Goal: Task Accomplishment & Management: Use online tool/utility

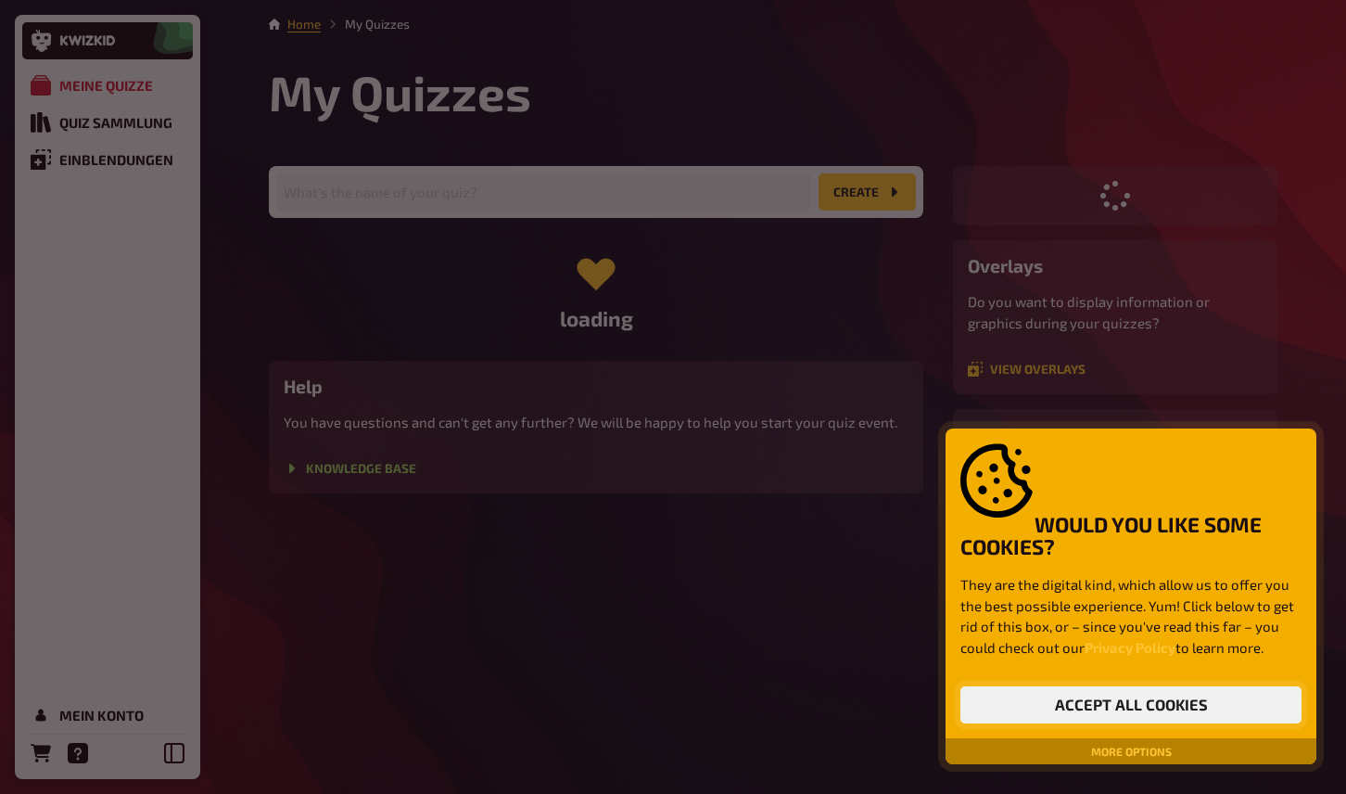
click at [1086, 706] on button "Accept all cookies" at bounding box center [1130, 704] width 341 height 37
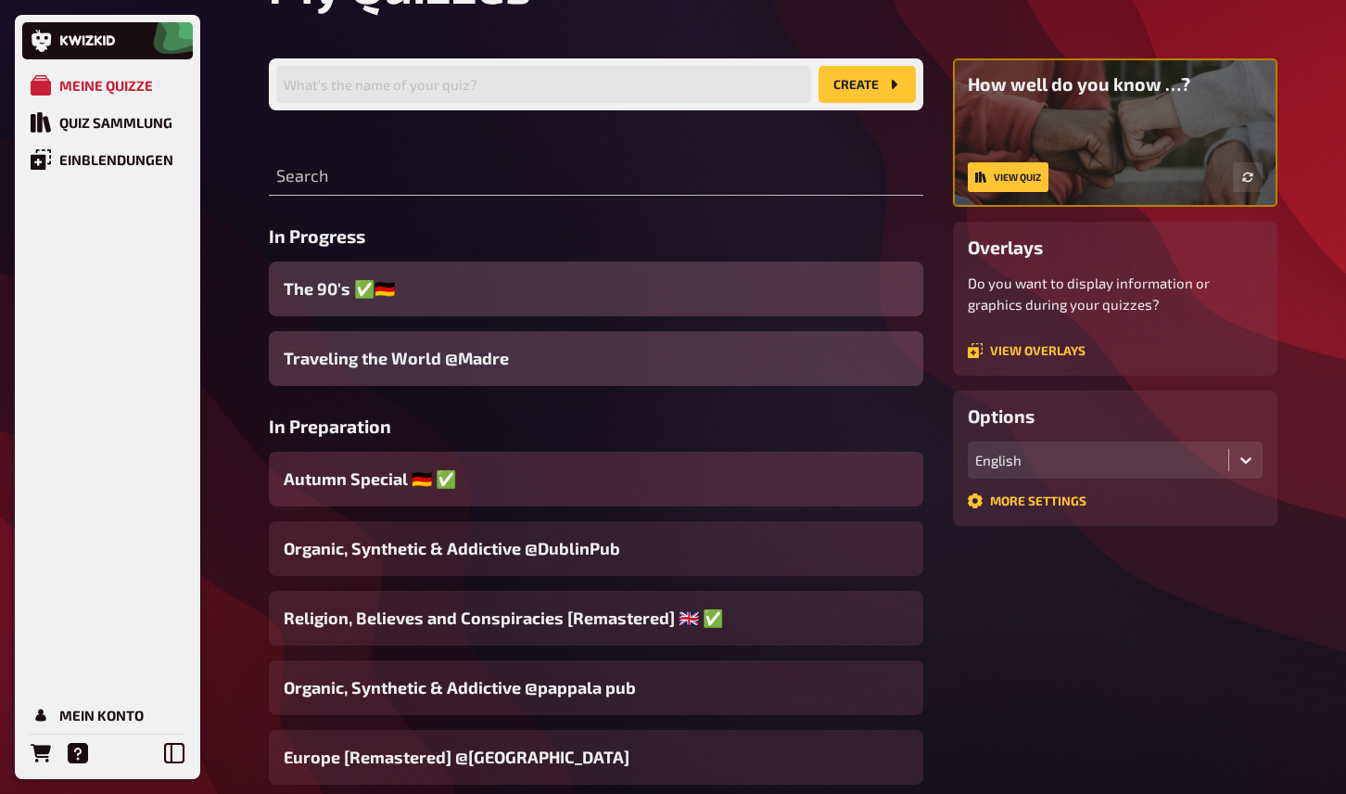
scroll to position [111, 0]
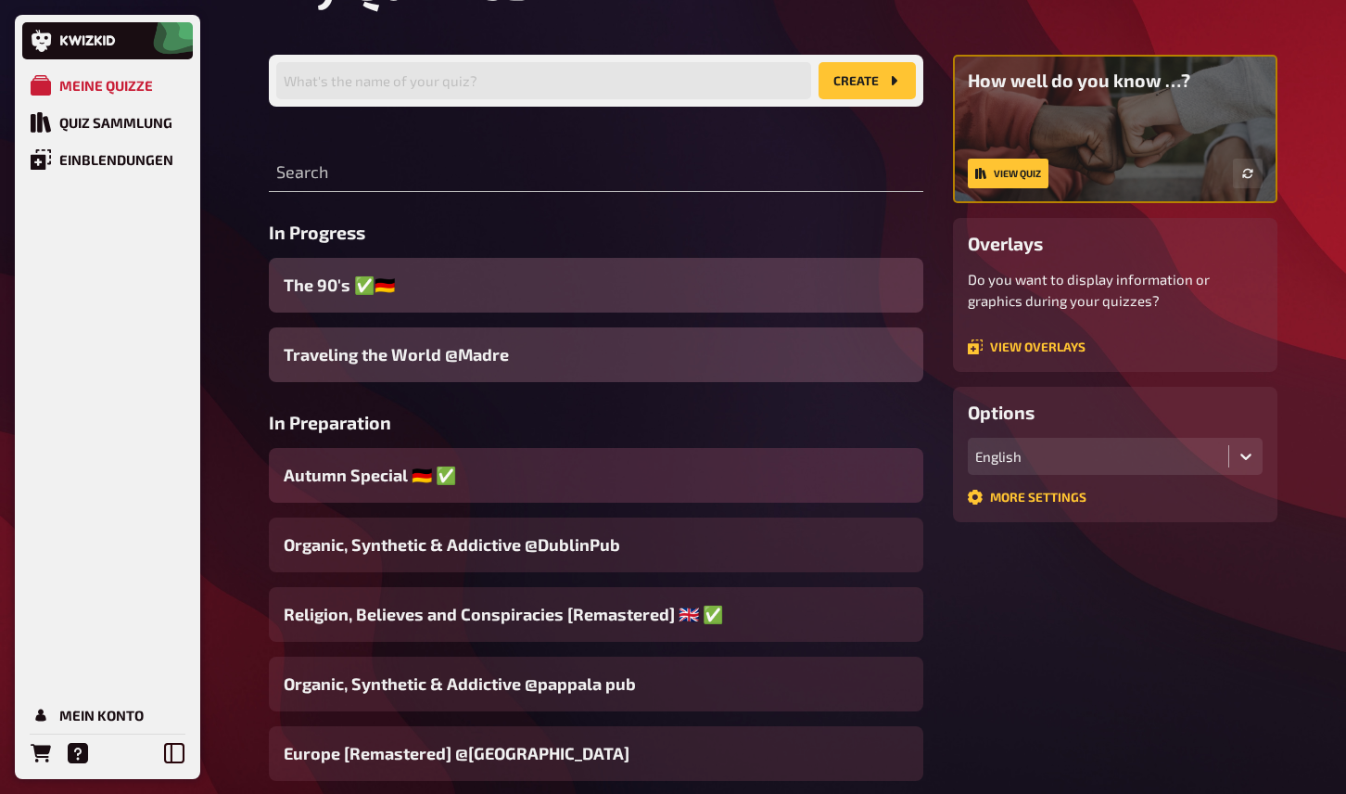
click at [425, 477] on span "Autumn Special ​🇩🇪 ​✅" at bounding box center [370, 475] width 172 height 25
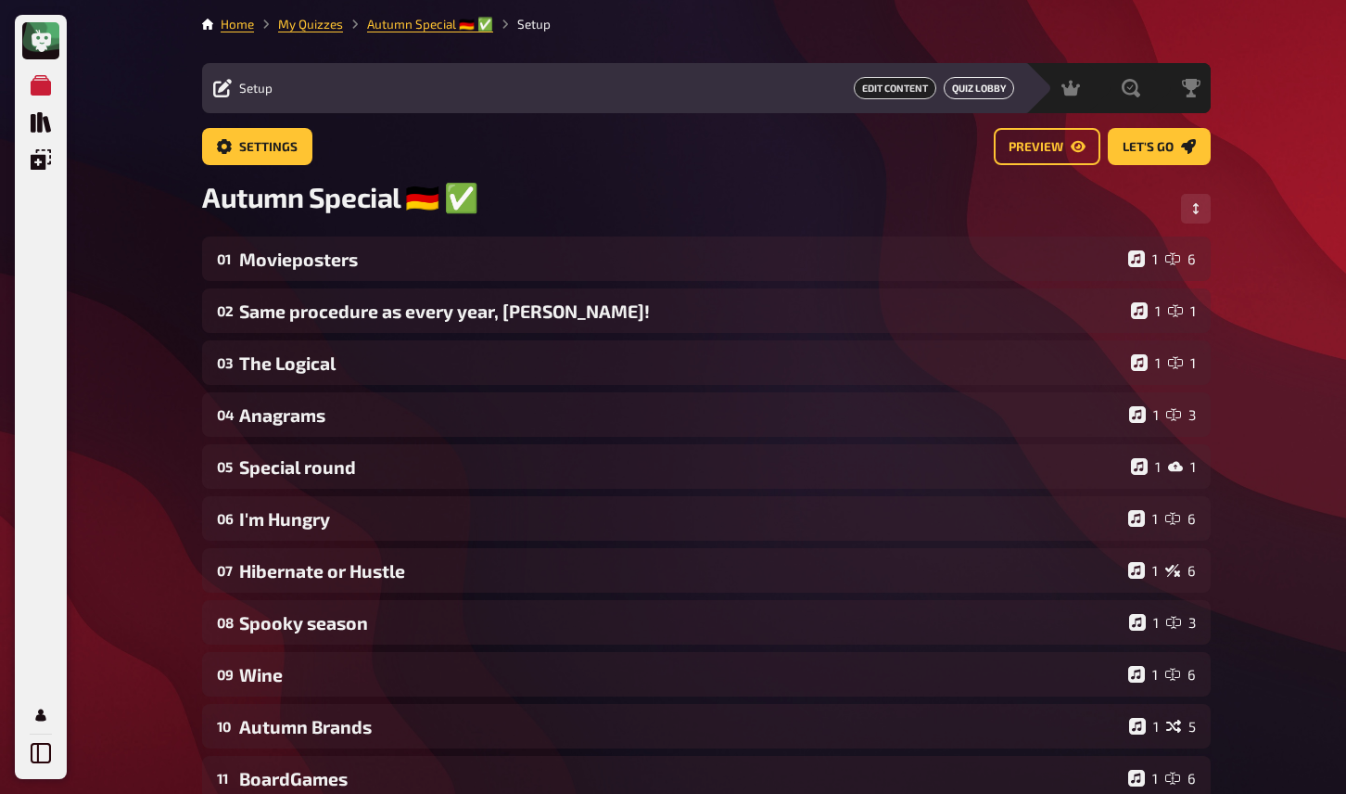
click at [981, 89] on link "Quiz Lobby" at bounding box center [979, 88] width 70 height 22
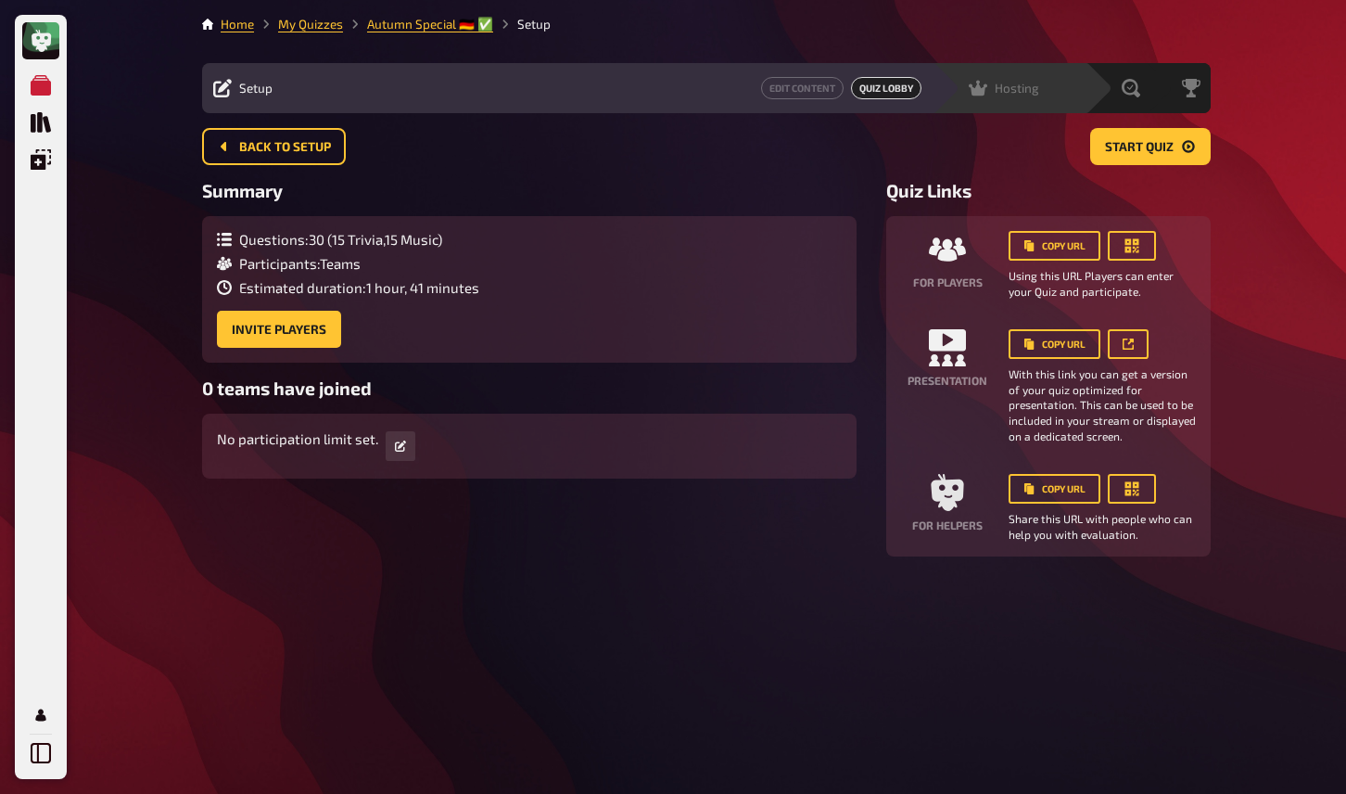
click at [982, 87] on icon at bounding box center [978, 89] width 19 height 16
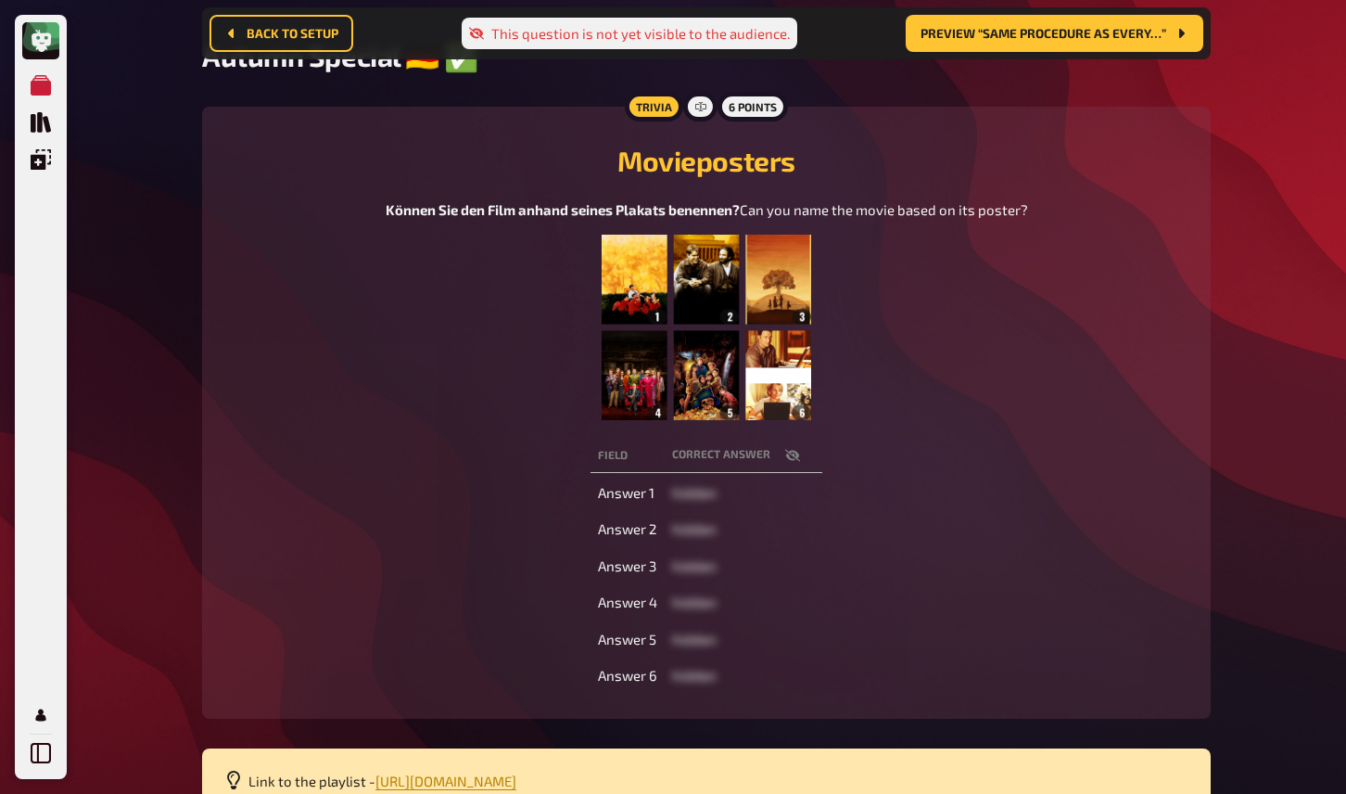
scroll to position [293, 0]
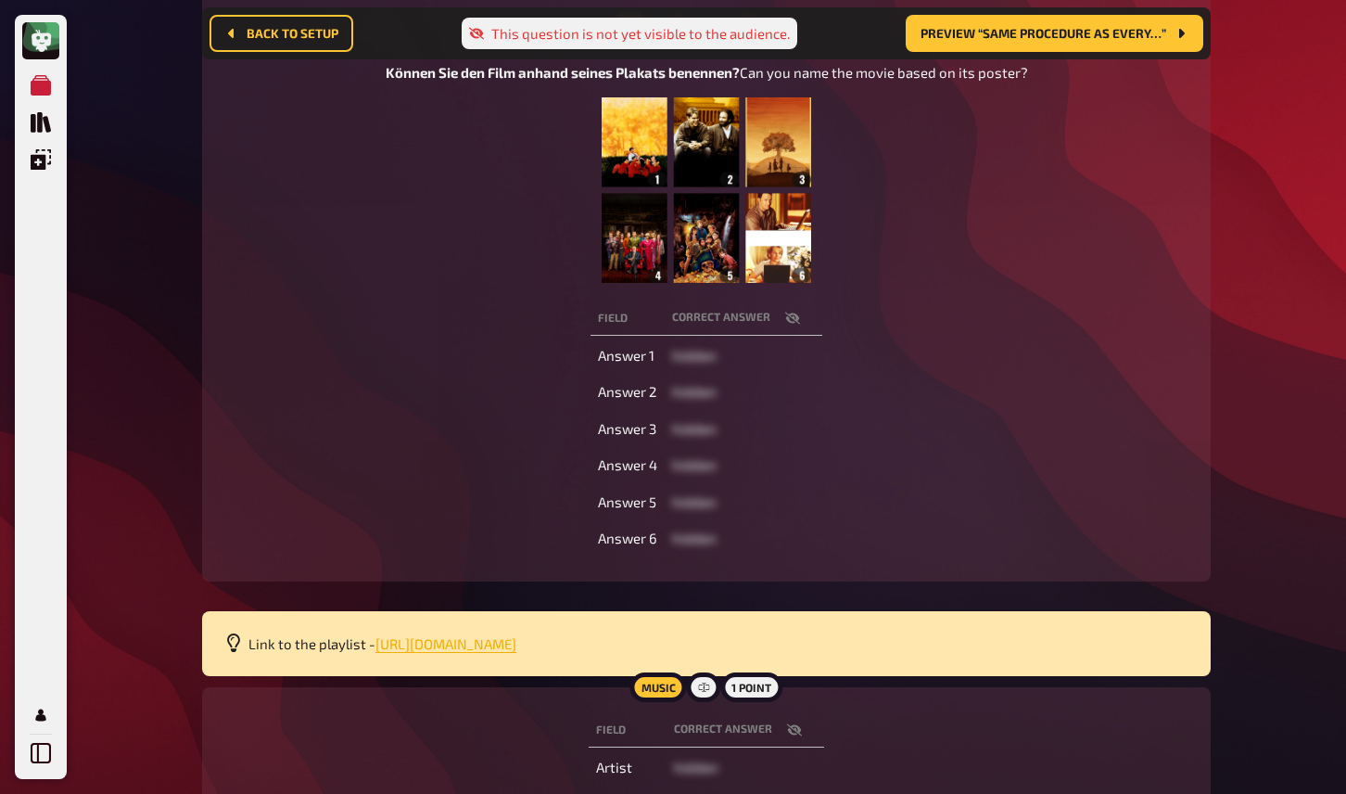
click at [516, 652] on span "[URL][DOMAIN_NAME]" at bounding box center [445, 643] width 141 height 17
click at [30, 261] on div "My Quizzes Quiz Library Overlays My Account" at bounding box center [40, 419] width 37 height 705
click at [962, 228] on div "Können Sie den Film anhand seines Plakats benennen? Can you name the movie base…" at bounding box center [706, 172] width 964 height 221
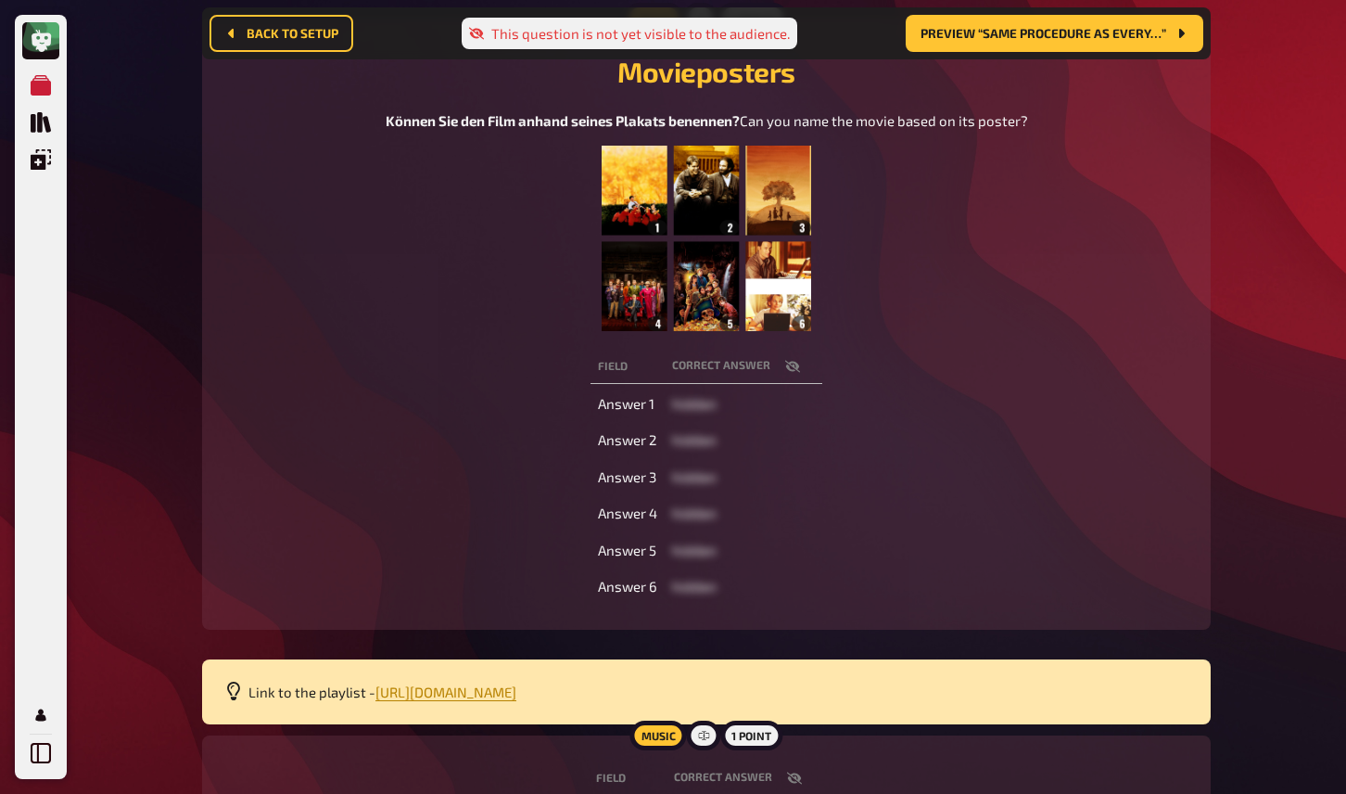
scroll to position [488, 0]
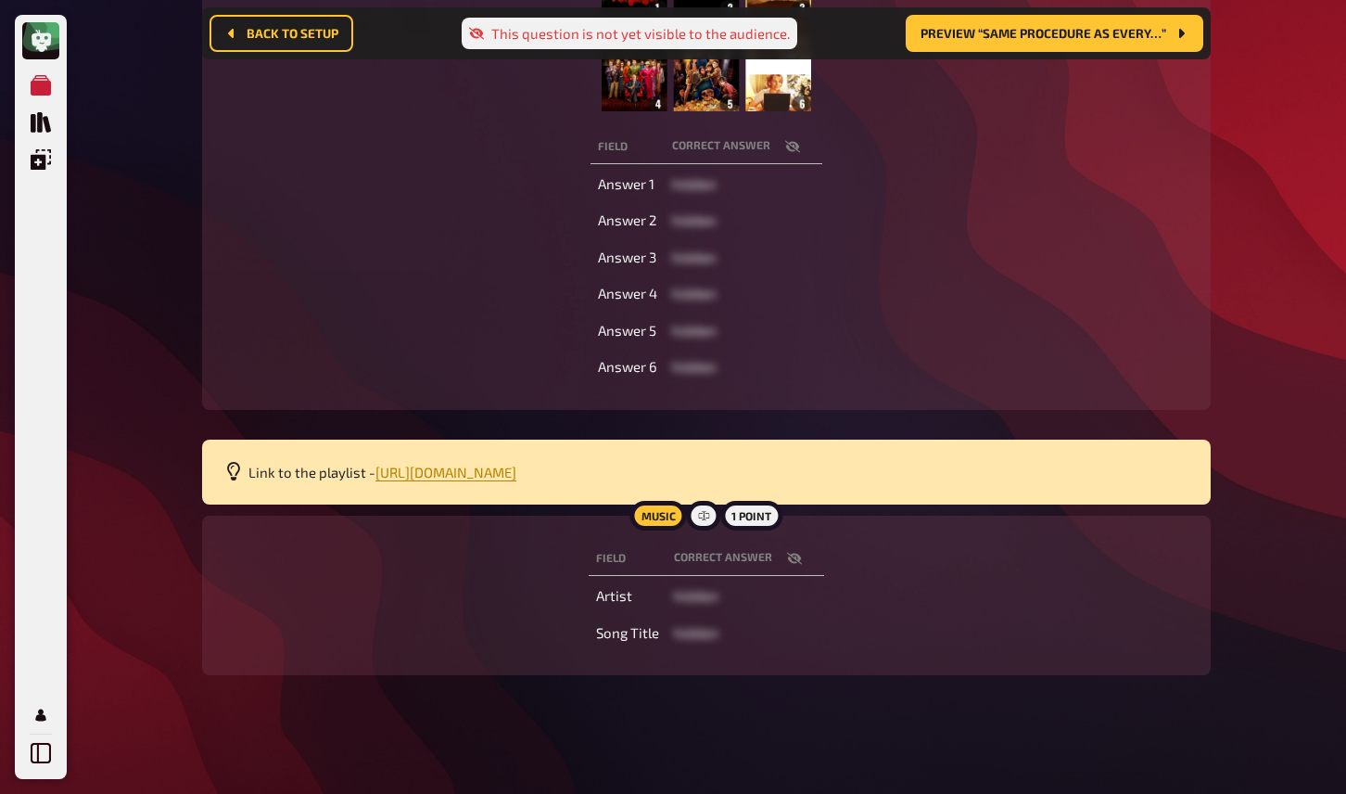
click at [798, 557] on icon "button" at bounding box center [794, 559] width 15 height 12
click at [38, 644] on div "My Quizzes Quiz Library Overlays My Account" at bounding box center [40, 419] width 37 height 705
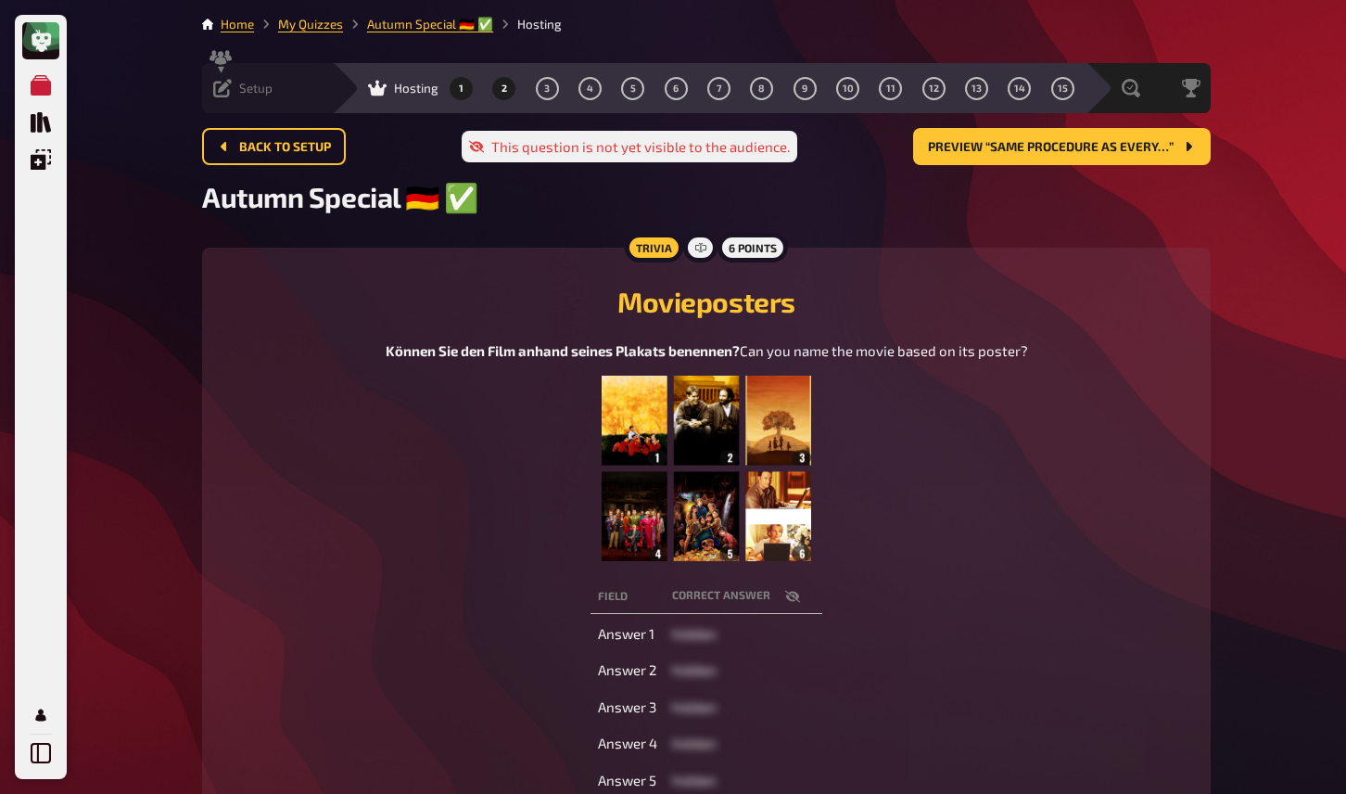
click at [489, 93] on button "2" at bounding box center [504, 88] width 30 height 30
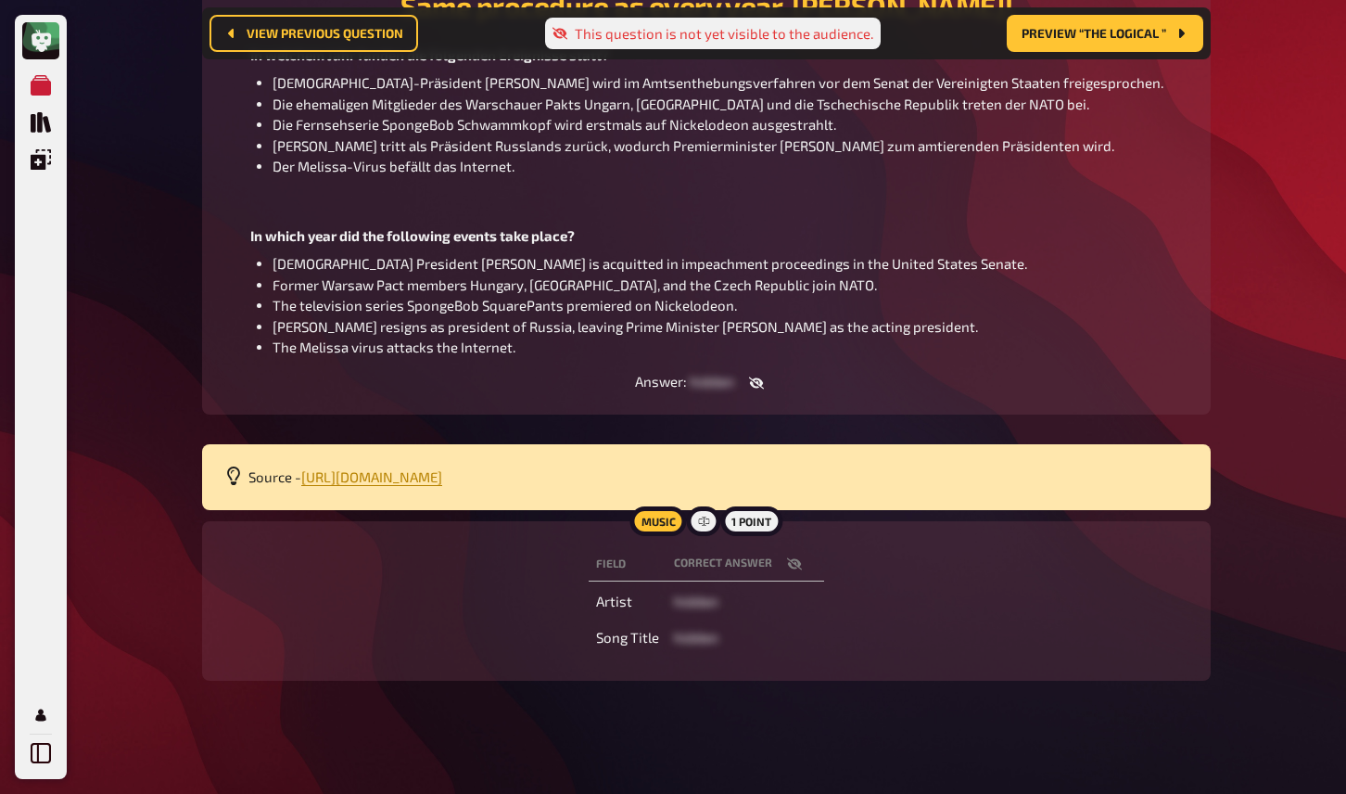
scroll to position [318, 0]
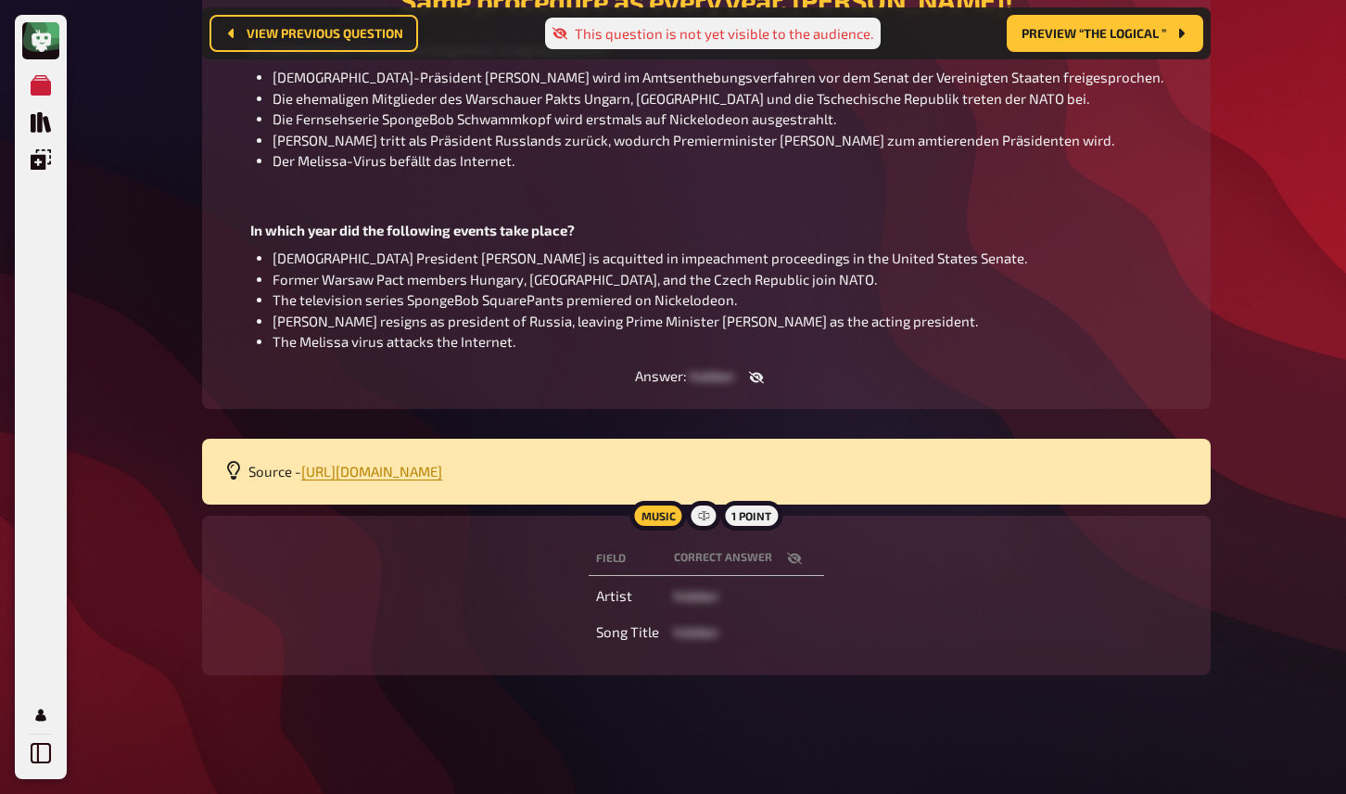
click at [794, 558] on icon "button" at bounding box center [794, 558] width 15 height 12
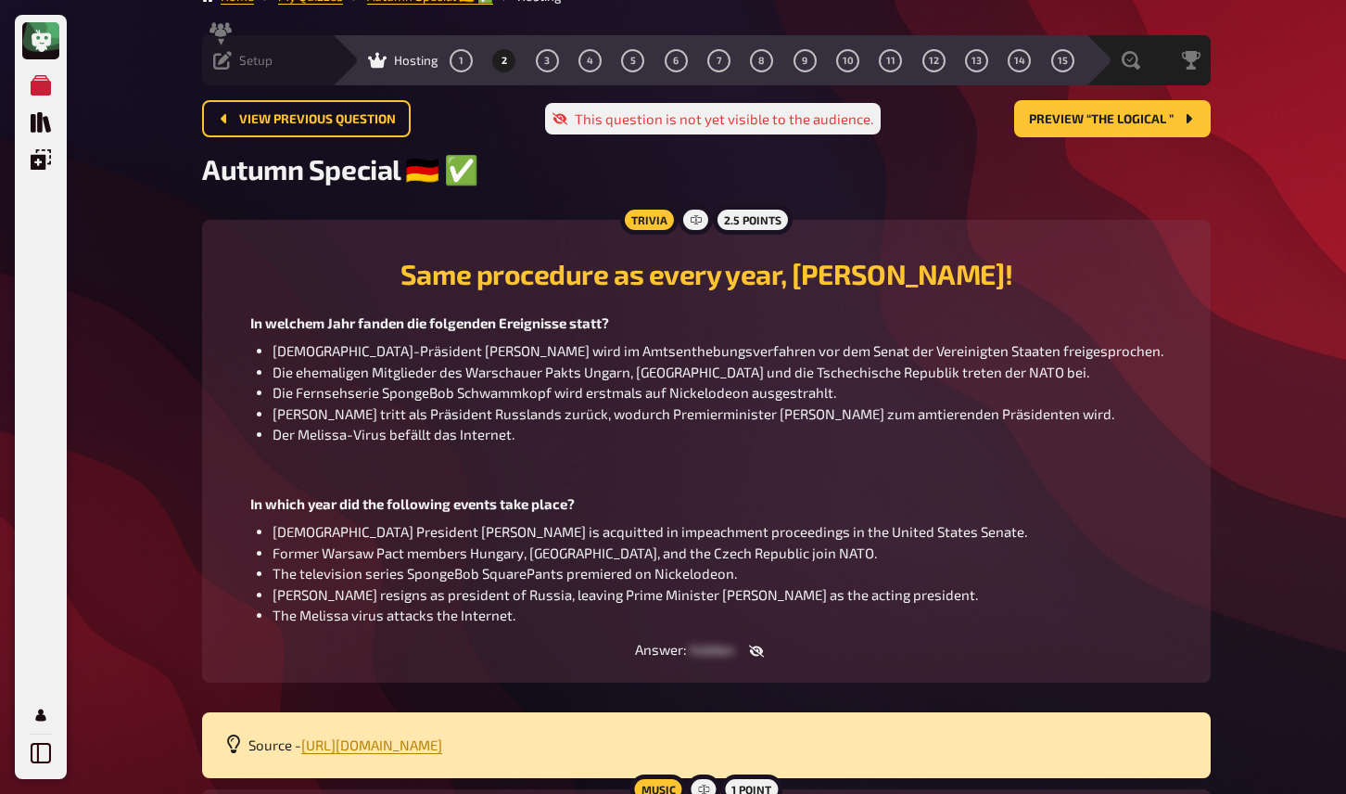
scroll to position [0, 0]
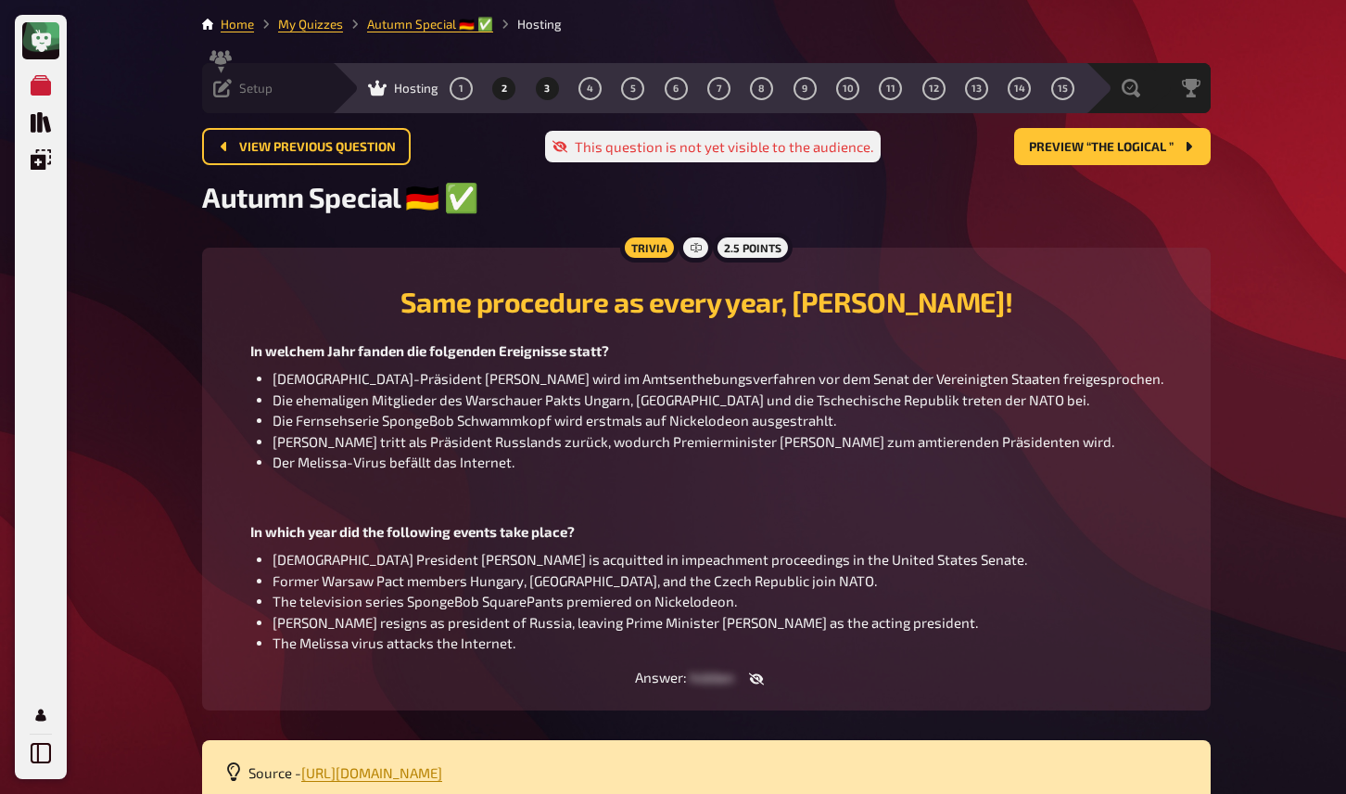
click at [544, 86] on span "3" at bounding box center [547, 88] width 6 height 10
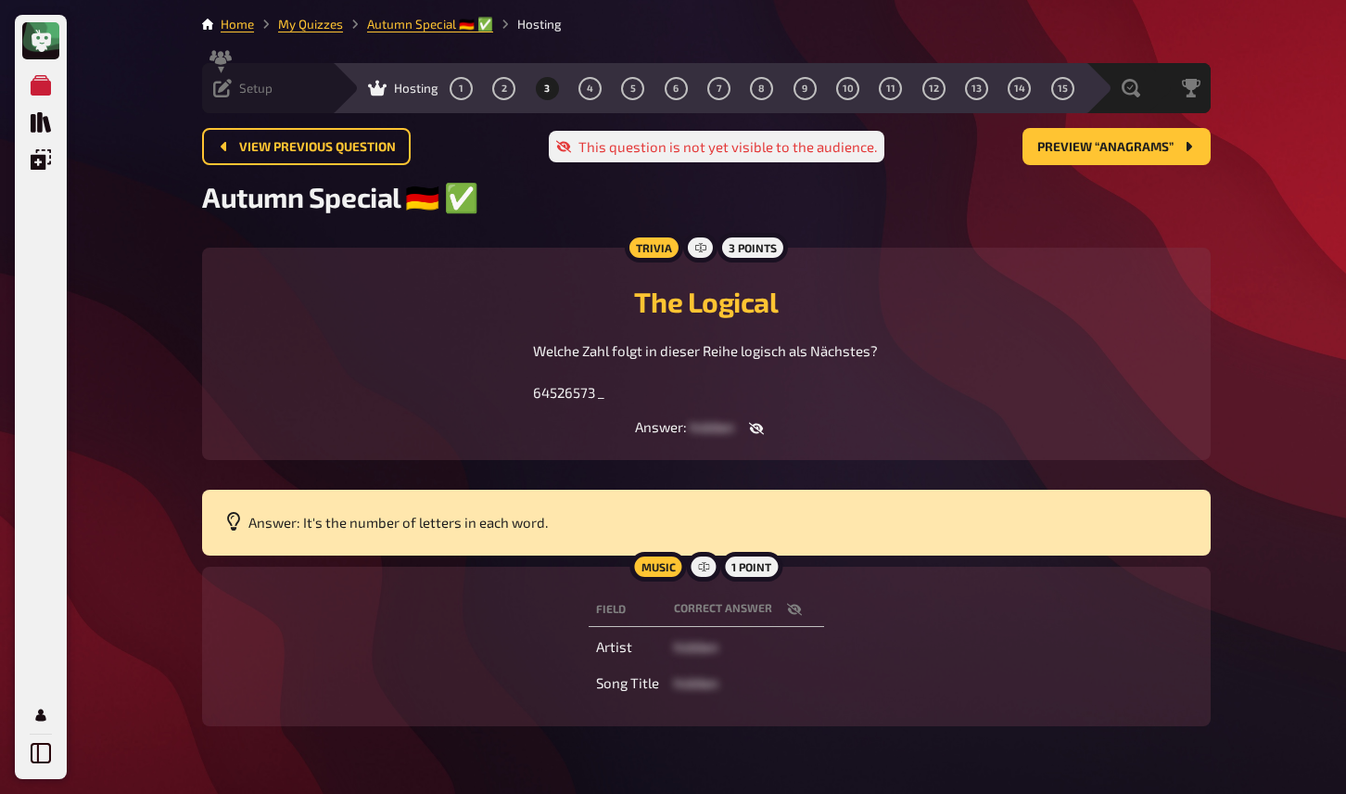
click at [754, 425] on icon "button" at bounding box center [756, 428] width 15 height 15
click at [756, 431] on button "button" at bounding box center [738, 428] width 44 height 19
click at [27, 539] on div "My Quizzes Quiz Library Overlays My Account" at bounding box center [40, 419] width 37 height 705
click at [804, 612] on button "button" at bounding box center [794, 609] width 44 height 19
click at [235, 90] on div "Setup" at bounding box center [242, 88] width 59 height 19
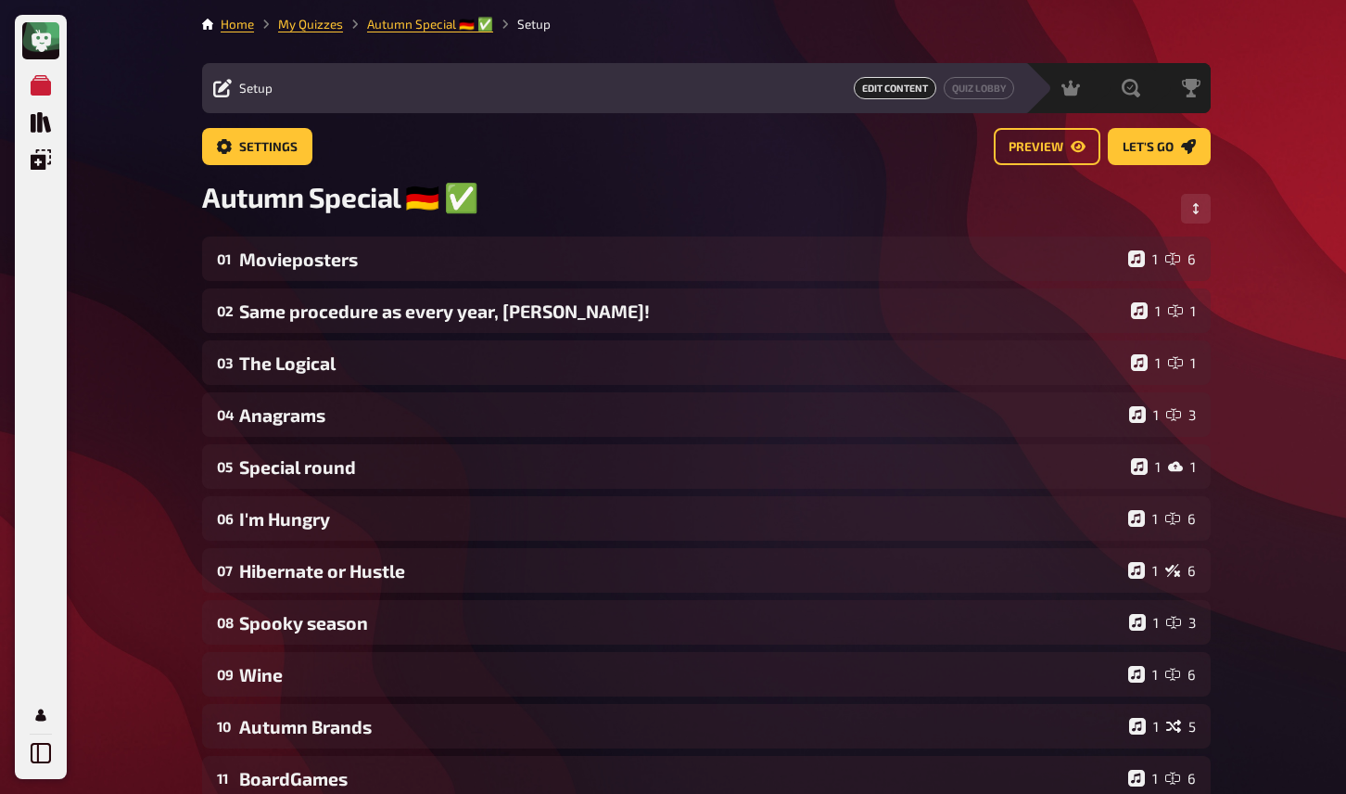
click at [284, 440] on div "01 Movieposters 1 6 02 Same procedure as every year, [PERSON_NAME]! 1 1 03 The …" at bounding box center [706, 621] width 1009 height 771
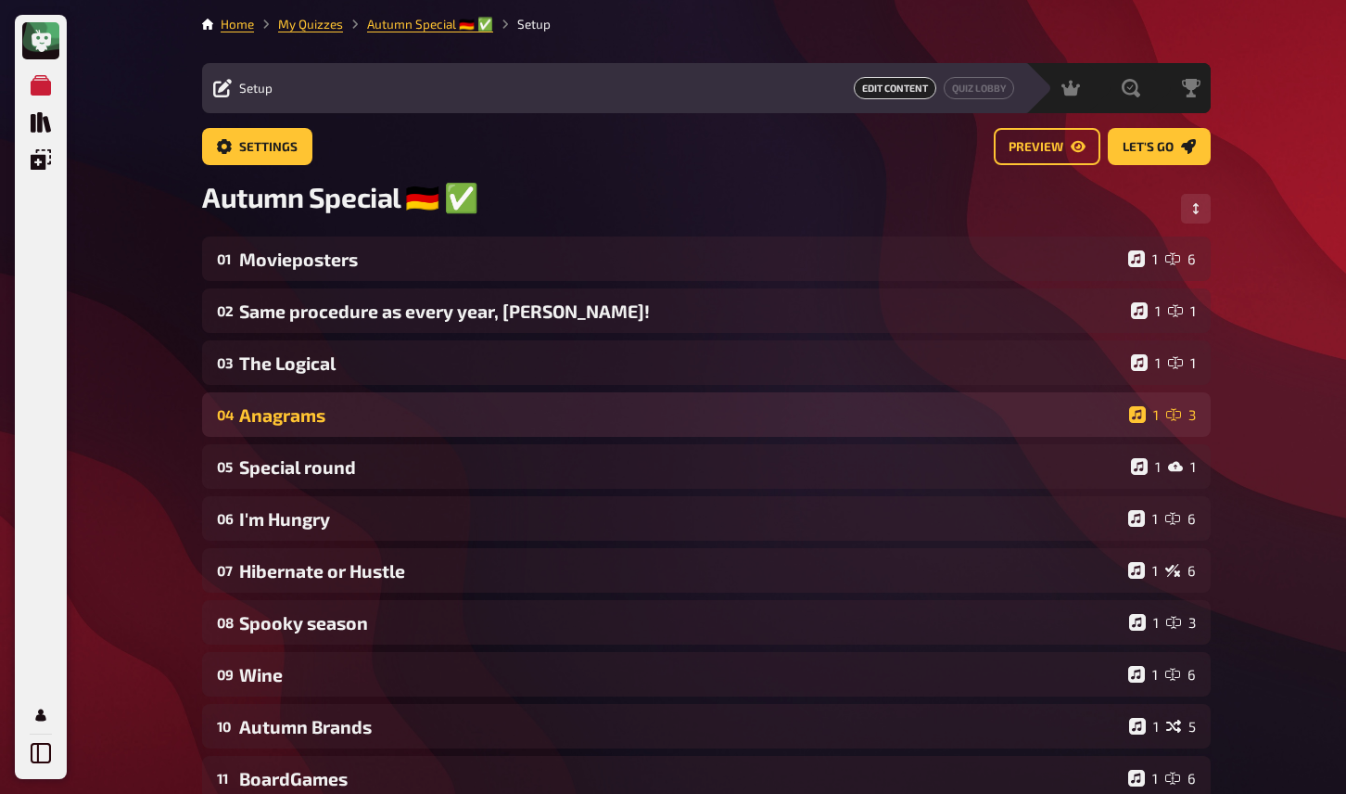
click at [289, 428] on div "04 Anagrams 1 3" at bounding box center [706, 414] width 1009 height 44
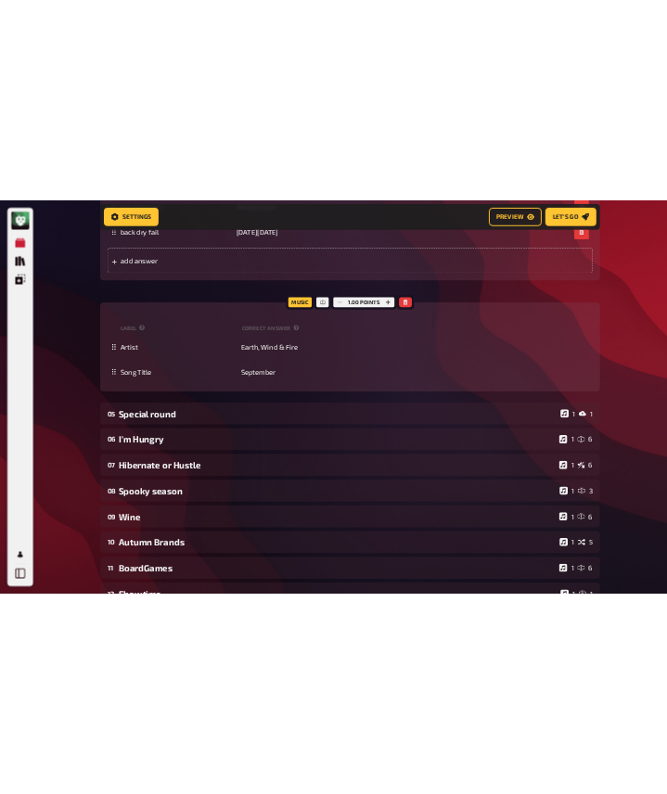
scroll to position [791, 0]
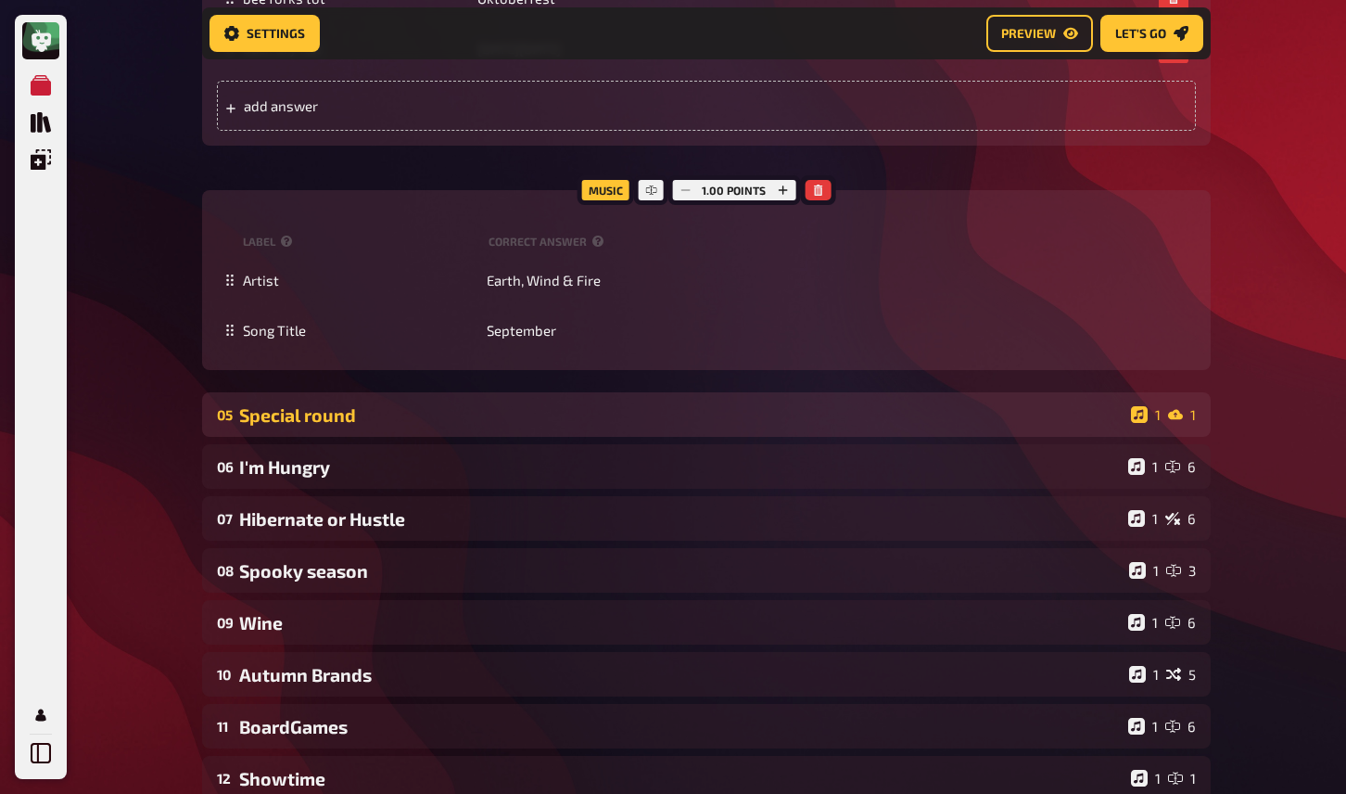
click at [564, 426] on div "Special round" at bounding box center [681, 414] width 884 height 21
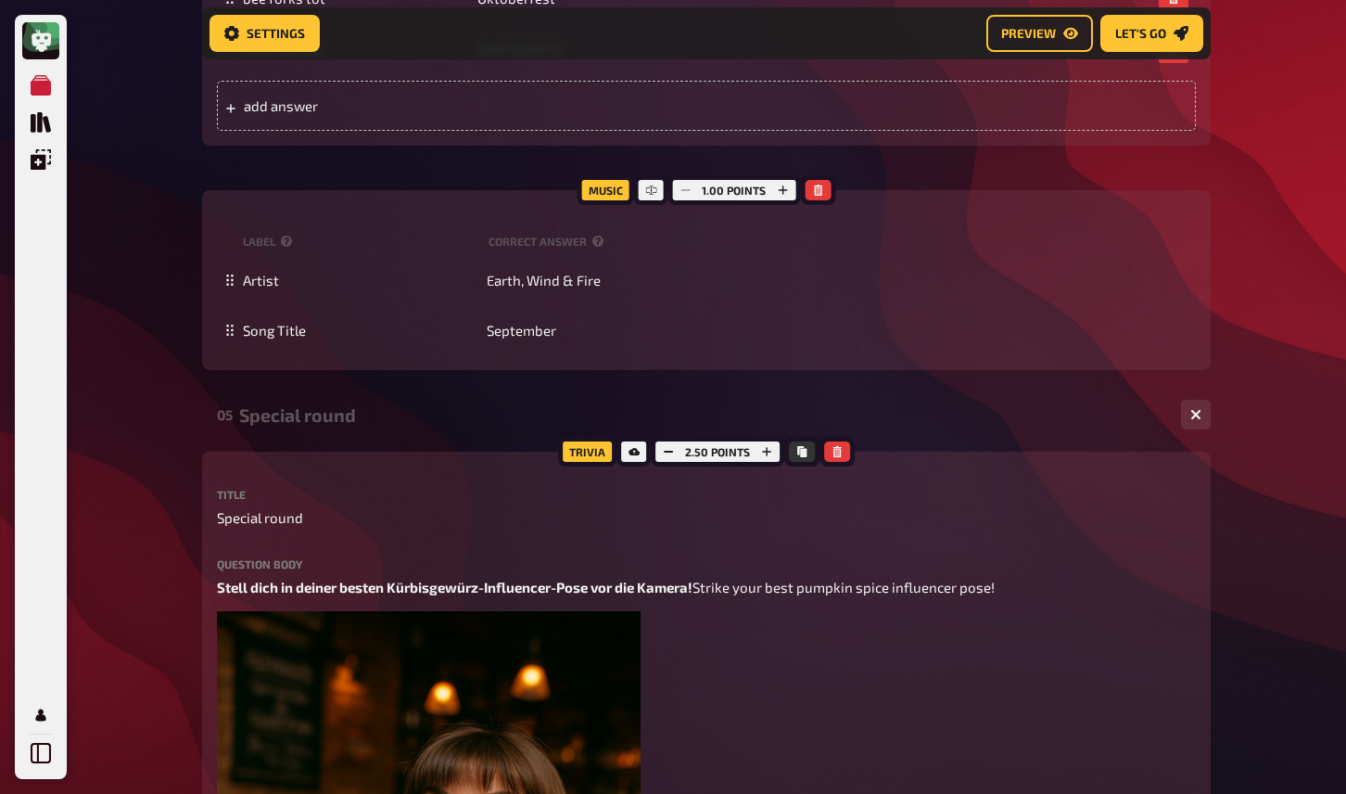
click at [559, 426] on div "Special round" at bounding box center [702, 414] width 927 height 21
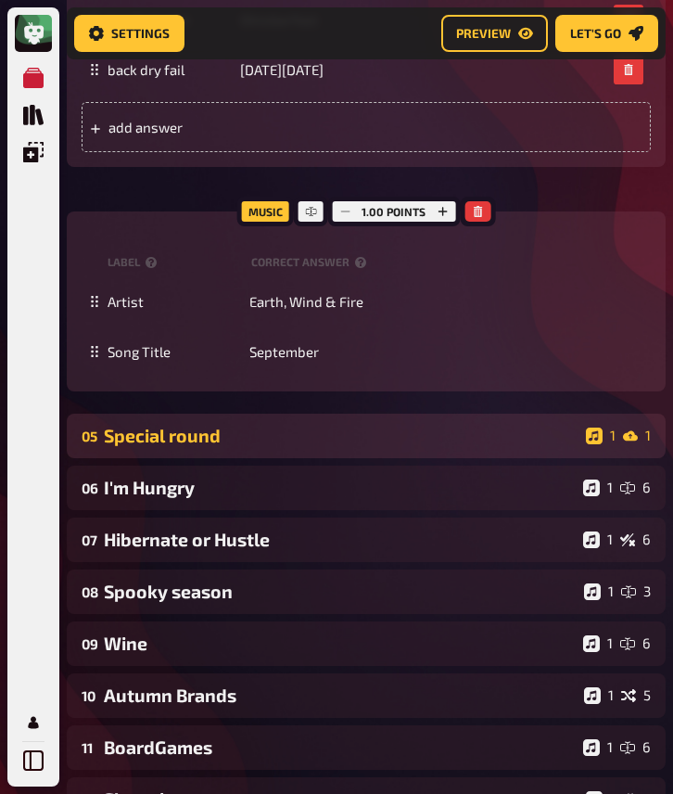
click at [351, 430] on div "Special round" at bounding box center [341, 435] width 475 height 21
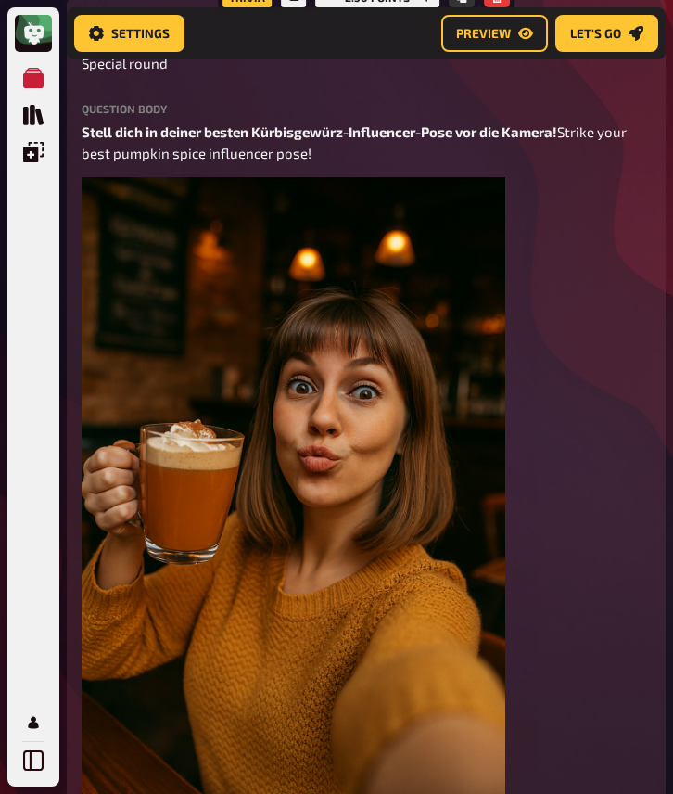
scroll to position [1367, 0]
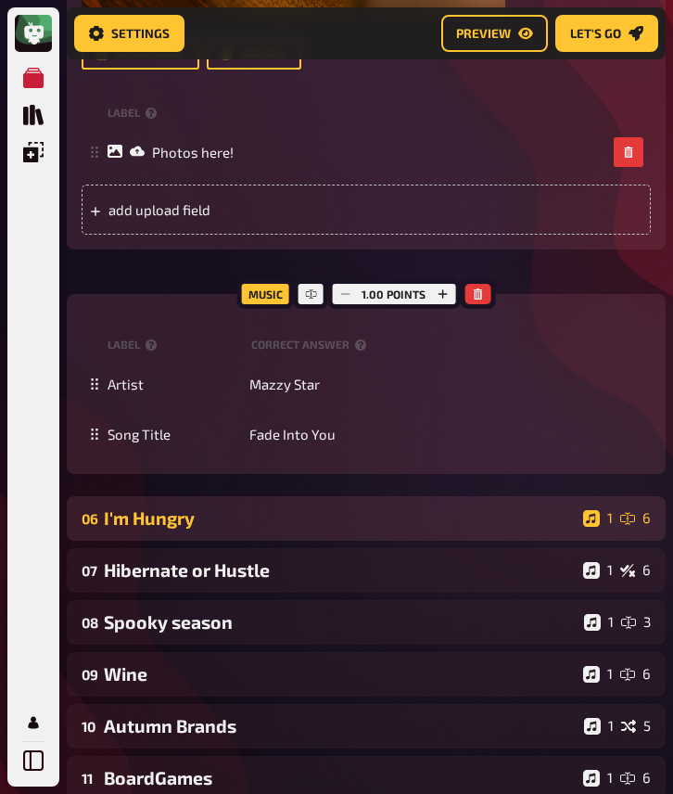
click at [392, 518] on div "I'm Hungry" at bounding box center [340, 517] width 472 height 21
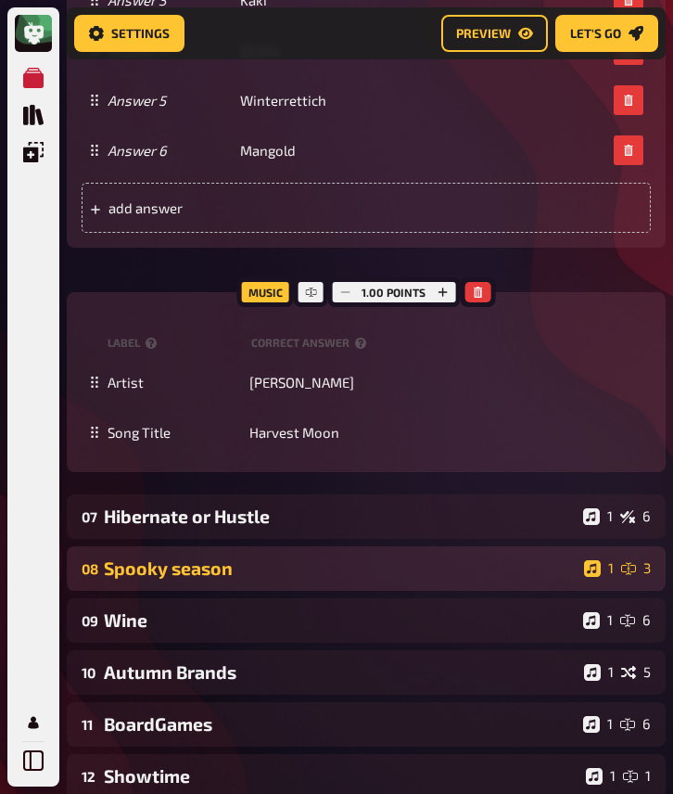
scroll to position [3485, 0]
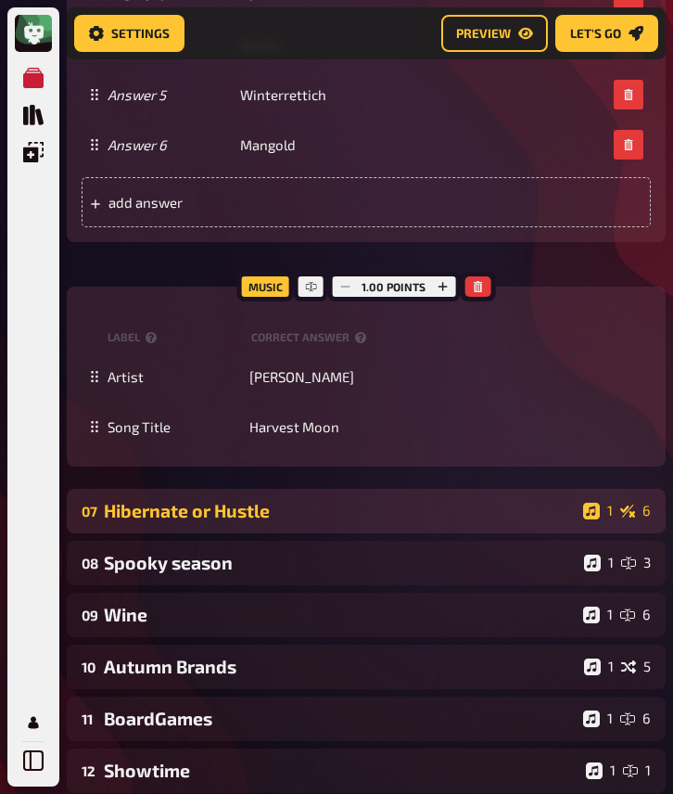
click at [439, 515] on div "Hibernate or Hustle" at bounding box center [340, 510] width 472 height 21
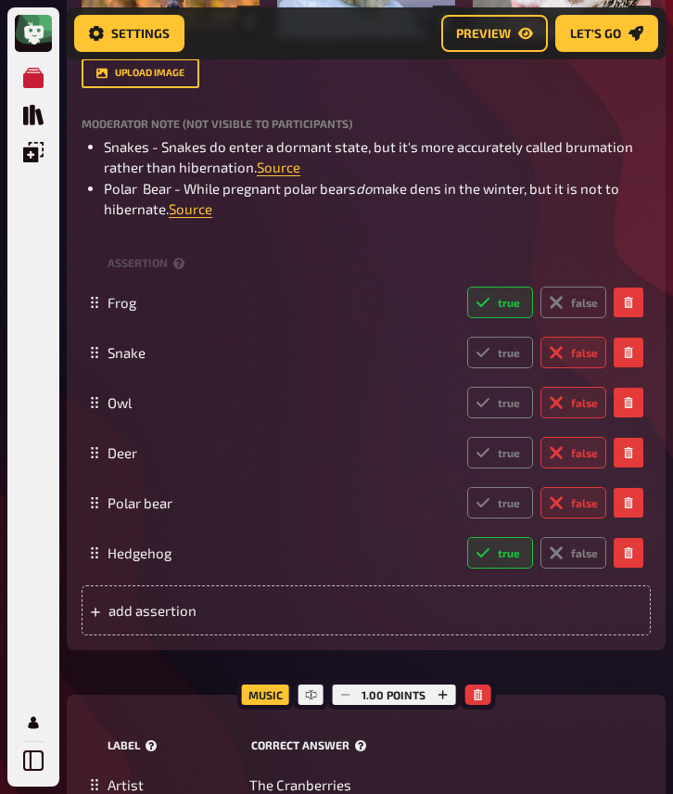
scroll to position [4456, 0]
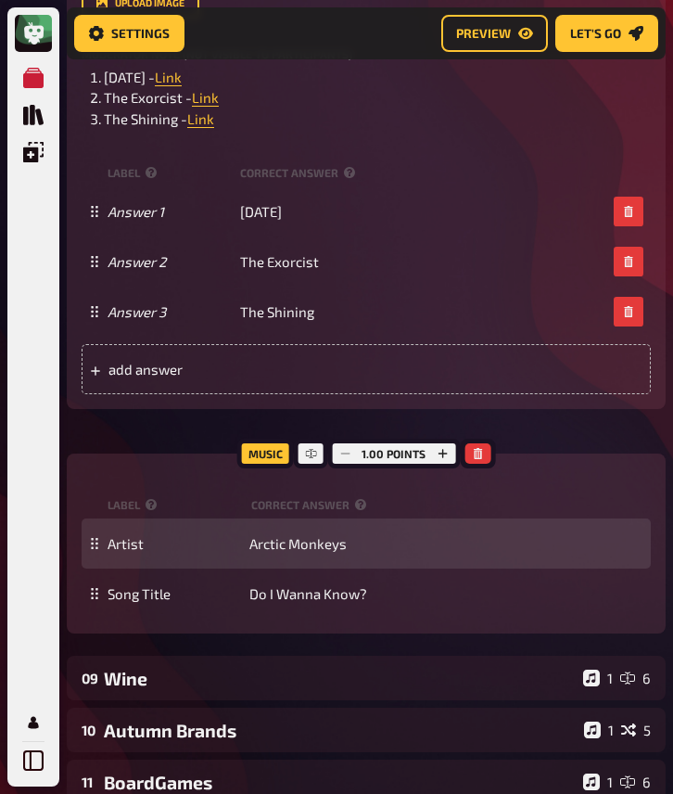
scroll to position [5677, 0]
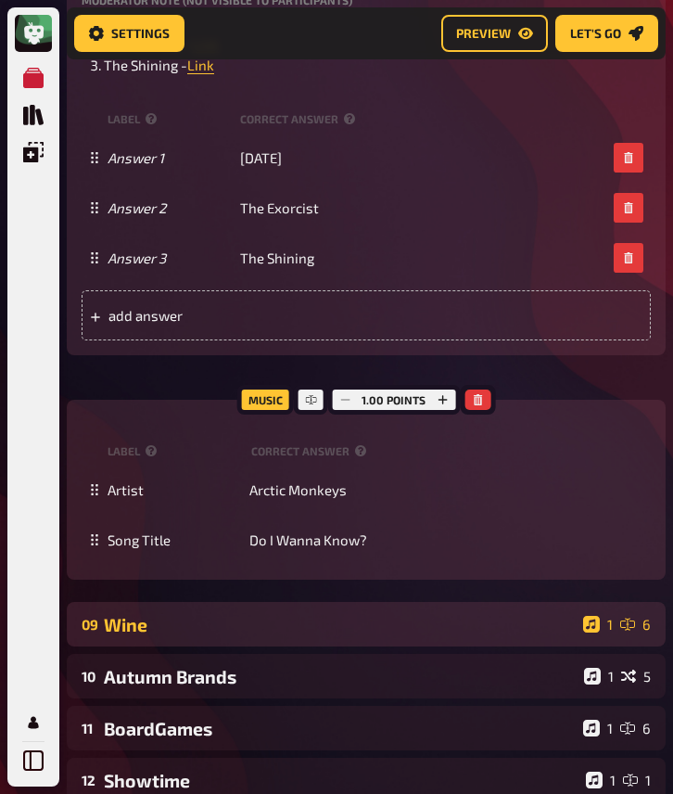
click at [355, 614] on div "Wine" at bounding box center [340, 624] width 472 height 21
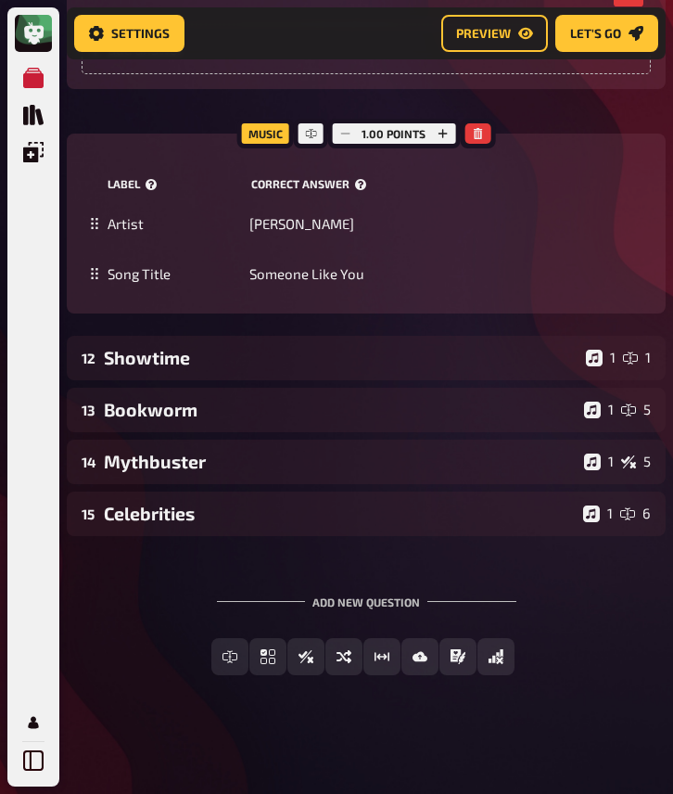
scroll to position [10317, 0]
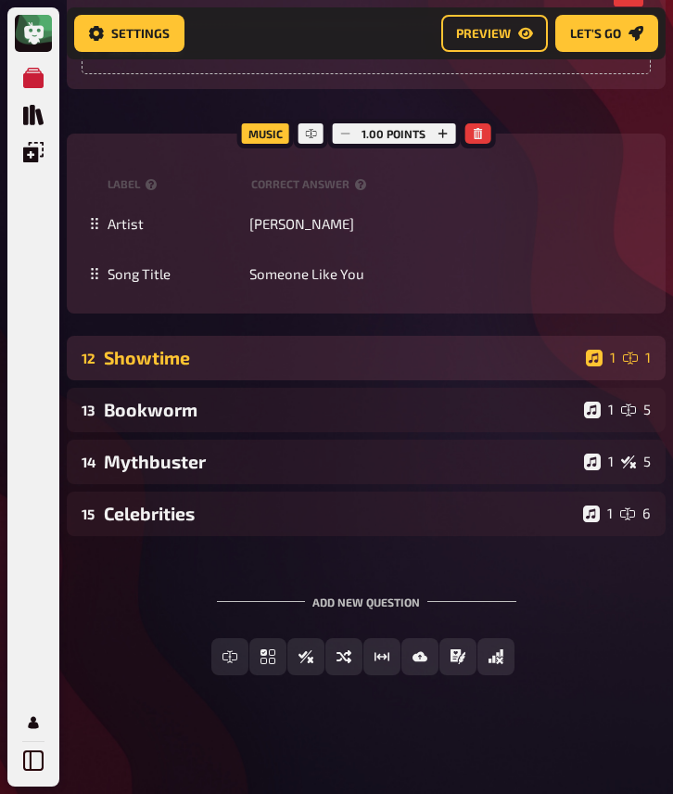
click at [387, 368] on div "Showtime" at bounding box center [341, 357] width 475 height 21
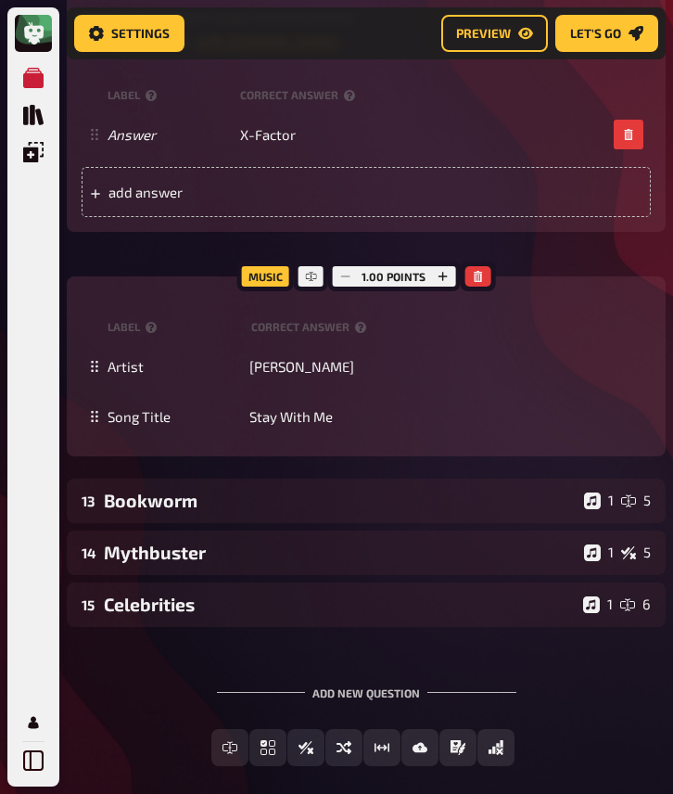
scroll to position [10909, 0]
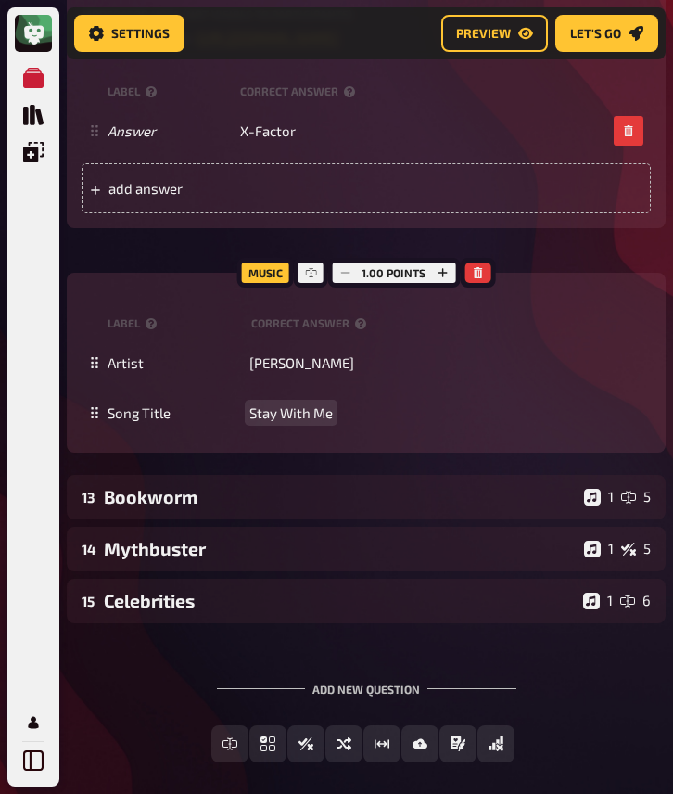
click at [364, 467] on div "12 Showtime 1 1 Trivia 2.50 points Title Showtime Question body Aus welcher Fer…" at bounding box center [366, 88] width 599 height 758
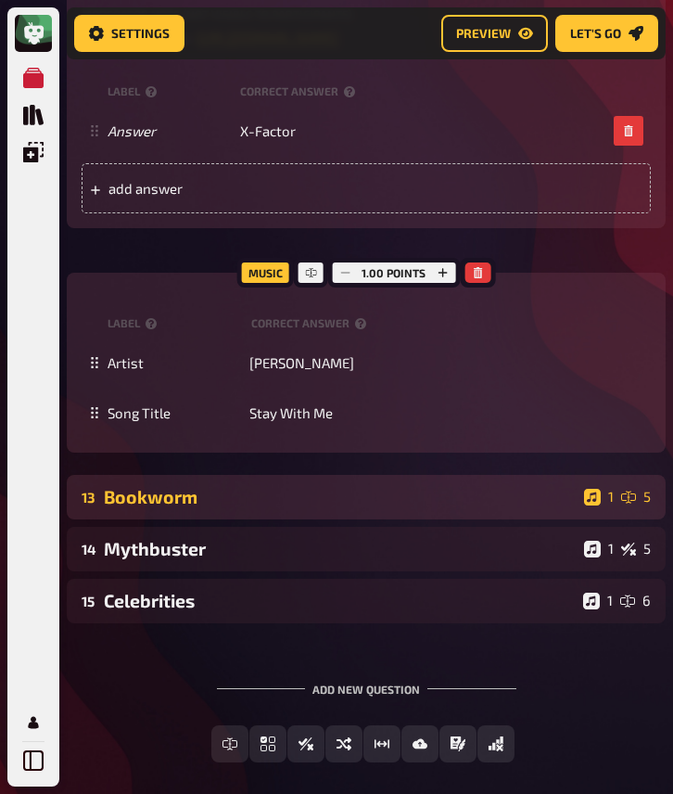
click at [378, 519] on div "13 Bookworm 1 5" at bounding box center [366, 497] width 599 height 44
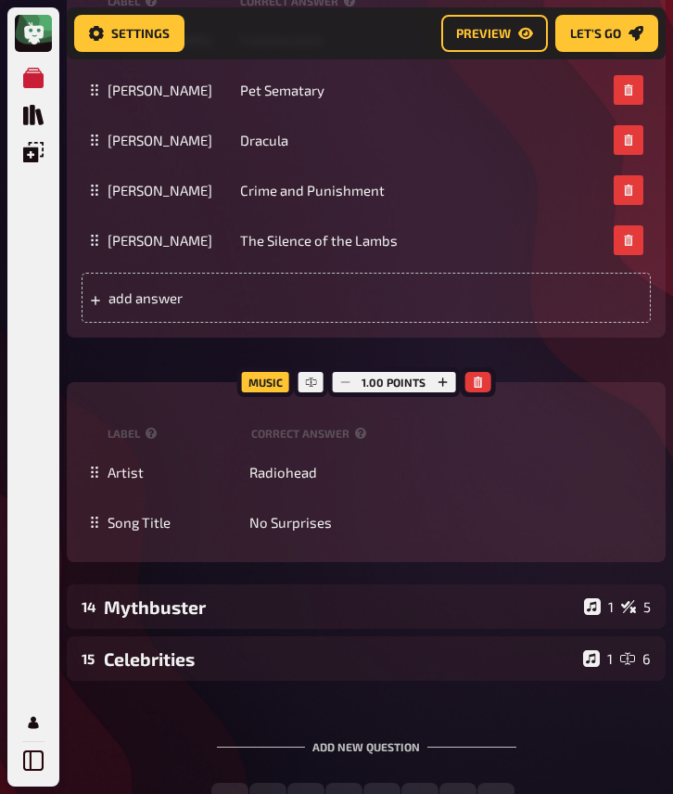
scroll to position [12233, 0]
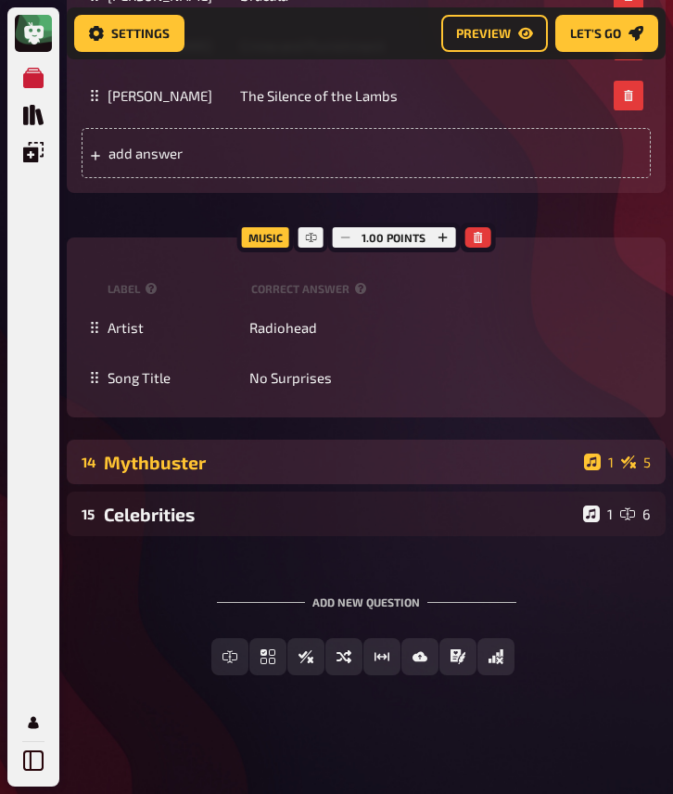
click at [335, 473] on div "Mythbuster" at bounding box center [340, 461] width 473 height 21
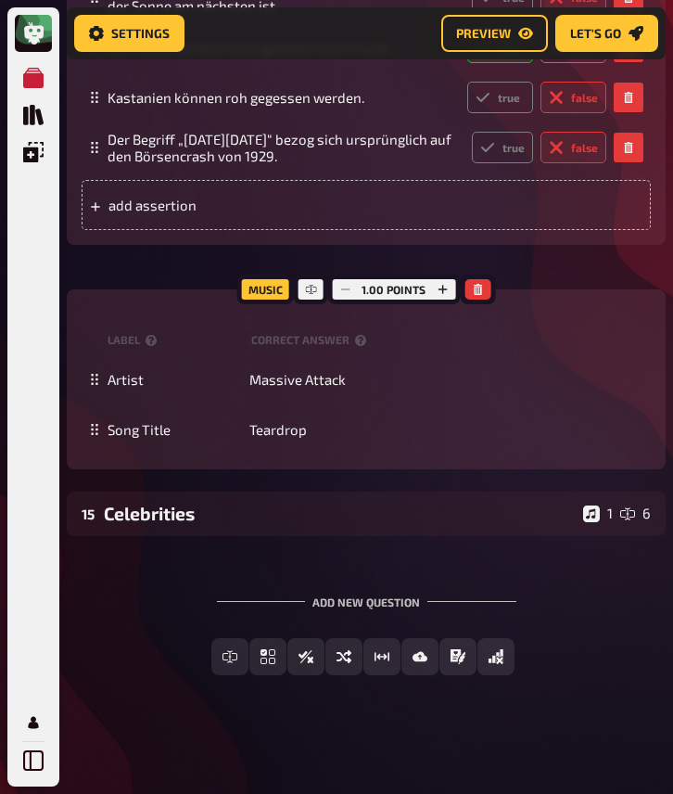
scroll to position [13353, 0]
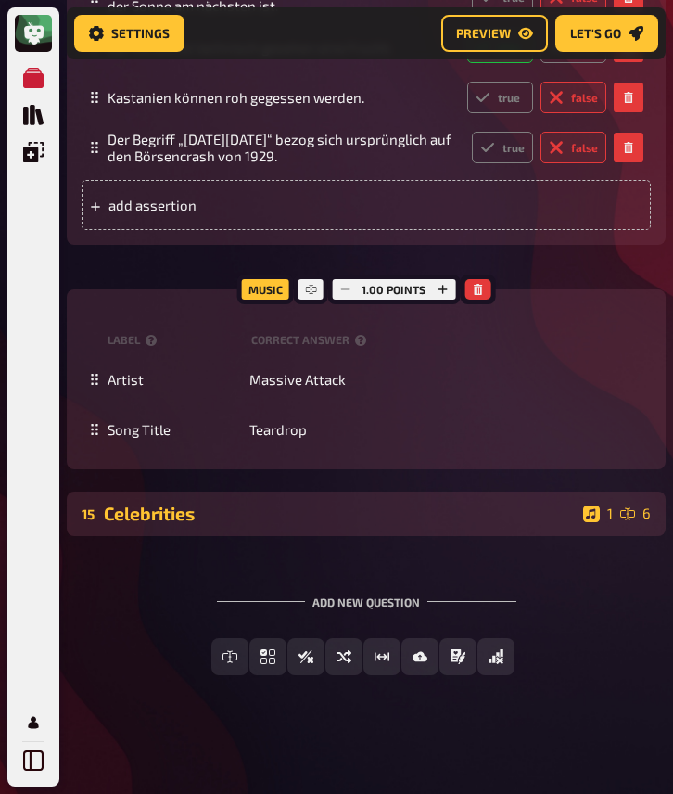
click at [317, 524] on div "Celebrities" at bounding box center [340, 512] width 472 height 21
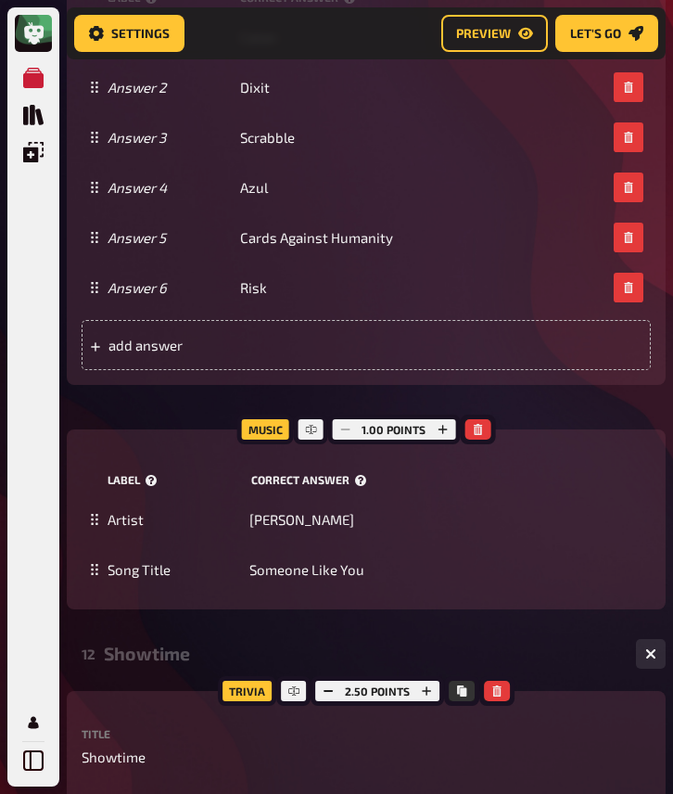
scroll to position [9979, 0]
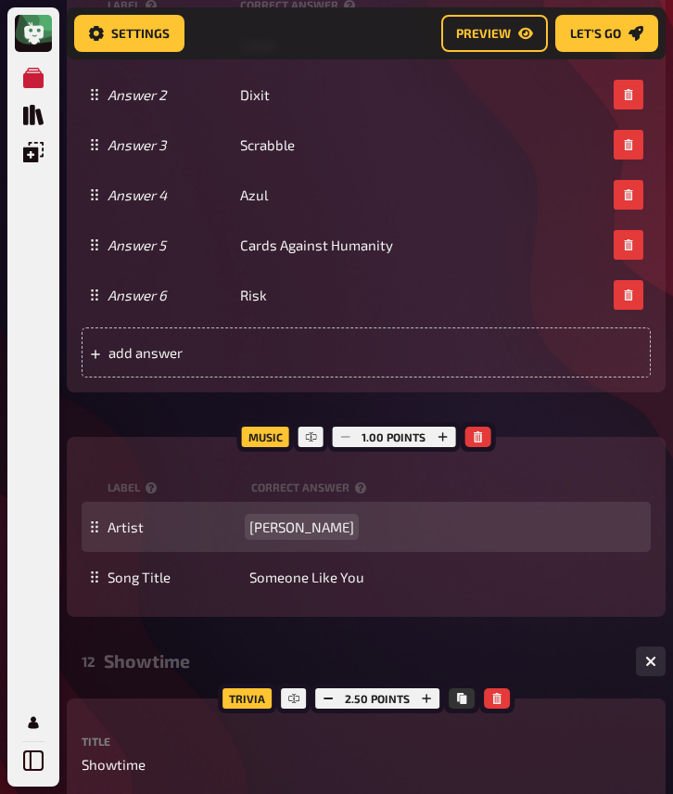
click at [266, 535] on span "[PERSON_NAME]" at bounding box center [301, 526] width 105 height 17
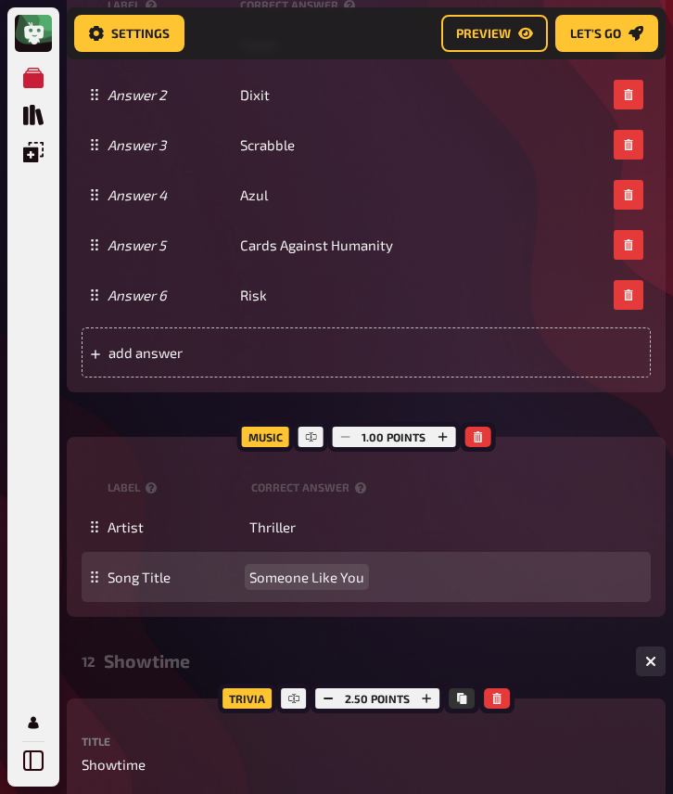
click at [267, 585] on span "Someone Like You" at bounding box center [306, 576] width 115 height 17
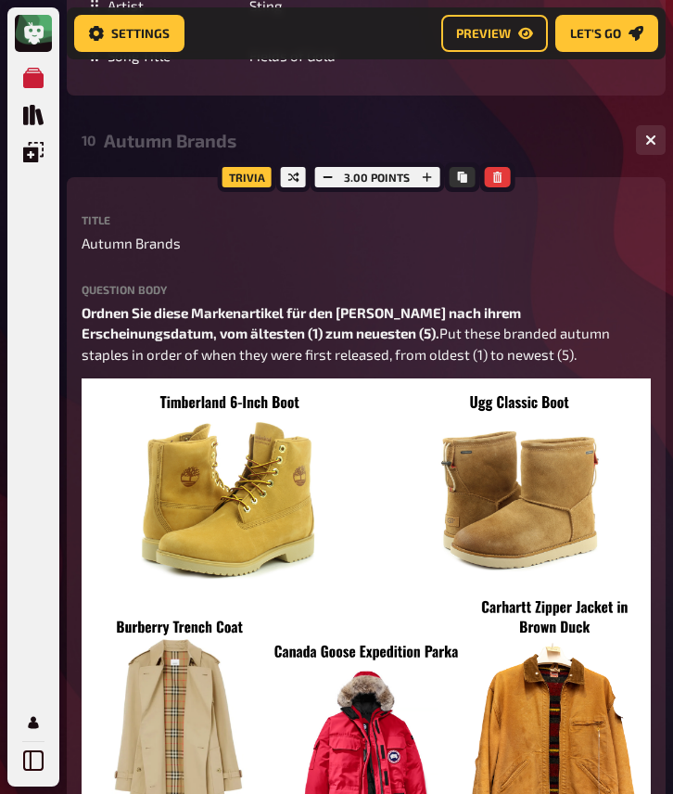
scroll to position [7479, 0]
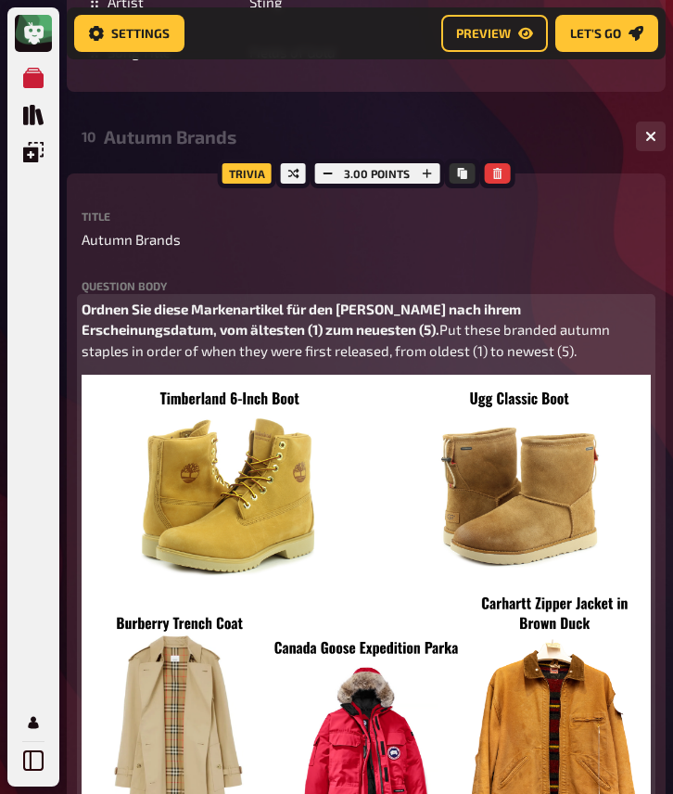
click at [366, 346] on p "Ordnen Sie diese Markenartikel für den [PERSON_NAME] nach ihrem Erscheinungsdat…" at bounding box center [366, 330] width 569 height 63
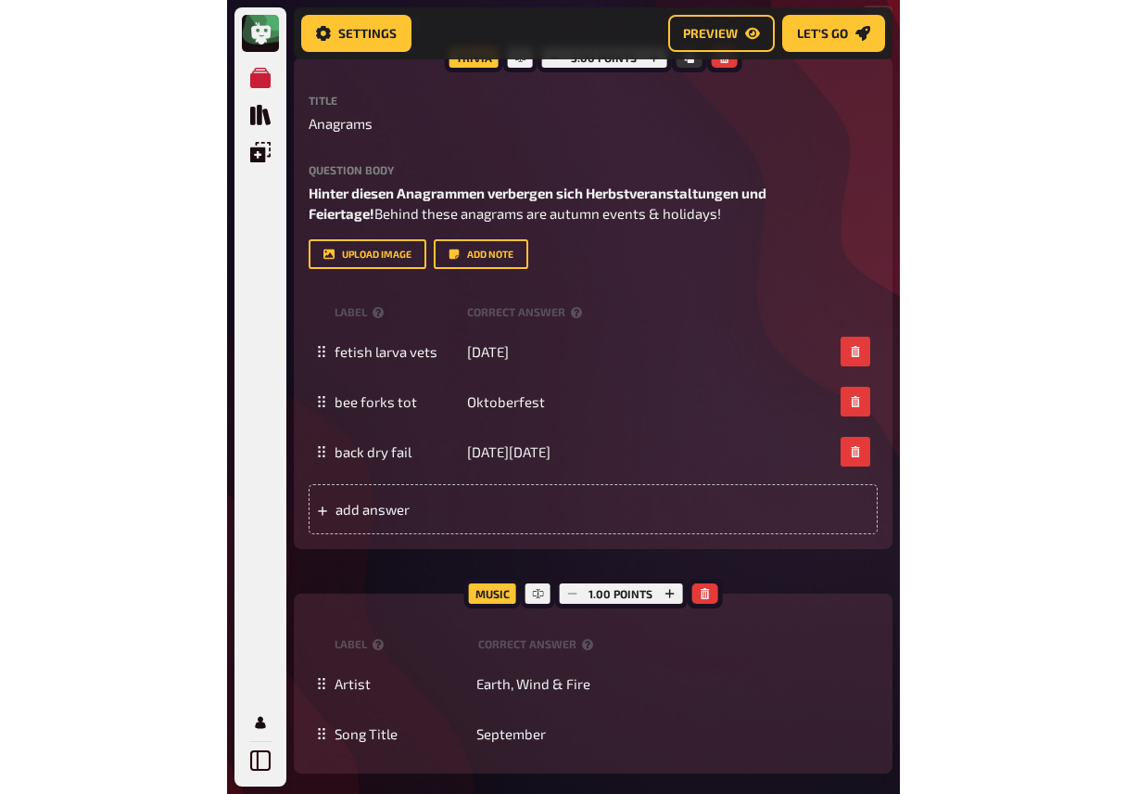
scroll to position [0, 0]
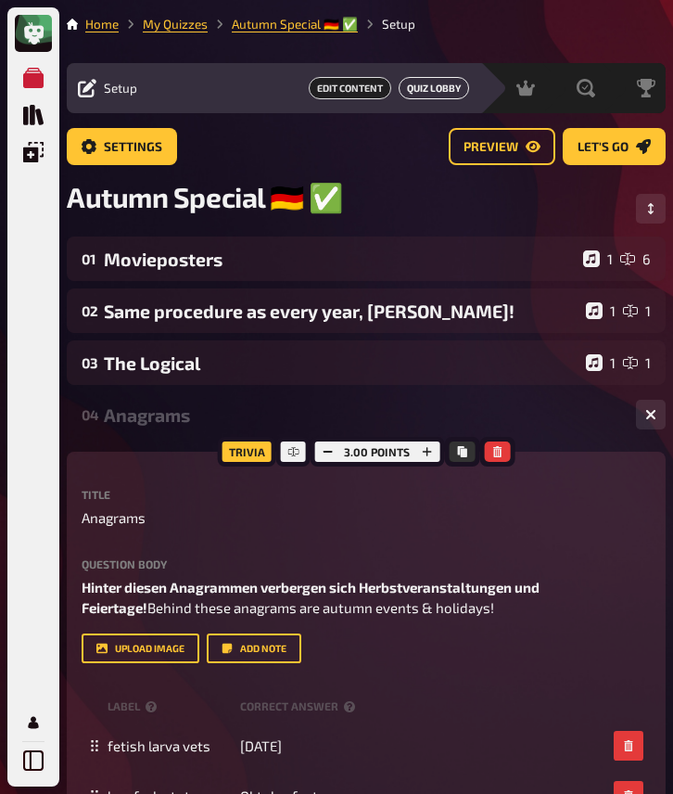
click at [447, 95] on link "Quiz Lobby" at bounding box center [434, 88] width 70 height 22
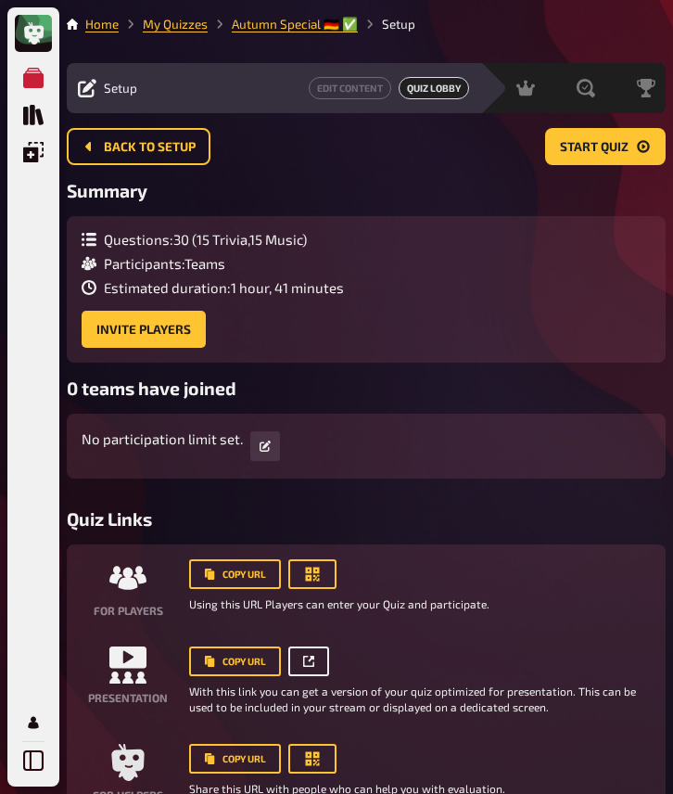
click at [316, 655] on link at bounding box center [308, 661] width 41 height 30
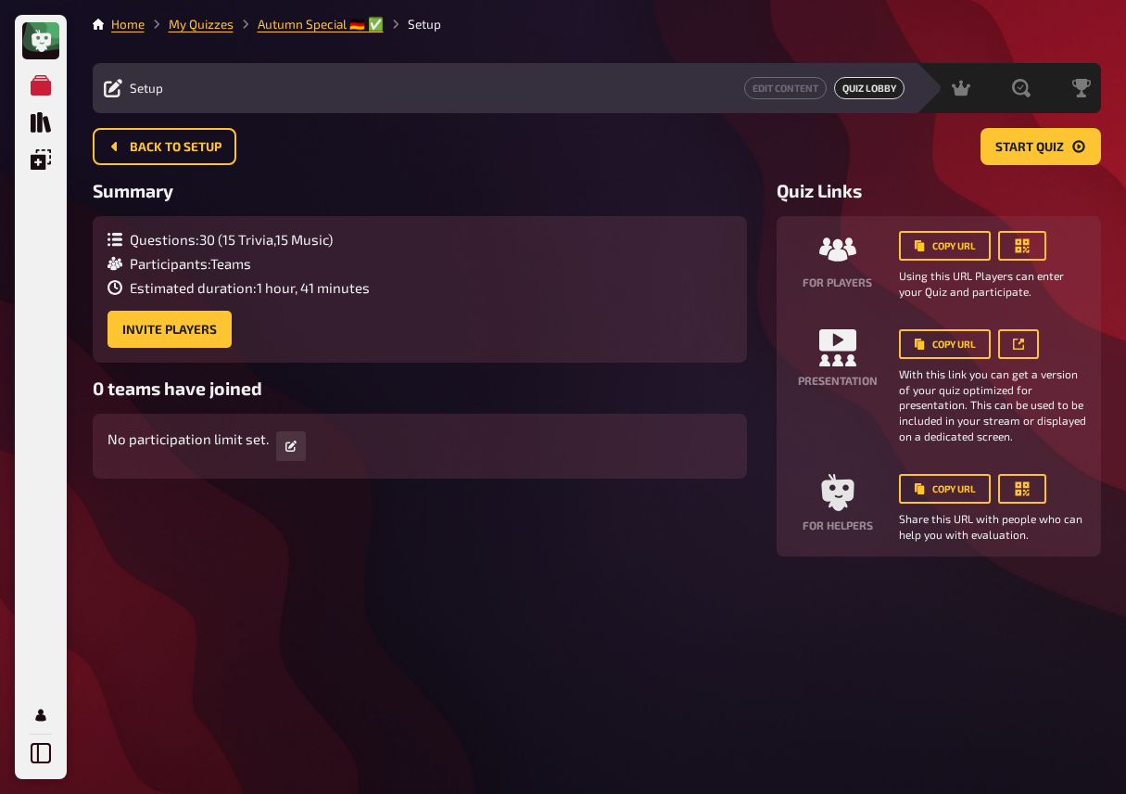
click at [464, 181] on h3 "Summary" at bounding box center [420, 190] width 655 height 21
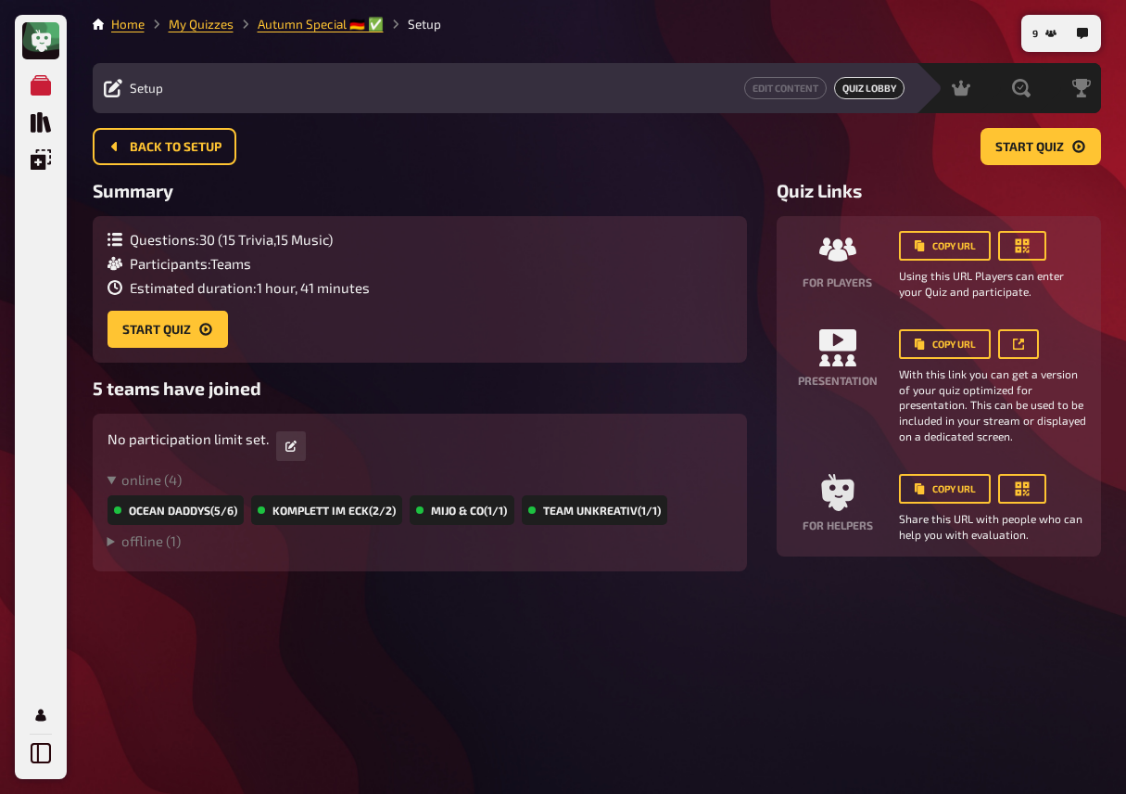
click at [502, 350] on div "Questions : 30 ( 15 Trivia , 15 Music ) Participants : Teams Estimated duration…" at bounding box center [420, 289] width 655 height 146
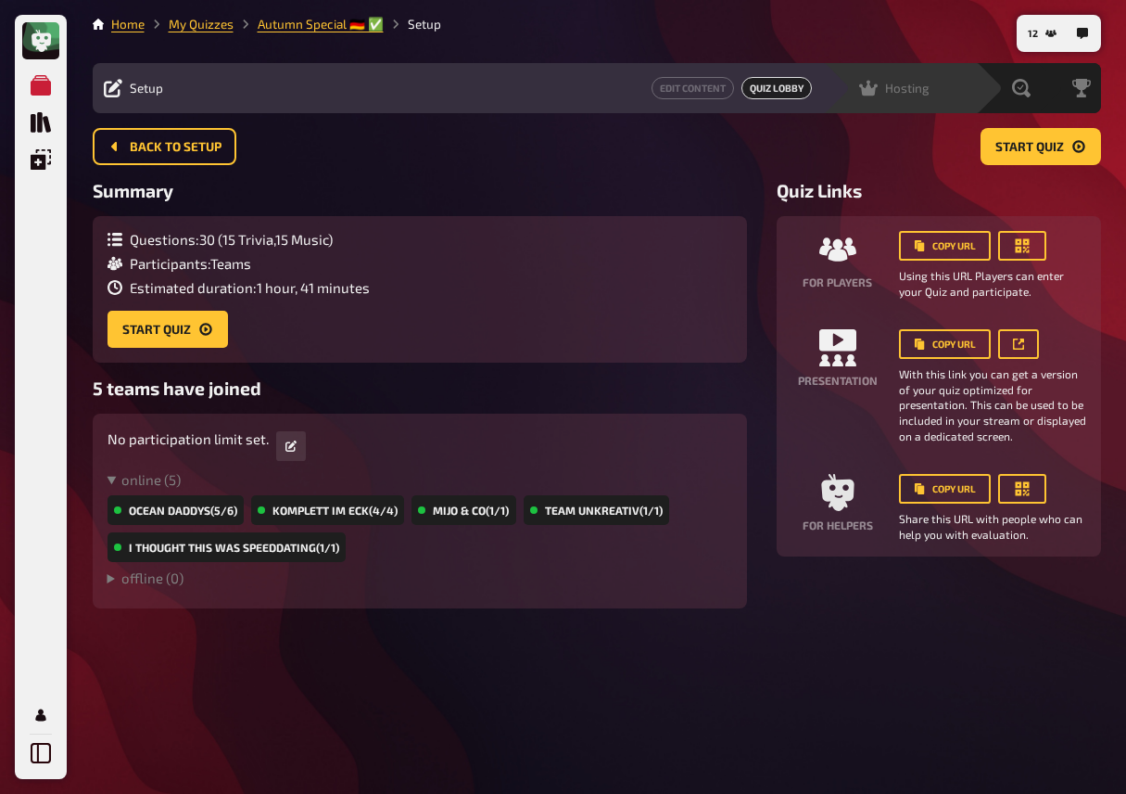
click at [915, 85] on span "Hosting" at bounding box center [907, 88] width 44 height 15
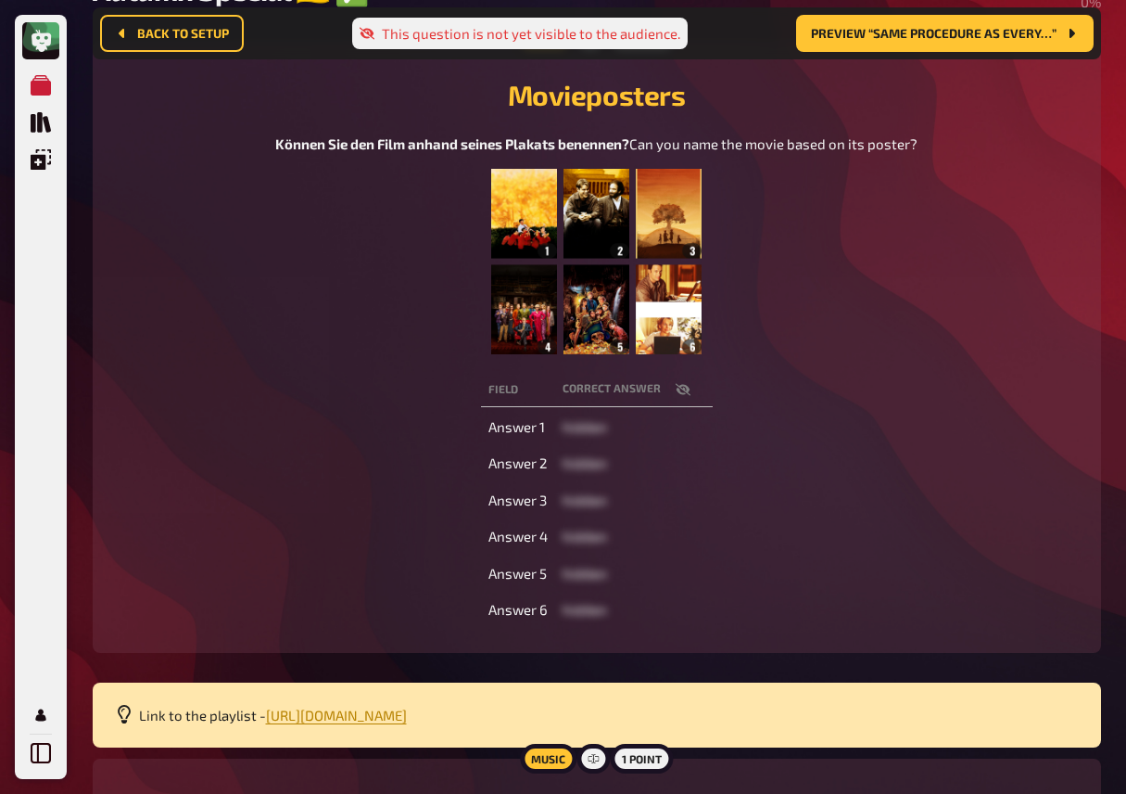
scroll to position [224, 0]
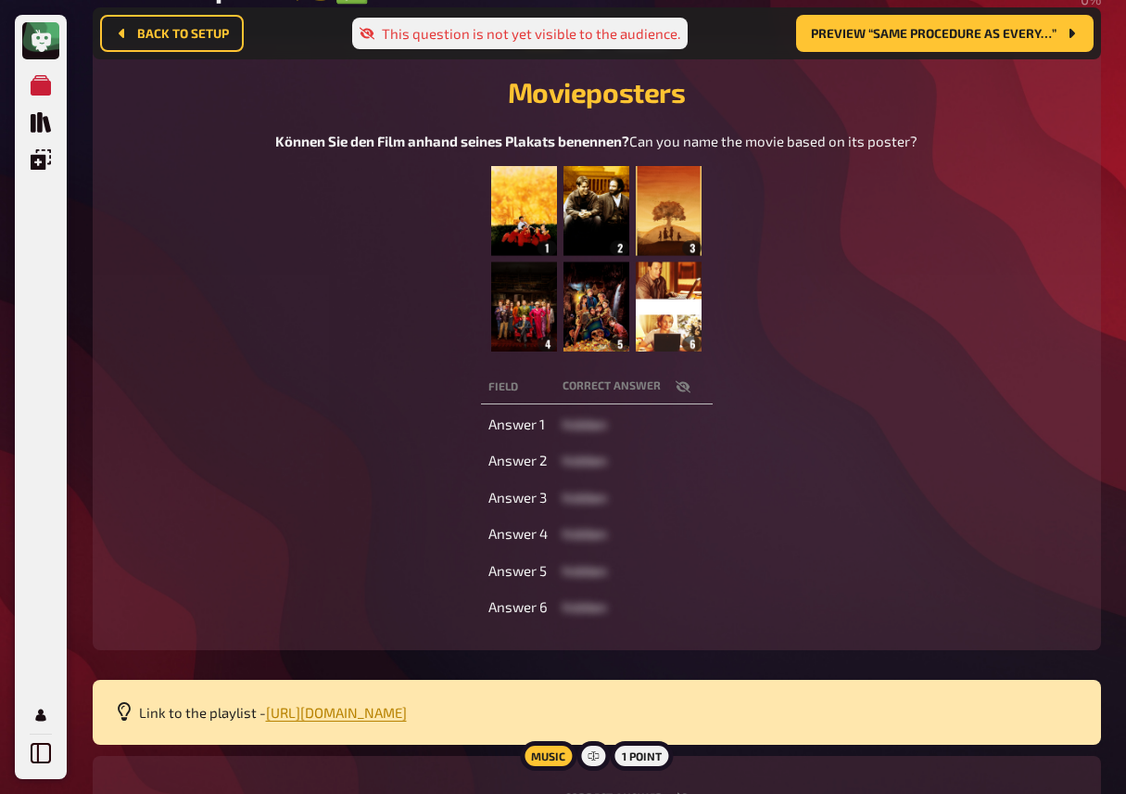
click at [629, 295] on img at bounding box center [596, 258] width 210 height 185
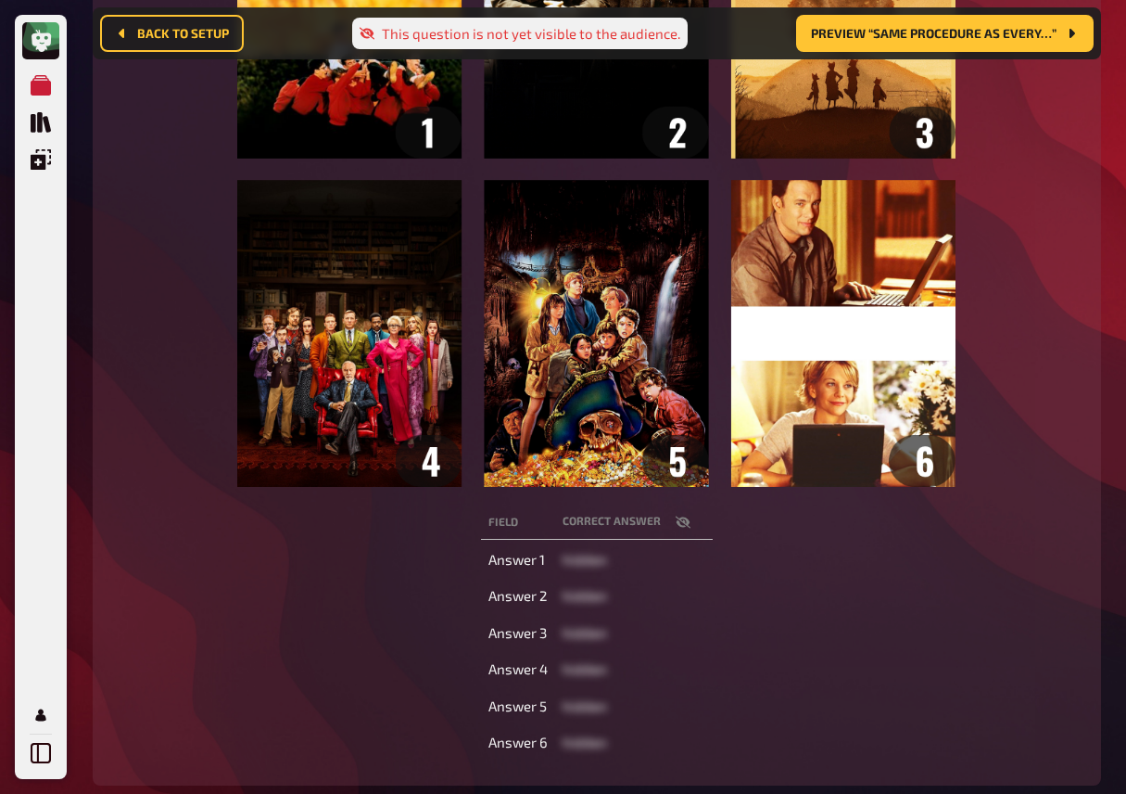
scroll to position [541, 0]
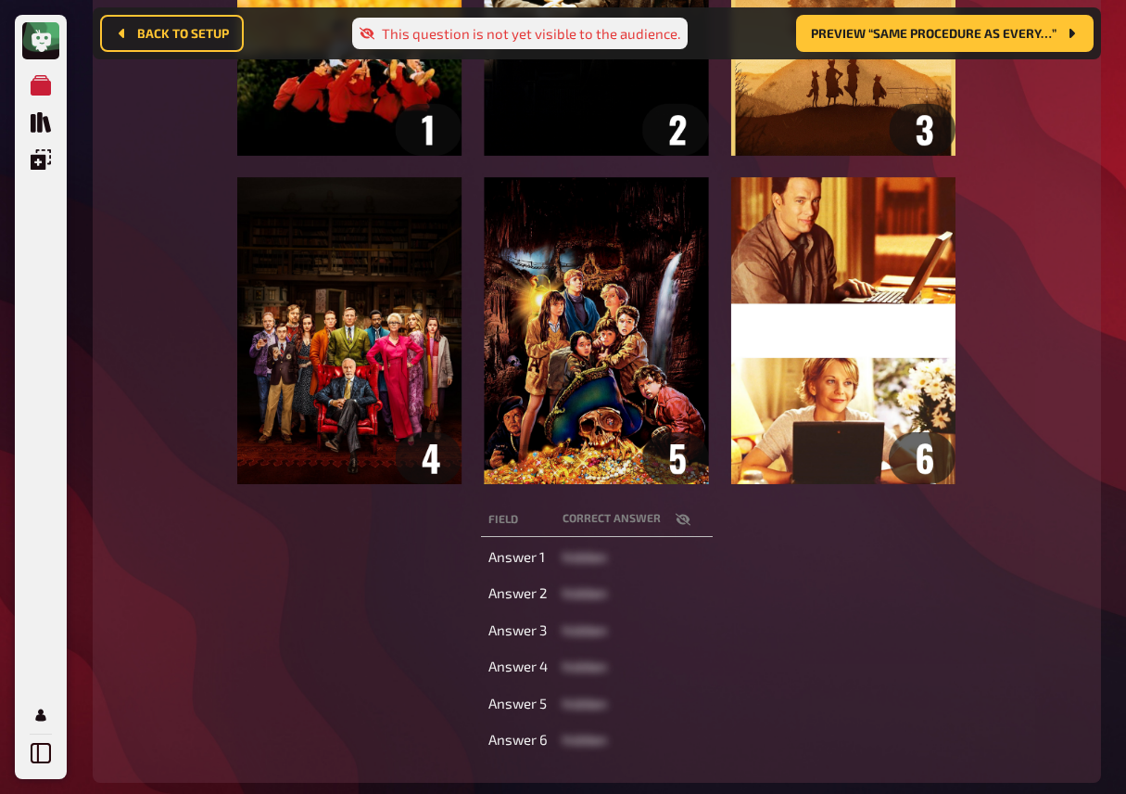
click at [688, 527] on icon "button" at bounding box center [683, 519] width 15 height 15
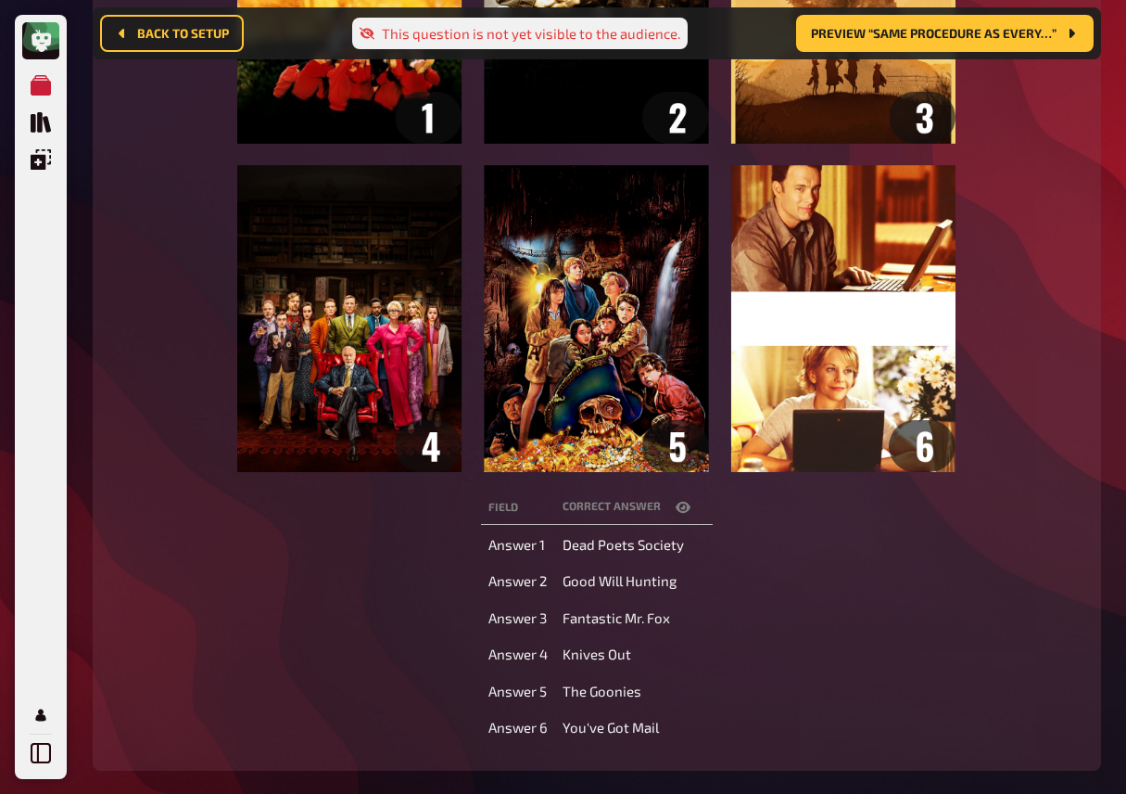
scroll to position [0, 0]
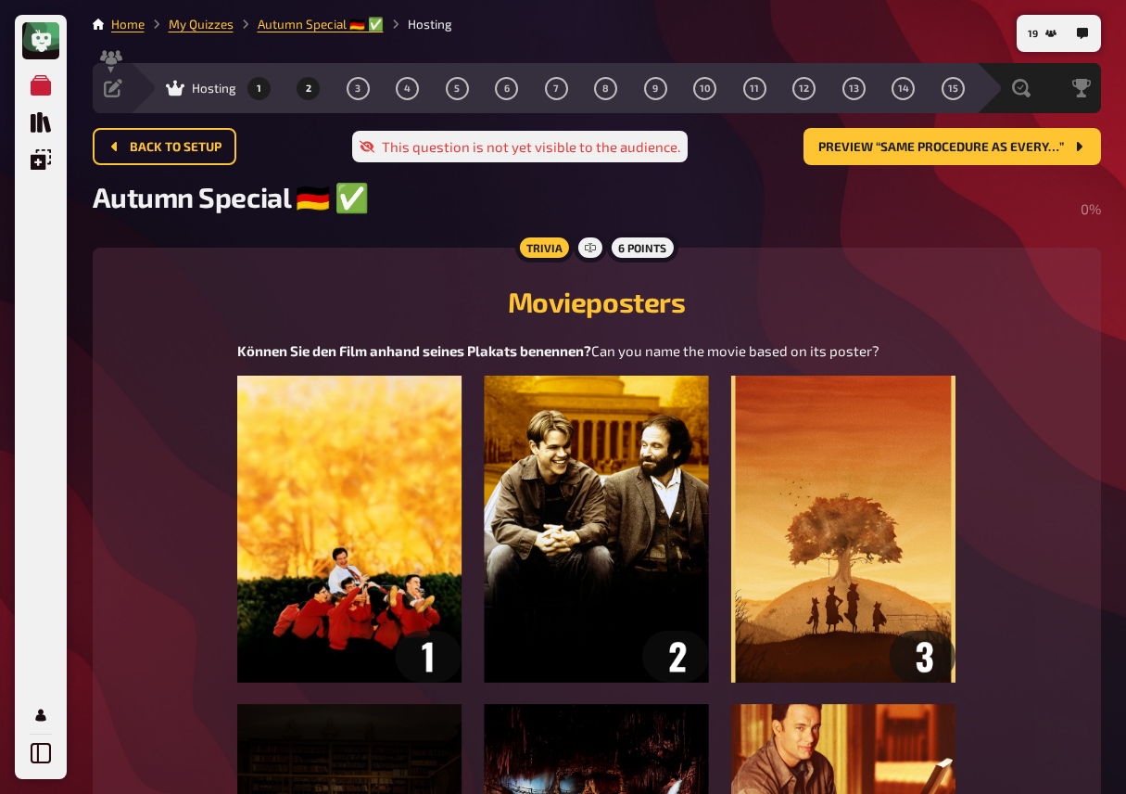
click at [305, 95] on button "2" at bounding box center [309, 88] width 30 height 30
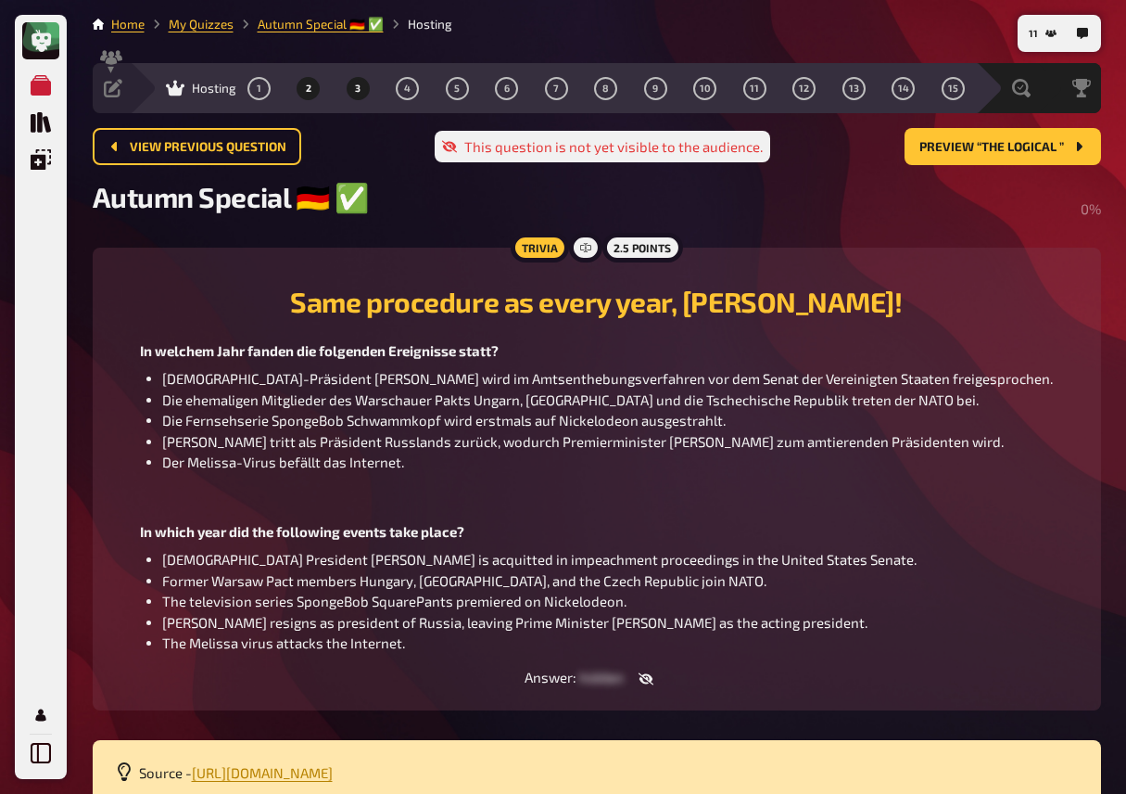
click at [358, 73] on button "3" at bounding box center [358, 88] width 30 height 30
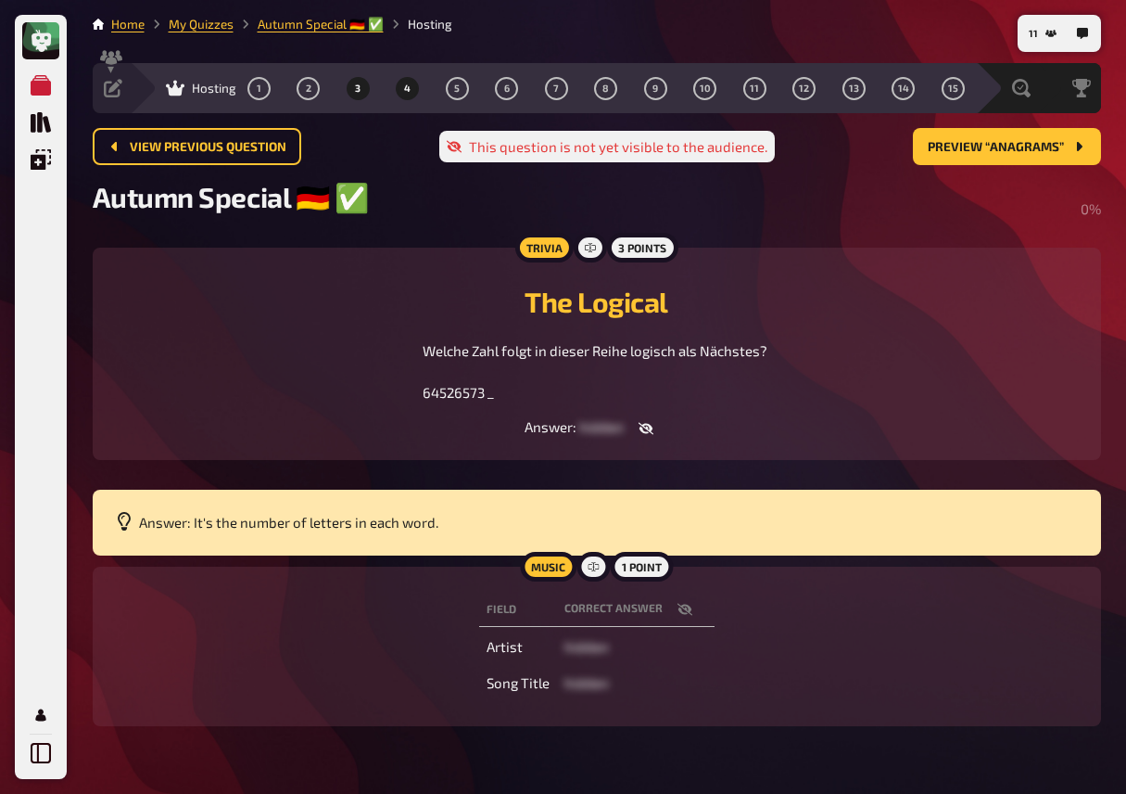
click at [403, 82] on button "4" at bounding box center [408, 88] width 30 height 30
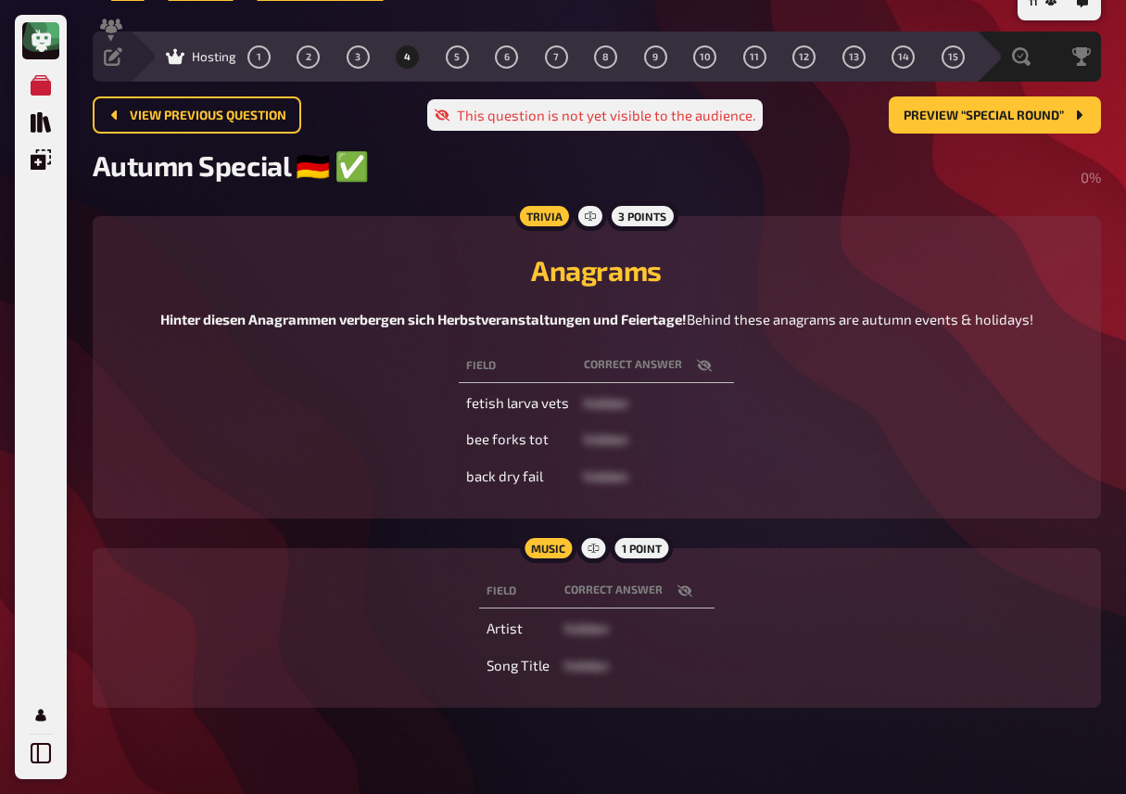
scroll to position [32, 0]
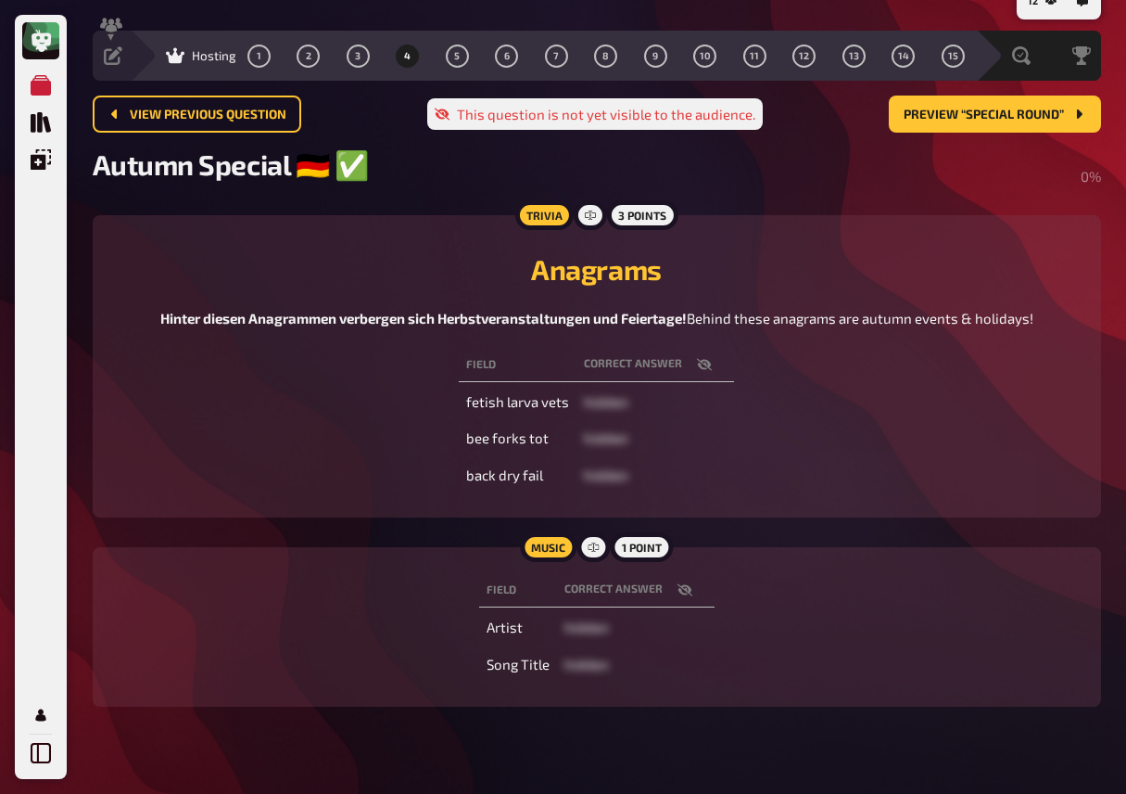
click at [703, 370] on icon "button" at bounding box center [704, 364] width 15 height 12
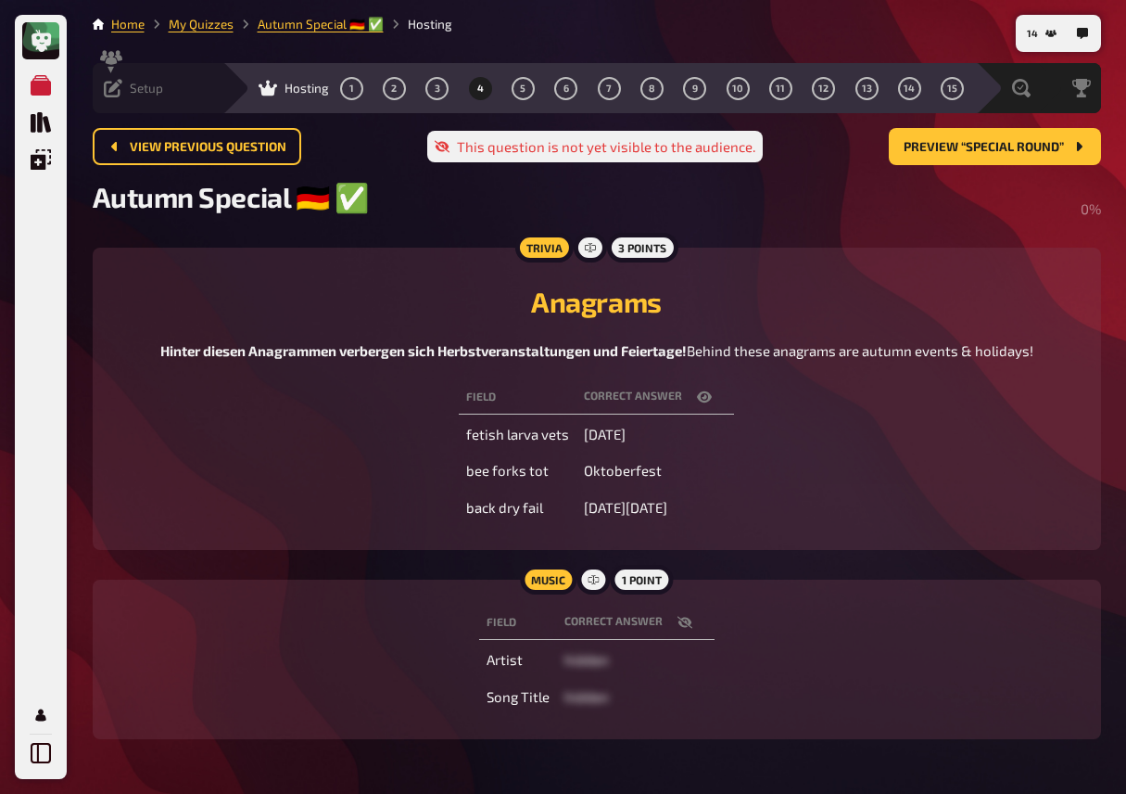
click at [127, 85] on div "Setup" at bounding box center [133, 88] width 59 height 19
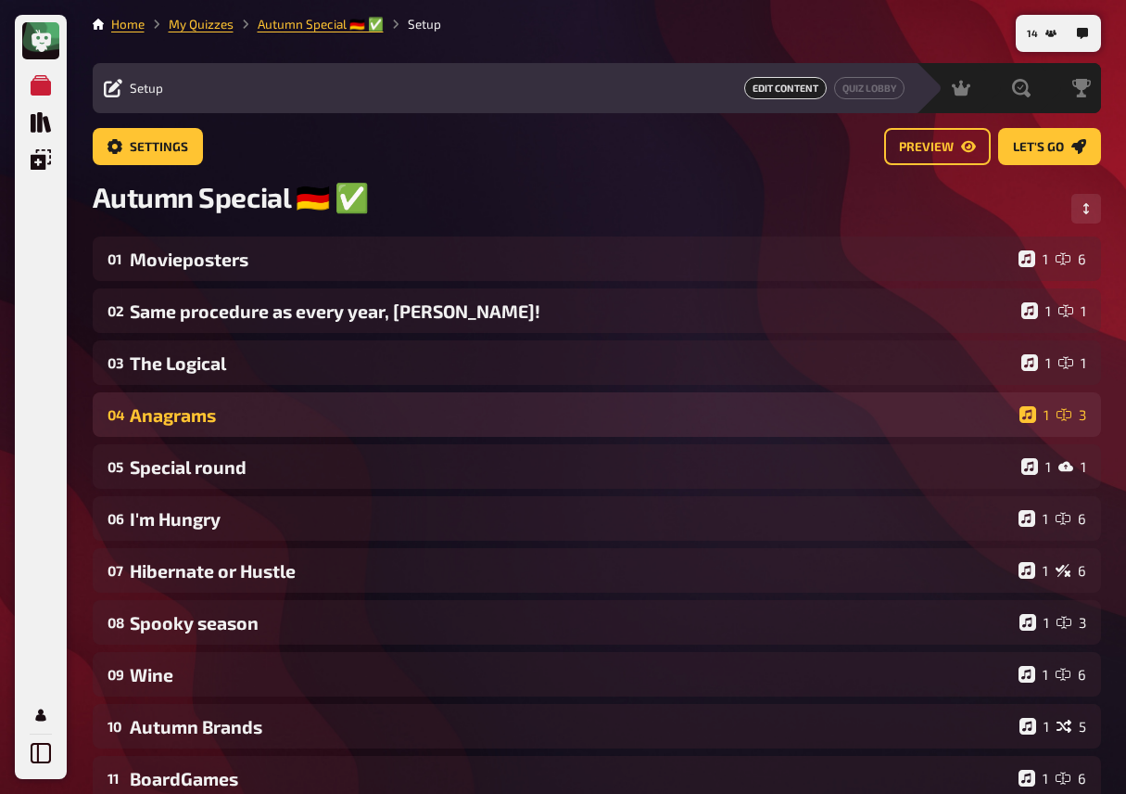
click at [257, 407] on div "Anagrams" at bounding box center [571, 414] width 883 height 21
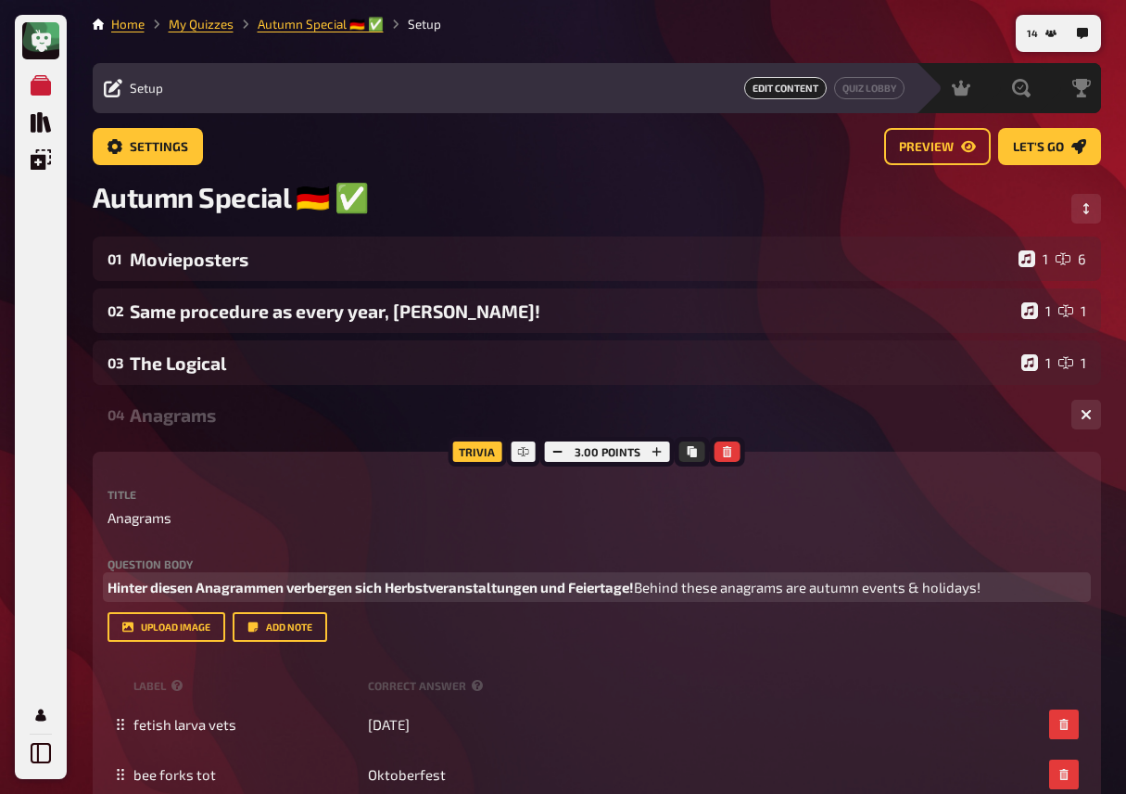
click at [658, 587] on p "Hinter diesen Anagrammen verbergen sich Herbstveranstaltungen und Feiertage! Be…" at bounding box center [597, 587] width 979 height 21
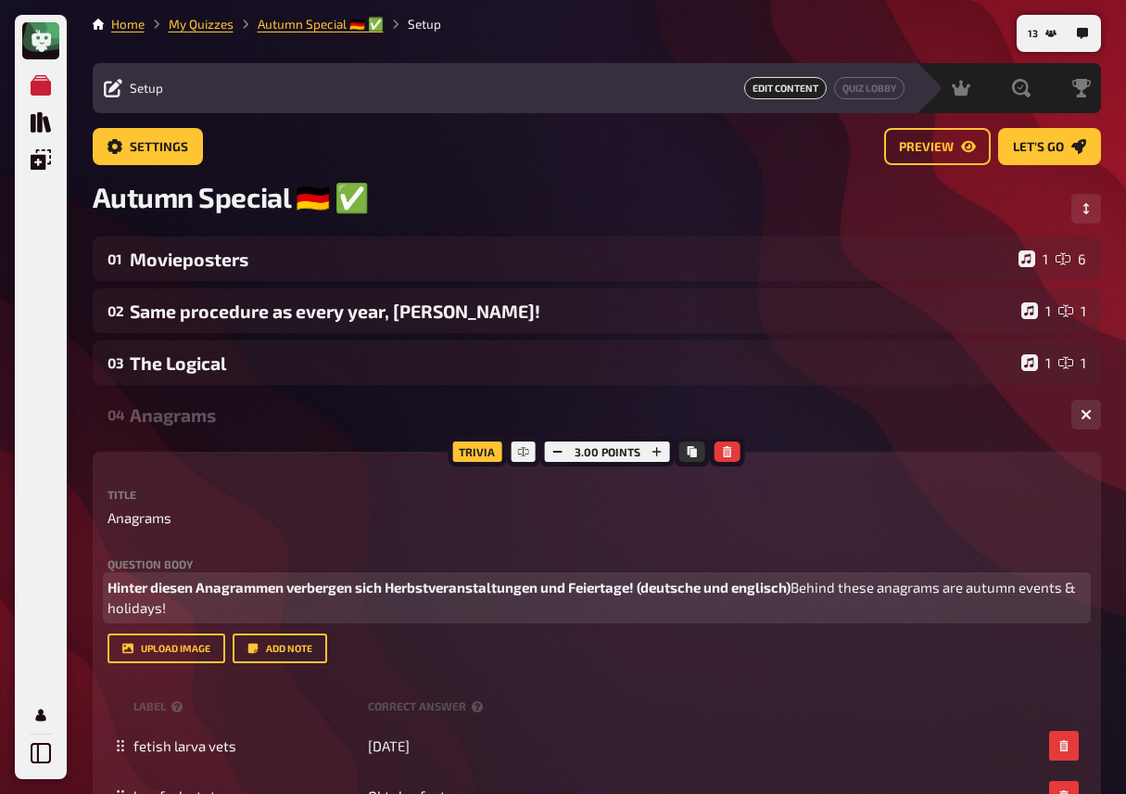
click at [706, 589] on span "Hinter diesen Anagrammen verbergen sich Herbstveranstaltungen und Feiertage! (d…" at bounding box center [449, 586] width 683 height 17
click at [648, 586] on span "Hinter diesen Anagrammen verbergen sich Herbstveranstaltungen und Feiertage! (d…" at bounding box center [446, 586] width 676 height 17
click at [895, 597] on p "Hinter diesen Anagrammen verbergen sich Herbstveranstaltungen und Feiertage! (A…" at bounding box center [597, 598] width 979 height 42
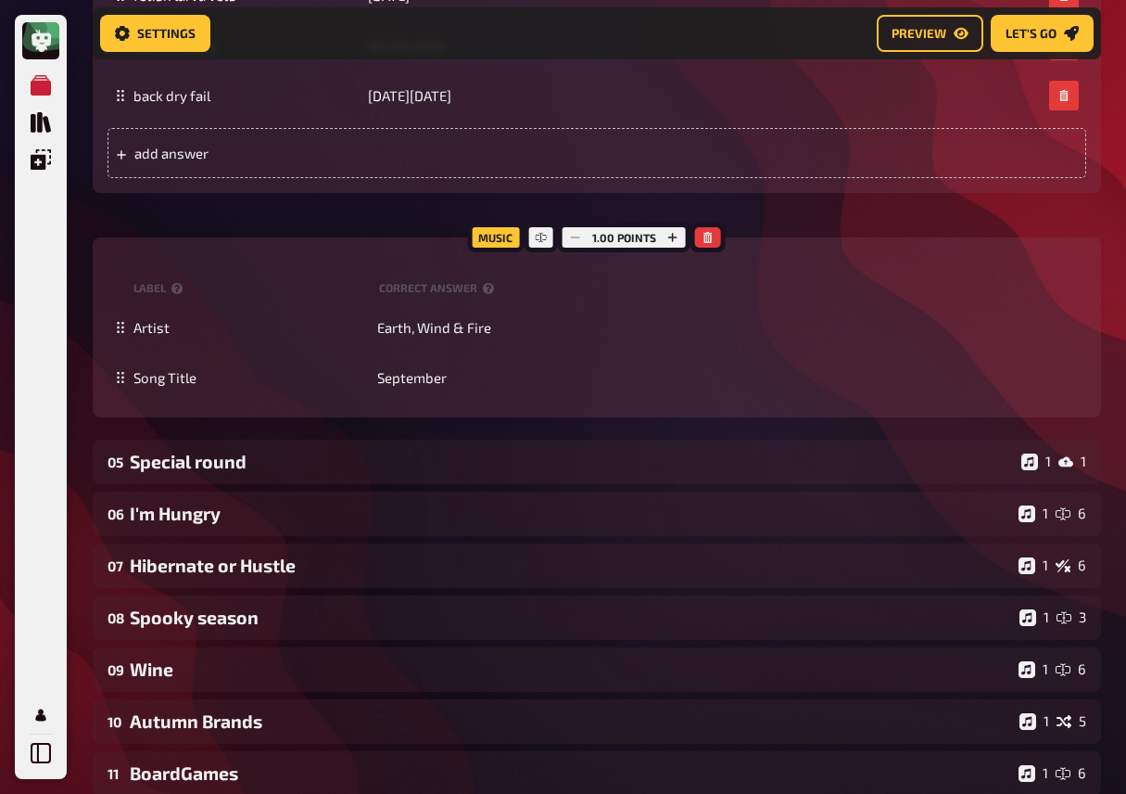
scroll to position [823, 0]
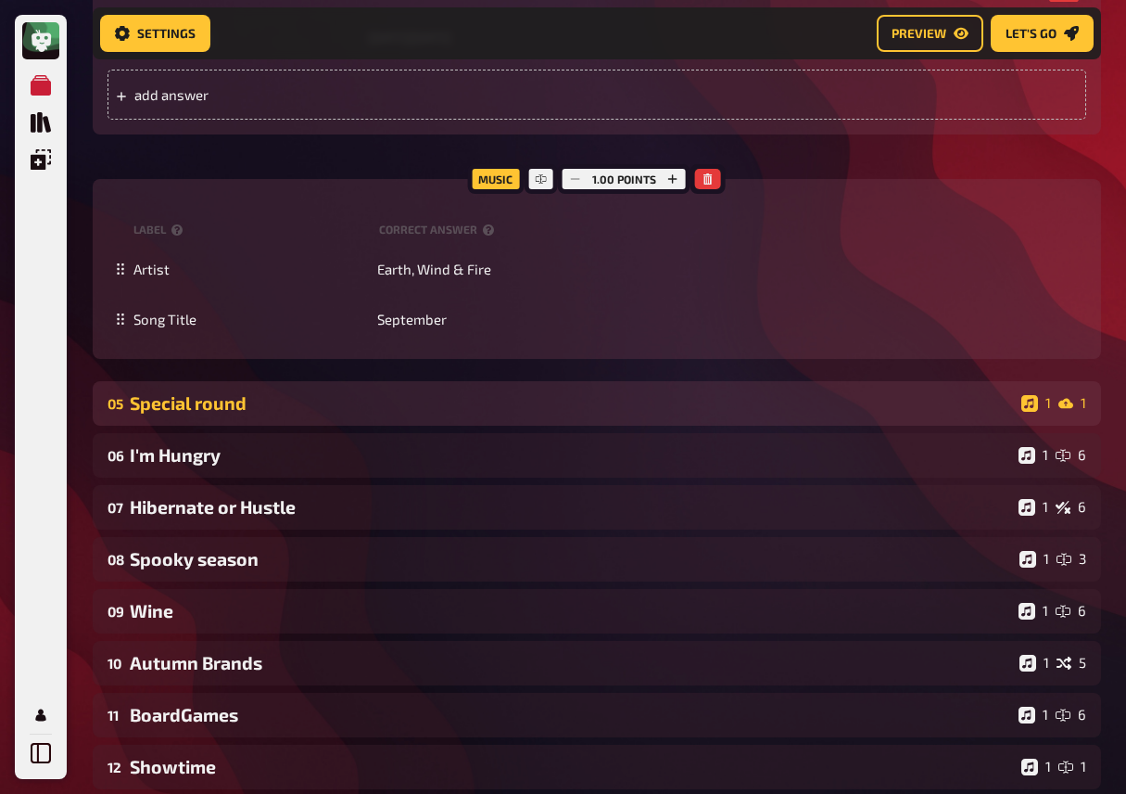
click at [320, 388] on div "05 Special round 1 1" at bounding box center [597, 403] width 1009 height 44
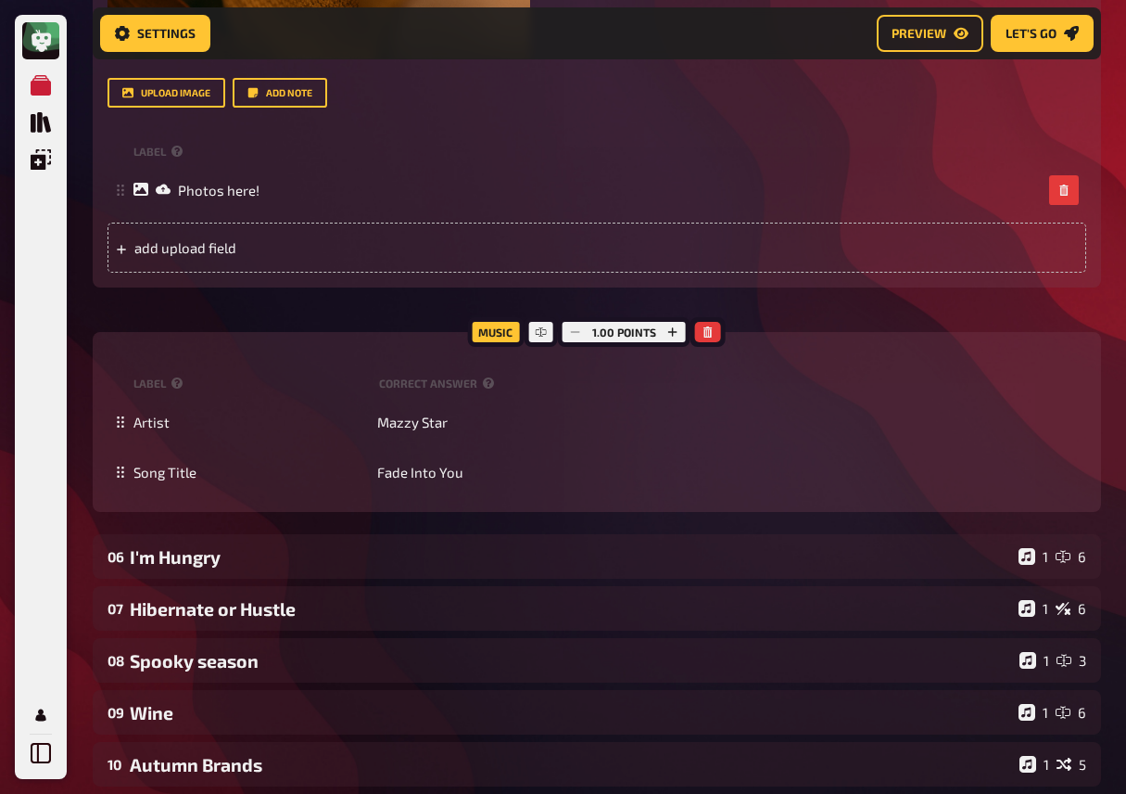
scroll to position [2002, 0]
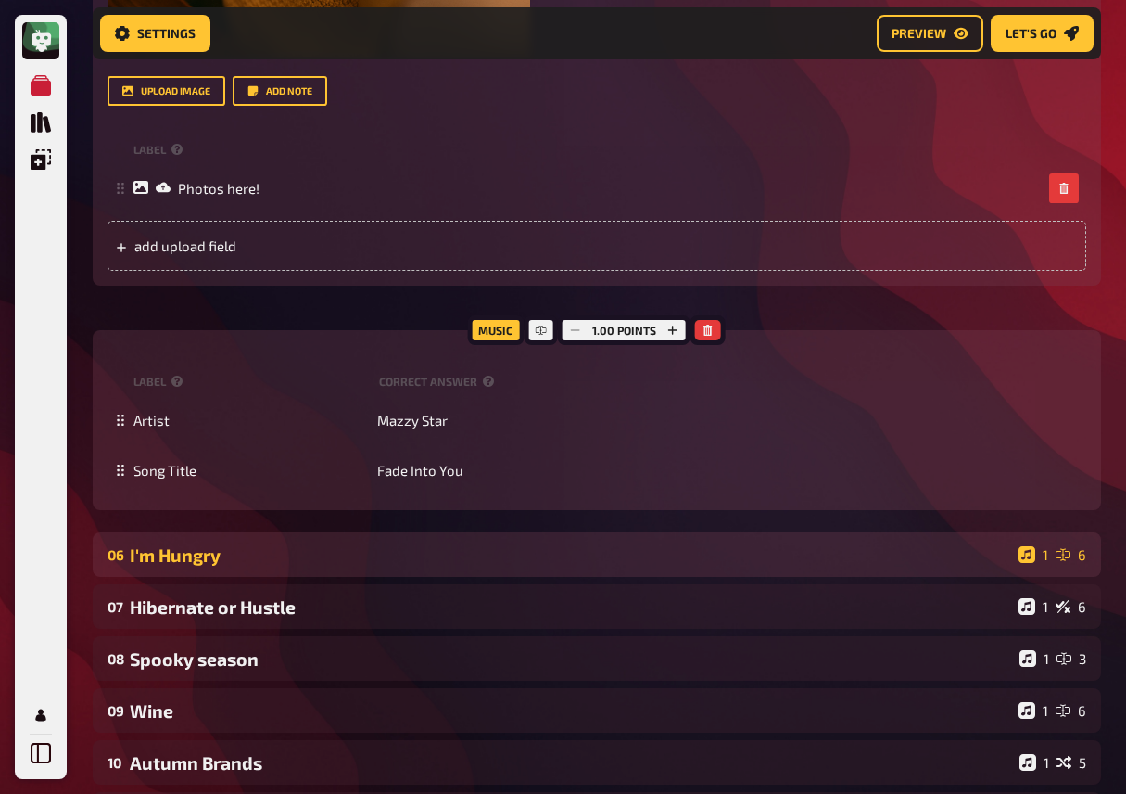
click at [553, 566] on div "I'm Hungry" at bounding box center [571, 554] width 882 height 21
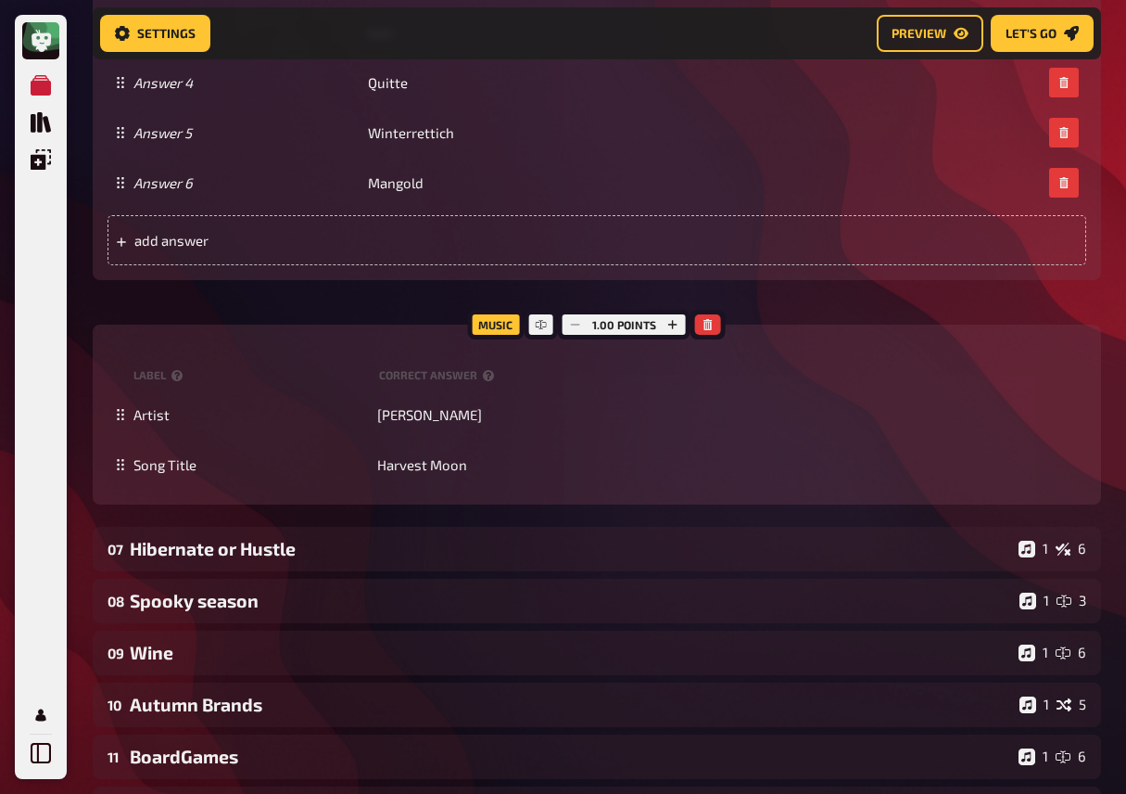
scroll to position [3586, 0]
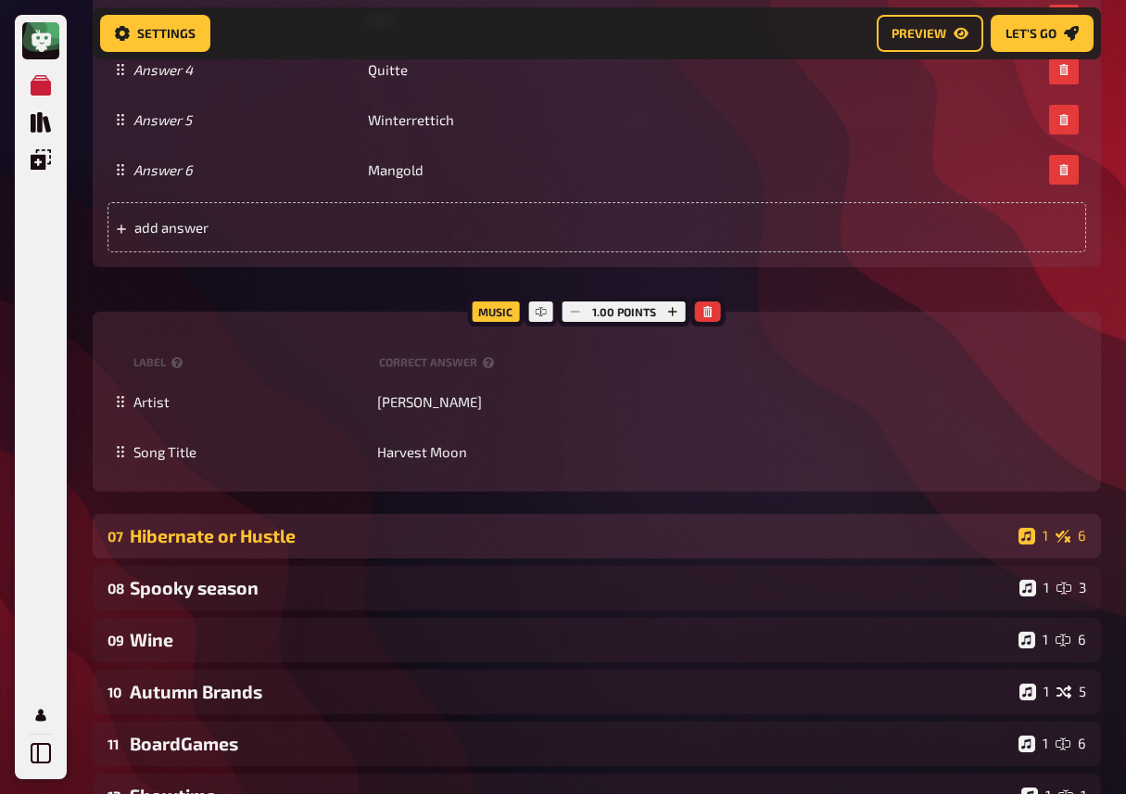
click at [502, 546] on div "Hibernate or Hustle" at bounding box center [571, 535] width 882 height 21
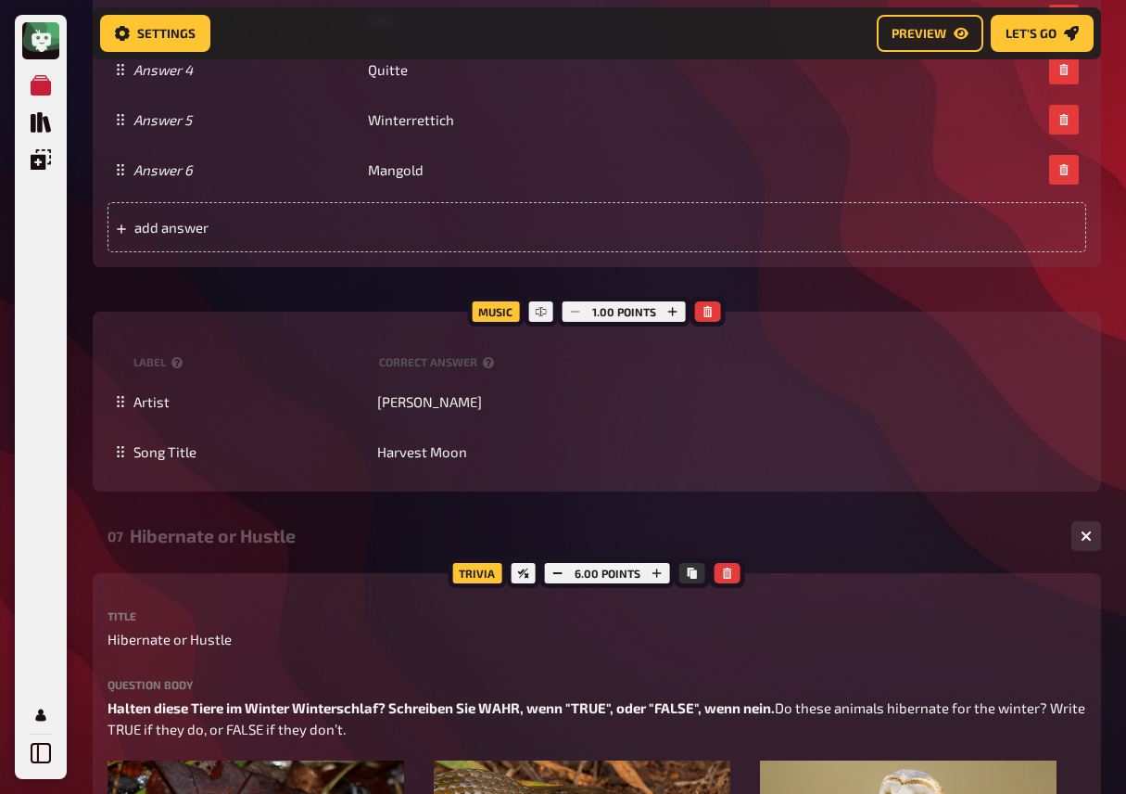
click at [531, 558] on div "07 Hibernate or Hustle 1 6" at bounding box center [597, 536] width 1009 height 44
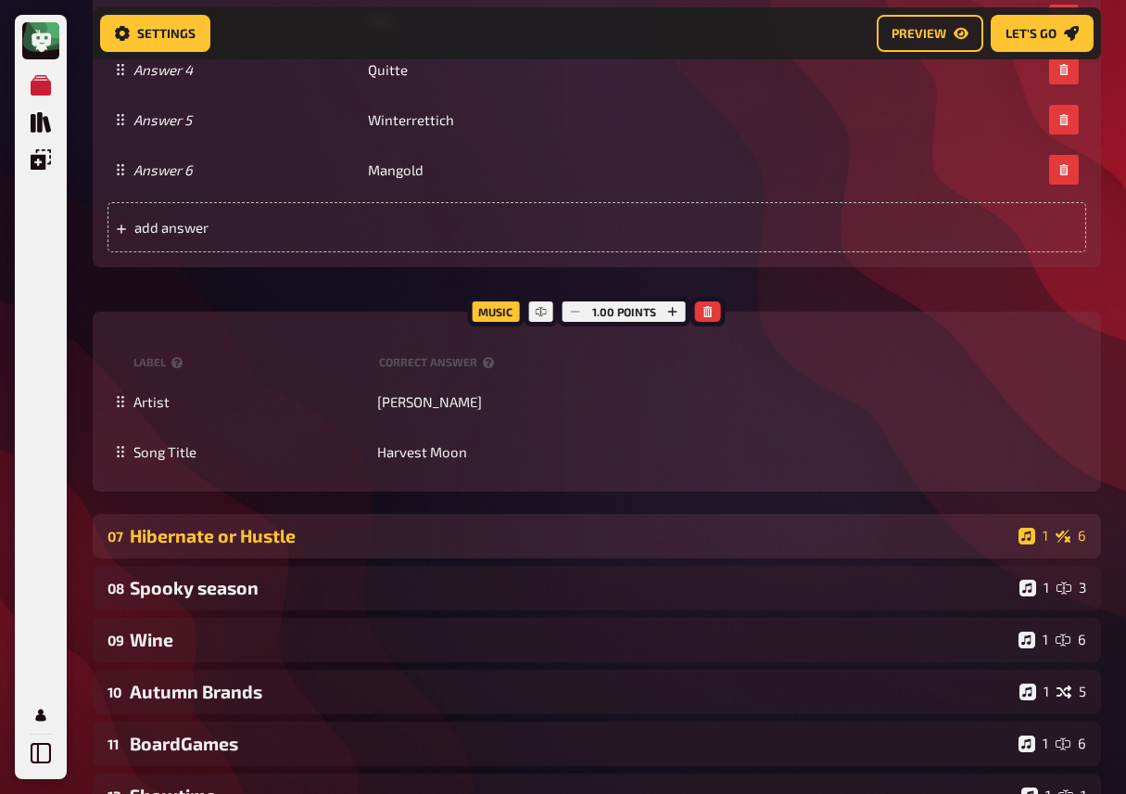
click at [530, 546] on div "Hibernate or Hustle" at bounding box center [571, 535] width 882 height 21
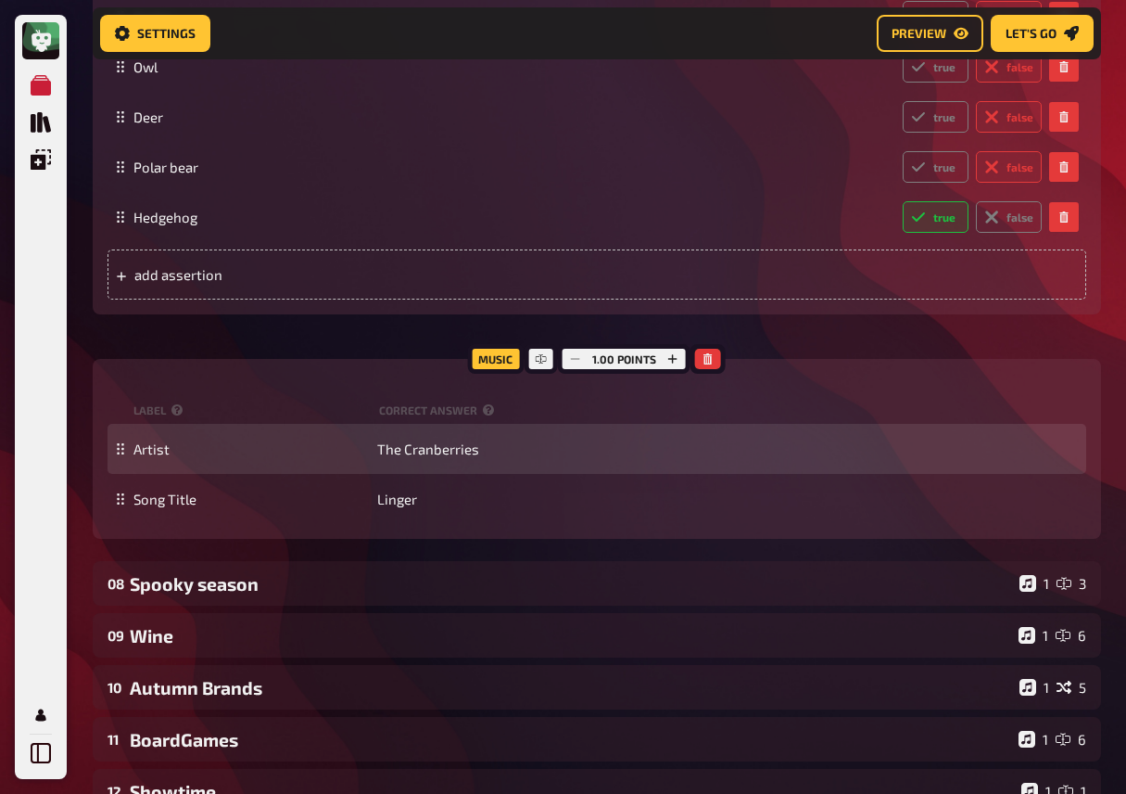
scroll to position [5108, 0]
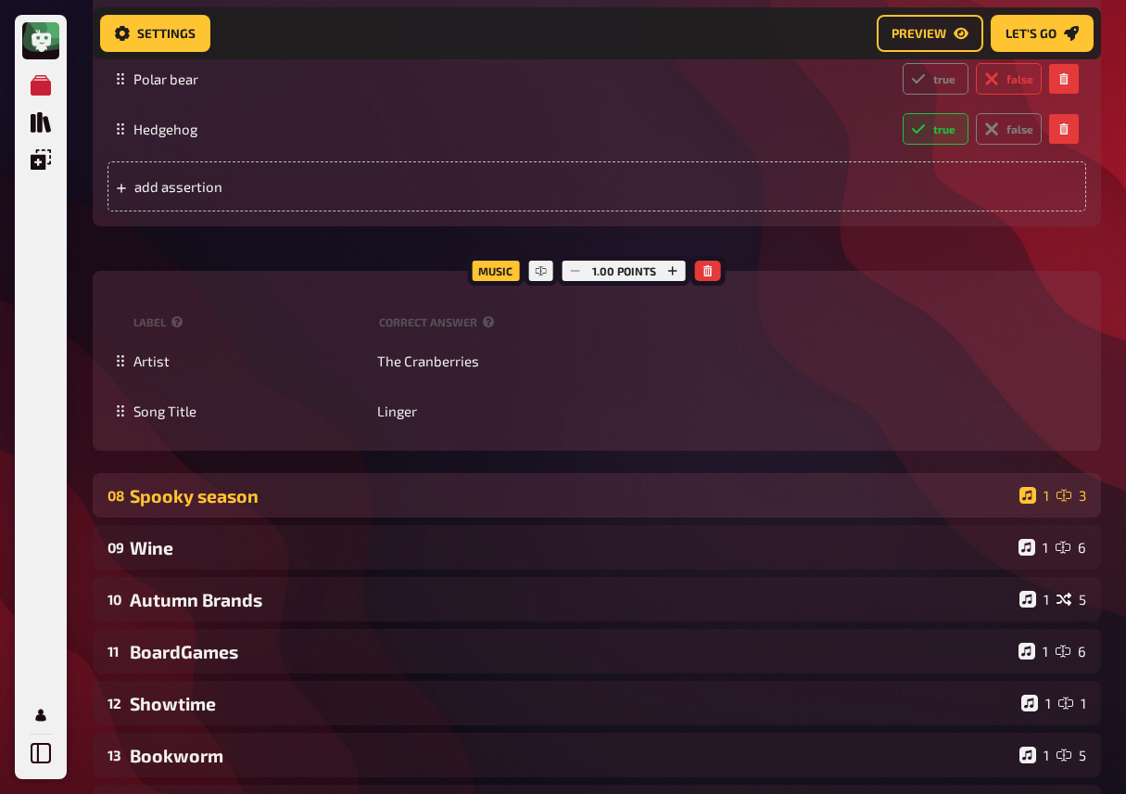
click at [470, 506] on div "Spooky season" at bounding box center [571, 495] width 883 height 21
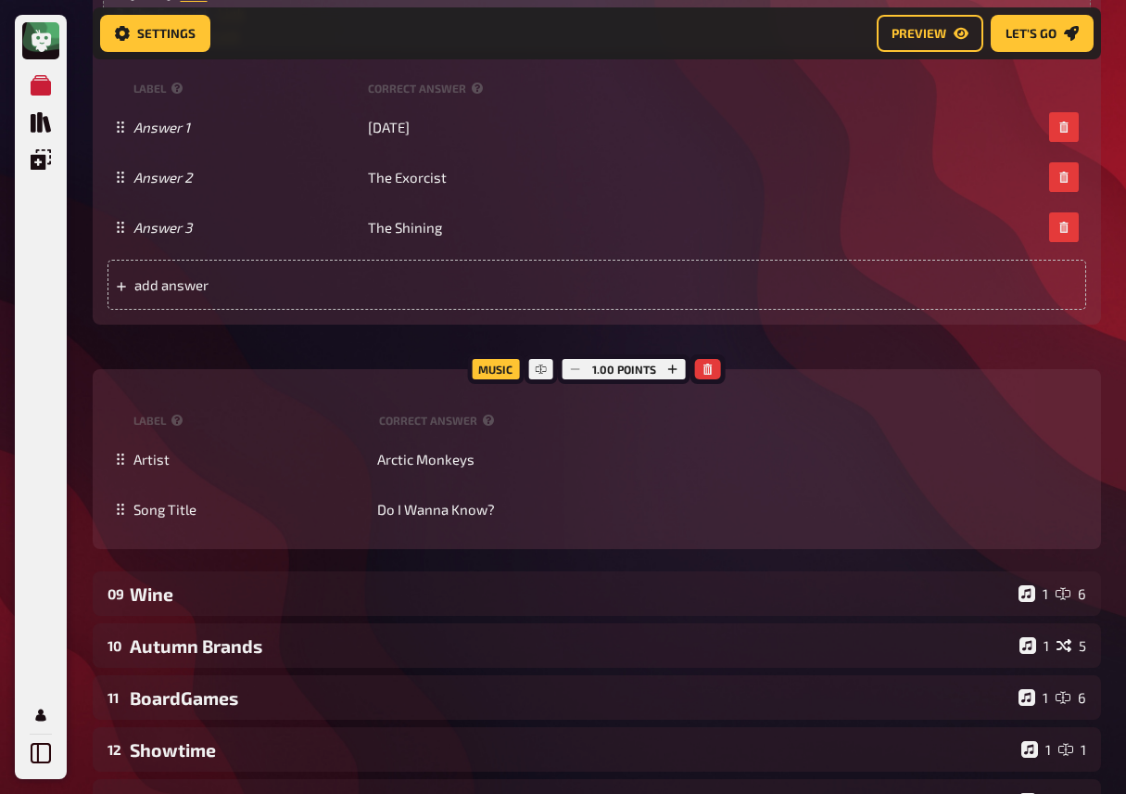
scroll to position [5957, 0]
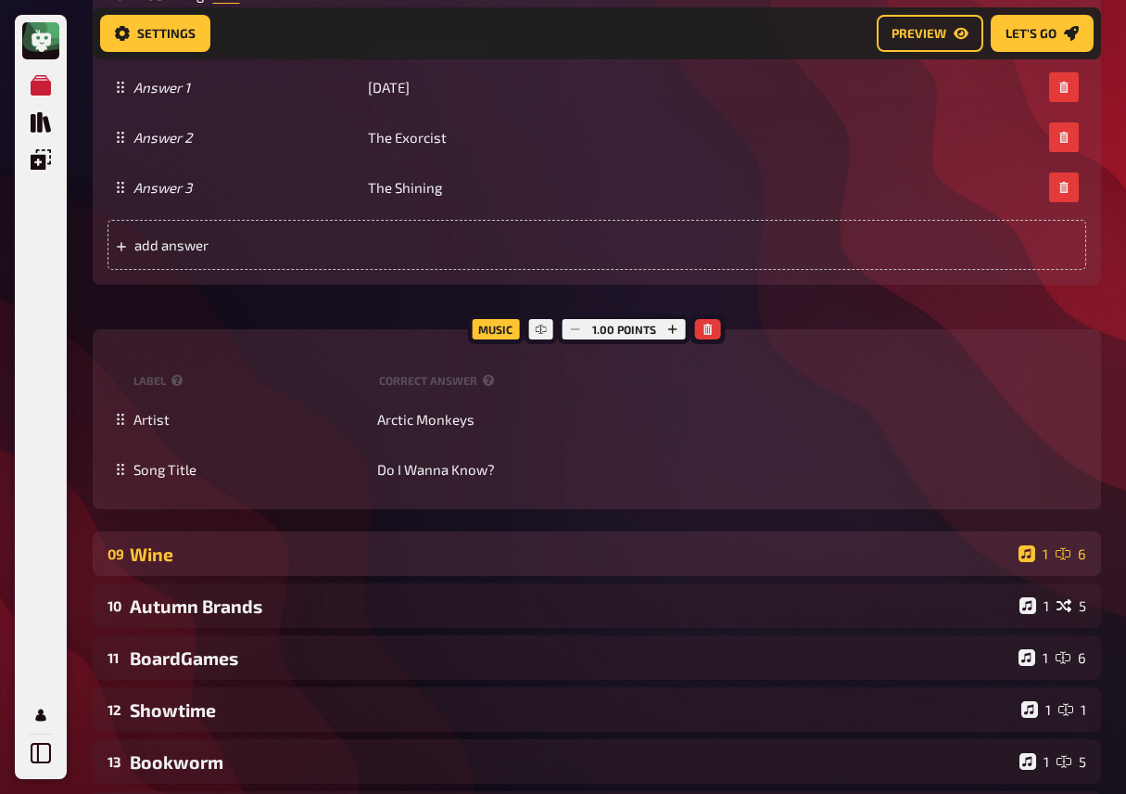
click at [469, 565] on div "Wine" at bounding box center [571, 553] width 882 height 21
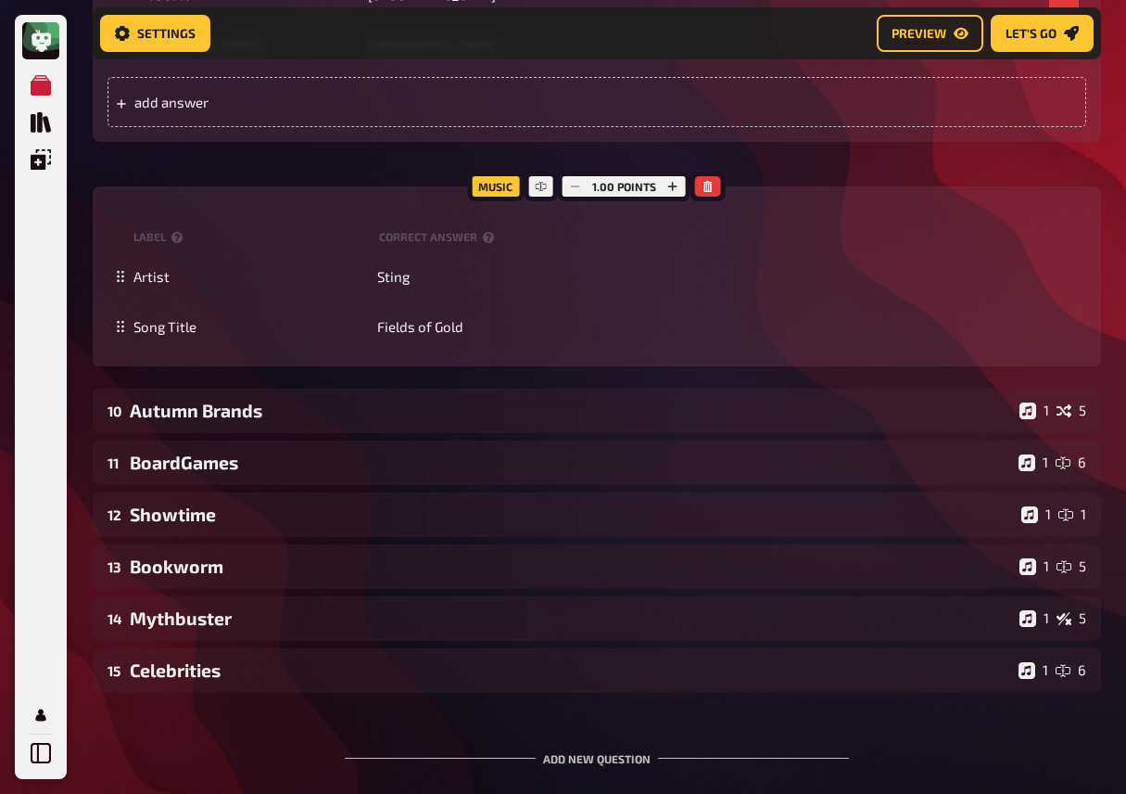
scroll to position [7573, 0]
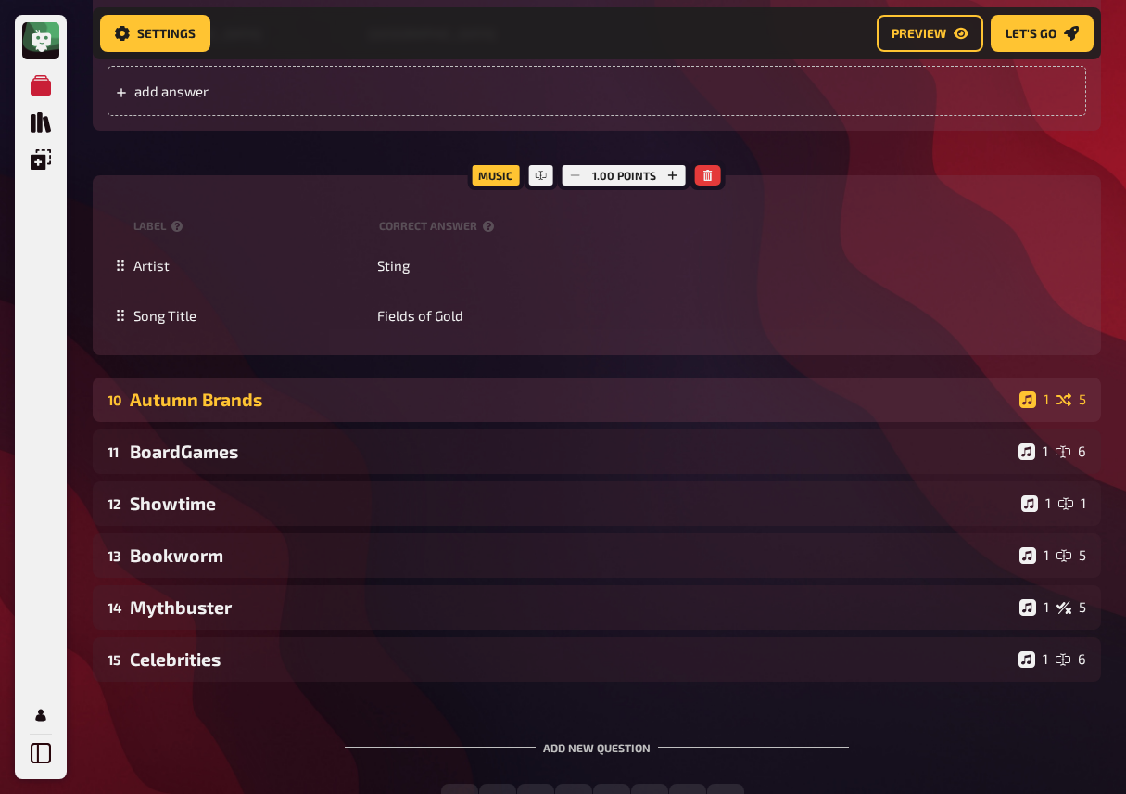
click at [507, 410] on div "Autumn Brands" at bounding box center [571, 398] width 883 height 21
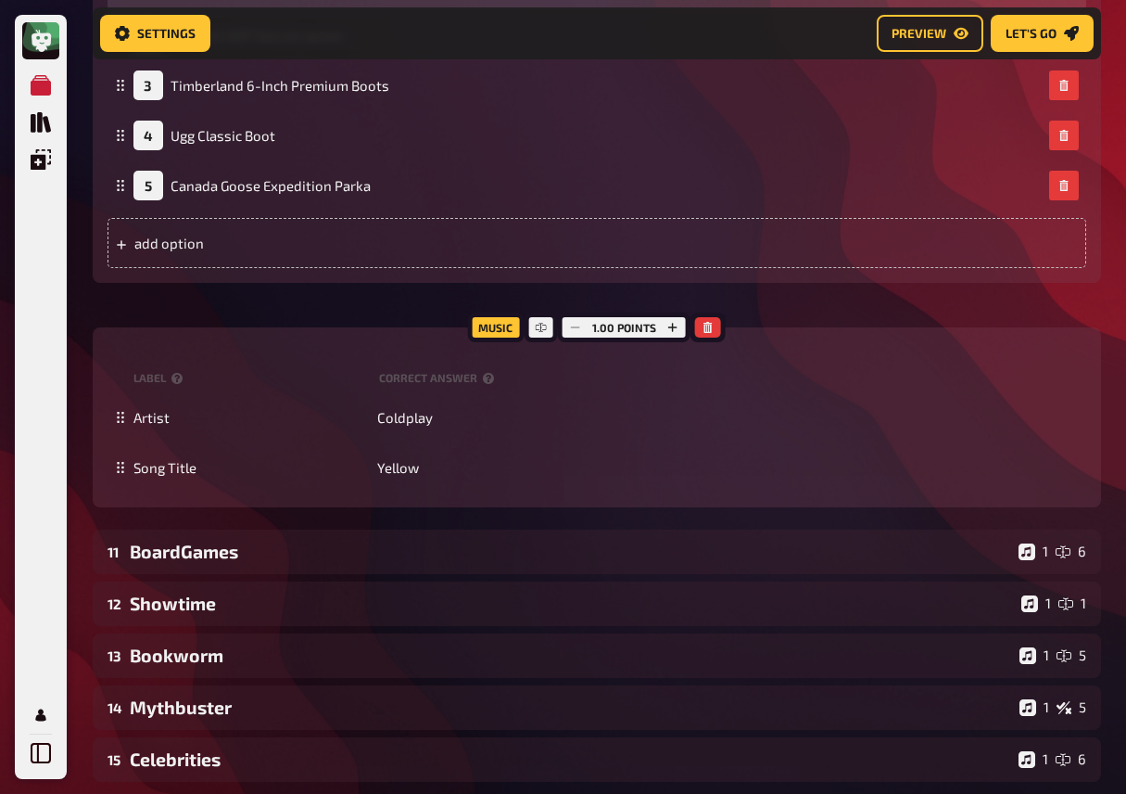
scroll to position [9163, 0]
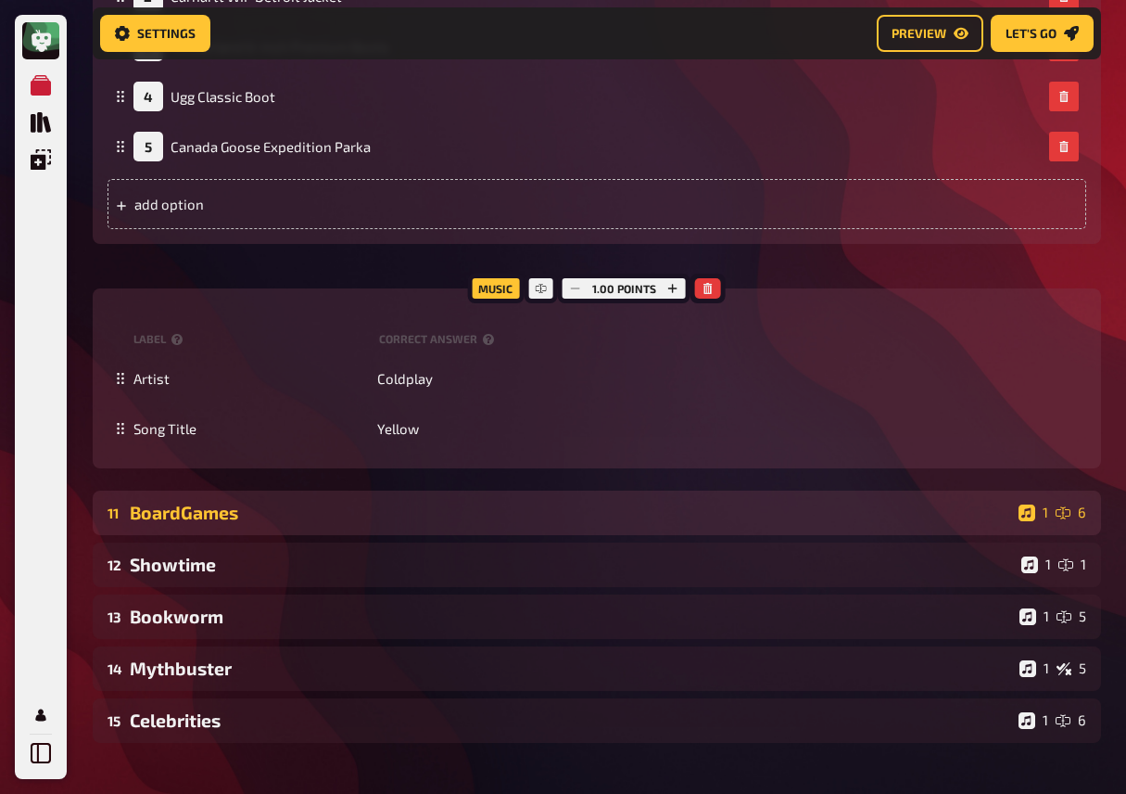
click at [383, 535] on div "11 BoardGames 1 6" at bounding box center [597, 512] width 1009 height 44
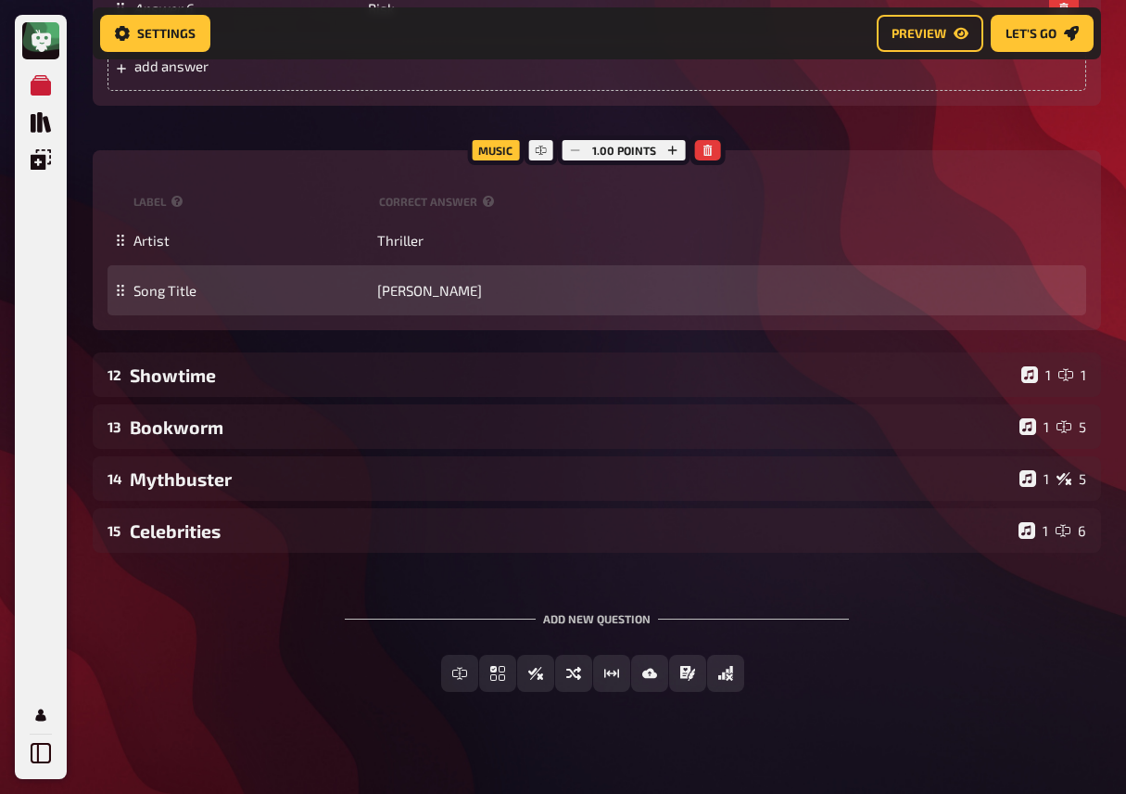
scroll to position [10861, 0]
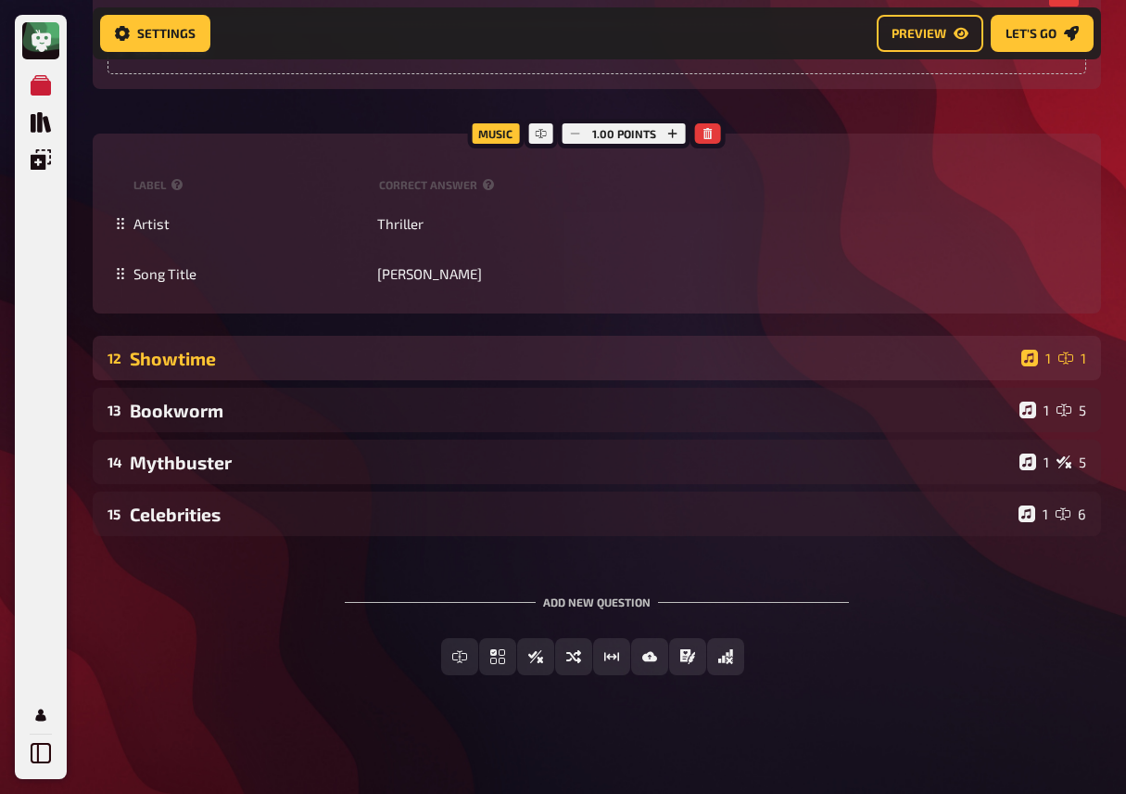
click at [361, 369] on div "Showtime" at bounding box center [572, 358] width 884 height 21
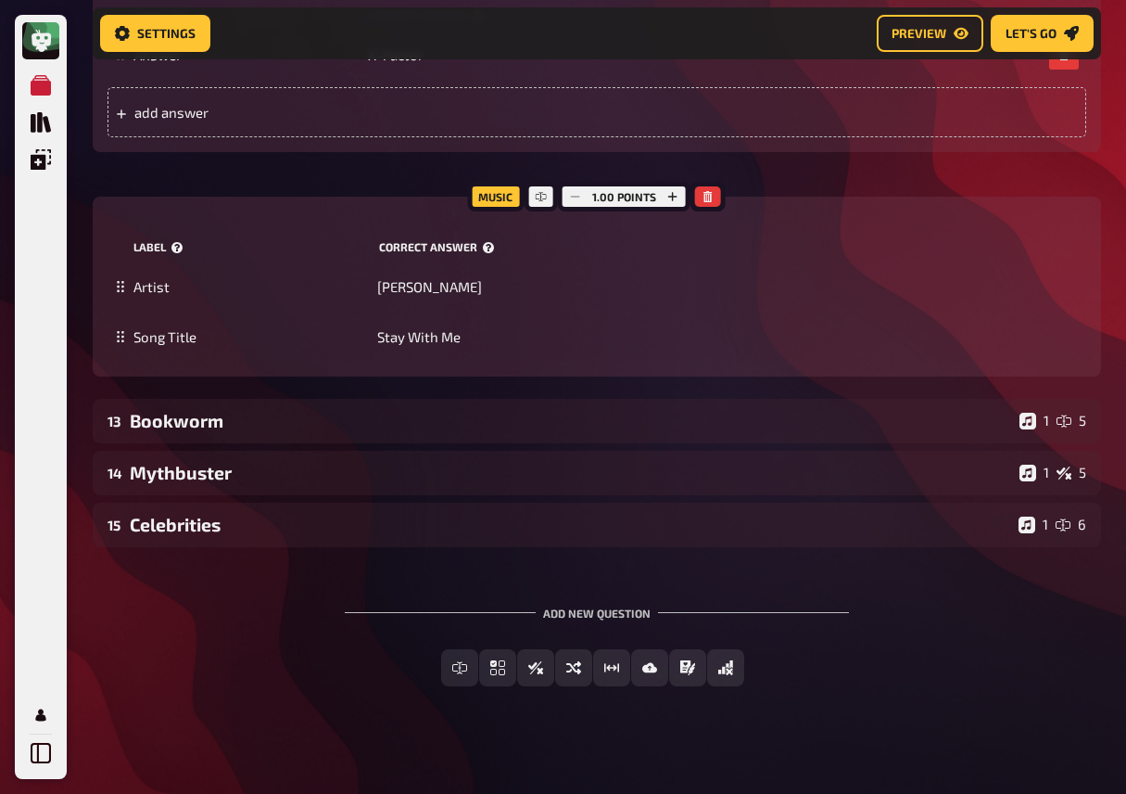
scroll to position [11548, 0]
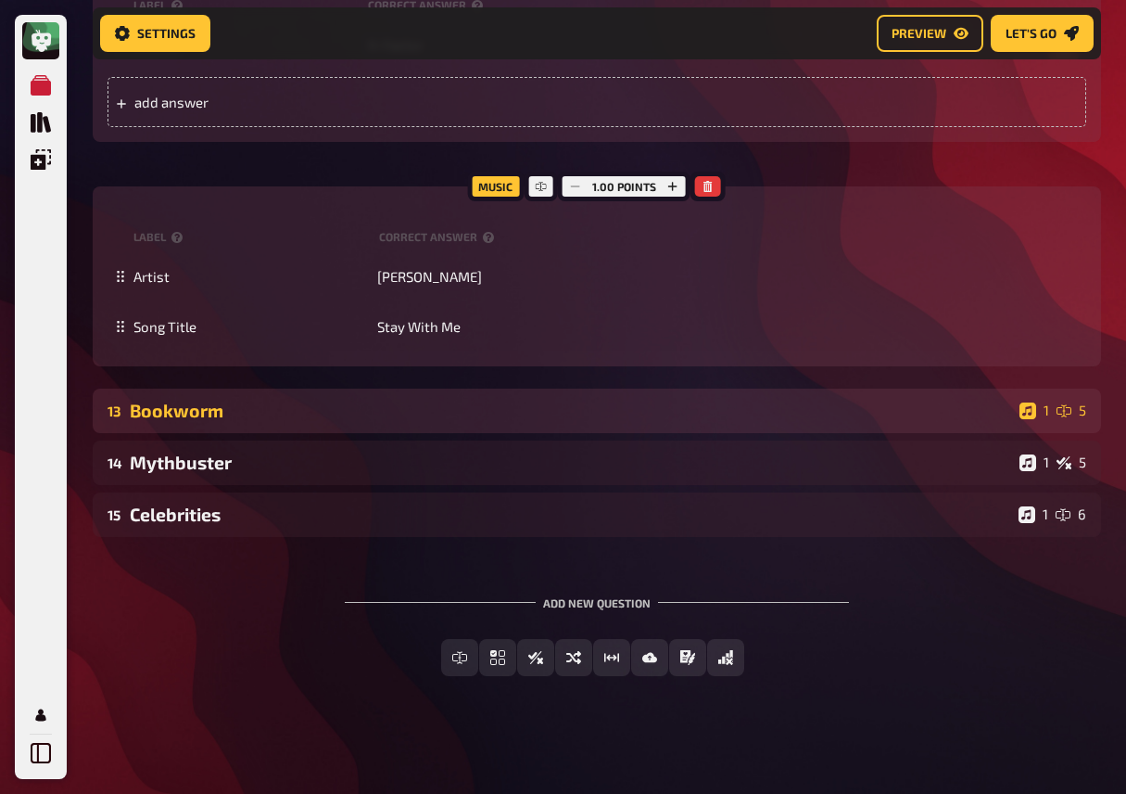
click at [579, 421] on div "Bookworm" at bounding box center [571, 410] width 883 height 21
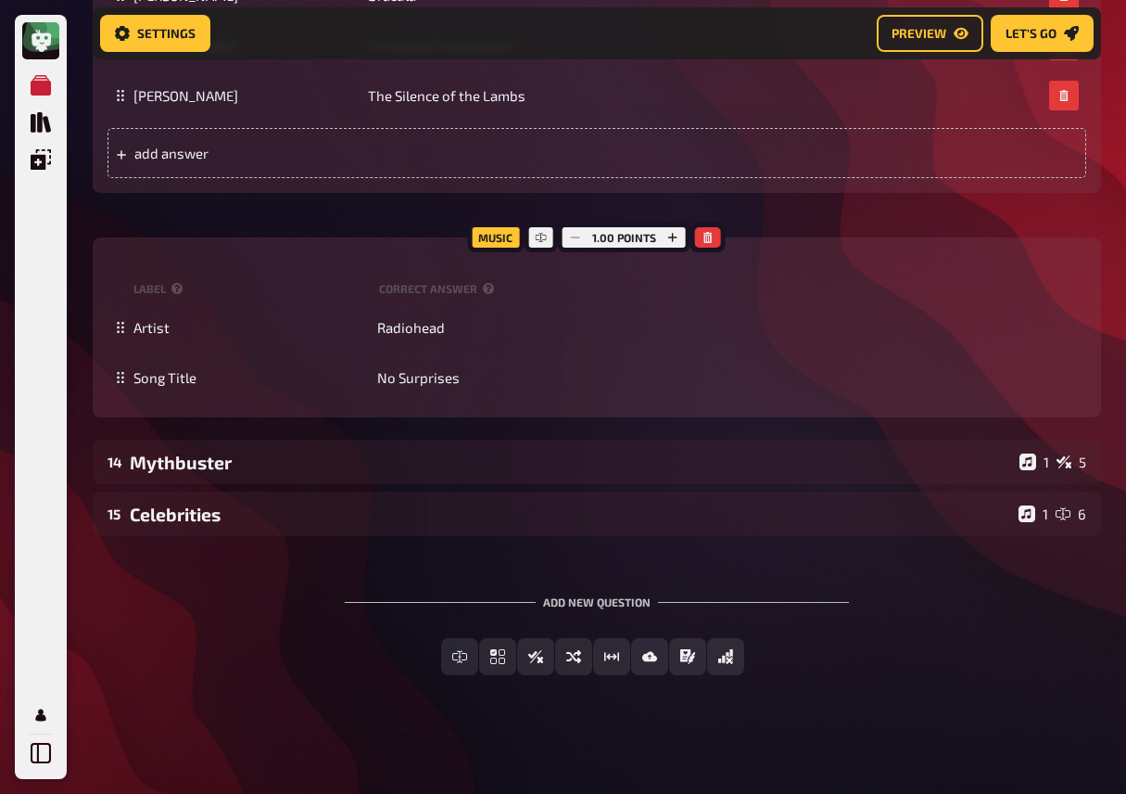
scroll to position [13063, 0]
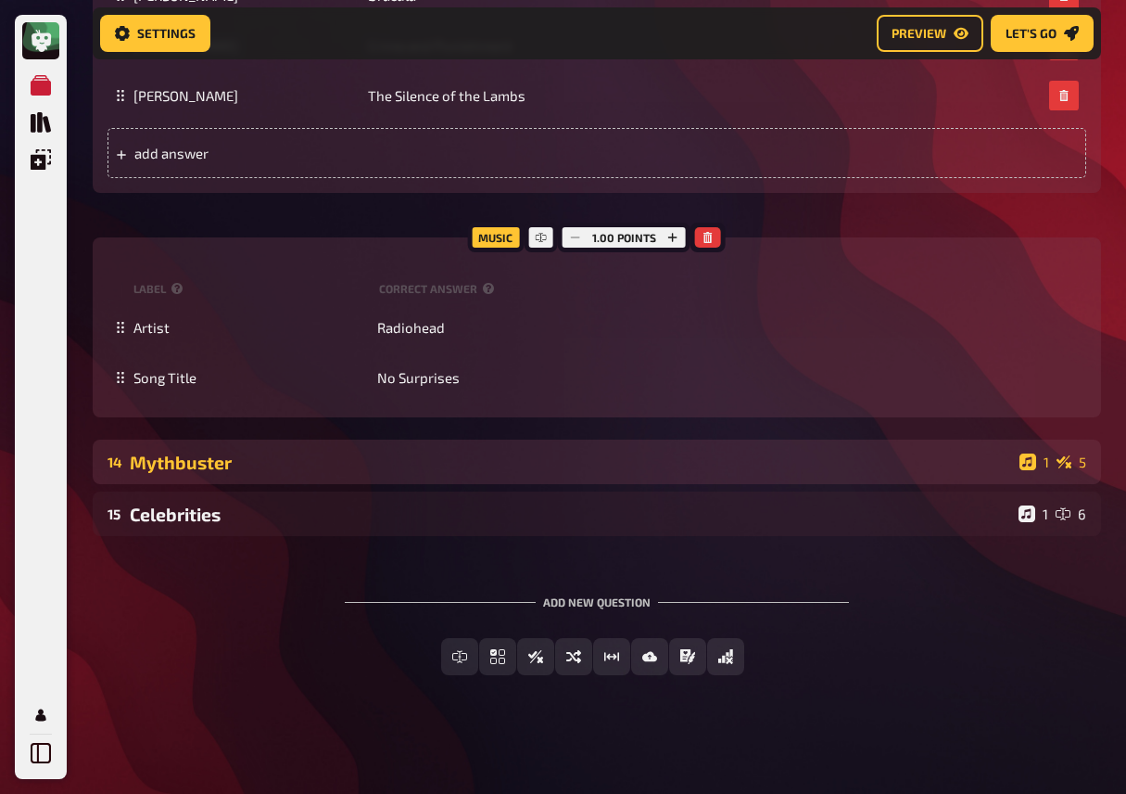
click at [419, 473] on div "Mythbuster" at bounding box center [571, 461] width 883 height 21
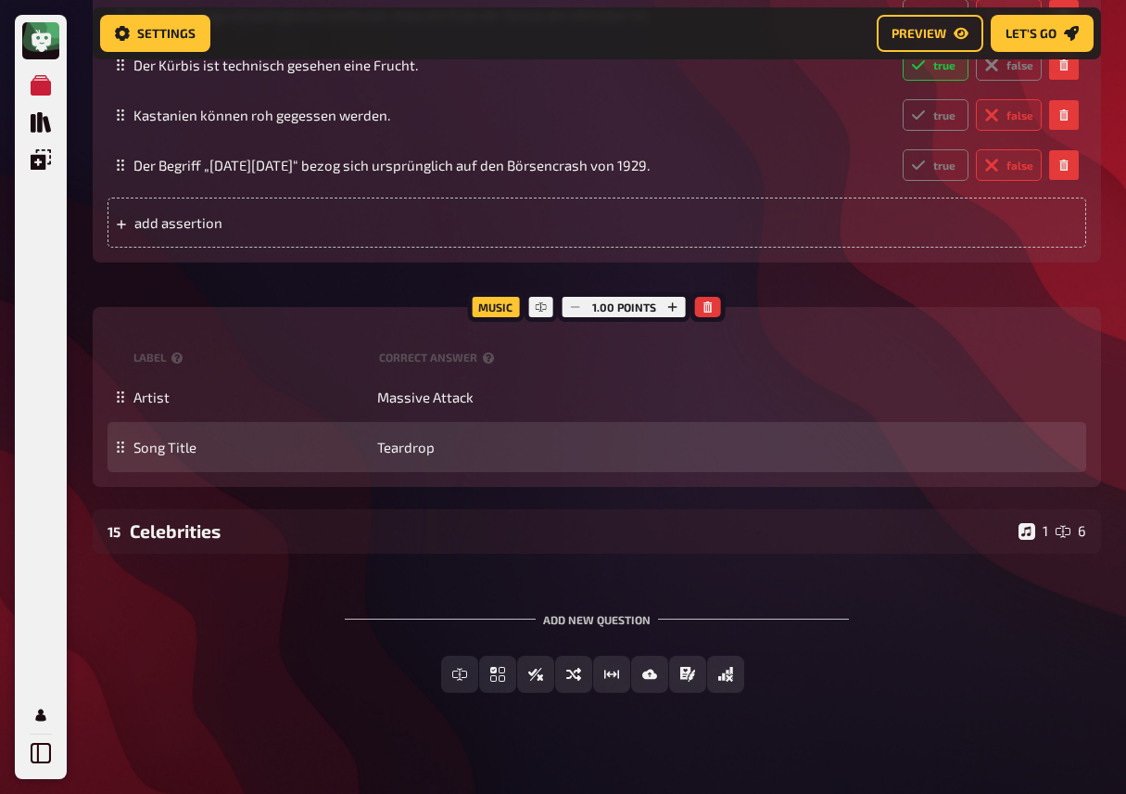
scroll to position [13999, 0]
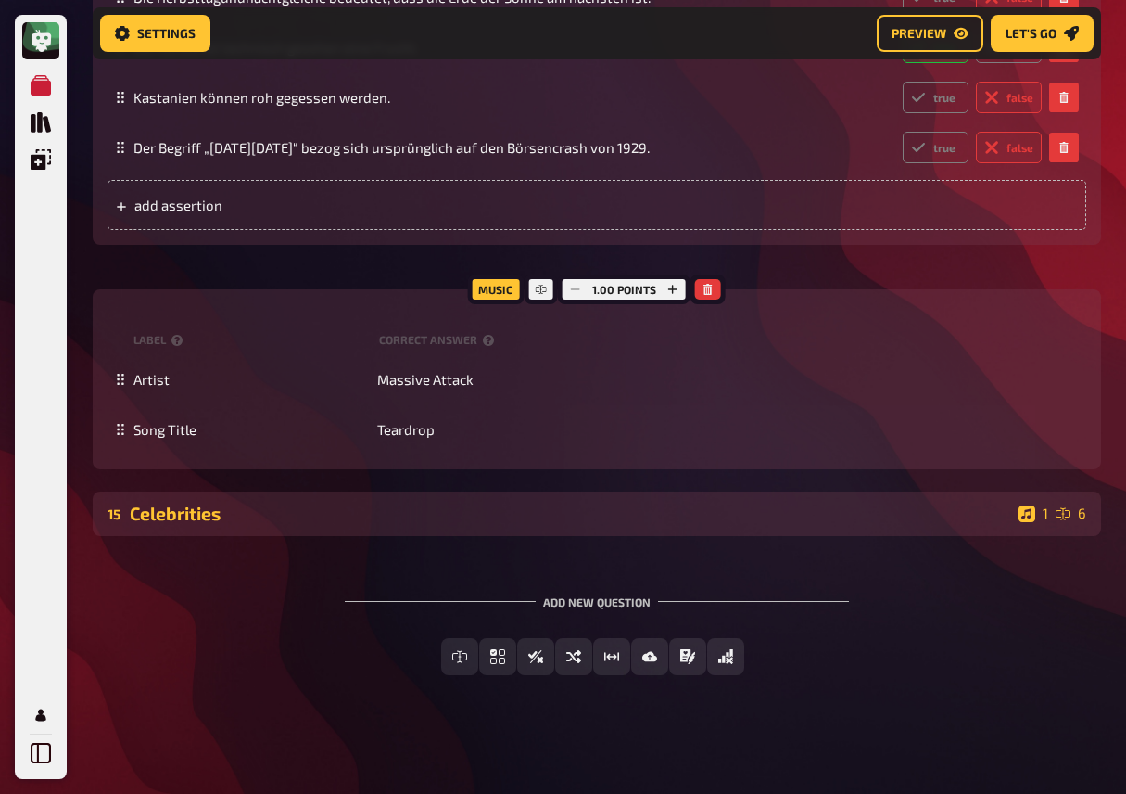
click at [414, 524] on div "Celebrities" at bounding box center [571, 512] width 882 height 21
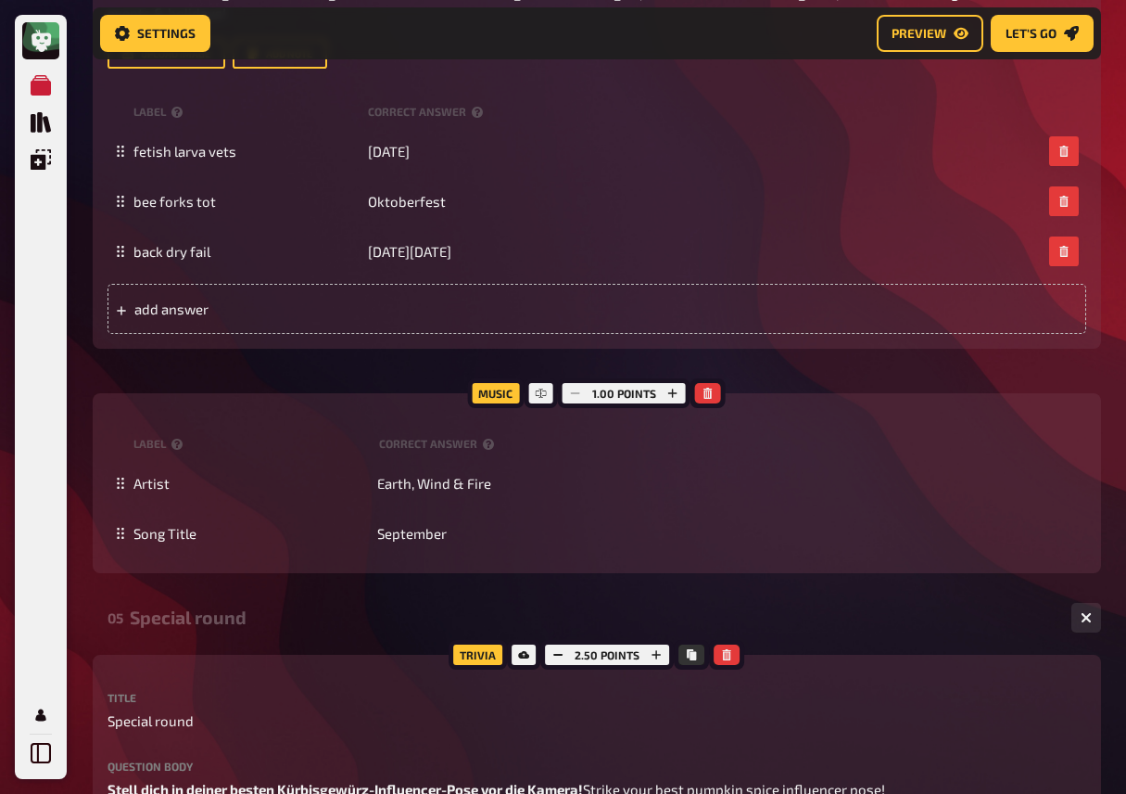
scroll to position [0, 0]
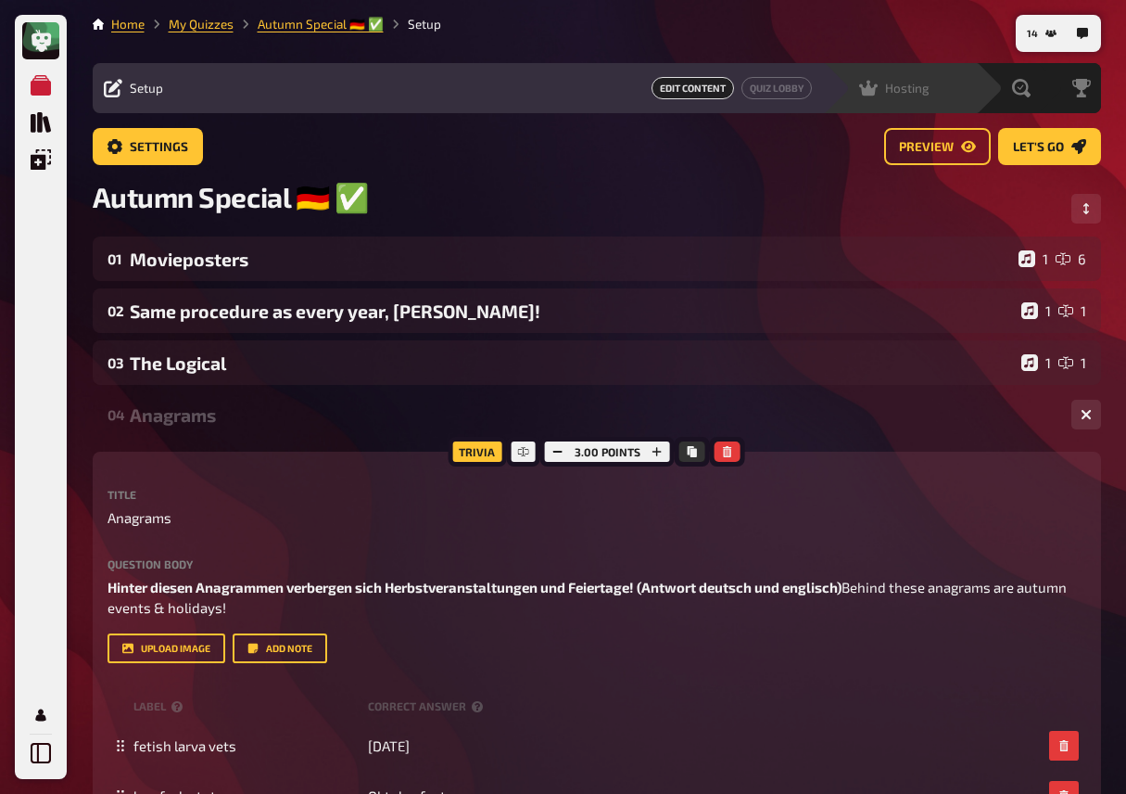
click at [929, 95] on div "Hosting undefined" at bounding box center [912, 88] width 128 height 19
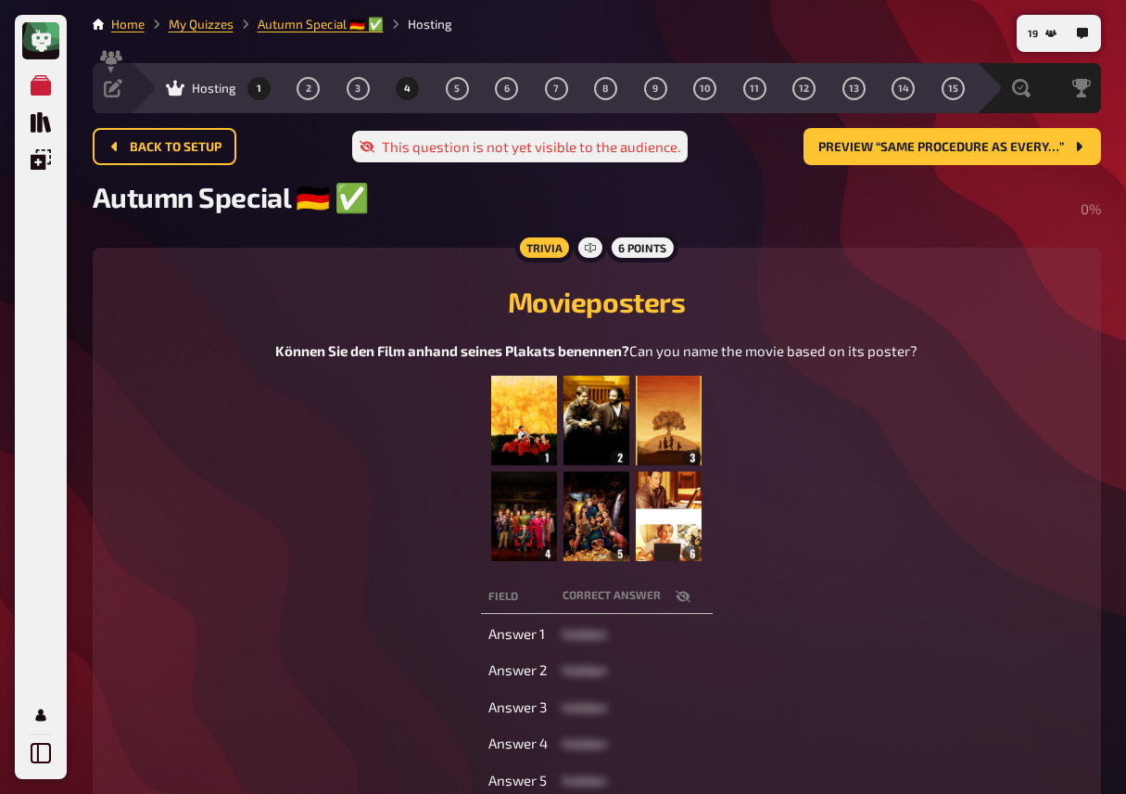
click at [403, 87] on button "4" at bounding box center [408, 88] width 30 height 30
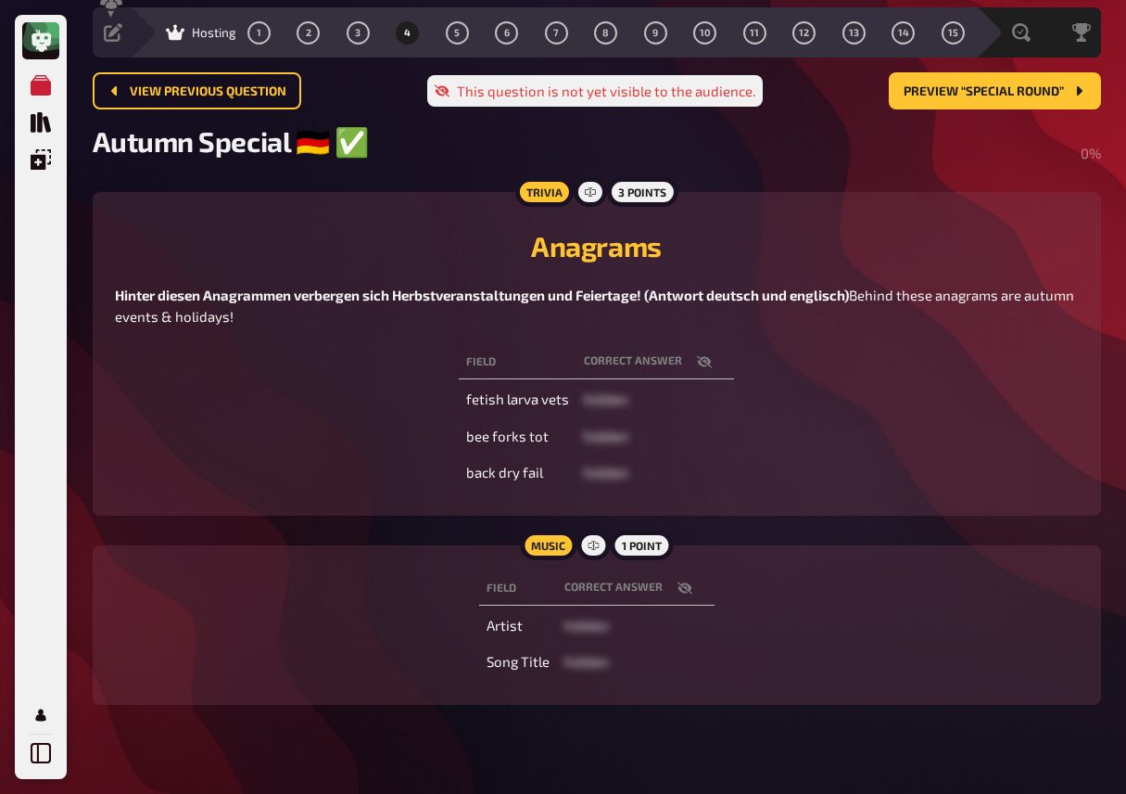
scroll to position [57, 0]
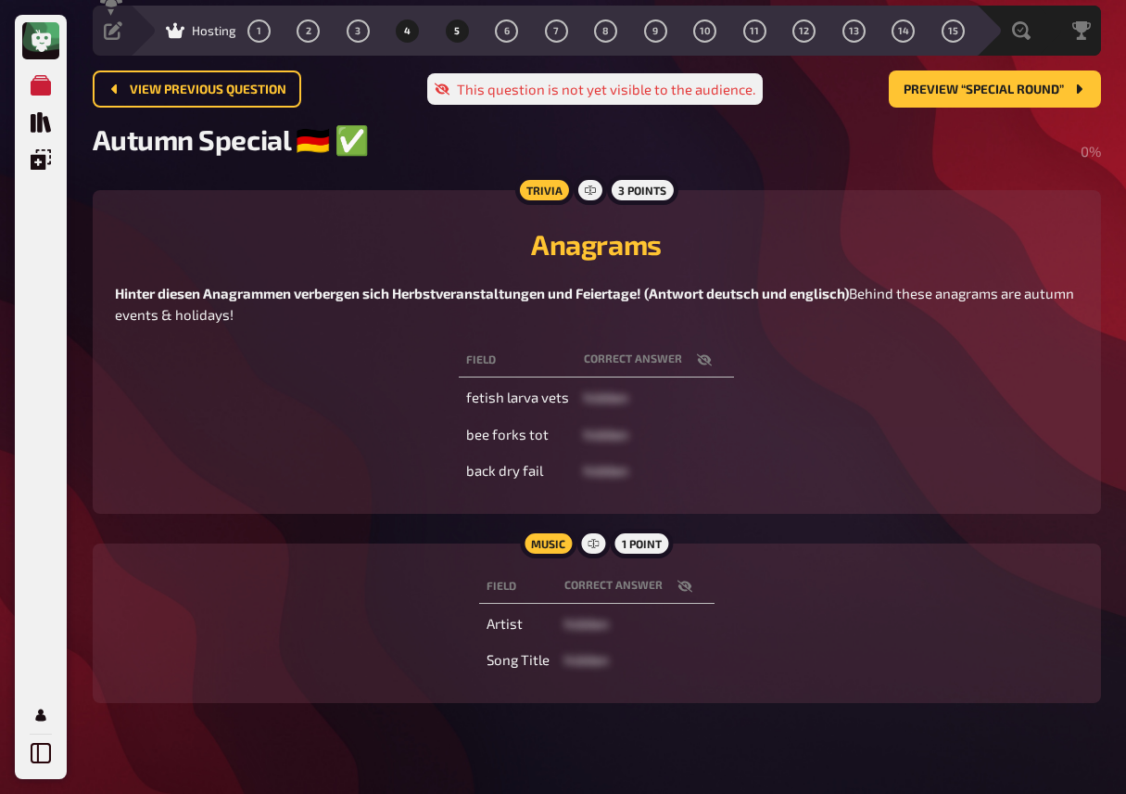
click at [454, 31] on span "5" at bounding box center [457, 31] width 6 height 10
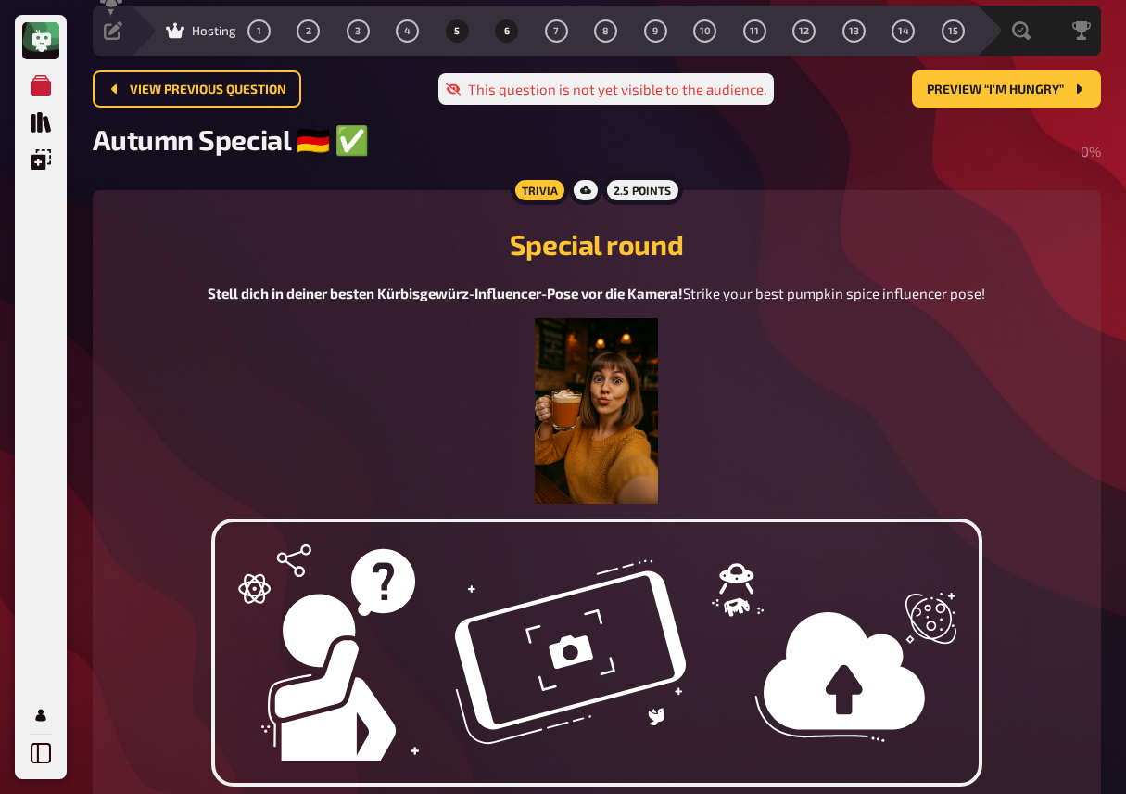
click at [504, 32] on span "6" at bounding box center [507, 31] width 6 height 10
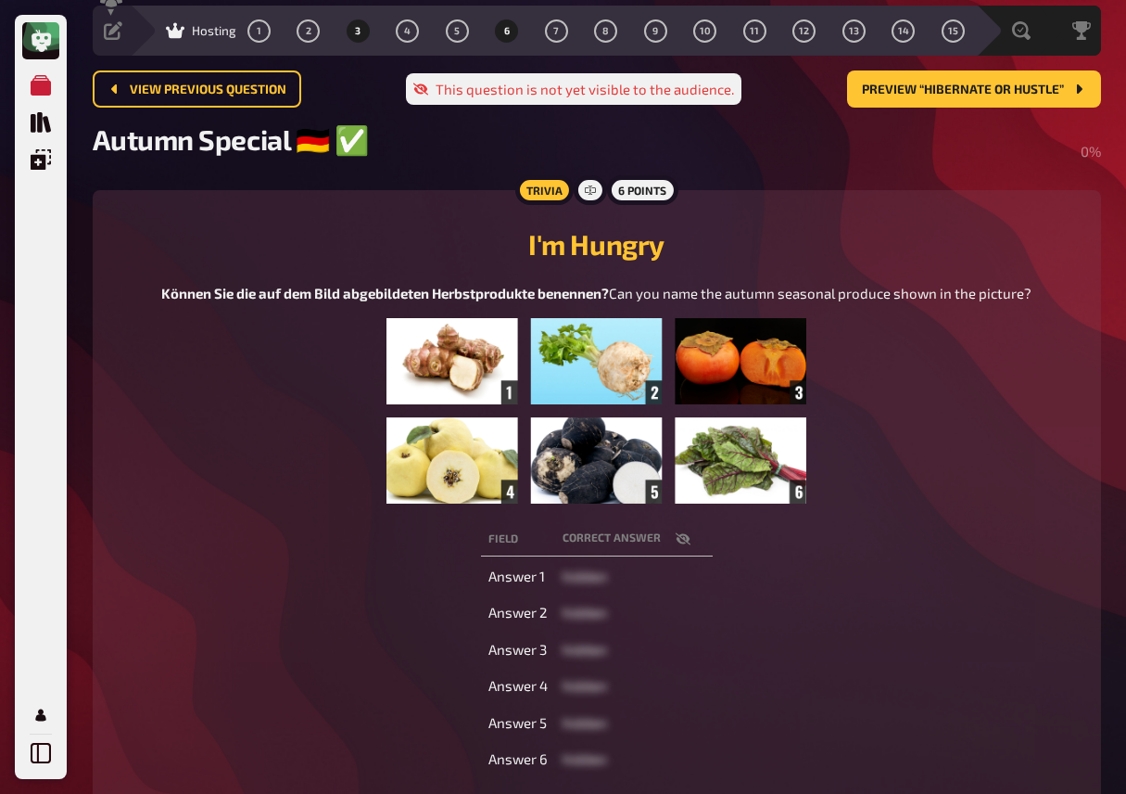
click at [357, 30] on span "3" at bounding box center [358, 31] width 6 height 10
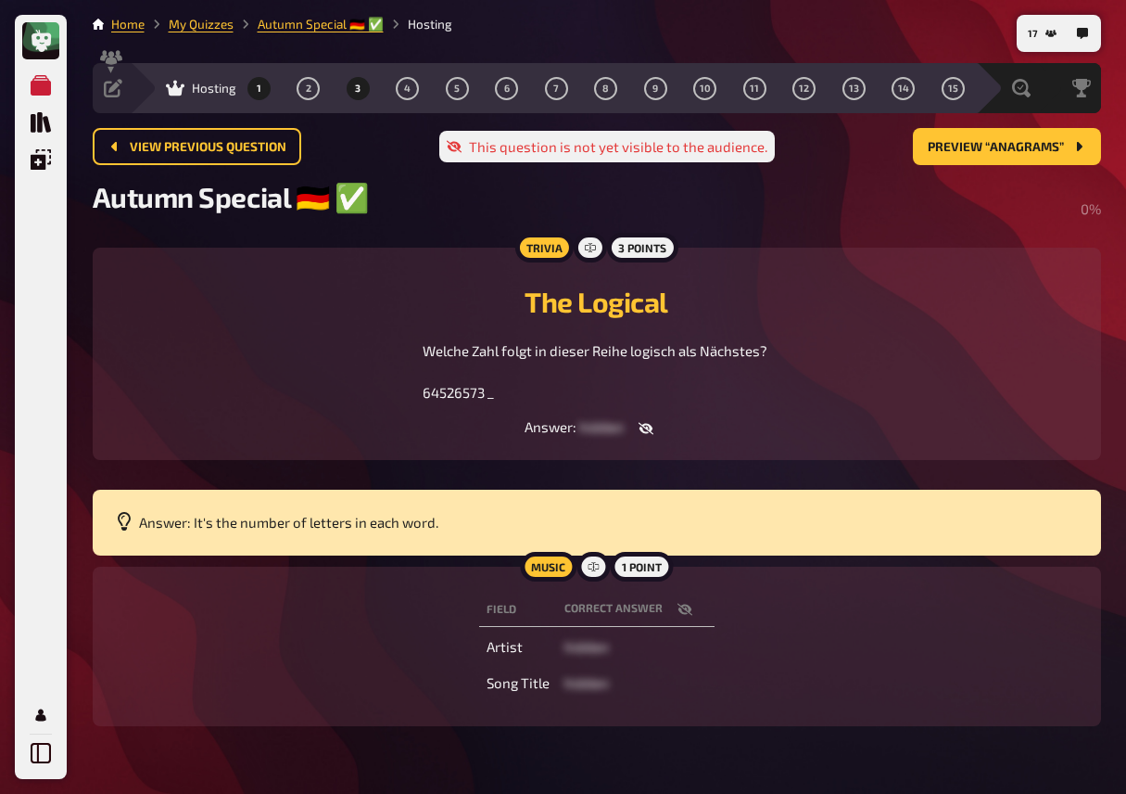
click at [254, 81] on button "1" at bounding box center [259, 88] width 30 height 30
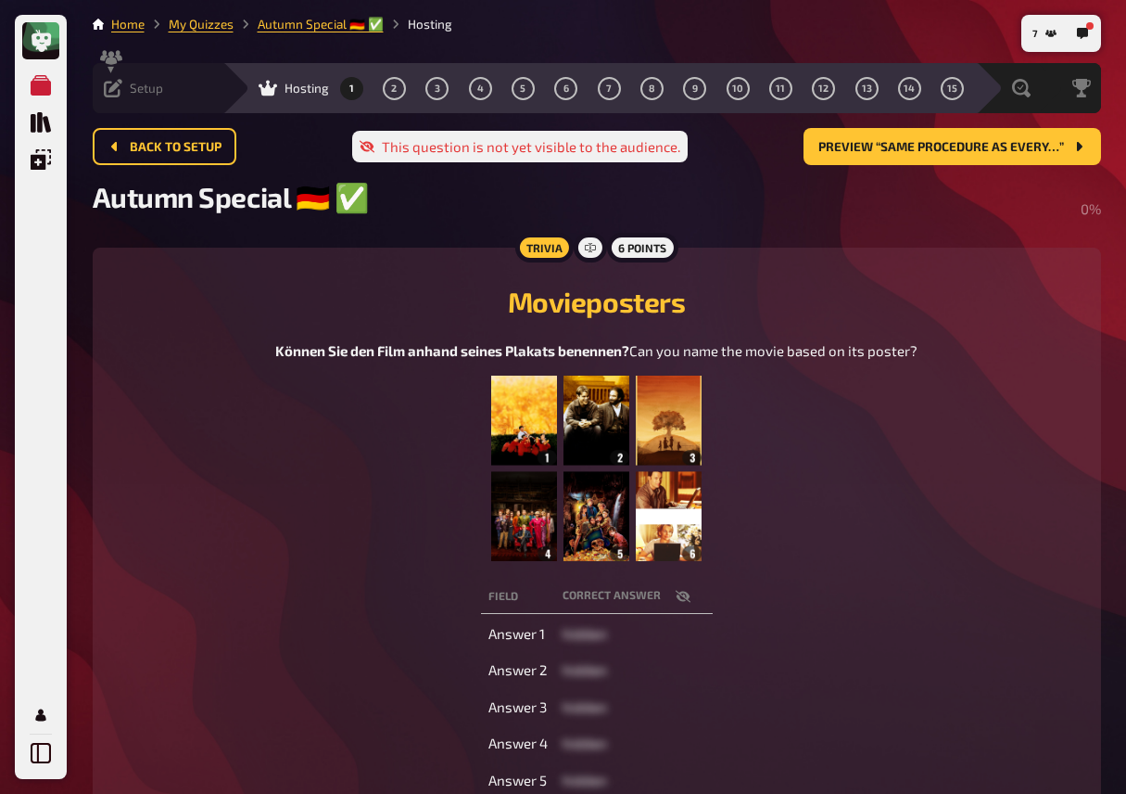
click at [113, 80] on icon at bounding box center [113, 88] width 19 height 19
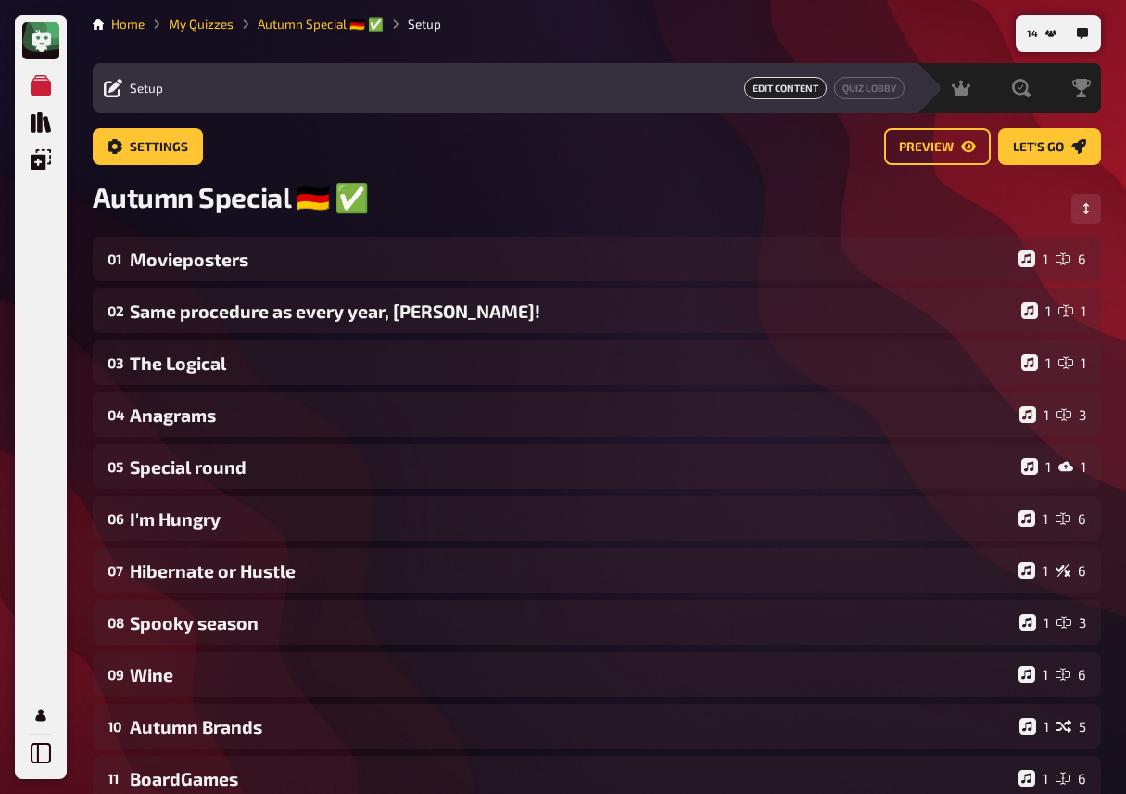
click at [488, 150] on div "Settings Preview Let's go" at bounding box center [597, 146] width 1009 height 37
click at [858, 92] on link "Quiz Lobby" at bounding box center [869, 88] width 70 height 22
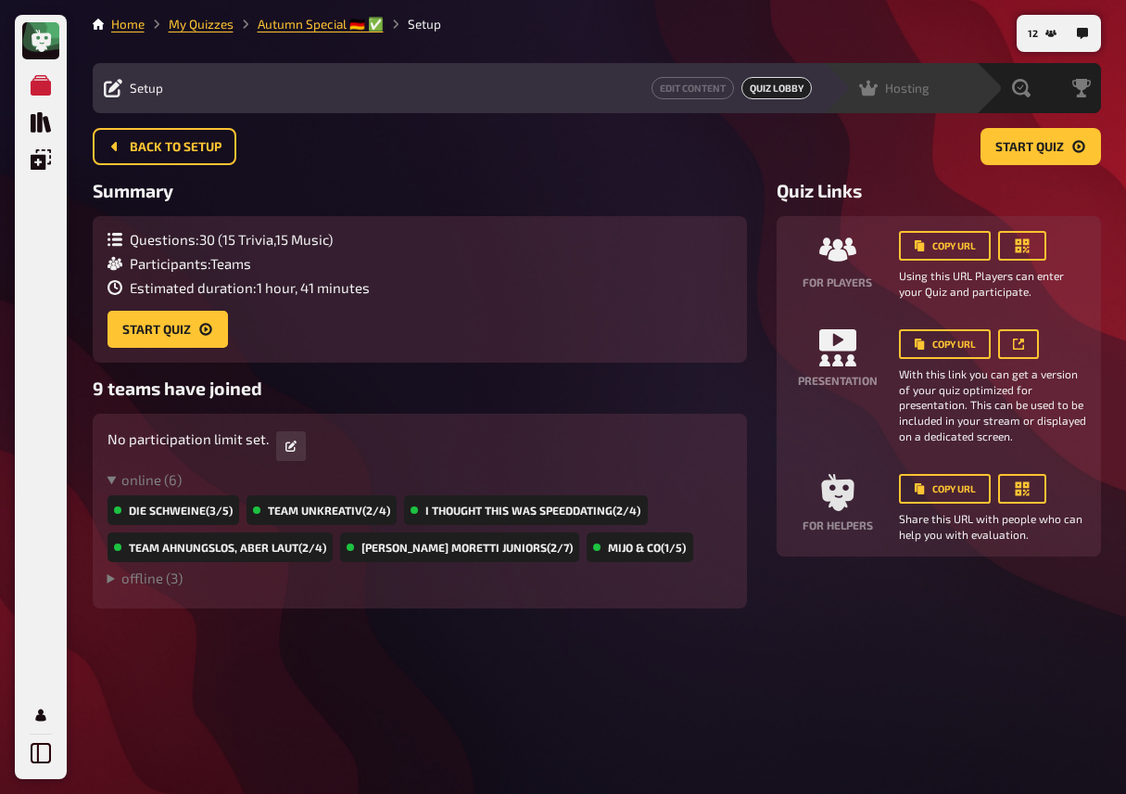
click at [915, 95] on div "Hosting" at bounding box center [894, 88] width 70 height 19
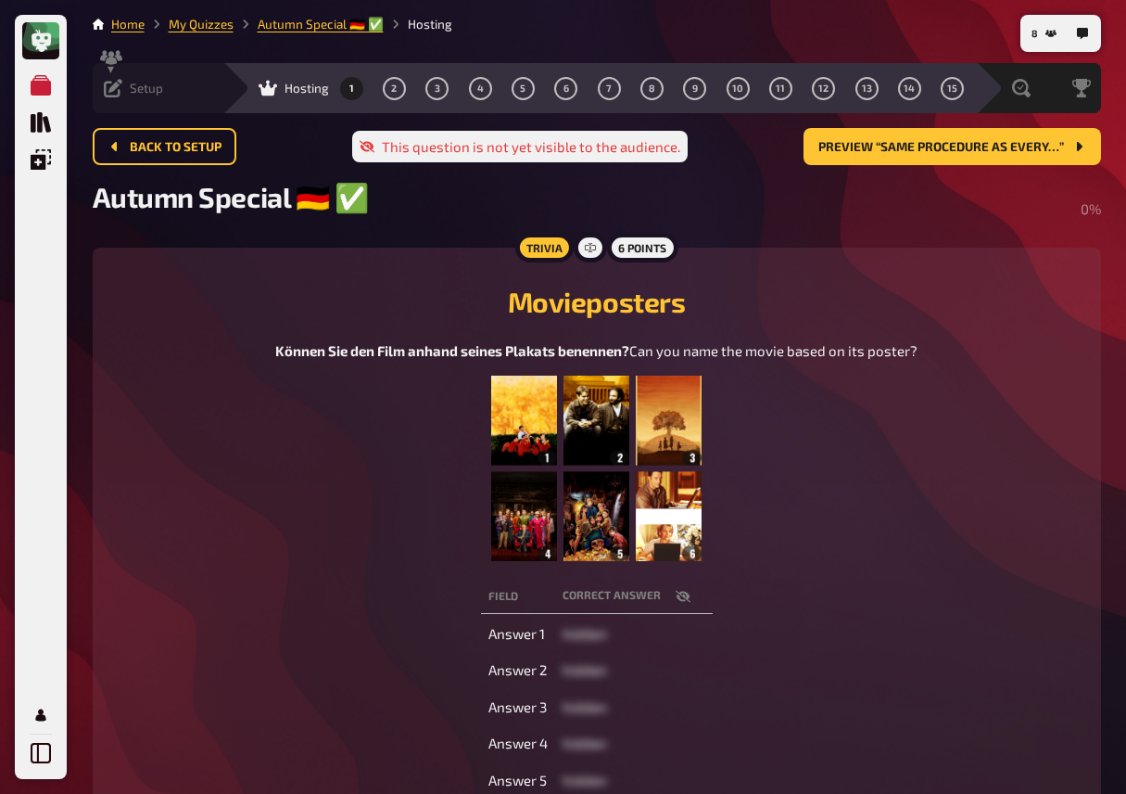
click at [116, 90] on icon at bounding box center [113, 88] width 19 height 19
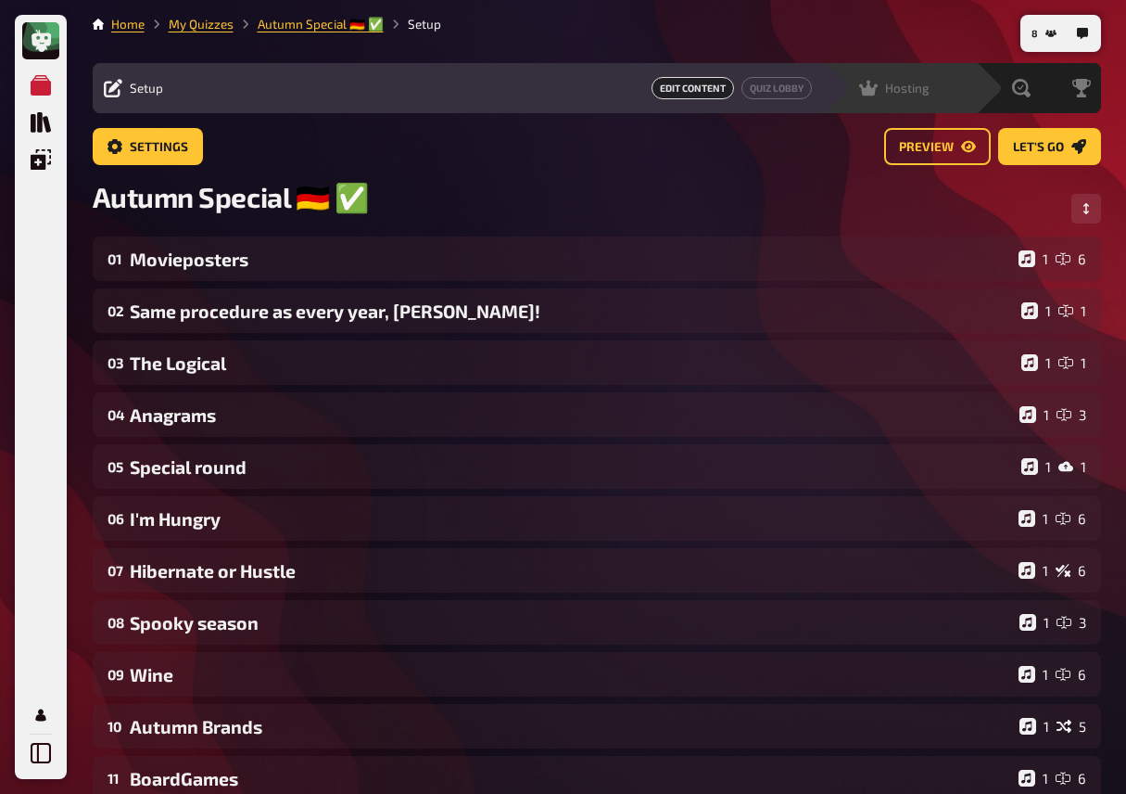
click at [926, 92] on span "Hosting" at bounding box center [907, 88] width 44 height 15
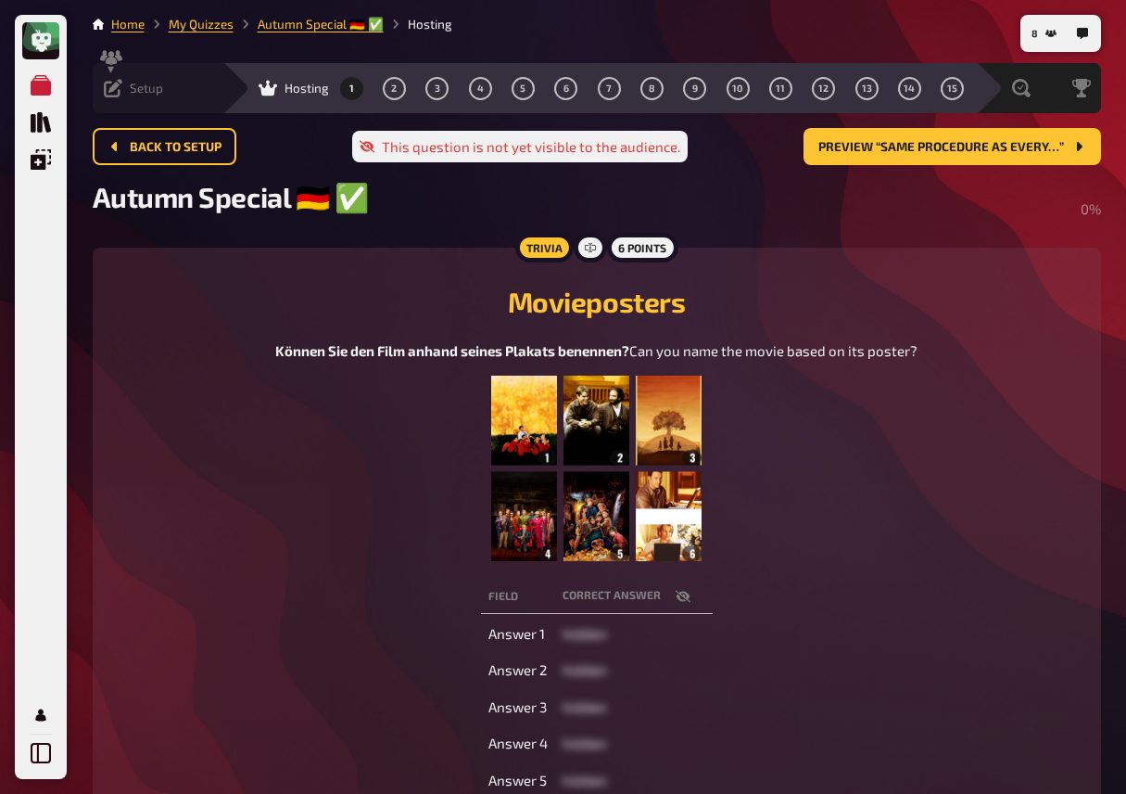
click at [120, 93] on icon at bounding box center [113, 88] width 19 height 19
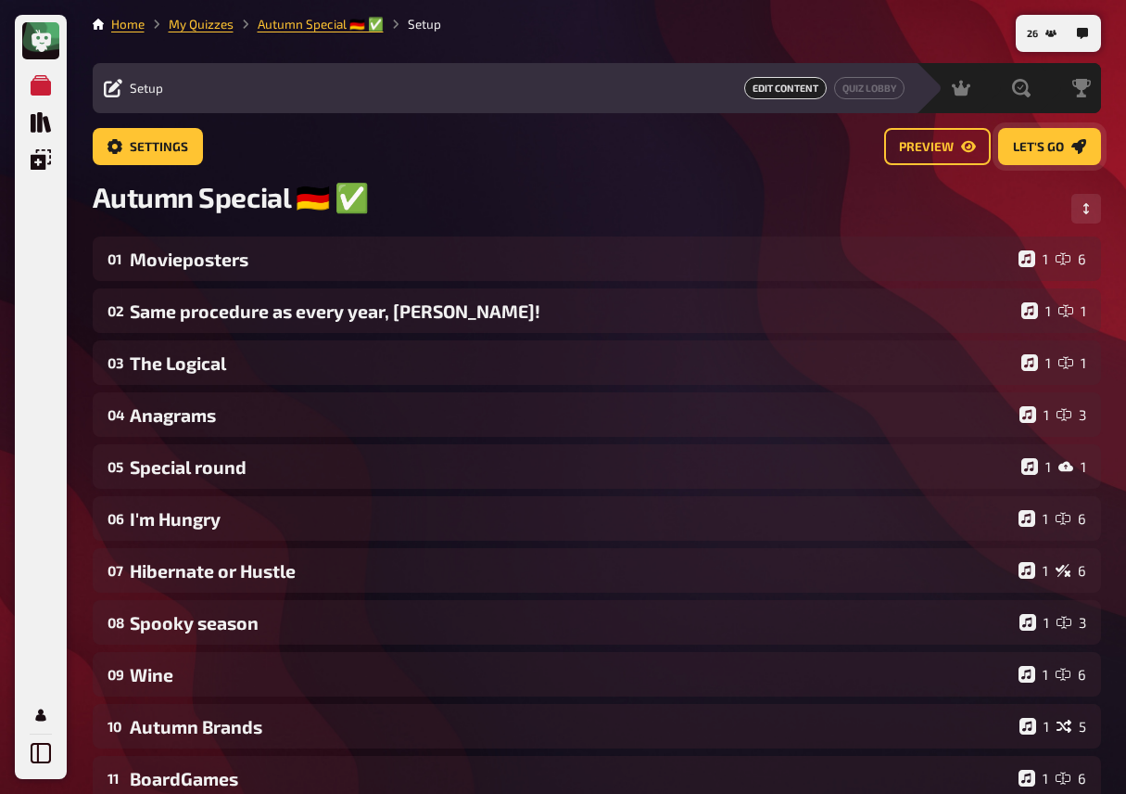
click at [1049, 154] on link "Let's go" at bounding box center [1049, 146] width 103 height 37
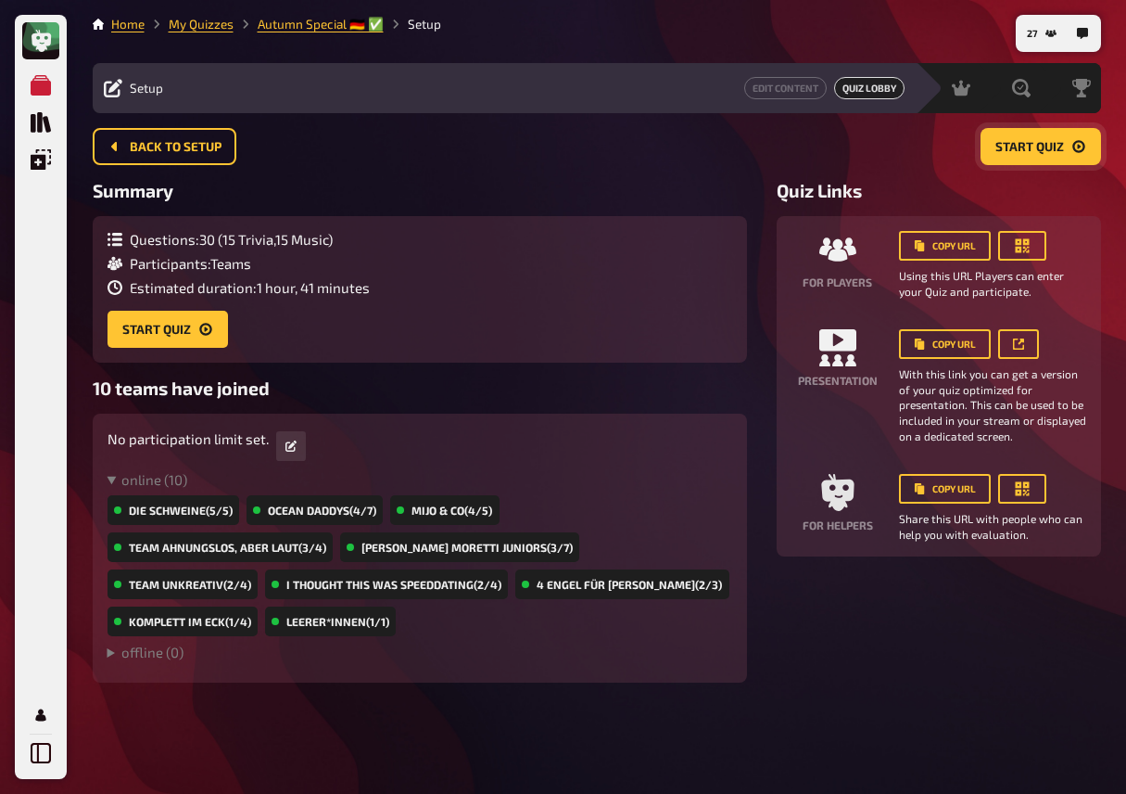
click at [1049, 154] on button "Start Quiz" at bounding box center [1041, 146] width 121 height 37
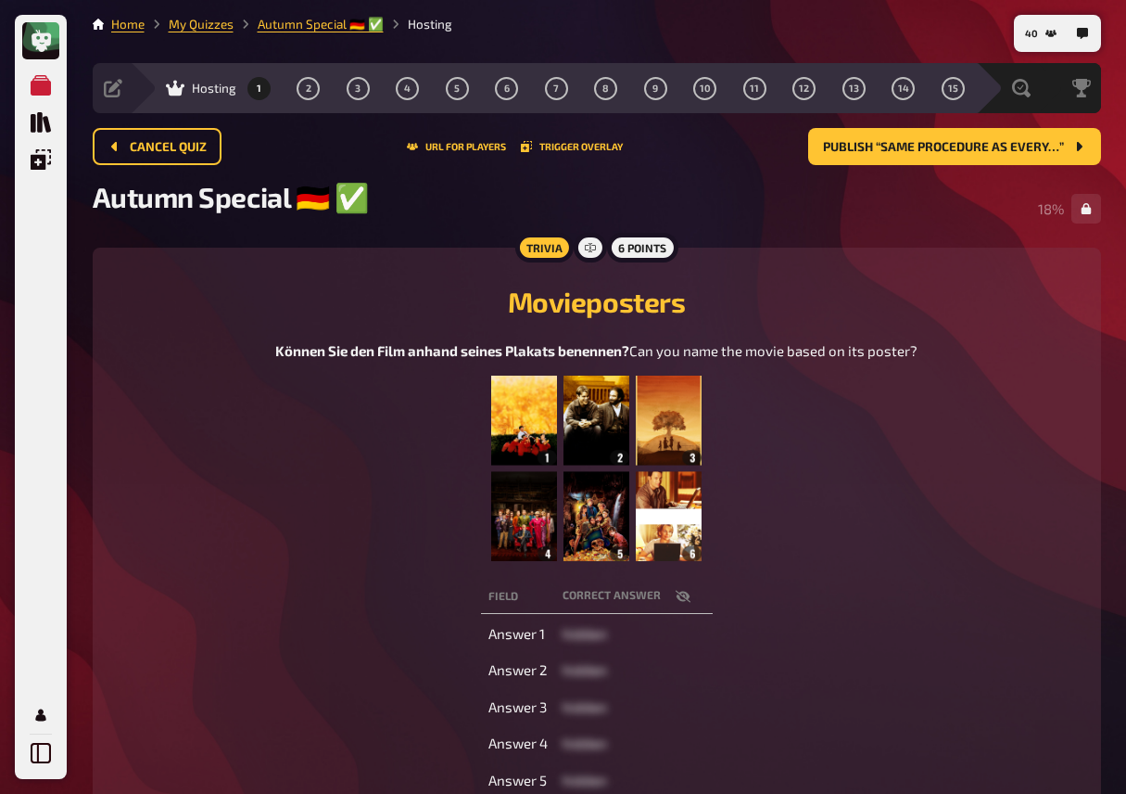
click at [387, 411] on div "Können Sie den Film anhand seines Plakats benennen? Can you name the movie base…" at bounding box center [597, 450] width 964 height 221
click at [947, 400] on div "Können Sie den Film anhand seines Plakats benennen? Can you name the movie base…" at bounding box center [597, 450] width 964 height 221
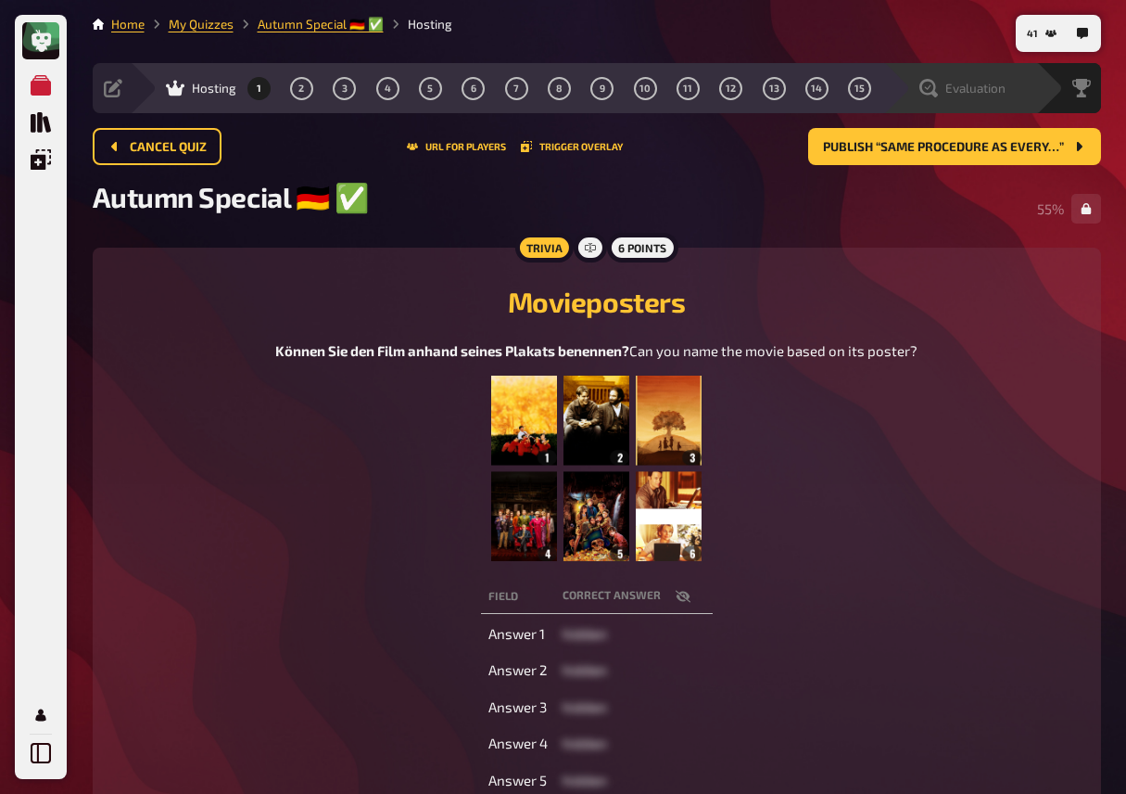
click at [976, 86] on span "Evaluation" at bounding box center [976, 88] width 60 height 15
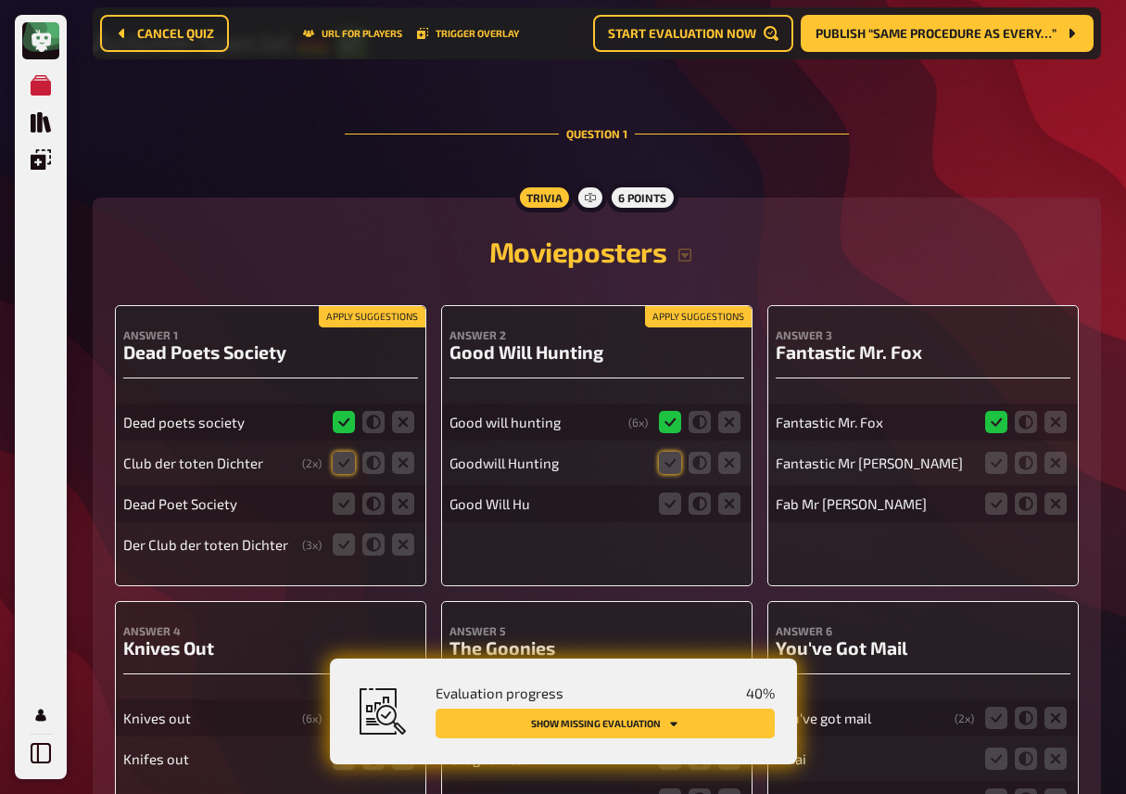
scroll to position [194, 0]
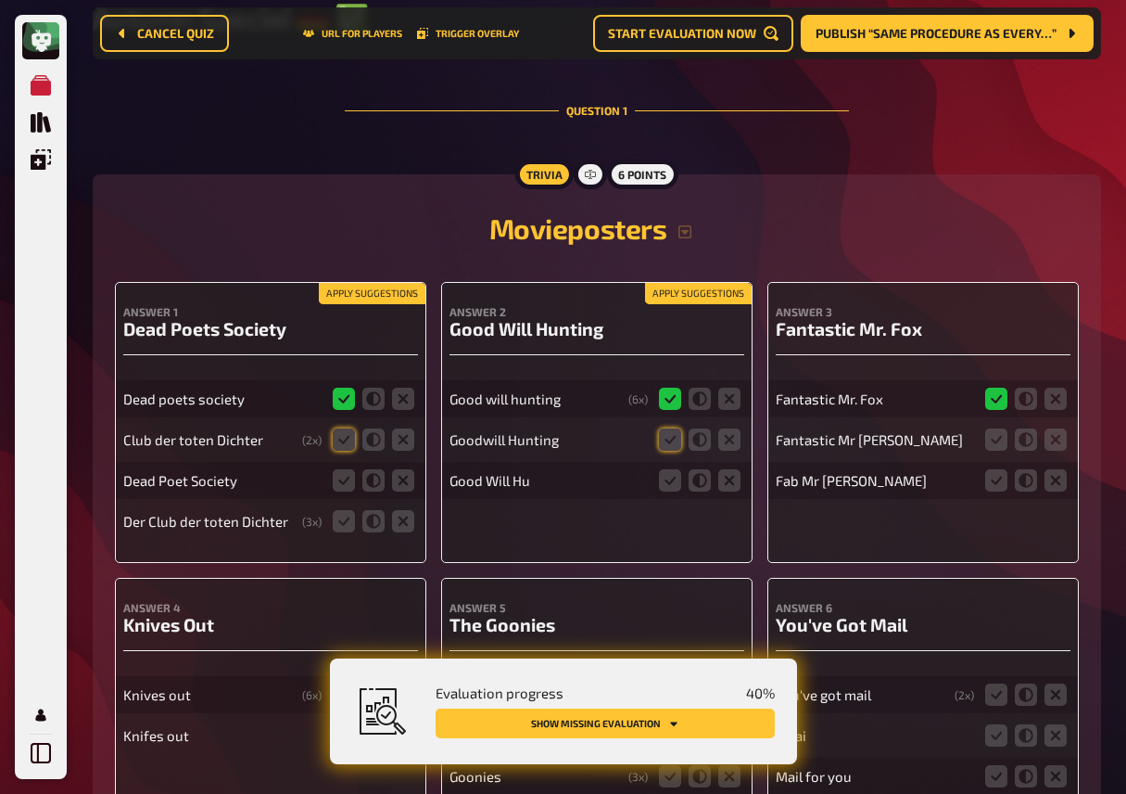
click at [349, 300] on button "Apply suggestions" at bounding box center [372, 294] width 107 height 20
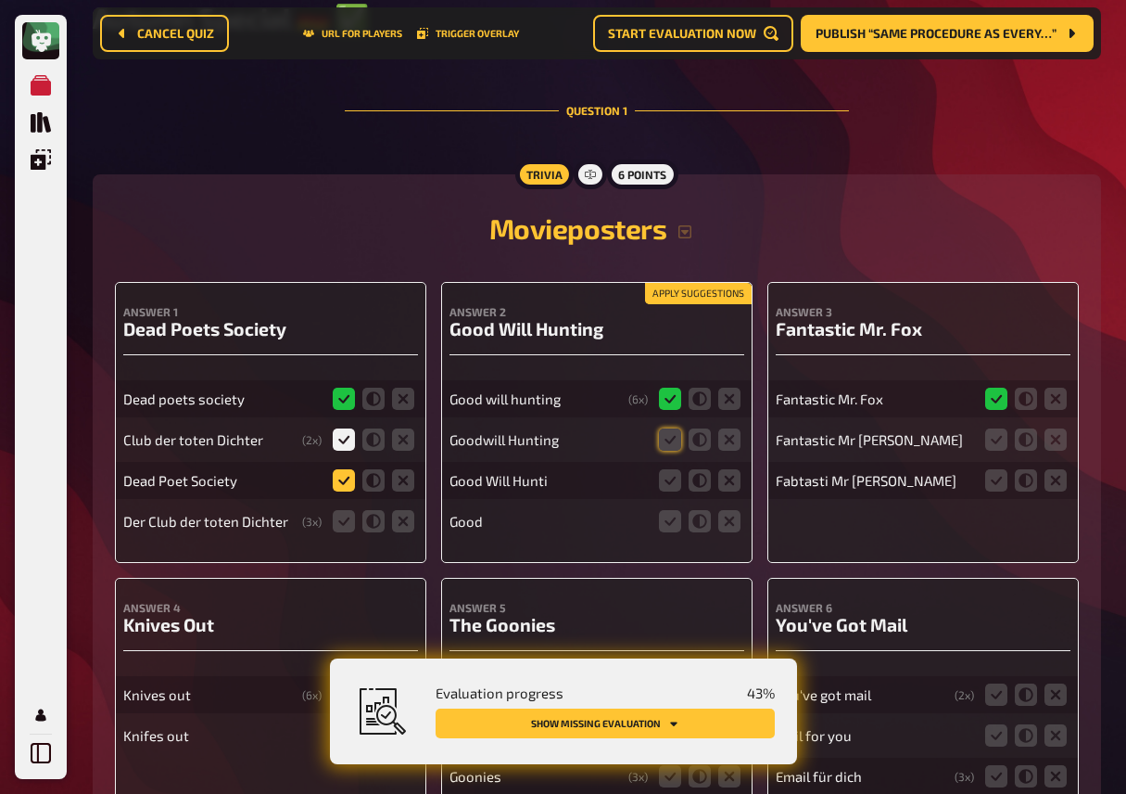
click at [343, 482] on icon at bounding box center [344, 480] width 22 height 22
click at [0, 0] on input "radio" at bounding box center [0, 0] width 0 height 0
click at [347, 529] on icon at bounding box center [344, 521] width 22 height 22
click at [0, 0] on input "radio" at bounding box center [0, 0] width 0 height 0
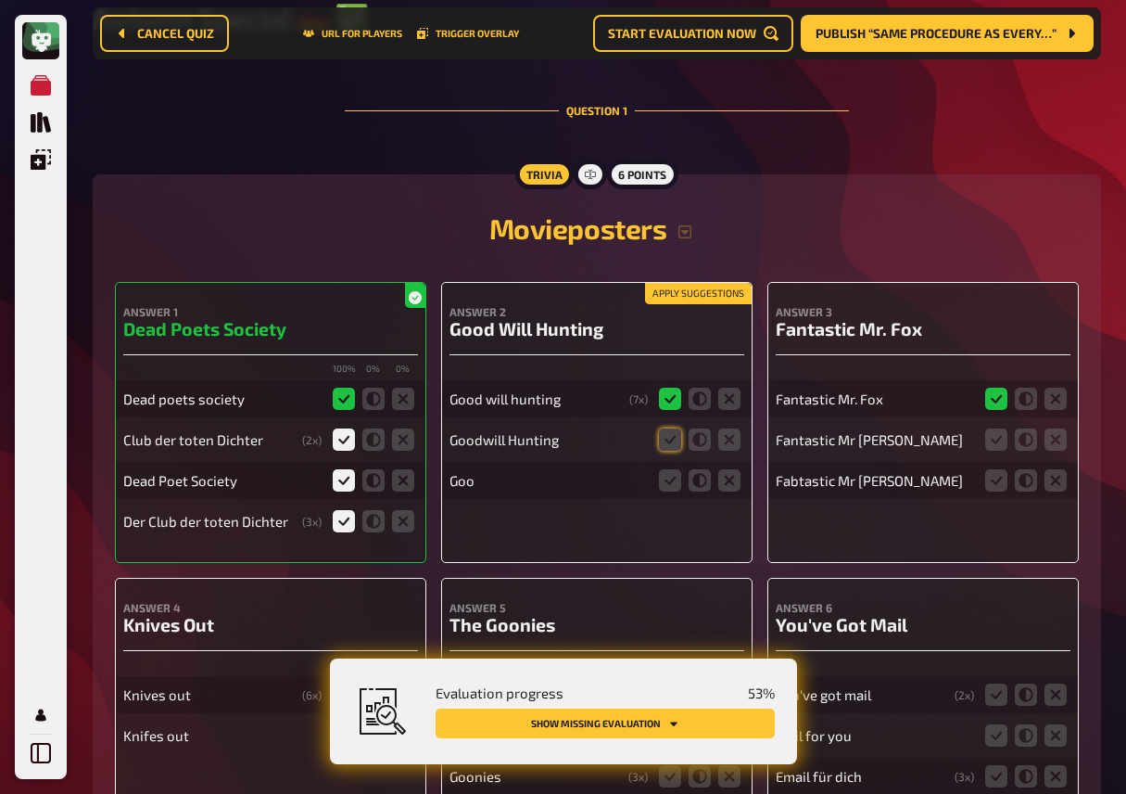
click at [692, 294] on button "Apply suggestions" at bounding box center [698, 294] width 107 height 20
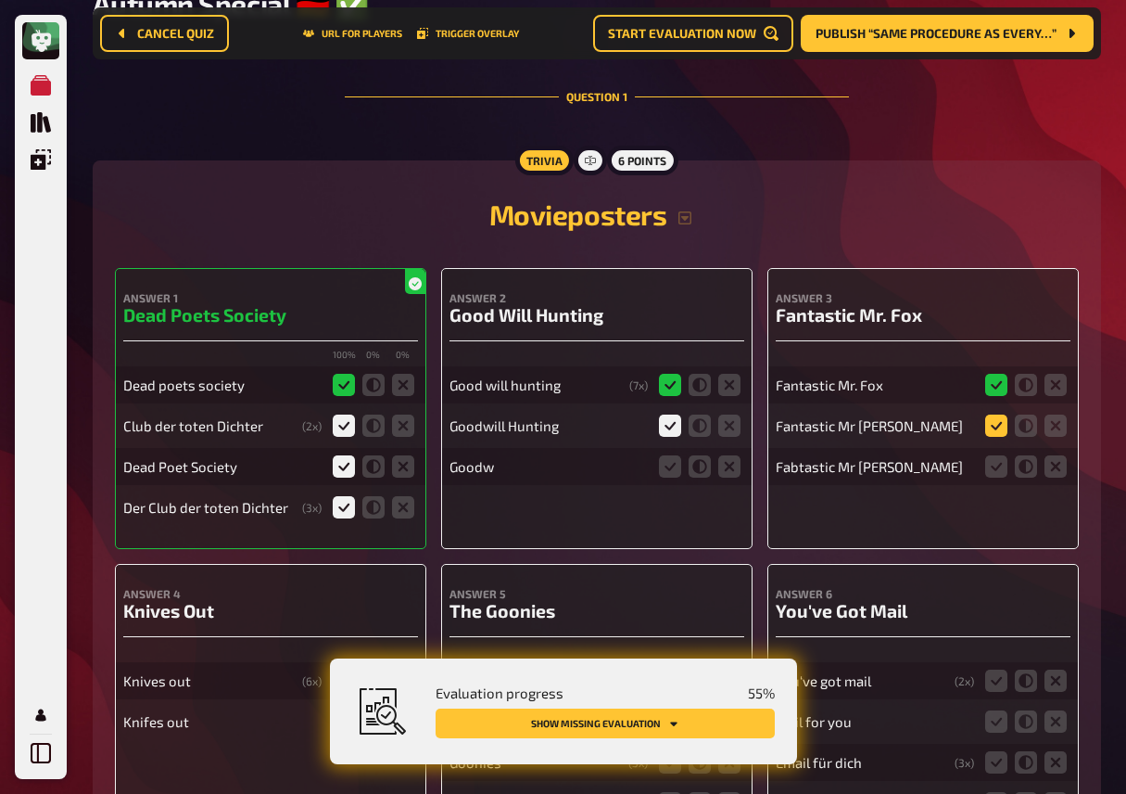
click at [998, 426] on icon at bounding box center [996, 425] width 22 height 22
click at [0, 0] on input "radio" at bounding box center [0, 0] width 0 height 0
click at [993, 473] on icon at bounding box center [996, 466] width 22 height 22
click at [0, 0] on input "radio" at bounding box center [0, 0] width 0 height 0
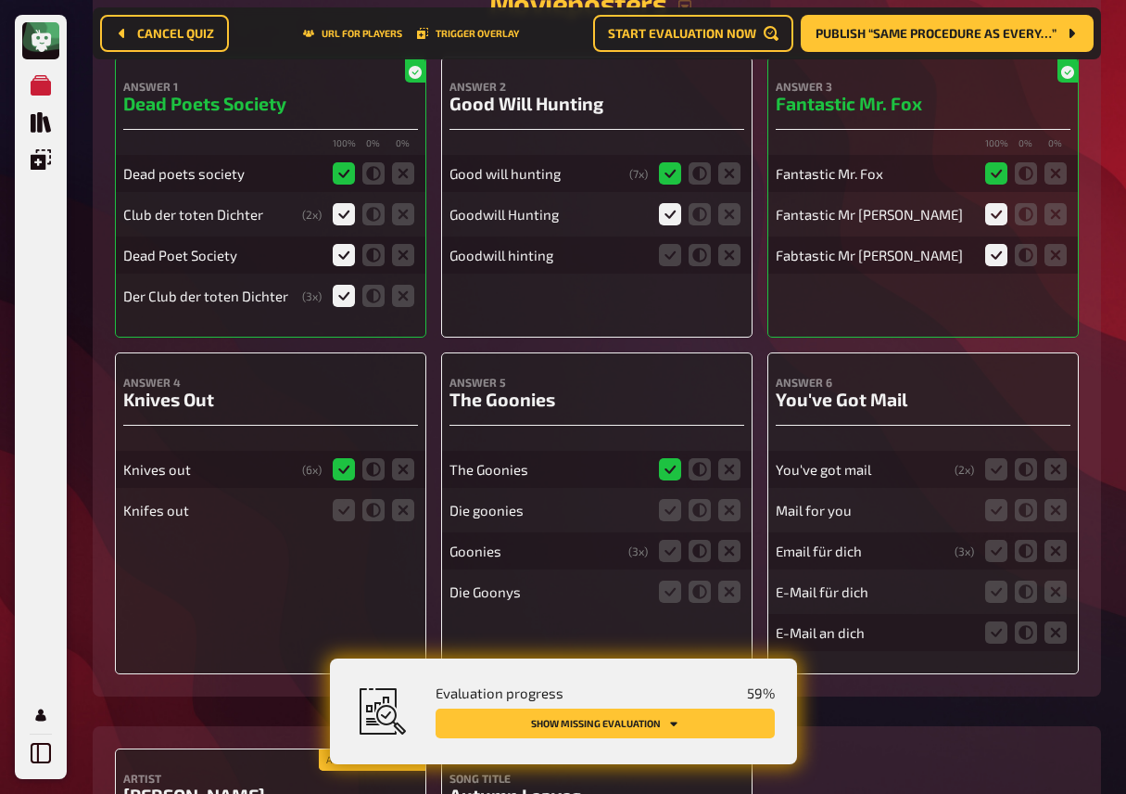
scroll to position [436, 0]
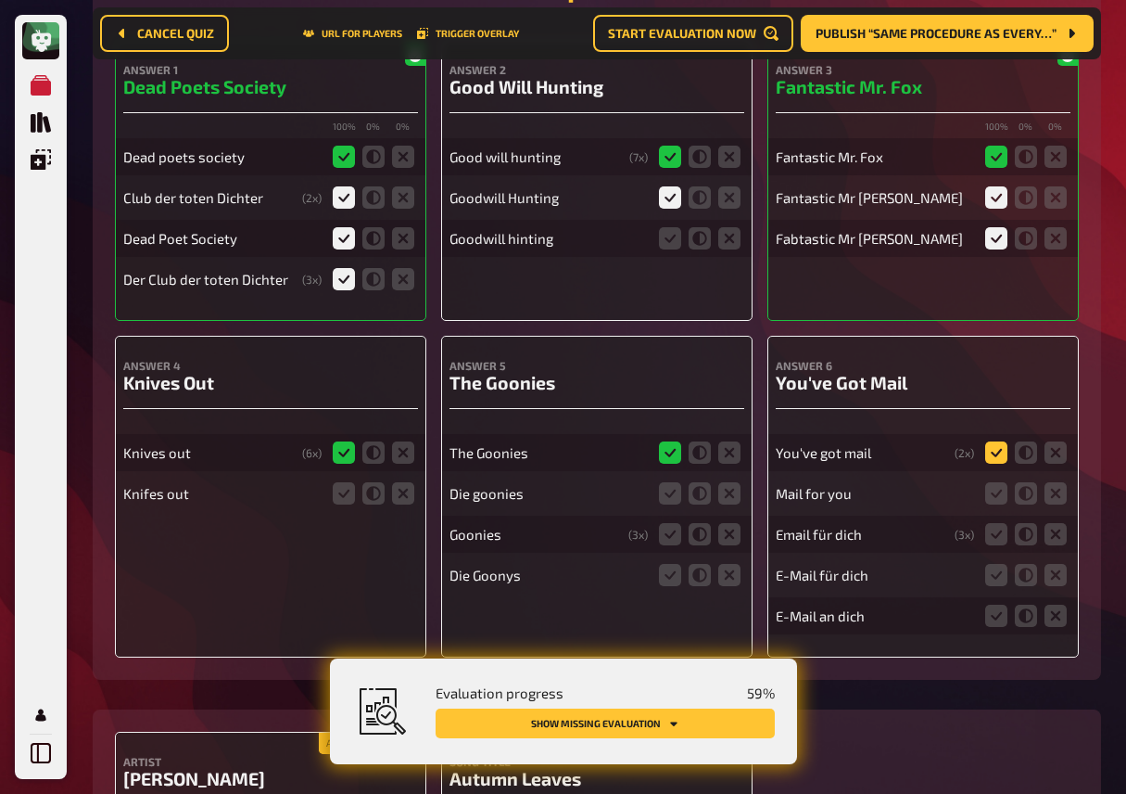
click at [992, 457] on icon at bounding box center [996, 452] width 22 height 22
click at [0, 0] on input "radio" at bounding box center [0, 0] width 0 height 0
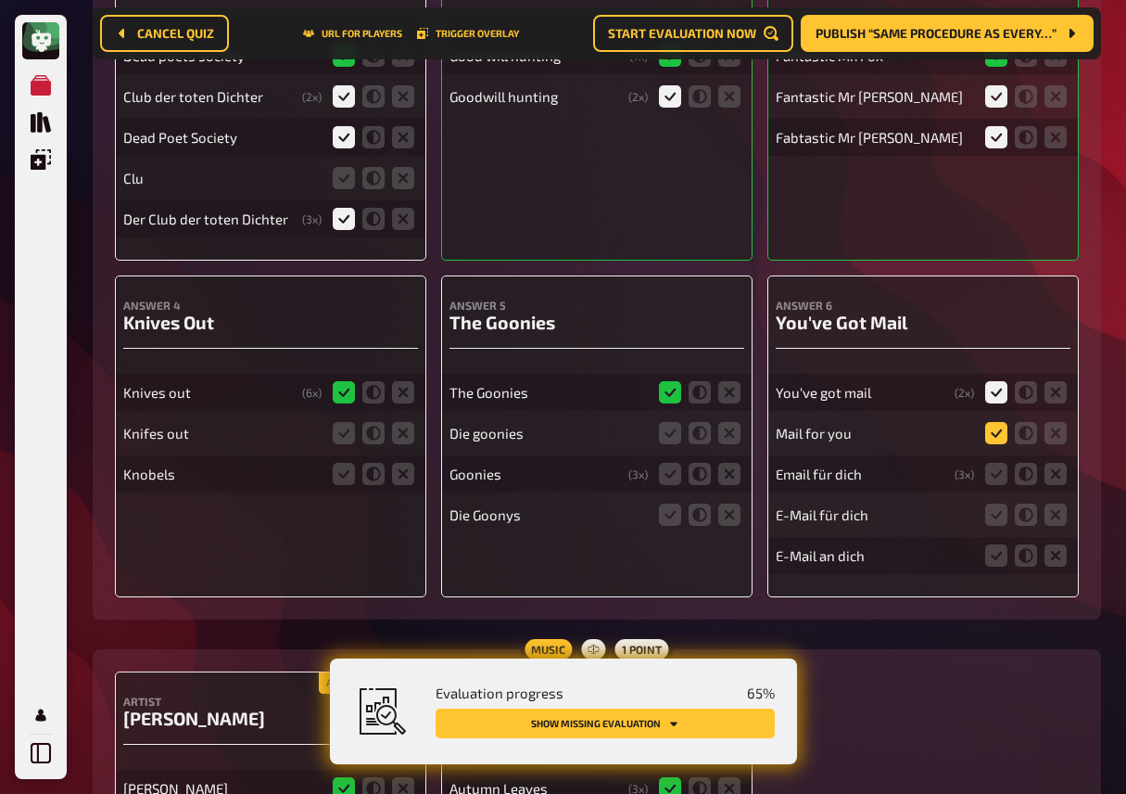
scroll to position [556, 0]
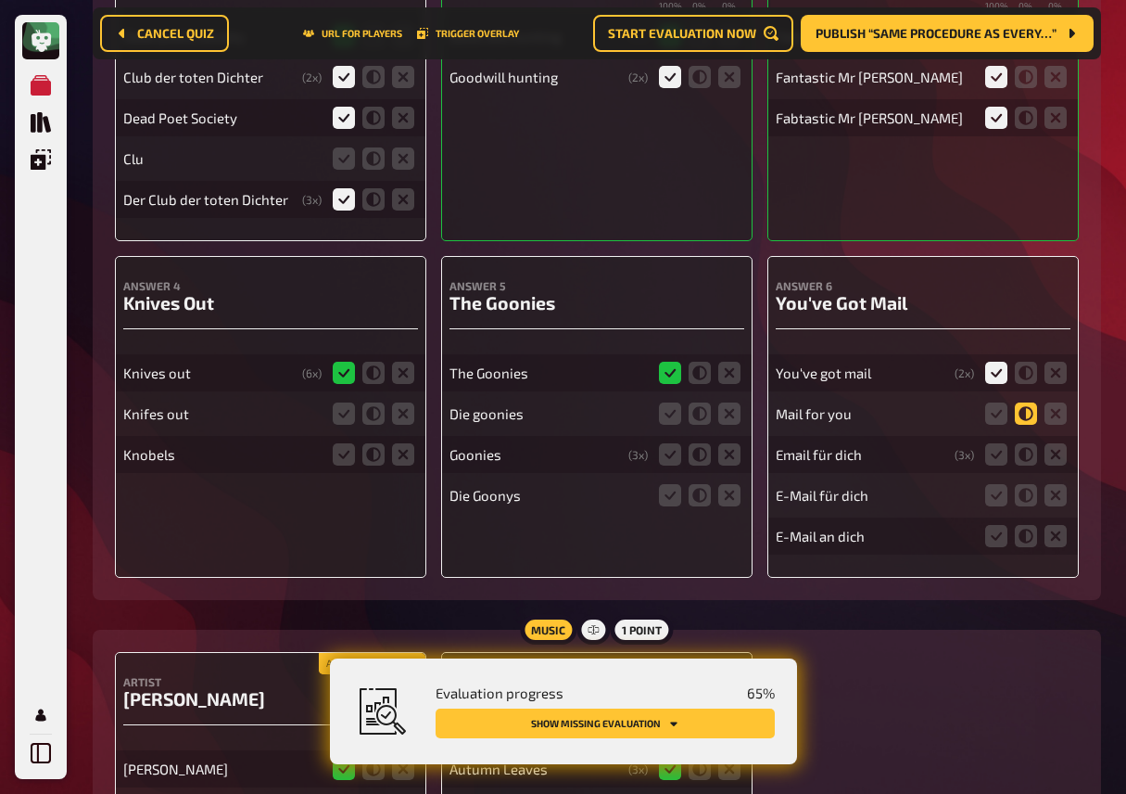
click at [1025, 422] on icon at bounding box center [1026, 413] width 22 height 22
click at [0, 0] on input "radio" at bounding box center [0, 0] width 0 height 0
click at [1000, 461] on icon at bounding box center [996, 454] width 22 height 22
click at [0, 0] on input "radio" at bounding box center [0, 0] width 0 height 0
click at [998, 490] on icon at bounding box center [996, 495] width 22 height 22
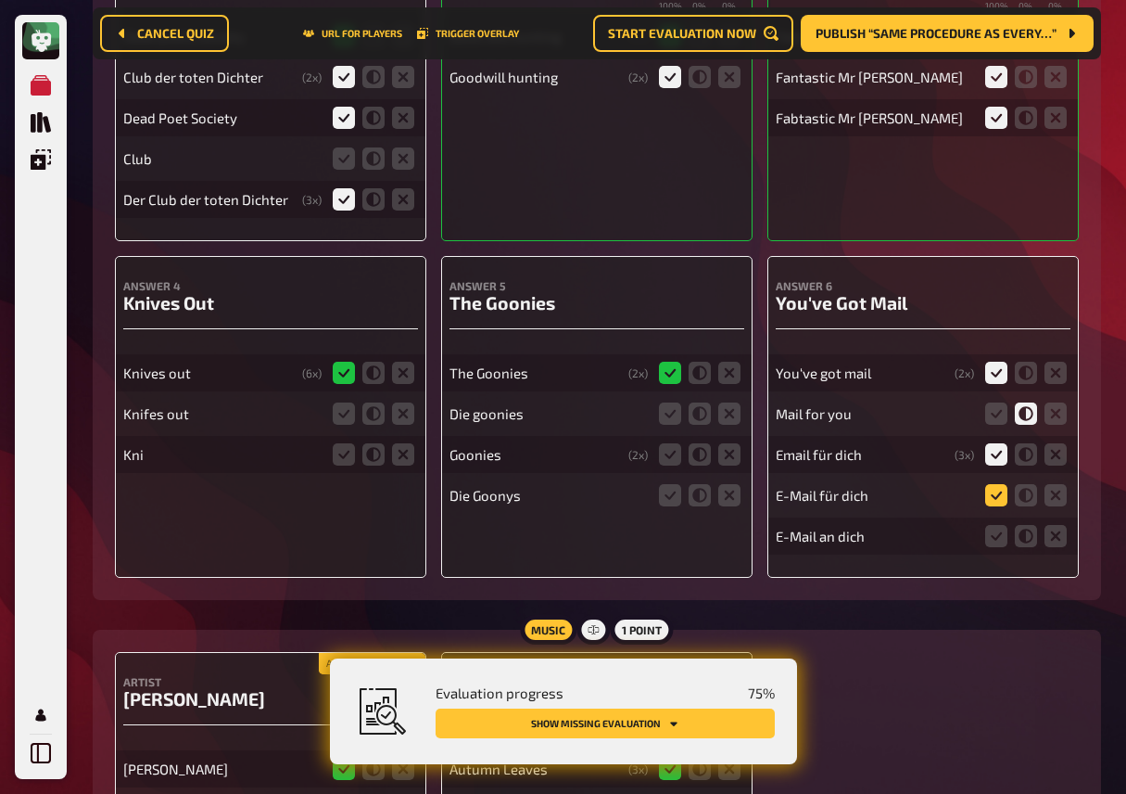
click at [0, 0] on input "radio" at bounding box center [0, 0] width 0 height 0
click at [991, 539] on icon at bounding box center [996, 536] width 22 height 22
click at [0, 0] on input "radio" at bounding box center [0, 0] width 0 height 0
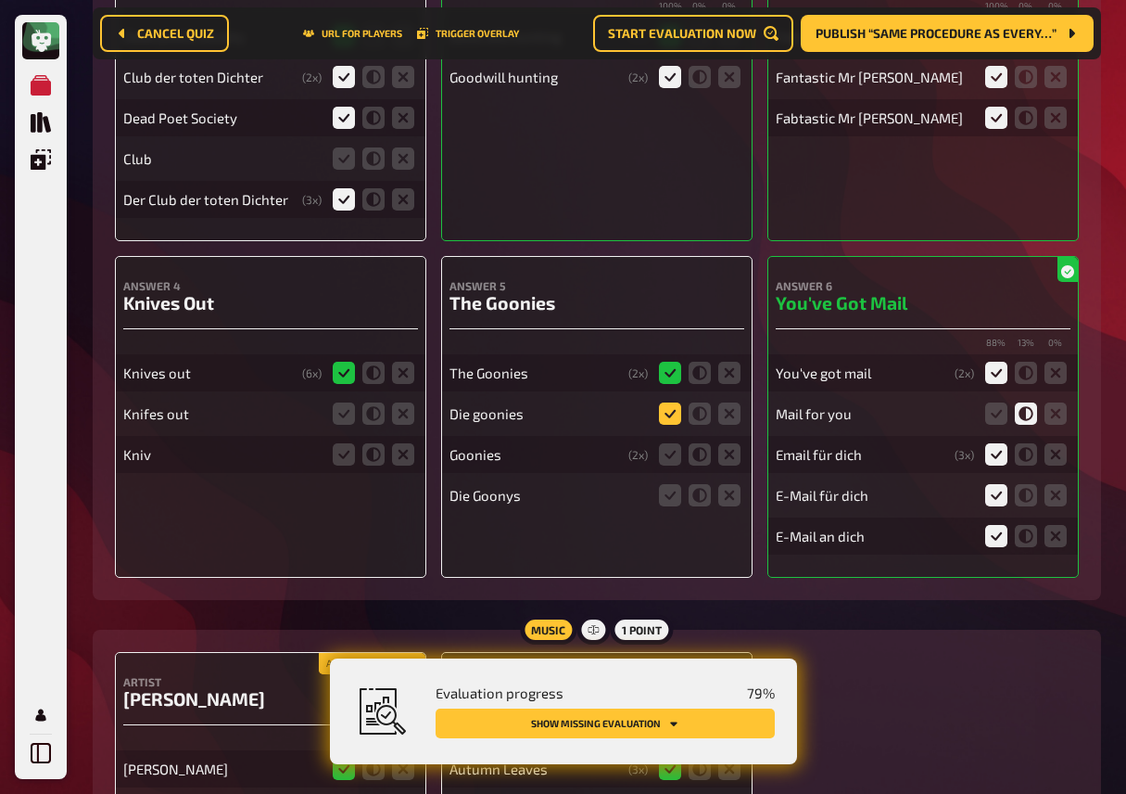
click at [666, 420] on icon at bounding box center [670, 413] width 22 height 22
click at [0, 0] on input "radio" at bounding box center [0, 0] width 0 height 0
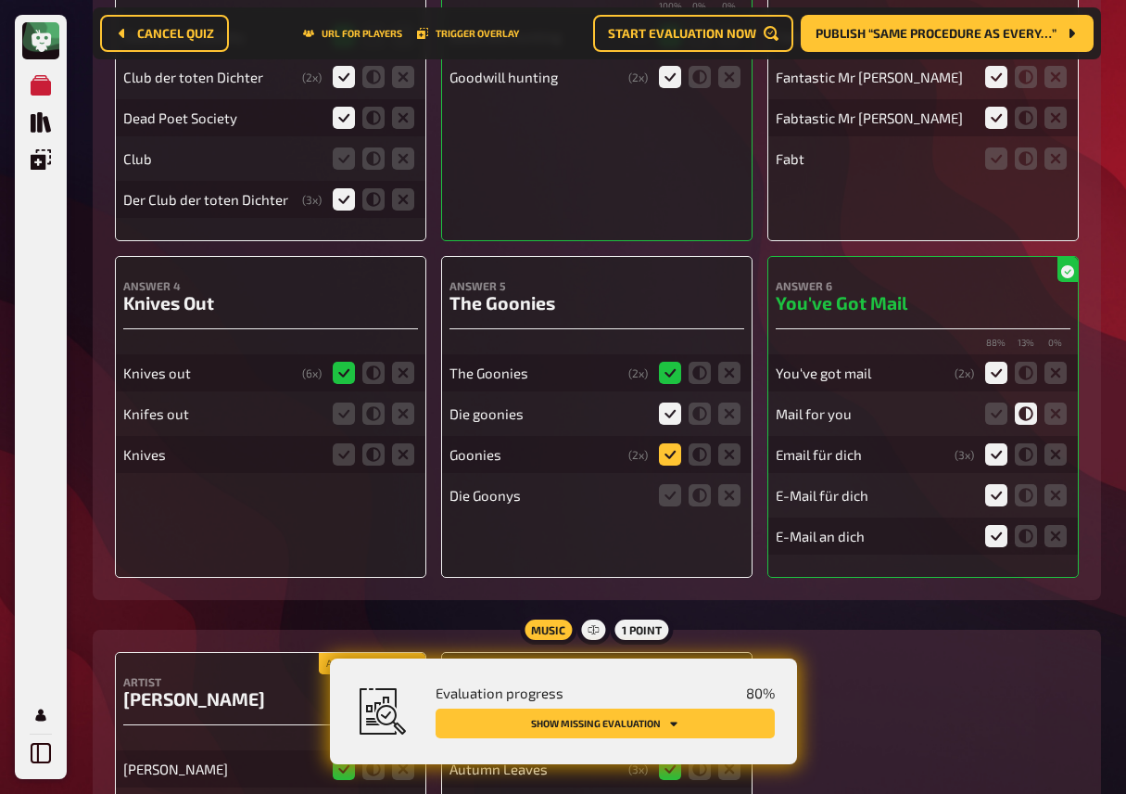
click at [674, 461] on icon at bounding box center [670, 454] width 22 height 22
click at [0, 0] on input "radio" at bounding box center [0, 0] width 0 height 0
click at [673, 502] on icon at bounding box center [670, 495] width 22 height 22
click at [0, 0] on input "radio" at bounding box center [0, 0] width 0 height 0
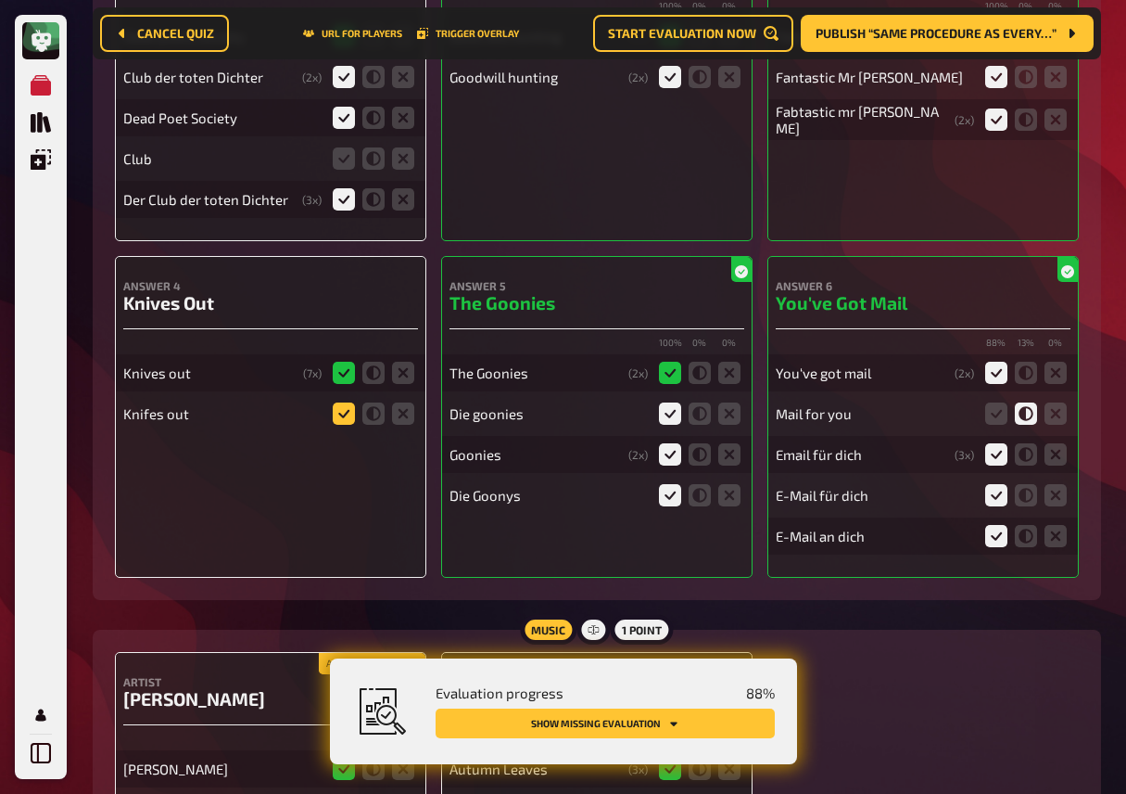
click at [343, 419] on icon at bounding box center [344, 413] width 22 height 22
click at [0, 0] on input "radio" at bounding box center [0, 0] width 0 height 0
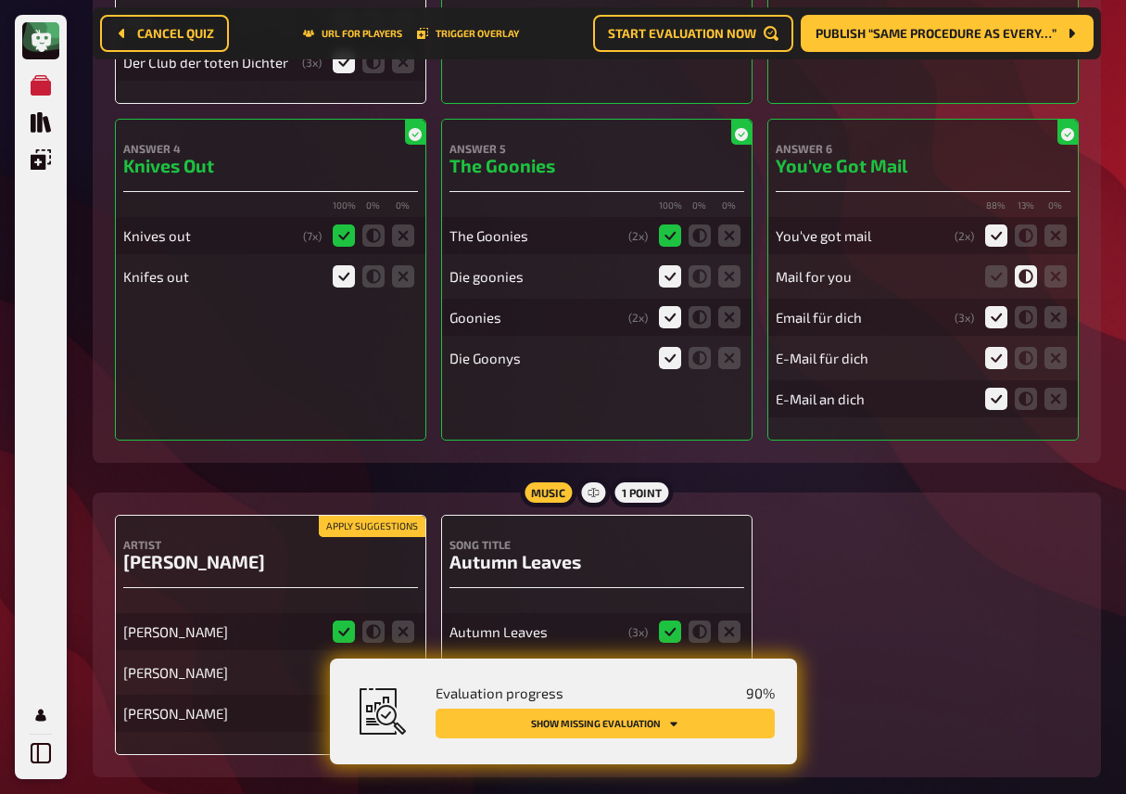
scroll to position [801, 0]
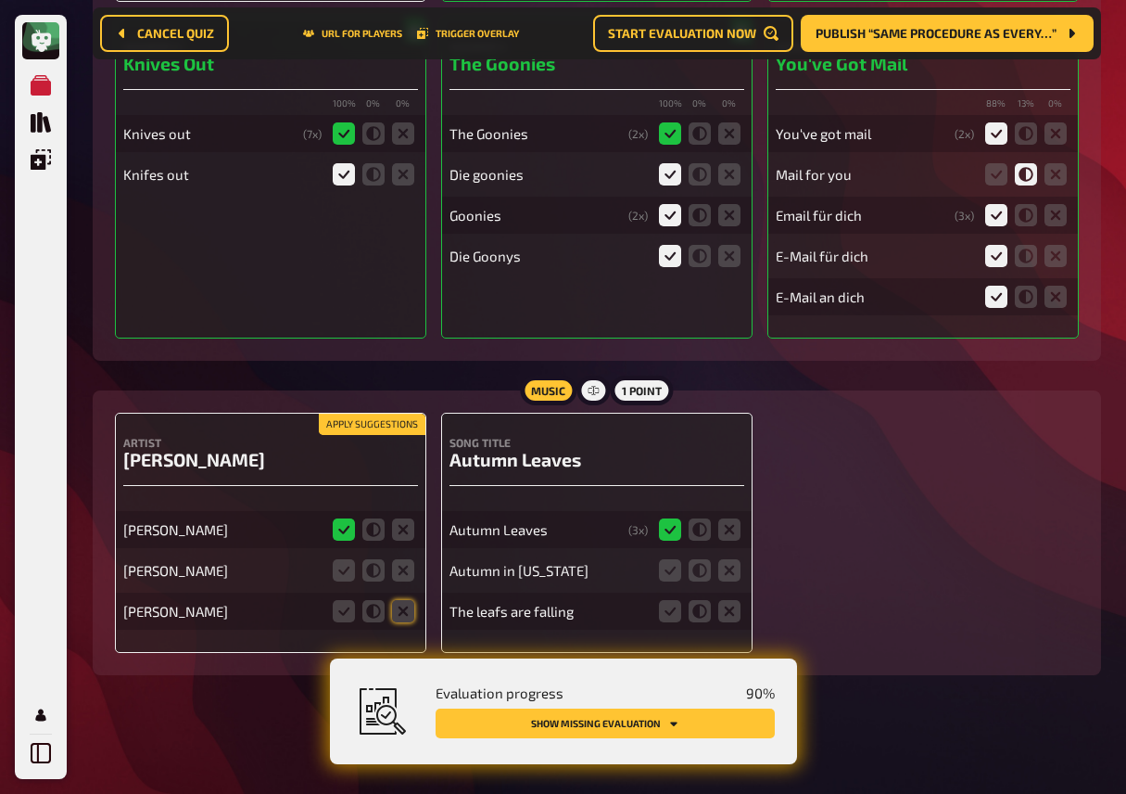
click at [343, 421] on button "Apply suggestions" at bounding box center [372, 424] width 107 height 20
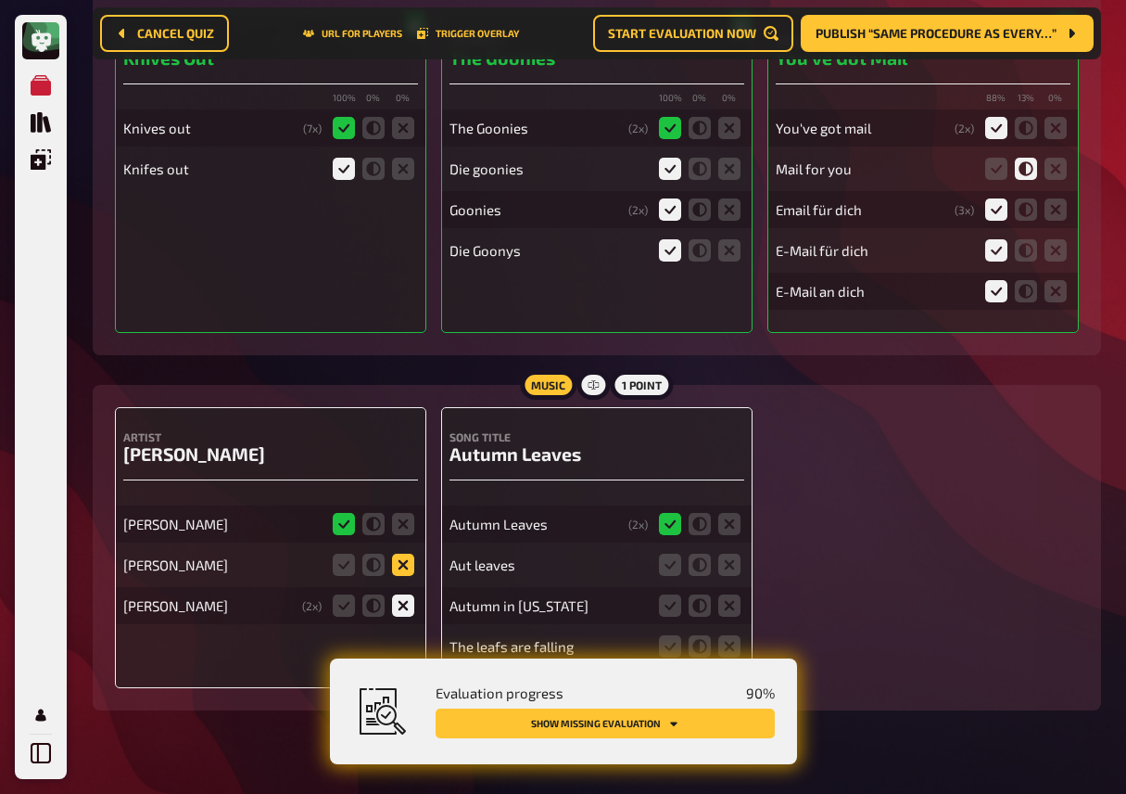
click at [403, 566] on icon at bounding box center [403, 564] width 22 height 22
click at [0, 0] on input "radio" at bounding box center [0, 0] width 0 height 0
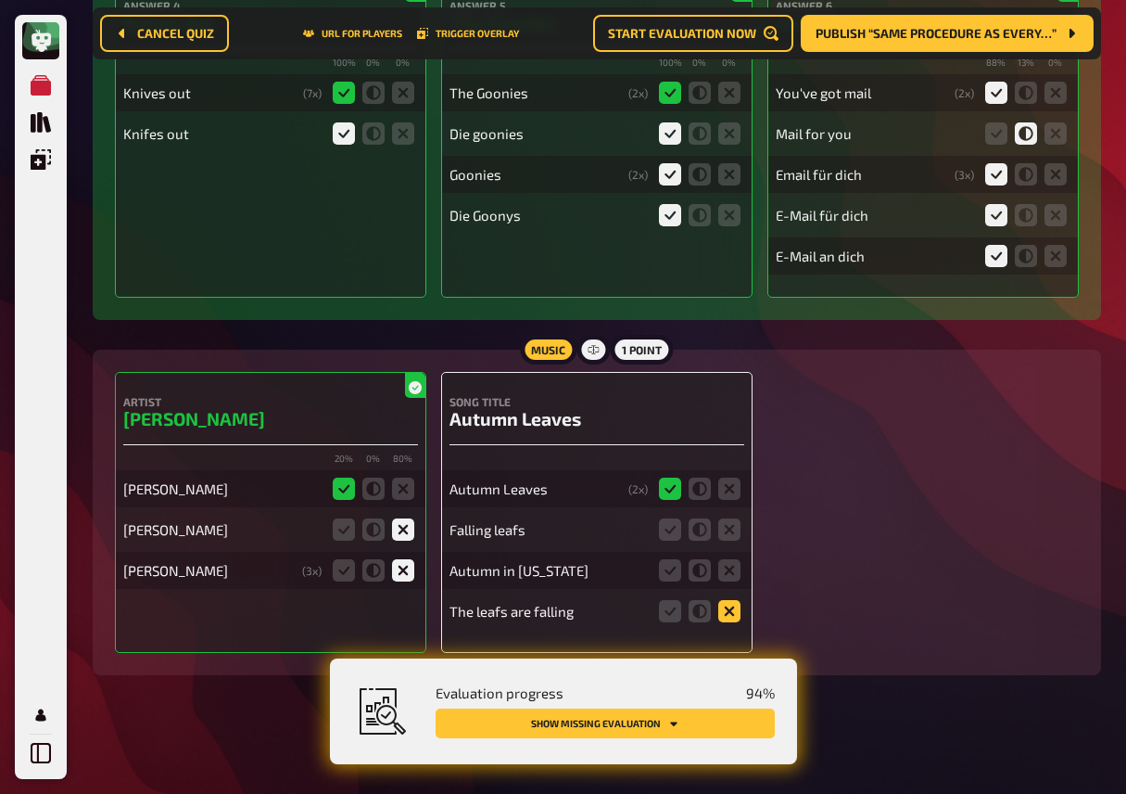
click at [724, 610] on icon at bounding box center [729, 611] width 22 height 22
click at [0, 0] on input "radio" at bounding box center [0, 0] width 0 height 0
click at [724, 575] on icon at bounding box center [729, 570] width 22 height 22
click at [0, 0] on input "radio" at bounding box center [0, 0] width 0 height 0
click at [731, 528] on icon at bounding box center [729, 529] width 22 height 22
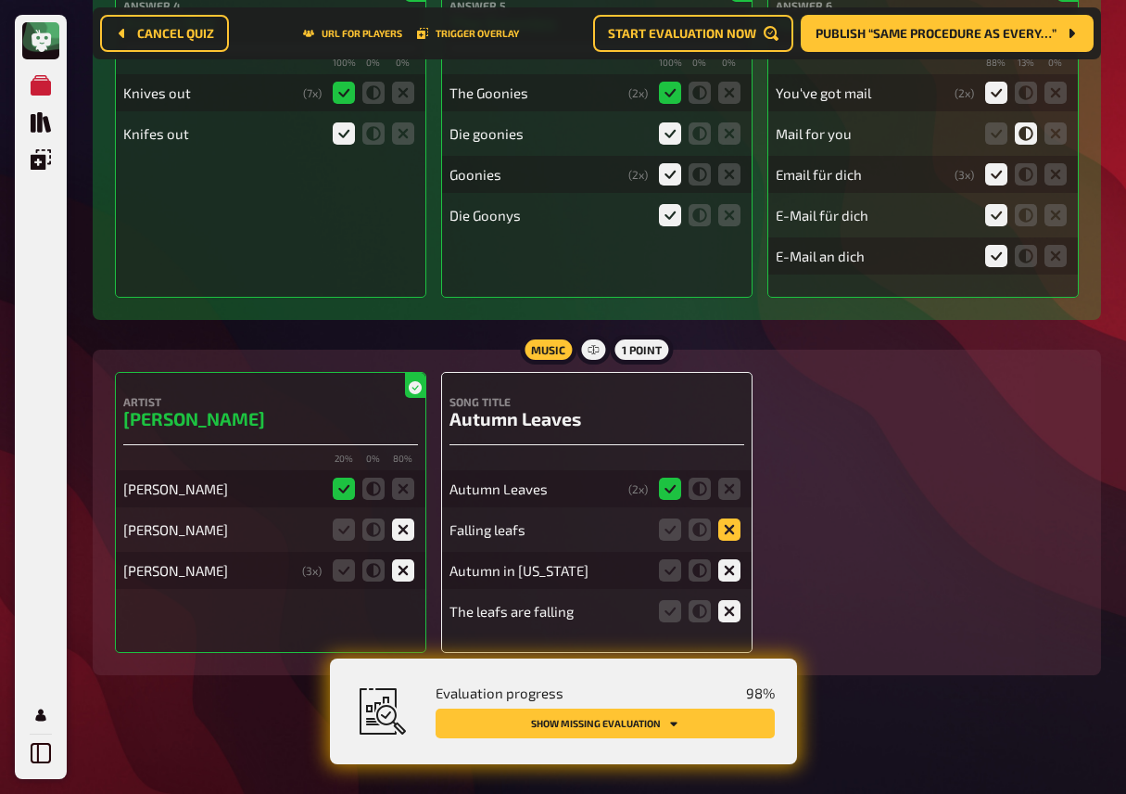
click at [0, 0] on input "radio" at bounding box center [0, 0] width 0 height 0
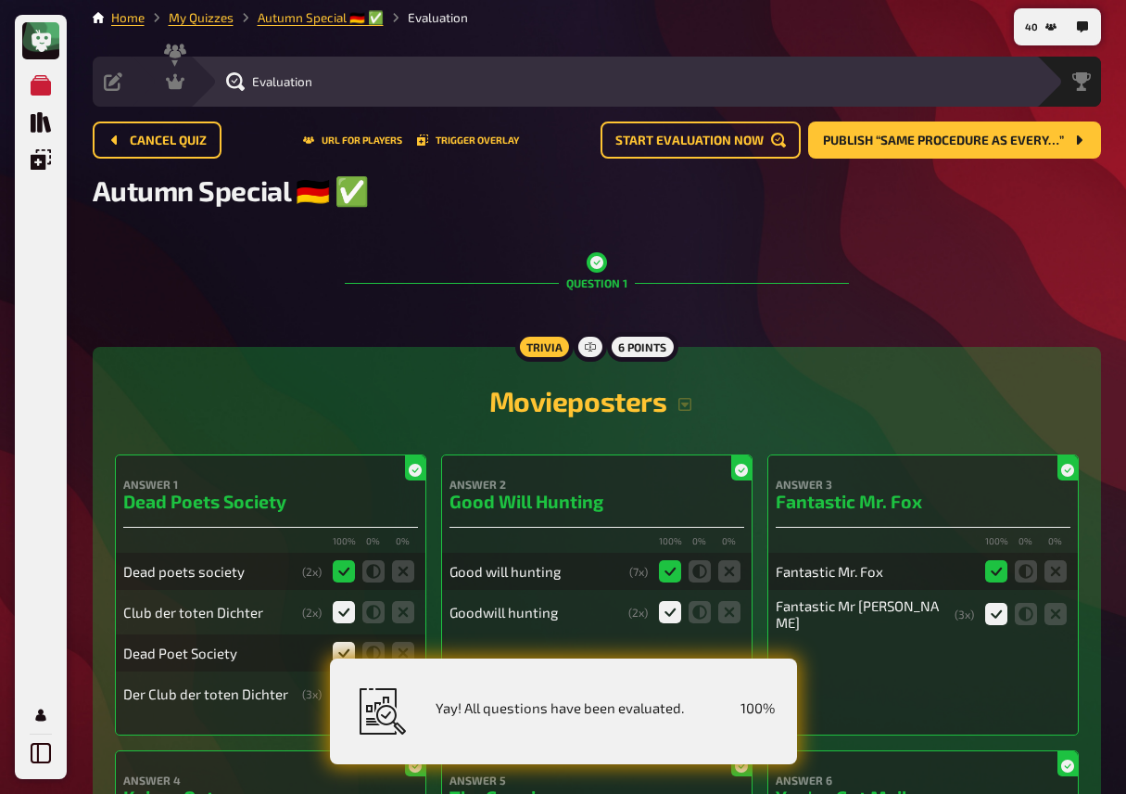
scroll to position [0, 0]
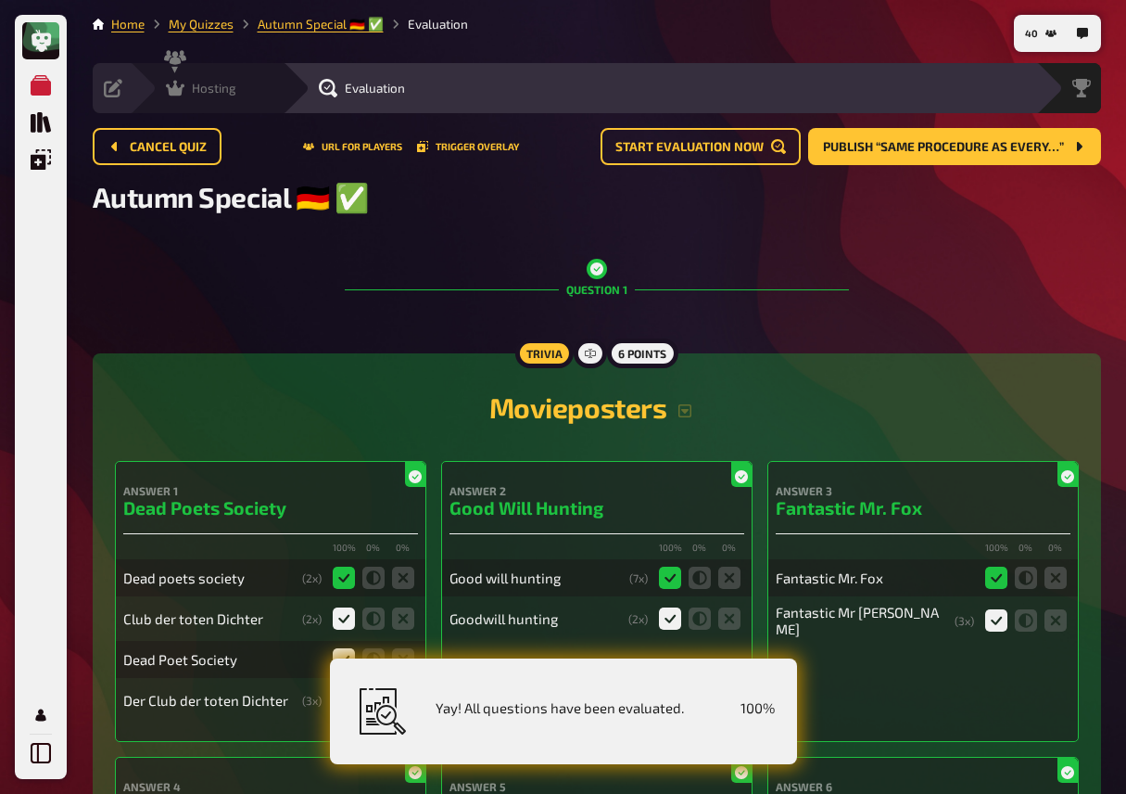
click at [236, 85] on div "Hosting undefined" at bounding box center [219, 88] width 128 height 19
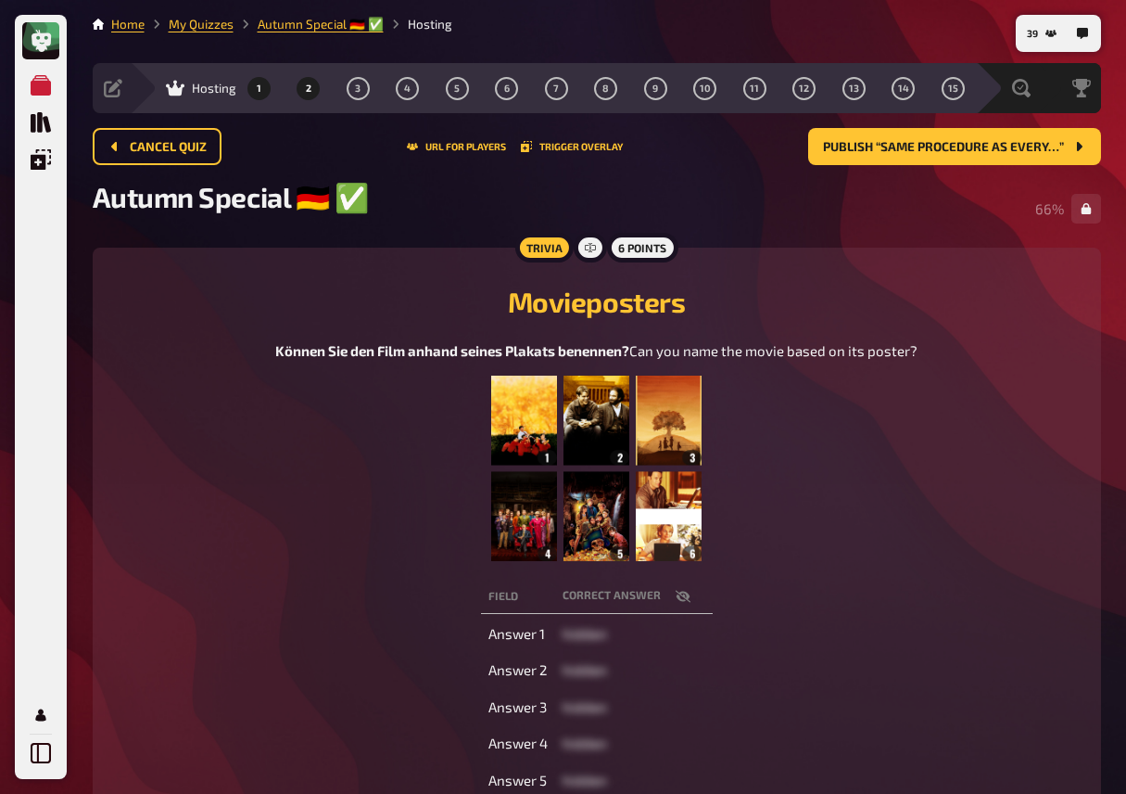
click at [302, 91] on button "2" at bounding box center [309, 88] width 30 height 30
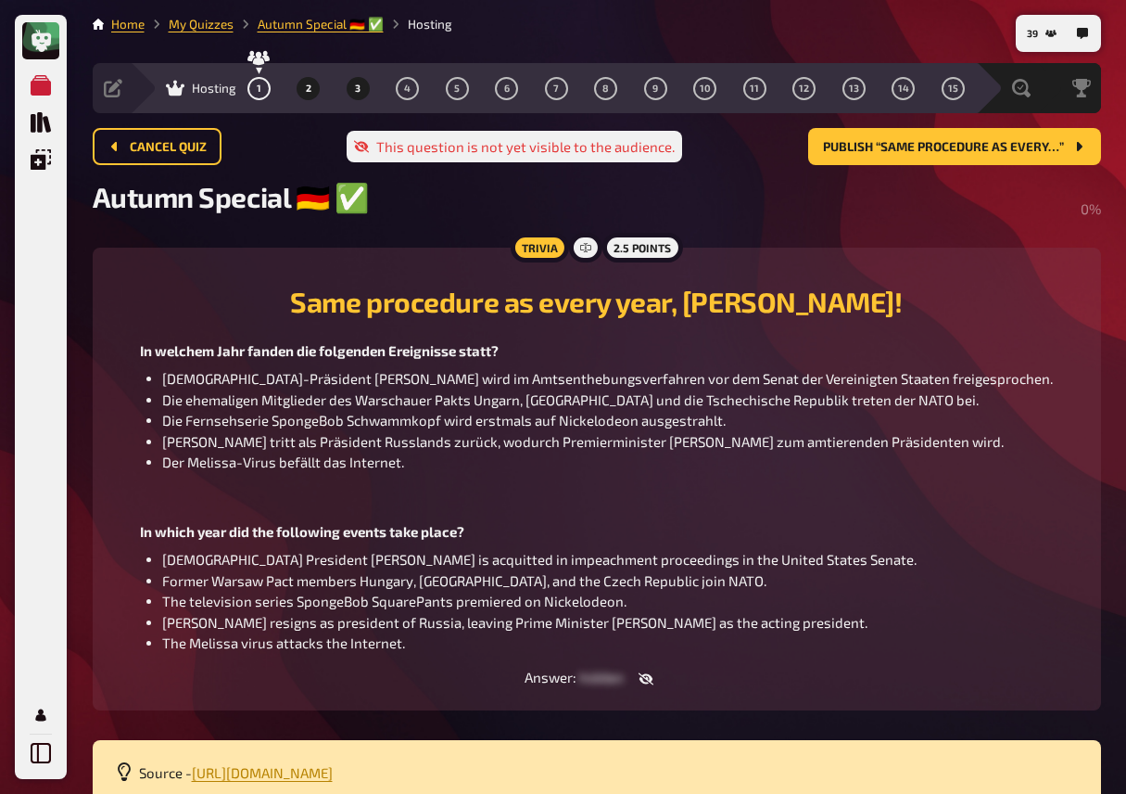
click at [358, 81] on button "3" at bounding box center [358, 88] width 30 height 30
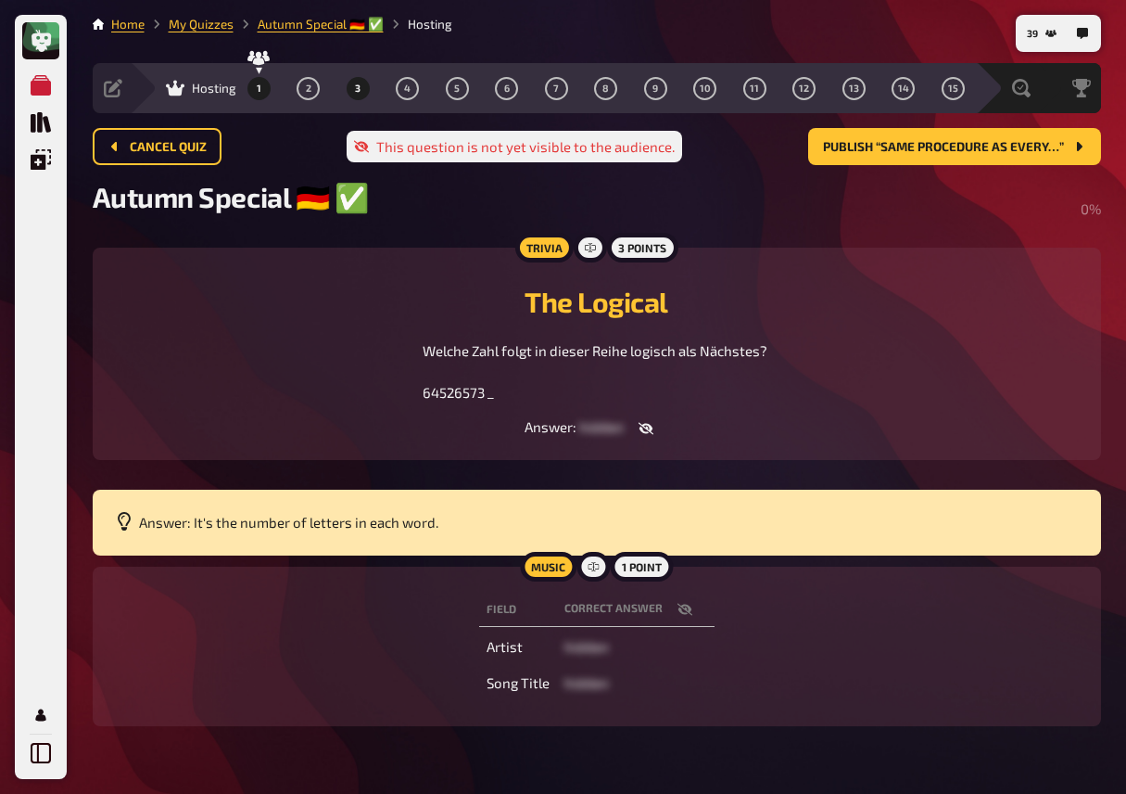
click at [261, 89] on button "1" at bounding box center [259, 88] width 30 height 30
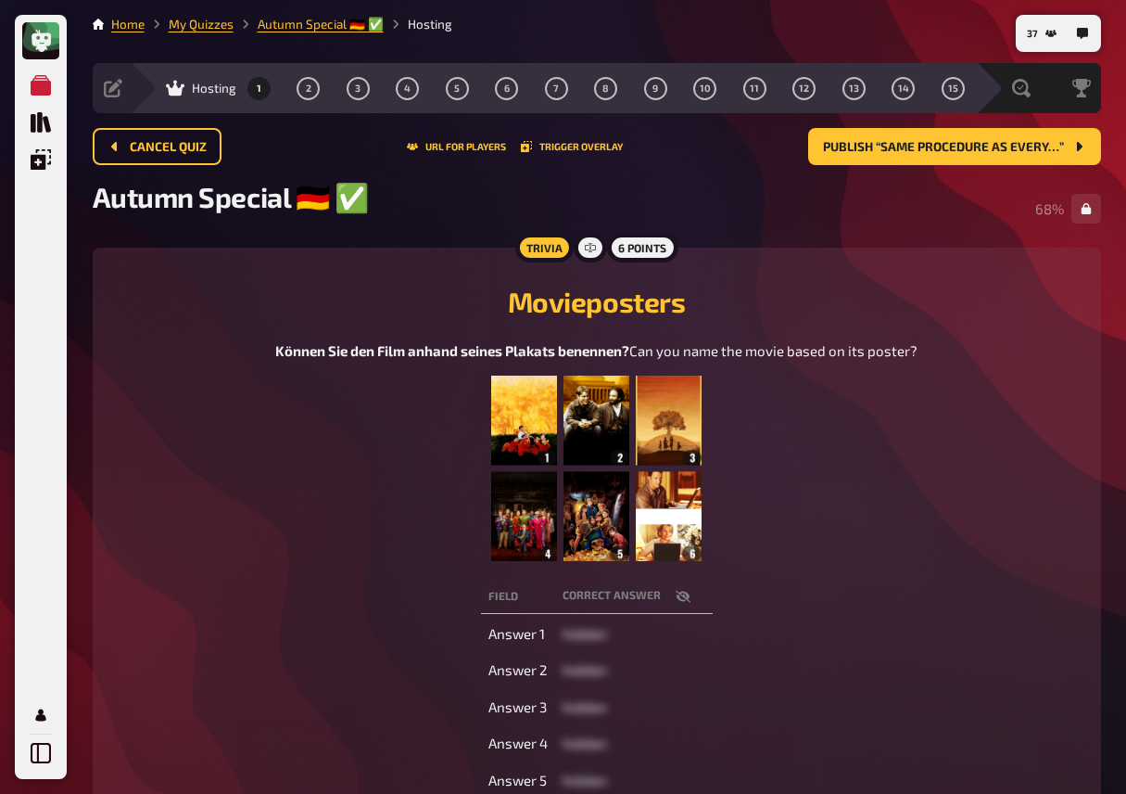
click at [333, 446] on div "Können Sie den Film anhand seines Plakats benennen? Can you name the movie base…" at bounding box center [597, 450] width 964 height 221
click at [344, 353] on div "Können Sie den Film anhand seines Plakats benennen? Can you name the movie base…" at bounding box center [597, 450] width 964 height 221
click at [987, 146] on span "Publish “Same procedure as every…”" at bounding box center [943, 147] width 241 height 13
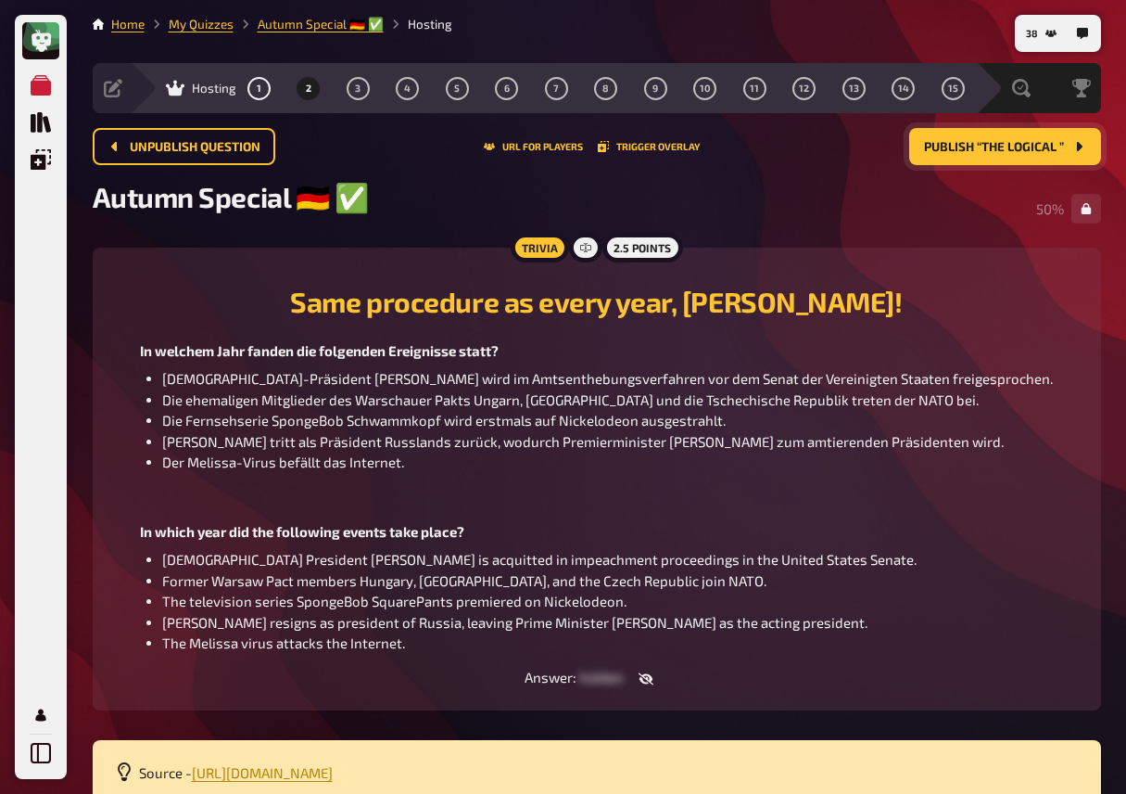
click at [492, 427] on span "Die Fernsehserie SpongeBob Schwammkopf wird erstmals auf Nickelodeon ausgestrah…" at bounding box center [444, 420] width 564 height 17
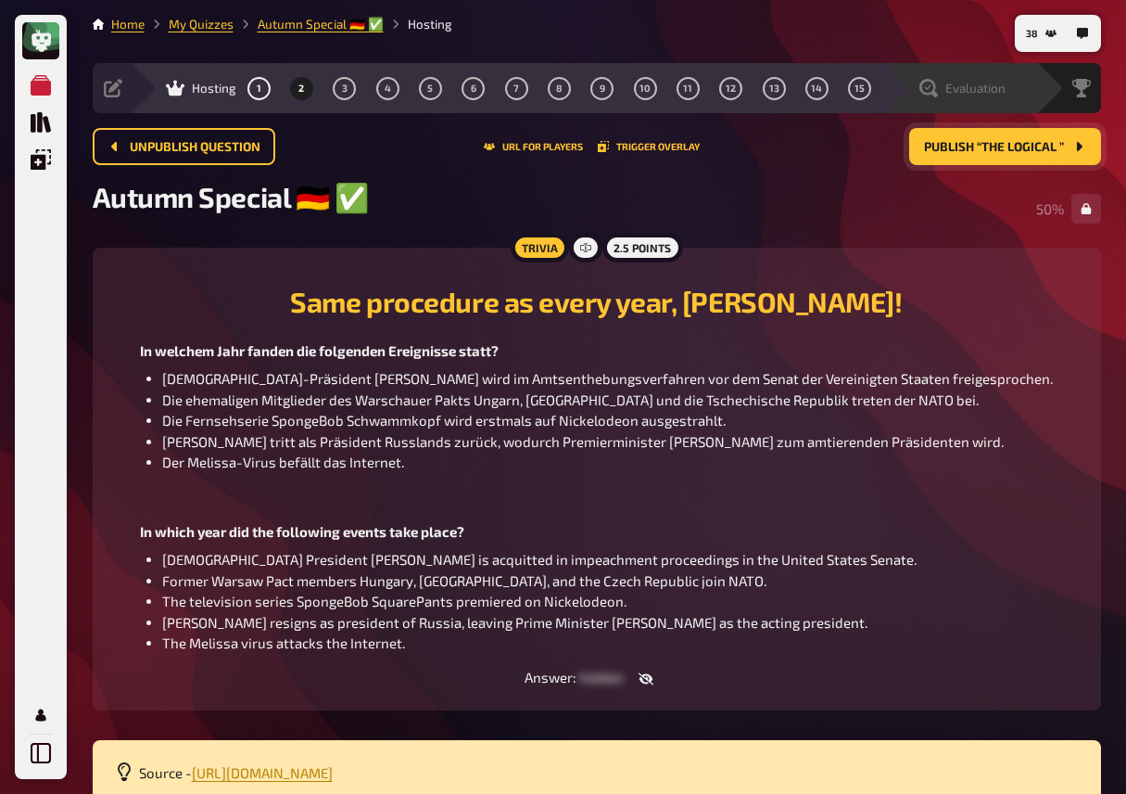
click at [968, 87] on span "Evaluation" at bounding box center [976, 88] width 60 height 15
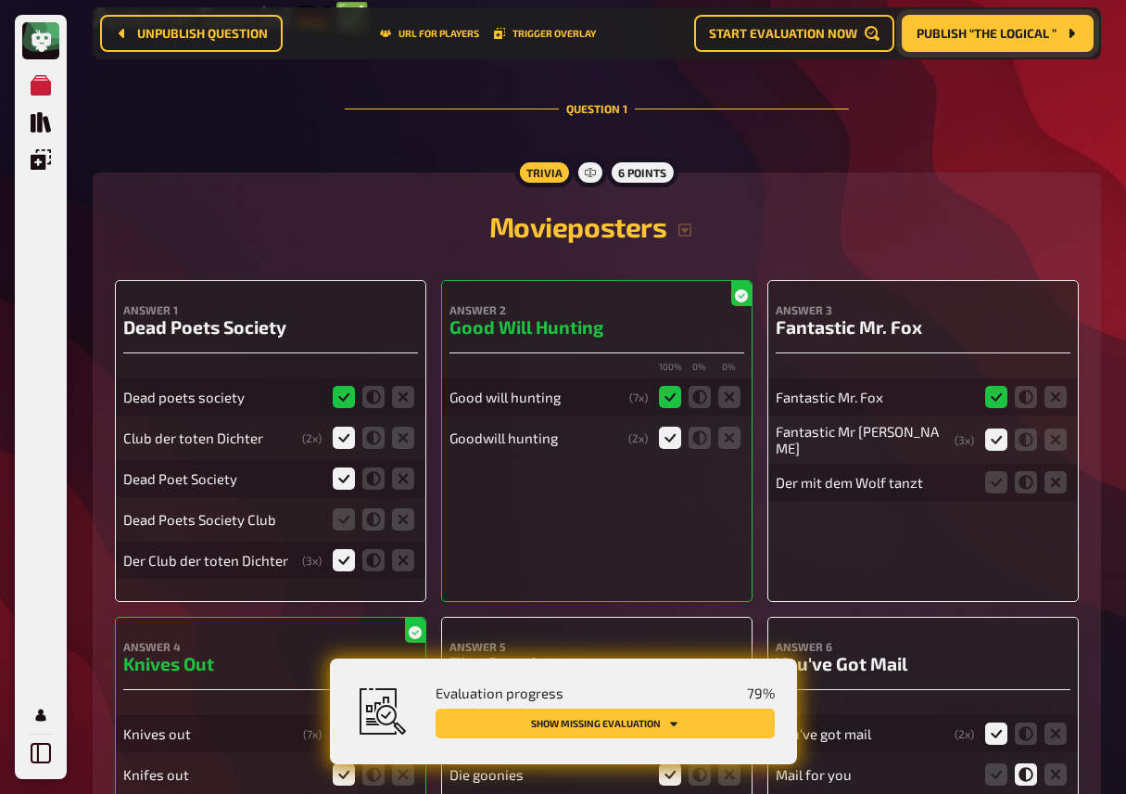
scroll to position [206, 0]
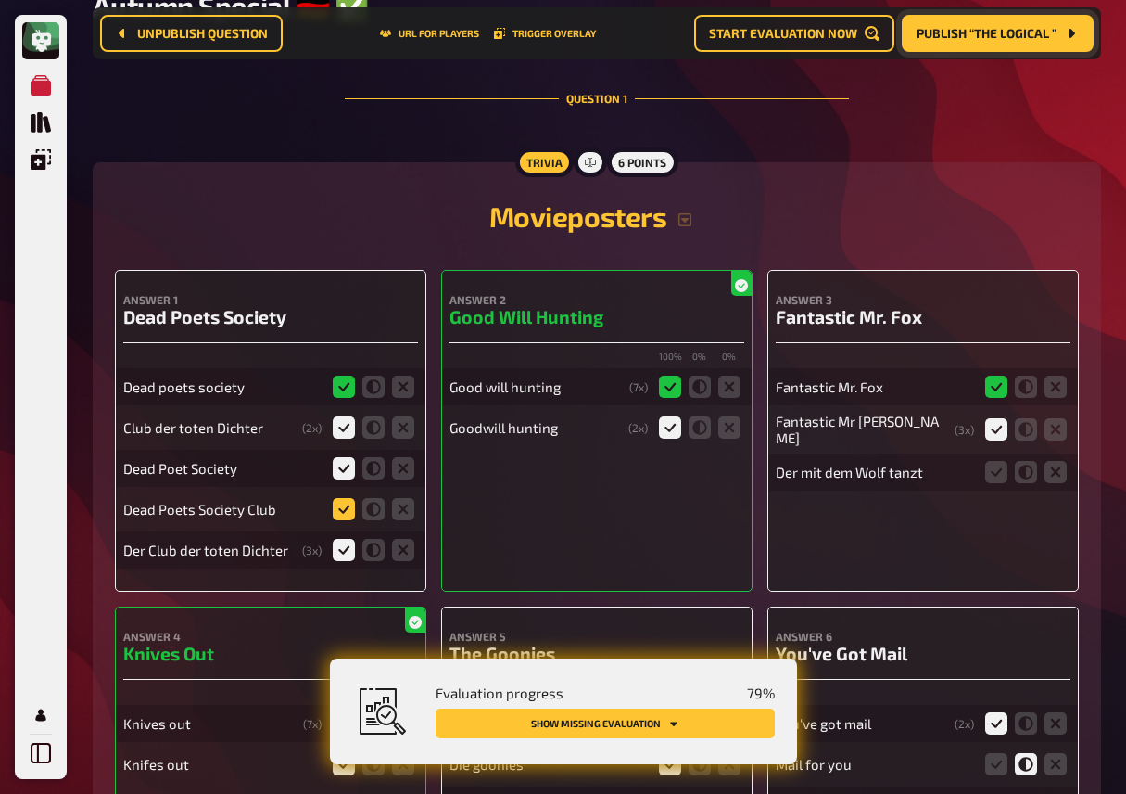
click at [337, 512] on icon at bounding box center [344, 509] width 22 height 22
click at [0, 0] on input "radio" at bounding box center [0, 0] width 0 height 0
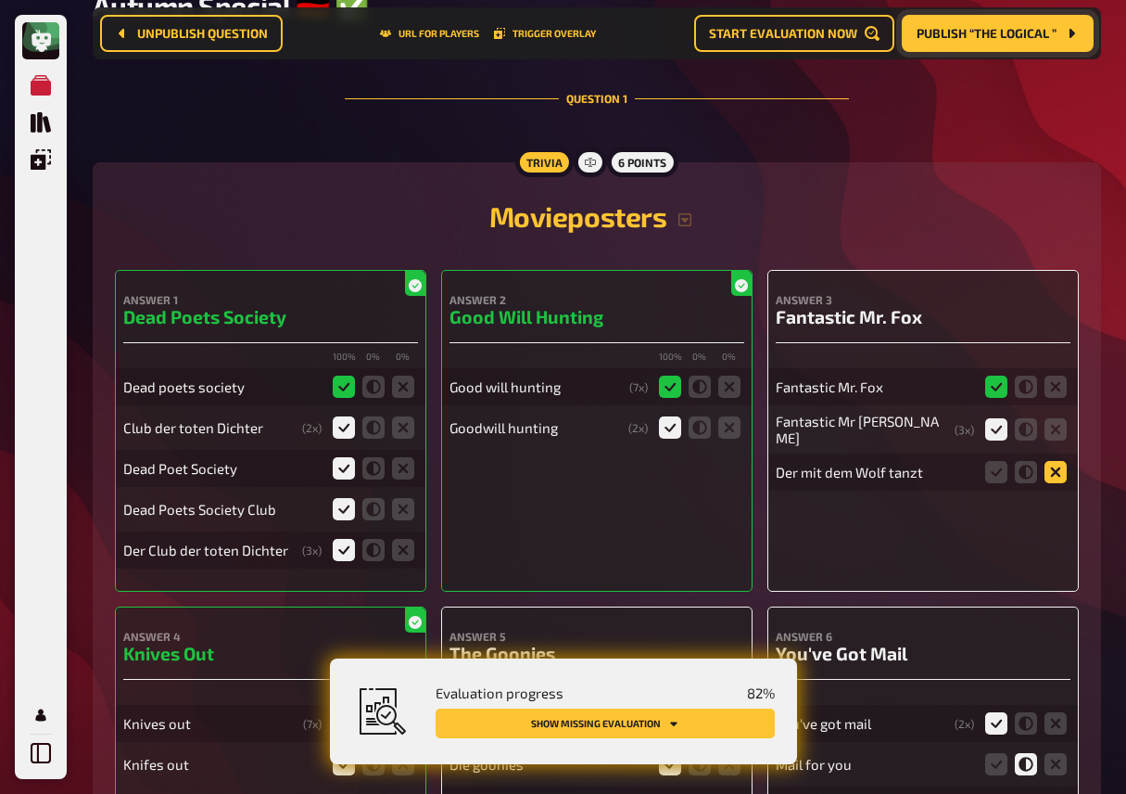
click at [1059, 466] on icon at bounding box center [1056, 472] width 22 height 22
click at [0, 0] on input "radio" at bounding box center [0, 0] width 0 height 0
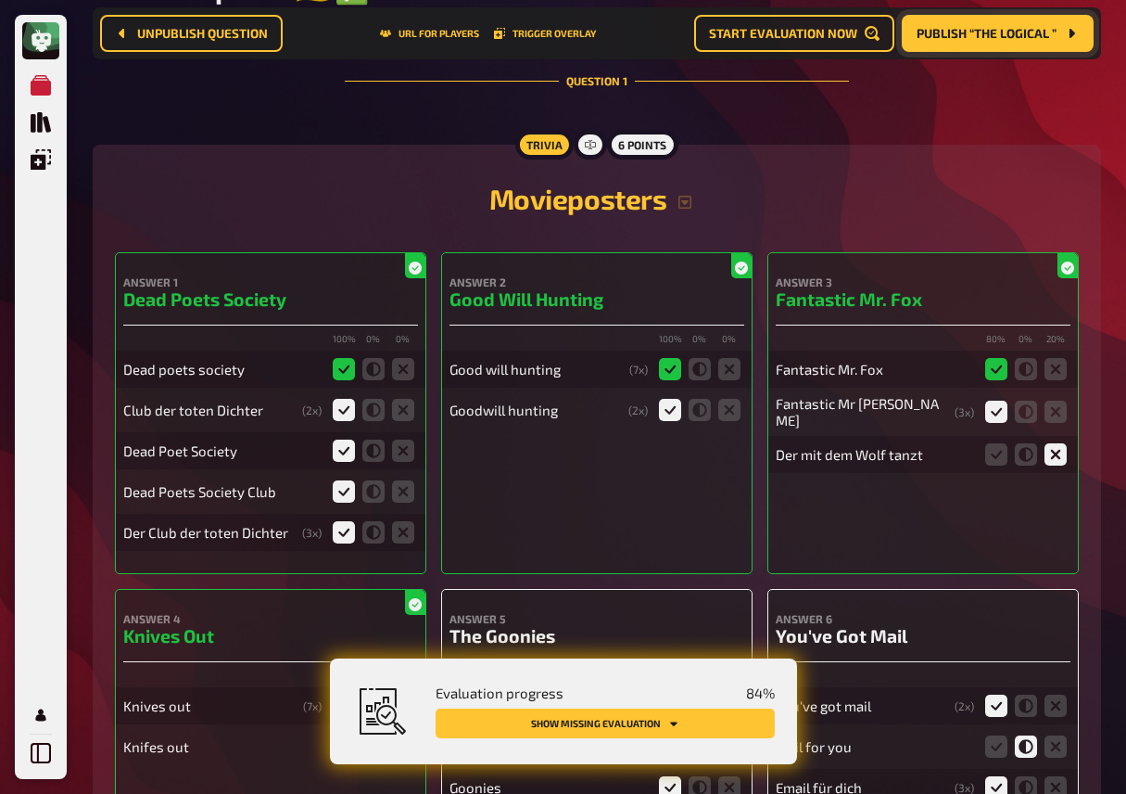
scroll to position [0, 0]
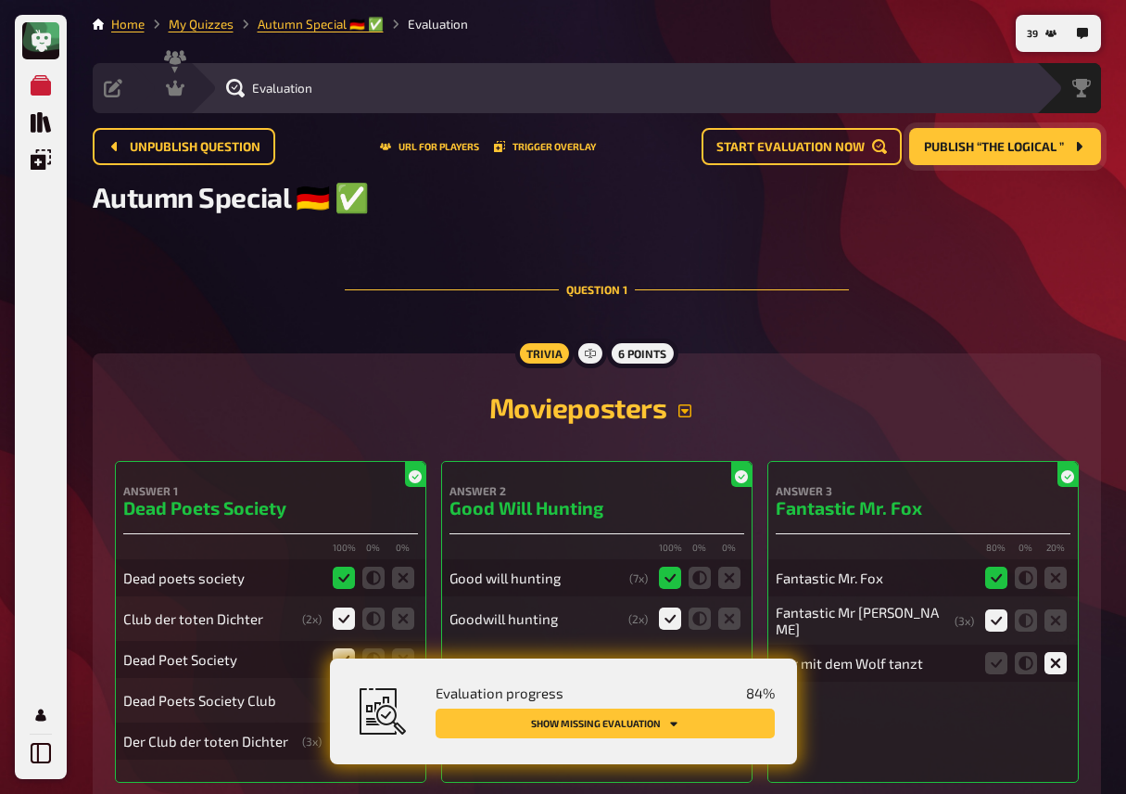
click at [686, 417] on icon "button" at bounding box center [685, 410] width 15 height 15
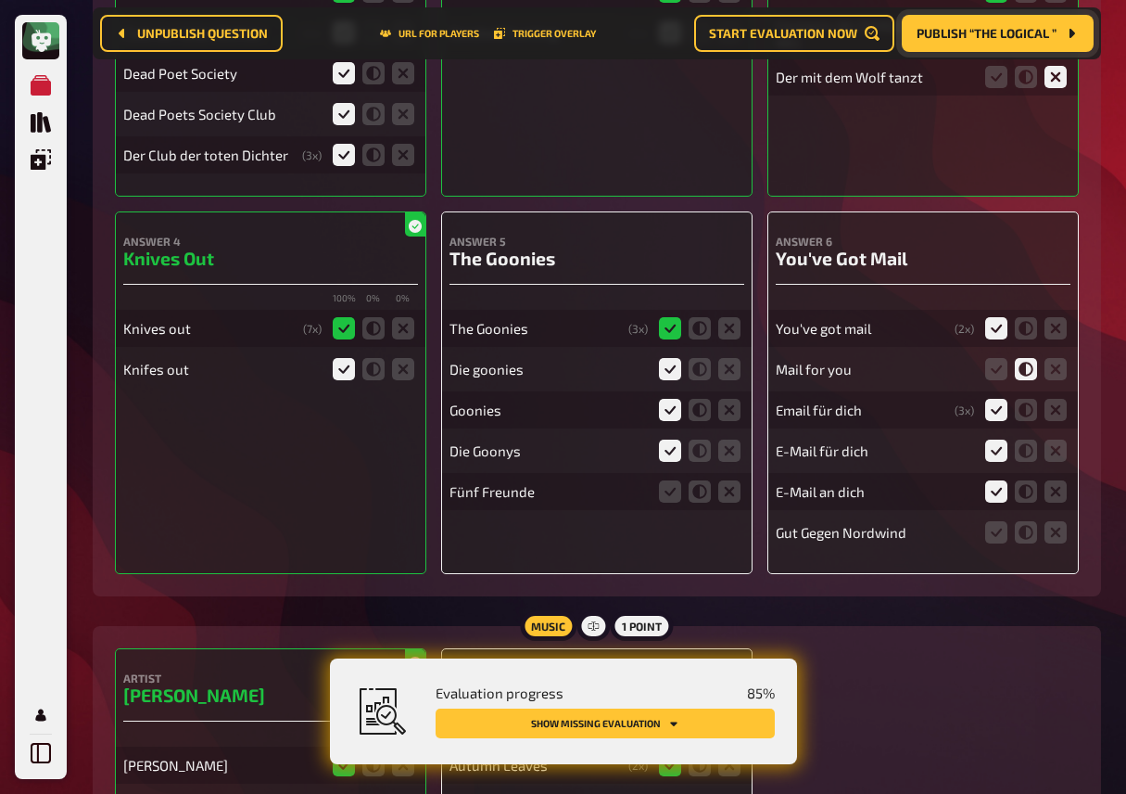
scroll to position [826, 0]
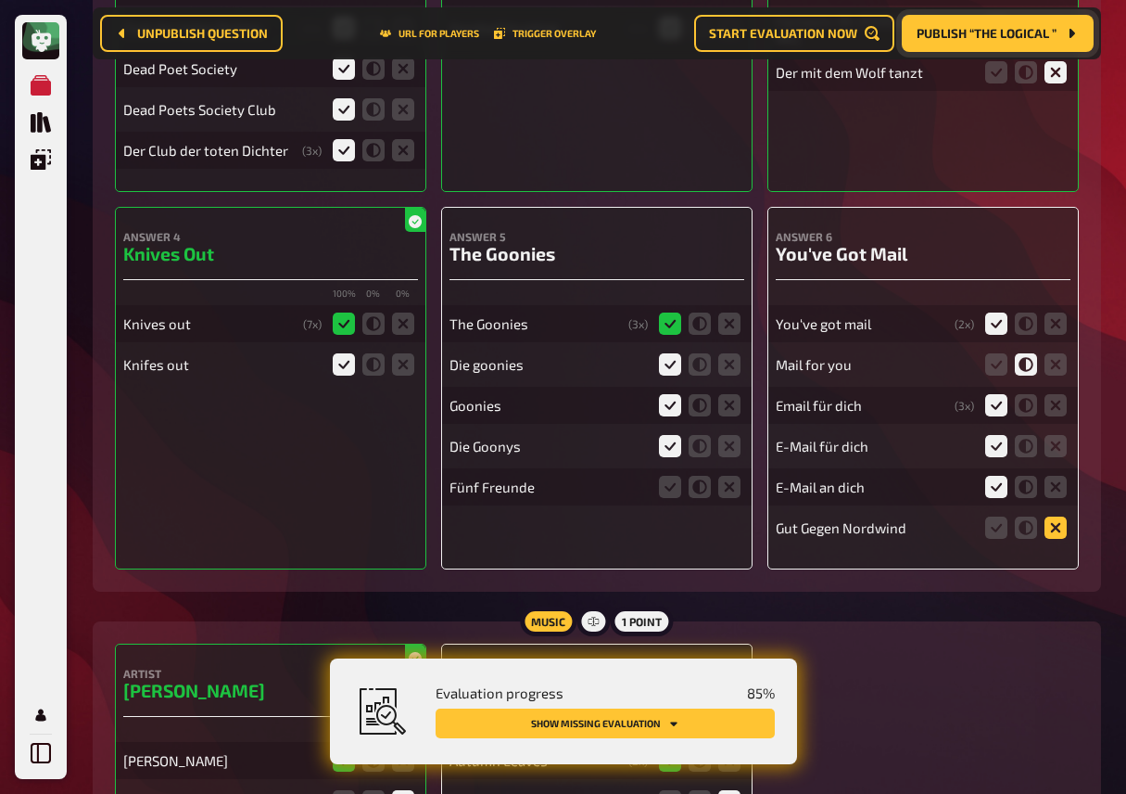
click at [1062, 539] on icon at bounding box center [1056, 527] width 22 height 22
click at [0, 0] on input "radio" at bounding box center [0, 0] width 0 height 0
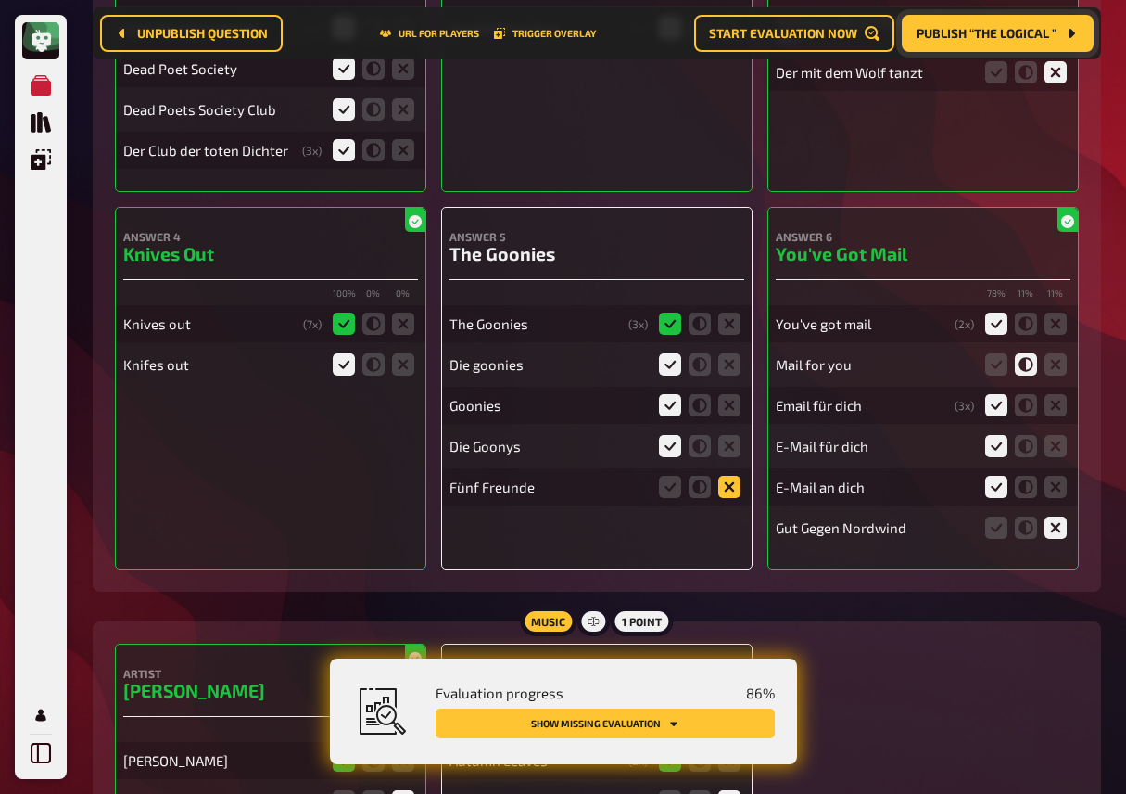
click at [727, 498] on icon at bounding box center [729, 487] width 22 height 22
click at [0, 0] on input "radio" at bounding box center [0, 0] width 0 height 0
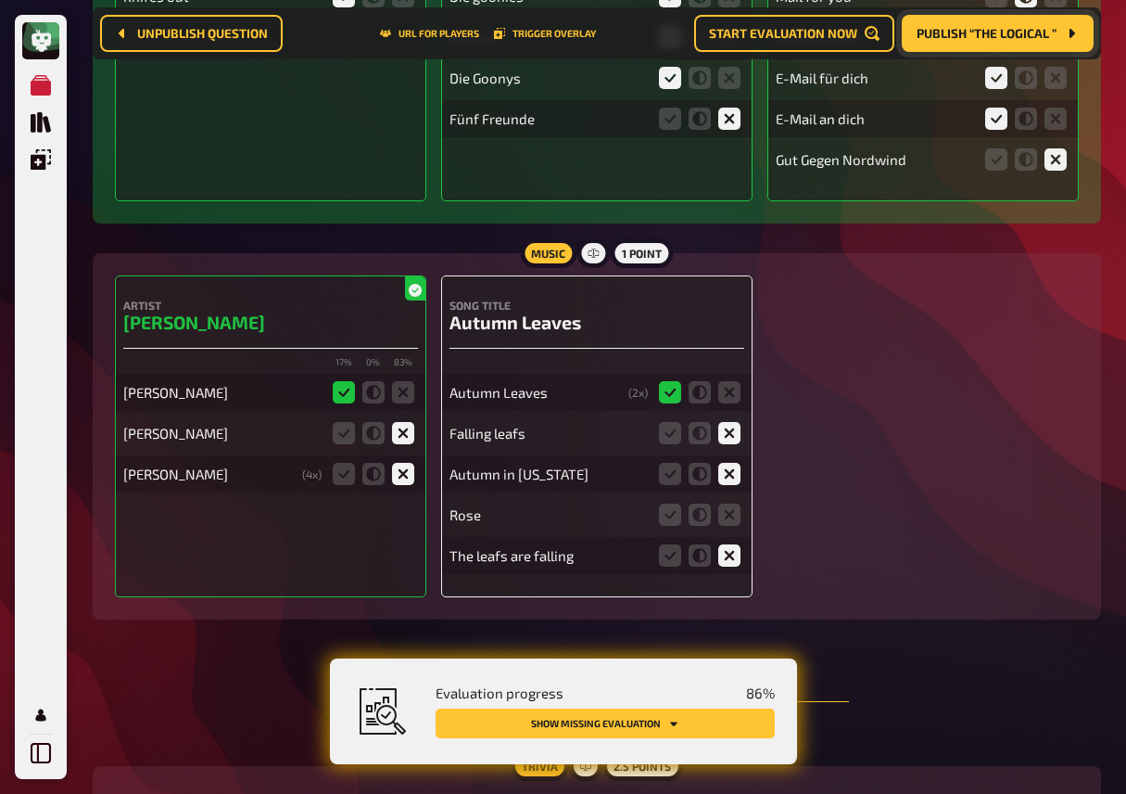
scroll to position [1266, 0]
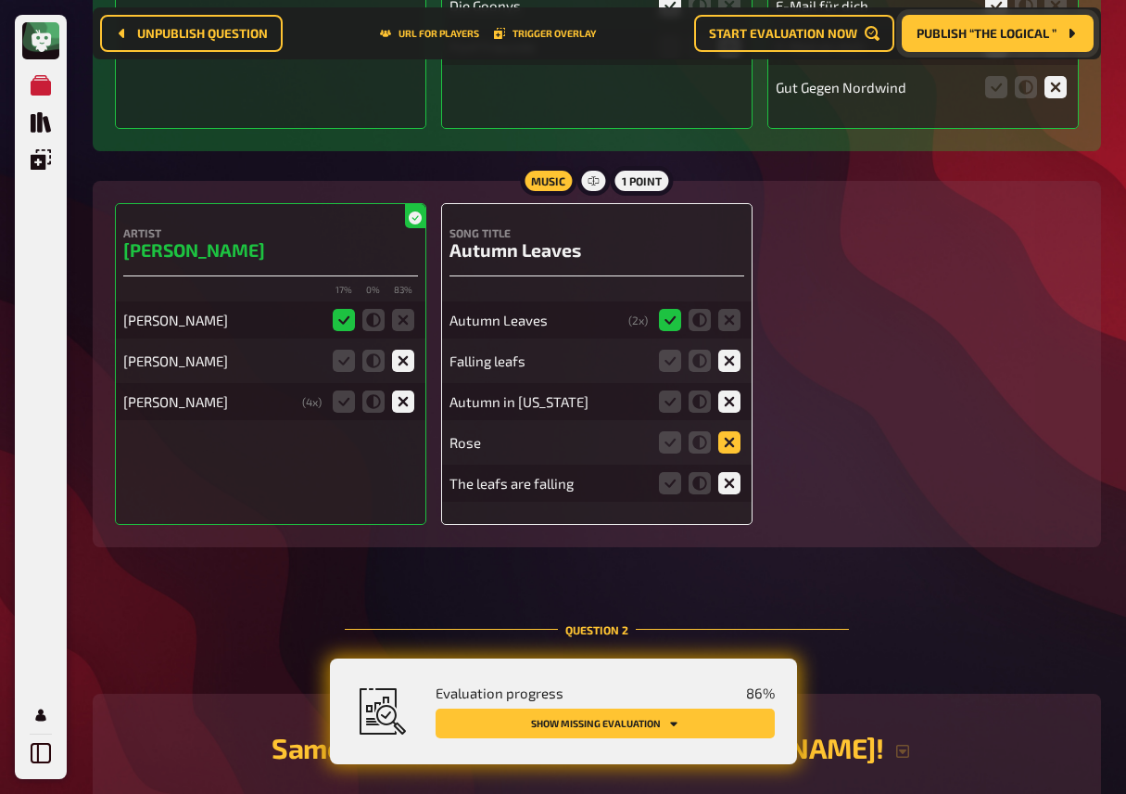
click at [731, 453] on icon at bounding box center [729, 442] width 22 height 22
click at [0, 0] on input "radio" at bounding box center [0, 0] width 0 height 0
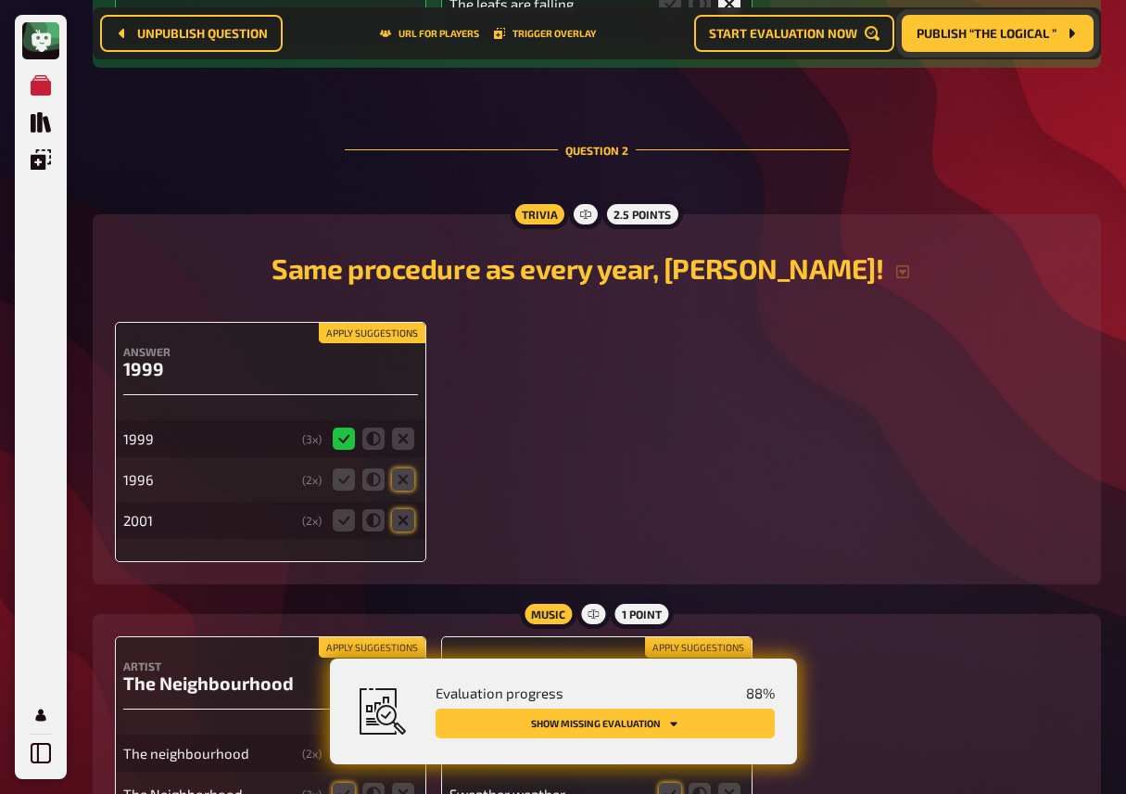
scroll to position [1771, 0]
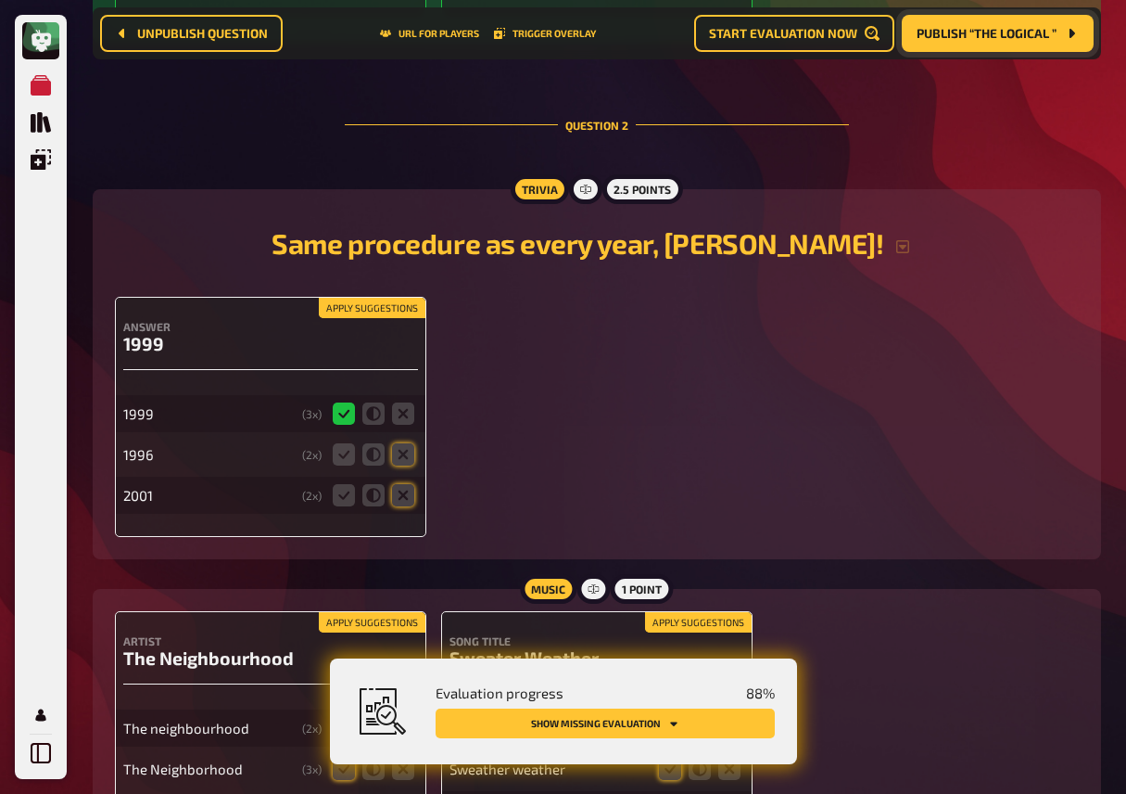
click at [391, 318] on button "Apply suggestions" at bounding box center [372, 308] width 107 height 20
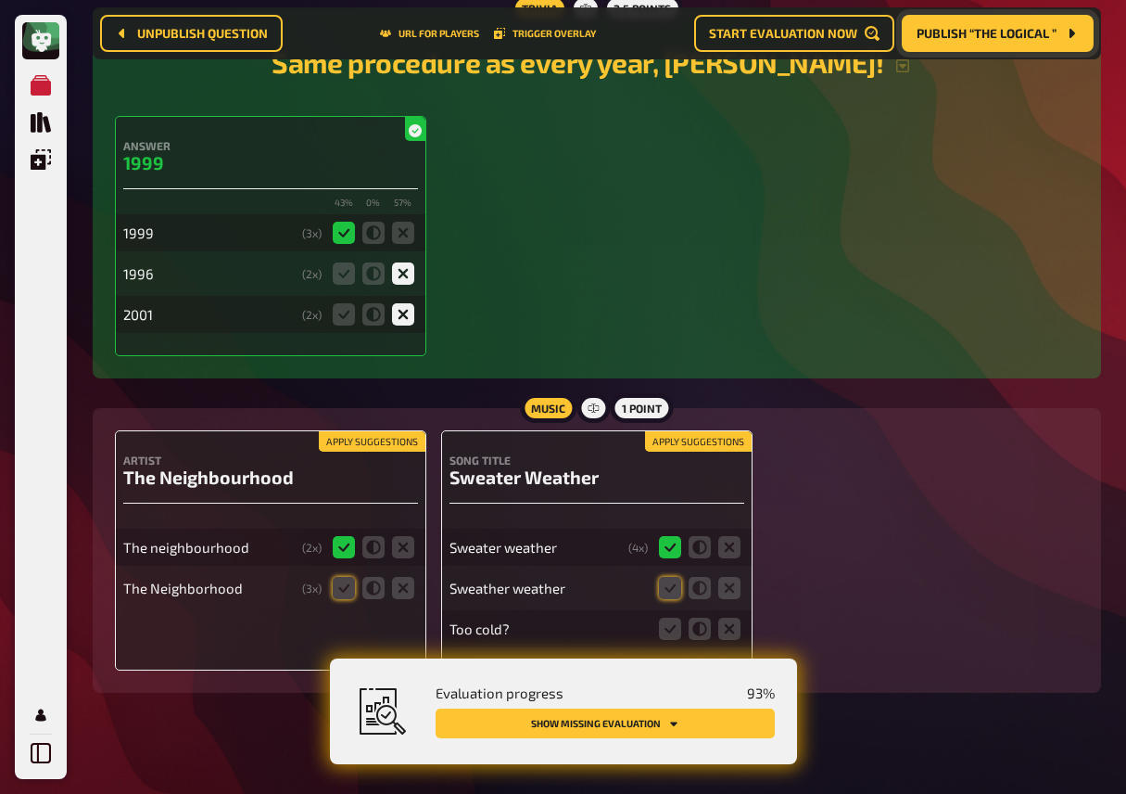
scroll to position [1958, 0]
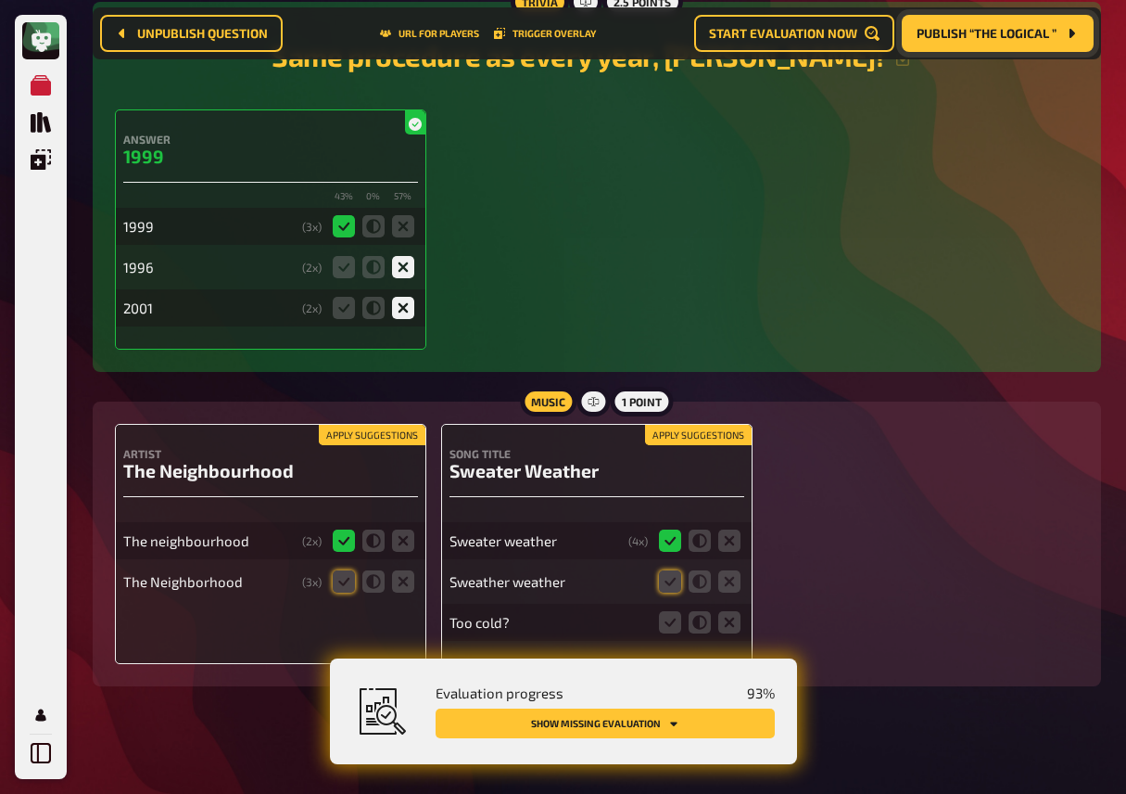
click at [390, 445] on button "Apply suggestions" at bounding box center [372, 435] width 107 height 20
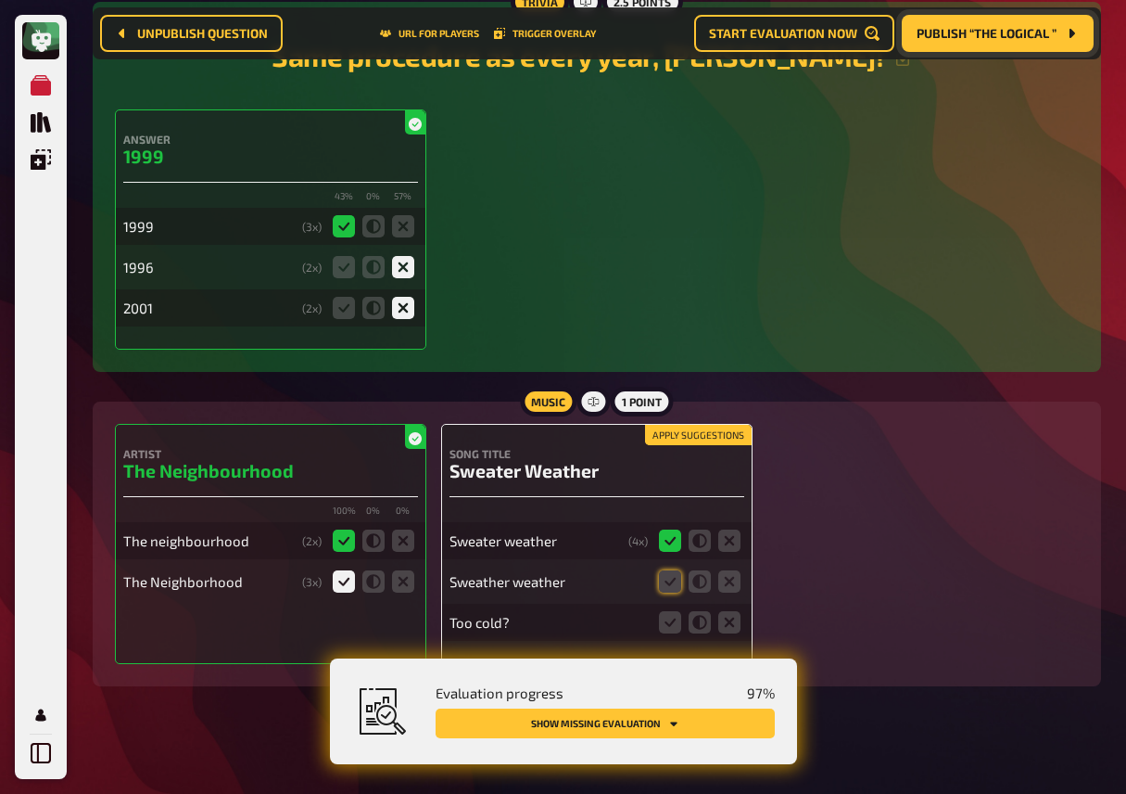
click at [706, 445] on button "Apply suggestions" at bounding box center [698, 435] width 107 height 20
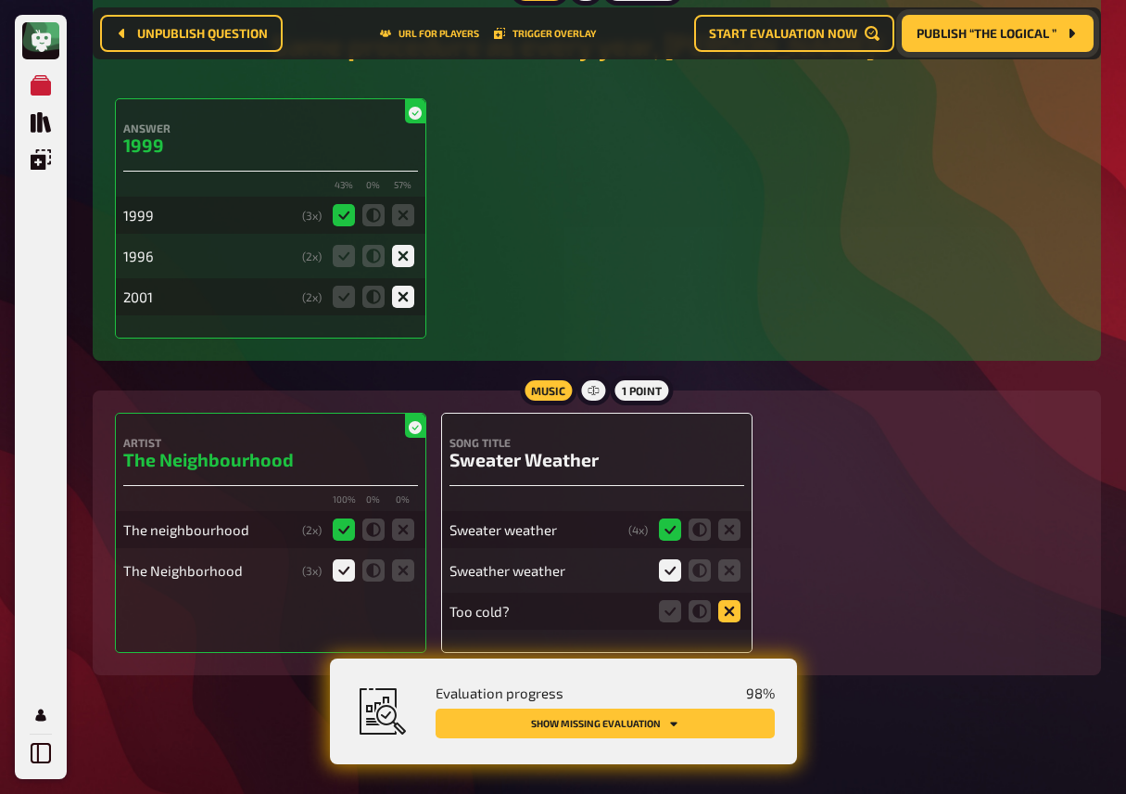
click at [731, 615] on icon at bounding box center [729, 611] width 22 height 22
click at [0, 0] on input "radio" at bounding box center [0, 0] width 0 height 0
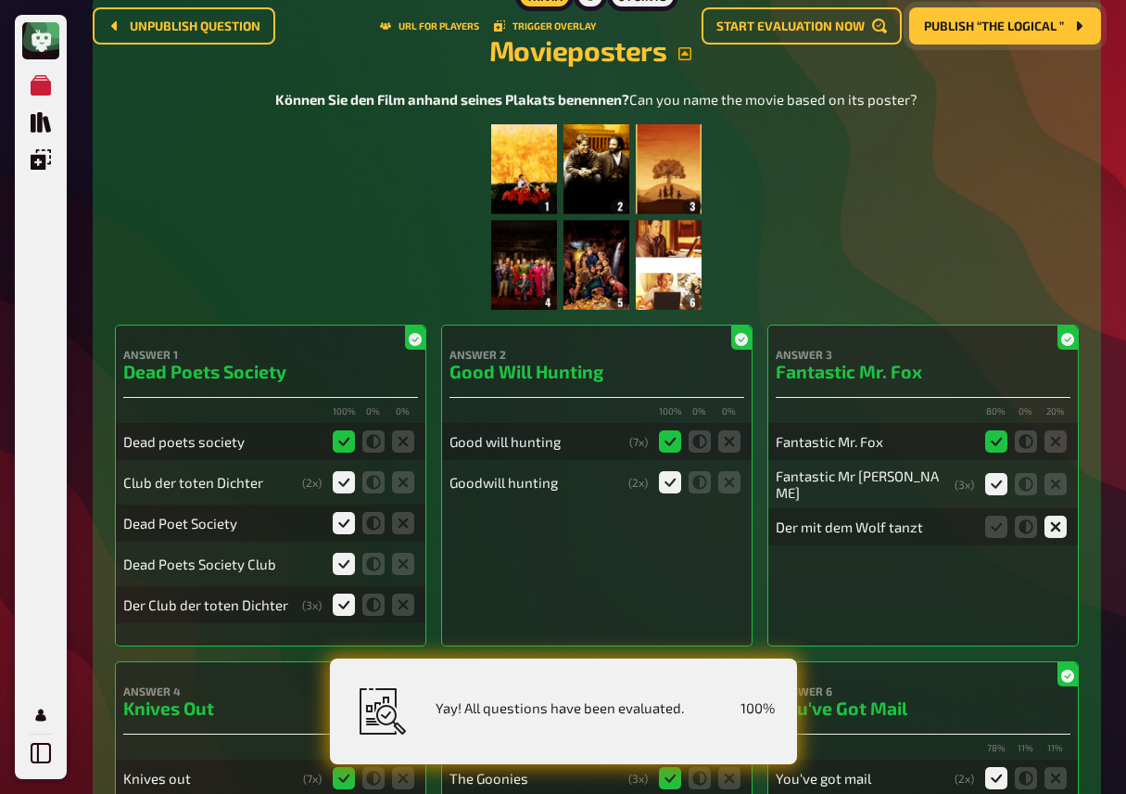
scroll to position [0, 0]
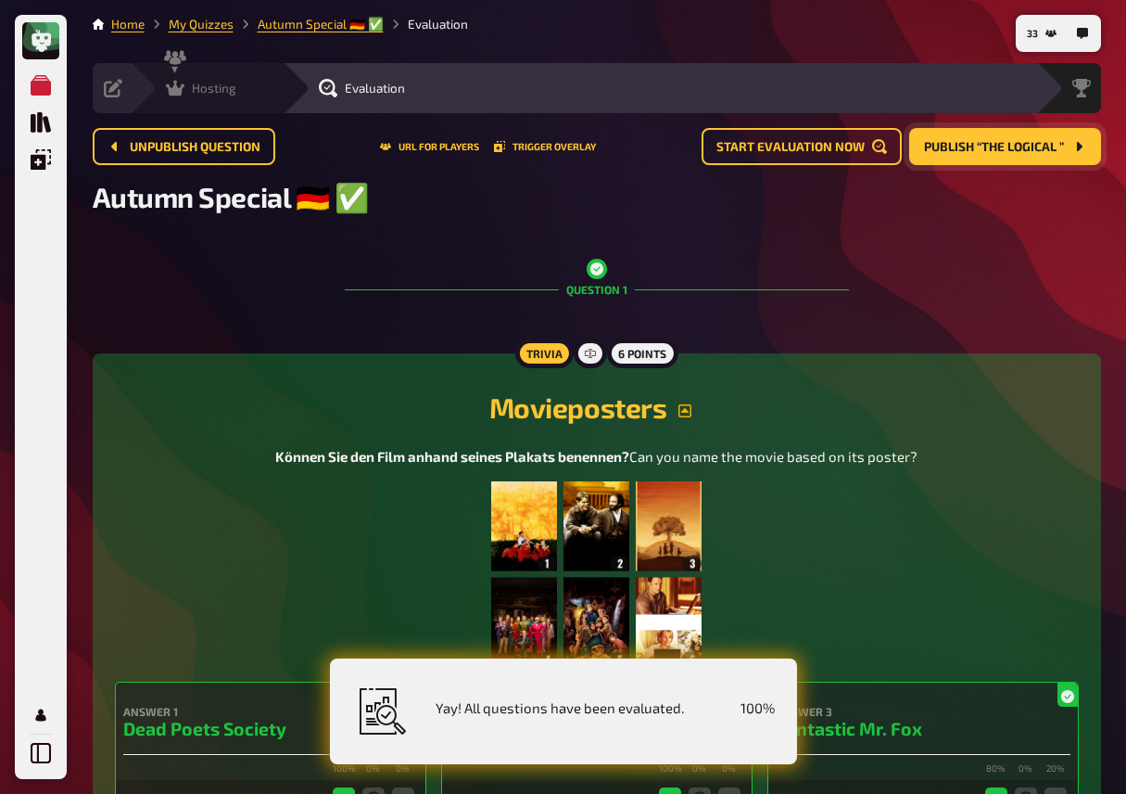
click at [181, 84] on icon at bounding box center [175, 89] width 19 height 16
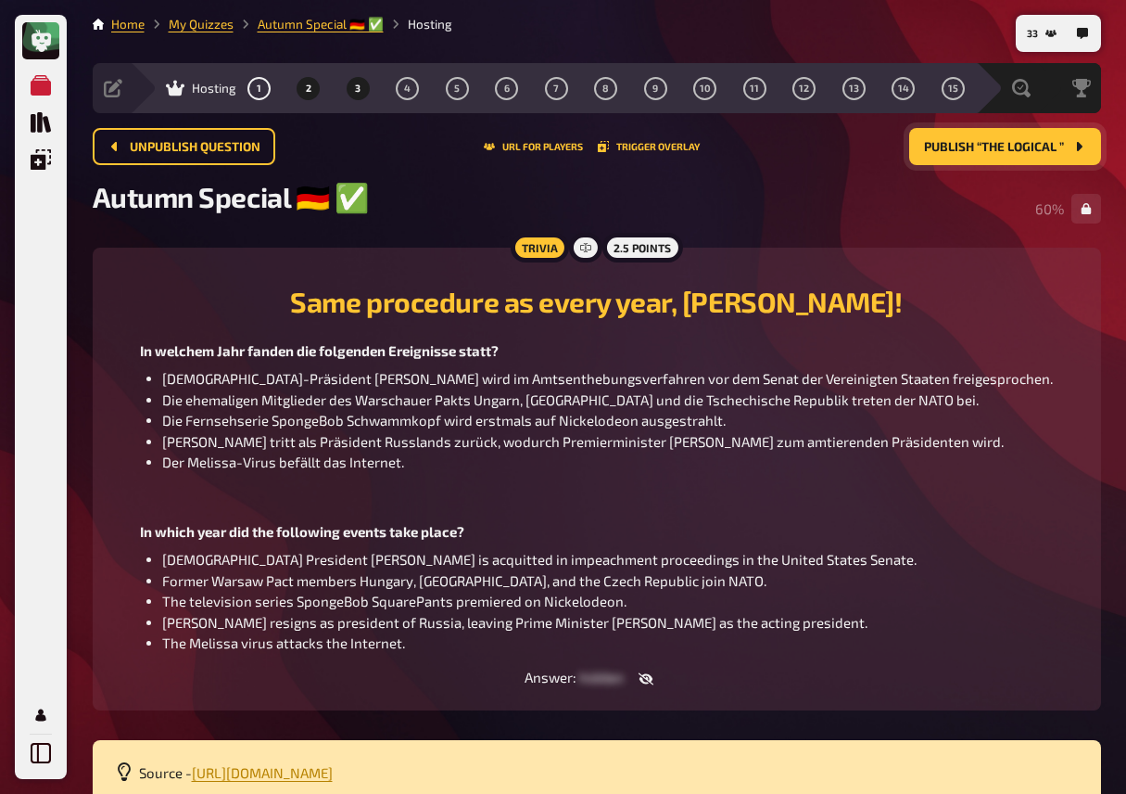
click at [360, 90] on button "3" at bounding box center [358, 88] width 30 height 30
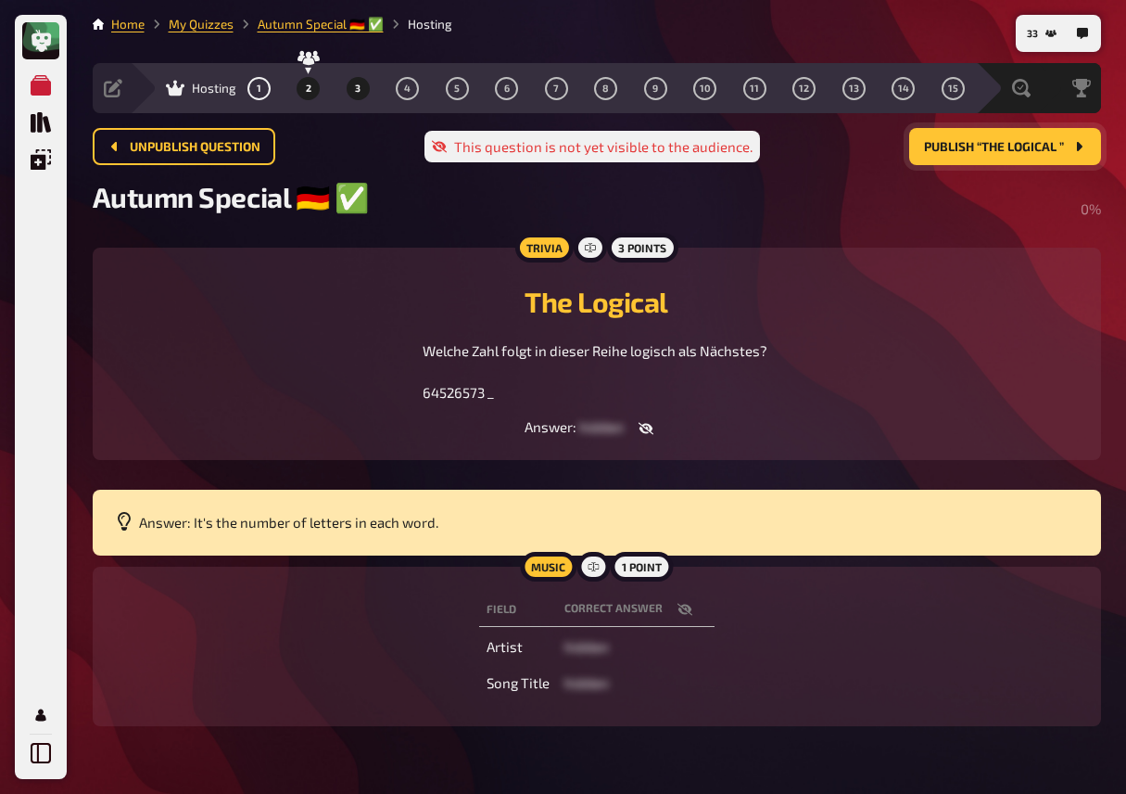
click at [306, 91] on span "2" at bounding box center [309, 88] width 6 height 10
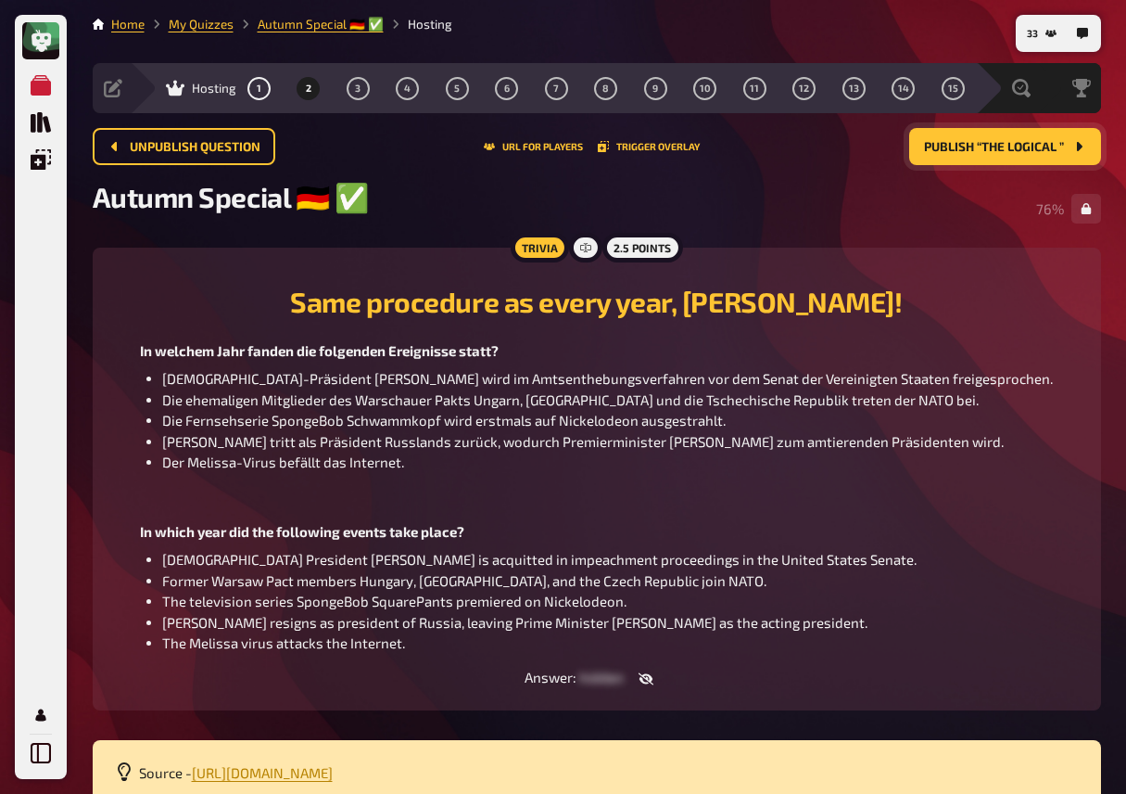
click at [379, 383] on span "[DEMOGRAPHIC_DATA]-Präsident [PERSON_NAME] wird im Amtsenthebungsverfahren vor …" at bounding box center [607, 378] width 891 height 17
click at [1002, 150] on span "Publish “The Logical ”" at bounding box center [994, 147] width 140 height 13
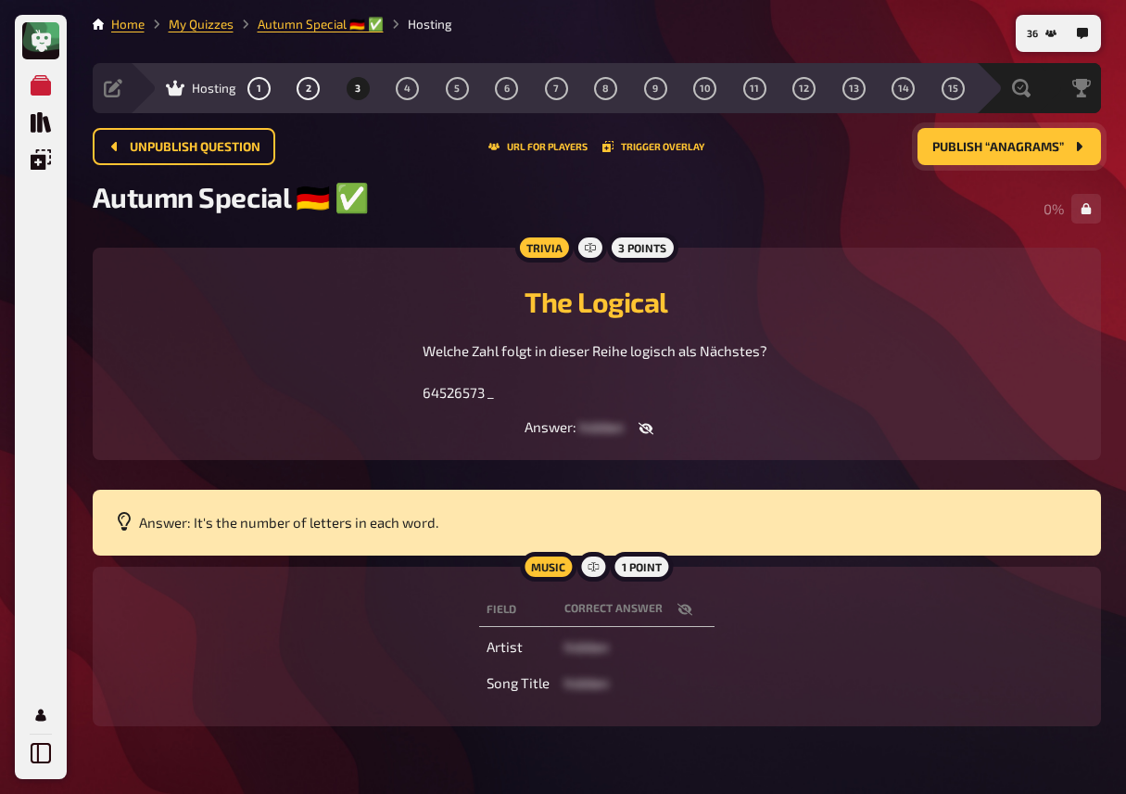
click at [288, 600] on div "Field correct answer Artist hidden Song Title hidden" at bounding box center [597, 646] width 964 height 115
click at [230, 369] on div "Welche Zahl folgt in dieser Reihe logisch als Nächstes? 64526573 _" at bounding box center [597, 371] width 964 height 63
click at [989, 155] on button "Publish “Anagrams”" at bounding box center [1010, 146] width 184 height 37
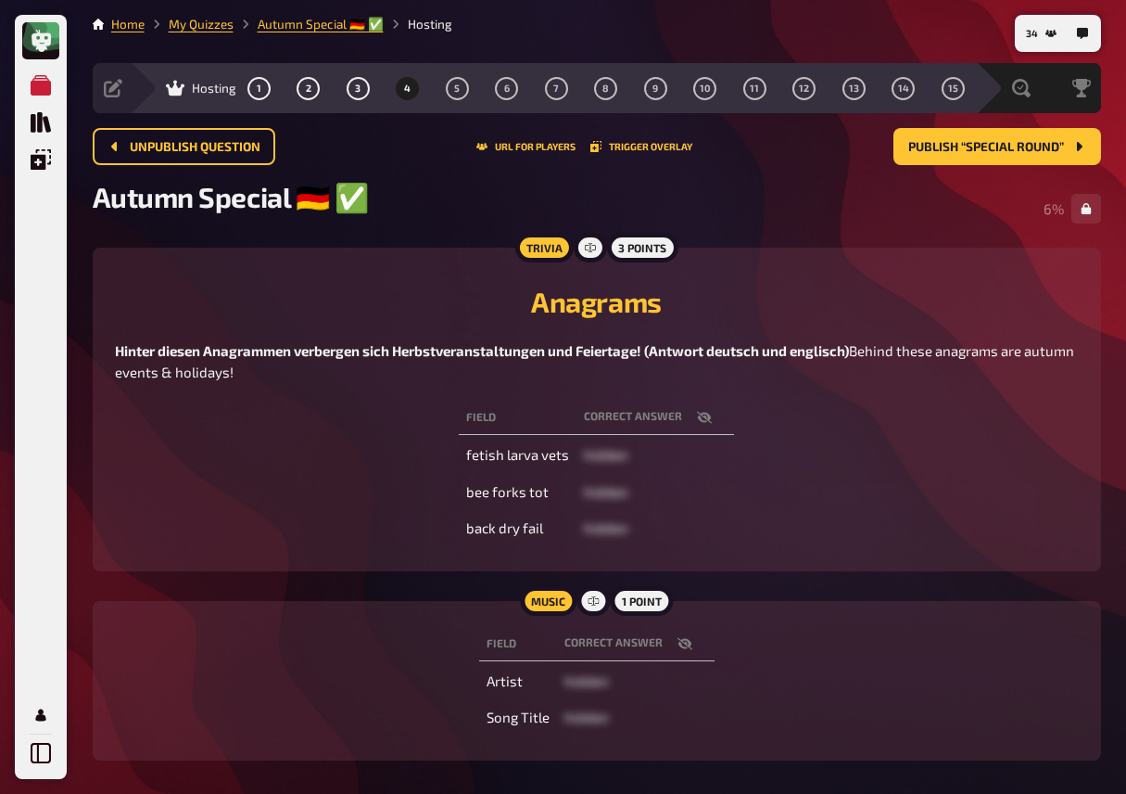
click at [289, 502] on div "Field correct answer fetish larva vets hidden bee forks tot hidden back dry fai…" at bounding box center [597, 473] width 964 height 152
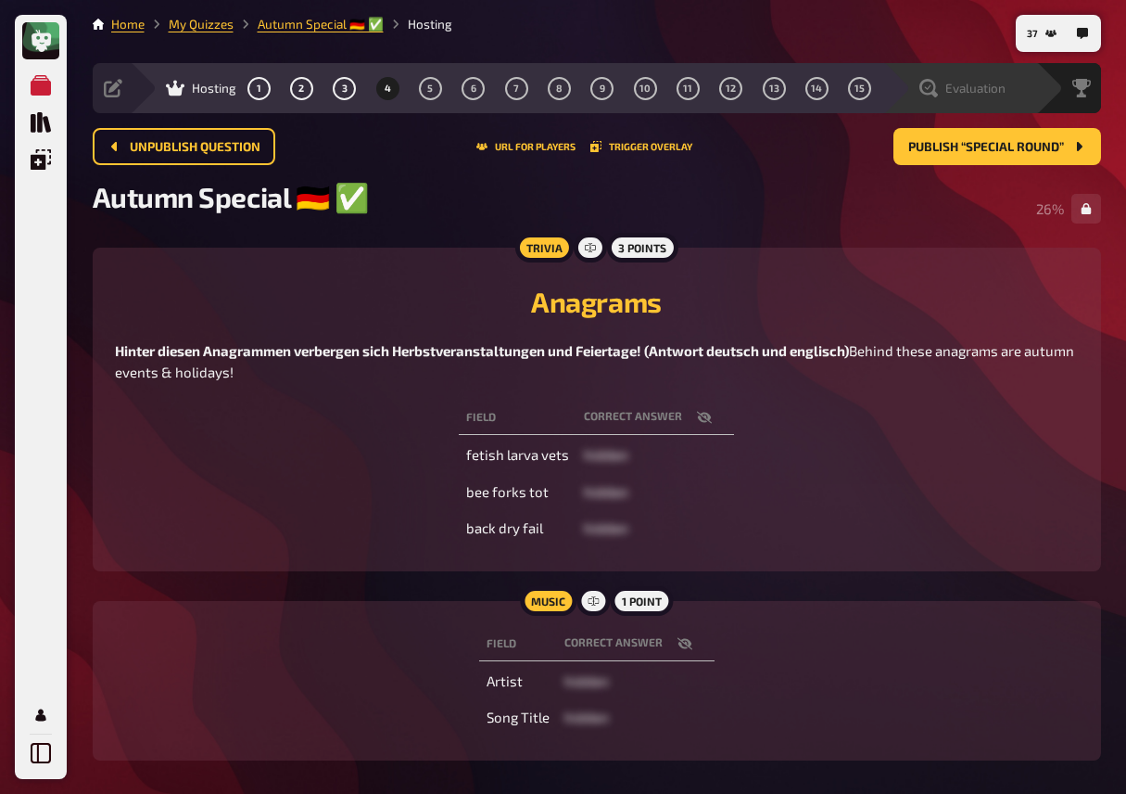
click at [974, 83] on span "Evaluation" at bounding box center [976, 88] width 60 height 15
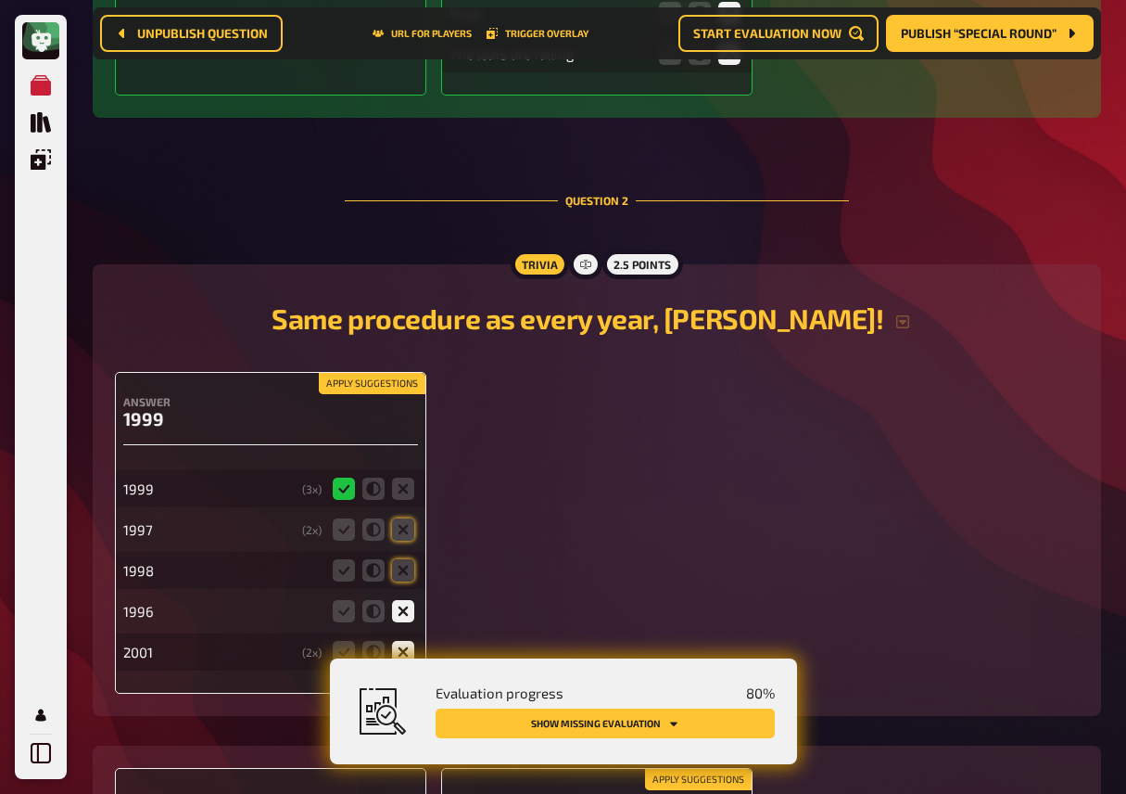
scroll to position [1491, 0]
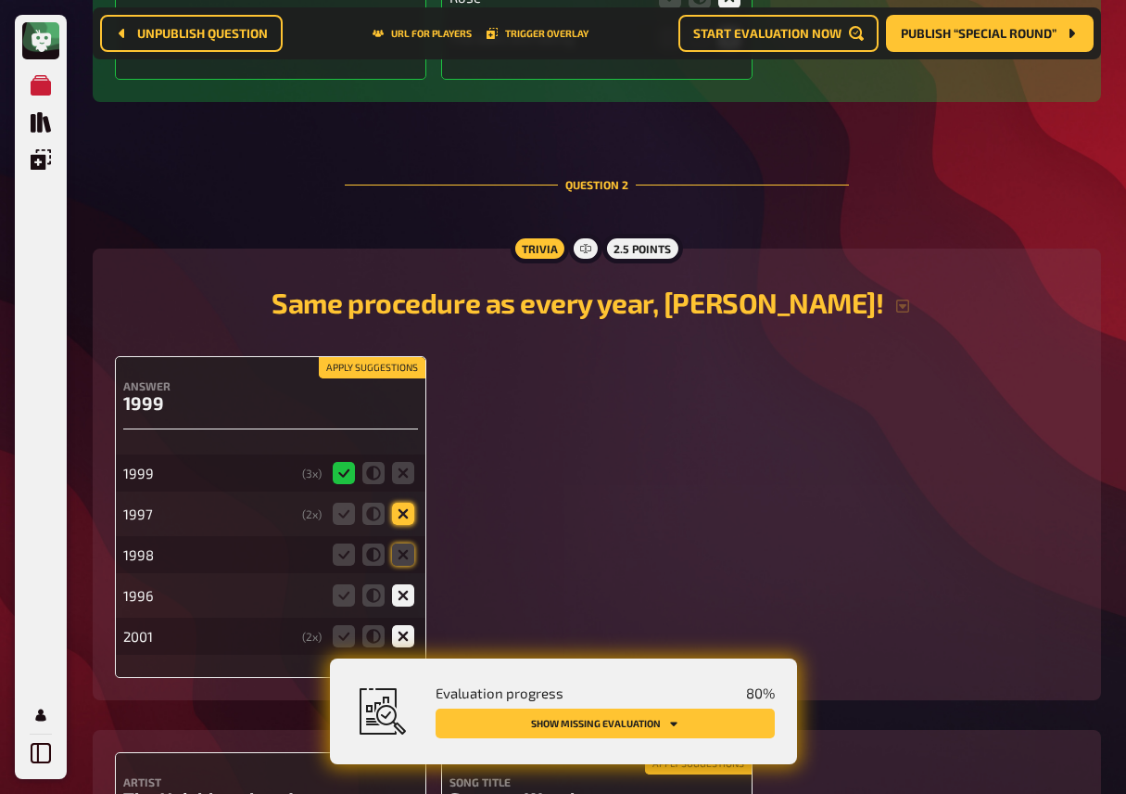
click at [400, 523] on icon at bounding box center [403, 513] width 22 height 22
click at [0, 0] on input "radio" at bounding box center [0, 0] width 0 height 0
click at [373, 563] on icon at bounding box center [373, 554] width 22 height 22
click at [0, 0] on input "radio" at bounding box center [0, 0] width 0 height 0
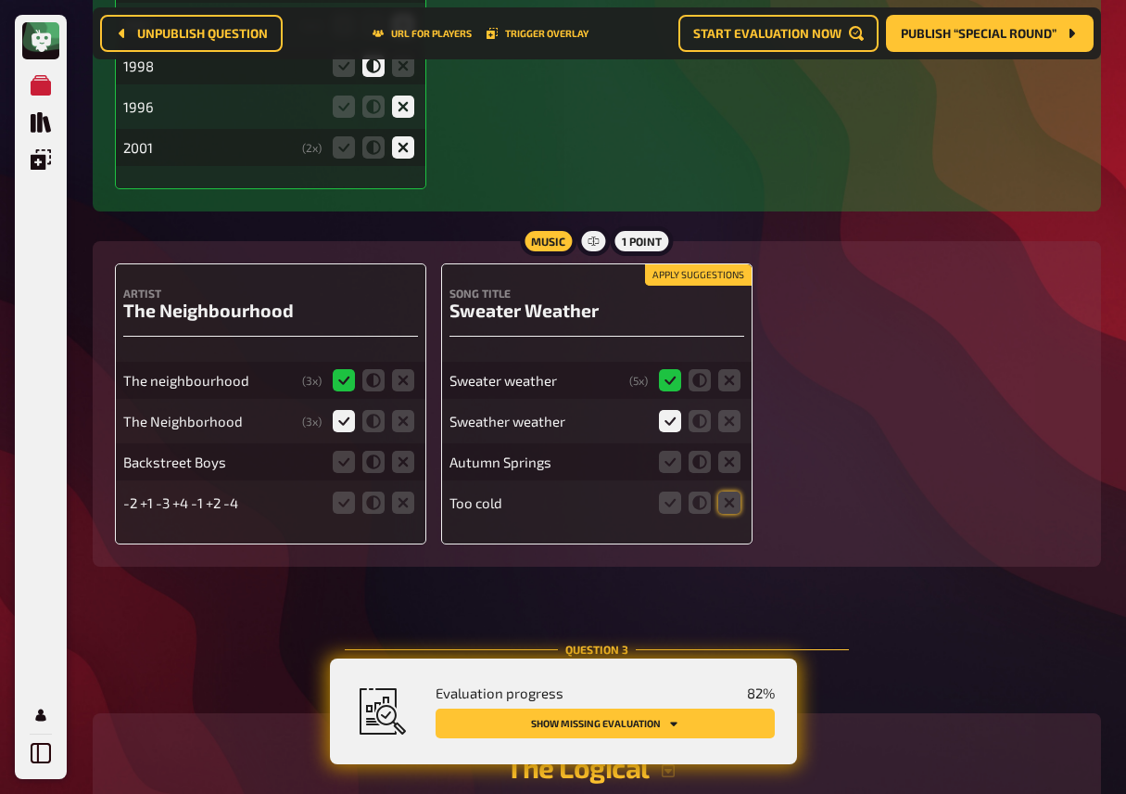
scroll to position [1982, 0]
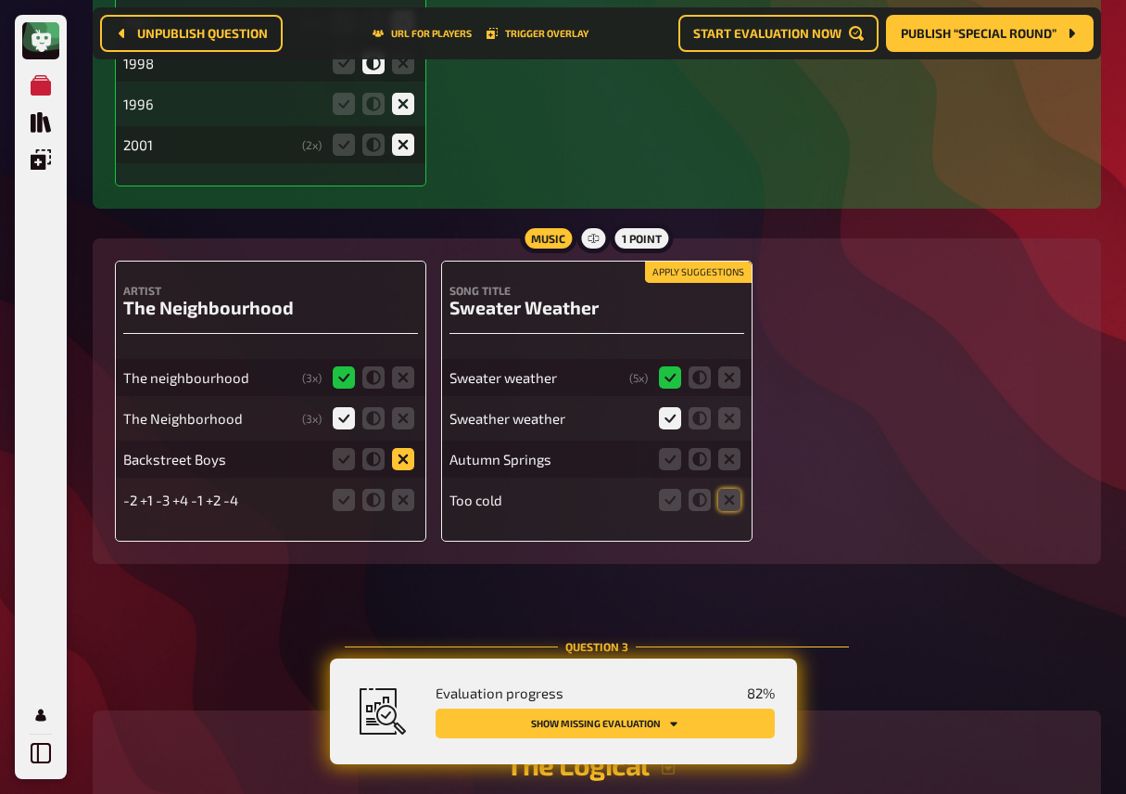
click at [400, 464] on icon at bounding box center [403, 459] width 22 height 22
click at [0, 0] on input "radio" at bounding box center [0, 0] width 0 height 0
click at [400, 511] on icon at bounding box center [403, 500] width 22 height 22
click at [0, 0] on input "radio" at bounding box center [0, 0] width 0 height 0
click at [718, 275] on button "Apply suggestions" at bounding box center [698, 272] width 107 height 20
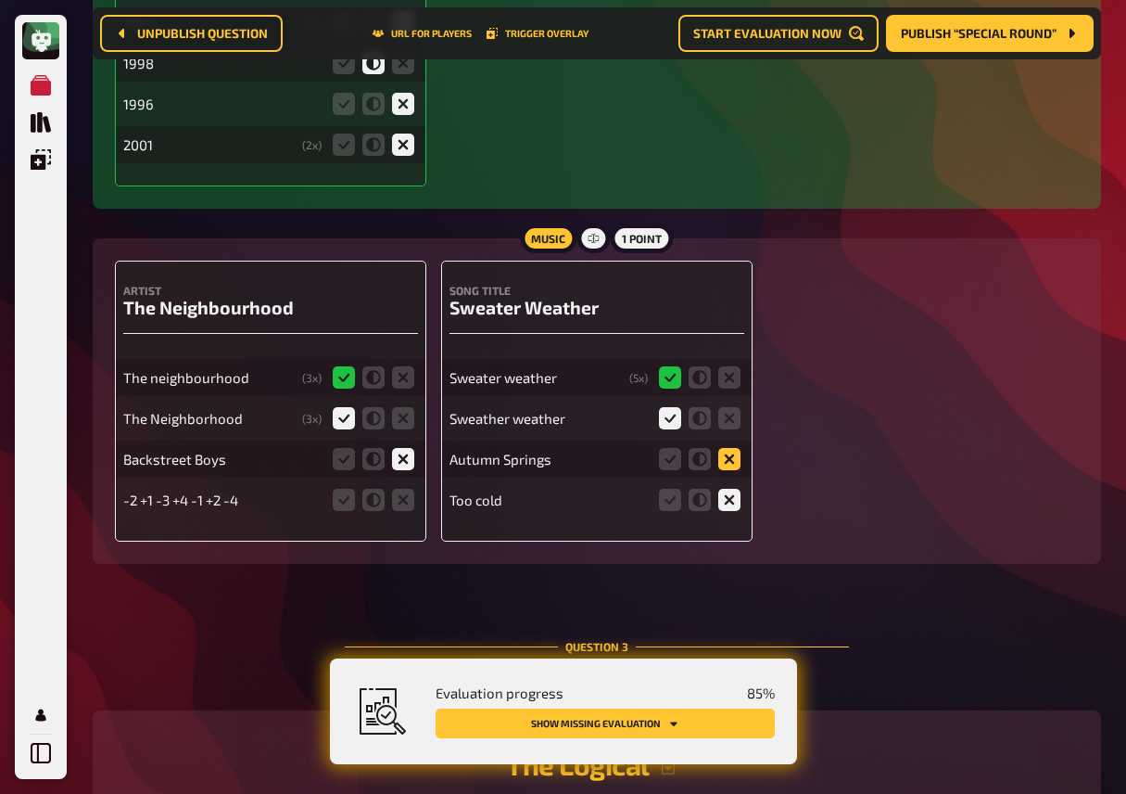
click at [731, 461] on icon at bounding box center [729, 459] width 22 height 22
click at [0, 0] on input "radio" at bounding box center [0, 0] width 0 height 0
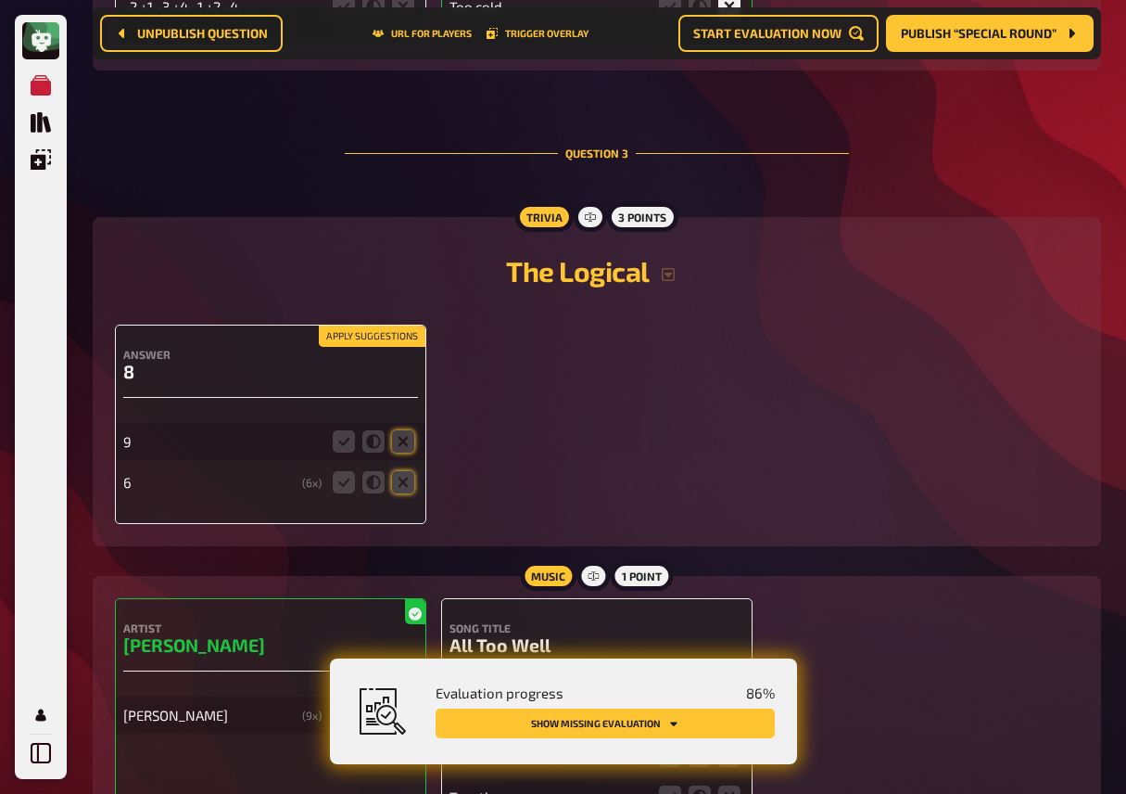
scroll to position [2492, 0]
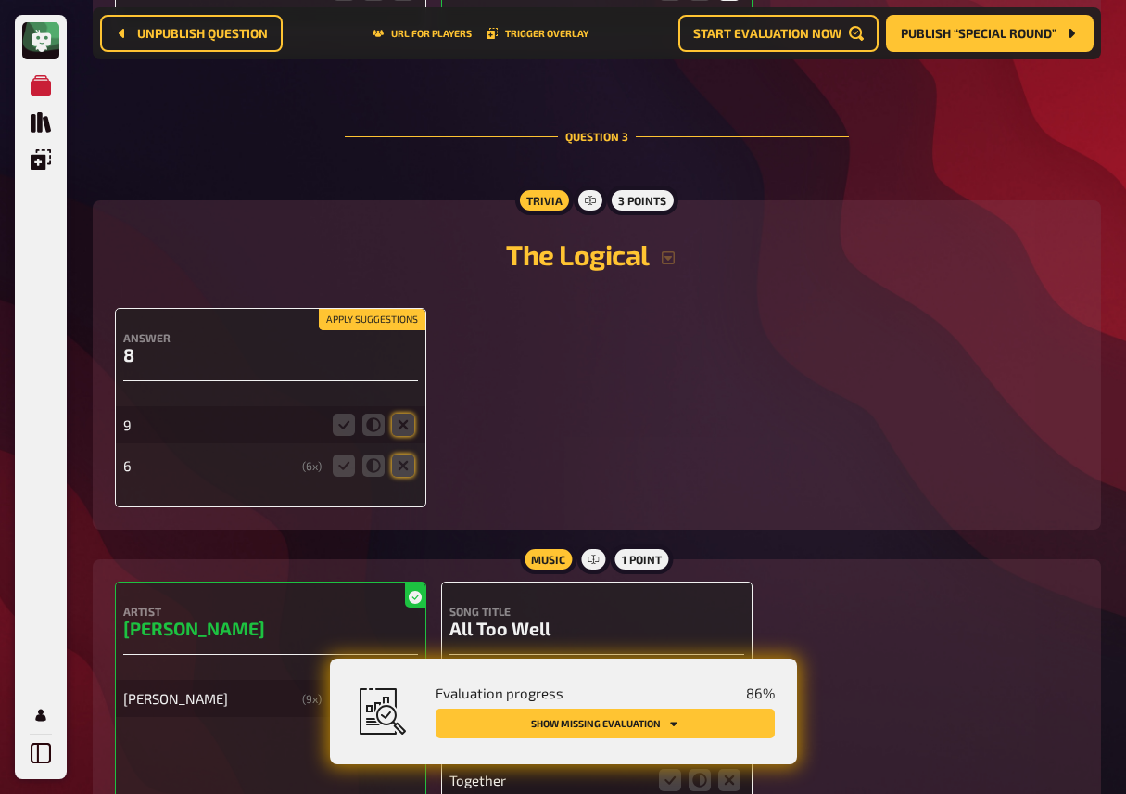
click at [388, 329] on button "Apply suggestions" at bounding box center [372, 320] width 107 height 20
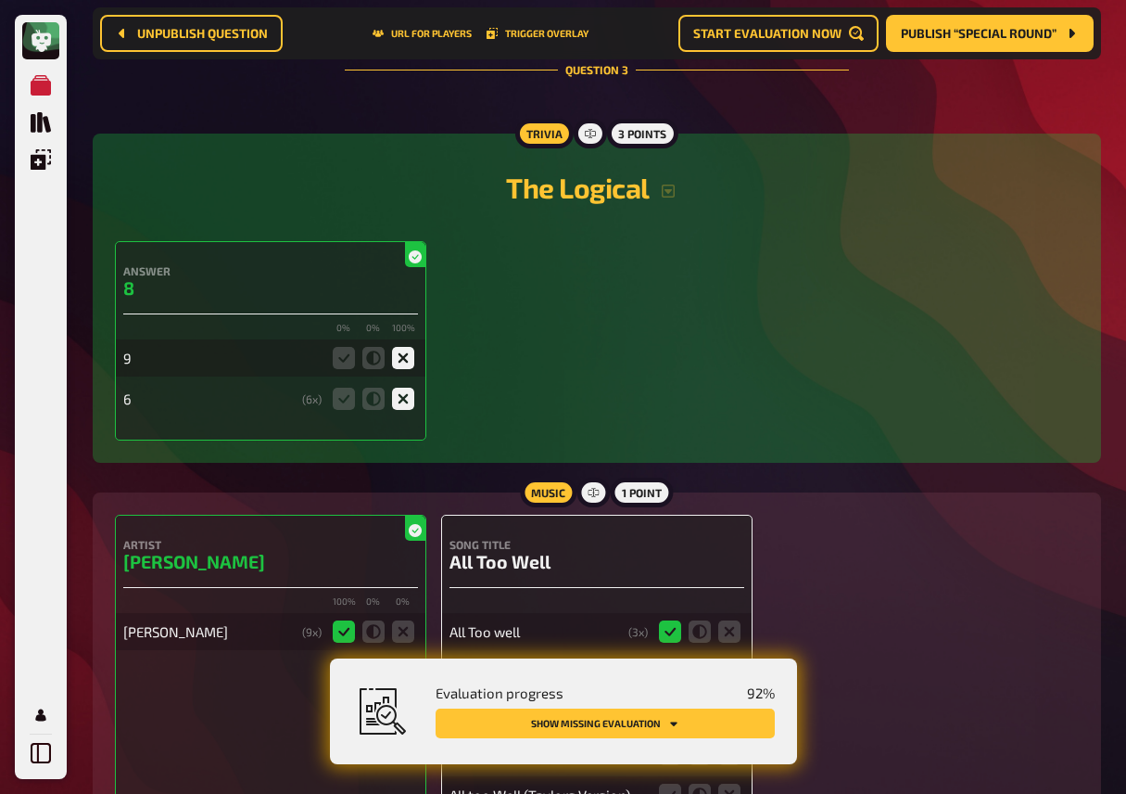
scroll to position [2561, 0]
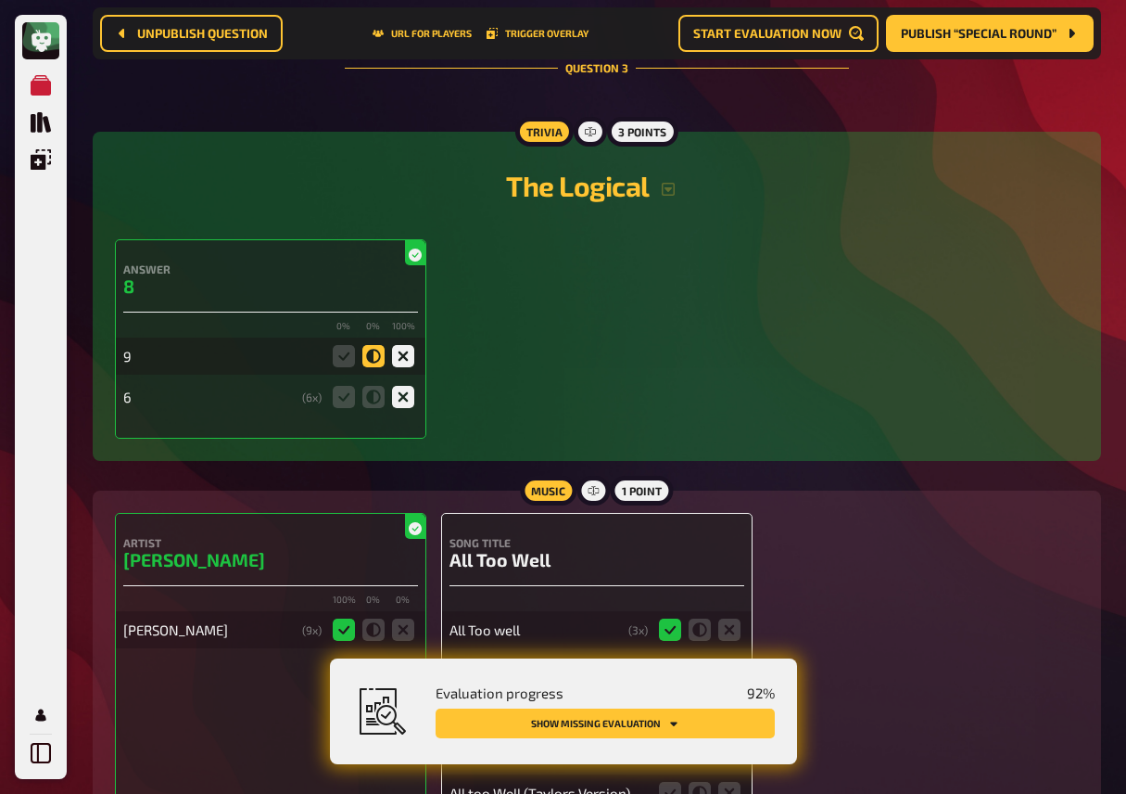
click at [375, 363] on icon at bounding box center [373, 356] width 22 height 22
click at [0, 0] on input "radio" at bounding box center [0, 0] width 0 height 0
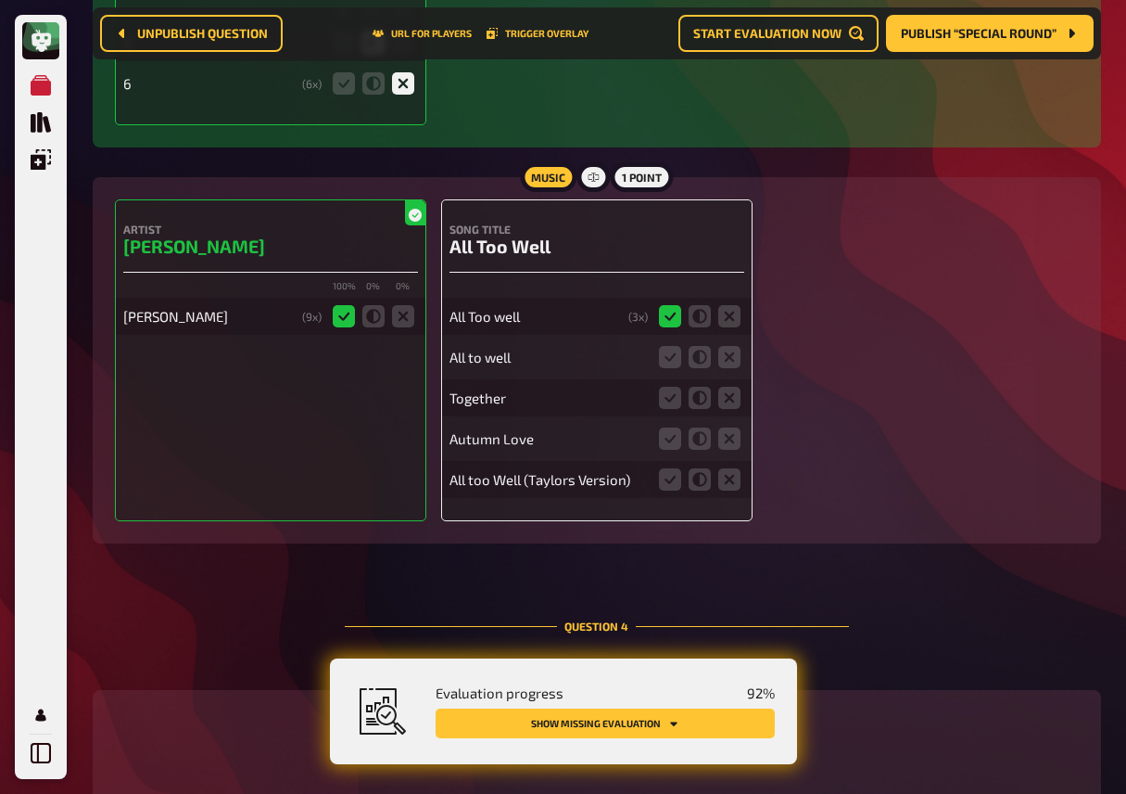
scroll to position [2875, 0]
click at [677, 363] on icon at bounding box center [670, 356] width 22 height 22
click at [0, 0] on input "radio" at bounding box center [0, 0] width 0 height 0
click at [728, 400] on icon at bounding box center [729, 397] width 22 height 22
click at [0, 0] on input "radio" at bounding box center [0, 0] width 0 height 0
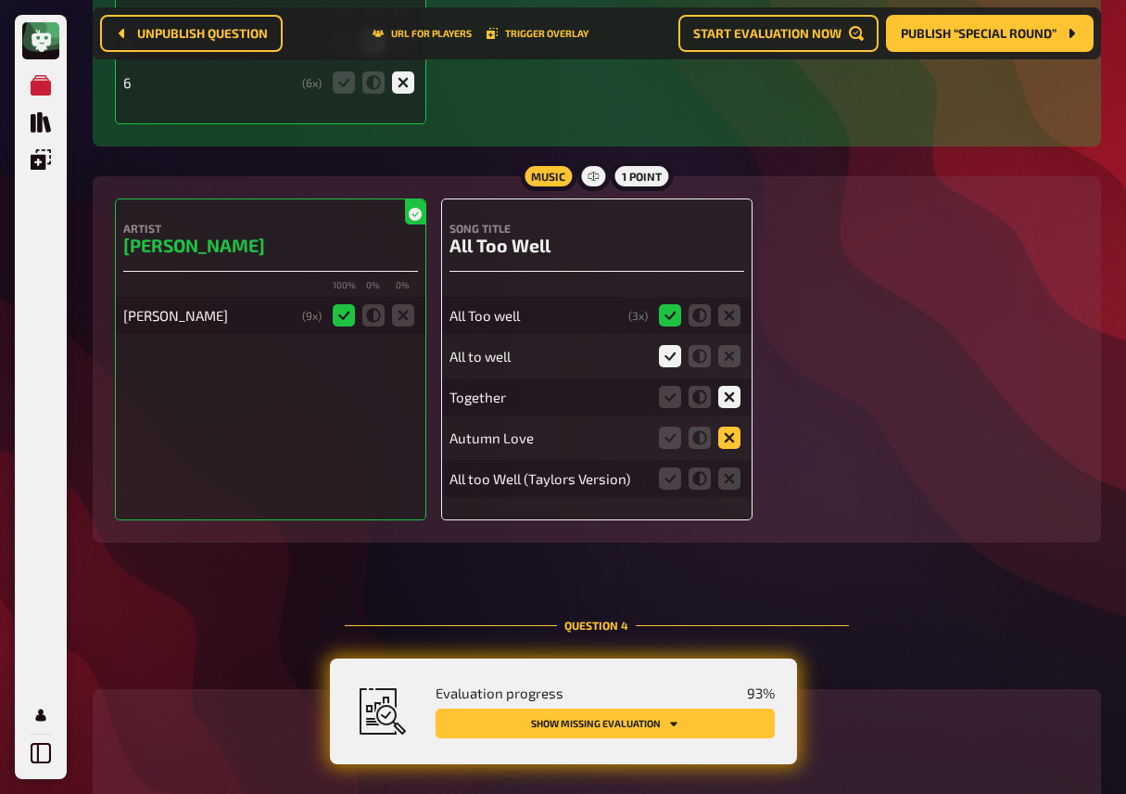
click at [727, 445] on icon at bounding box center [729, 437] width 22 height 22
click at [0, 0] on input "radio" at bounding box center [0, 0] width 0 height 0
click at [733, 489] on icon at bounding box center [729, 478] width 22 height 22
click at [0, 0] on input "radio" at bounding box center [0, 0] width 0 height 0
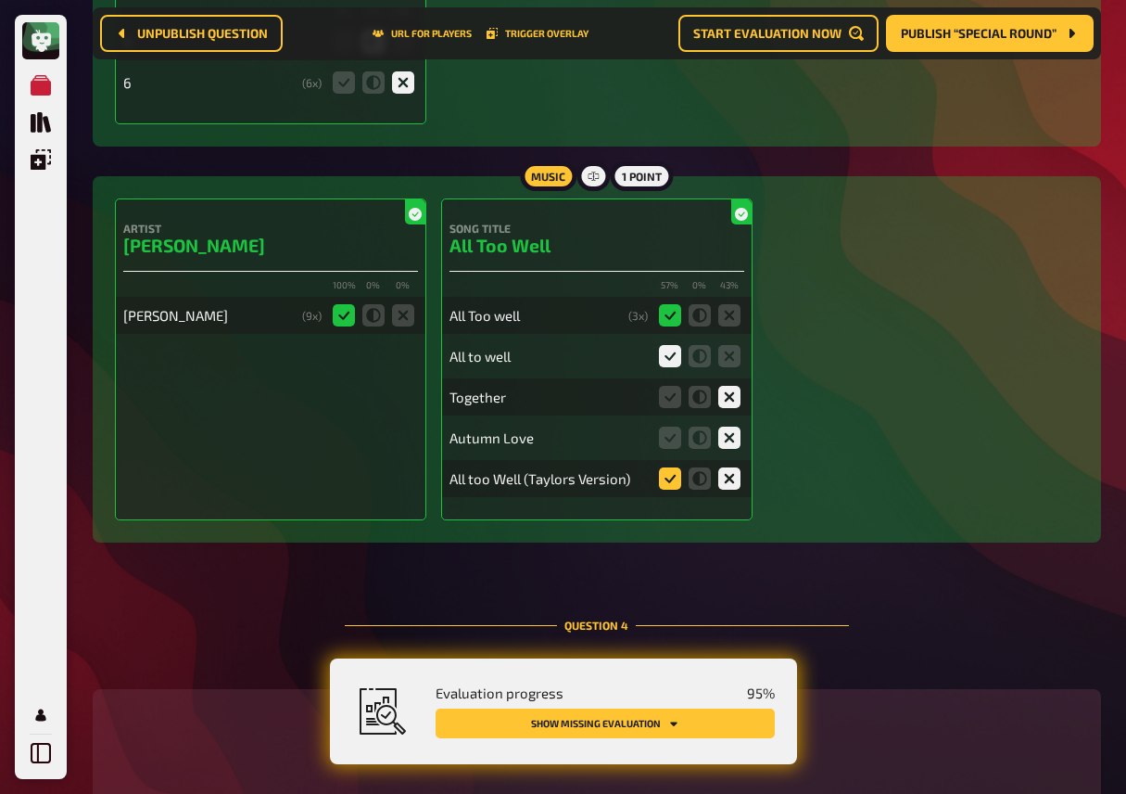
click at [674, 488] on icon at bounding box center [670, 478] width 22 height 22
click at [0, 0] on input "radio" at bounding box center [0, 0] width 0 height 0
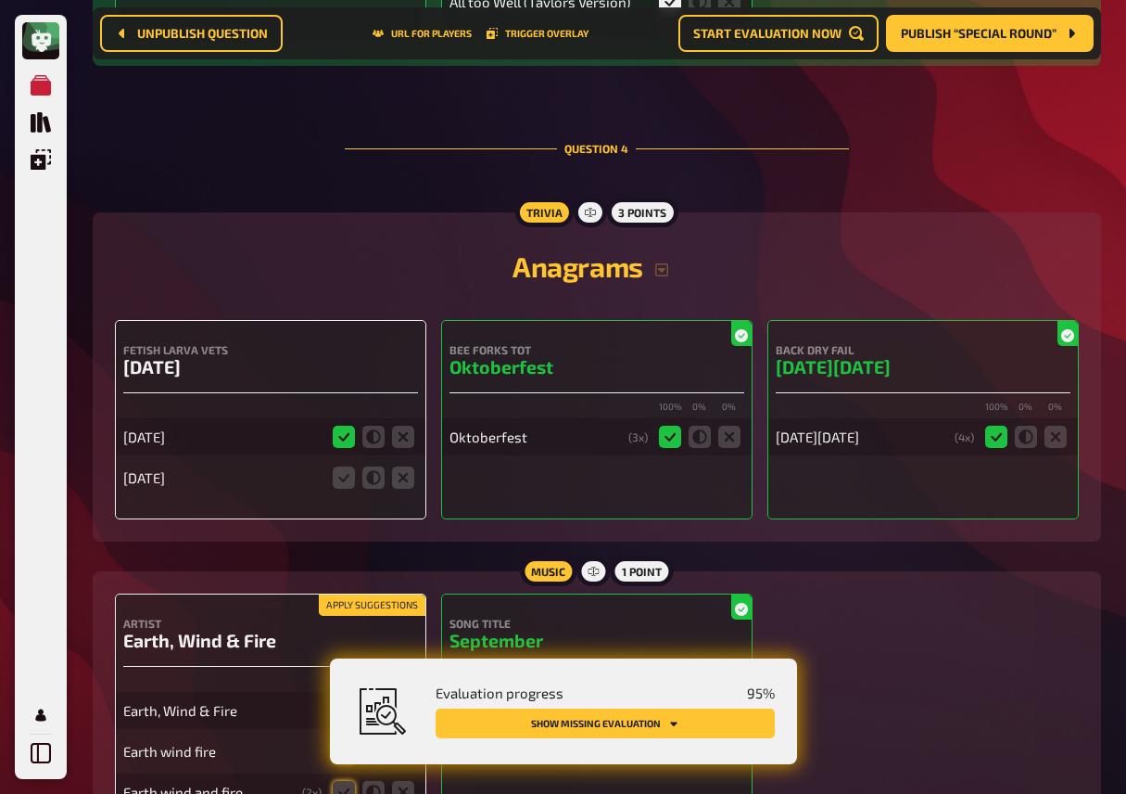
scroll to position [3360, 0]
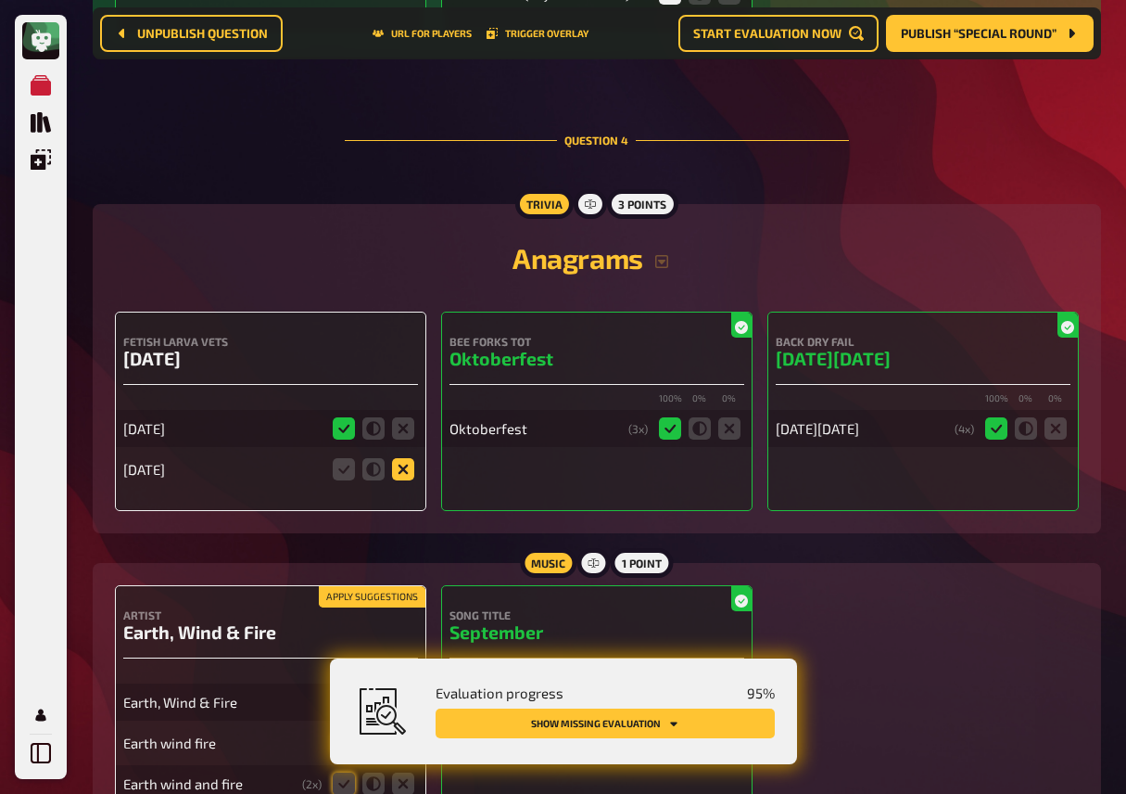
click at [399, 476] on icon at bounding box center [403, 469] width 22 height 22
click at [0, 0] on input "radio" at bounding box center [0, 0] width 0 height 0
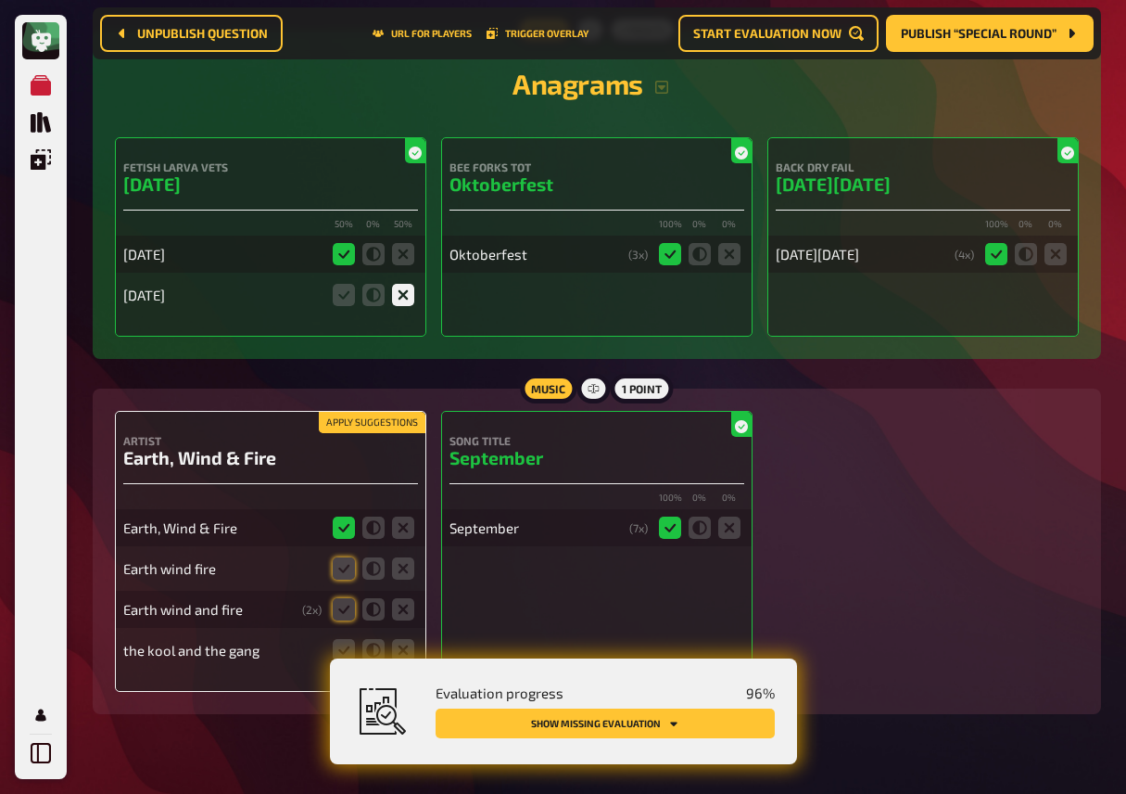
scroll to position [3543, 0]
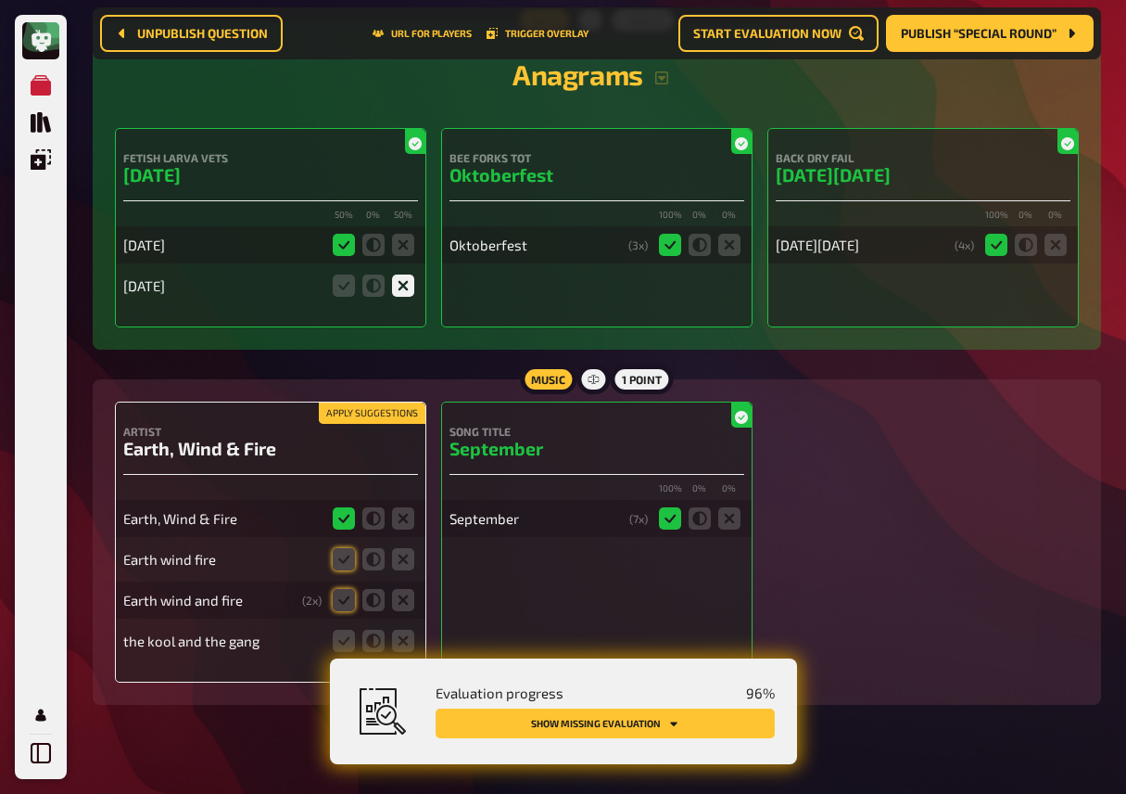
click at [390, 424] on button "Apply suggestions" at bounding box center [372, 413] width 107 height 20
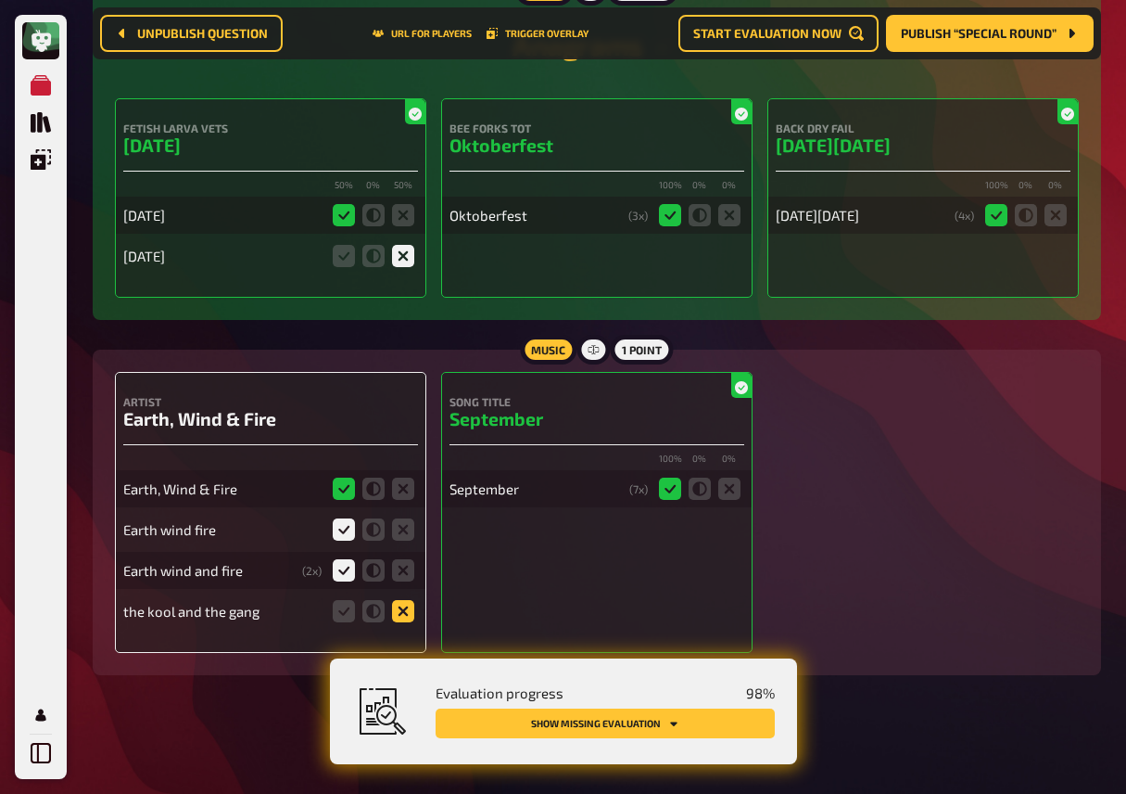
click at [401, 614] on icon at bounding box center [403, 611] width 22 height 22
click at [0, 0] on input "radio" at bounding box center [0, 0] width 0 height 0
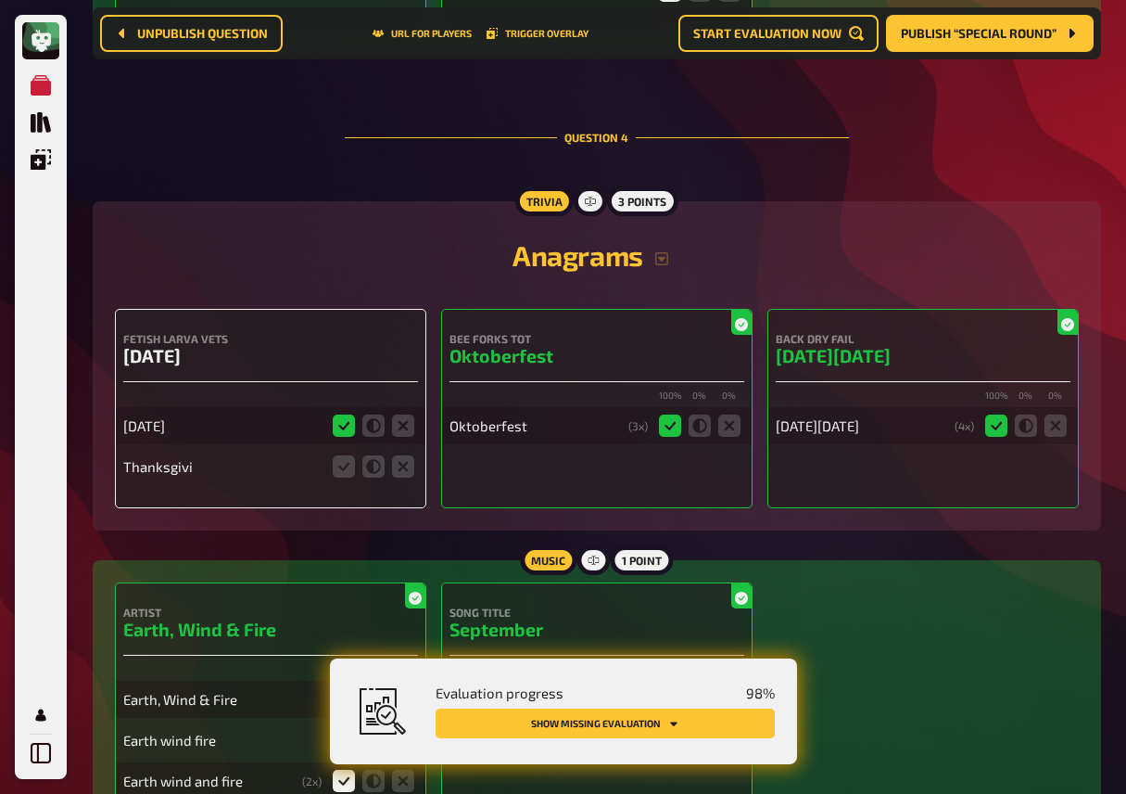
scroll to position [3286, 0]
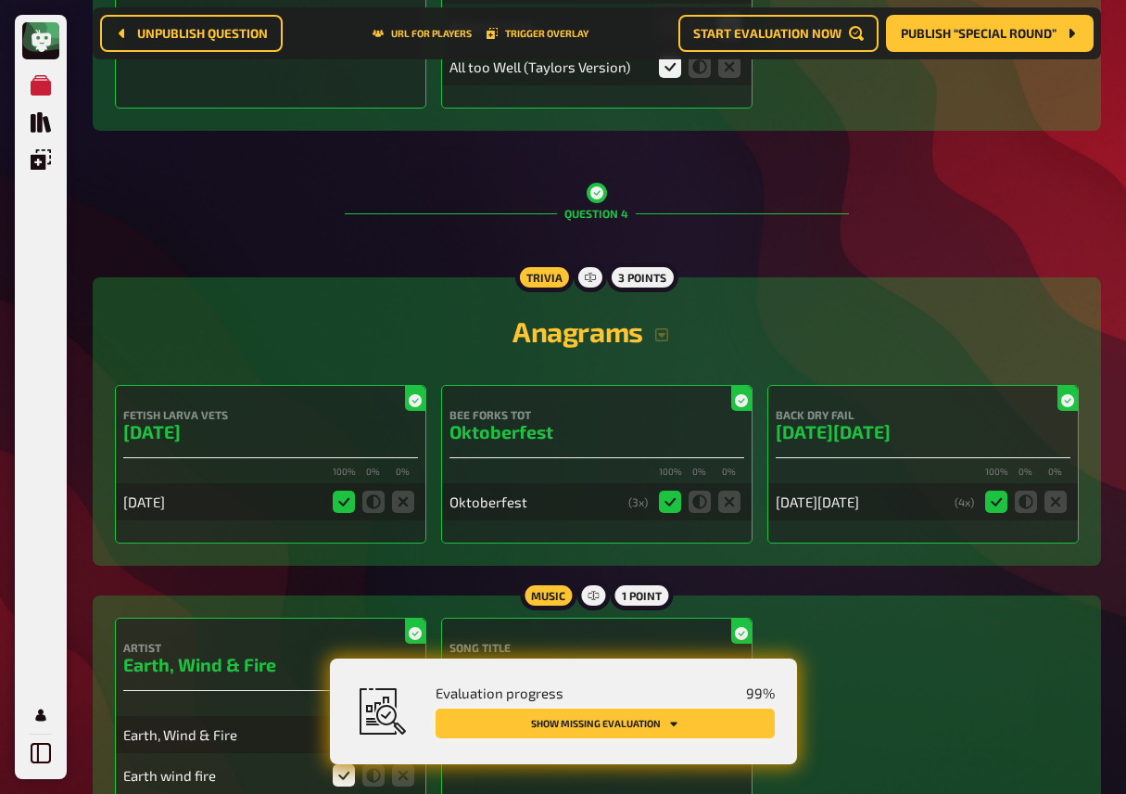
click at [644, 717] on button "Show missing evaluation" at bounding box center [605, 723] width 339 height 30
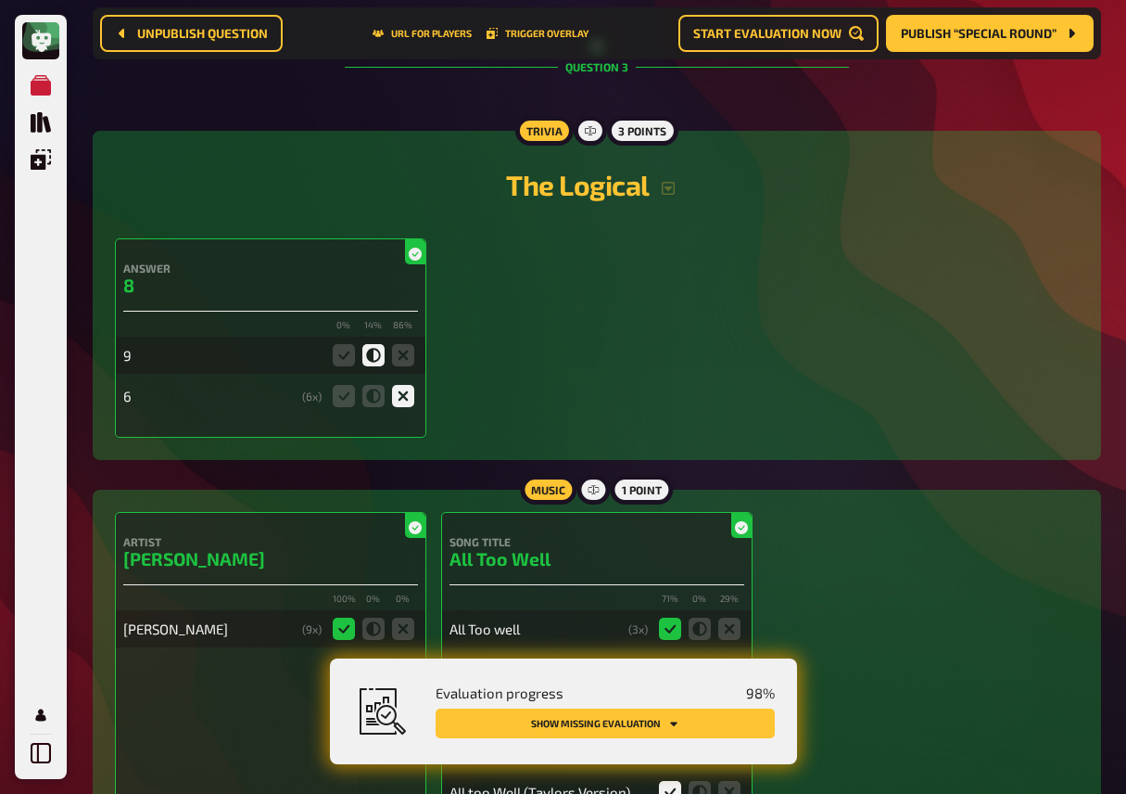
scroll to position [2524, 0]
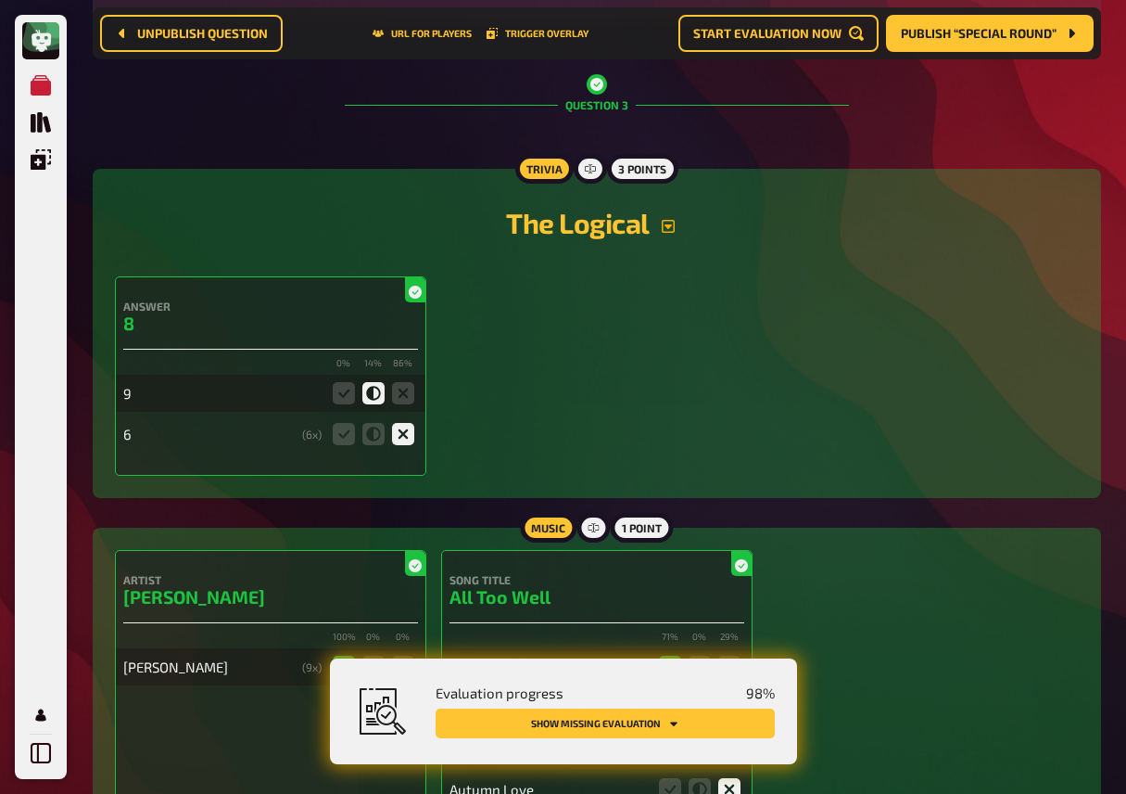
click at [675, 234] on icon "button" at bounding box center [668, 226] width 15 height 15
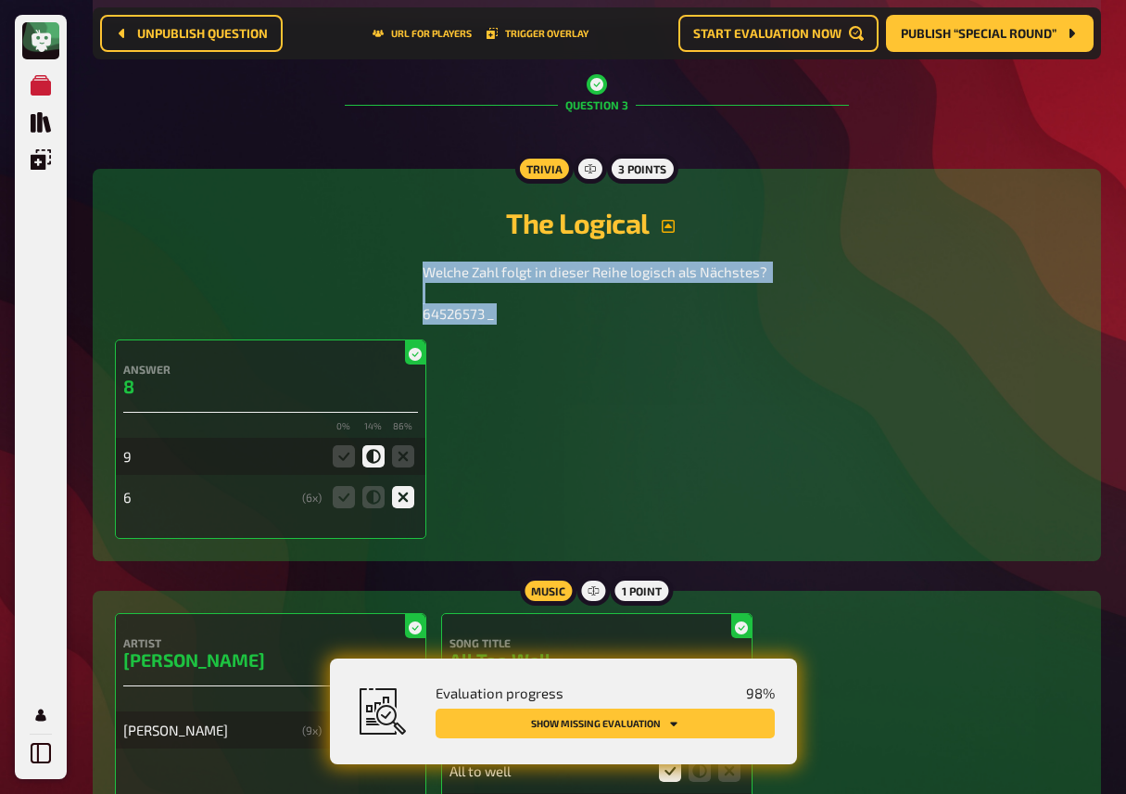
drag, startPoint x: 424, startPoint y: 277, endPoint x: 499, endPoint y: 341, distance: 98.6
click at [499, 341] on div "The Logical Welche Zahl folgt in dieser Reihe logisch als Nächstes? 64526573 _ …" at bounding box center [597, 365] width 964 height 348
copy div "Welche Zahl folgt in dieser Reihe logisch als Nächstes? 64526573 _"
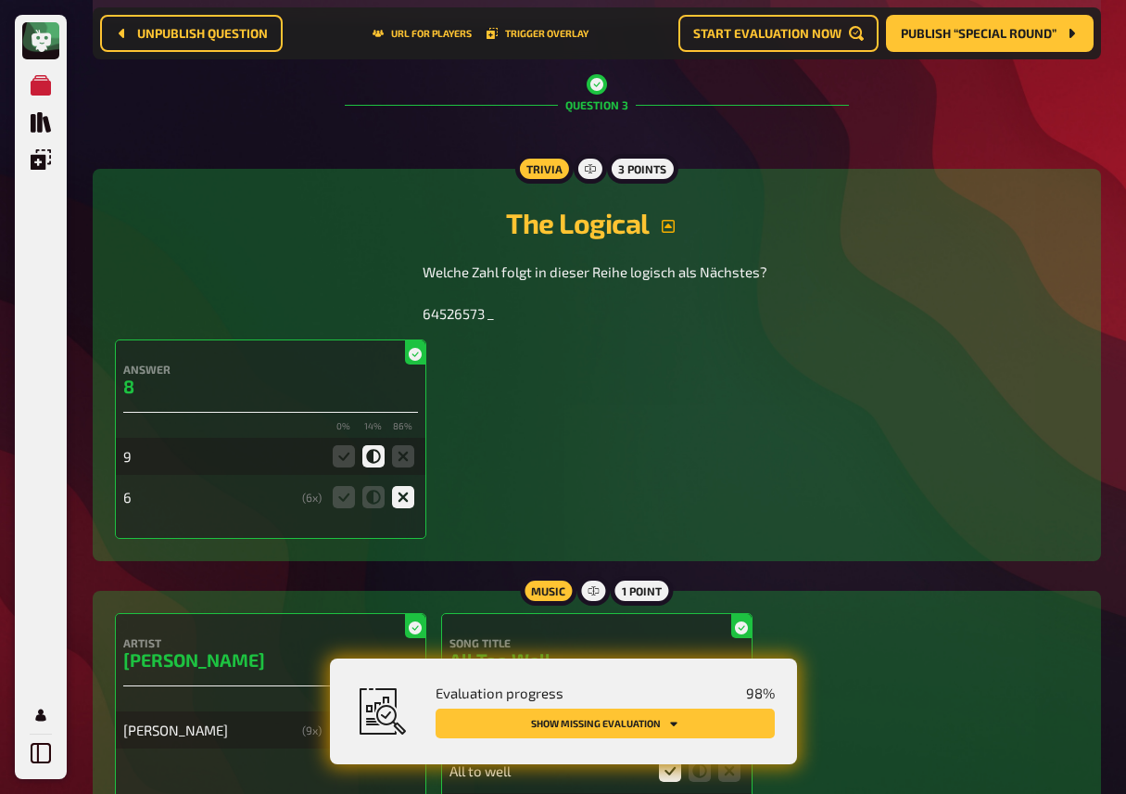
click at [583, 372] on div "Answer 8 0 % 14 % 86 % 9 6 ( 6 x)" at bounding box center [597, 438] width 964 height 199
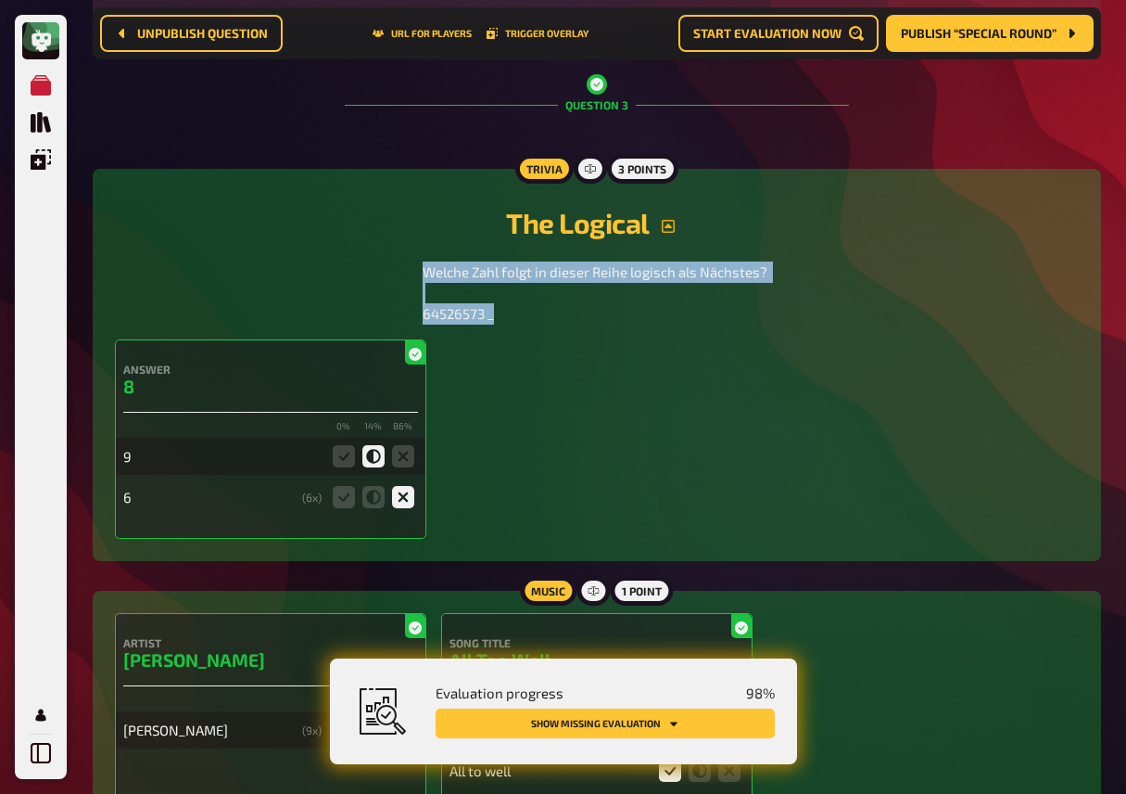
drag, startPoint x: 426, startPoint y: 280, endPoint x: 492, endPoint y: 322, distance: 77.9
click at [492, 322] on span "Welche Zahl folgt in dieser Reihe logisch als Nächstes? 64526573 _" at bounding box center [597, 292] width 348 height 58
copy span "Welche Zahl folgt in dieser Reihe logisch als Nächstes? 64526573 _"
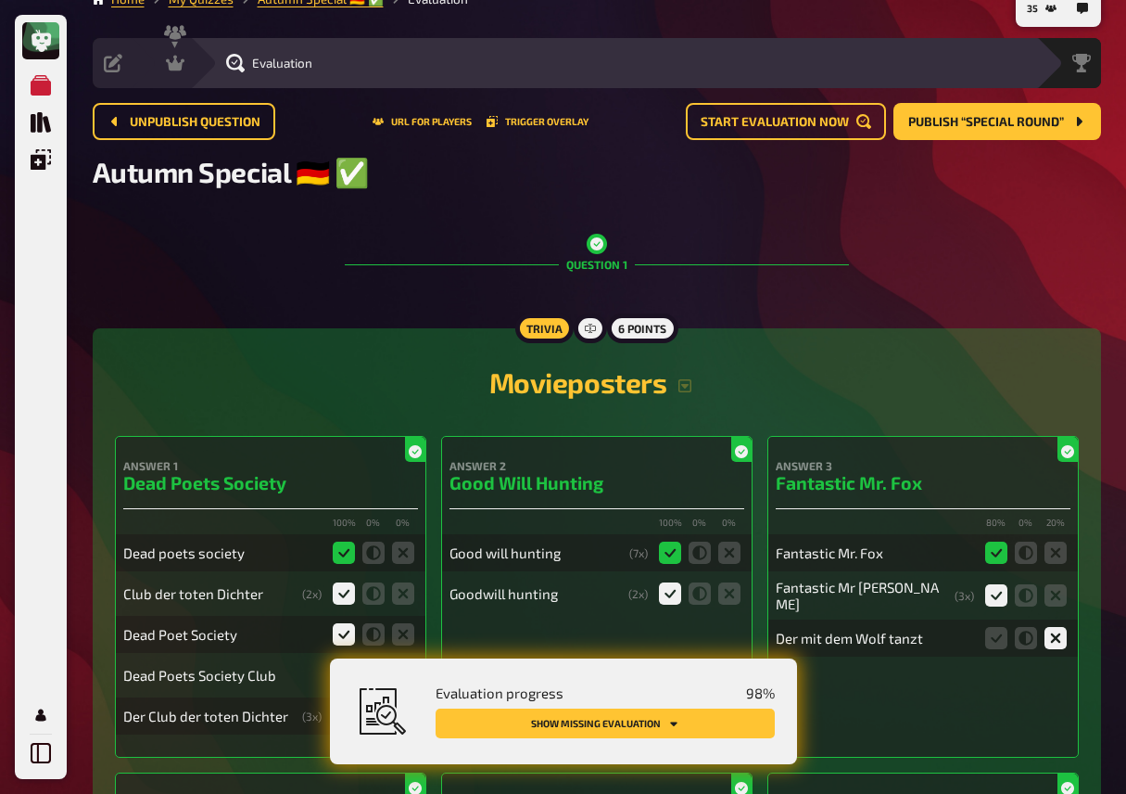
scroll to position [0, 0]
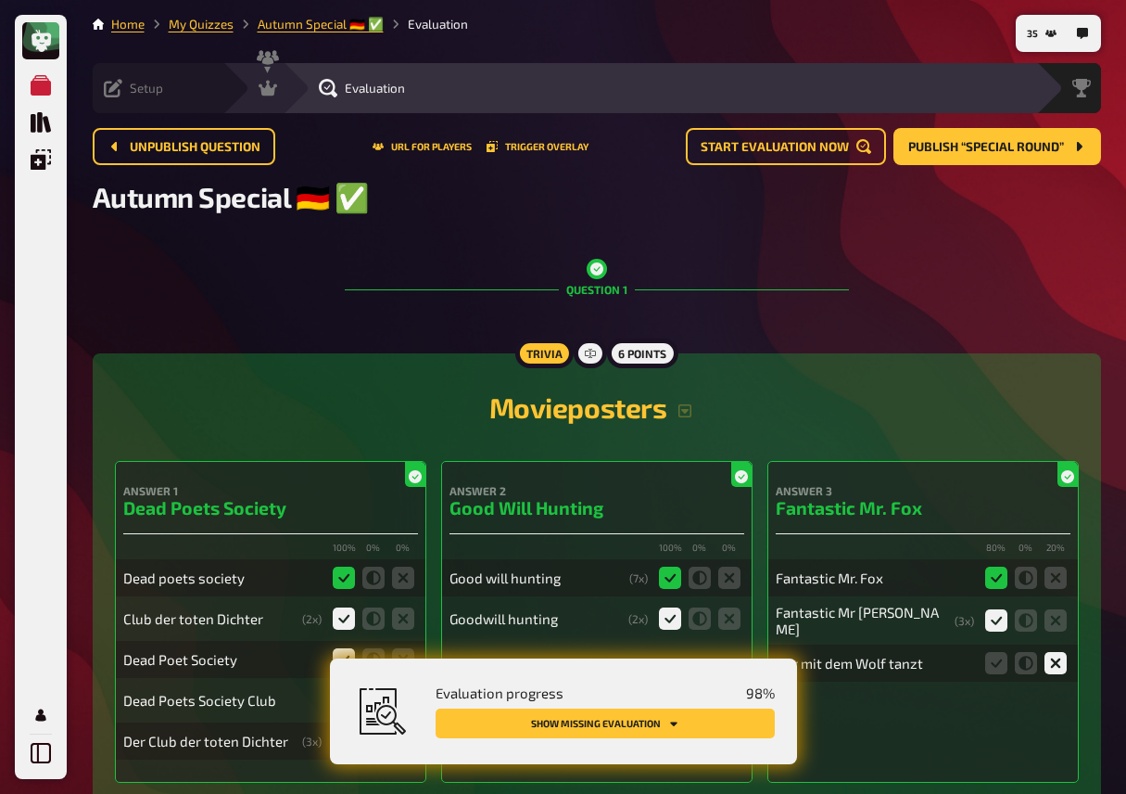
click at [117, 79] on icon at bounding box center [113, 88] width 19 height 19
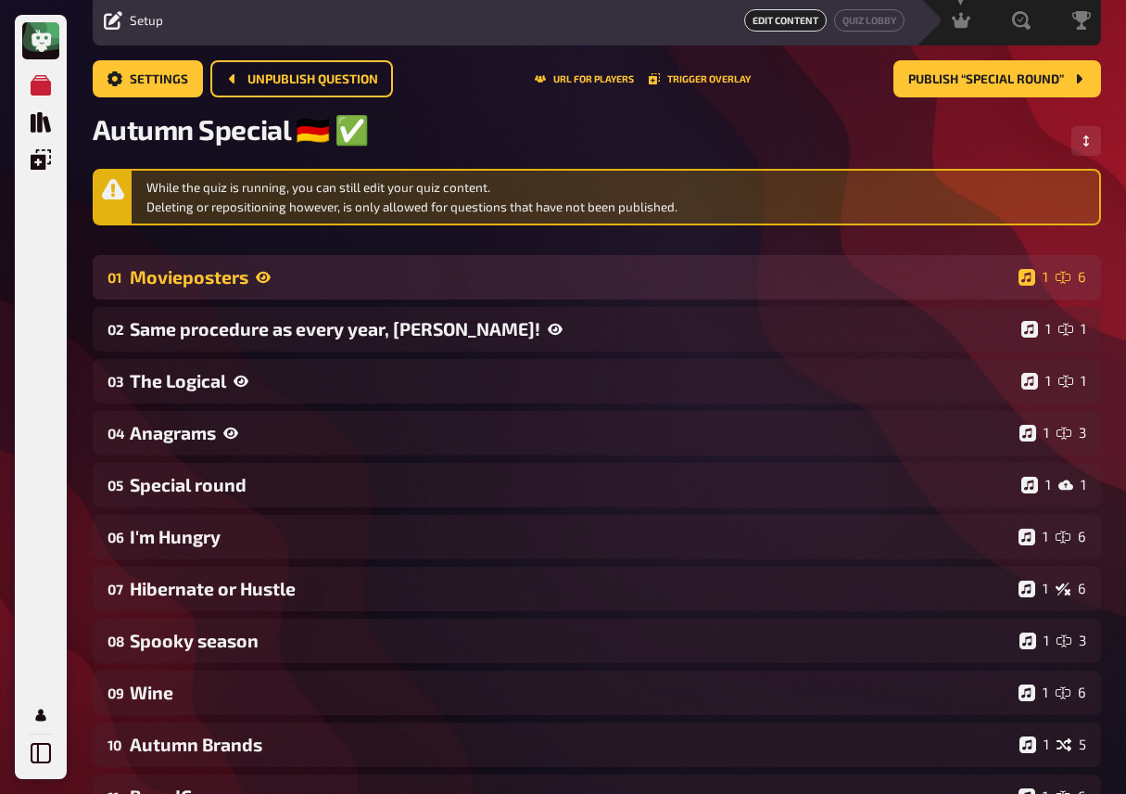
scroll to position [90, 0]
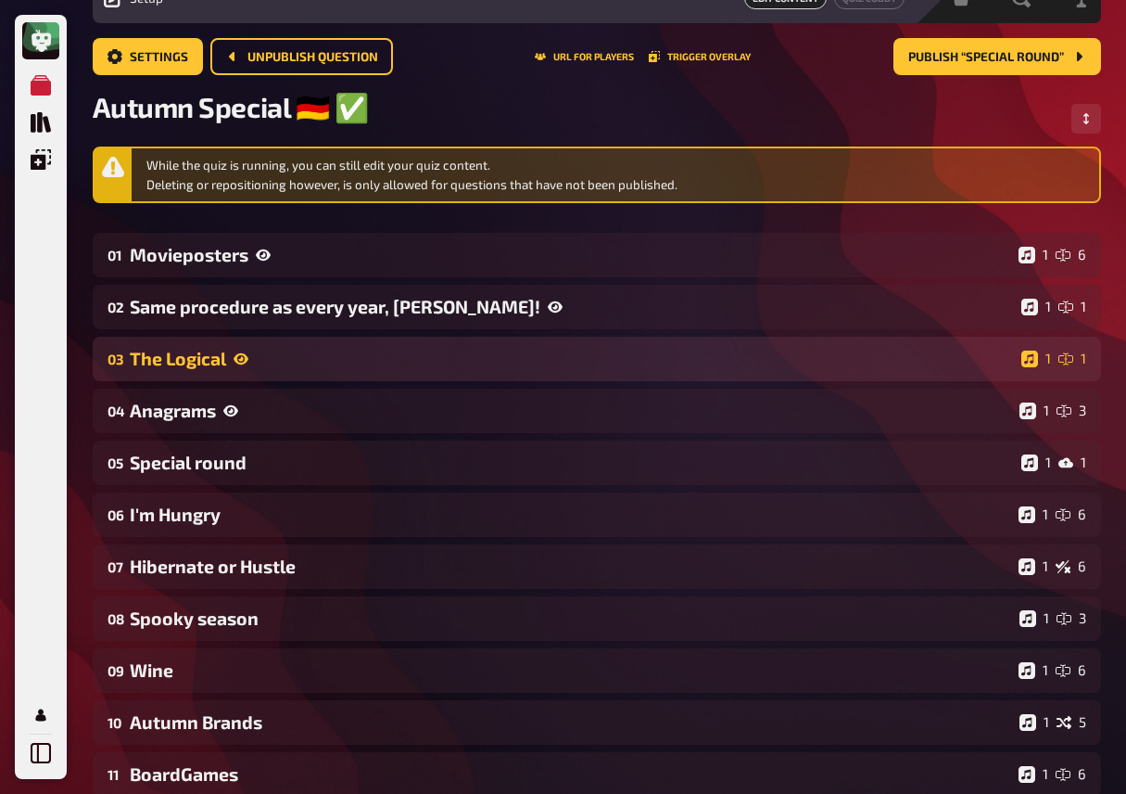
click at [229, 380] on div "03 The Logical 1 1" at bounding box center [597, 359] width 1009 height 44
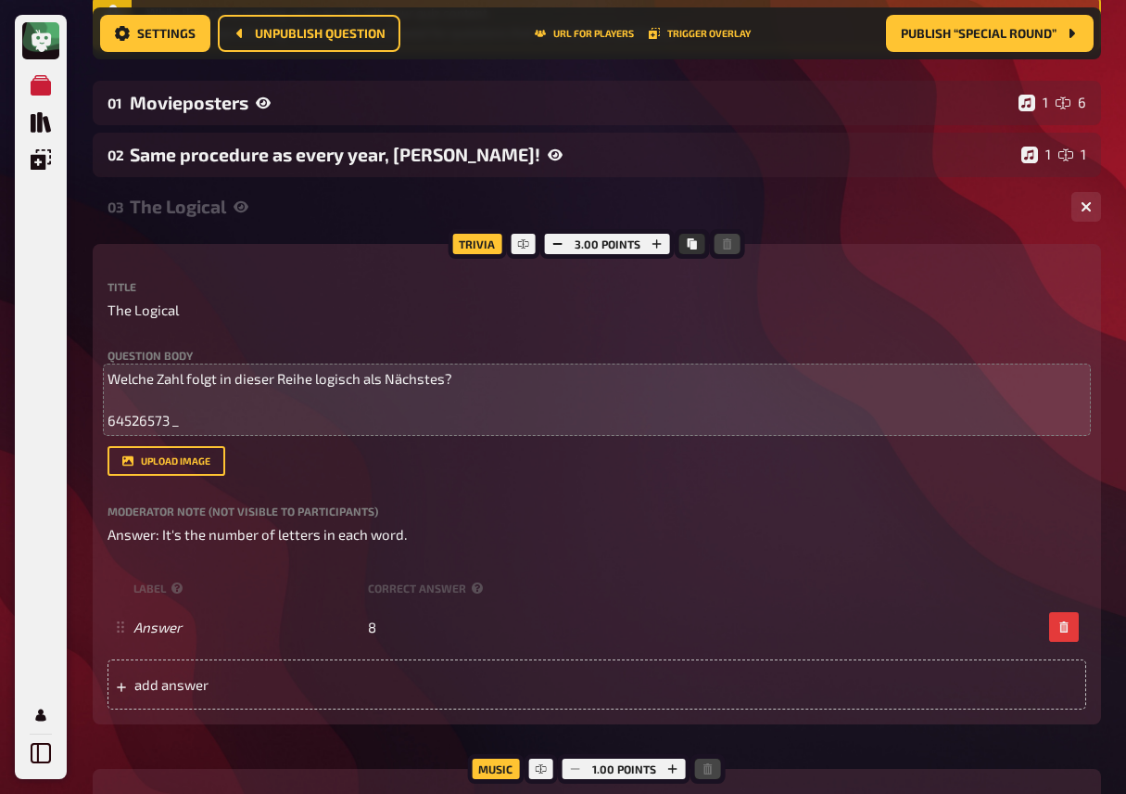
scroll to position [241, 0]
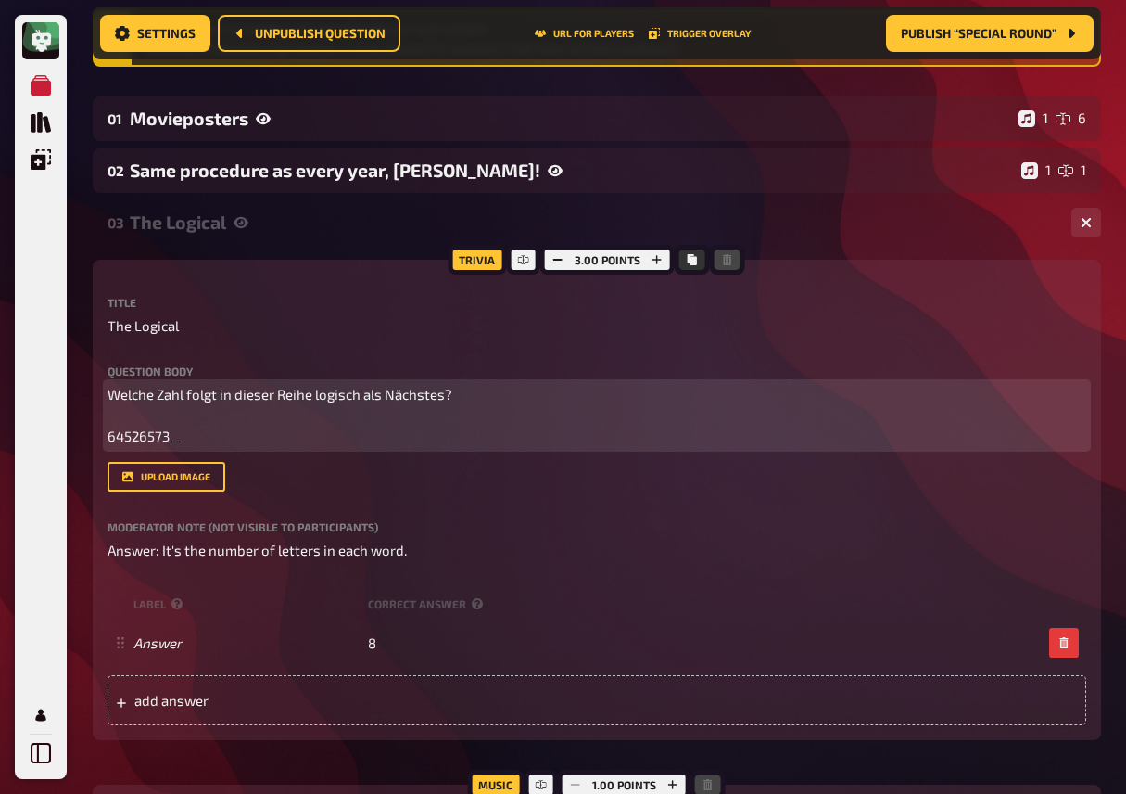
click at [188, 439] on p "Welche Zahl folgt in dieser Reihe logisch als Nächstes? 64526573 _" at bounding box center [597, 415] width 979 height 63
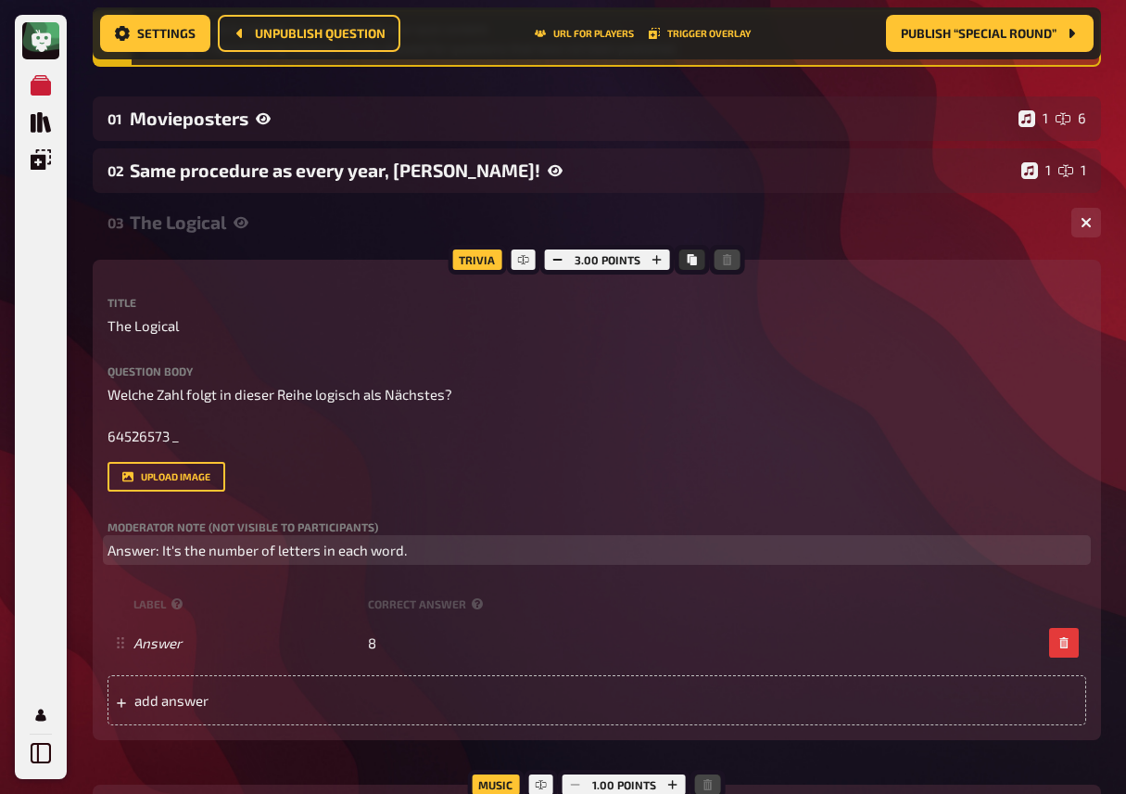
click at [411, 554] on p "Answer: It's the number of letters in each word." at bounding box center [597, 550] width 979 height 21
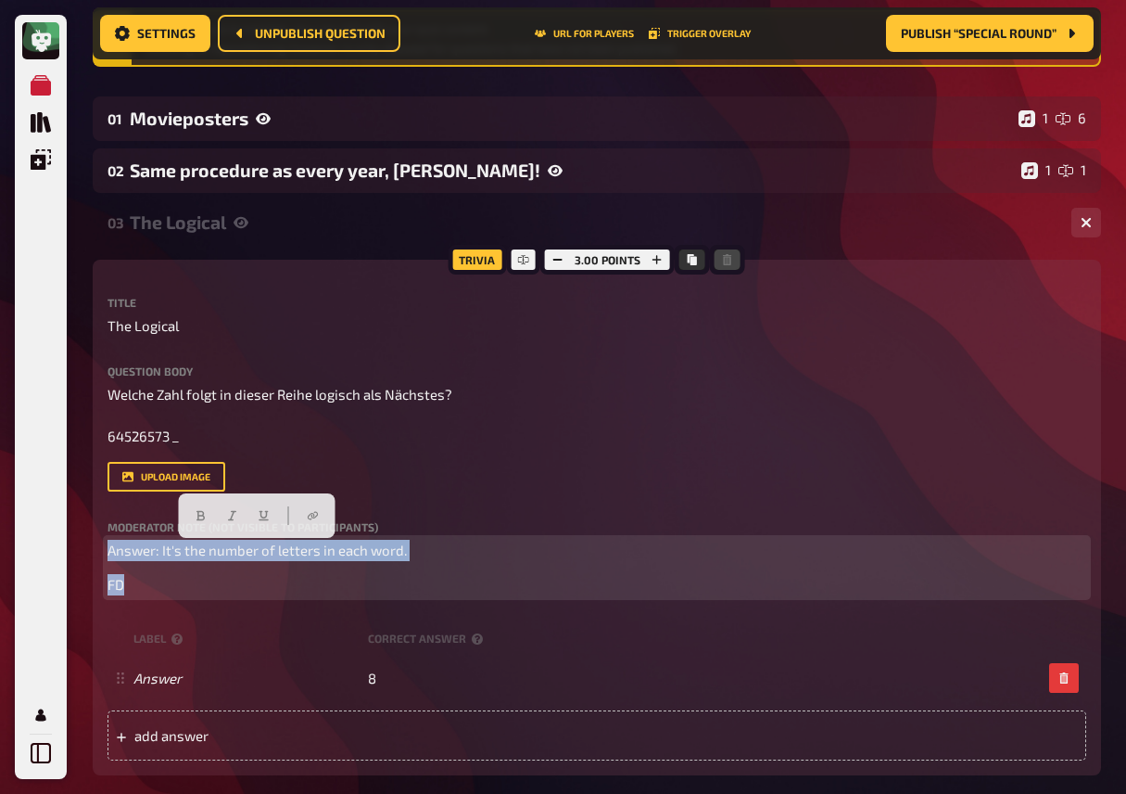
click at [331, 569] on div "Answer: It's the number of letters in each word. FD" at bounding box center [597, 568] width 979 height 56
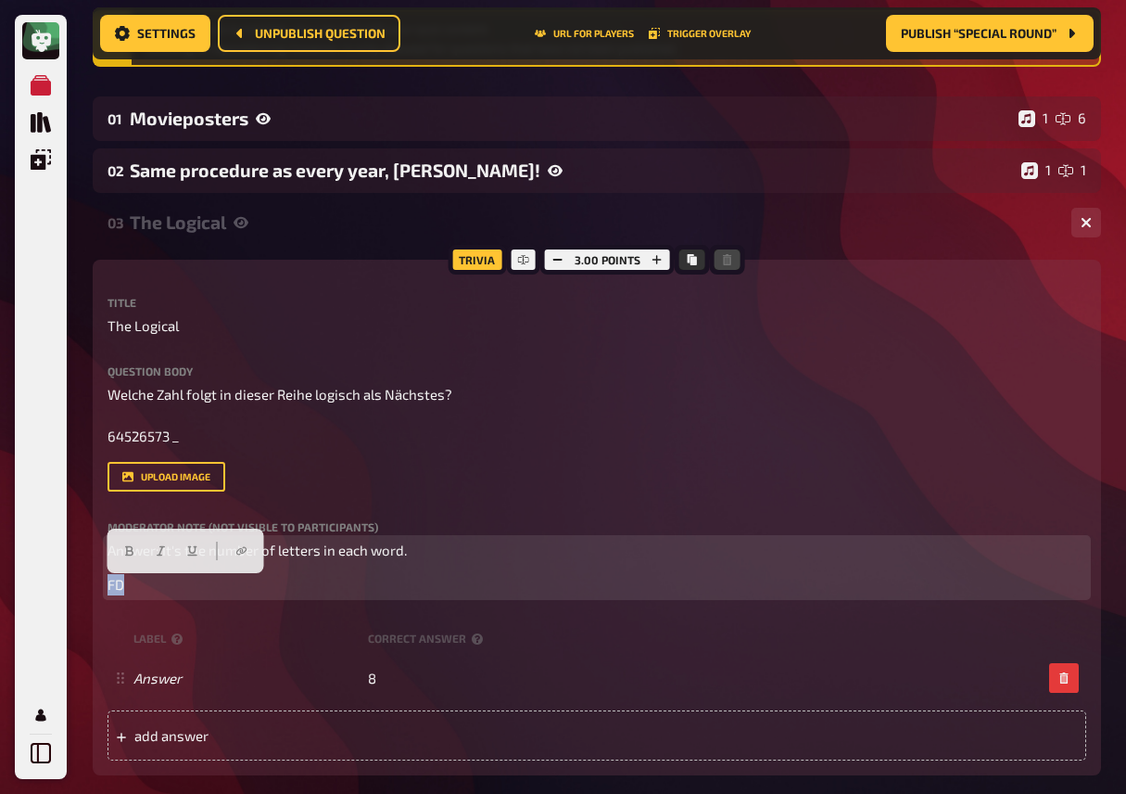
drag, startPoint x: 152, startPoint y: 592, endPoint x: 90, endPoint y: 591, distance: 62.1
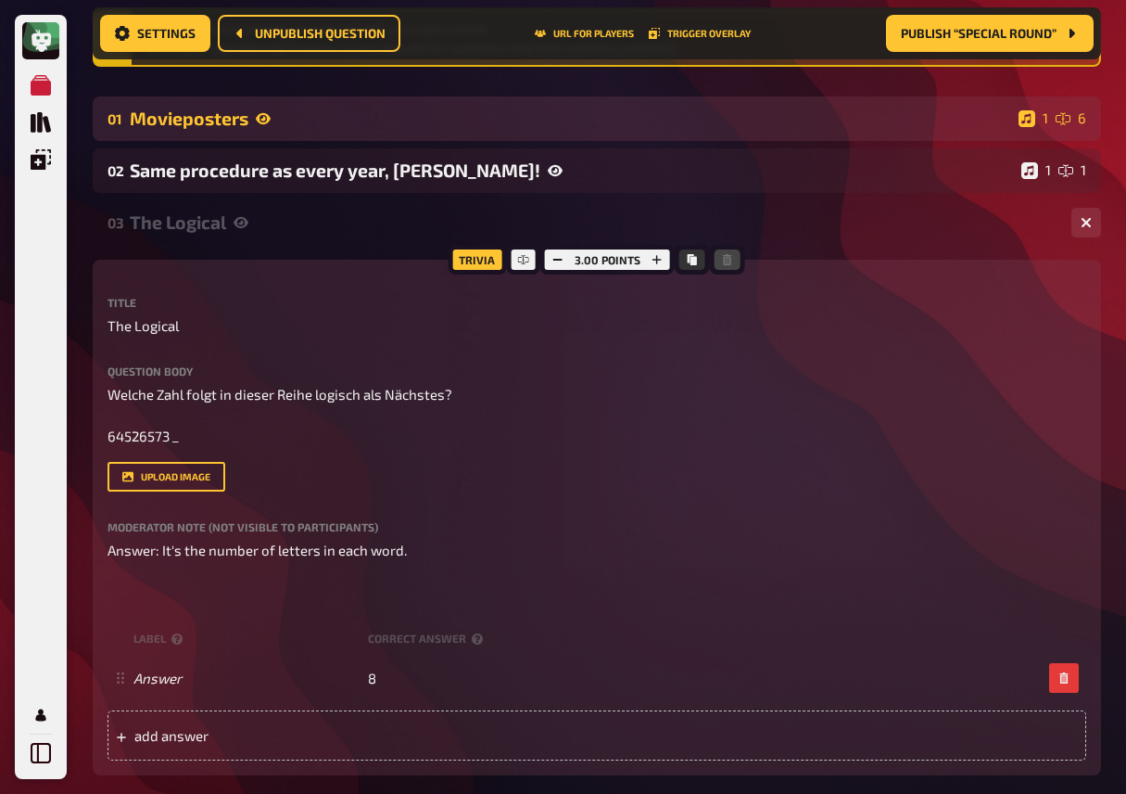
click at [449, 121] on div "Movieposters" at bounding box center [571, 118] width 882 height 21
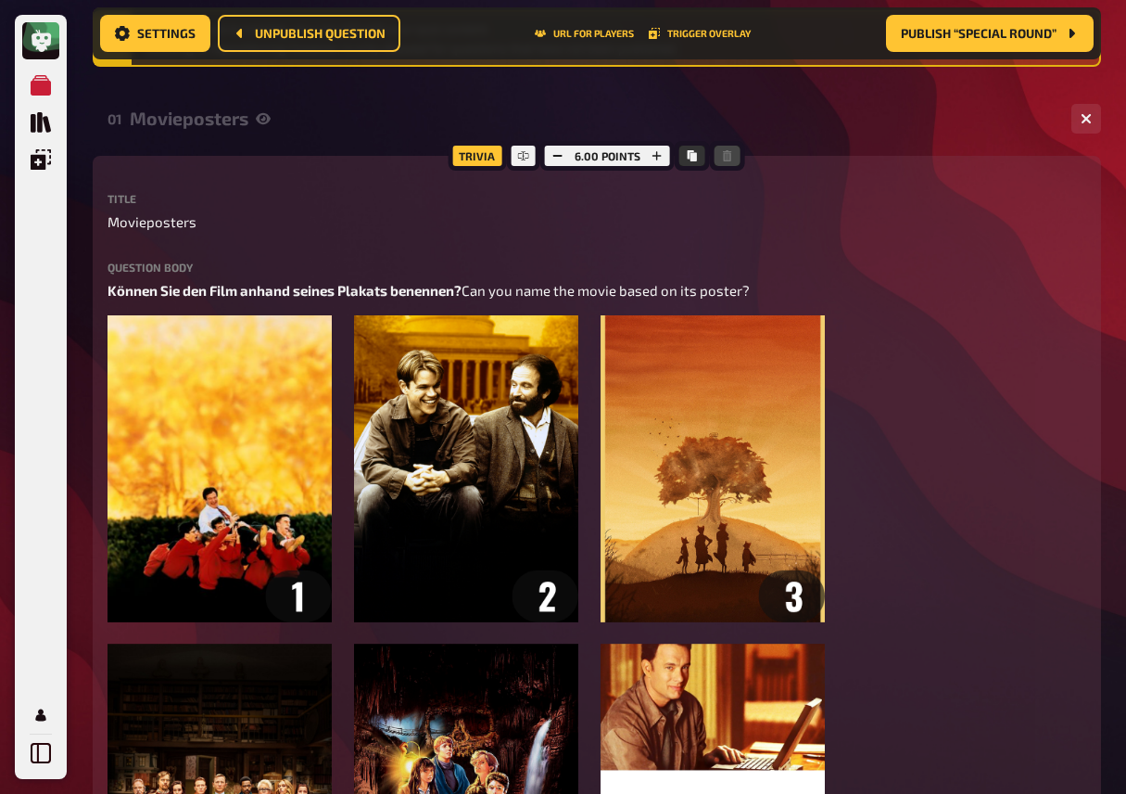
scroll to position [0, 0]
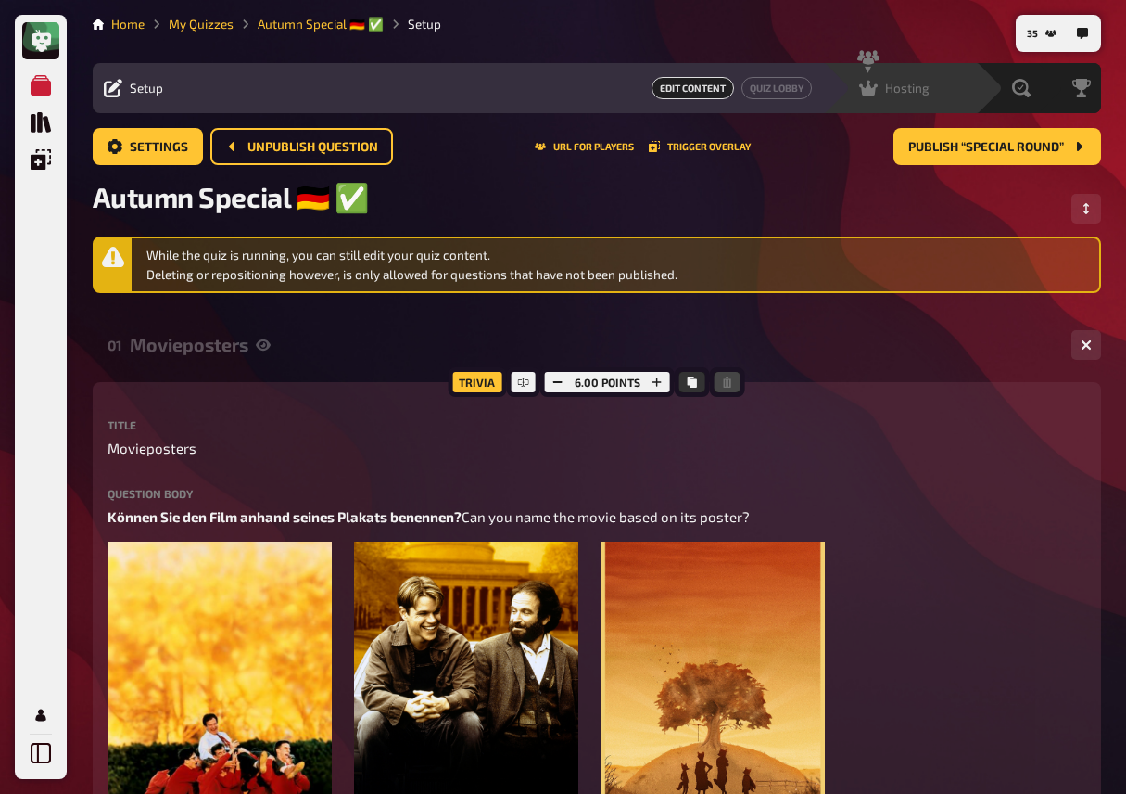
click at [905, 84] on span "Hosting" at bounding box center [907, 88] width 44 height 15
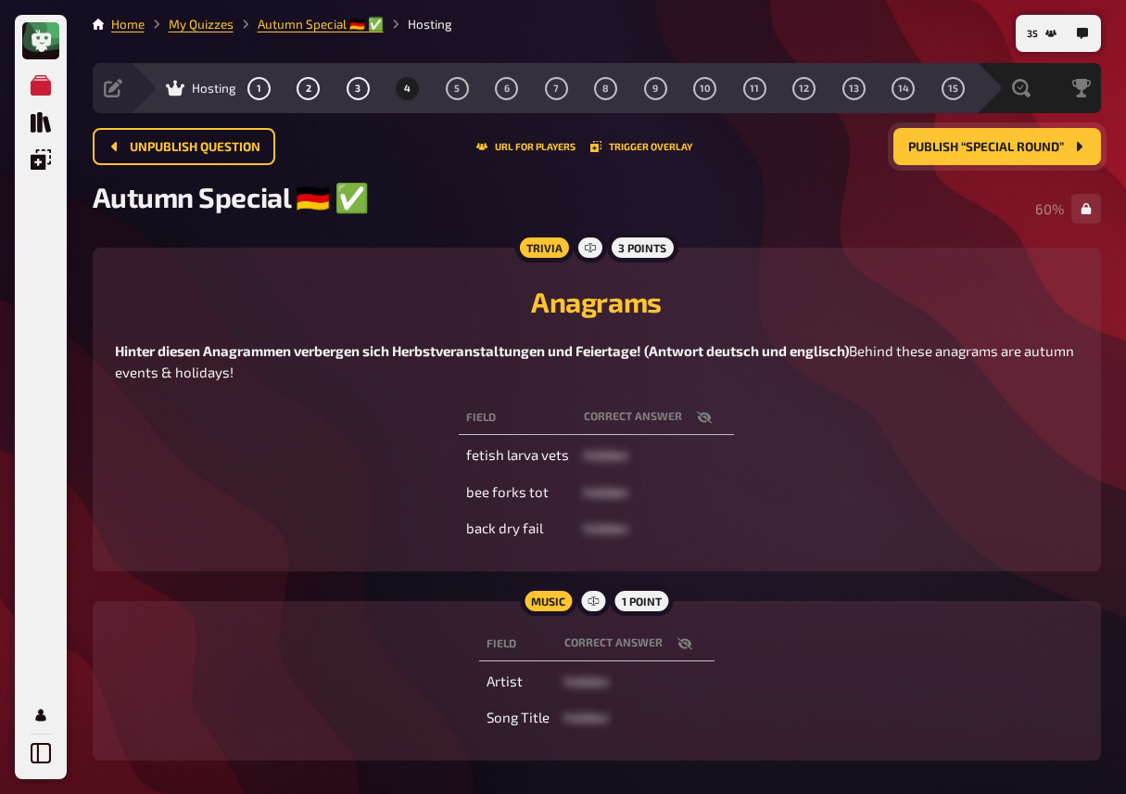
click at [989, 147] on span "Publish “Special round”" at bounding box center [987, 147] width 156 height 13
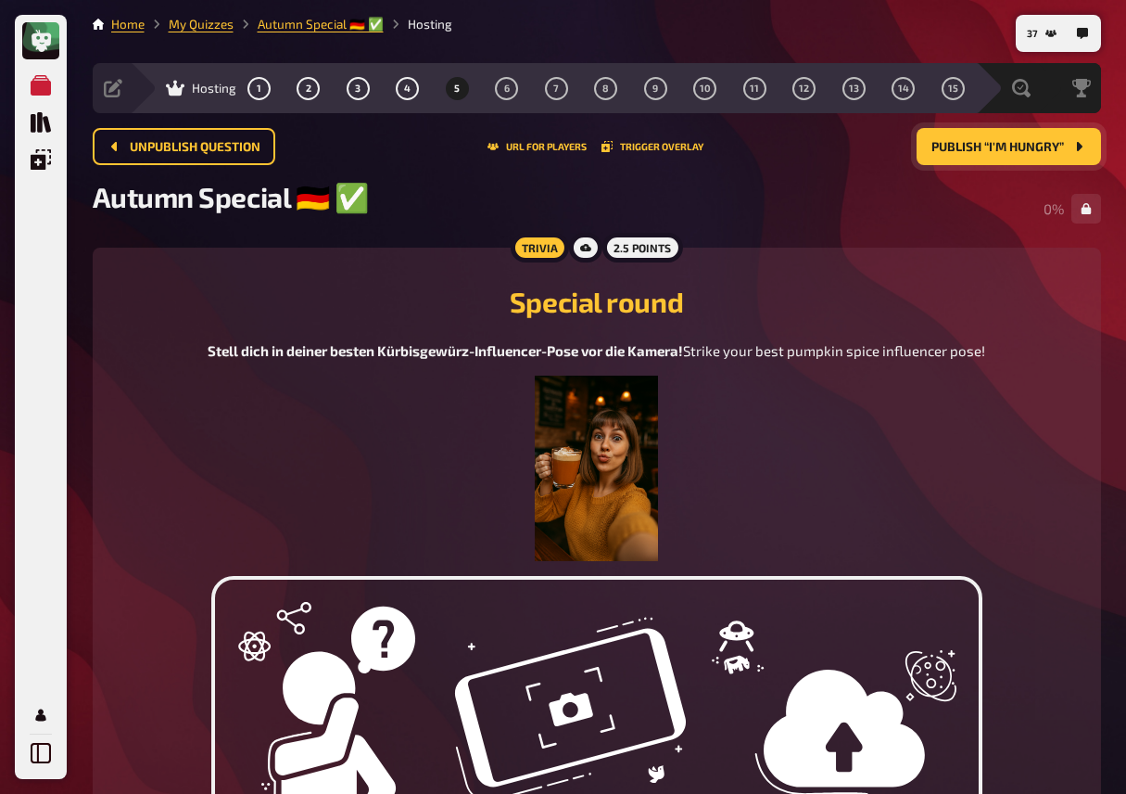
click at [269, 383] on div "Stell dich in deiner besten Kürbisgewürz-Influencer-Pose vor die Kamera! Strike…" at bounding box center [597, 450] width 964 height 221
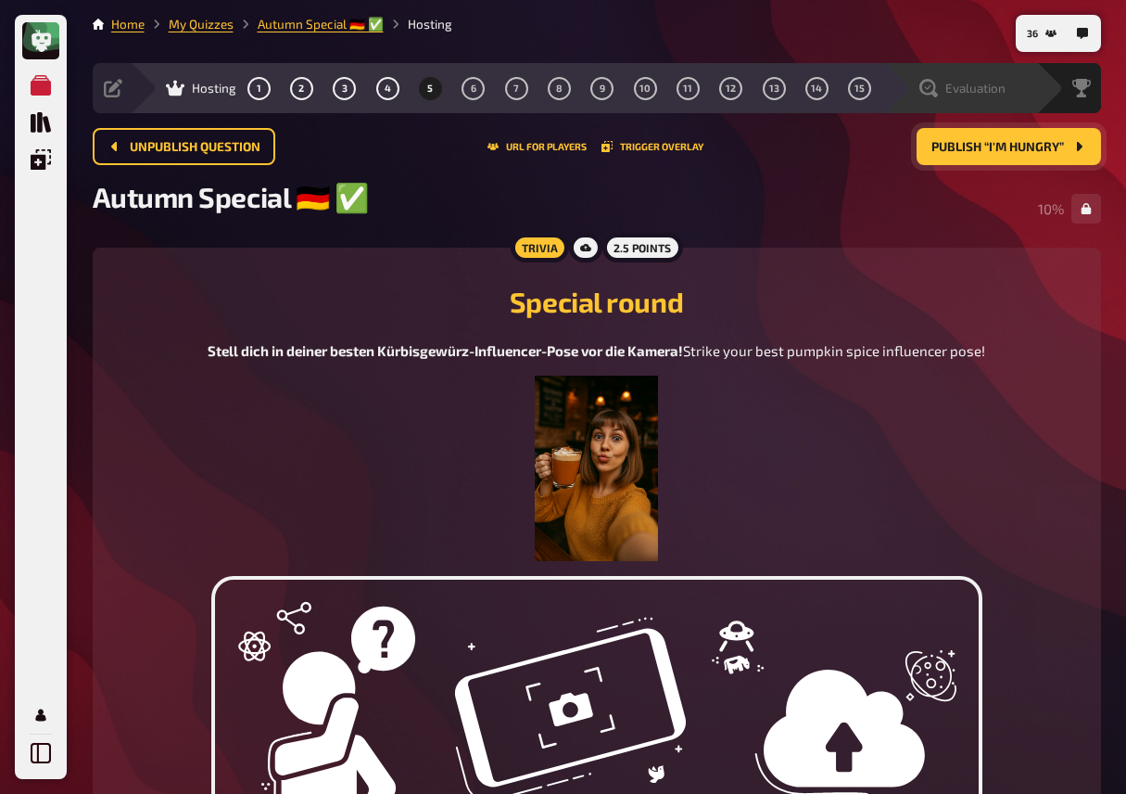
click at [961, 94] on span "Evaluation" at bounding box center [976, 88] width 60 height 15
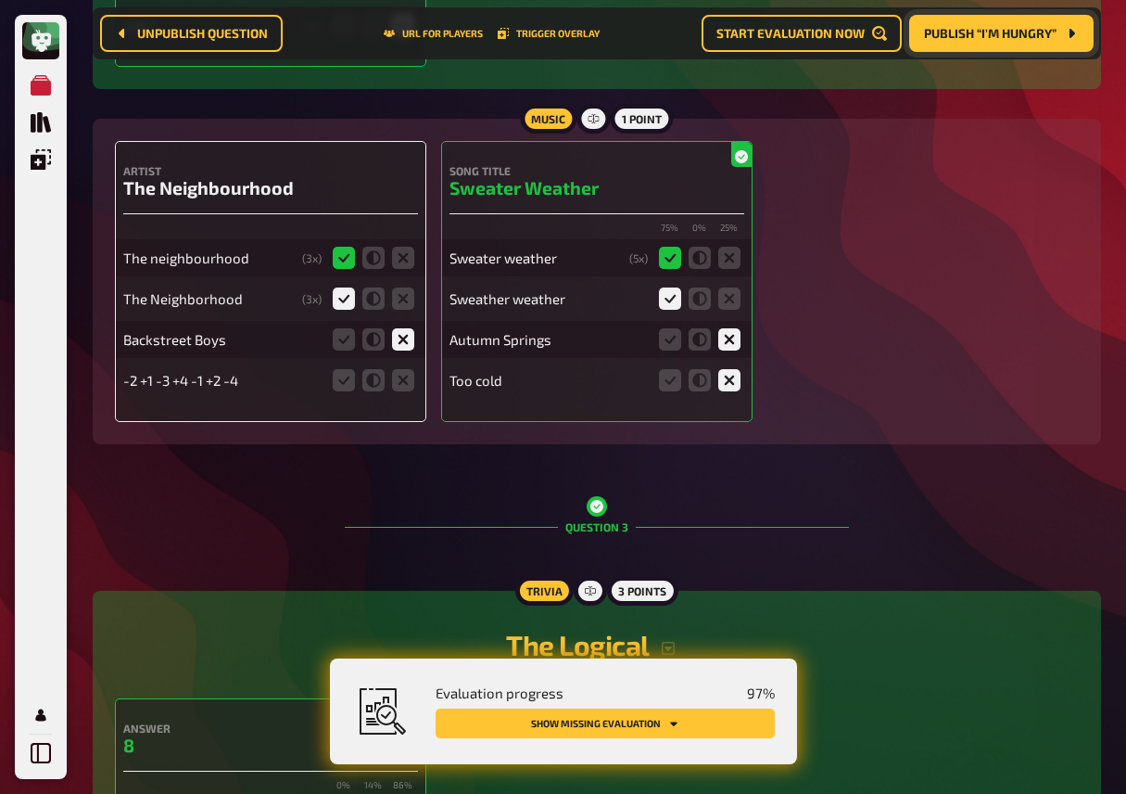
scroll to position [2099, 0]
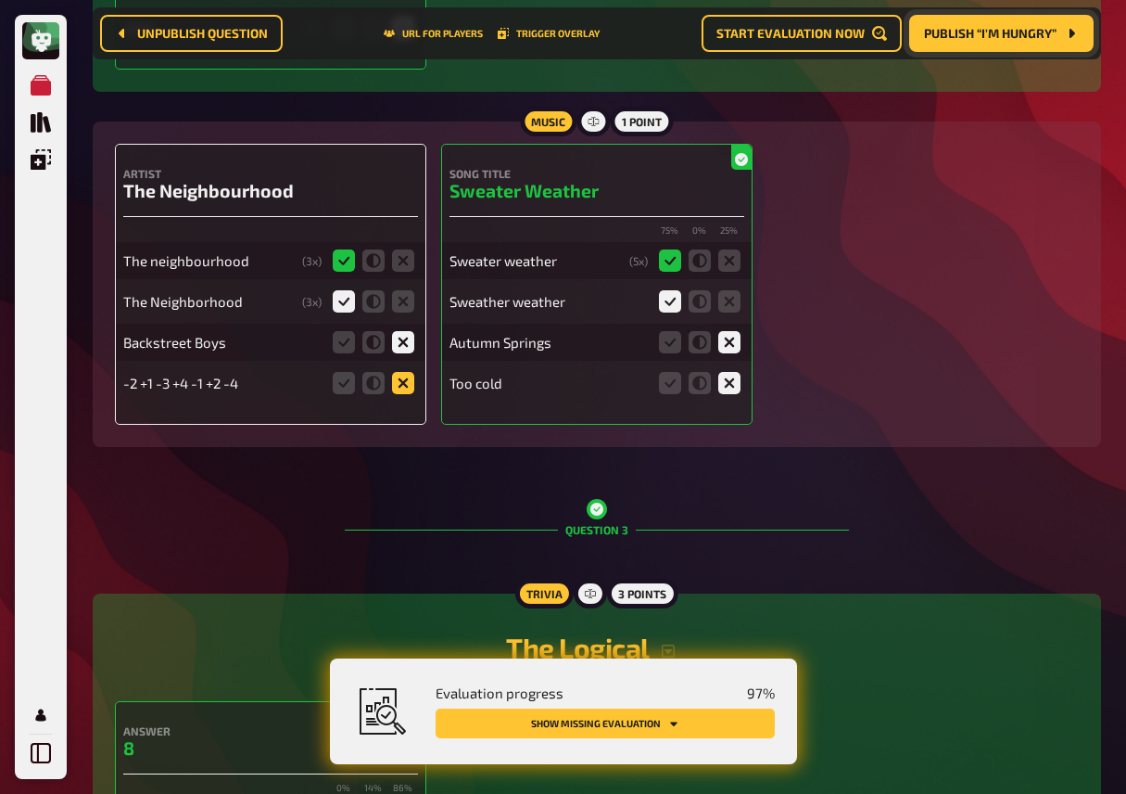
click at [396, 394] on icon at bounding box center [403, 383] width 22 height 22
click at [0, 0] on input "radio" at bounding box center [0, 0] width 0 height 0
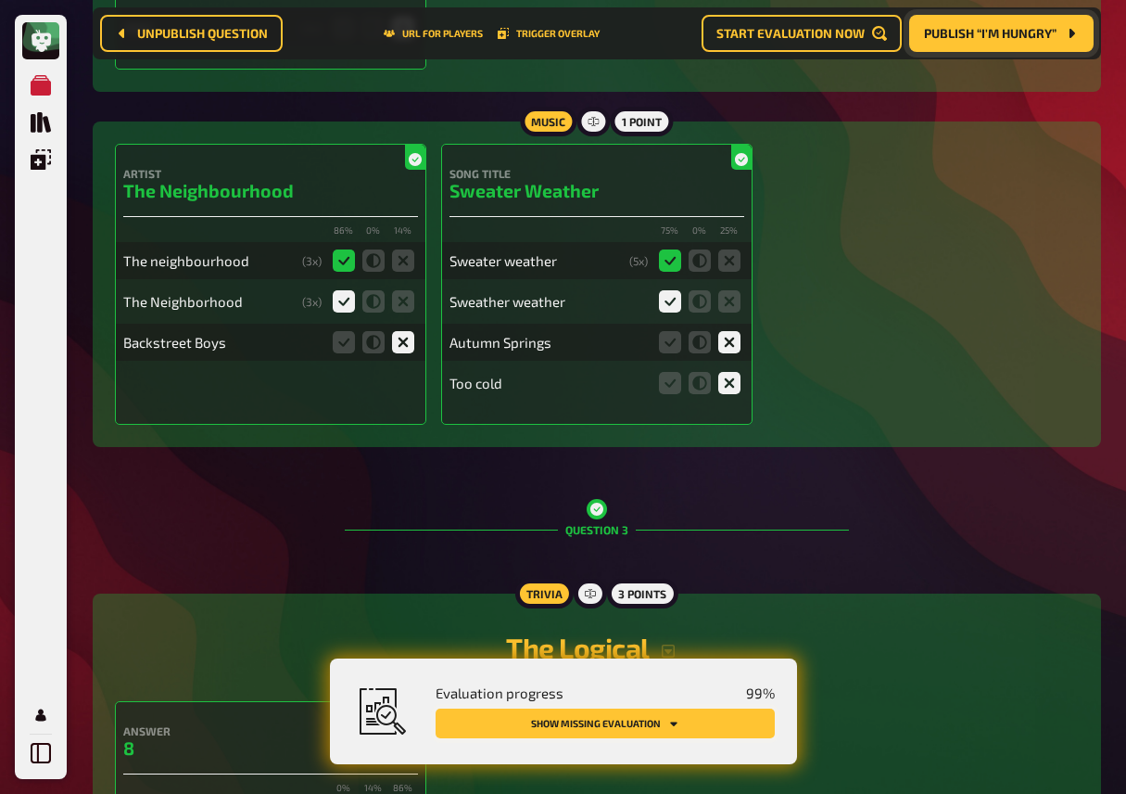
click at [632, 720] on button "Show missing evaluation" at bounding box center [605, 723] width 339 height 30
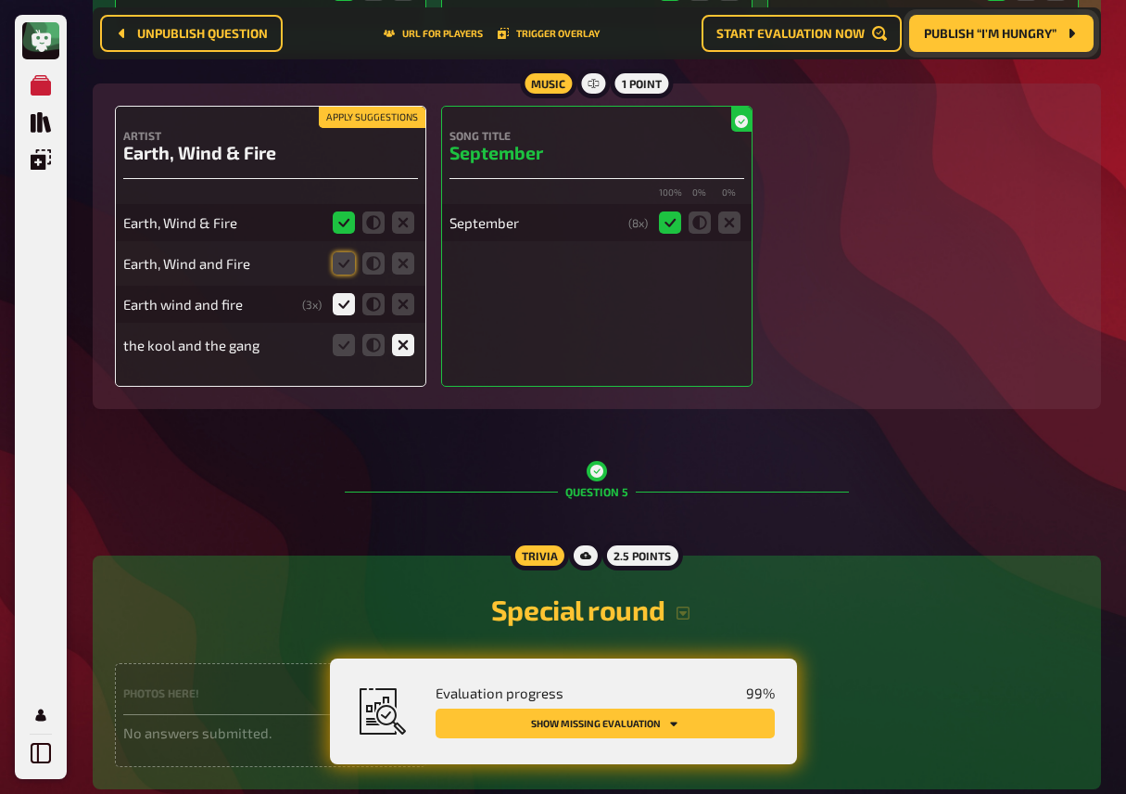
scroll to position [3810, 0]
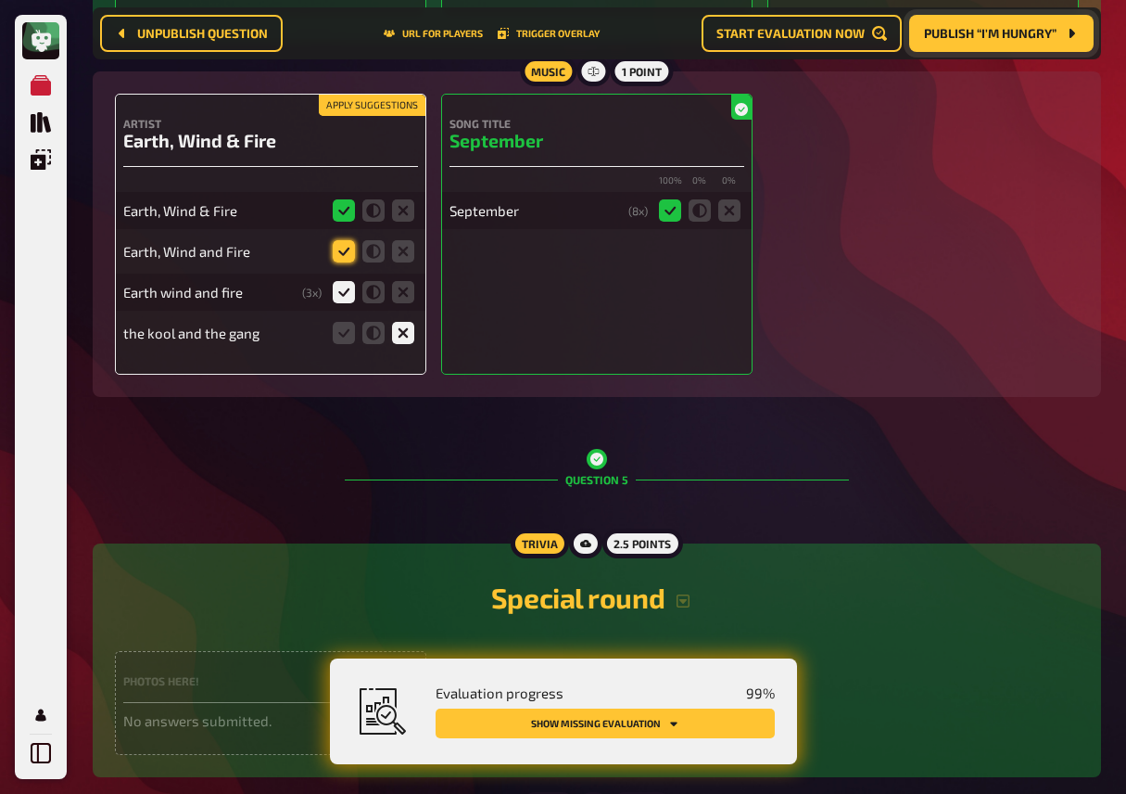
click at [339, 262] on icon at bounding box center [344, 251] width 22 height 22
click at [0, 0] on input "radio" at bounding box center [0, 0] width 0 height 0
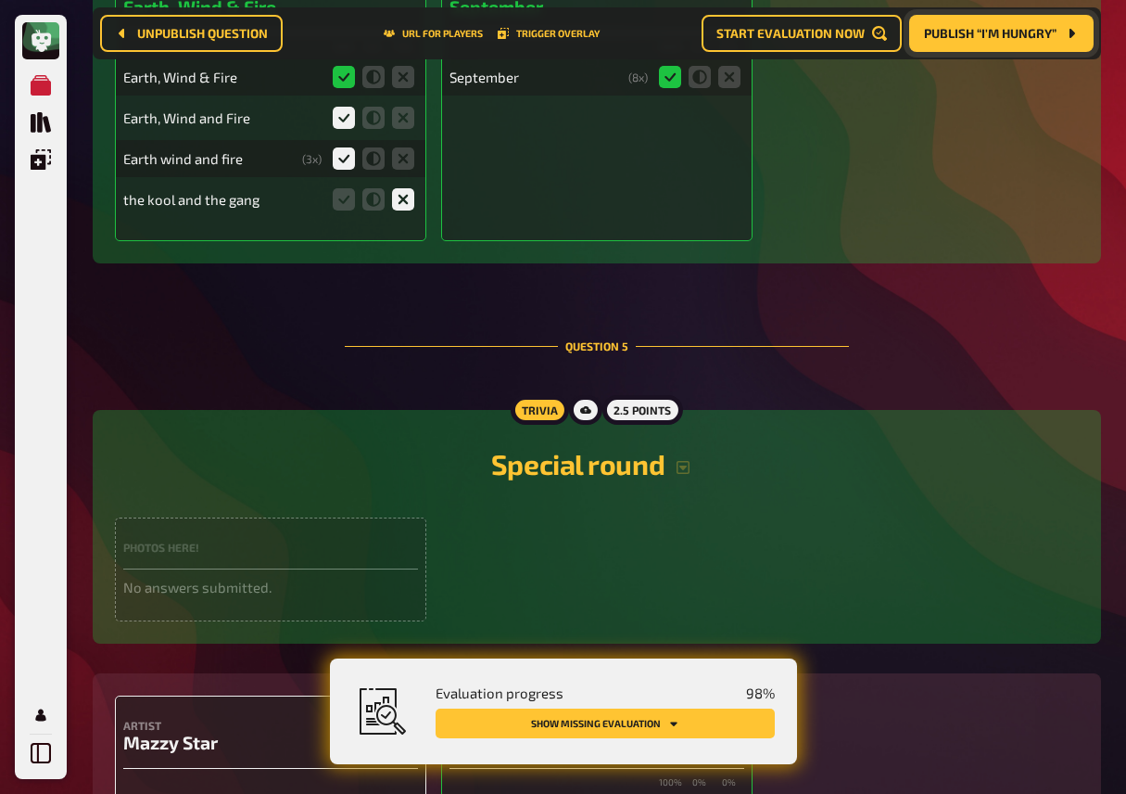
scroll to position [4240, 0]
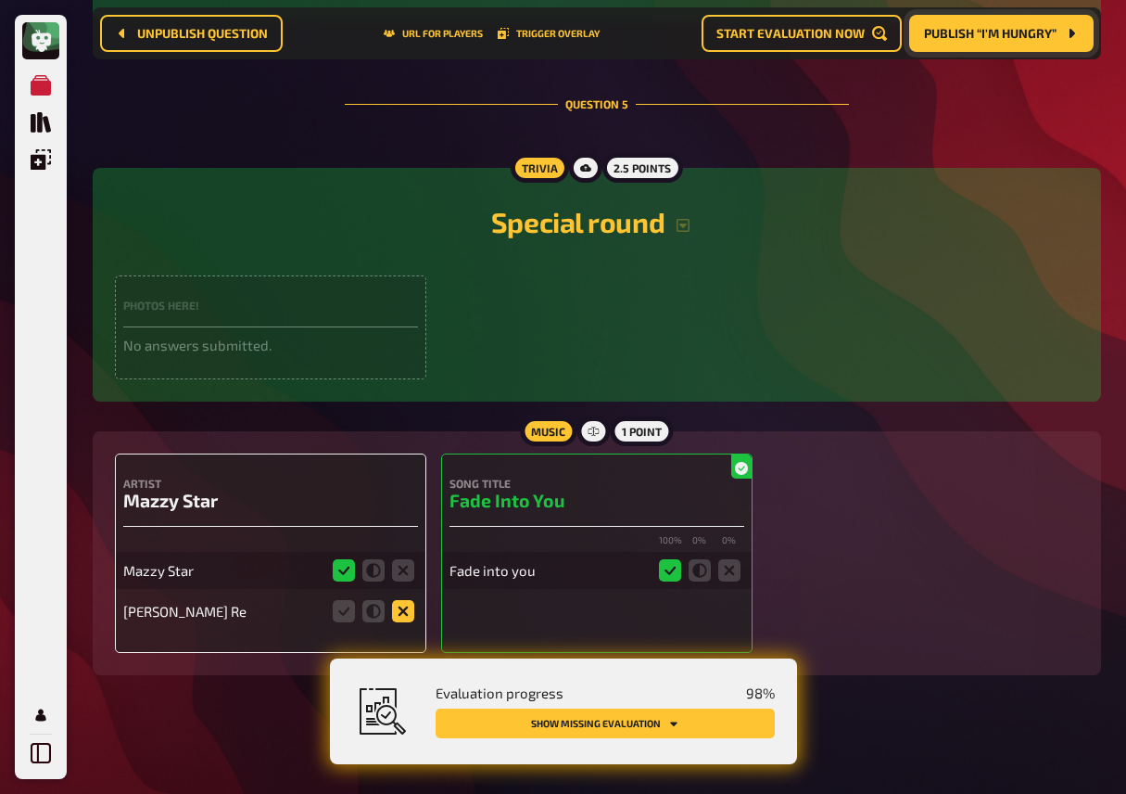
click at [403, 614] on icon at bounding box center [403, 611] width 22 height 22
click at [0, 0] on input "radio" at bounding box center [0, 0] width 0 height 0
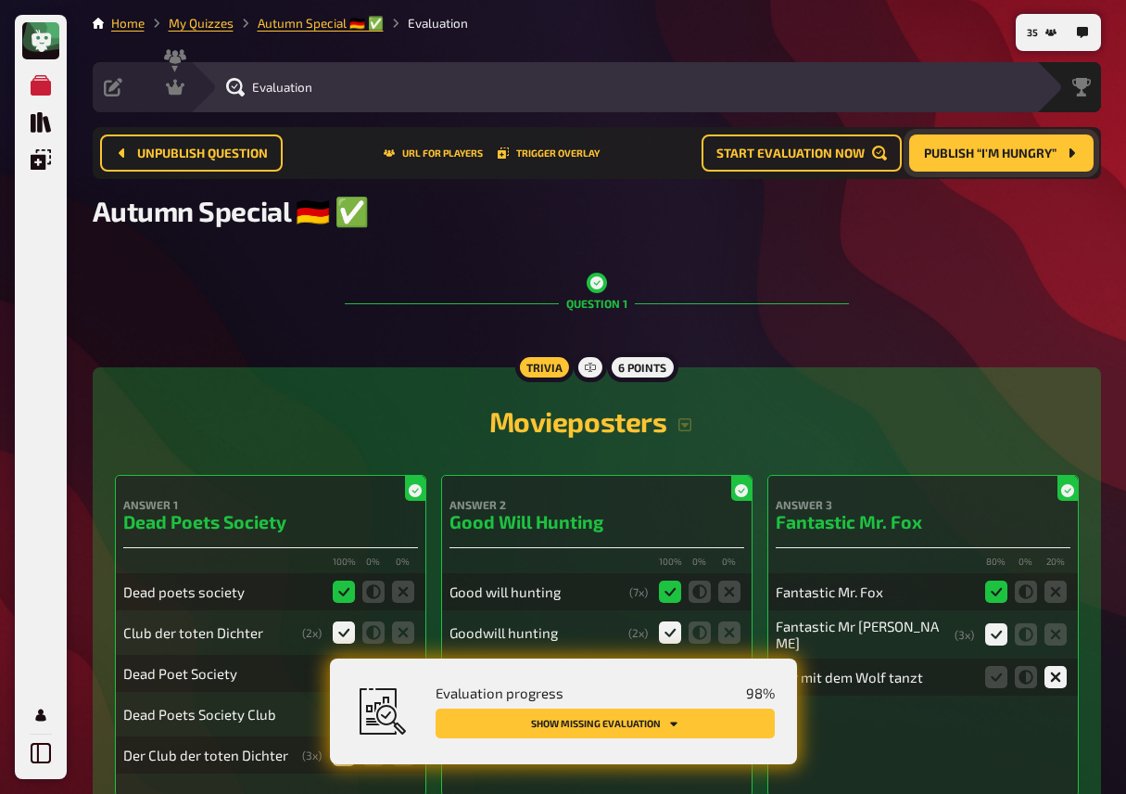
scroll to position [0, 0]
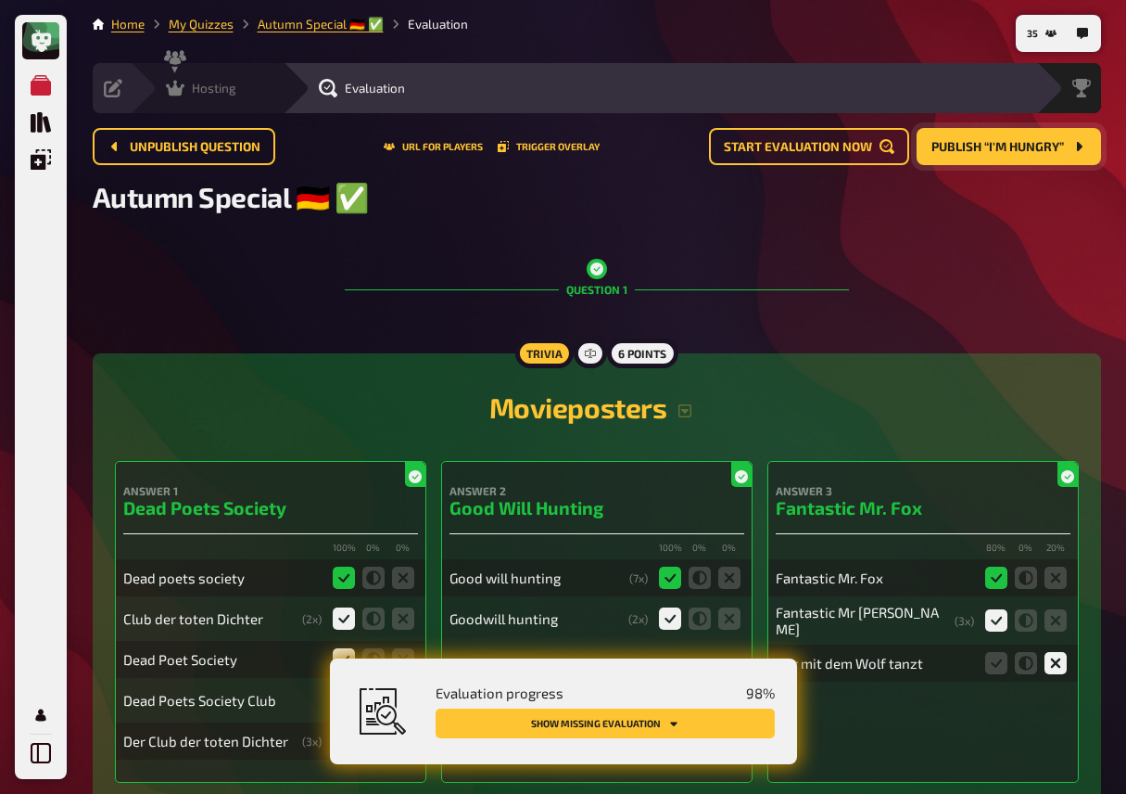
click at [175, 89] on icon at bounding box center [175, 89] width 19 height 16
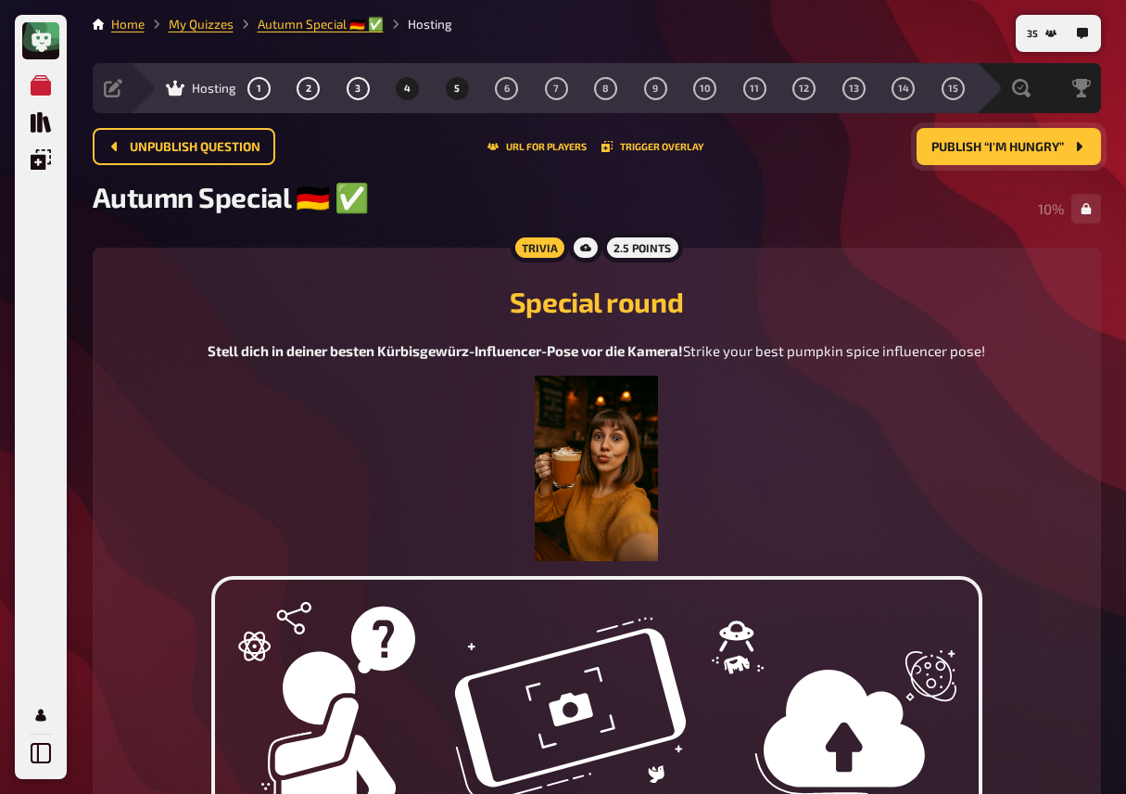
click at [405, 92] on span "4" at bounding box center [407, 88] width 6 height 10
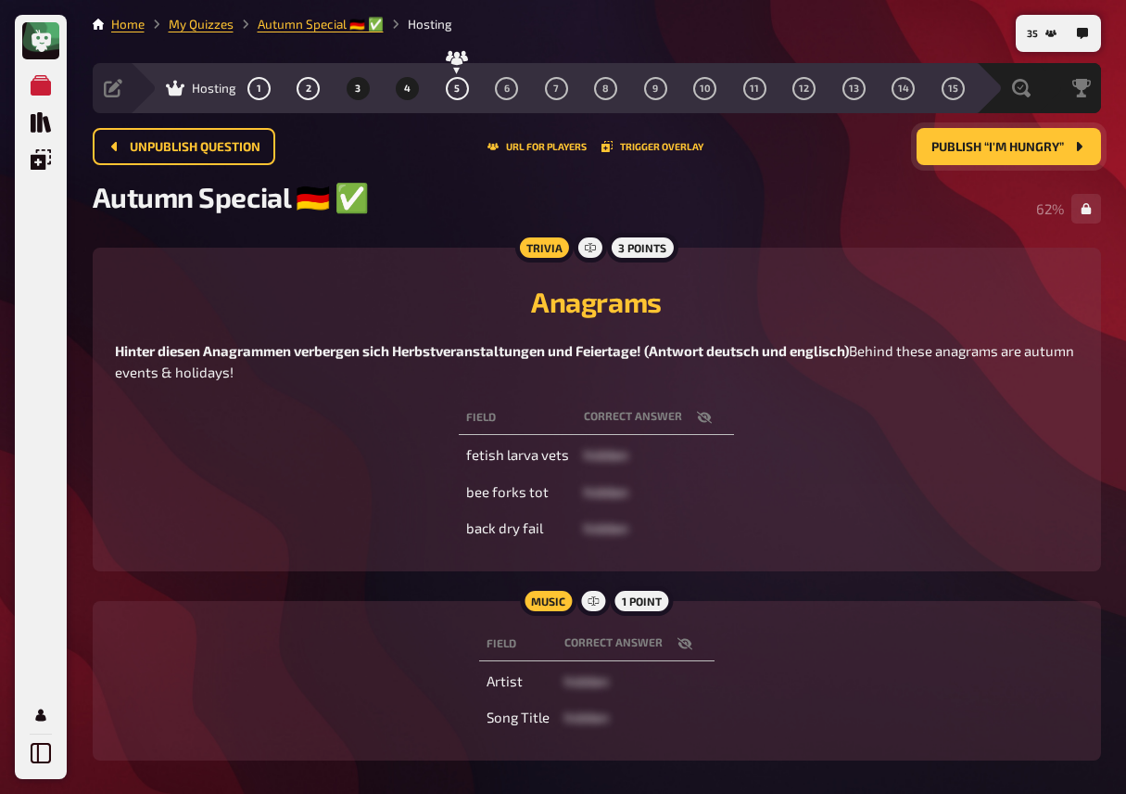
click at [349, 93] on button "3" at bounding box center [358, 88] width 30 height 30
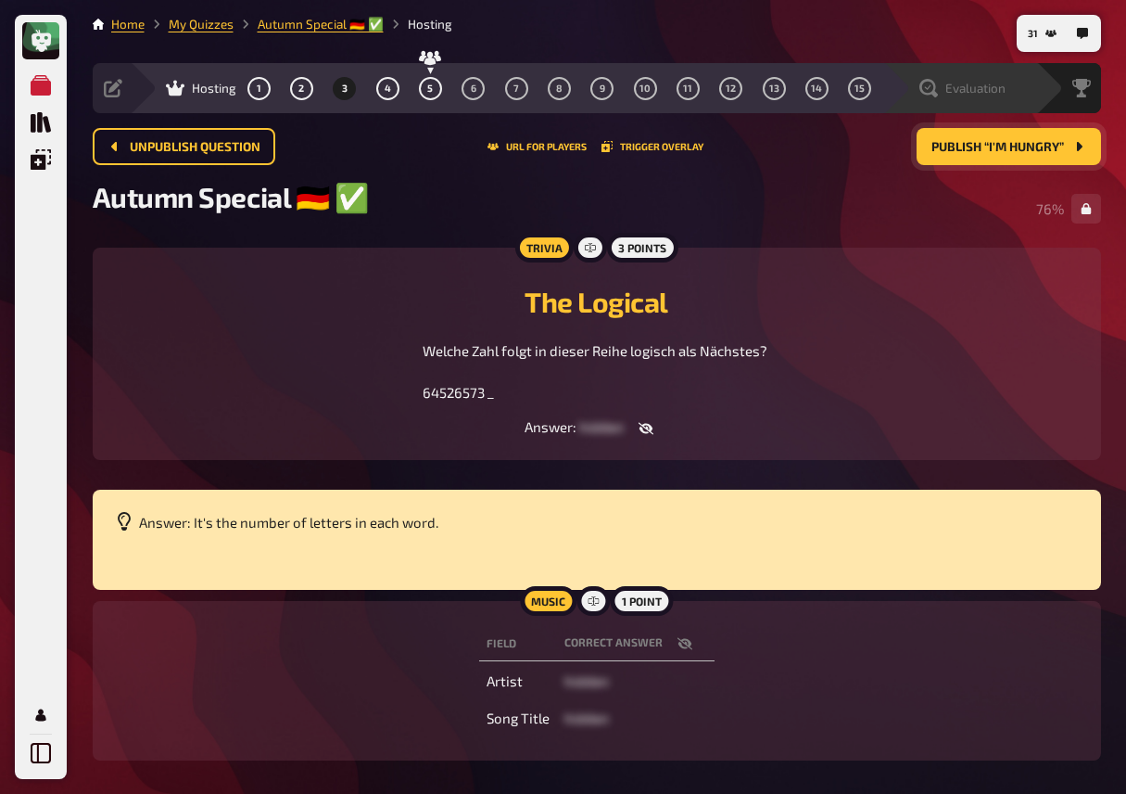
click at [975, 93] on span "Evaluation" at bounding box center [976, 88] width 60 height 15
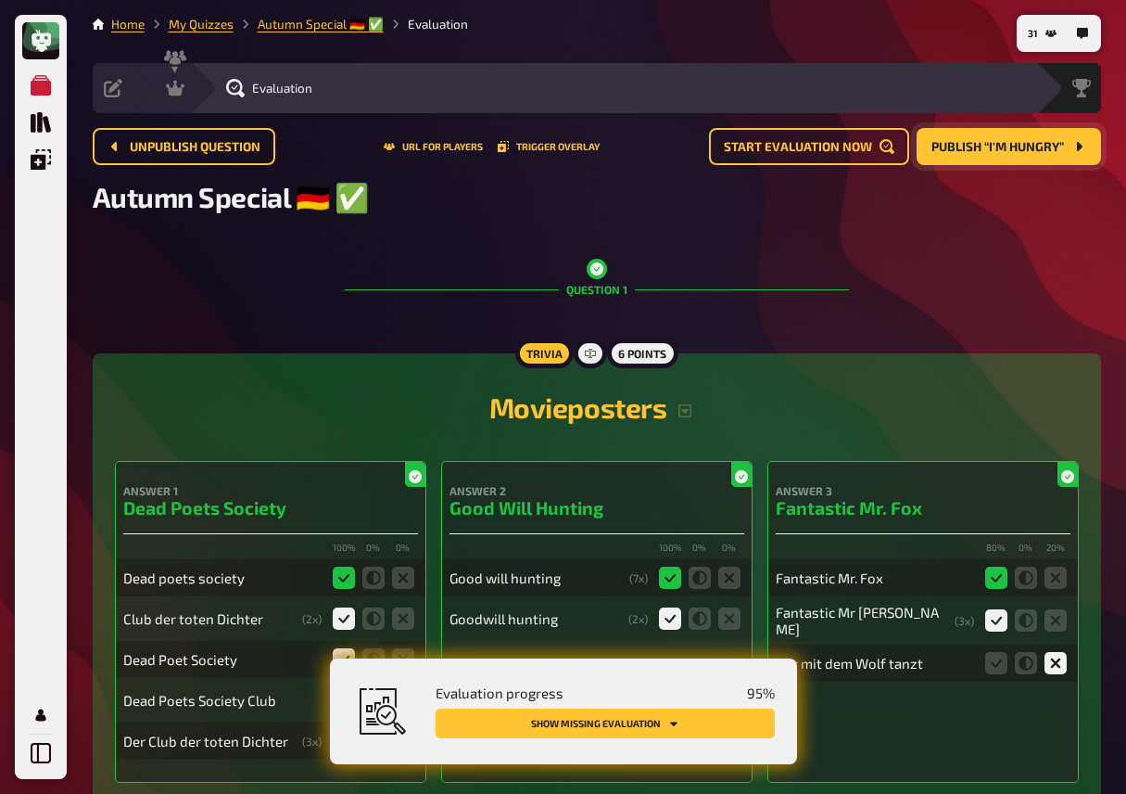
click at [688, 713] on button "Show missing evaluation" at bounding box center [605, 723] width 339 height 30
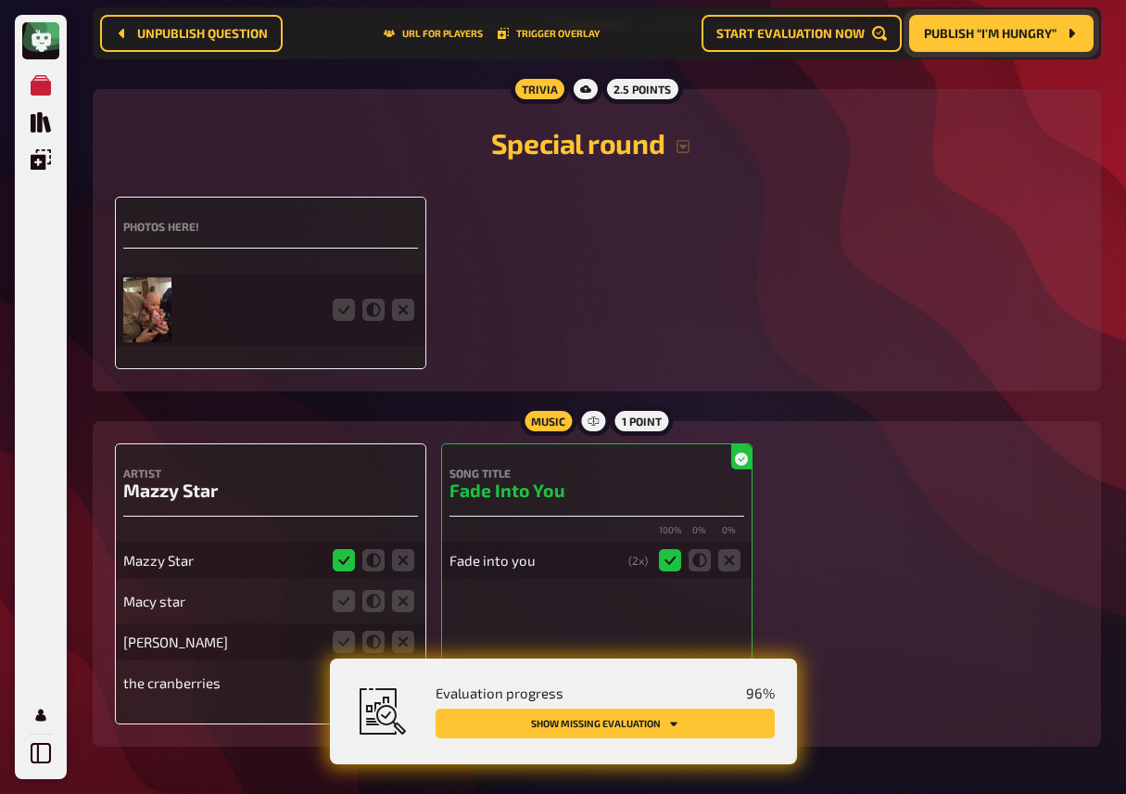
scroll to position [4328, 0]
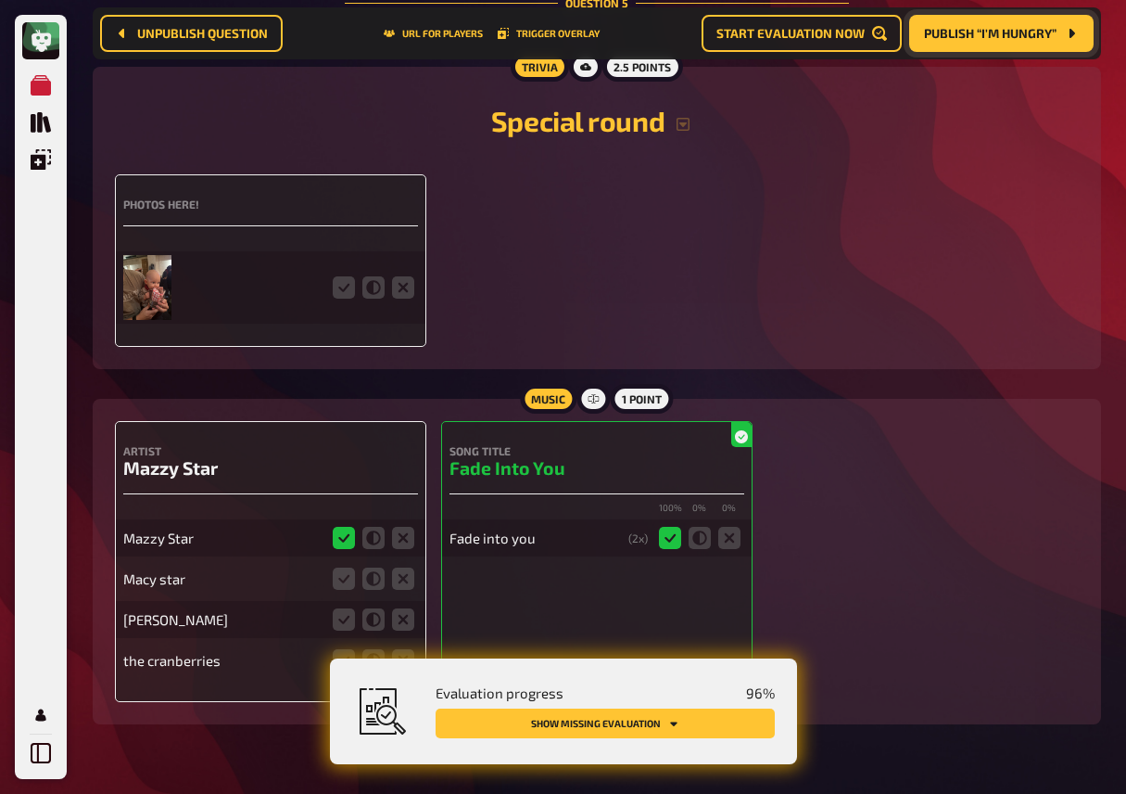
click at [151, 298] on img at bounding box center [147, 287] width 49 height 65
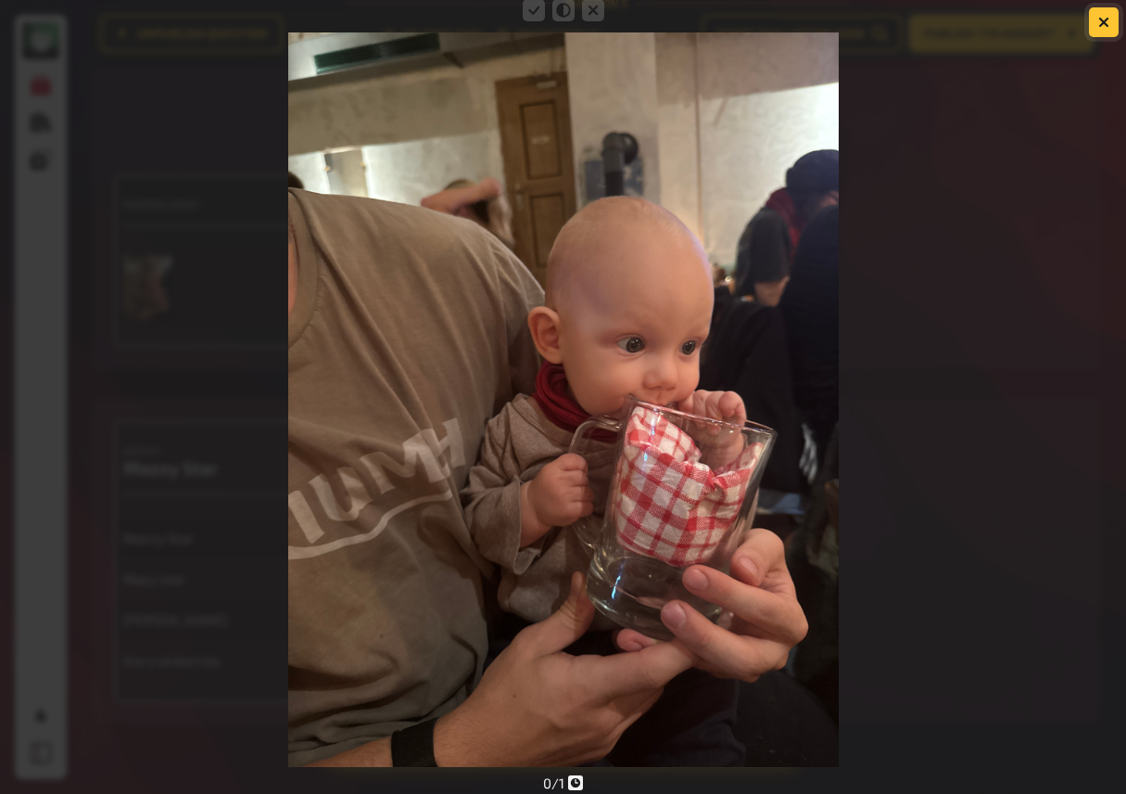
click at [1105, 15] on button "button" at bounding box center [1104, 22] width 30 height 30
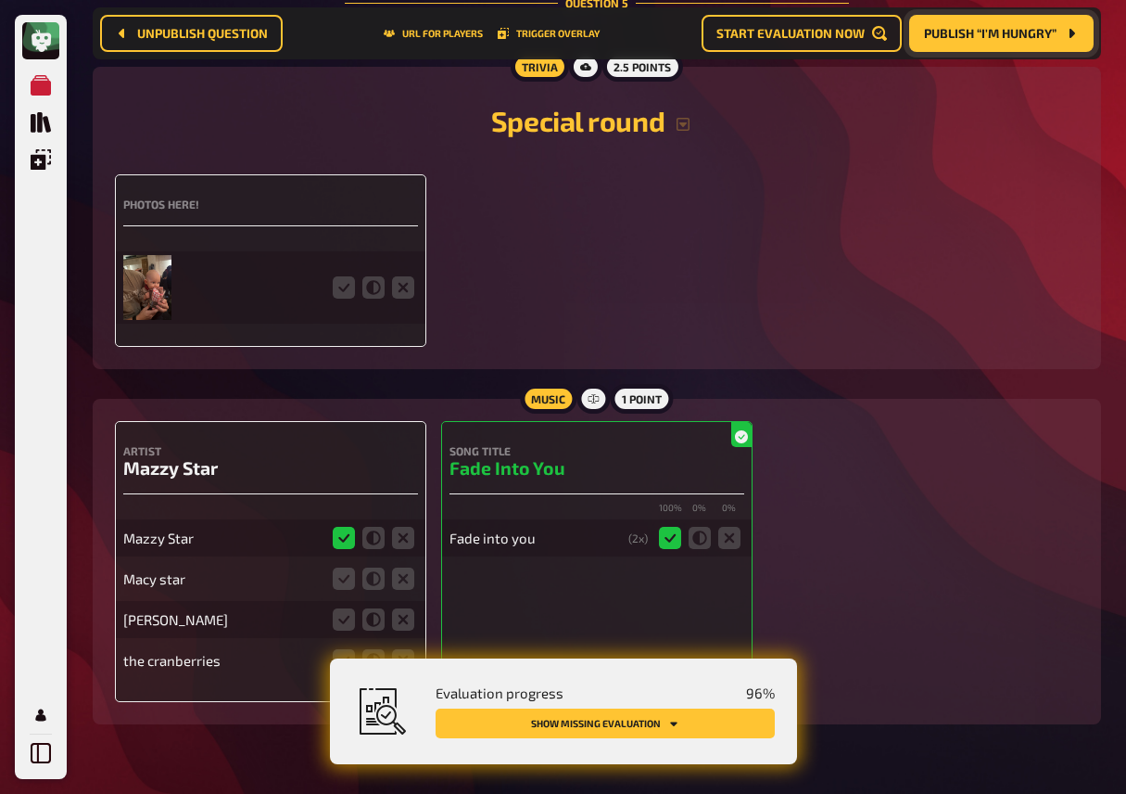
click at [354, 302] on fieldset at bounding box center [373, 288] width 89 height 30
click at [342, 298] on icon at bounding box center [344, 287] width 22 height 22
click at [0, 0] on input "radio" at bounding box center [0, 0] width 0 height 0
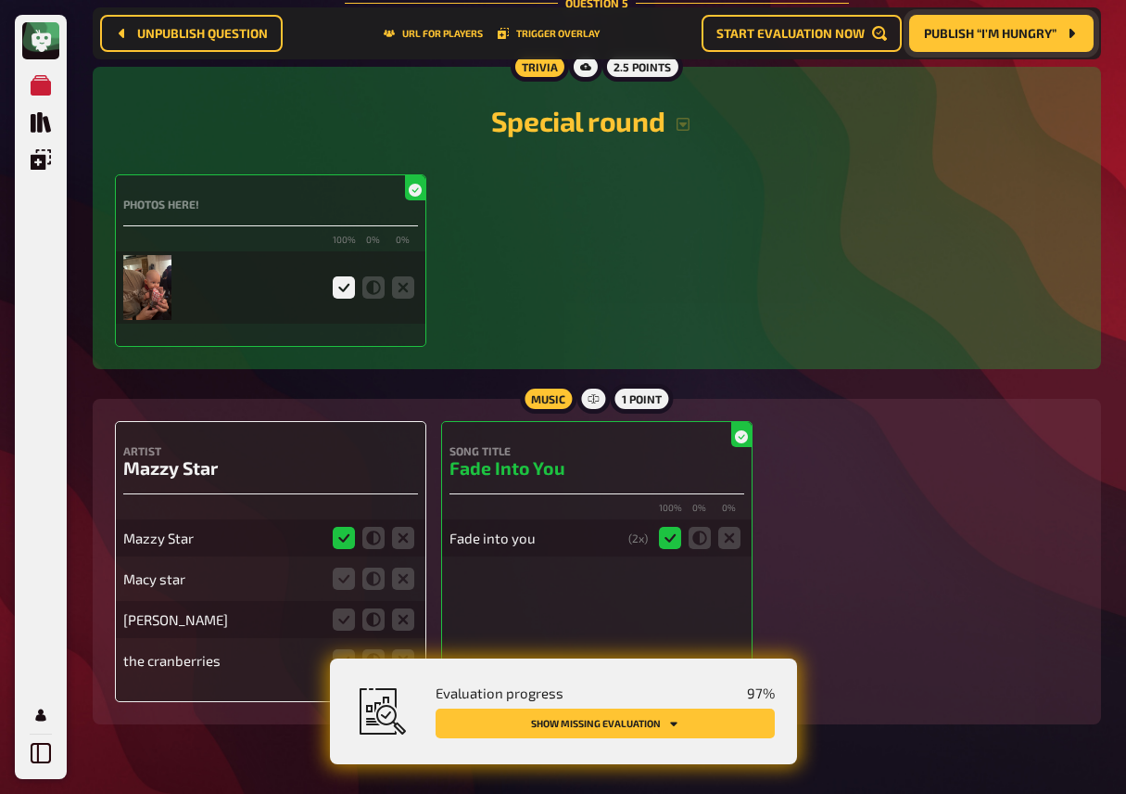
scroll to position [4392, 0]
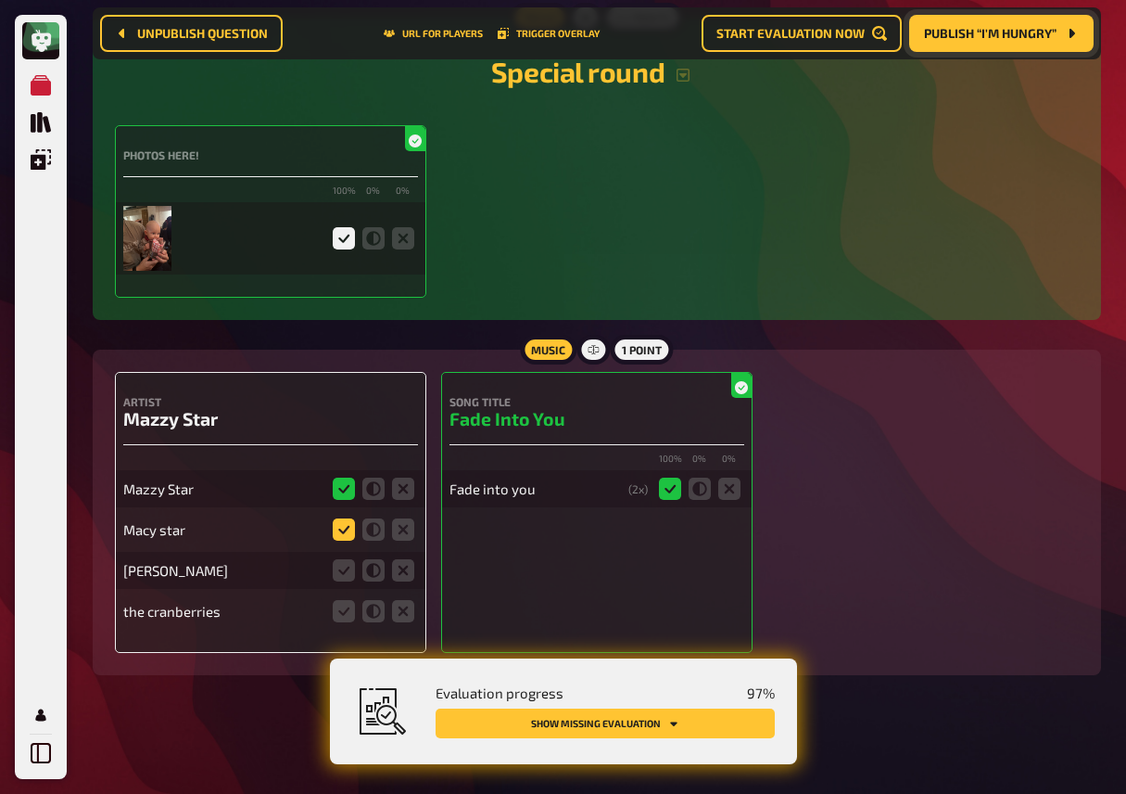
click at [346, 522] on icon at bounding box center [344, 529] width 22 height 22
click at [0, 0] on input "radio" at bounding box center [0, 0] width 0 height 0
click at [410, 571] on icon at bounding box center [403, 570] width 22 height 22
click at [0, 0] on input "radio" at bounding box center [0, 0] width 0 height 0
click at [398, 618] on icon at bounding box center [403, 611] width 22 height 22
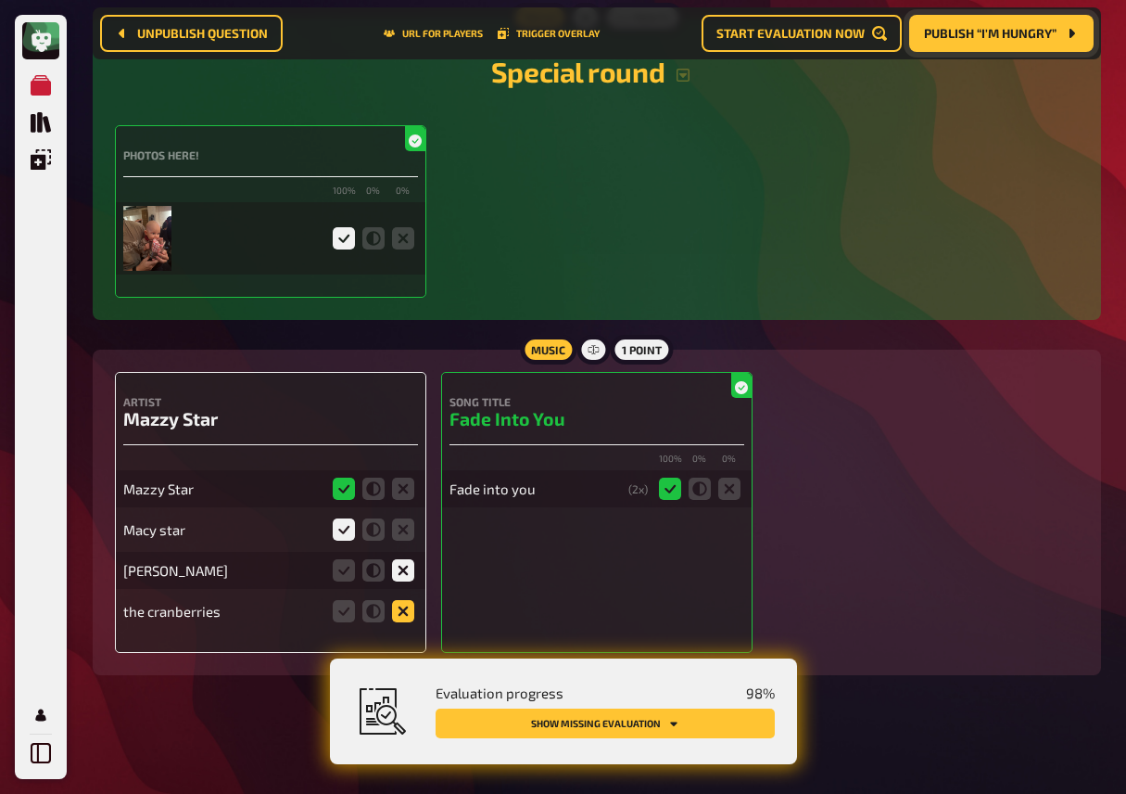
click at [0, 0] on input "radio" at bounding box center [0, 0] width 0 height 0
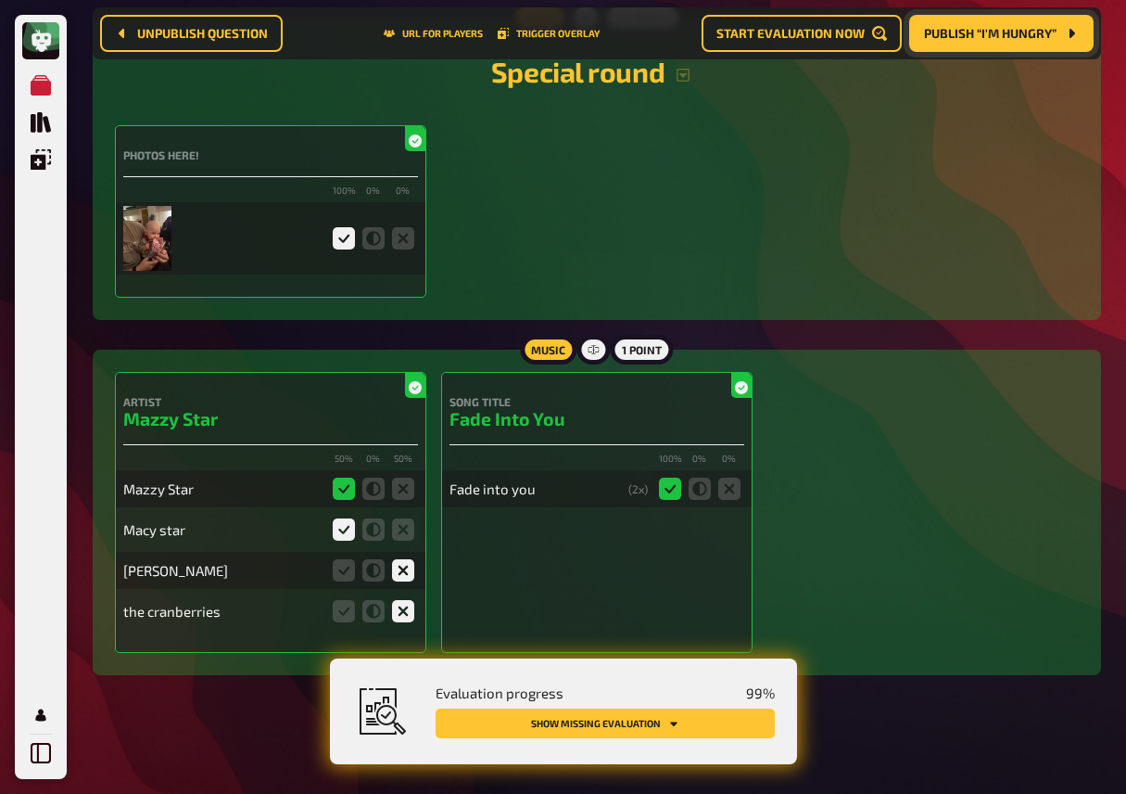
click at [615, 725] on button "Show missing evaluation" at bounding box center [605, 723] width 339 height 30
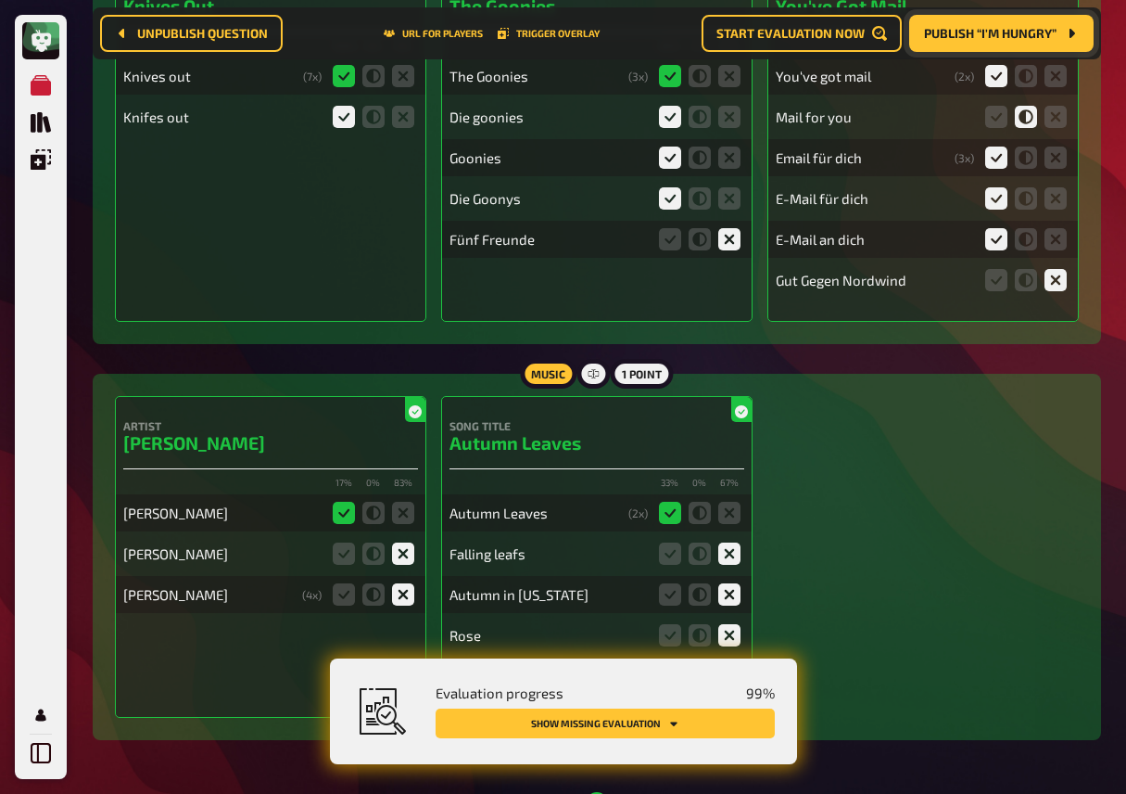
scroll to position [0, 0]
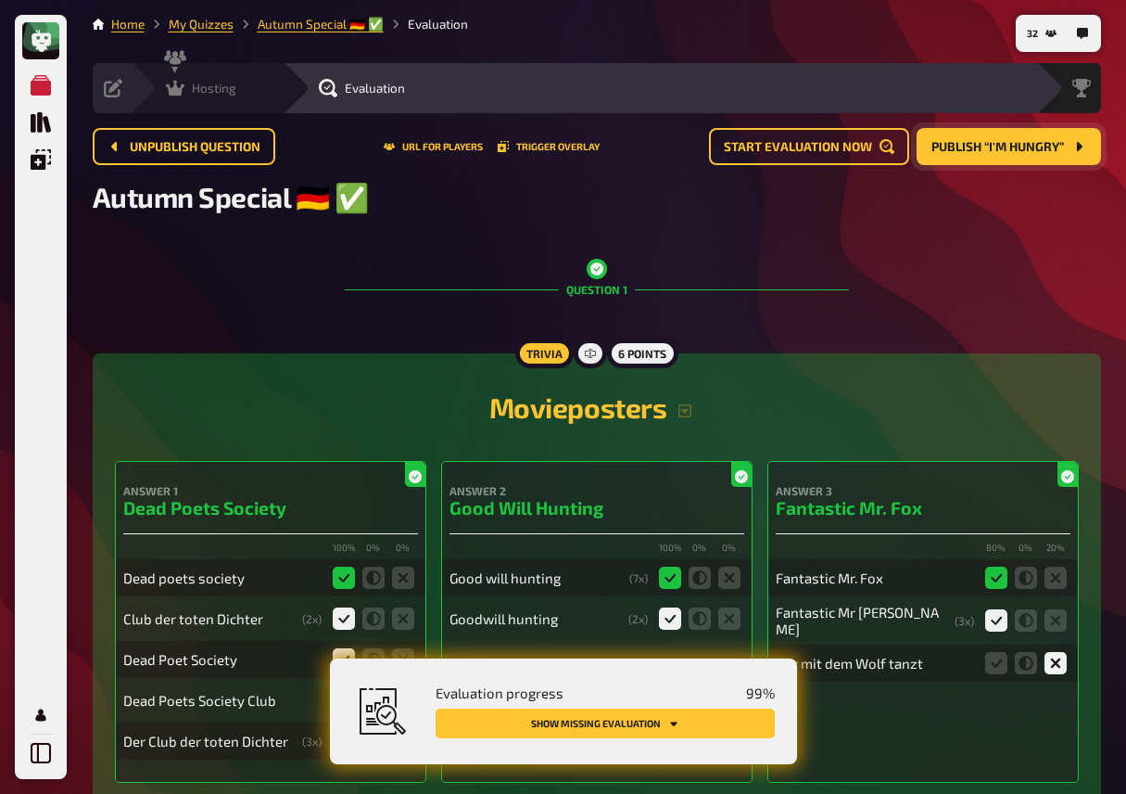
click at [227, 83] on span "Hosting" at bounding box center [214, 88] width 44 height 15
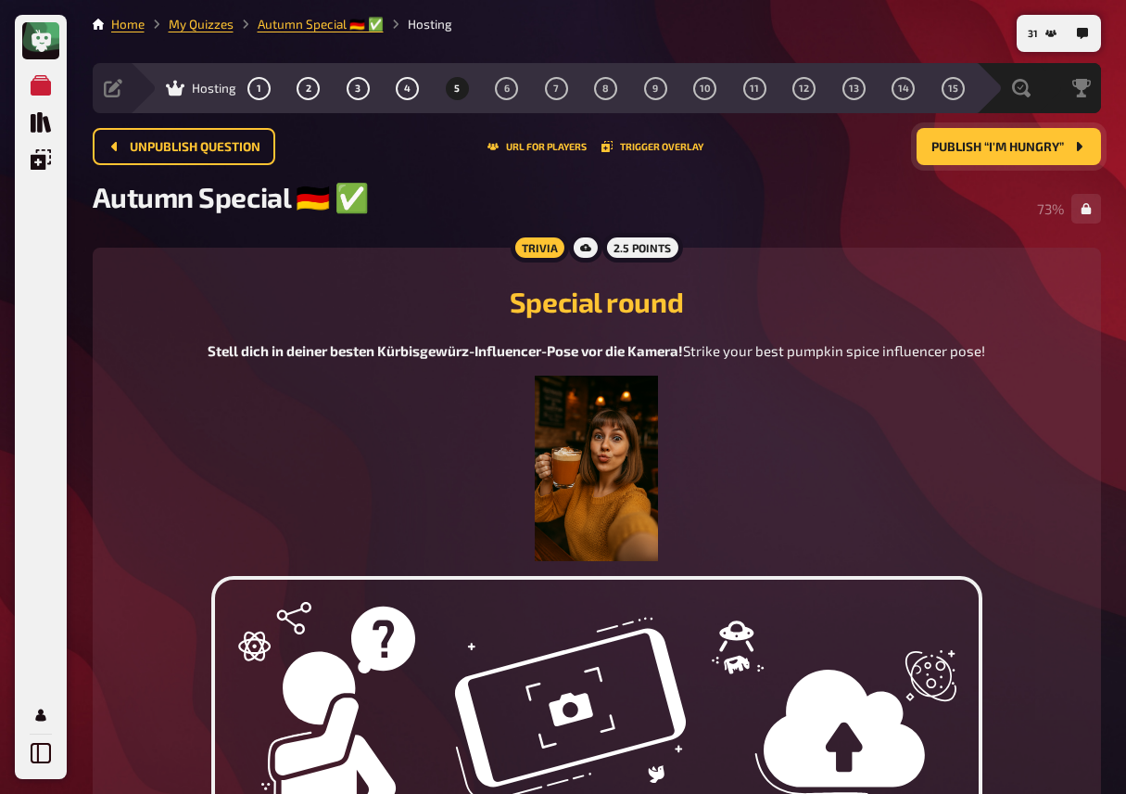
click at [362, 334] on div "Special round Stell dich in deiner besten Kürbisgewürz-Influencer-Pose vor die …" at bounding box center [597, 415] width 964 height 291
click at [510, 87] on button "6" at bounding box center [507, 88] width 30 height 30
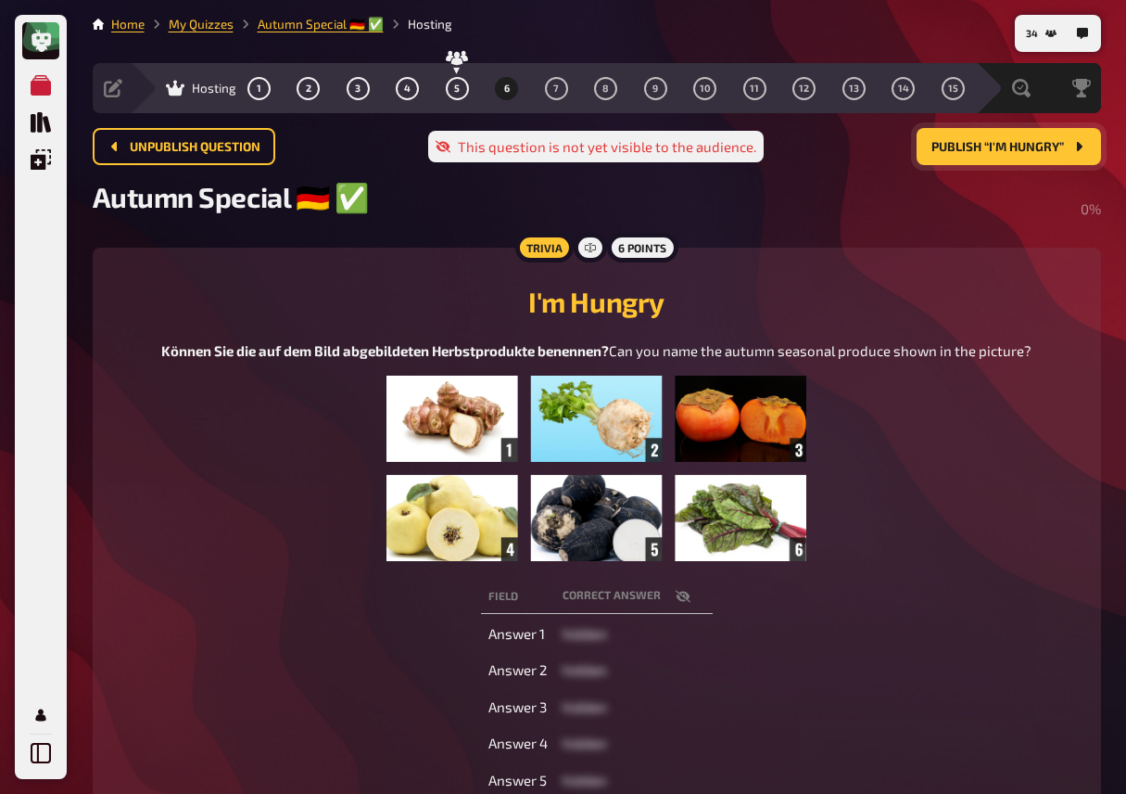
click at [960, 148] on span "Publish “I'm Hungry”" at bounding box center [998, 147] width 133 height 13
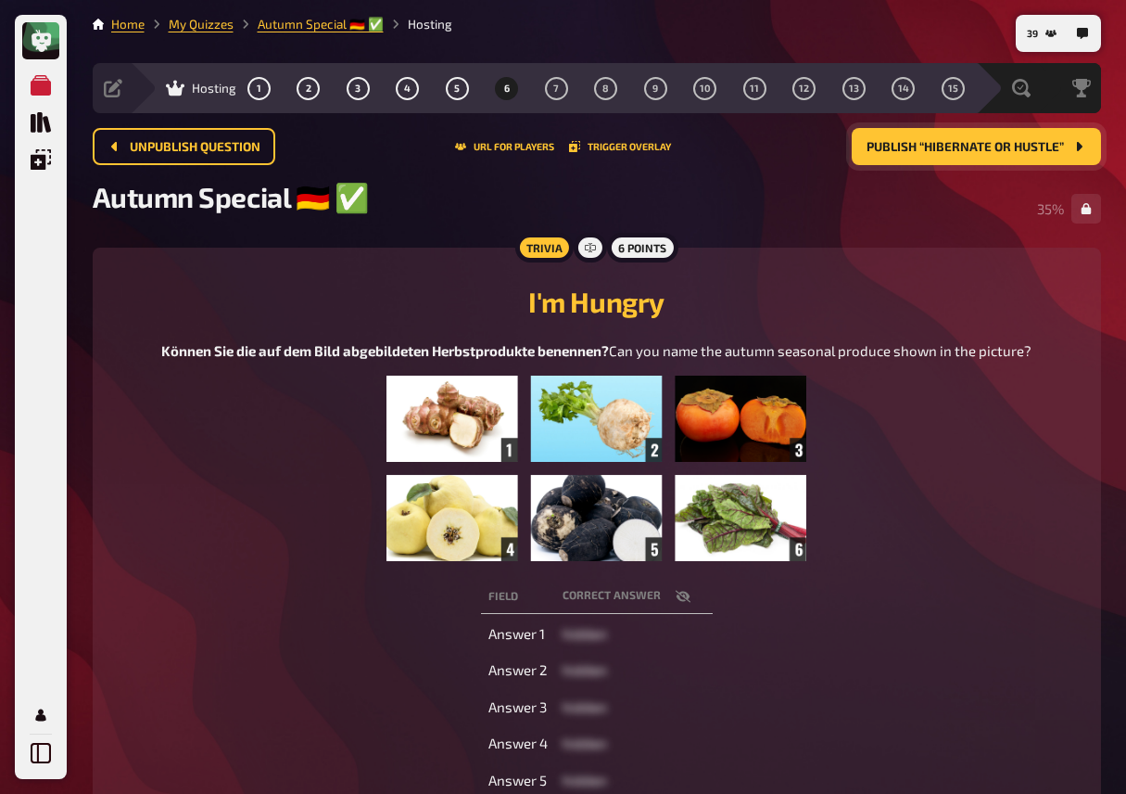
click at [270, 373] on div "Können Sie die auf dem Bild abgebildeten Herbstprodukte benennen? Can you name …" at bounding box center [597, 450] width 964 height 221
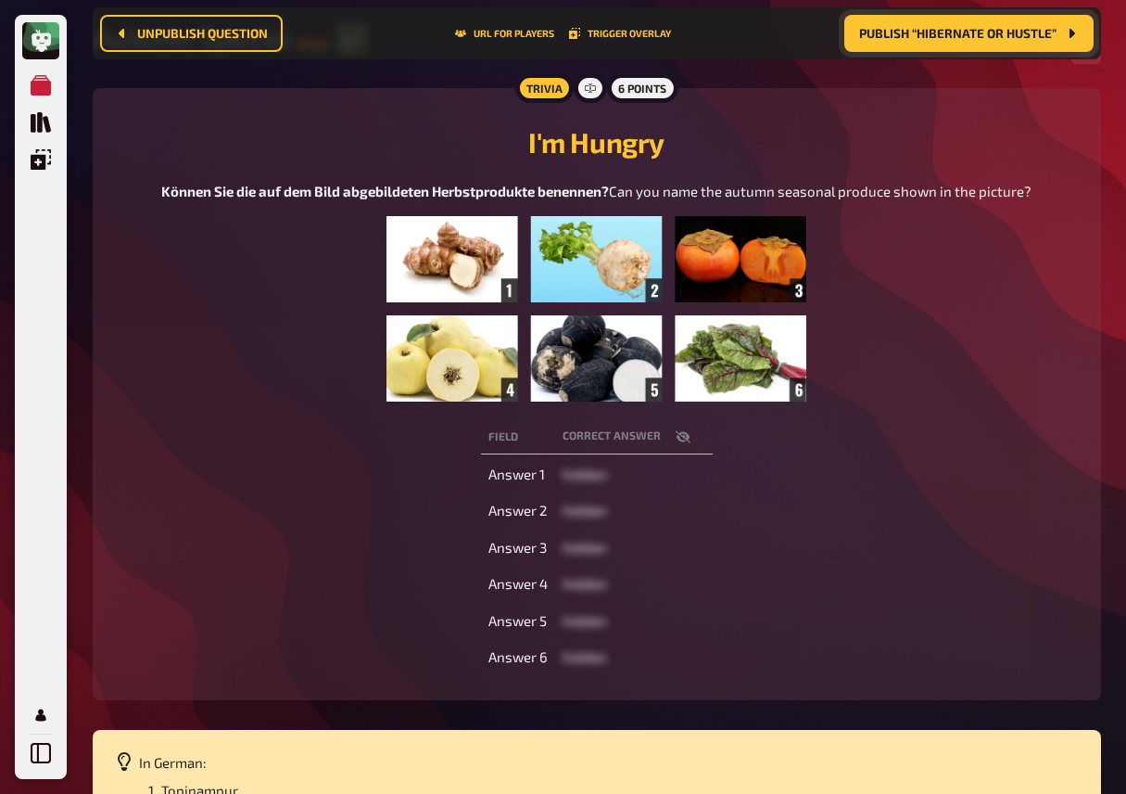
scroll to position [172, 0]
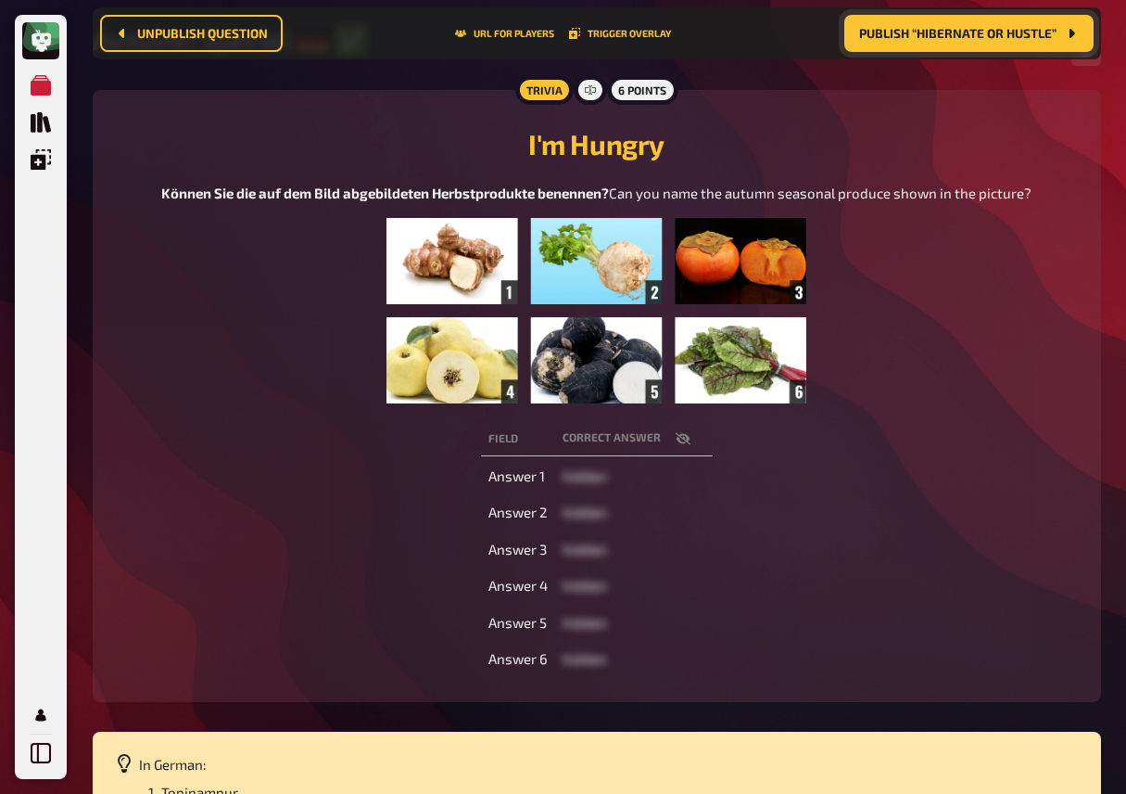
click at [686, 444] on icon "button" at bounding box center [682, 438] width 15 height 12
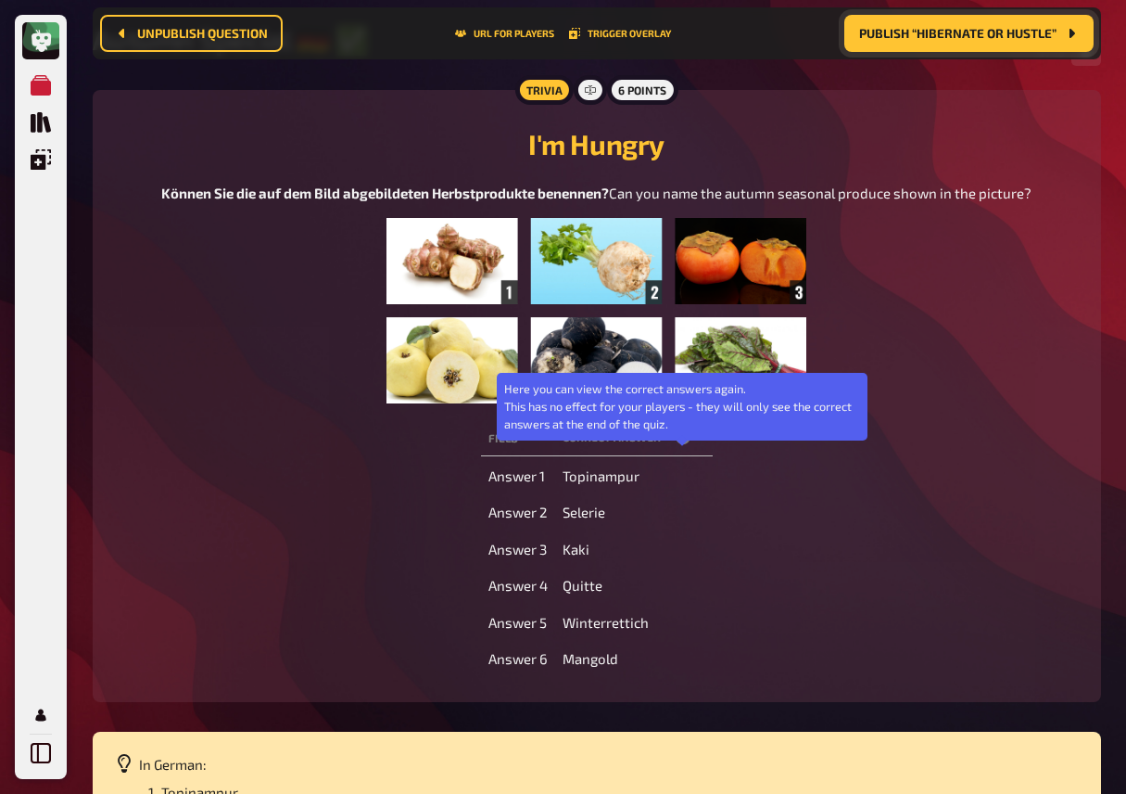
click at [686, 444] on icon "button" at bounding box center [683, 438] width 15 height 11
click at [686, 444] on icon "button" at bounding box center [682, 438] width 15 height 12
click at [686, 444] on icon "button" at bounding box center [683, 438] width 15 height 11
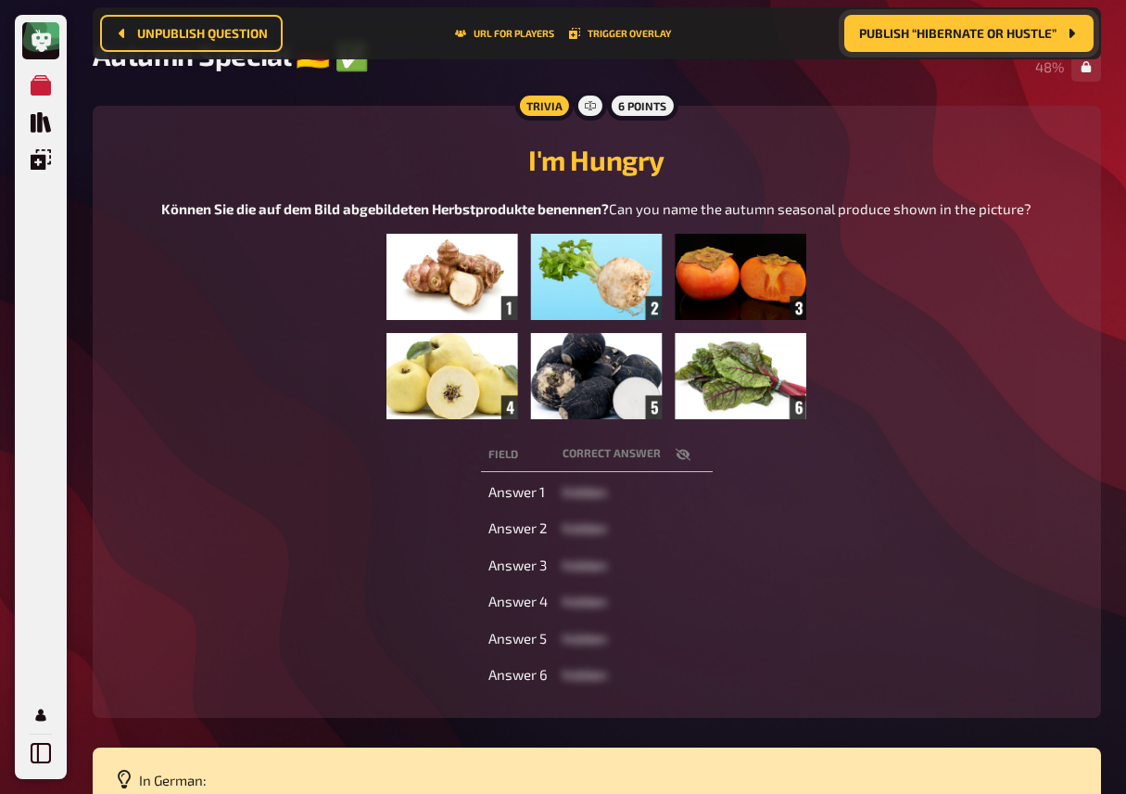
scroll to position [0, 0]
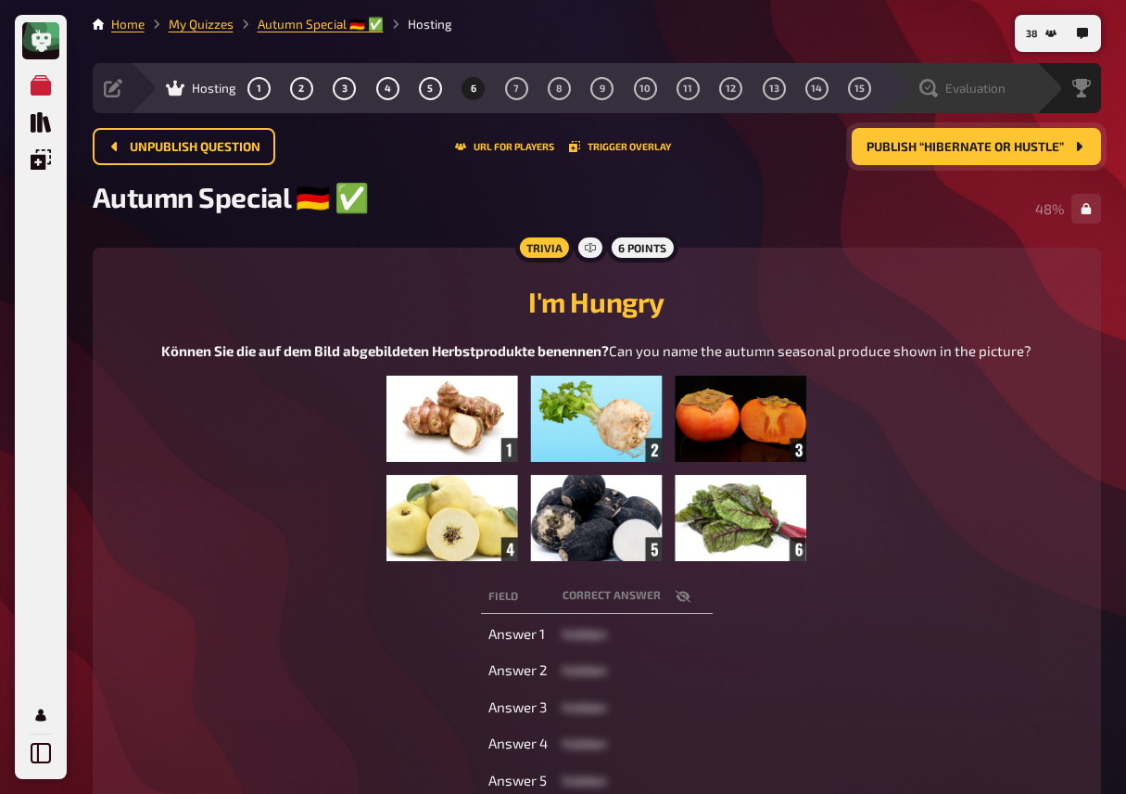
click at [960, 85] on span "Evaluation" at bounding box center [976, 88] width 60 height 15
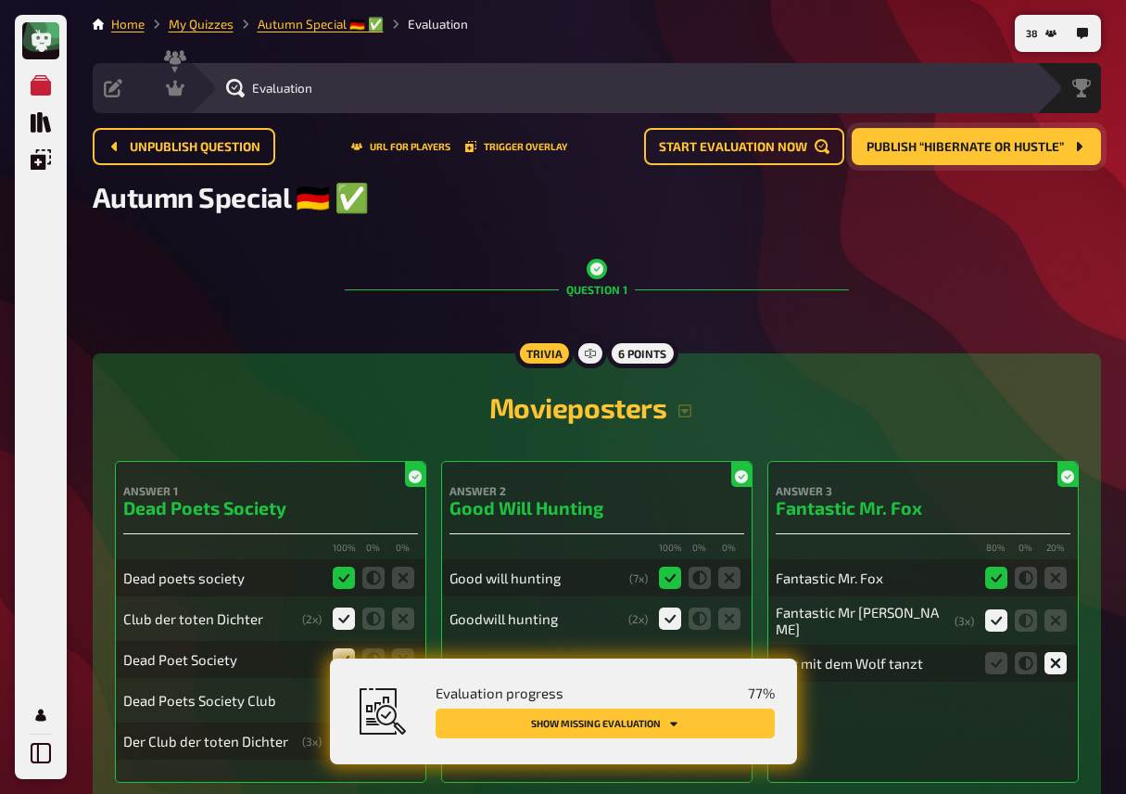
click at [642, 722] on button "Show missing evaluation" at bounding box center [605, 723] width 339 height 30
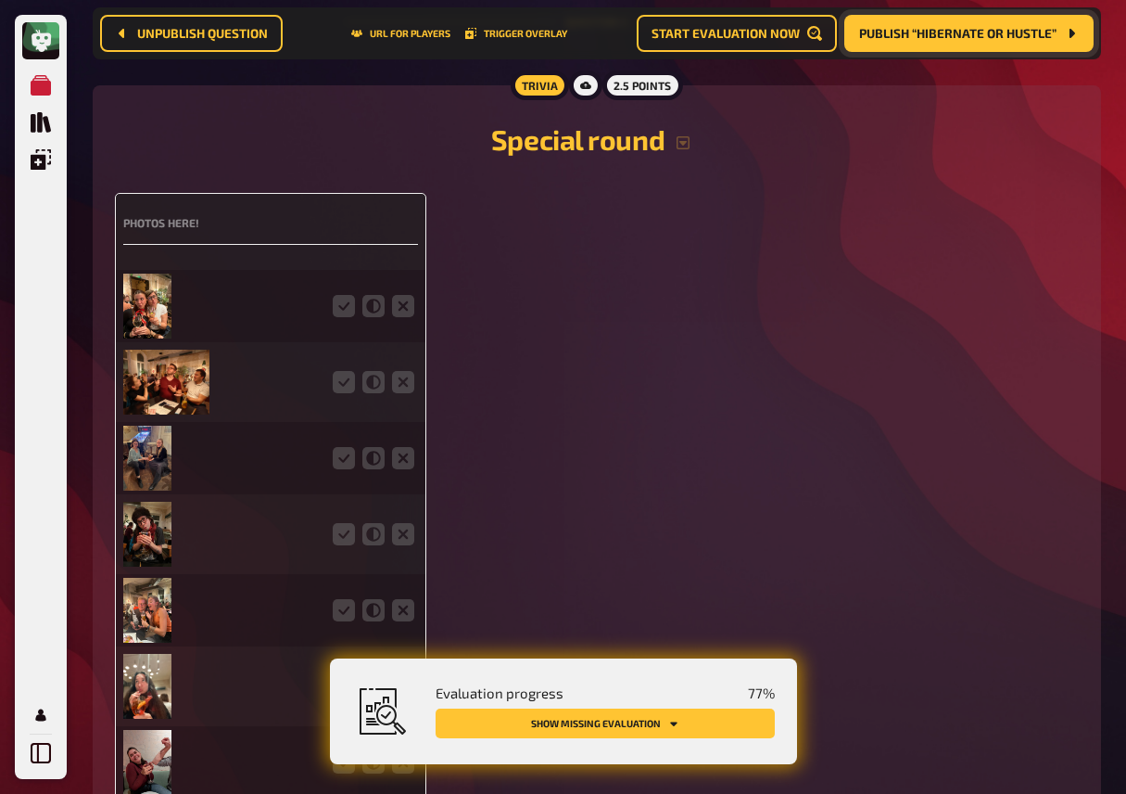
scroll to position [4354, 0]
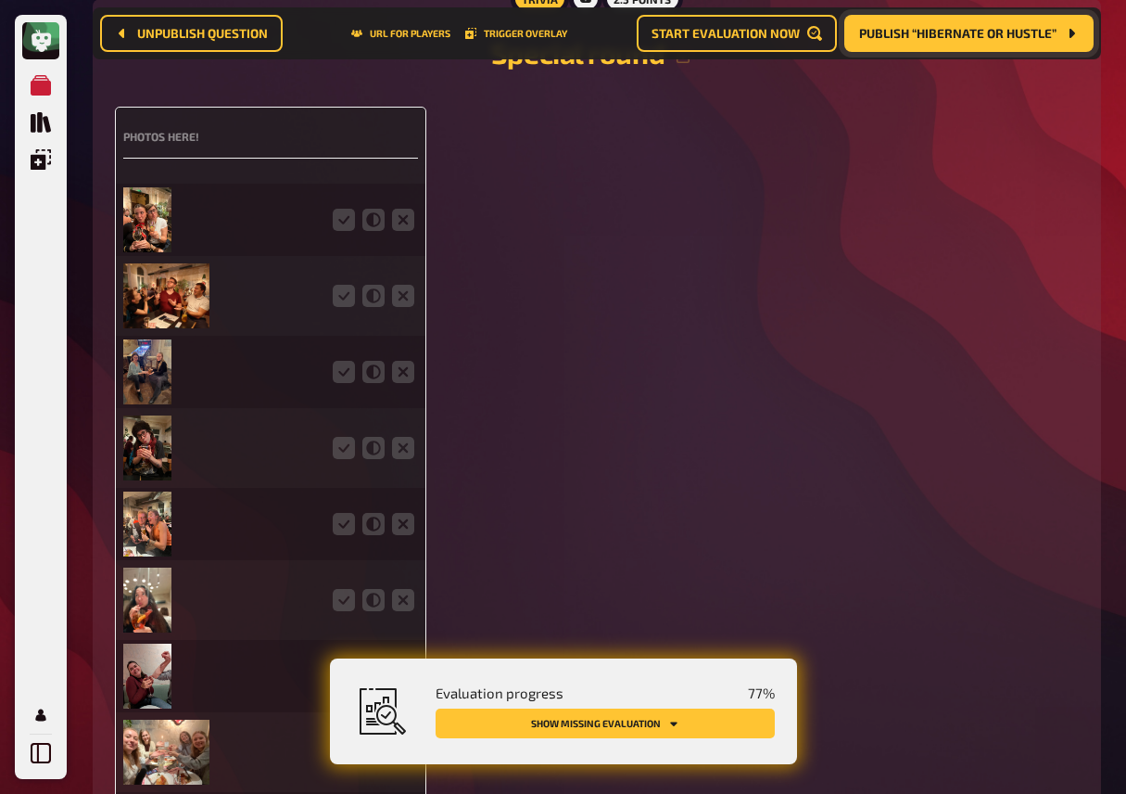
click at [154, 237] on img at bounding box center [147, 219] width 49 height 65
click at [344, 231] on icon at bounding box center [344, 220] width 22 height 22
click at [0, 0] on input "radio" at bounding box center [0, 0] width 0 height 0
click at [184, 295] on img at bounding box center [166, 295] width 86 height 65
click at [345, 307] on icon at bounding box center [344, 296] width 22 height 22
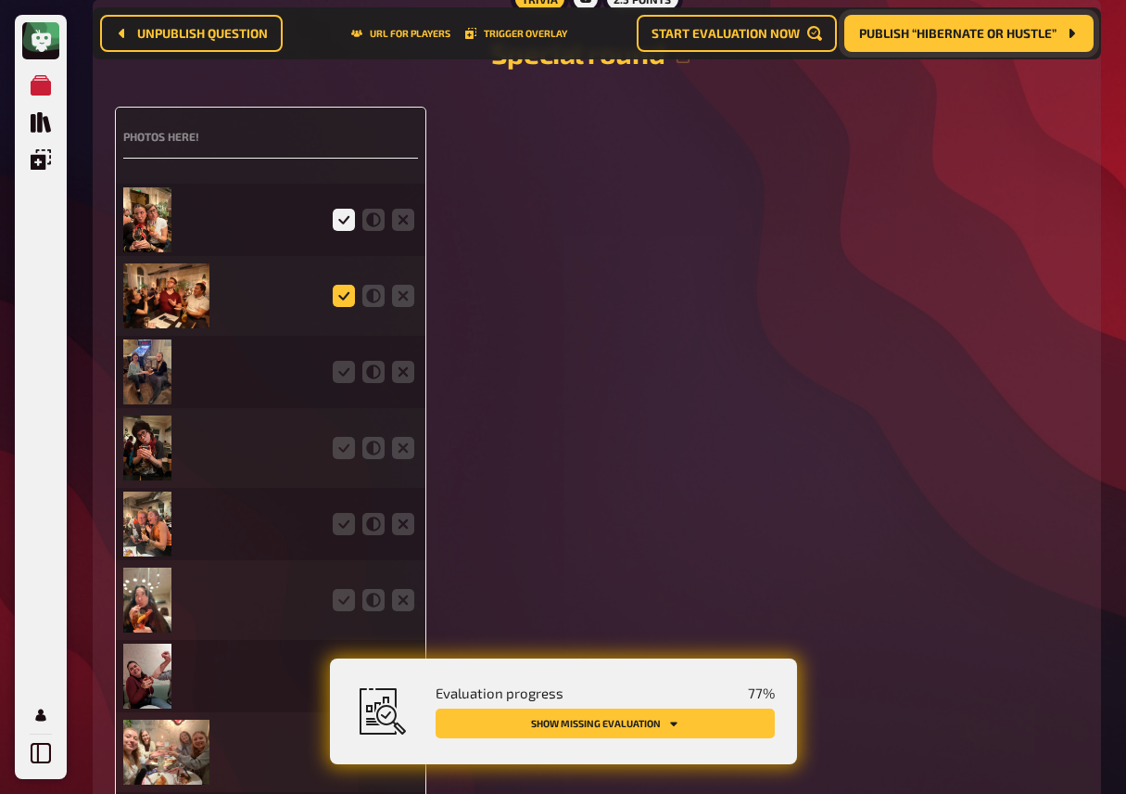
click at [0, 0] on input "radio" at bounding box center [0, 0] width 0 height 0
click at [157, 377] on img at bounding box center [147, 371] width 49 height 65
click at [346, 383] on icon at bounding box center [344, 372] width 22 height 22
click at [0, 0] on input "radio" at bounding box center [0, 0] width 0 height 0
click at [157, 446] on img at bounding box center [147, 447] width 49 height 65
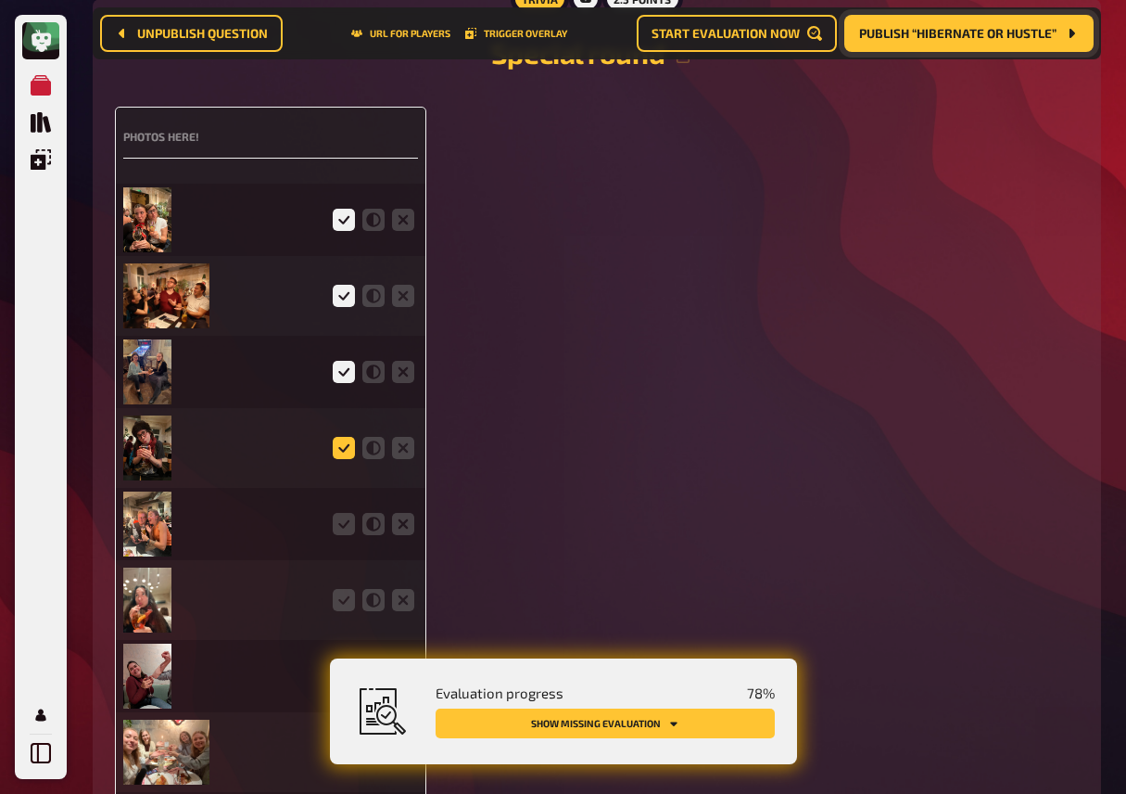
click at [350, 459] on icon at bounding box center [344, 448] width 22 height 22
click at [0, 0] on input "radio" at bounding box center [0, 0] width 0 height 0
click at [145, 521] on img at bounding box center [147, 523] width 49 height 65
click at [340, 534] on icon at bounding box center [344, 524] width 22 height 22
click at [0, 0] on input "radio" at bounding box center [0, 0] width 0 height 0
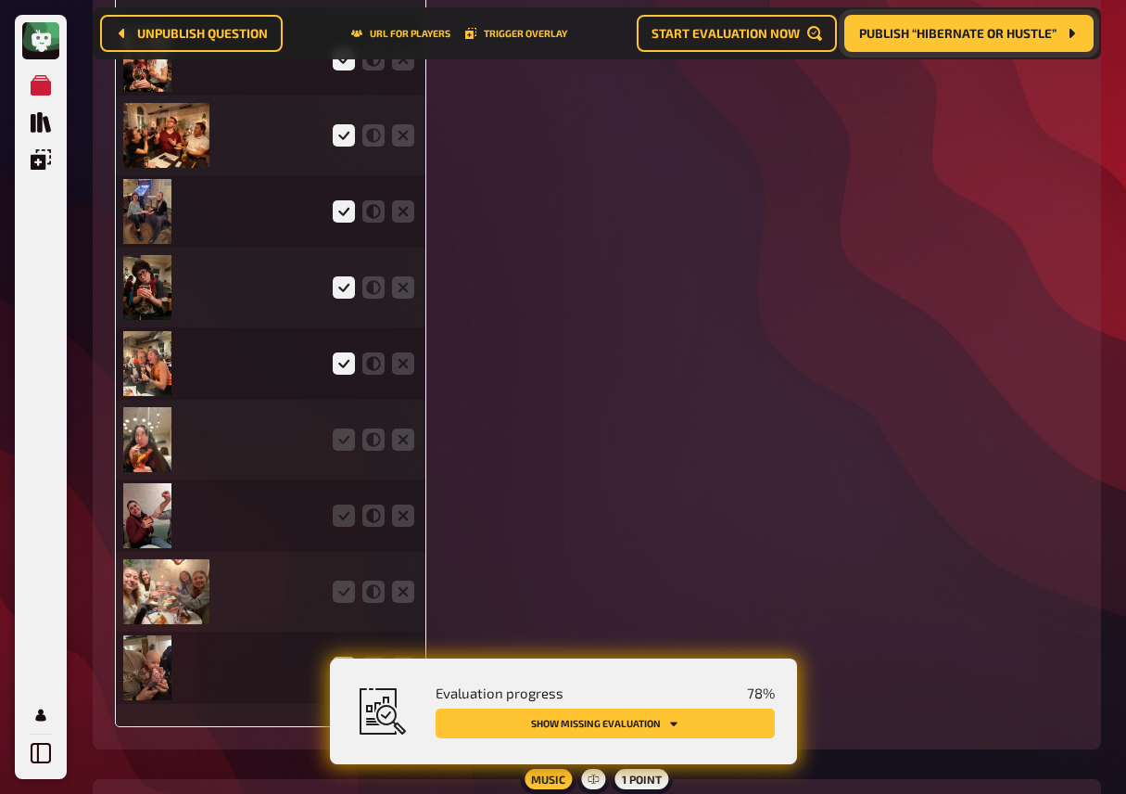
scroll to position [4537, 0]
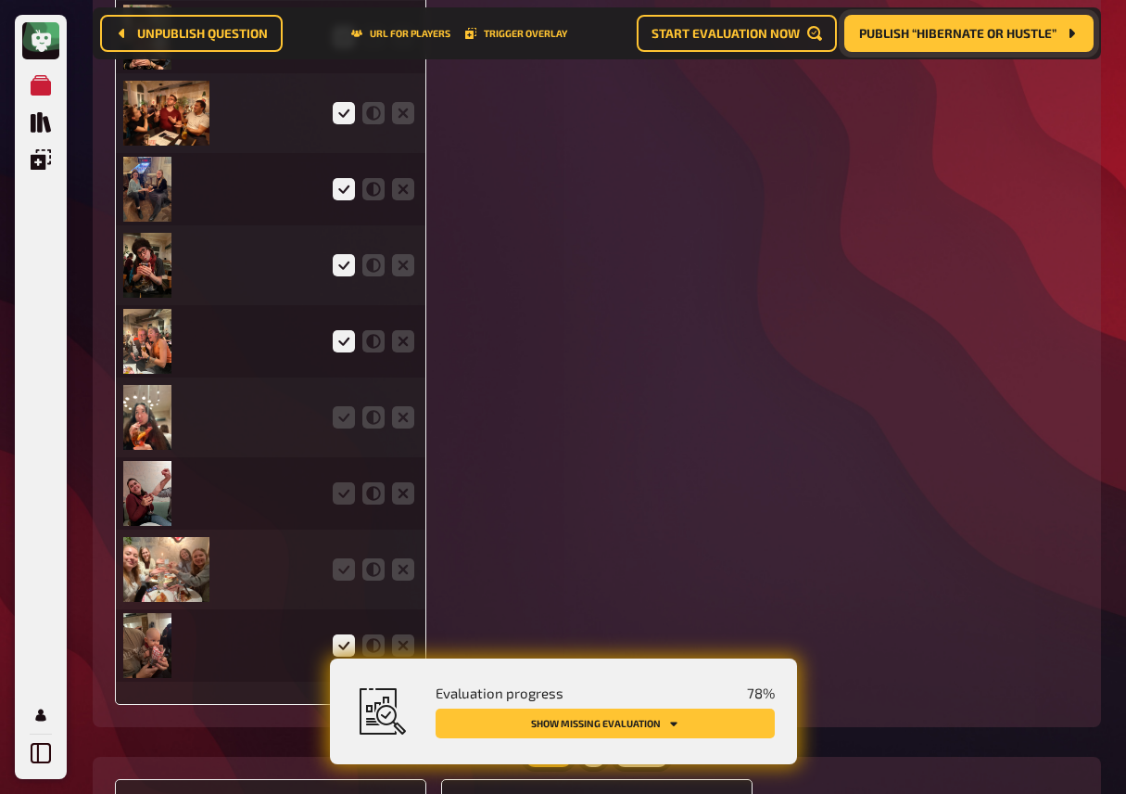
click at [146, 421] on img at bounding box center [147, 417] width 49 height 65
click at [348, 428] on icon at bounding box center [344, 417] width 22 height 22
click at [0, 0] on input "radio" at bounding box center [0, 0] width 0 height 0
click at [143, 510] on img at bounding box center [147, 493] width 49 height 65
click at [342, 501] on icon at bounding box center [344, 493] width 22 height 22
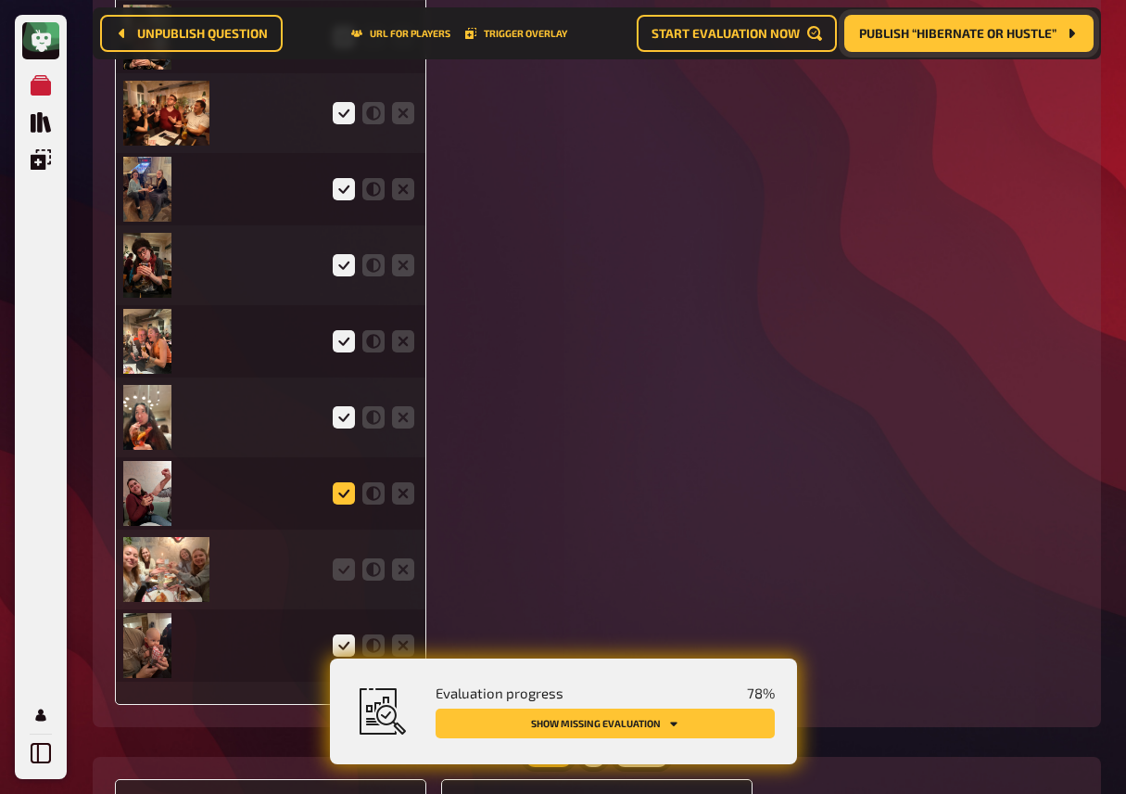
click at [0, 0] on input "radio" at bounding box center [0, 0] width 0 height 0
click at [188, 561] on img at bounding box center [166, 569] width 86 height 65
click at [335, 580] on icon at bounding box center [344, 569] width 22 height 22
click at [0, 0] on input "radio" at bounding box center [0, 0] width 0 height 0
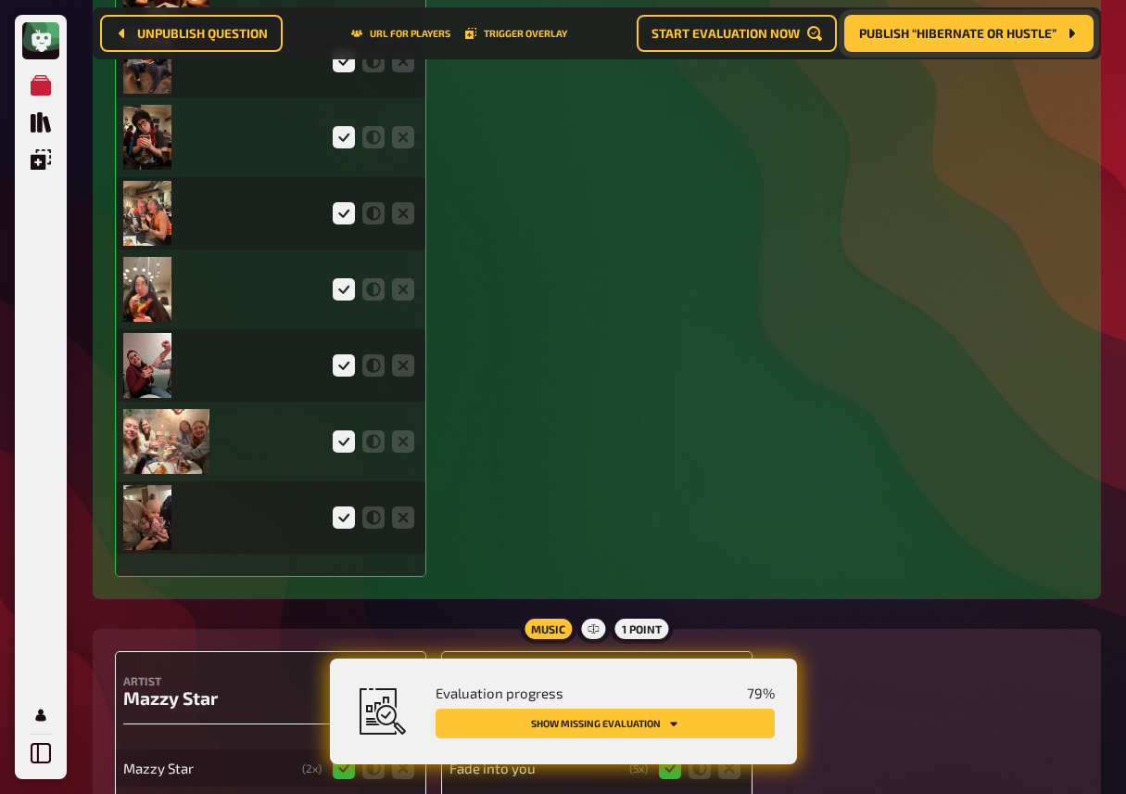
scroll to position [4758, 0]
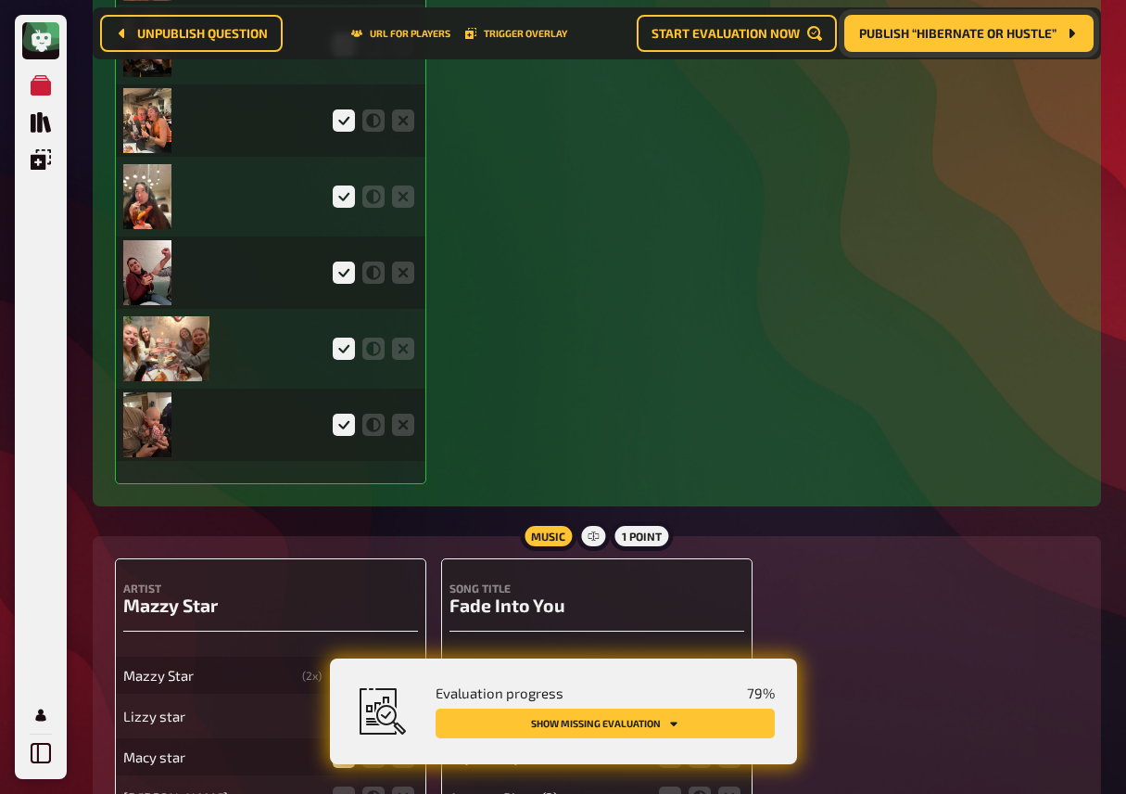
click at [151, 431] on img at bounding box center [147, 424] width 49 height 65
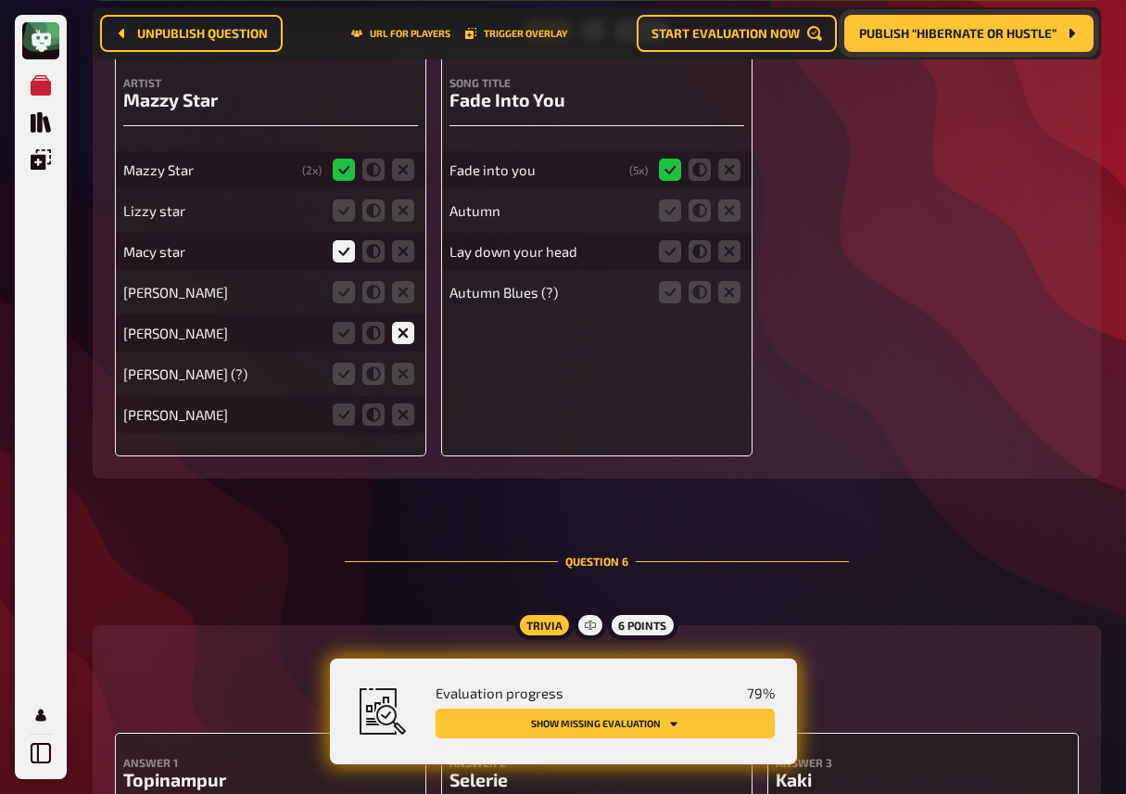
scroll to position [5275, 0]
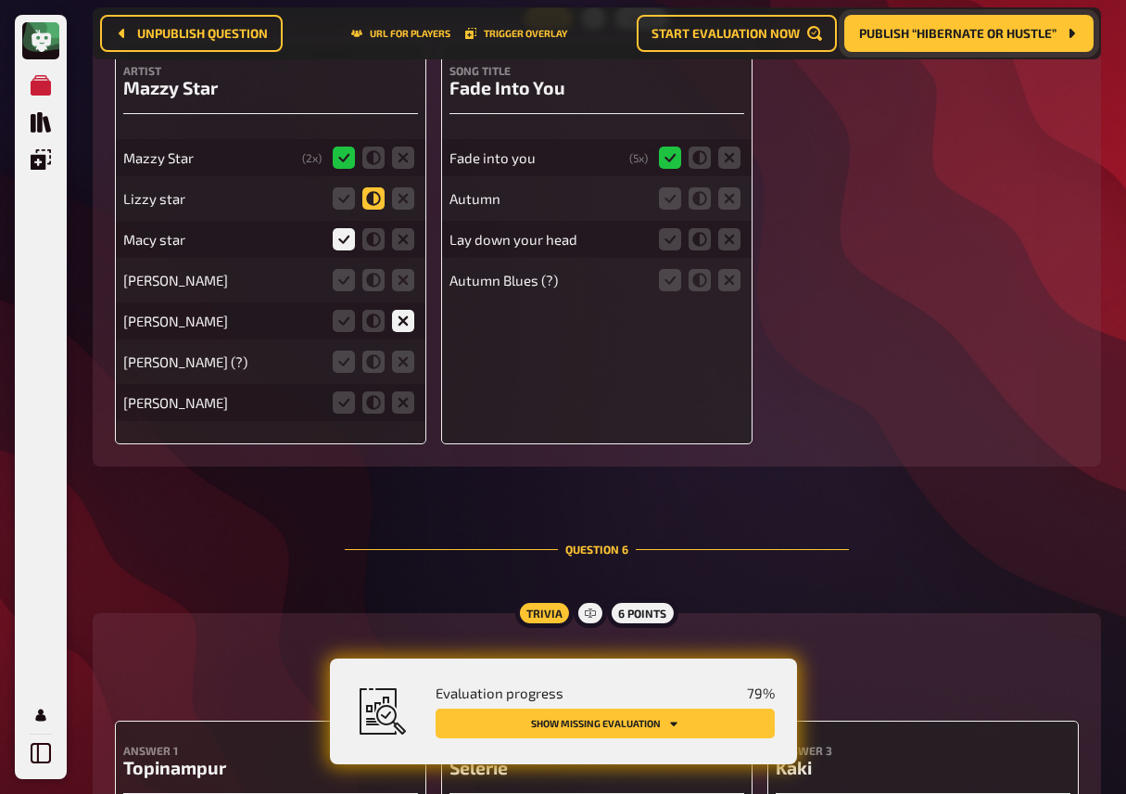
click at [382, 210] on icon at bounding box center [373, 198] width 22 height 22
click at [0, 0] on input "radio" at bounding box center [0, 0] width 0 height 0
click at [400, 291] on icon at bounding box center [403, 280] width 22 height 22
click at [0, 0] on input "radio" at bounding box center [0, 0] width 0 height 0
click at [402, 373] on icon at bounding box center [403, 361] width 22 height 22
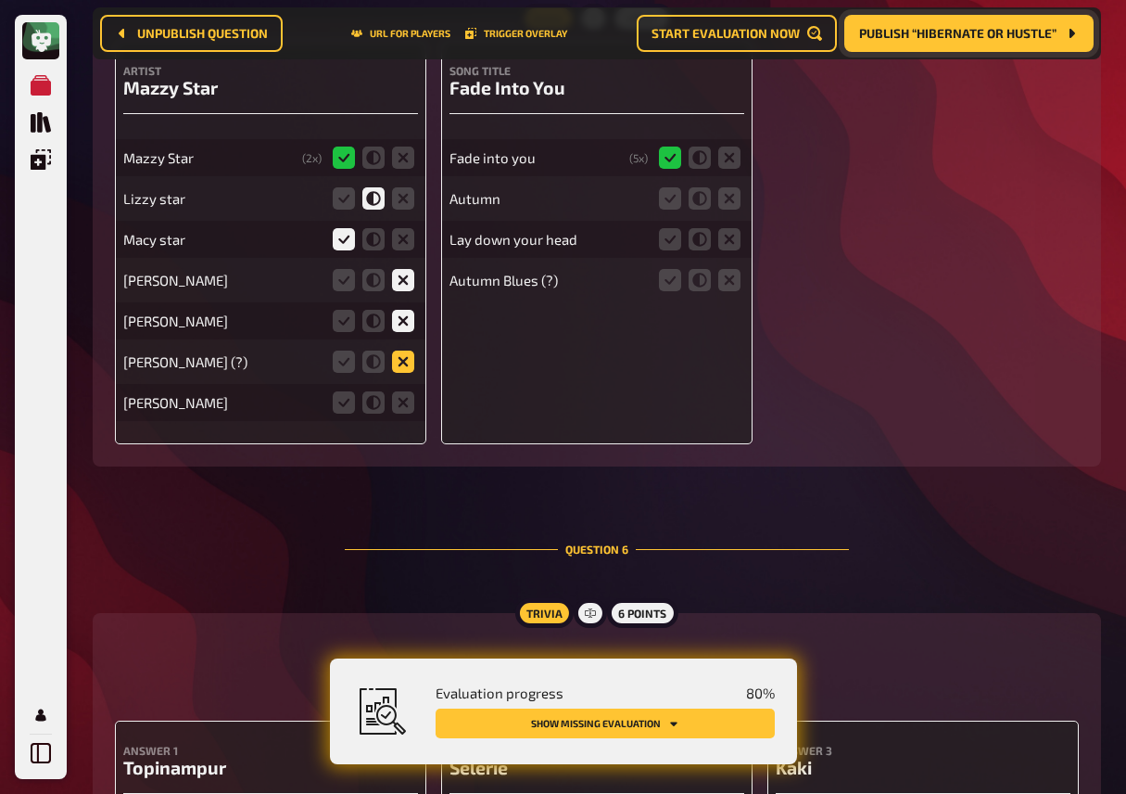
click at [0, 0] on input "radio" at bounding box center [0, 0] width 0 height 0
click at [400, 413] on icon at bounding box center [403, 402] width 22 height 22
click at [0, 0] on input "radio" at bounding box center [0, 0] width 0 height 0
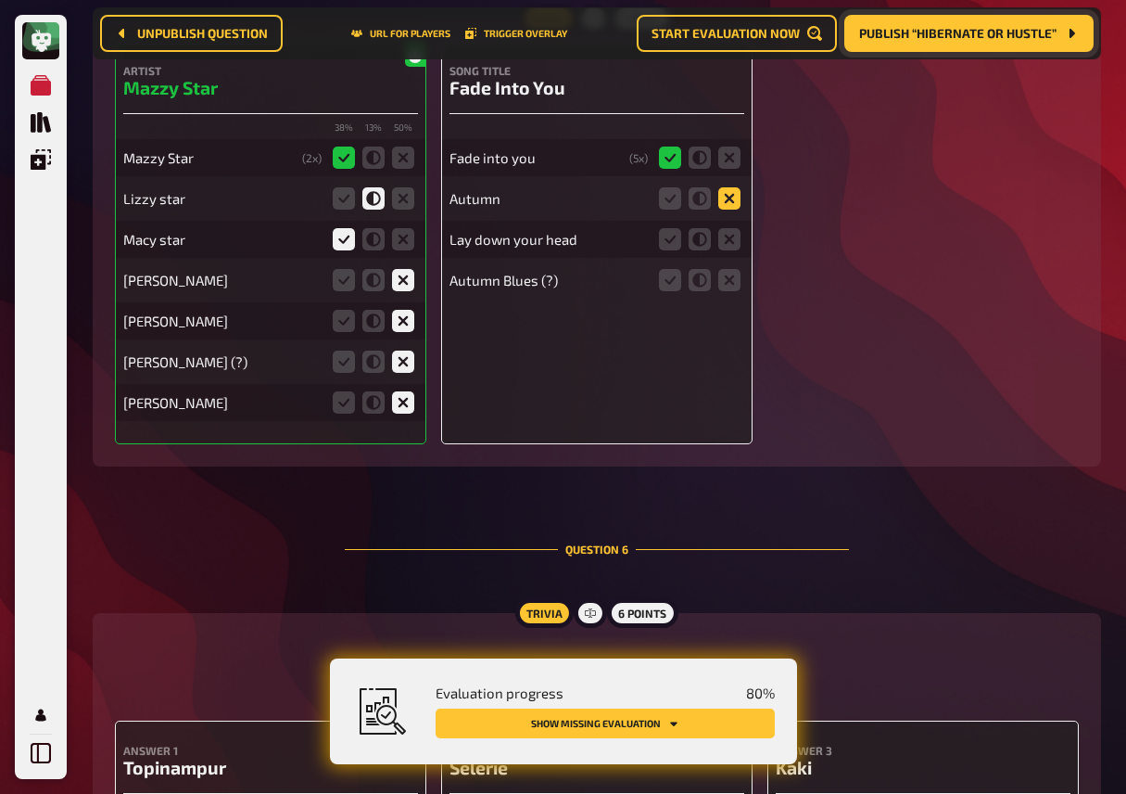
click at [730, 210] on icon at bounding box center [729, 198] width 22 height 22
click at [0, 0] on input "radio" at bounding box center [0, 0] width 0 height 0
click at [730, 250] on icon at bounding box center [729, 239] width 22 height 22
click at [0, 0] on input "radio" at bounding box center [0, 0] width 0 height 0
click at [731, 291] on icon at bounding box center [729, 280] width 22 height 22
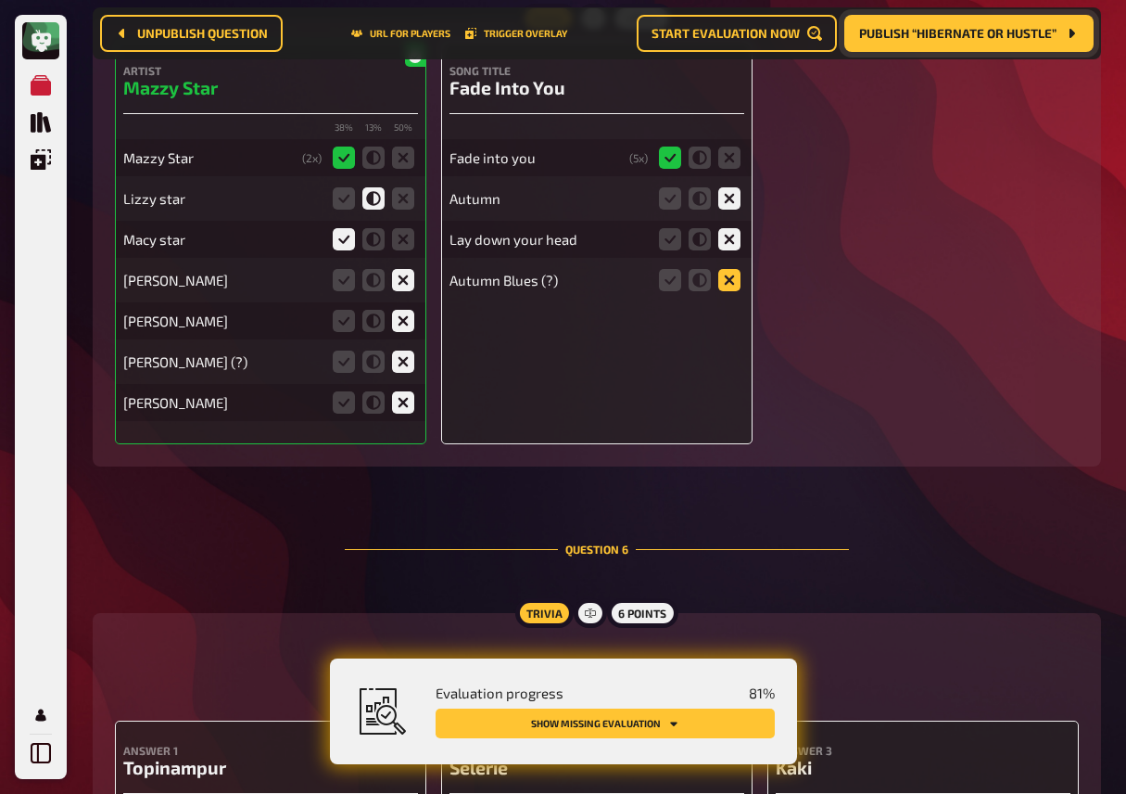
click at [0, 0] on input "radio" at bounding box center [0, 0] width 0 height 0
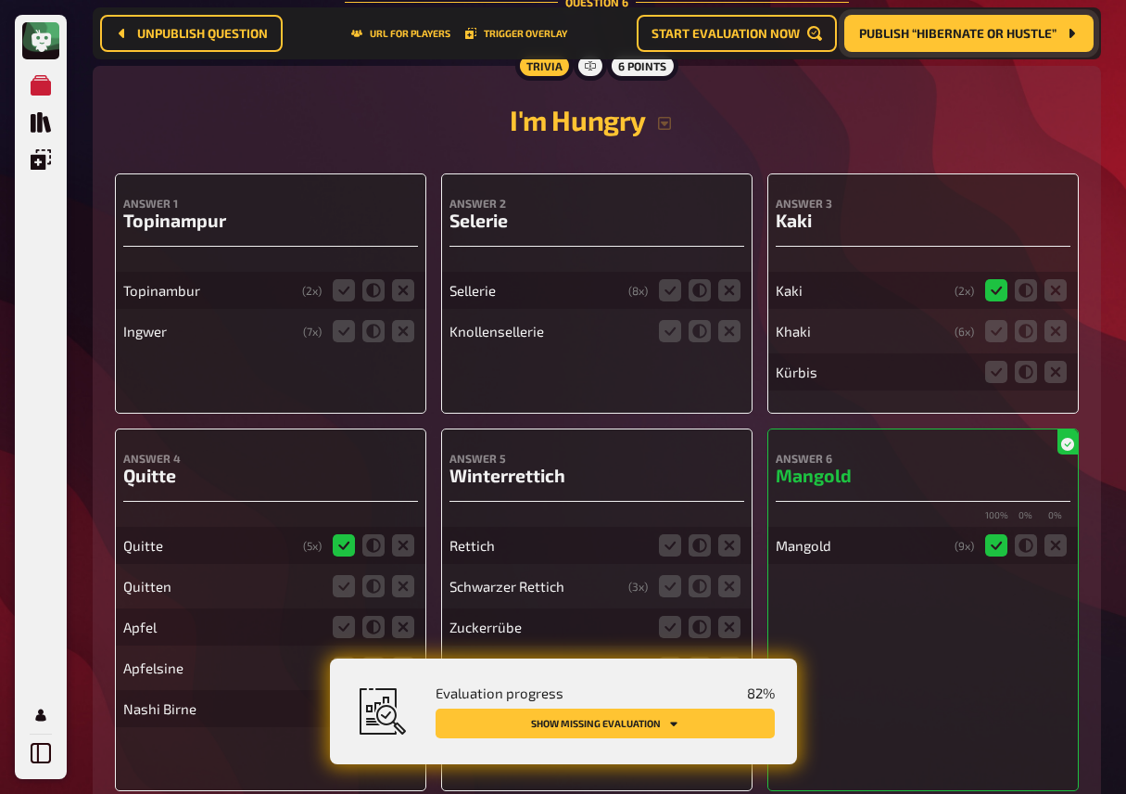
scroll to position [5840, 0]
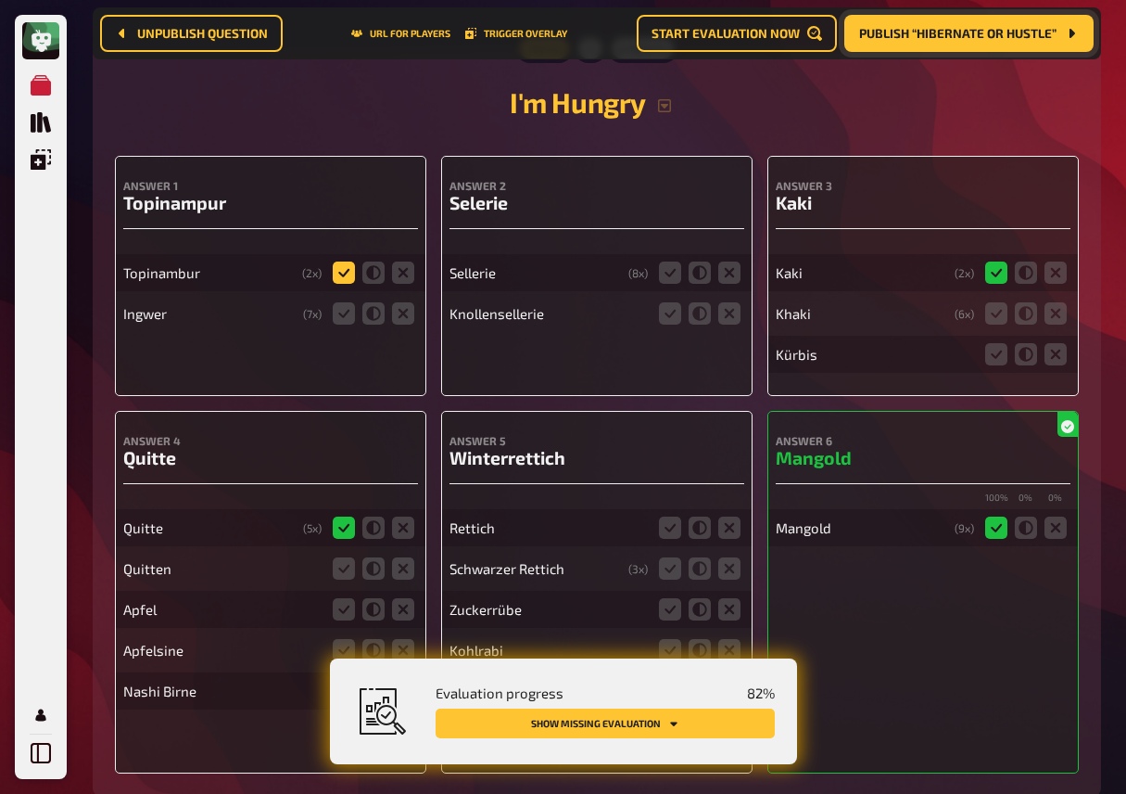
click at [344, 284] on icon at bounding box center [344, 272] width 22 height 22
click at [0, 0] on input "radio" at bounding box center [0, 0] width 0 height 0
click at [395, 324] on icon at bounding box center [403, 313] width 22 height 22
click at [0, 0] on input "radio" at bounding box center [0, 0] width 0 height 0
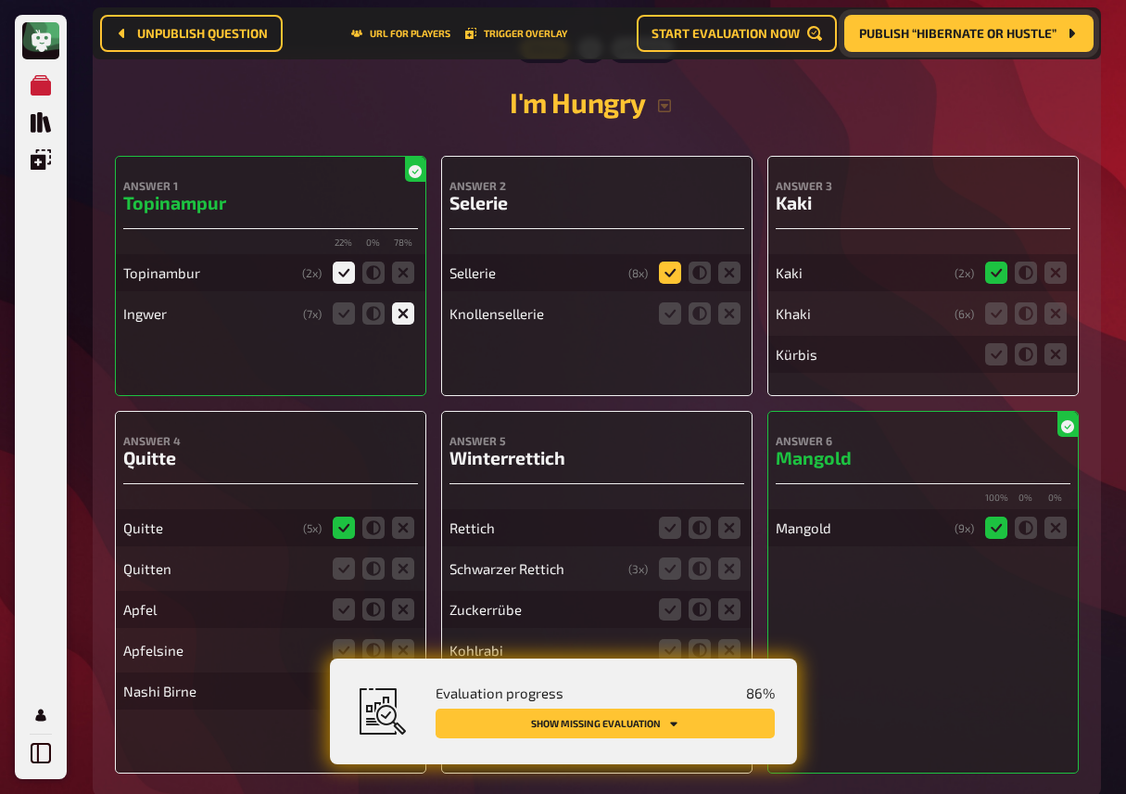
click at [670, 283] on icon at bounding box center [670, 272] width 22 height 22
click at [0, 0] on input "radio" at bounding box center [0, 0] width 0 height 0
click at [677, 324] on icon at bounding box center [670, 313] width 22 height 22
click at [0, 0] on input "radio" at bounding box center [0, 0] width 0 height 0
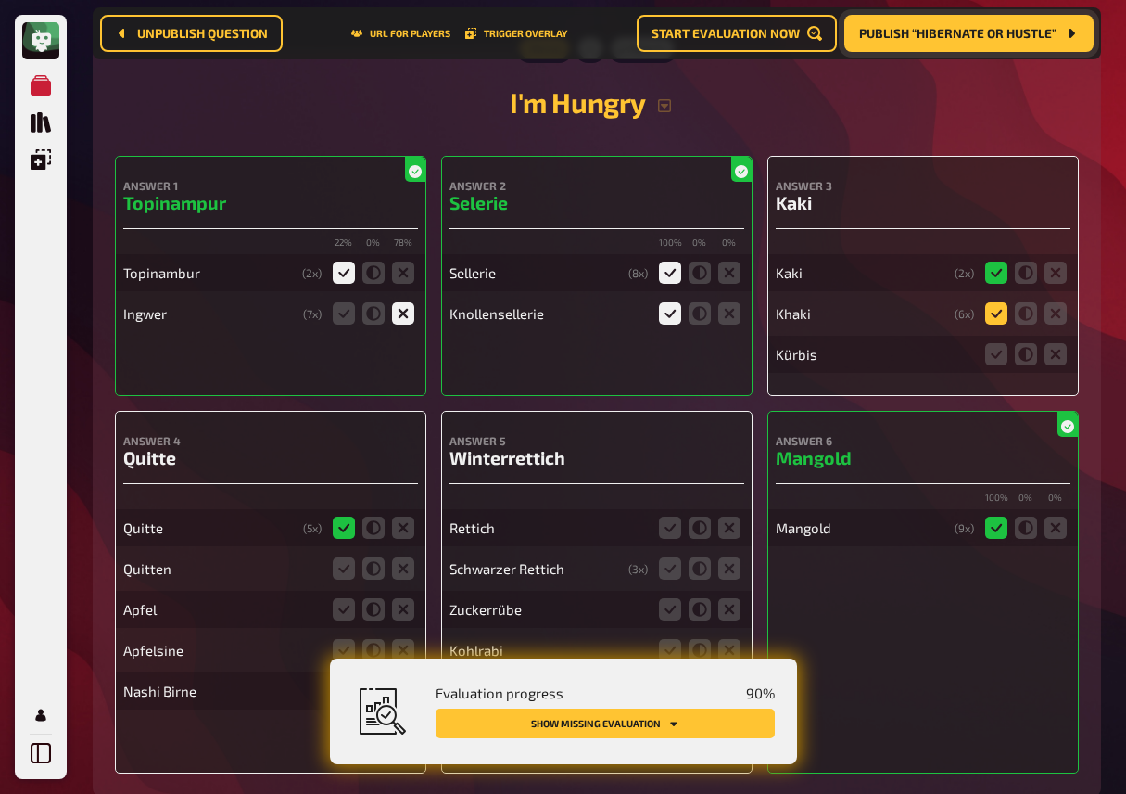
click at [998, 324] on icon at bounding box center [996, 313] width 22 height 22
click at [0, 0] on input "radio" at bounding box center [0, 0] width 0 height 0
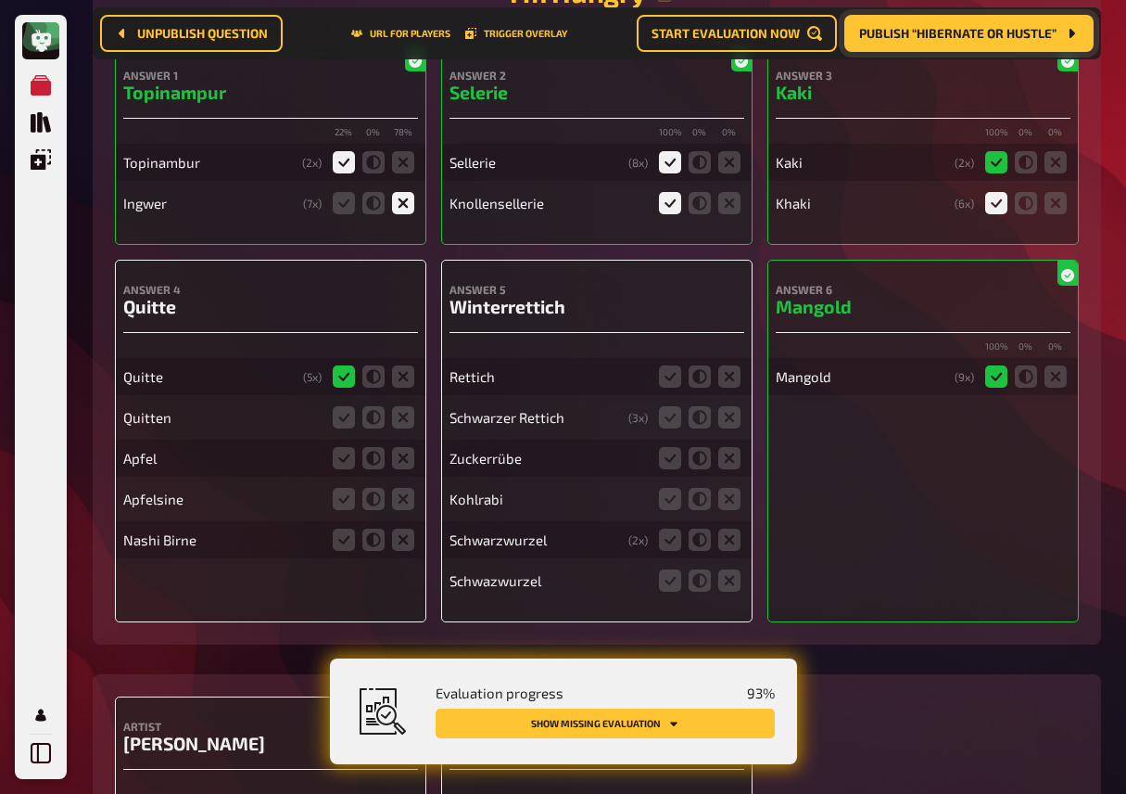
scroll to position [5953, 0]
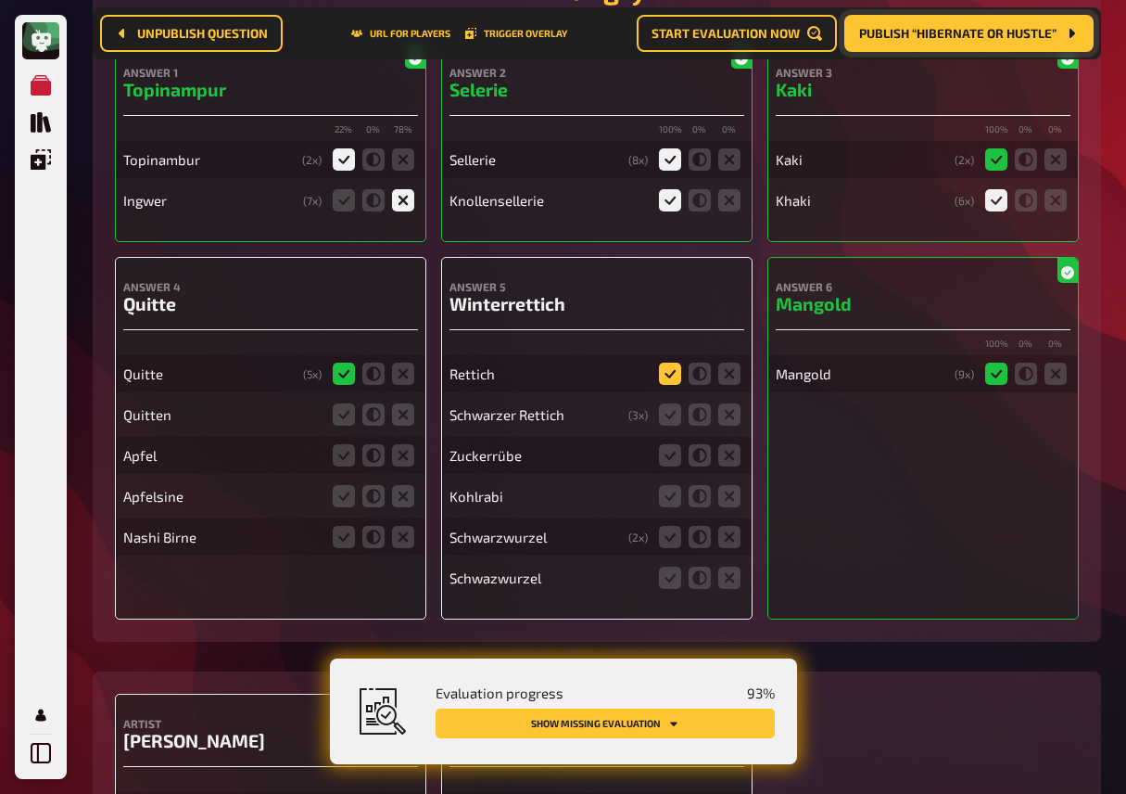
click at [664, 385] on icon at bounding box center [670, 373] width 22 height 22
click at [0, 0] on input "radio" at bounding box center [0, 0] width 0 height 0
click at [676, 426] on icon at bounding box center [670, 414] width 22 height 22
click at [0, 0] on input "radio" at bounding box center [0, 0] width 0 height 0
click at [730, 466] on icon at bounding box center [729, 455] width 22 height 22
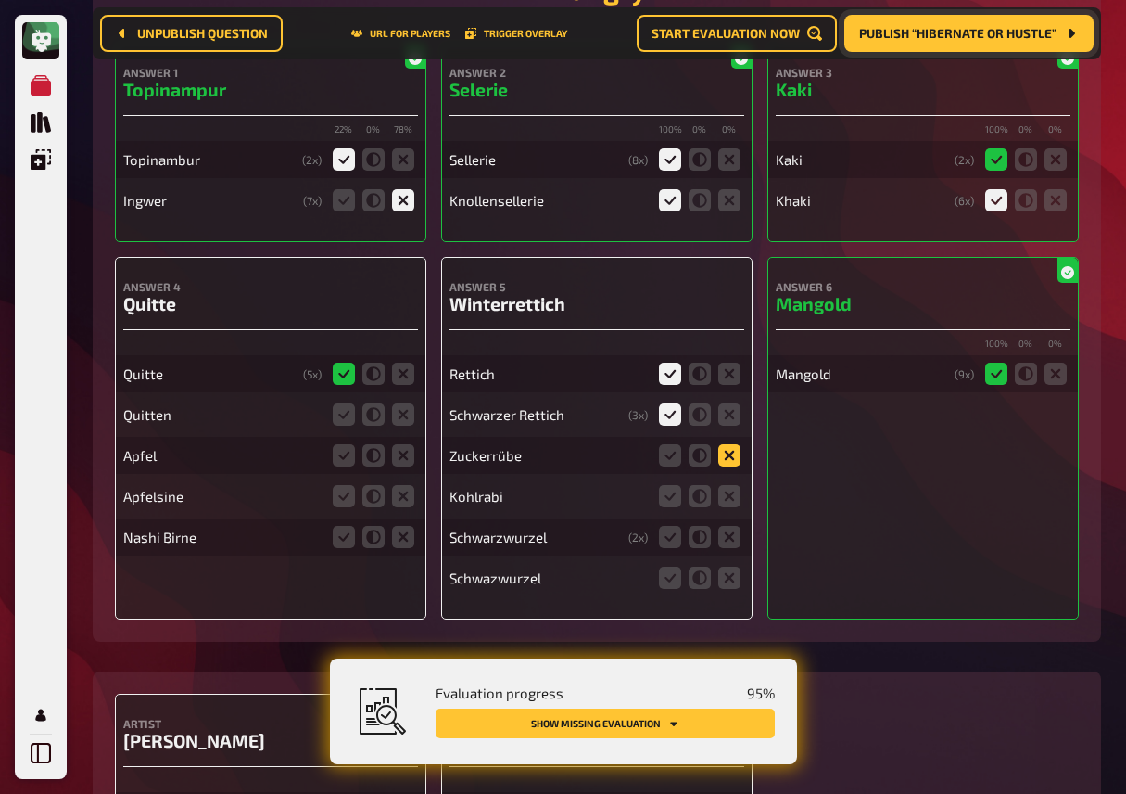
click at [0, 0] on input "radio" at bounding box center [0, 0] width 0 height 0
click at [729, 507] on icon at bounding box center [729, 496] width 22 height 22
click at [0, 0] on input "radio" at bounding box center [0, 0] width 0 height 0
click at [731, 548] on icon at bounding box center [729, 537] width 22 height 22
click at [0, 0] on input "radio" at bounding box center [0, 0] width 0 height 0
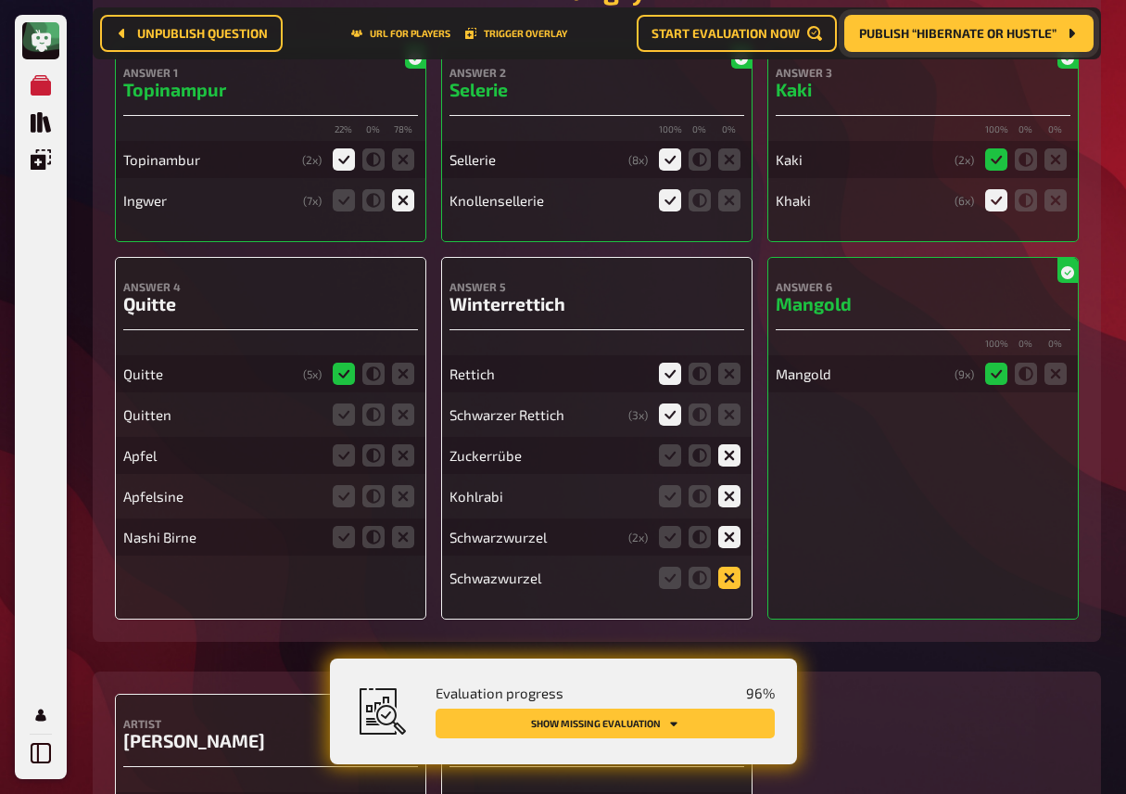
click at [731, 586] on icon at bounding box center [729, 577] width 22 height 22
click at [0, 0] on input "radio" at bounding box center [0, 0] width 0 height 0
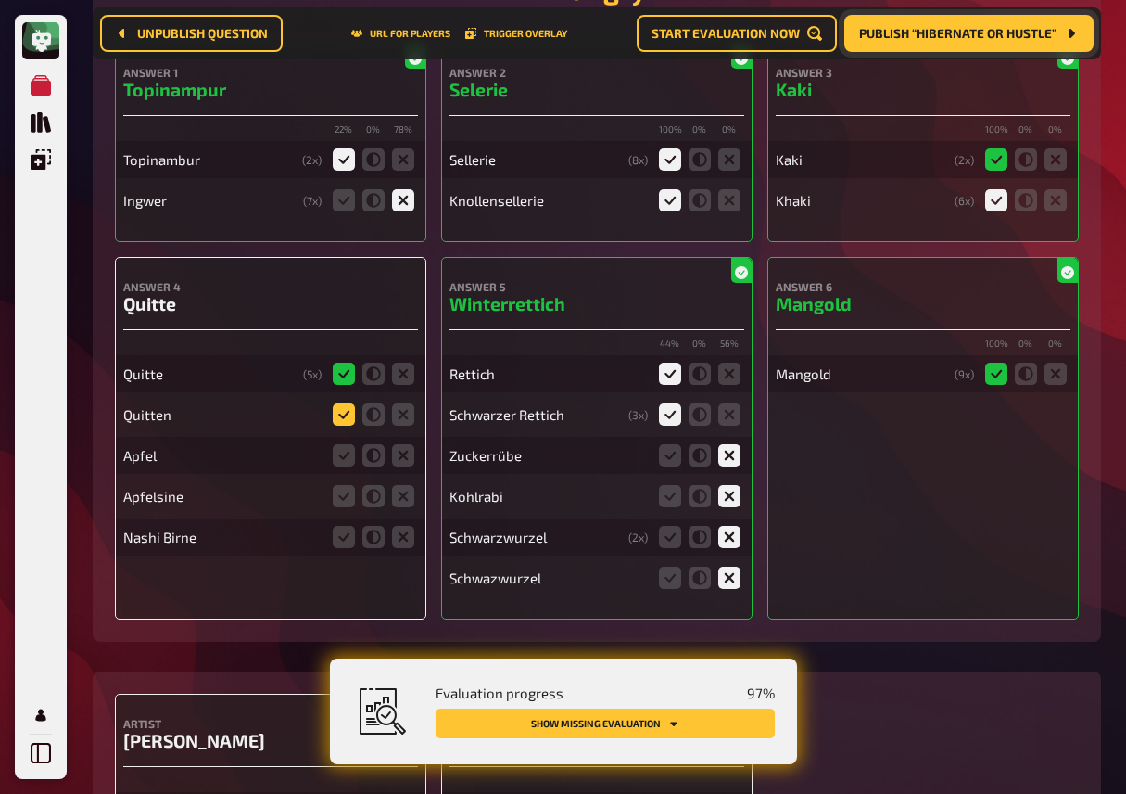
click at [343, 424] on icon at bounding box center [344, 414] width 22 height 22
click at [0, 0] on input "radio" at bounding box center [0, 0] width 0 height 0
click at [406, 466] on icon at bounding box center [403, 455] width 22 height 22
click at [0, 0] on input "radio" at bounding box center [0, 0] width 0 height 0
click at [404, 507] on icon at bounding box center [403, 496] width 22 height 22
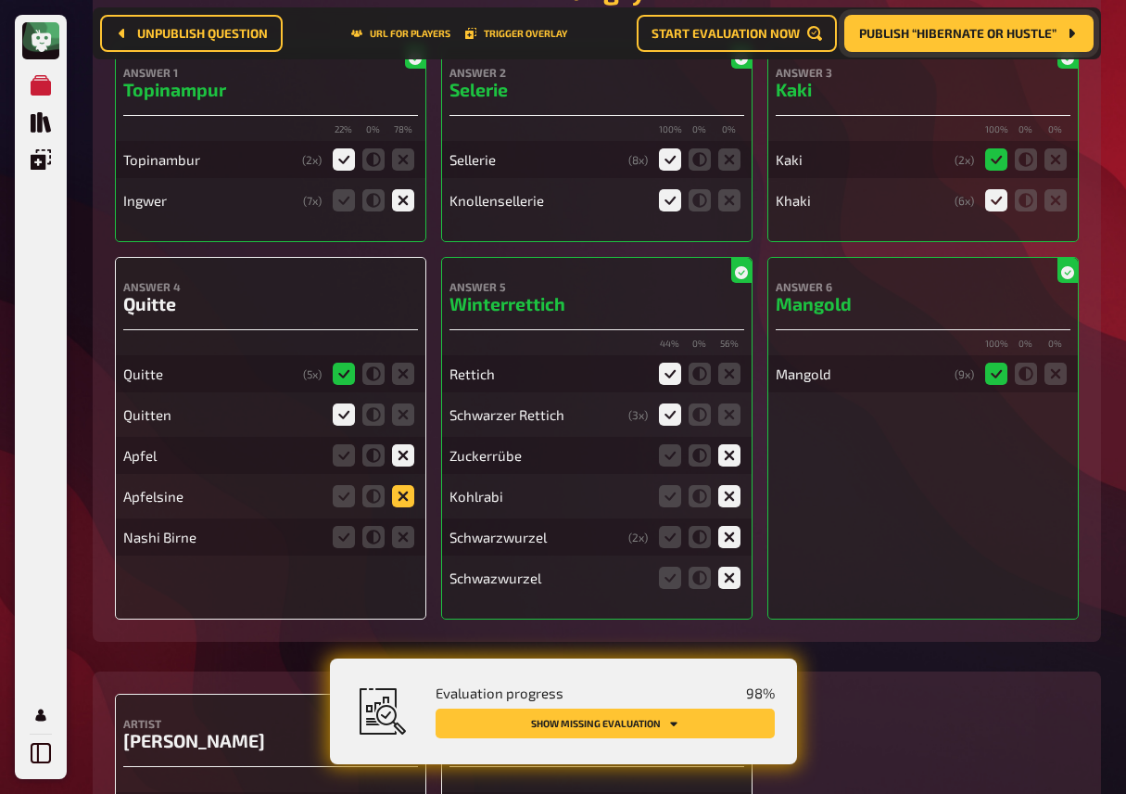
click at [0, 0] on input "radio" at bounding box center [0, 0] width 0 height 0
click at [409, 548] on icon at bounding box center [403, 537] width 22 height 22
click at [0, 0] on input "radio" at bounding box center [0, 0] width 0 height 0
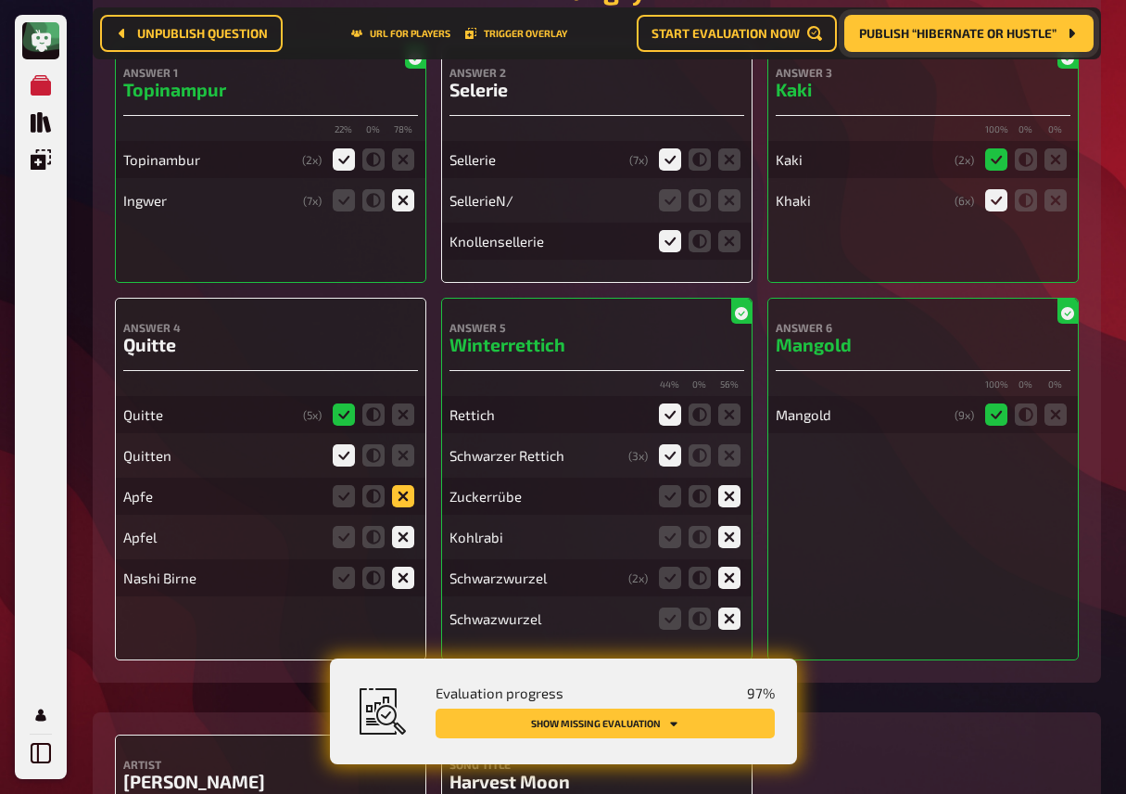
click at [405, 507] on icon at bounding box center [403, 496] width 22 height 22
click at [0, 0] on input "radio" at bounding box center [0, 0] width 0 height 0
click at [405, 507] on icon at bounding box center [403, 496] width 22 height 22
click at [0, 0] on input "radio" at bounding box center [0, 0] width 0 height 0
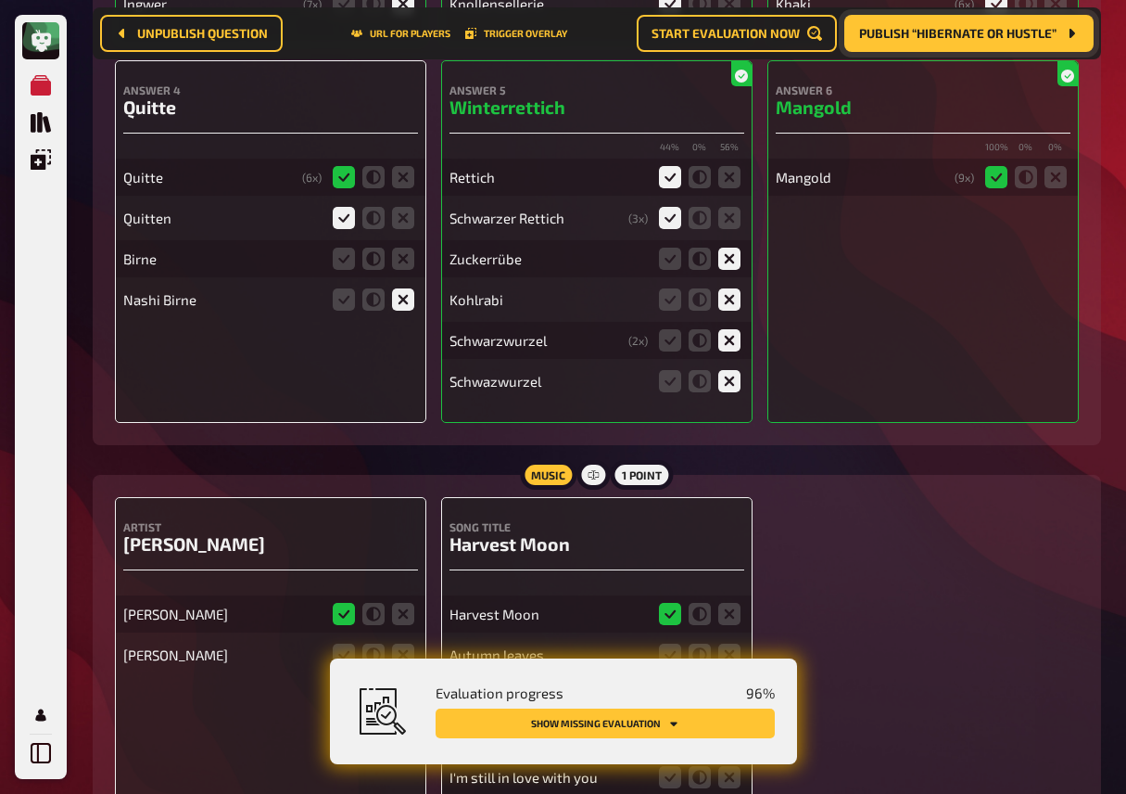
scroll to position [6374, 0]
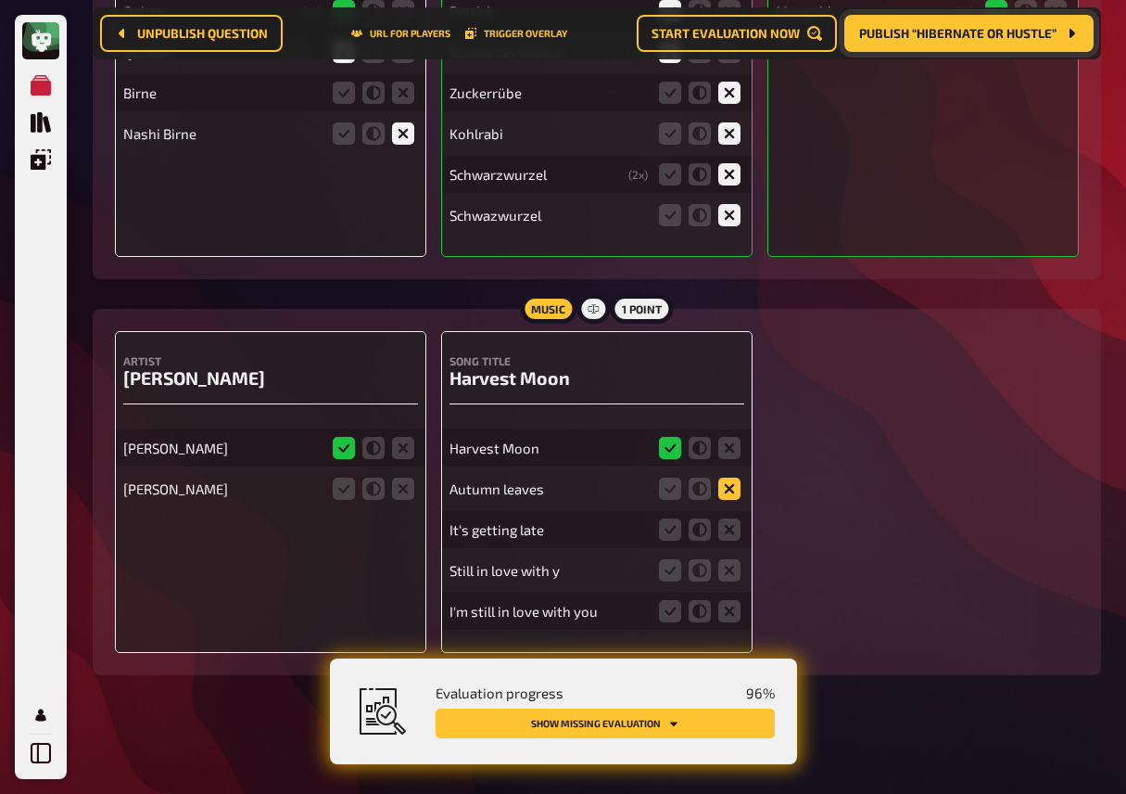
click at [735, 486] on icon at bounding box center [729, 488] width 22 height 22
click at [0, 0] on input "radio" at bounding box center [0, 0] width 0 height 0
click at [732, 528] on icon at bounding box center [729, 529] width 22 height 22
click at [0, 0] on input "radio" at bounding box center [0, 0] width 0 height 0
click at [732, 570] on icon at bounding box center [729, 570] width 22 height 22
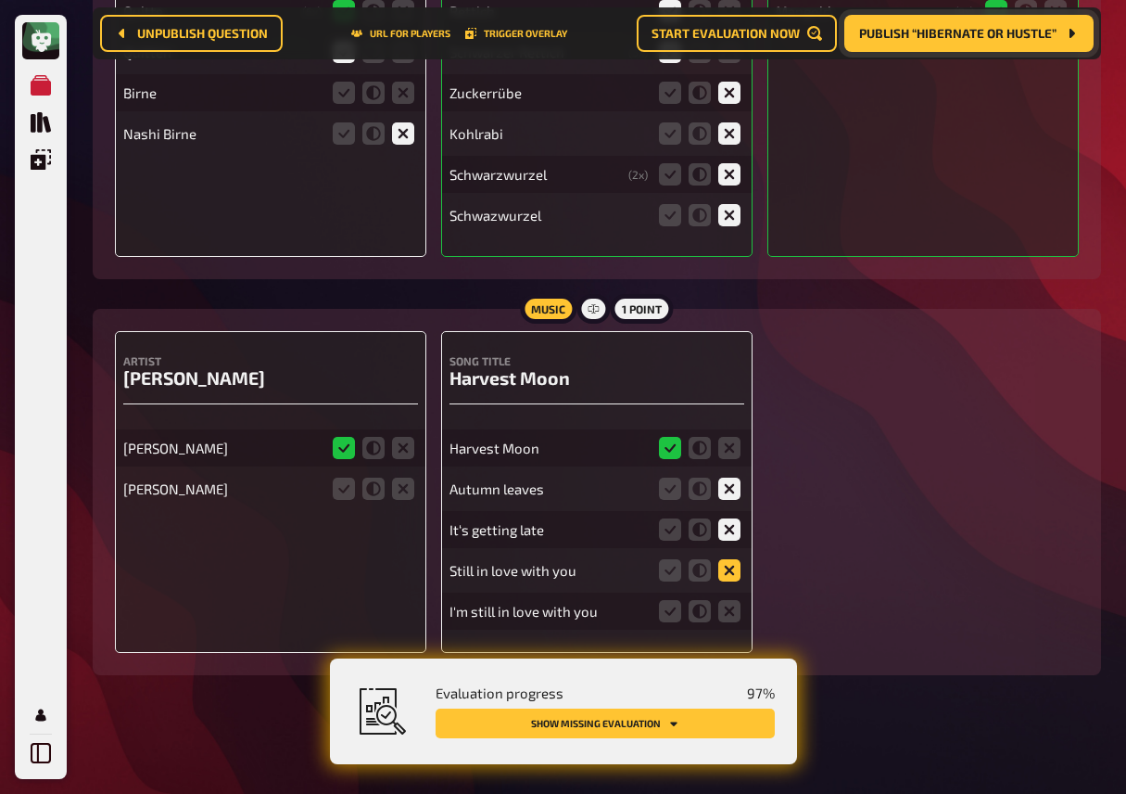
click at [0, 0] on input "radio" at bounding box center [0, 0] width 0 height 0
click at [730, 605] on icon at bounding box center [729, 611] width 22 height 22
click at [0, 0] on input "radio" at bounding box center [0, 0] width 0 height 0
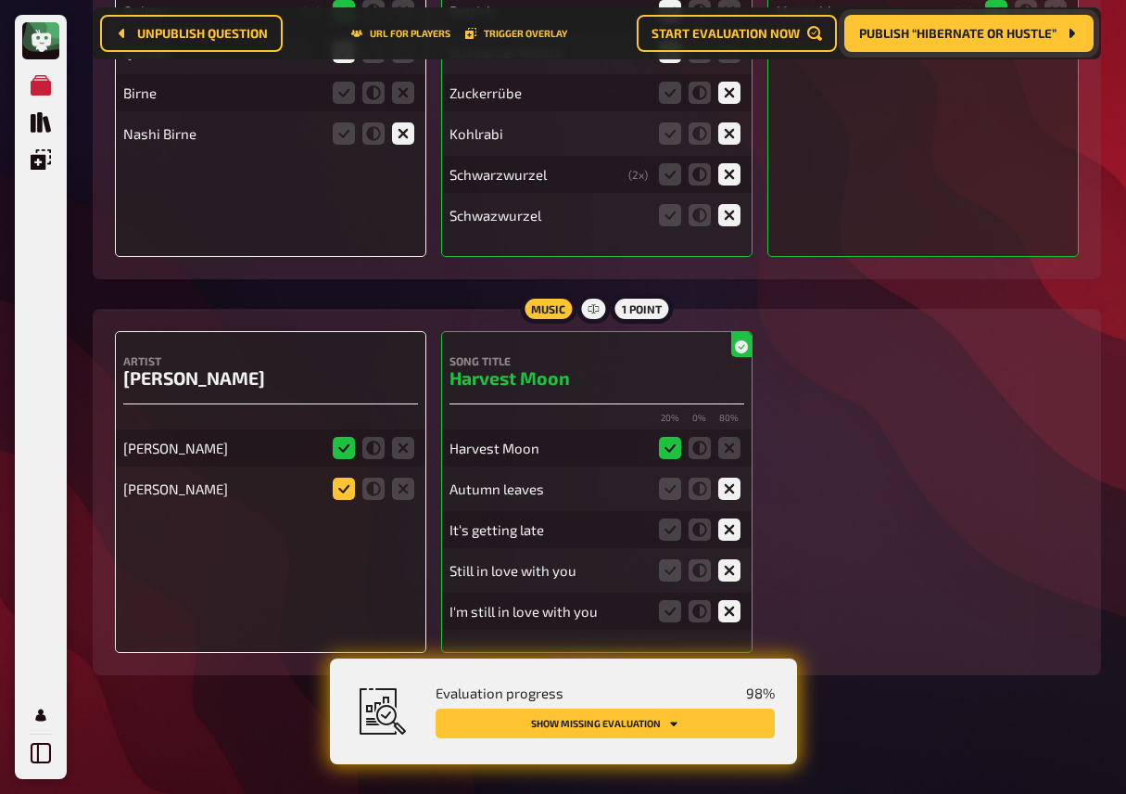
click at [339, 494] on icon at bounding box center [344, 488] width 22 height 22
click at [0, 0] on input "radio" at bounding box center [0, 0] width 0 height 0
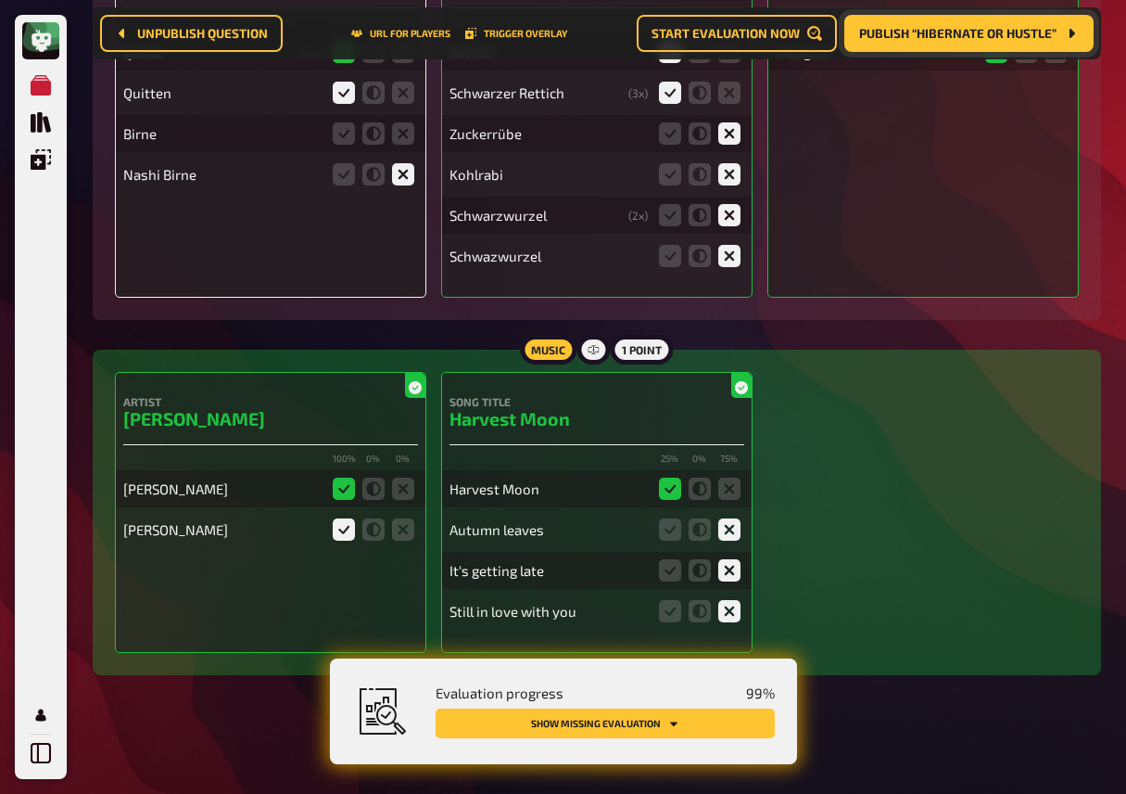
scroll to position [6333, 0]
click at [582, 719] on button "Show missing evaluation" at bounding box center [605, 723] width 339 height 30
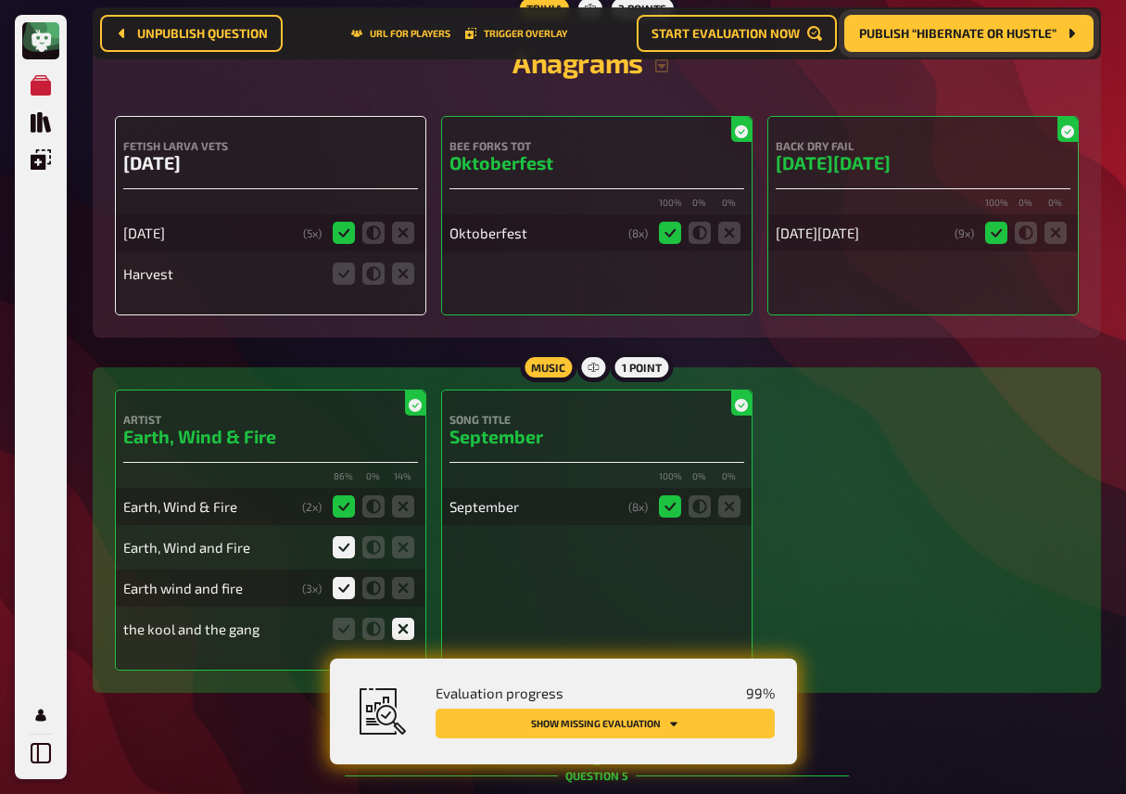
scroll to position [3491, 0]
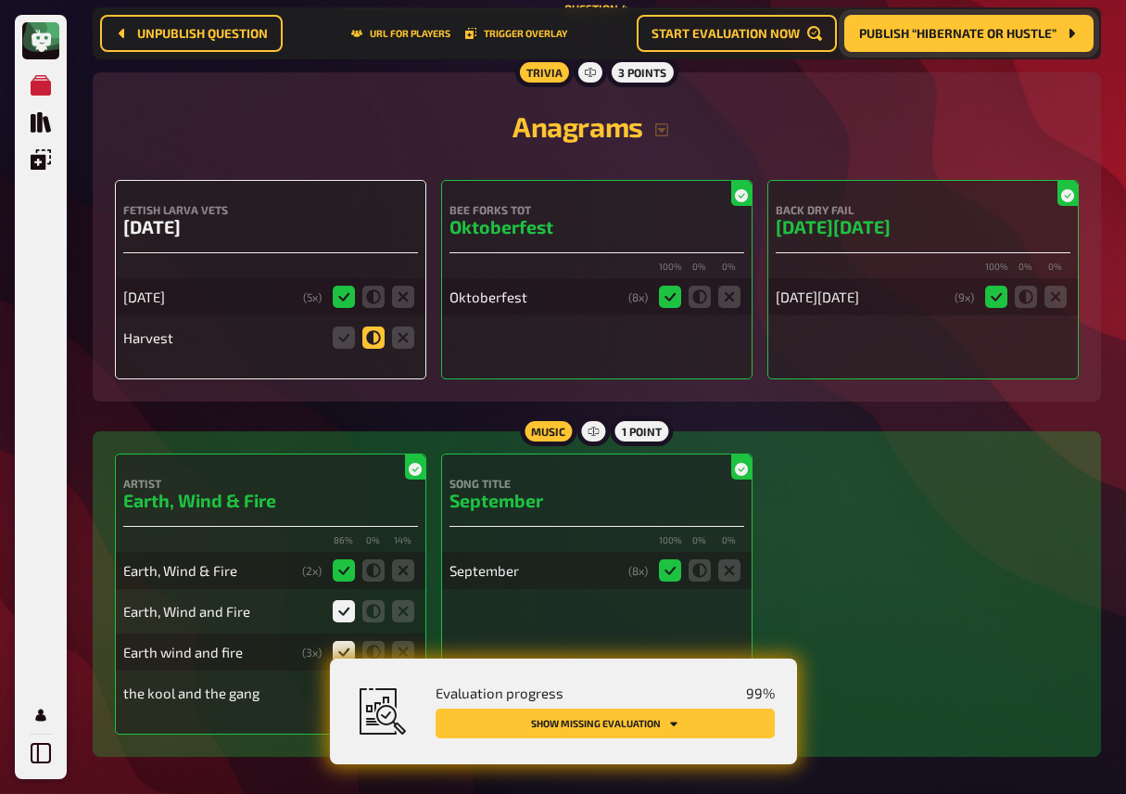
click at [382, 349] on icon at bounding box center [373, 337] width 22 height 22
click at [0, 0] on input "radio" at bounding box center [0, 0] width 0 height 0
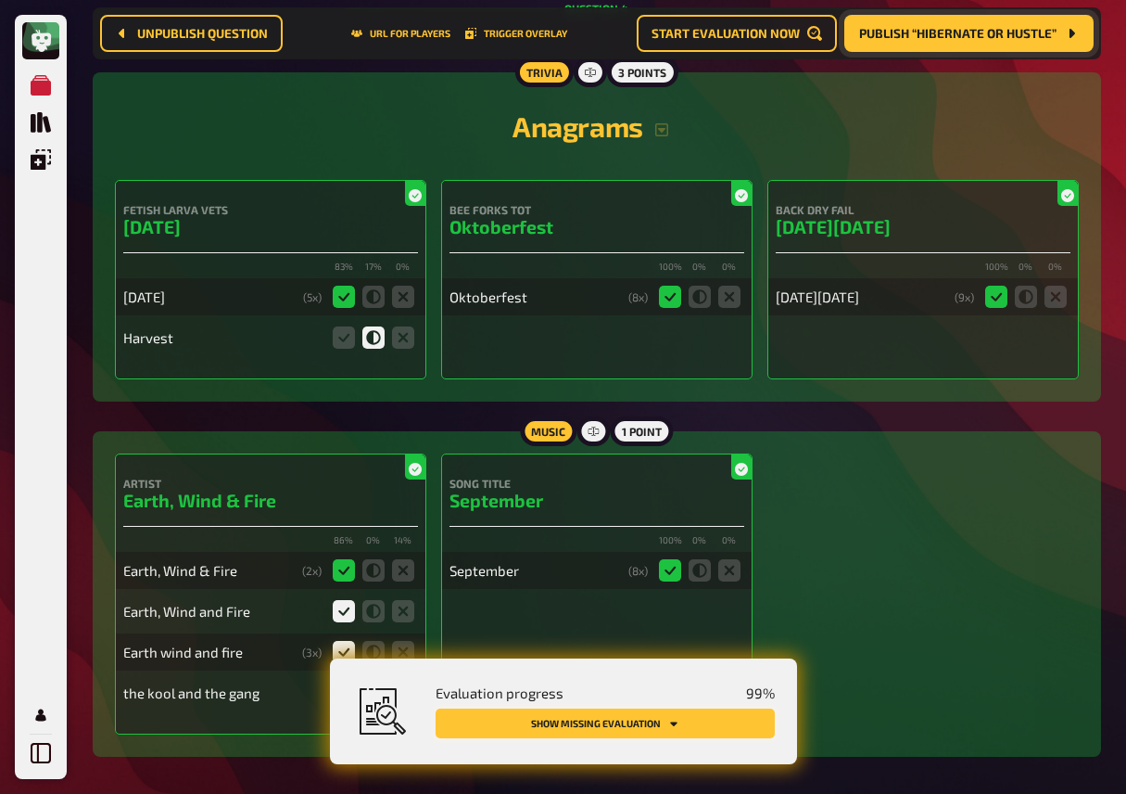
click at [652, 727] on button "Show missing evaluation" at bounding box center [605, 723] width 339 height 30
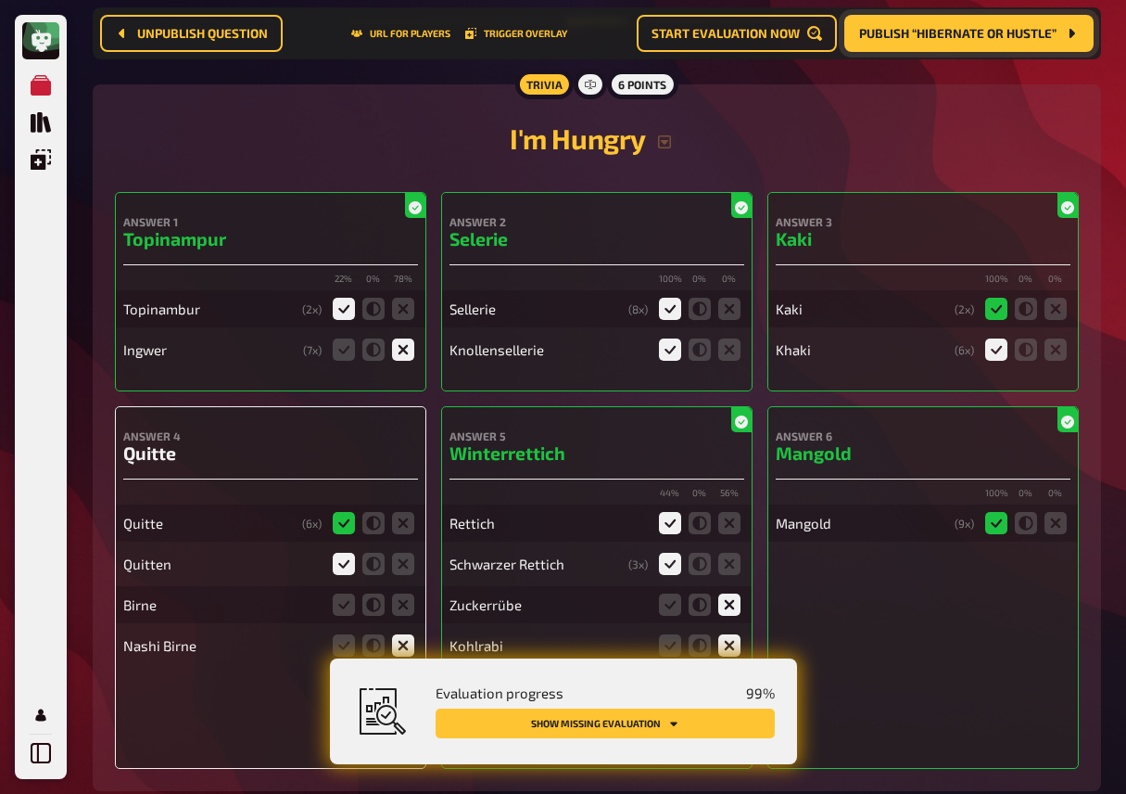
scroll to position [5860, 0]
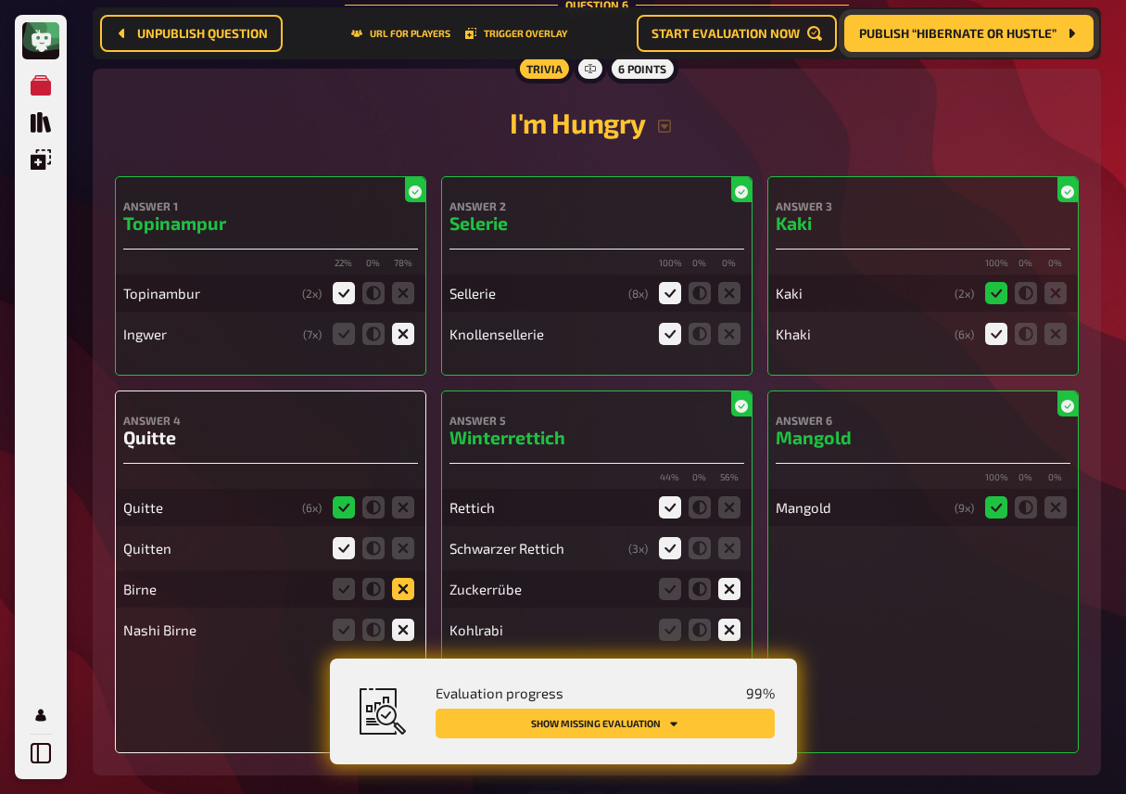
click at [404, 600] on icon at bounding box center [403, 589] width 22 height 22
click at [0, 0] on input "radio" at bounding box center [0, 0] width 0 height 0
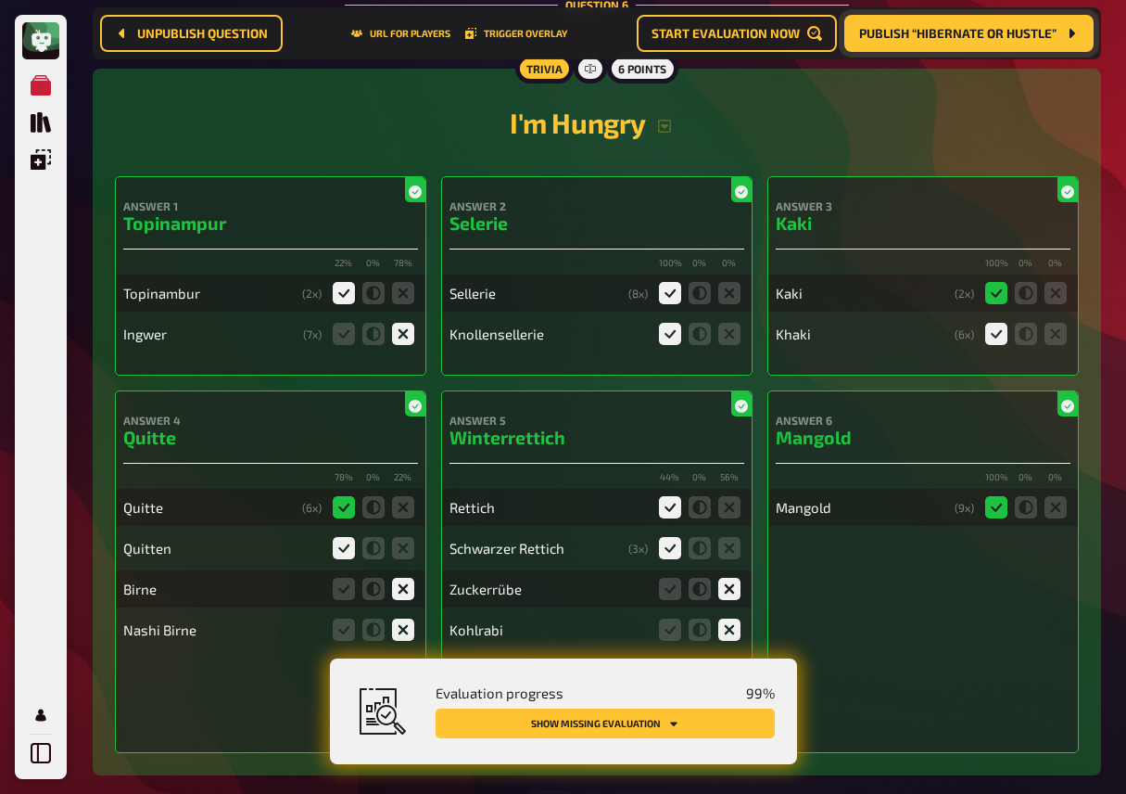
click at [551, 718] on button "Show missing evaluation" at bounding box center [605, 723] width 339 height 30
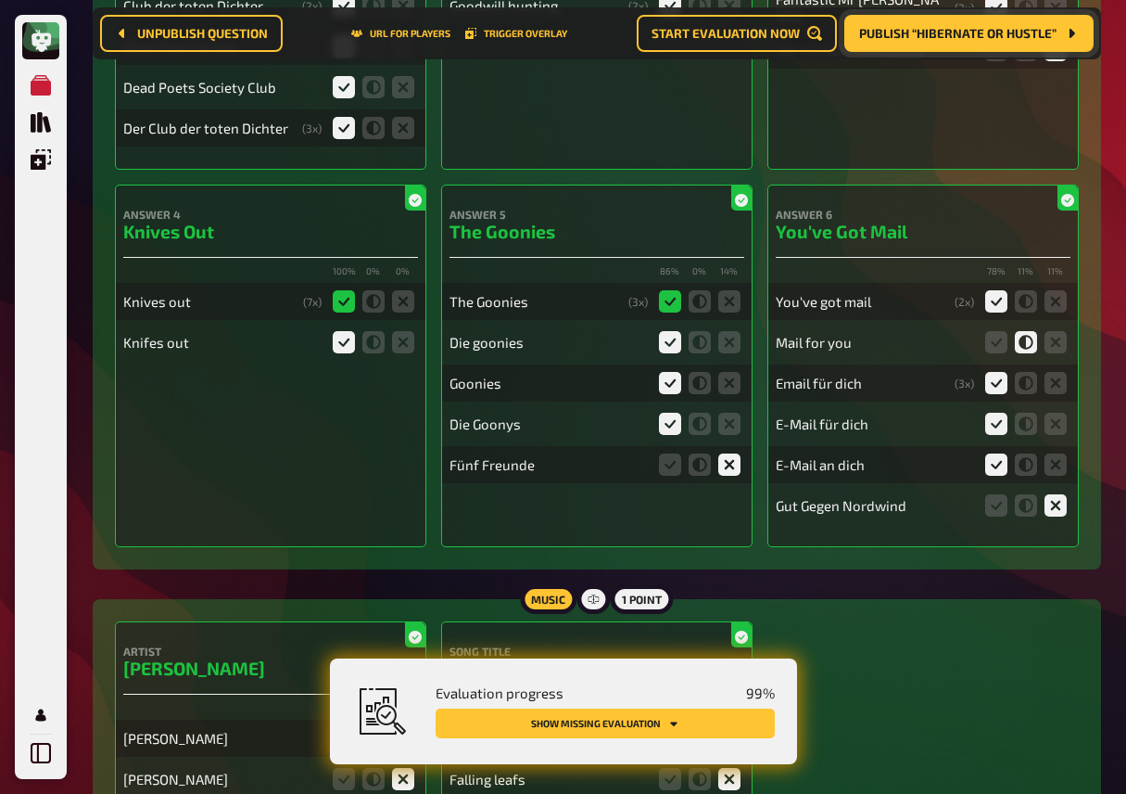
scroll to position [0, 0]
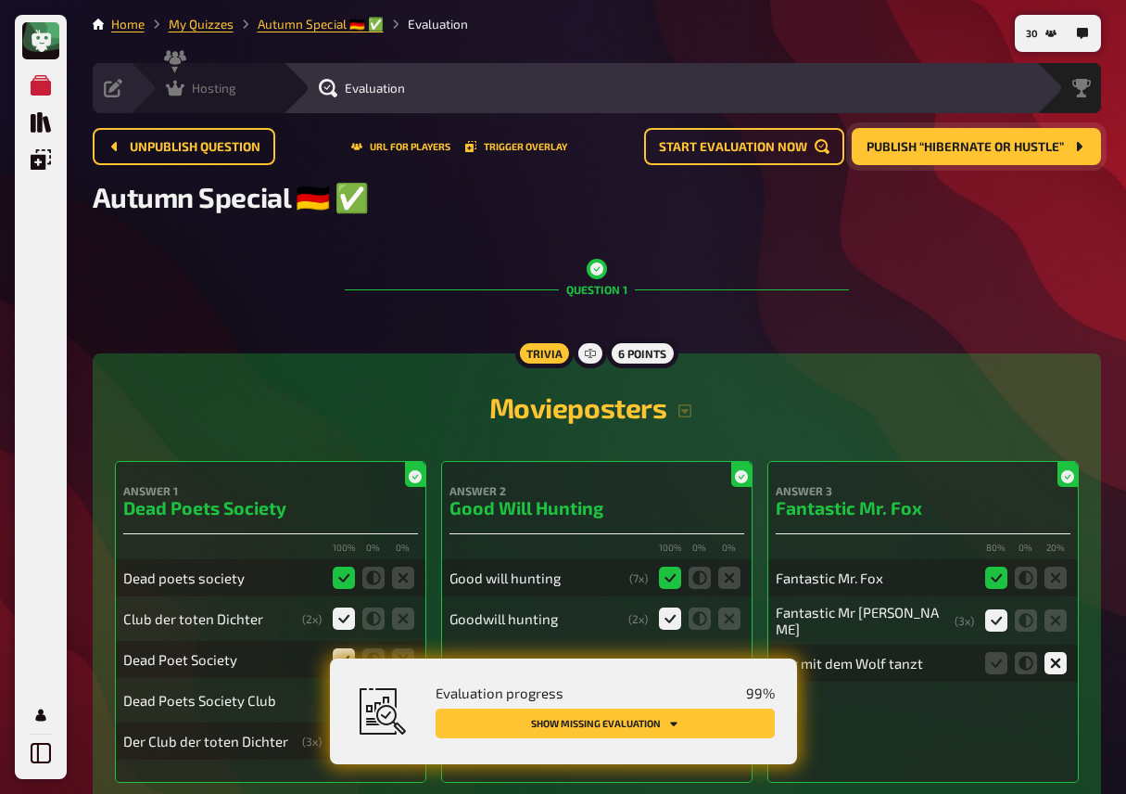
click at [180, 80] on icon at bounding box center [175, 88] width 19 height 19
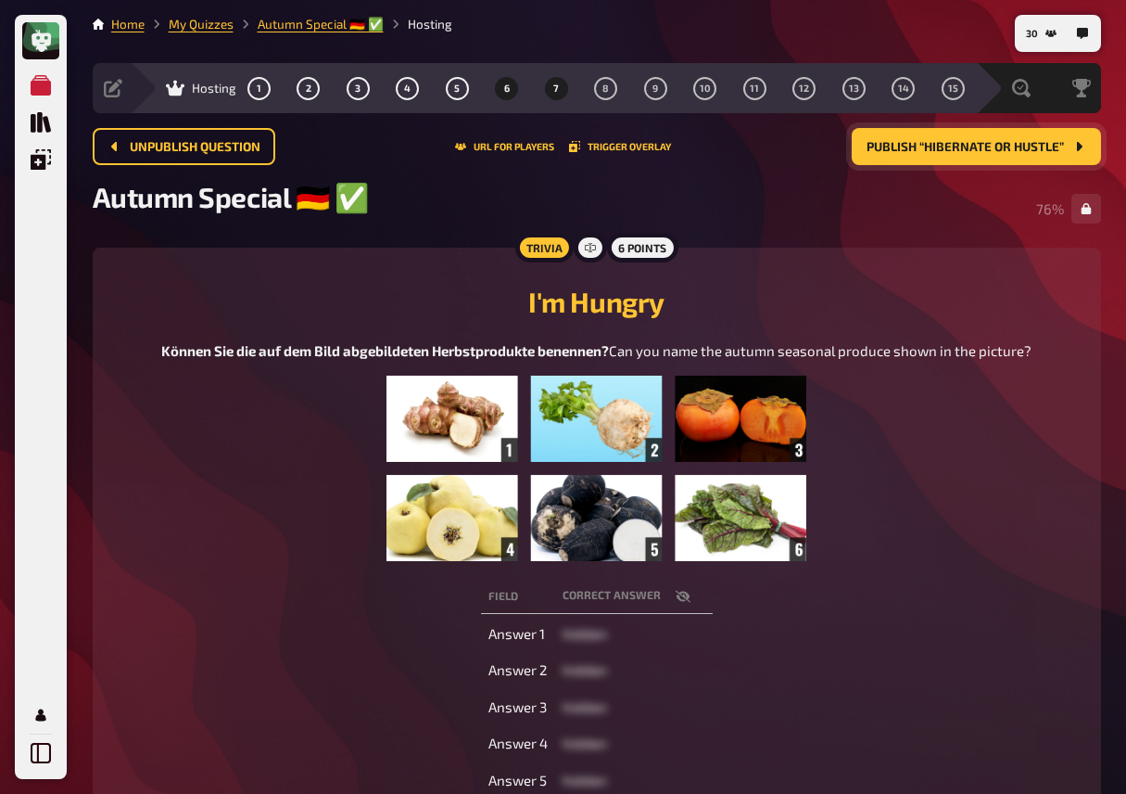
click at [556, 91] on span "7" at bounding box center [556, 88] width 6 height 10
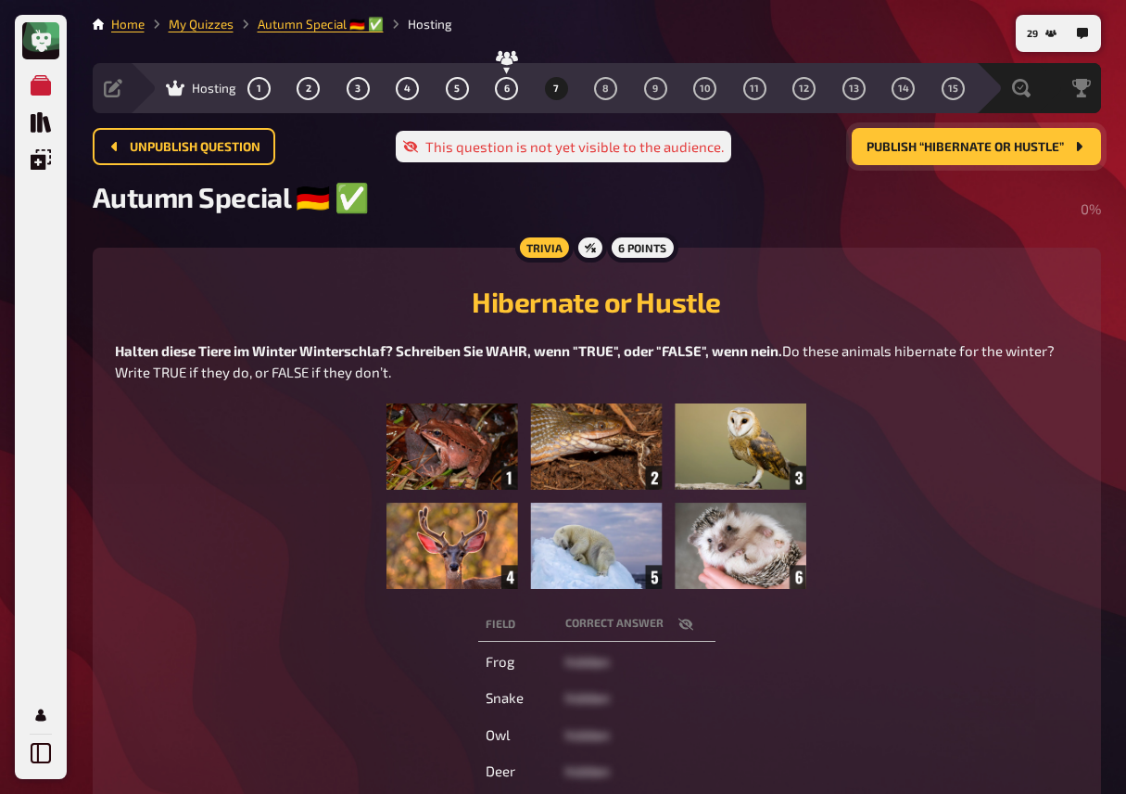
click at [629, 437] on img at bounding box center [597, 495] width 420 height 185
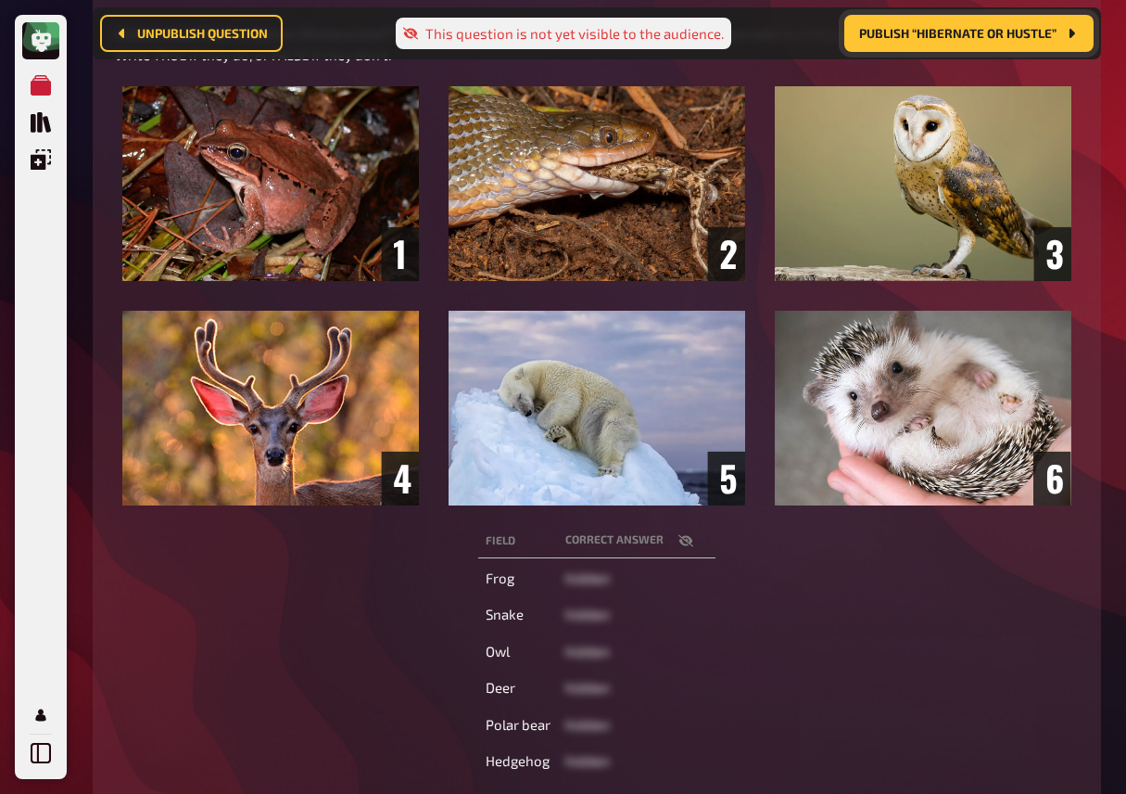
scroll to position [396, 0]
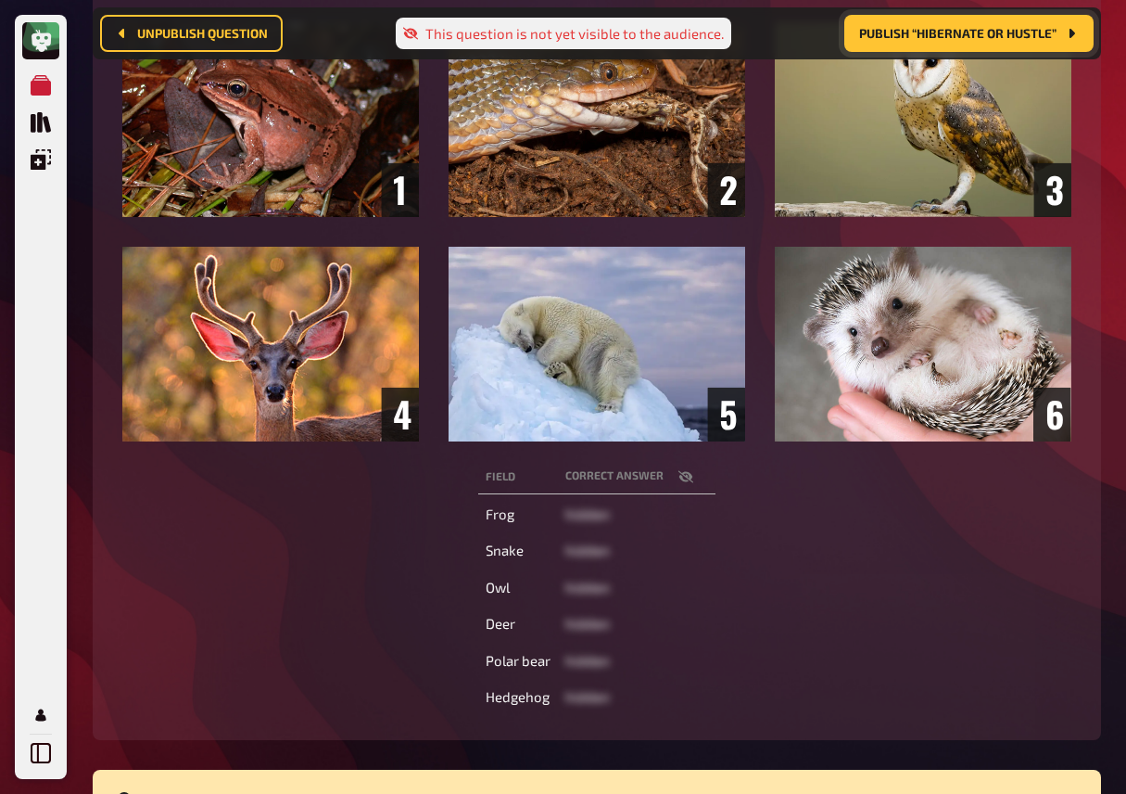
click at [686, 477] on icon "button" at bounding box center [685, 476] width 15 height 12
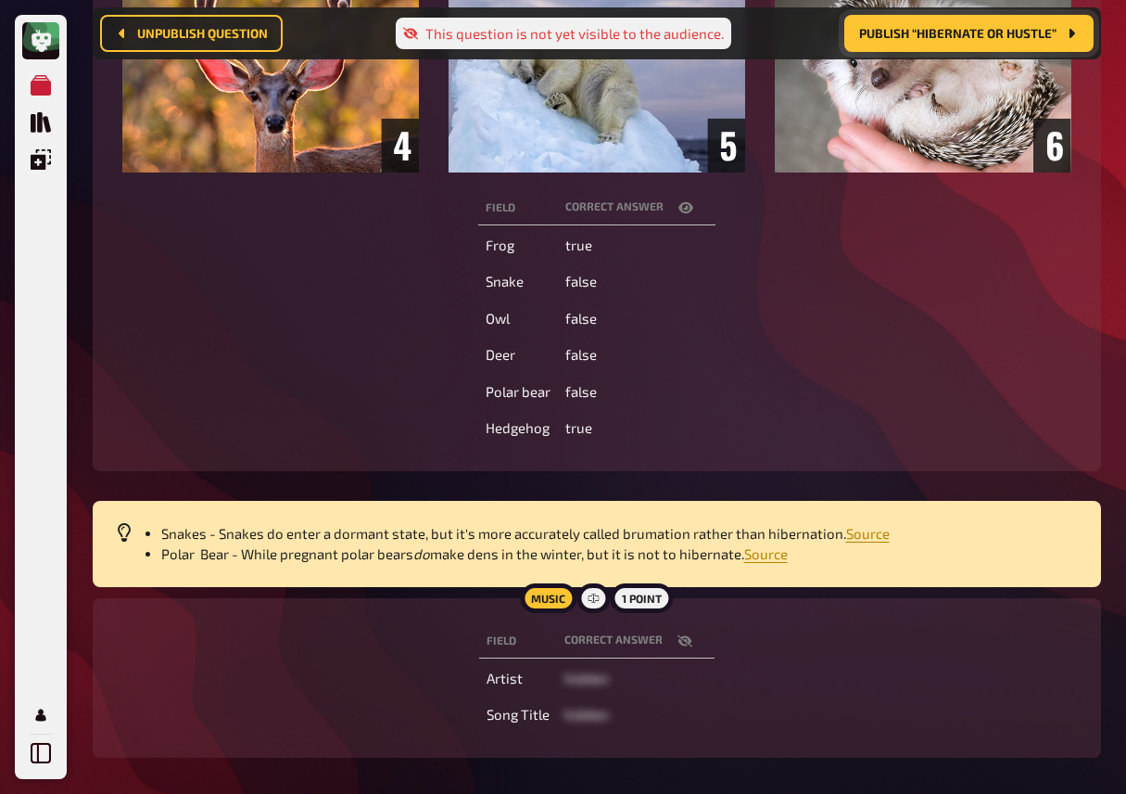
scroll to position [667, 0]
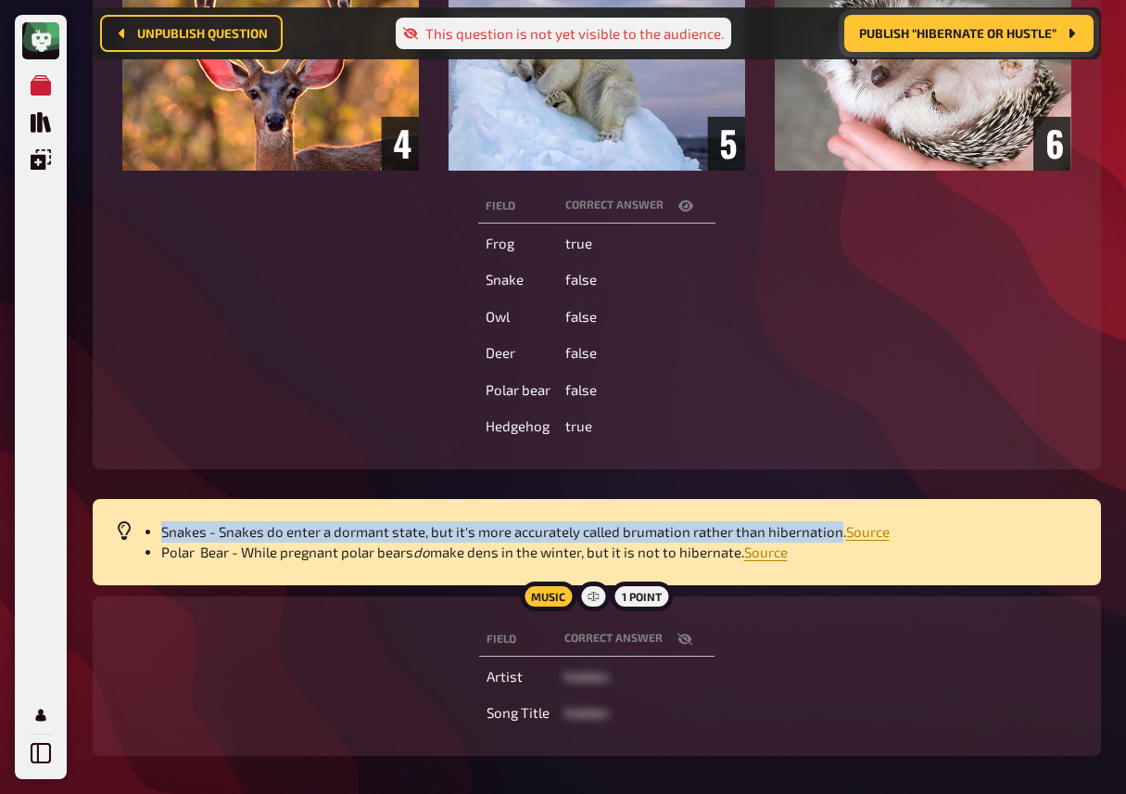
drag, startPoint x: 161, startPoint y: 535, endPoint x: 839, endPoint y: 531, distance: 677.7
click at [839, 531] on span "Snakes - Snakes do enter a dormant state, but it's more accurately called bruma…" at bounding box center [503, 531] width 685 height 17
copy span "Snakes - Snakes do enter a dormant state, but it's more accurately called bruma…"
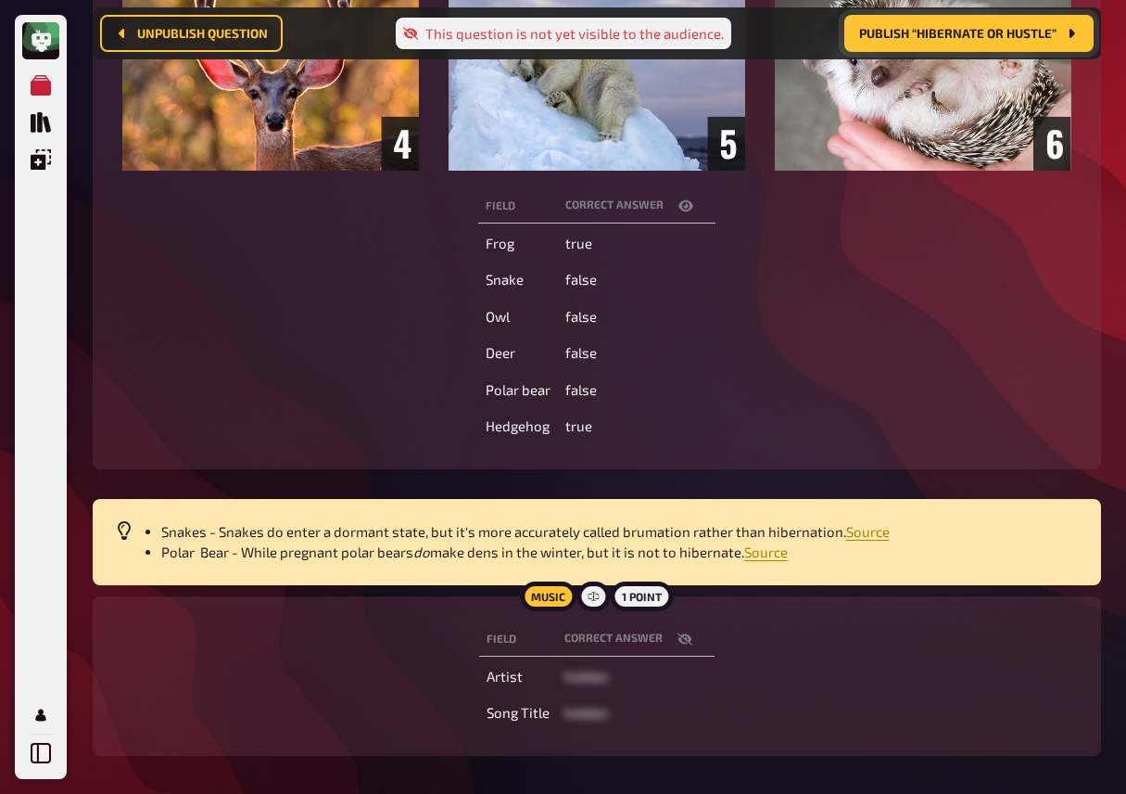
click at [758, 409] on div "Field correct answer Frog true Snake false Owl false Deer false Polar bear fals…" at bounding box center [597, 315] width 964 height 261
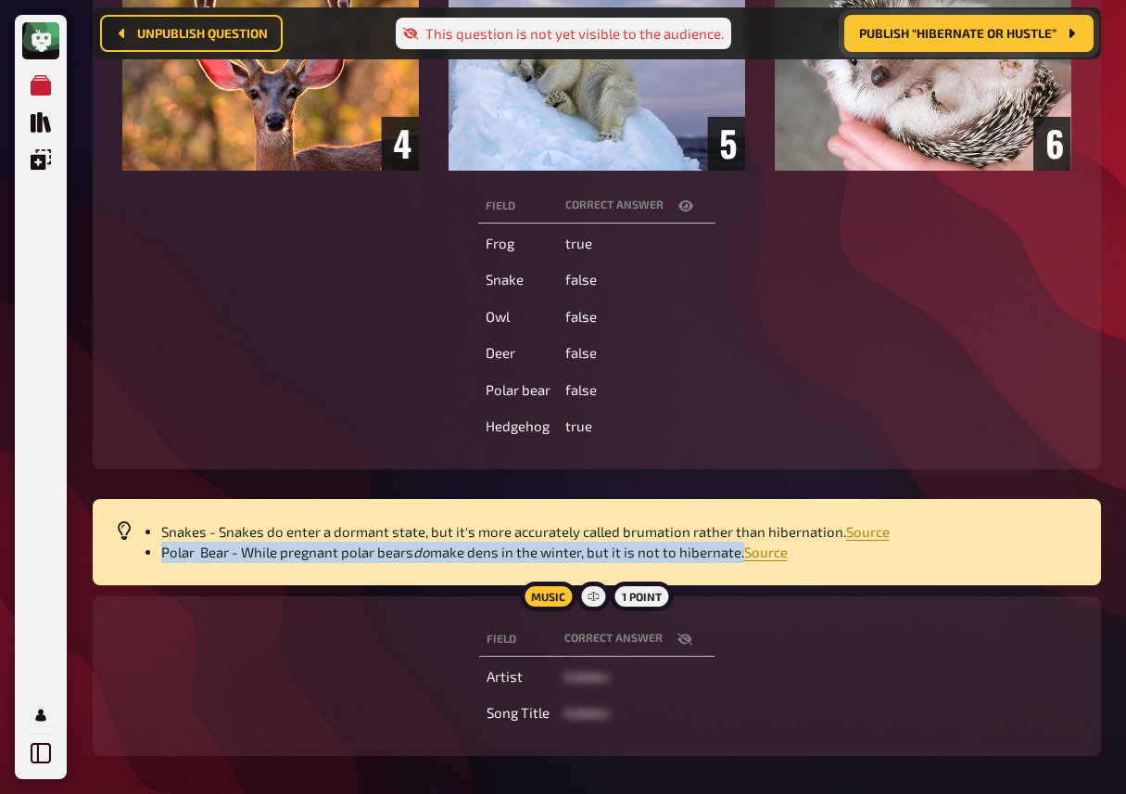
drag, startPoint x: 162, startPoint y: 554, endPoint x: 742, endPoint y: 553, distance: 579.4
click at [742, 553] on li "Polar Bear - While pregnant polar bears do make dens in the winter, but it is n…" at bounding box center [620, 551] width 918 height 21
copy li "Polar Bear - While pregnant polar bears do make dens in the winter, but it is n…"
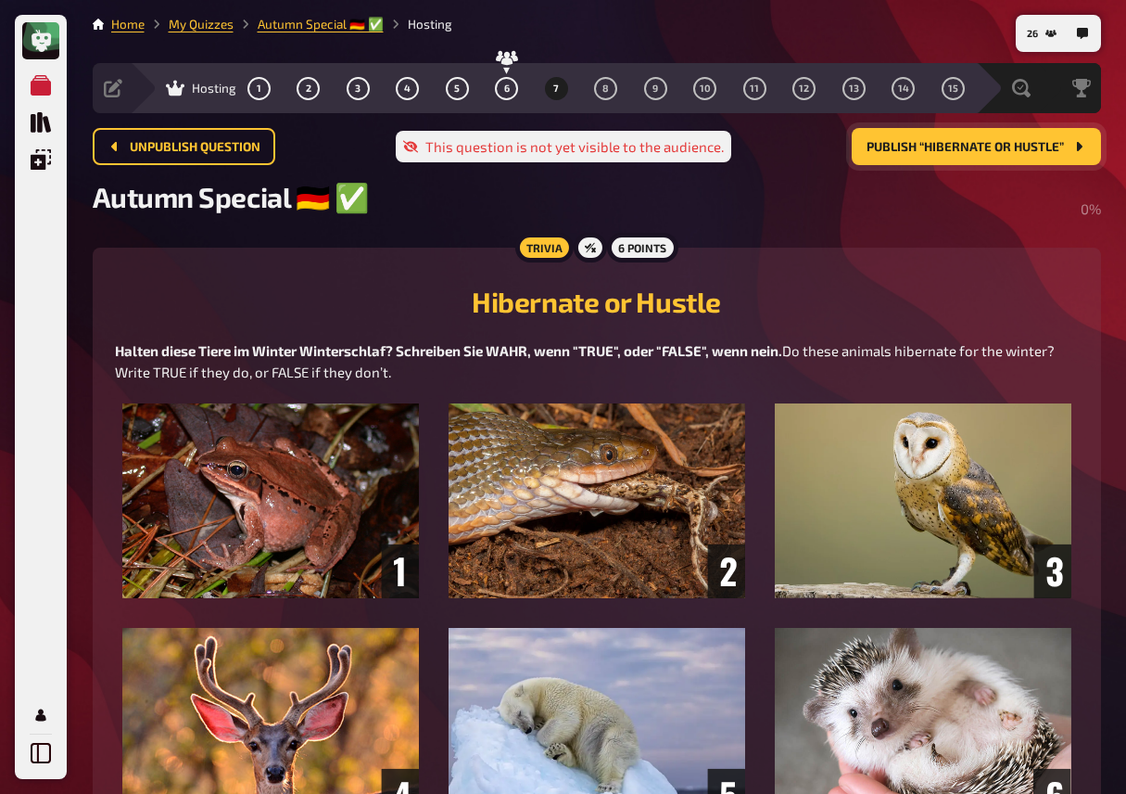
click at [963, 147] on span "Publish “Hibernate or Hustle”" at bounding box center [965, 147] width 197 height 13
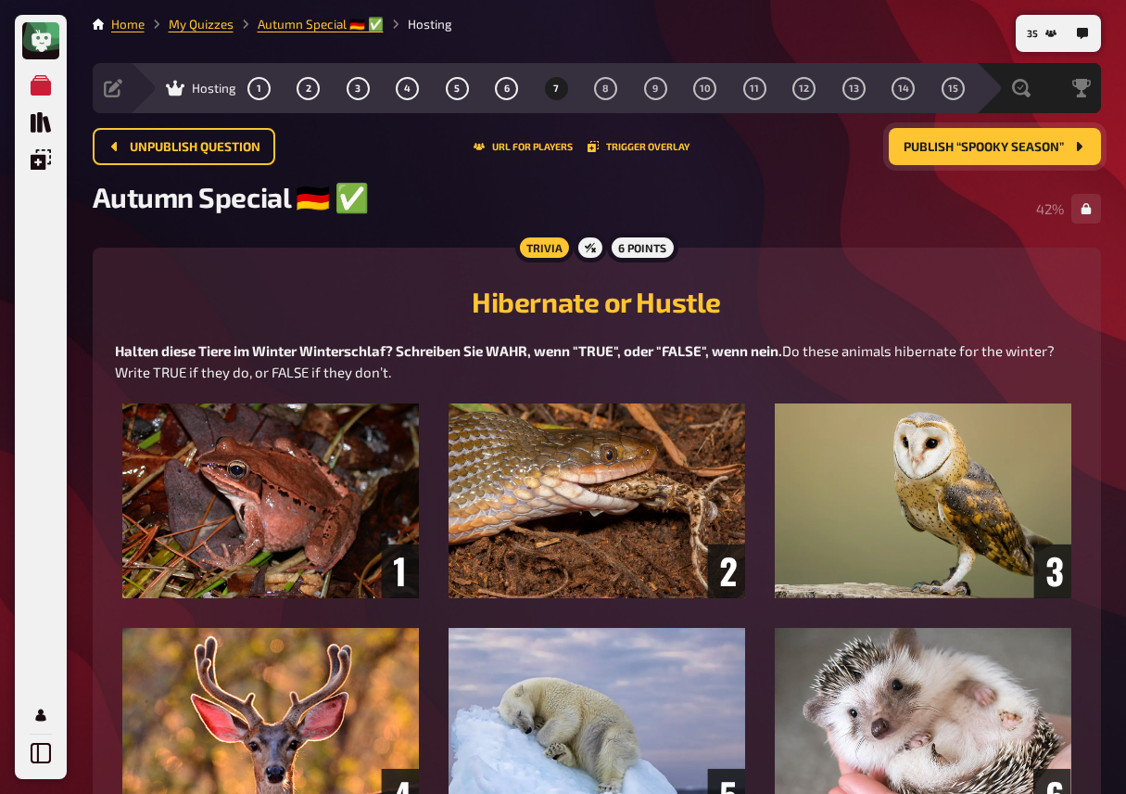
click at [482, 187] on div "Autumn Special ​🇩🇪 ​✅ 42 %" at bounding box center [597, 208] width 1009 height 57
click at [604, 89] on span "8" at bounding box center [606, 88] width 6 height 10
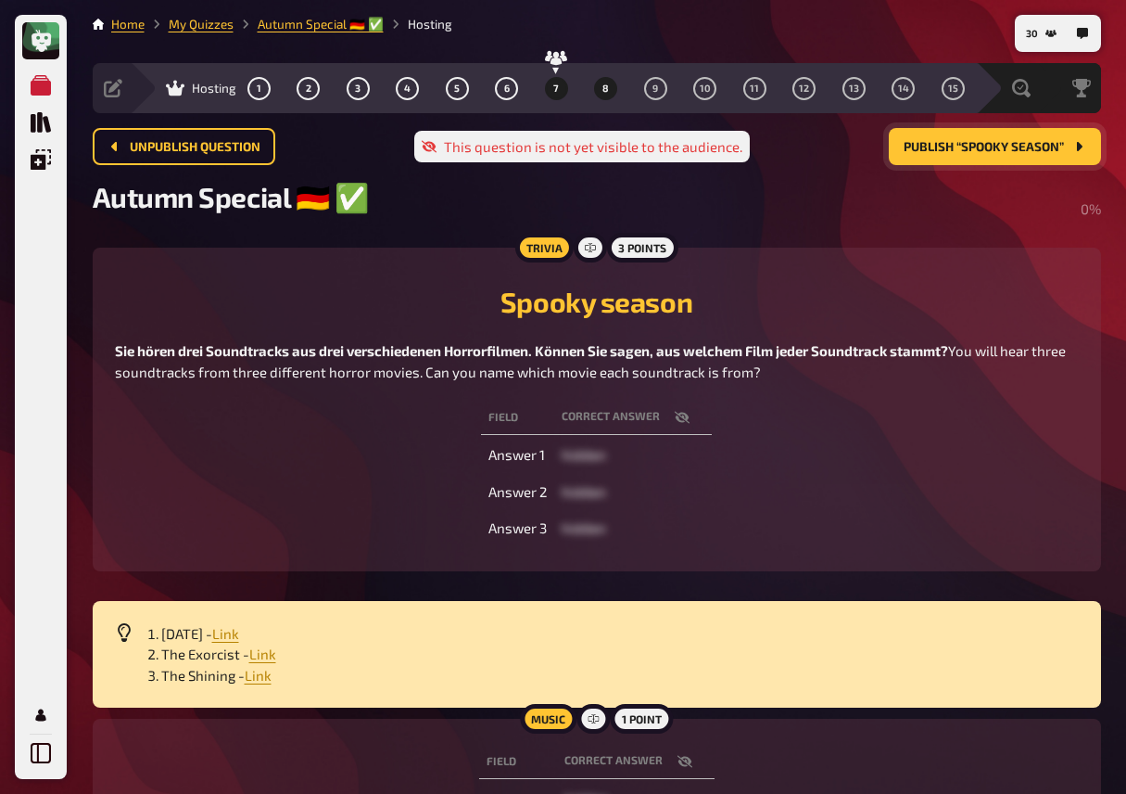
click at [552, 86] on button "7" at bounding box center [556, 88] width 30 height 30
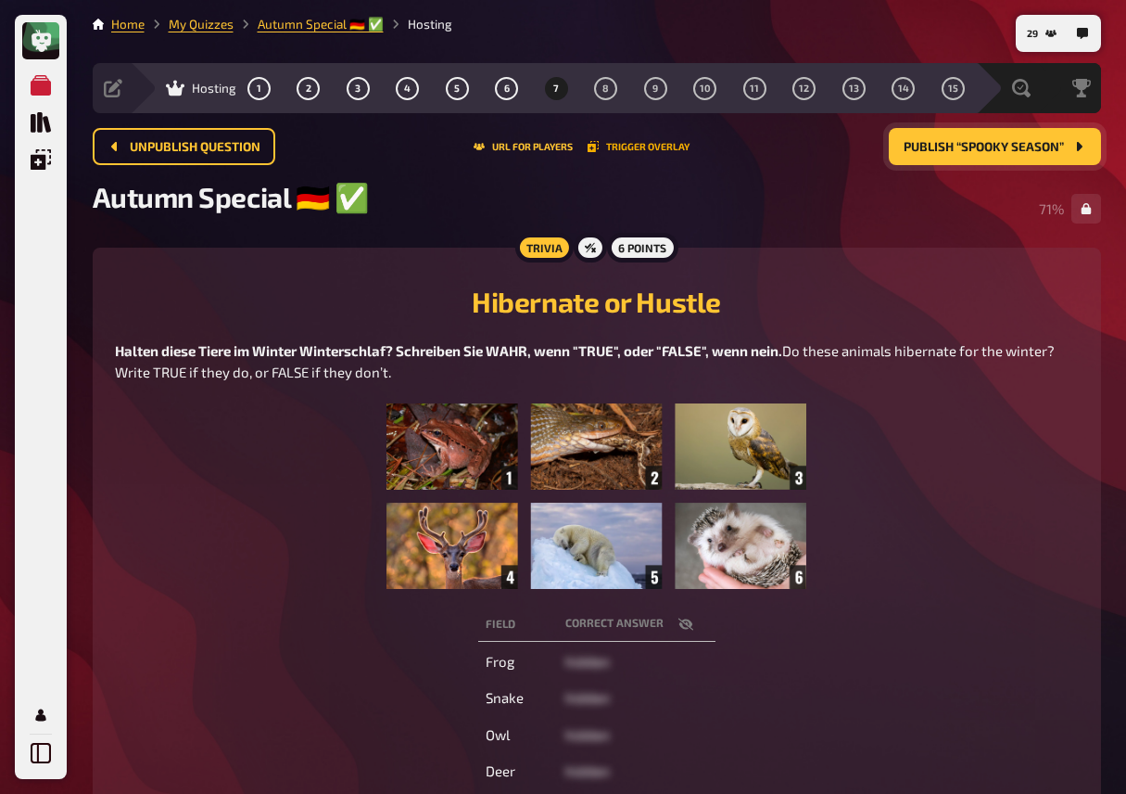
click at [611, 145] on button "Trigger Overlay" at bounding box center [639, 146] width 102 height 11
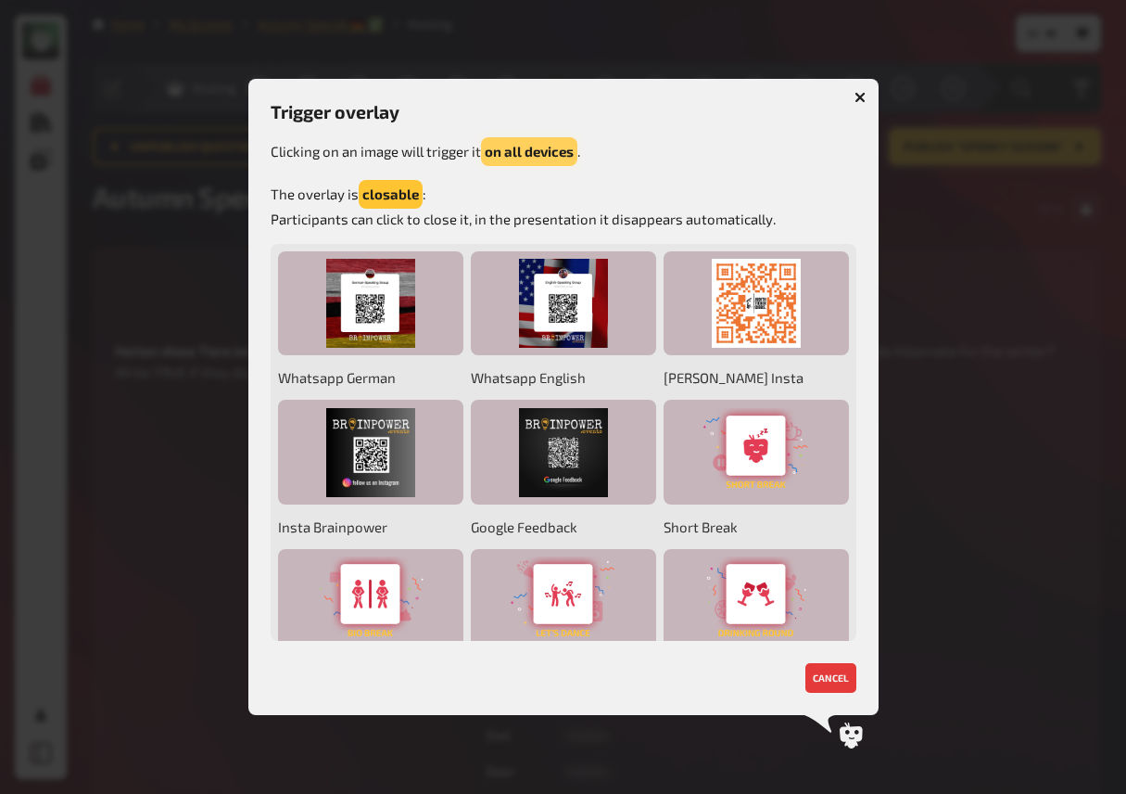
click at [538, 147] on button "on all devices" at bounding box center [529, 151] width 96 height 29
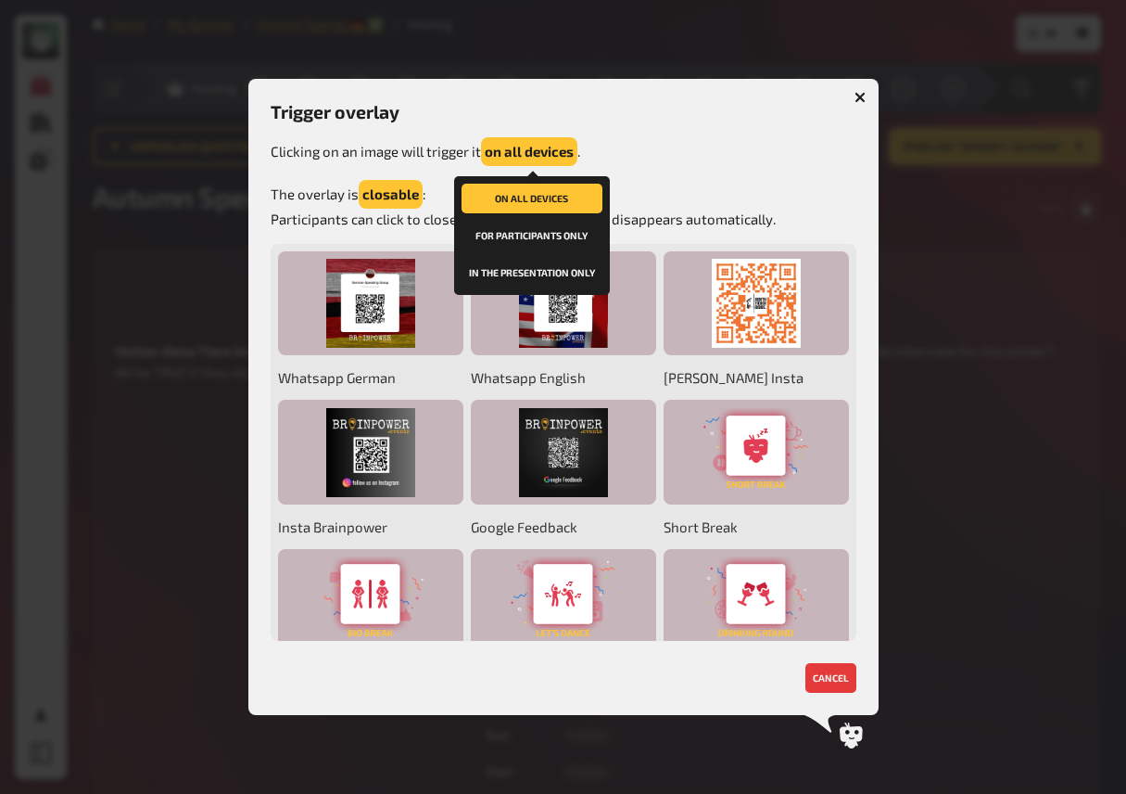
click at [533, 268] on button "in the presentation only" at bounding box center [532, 273] width 141 height 30
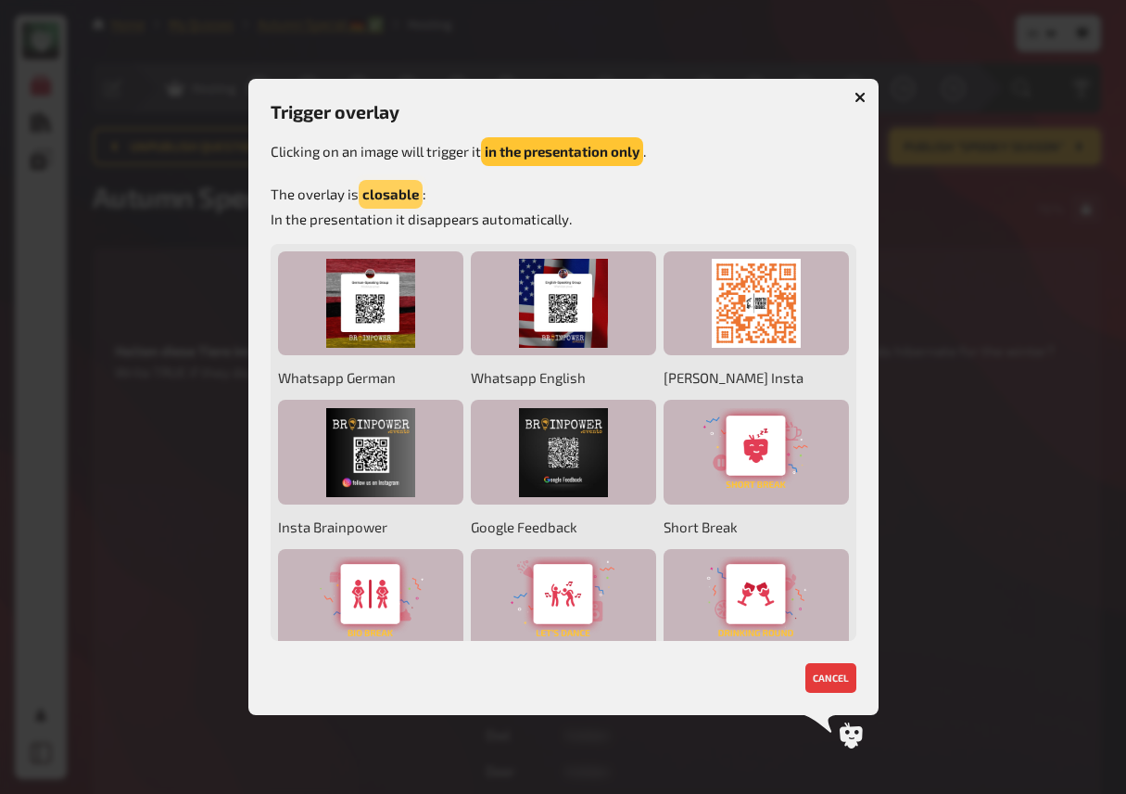
click at [388, 191] on button "closable" at bounding box center [391, 194] width 64 height 29
click at [858, 95] on icon "button" at bounding box center [860, 98] width 18 height 18
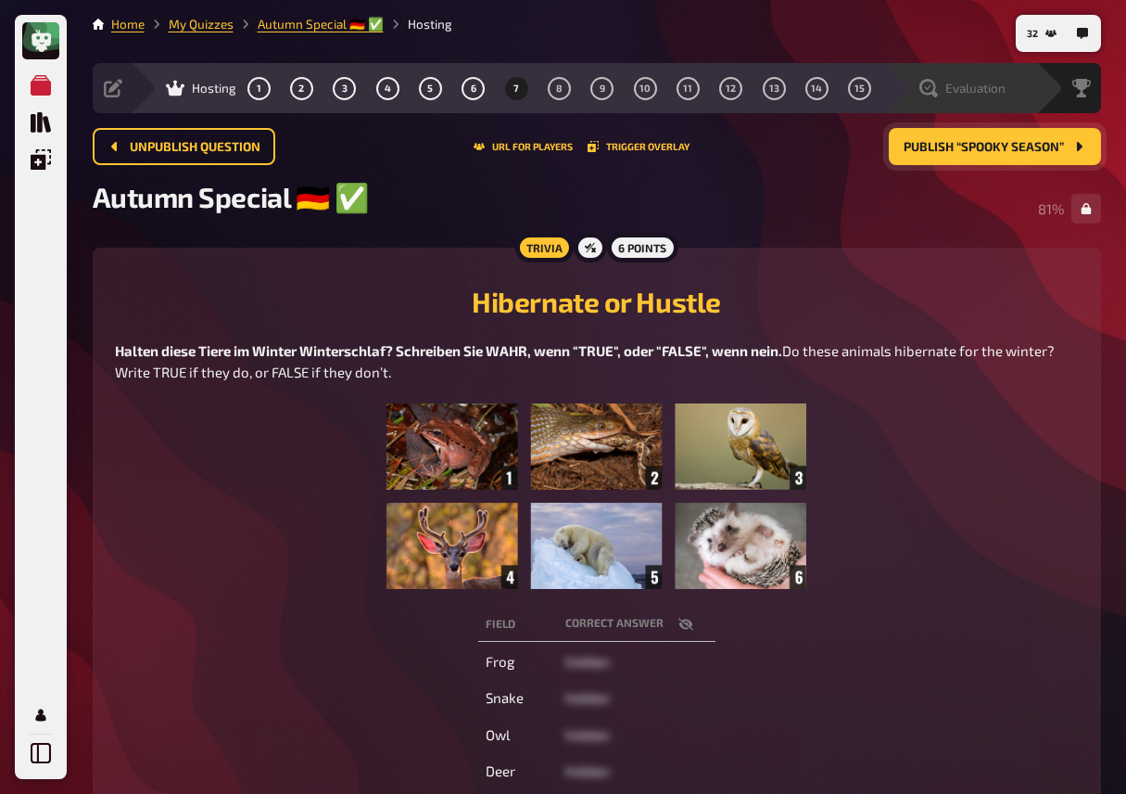
click at [999, 88] on div "Evaluation" at bounding box center [960, 88] width 153 height 50
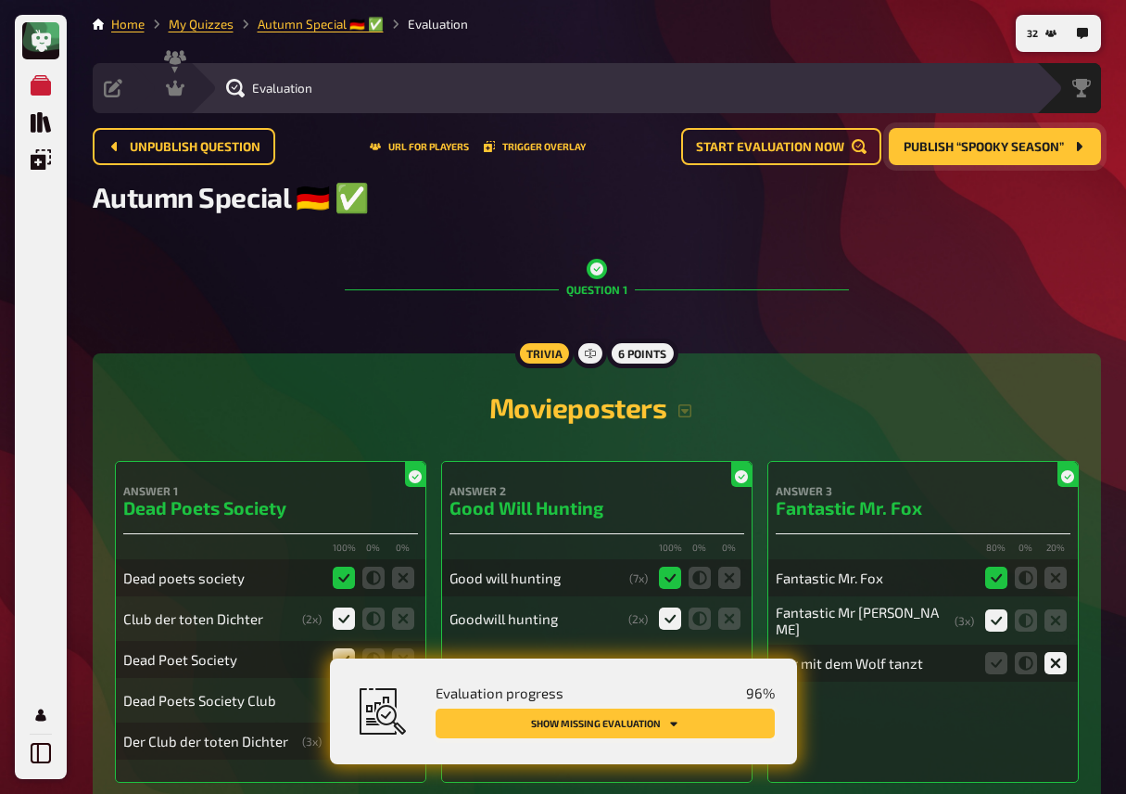
click at [646, 709] on button "Show missing evaluation" at bounding box center [605, 723] width 339 height 30
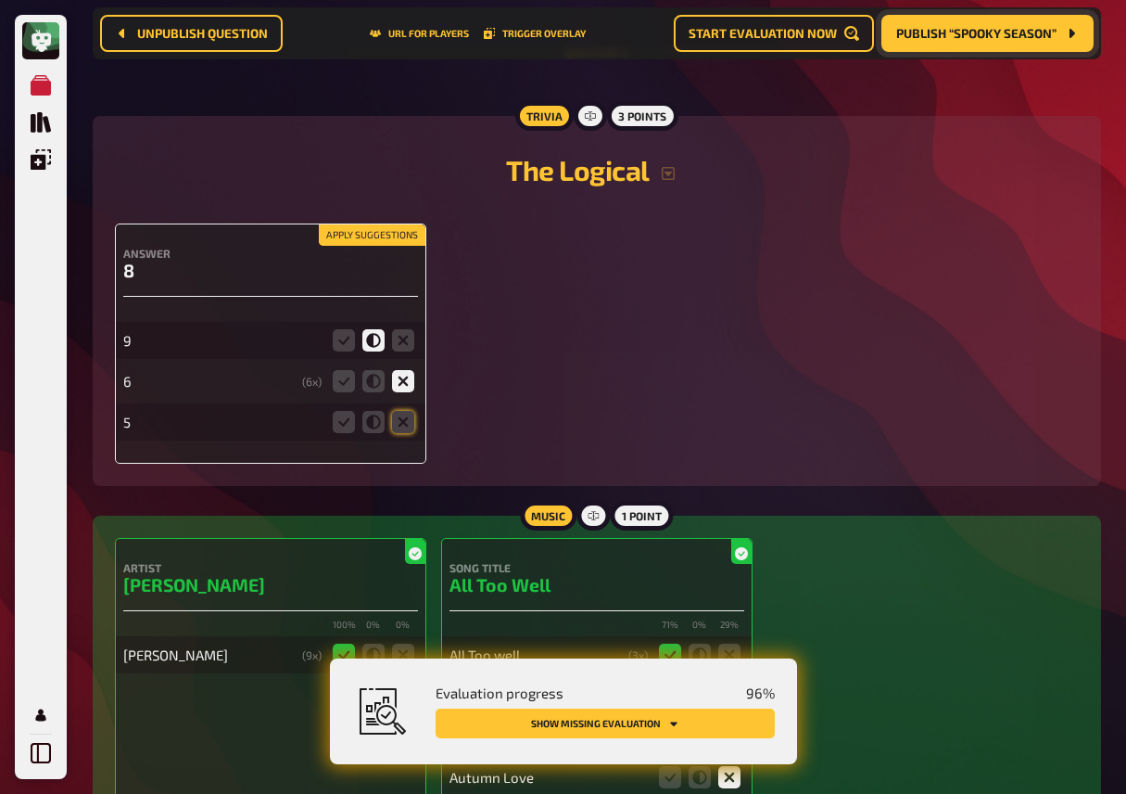
scroll to position [2602, 0]
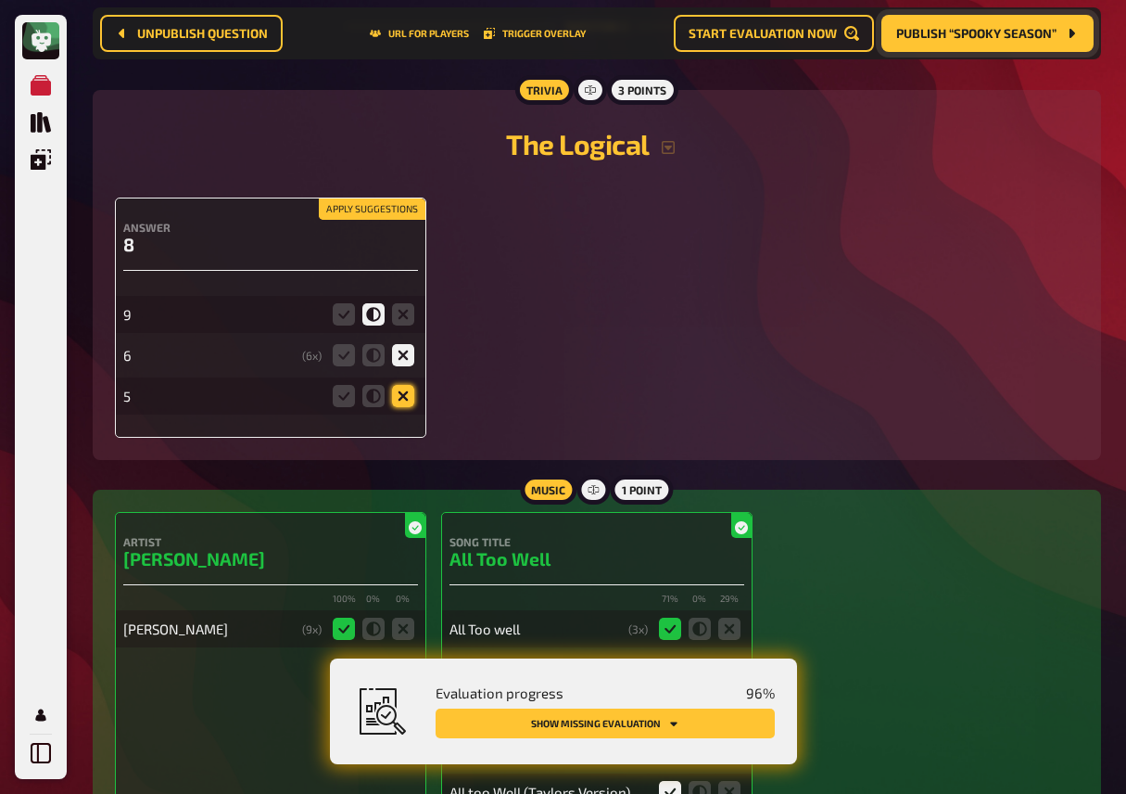
click at [402, 406] on icon at bounding box center [403, 396] width 22 height 22
click at [0, 0] on input "radio" at bounding box center [0, 0] width 0 height 0
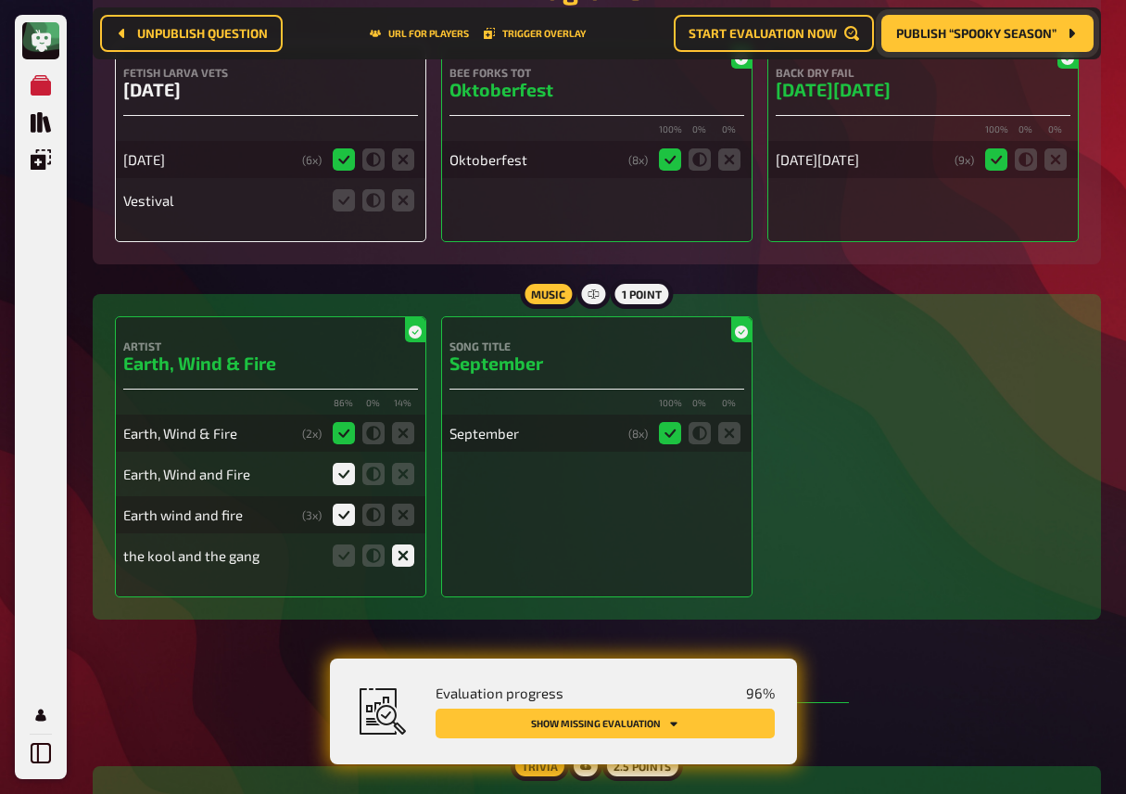
scroll to position [3564, 0]
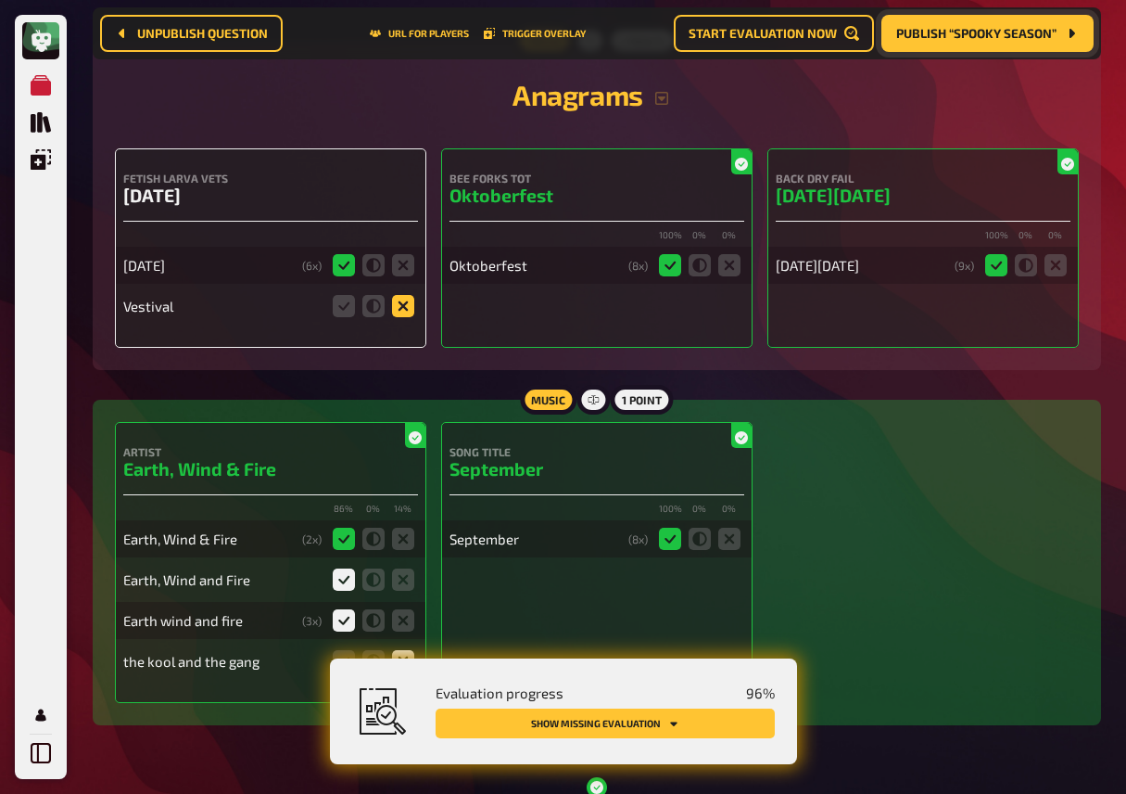
click at [401, 317] on icon at bounding box center [403, 306] width 22 height 22
click at [0, 0] on input "radio" at bounding box center [0, 0] width 0 height 0
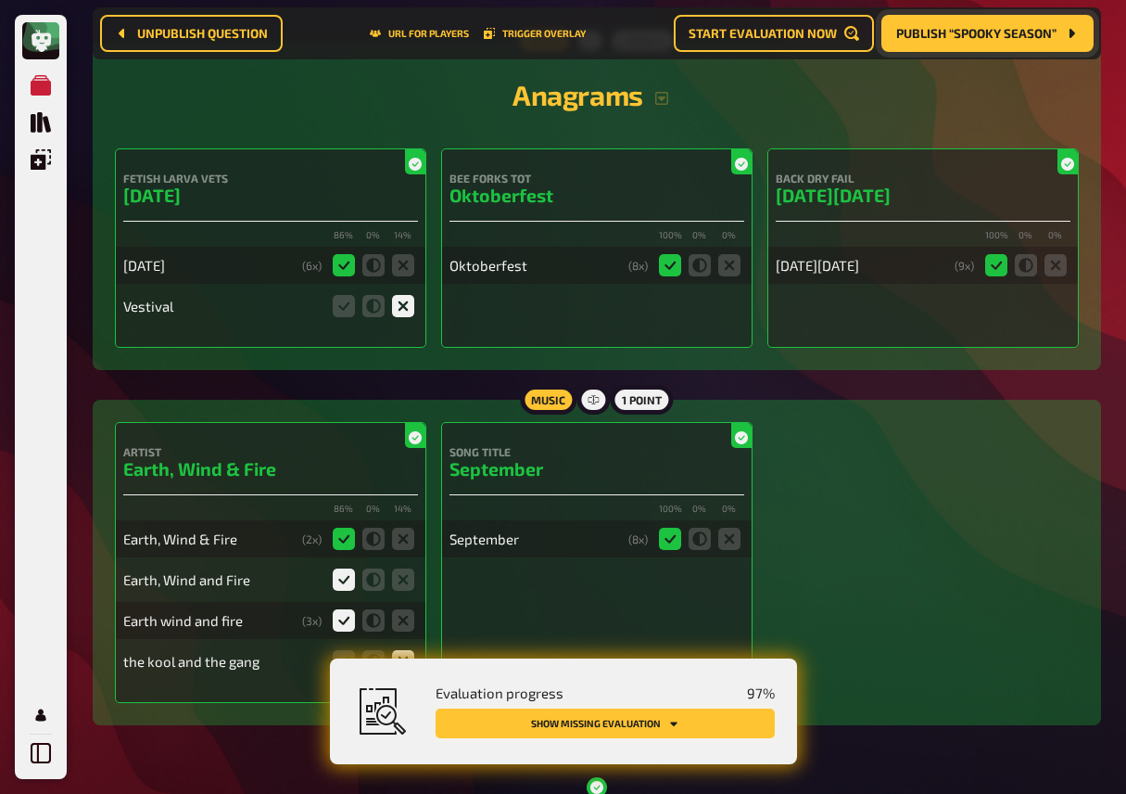
click at [621, 728] on button "Show missing evaluation" at bounding box center [605, 723] width 339 height 30
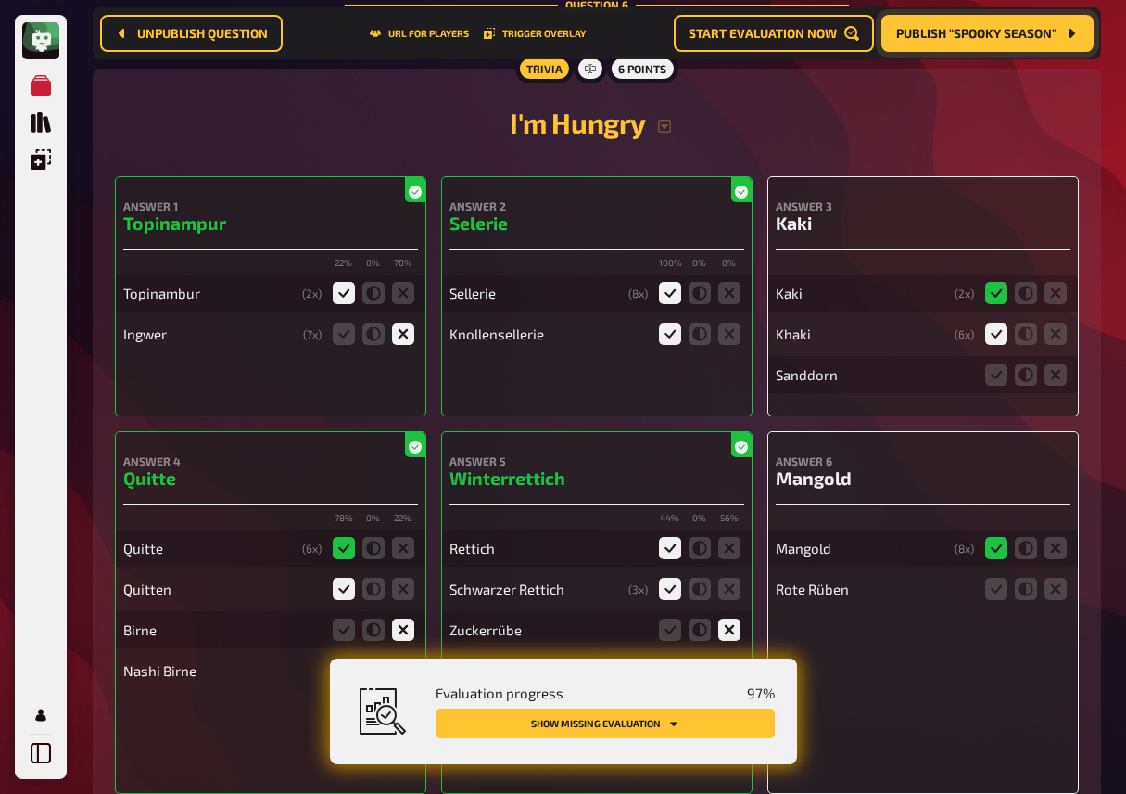
scroll to position [5901, 0]
click at [1054, 386] on icon at bounding box center [1056, 374] width 22 height 22
click at [0, 0] on input "radio" at bounding box center [0, 0] width 0 height 0
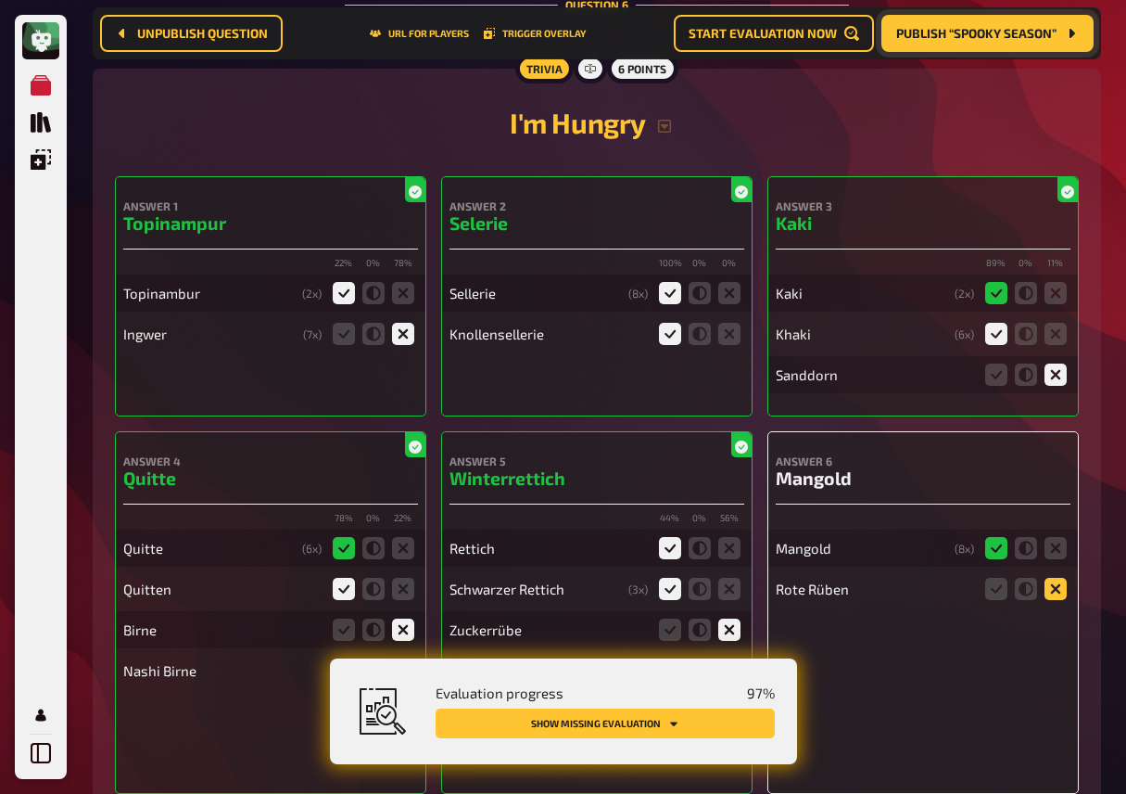
click at [1057, 600] on icon at bounding box center [1056, 589] width 22 height 22
click at [0, 0] on input "radio" at bounding box center [0, 0] width 0 height 0
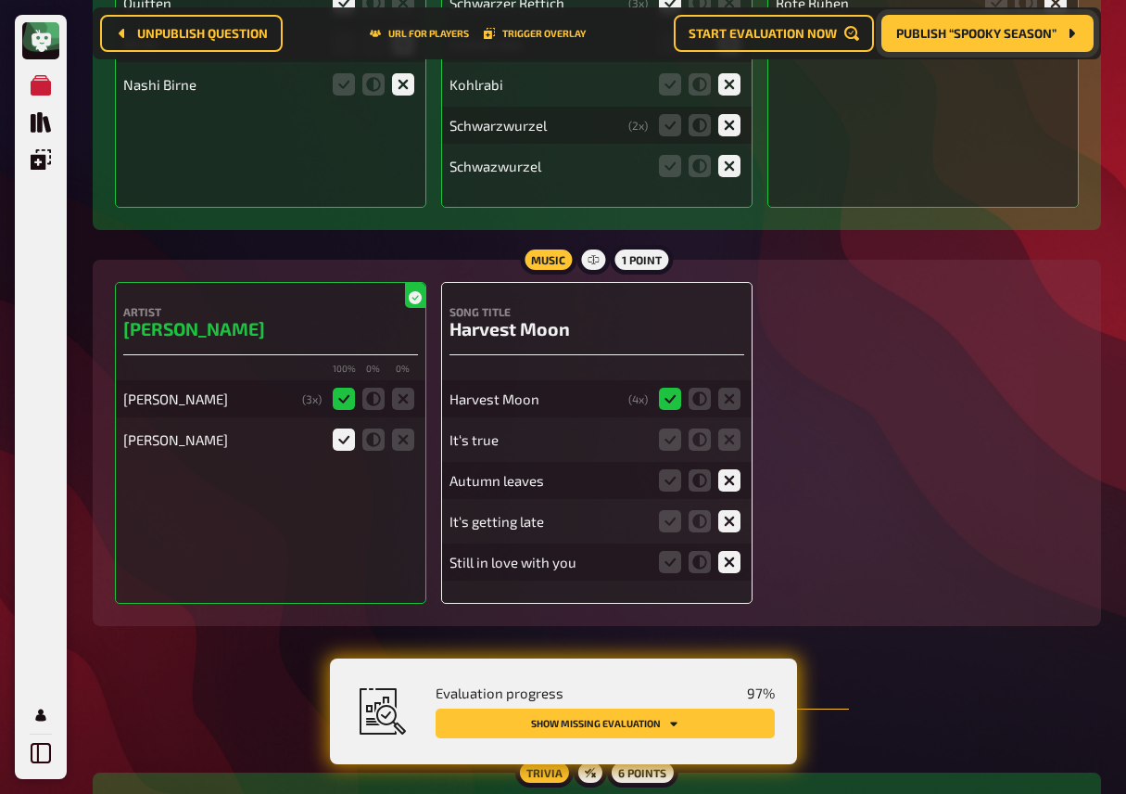
scroll to position [6503, 0]
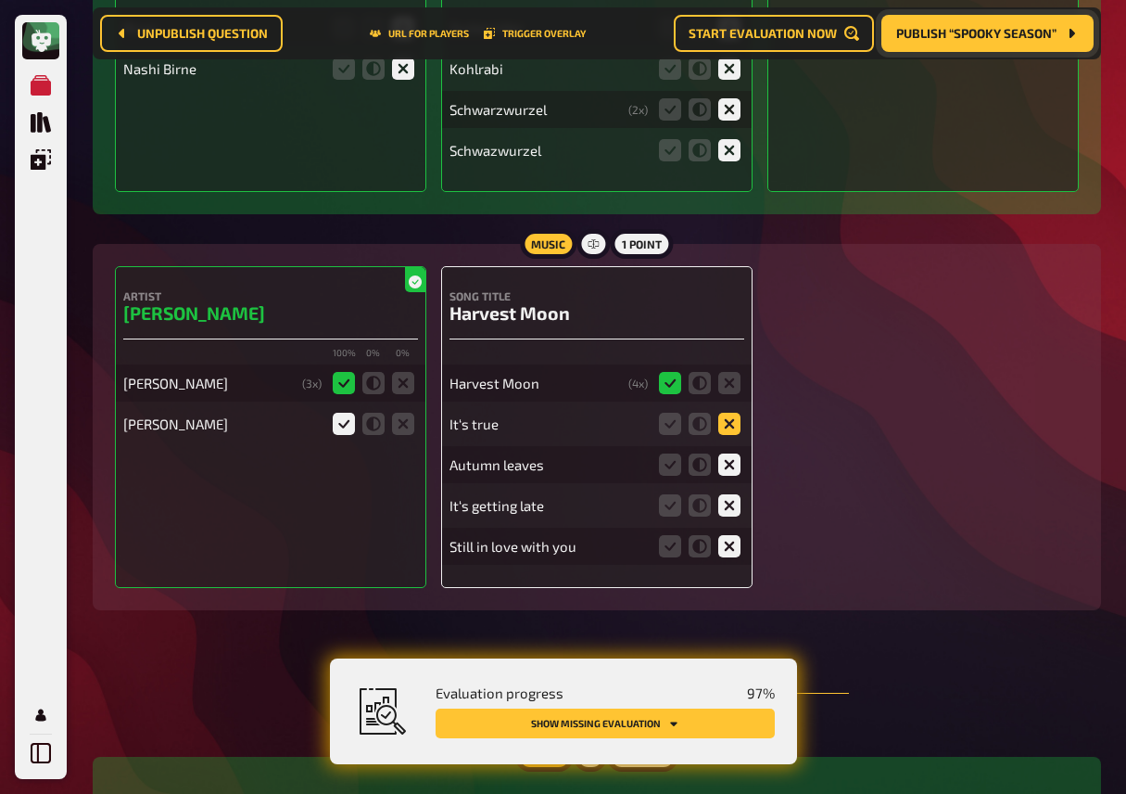
click at [729, 435] on icon at bounding box center [729, 424] width 22 height 22
click at [0, 0] on input "radio" at bounding box center [0, 0] width 0 height 0
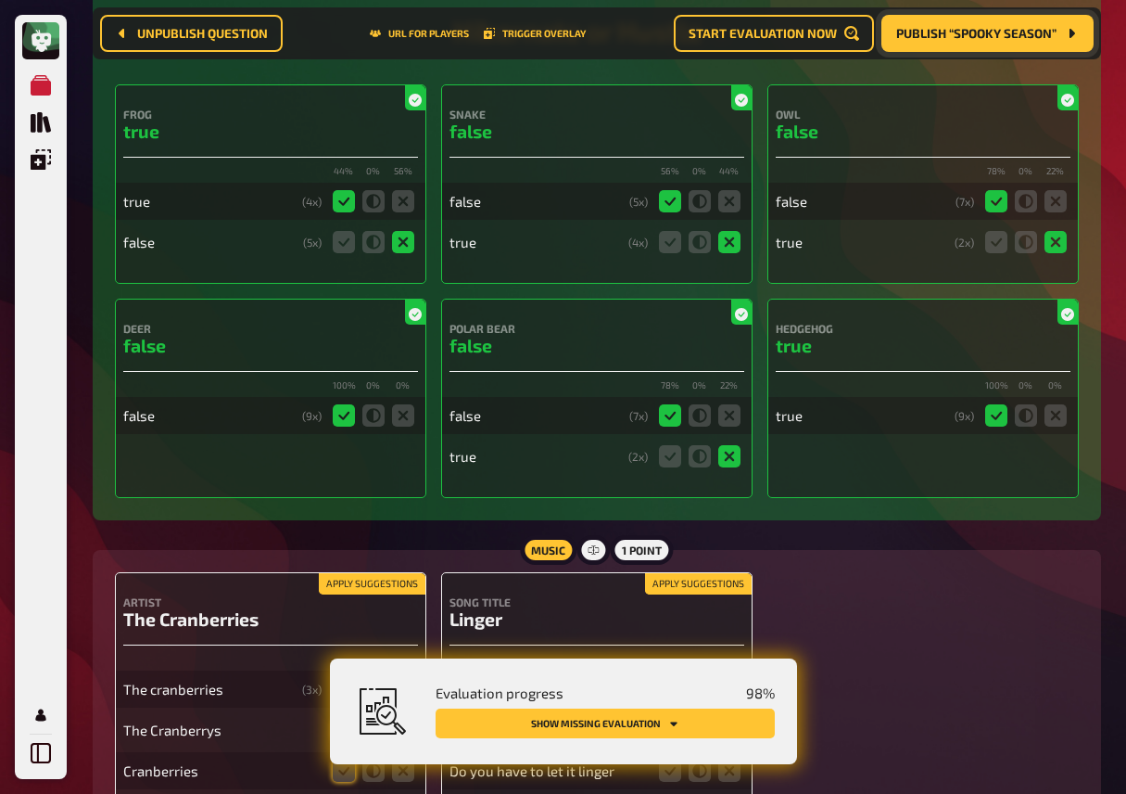
scroll to position [7504, 0]
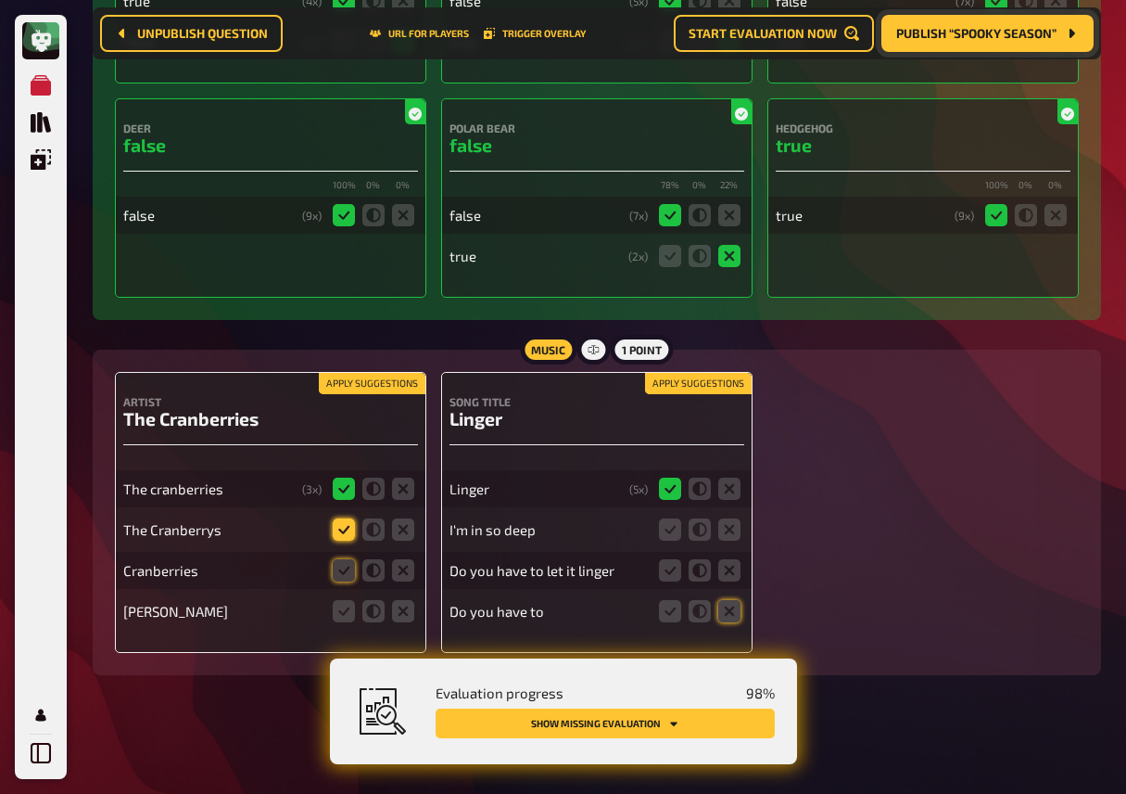
click at [338, 531] on icon at bounding box center [344, 529] width 22 height 22
click at [0, 0] on input "radio" at bounding box center [0, 0] width 0 height 0
click at [342, 570] on icon at bounding box center [344, 570] width 22 height 22
click at [0, 0] on input "radio" at bounding box center [0, 0] width 0 height 0
click at [400, 613] on icon at bounding box center [403, 611] width 22 height 22
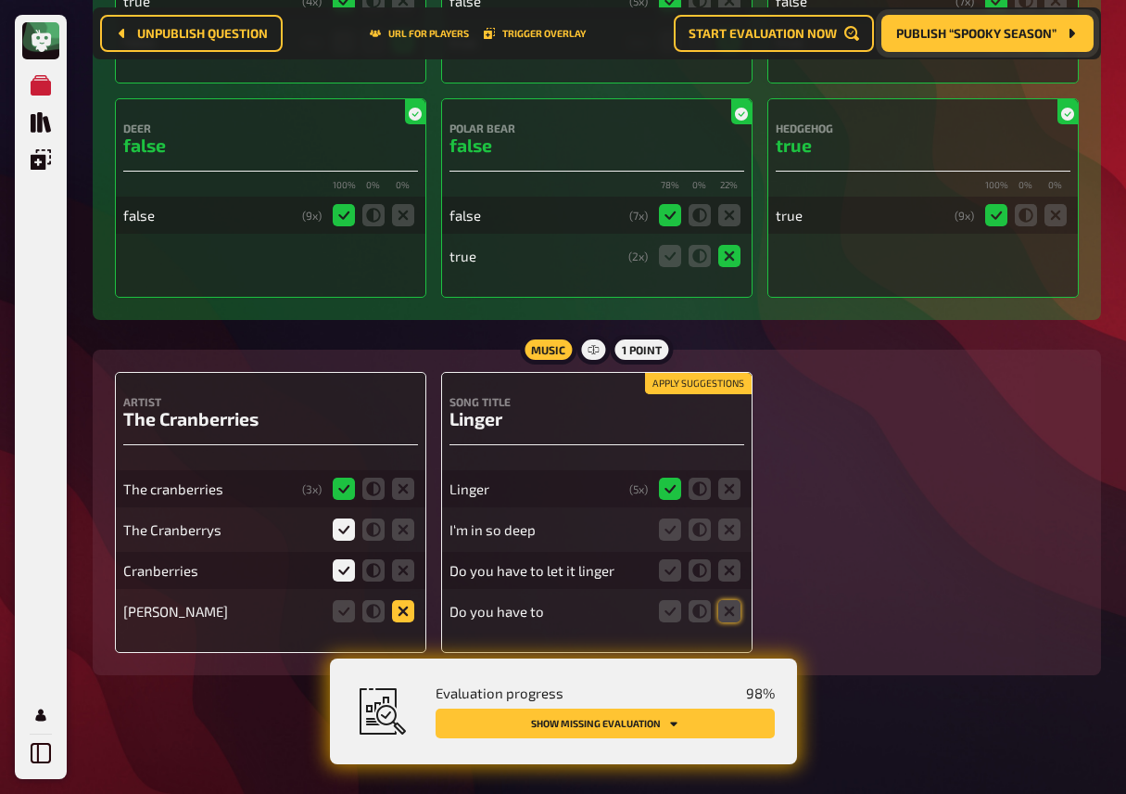
click at [0, 0] on input "radio" at bounding box center [0, 0] width 0 height 0
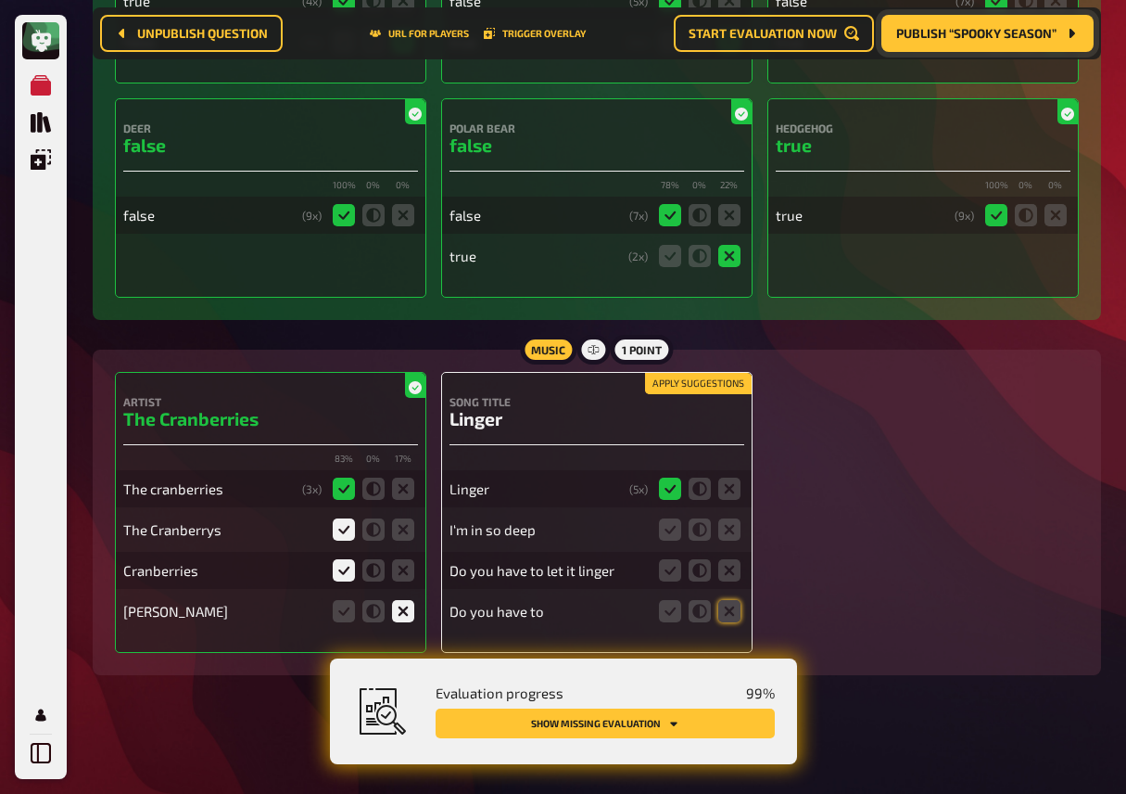
click at [740, 528] on fieldset at bounding box center [699, 530] width 89 height 30
click at [734, 537] on icon at bounding box center [729, 529] width 22 height 22
click at [0, 0] on input "radio" at bounding box center [0, 0] width 0 height 0
click at [681, 571] on fieldset at bounding box center [699, 570] width 89 height 30
click at [670, 571] on icon at bounding box center [670, 570] width 22 height 22
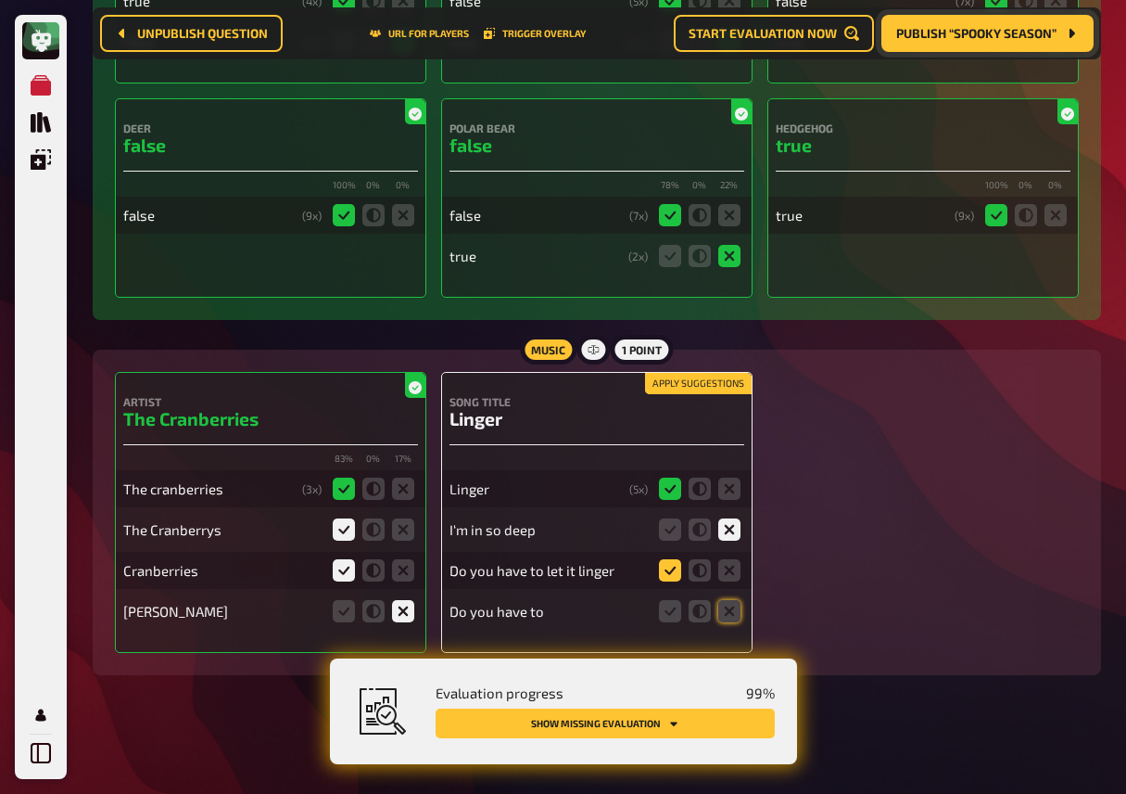
click at [0, 0] on input "radio" at bounding box center [0, 0] width 0 height 0
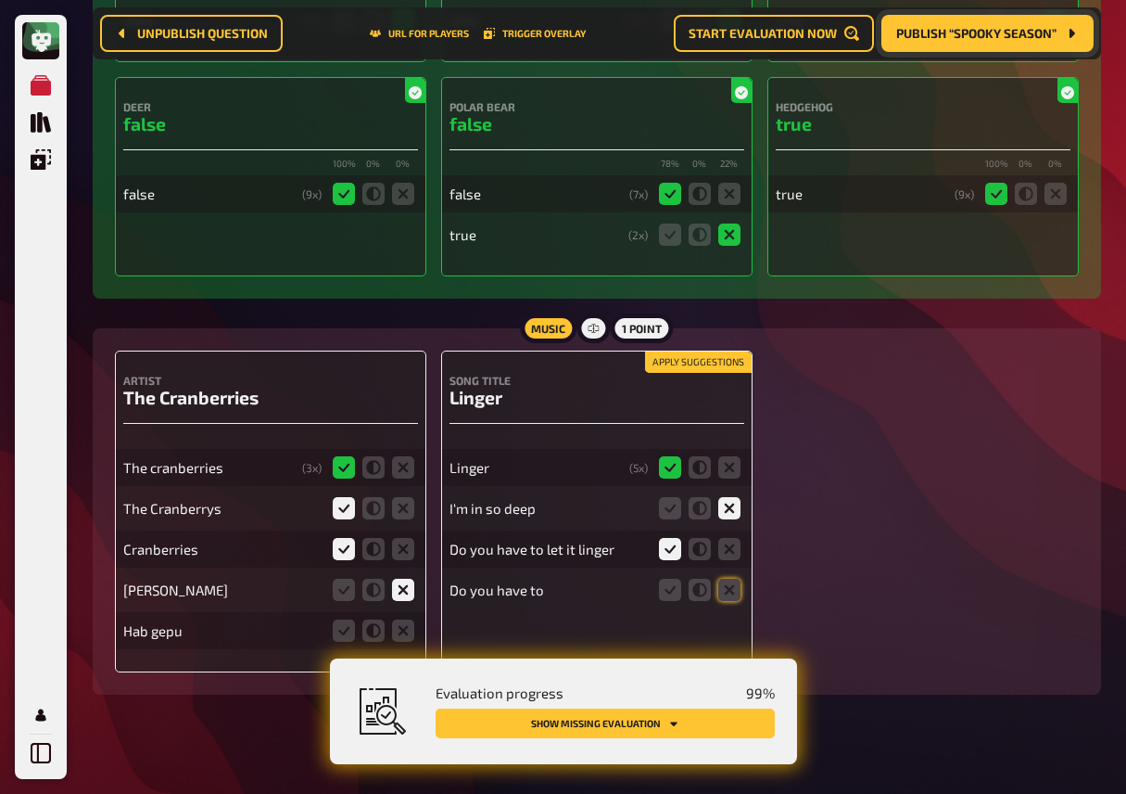
scroll to position [7545, 0]
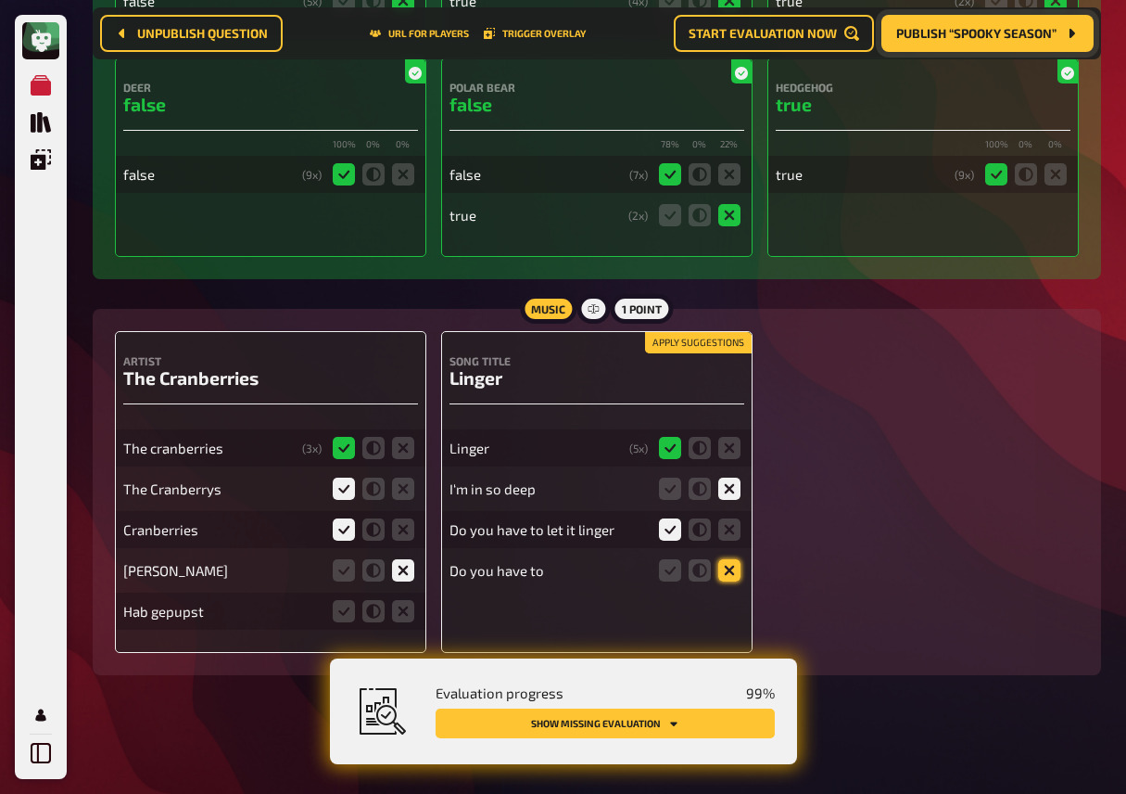
click at [734, 570] on icon at bounding box center [729, 570] width 22 height 22
click at [0, 0] on input "radio" at bounding box center [0, 0] width 0 height 0
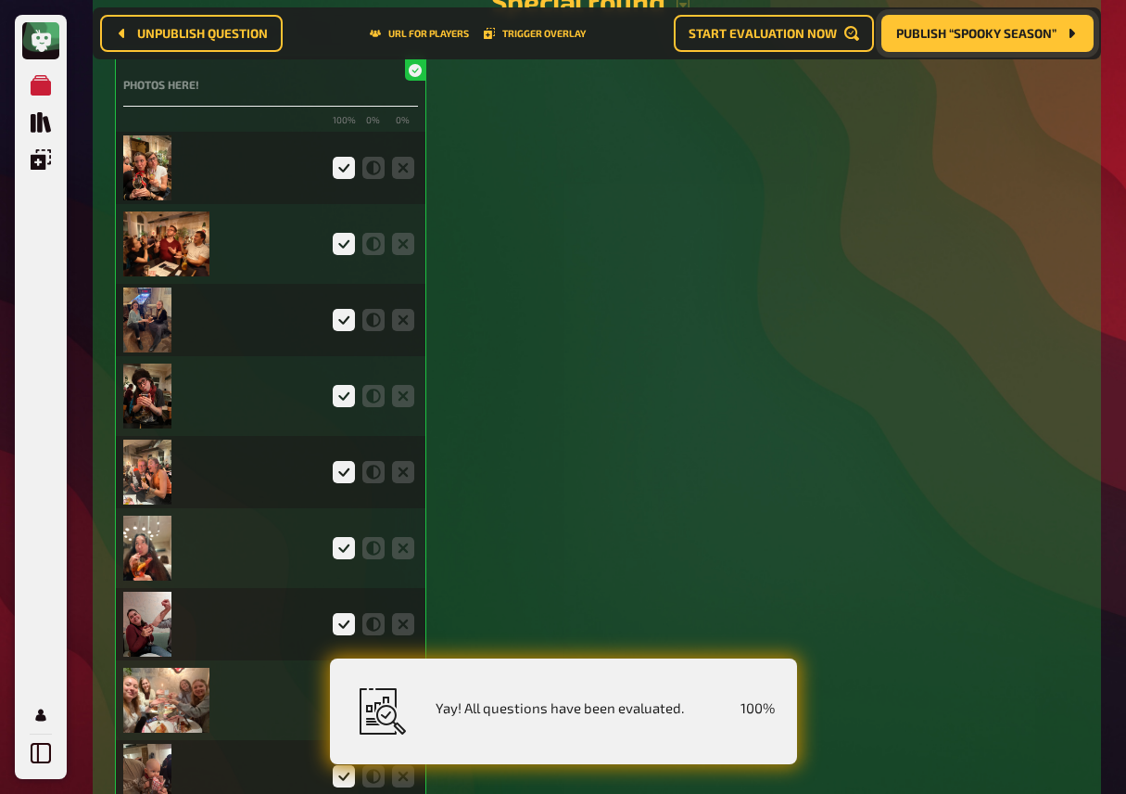
scroll to position [0, 0]
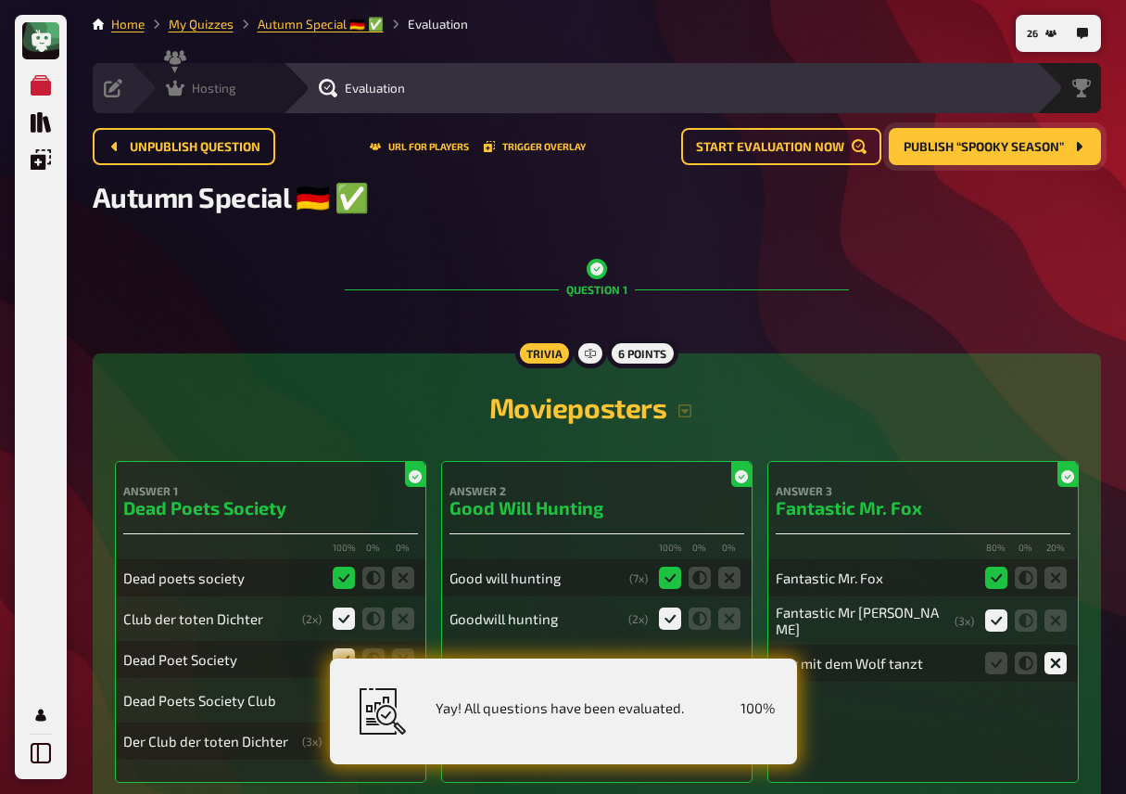
click at [194, 102] on div "Hosting undefined" at bounding box center [206, 88] width 153 height 50
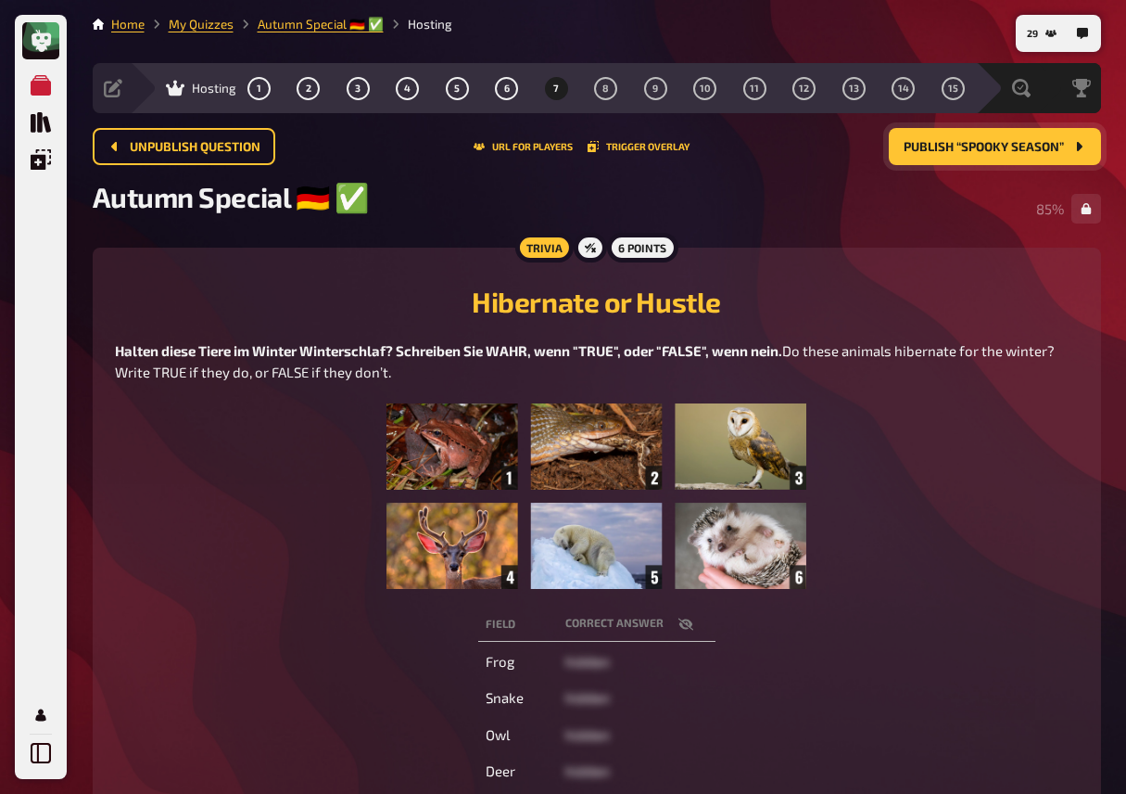
click at [379, 445] on figure at bounding box center [597, 495] width 964 height 185
click at [625, 147] on button "Trigger Overlay" at bounding box center [639, 146] width 102 height 11
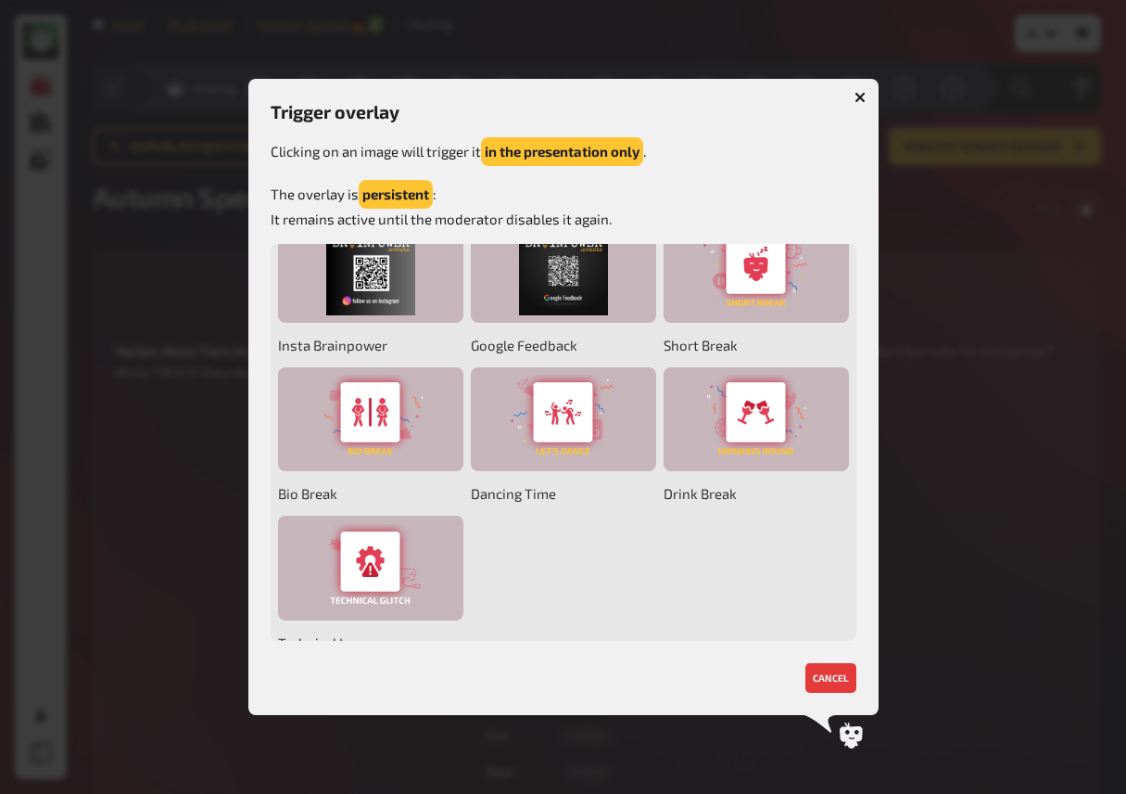
scroll to position [206, 0]
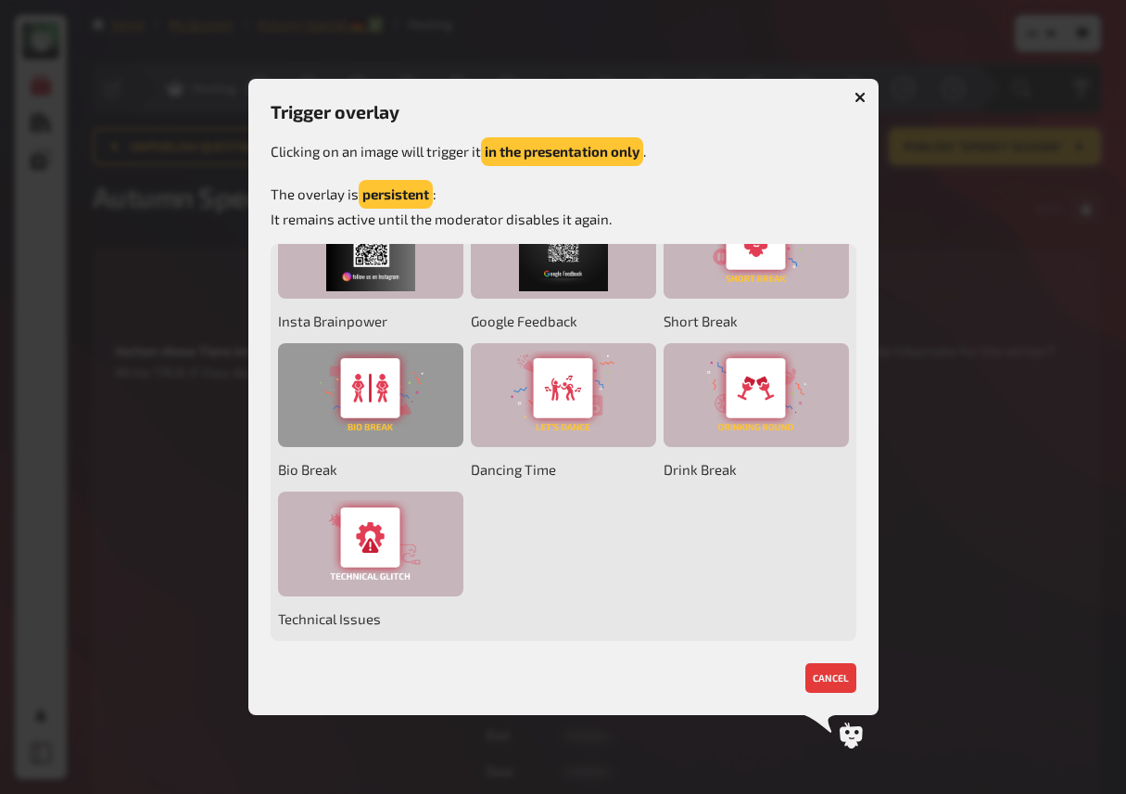
click at [375, 396] on div at bounding box center [370, 395] width 185 height 105
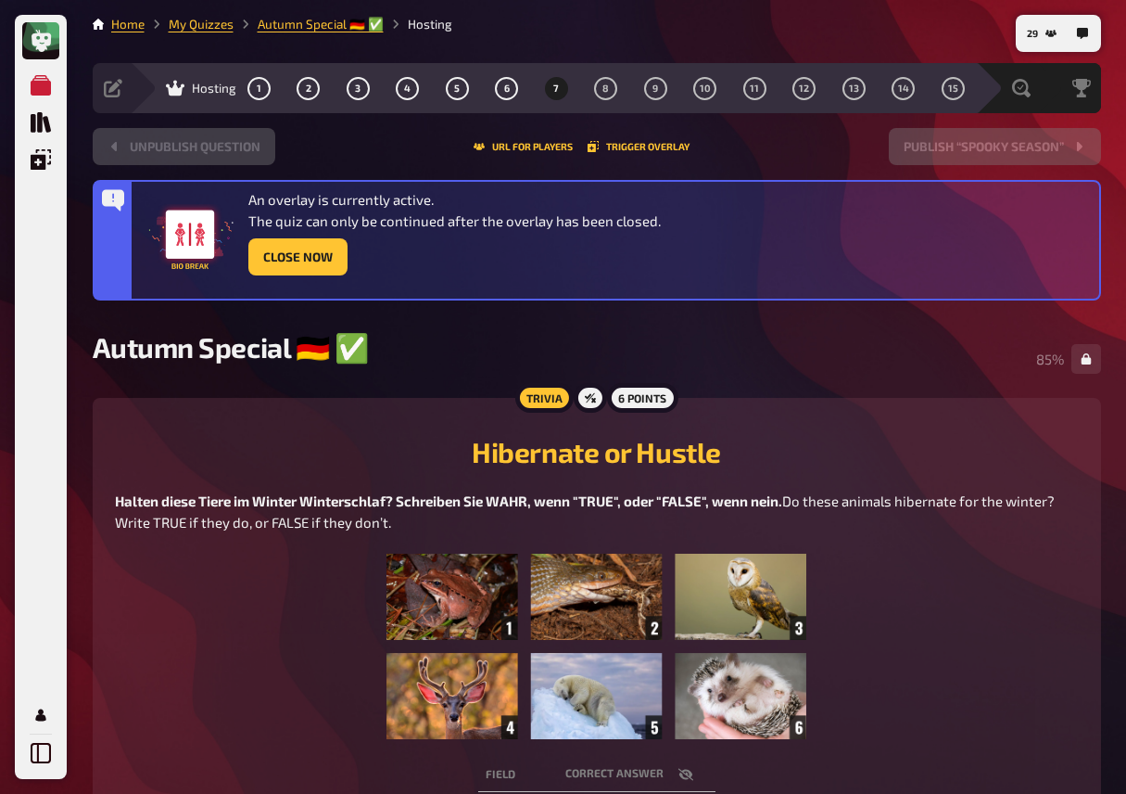
click at [251, 594] on div "Halten diese Tiere im Winter Winterschlaf? Schreiben Sie WAHR, wenn "TRUE", ode…" at bounding box center [597, 614] width 964 height 248
click at [304, 261] on button "Close Now" at bounding box center [297, 256] width 99 height 37
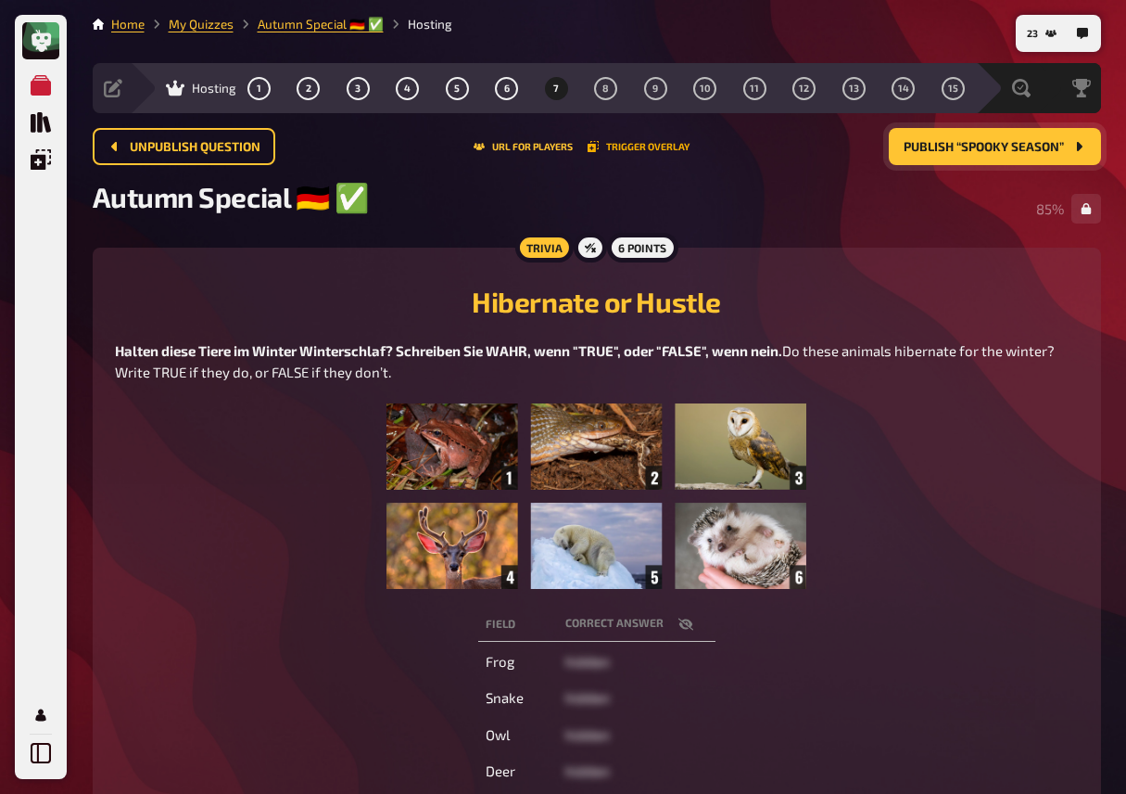
click at [624, 149] on button "Trigger Overlay" at bounding box center [639, 146] width 102 height 11
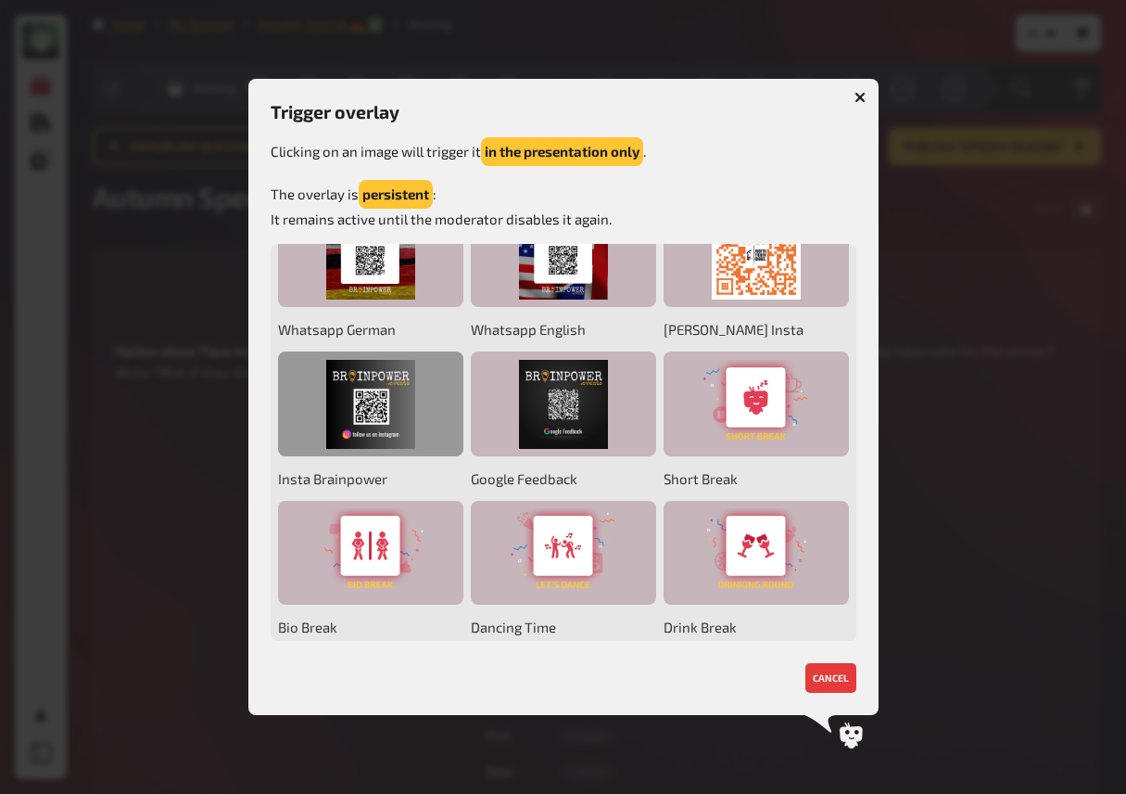
scroll to position [57, 0]
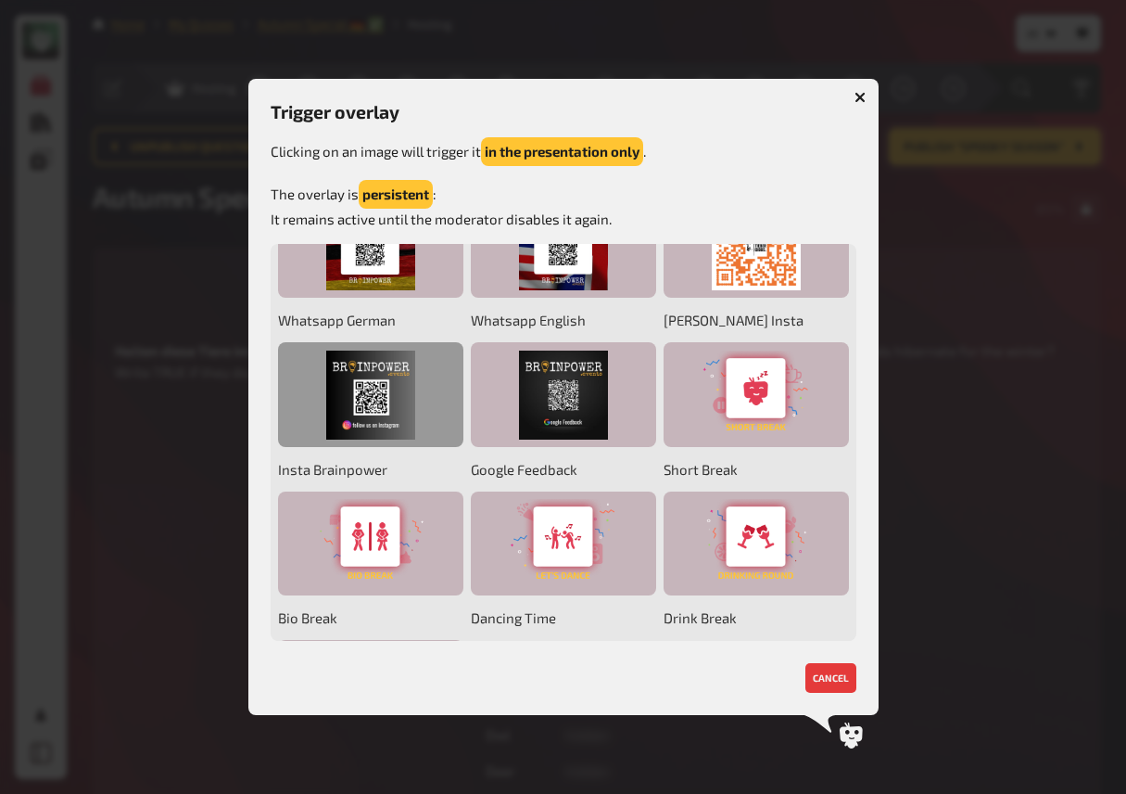
click at [362, 396] on div at bounding box center [370, 394] width 185 height 105
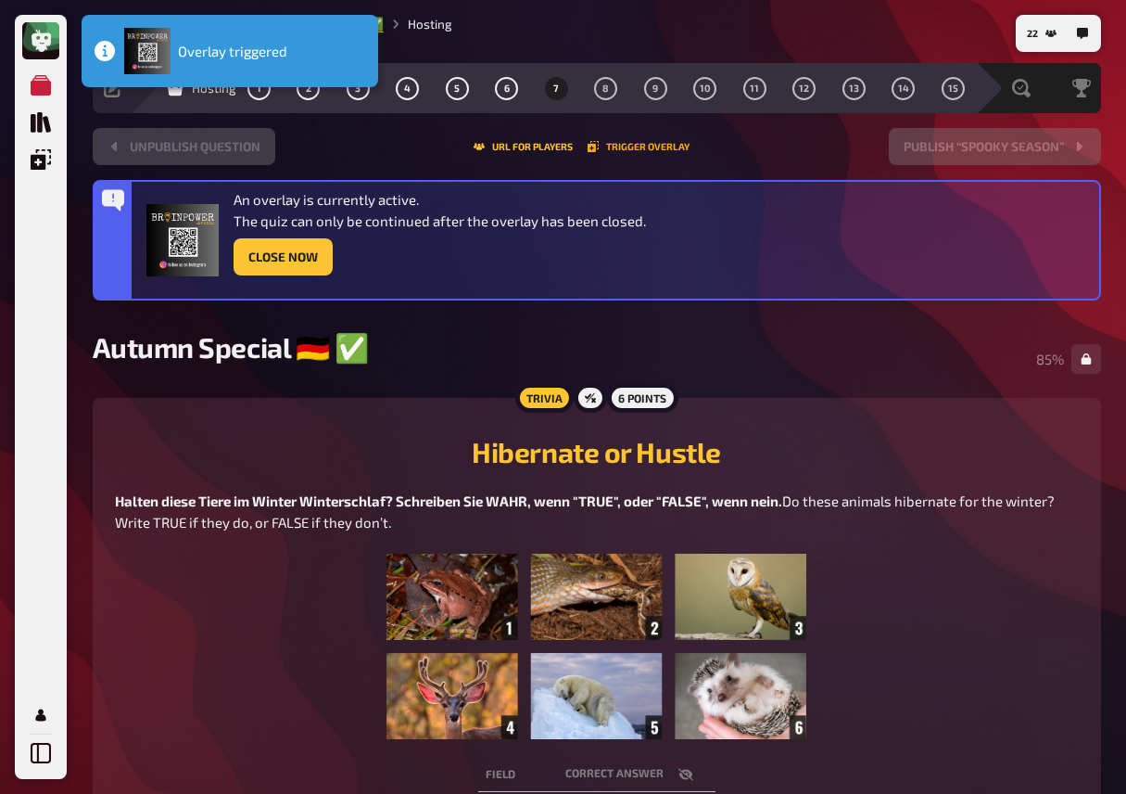
click at [635, 150] on button "Trigger Overlay" at bounding box center [639, 146] width 102 height 11
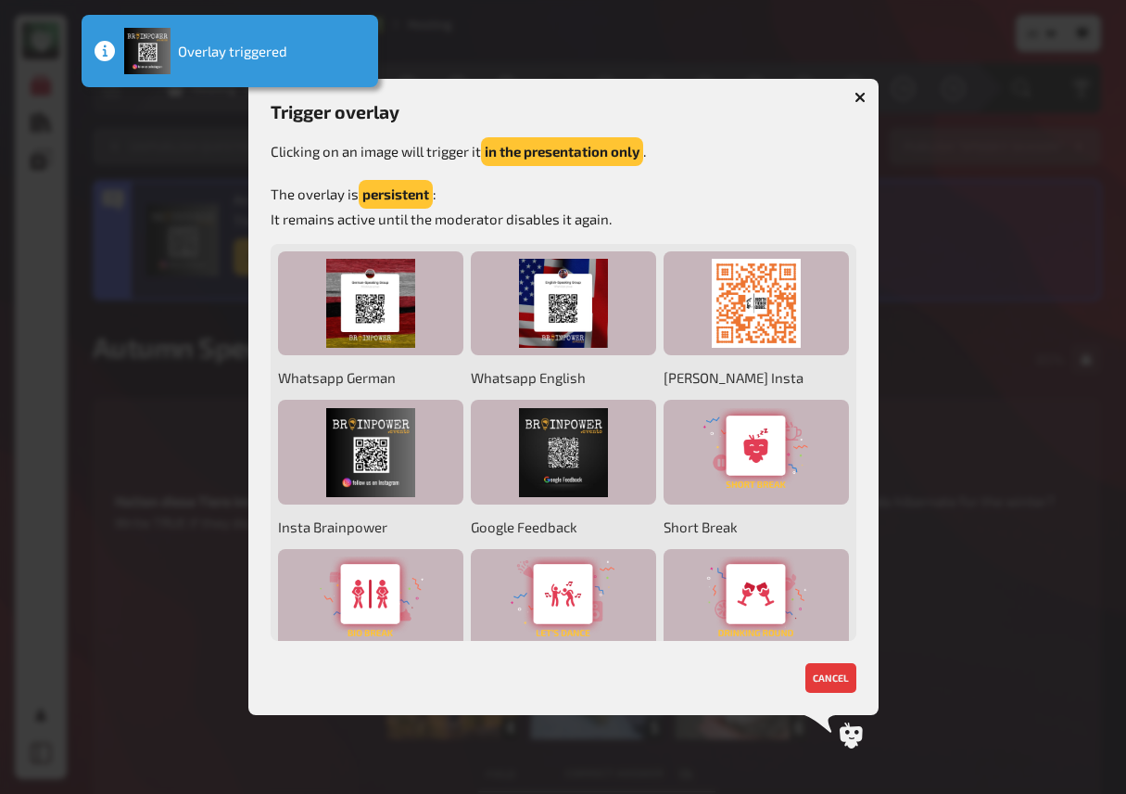
click at [968, 285] on div at bounding box center [563, 397] width 1126 height 794
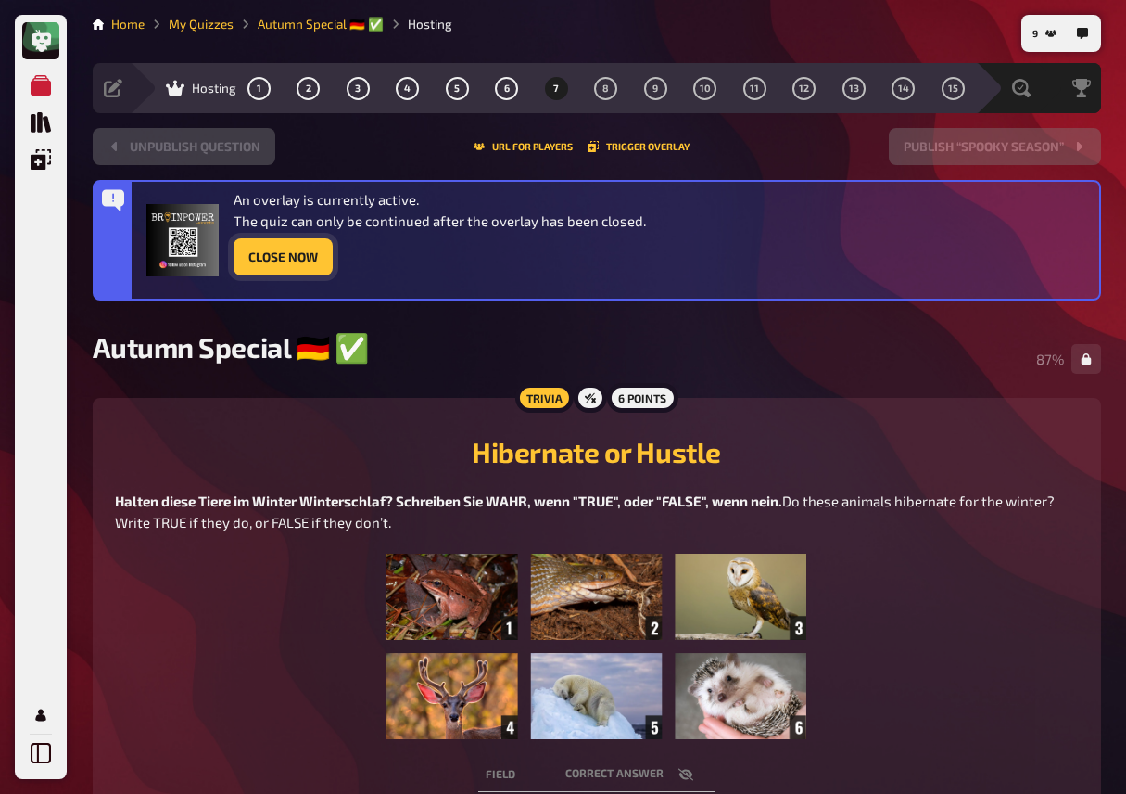
click at [299, 248] on button "Close Now" at bounding box center [283, 256] width 99 height 37
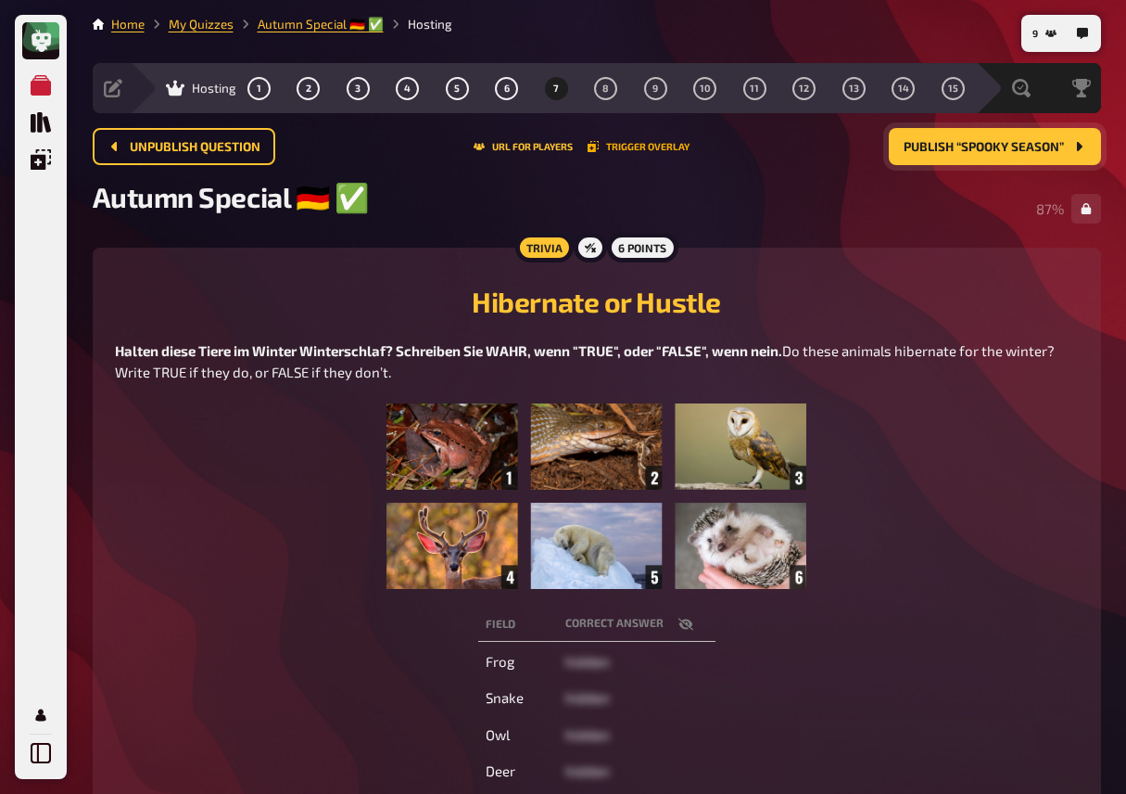
click at [640, 142] on button "Trigger Overlay" at bounding box center [639, 146] width 102 height 11
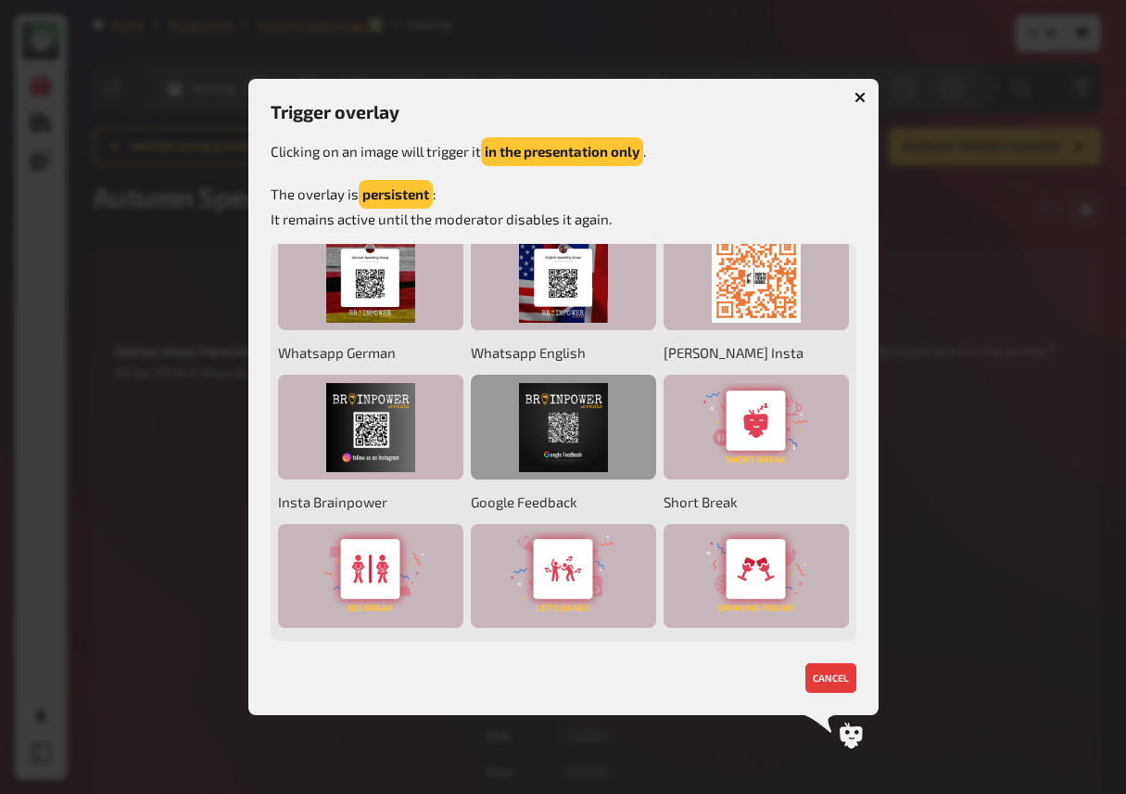
scroll to position [12, 0]
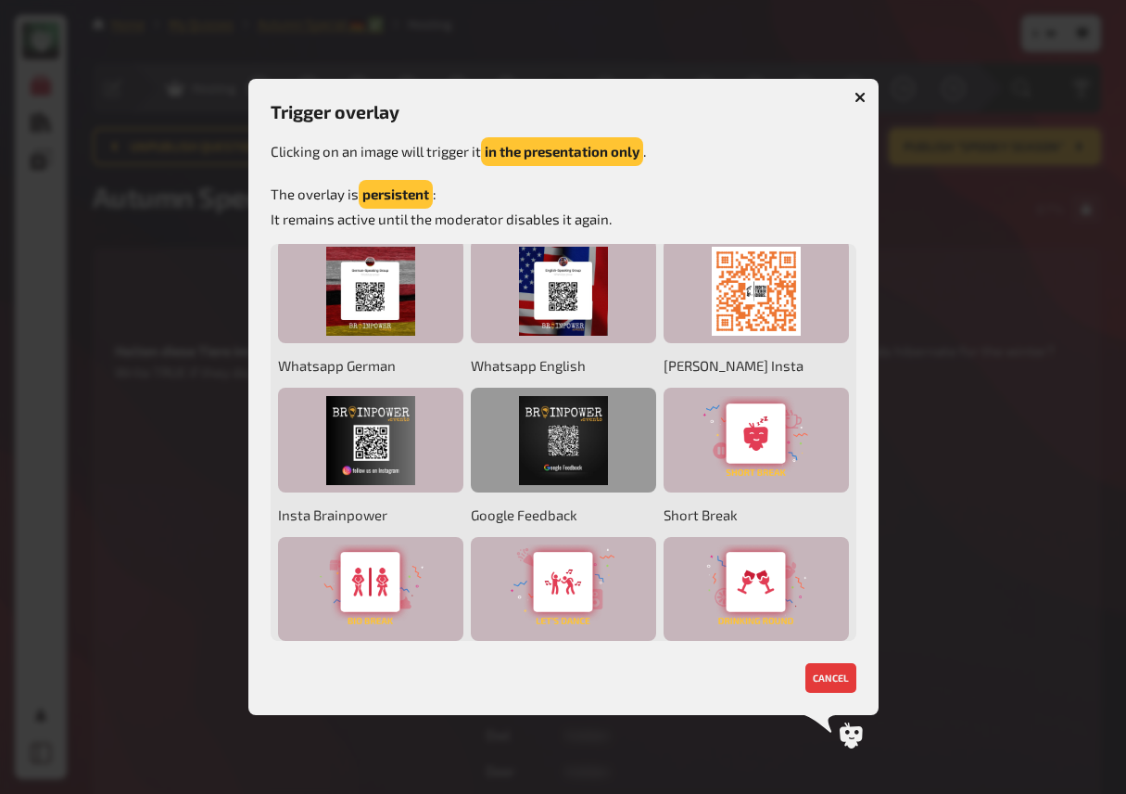
click at [557, 449] on div at bounding box center [563, 440] width 185 height 105
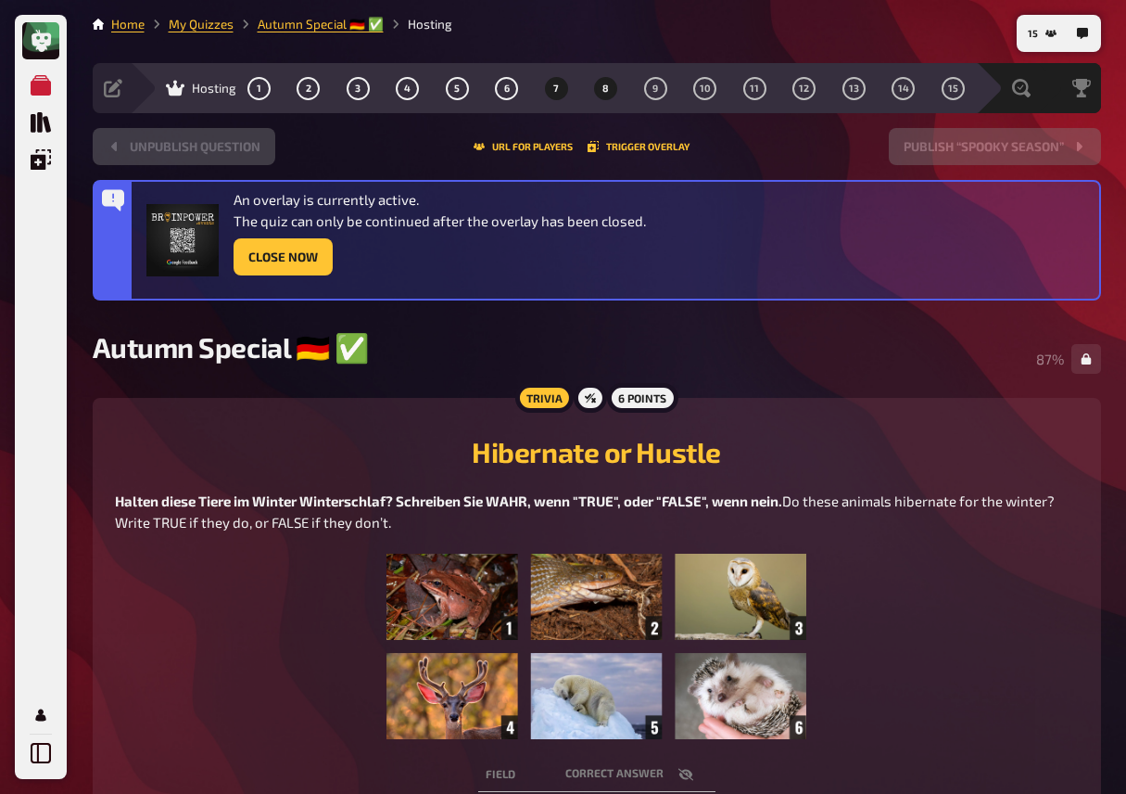
click at [613, 86] on button "8" at bounding box center [606, 88] width 30 height 30
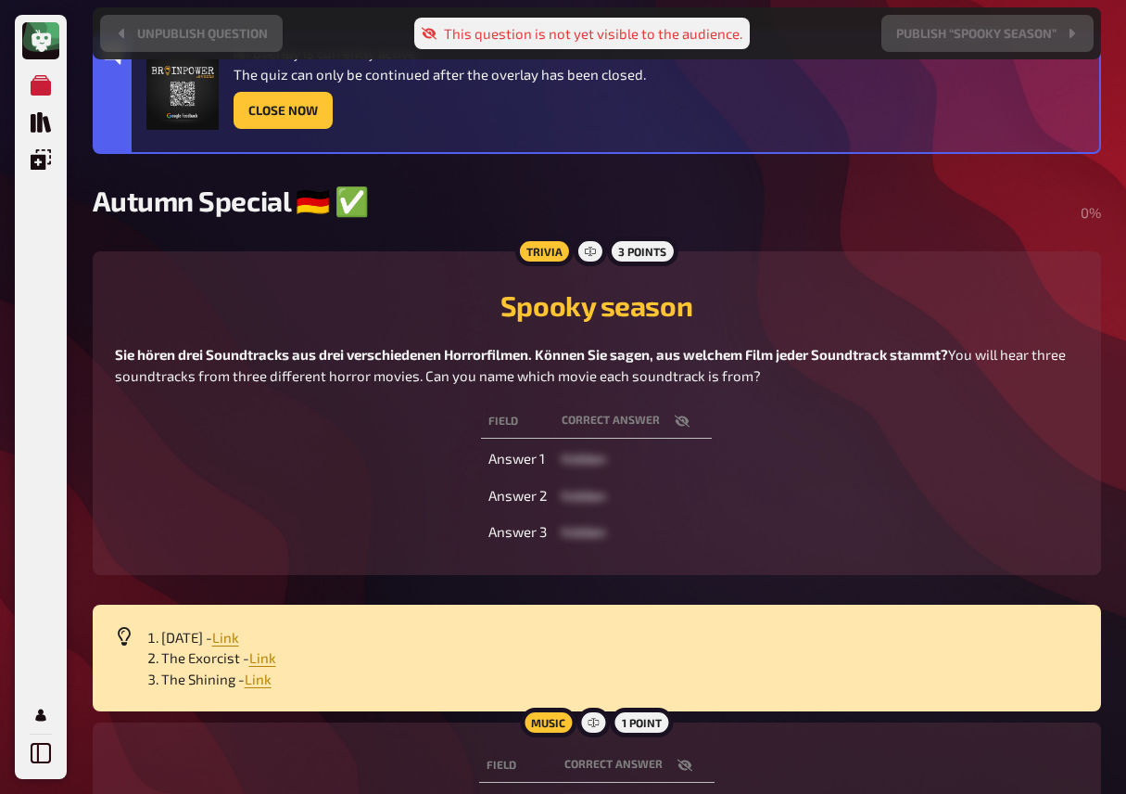
scroll to position [221, 0]
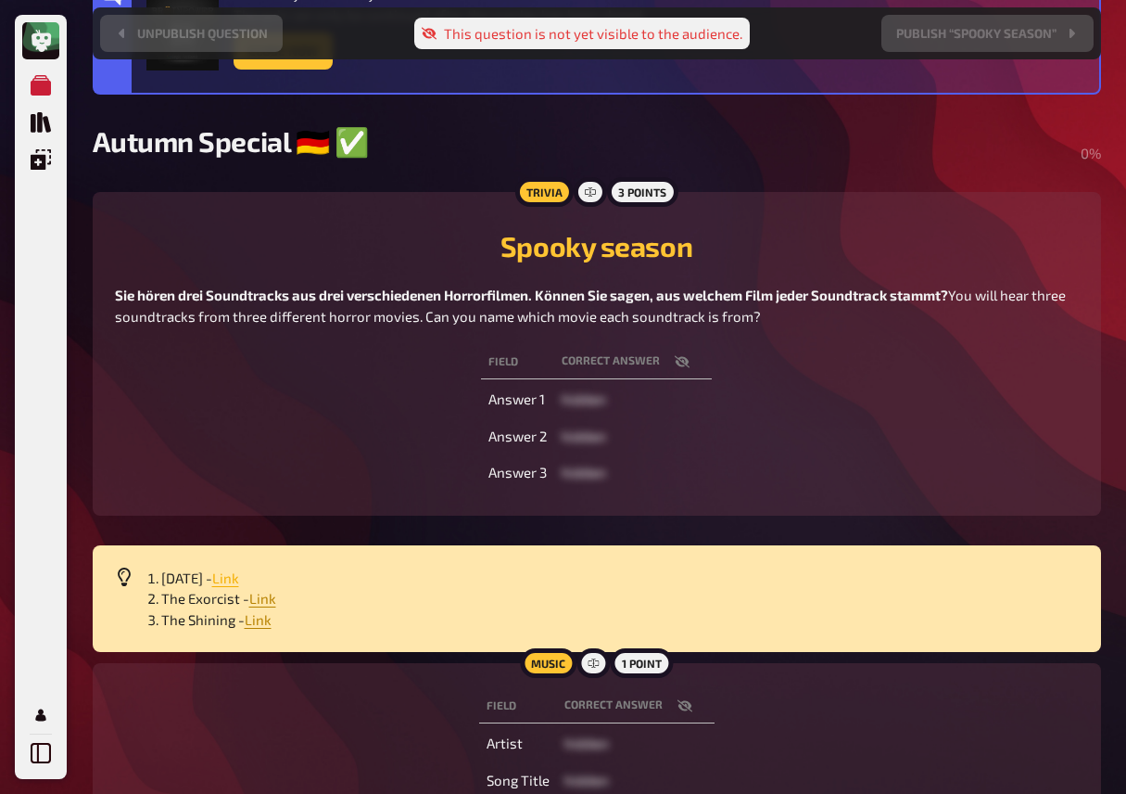
click at [239, 580] on span "Link" at bounding box center [225, 577] width 27 height 17
click at [270, 599] on span "Link" at bounding box center [262, 598] width 27 height 17
click at [261, 626] on span "Link" at bounding box center [258, 619] width 27 height 17
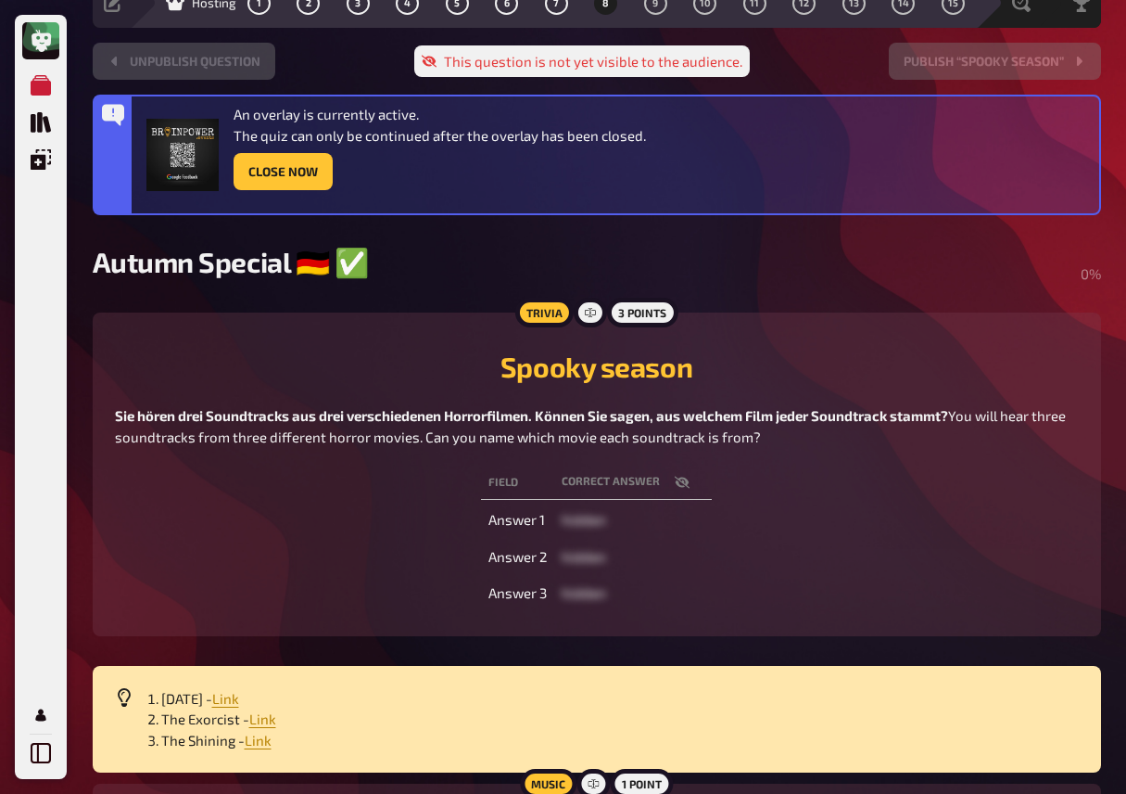
scroll to position [0, 0]
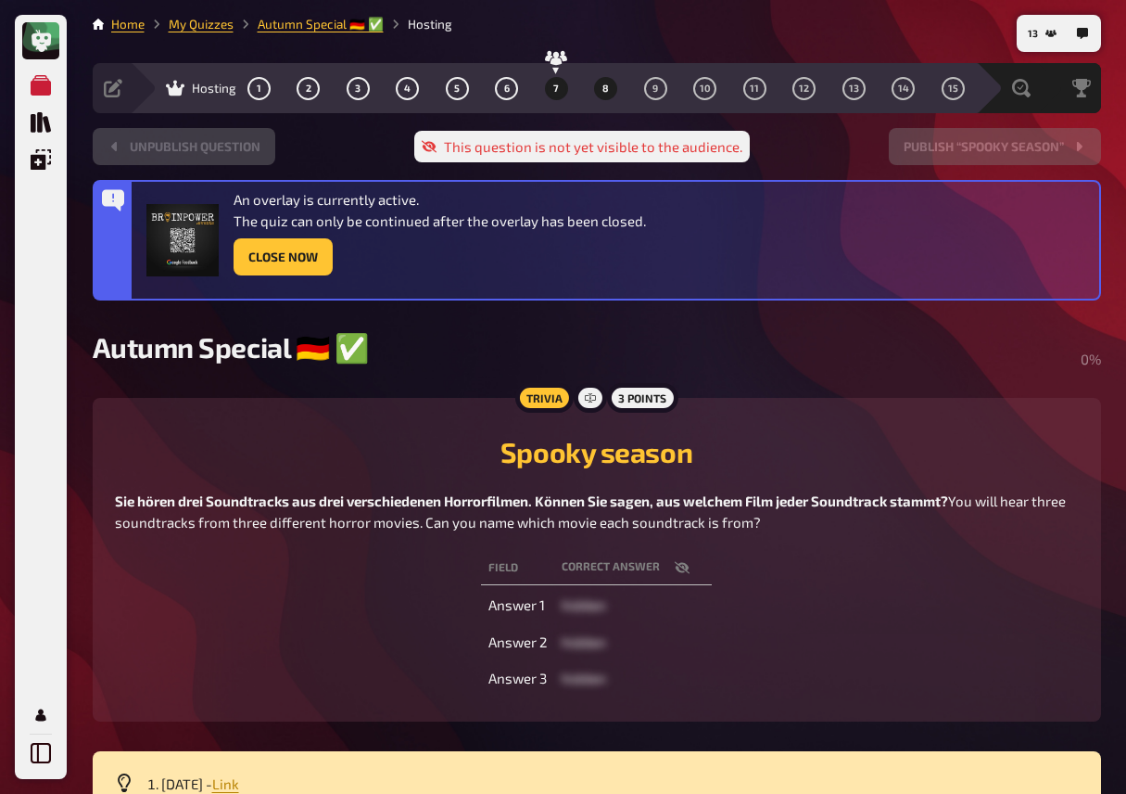
click at [550, 90] on button "7" at bounding box center [556, 88] width 30 height 30
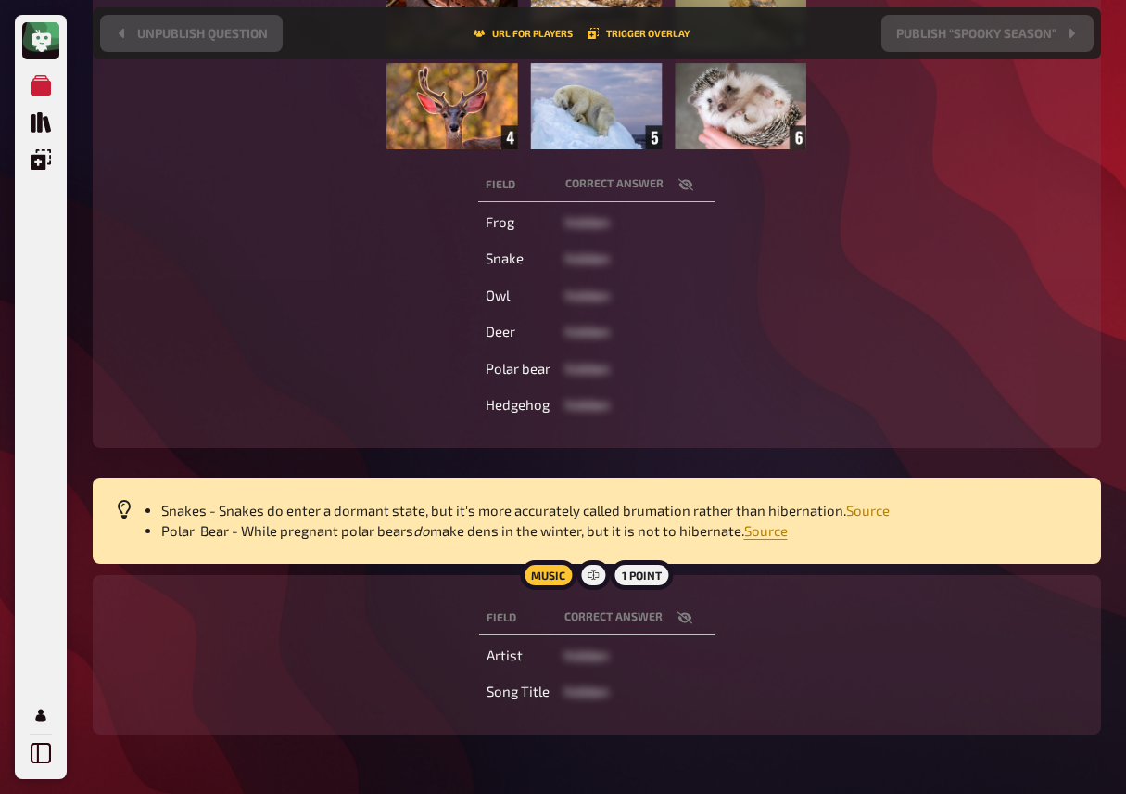
scroll to position [666, 0]
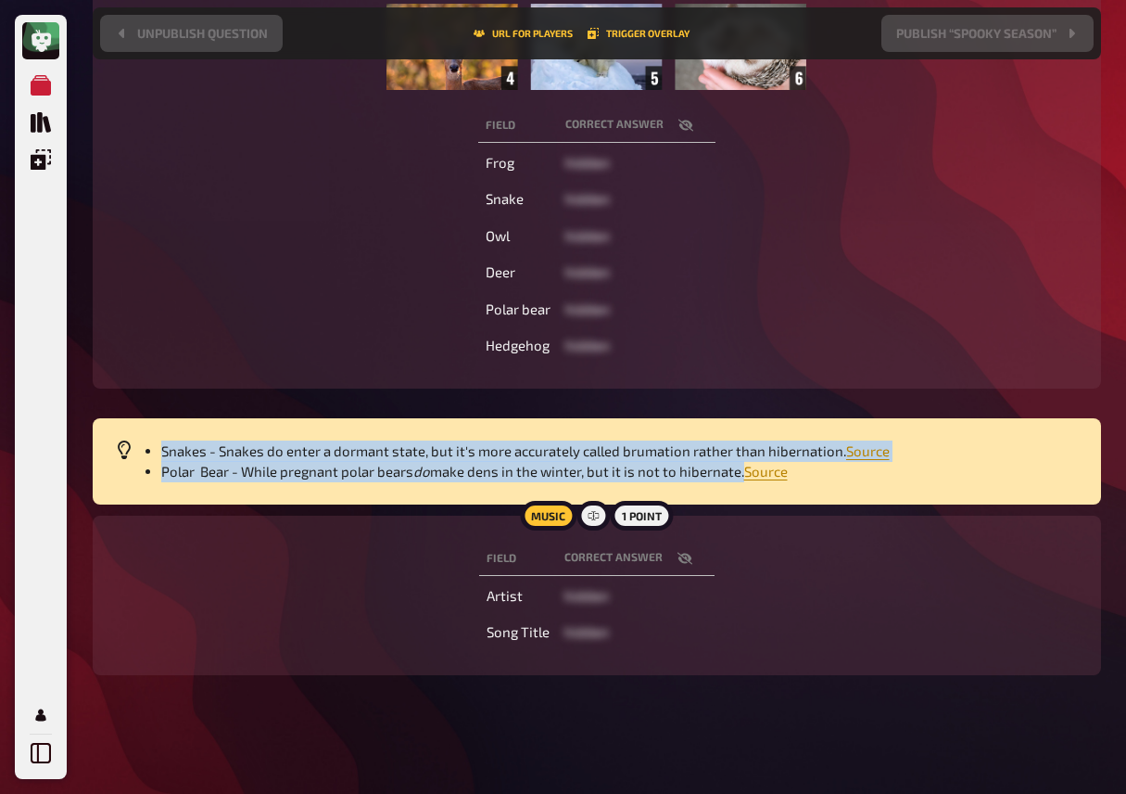
drag, startPoint x: 744, startPoint y: 475, endPoint x: 150, endPoint y: 451, distance: 593.8
click at [150, 451] on ul "Snakes - Snakes do enter a dormant state, but it's more accurately called bruma…" at bounding box center [609, 461] width 940 height 42
copy ul "Snakes - Snakes do enter a dormant state, but it's more accurately called bruma…"
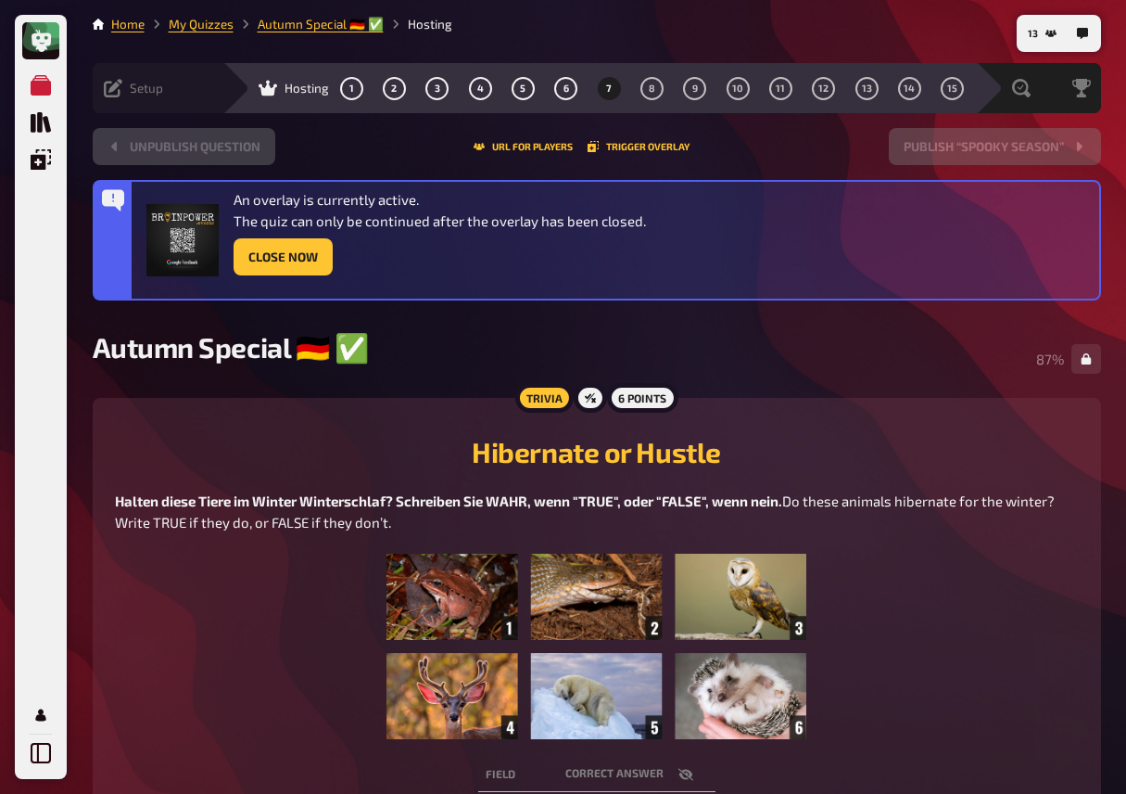
click at [113, 82] on icon at bounding box center [113, 88] width 19 height 19
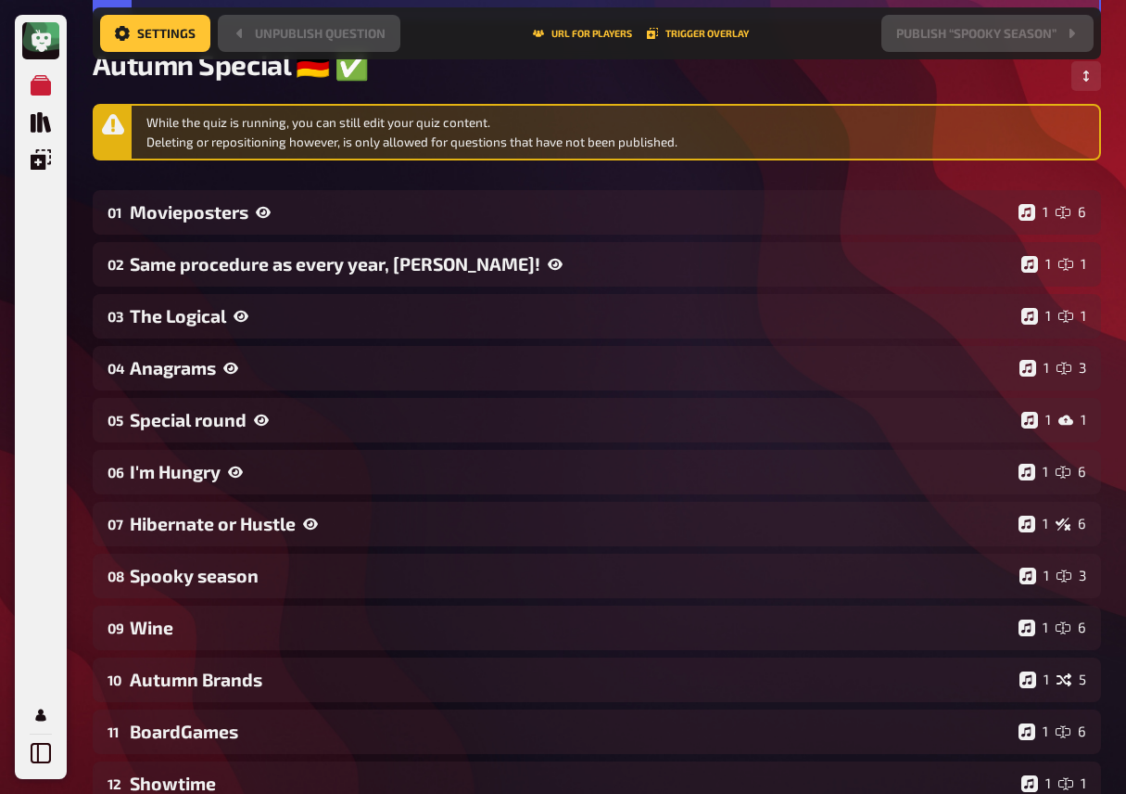
scroll to position [299, 0]
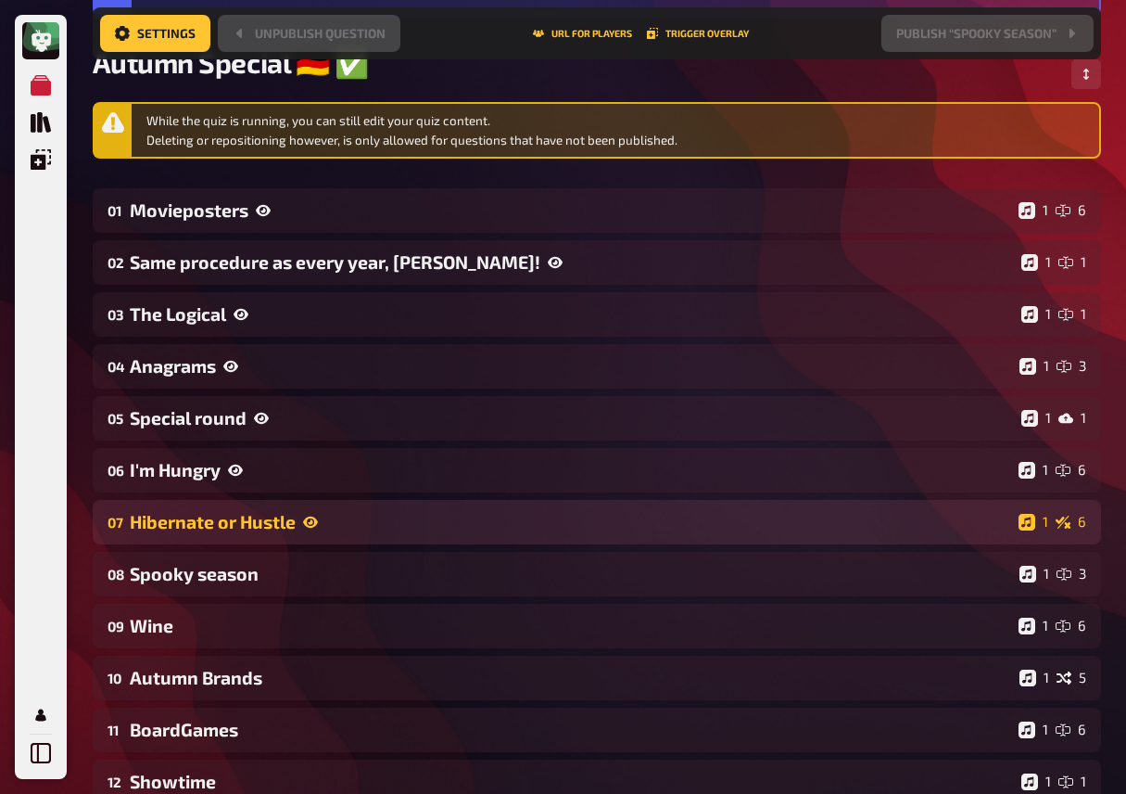
click at [203, 537] on div "07 Hibernate or Hustle 1 6" at bounding box center [597, 522] width 1009 height 44
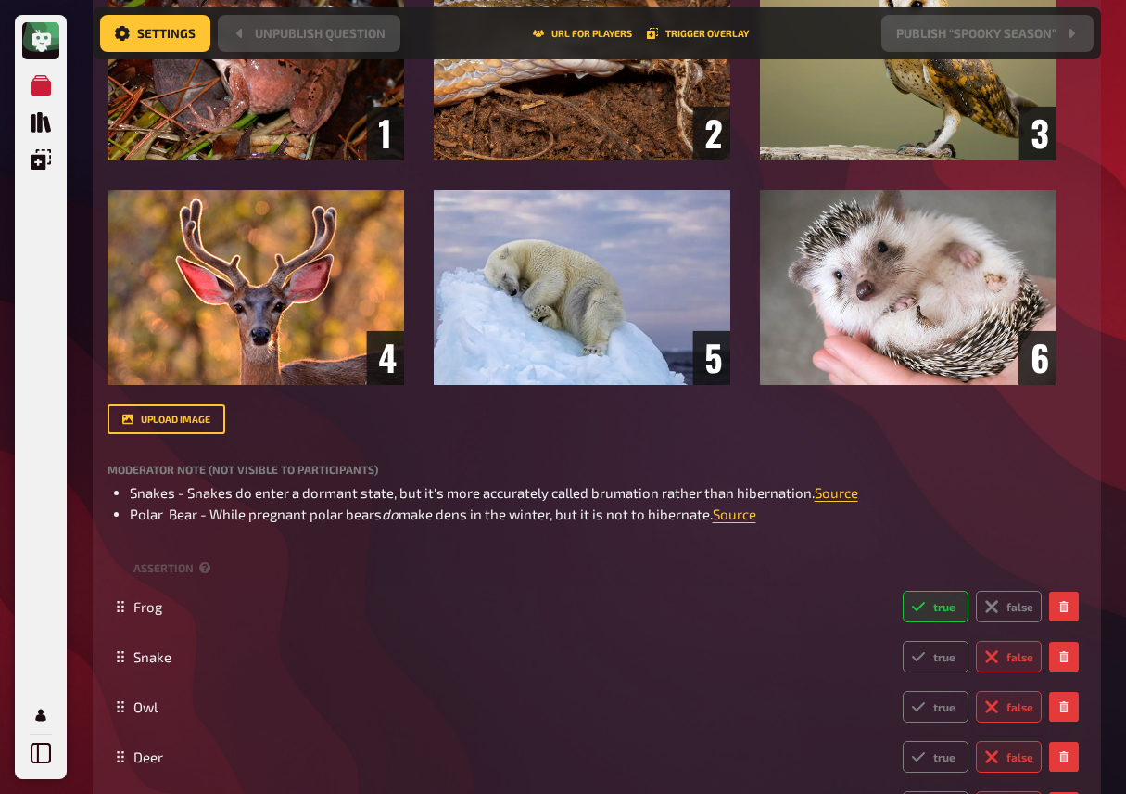
scroll to position [1086, 0]
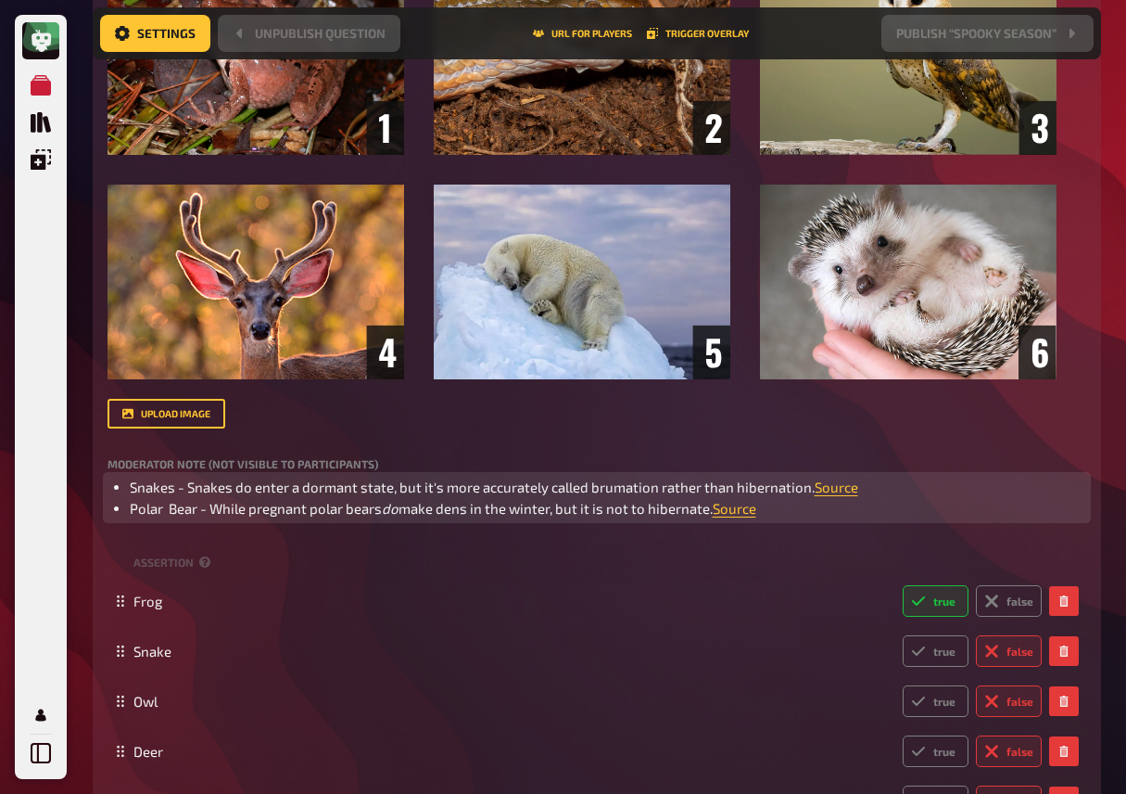
click at [820, 508] on li "Polar Bear - While pregnant polar bears do make dens in the winter, but it is n…" at bounding box center [608, 508] width 957 height 21
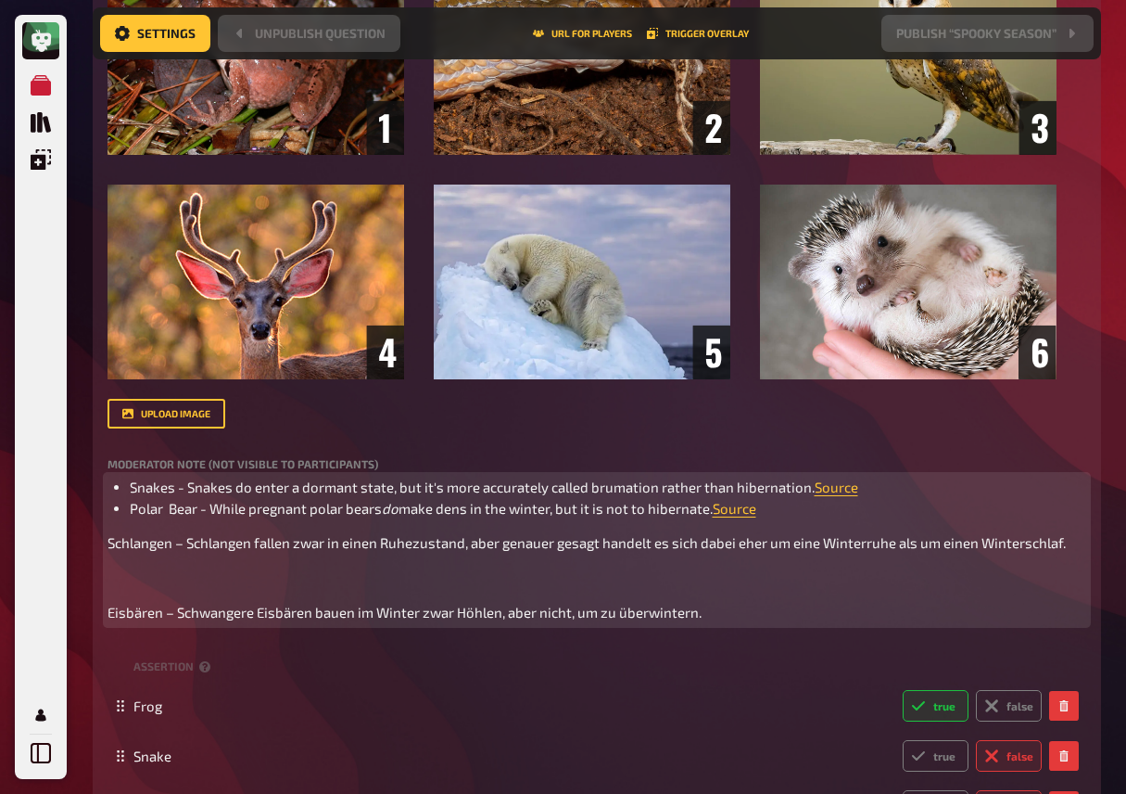
click at [596, 584] on p "﻿" at bounding box center [597, 577] width 979 height 21
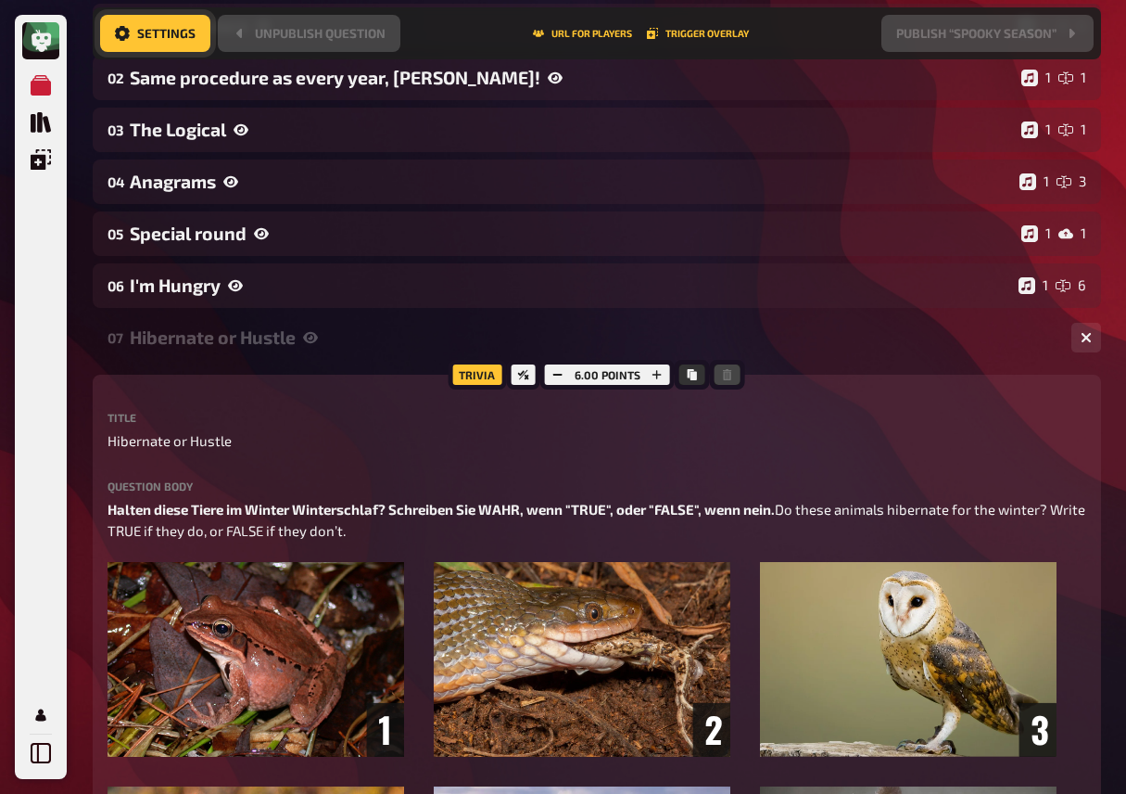
scroll to position [0, 0]
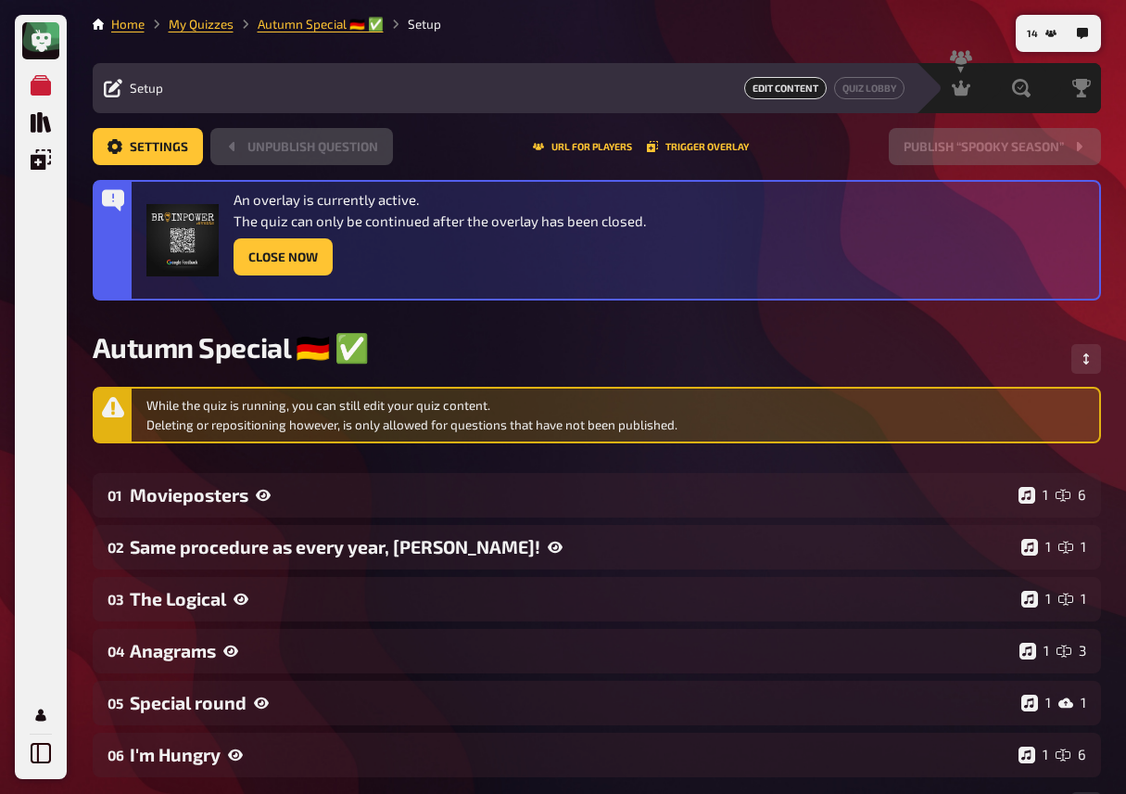
click at [522, 19] on nav "Home My Quizzes Autumn Special ​🇩🇪 ​✅ Setup" at bounding box center [597, 24] width 1009 height 19
click at [305, 271] on button "Close Now" at bounding box center [283, 256] width 99 height 37
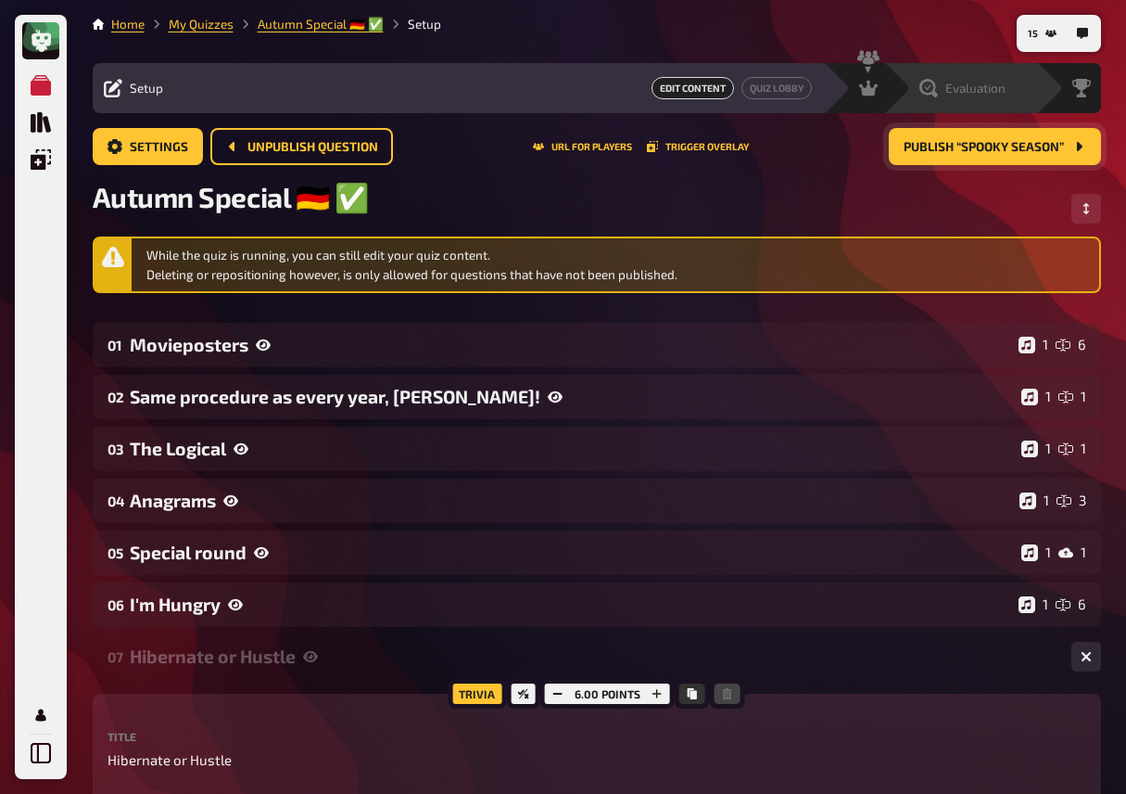
click at [903, 86] on div "Evaluation" at bounding box center [960, 88] width 153 height 50
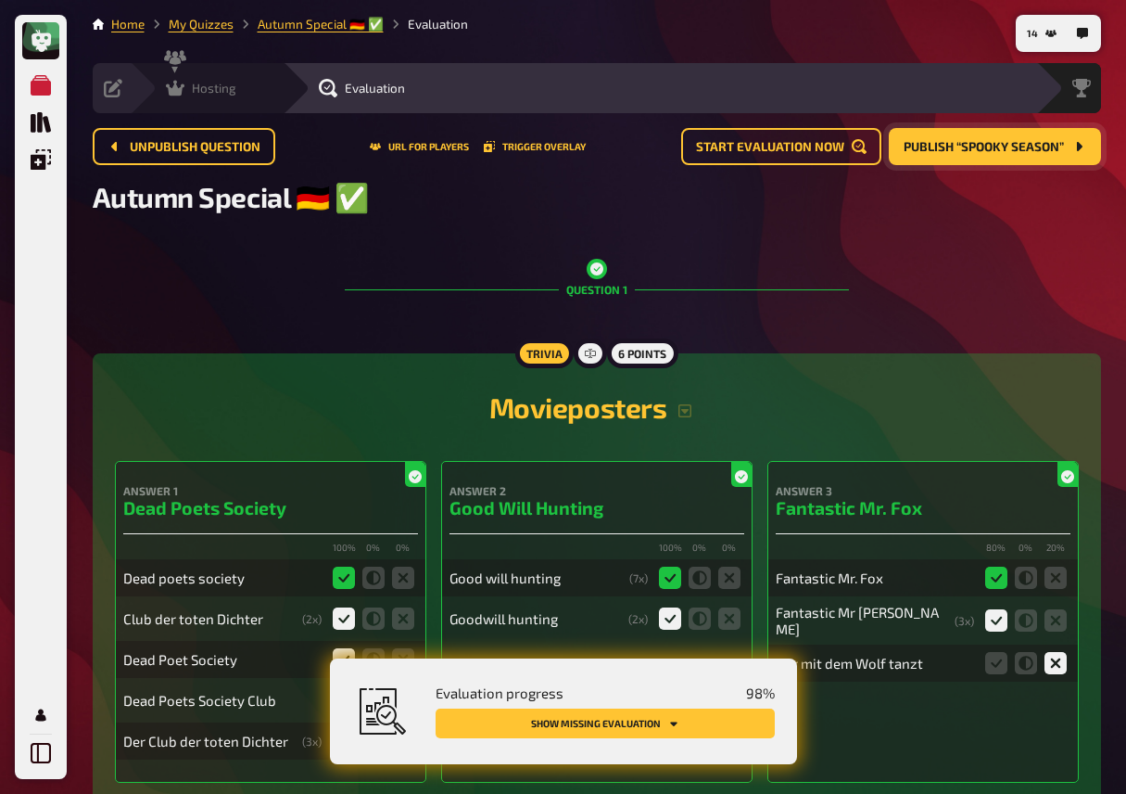
click at [170, 81] on icon at bounding box center [175, 88] width 19 height 19
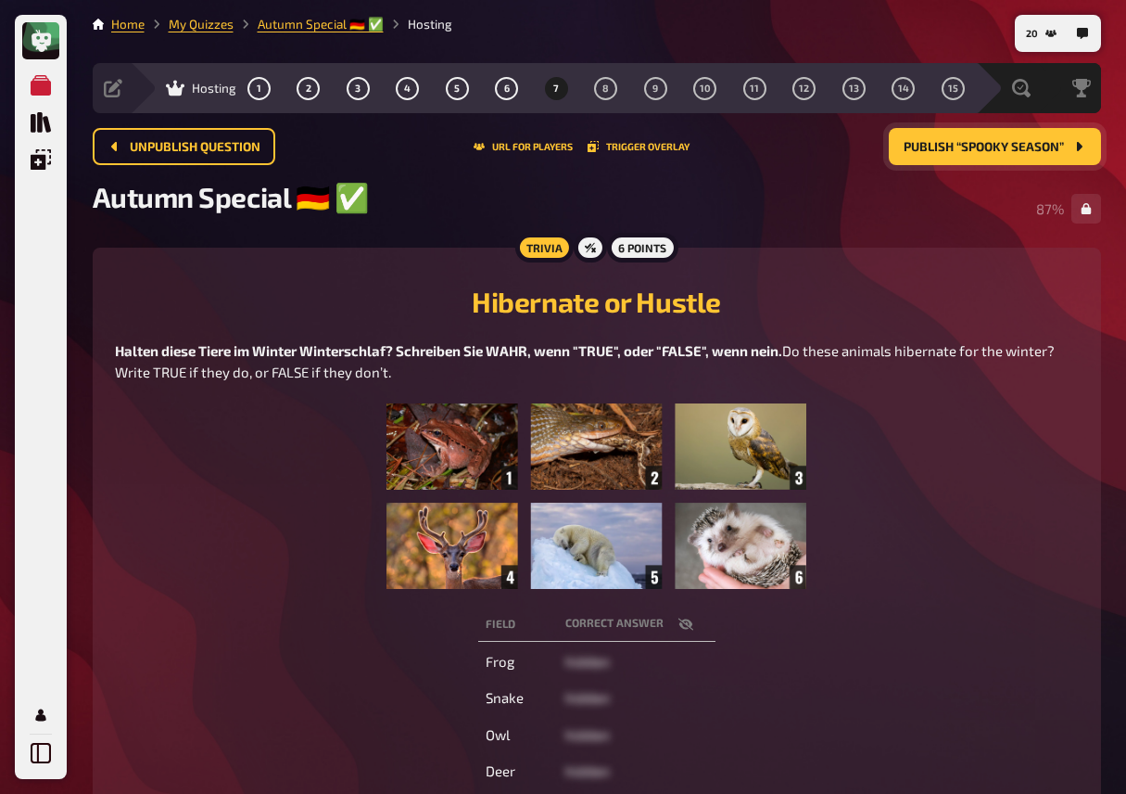
click at [980, 146] on span "Publish “Spooky season”" at bounding box center [984, 147] width 160 height 13
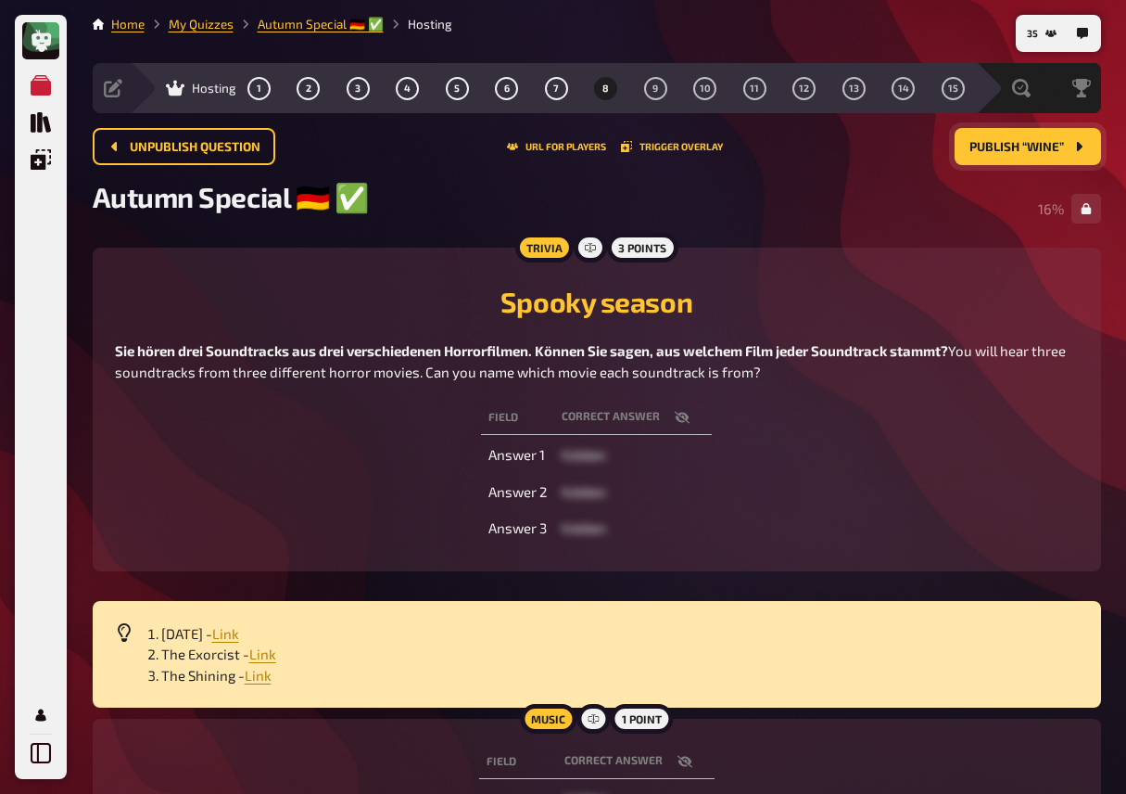
click at [686, 420] on icon "button" at bounding box center [682, 418] width 15 height 12
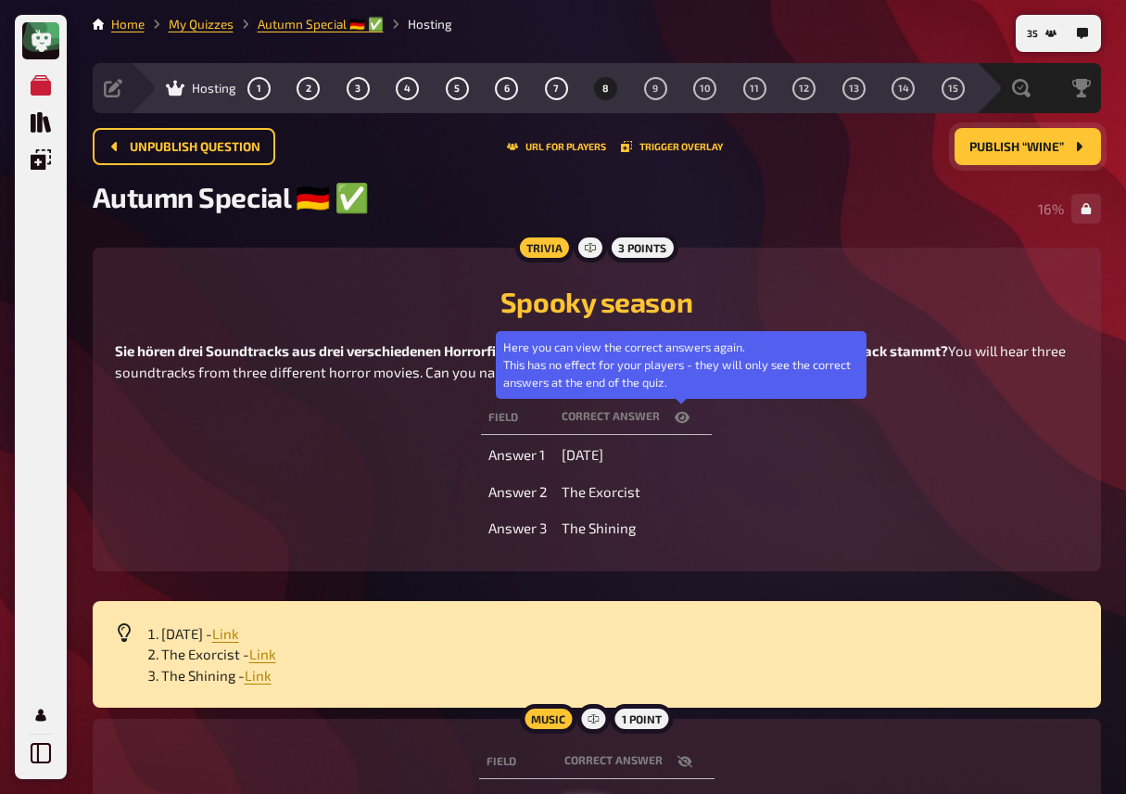
click at [686, 420] on icon "button" at bounding box center [682, 417] width 15 height 11
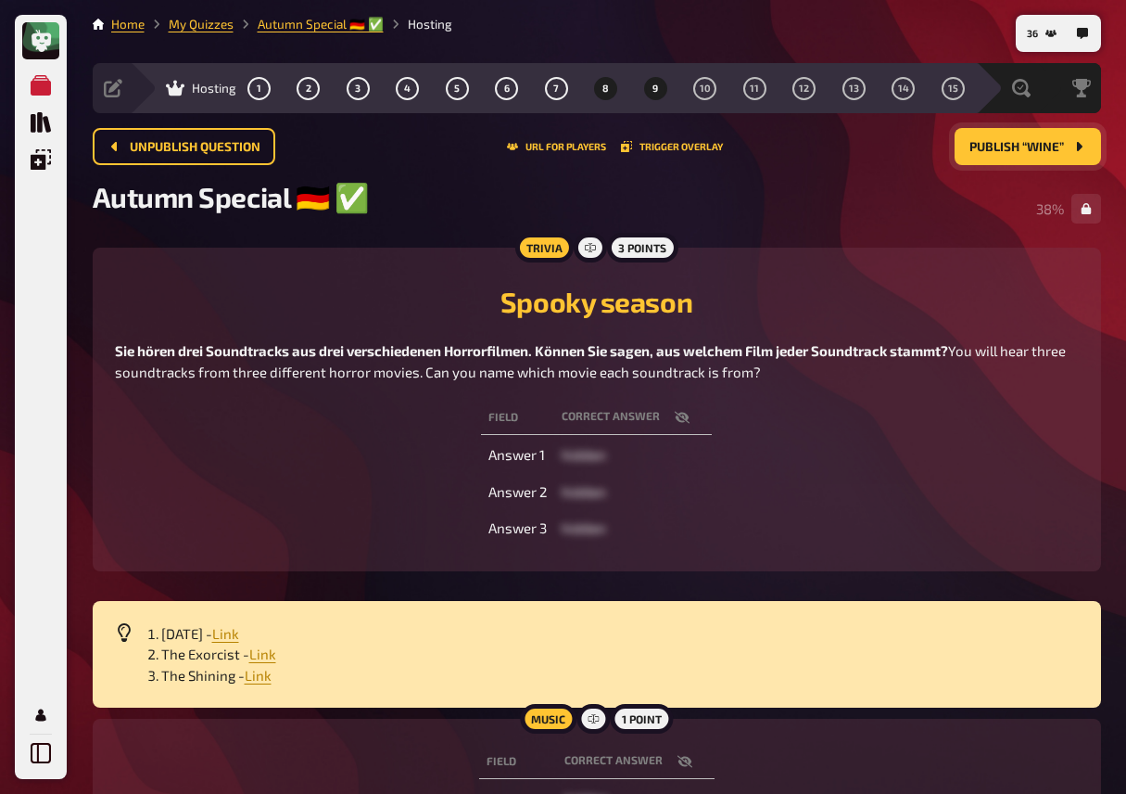
click at [655, 90] on span "9" at bounding box center [656, 88] width 6 height 10
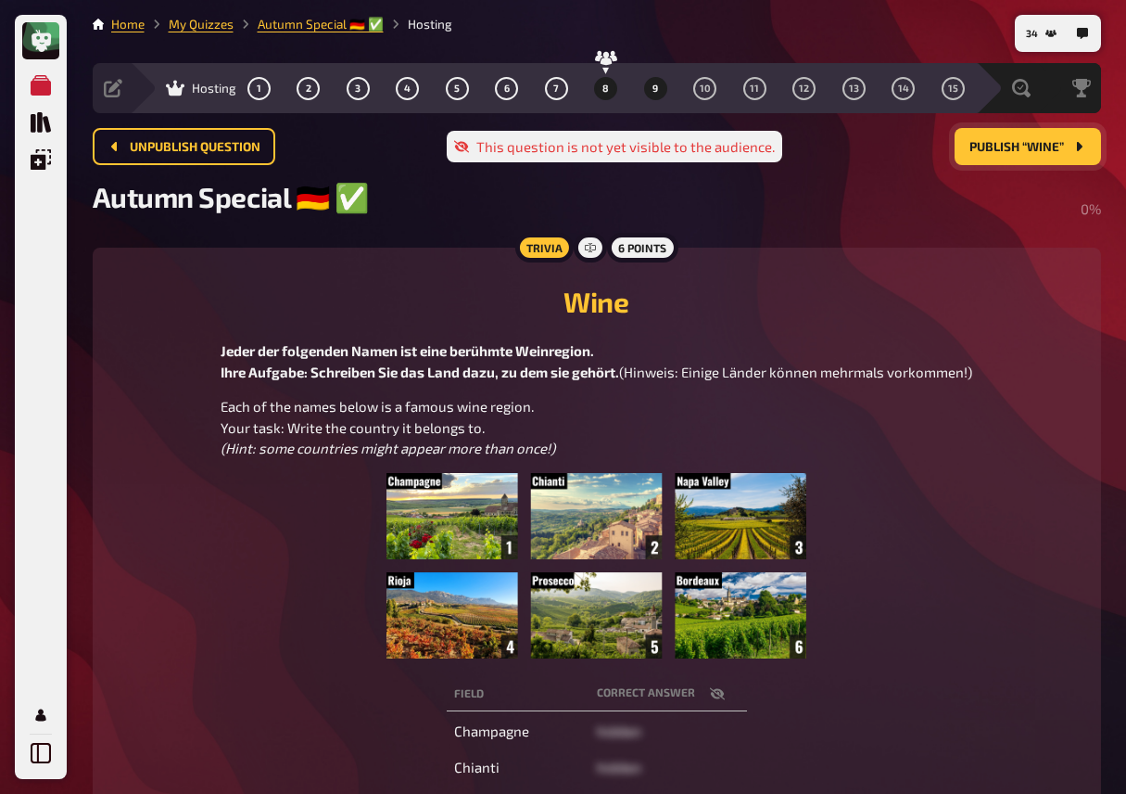
click at [603, 89] on span "8" at bounding box center [606, 88] width 6 height 10
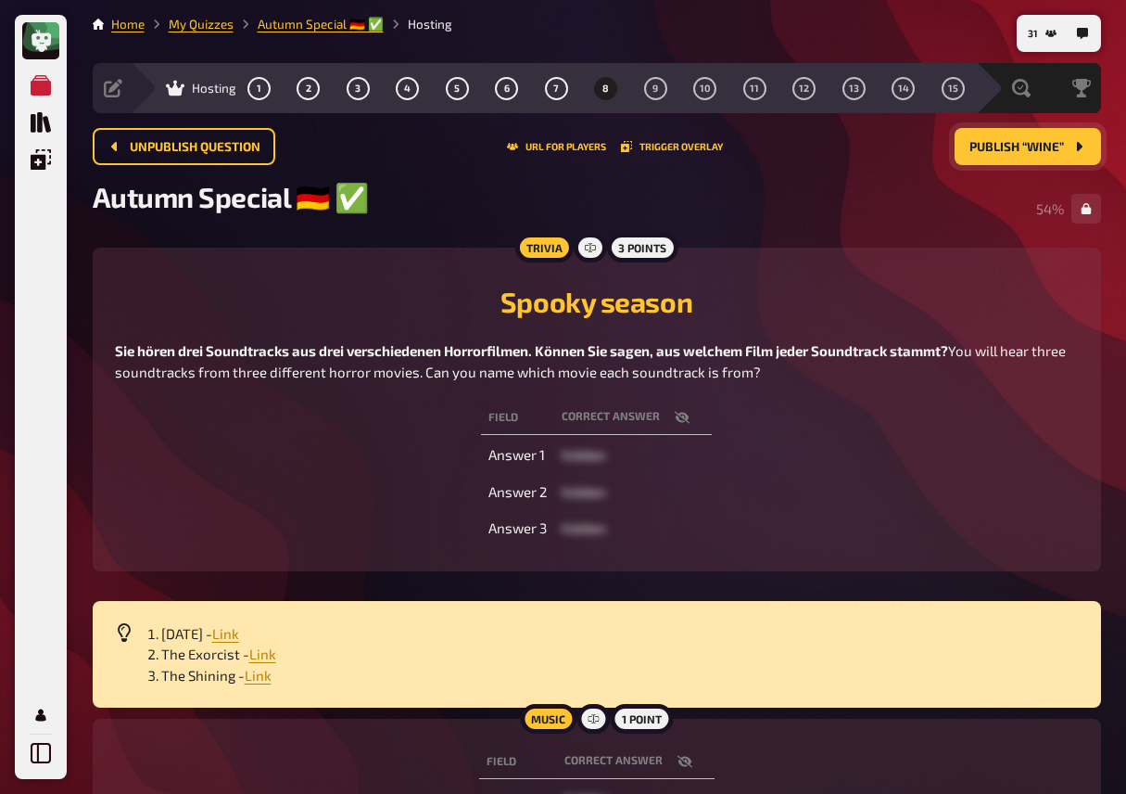
click at [354, 422] on div "Field correct answer Answer 1 hidden Answer 2 hidden Answer 3 hidden" at bounding box center [597, 473] width 964 height 152
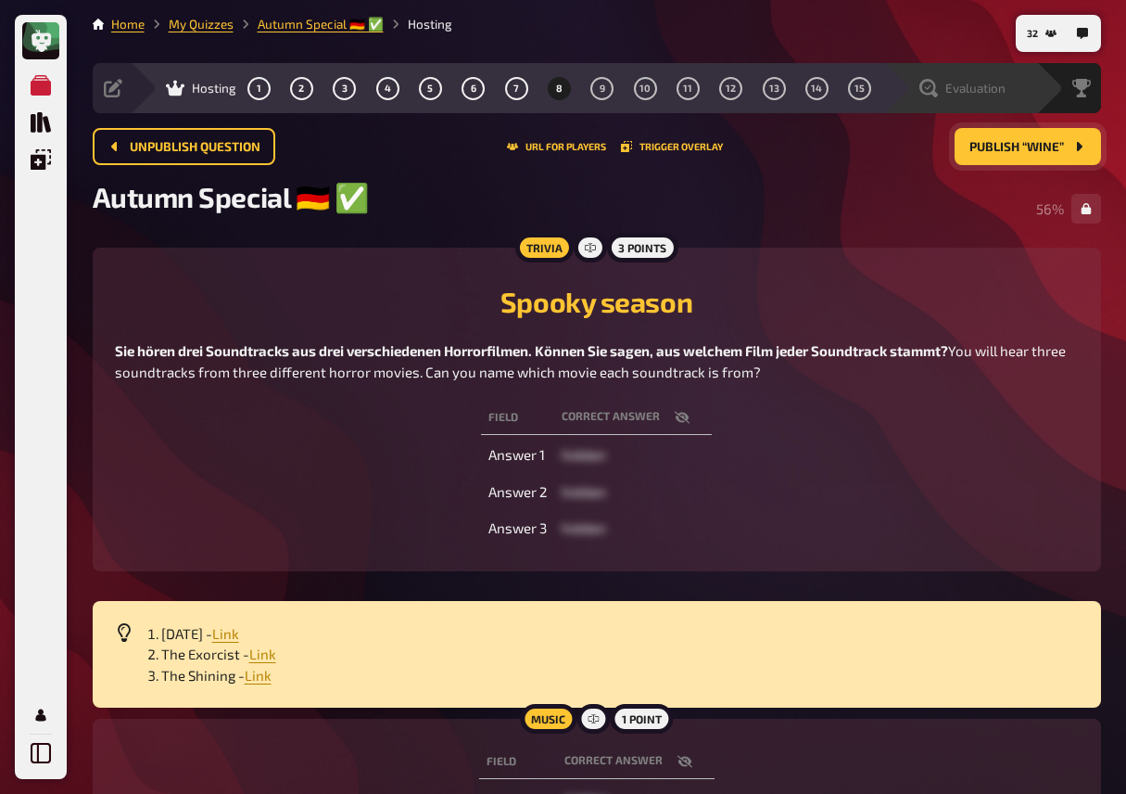
click at [950, 90] on span "Evaluation" at bounding box center [976, 88] width 60 height 15
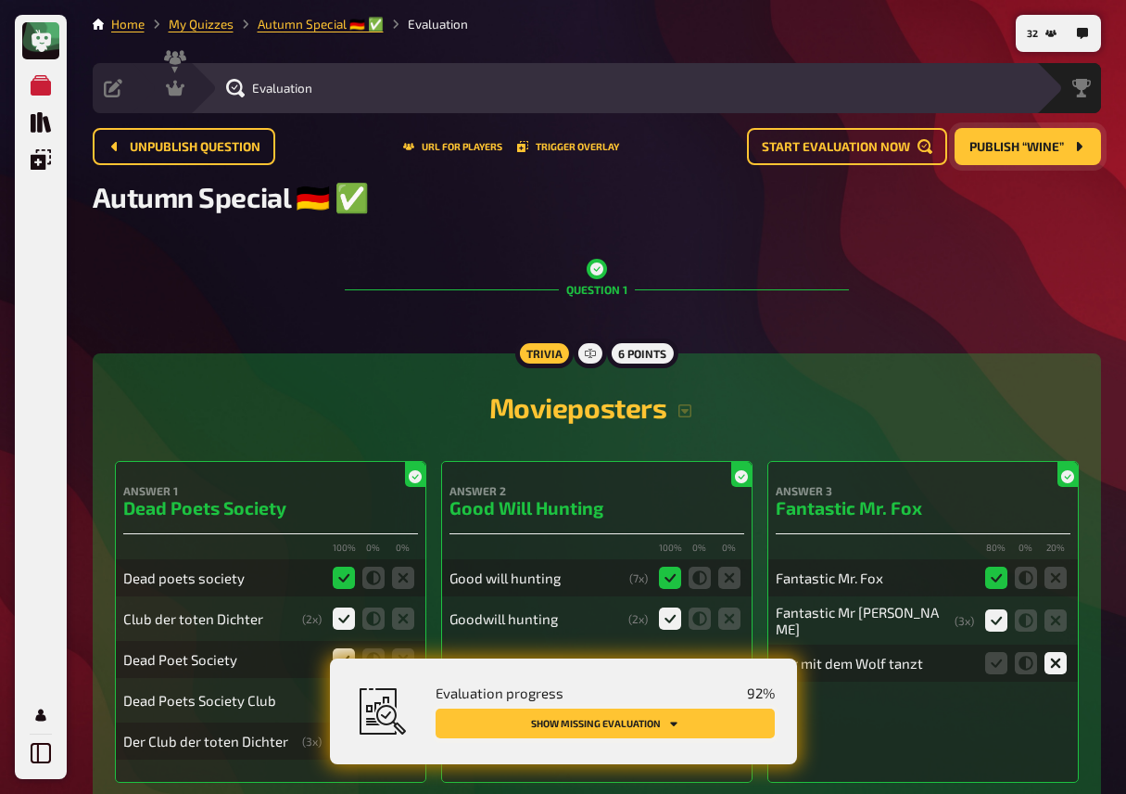
click at [736, 721] on button "Show missing evaluation" at bounding box center [605, 723] width 339 height 30
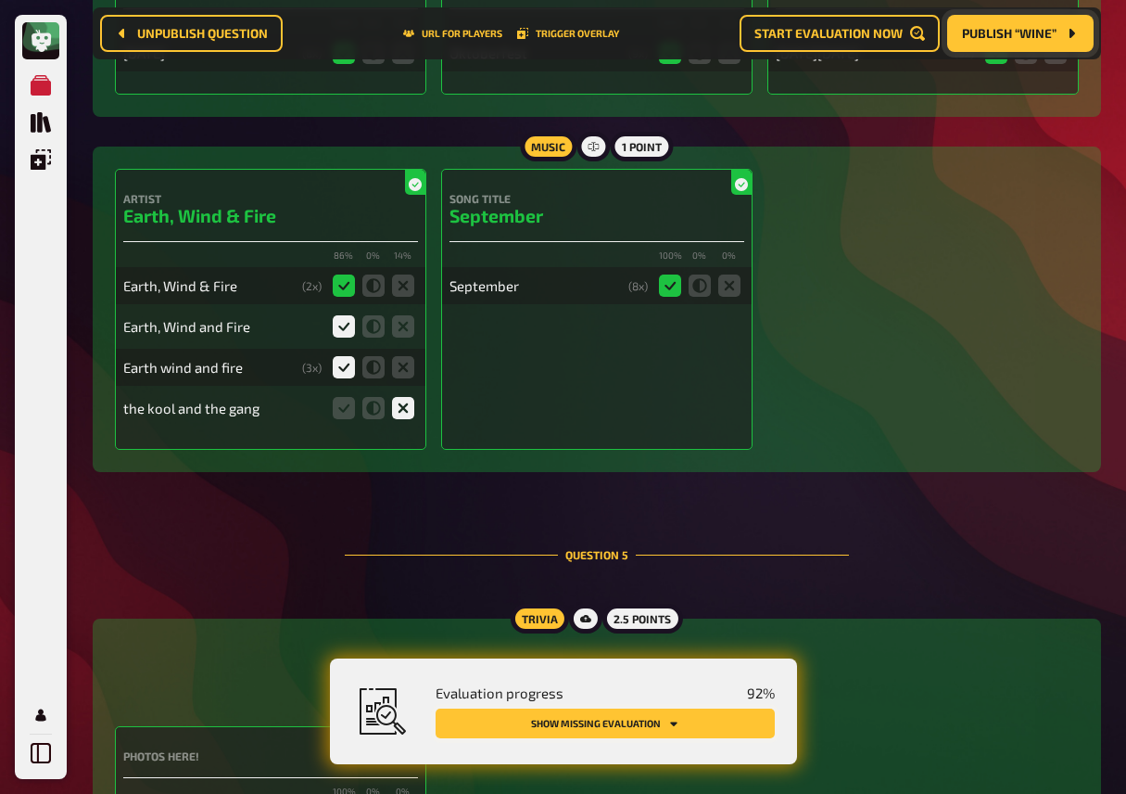
scroll to position [5209, 0]
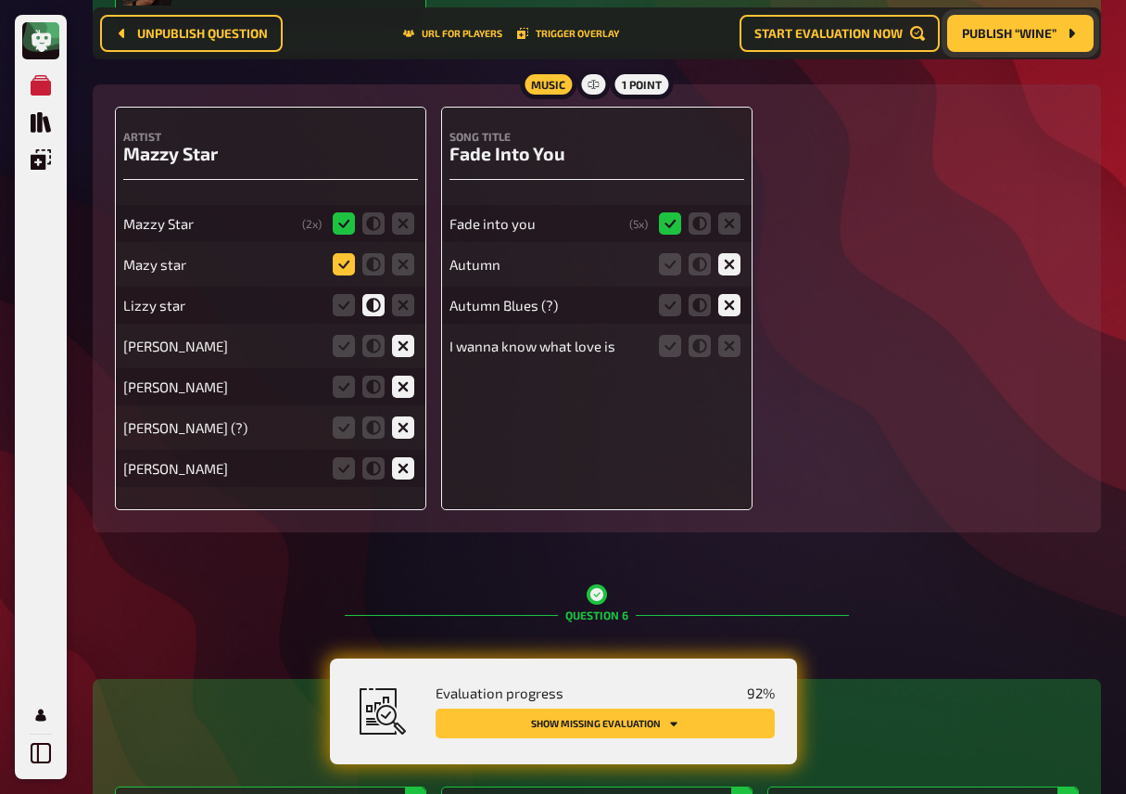
click at [338, 275] on icon at bounding box center [344, 264] width 22 height 22
click at [0, 0] on input "radio" at bounding box center [0, 0] width 0 height 0
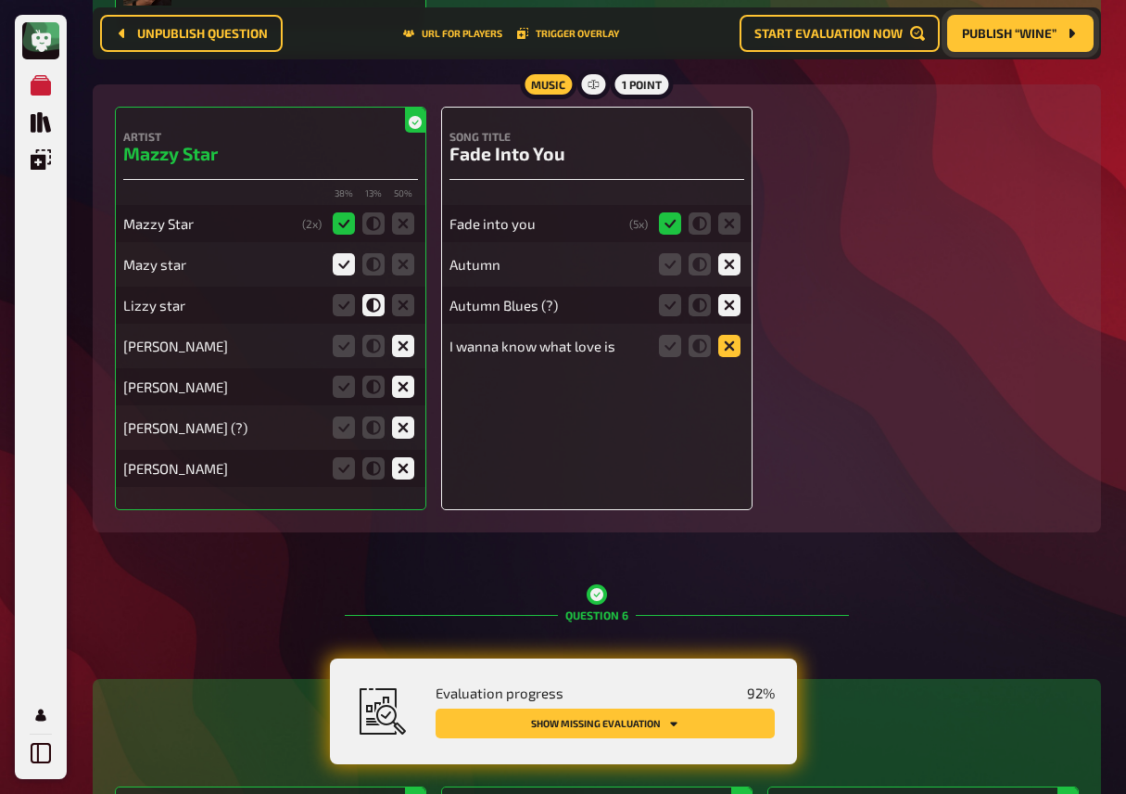
click at [729, 354] on icon at bounding box center [729, 346] width 22 height 22
click at [0, 0] on input "radio" at bounding box center [0, 0] width 0 height 0
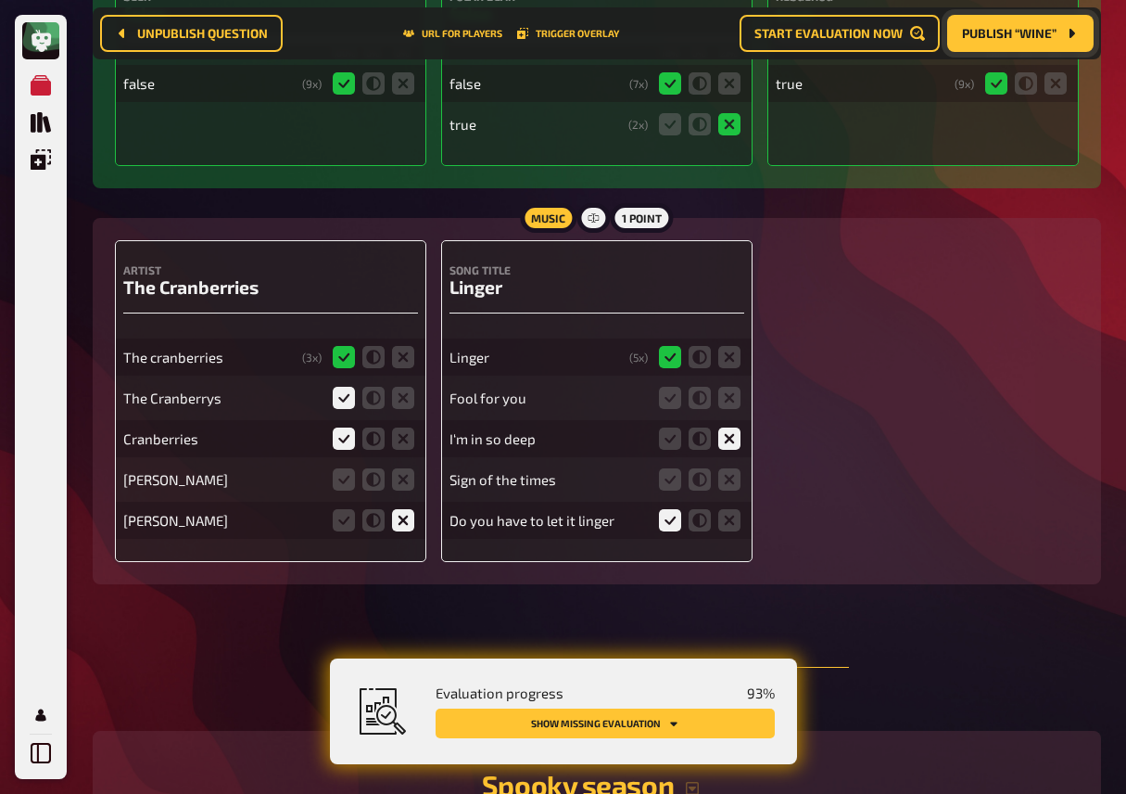
scroll to position [7533, 0]
click at [398, 489] on icon at bounding box center [403, 478] width 22 height 22
click at [0, 0] on input "radio" at bounding box center [0, 0] width 0 height 0
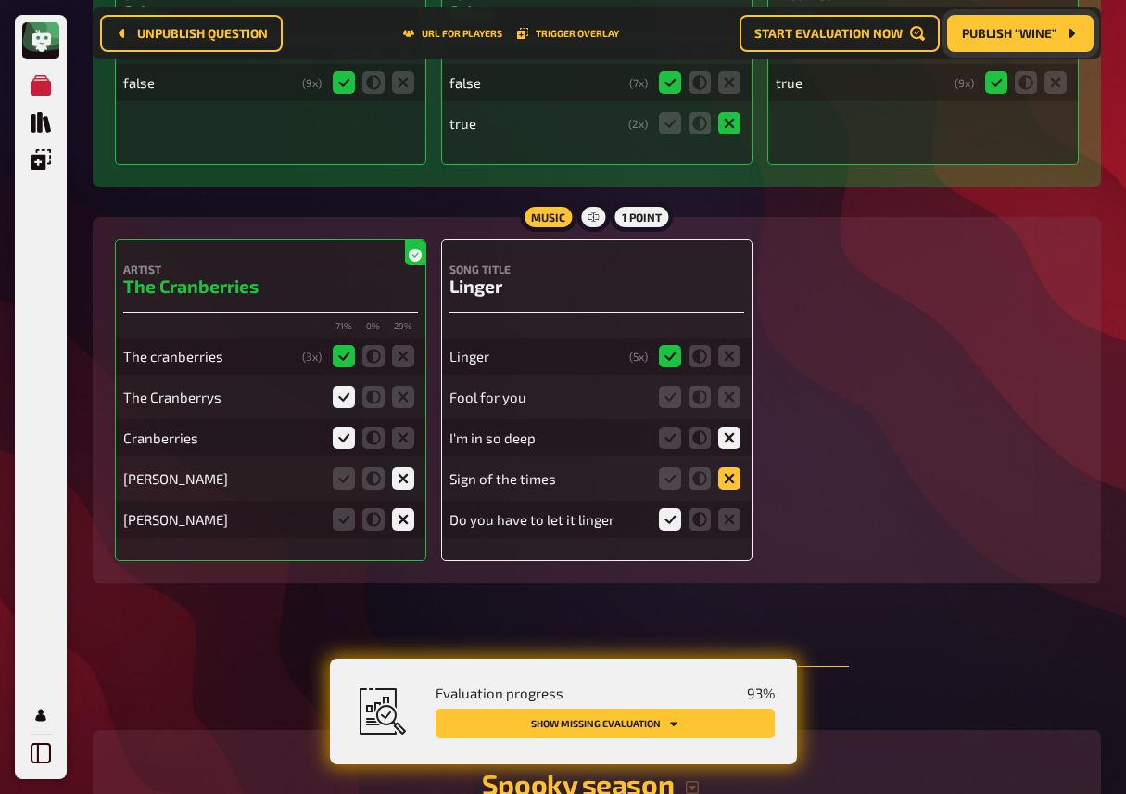
click at [731, 489] on icon at bounding box center [729, 478] width 22 height 22
click at [0, 0] on input "radio" at bounding box center [0, 0] width 0 height 0
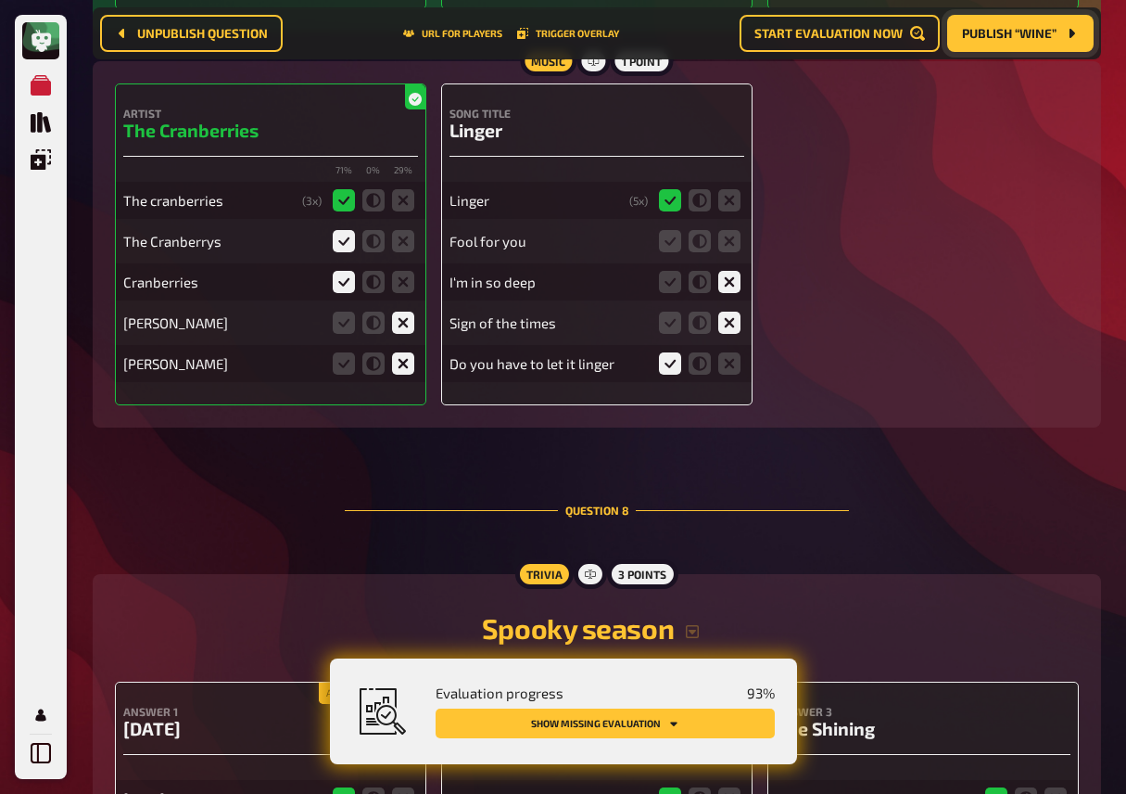
scroll to position [7695, 0]
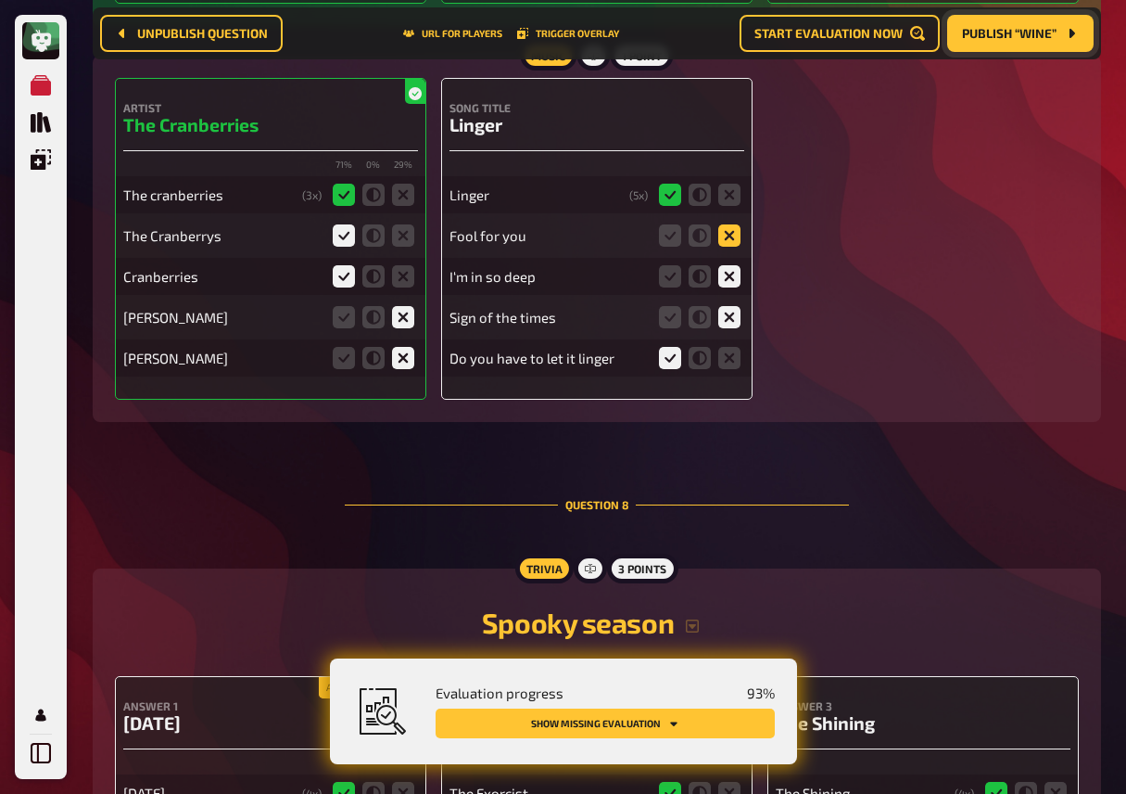
click at [731, 247] on icon at bounding box center [729, 235] width 22 height 22
click at [0, 0] on input "radio" at bounding box center [0, 0] width 0 height 0
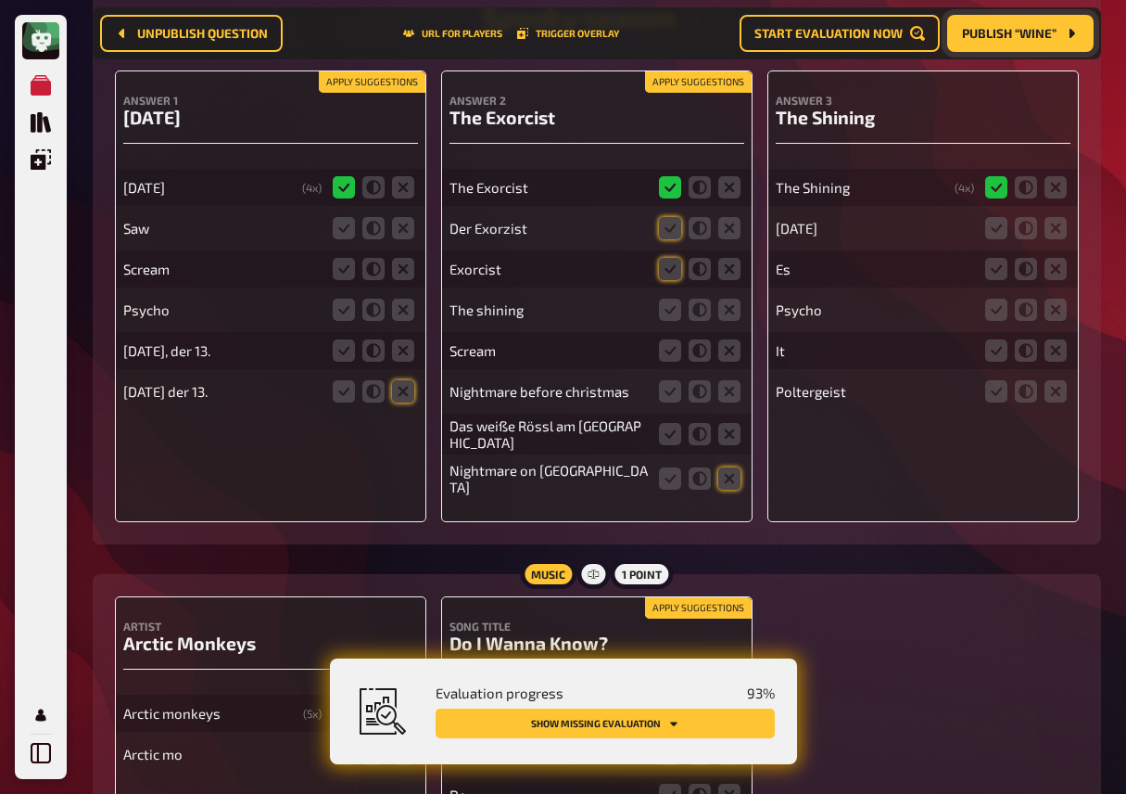
scroll to position [8295, 0]
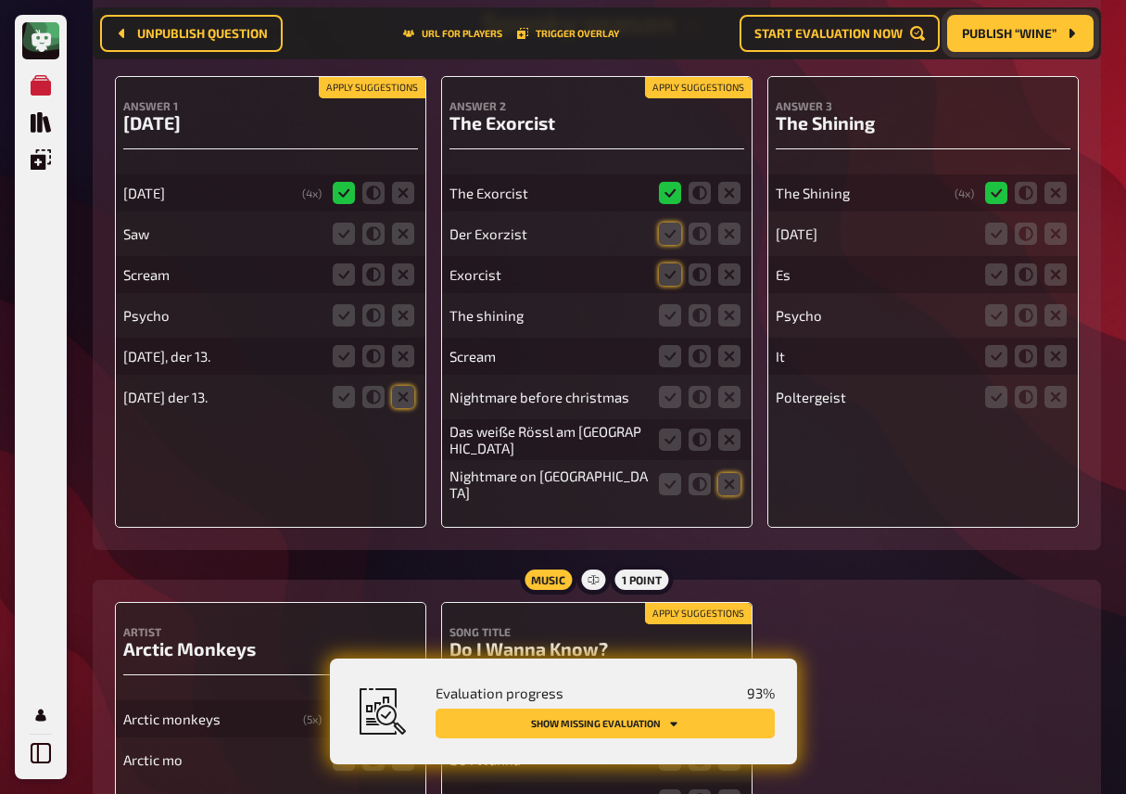
click at [372, 98] on button "Apply suggestions" at bounding box center [372, 88] width 107 height 20
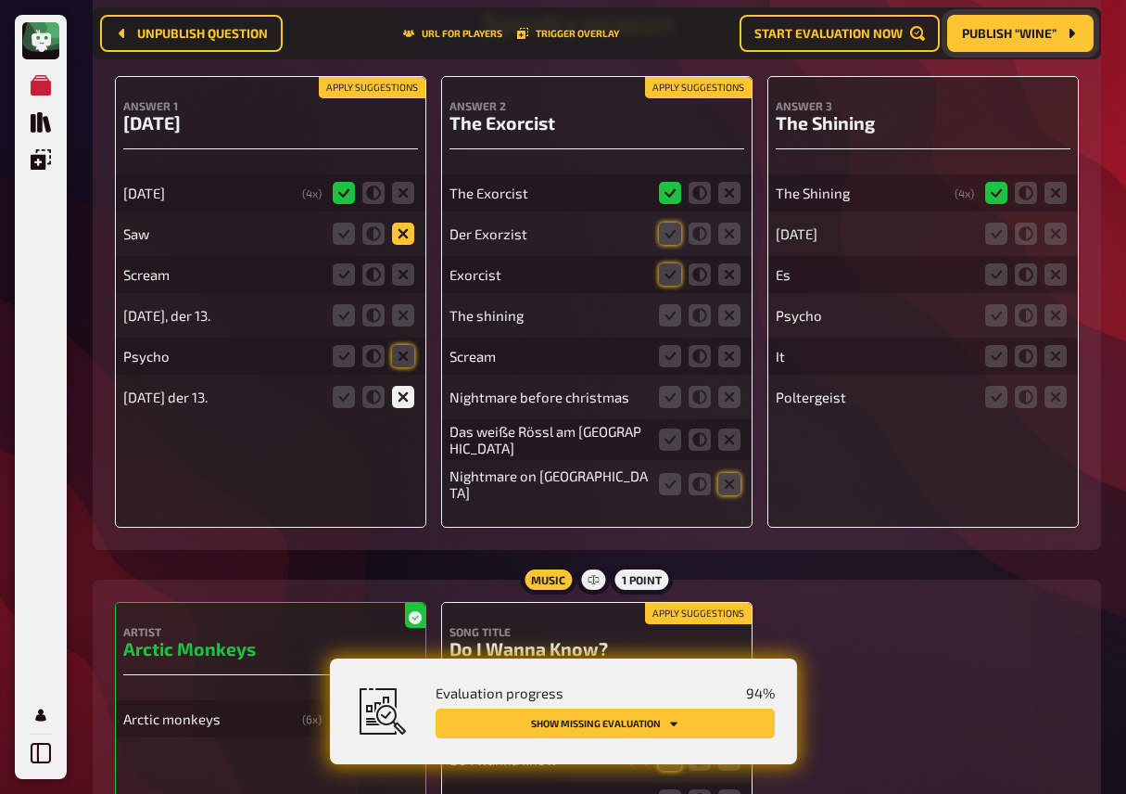
click at [398, 245] on icon at bounding box center [403, 233] width 22 height 22
click at [0, 0] on input "radio" at bounding box center [0, 0] width 0 height 0
click at [400, 286] on icon at bounding box center [403, 274] width 22 height 22
click at [0, 0] on input "radio" at bounding box center [0, 0] width 0 height 0
click at [403, 326] on icon at bounding box center [403, 315] width 22 height 22
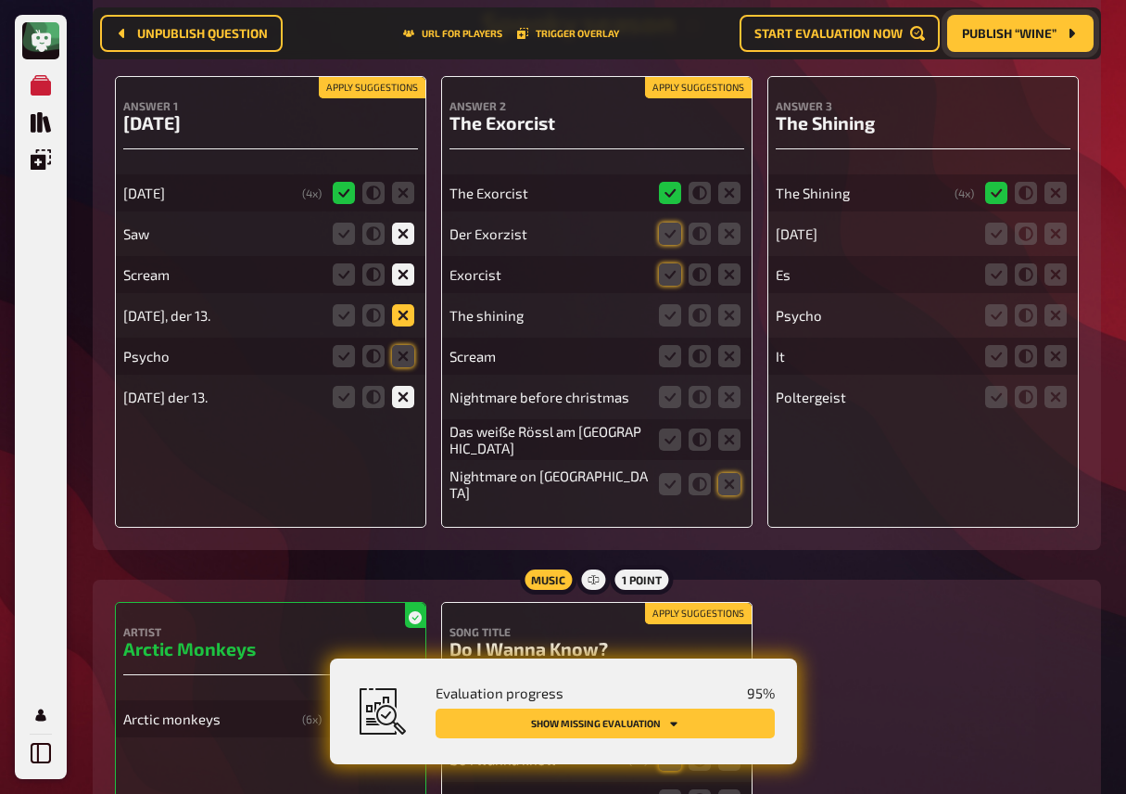
click at [0, 0] on input "radio" at bounding box center [0, 0] width 0 height 0
click at [404, 367] on icon at bounding box center [403, 356] width 22 height 22
click at [0, 0] on input "radio" at bounding box center [0, 0] width 0 height 0
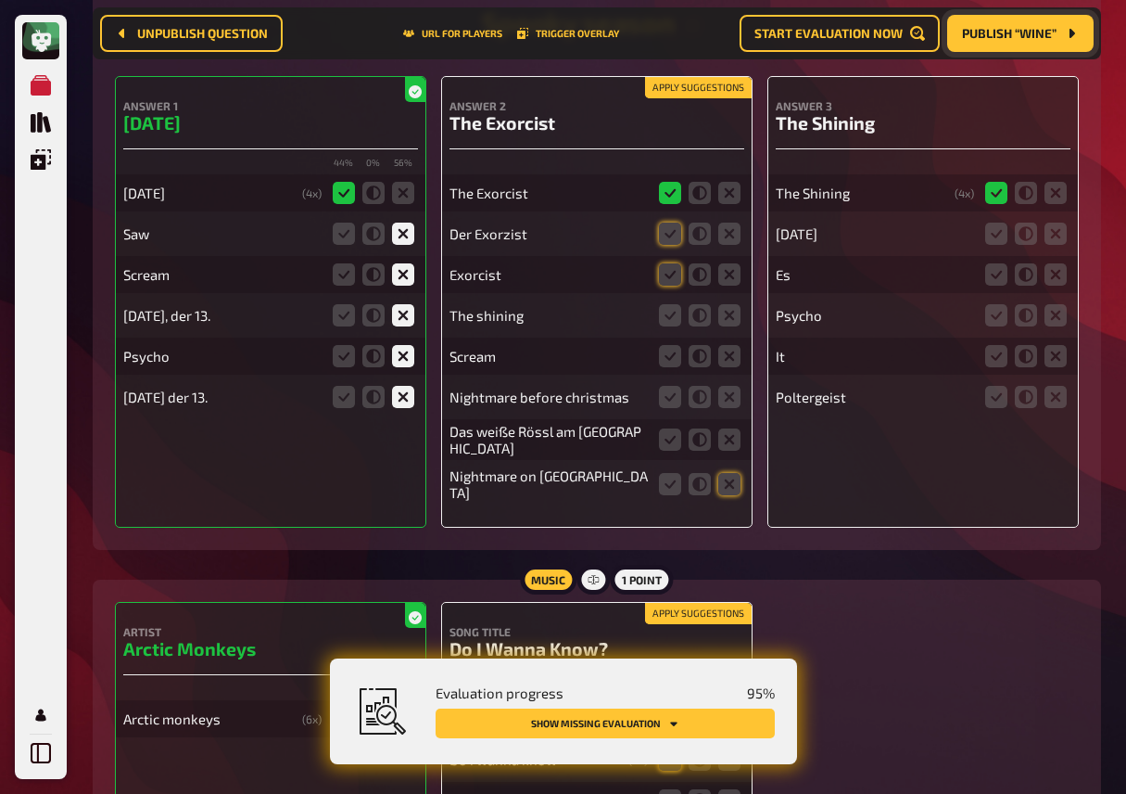
click at [689, 98] on button "Apply suggestions" at bounding box center [698, 88] width 107 height 20
click at [726, 326] on icon at bounding box center [729, 315] width 22 height 22
click at [0, 0] on input "radio" at bounding box center [0, 0] width 0 height 0
click at [727, 367] on icon at bounding box center [729, 356] width 22 height 22
click at [0, 0] on input "radio" at bounding box center [0, 0] width 0 height 0
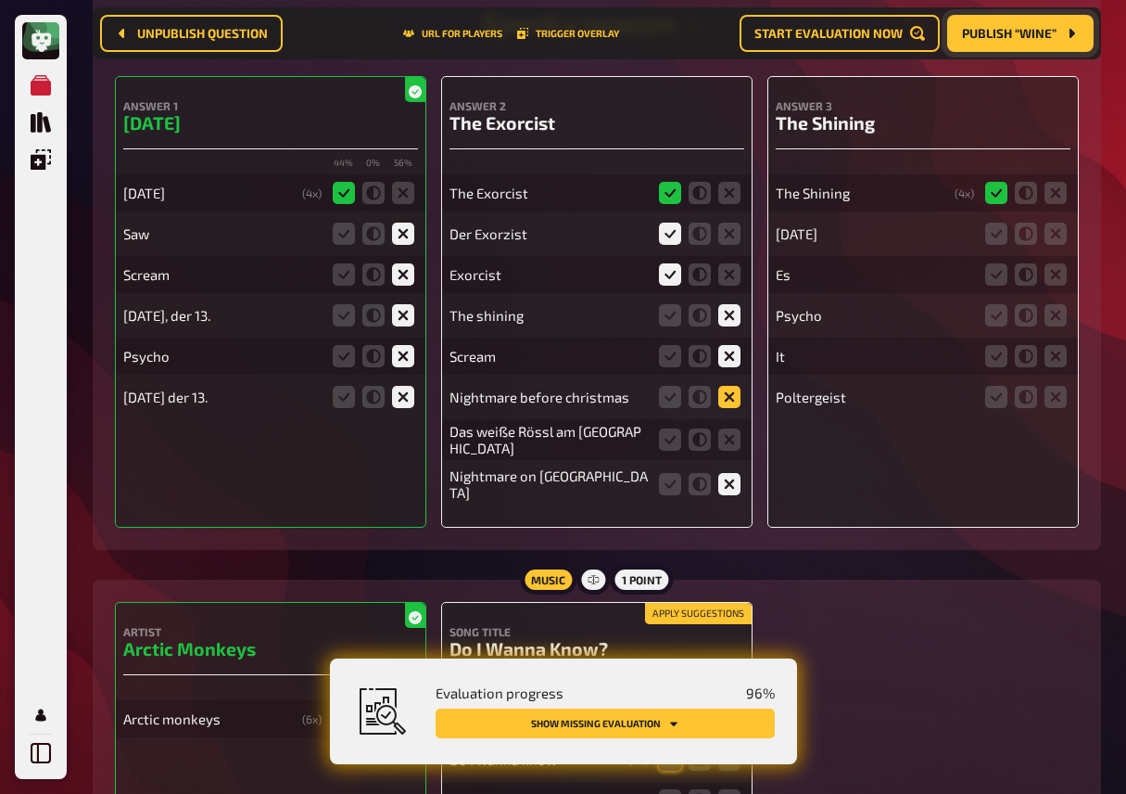
click at [731, 408] on icon at bounding box center [729, 397] width 22 height 22
click at [0, 0] on input "radio" at bounding box center [0, 0] width 0 height 0
click at [733, 451] on icon at bounding box center [729, 439] width 22 height 22
click at [0, 0] on input "radio" at bounding box center [0, 0] width 0 height 0
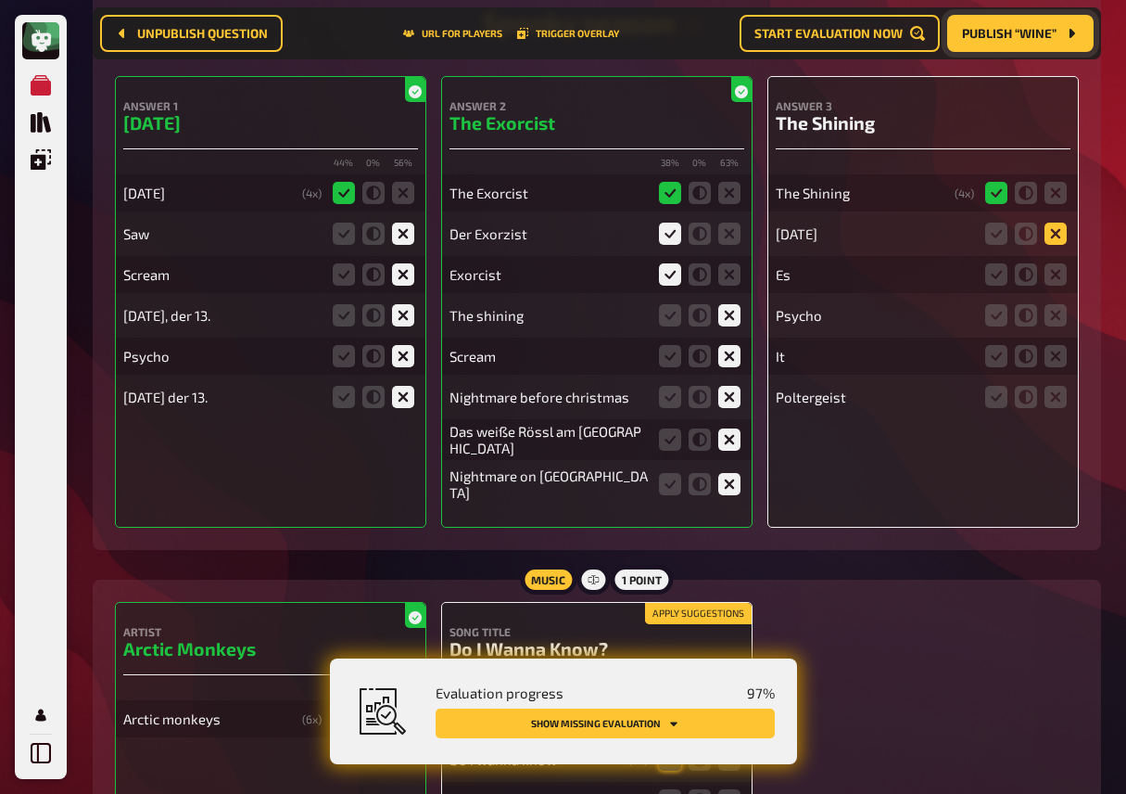
click at [1061, 245] on icon at bounding box center [1056, 233] width 22 height 22
click at [0, 0] on input "radio" at bounding box center [0, 0] width 0 height 0
click at [1061, 286] on icon at bounding box center [1056, 274] width 22 height 22
click at [0, 0] on input "radio" at bounding box center [0, 0] width 0 height 0
click at [1057, 326] on icon at bounding box center [1056, 315] width 22 height 22
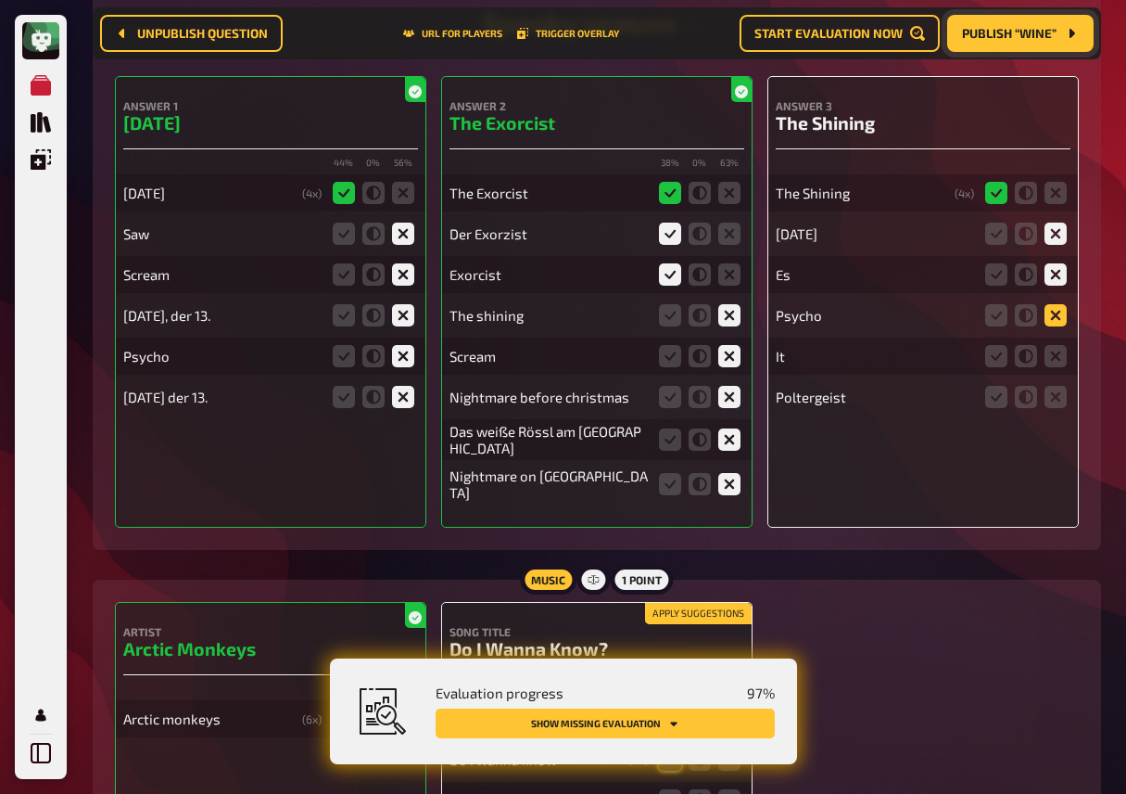
click at [0, 0] on input "radio" at bounding box center [0, 0] width 0 height 0
click at [1058, 367] on icon at bounding box center [1056, 356] width 22 height 22
click at [0, 0] on input "radio" at bounding box center [0, 0] width 0 height 0
click at [1059, 408] on icon at bounding box center [1056, 397] width 22 height 22
click at [0, 0] on input "radio" at bounding box center [0, 0] width 0 height 0
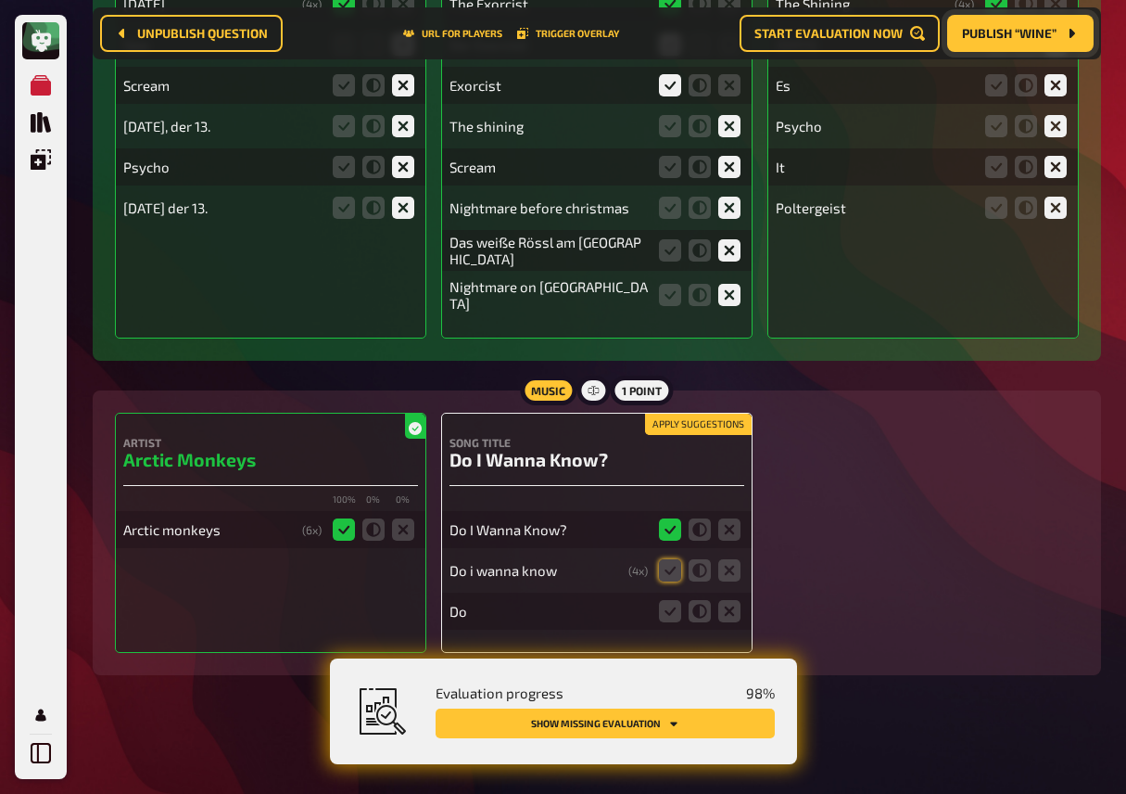
scroll to position [8503, 0]
click at [698, 421] on button "Apply suggestions" at bounding box center [698, 424] width 107 height 20
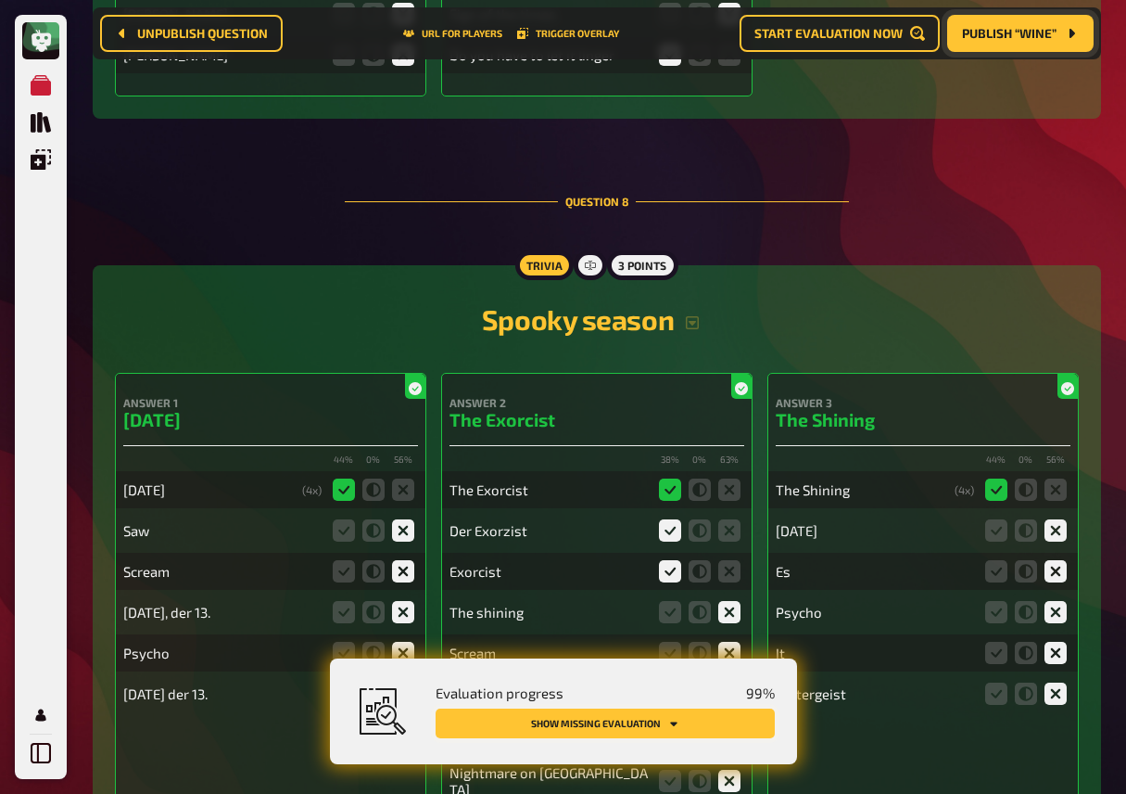
click at [736, 723] on button "Show missing evaluation" at bounding box center [605, 723] width 339 height 30
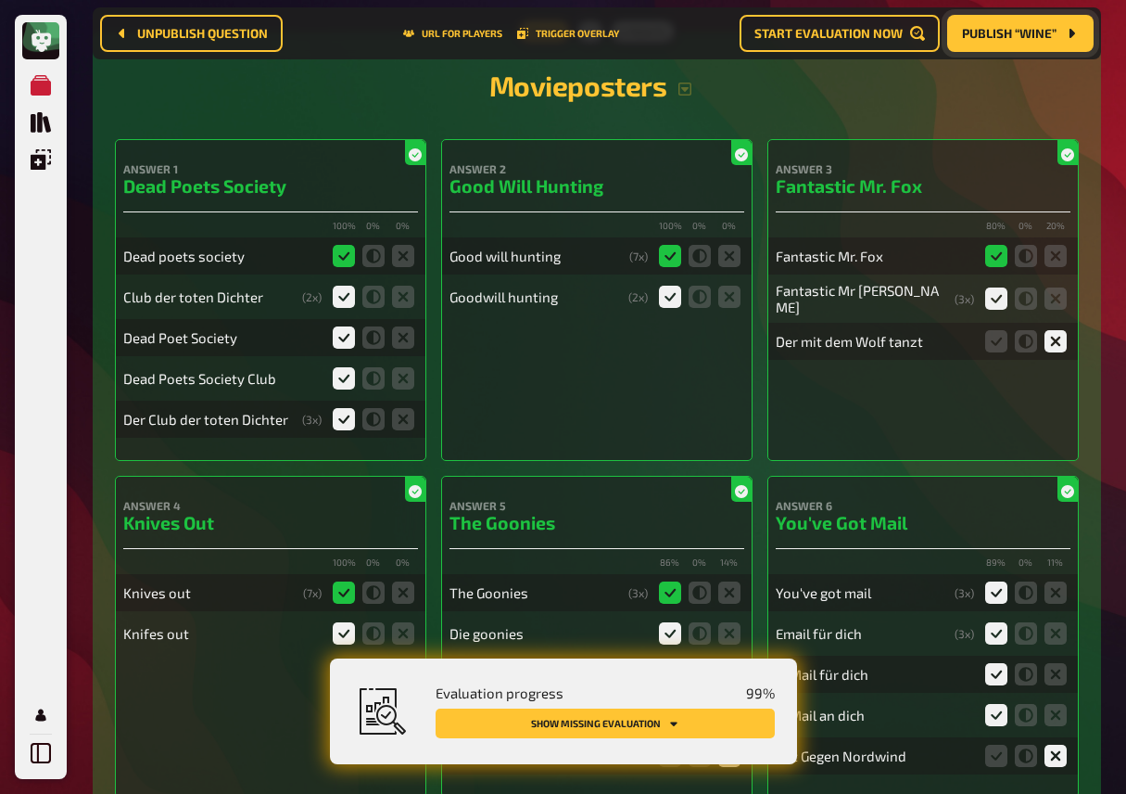
scroll to position [0, 0]
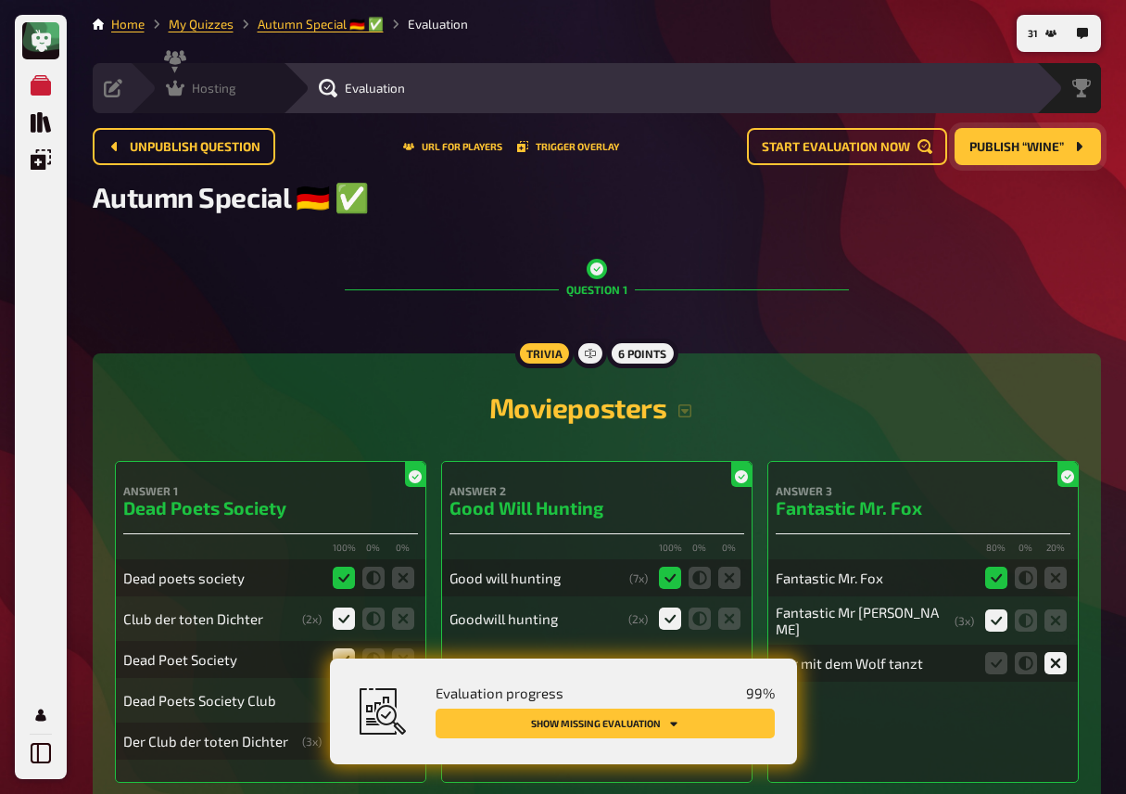
click at [182, 79] on icon at bounding box center [175, 88] width 19 height 19
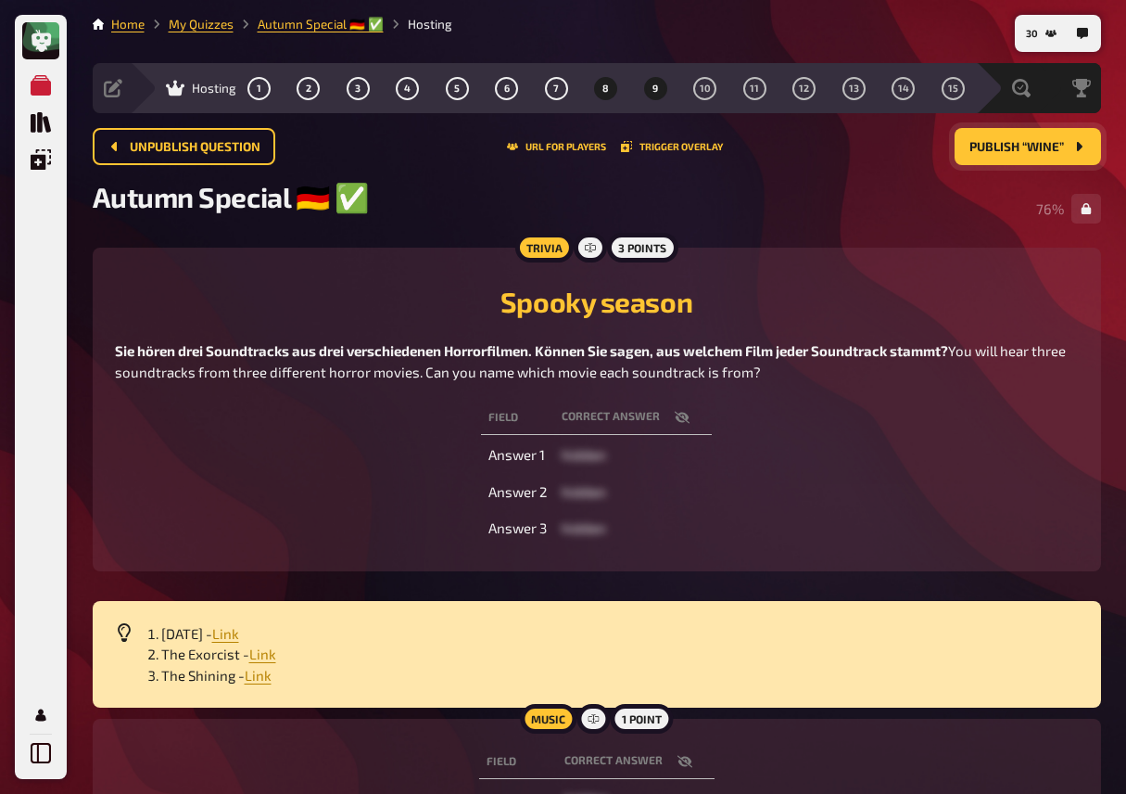
click at [651, 88] on button "9" at bounding box center [656, 88] width 30 height 30
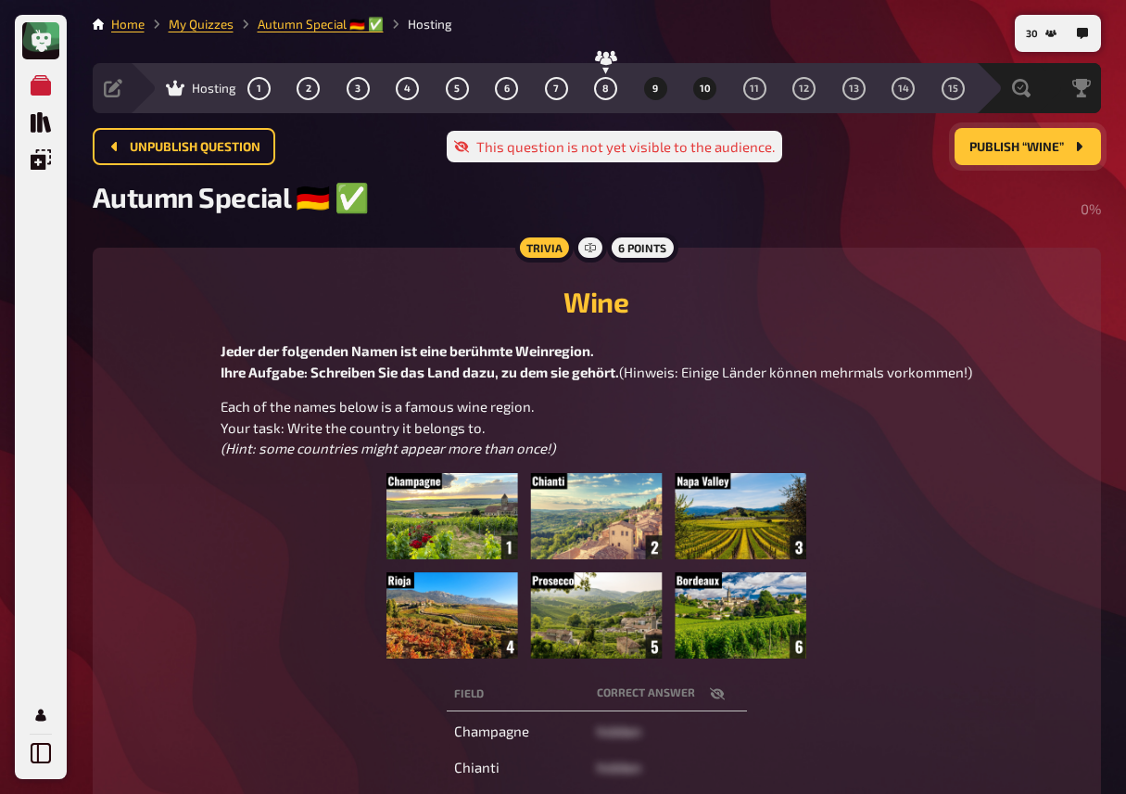
click at [700, 86] on span "10" at bounding box center [705, 88] width 11 height 10
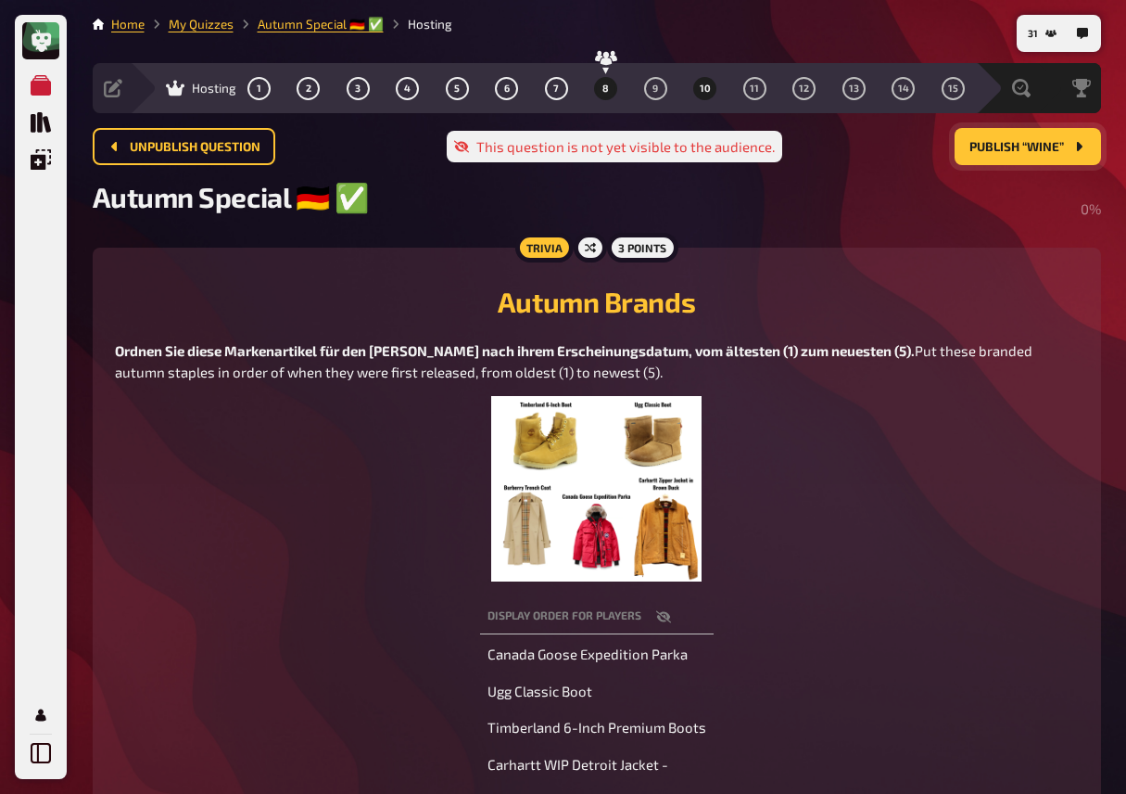
click at [605, 91] on span "8" at bounding box center [606, 88] width 6 height 10
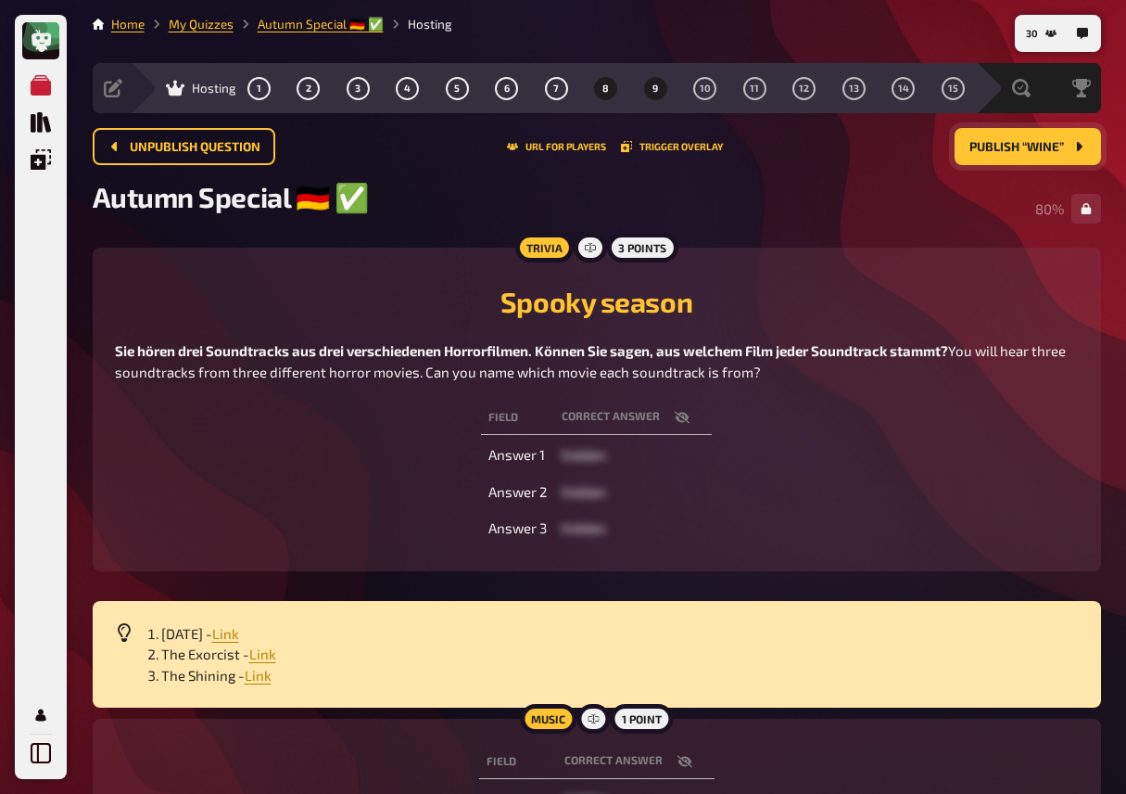
click at [653, 91] on span "9" at bounding box center [656, 88] width 6 height 10
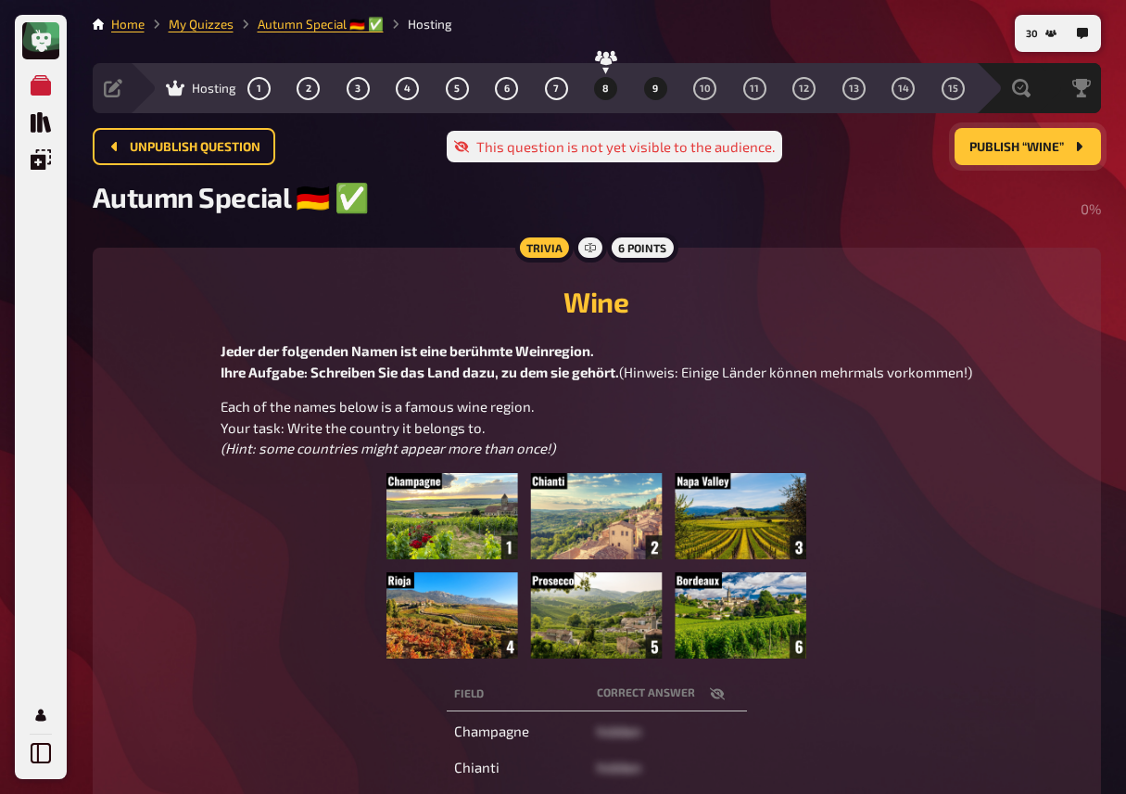
click at [604, 86] on span "8" at bounding box center [606, 88] width 6 height 10
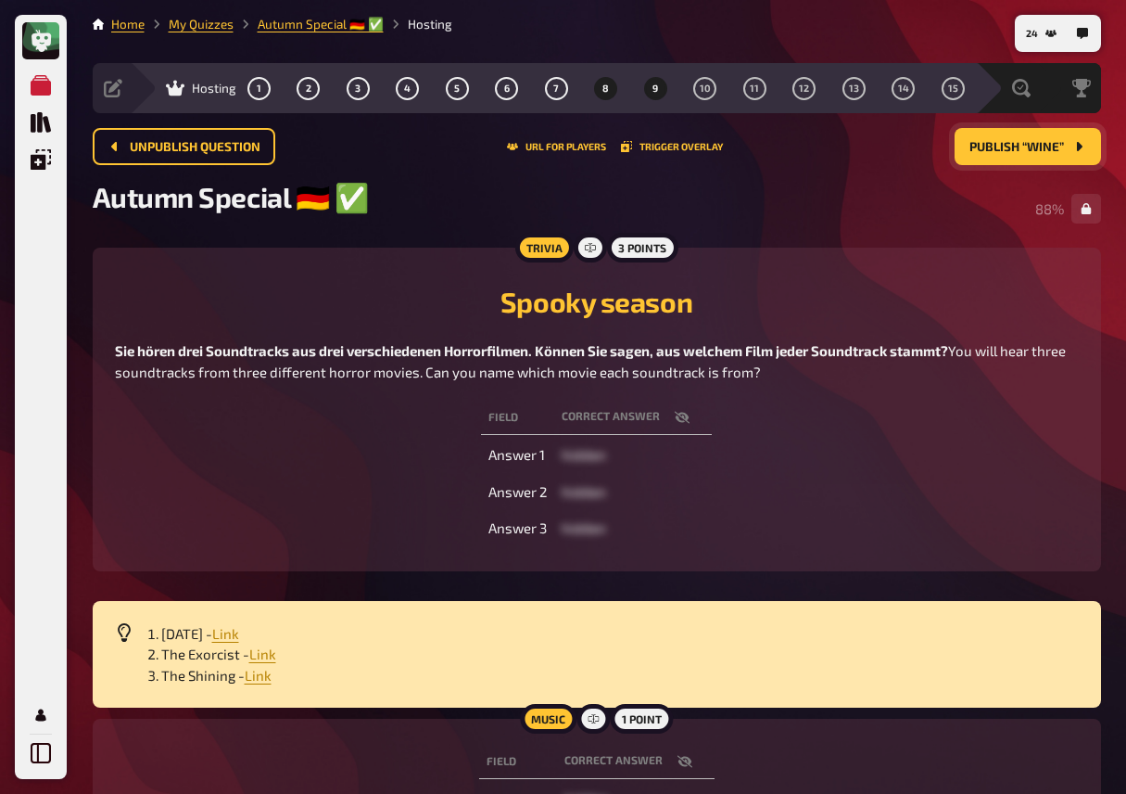
click at [652, 87] on button "9" at bounding box center [656, 88] width 30 height 30
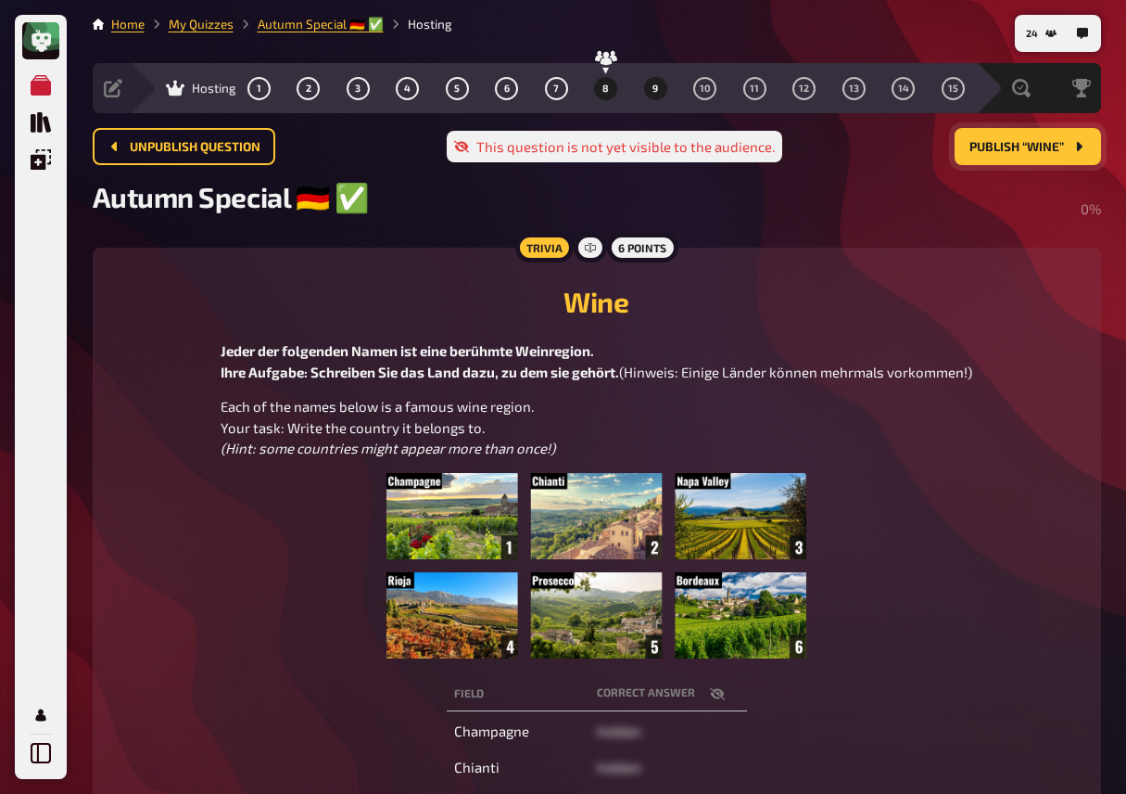
click at [594, 95] on button "8" at bounding box center [606, 88] width 30 height 30
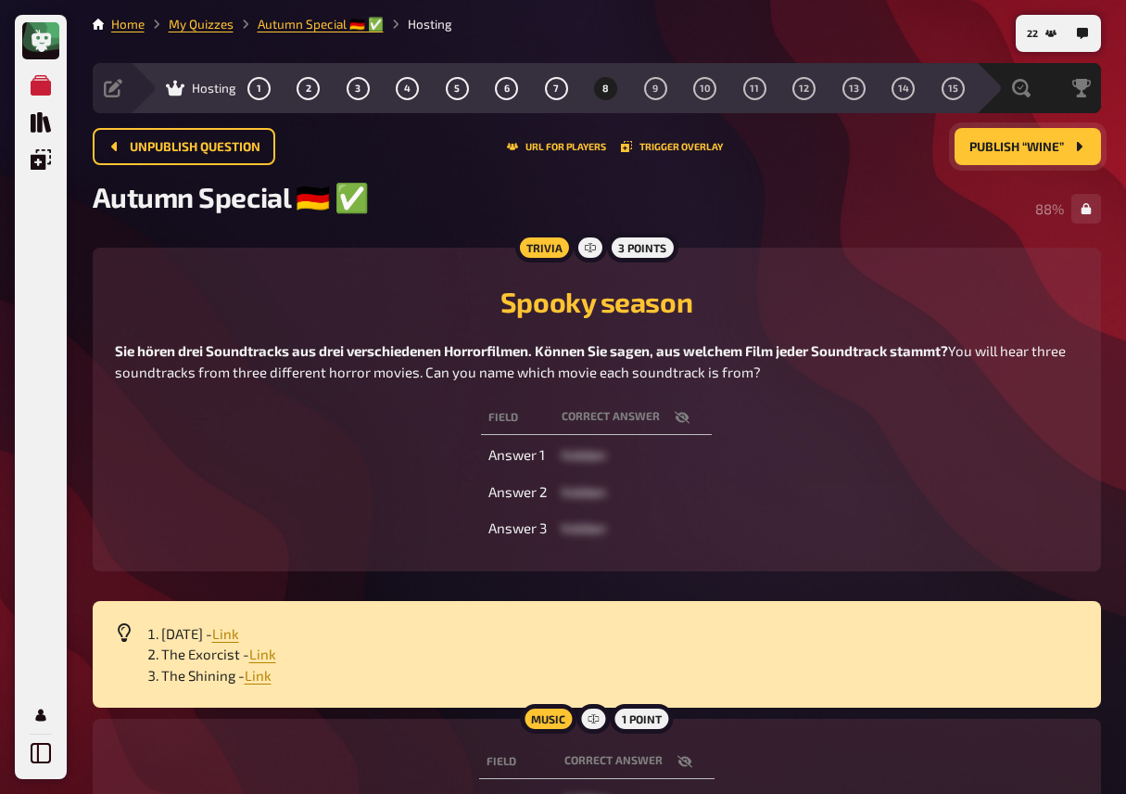
click at [527, 27] on nav "Home My Quizzes Autumn Special ​🇩🇪 ​✅ Hosting" at bounding box center [597, 24] width 1009 height 19
click at [395, 439] on div "Field correct answer Answer 1 hidden Answer 2 hidden Answer 3 hidden" at bounding box center [597, 473] width 964 height 152
click at [966, 154] on button "Publish “Wine”" at bounding box center [1028, 146] width 146 height 37
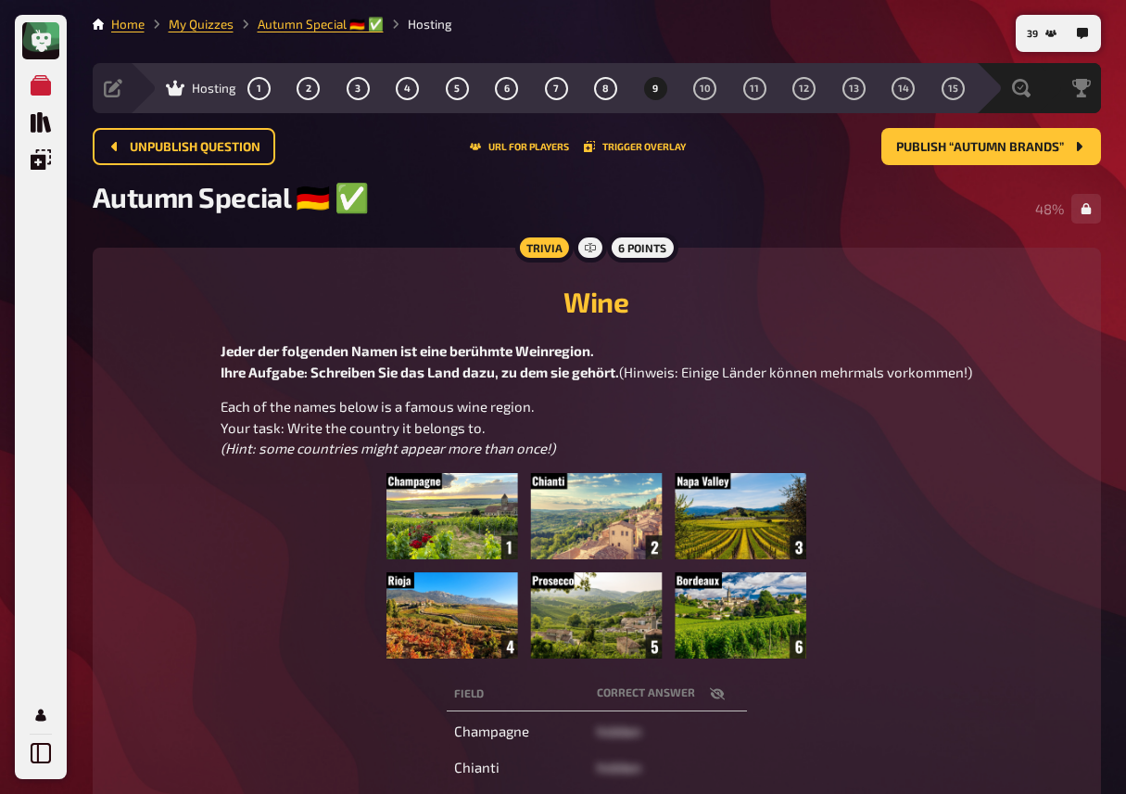
click at [271, 588] on div "Jeder der folgenden Namen ist eine berühmte Weinregion. Ihre Aufgabe: Schreiben…" at bounding box center [597, 499] width 964 height 318
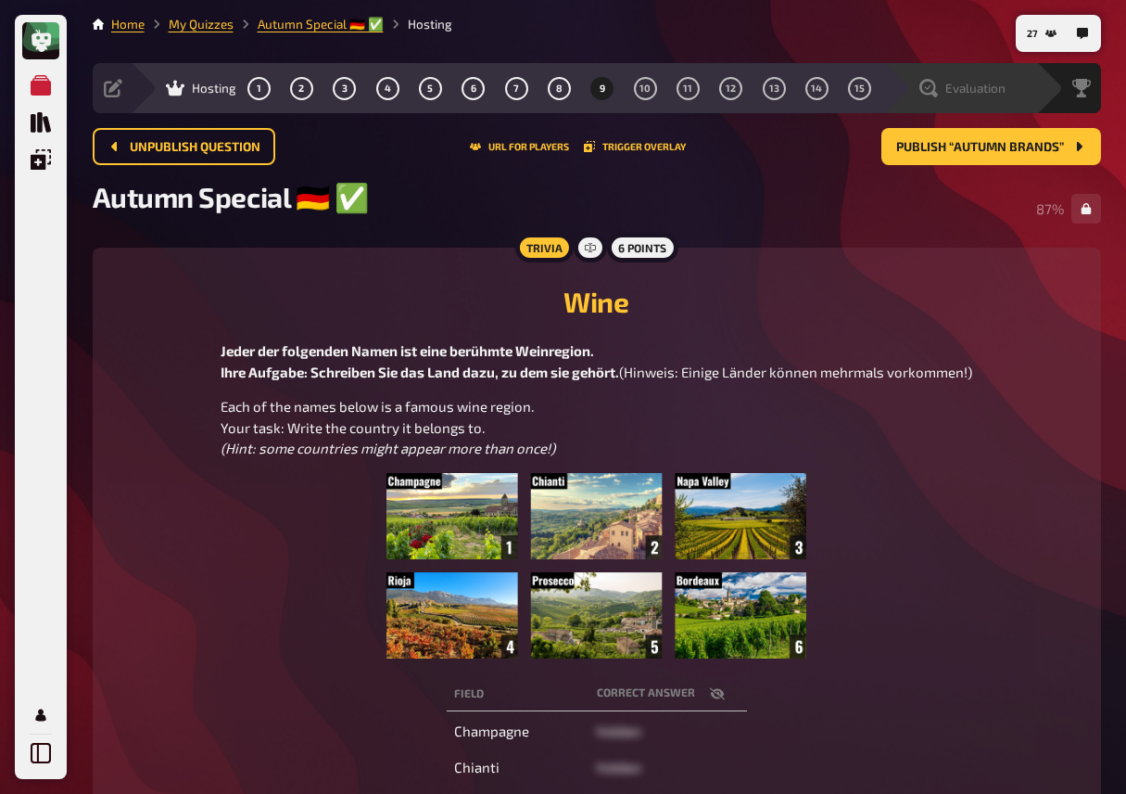
click at [986, 84] on span "Evaluation" at bounding box center [976, 88] width 60 height 15
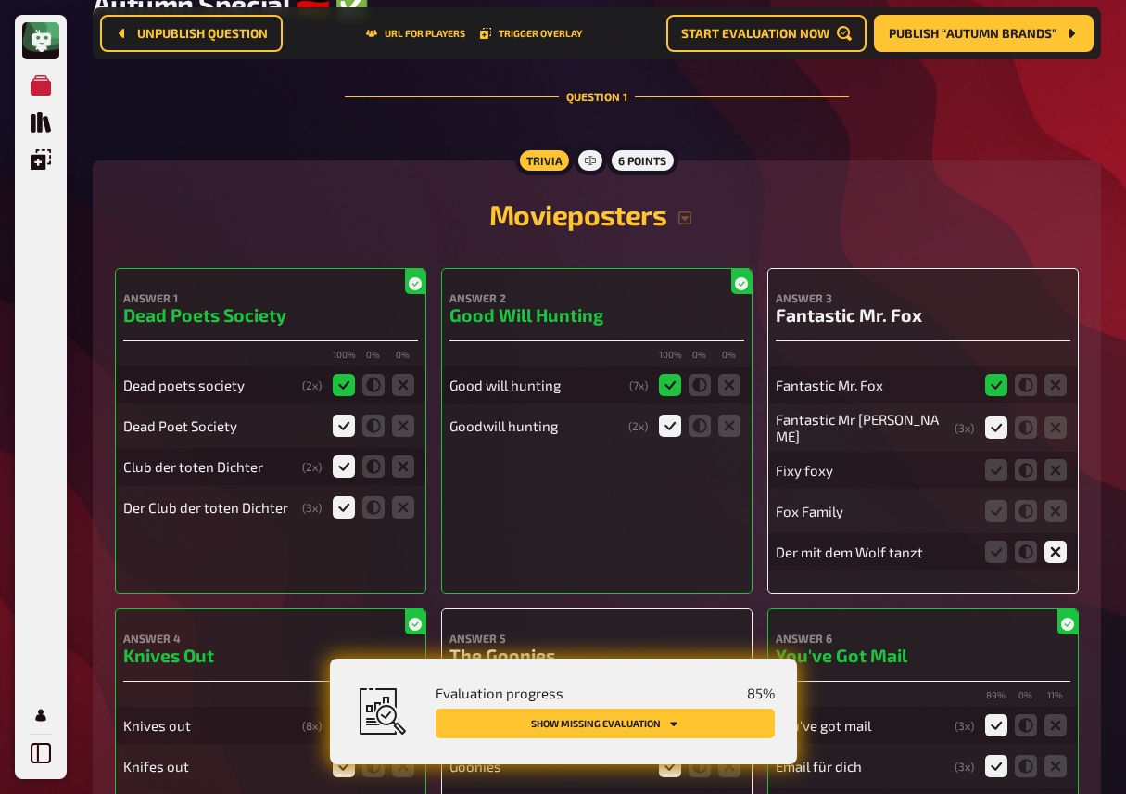
scroll to position [223, 0]
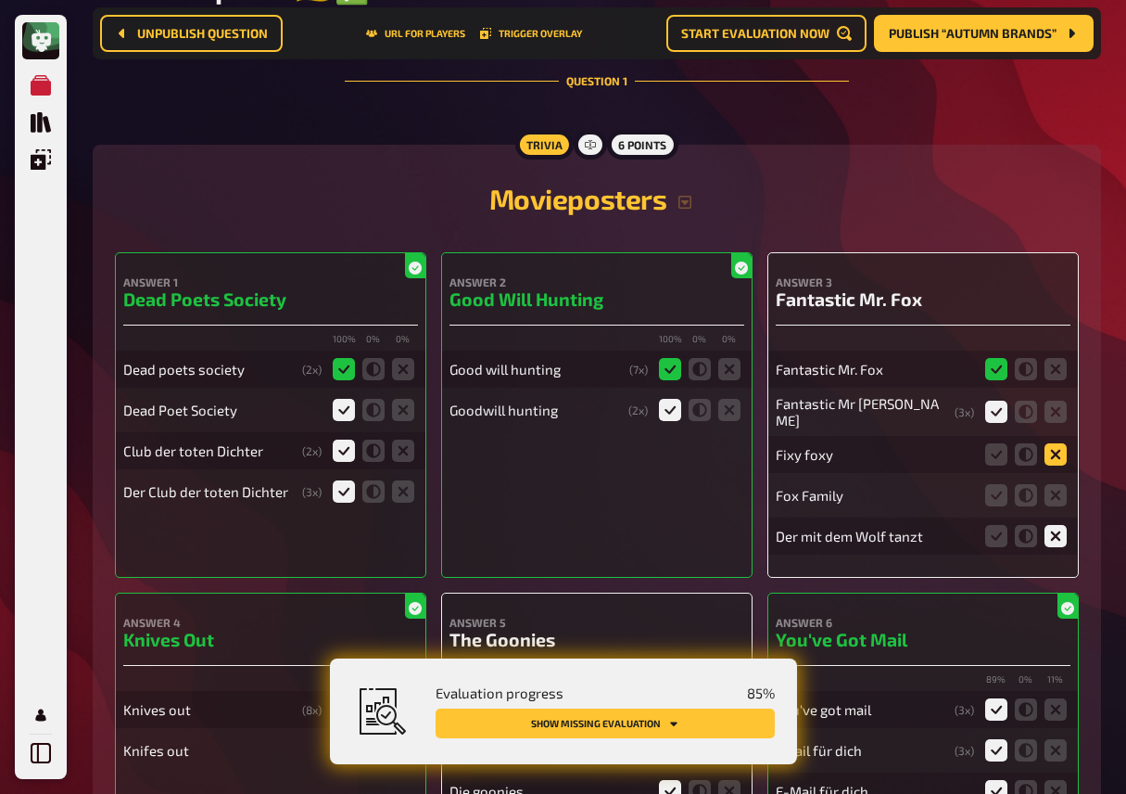
click at [1062, 451] on icon at bounding box center [1056, 454] width 22 height 22
click at [0, 0] on input "radio" at bounding box center [0, 0] width 0 height 0
click at [1054, 502] on icon at bounding box center [1056, 495] width 22 height 22
click at [0, 0] on input "radio" at bounding box center [0, 0] width 0 height 0
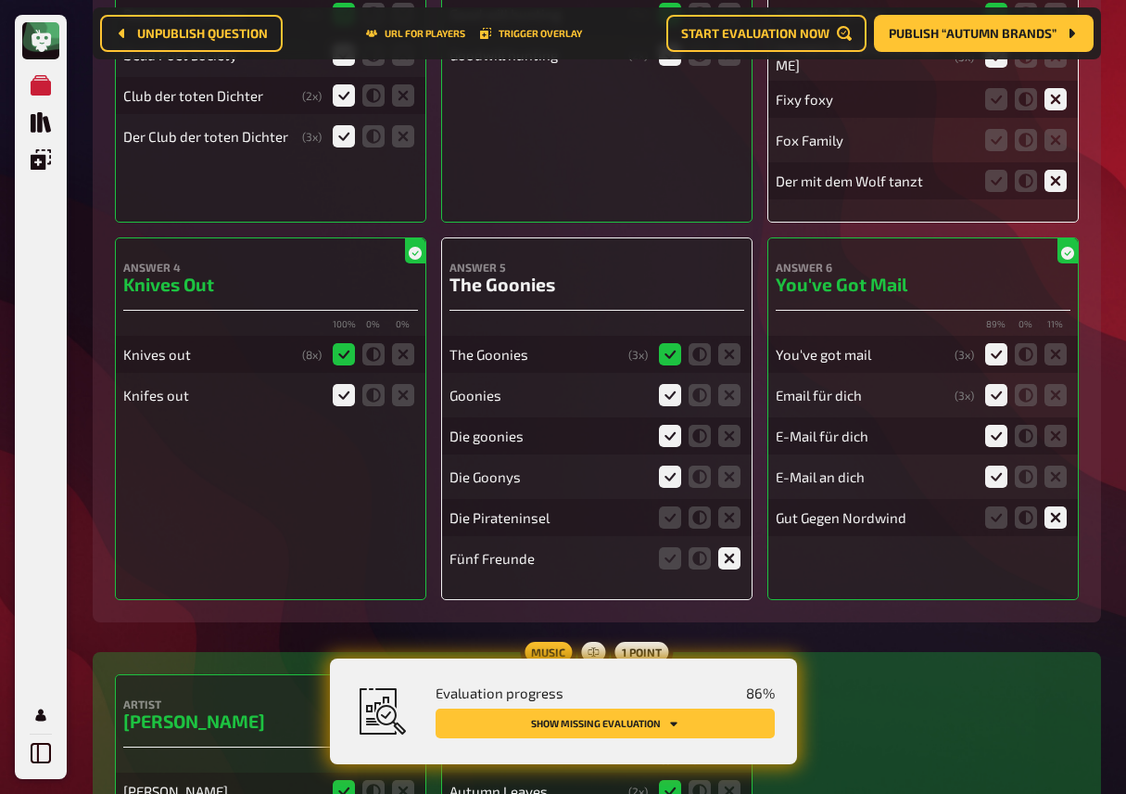
scroll to position [588, 0]
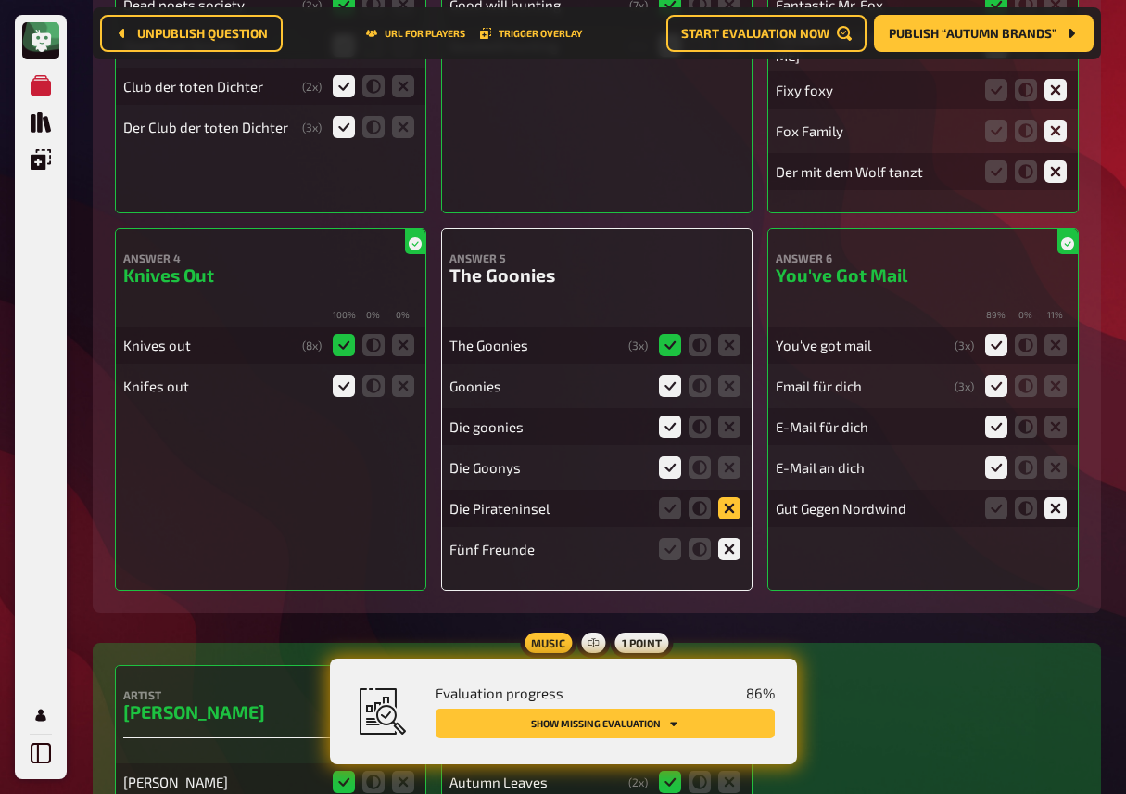
click at [735, 512] on icon at bounding box center [729, 508] width 22 height 22
click at [0, 0] on input "radio" at bounding box center [0, 0] width 0 height 0
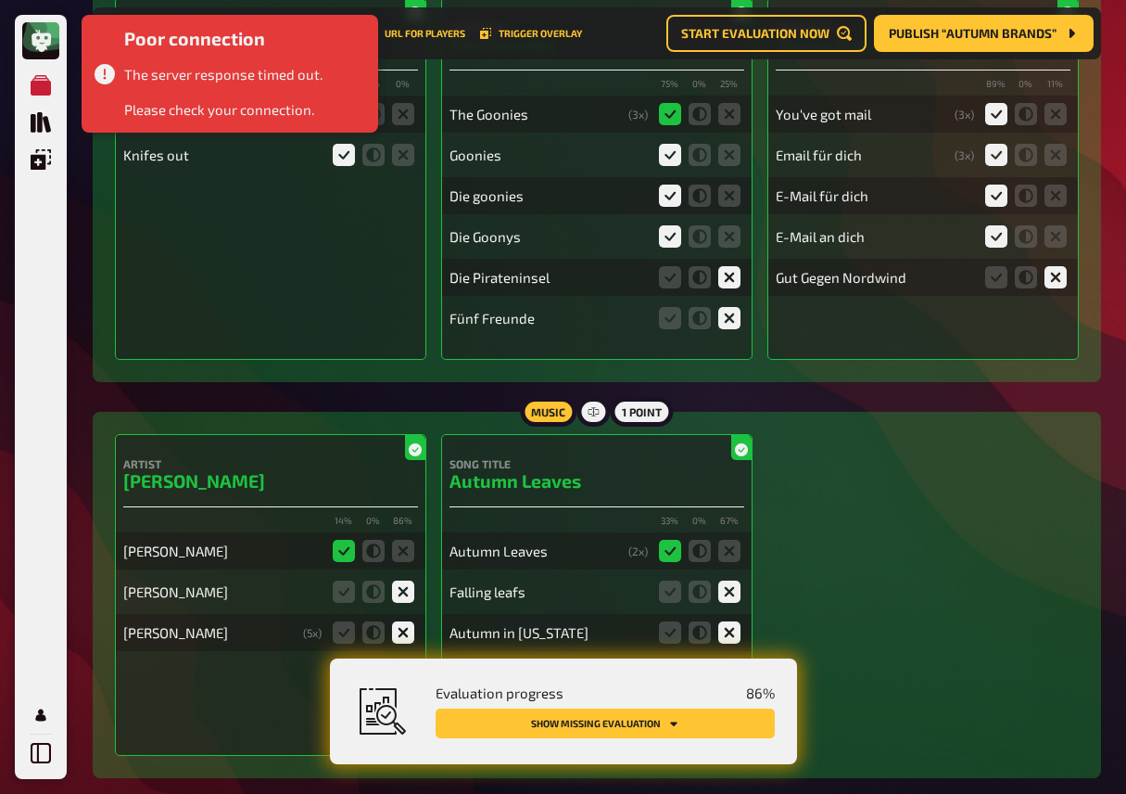
scroll to position [1051, 0]
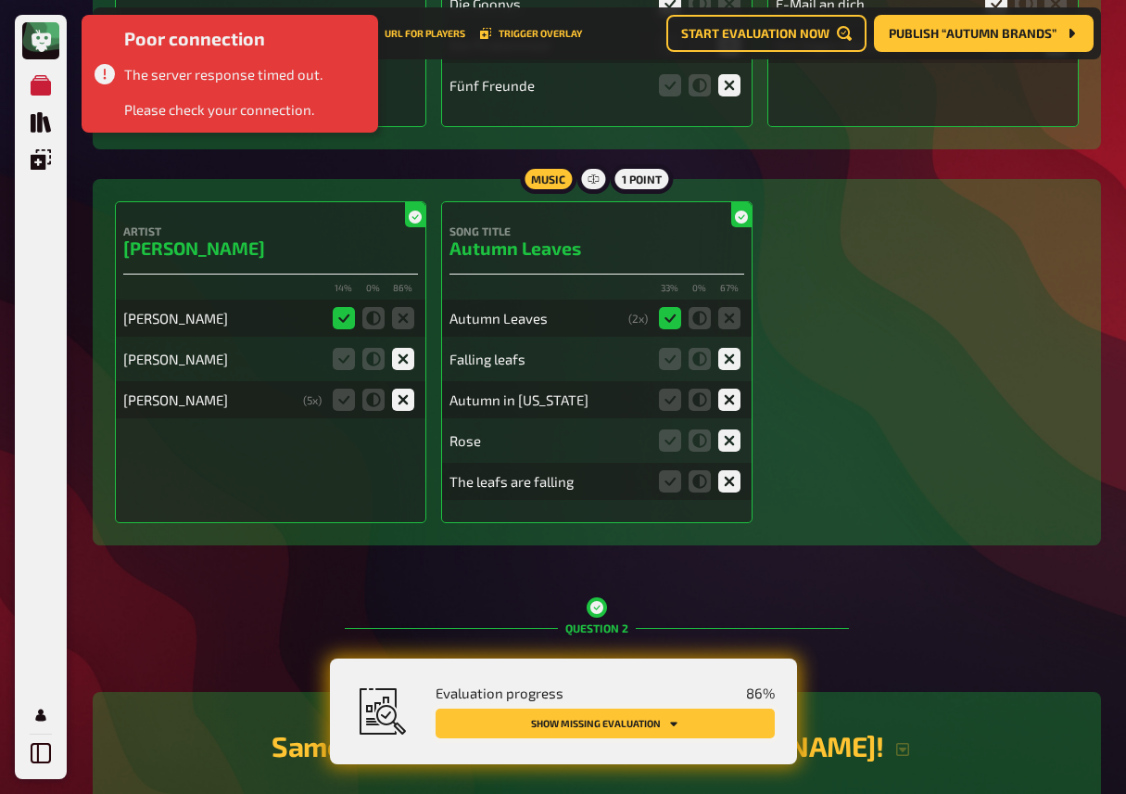
click at [693, 726] on button "Show missing evaluation" at bounding box center [605, 723] width 339 height 30
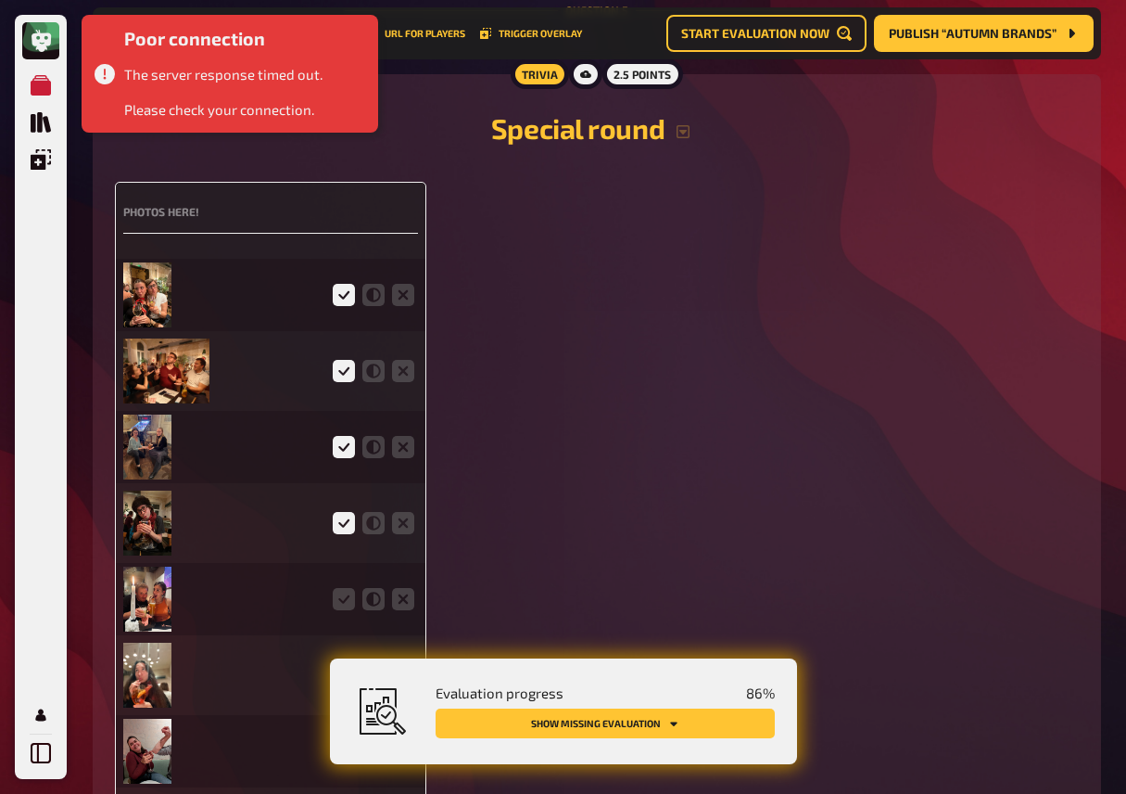
scroll to position [4392, 0]
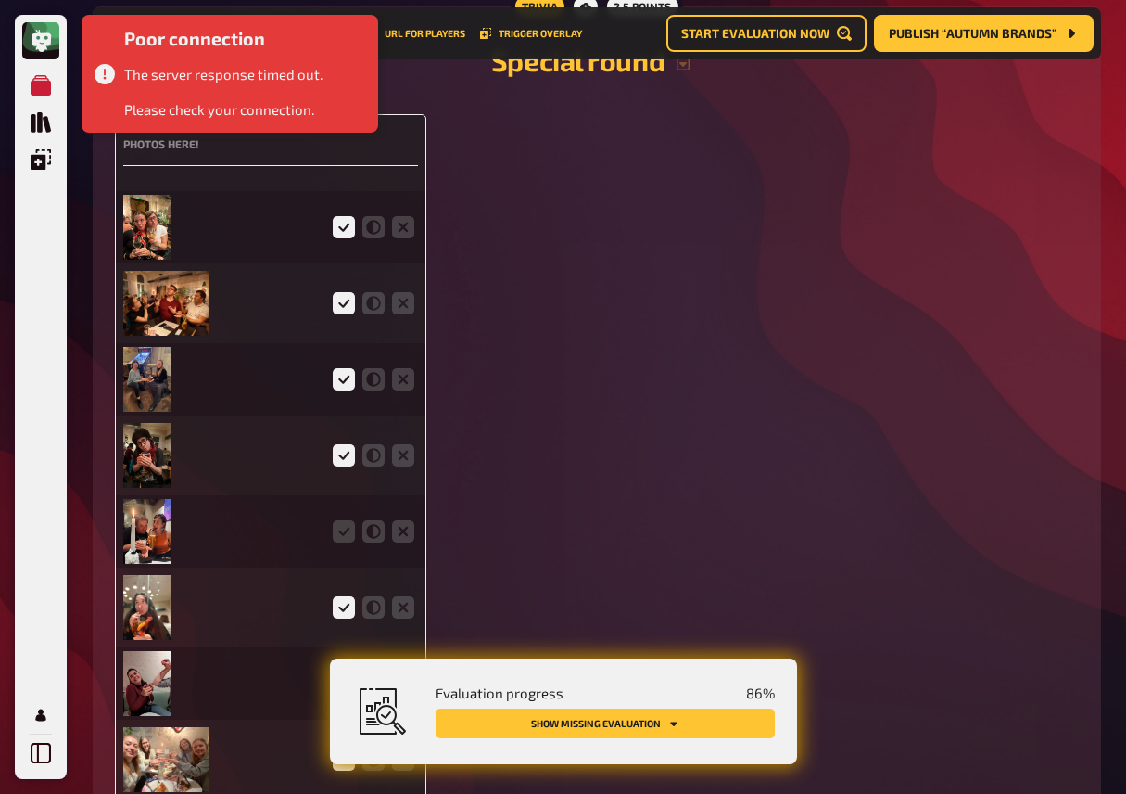
click at [157, 535] on img at bounding box center [147, 531] width 49 height 65
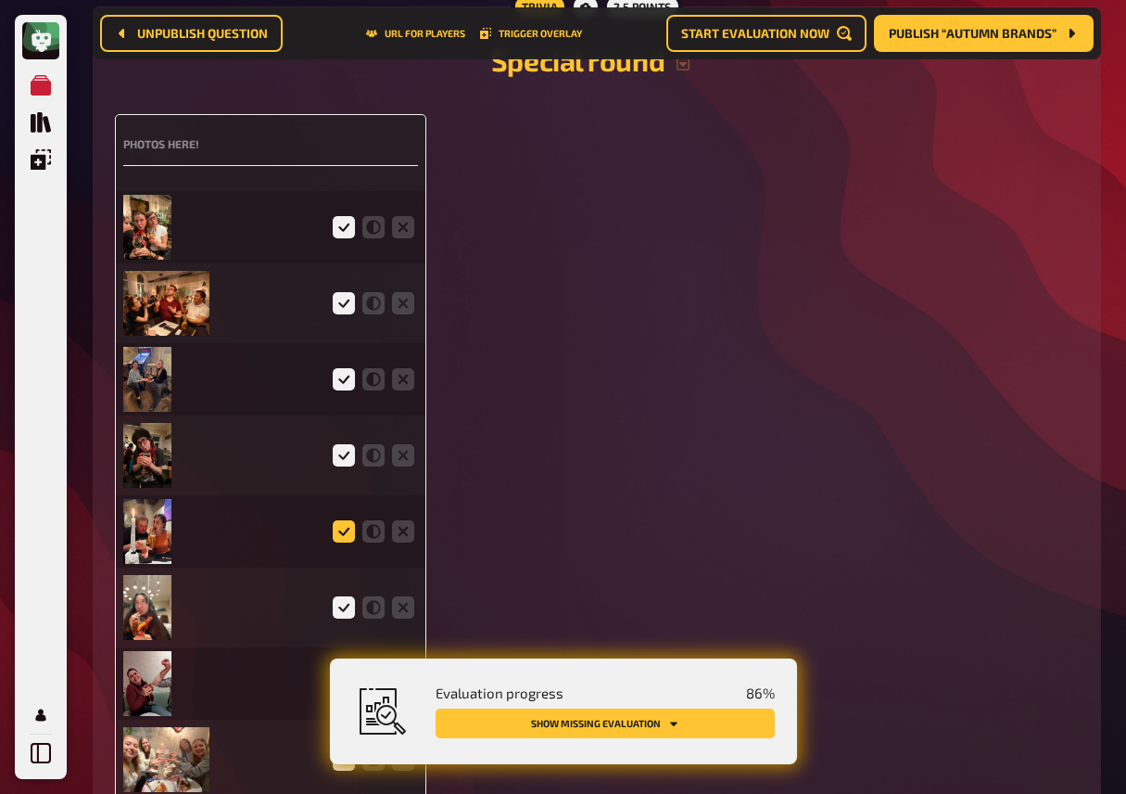
click at [345, 542] on icon at bounding box center [344, 531] width 22 height 22
click at [0, 0] on input "radio" at bounding box center [0, 0] width 0 height 0
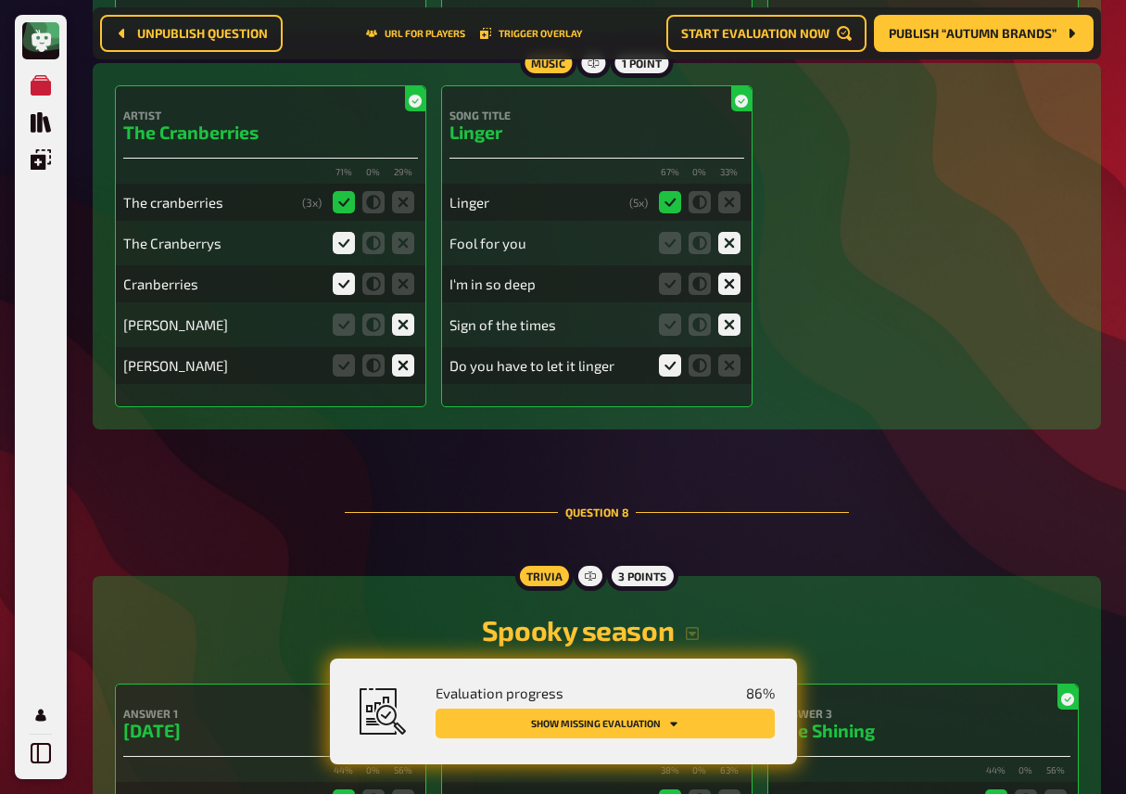
click at [540, 726] on button "Show missing evaluation" at bounding box center [605, 723] width 339 height 30
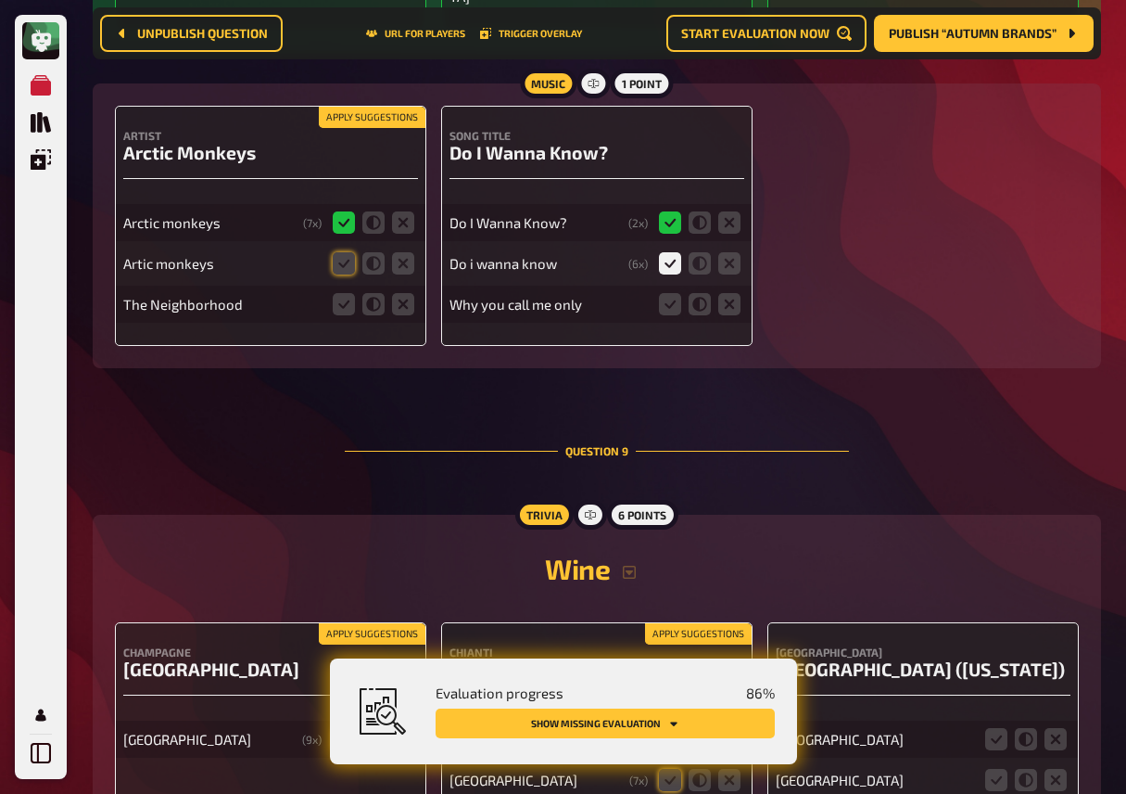
scroll to position [8850, 0]
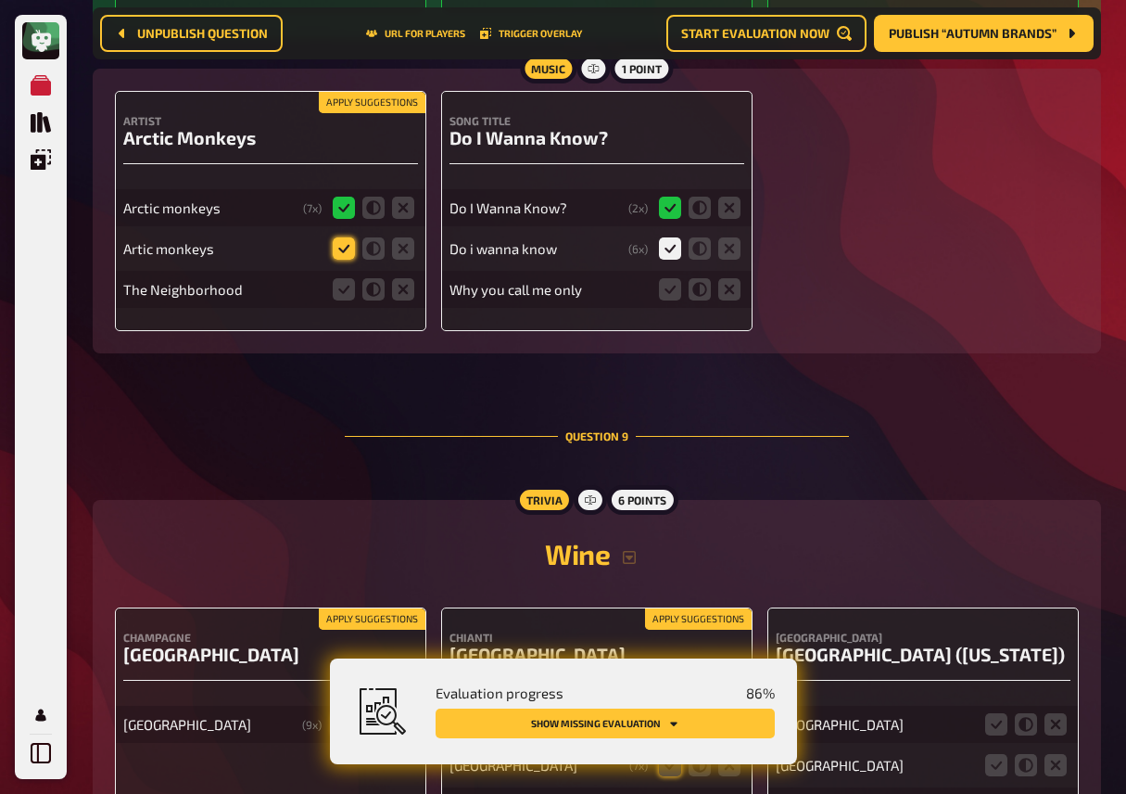
click at [338, 260] on icon at bounding box center [344, 248] width 22 height 22
click at [0, 0] on input "radio" at bounding box center [0, 0] width 0 height 0
click at [404, 300] on icon at bounding box center [403, 289] width 22 height 22
click at [0, 0] on input "radio" at bounding box center [0, 0] width 0 height 0
click at [735, 294] on icon at bounding box center [729, 289] width 22 height 22
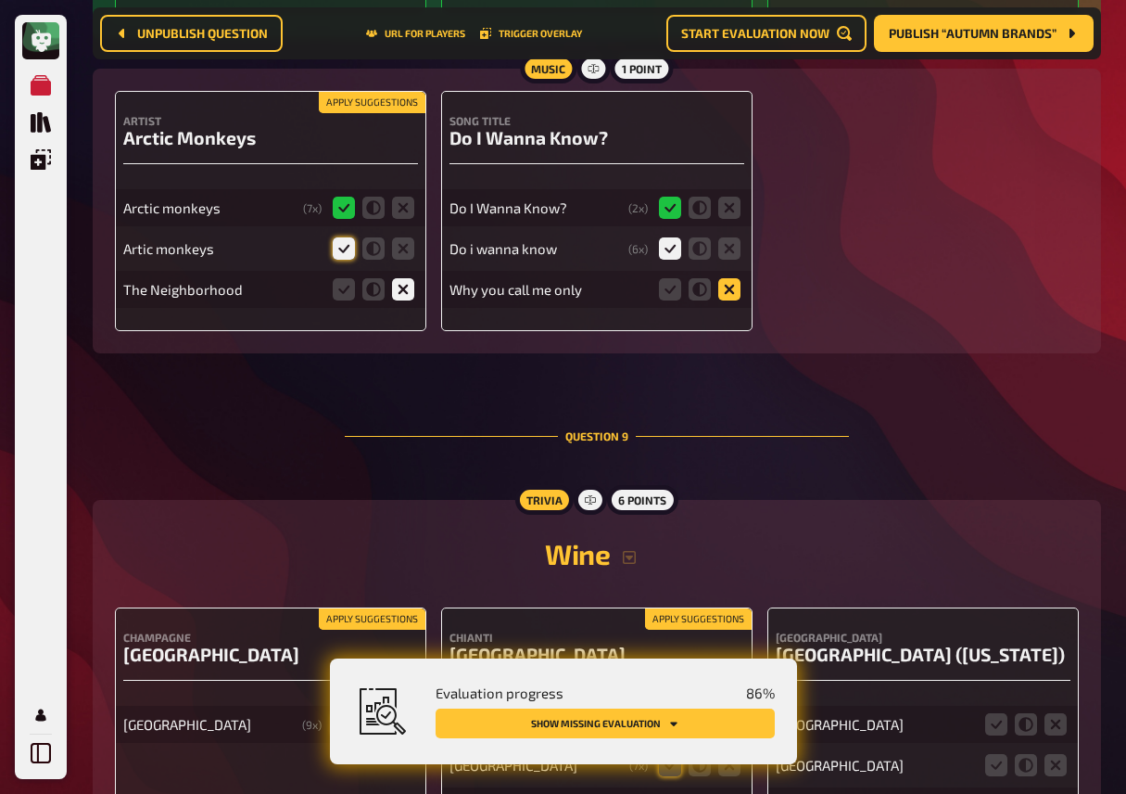
click at [0, 0] on input "radio" at bounding box center [0, 0] width 0 height 0
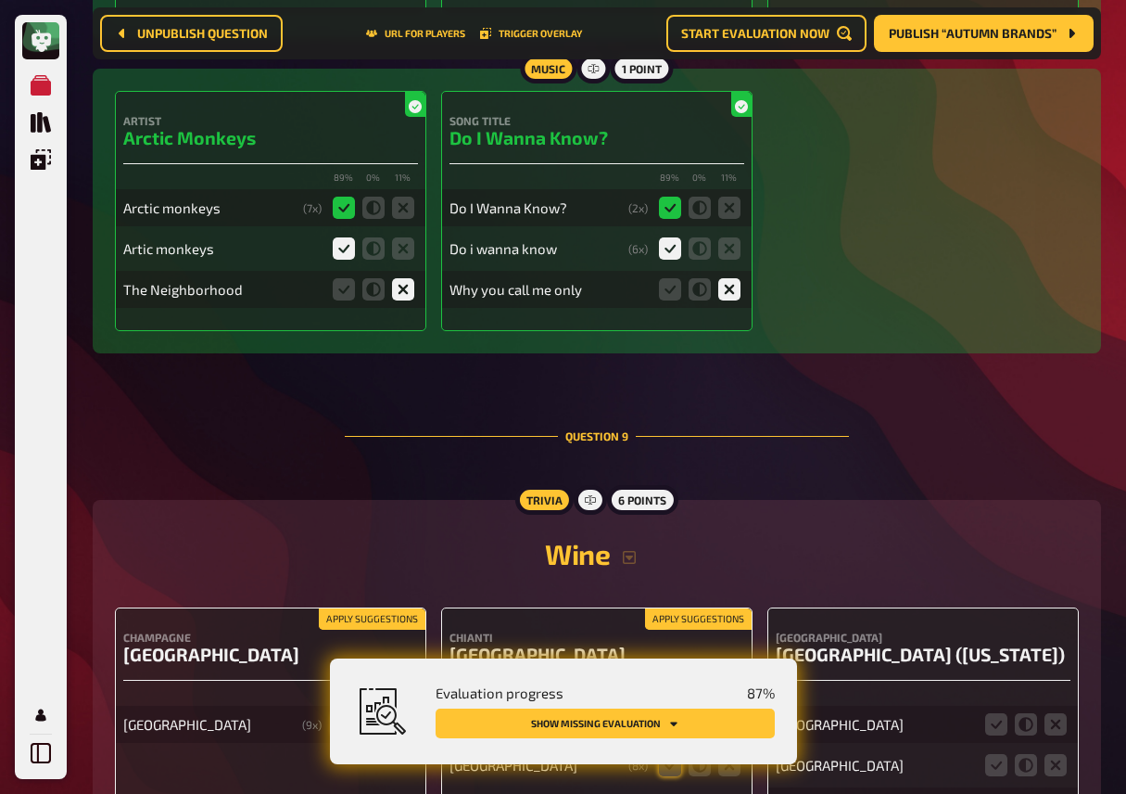
click at [546, 404] on div "Question 9" at bounding box center [597, 436] width 504 height 106
click at [529, 401] on div "Question 9" at bounding box center [597, 436] width 504 height 106
click at [949, 34] on span "Publish “Autumn Brands”" at bounding box center [973, 33] width 168 height 13
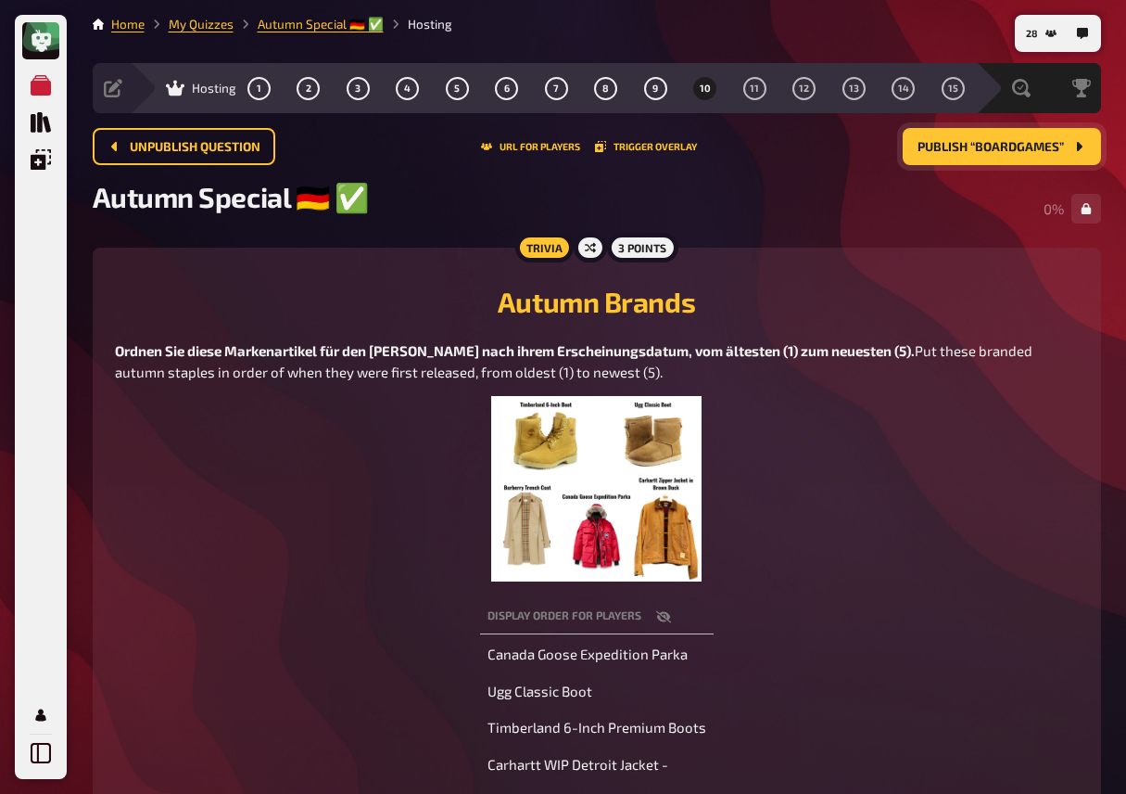
scroll to position [33, 0]
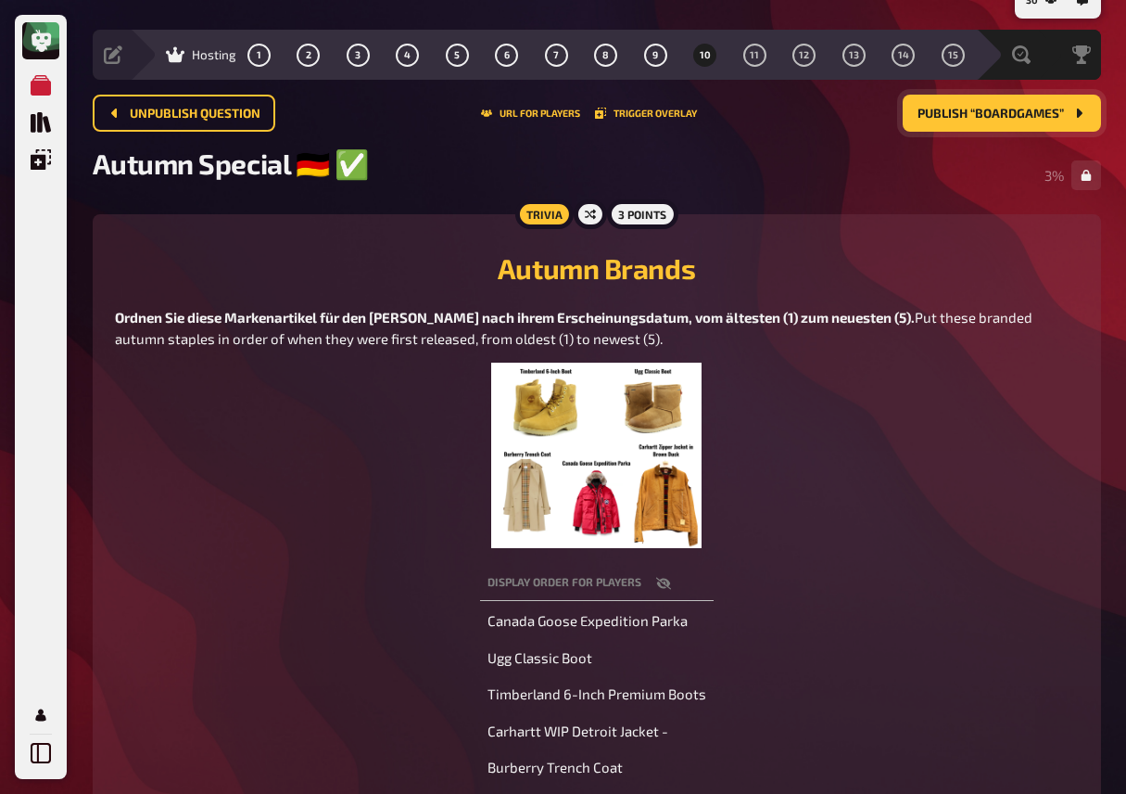
click at [821, 257] on h2 "Autumn Brands" at bounding box center [597, 267] width 964 height 33
click at [775, 191] on div "Autumn Special ​🇩🇪 ​✅ 3 %" at bounding box center [597, 174] width 1009 height 57
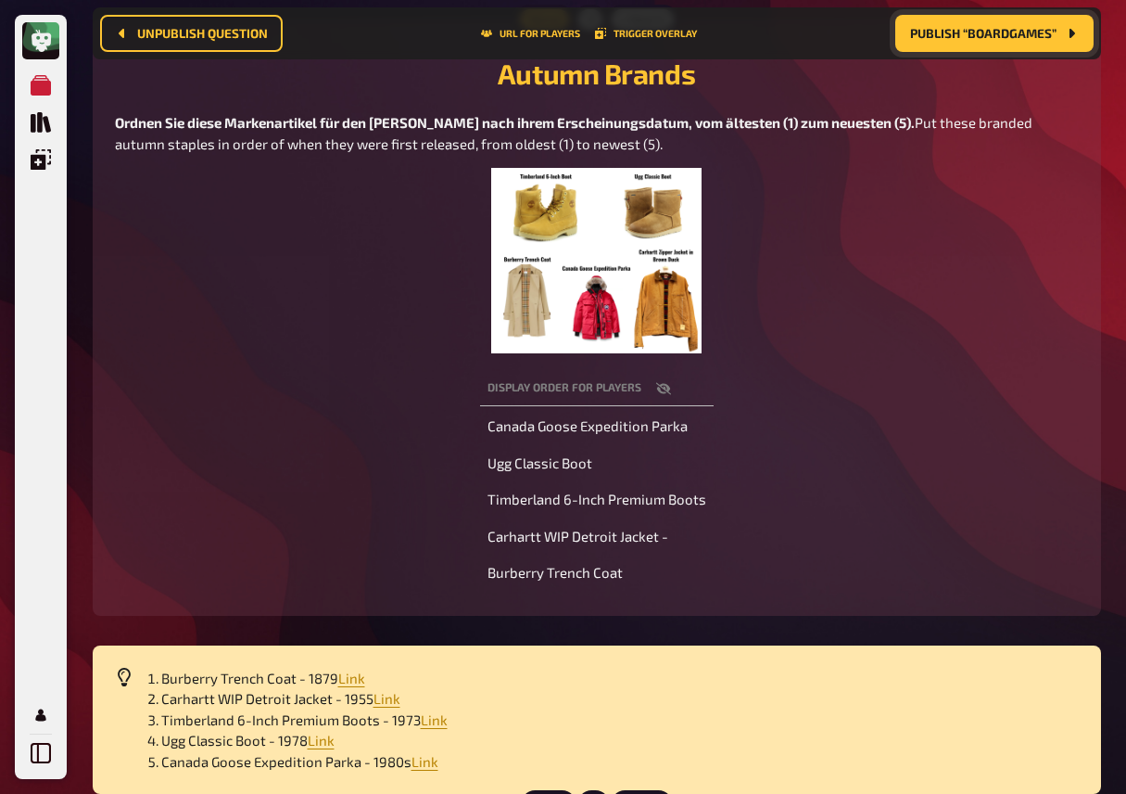
scroll to position [245, 0]
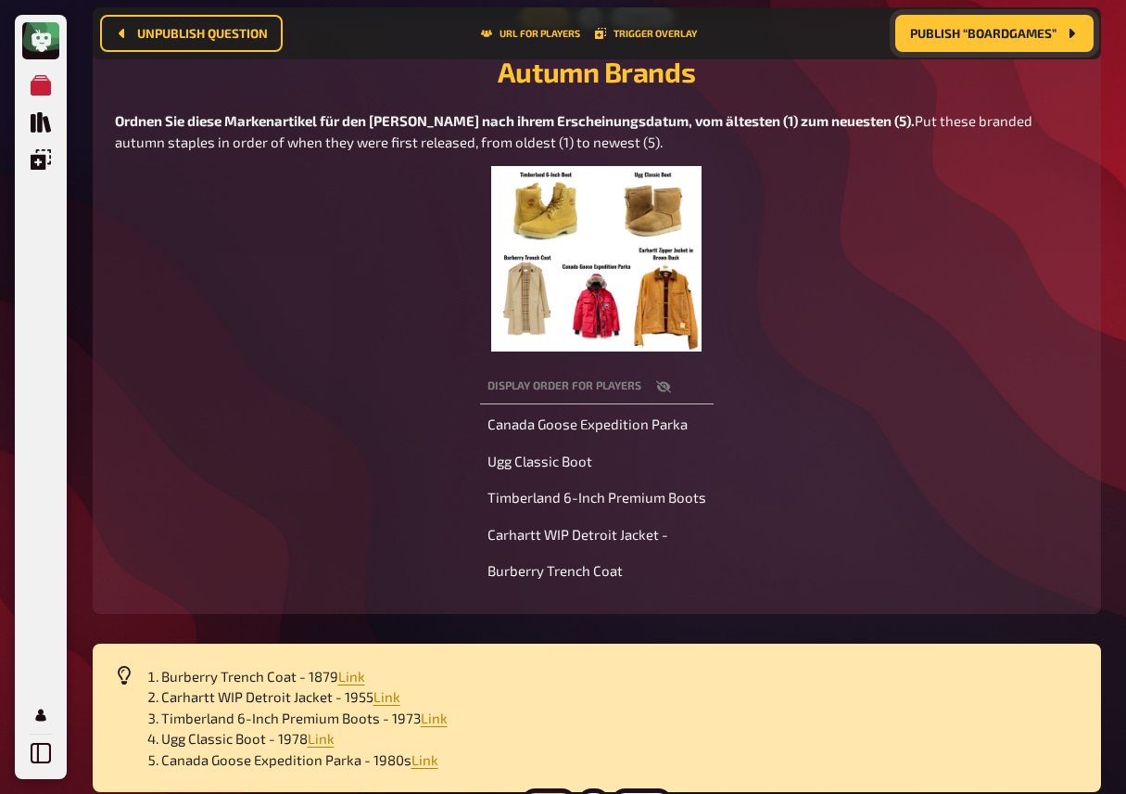
click at [553, 259] on img at bounding box center [596, 258] width 210 height 185
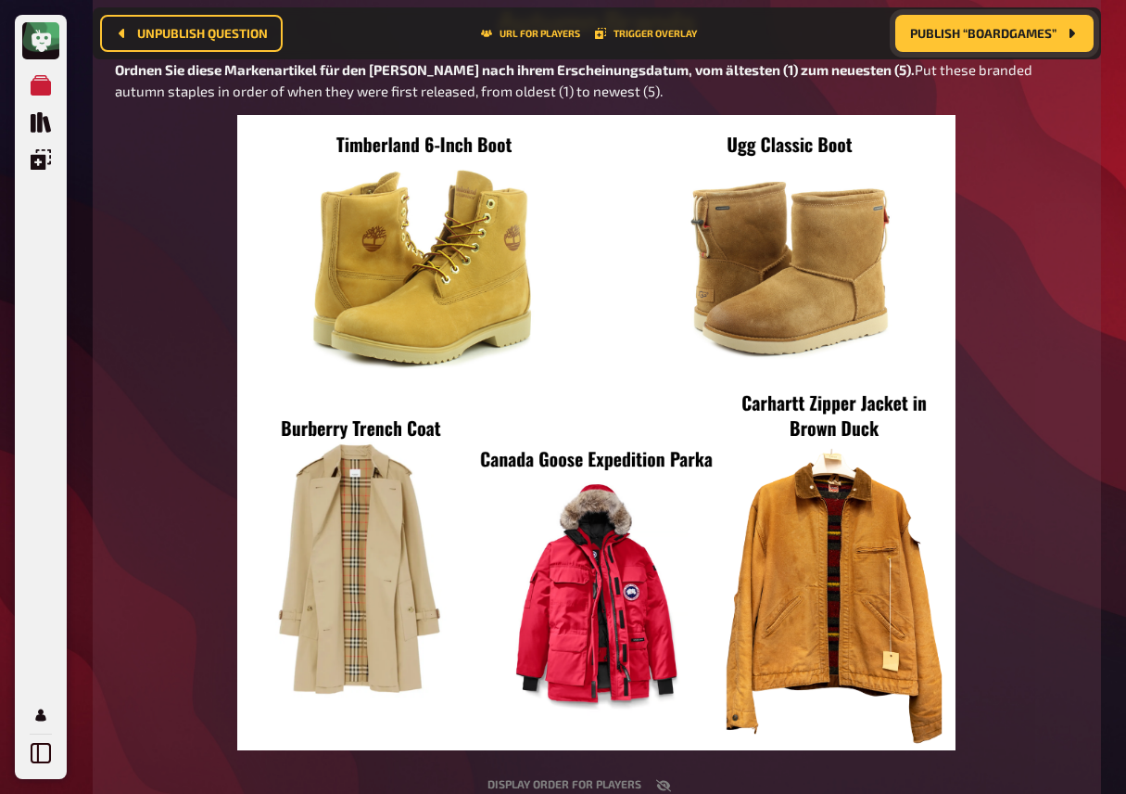
scroll to position [299, 0]
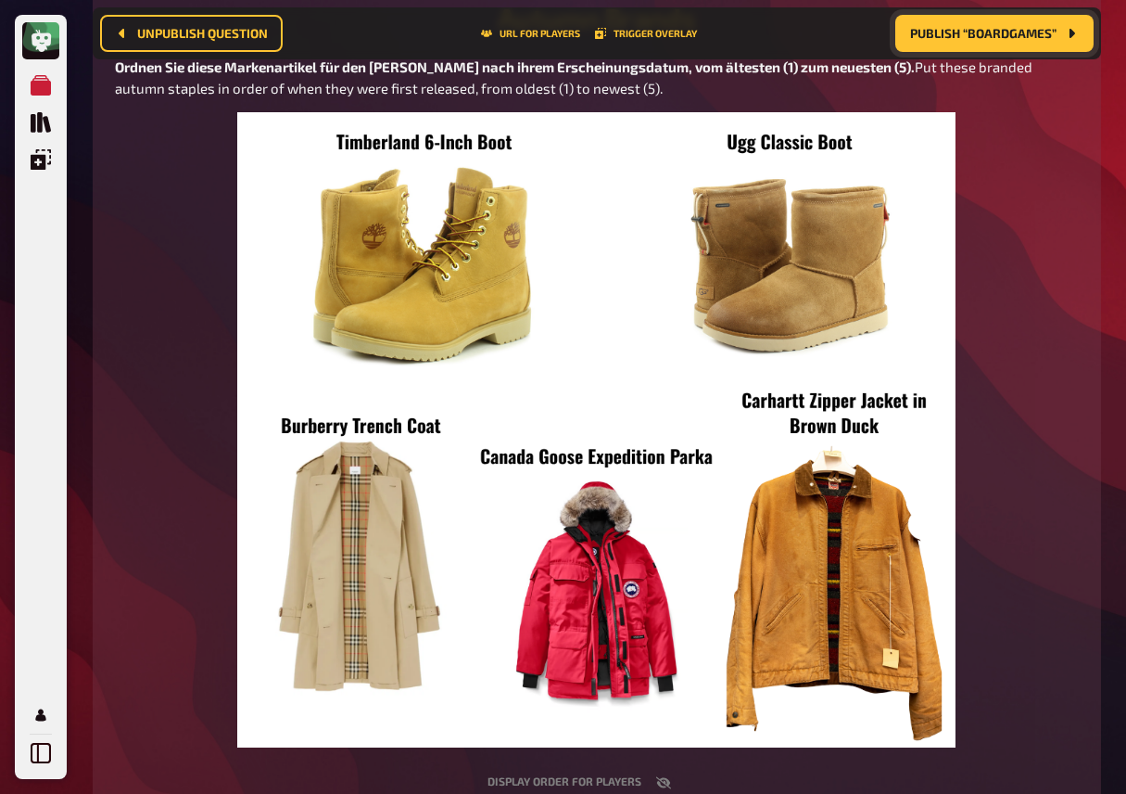
click at [138, 164] on div "Ordnen Sie diese Markenartikel für den [PERSON_NAME] nach ihrem Erscheinungsdat…" at bounding box center [597, 402] width 964 height 691
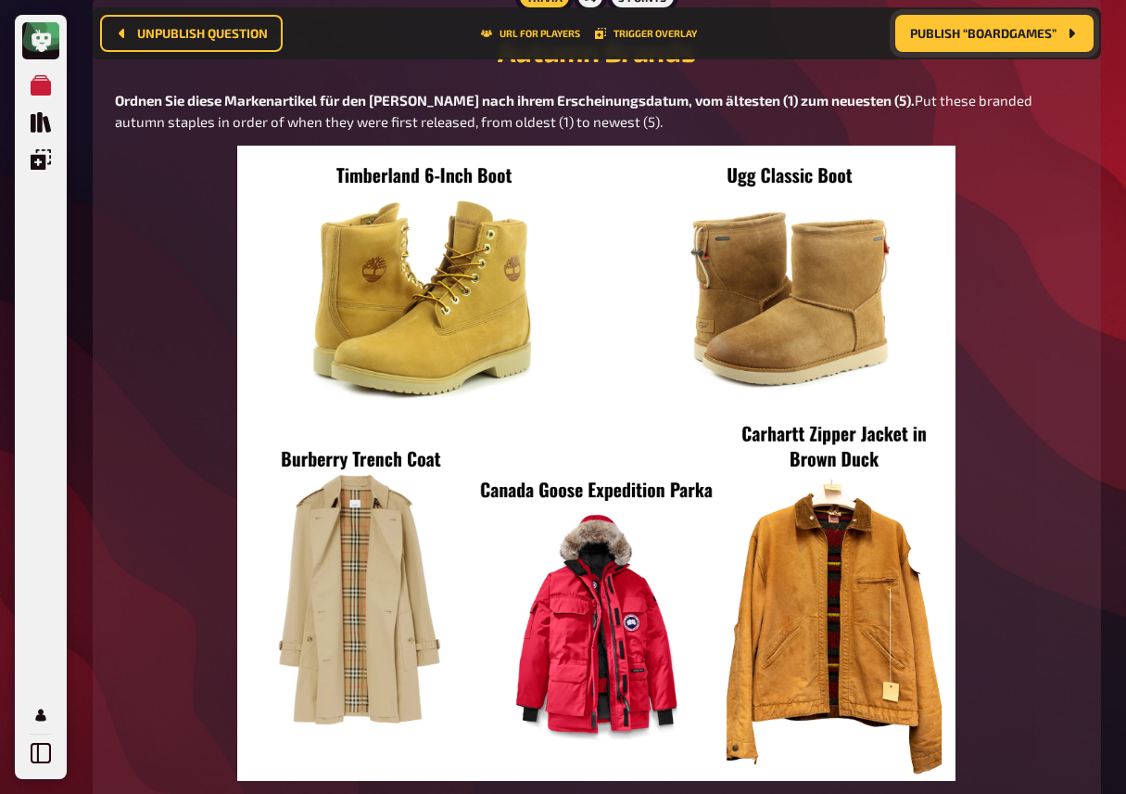
scroll to position [0, 0]
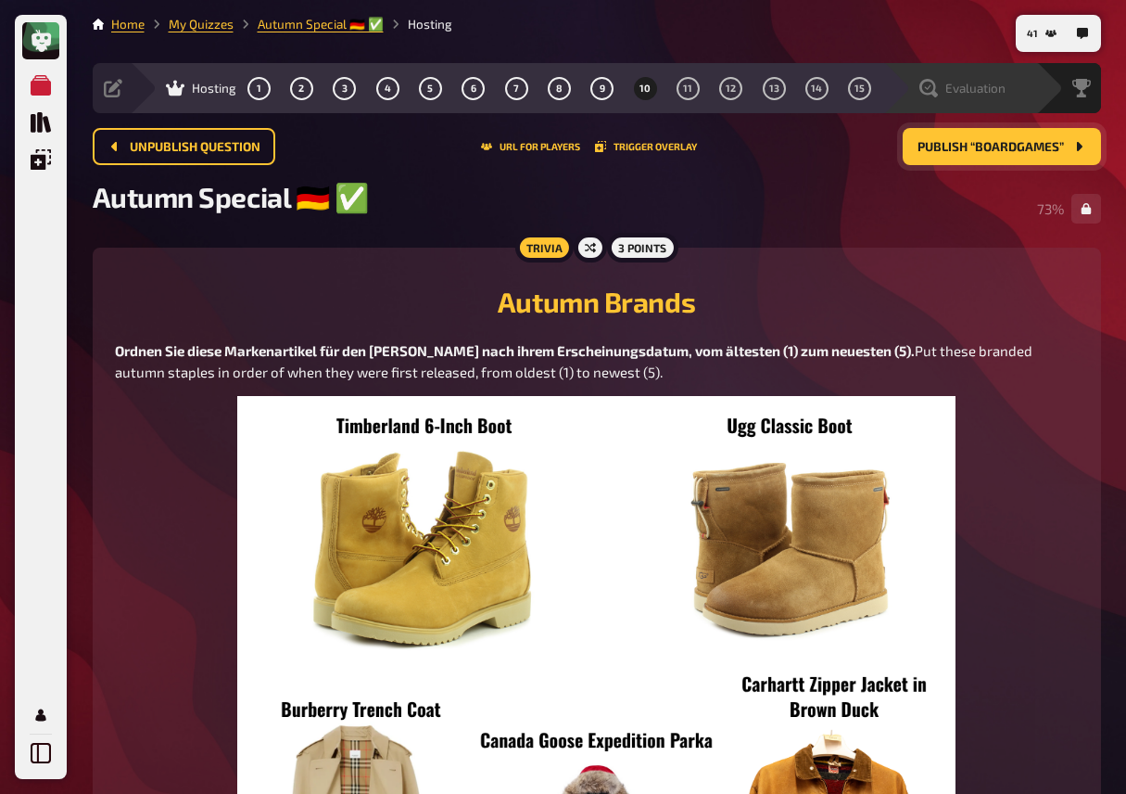
click at [996, 78] on div "Evaluation" at bounding box center [960, 88] width 153 height 50
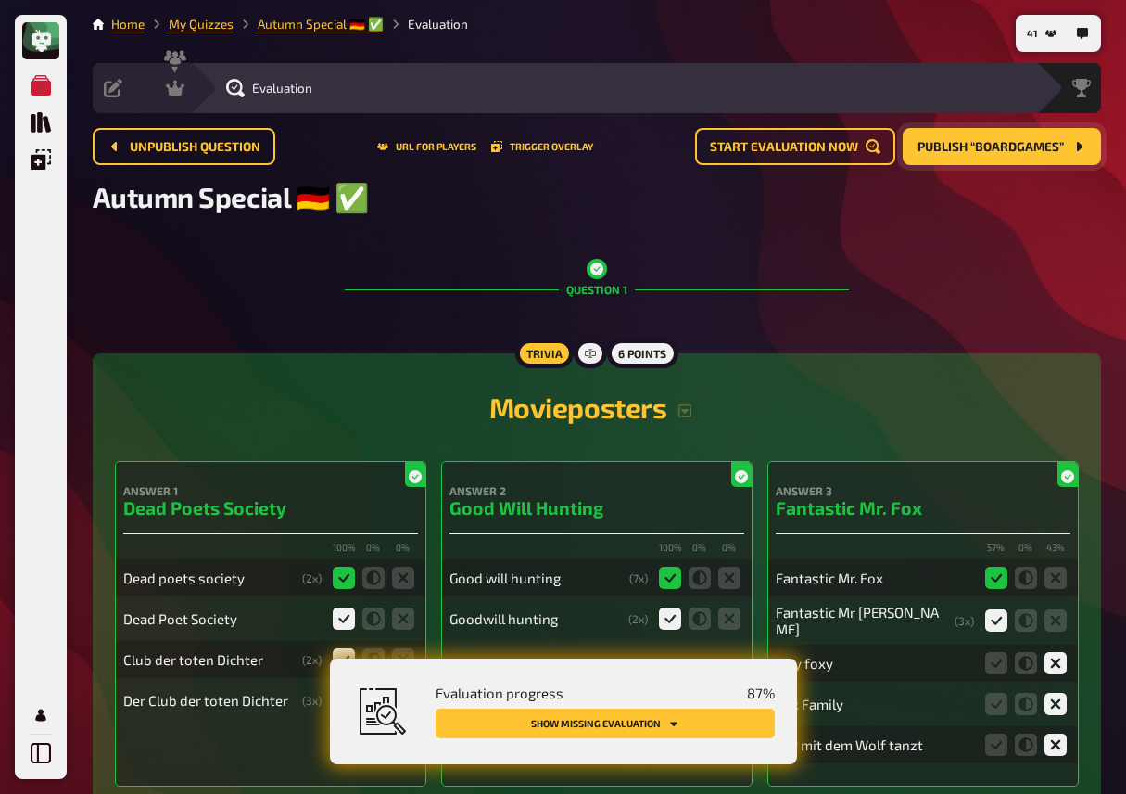
click at [729, 724] on button "Show missing evaluation" at bounding box center [605, 723] width 339 height 30
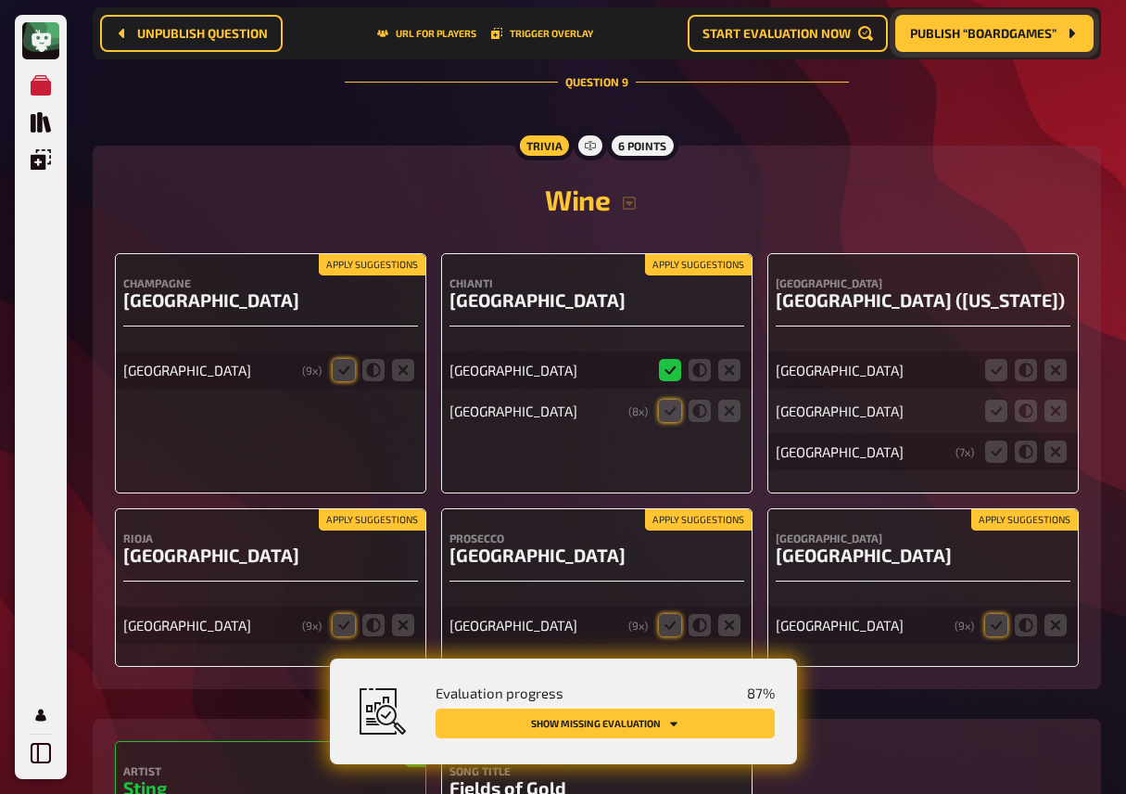
scroll to position [9268, 0]
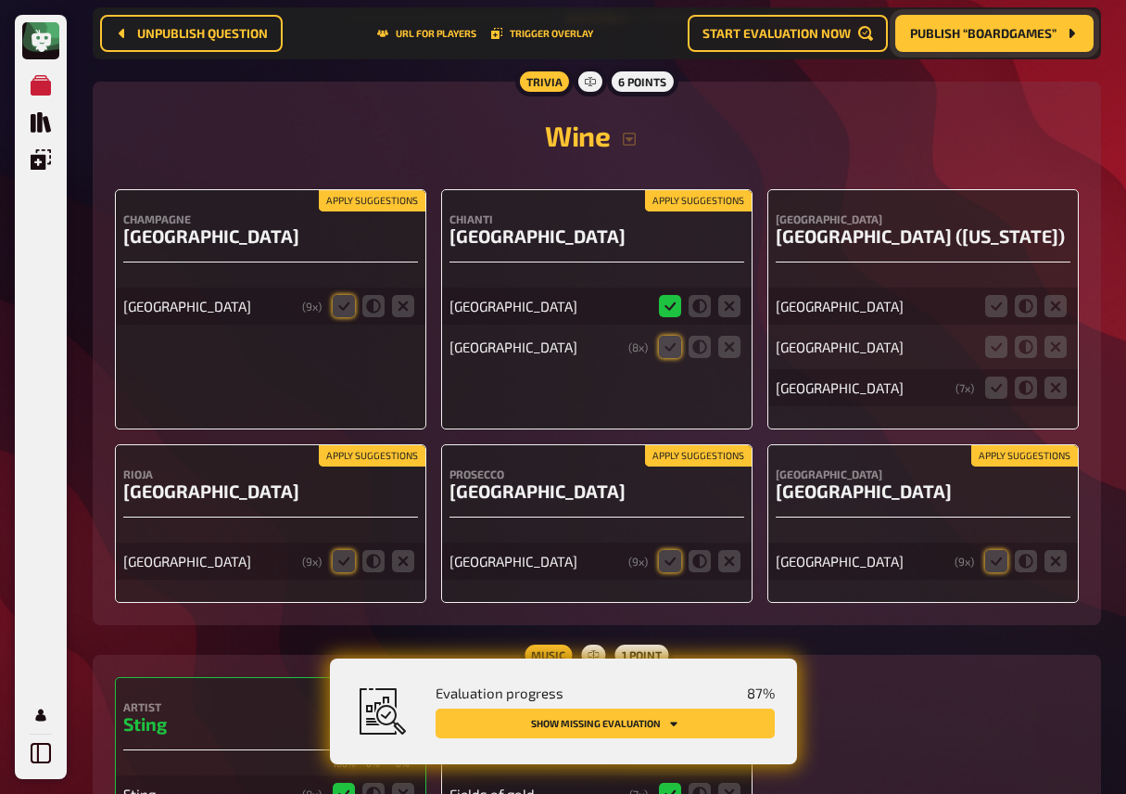
click at [383, 211] on button "Apply suggestions" at bounding box center [372, 201] width 107 height 20
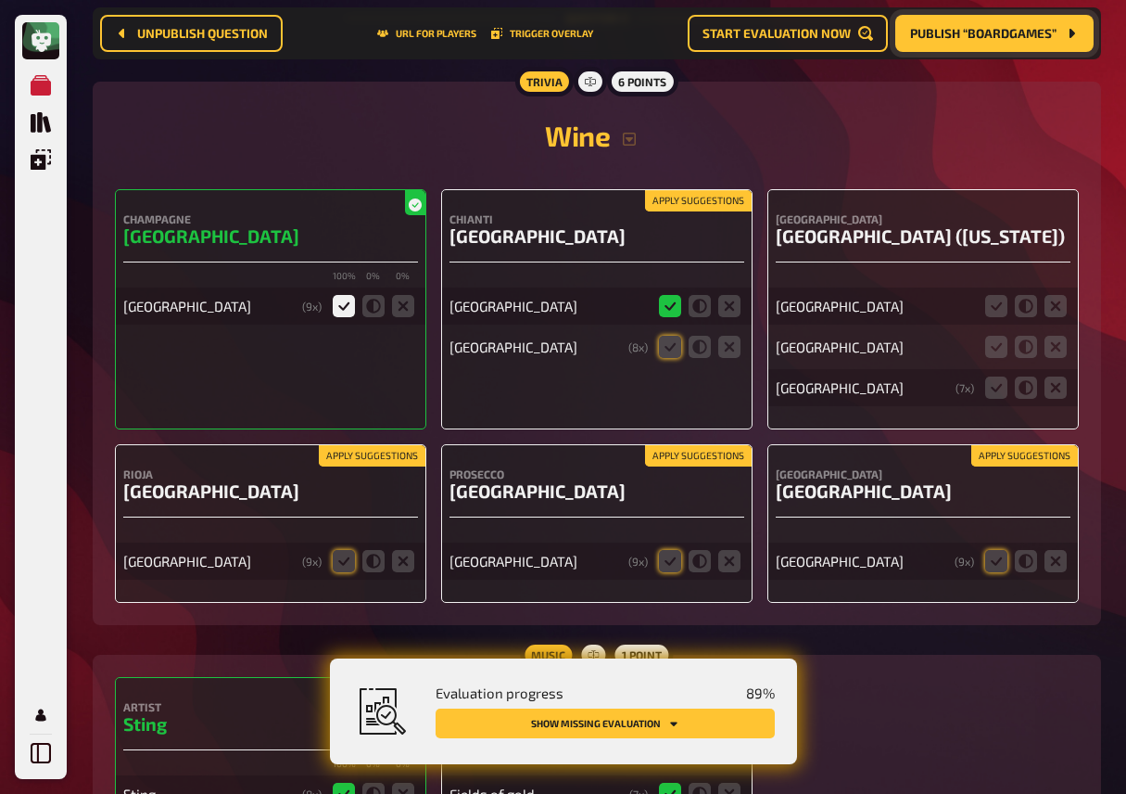
click at [665, 211] on button "Apply suggestions" at bounding box center [698, 201] width 107 height 20
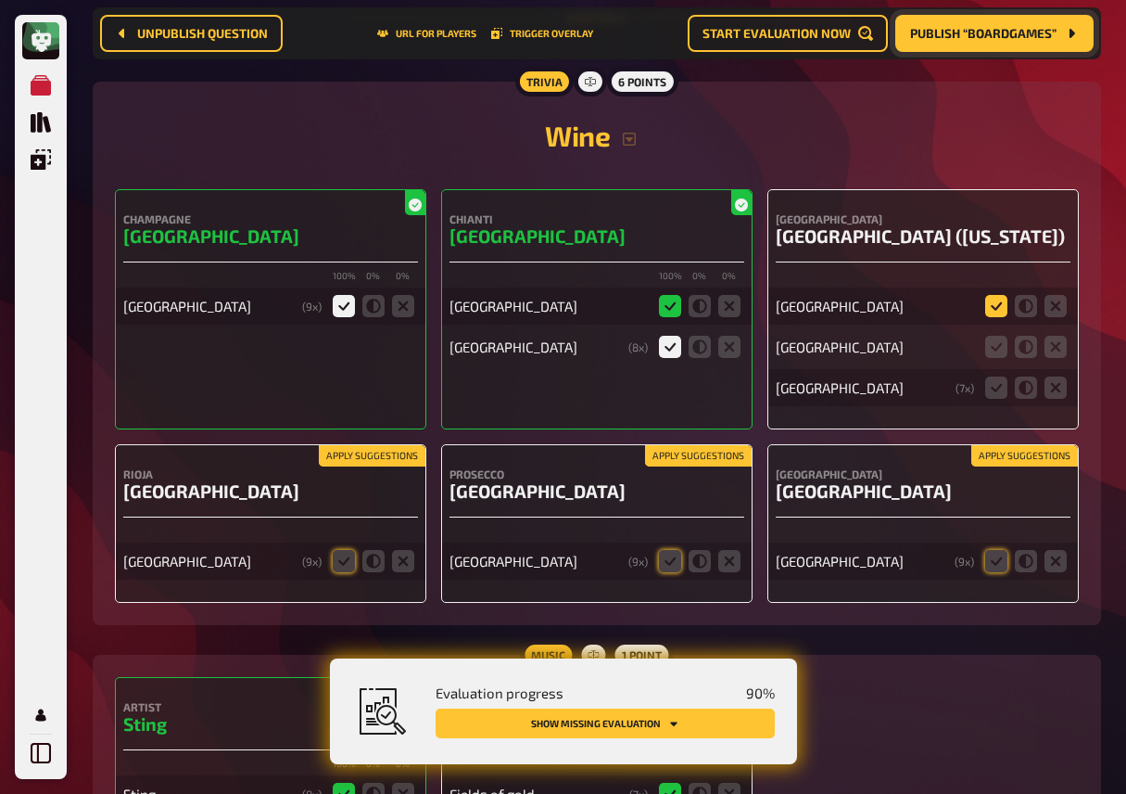
click at [991, 317] on icon at bounding box center [996, 306] width 22 height 22
click at [0, 0] on input "radio" at bounding box center [0, 0] width 0 height 0
click at [1054, 358] on icon at bounding box center [1056, 347] width 22 height 22
click at [0, 0] on input "radio" at bounding box center [0, 0] width 0 height 0
click at [1002, 399] on icon at bounding box center [996, 387] width 22 height 22
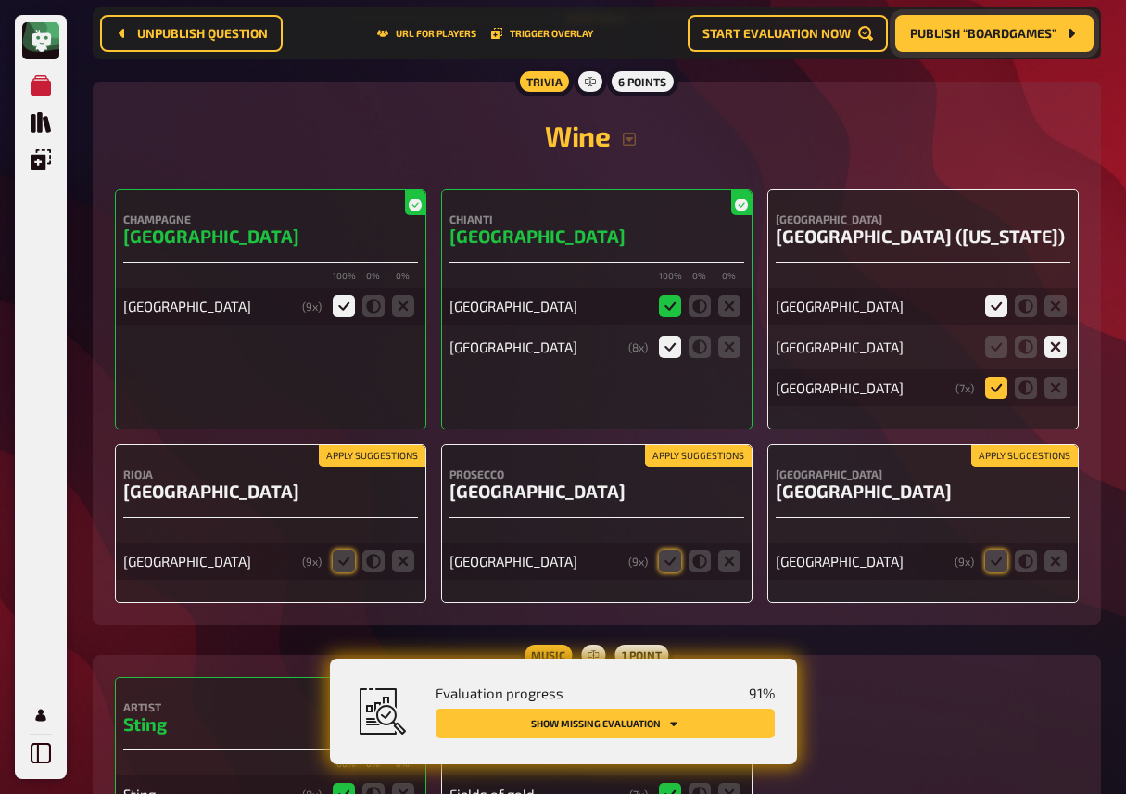
click at [0, 0] on input "radio" at bounding box center [0, 0] width 0 height 0
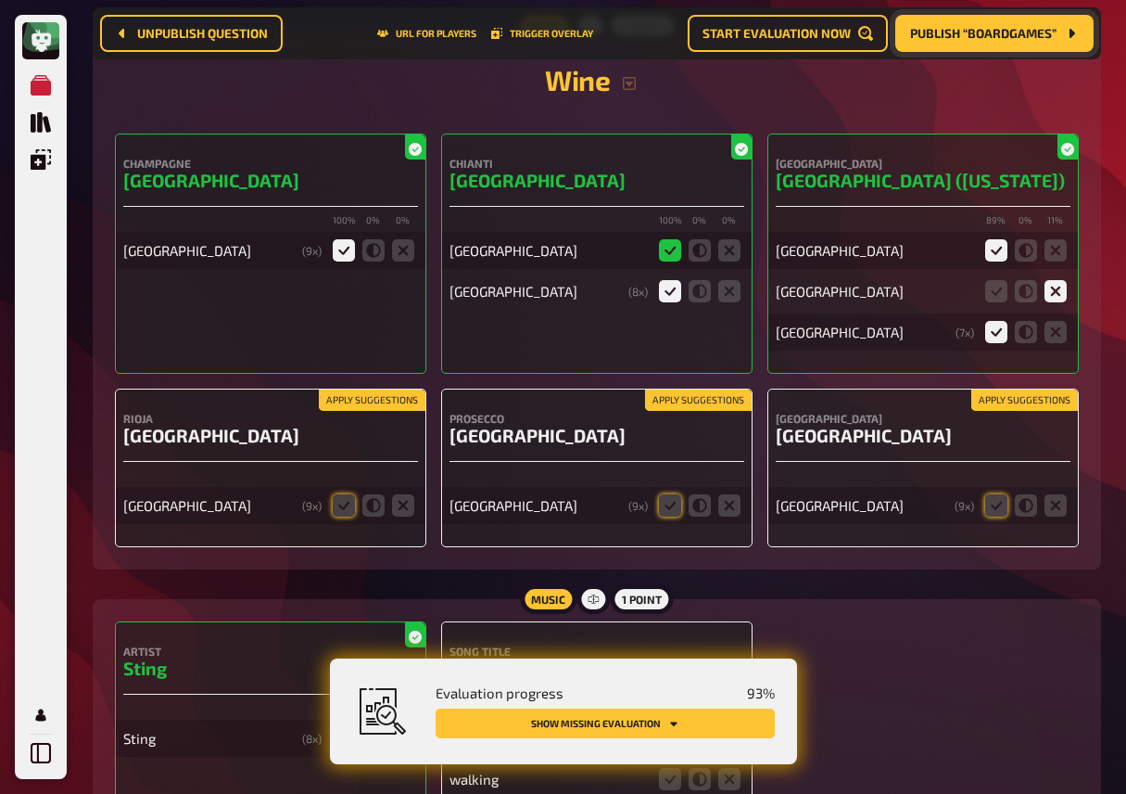
scroll to position [9350, 0]
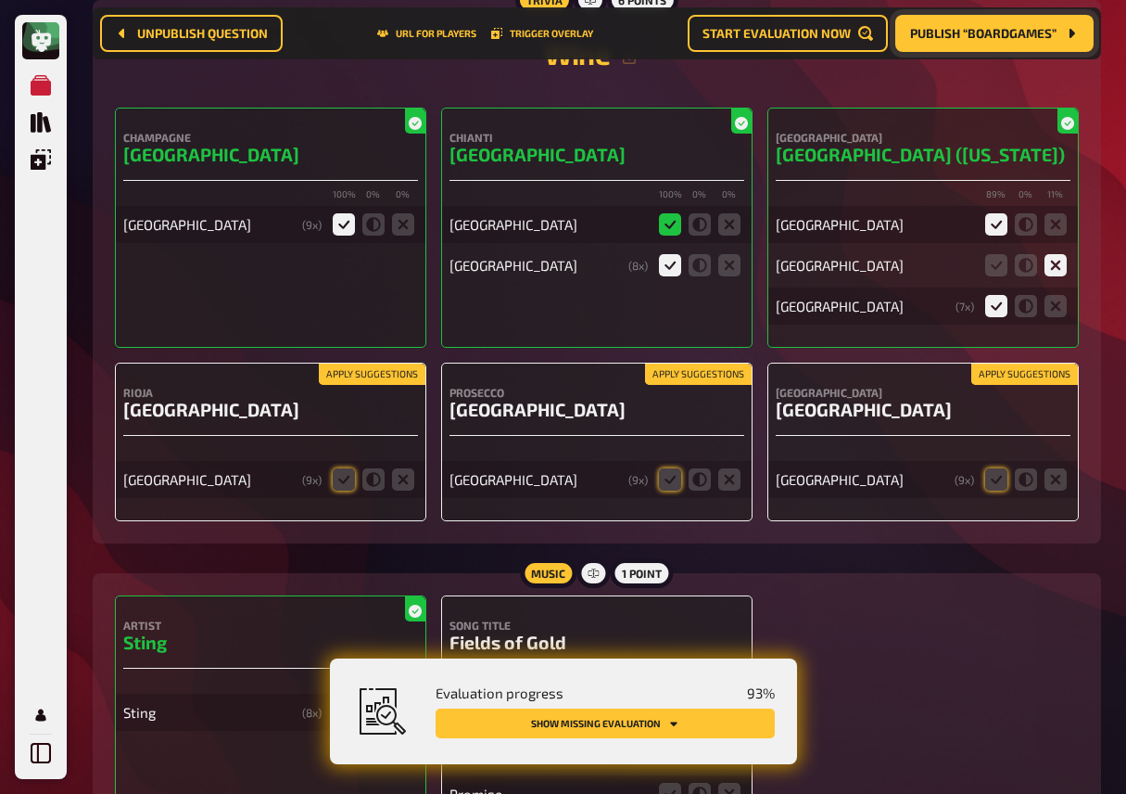
click at [1011, 385] on button "Apply suggestions" at bounding box center [1025, 374] width 107 height 20
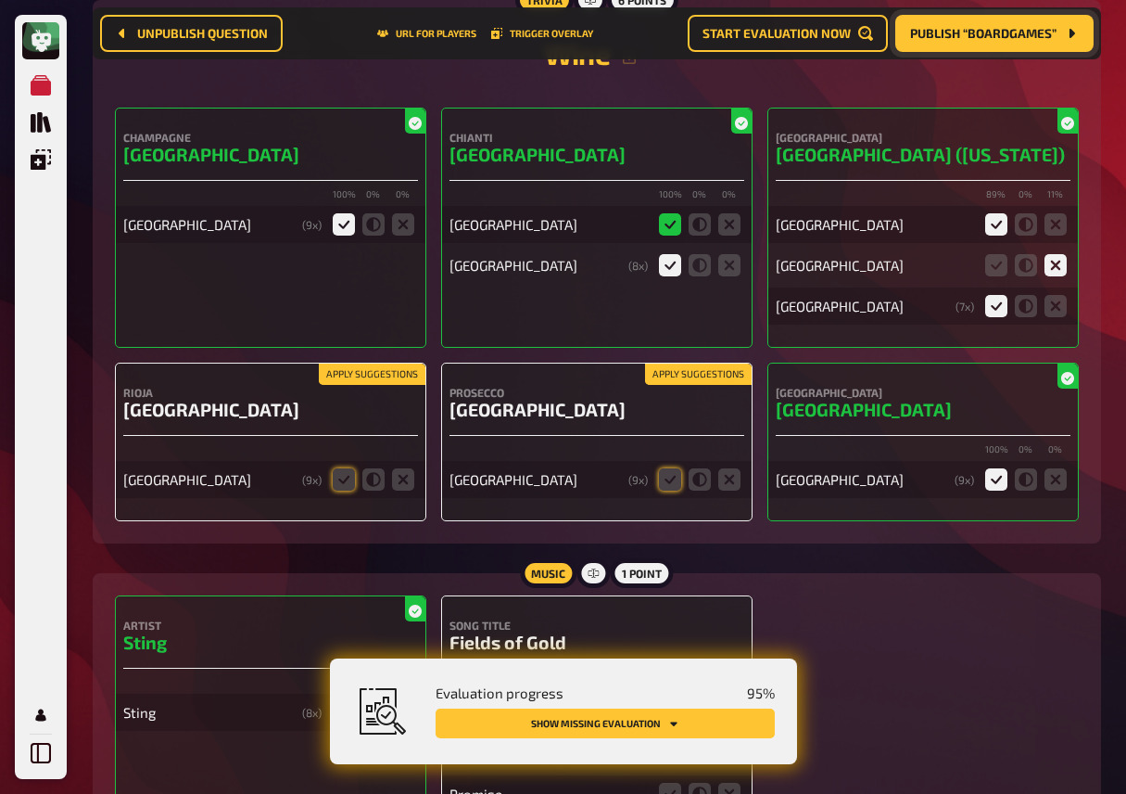
click at [674, 385] on button "Apply suggestions" at bounding box center [698, 374] width 107 height 20
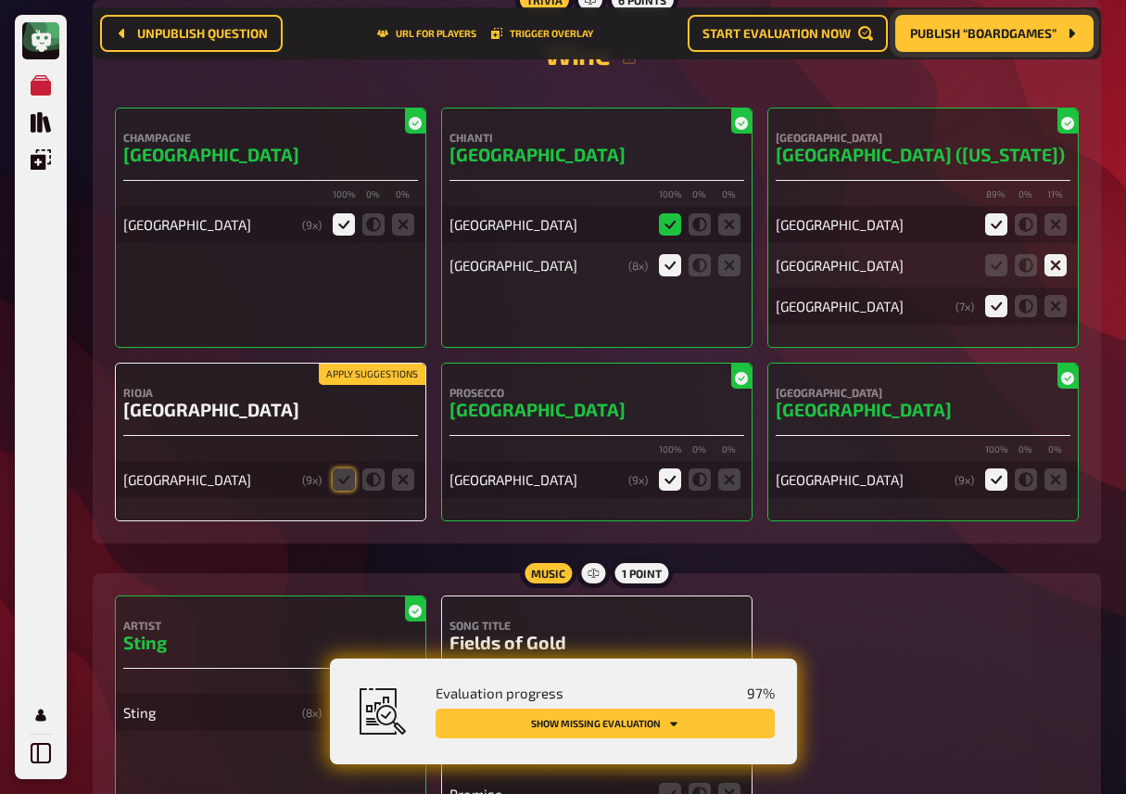
click at [380, 385] on button "Apply suggestions" at bounding box center [372, 374] width 107 height 20
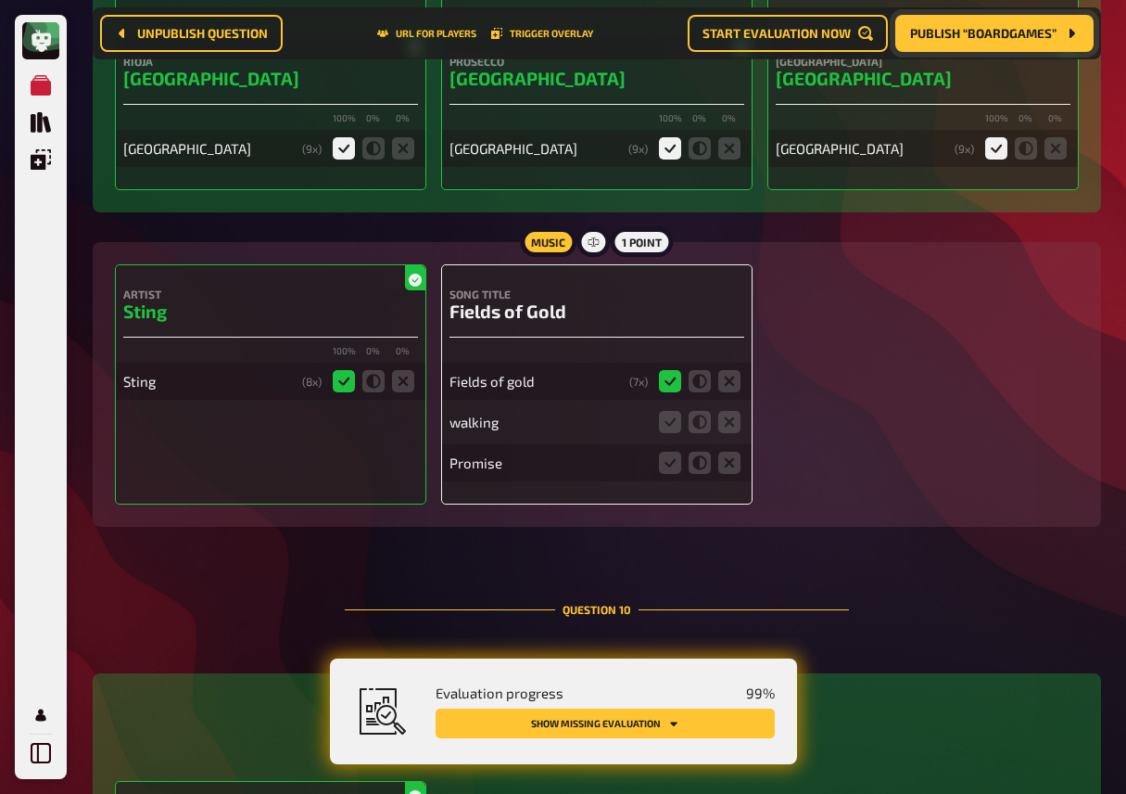
scroll to position [9676, 0]
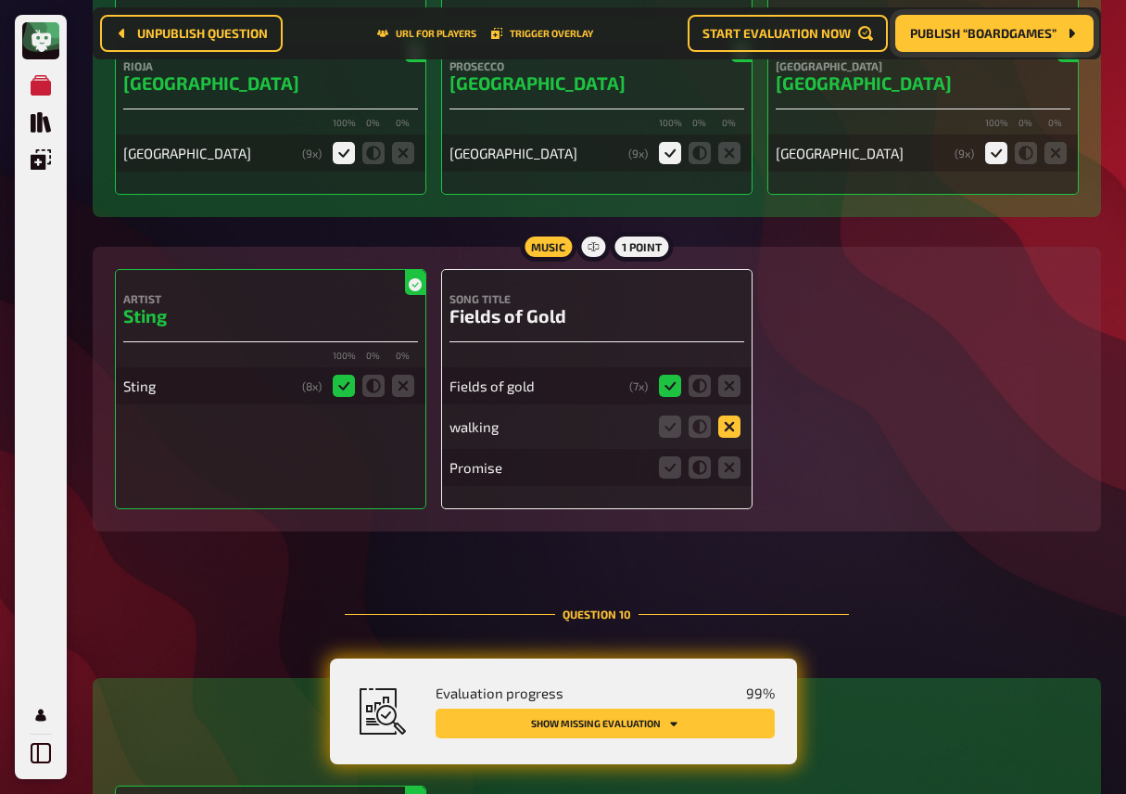
click at [727, 438] on icon at bounding box center [729, 426] width 22 height 22
click at [0, 0] on input "radio" at bounding box center [0, 0] width 0 height 0
click at [725, 478] on icon at bounding box center [729, 467] width 22 height 22
click at [0, 0] on input "radio" at bounding box center [0, 0] width 0 height 0
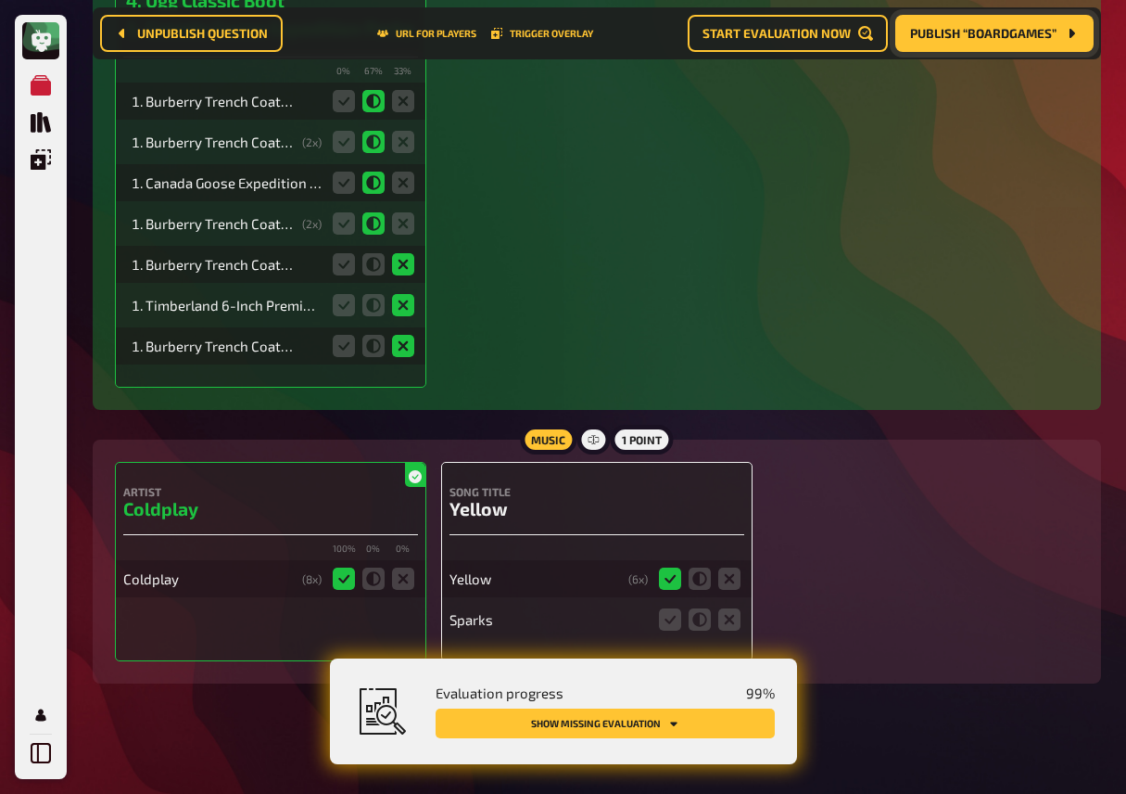
scroll to position [10648, 0]
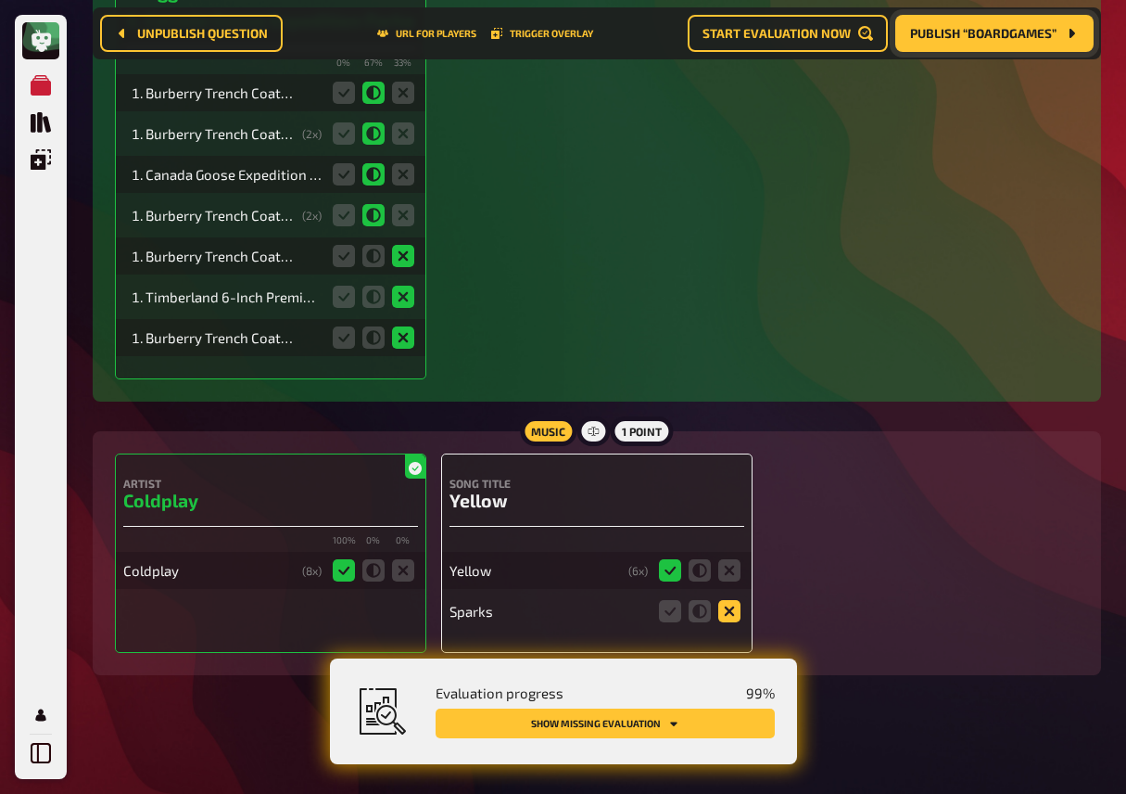
click at [728, 606] on icon at bounding box center [729, 611] width 22 height 22
click at [0, 0] on input "radio" at bounding box center [0, 0] width 0 height 0
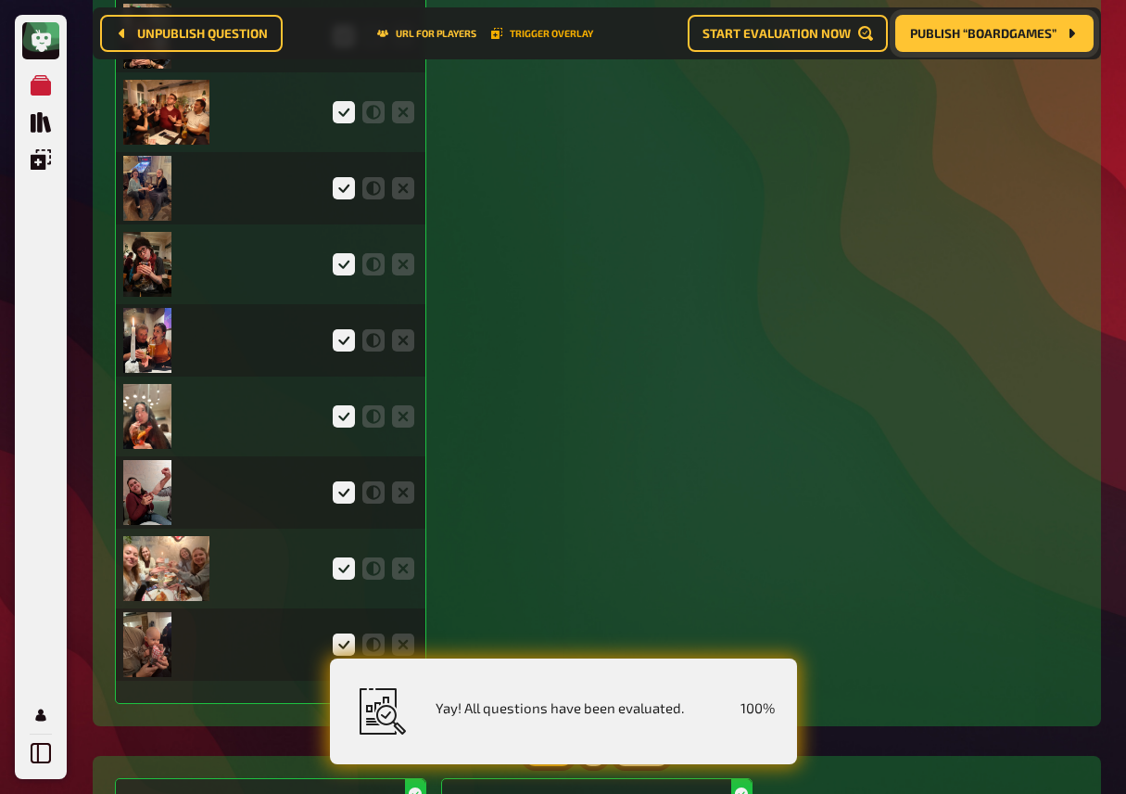
scroll to position [0, 0]
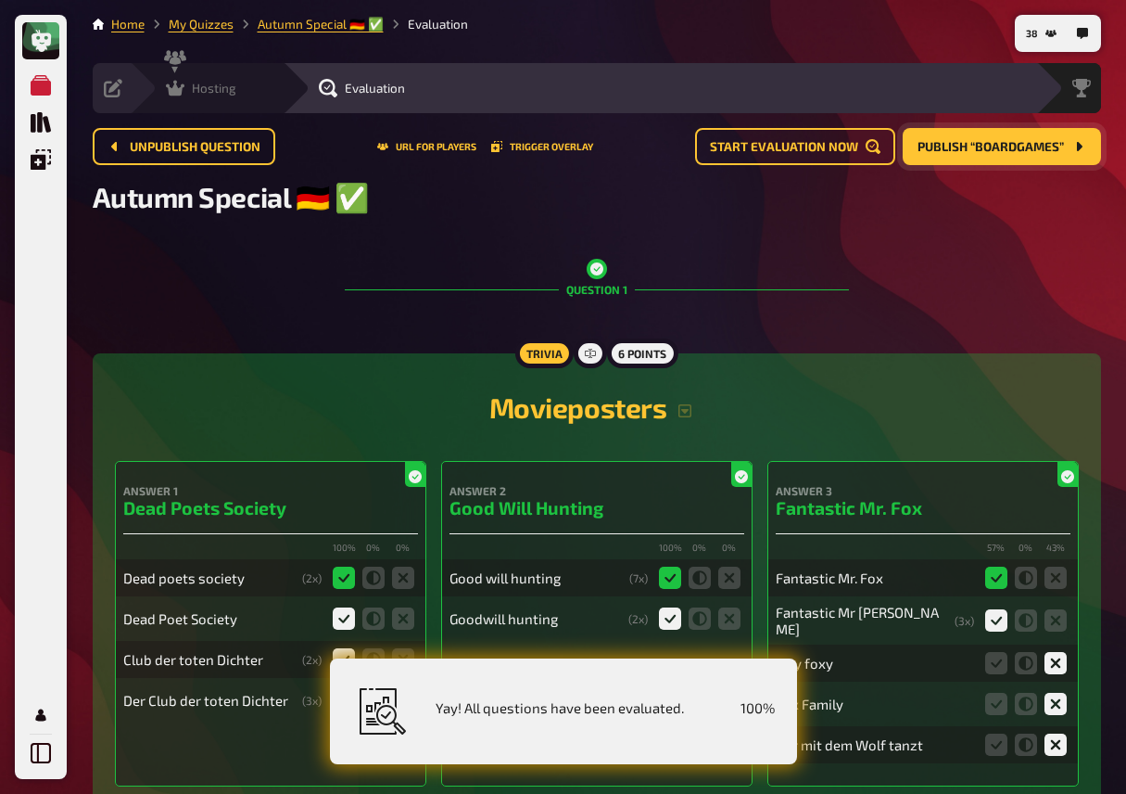
click at [175, 74] on div "Hosting undefined" at bounding box center [206, 88] width 153 height 50
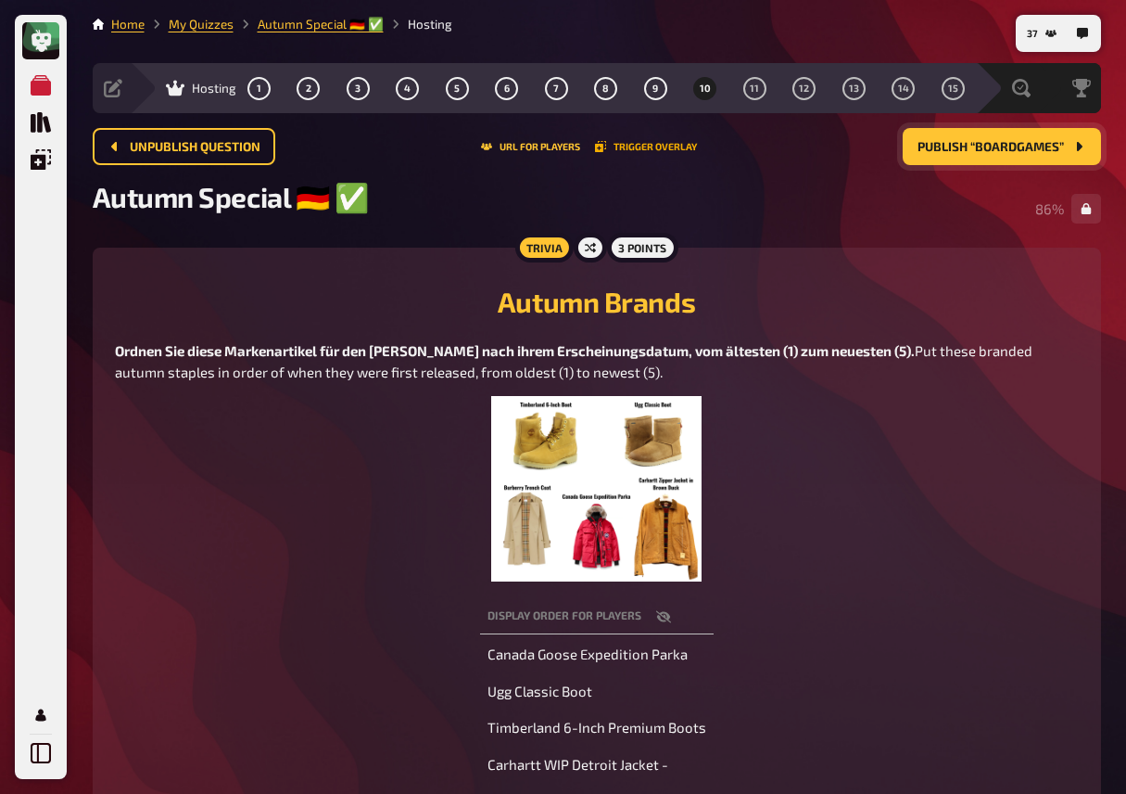
click at [620, 149] on button "Trigger Overlay" at bounding box center [646, 146] width 102 height 11
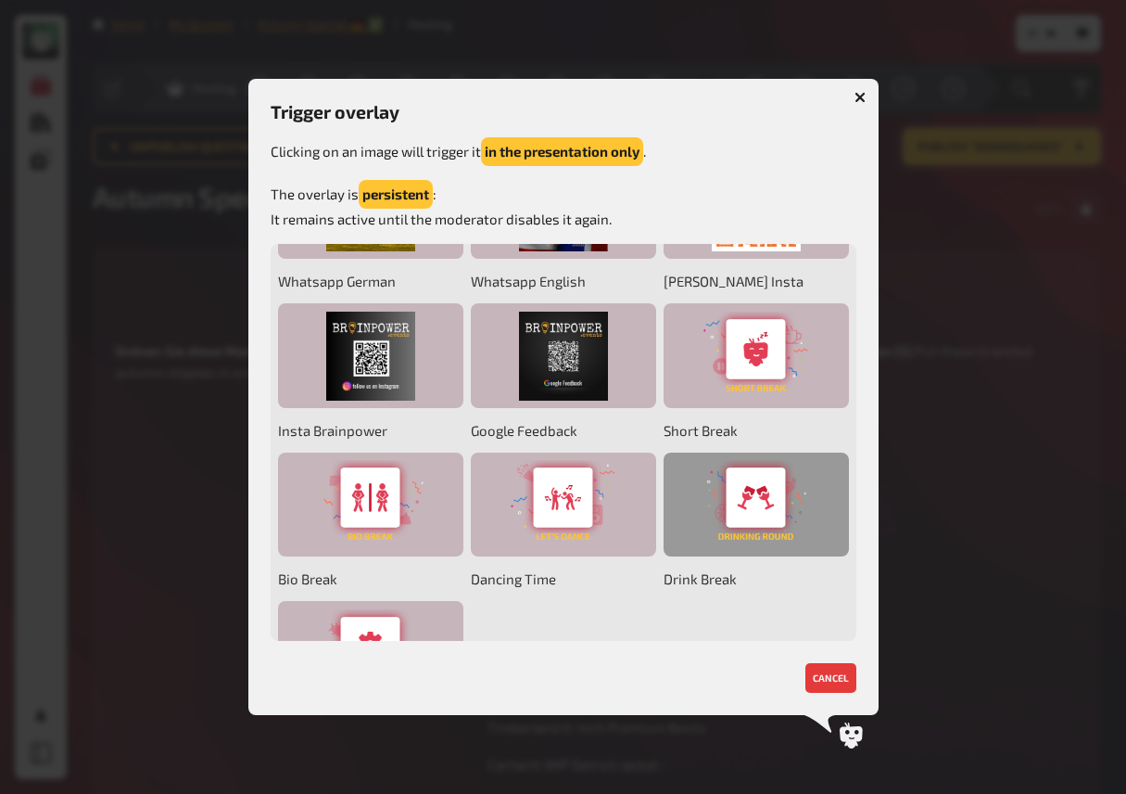
scroll to position [70, 0]
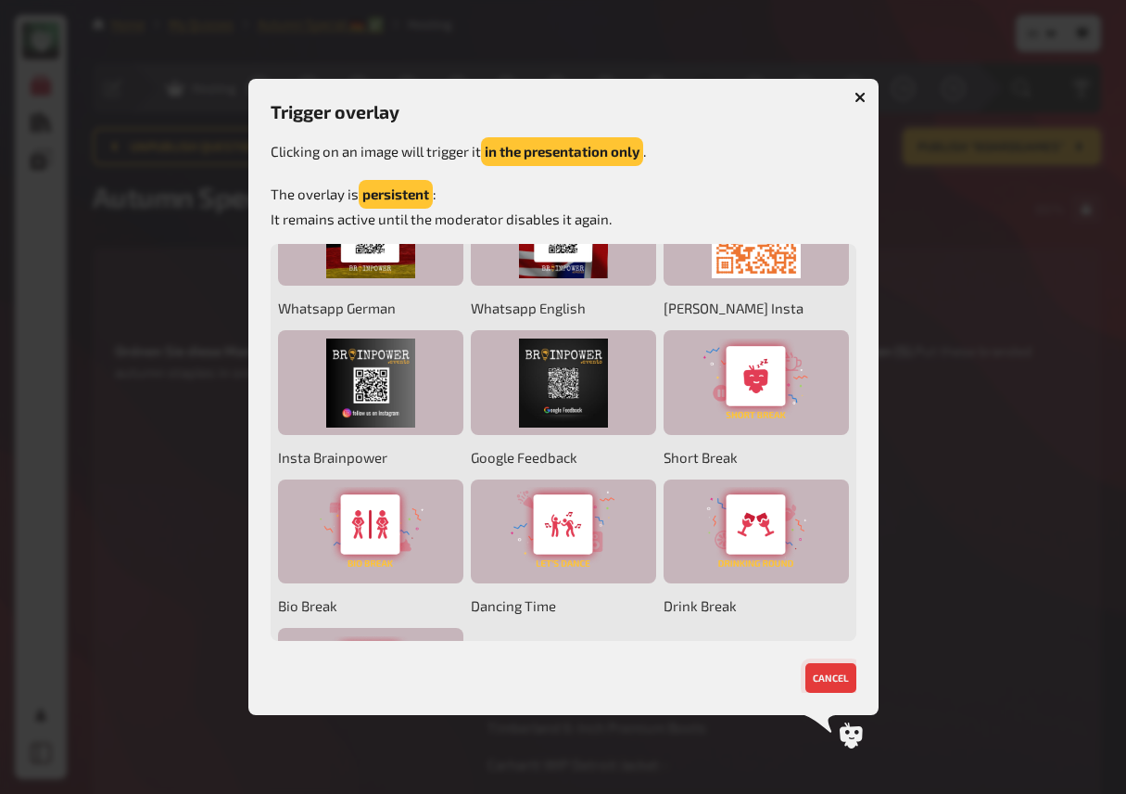
click at [836, 678] on button "cancel" at bounding box center [831, 678] width 51 height 30
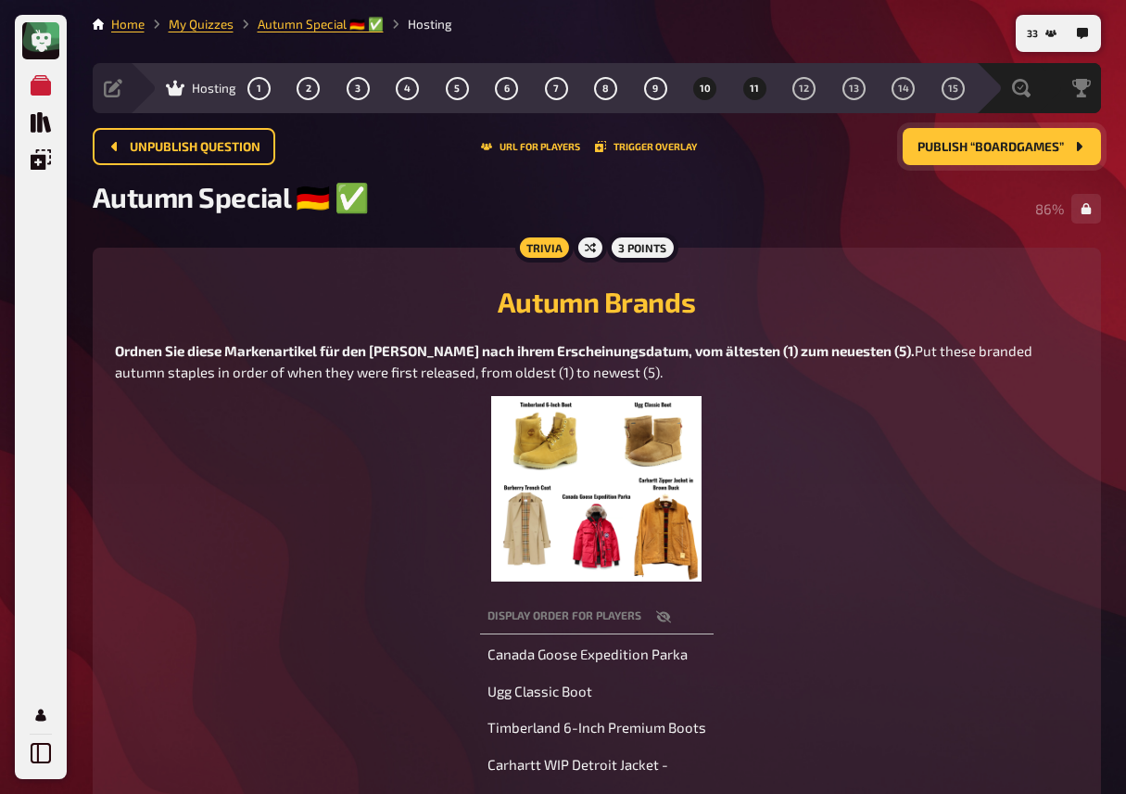
click at [756, 94] on span "11" at bounding box center [754, 88] width 9 height 10
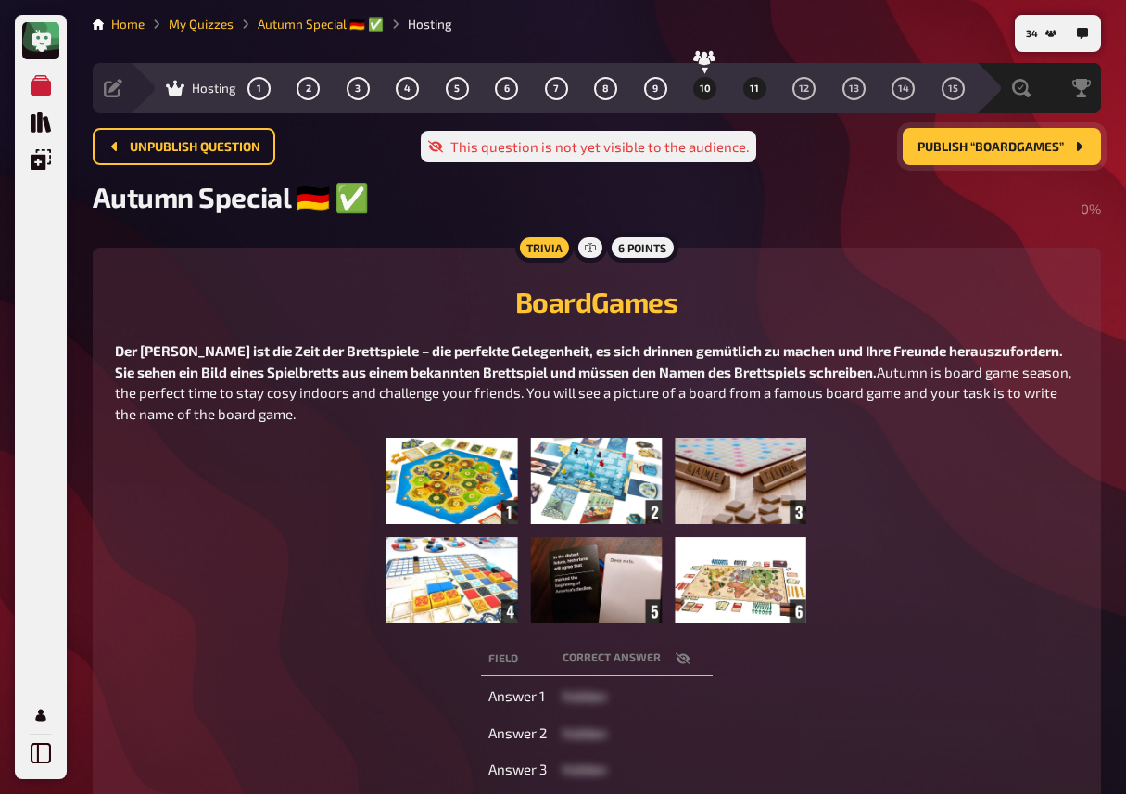
click at [706, 79] on button "10" at bounding box center [706, 88] width 30 height 30
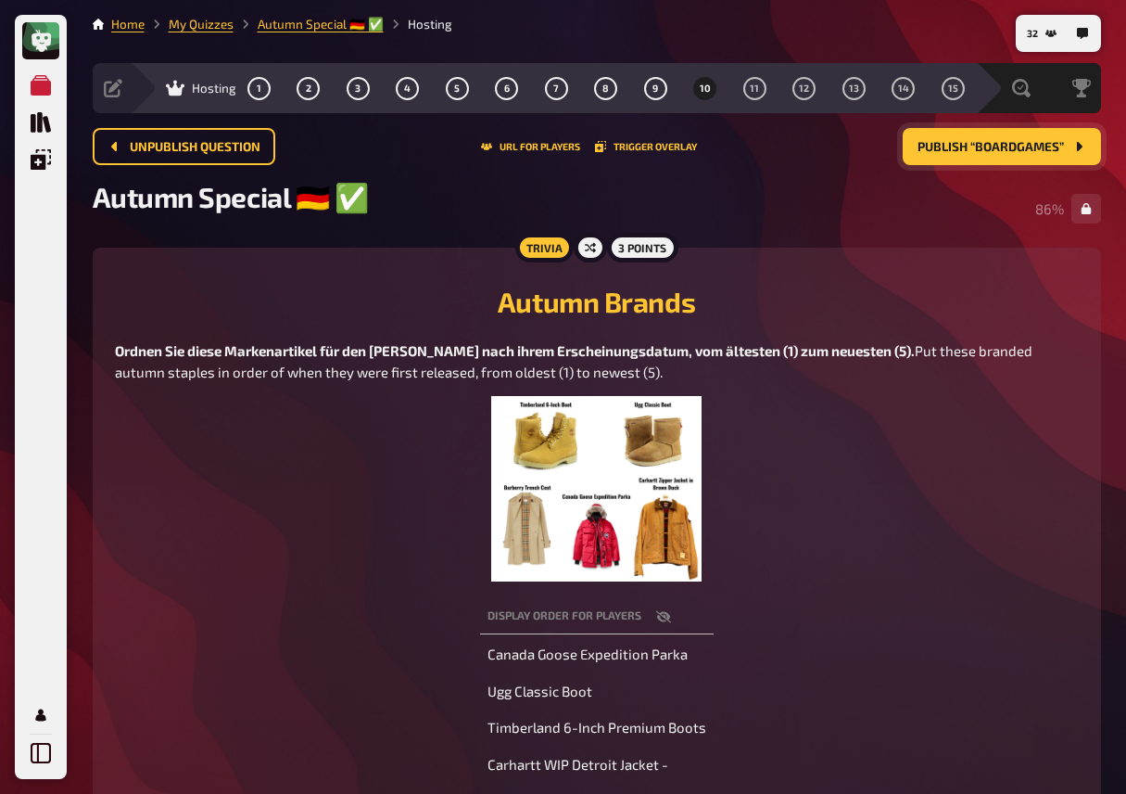
click at [393, 373] on span "Put these branded autumn staples in order of when they were first released, fro…" at bounding box center [575, 361] width 921 height 38
click at [988, 159] on button "Publish “BoardGames”" at bounding box center [1002, 146] width 198 height 37
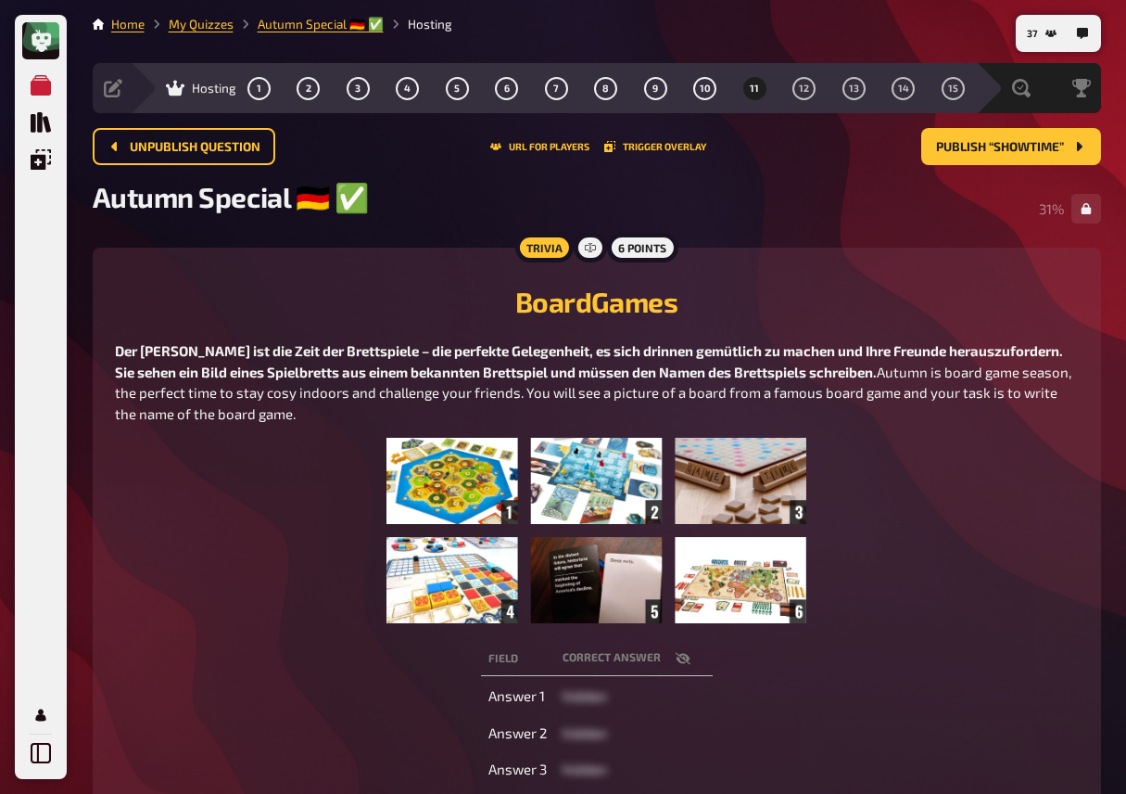
click at [232, 570] on figure at bounding box center [597, 530] width 964 height 185
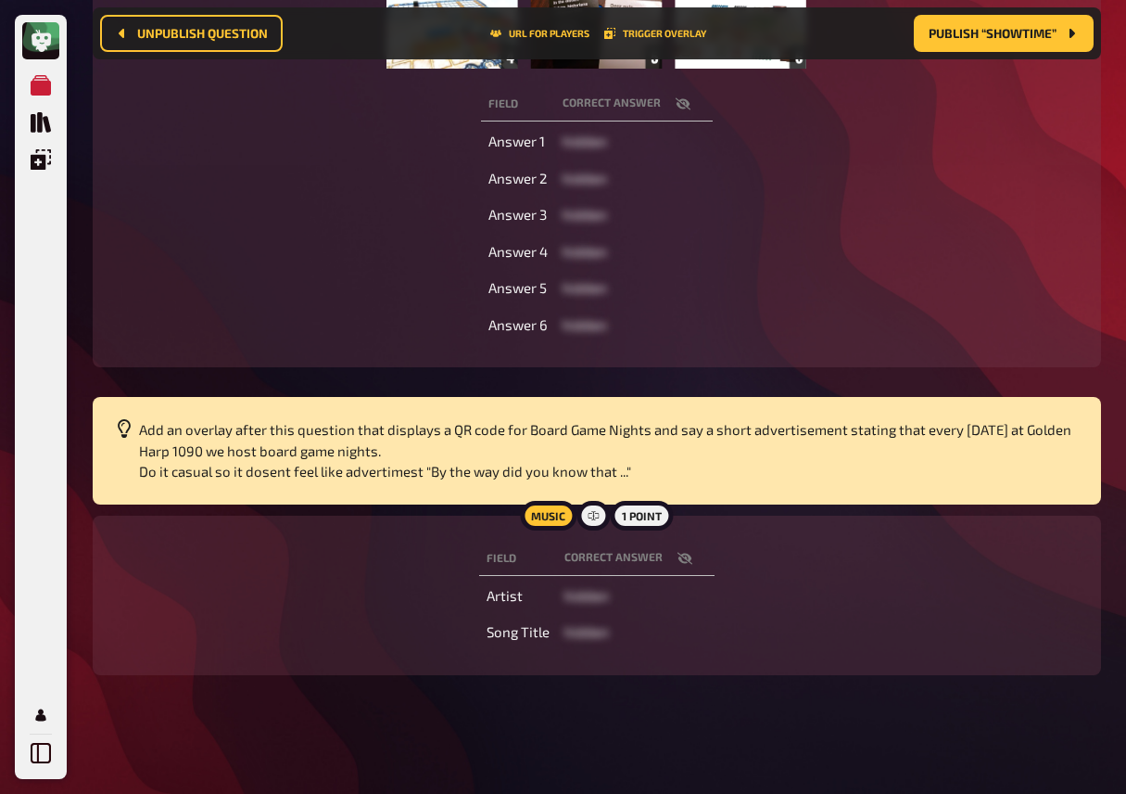
scroll to position [592, 0]
click at [683, 554] on icon "button" at bounding box center [684, 558] width 15 height 12
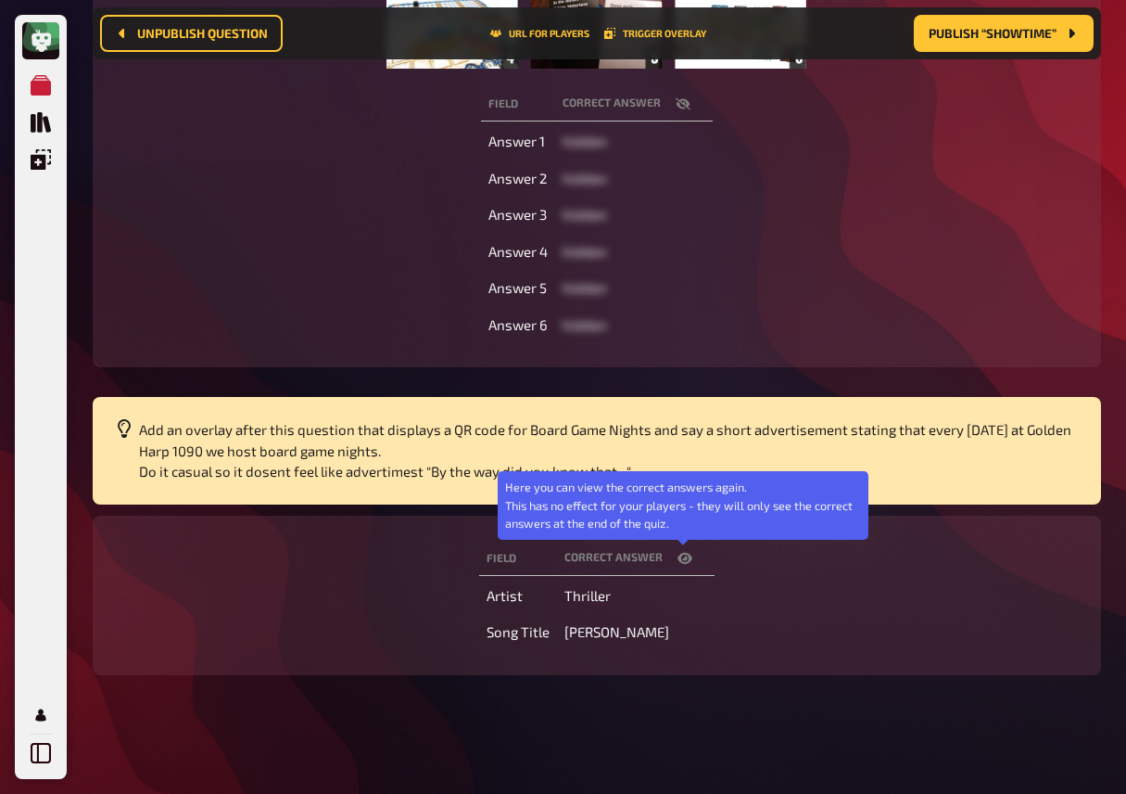
click at [683, 554] on icon "button" at bounding box center [685, 558] width 15 height 11
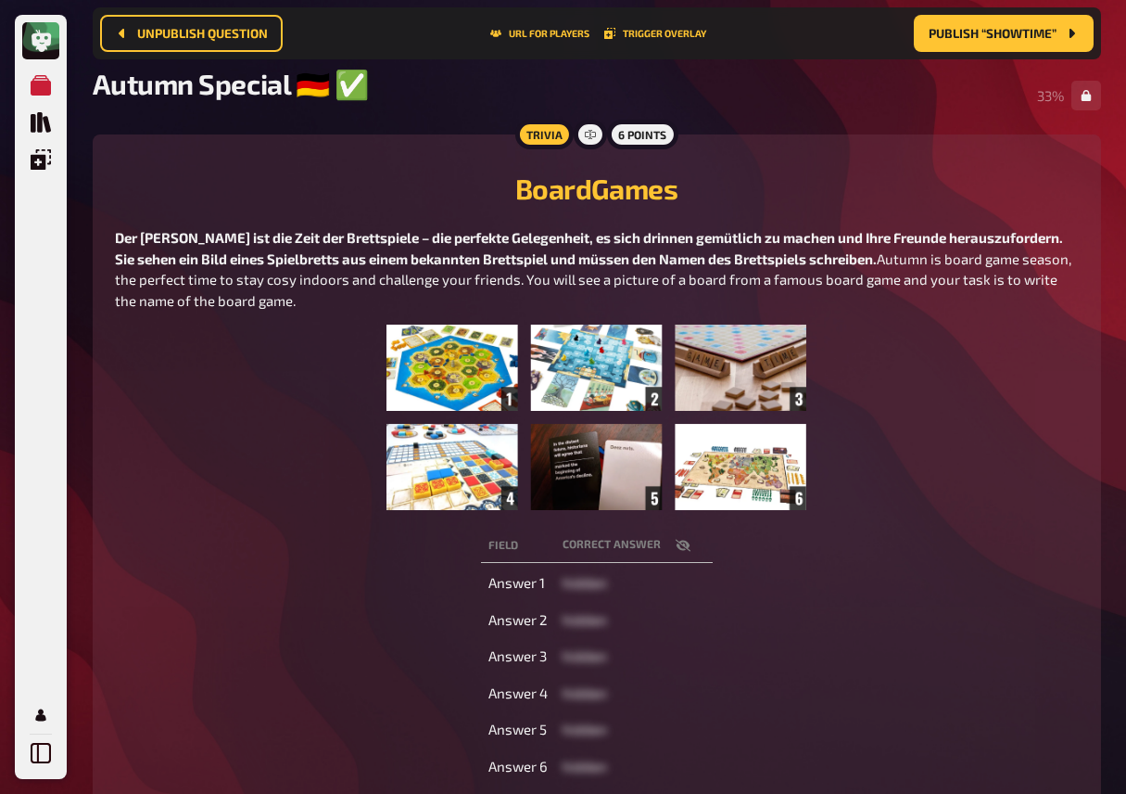
scroll to position [0, 0]
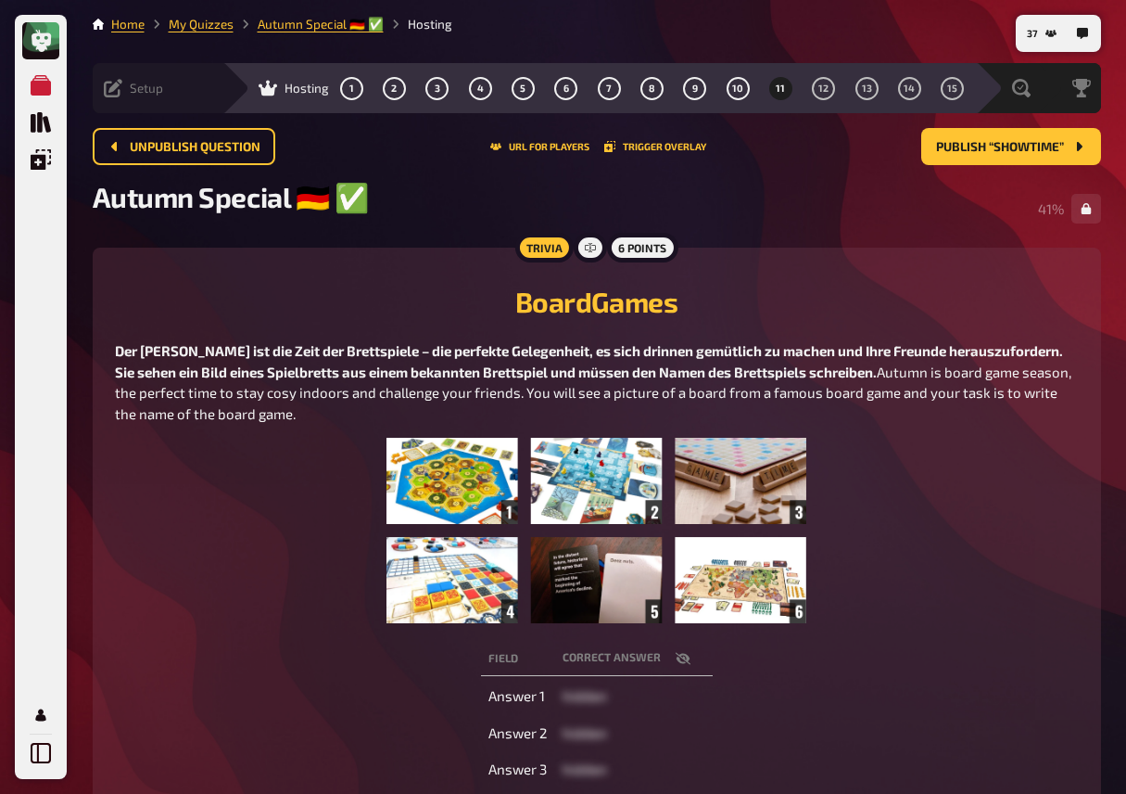
click at [111, 84] on icon at bounding box center [113, 88] width 19 height 19
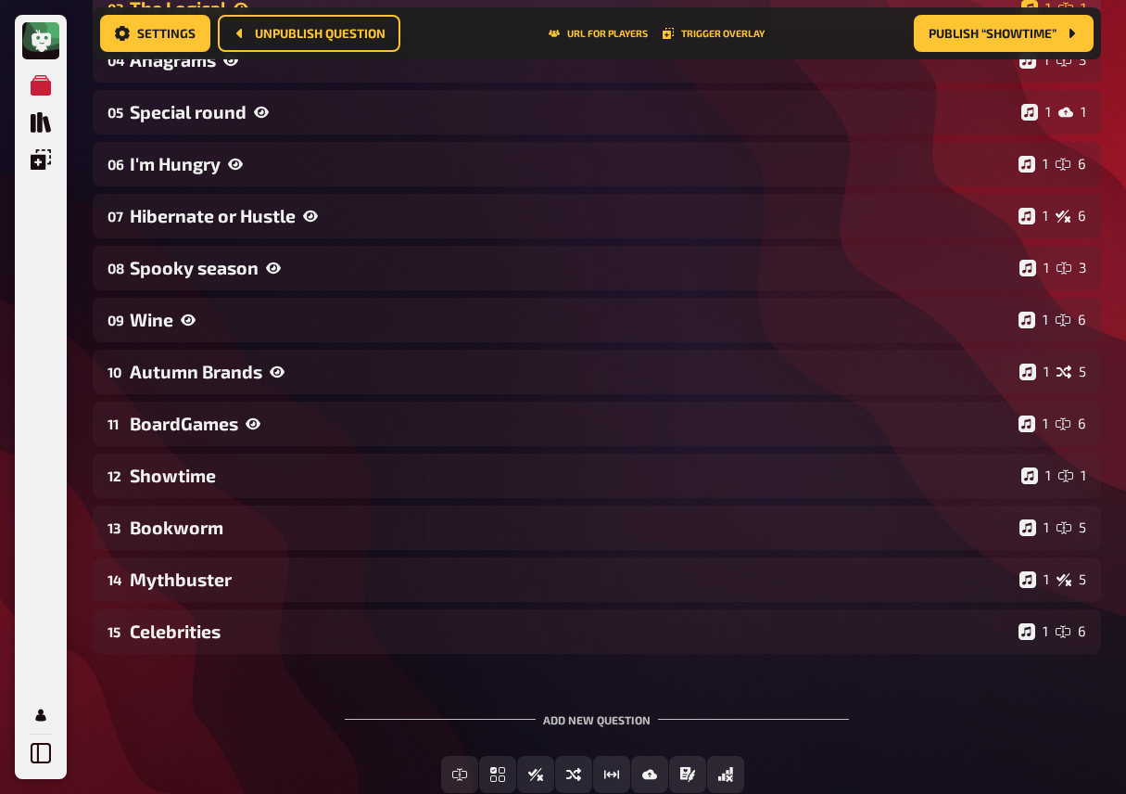
scroll to position [457, 0]
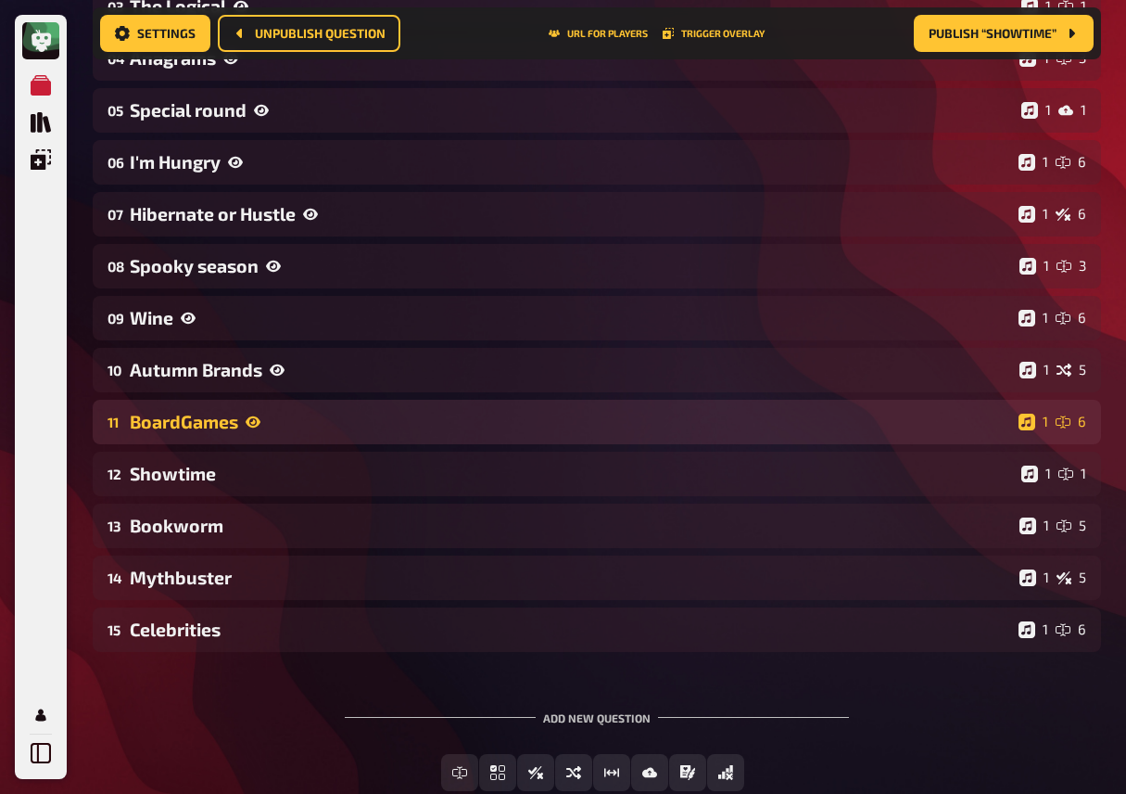
click at [227, 422] on div "BoardGames" at bounding box center [571, 421] width 882 height 21
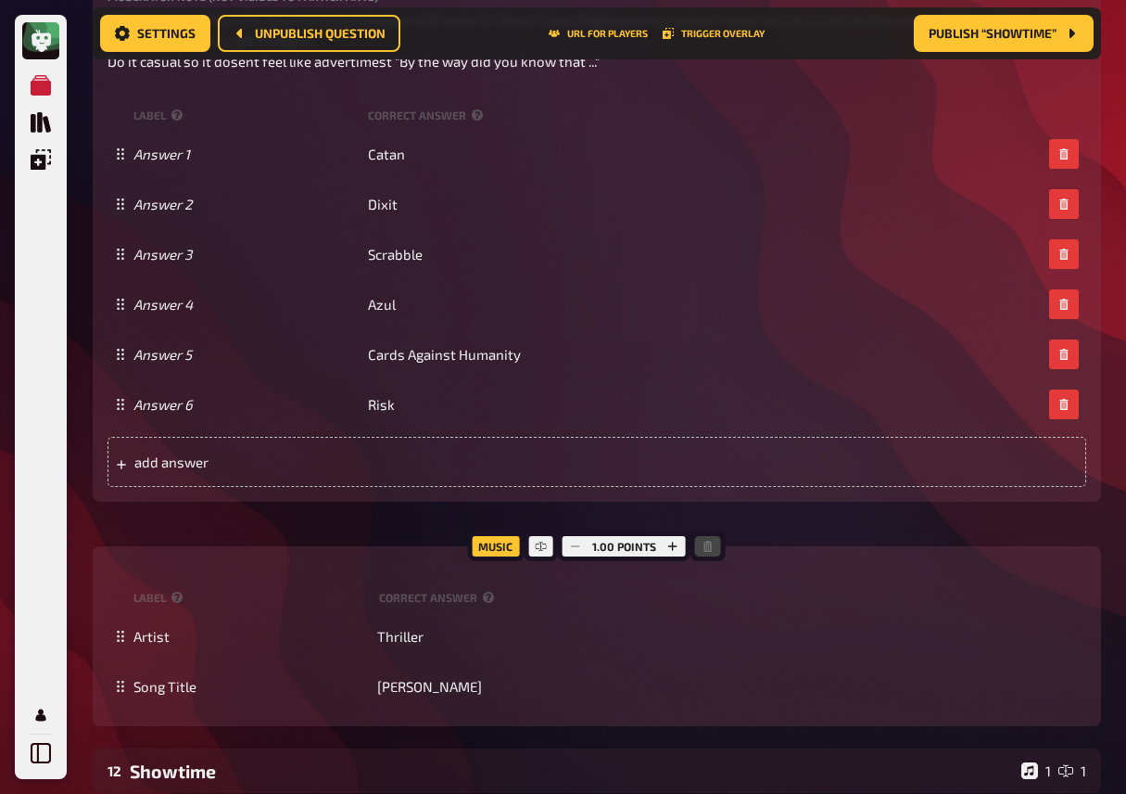
scroll to position [2082, 0]
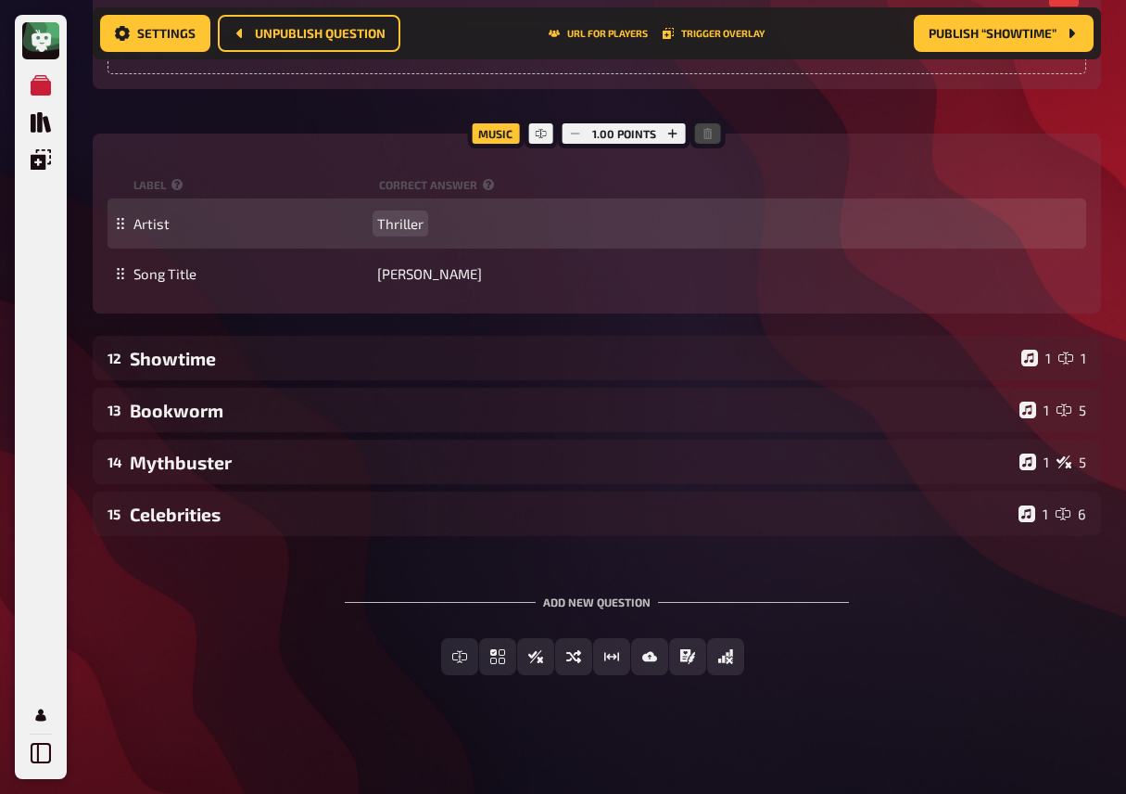
click at [397, 230] on span "Thriller" at bounding box center [400, 223] width 46 height 17
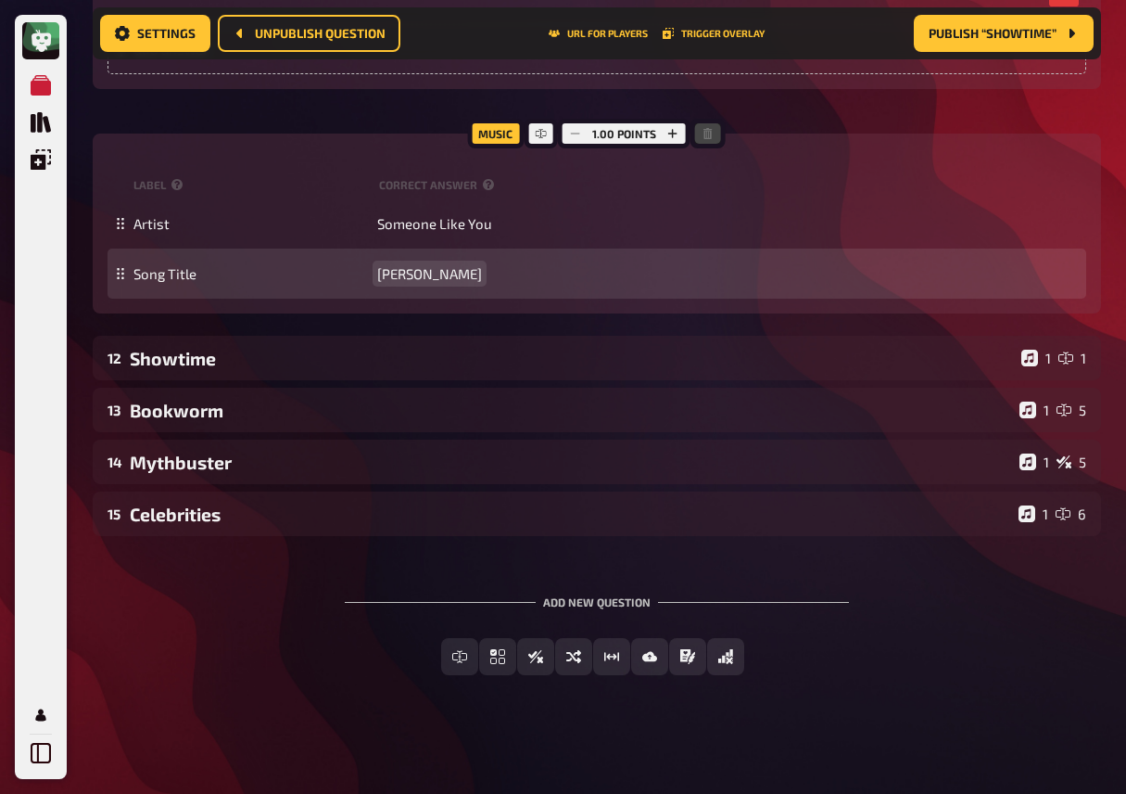
click at [431, 269] on span "[PERSON_NAME]" at bounding box center [429, 273] width 105 height 17
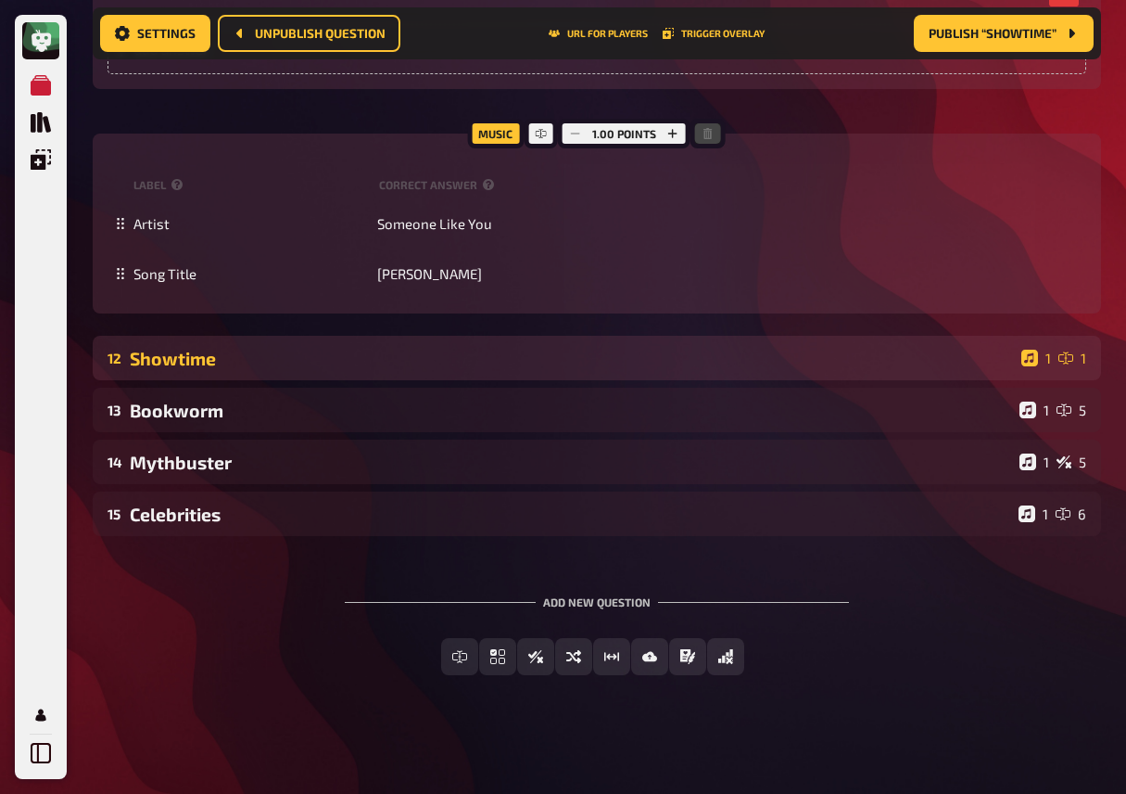
click at [453, 352] on div "Showtime" at bounding box center [572, 358] width 884 height 21
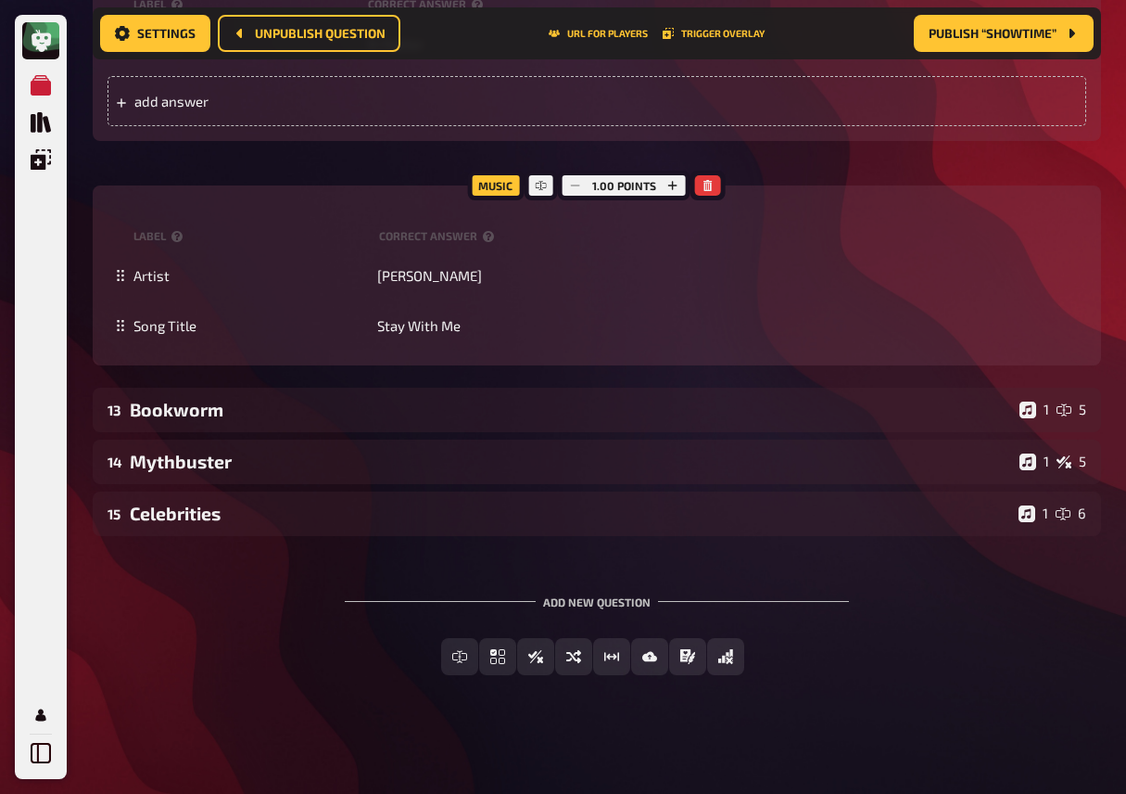
scroll to position [2796, 0]
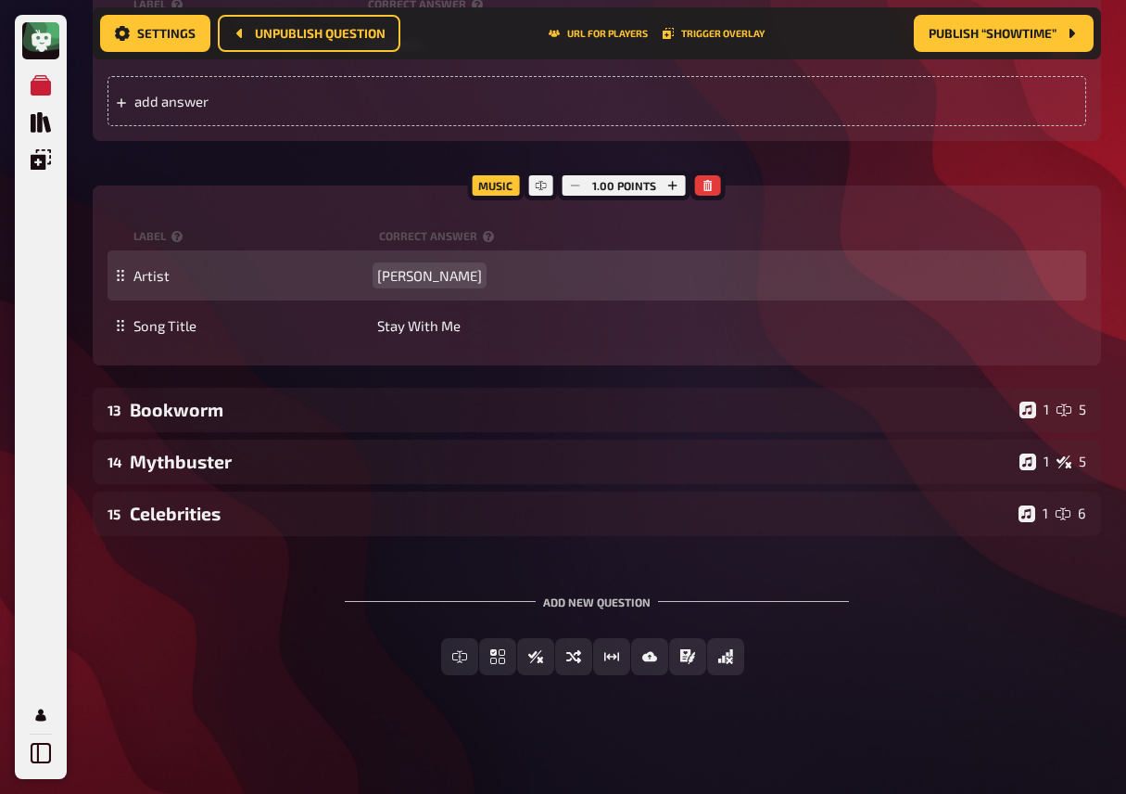
click at [414, 278] on span "[PERSON_NAME]" at bounding box center [429, 275] width 105 height 17
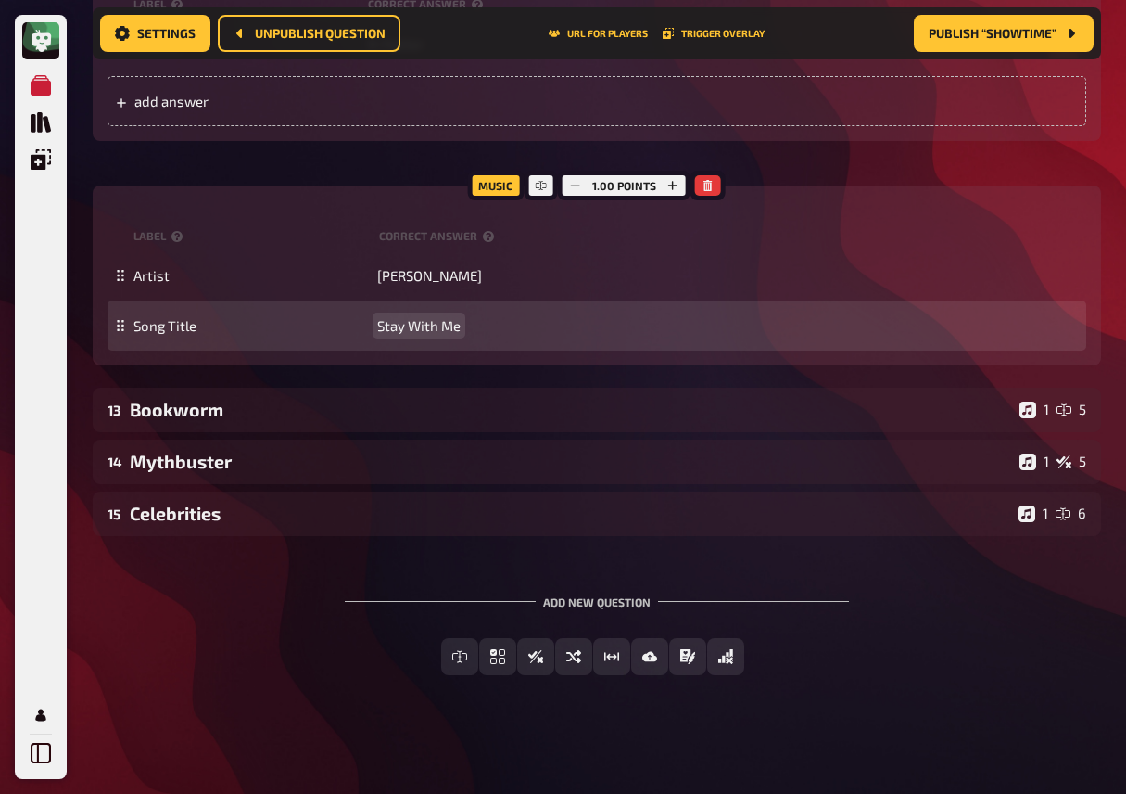
click at [413, 327] on span "Stay With Me" at bounding box center [418, 325] width 83 height 17
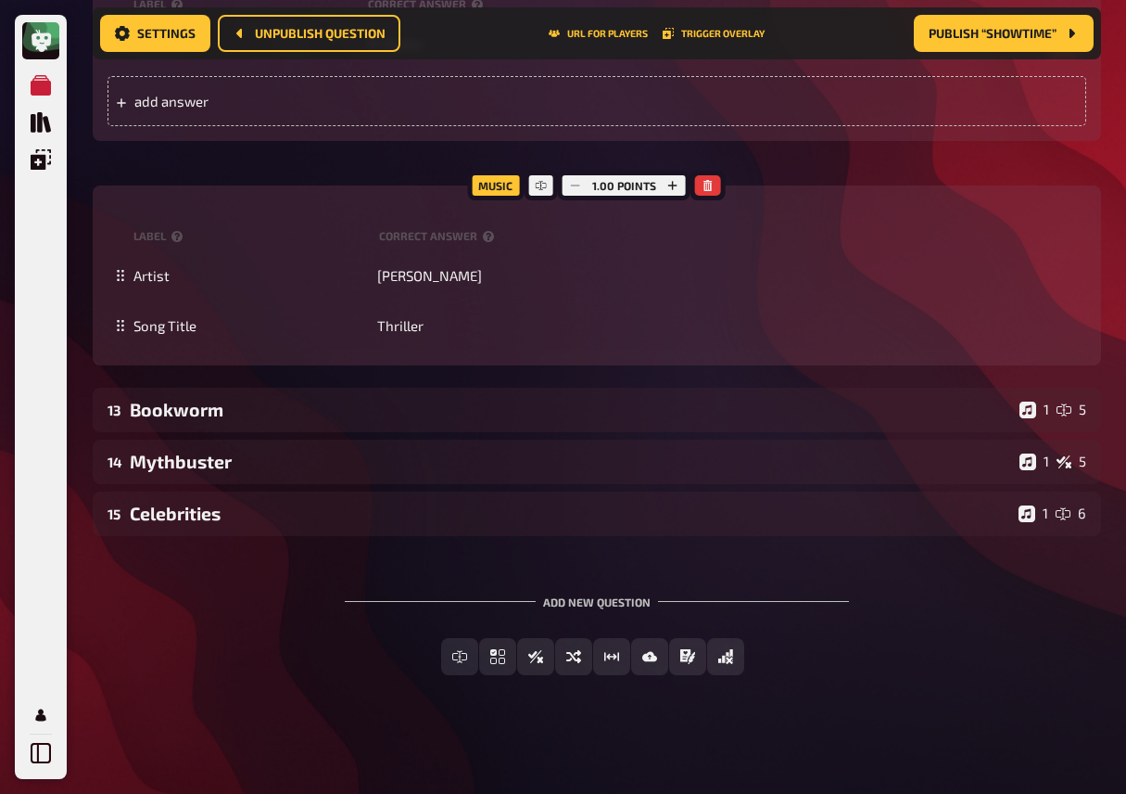
click at [309, 623] on div "Add new question Free Text Input Multiple Choice True / False Sorting Question …" at bounding box center [597, 635] width 1009 height 139
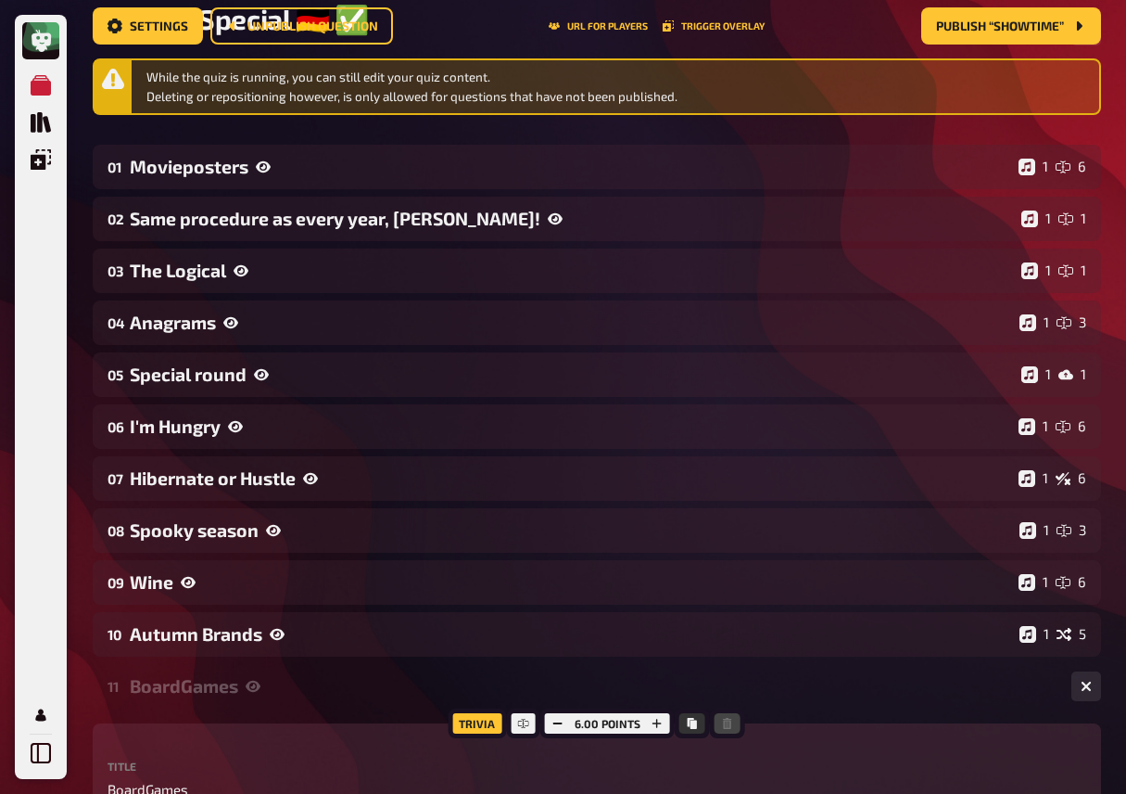
scroll to position [0, 0]
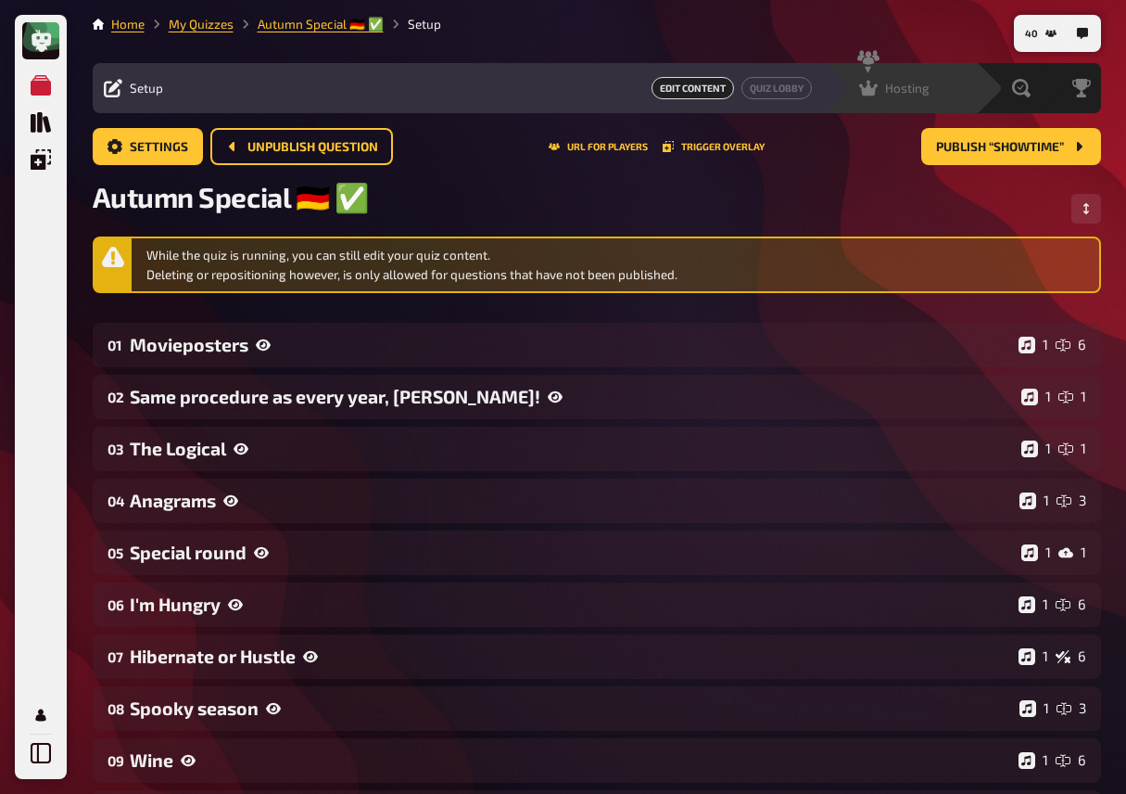
click at [900, 77] on div "Hosting undefined" at bounding box center [899, 88] width 153 height 50
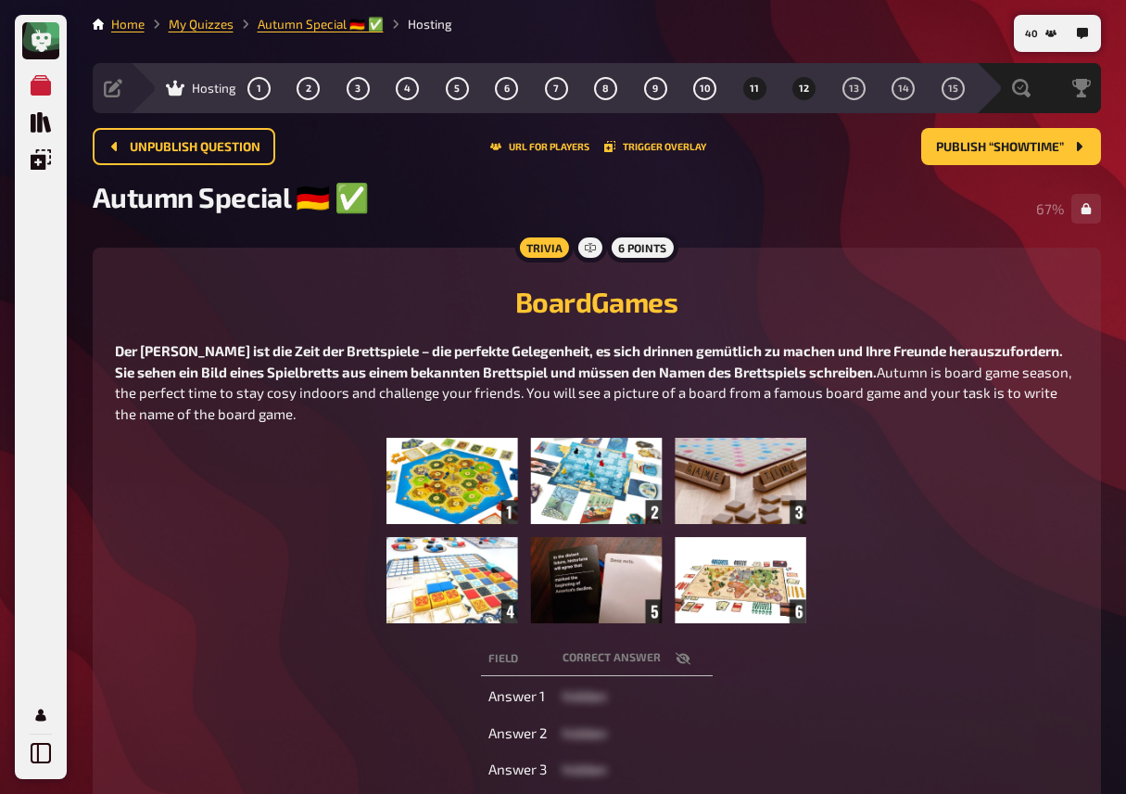
click at [807, 92] on span "12" at bounding box center [804, 88] width 10 height 10
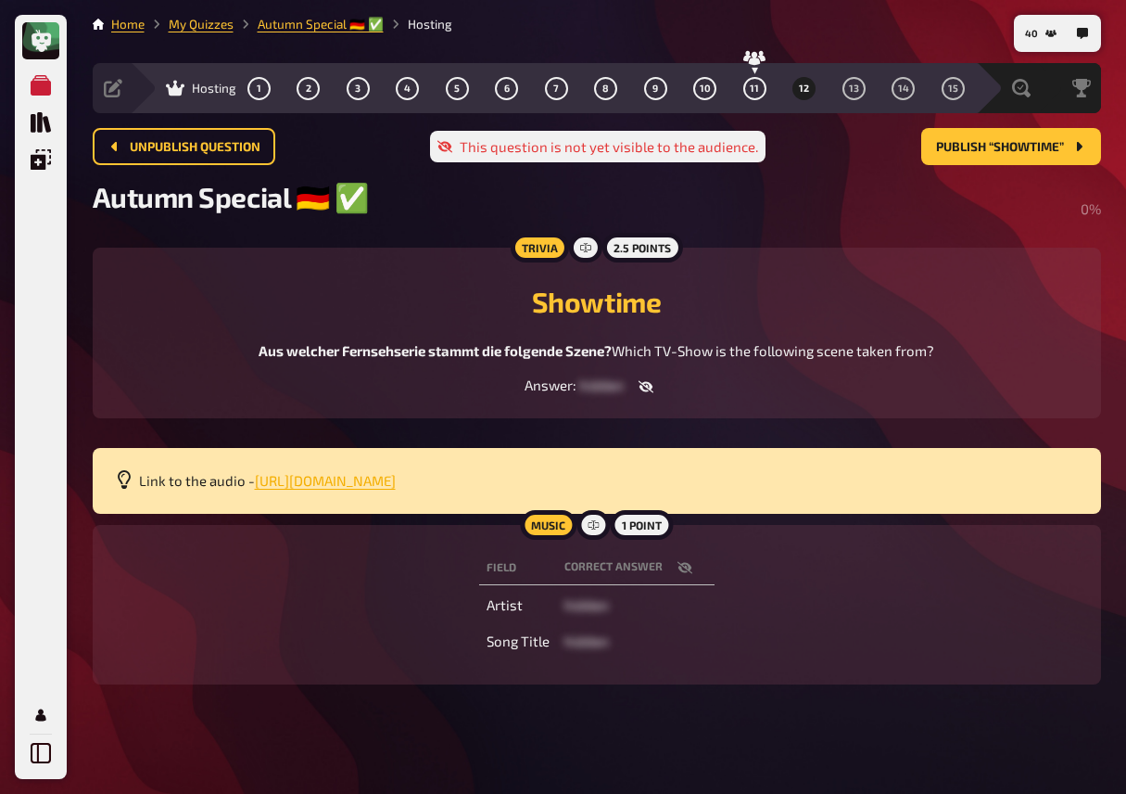
click at [396, 489] on span "[URL][DOMAIN_NAME]" at bounding box center [325, 480] width 141 height 17
click at [756, 87] on span "11" at bounding box center [754, 88] width 9 height 10
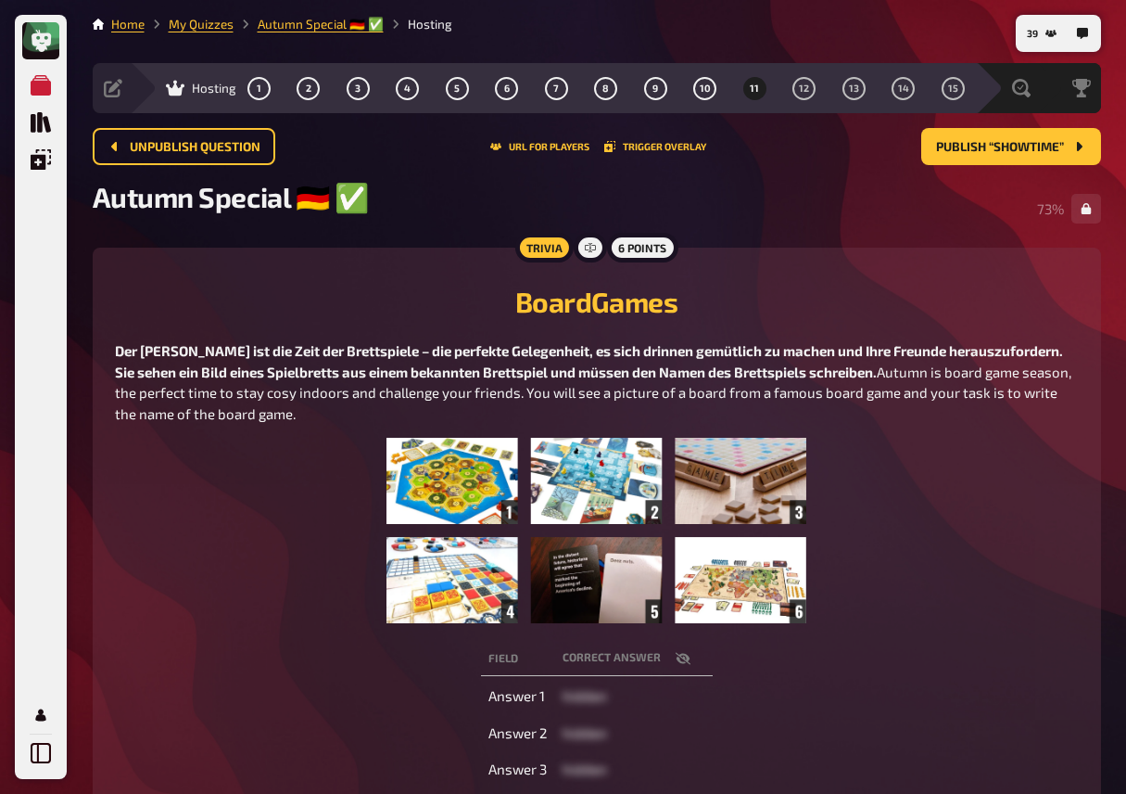
click at [269, 574] on figure at bounding box center [597, 530] width 964 height 185
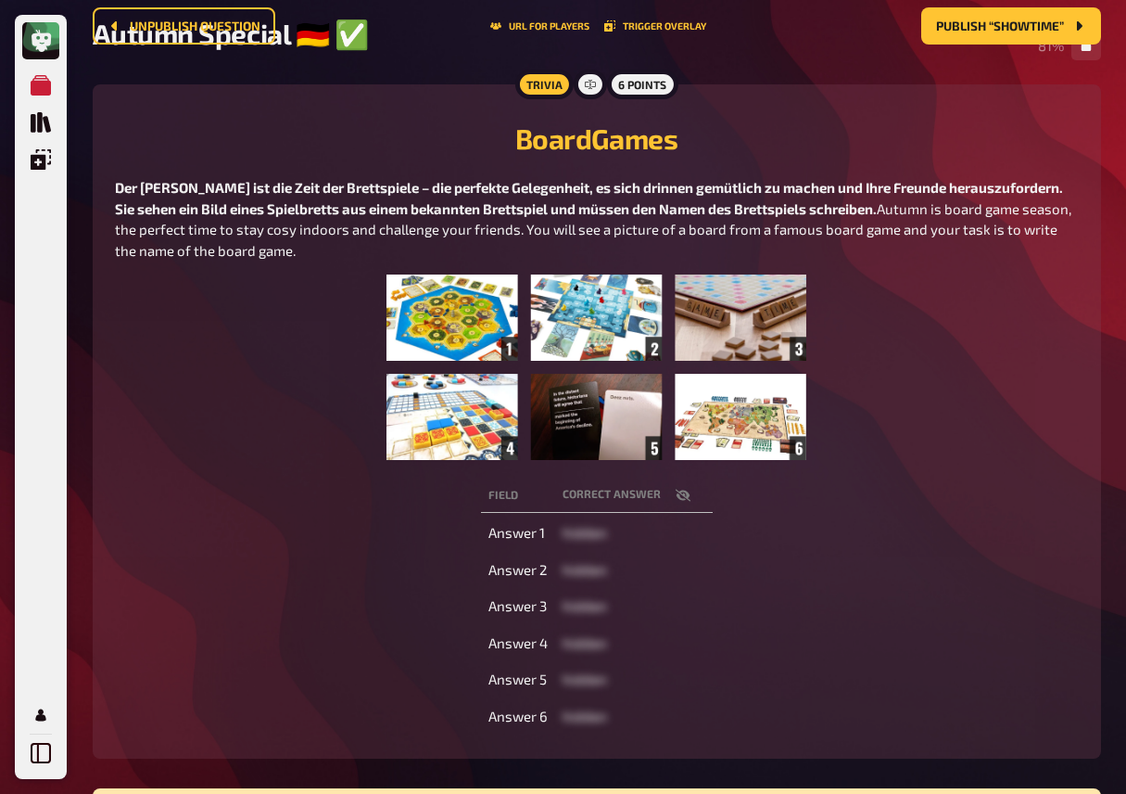
scroll to position [169, 0]
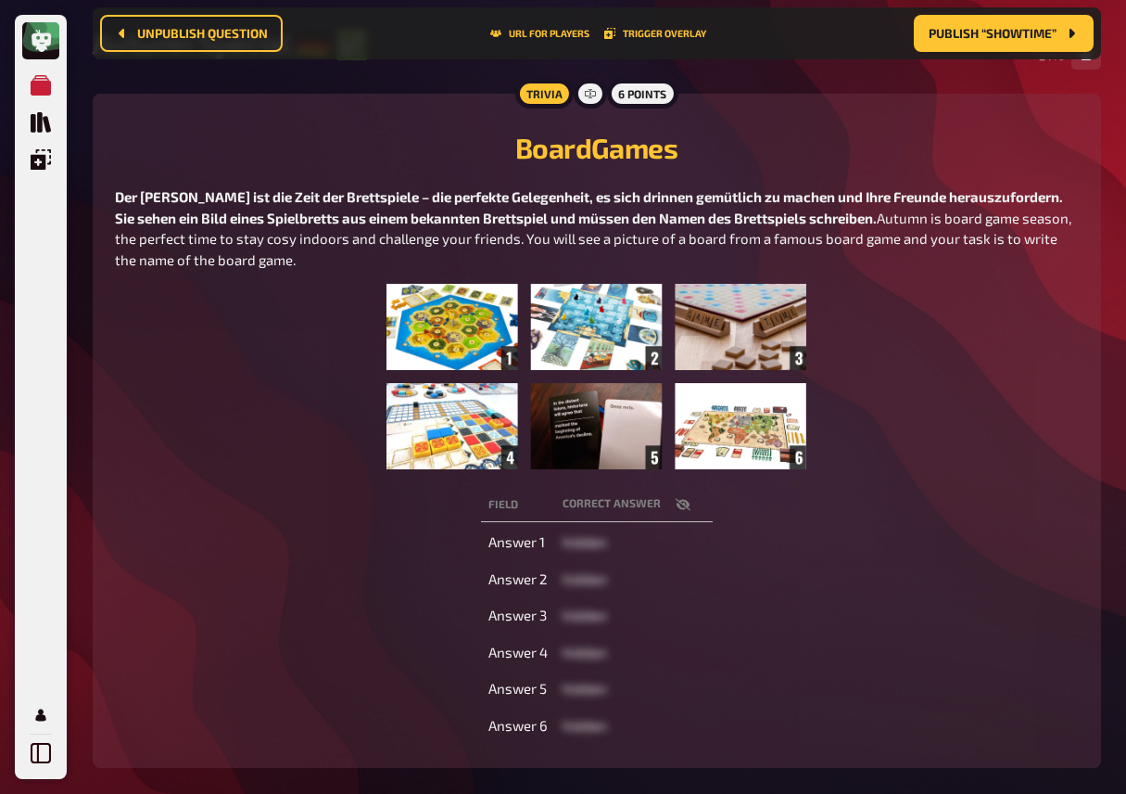
click at [680, 512] on icon "button" at bounding box center [683, 504] width 15 height 15
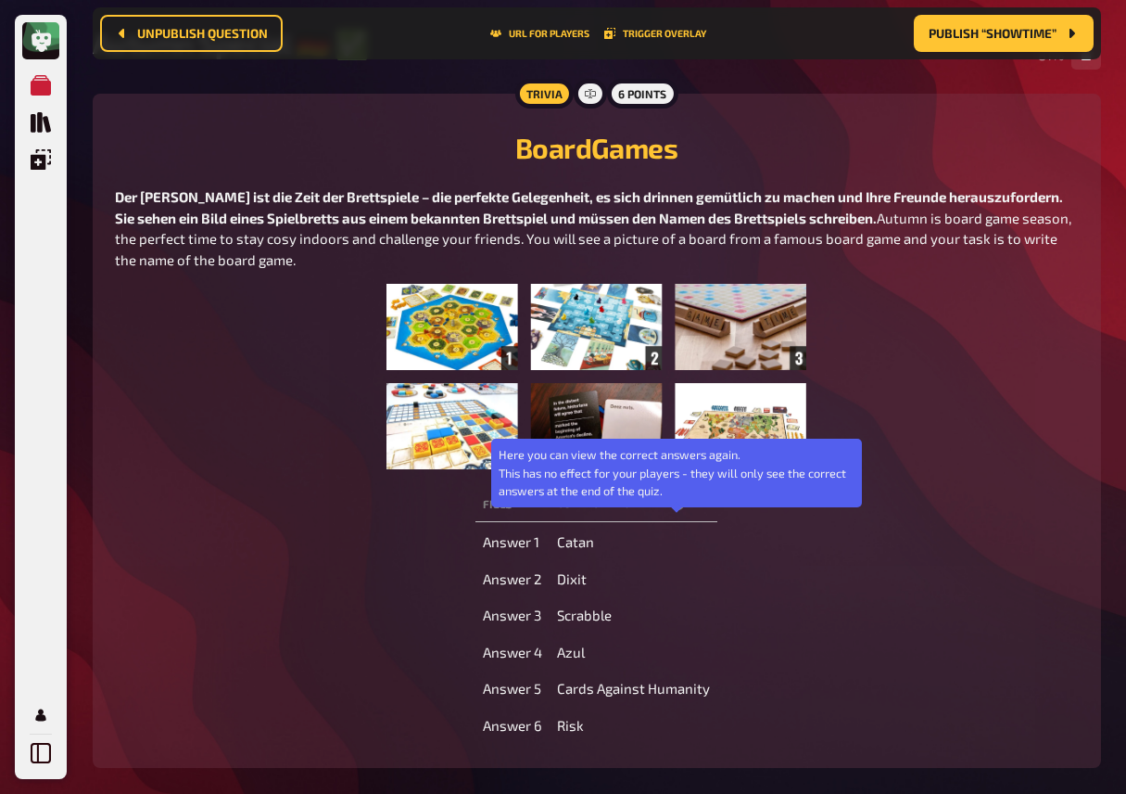
click at [680, 510] on icon "button" at bounding box center [677, 504] width 15 height 11
click at [680, 512] on icon "button" at bounding box center [683, 504] width 15 height 15
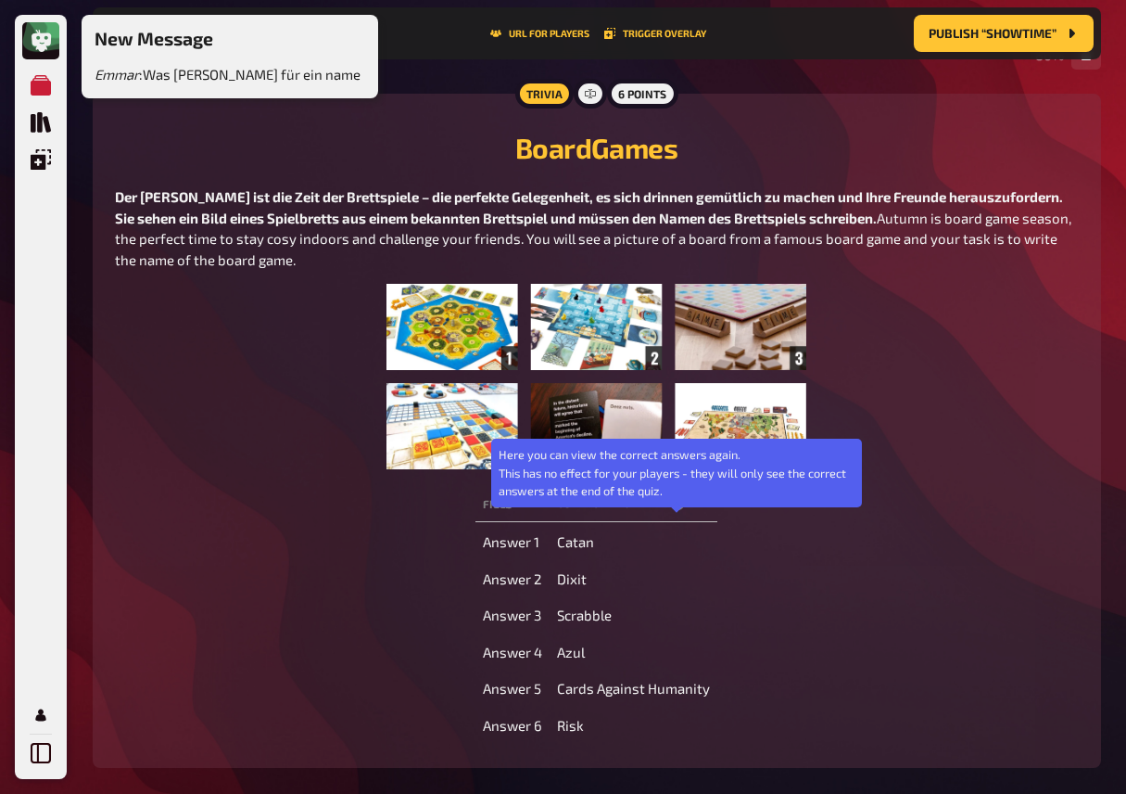
click at [680, 510] on icon "button" at bounding box center [677, 504] width 15 height 11
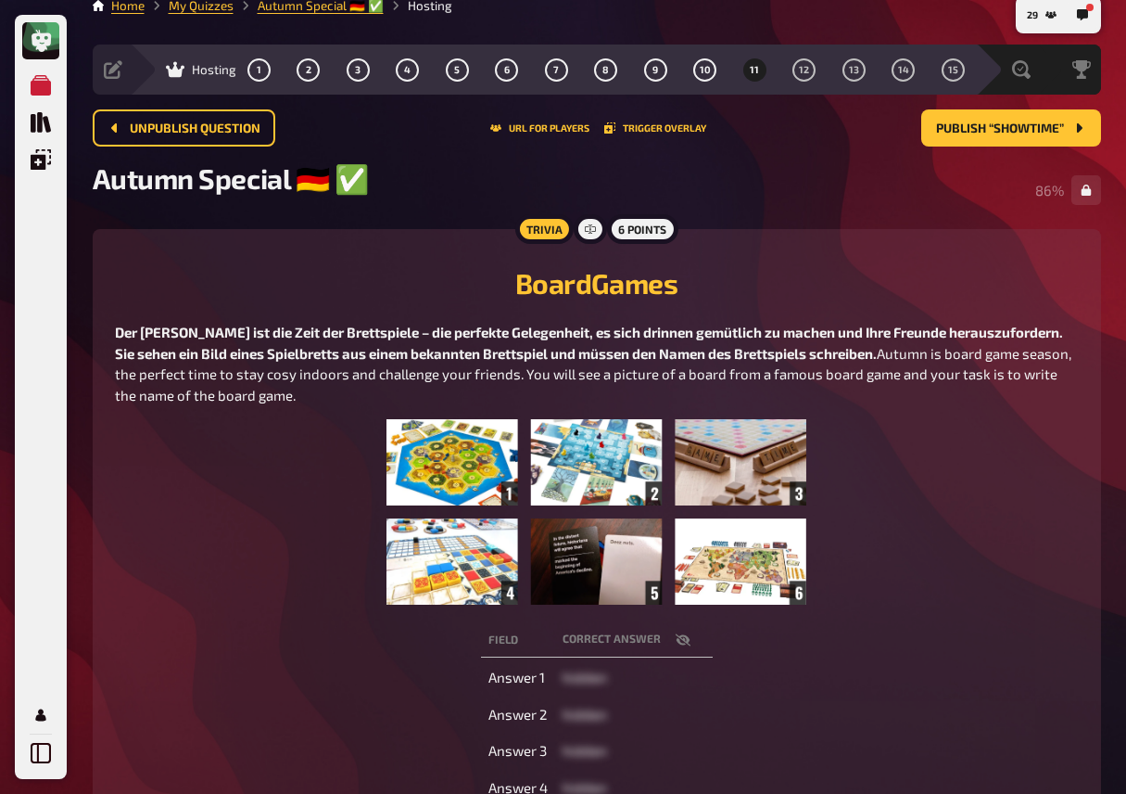
scroll to position [0, 0]
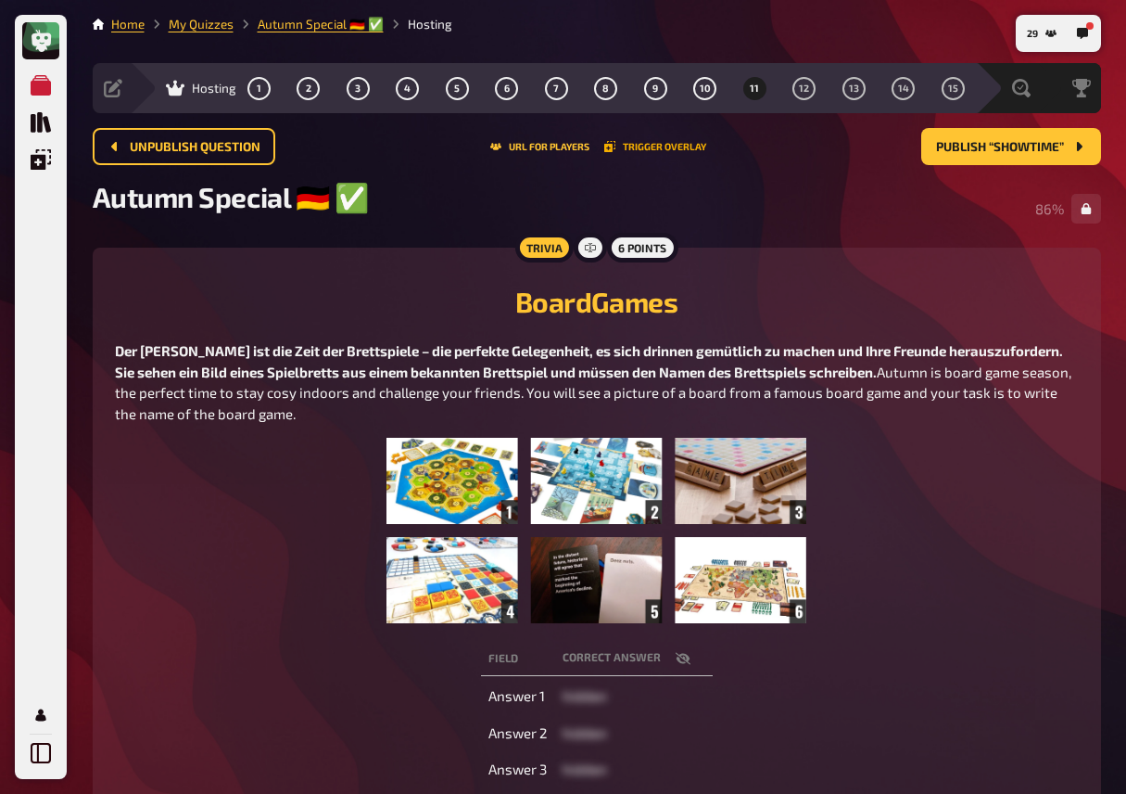
click at [645, 148] on button "Trigger Overlay" at bounding box center [655, 146] width 102 height 11
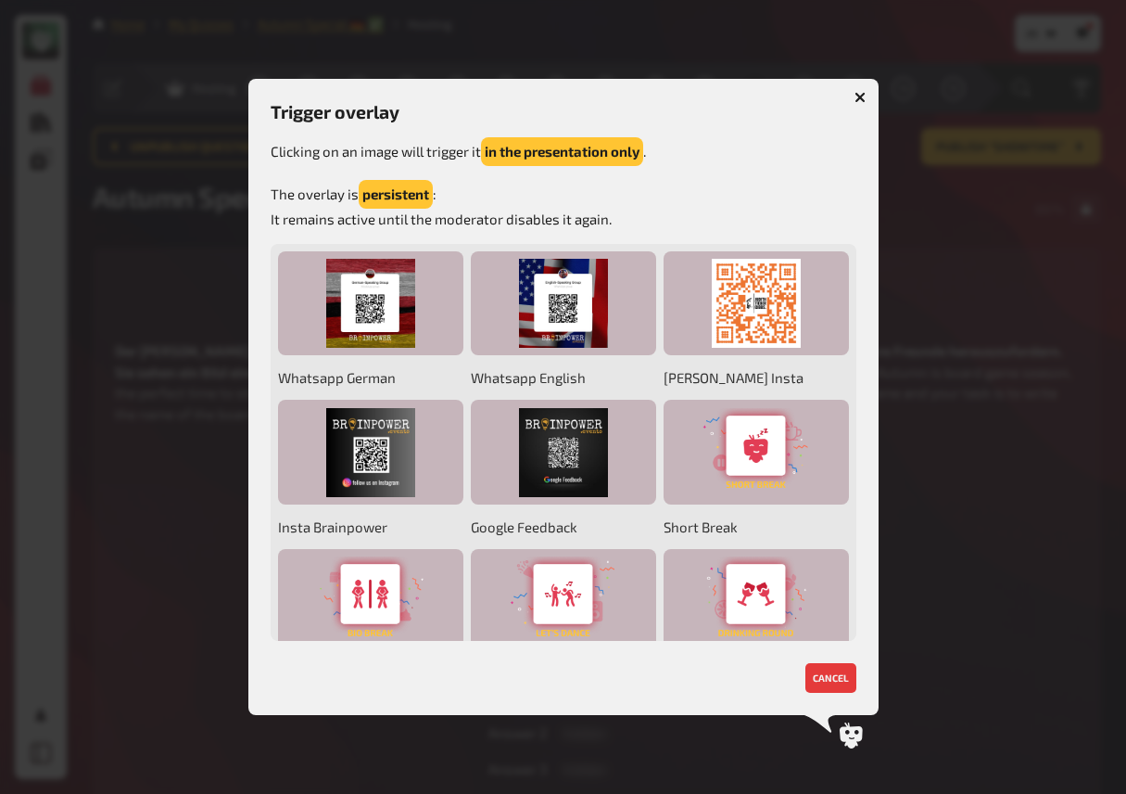
click at [856, 95] on icon "button" at bounding box center [860, 98] width 18 height 18
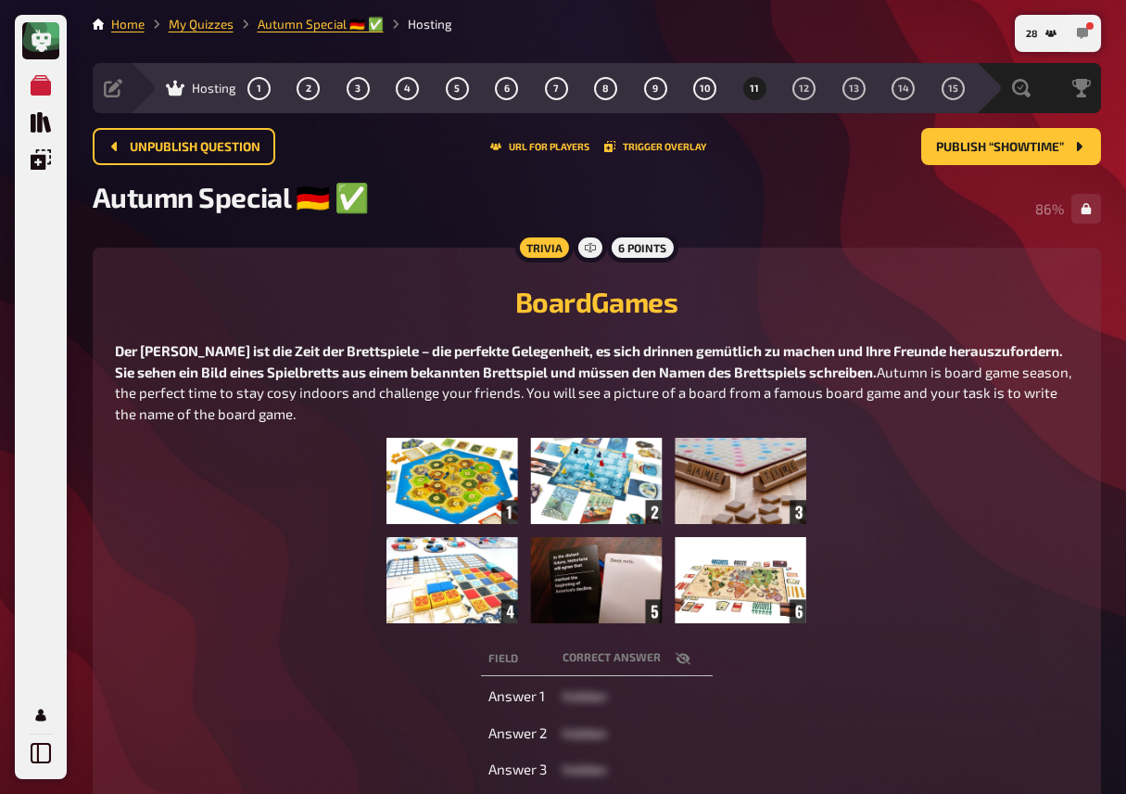
click at [1086, 24] on button "button" at bounding box center [1083, 34] width 30 height 30
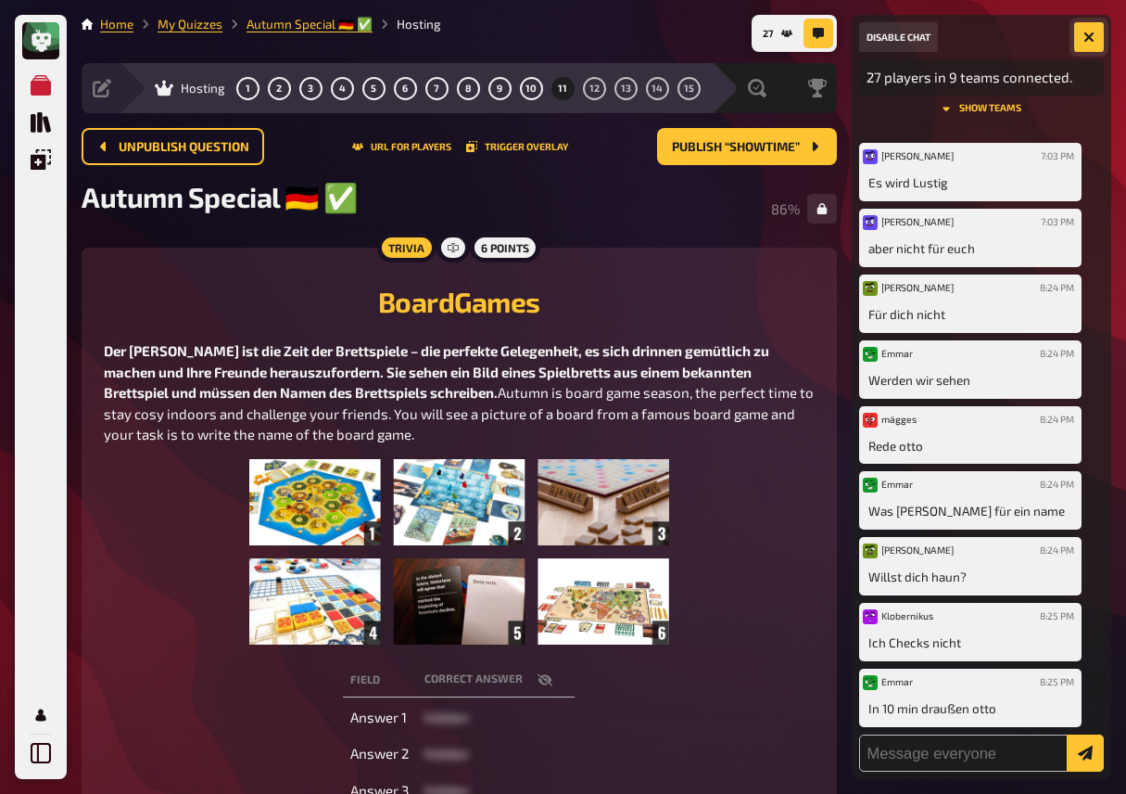
click at [1082, 38] on button "button" at bounding box center [1089, 37] width 30 height 30
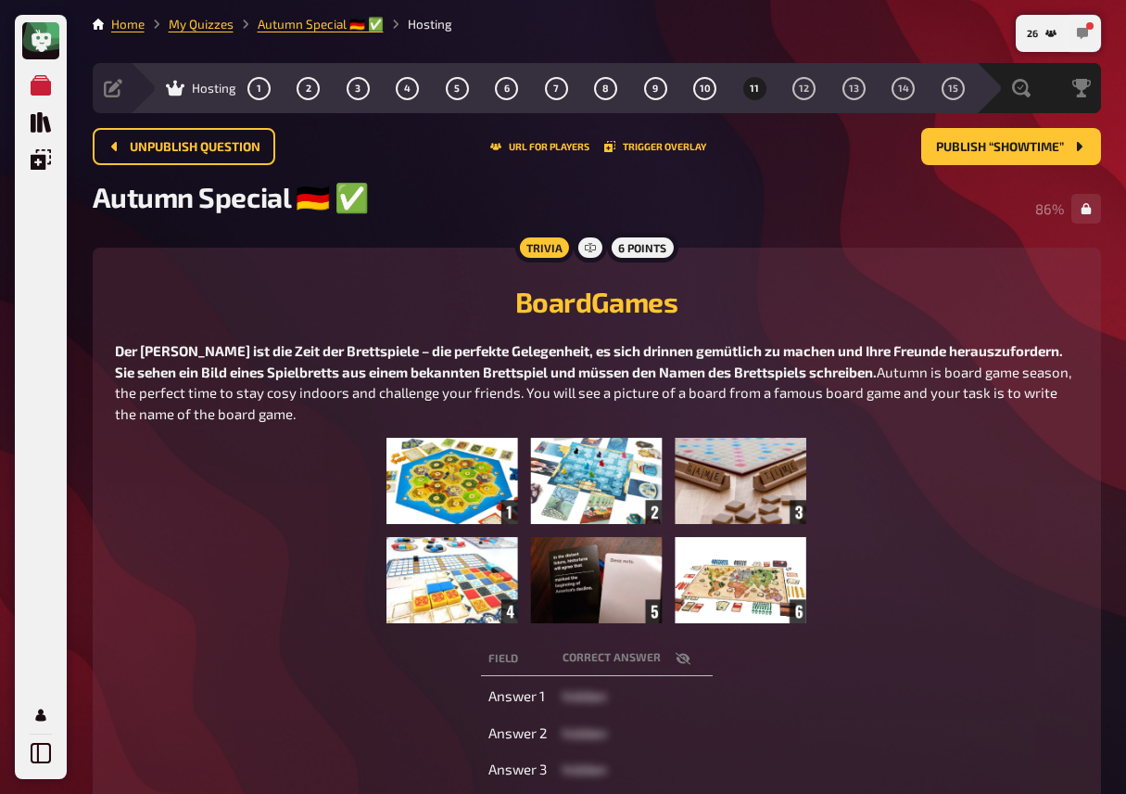
click at [1084, 32] on icon "button" at bounding box center [1082, 33] width 11 height 11
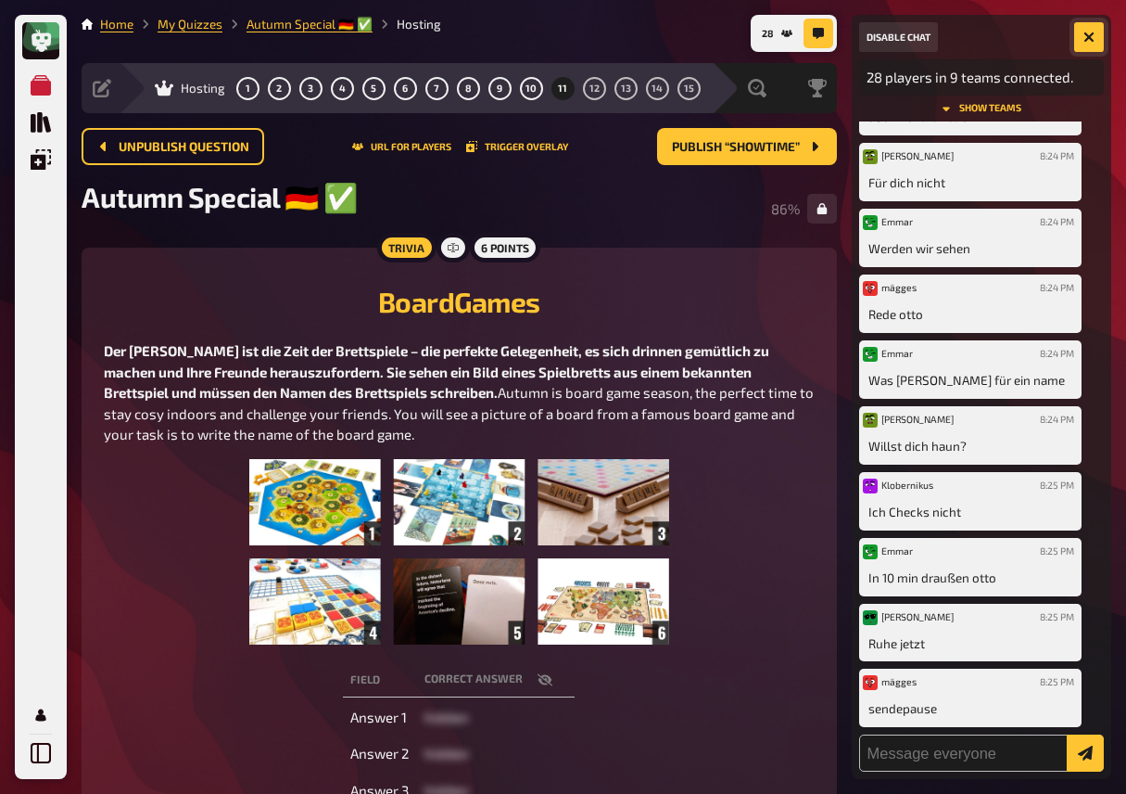
scroll to position [175, 0]
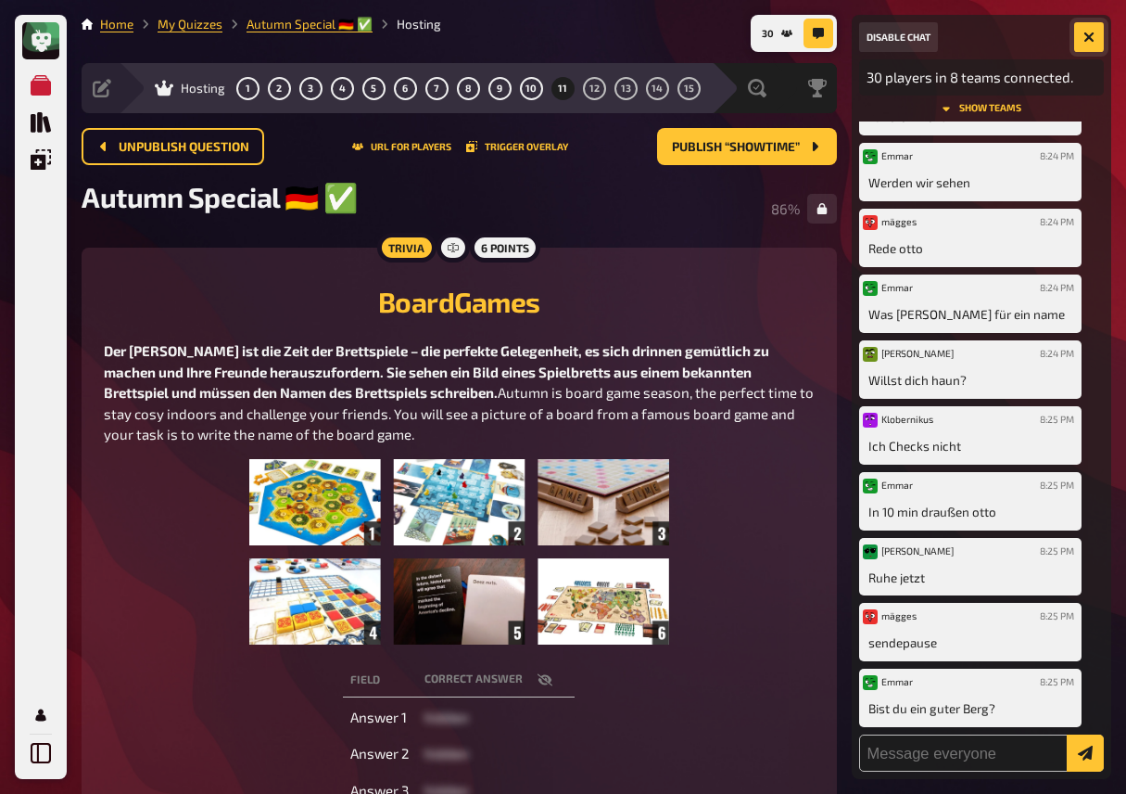
click at [1093, 44] on button "button" at bounding box center [1089, 37] width 30 height 30
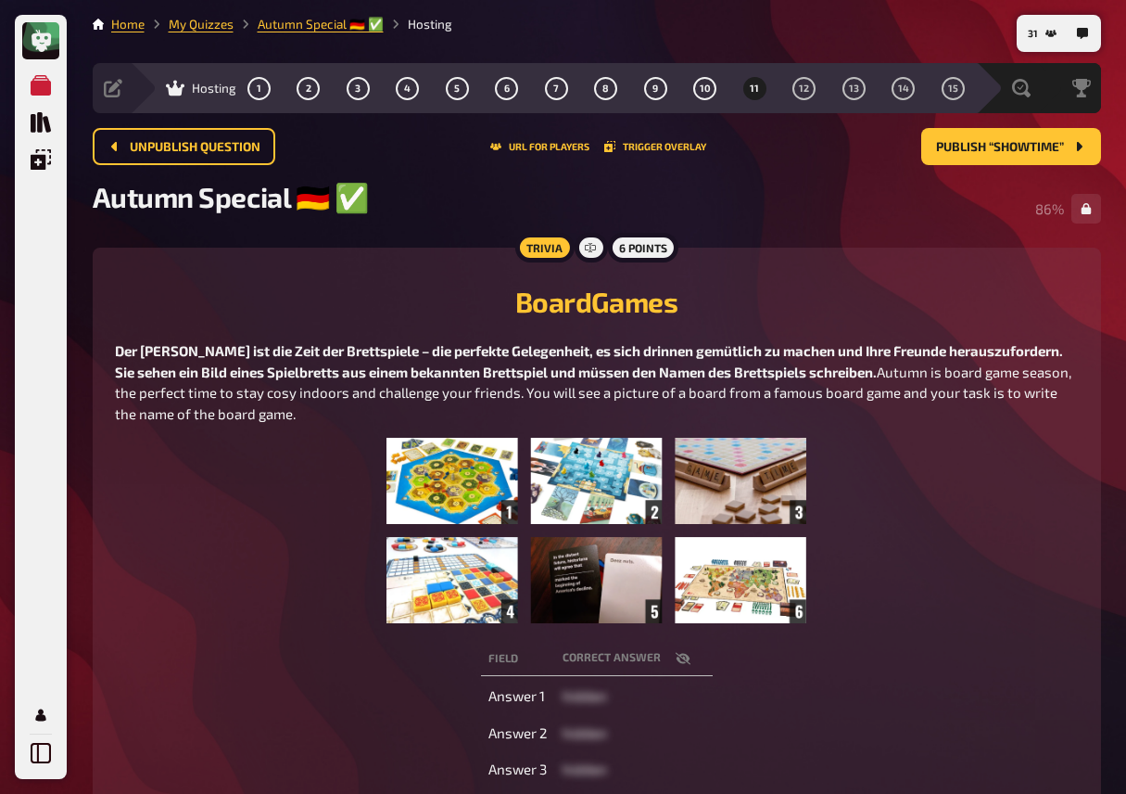
click at [280, 543] on figure at bounding box center [597, 530] width 964 height 185
click at [1005, 144] on span "Publish “Showtime”" at bounding box center [1000, 147] width 128 height 13
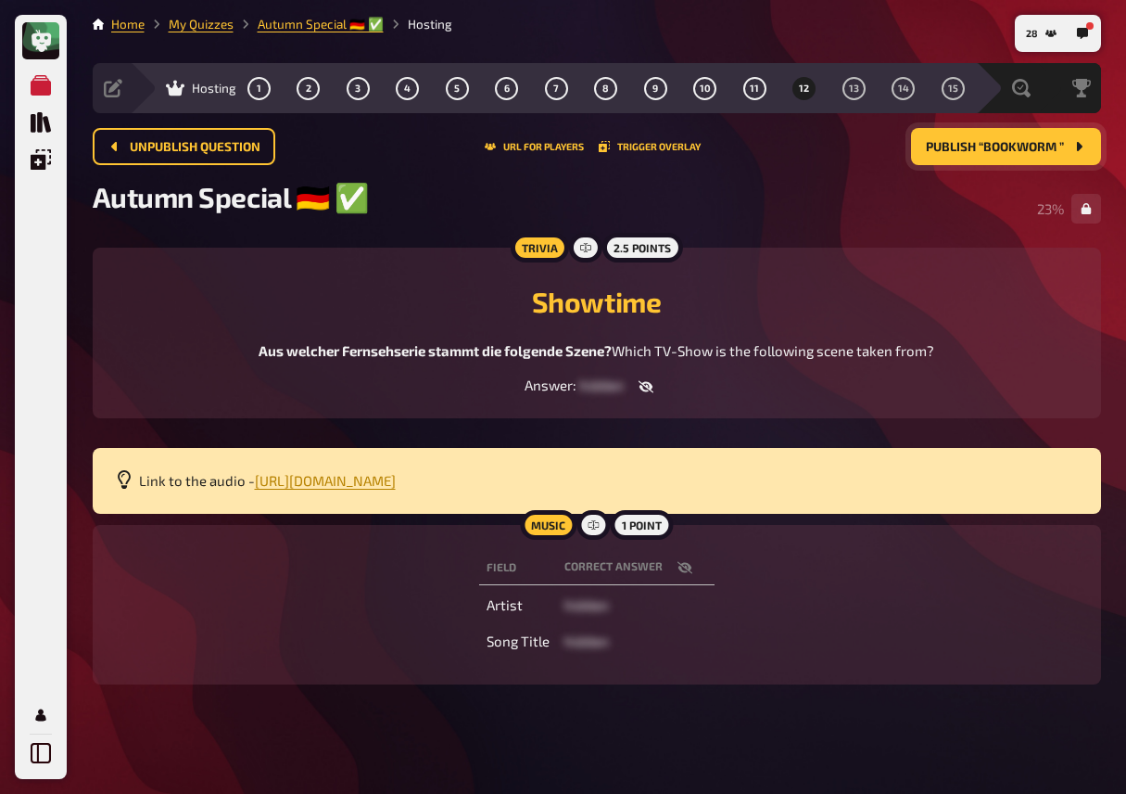
click at [883, 396] on div "Answer : hidden" at bounding box center [597, 385] width 964 height 19
click at [401, 418] on div "Trivia 2.5 points Showtime Aus welcher Fernsehserie stammt die folgende Szene? …" at bounding box center [597, 333] width 1009 height 171
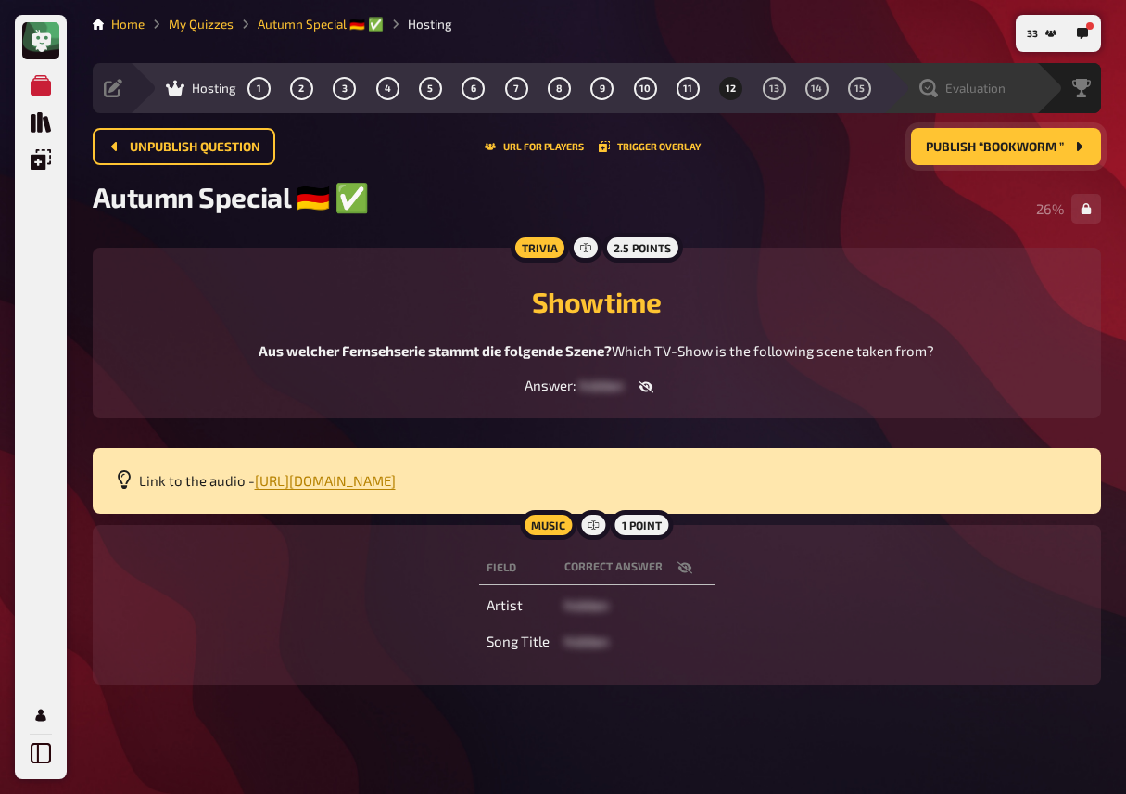
click at [951, 84] on span "Evaluation" at bounding box center [976, 88] width 60 height 15
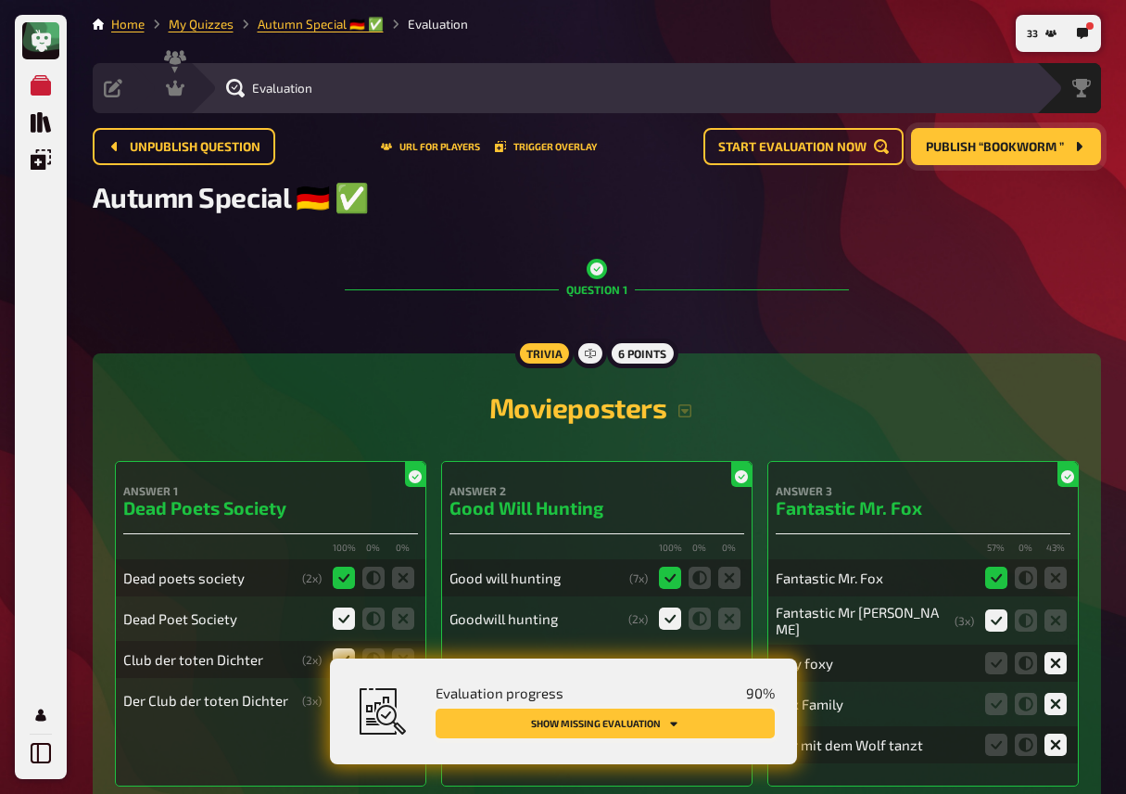
click at [712, 728] on button "Show missing evaluation" at bounding box center [605, 723] width 339 height 30
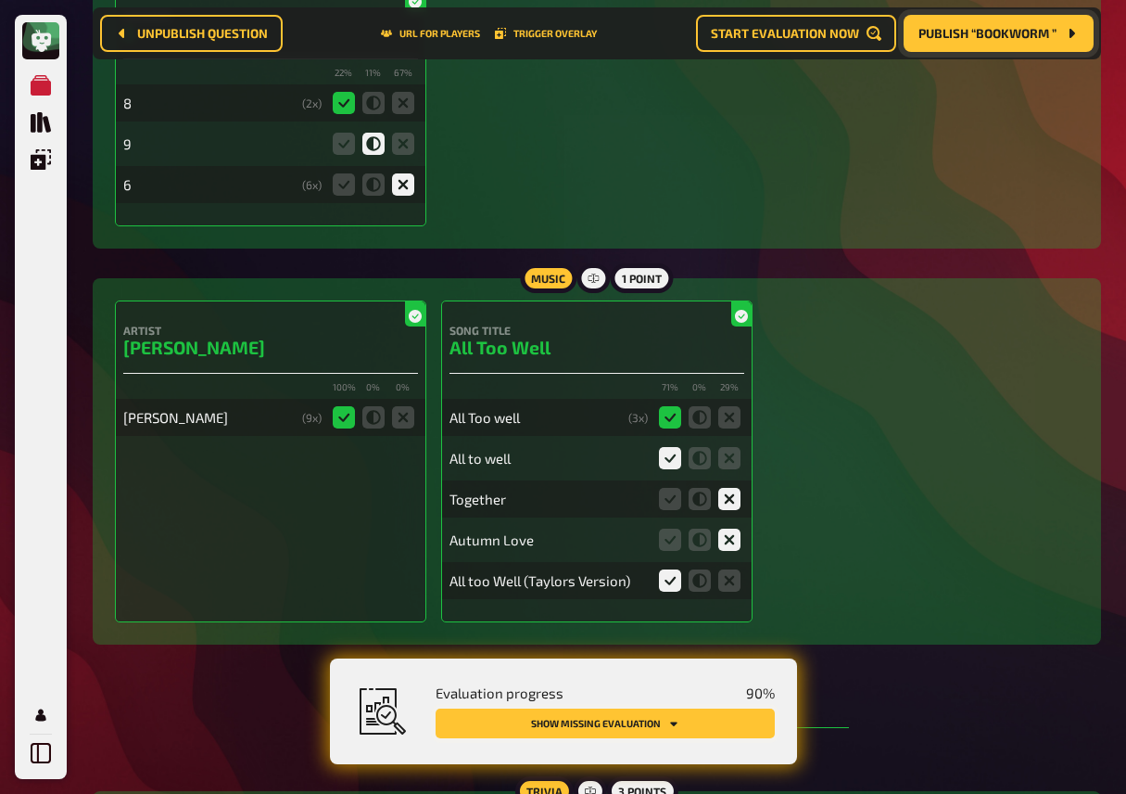
scroll to position [11331, 0]
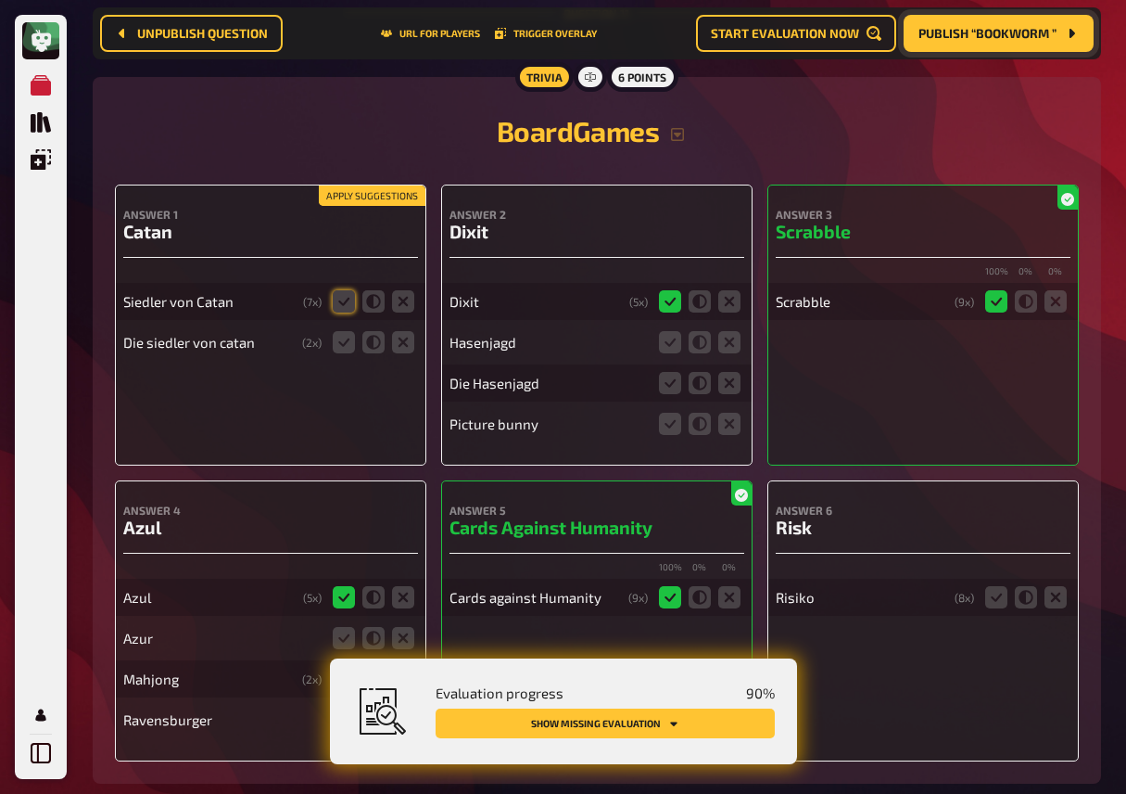
click at [333, 312] on label at bounding box center [344, 301] width 22 height 22
click at [0, 0] on input "radio" at bounding box center [0, 0] width 0 height 0
click at [342, 353] on icon at bounding box center [344, 342] width 22 height 22
click at [0, 0] on input "radio" at bounding box center [0, 0] width 0 height 0
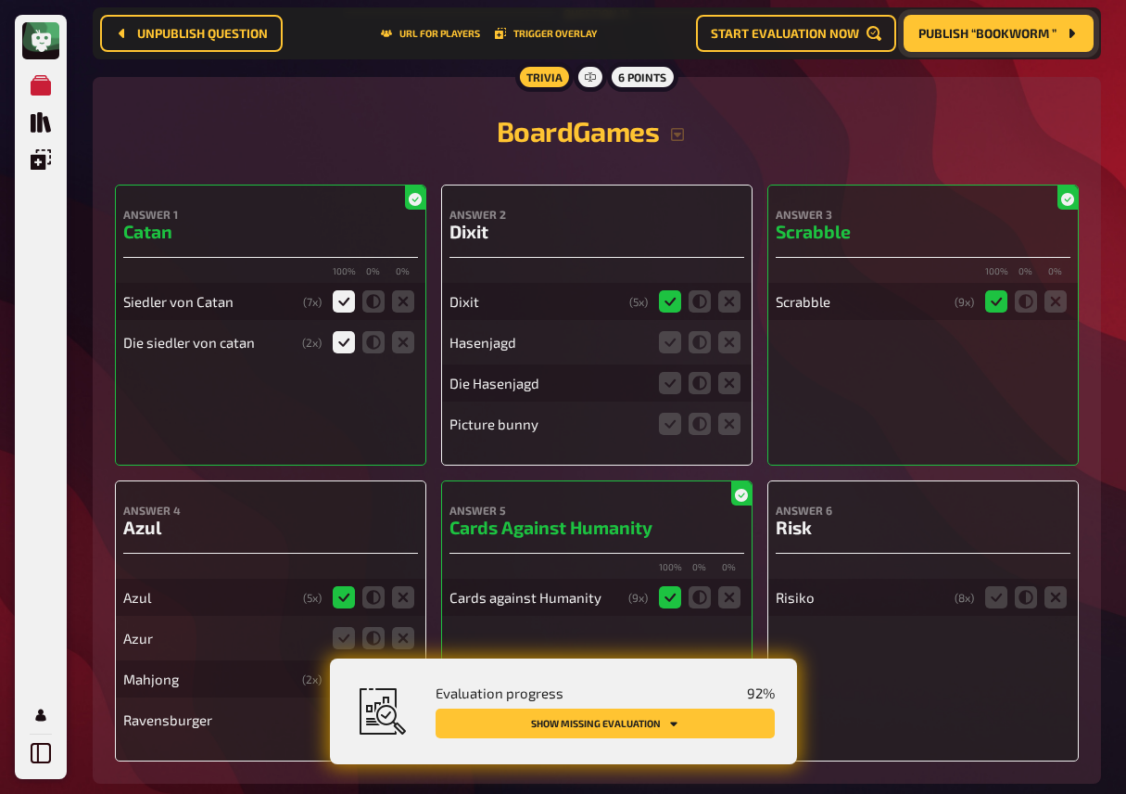
click at [450, 168] on div "BoardGames" at bounding box center [597, 134] width 964 height 70
click at [729, 353] on icon at bounding box center [729, 342] width 22 height 22
click at [0, 0] on input "radio" at bounding box center [0, 0] width 0 height 0
click at [678, 394] on icon at bounding box center [670, 383] width 22 height 22
click at [0, 0] on input "radio" at bounding box center [0, 0] width 0 height 0
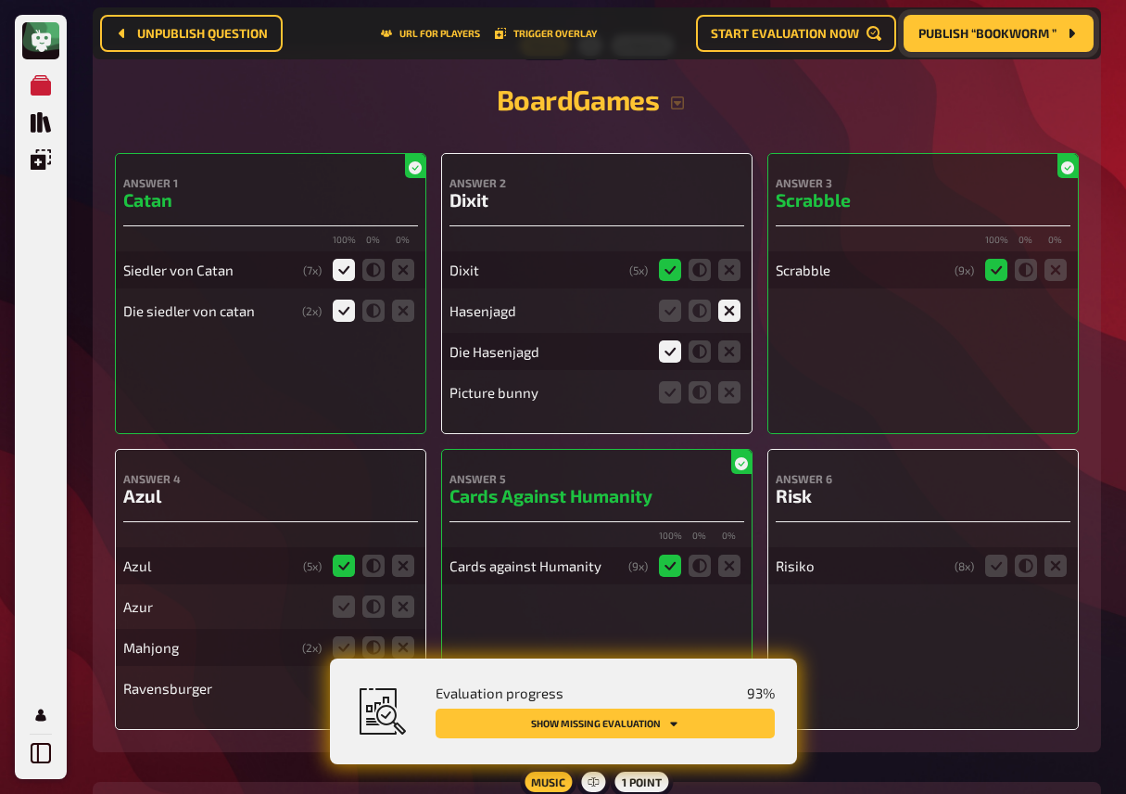
scroll to position [11369, 0]
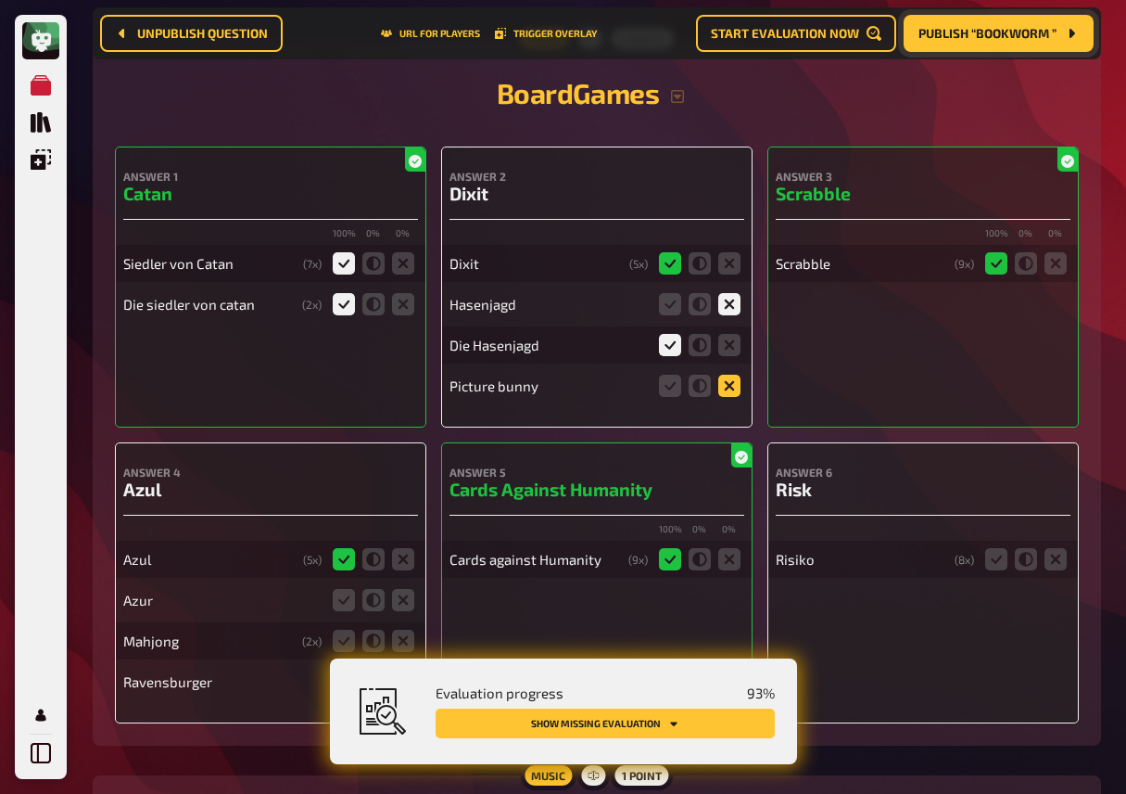
click at [731, 397] on icon at bounding box center [729, 386] width 22 height 22
click at [0, 0] on input "radio" at bounding box center [0, 0] width 0 height 0
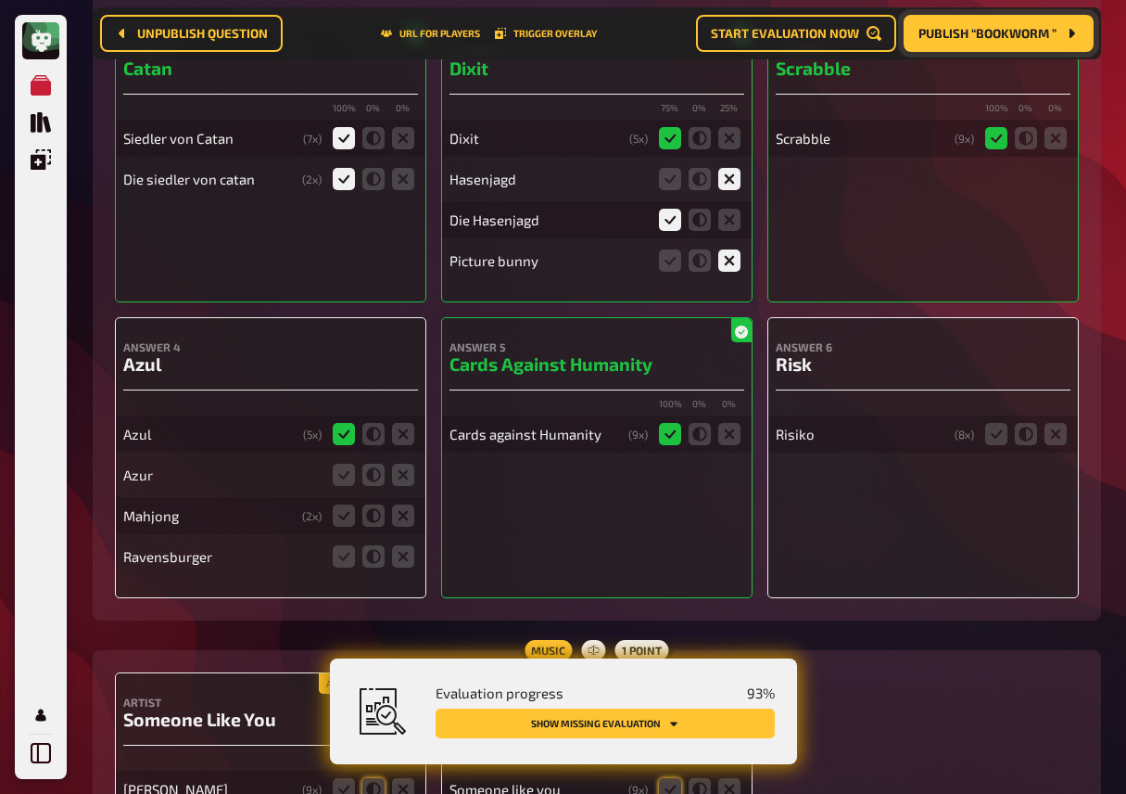
scroll to position [11496, 0]
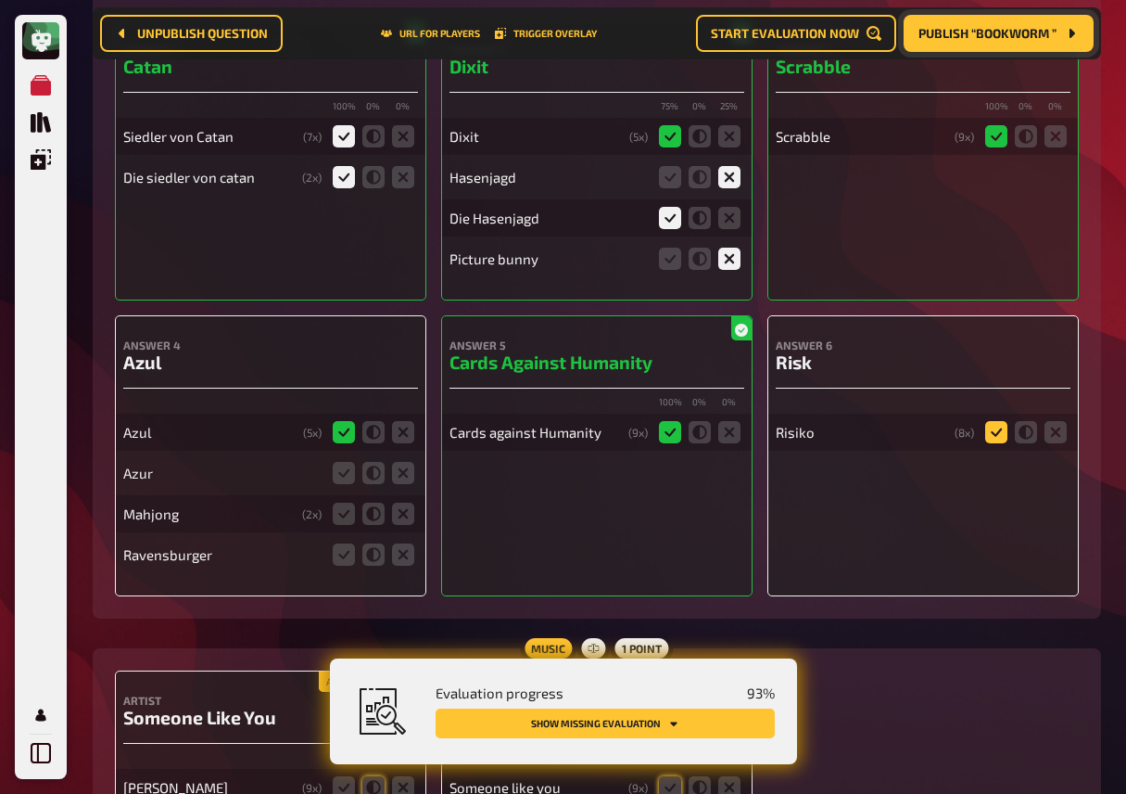
click at [998, 443] on icon at bounding box center [996, 432] width 22 height 22
click at [0, 0] on input "radio" at bounding box center [0, 0] width 0 height 0
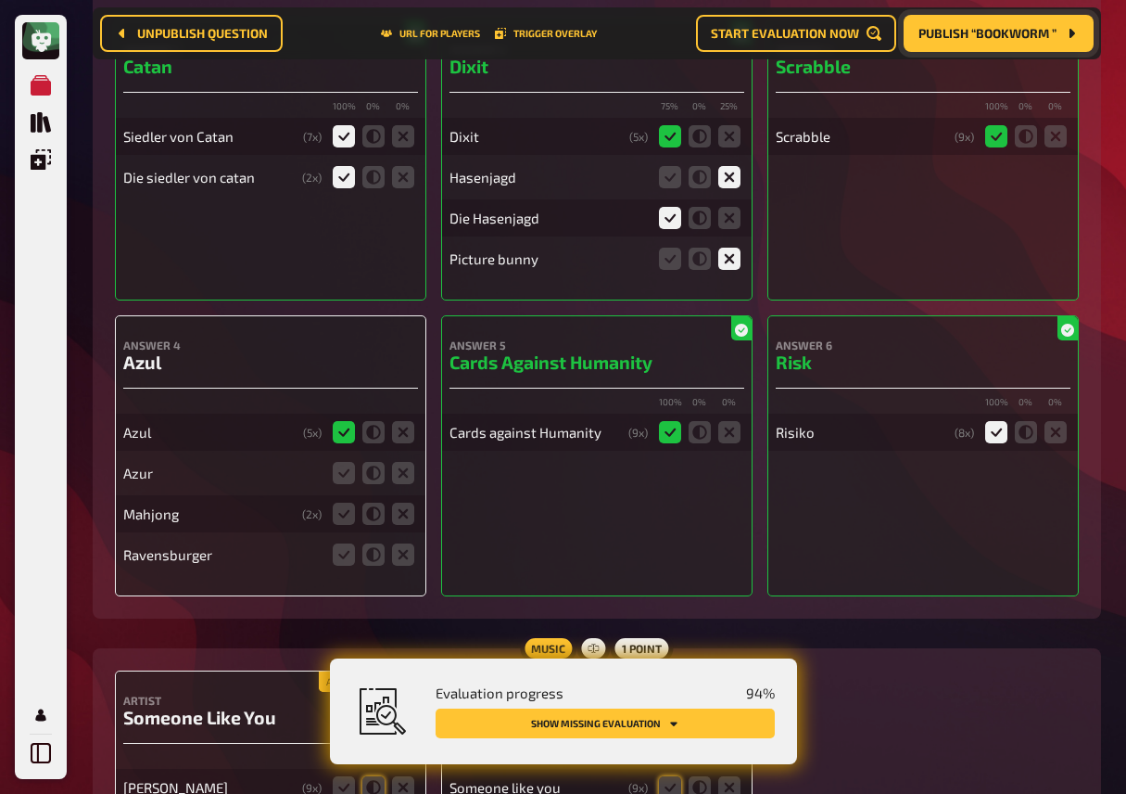
scroll to position [11530, 0]
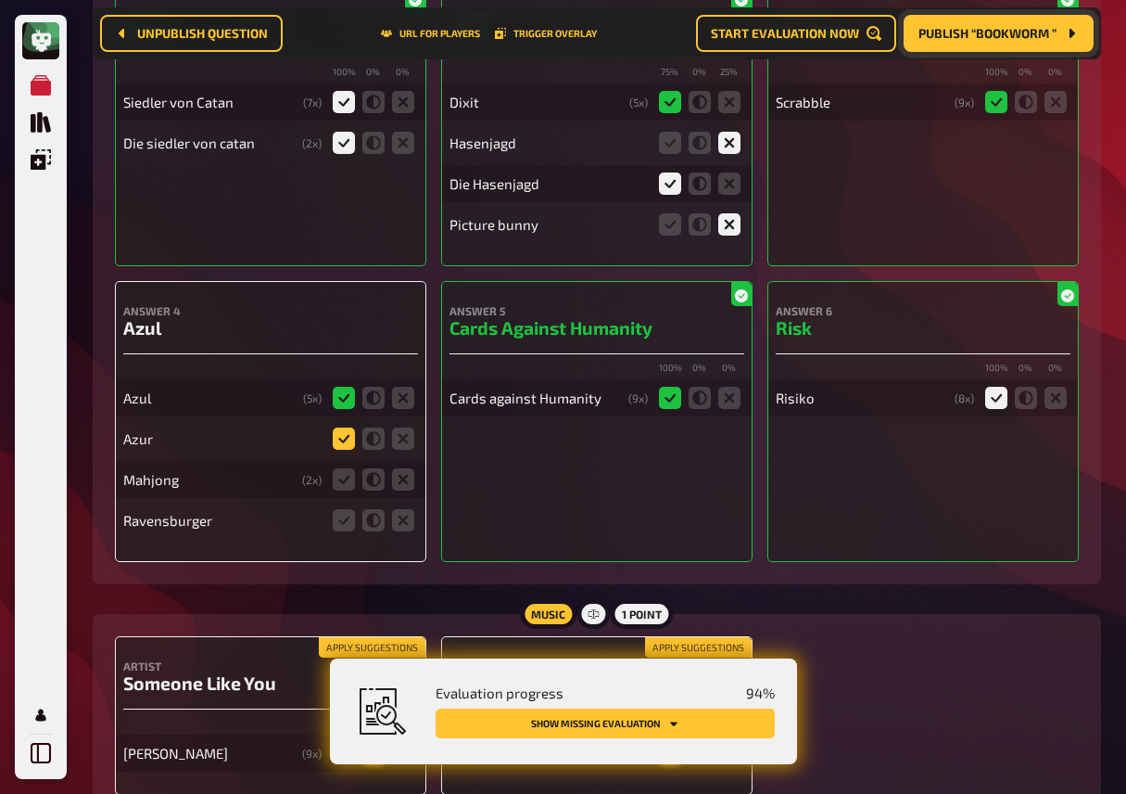
click at [338, 450] on icon at bounding box center [344, 438] width 22 height 22
click at [0, 0] on input "radio" at bounding box center [0, 0] width 0 height 0
click at [404, 490] on icon at bounding box center [403, 479] width 22 height 22
click at [0, 0] on input "radio" at bounding box center [0, 0] width 0 height 0
click at [402, 531] on icon at bounding box center [403, 520] width 22 height 22
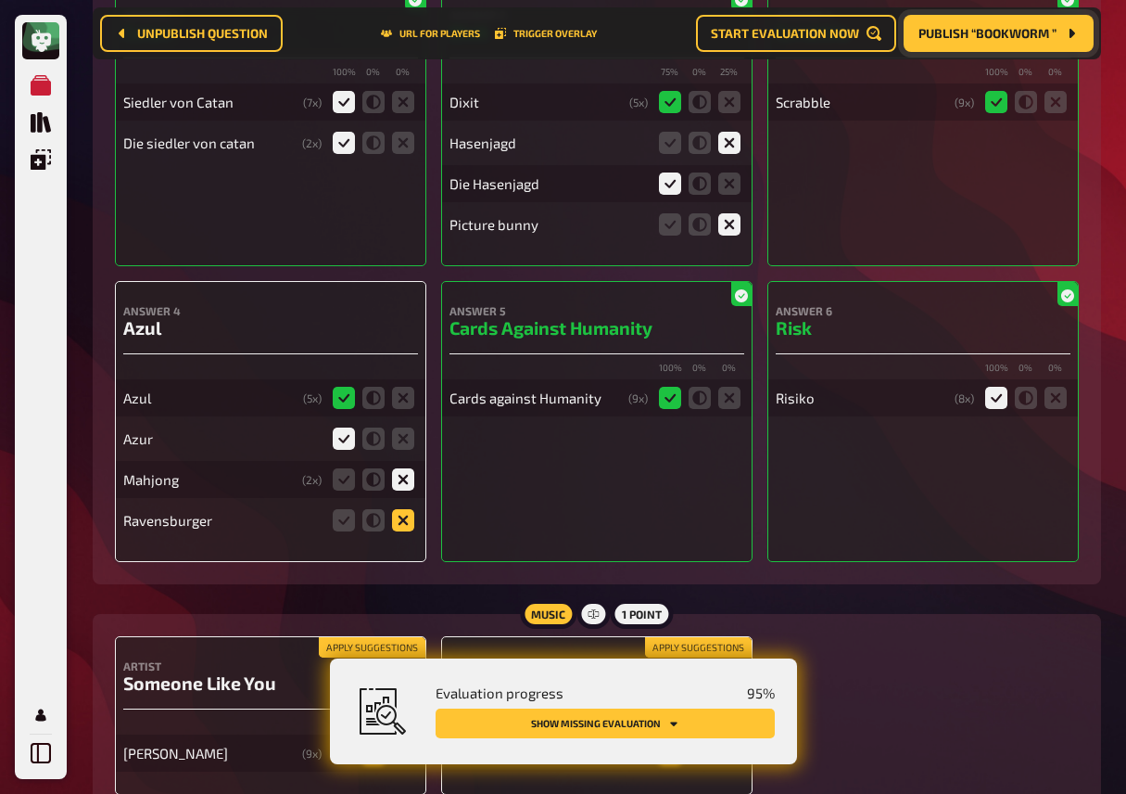
click at [0, 0] on input "radio" at bounding box center [0, 0] width 0 height 0
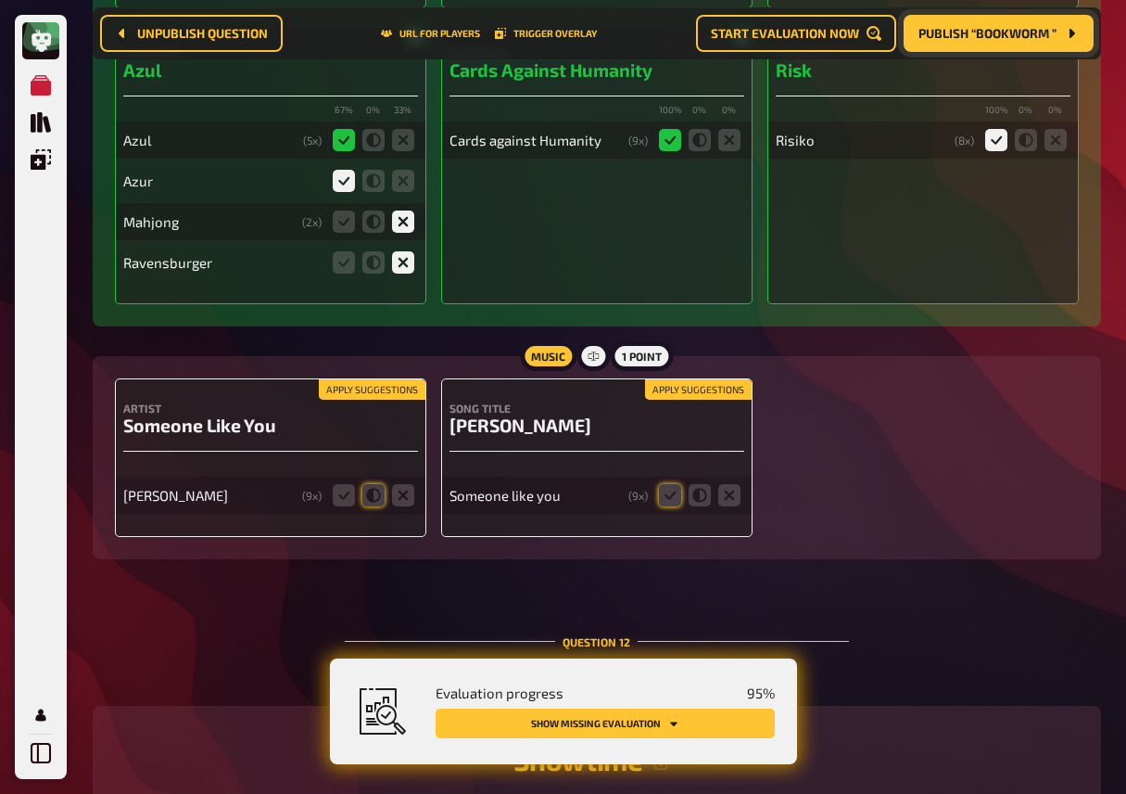
scroll to position [11801, 0]
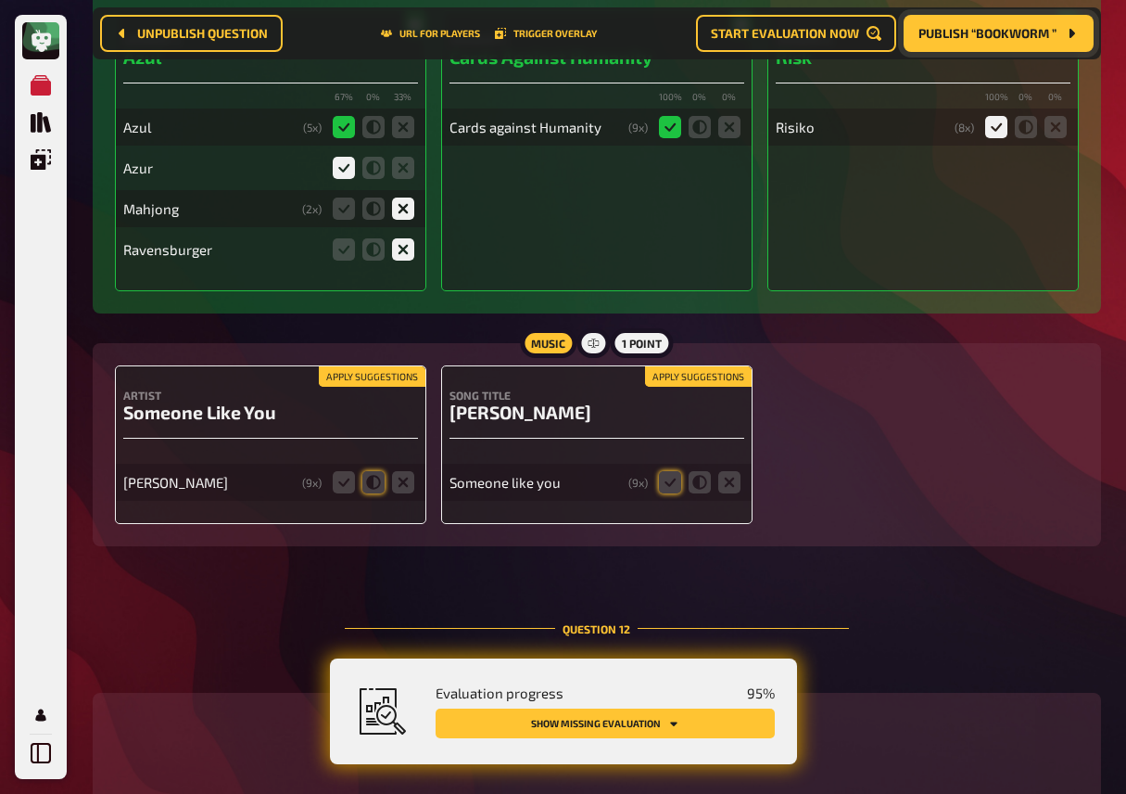
click at [378, 387] on button "Apply suggestions" at bounding box center [372, 376] width 107 height 20
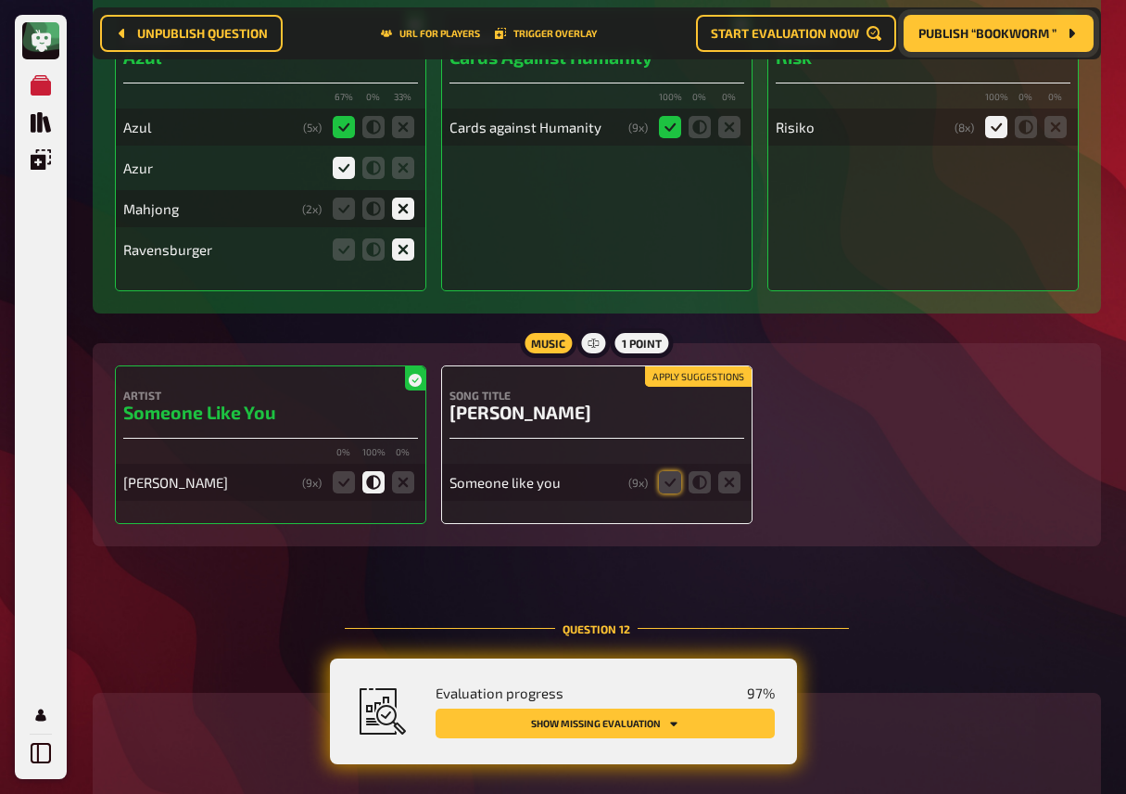
click at [662, 387] on button "Apply suggestions" at bounding box center [698, 376] width 107 height 20
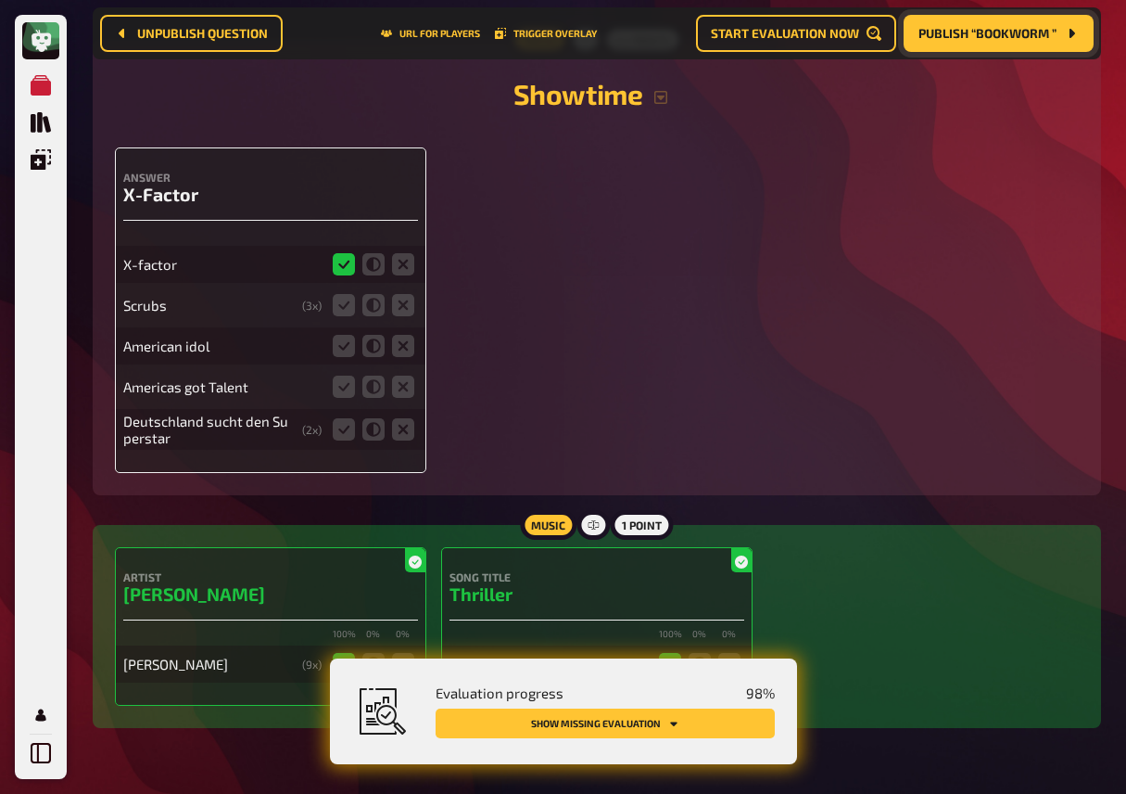
scroll to position [12516, 0]
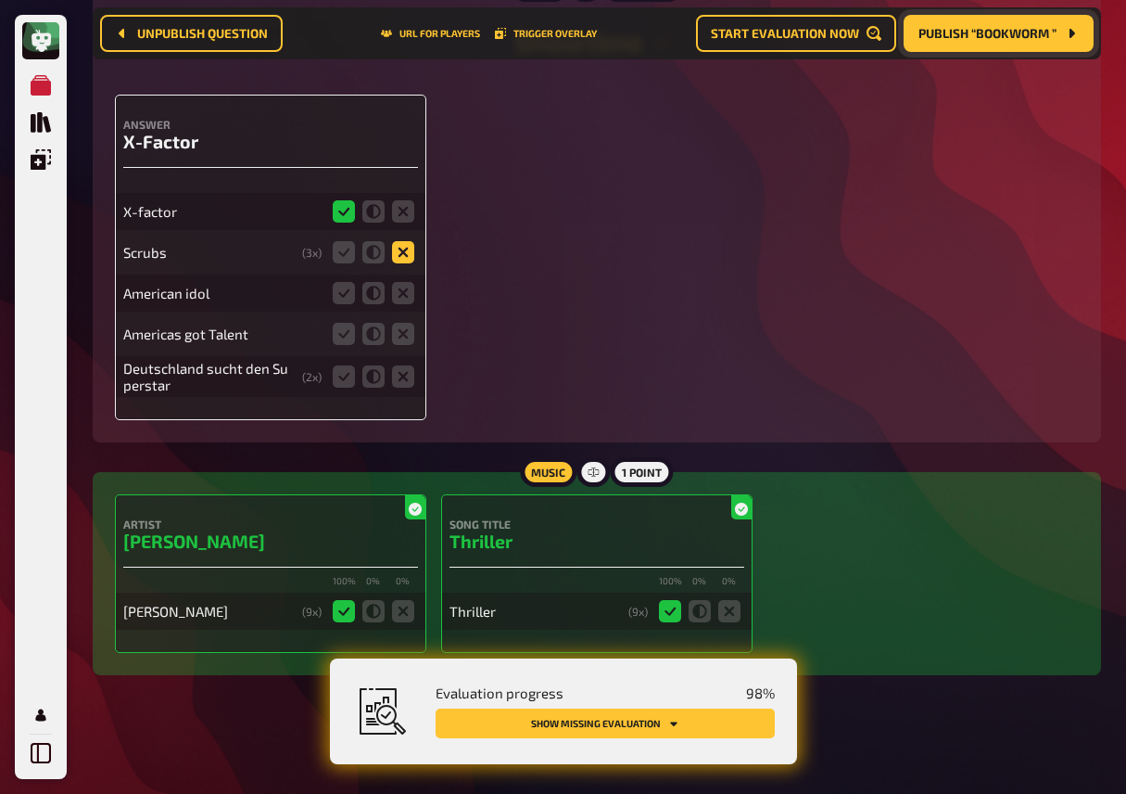
click at [409, 263] on icon at bounding box center [403, 252] width 22 height 22
click at [0, 0] on input "radio" at bounding box center [0, 0] width 0 height 0
click at [407, 304] on icon at bounding box center [403, 293] width 22 height 22
click at [0, 0] on input "radio" at bounding box center [0, 0] width 0 height 0
click at [403, 342] on icon at bounding box center [403, 334] width 22 height 22
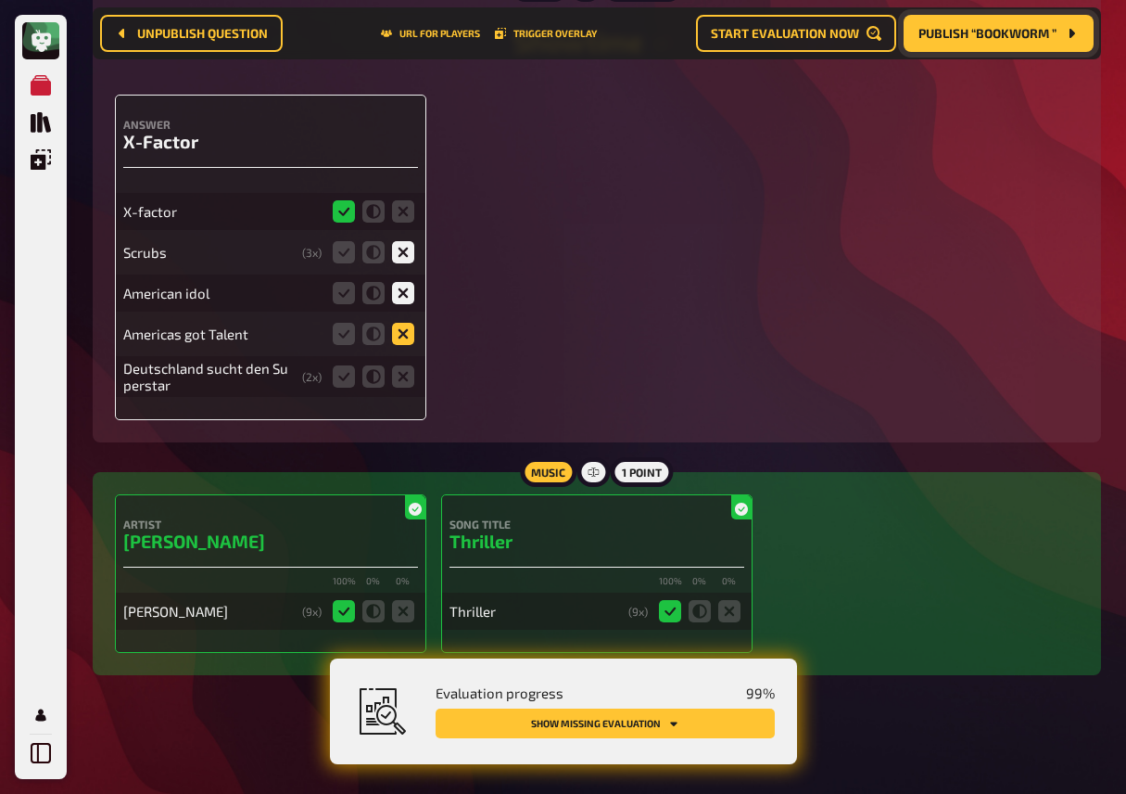
click at [0, 0] on input "radio" at bounding box center [0, 0] width 0 height 0
click at [407, 388] on icon at bounding box center [403, 376] width 22 height 22
click at [0, 0] on input "radio" at bounding box center [0, 0] width 0 height 0
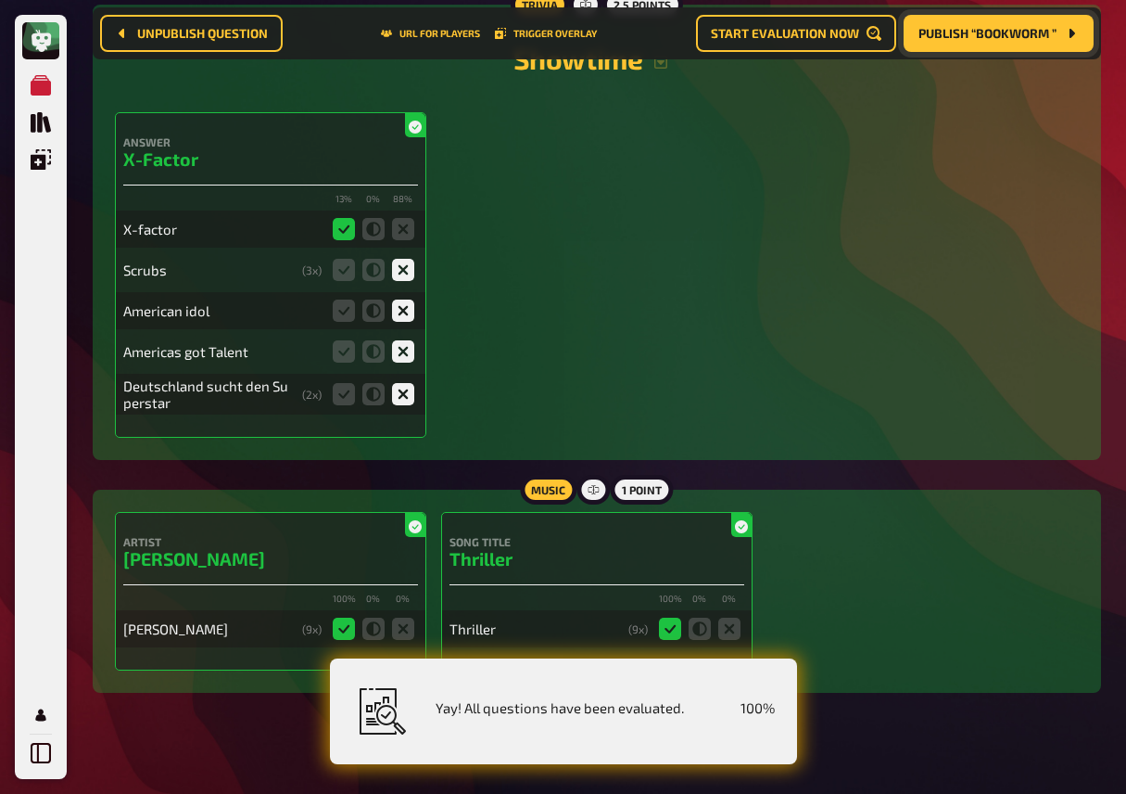
scroll to position [12486, 0]
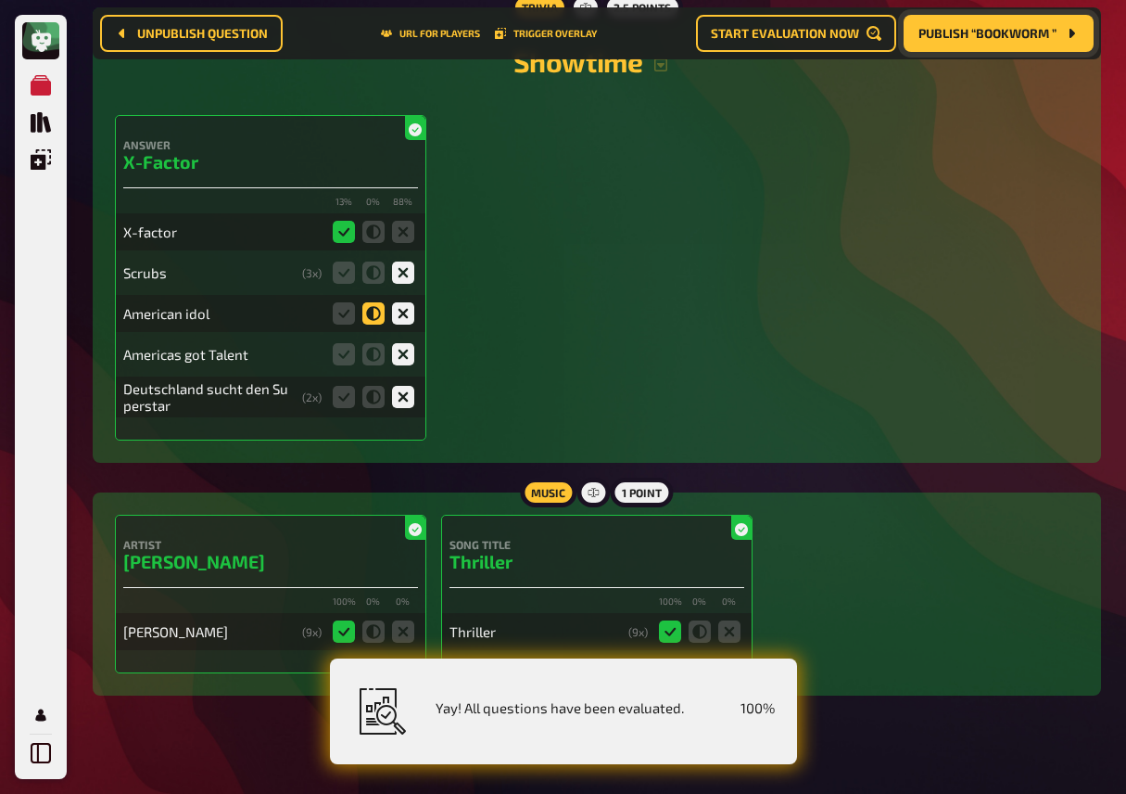
click at [381, 324] on icon at bounding box center [373, 313] width 22 height 22
click at [0, 0] on input "radio" at bounding box center [0, 0] width 0 height 0
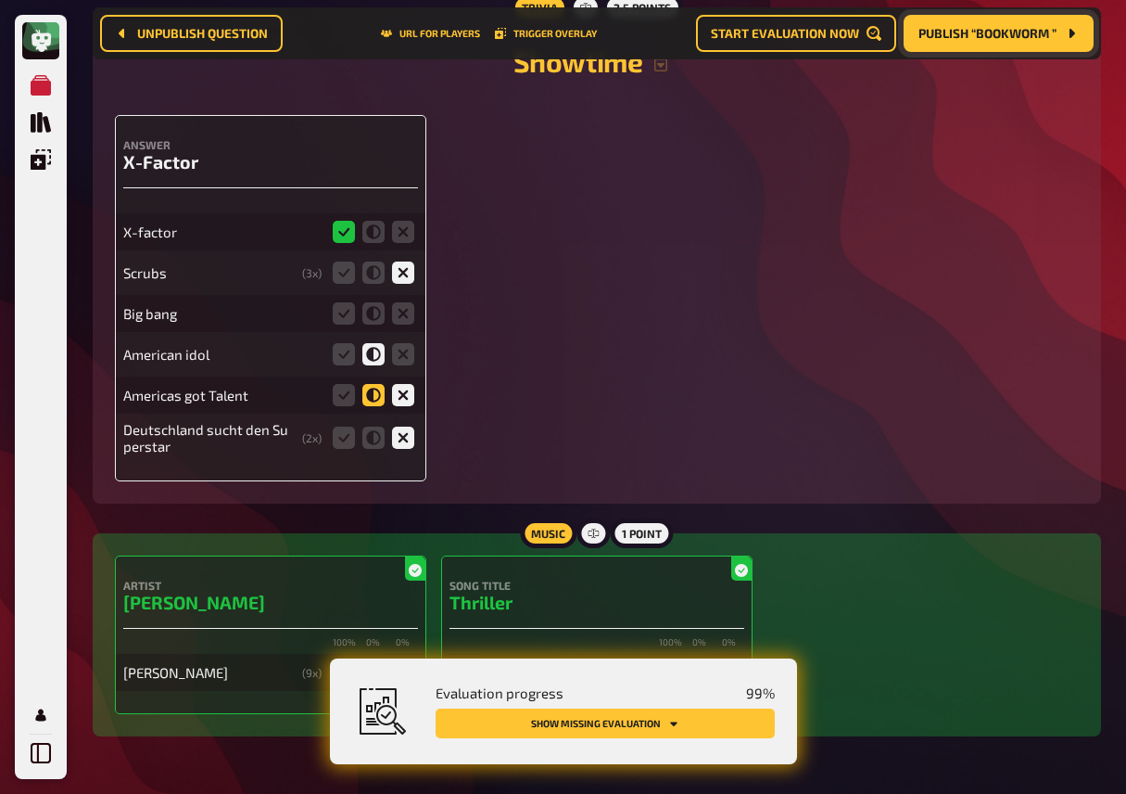
click at [377, 406] on icon at bounding box center [373, 395] width 22 height 22
click at [0, 0] on input "radio" at bounding box center [0, 0] width 0 height 0
click at [375, 449] on icon at bounding box center [373, 437] width 22 height 22
click at [0, 0] on input "radio" at bounding box center [0, 0] width 0 height 0
click at [381, 365] on icon at bounding box center [373, 354] width 22 height 22
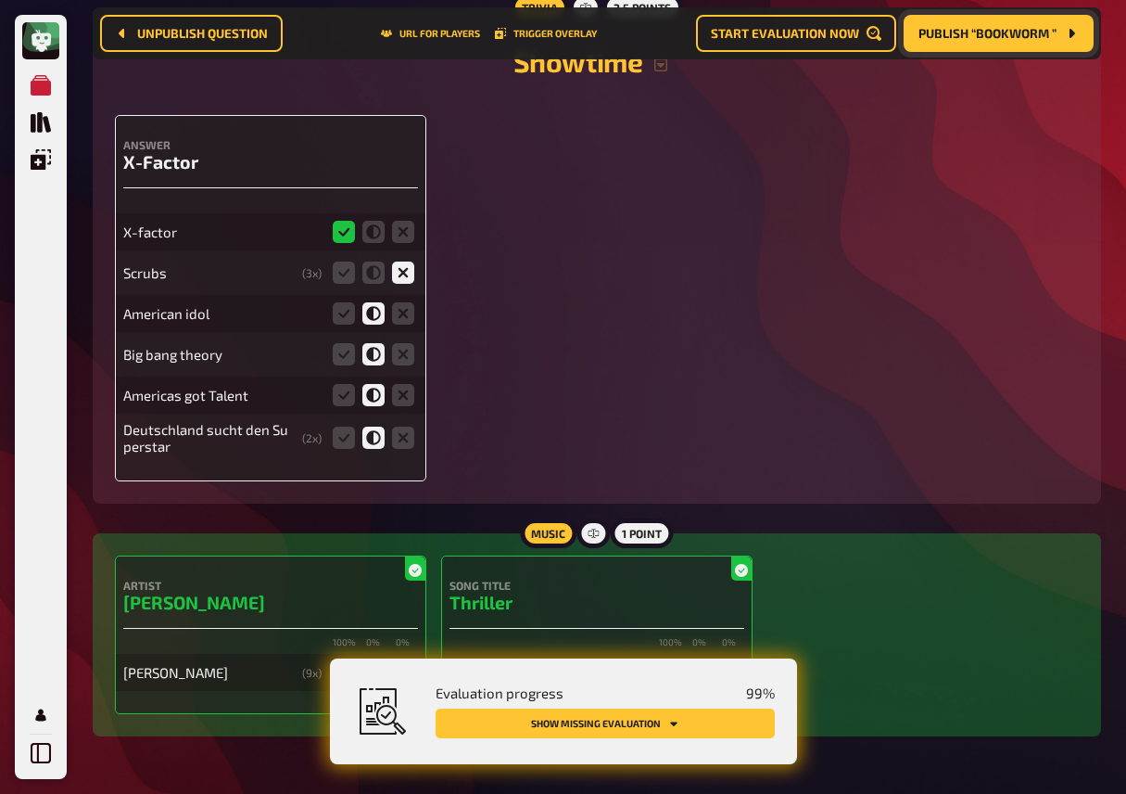
click at [0, 0] on input "radio" at bounding box center [0, 0] width 0 height 0
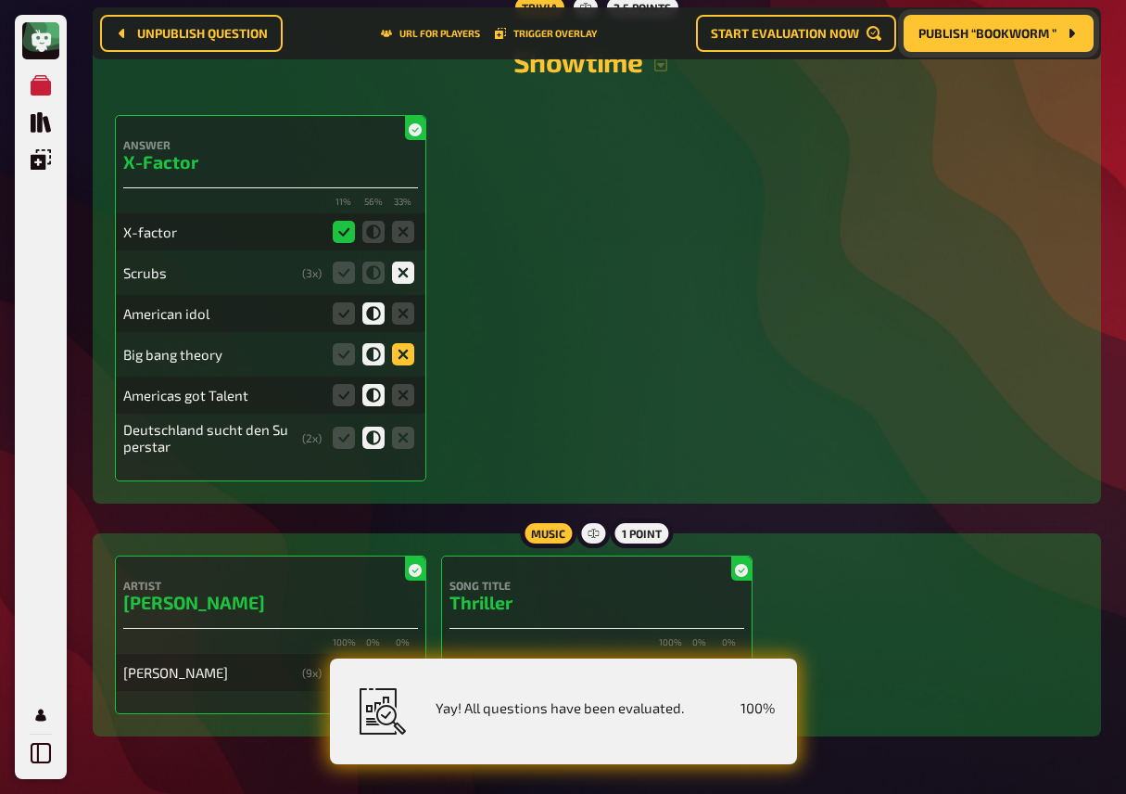
click at [395, 365] on icon at bounding box center [403, 354] width 22 height 22
click at [0, 0] on input "radio" at bounding box center [0, 0] width 0 height 0
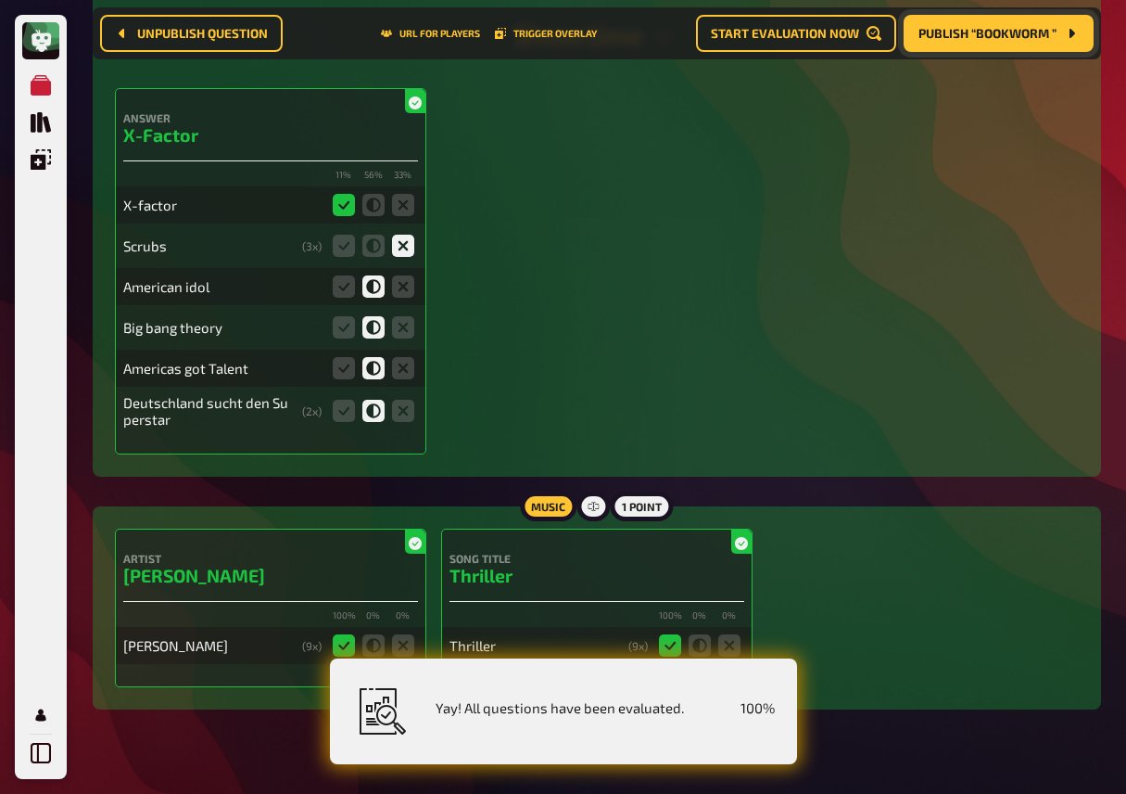
scroll to position [12514, 0]
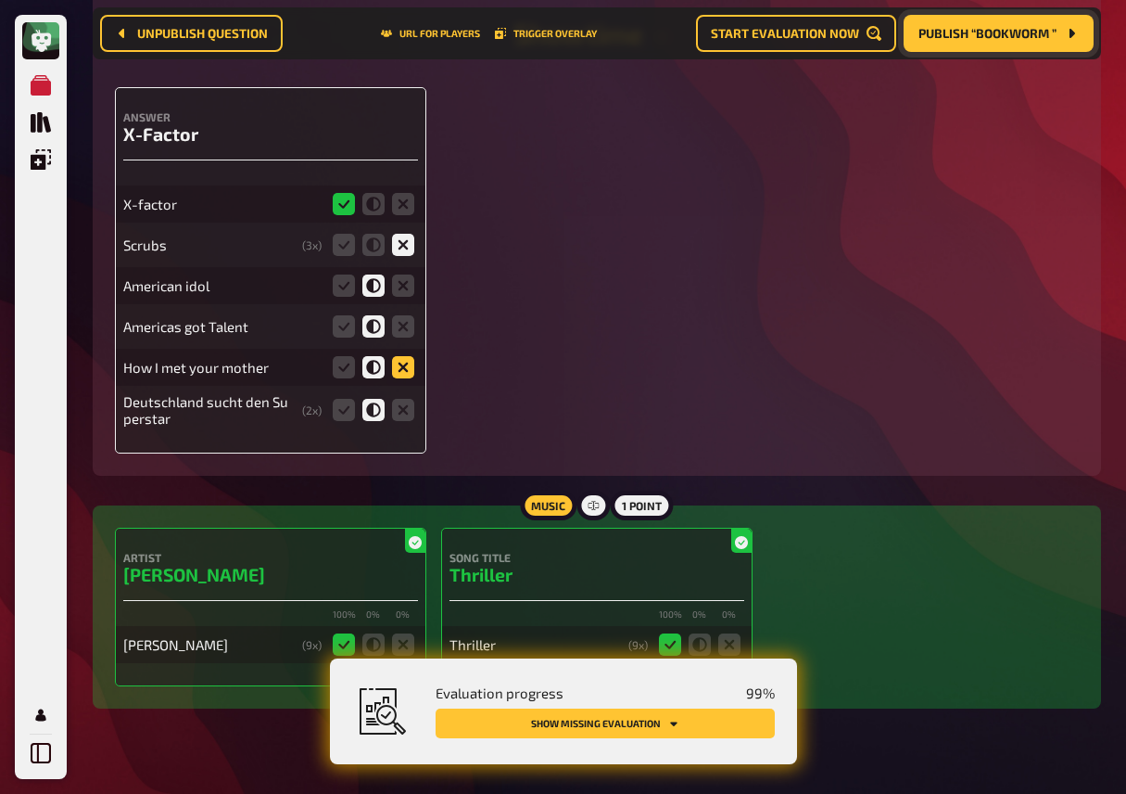
click at [400, 378] on icon at bounding box center [403, 367] width 22 height 22
click at [0, 0] on input "radio" at bounding box center [0, 0] width 0 height 0
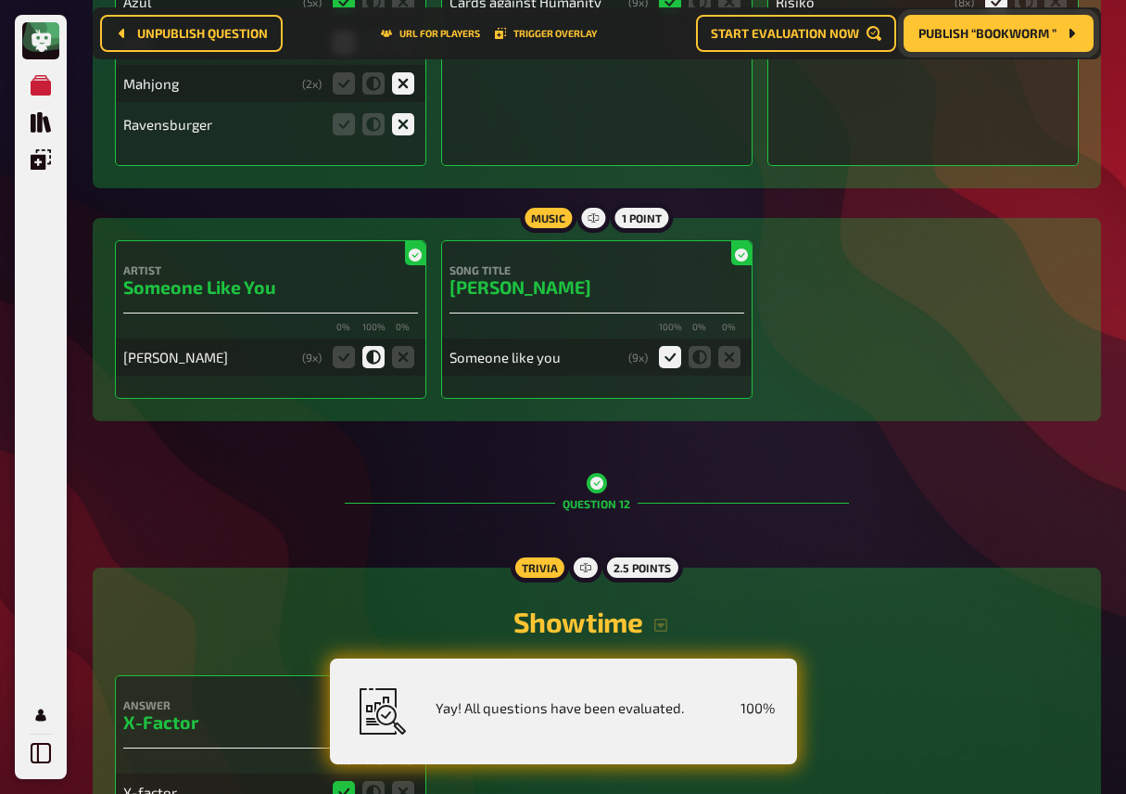
scroll to position [11923, 0]
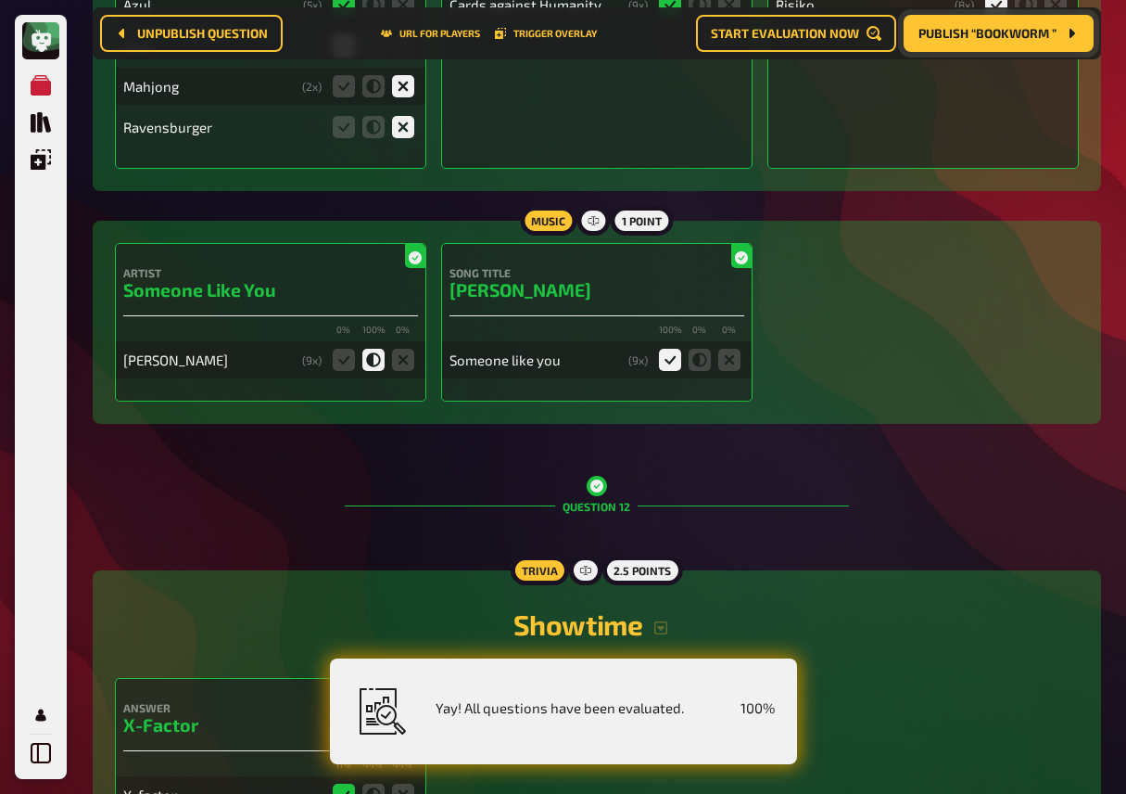
click at [377, 490] on div "Question 12" at bounding box center [597, 506] width 504 height 106
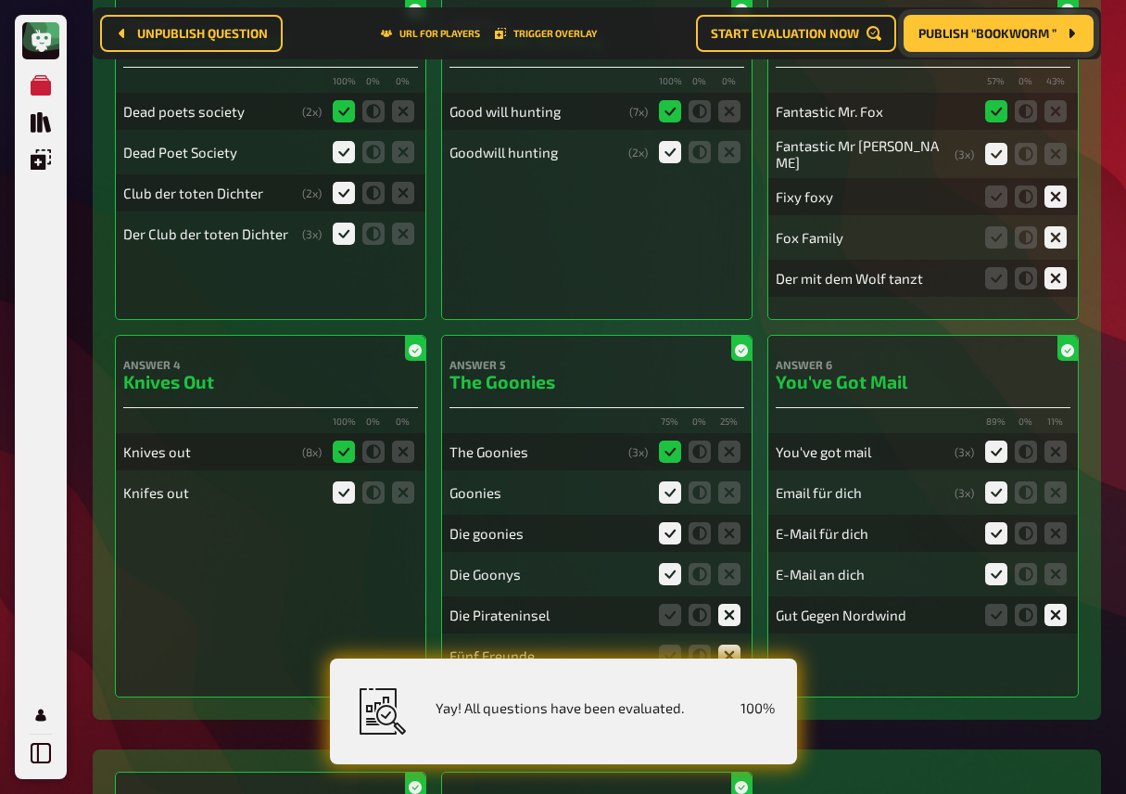
scroll to position [0, 0]
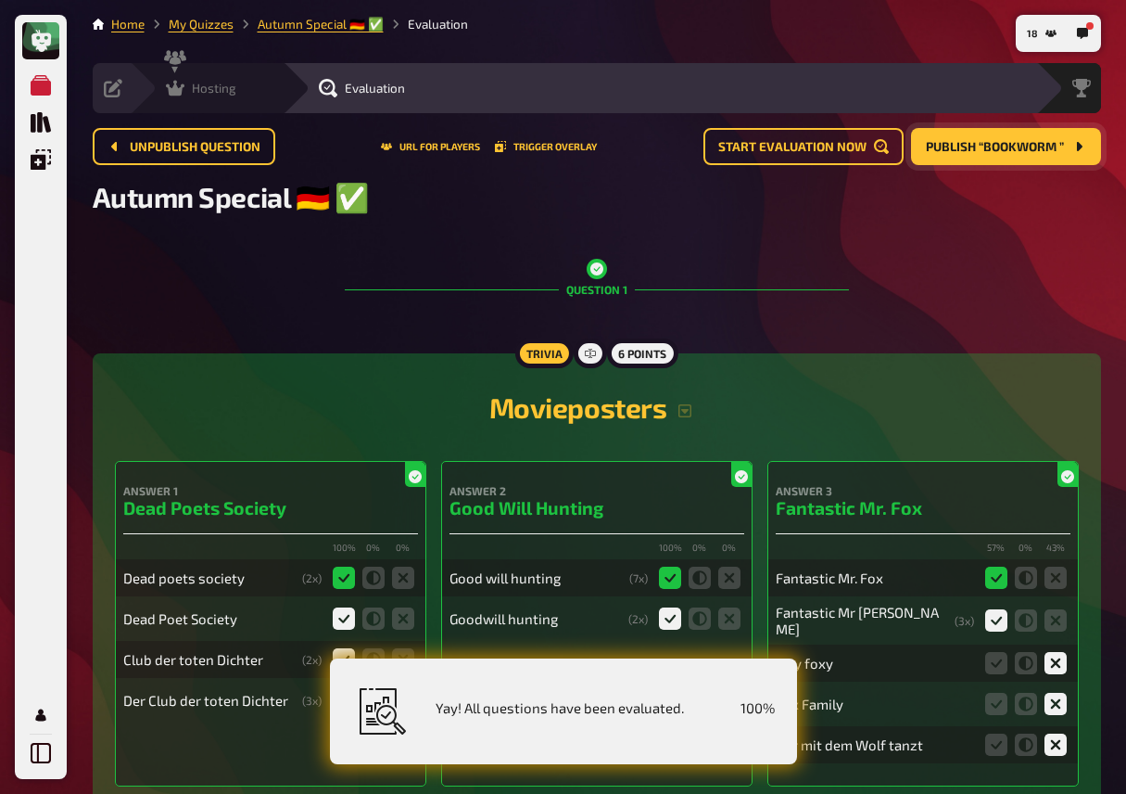
click at [197, 101] on div "Hosting undefined" at bounding box center [206, 88] width 153 height 50
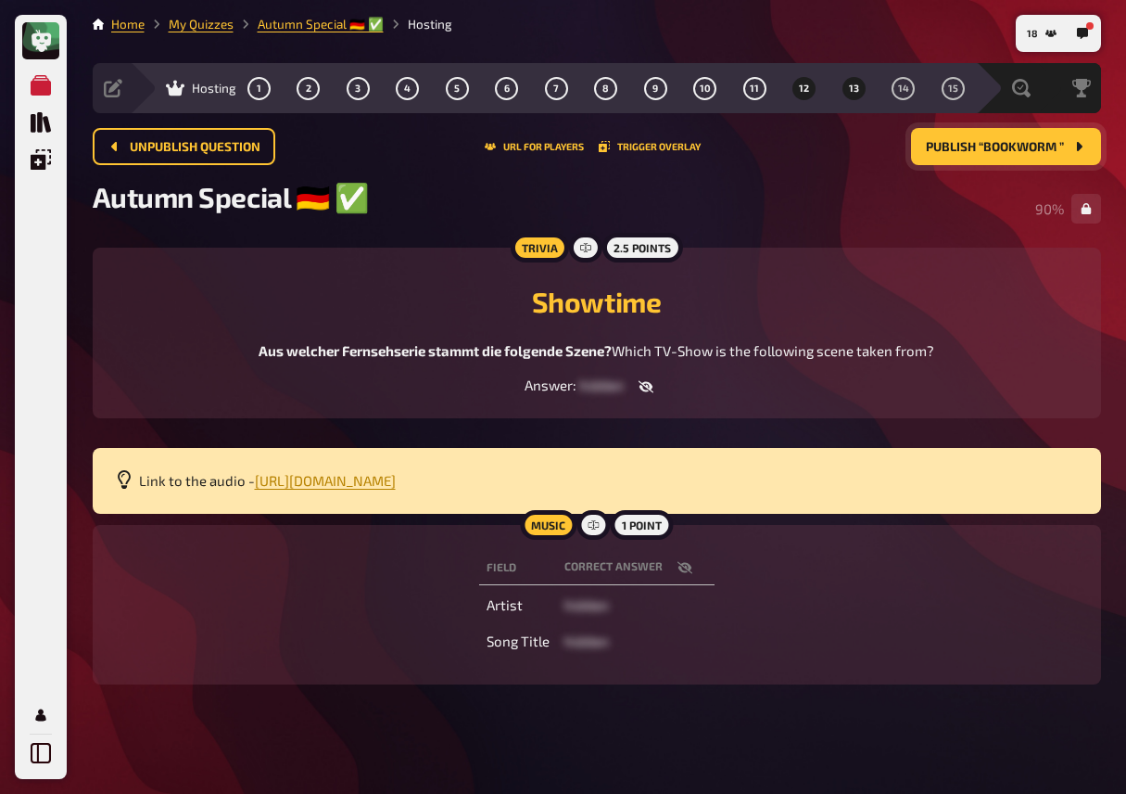
click at [849, 85] on span "13" at bounding box center [854, 88] width 10 height 10
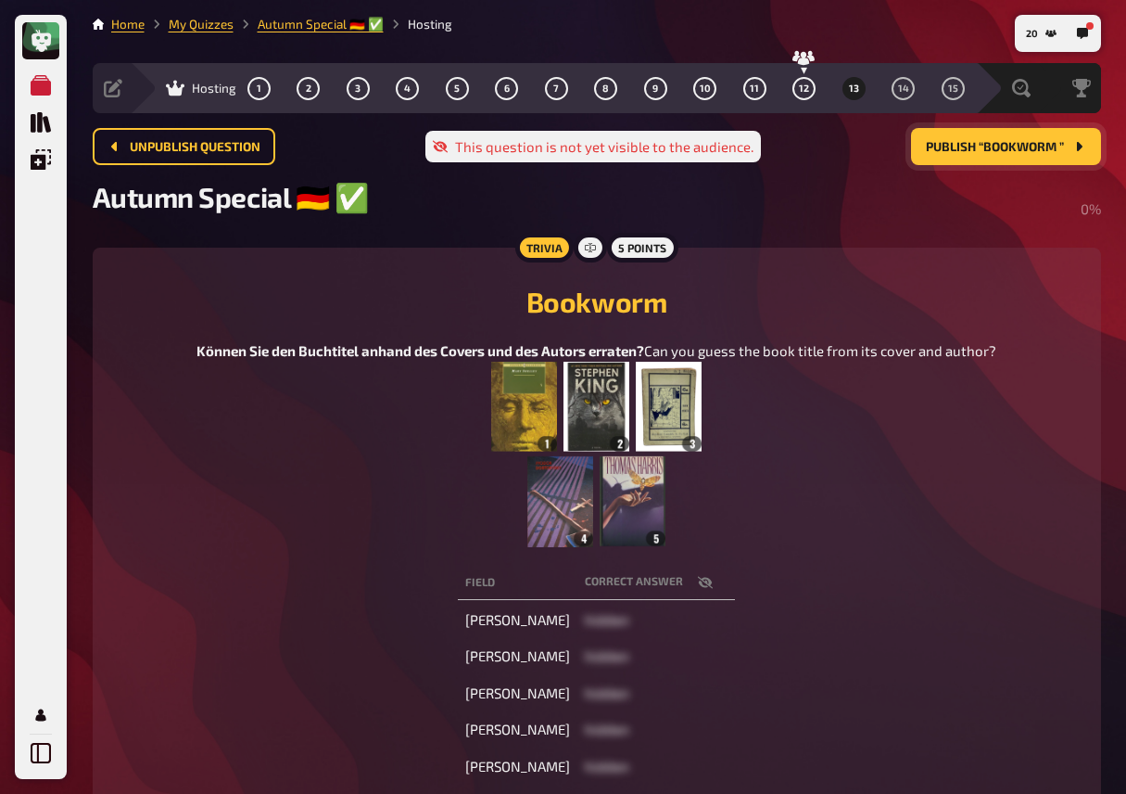
click at [465, 307] on h2 "Bookworm" at bounding box center [597, 301] width 964 height 33
click at [794, 86] on button "12" at bounding box center [805, 88] width 30 height 30
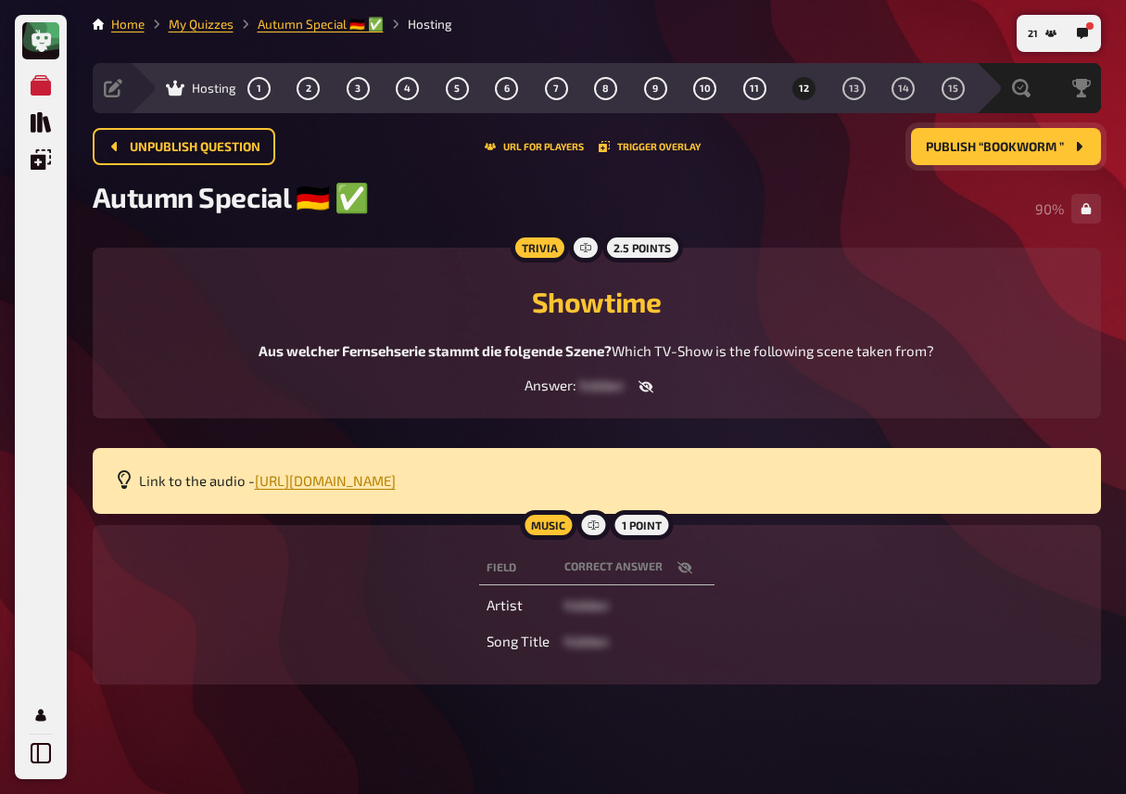
click at [394, 627] on div "Field correct answer Artist hidden Song Title hidden" at bounding box center [597, 604] width 964 height 115
click at [959, 151] on span "Publish “Bookworm ”" at bounding box center [995, 147] width 138 height 13
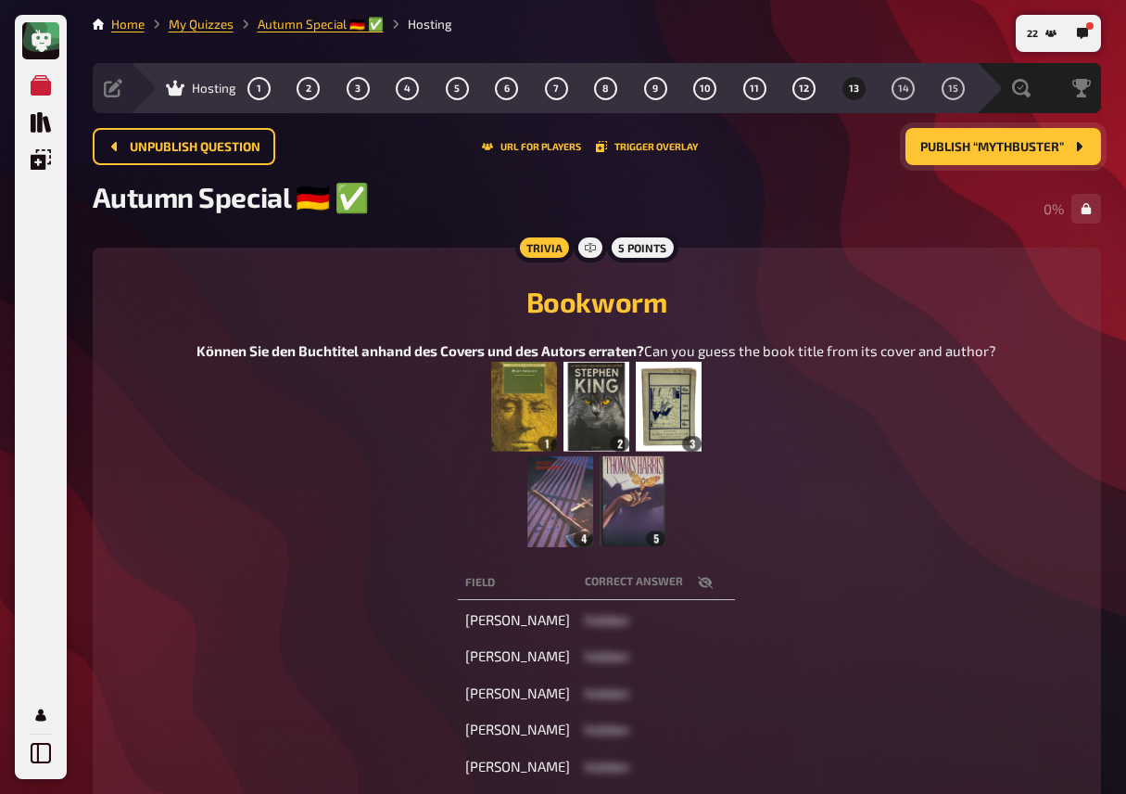
click at [424, 527] on figure at bounding box center [597, 454] width 800 height 185
click at [306, 488] on div "Können Sie den Buchtitel anhand des Covers und des Autors erraten? Can you gues…" at bounding box center [597, 443] width 964 height 207
click at [333, 460] on div "Können Sie den Buchtitel anhand des Covers und des Autors erraten? Can you gues…" at bounding box center [597, 443] width 964 height 207
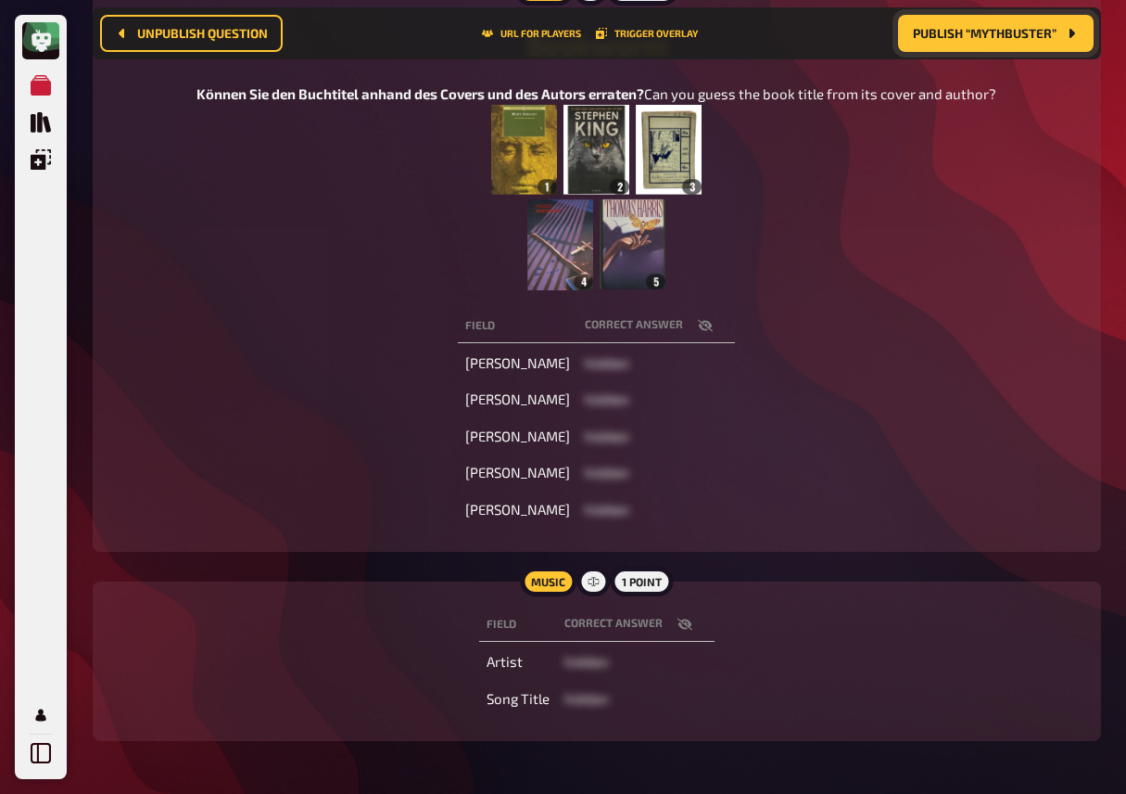
scroll to position [309, 0]
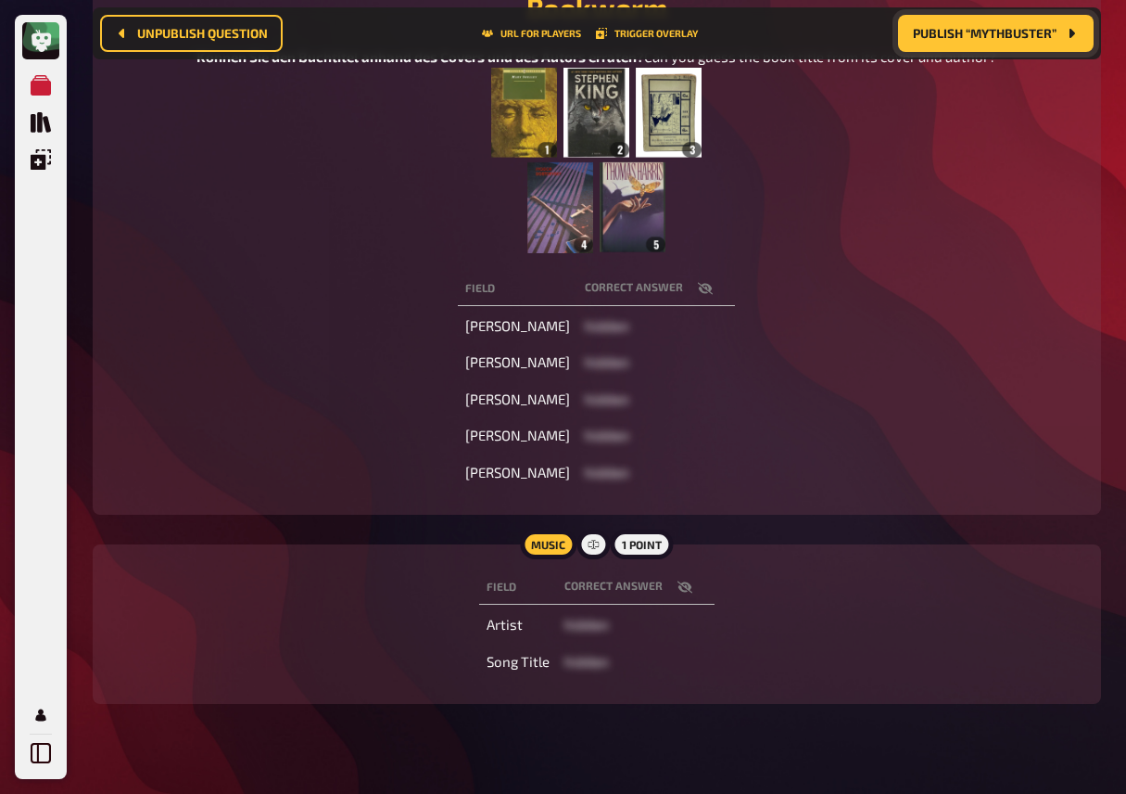
click at [678, 593] on icon "button" at bounding box center [684, 587] width 15 height 12
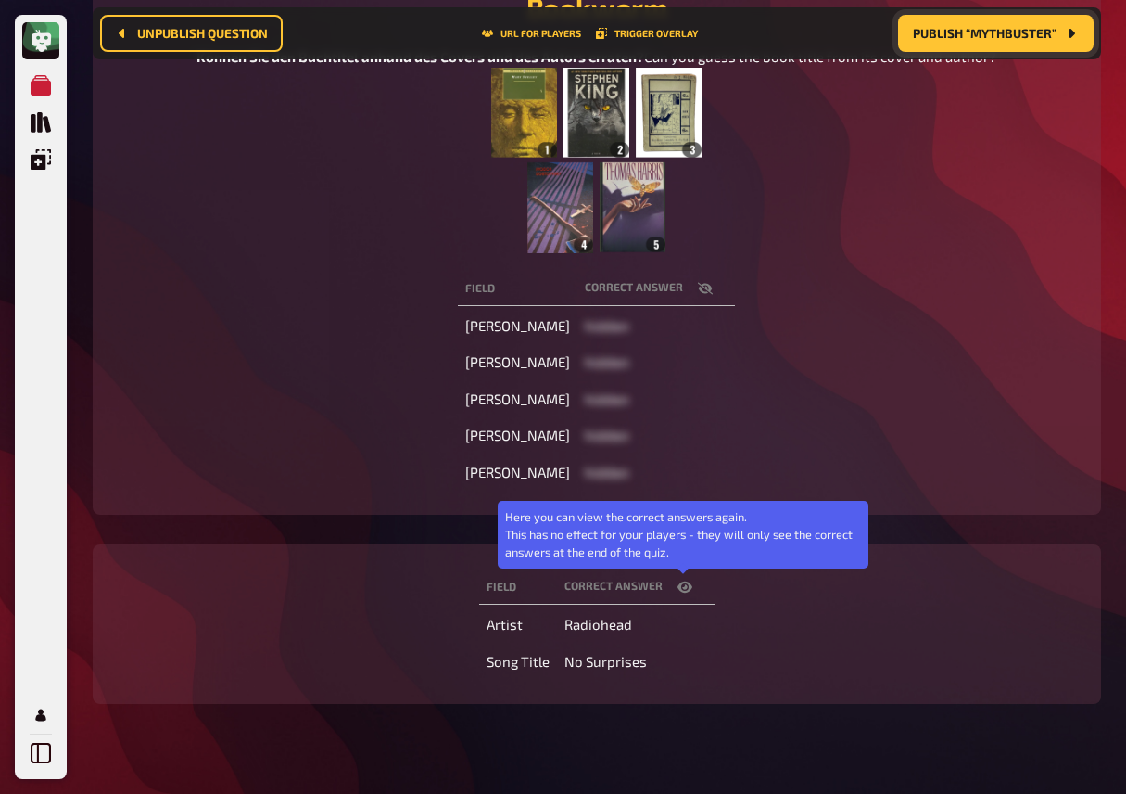
click at [678, 592] on icon "button" at bounding box center [685, 586] width 15 height 11
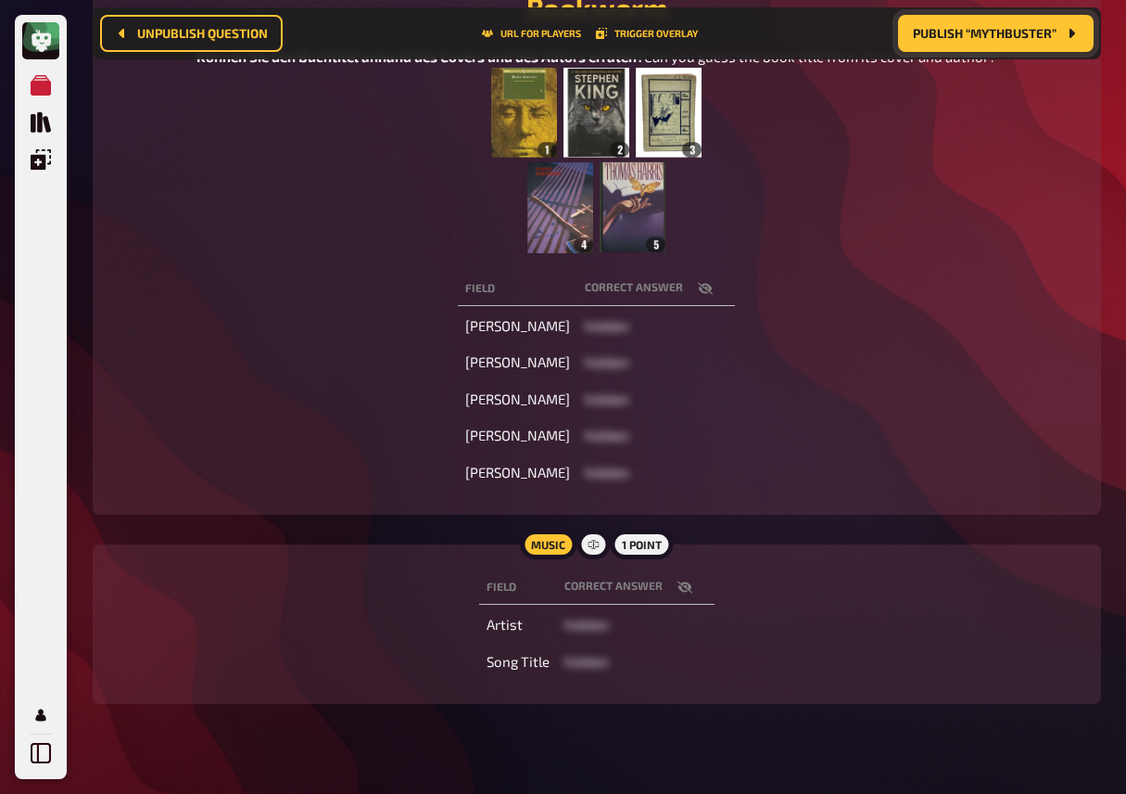
scroll to position [0, 0]
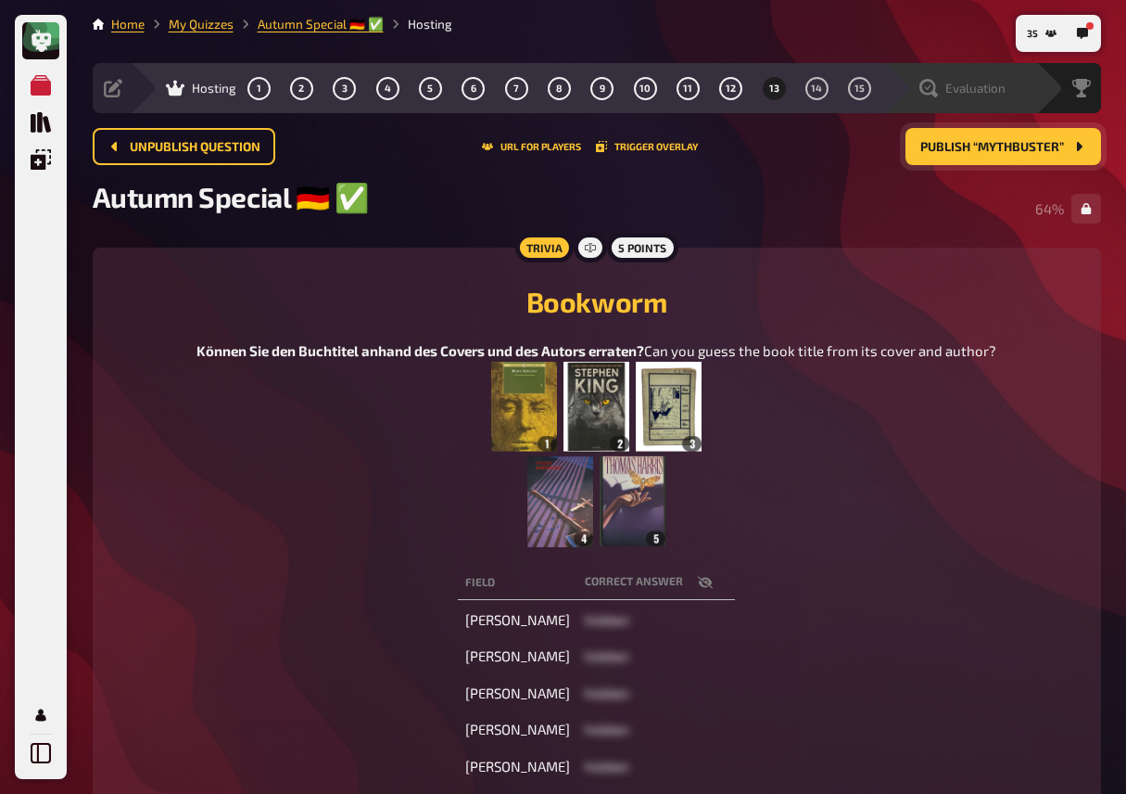
click at [990, 97] on div "Evaluation" at bounding box center [960, 88] width 153 height 50
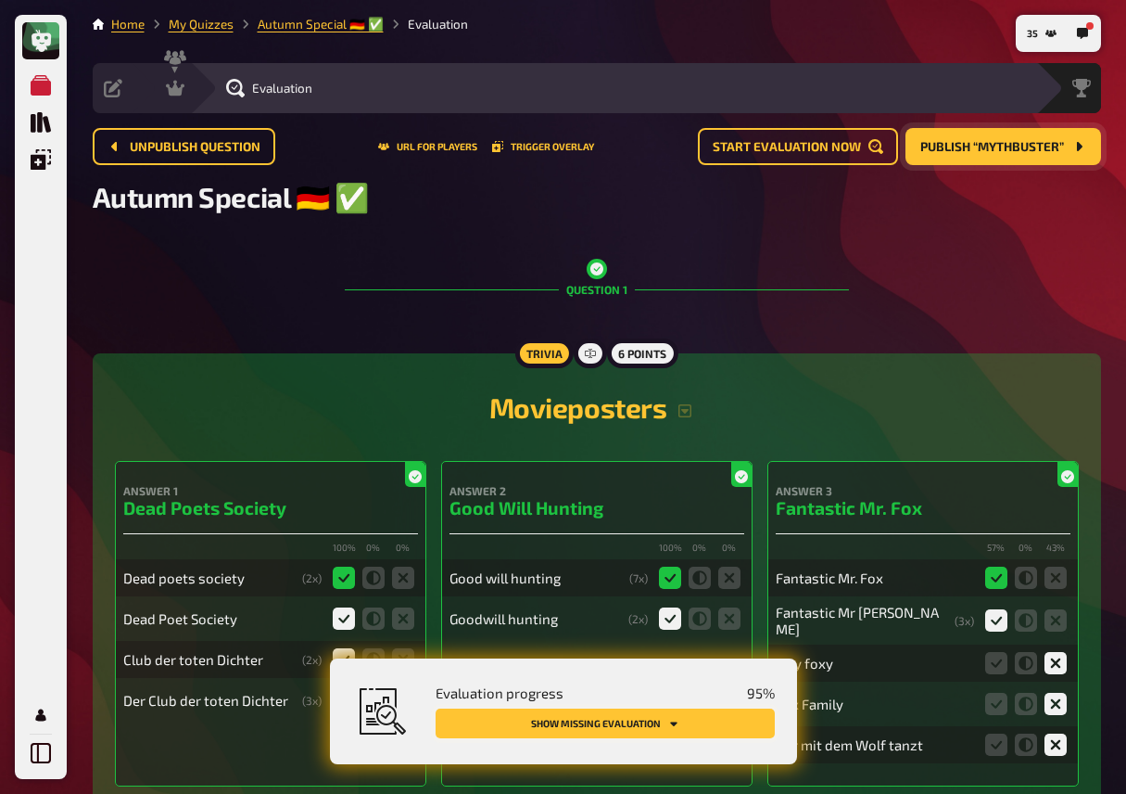
click at [737, 709] on button "Show missing evaluation" at bounding box center [605, 723] width 339 height 30
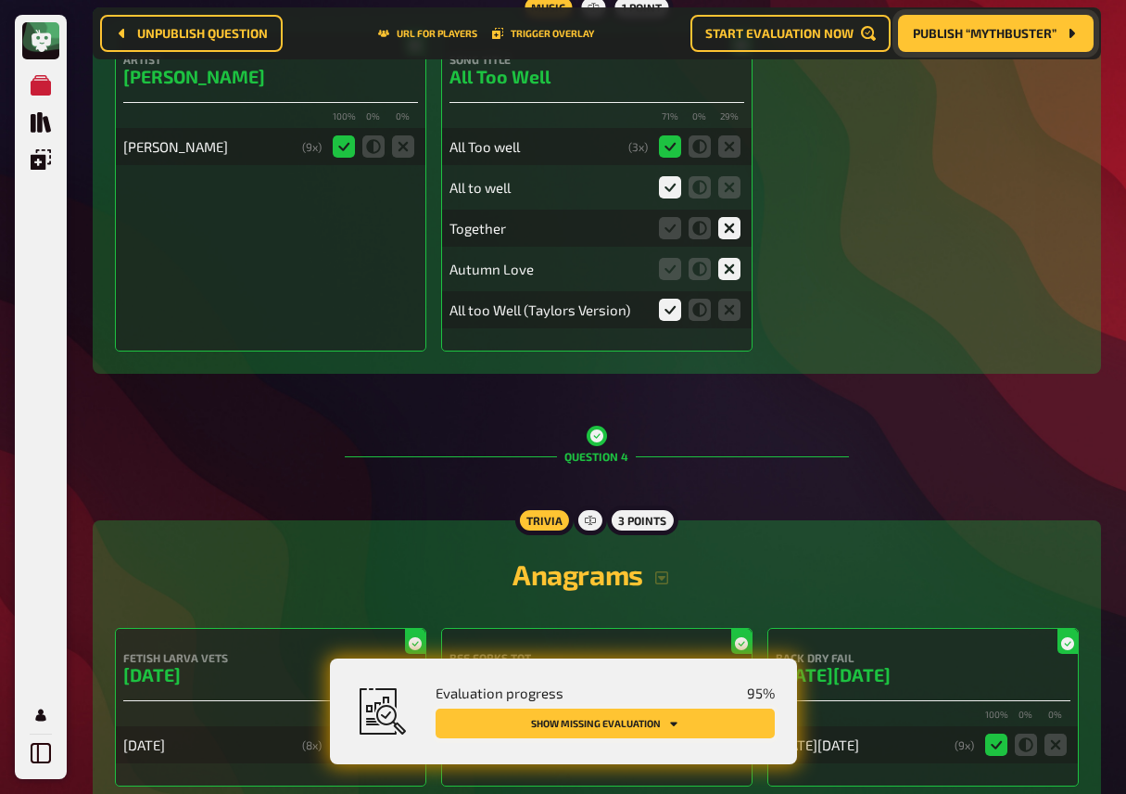
scroll to position [12419, 0]
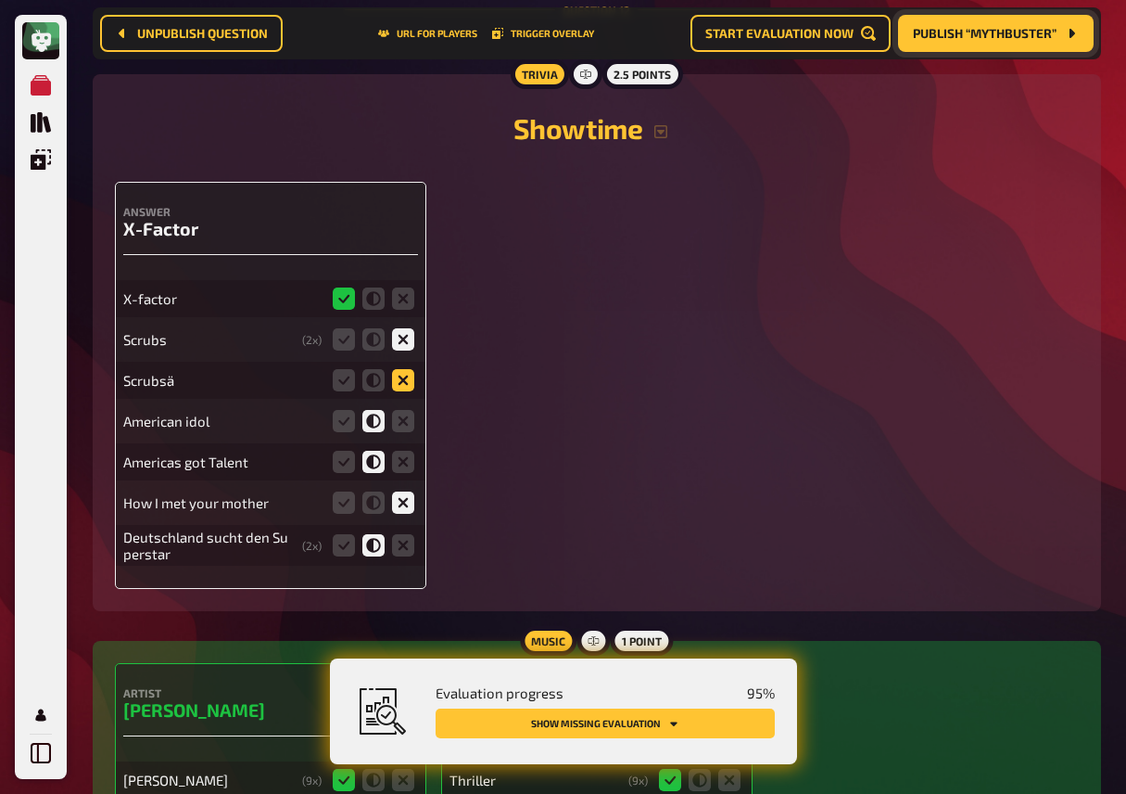
click at [401, 391] on icon at bounding box center [403, 380] width 22 height 22
click at [0, 0] on input "radio" at bounding box center [0, 0] width 0 height 0
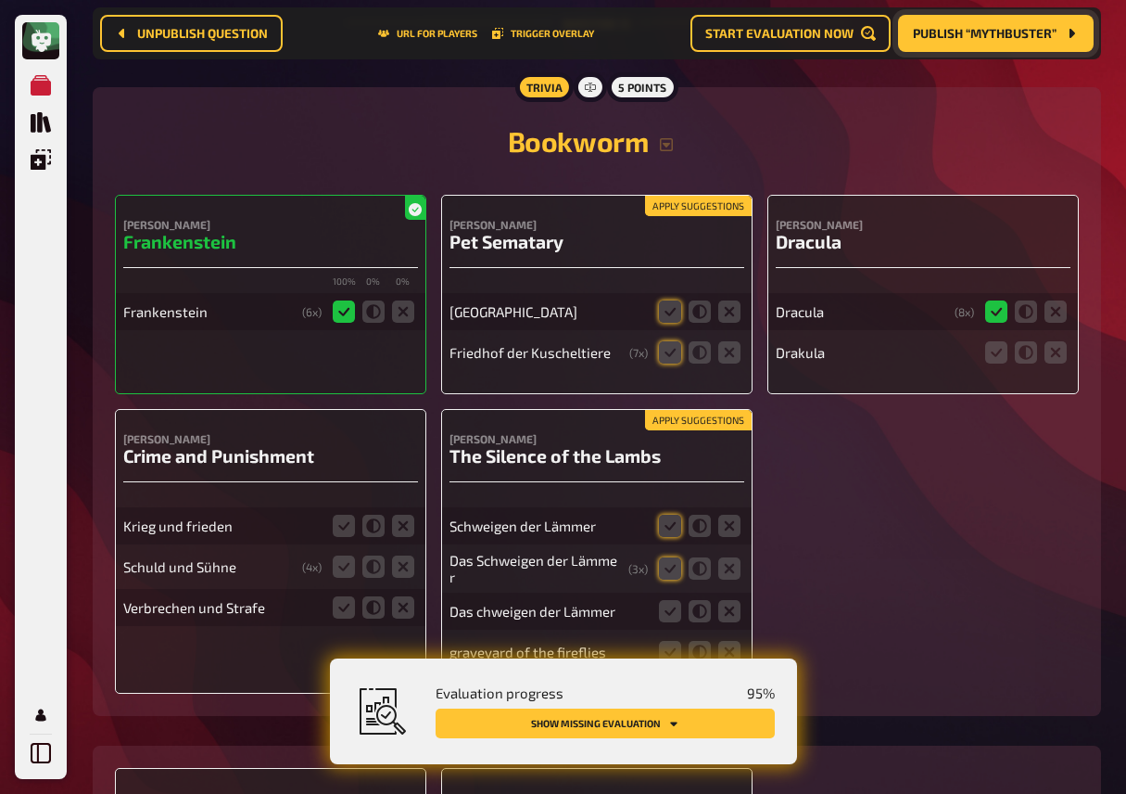
scroll to position [13325, 0]
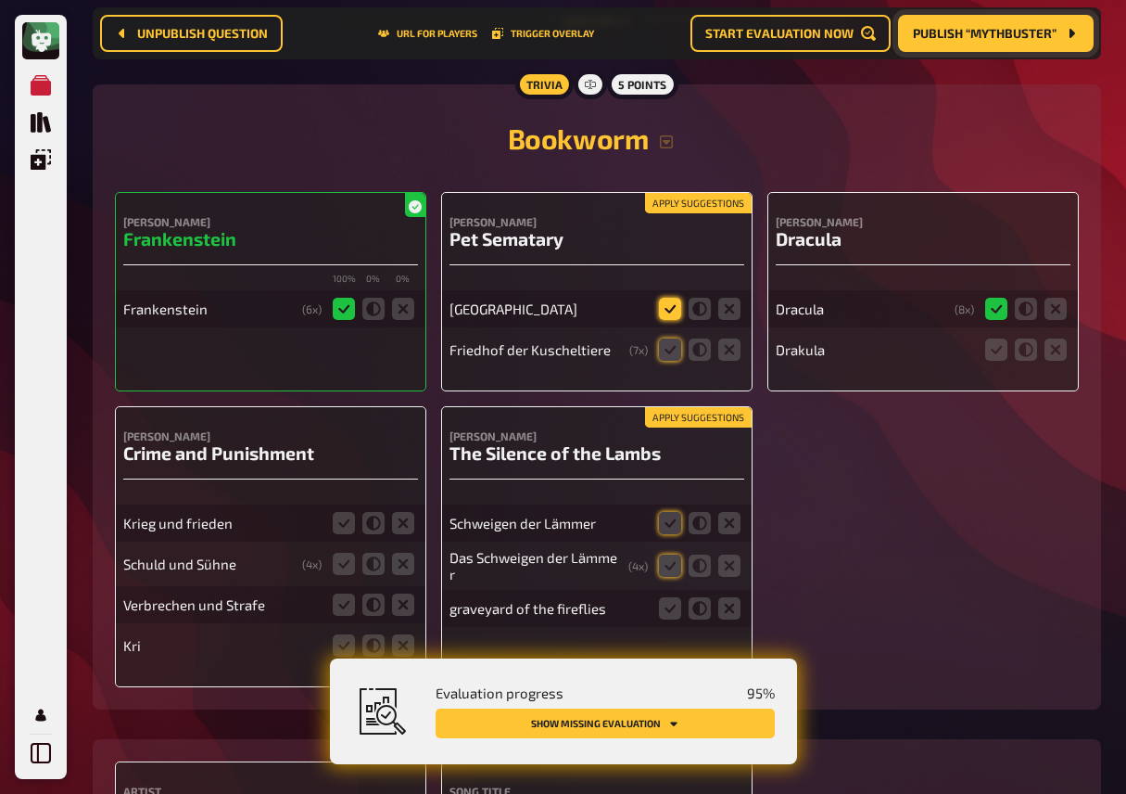
click at [661, 320] on icon at bounding box center [670, 309] width 22 height 22
click at [0, 0] on input "radio" at bounding box center [0, 0] width 0 height 0
click at [666, 361] on icon at bounding box center [670, 349] width 22 height 22
click at [0, 0] on input "radio" at bounding box center [0, 0] width 0 height 0
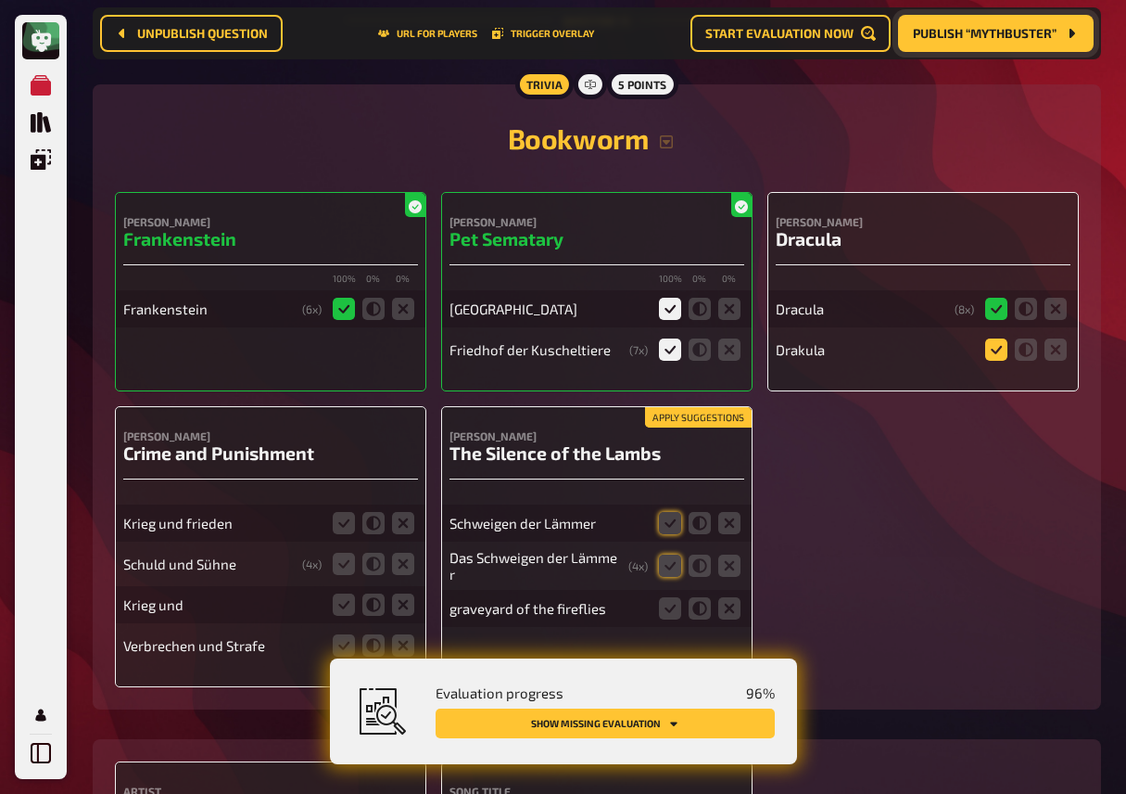
click at [994, 361] on icon at bounding box center [996, 349] width 22 height 22
click at [0, 0] on input "radio" at bounding box center [0, 0] width 0 height 0
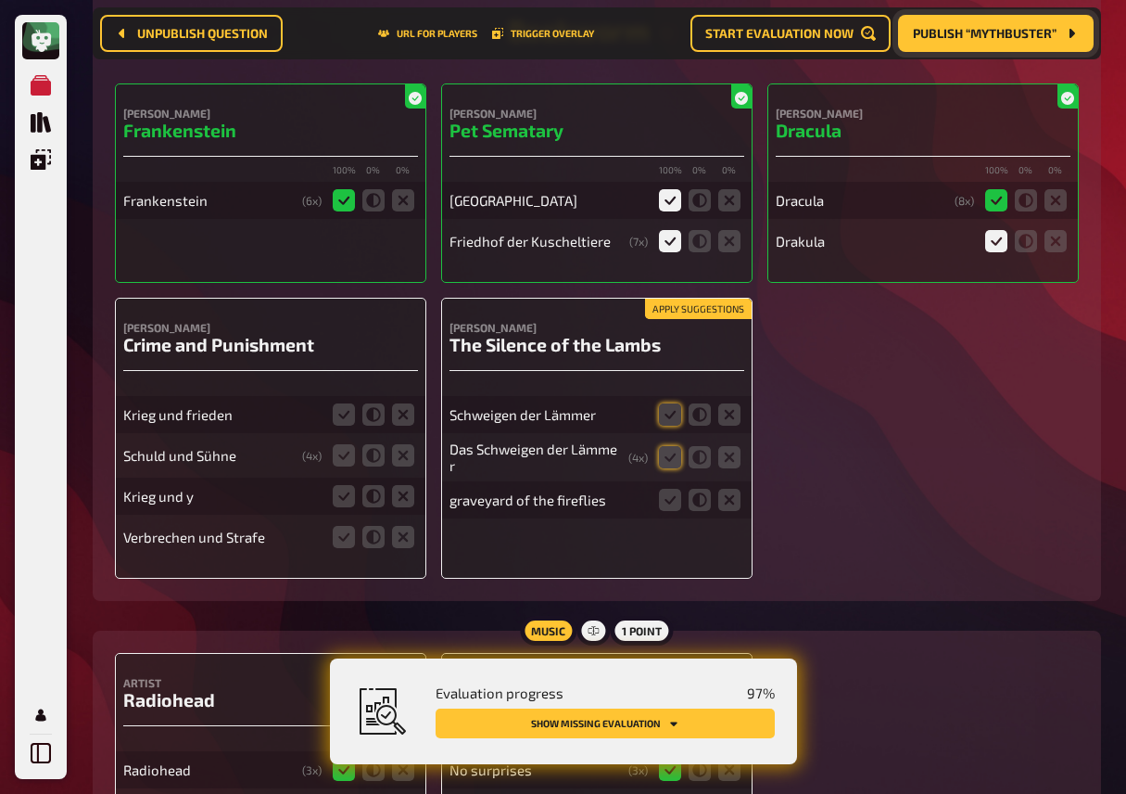
scroll to position [13432, 0]
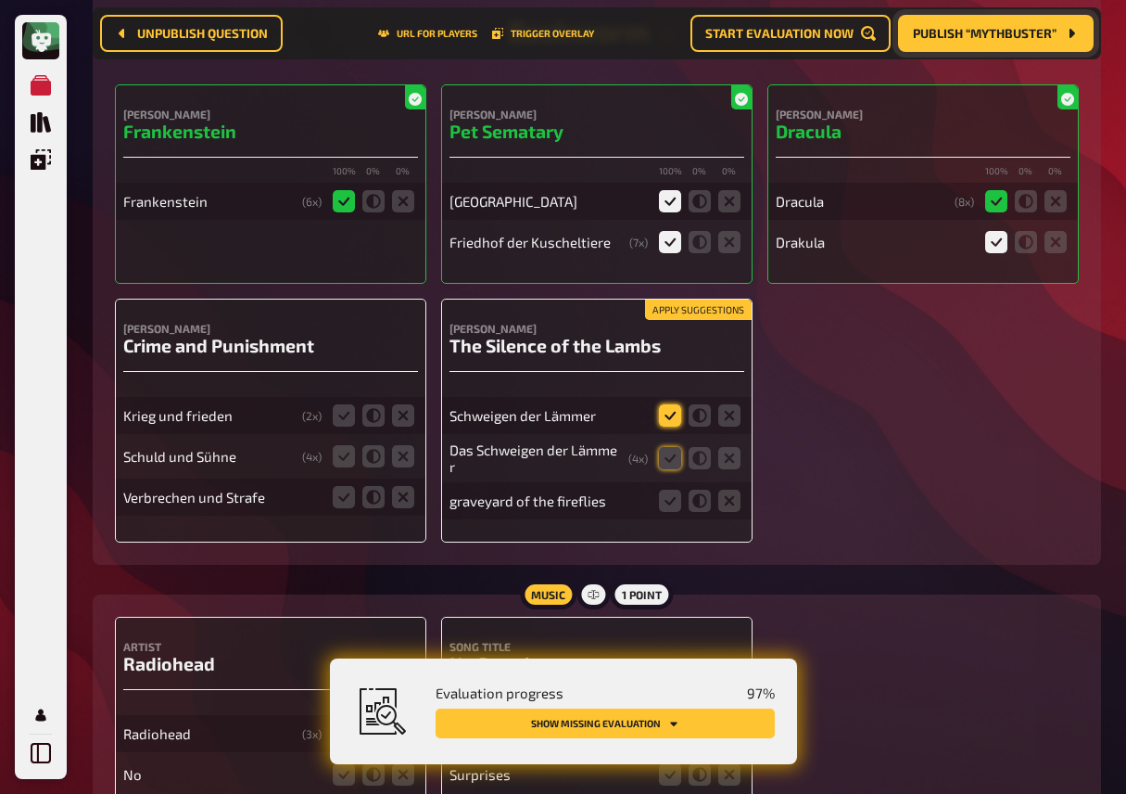
click at [676, 426] on icon at bounding box center [670, 415] width 22 height 22
click at [0, 0] on input "radio" at bounding box center [0, 0] width 0 height 0
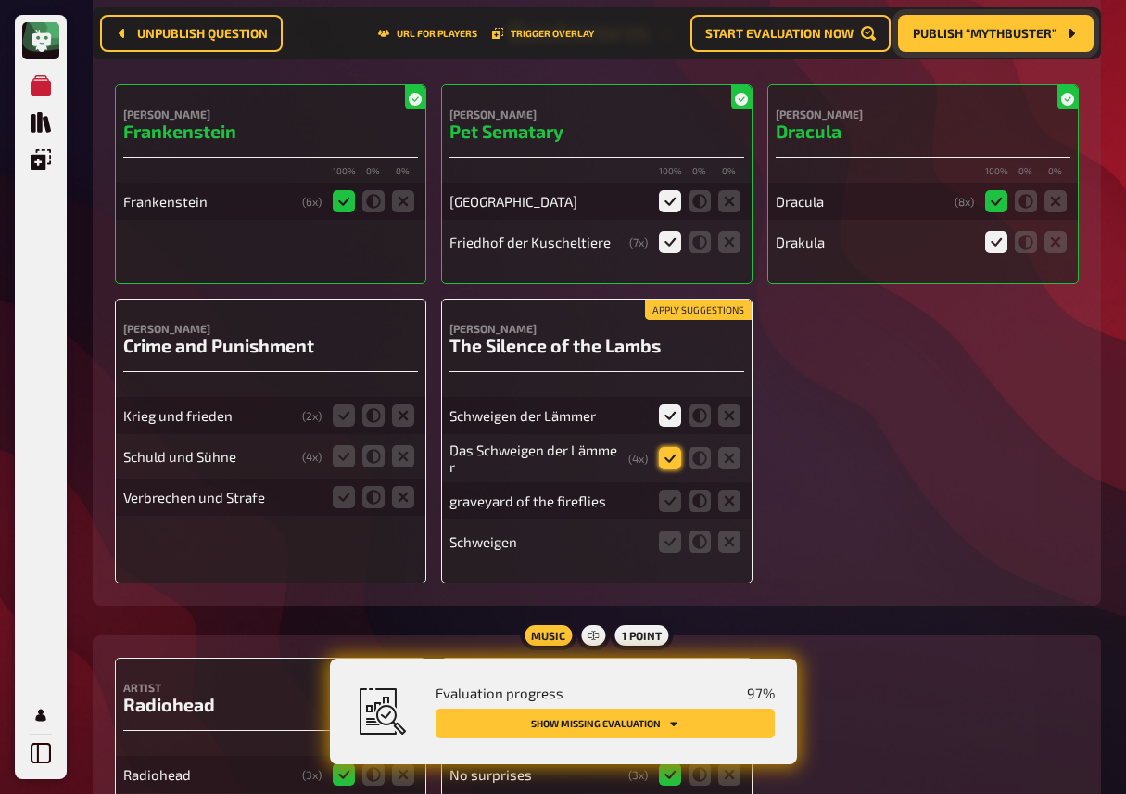
click at [671, 469] on icon at bounding box center [670, 458] width 22 height 22
click at [0, 0] on input "radio" at bounding box center [0, 0] width 0 height 0
click at [734, 512] on icon at bounding box center [729, 500] width 22 height 22
click at [0, 0] on input "radio" at bounding box center [0, 0] width 0 height 0
click at [666, 512] on icon at bounding box center [670, 500] width 22 height 22
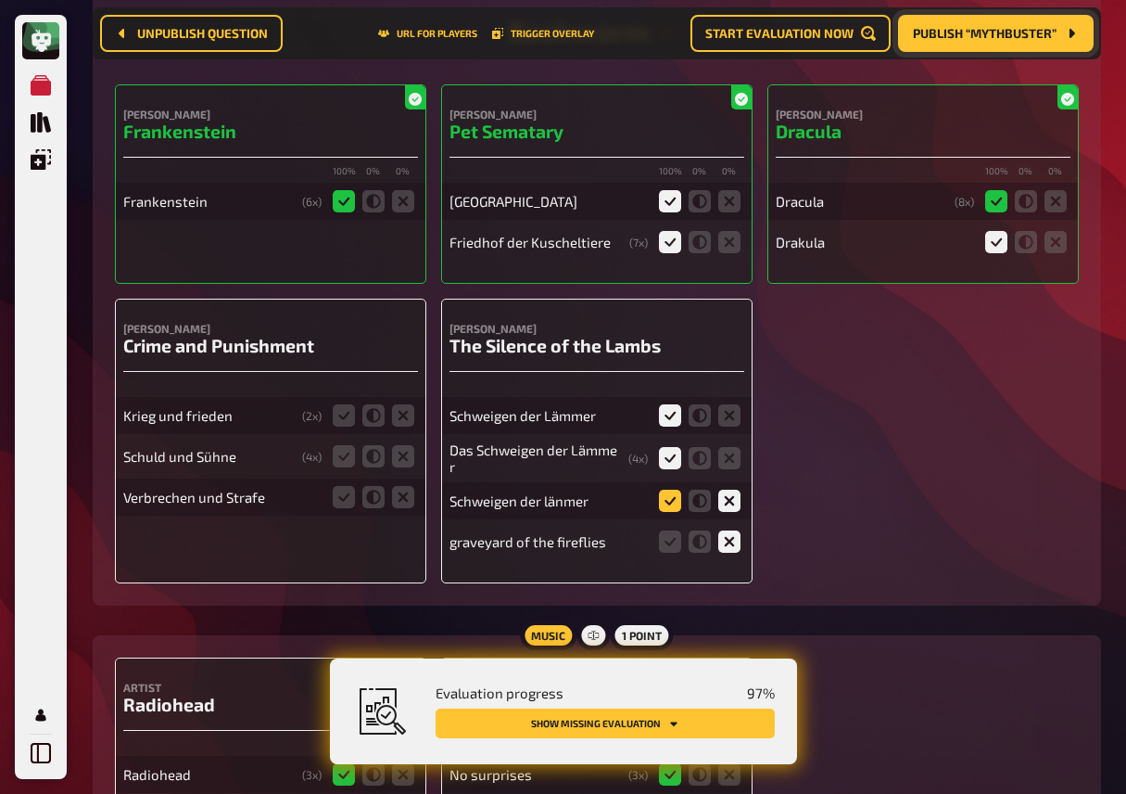
click at [0, 0] on input "radio" at bounding box center [0, 0] width 0 height 0
click at [407, 426] on icon at bounding box center [403, 415] width 22 height 22
click at [0, 0] on input "radio" at bounding box center [0, 0] width 0 height 0
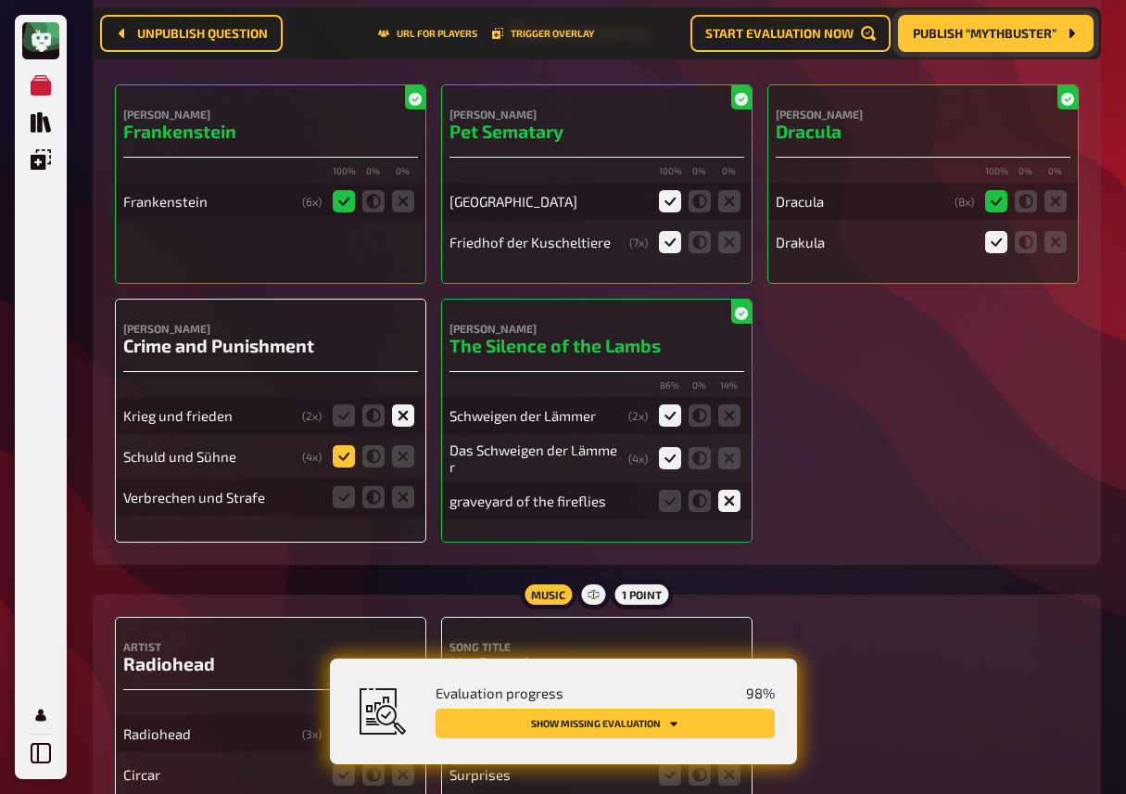
click at [341, 467] on icon at bounding box center [344, 456] width 22 height 22
click at [0, 0] on input "radio" at bounding box center [0, 0] width 0 height 0
click at [406, 508] on icon at bounding box center [403, 497] width 22 height 22
click at [0, 0] on input "radio" at bounding box center [0, 0] width 0 height 0
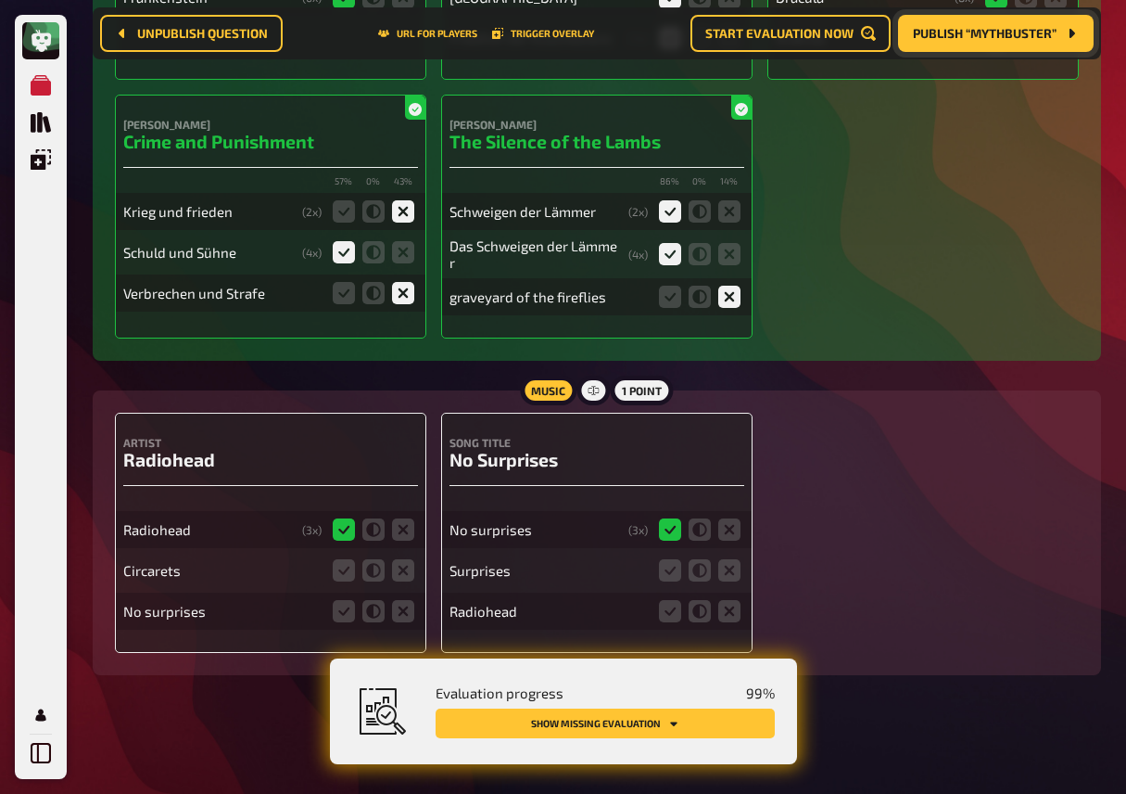
scroll to position [13666, 0]
click at [406, 573] on icon at bounding box center [403, 570] width 22 height 22
click at [0, 0] on input "radio" at bounding box center [0, 0] width 0 height 0
click at [403, 616] on icon at bounding box center [403, 611] width 22 height 22
click at [0, 0] on input "radio" at bounding box center [0, 0] width 0 height 0
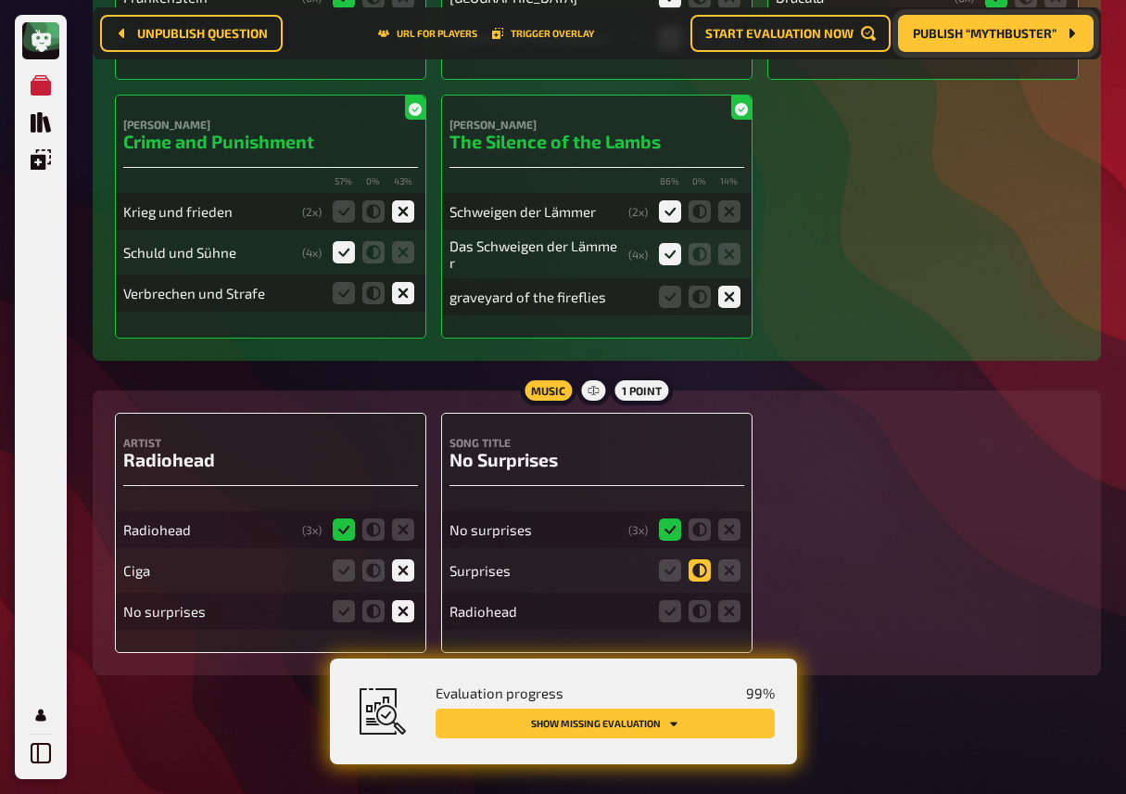
click at [692, 569] on icon at bounding box center [700, 570] width 22 height 22
click at [0, 0] on input "radio" at bounding box center [0, 0] width 0 height 0
click at [672, 612] on icon at bounding box center [670, 611] width 22 height 22
click at [0, 0] on input "radio" at bounding box center [0, 0] width 0 height 0
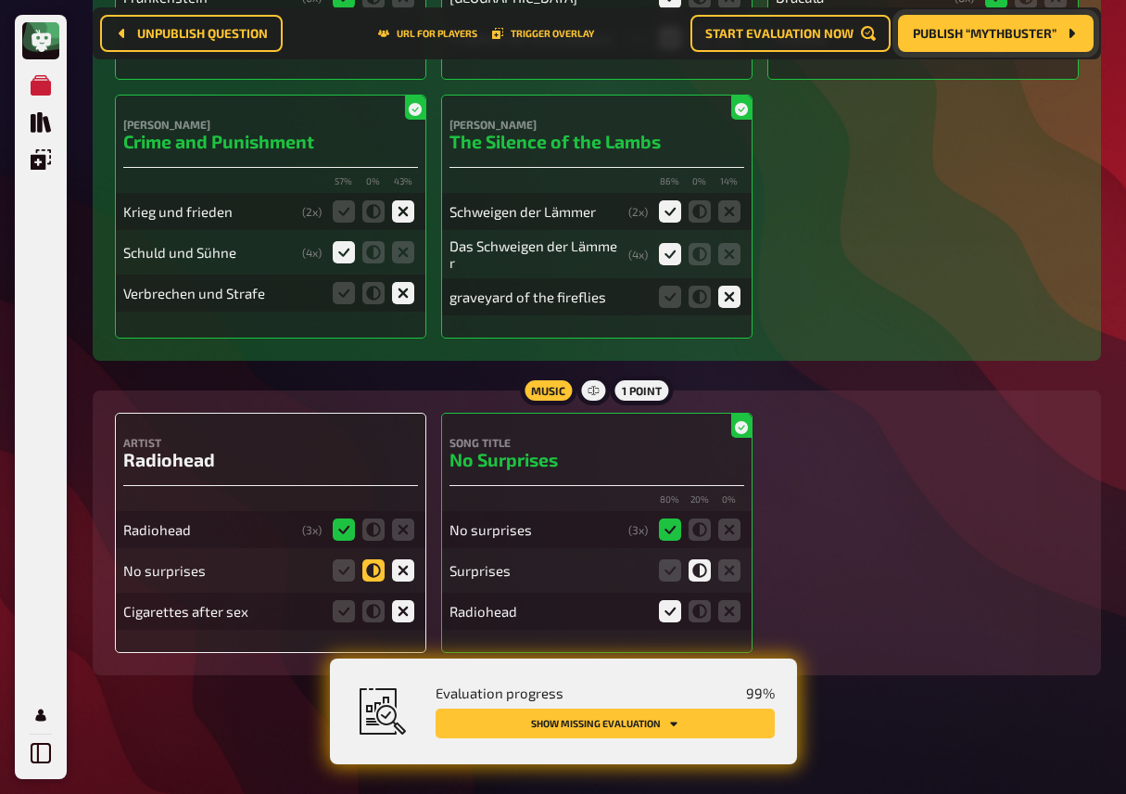
click at [379, 568] on icon at bounding box center [373, 570] width 22 height 22
click at [0, 0] on input "radio" at bounding box center [0, 0] width 0 height 0
click at [400, 614] on icon at bounding box center [403, 611] width 22 height 22
click at [0, 0] on input "radio" at bounding box center [0, 0] width 0 height 0
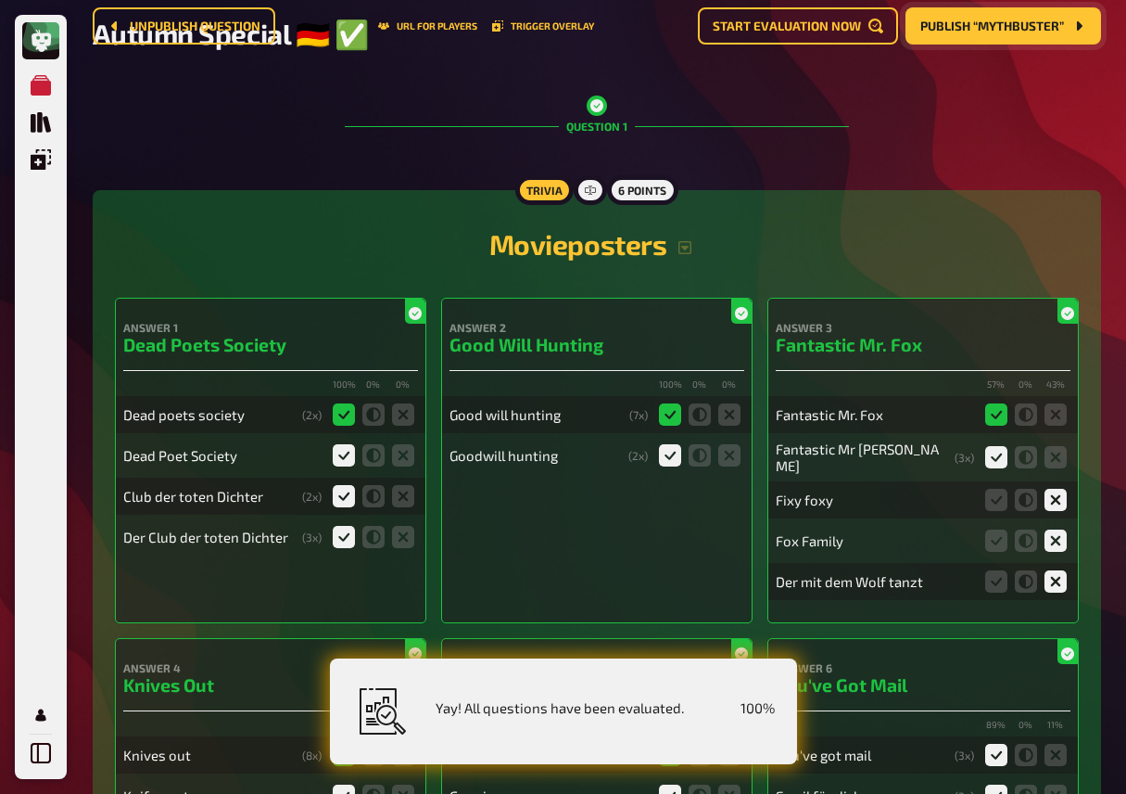
scroll to position [0, 0]
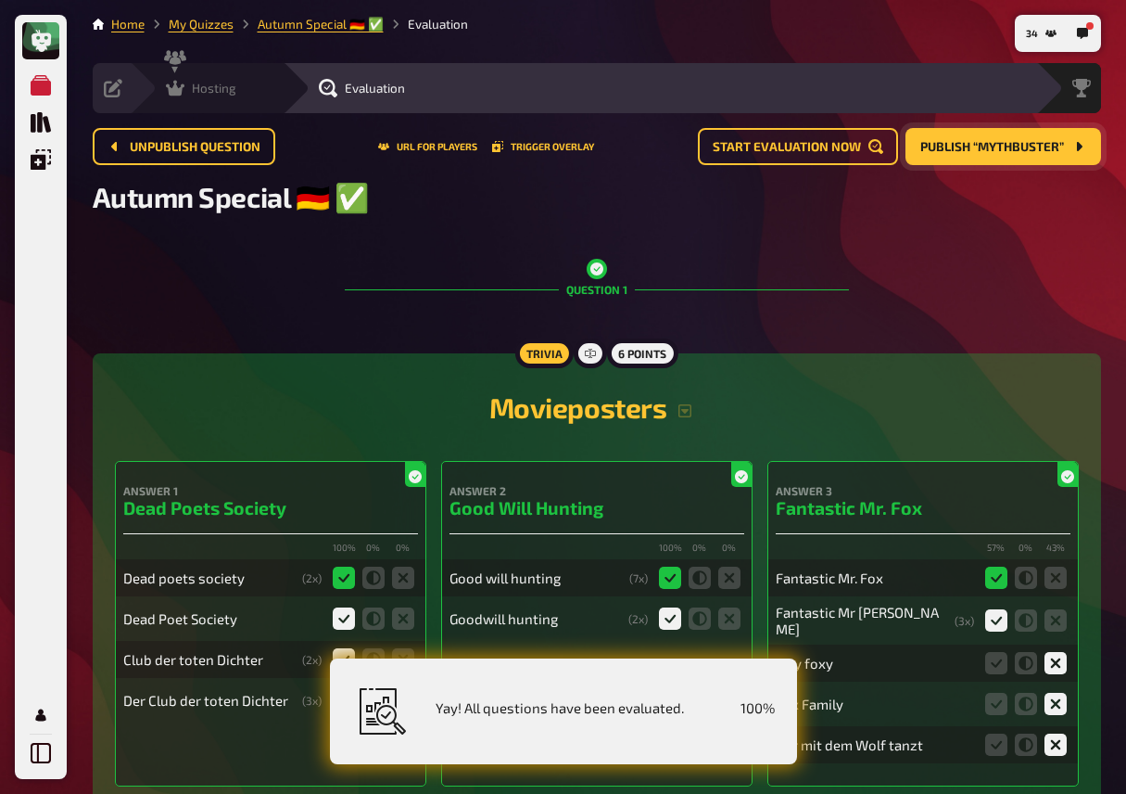
click at [181, 85] on icon at bounding box center [175, 89] width 19 height 16
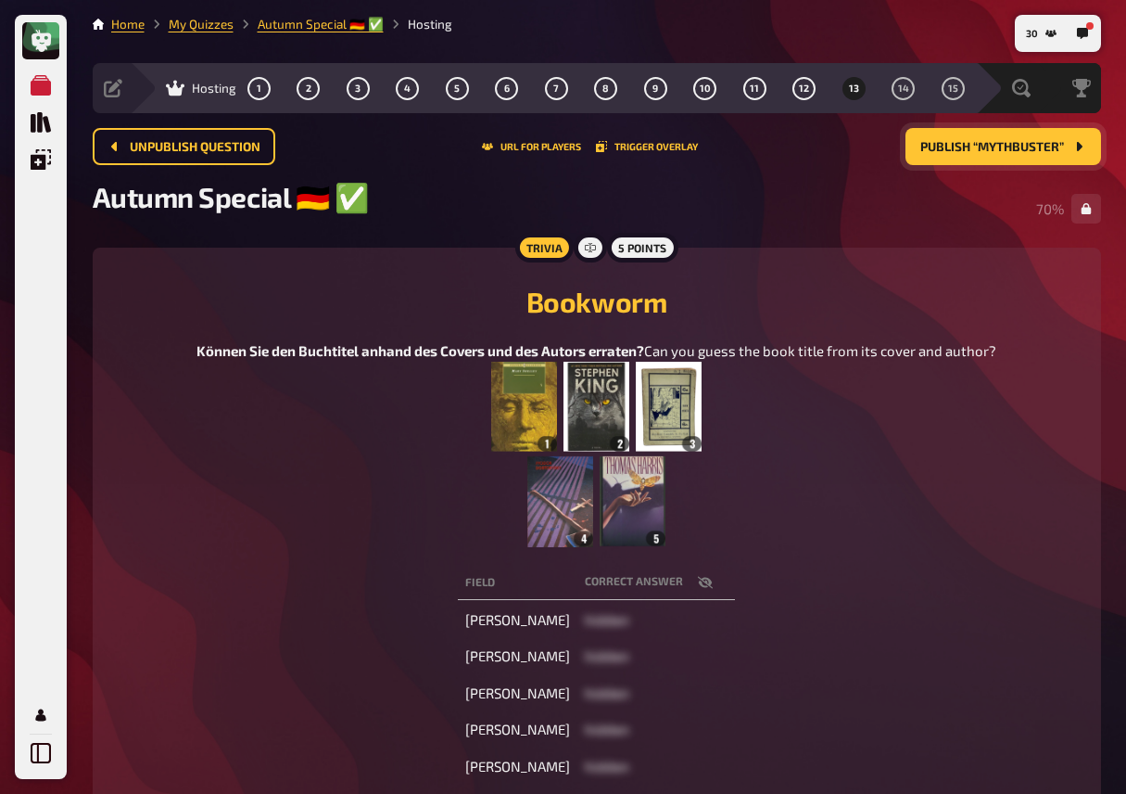
click at [437, 609] on div "Field correct answer [PERSON_NAME] hidden [PERSON_NAME] hidden [PERSON_NAME] hi…" at bounding box center [597, 674] width 964 height 225
click at [333, 478] on div "Können Sie den Buchtitel anhand des Covers und des Autors erraten? Can you gues…" at bounding box center [597, 443] width 964 height 207
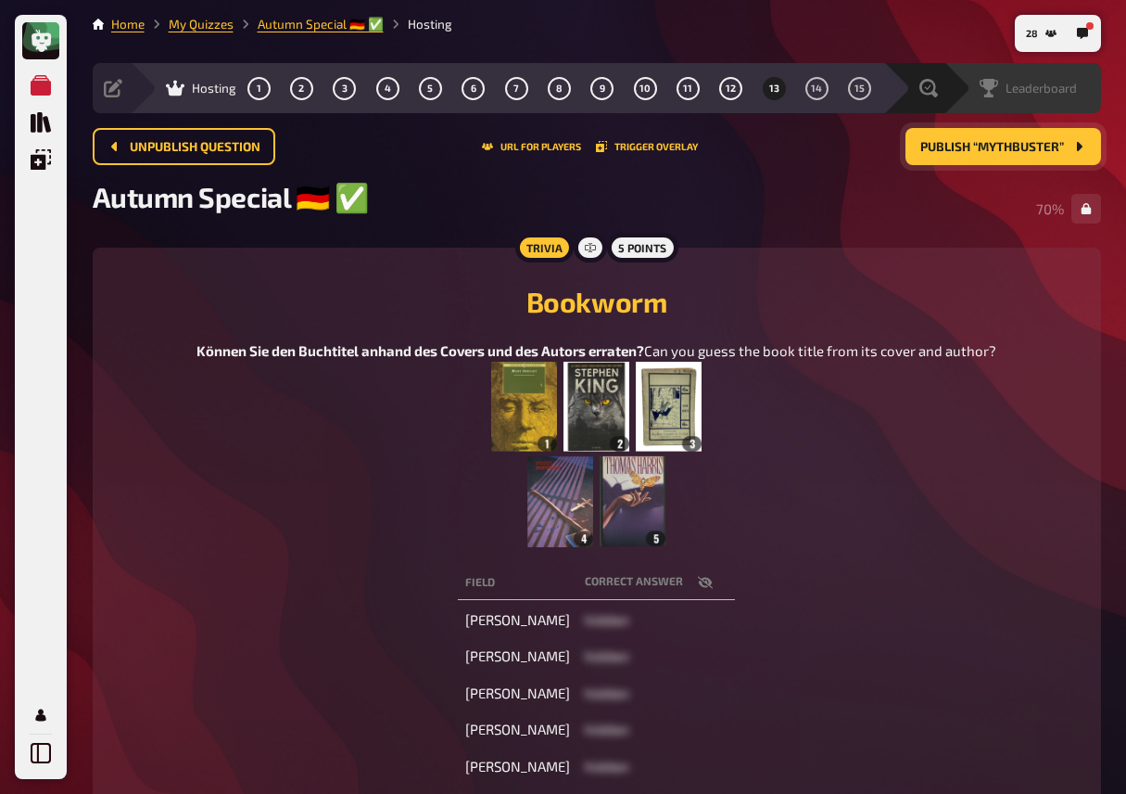
click at [1060, 89] on span "Leaderboard" at bounding box center [1041, 88] width 71 height 15
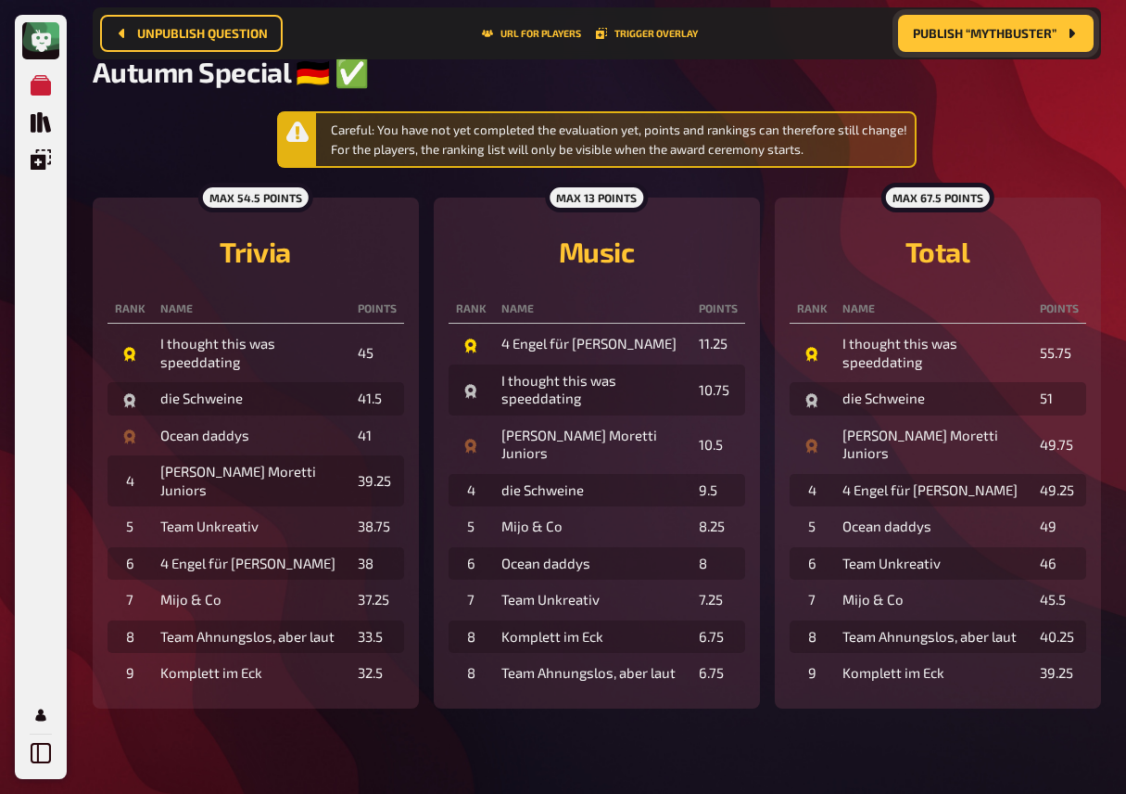
scroll to position [146, 0]
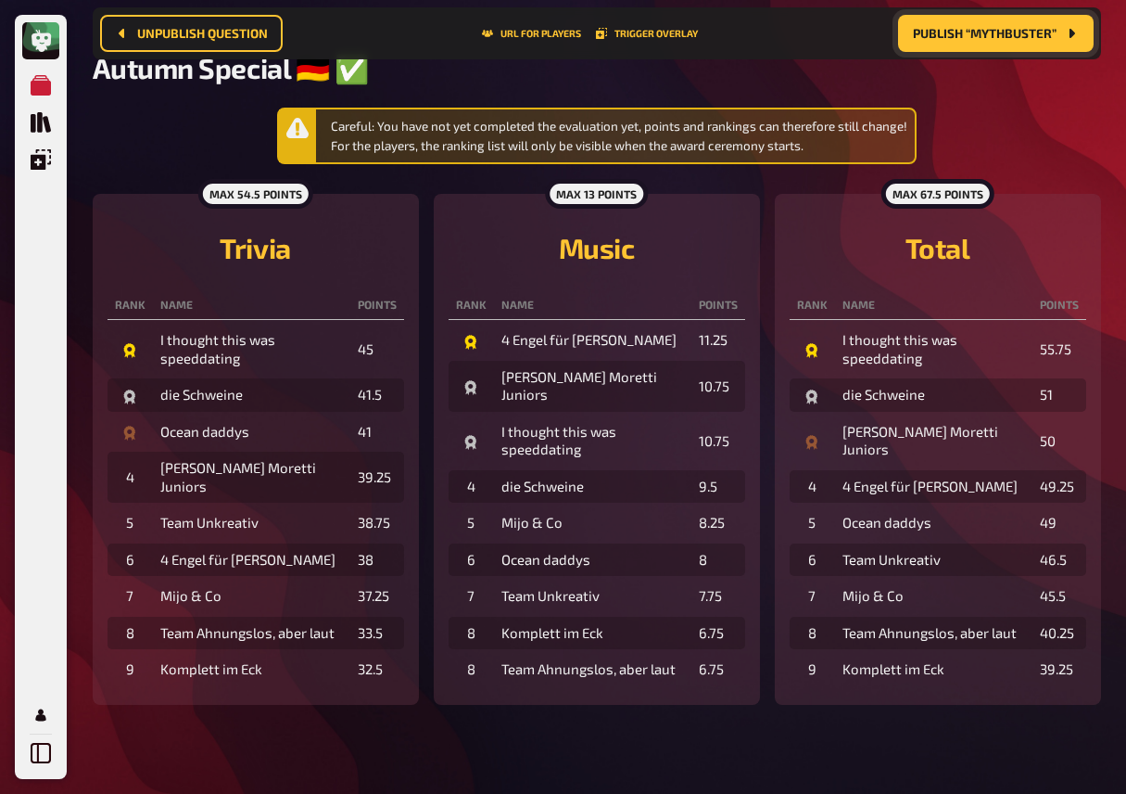
click at [226, 160] on div "Careful: You have not yet completed the evaluation yet, points and rankings can…" at bounding box center [597, 406] width 1009 height 597
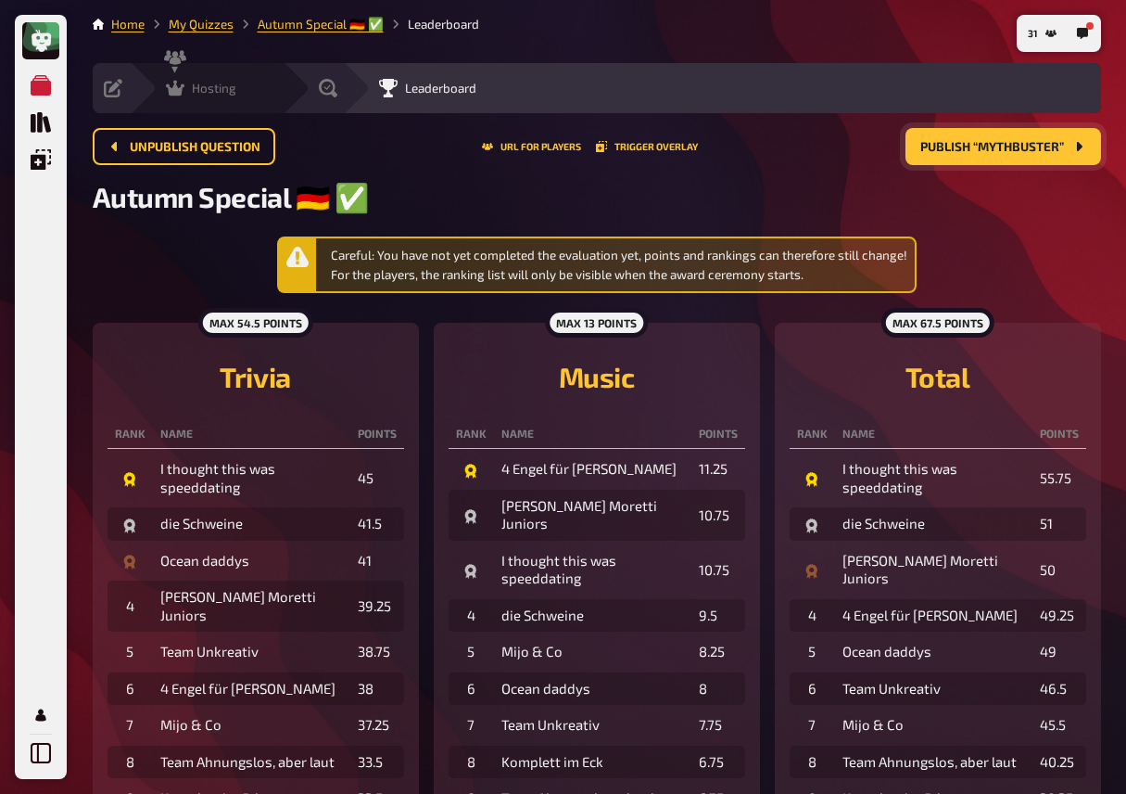
click at [183, 89] on icon at bounding box center [175, 88] width 19 height 19
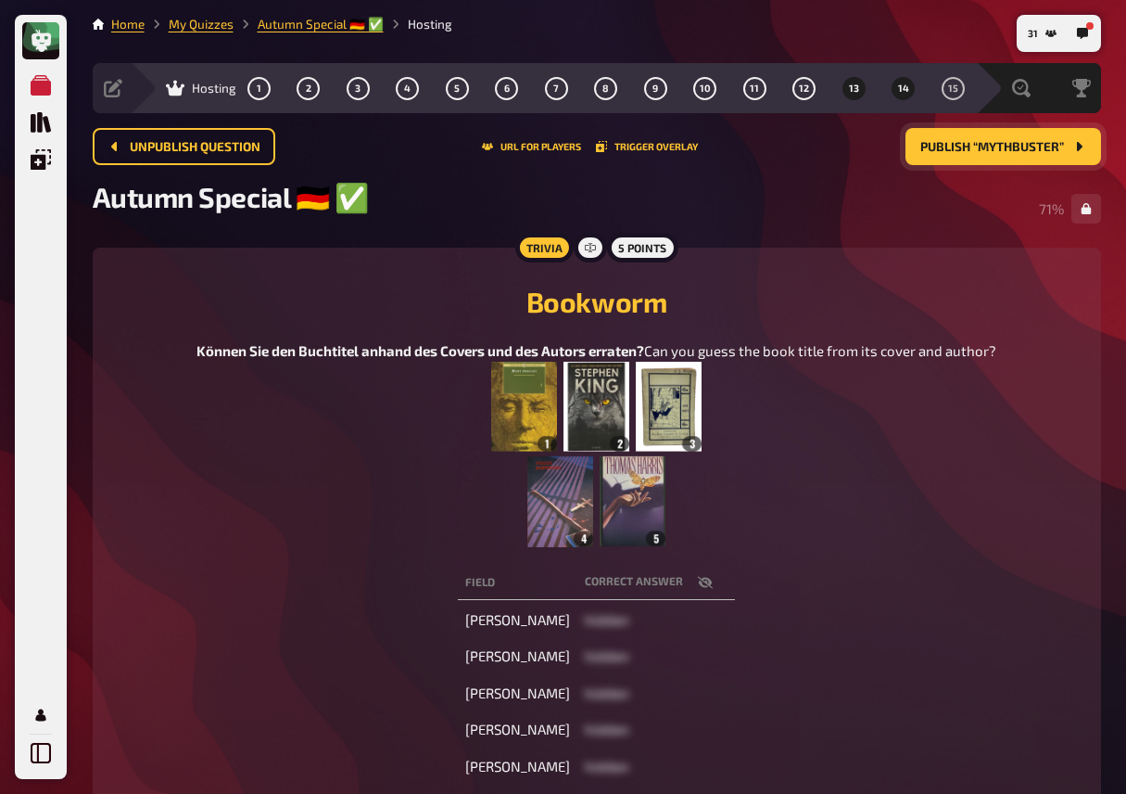
click at [895, 91] on button "14" at bounding box center [904, 88] width 30 height 30
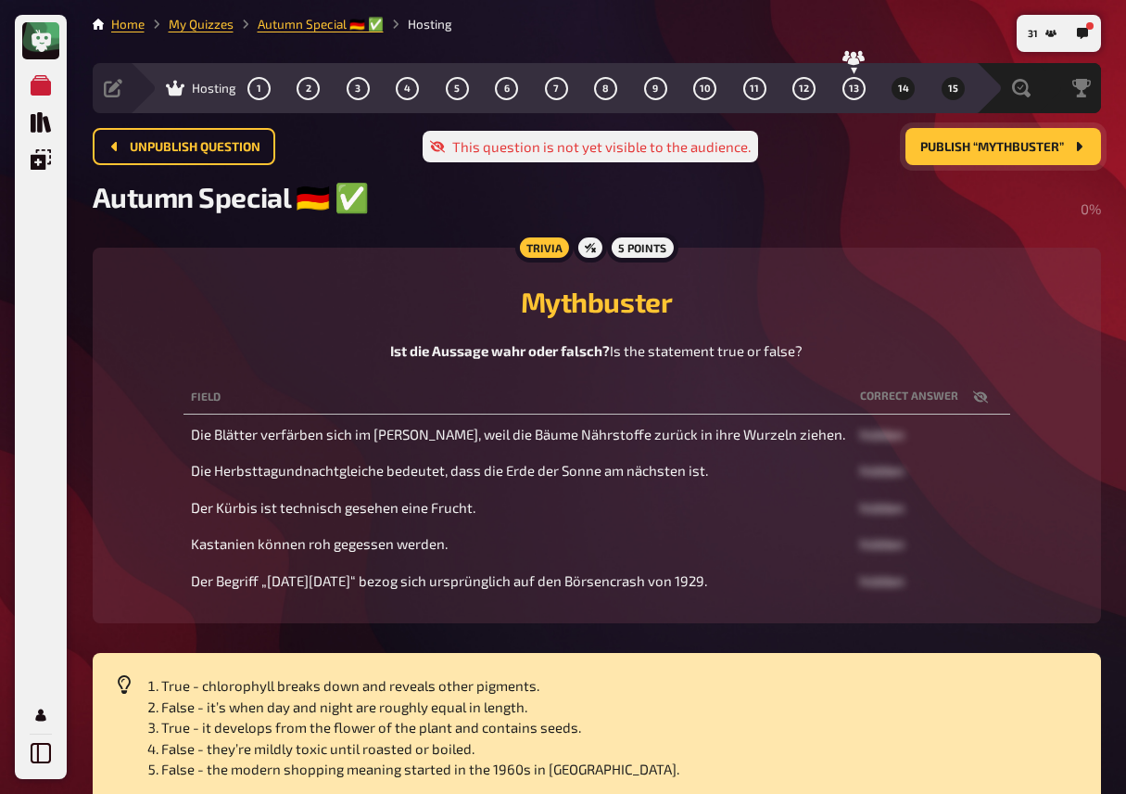
click at [959, 85] on button "15" at bounding box center [953, 88] width 30 height 30
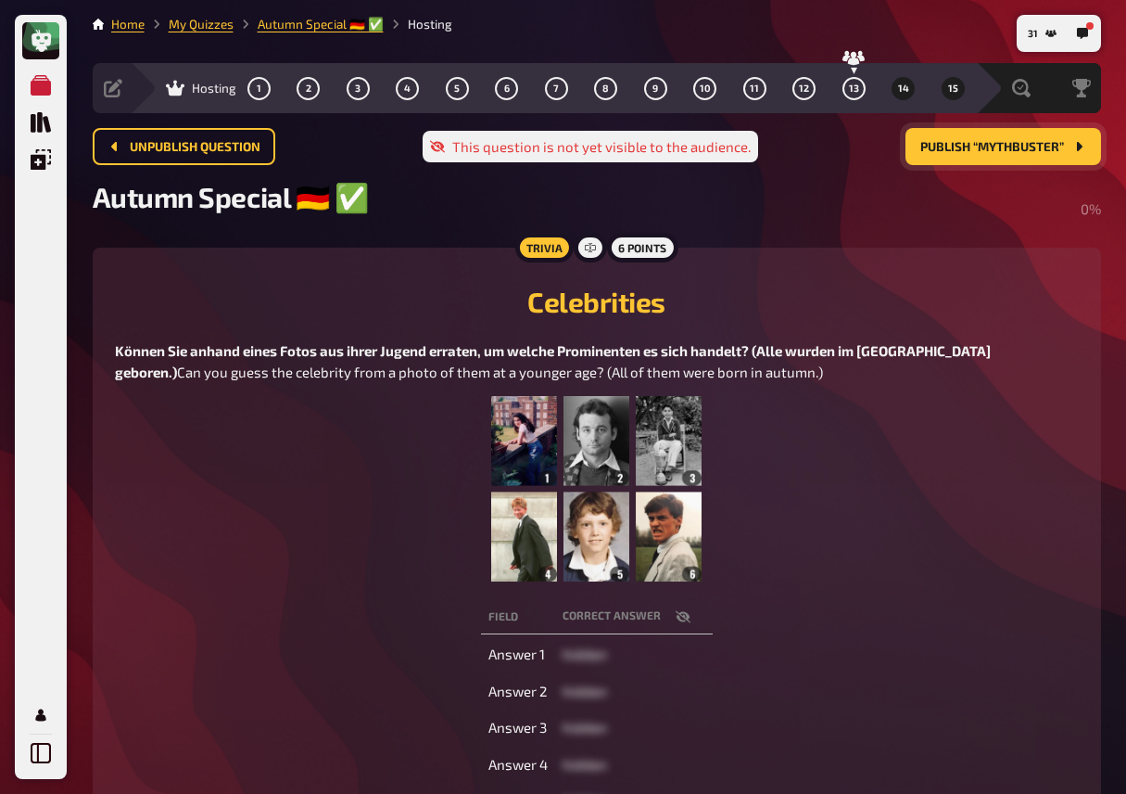
click at [909, 88] on button "14" at bounding box center [904, 88] width 30 height 30
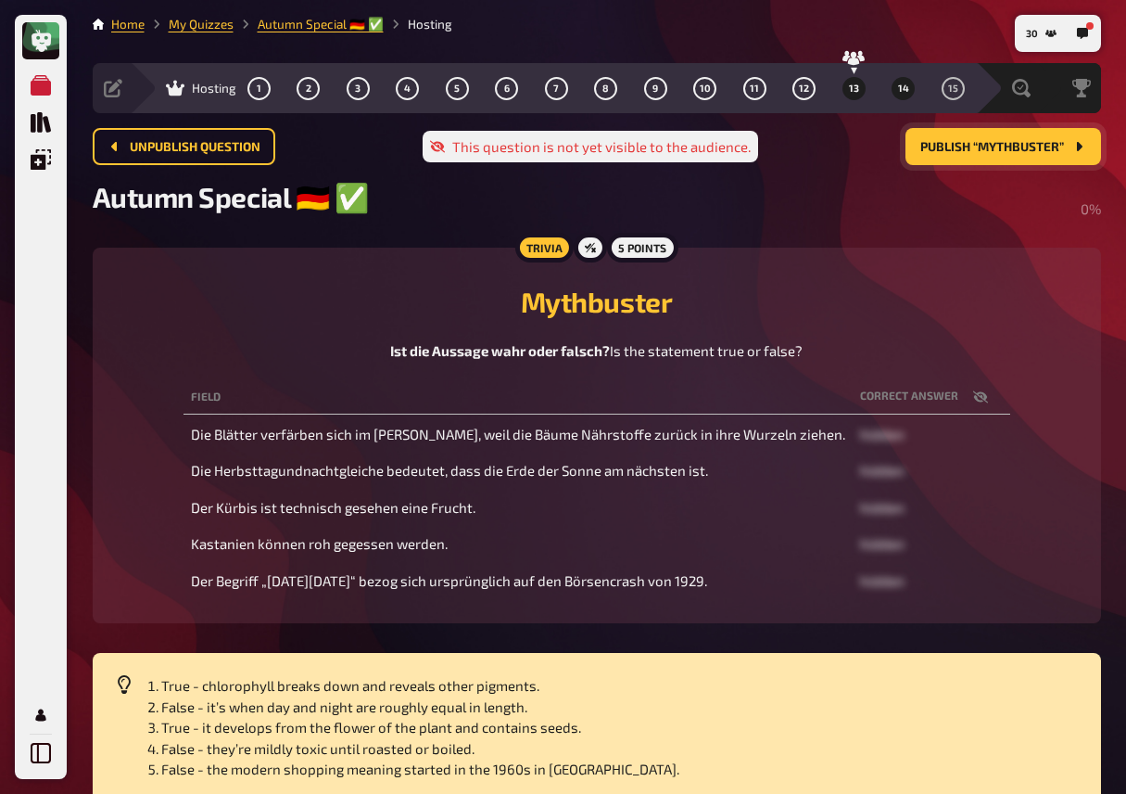
click at [847, 95] on button "13" at bounding box center [854, 88] width 30 height 30
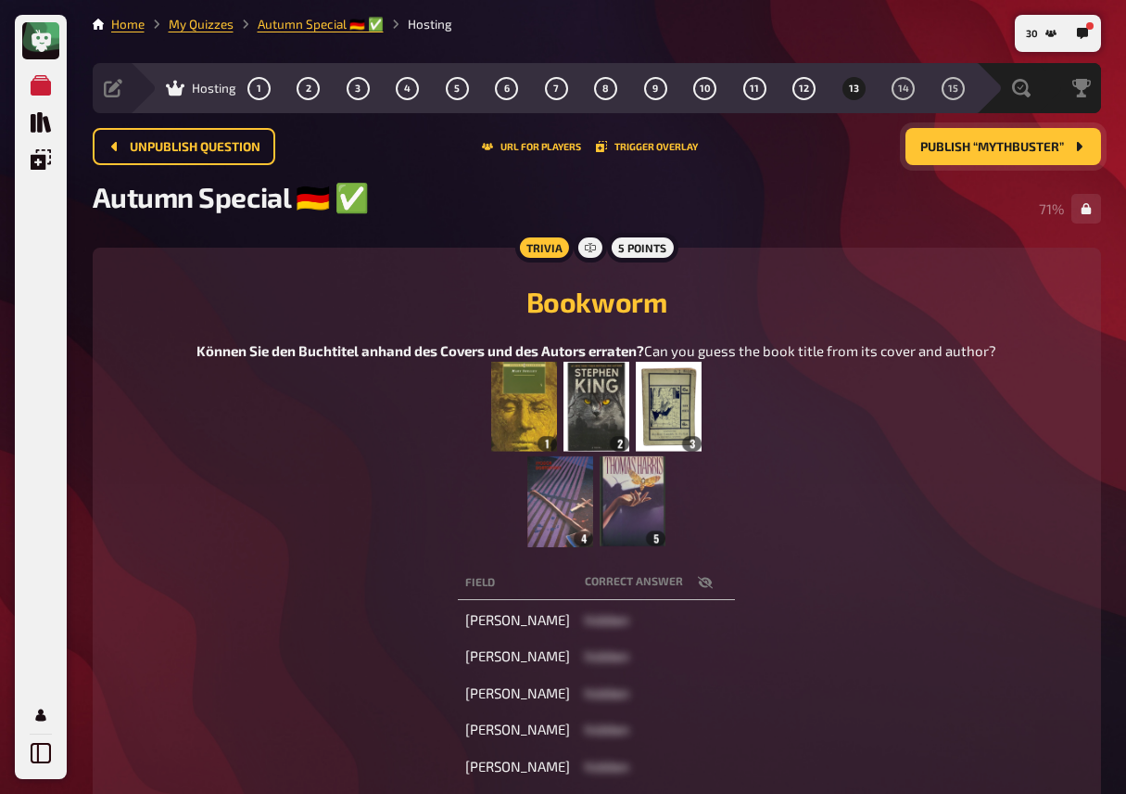
click at [972, 159] on button "Publish “Mythbuster”" at bounding box center [1004, 146] width 196 height 37
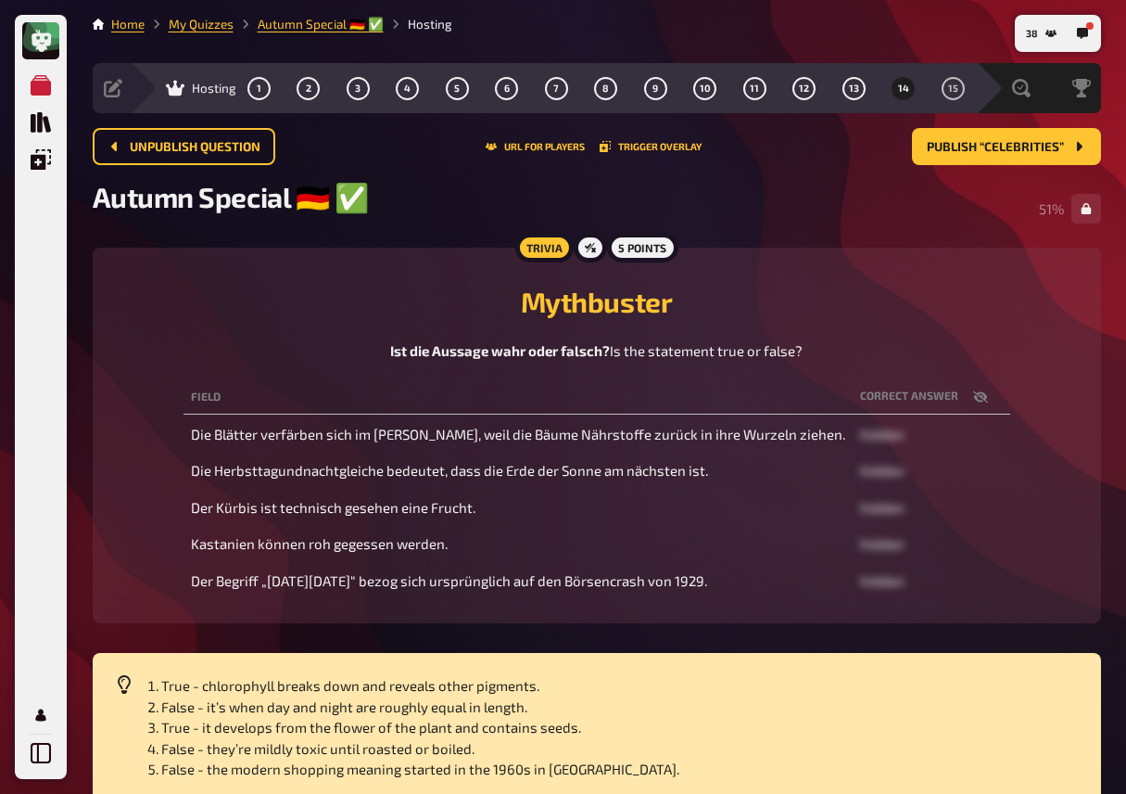
click at [337, 294] on h2 "Mythbuster" at bounding box center [597, 301] width 964 height 33
click at [948, 88] on span "15" at bounding box center [953, 88] width 10 height 10
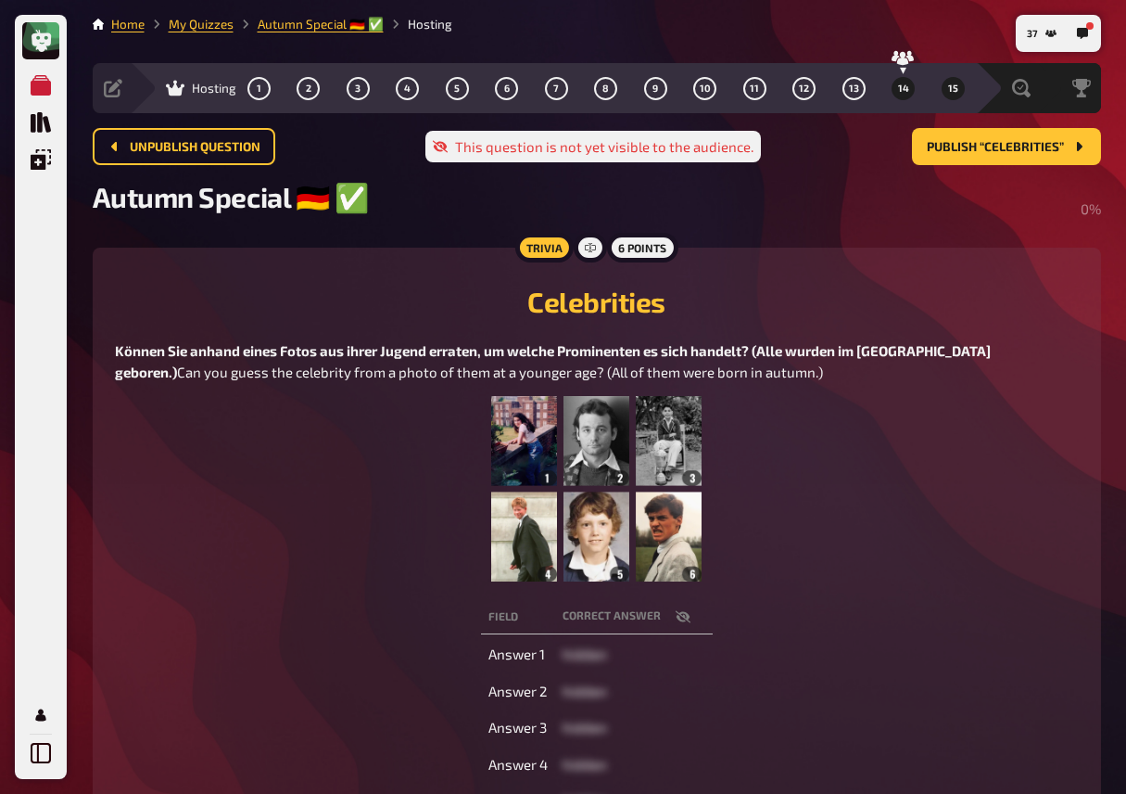
click at [903, 87] on span "14" at bounding box center [903, 88] width 11 height 10
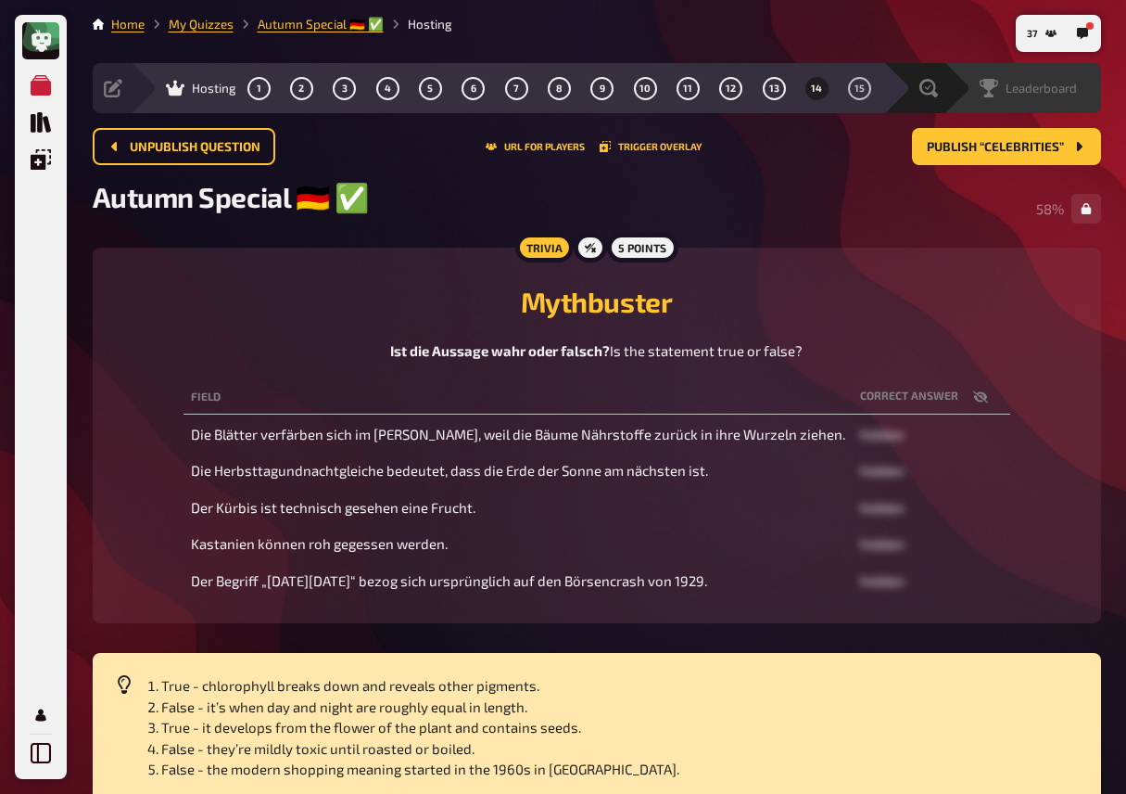
click at [1061, 86] on span "Leaderboard" at bounding box center [1041, 88] width 71 height 15
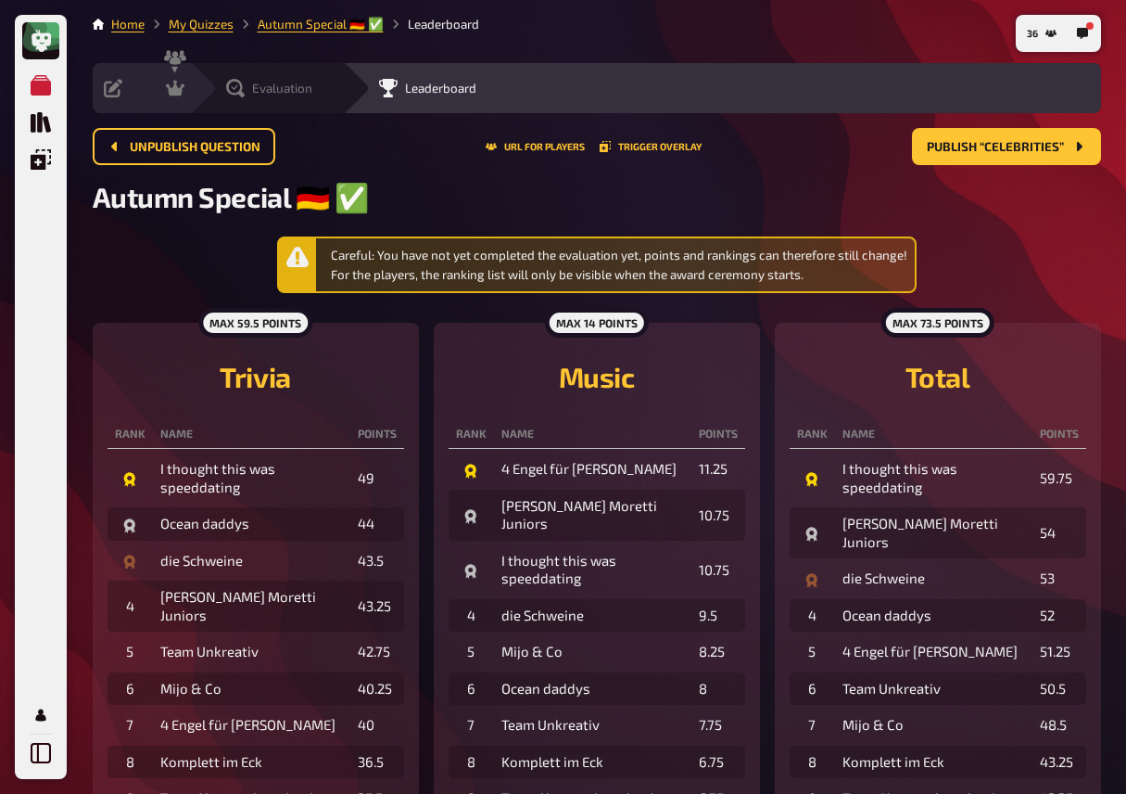
click at [242, 82] on icon at bounding box center [235, 88] width 19 height 19
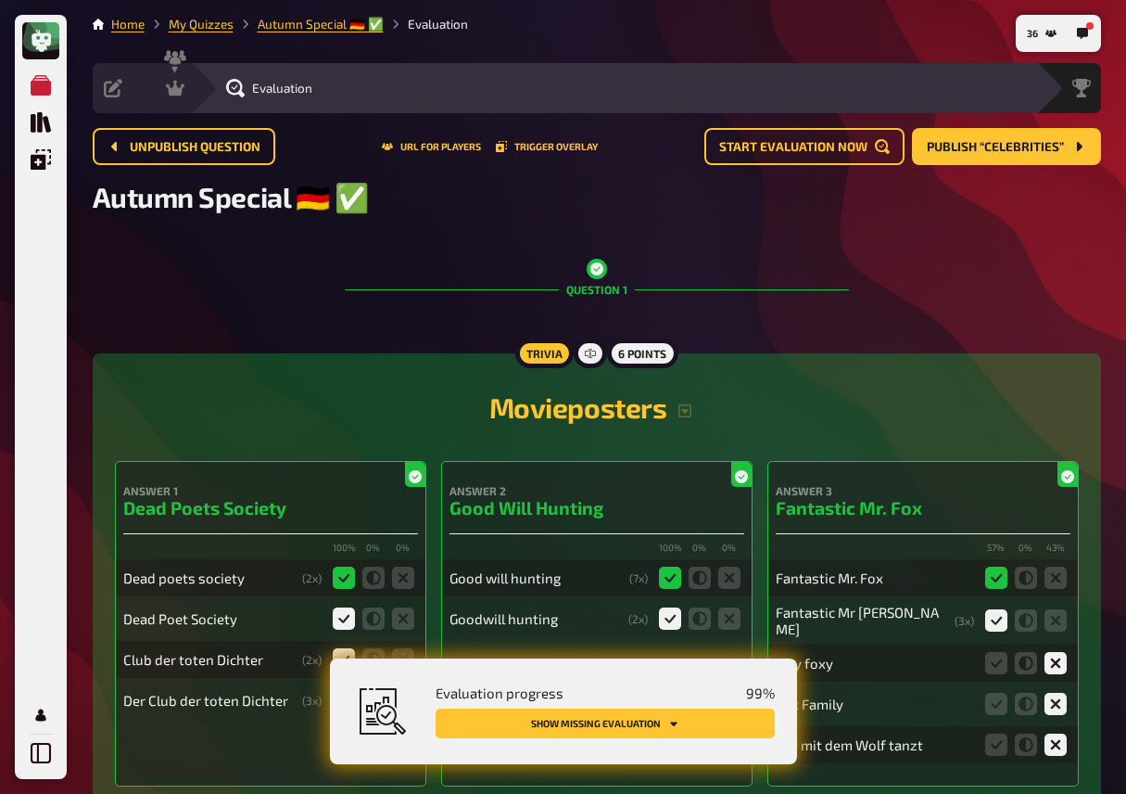
click at [757, 727] on button "Show missing evaluation" at bounding box center [605, 723] width 339 height 30
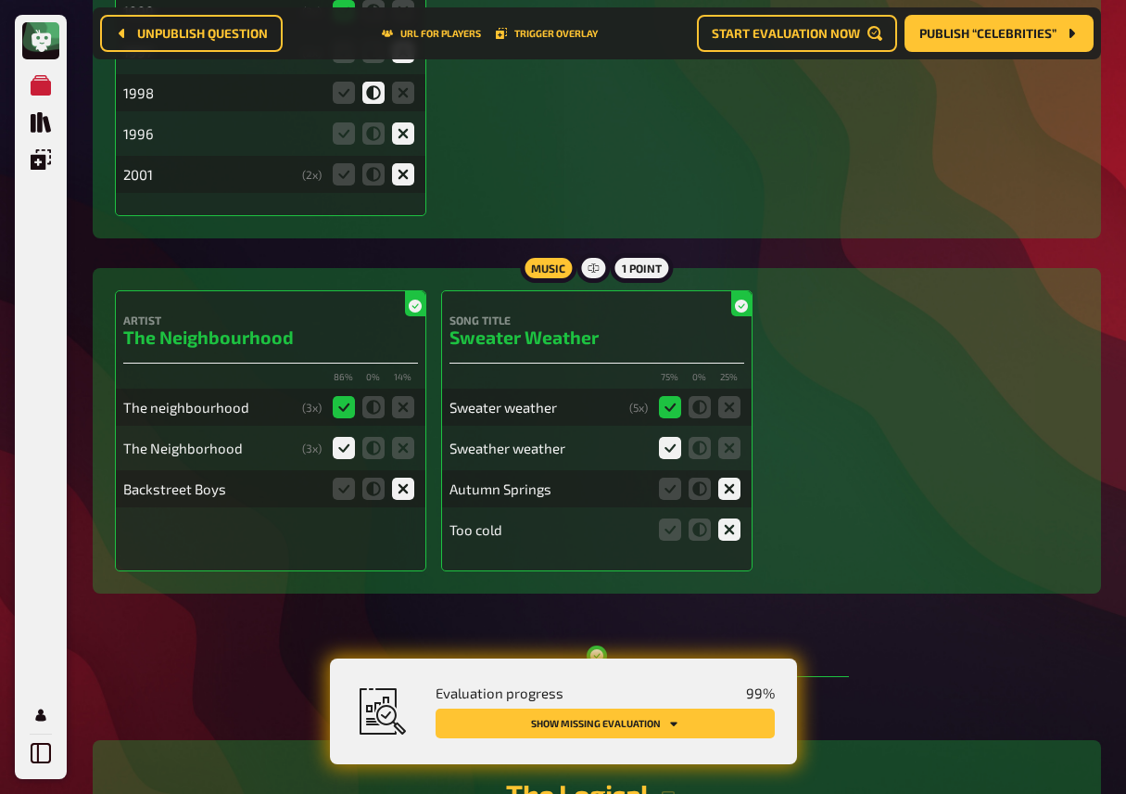
scroll to position [1507, 0]
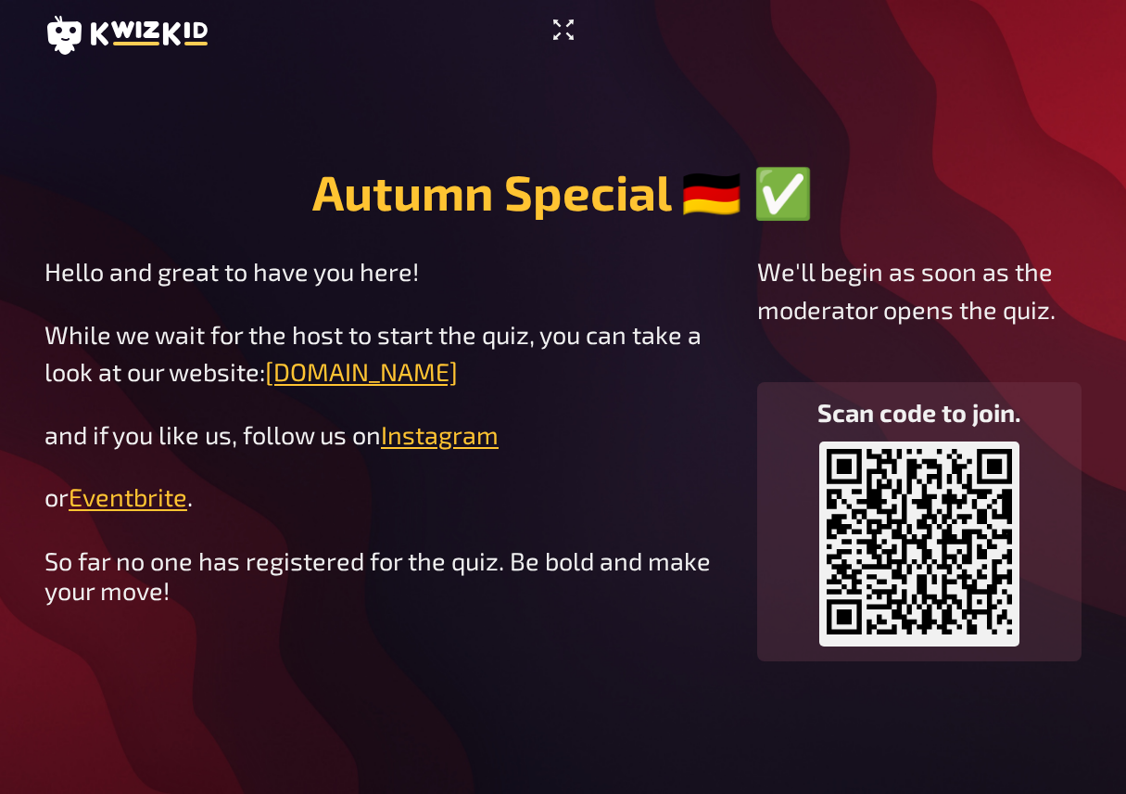
click at [554, 32] on icon "Enter Fullscreen" at bounding box center [564, 30] width 30 height 30
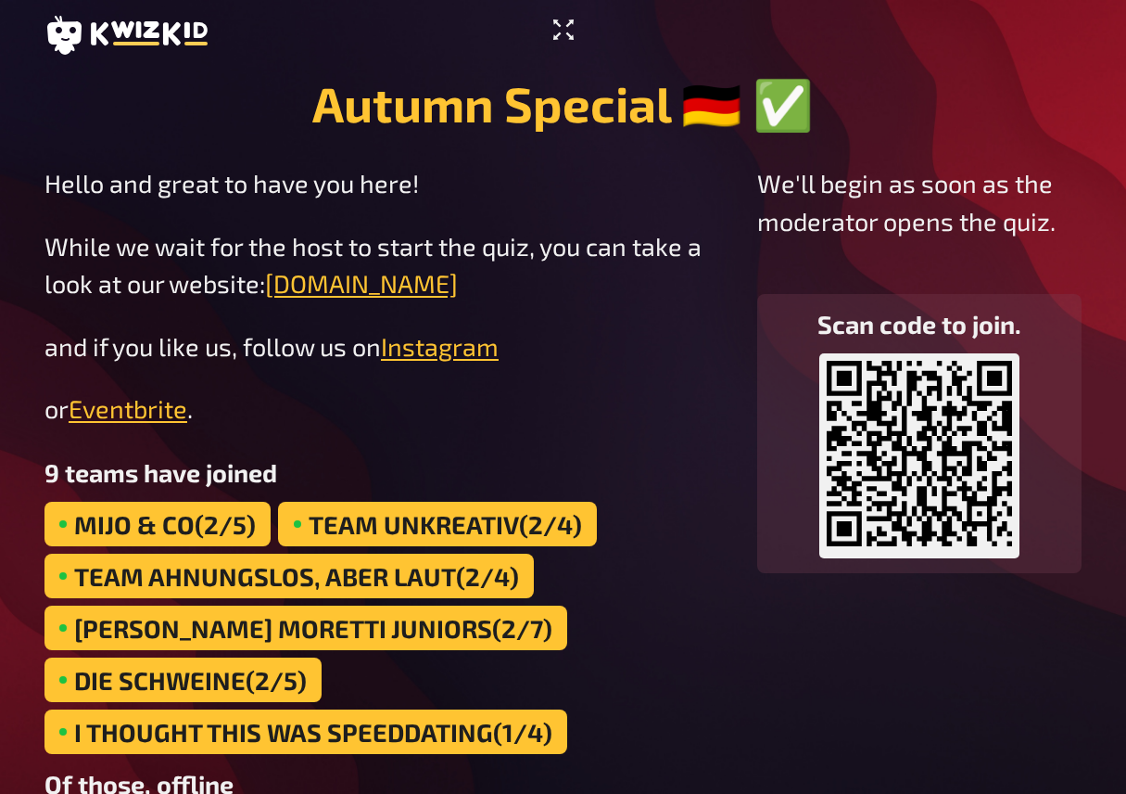
click at [564, 27] on icon "Enter Fullscreen" at bounding box center [564, 30] width 30 height 30
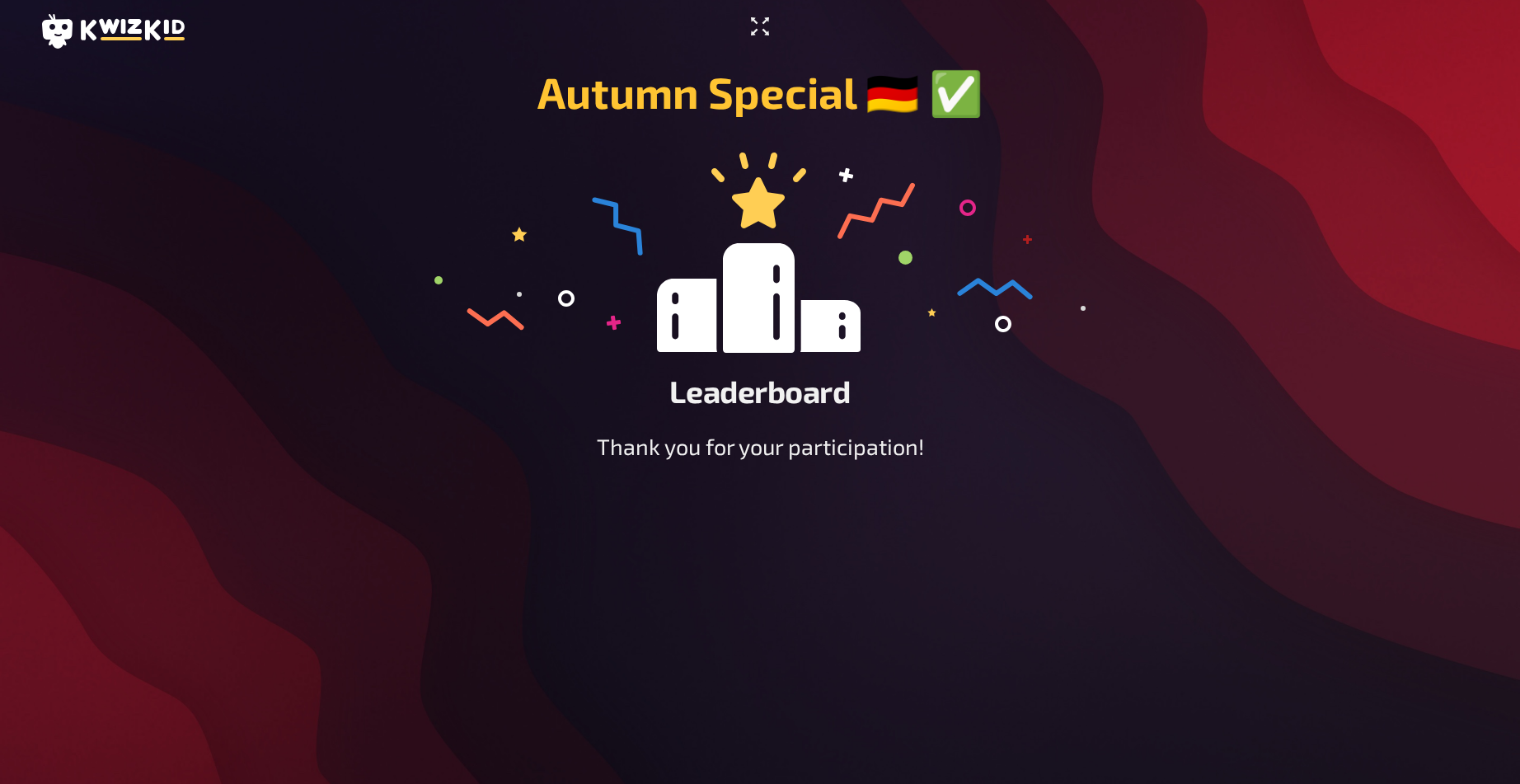
click at [597, 27] on icon "Enter Fullscreen" at bounding box center [760, 27] width 27 height 27
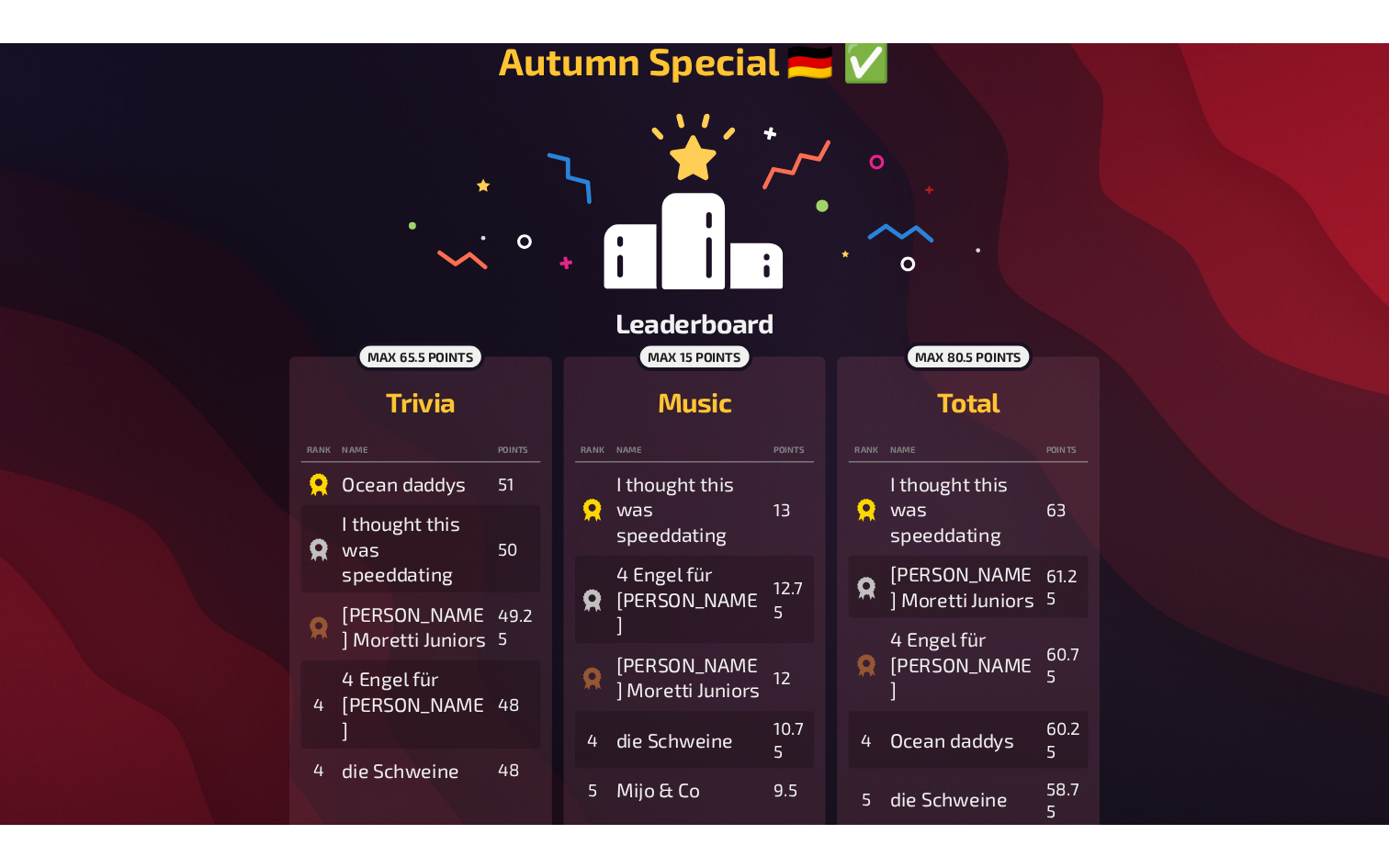
scroll to position [243, 0]
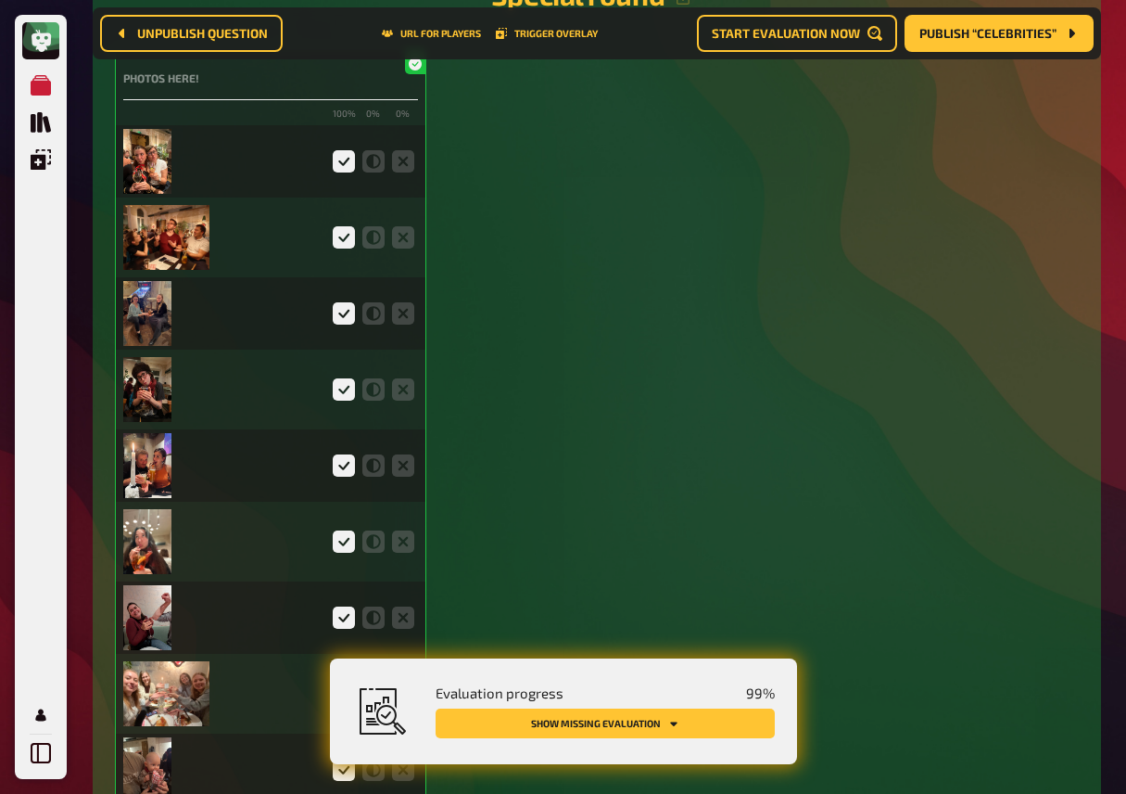
scroll to position [4463, 0]
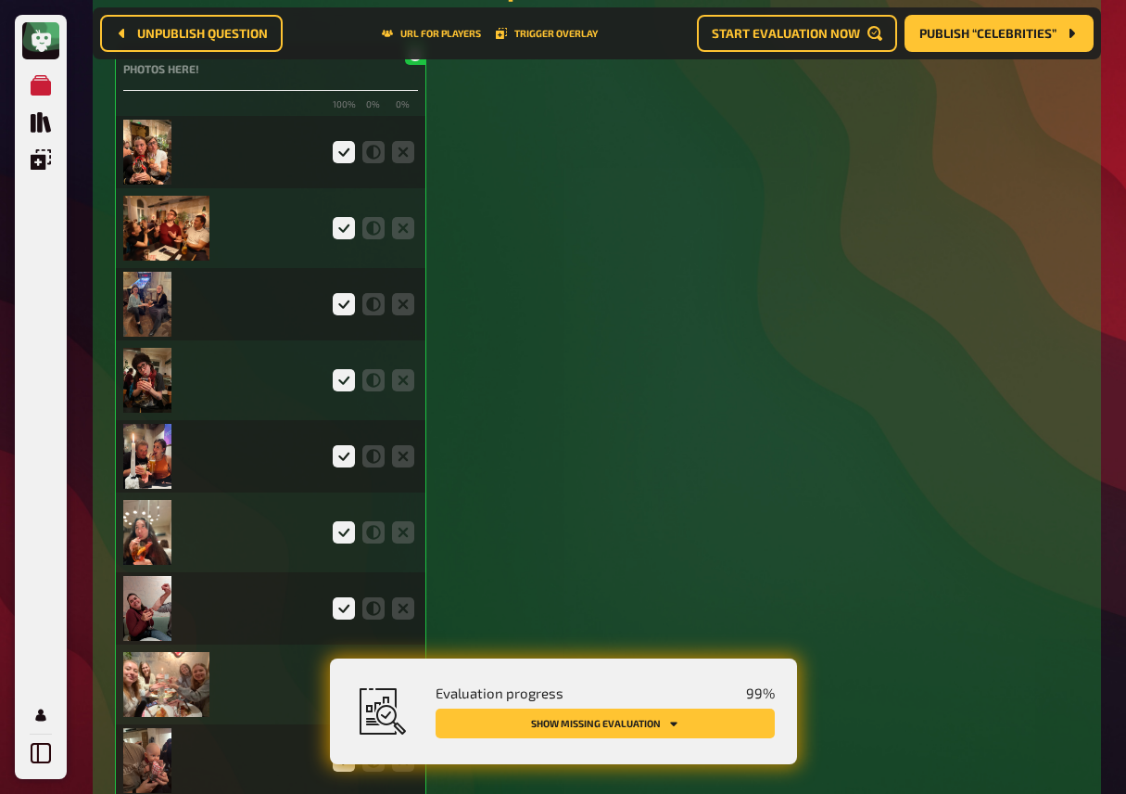
click at [141, 157] on img at bounding box center [147, 152] width 49 height 65
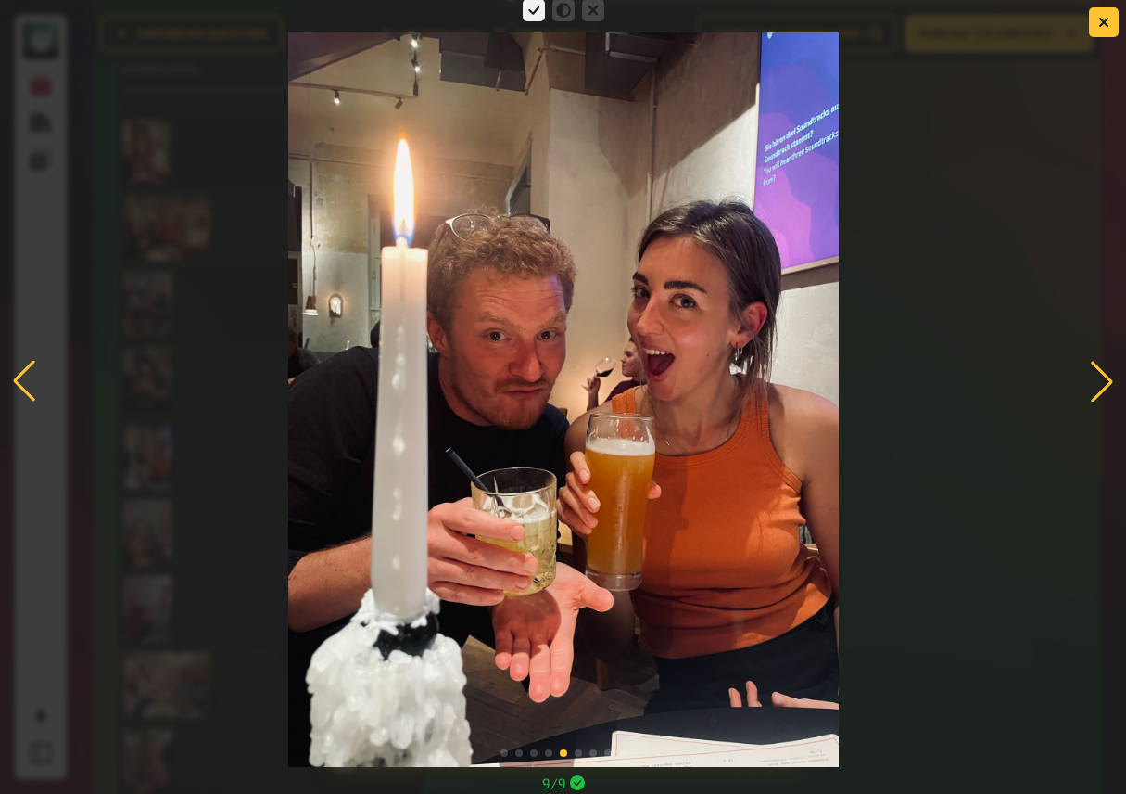
click at [259, 496] on div at bounding box center [563, 380] width 1126 height 771
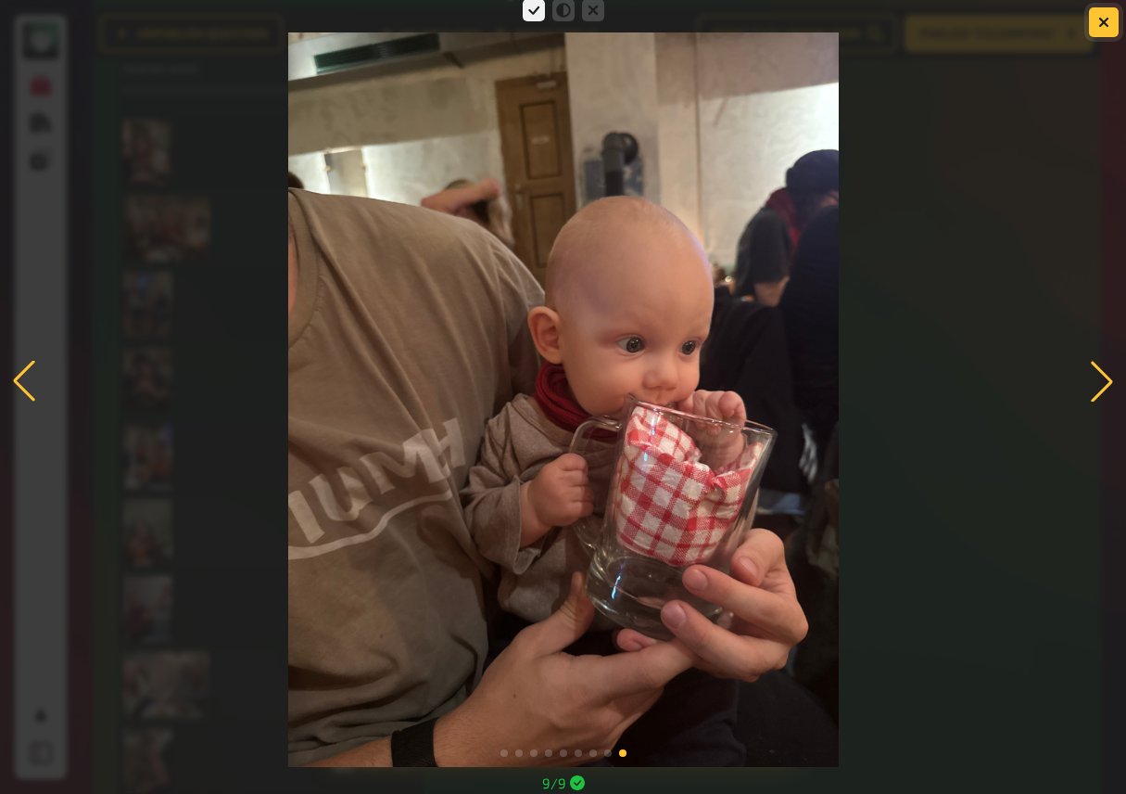
click at [1103, 22] on icon "button" at bounding box center [1105, 22] width 18 height 18
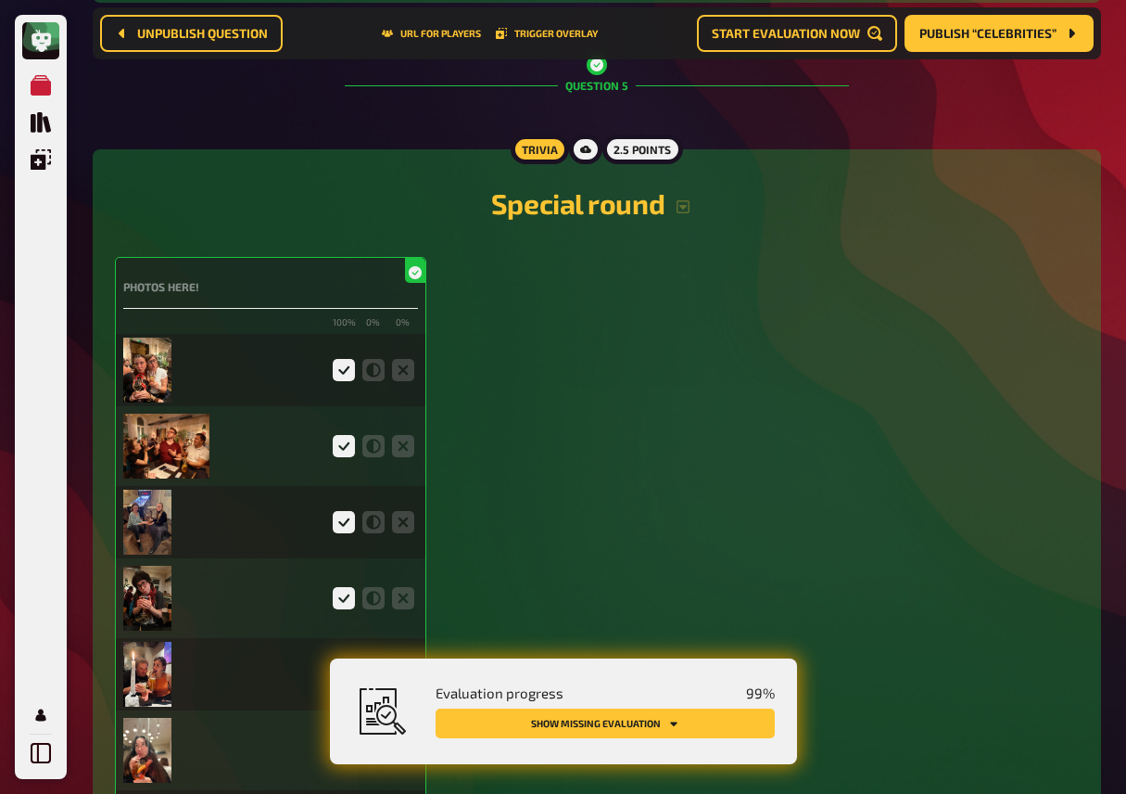
scroll to position [4223, 0]
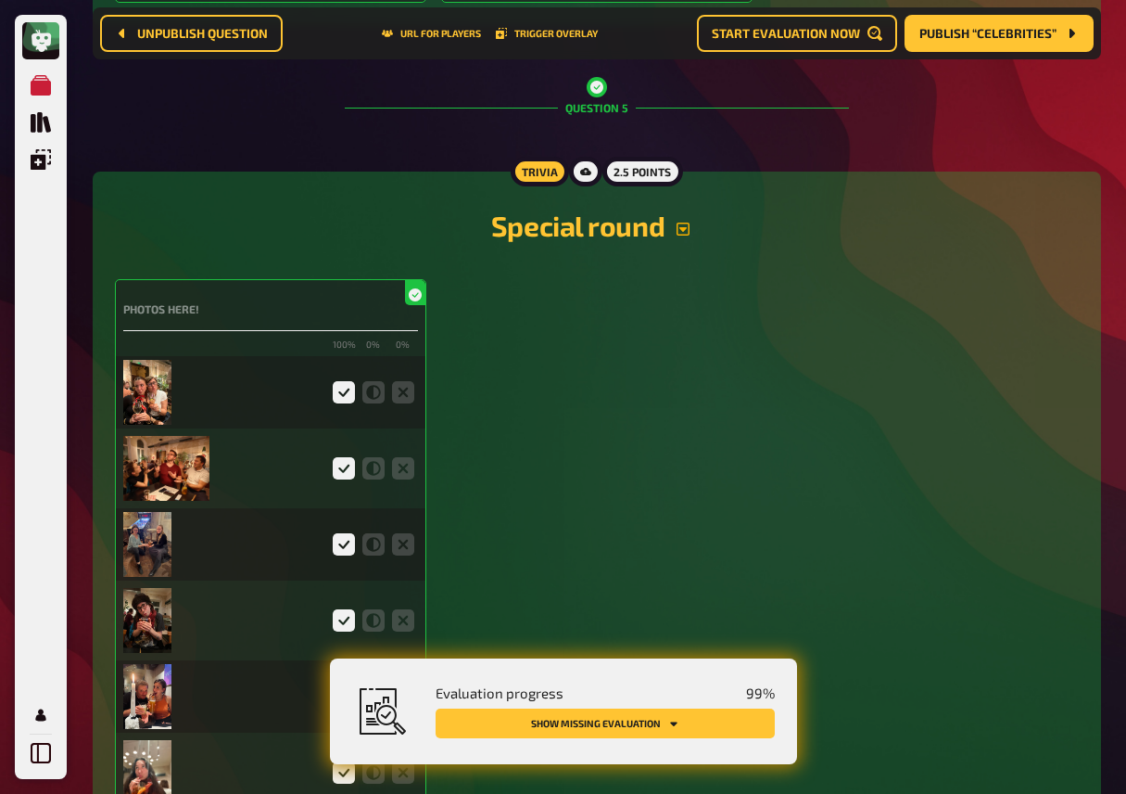
click at [679, 236] on icon "button" at bounding box center [683, 229] width 15 height 15
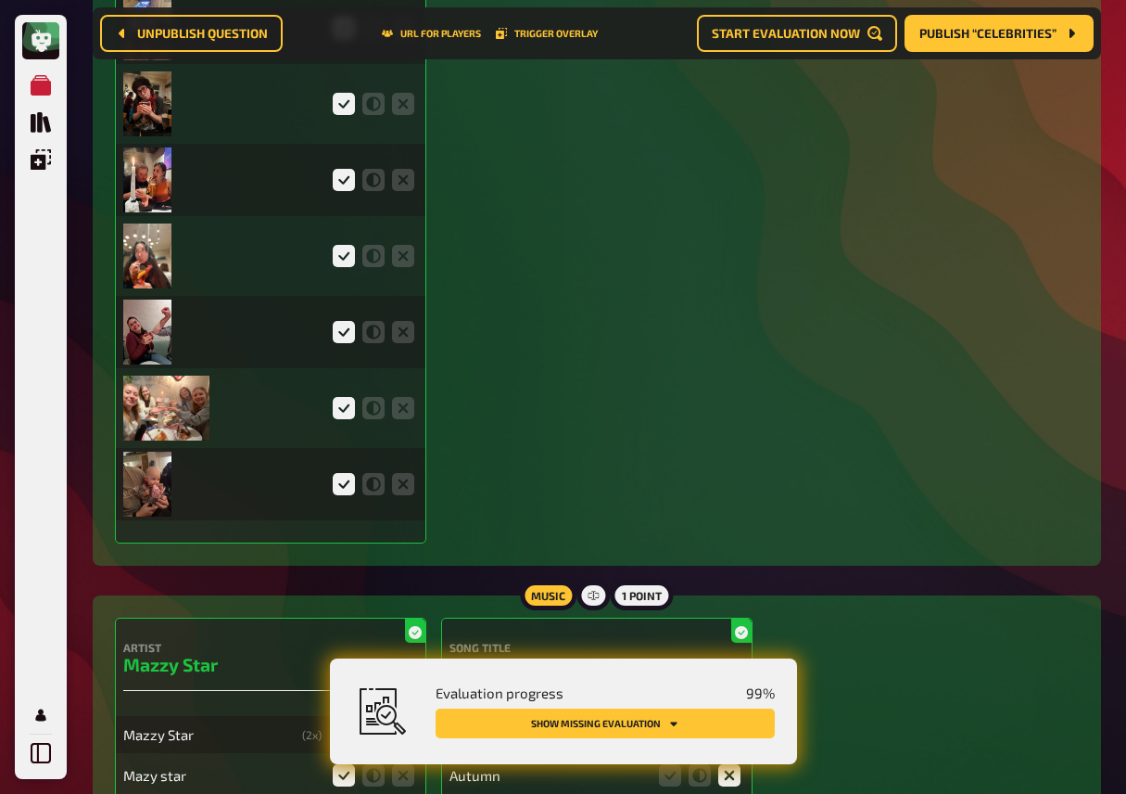
scroll to position [5007, 0]
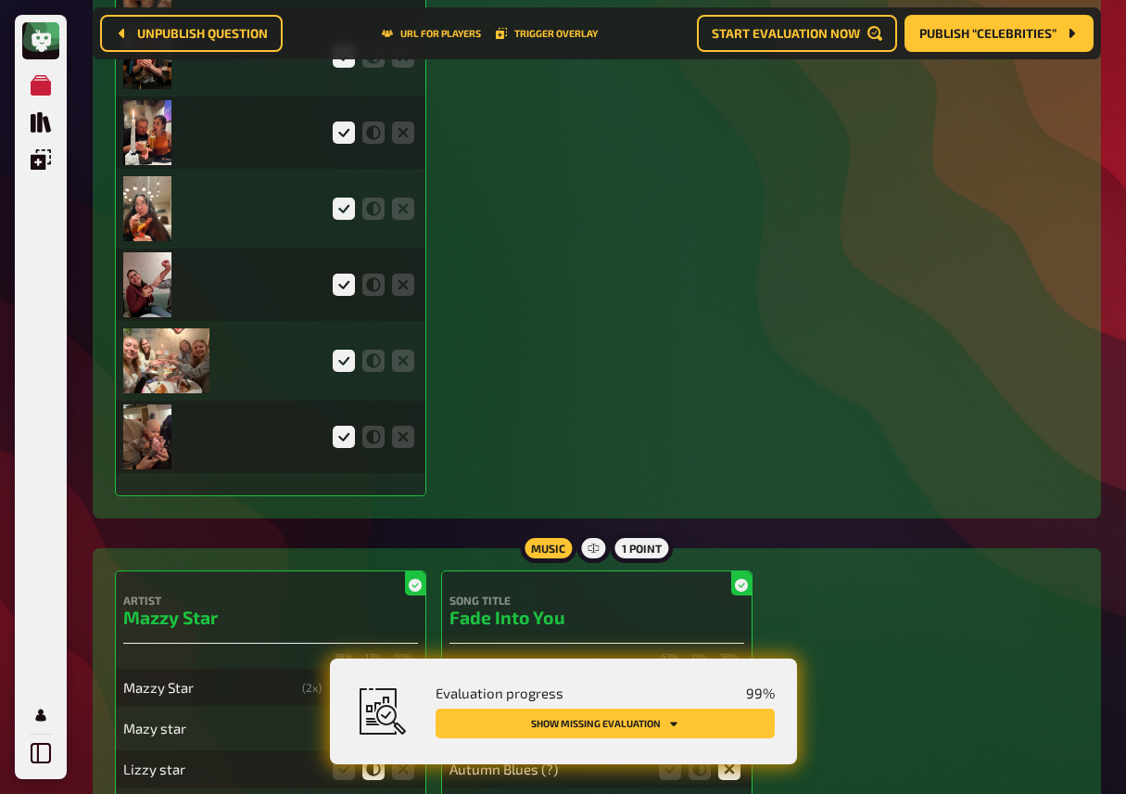
click at [148, 469] on img at bounding box center [147, 436] width 49 height 65
click at [545, 480] on div "Photos here! 100 % 0 % 0 %" at bounding box center [597, 105] width 964 height 781
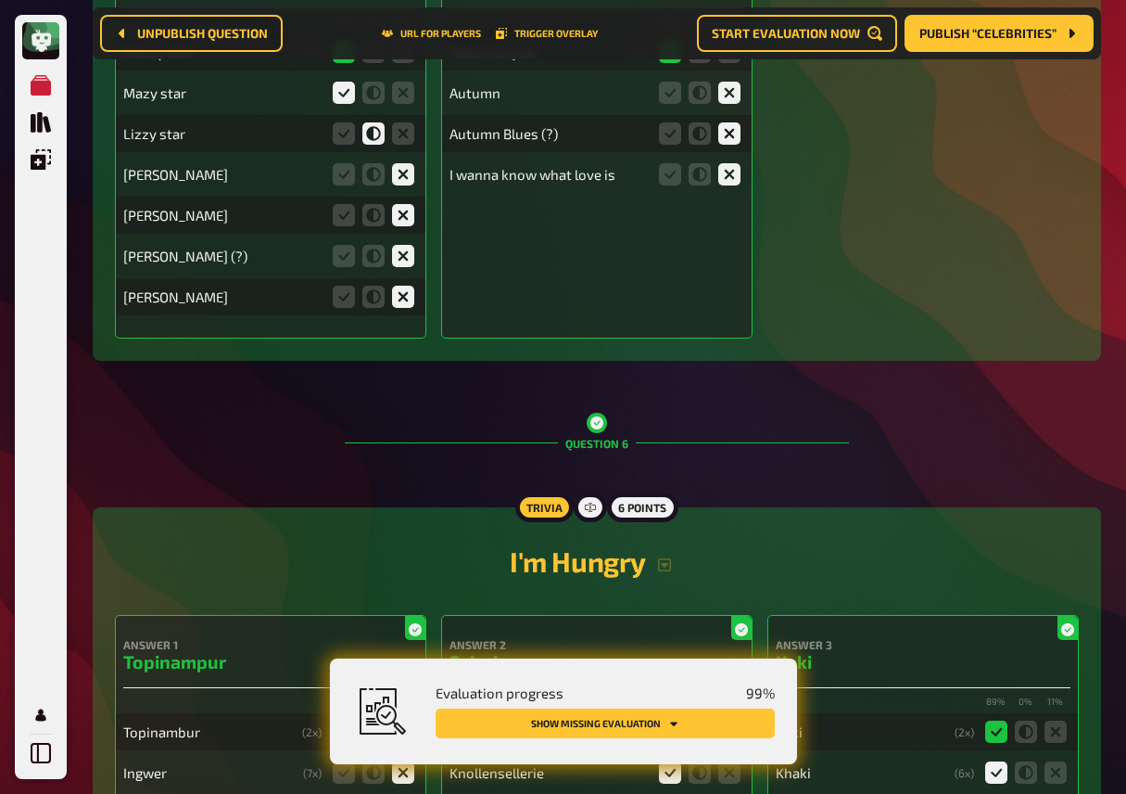
scroll to position [5641, 0]
click at [941, 43] on button "Publish “Celebrities”" at bounding box center [999, 33] width 189 height 37
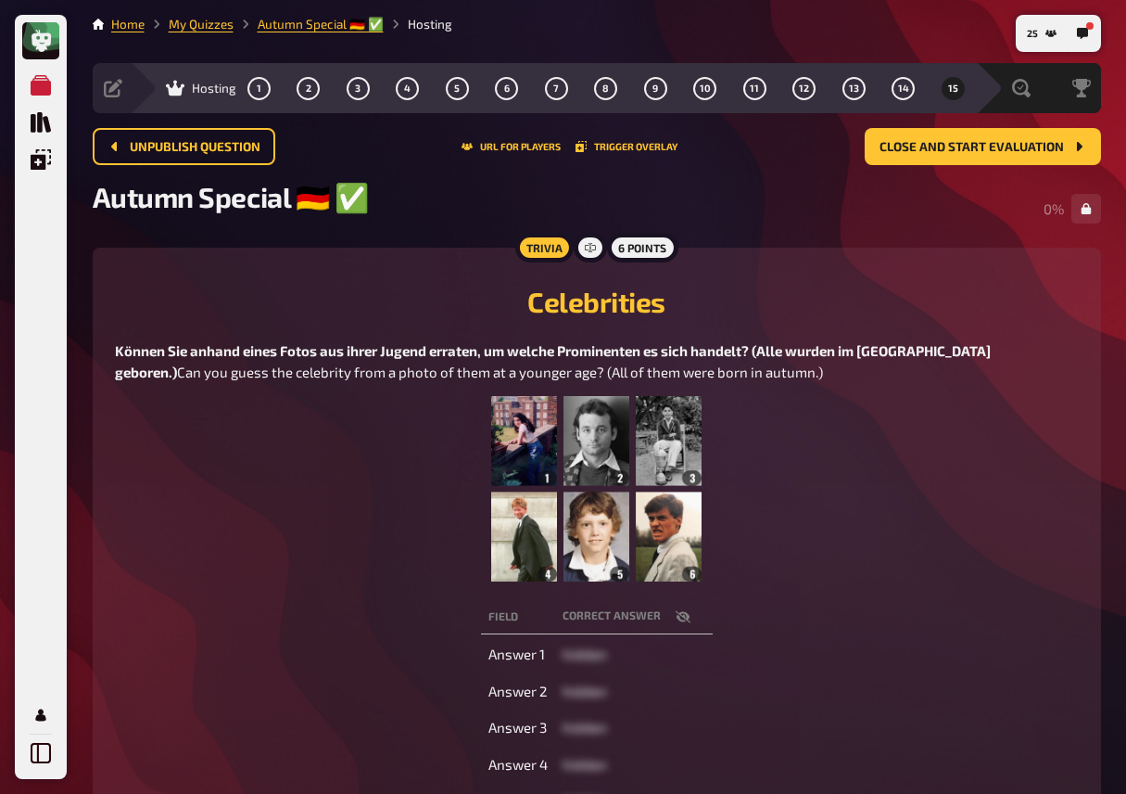
scroll to position [6, 0]
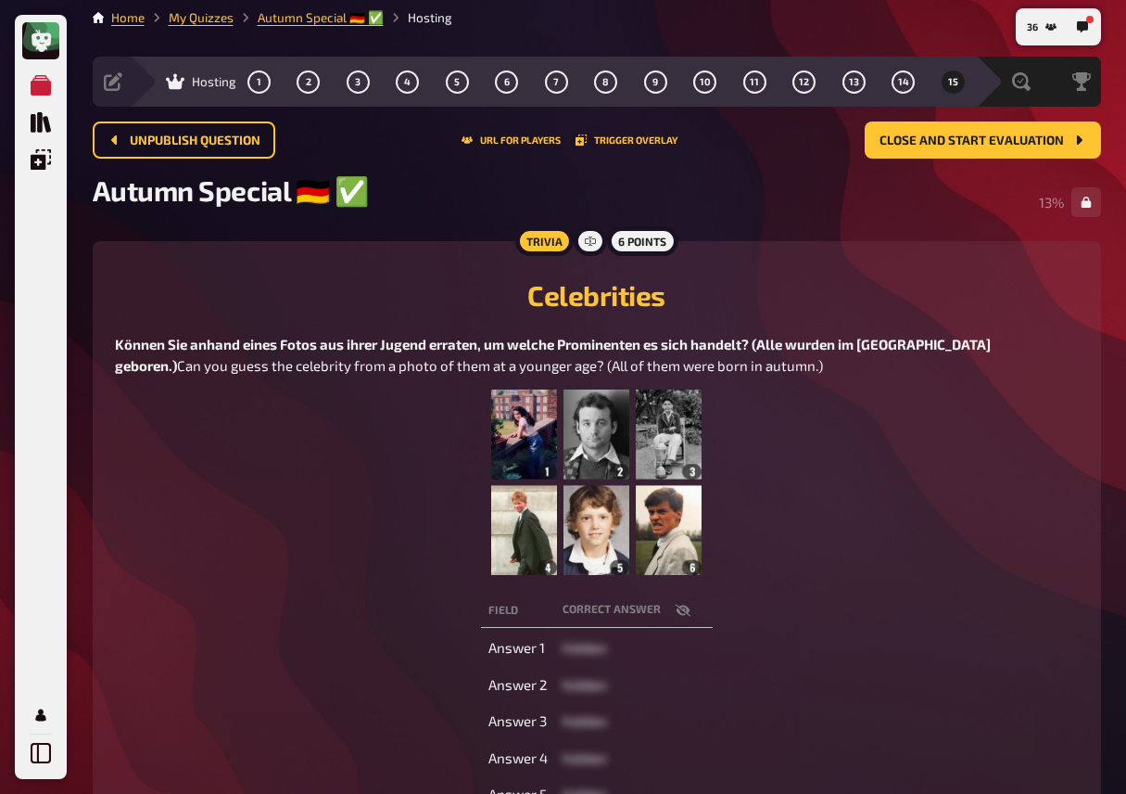
click at [212, 521] on figure at bounding box center [597, 481] width 964 height 185
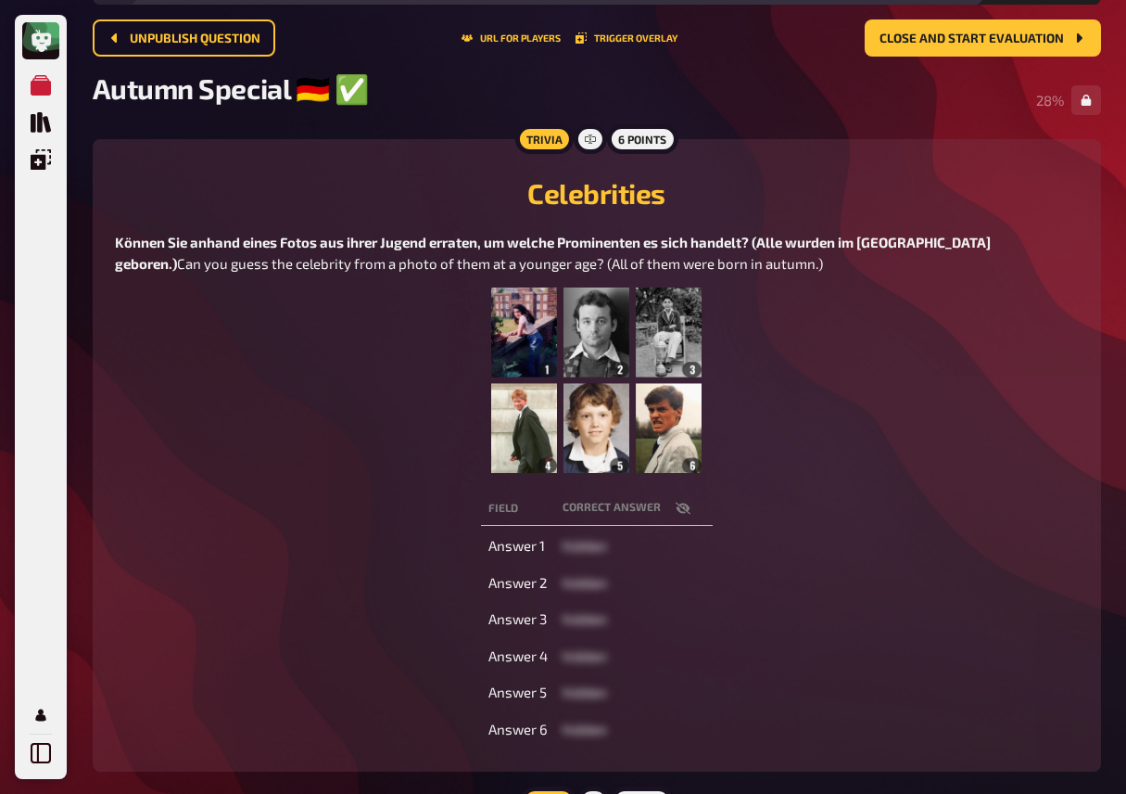
scroll to position [115, 0]
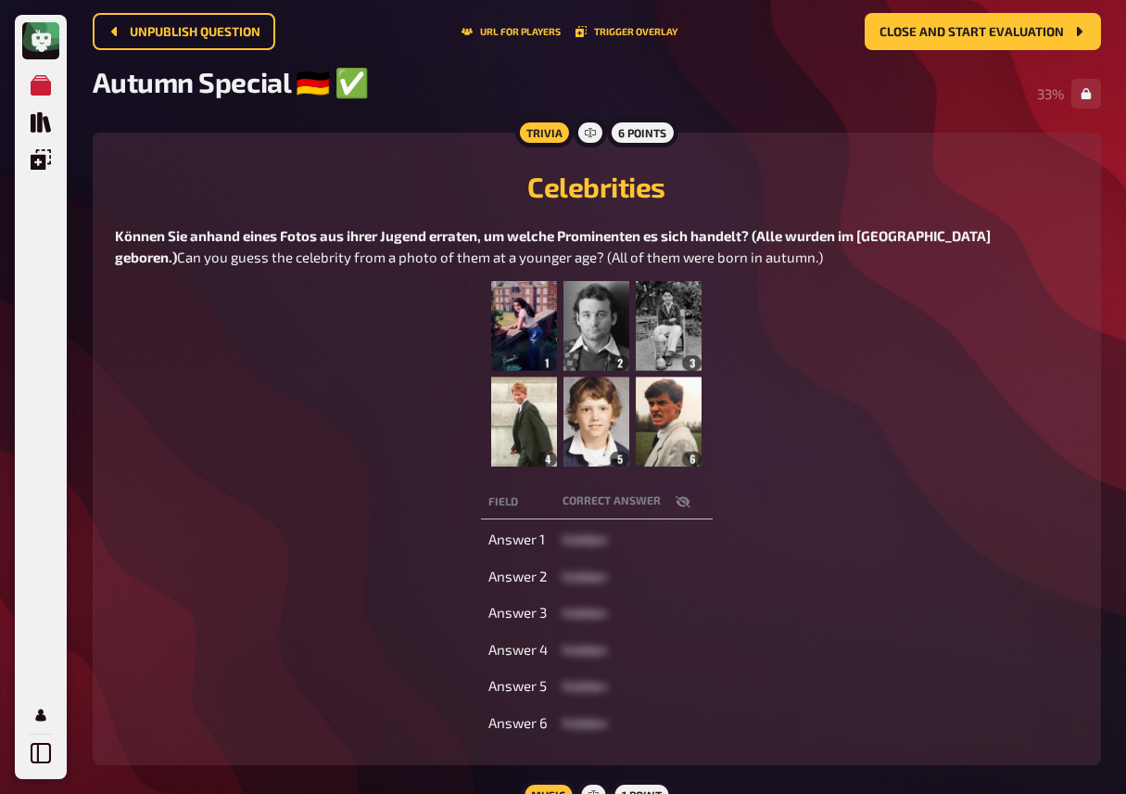
click at [280, 501] on div "Field correct answer Answer 1 hidden Answer 2 hidden Answer 3 hidden Answer 4 h…" at bounding box center [597, 611] width 964 height 261
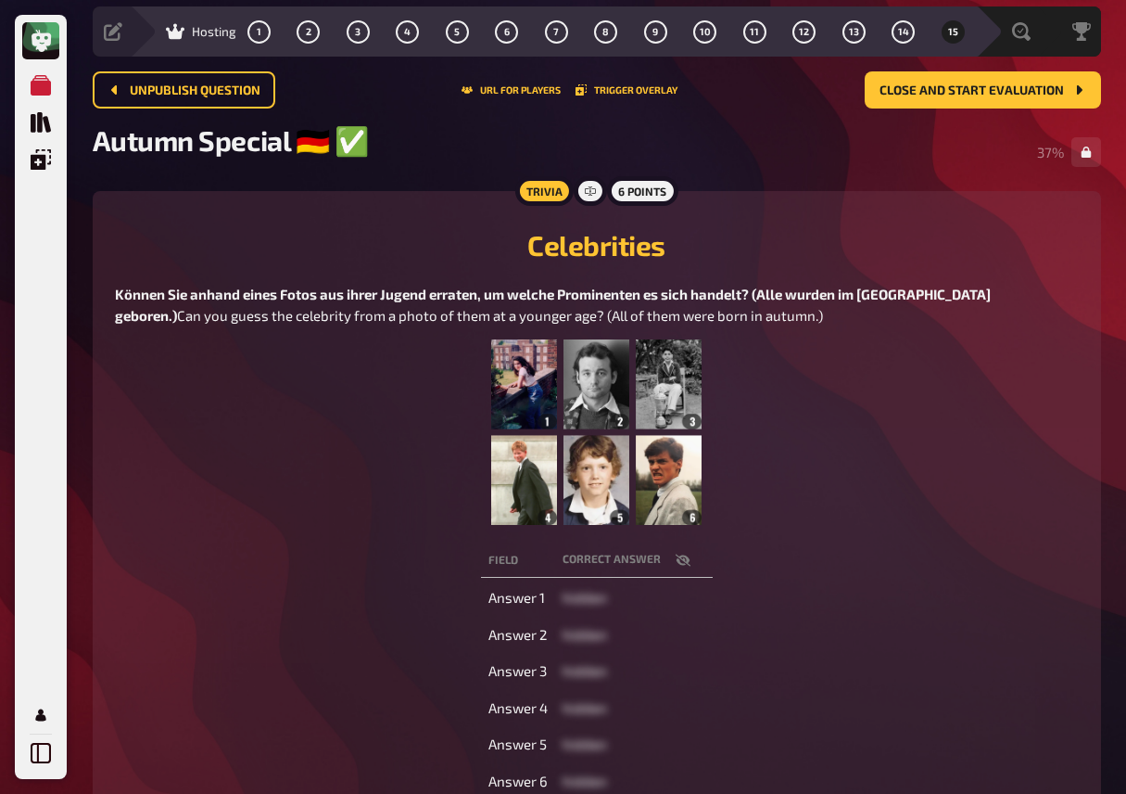
scroll to position [0, 0]
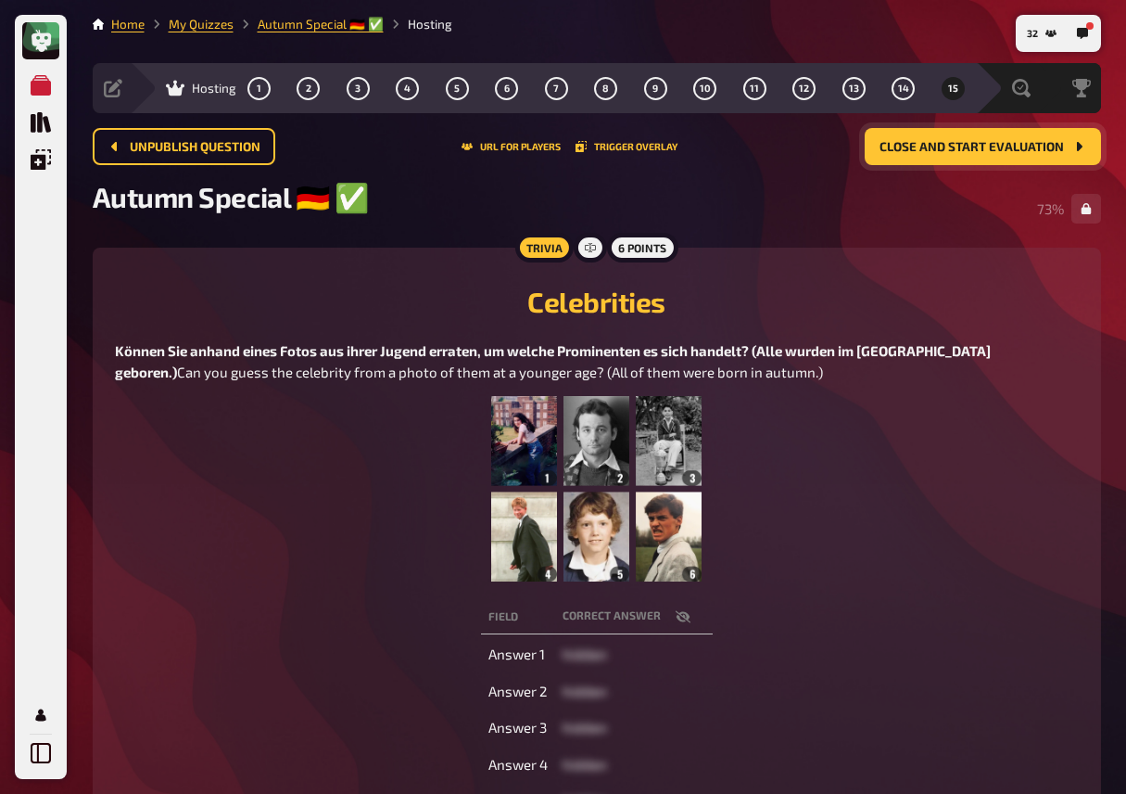
click at [909, 143] on span "Close and start evaluation" at bounding box center [972, 147] width 184 height 13
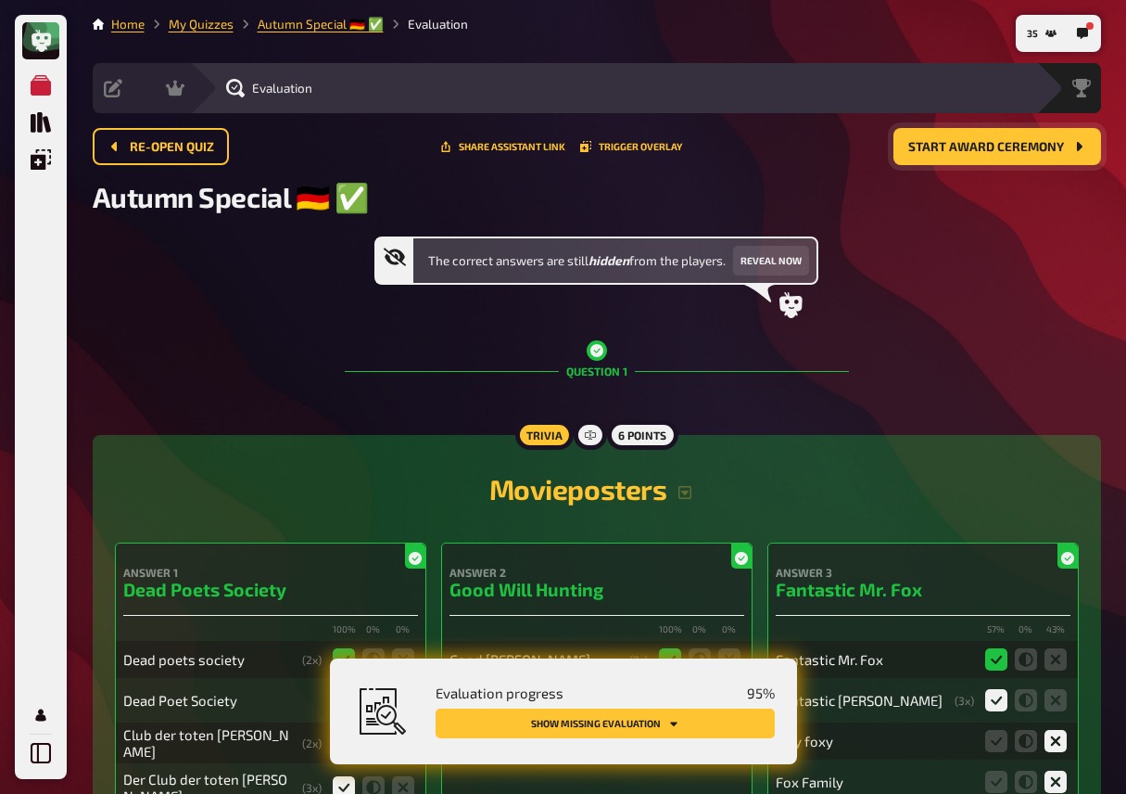
click at [328, 475] on h2 "Movieposters" at bounding box center [597, 488] width 964 height 33
click at [718, 718] on button "Show missing evaluation" at bounding box center [605, 723] width 339 height 30
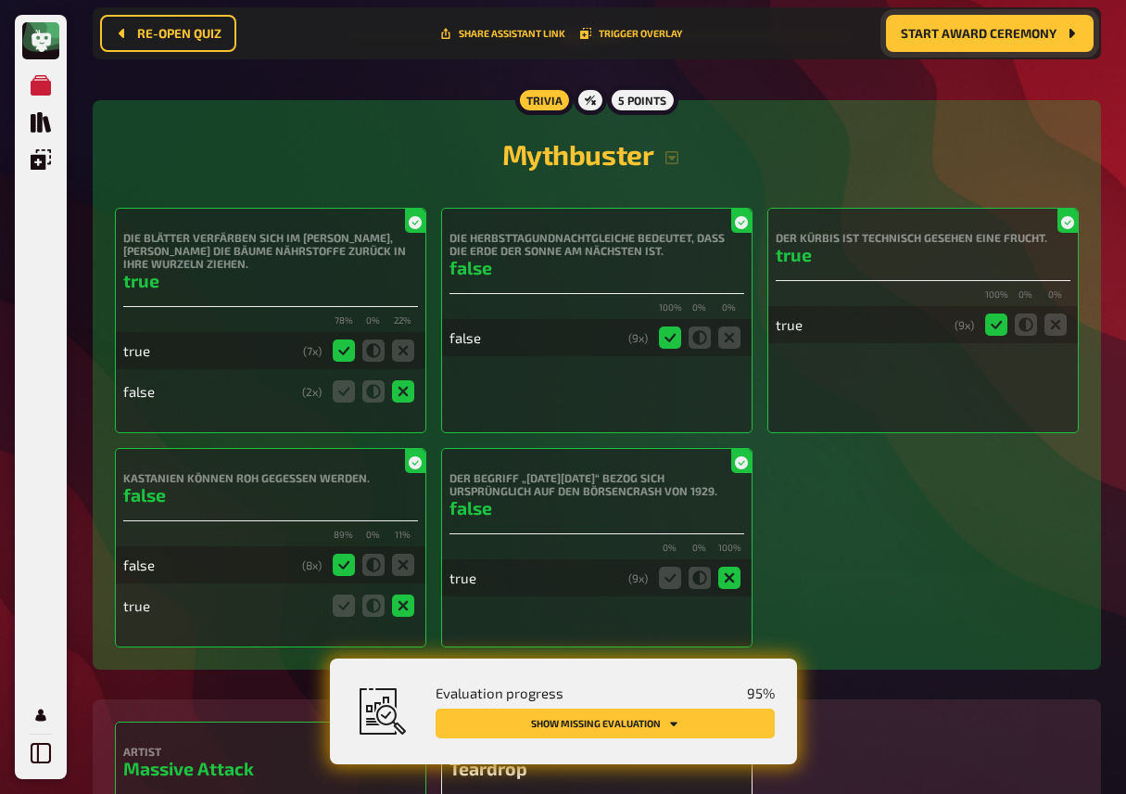
scroll to position [15059, 0]
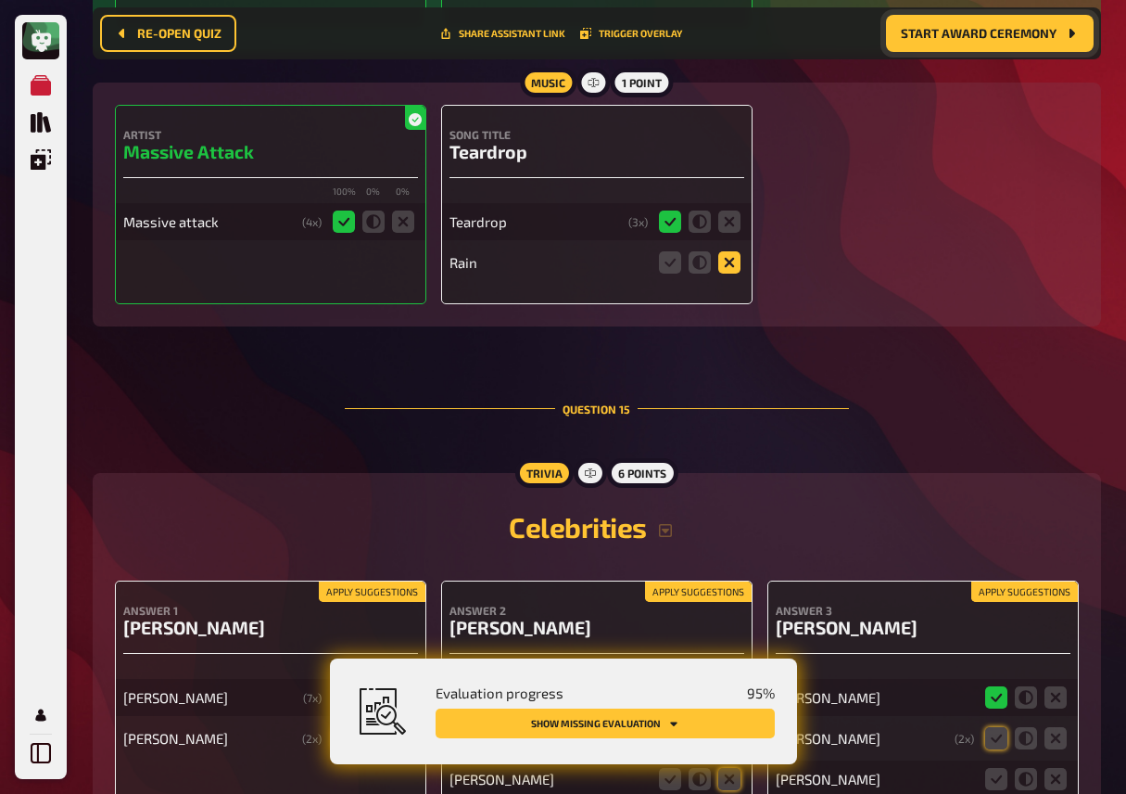
click at [729, 273] on icon at bounding box center [729, 262] width 22 height 22
click at [0, 0] on input "radio" at bounding box center [0, 0] width 0 height 0
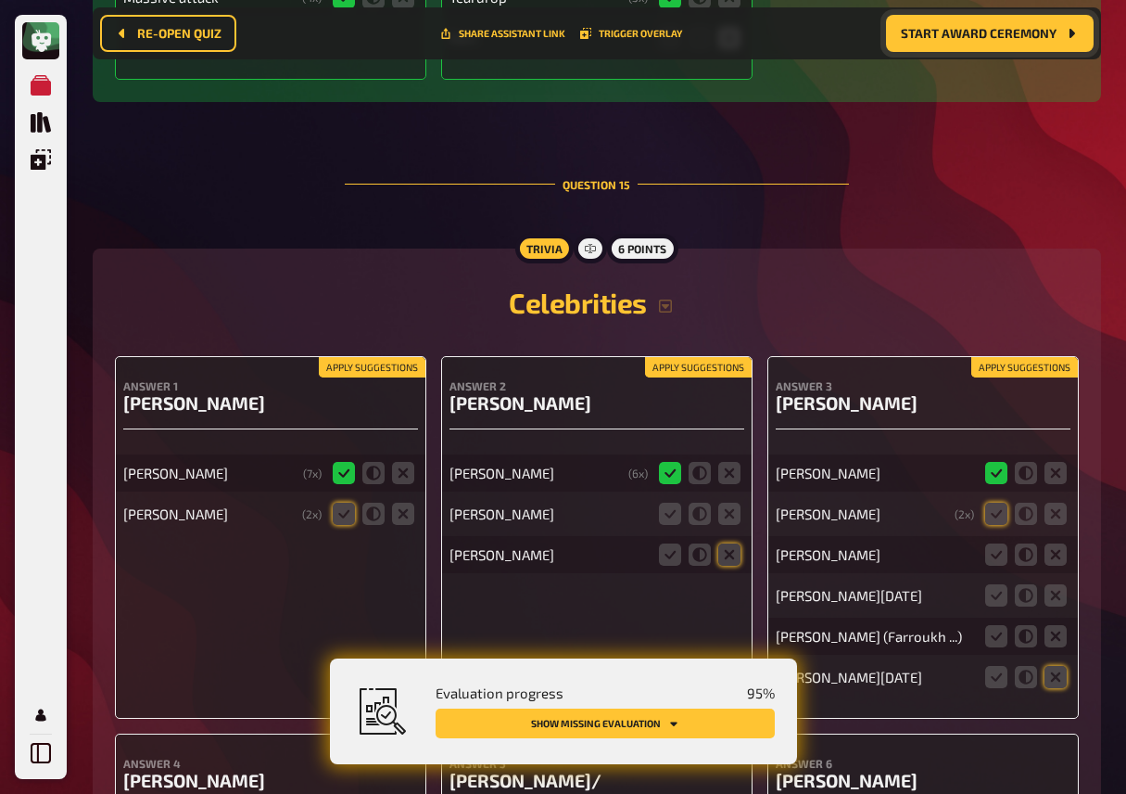
scroll to position [15312, 0]
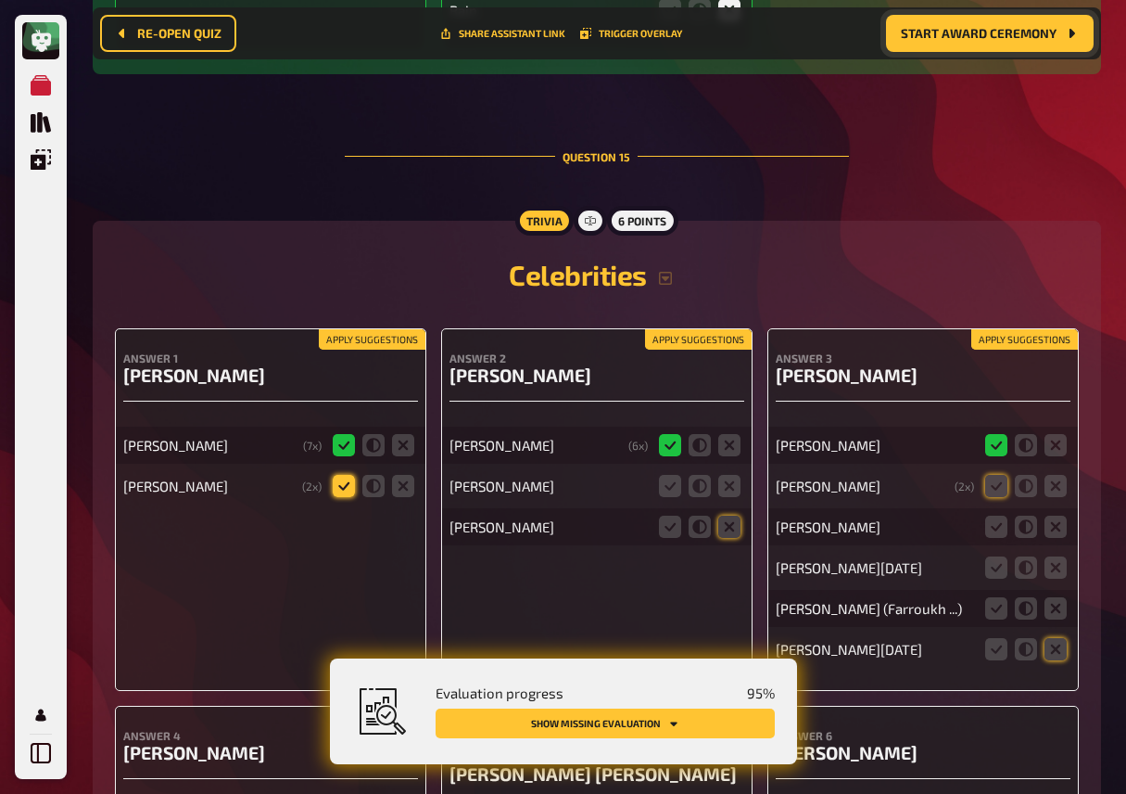
click at [345, 497] on icon at bounding box center [344, 486] width 22 height 22
click at [0, 0] on input "radio" at bounding box center [0, 0] width 0 height 0
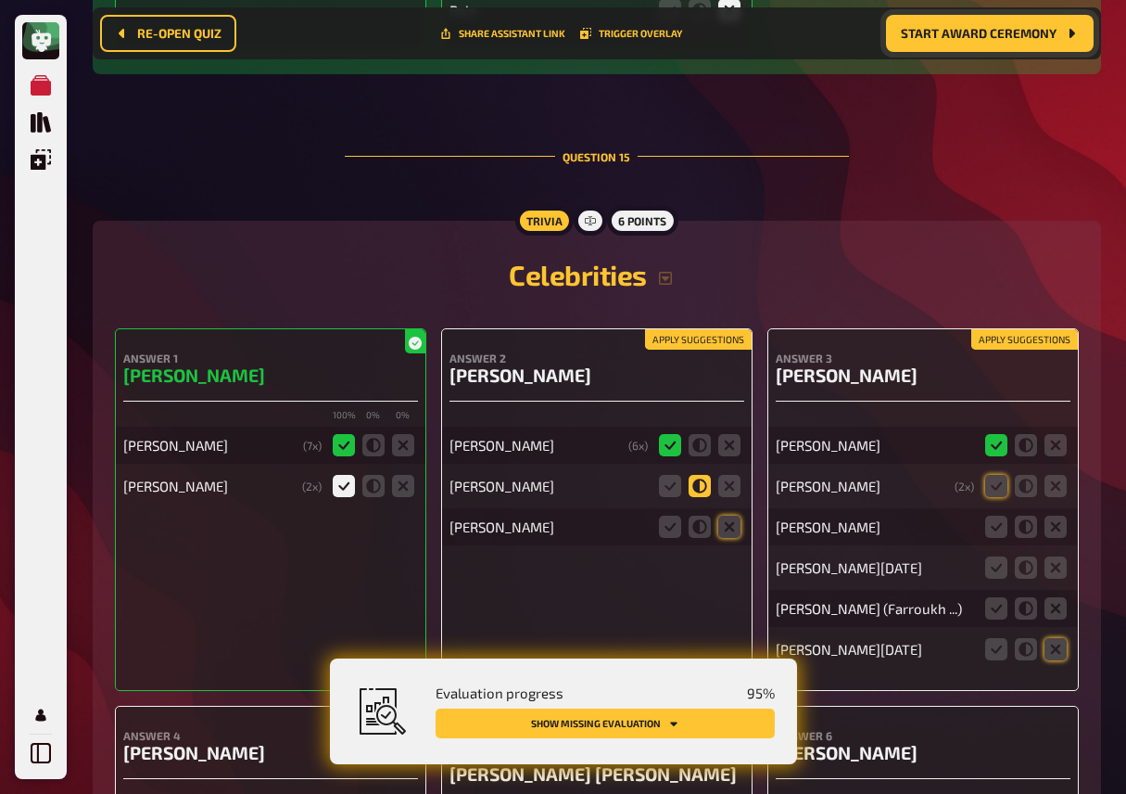
click at [702, 497] on icon at bounding box center [700, 486] width 22 height 22
click at [0, 0] on input "radio" at bounding box center [0, 0] width 0 height 0
click at [728, 538] on icon at bounding box center [729, 526] width 22 height 22
click at [0, 0] on input "radio" at bounding box center [0, 0] width 0 height 0
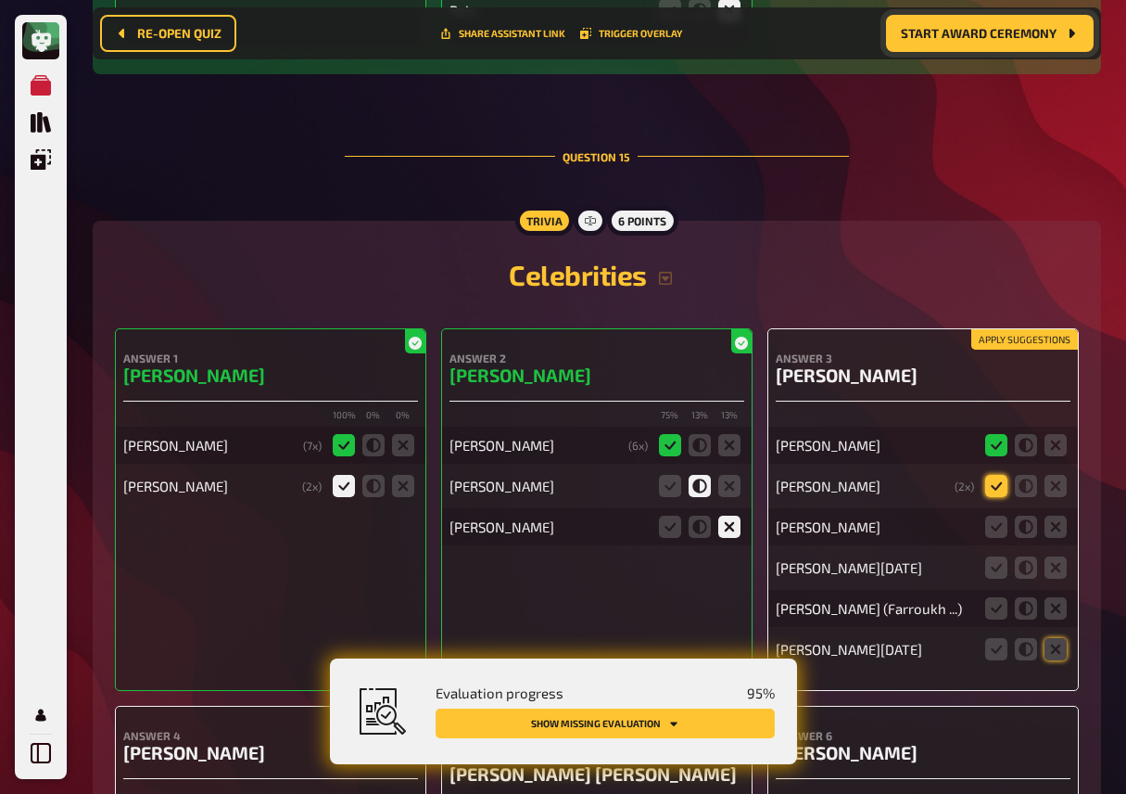
click at [998, 497] on icon at bounding box center [996, 486] width 22 height 22
click at [0, 0] on input "radio" at bounding box center [0, 0] width 0 height 0
click at [998, 538] on icon at bounding box center [996, 526] width 22 height 22
click at [0, 0] on input "radio" at bounding box center [0, 0] width 0 height 0
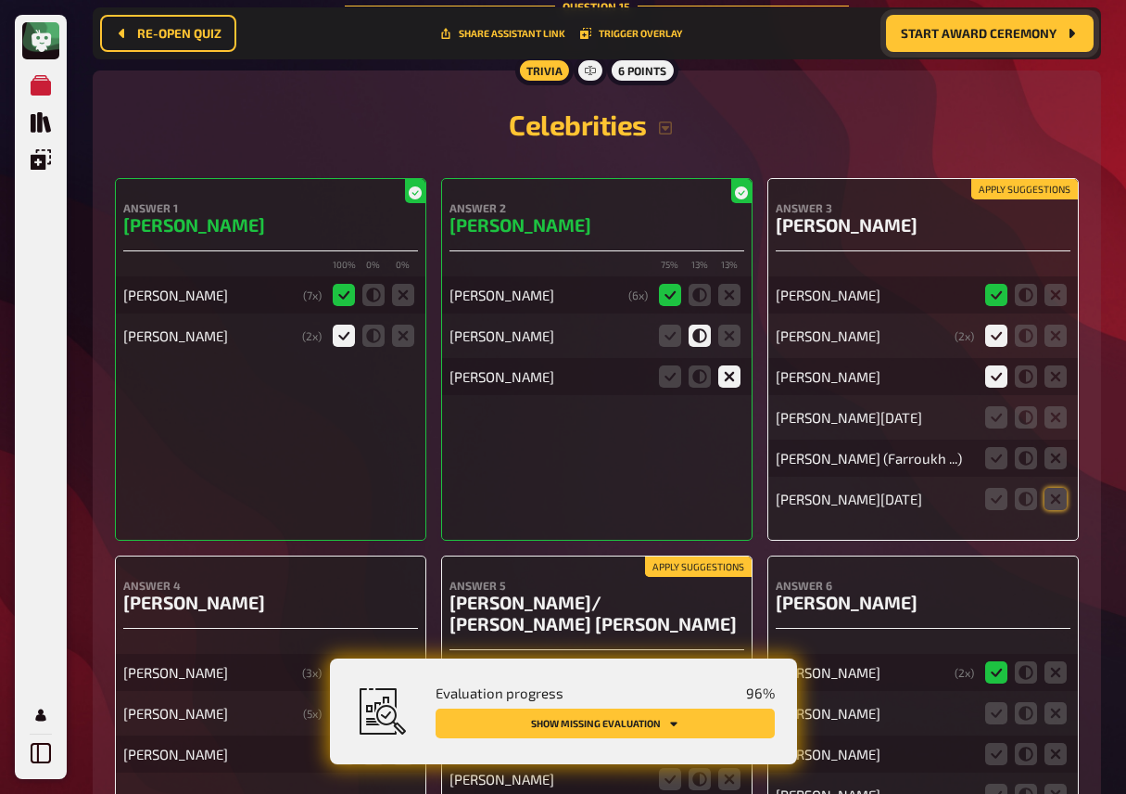
scroll to position [15467, 0]
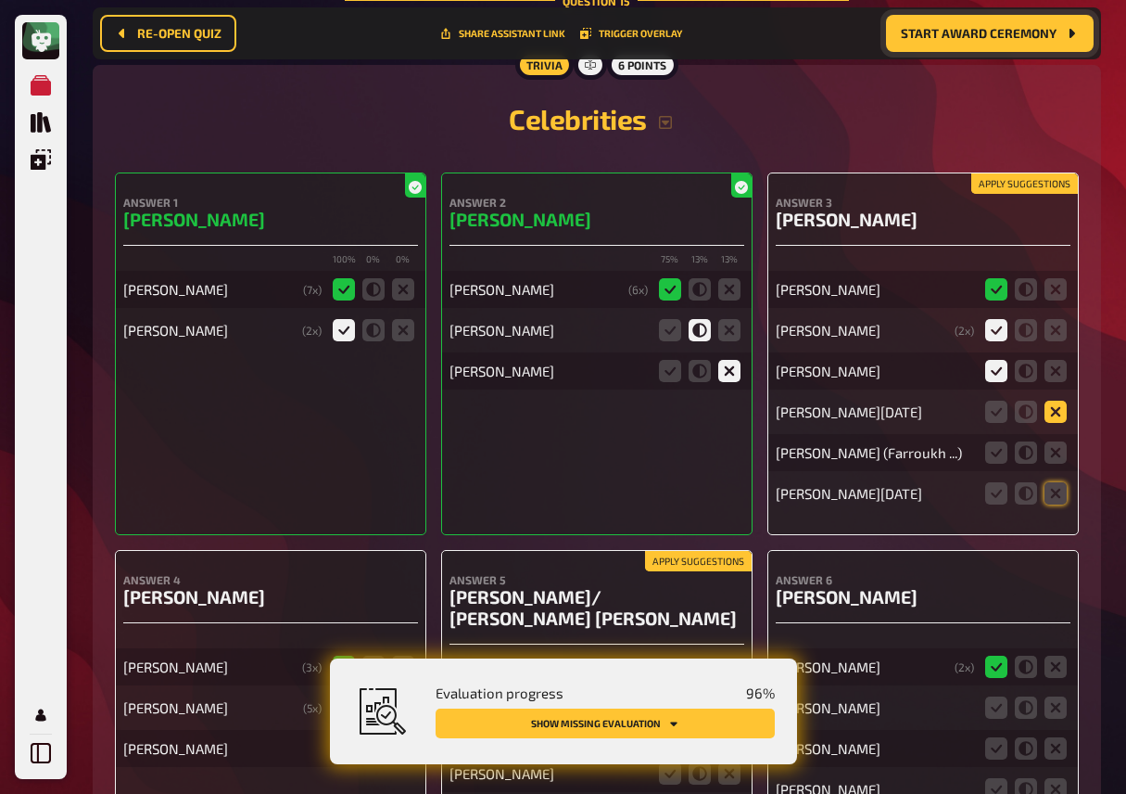
click at [1054, 423] on icon at bounding box center [1056, 411] width 22 height 22
click at [0, 0] on input "radio" at bounding box center [0, 0] width 0 height 0
click at [997, 464] on icon at bounding box center [996, 452] width 22 height 22
click at [0, 0] on input "radio" at bounding box center [0, 0] width 0 height 0
click at [1058, 504] on icon at bounding box center [1056, 493] width 22 height 22
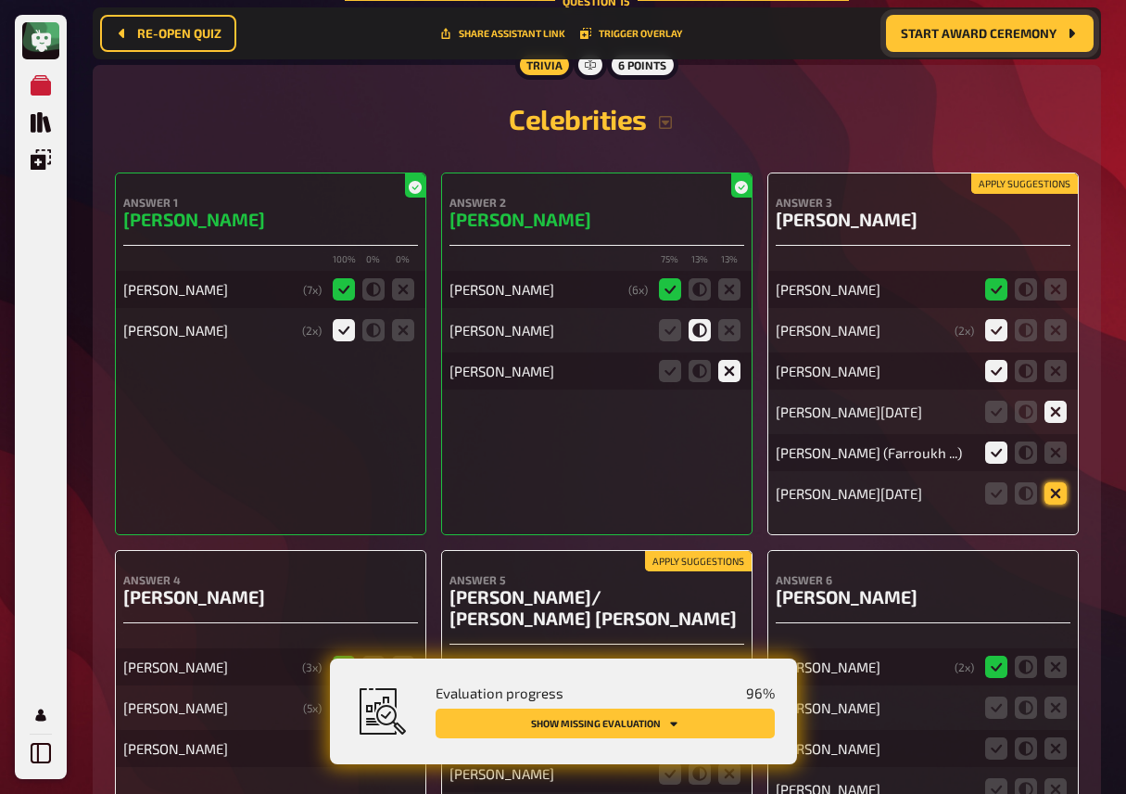
click at [0, 0] on input "radio" at bounding box center [0, 0] width 0 height 0
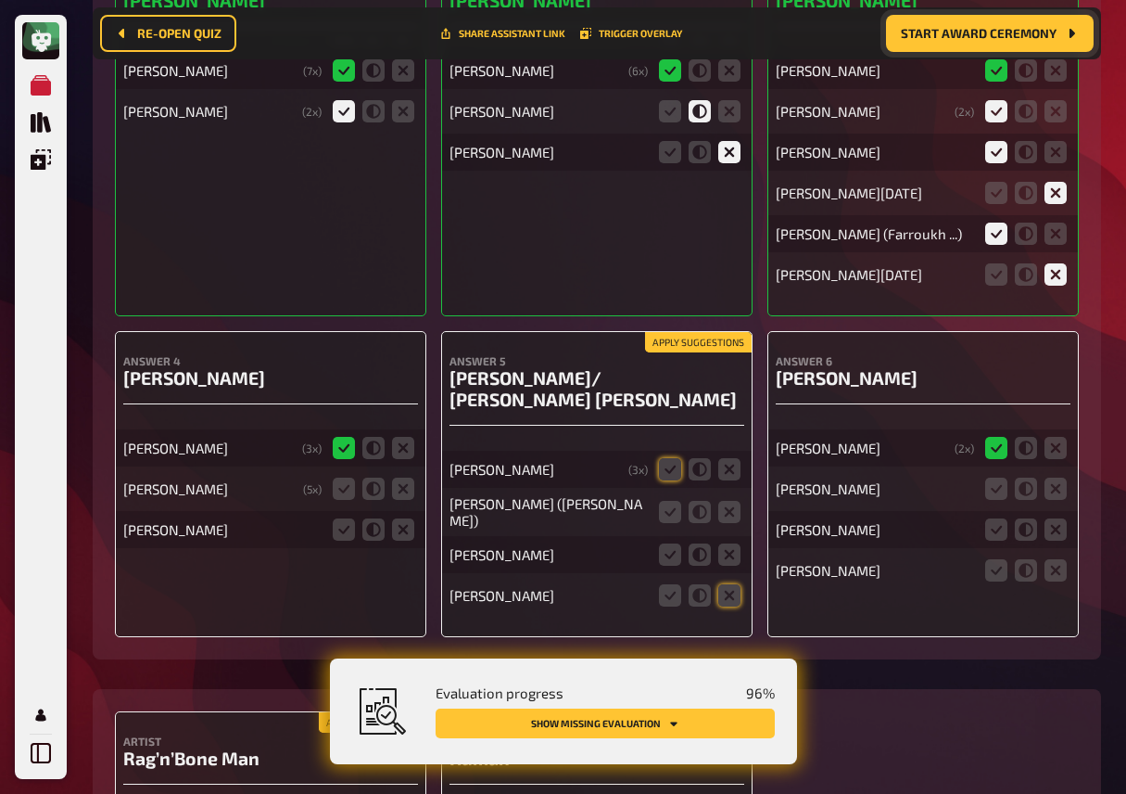
scroll to position [15701, 0]
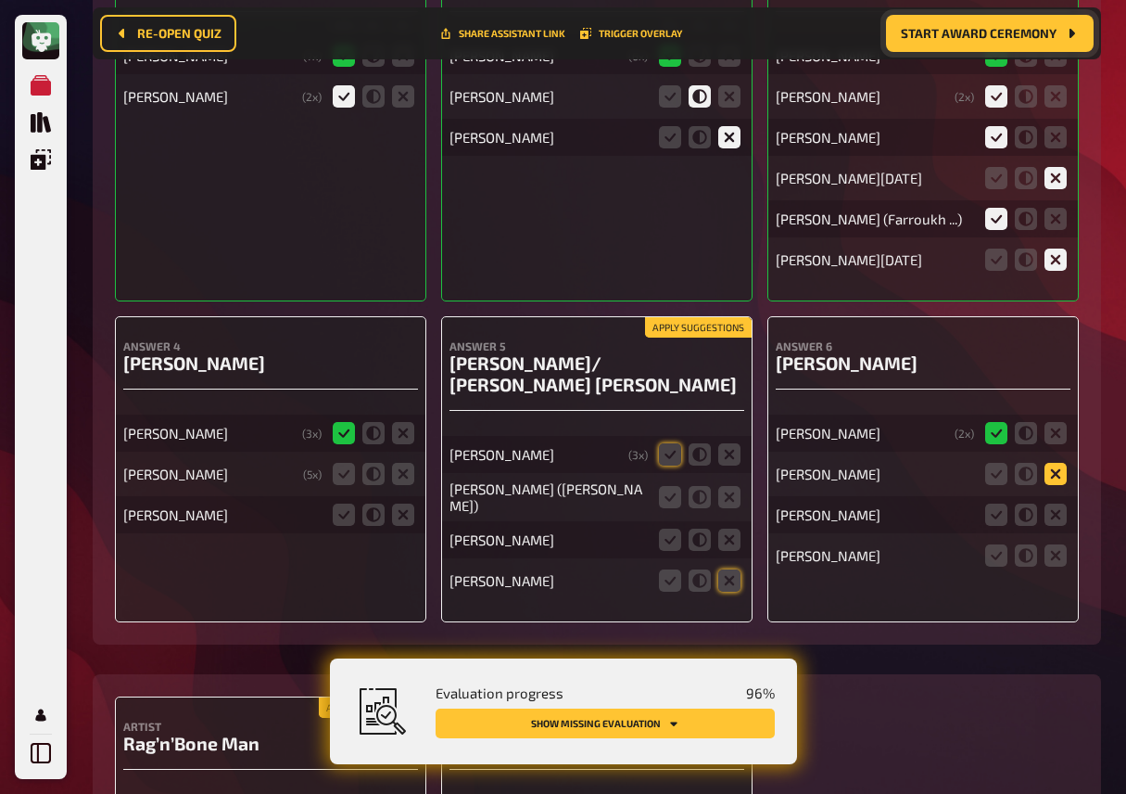
click at [1060, 485] on icon at bounding box center [1056, 474] width 22 height 22
click at [0, 0] on input "radio" at bounding box center [0, 0] width 0 height 0
click at [1060, 526] on icon at bounding box center [1056, 514] width 22 height 22
click at [0, 0] on input "radio" at bounding box center [0, 0] width 0 height 0
click at [1050, 566] on icon at bounding box center [1056, 555] width 22 height 22
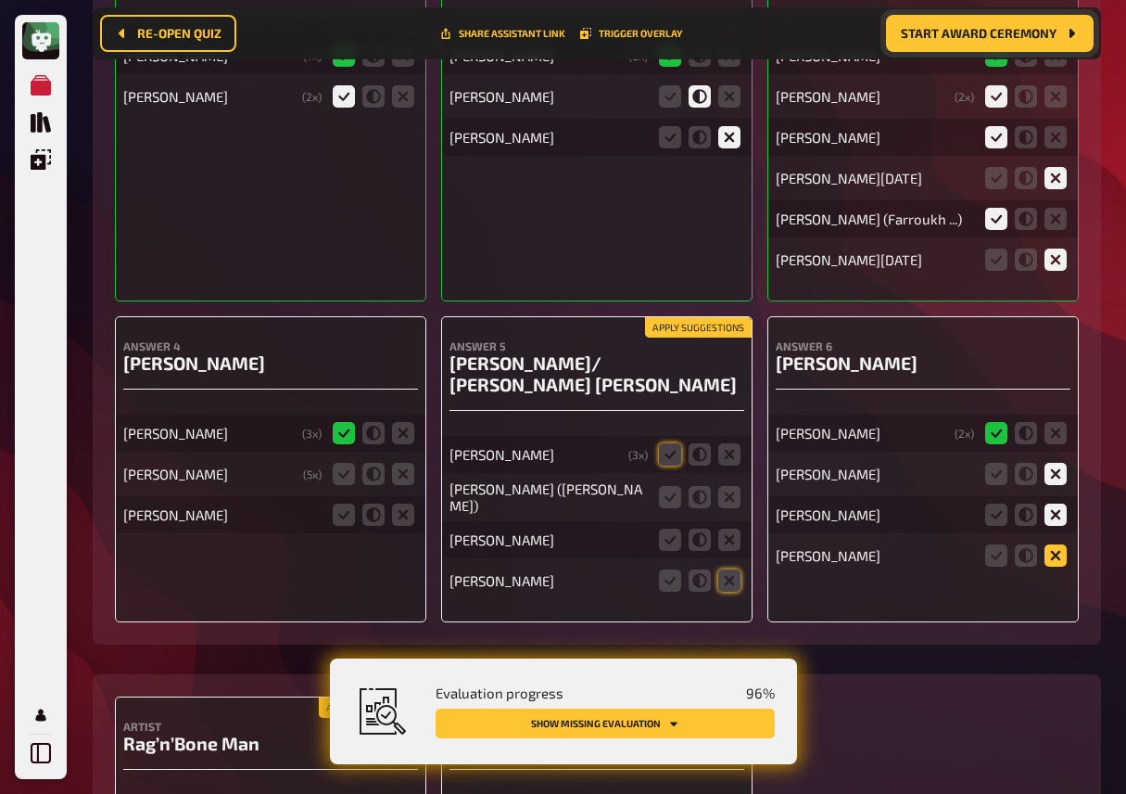
click at [0, 0] on input "radio" at bounding box center [0, 0] width 0 height 0
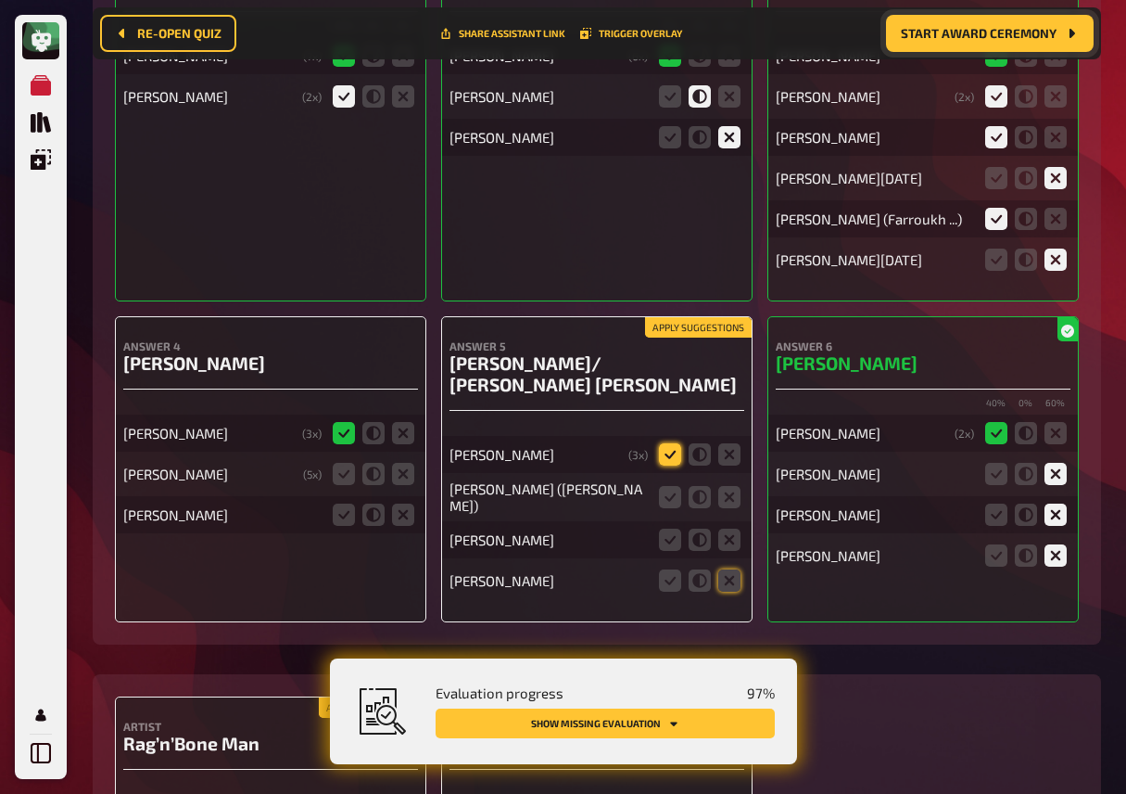
click at [669, 457] on icon at bounding box center [670, 454] width 22 height 22
click at [0, 0] on input "radio" at bounding box center [0, 0] width 0 height 0
click at [671, 486] on icon at bounding box center [670, 497] width 22 height 22
click at [0, 0] on input "radio" at bounding box center [0, 0] width 0 height 0
click at [722, 534] on icon at bounding box center [729, 539] width 22 height 22
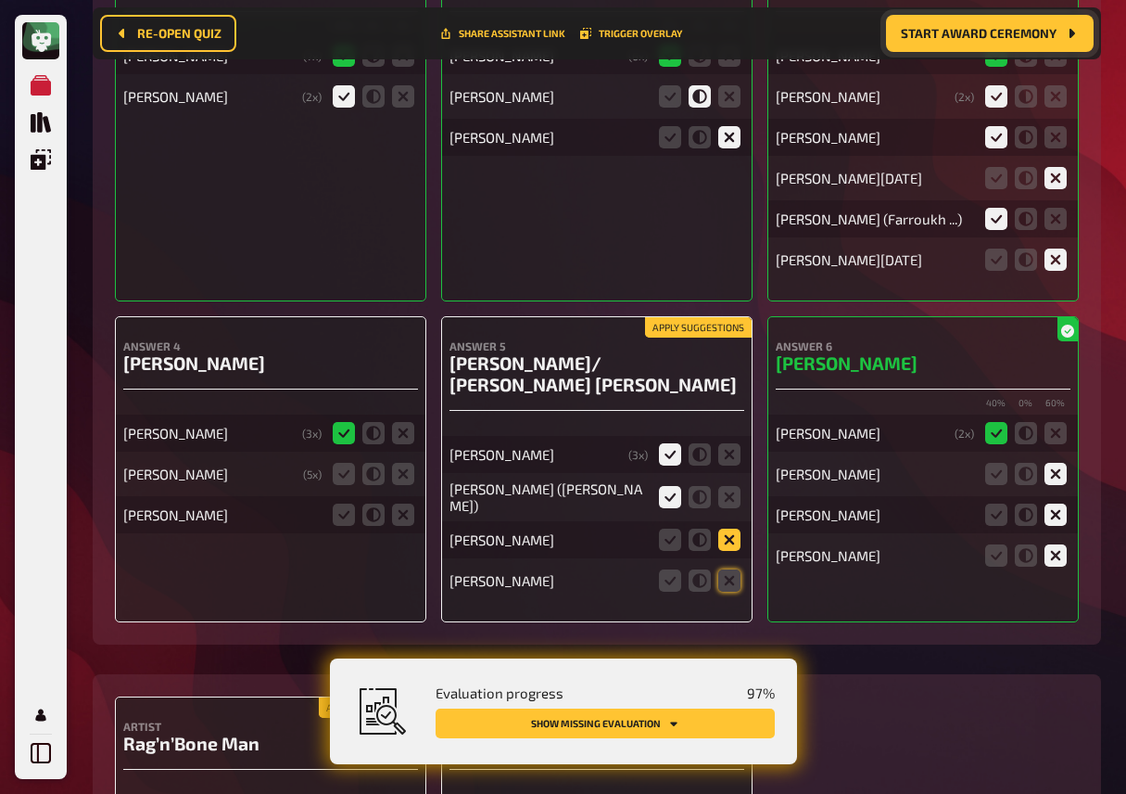
click at [0, 0] on input "radio" at bounding box center [0, 0] width 0 height 0
click at [727, 579] on icon at bounding box center [729, 580] width 22 height 22
click at [0, 0] on input "radio" at bounding box center [0, 0] width 0 height 0
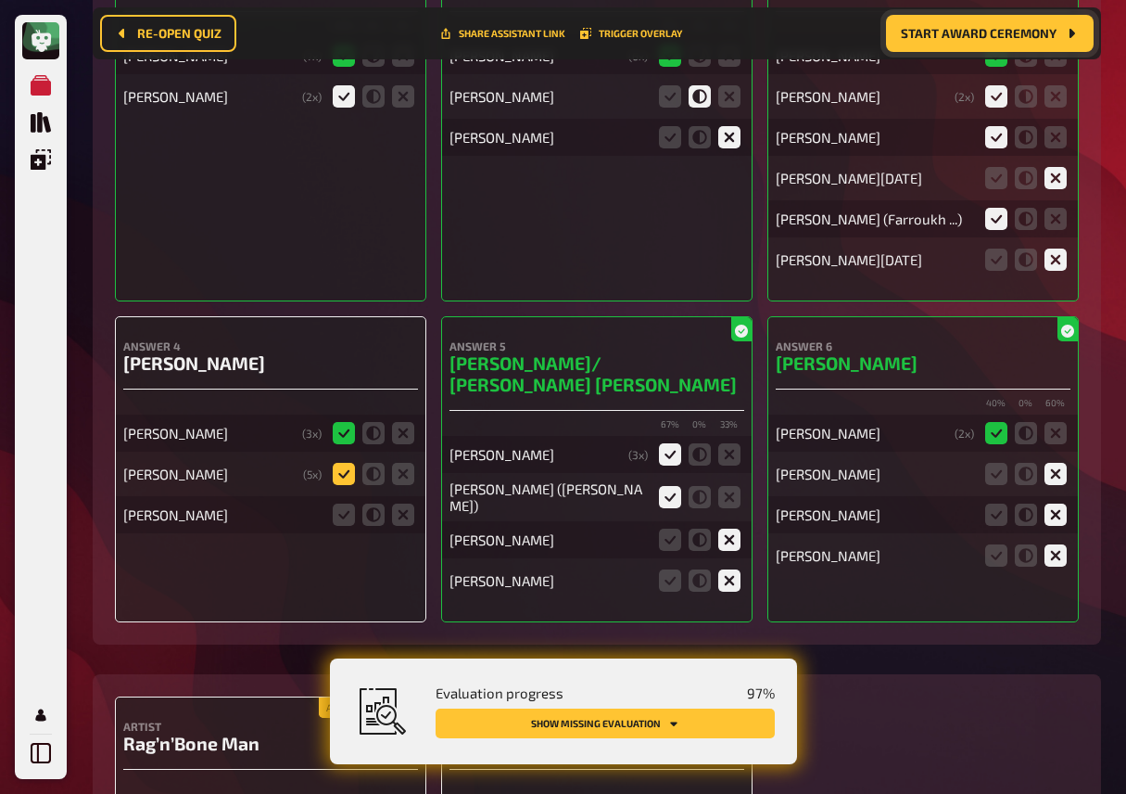
click at [337, 485] on icon at bounding box center [344, 474] width 22 height 22
click at [0, 0] on input "radio" at bounding box center [0, 0] width 0 height 0
click at [403, 526] on icon at bounding box center [403, 514] width 22 height 22
click at [0, 0] on input "radio" at bounding box center [0, 0] width 0 height 0
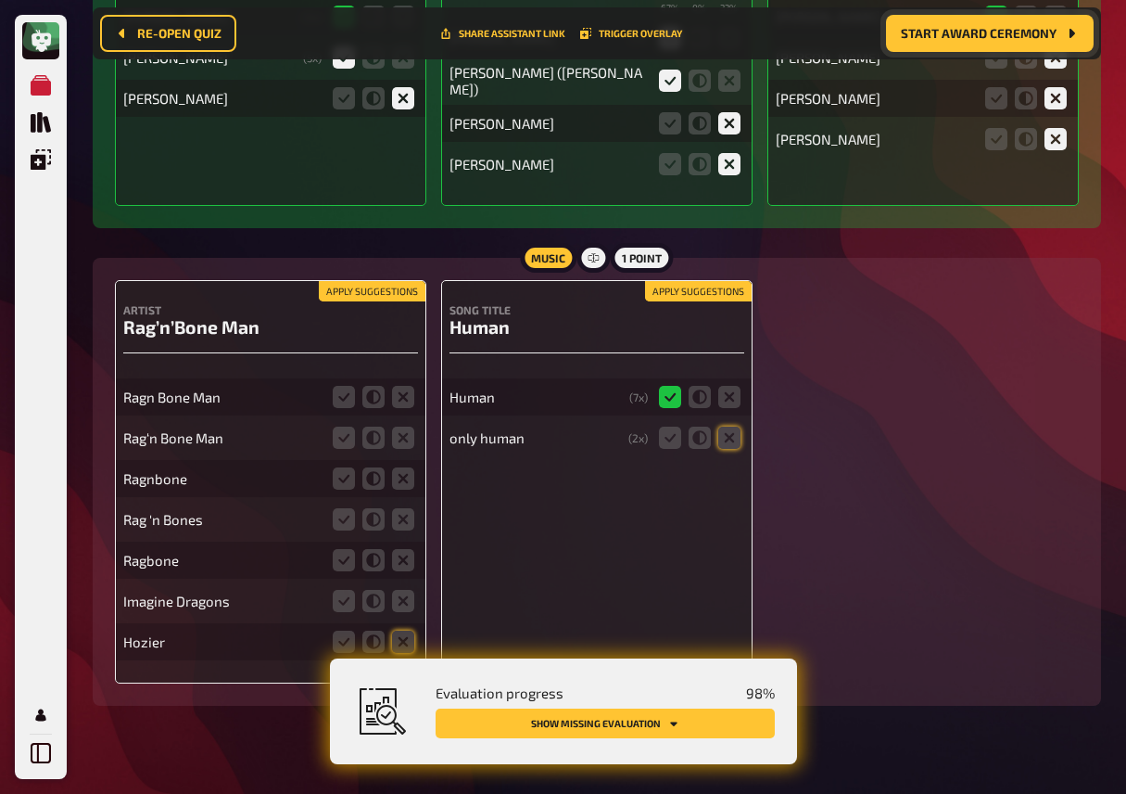
scroll to position [16140, 0]
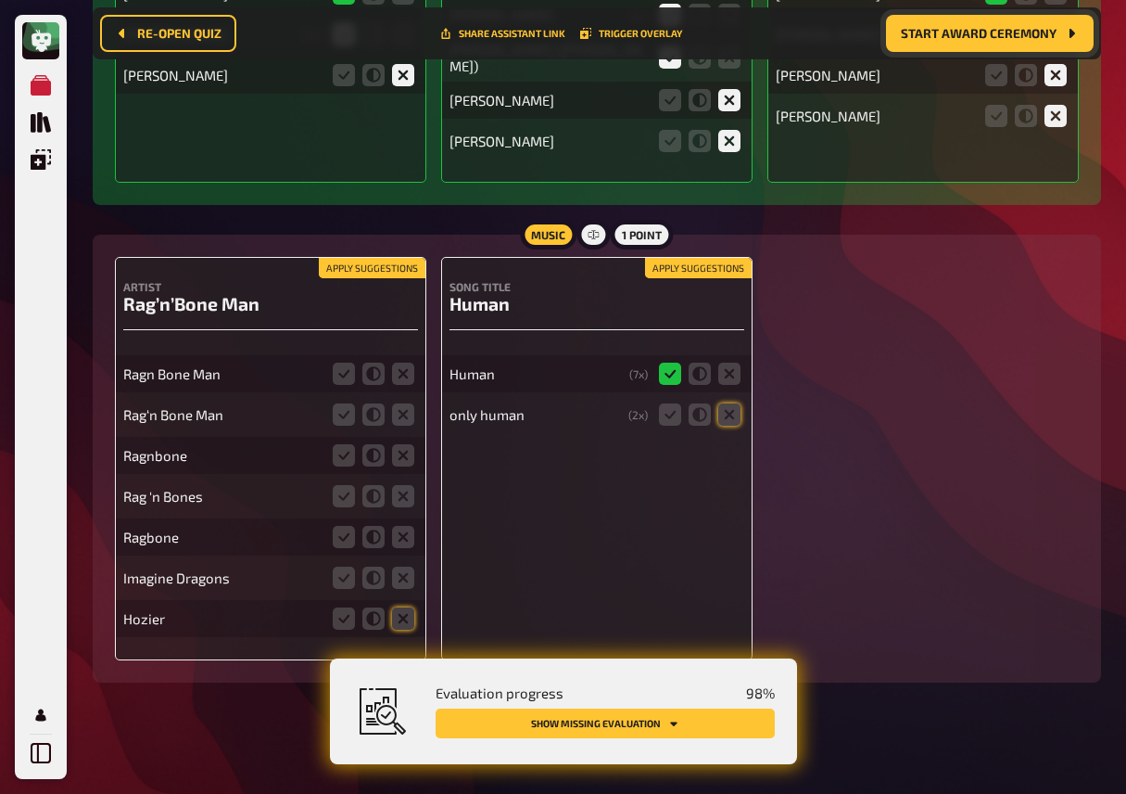
click at [368, 266] on button "Apply suggestions" at bounding box center [372, 268] width 107 height 20
click at [339, 369] on icon at bounding box center [344, 373] width 22 height 22
click at [0, 0] on input "radio" at bounding box center [0, 0] width 0 height 0
click at [343, 403] on icon at bounding box center [344, 414] width 22 height 22
click at [0, 0] on input "radio" at bounding box center [0, 0] width 0 height 0
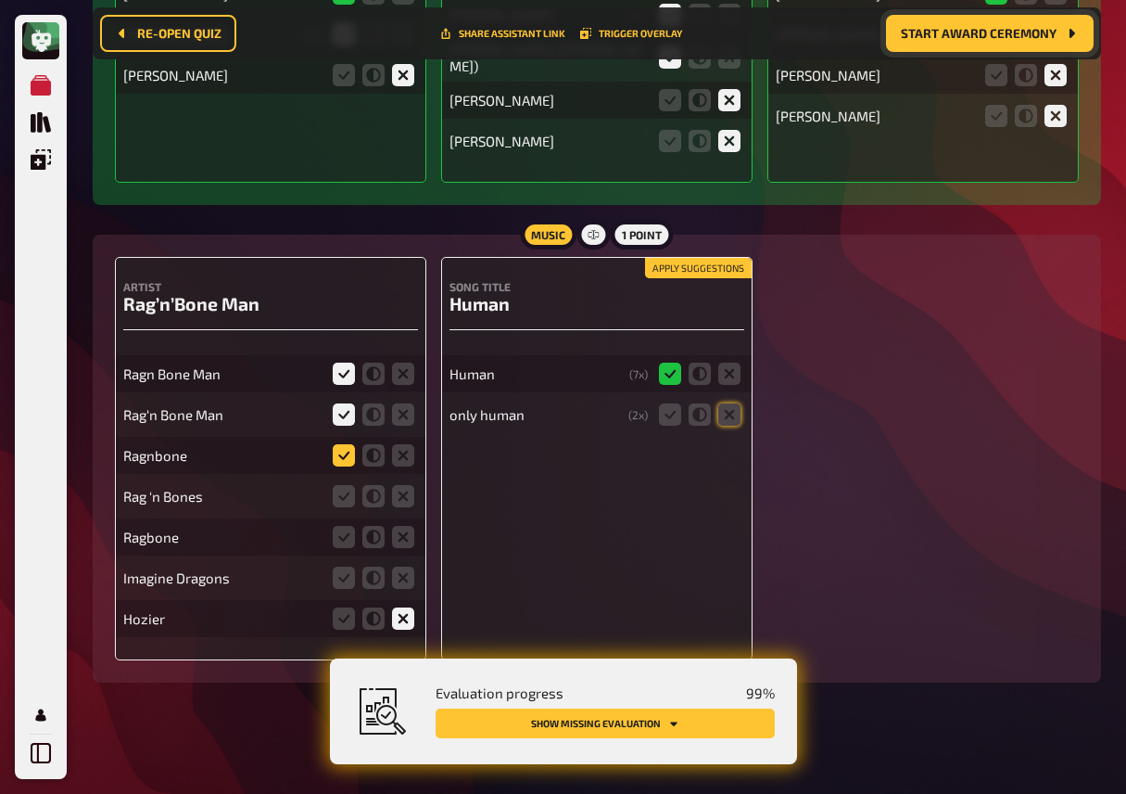
click at [347, 448] on icon at bounding box center [344, 455] width 22 height 22
click at [0, 0] on input "radio" at bounding box center [0, 0] width 0 height 0
click at [343, 490] on icon at bounding box center [344, 496] width 22 height 22
click at [0, 0] on input "radio" at bounding box center [0, 0] width 0 height 0
click at [348, 526] on icon at bounding box center [344, 537] width 22 height 22
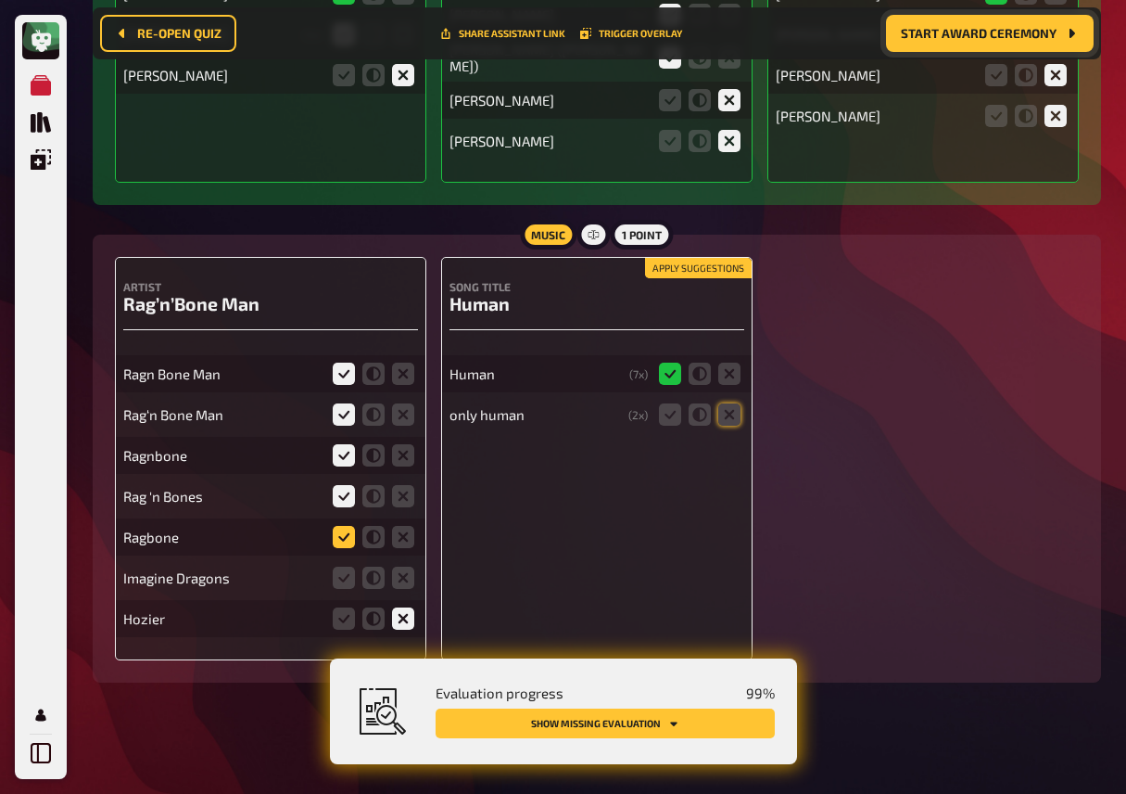
click at [0, 0] on input "radio" at bounding box center [0, 0] width 0 height 0
click at [408, 572] on icon at bounding box center [403, 577] width 22 height 22
click at [0, 0] on input "radio" at bounding box center [0, 0] width 0 height 0
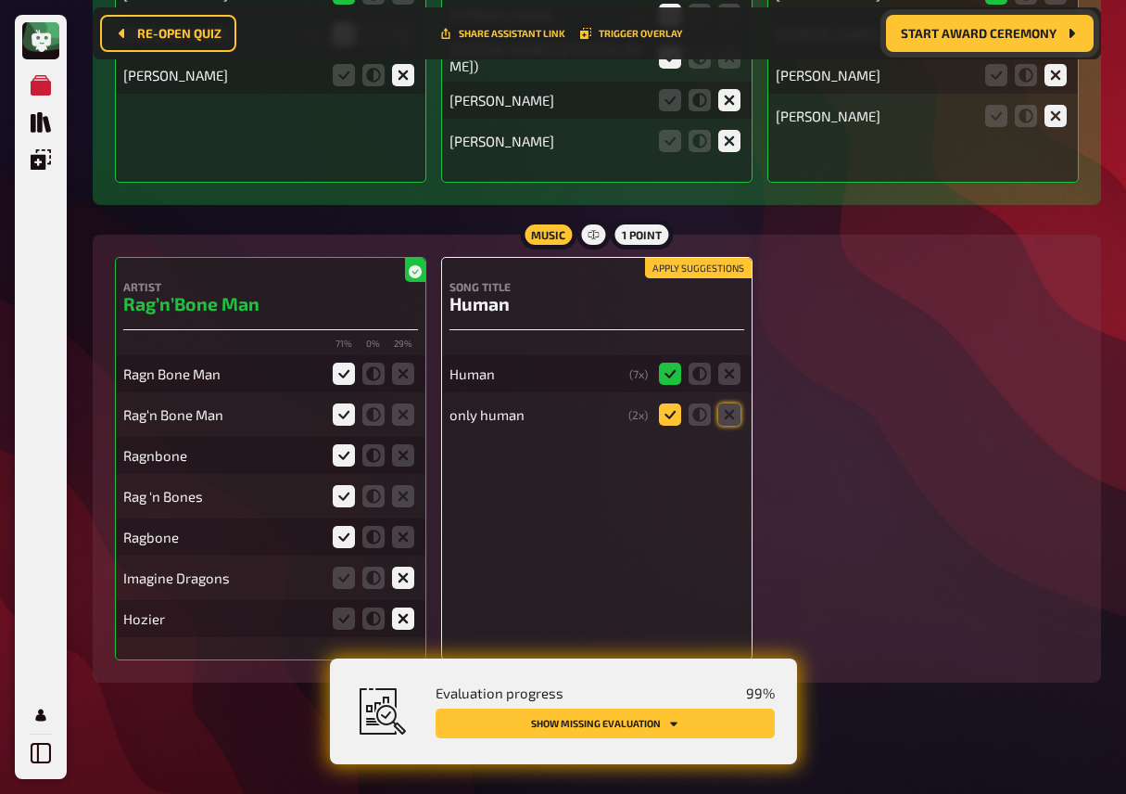
click at [671, 413] on icon at bounding box center [670, 414] width 22 height 22
click at [0, 0] on input "radio" at bounding box center [0, 0] width 0 height 0
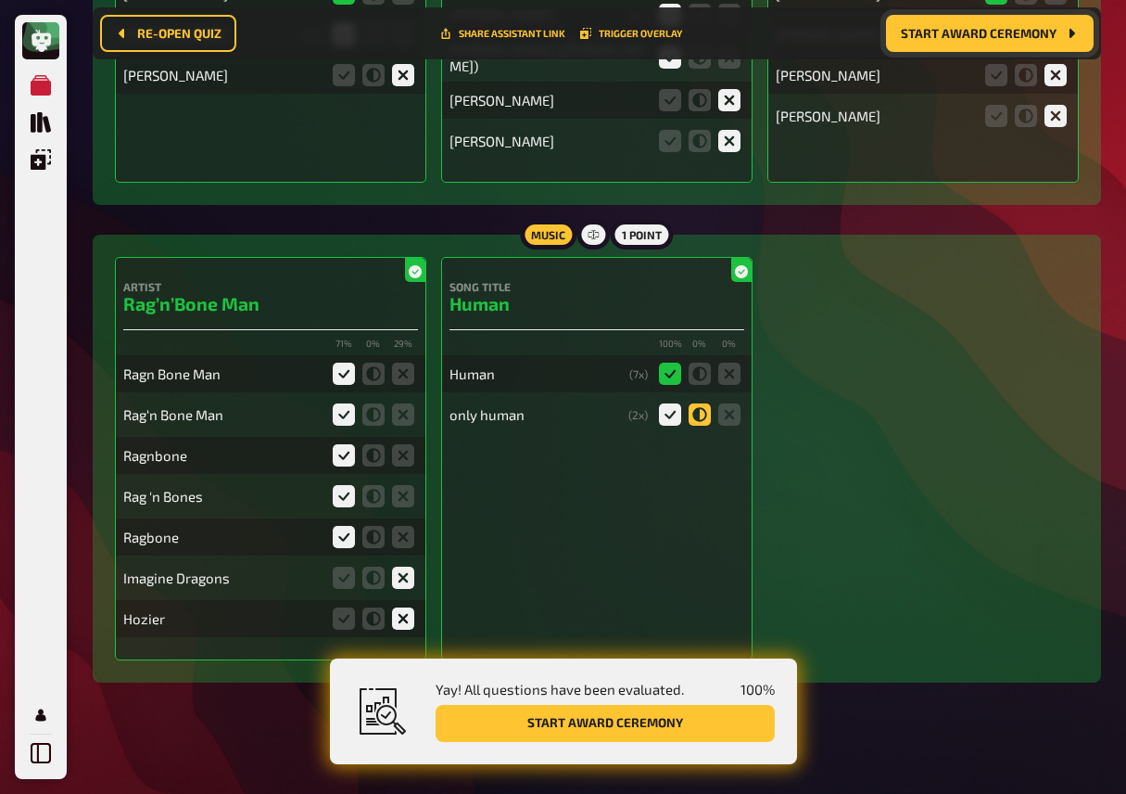
click at [707, 413] on icon at bounding box center [700, 414] width 22 height 22
click at [0, 0] on input "radio" at bounding box center [0, 0] width 0 height 0
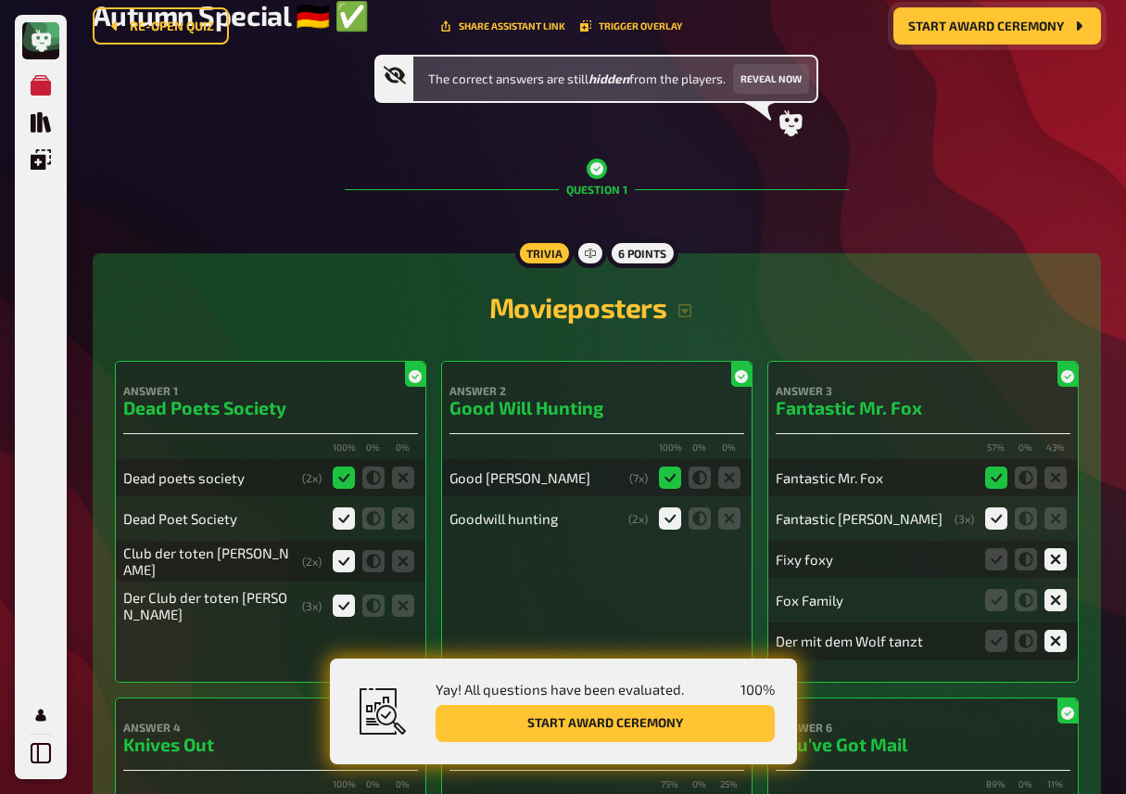
scroll to position [0, 0]
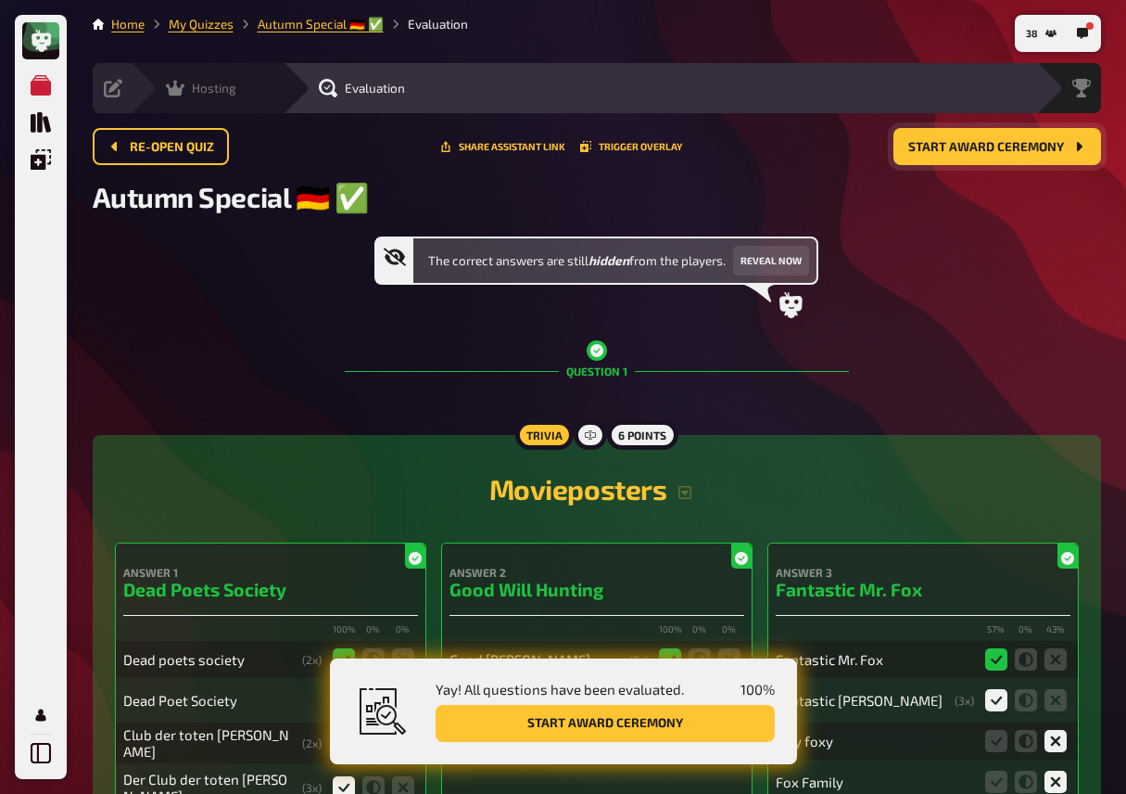
click at [187, 94] on div "Hosting" at bounding box center [201, 88] width 70 height 19
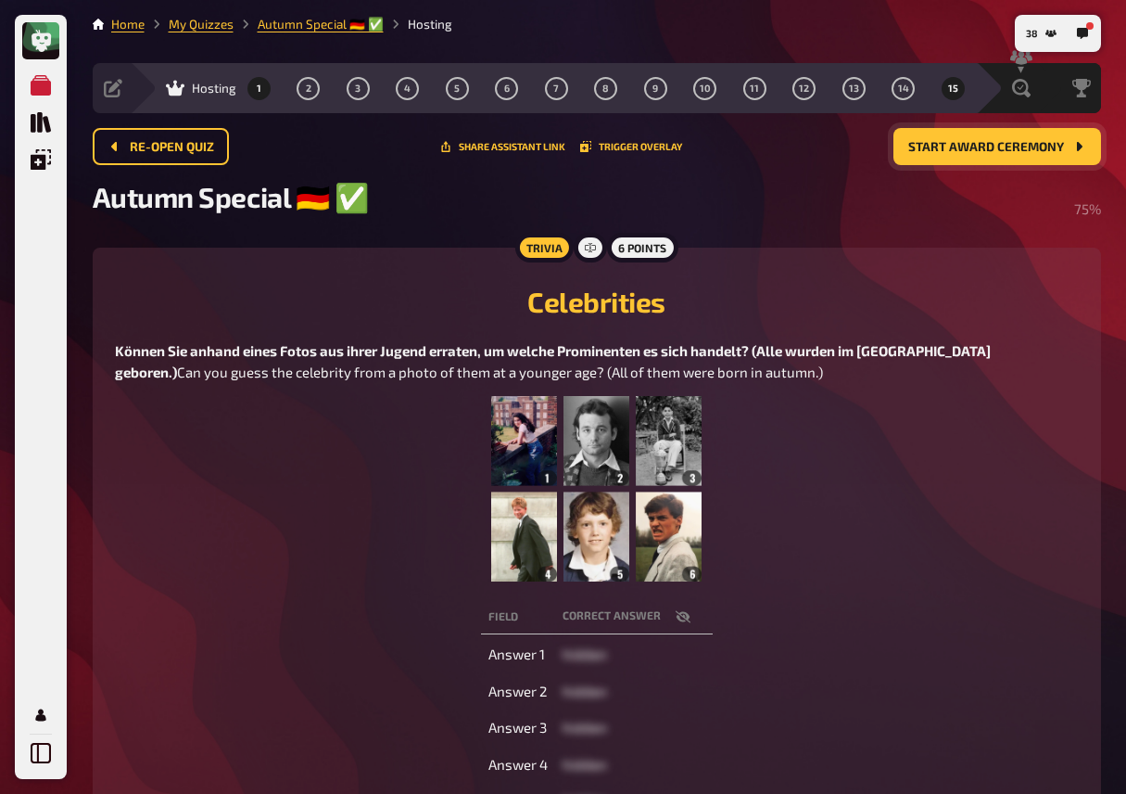
click at [262, 84] on button "1" at bounding box center [259, 88] width 30 height 30
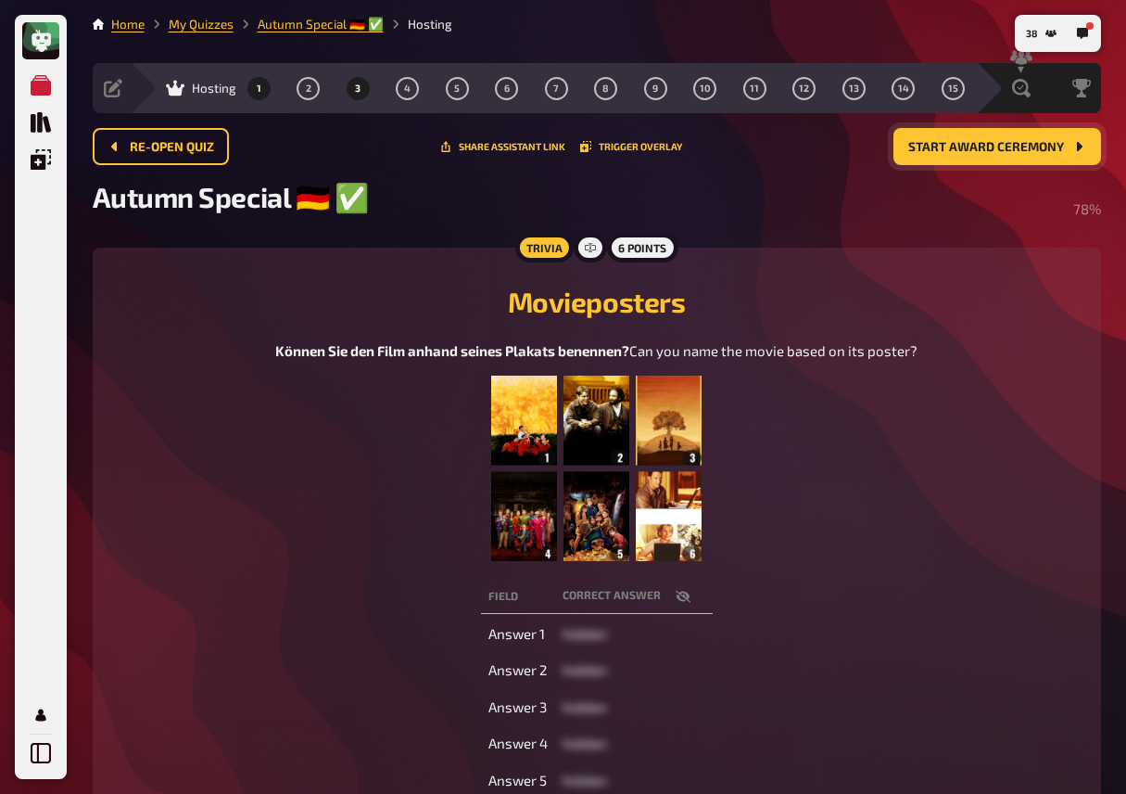
click at [357, 94] on span "3" at bounding box center [358, 88] width 6 height 10
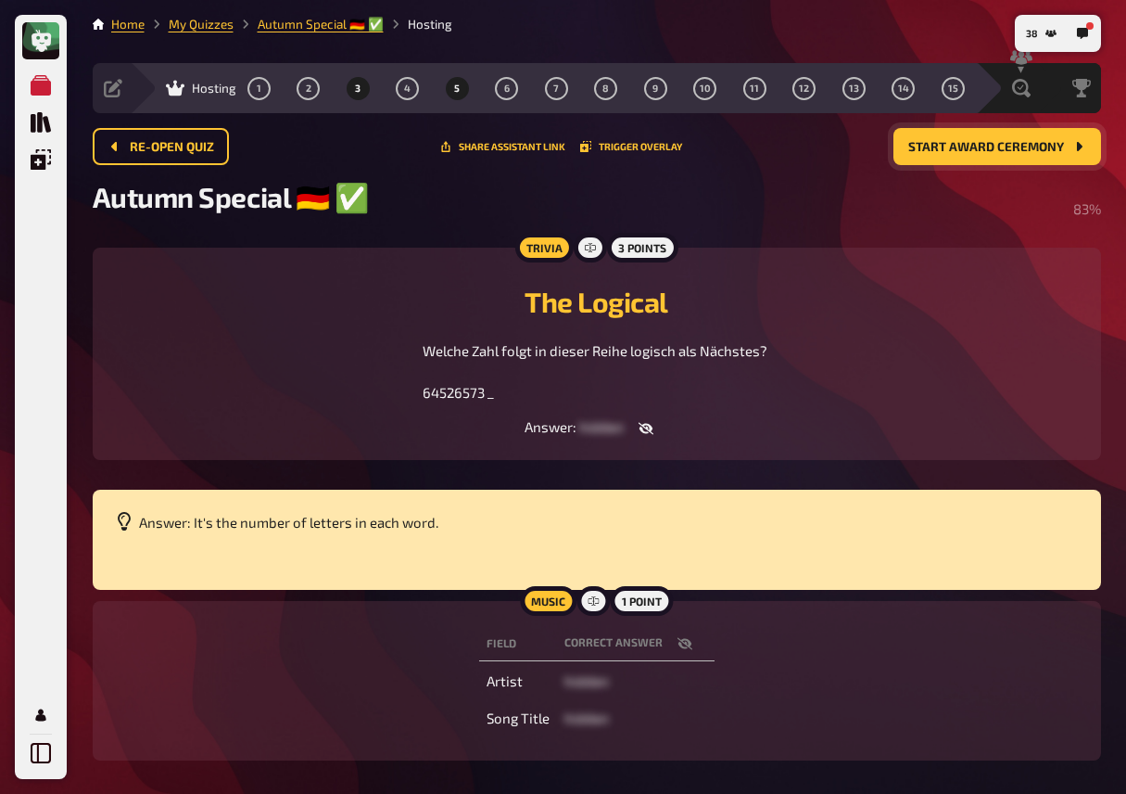
click at [456, 88] on span "5" at bounding box center [457, 88] width 6 height 10
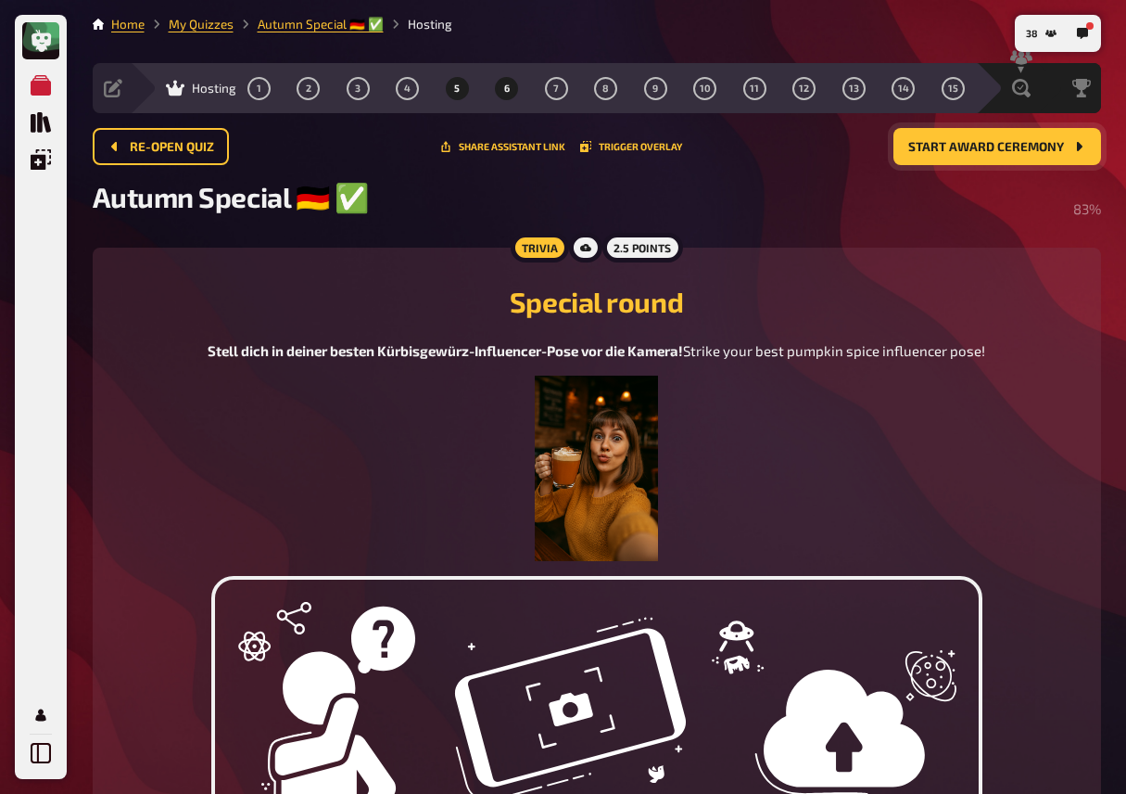
click at [508, 86] on span "6" at bounding box center [507, 88] width 6 height 10
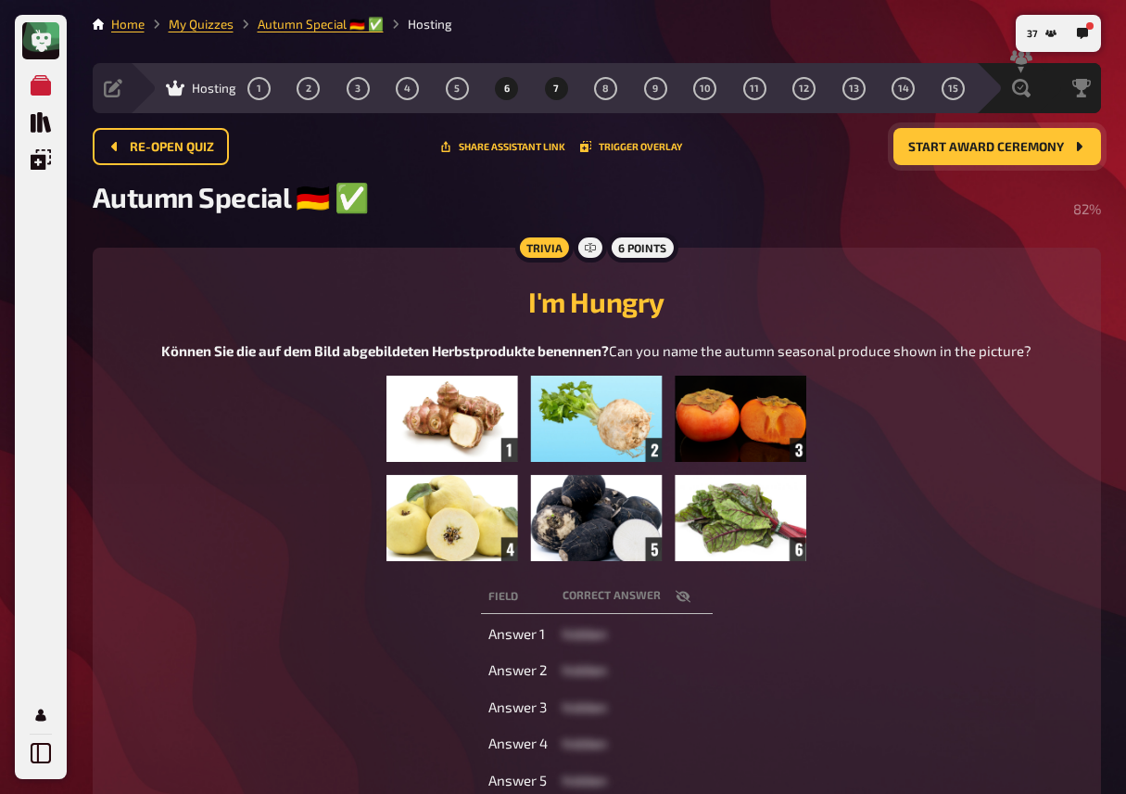
click at [554, 89] on span "7" at bounding box center [556, 88] width 6 height 10
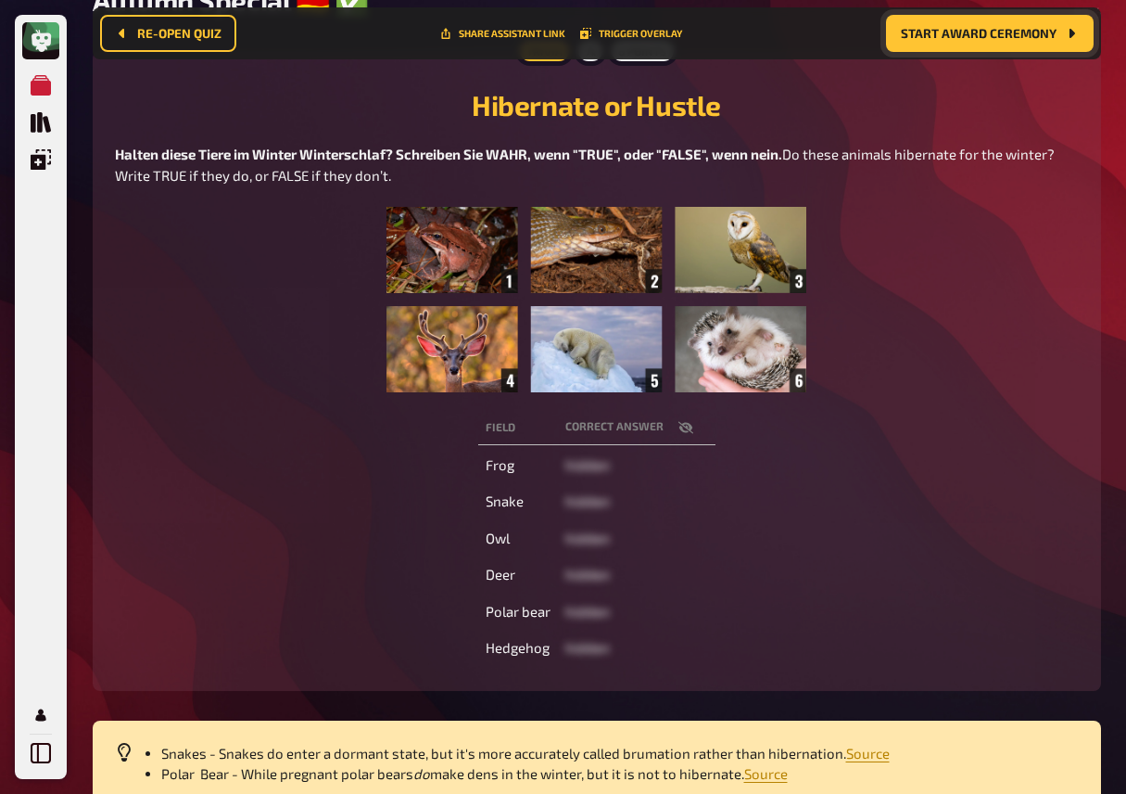
scroll to position [231, 0]
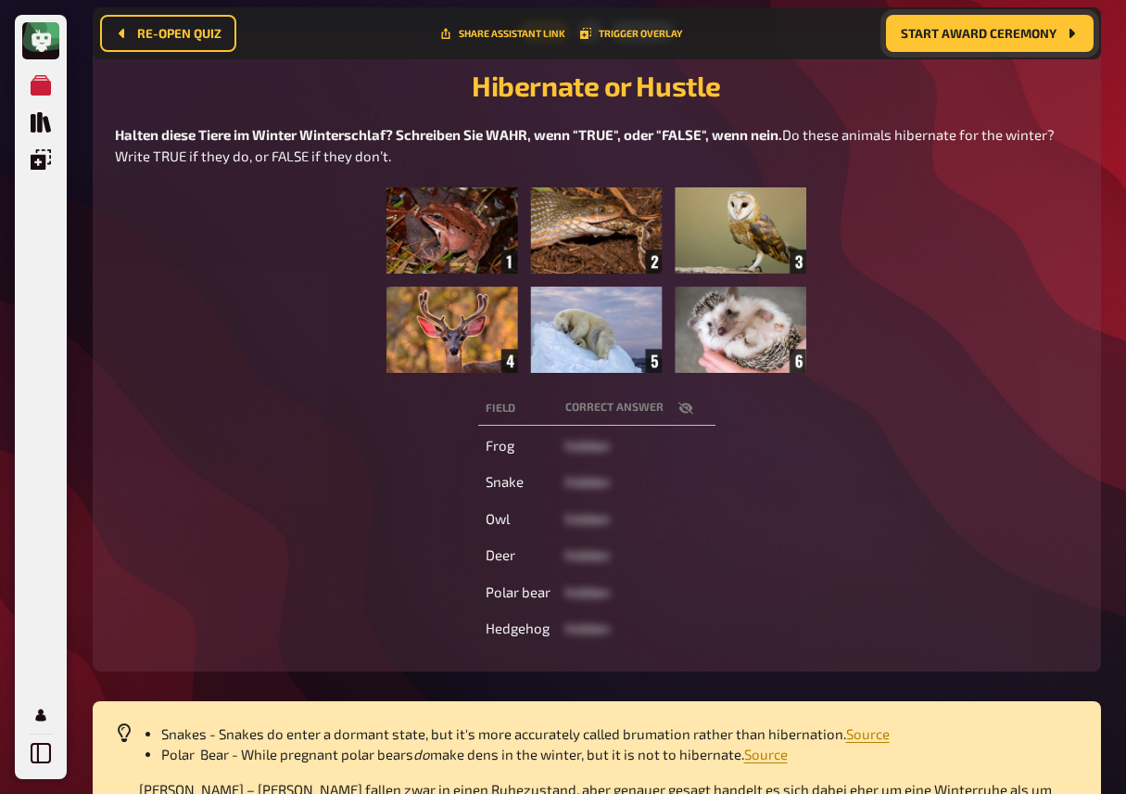
click at [682, 406] on icon "button" at bounding box center [685, 407] width 15 height 12
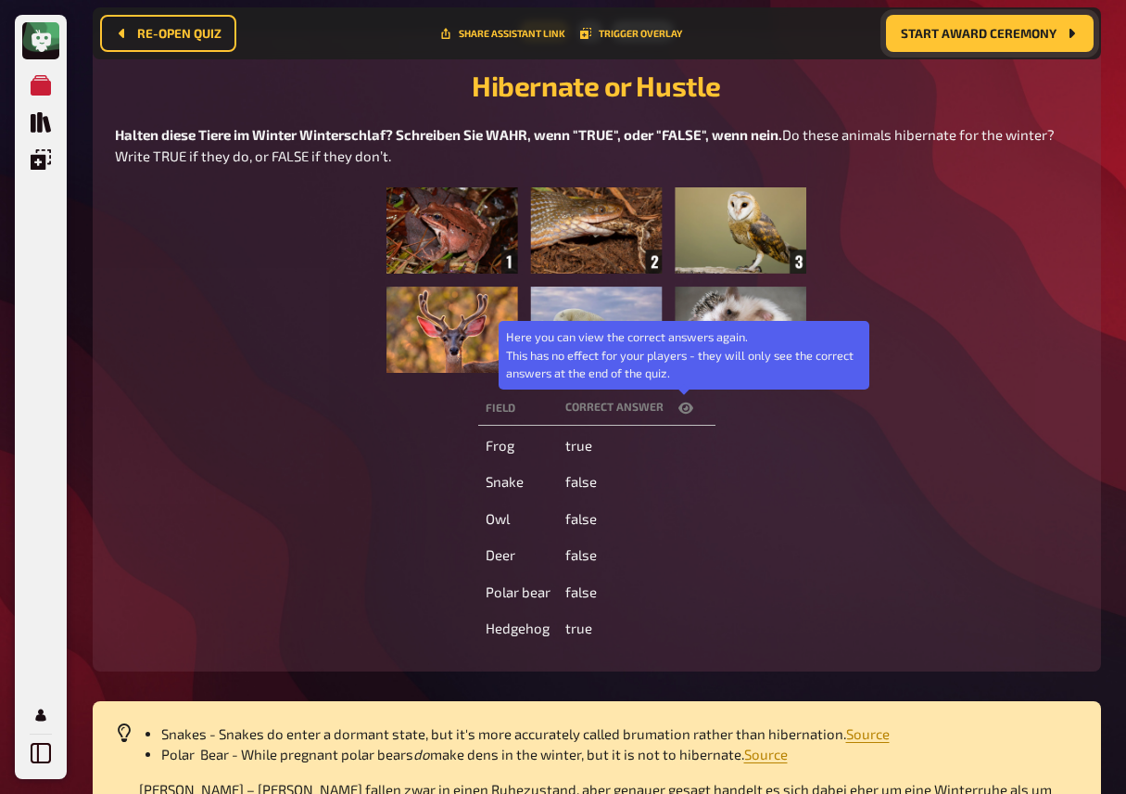
click at [682, 406] on icon "button" at bounding box center [686, 407] width 15 height 11
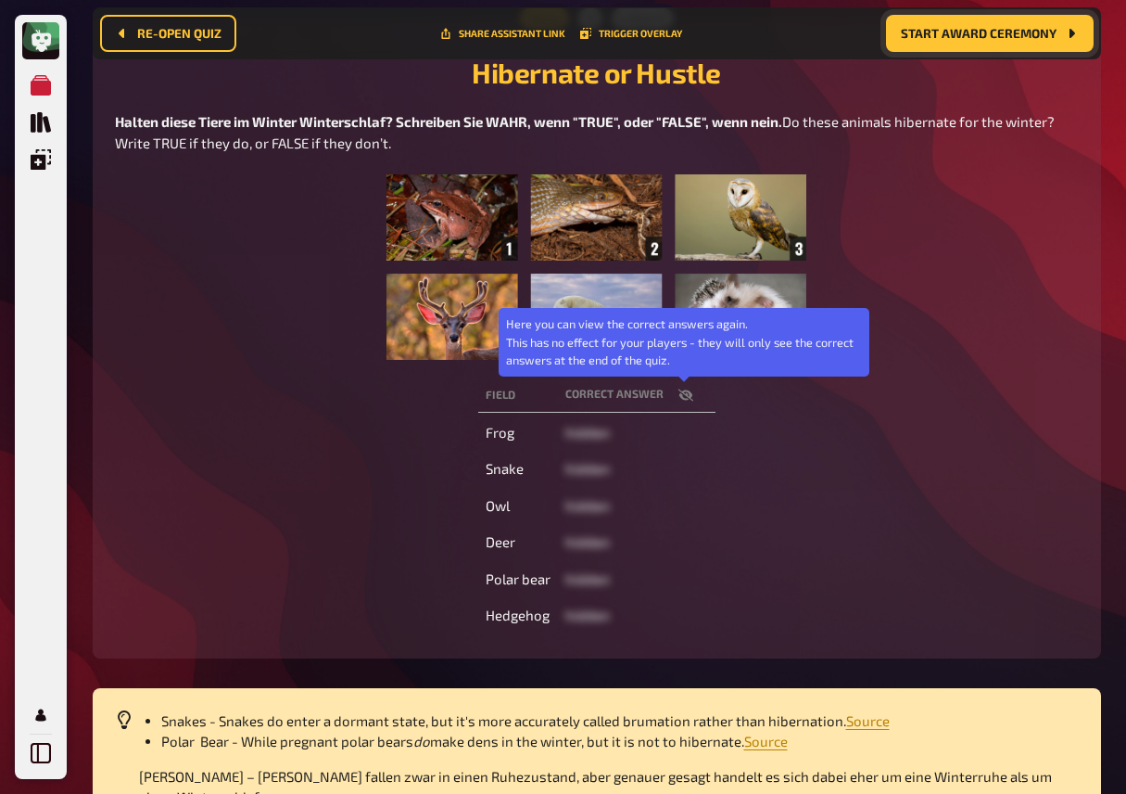
scroll to position [205, 0]
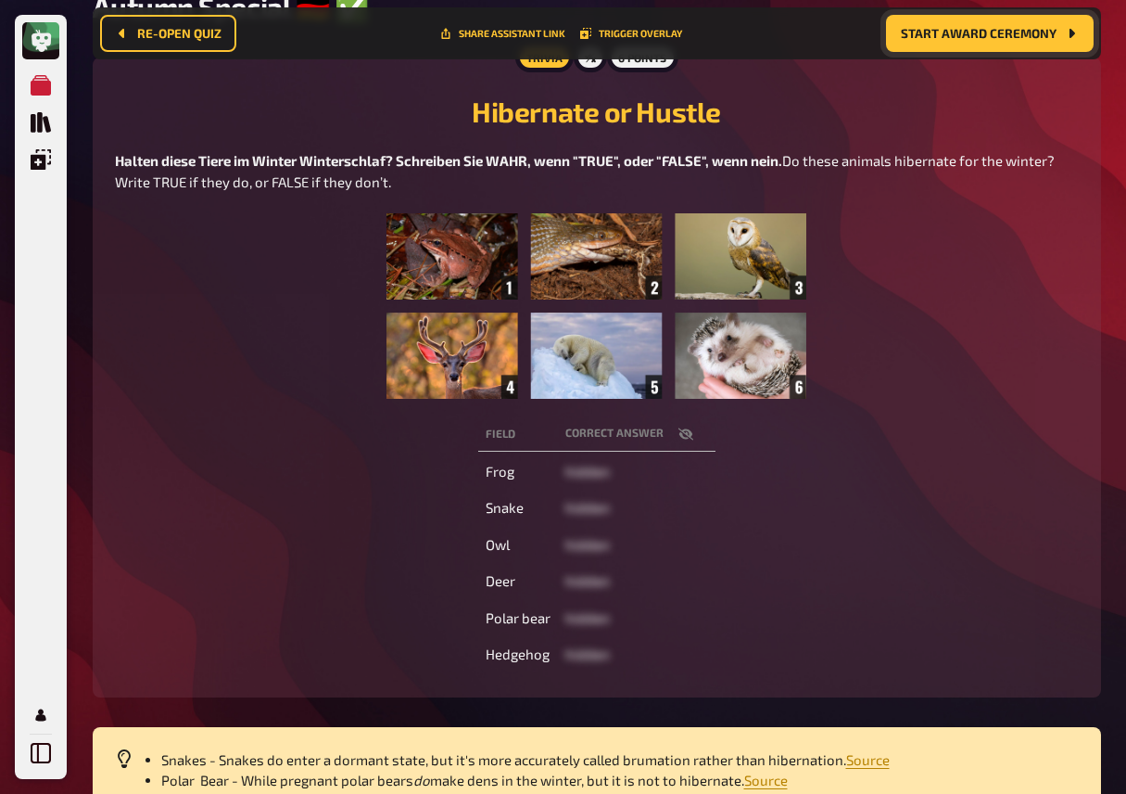
click at [693, 439] on button "button" at bounding box center [686, 434] width 44 height 19
click at [692, 439] on button "button" at bounding box center [686, 434] width 44 height 19
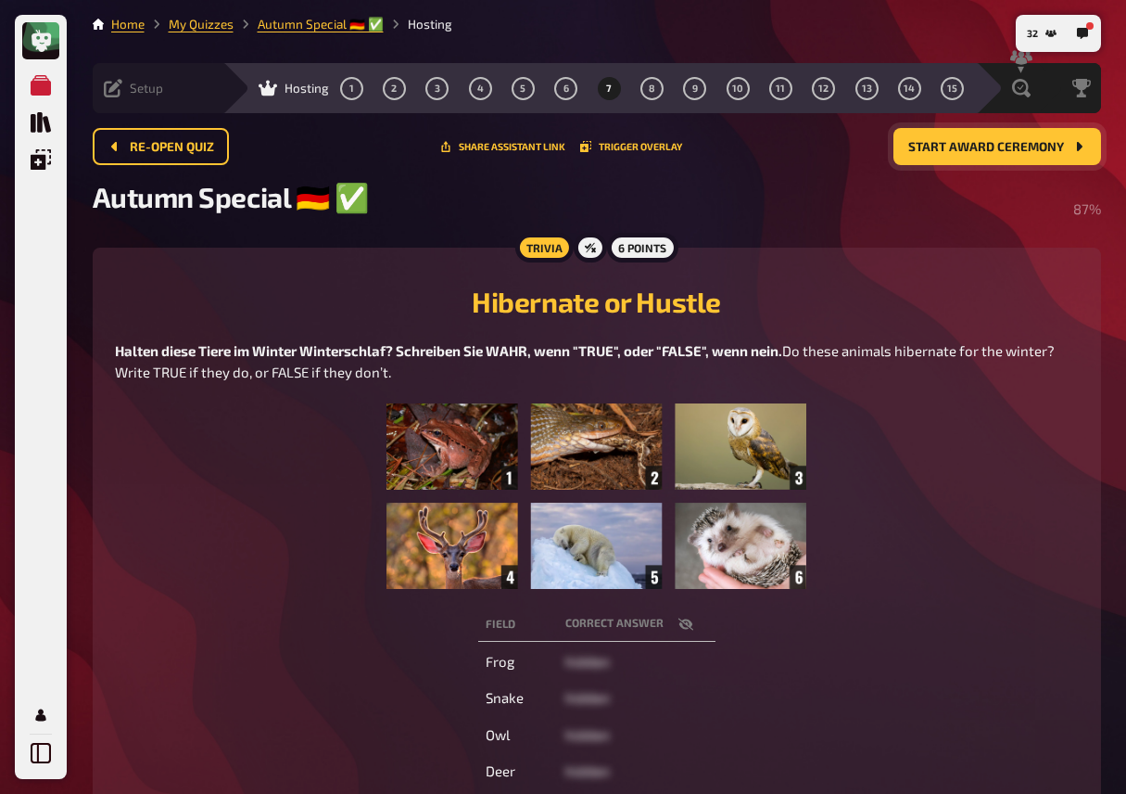
click at [119, 91] on icon at bounding box center [113, 88] width 19 height 19
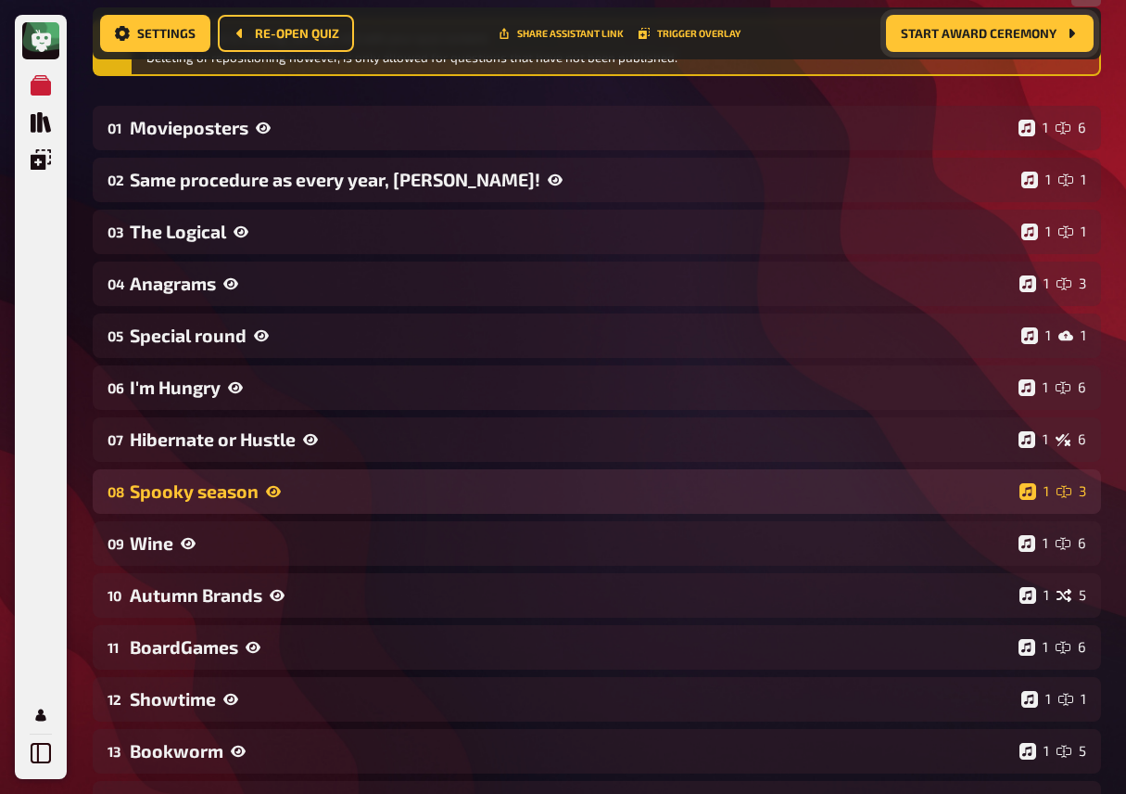
scroll to position [235, 0]
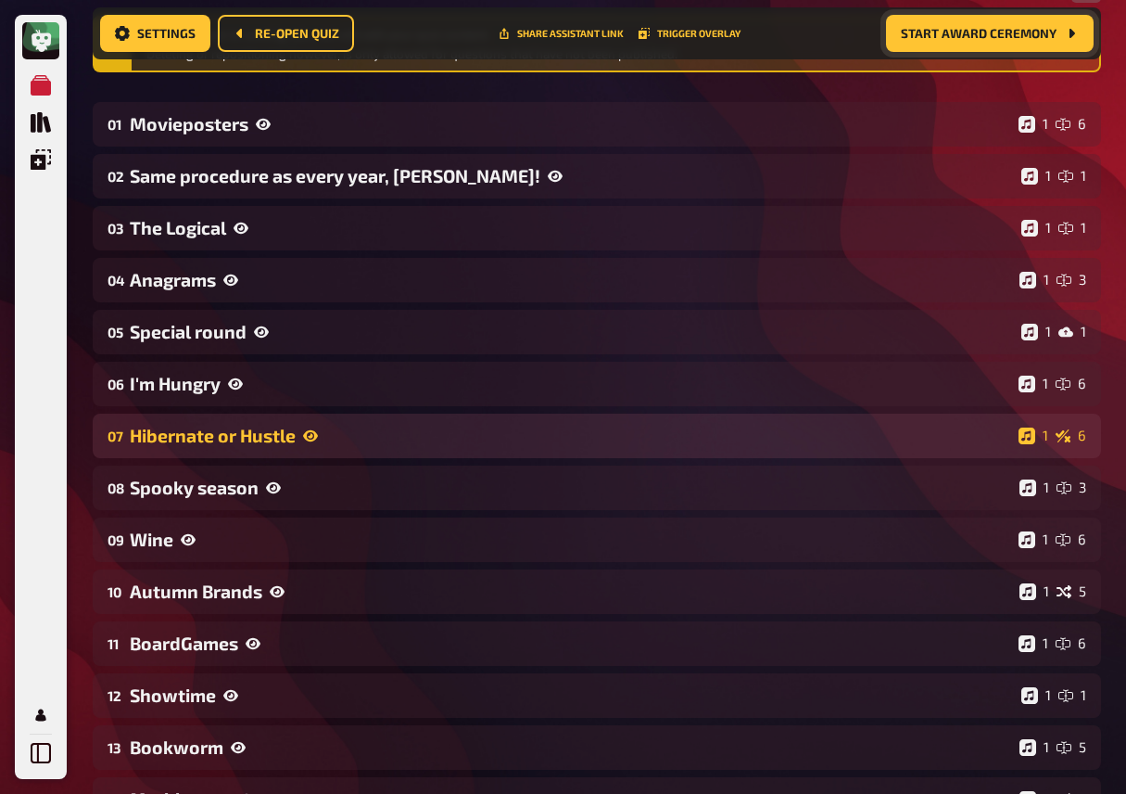
click at [216, 446] on div "Hibernate or Hustle" at bounding box center [571, 435] width 882 height 21
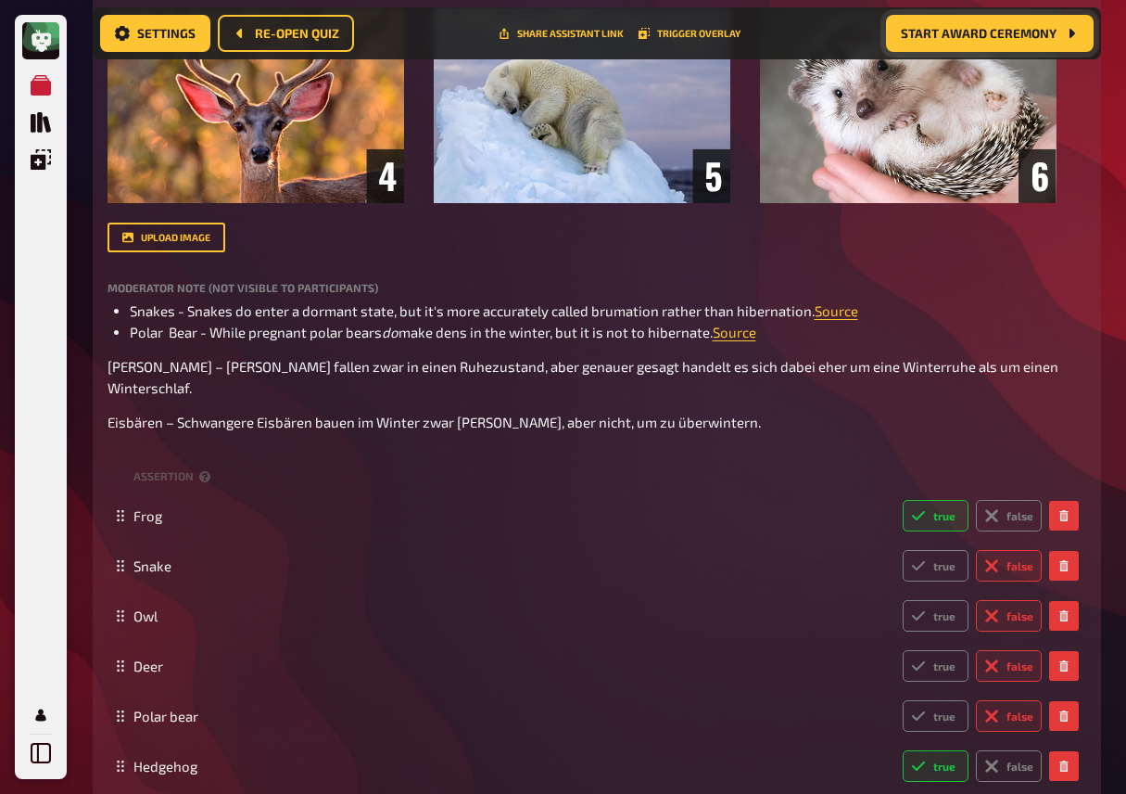
scroll to position [1134, 0]
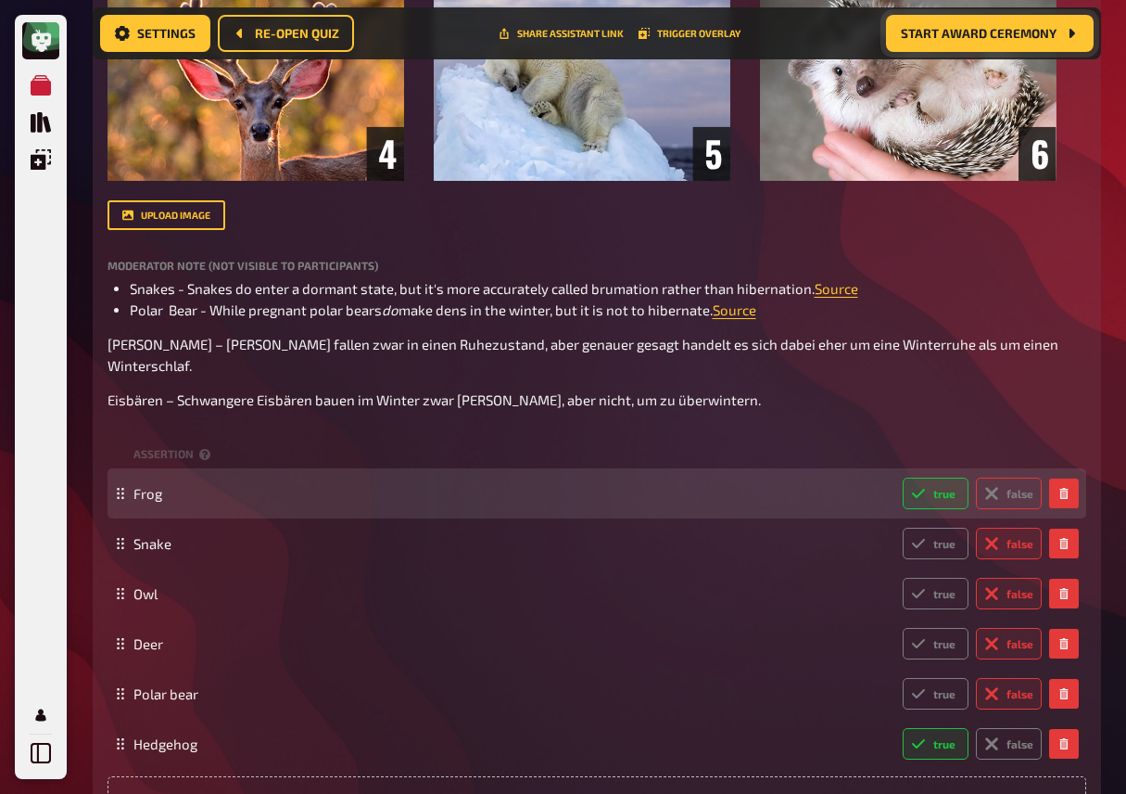
click at [1003, 477] on label "false" at bounding box center [1009, 493] width 66 height 32
click at [903, 477] on input "false" at bounding box center [902, 477] width 1 height 1
radio input "true"
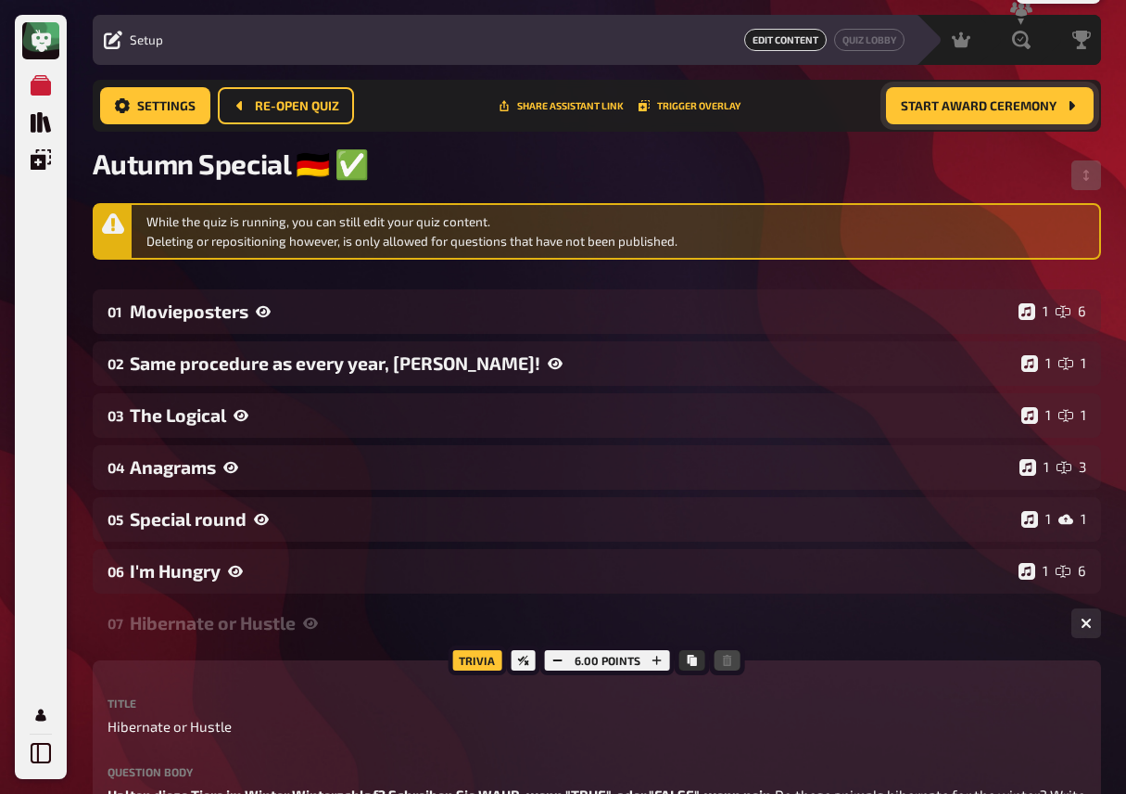
scroll to position [0, 0]
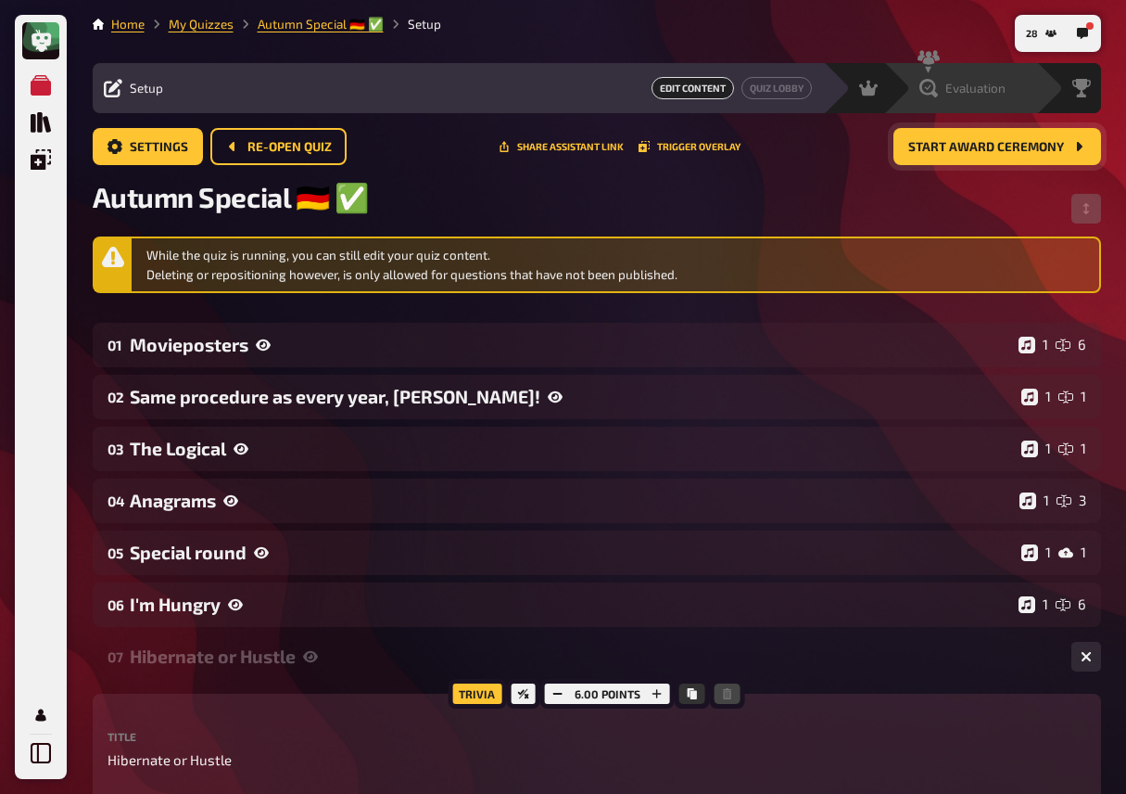
click at [1003, 79] on div "Evaluation" at bounding box center [963, 88] width 86 height 19
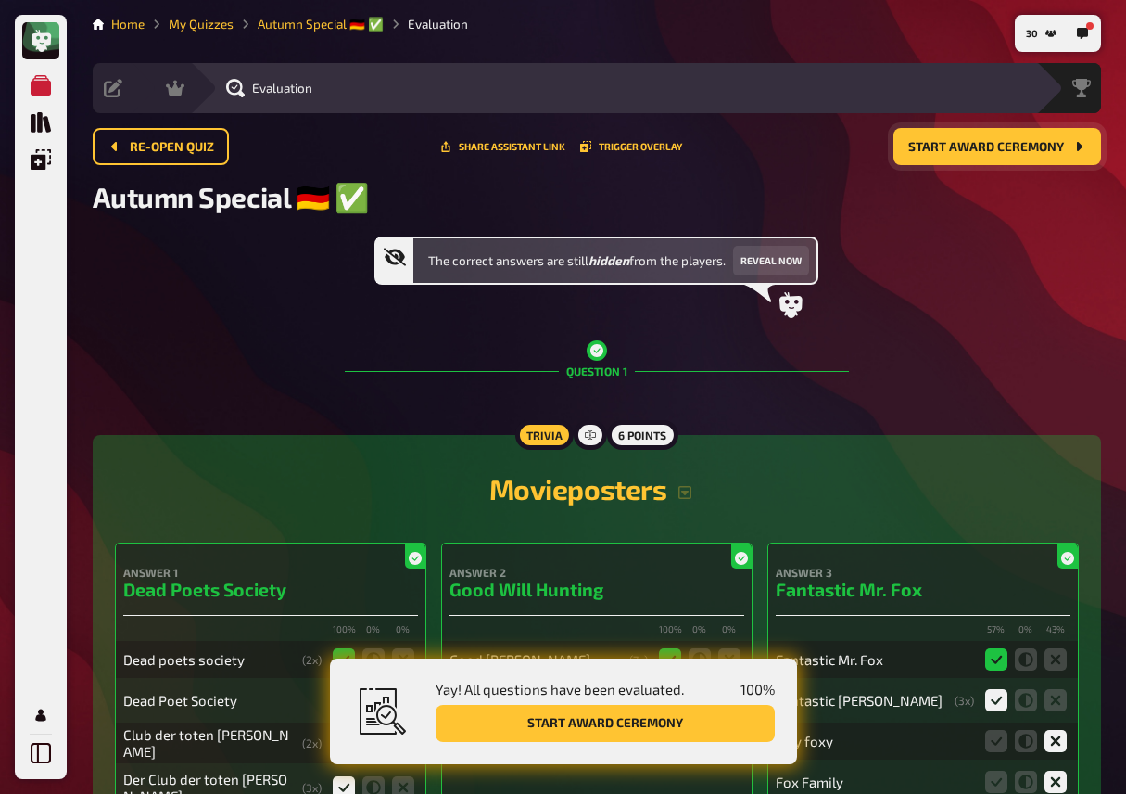
click at [782, 254] on button "Reveal now" at bounding box center [771, 261] width 76 height 30
click at [632, 150] on button "Trigger Overlay" at bounding box center [631, 146] width 102 height 11
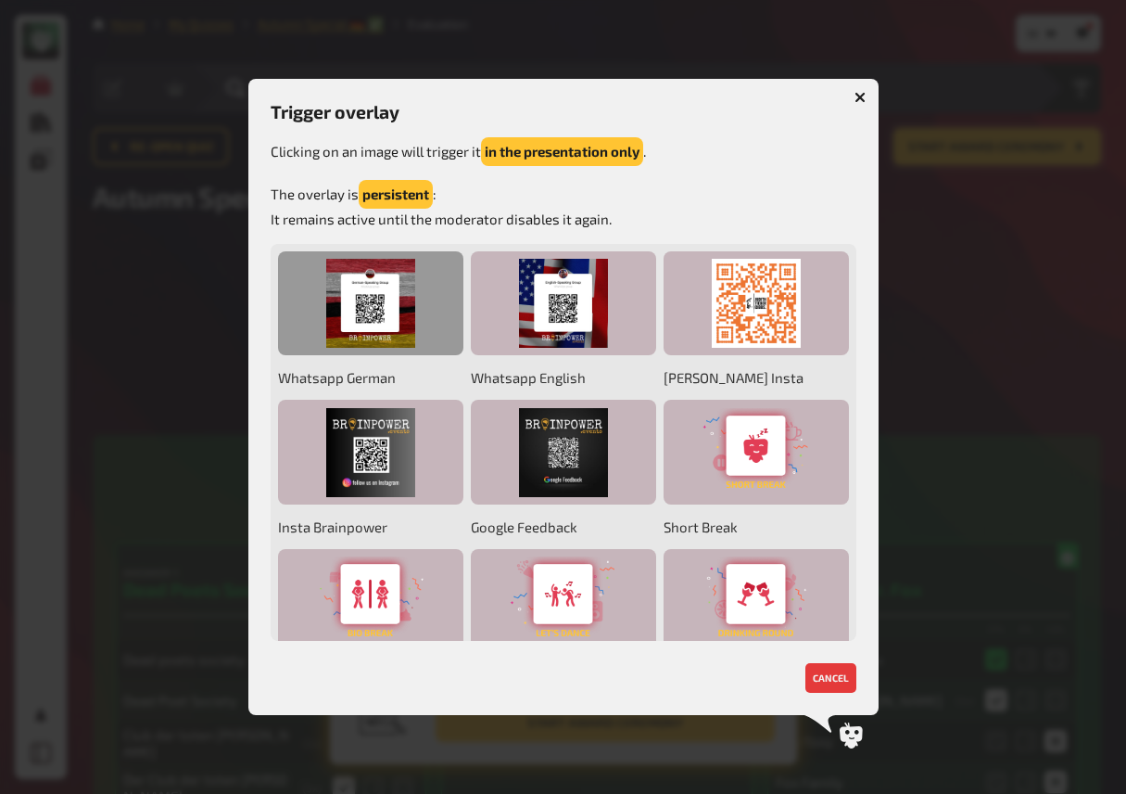
click at [408, 310] on div at bounding box center [370, 303] width 185 height 105
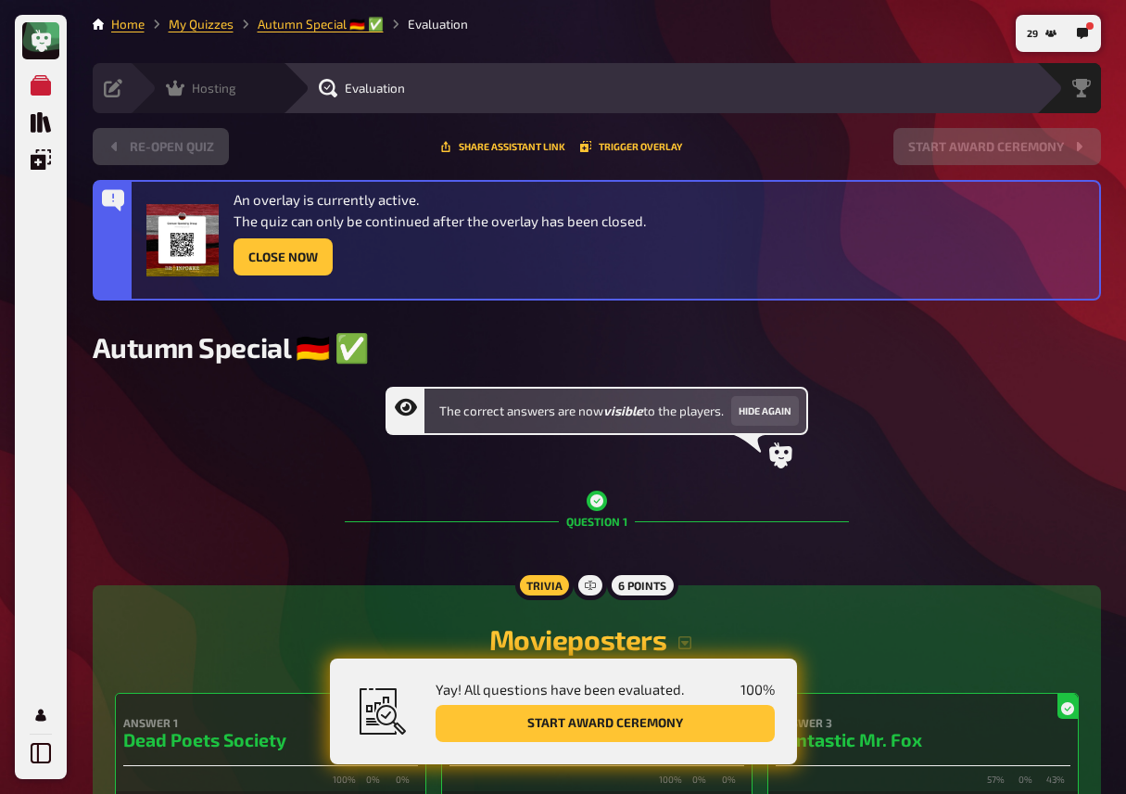
click at [173, 89] on icon at bounding box center [175, 89] width 19 height 16
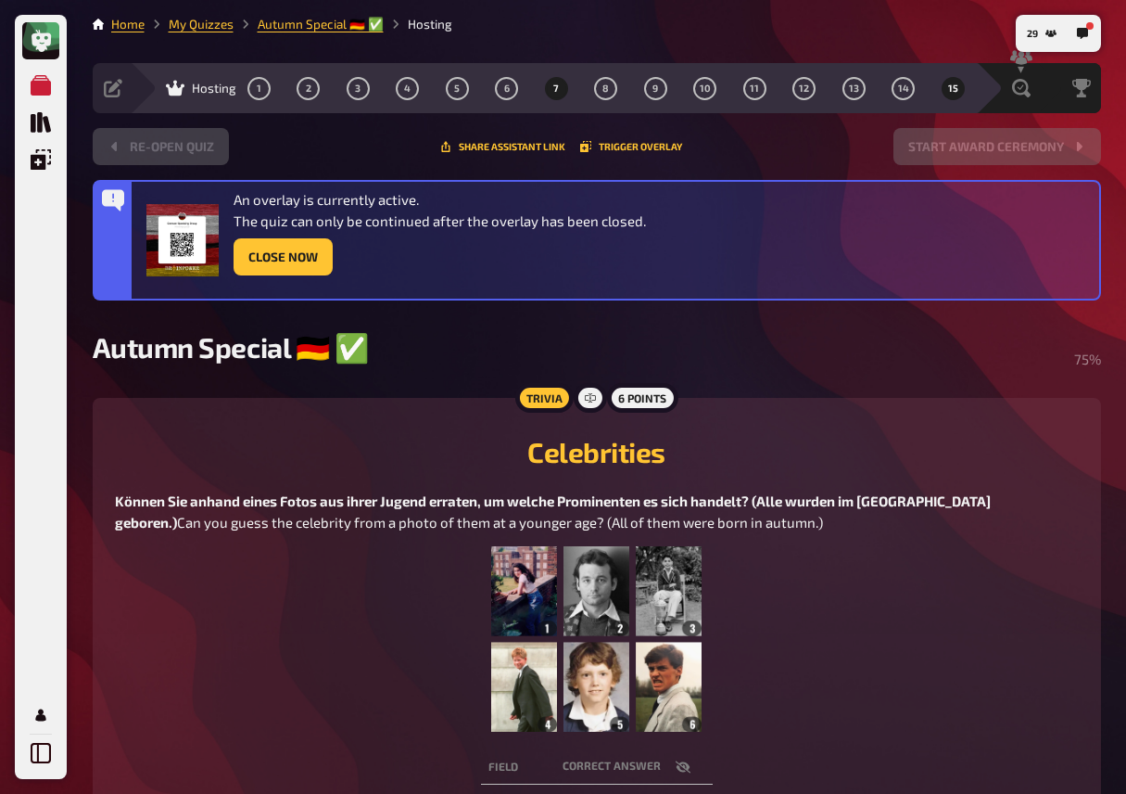
click at [556, 95] on button "7" at bounding box center [556, 88] width 30 height 30
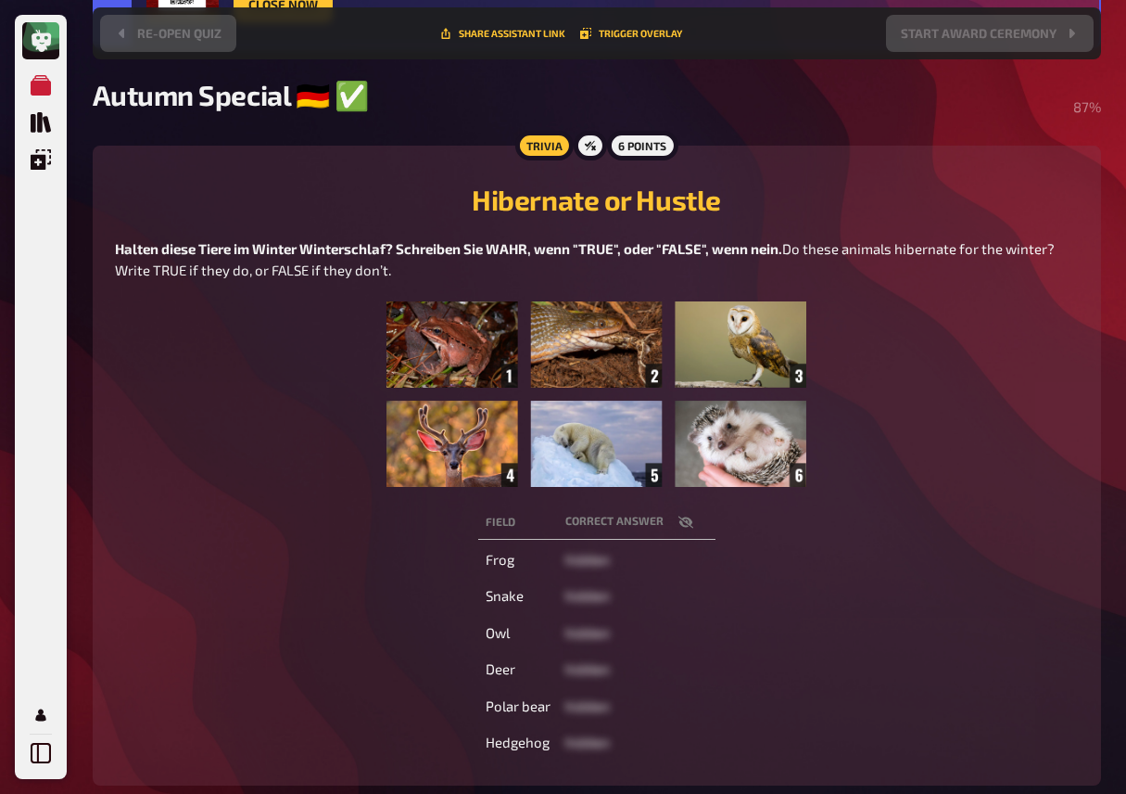
scroll to position [271, 0]
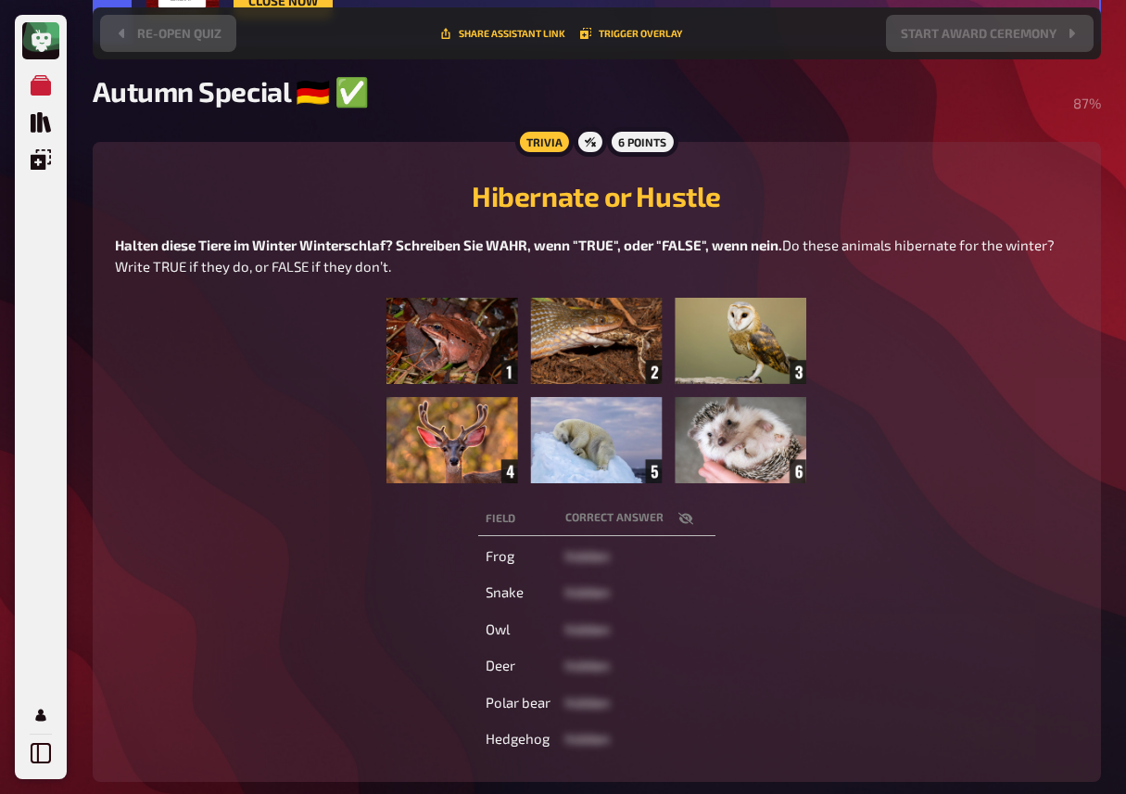
click at [688, 517] on icon "button" at bounding box center [685, 518] width 15 height 12
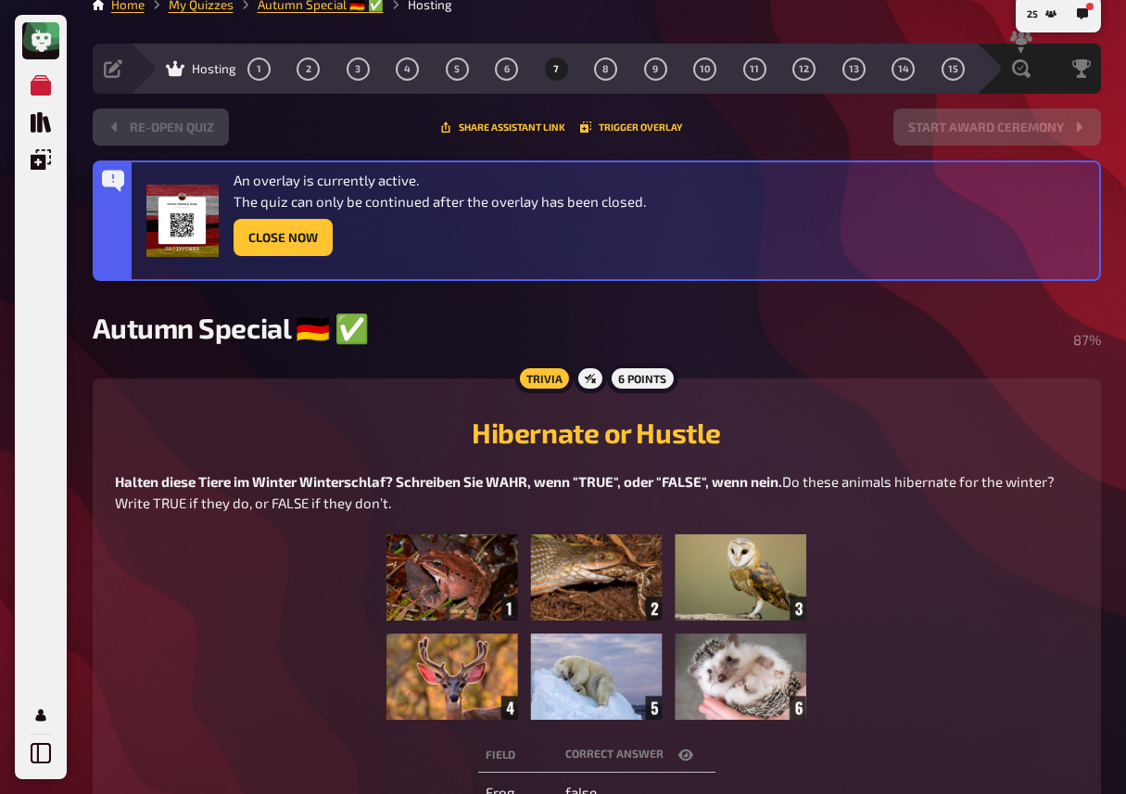
scroll to position [0, 0]
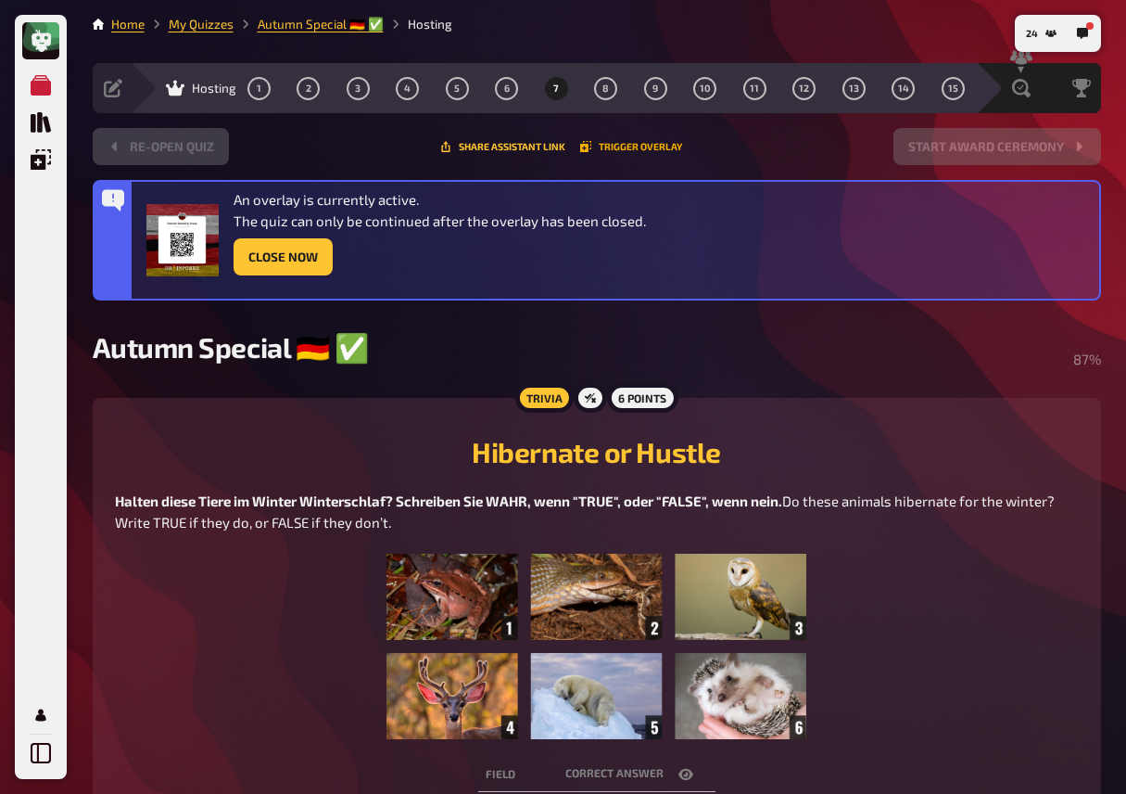
click at [623, 143] on button "Trigger Overlay" at bounding box center [631, 146] width 102 height 11
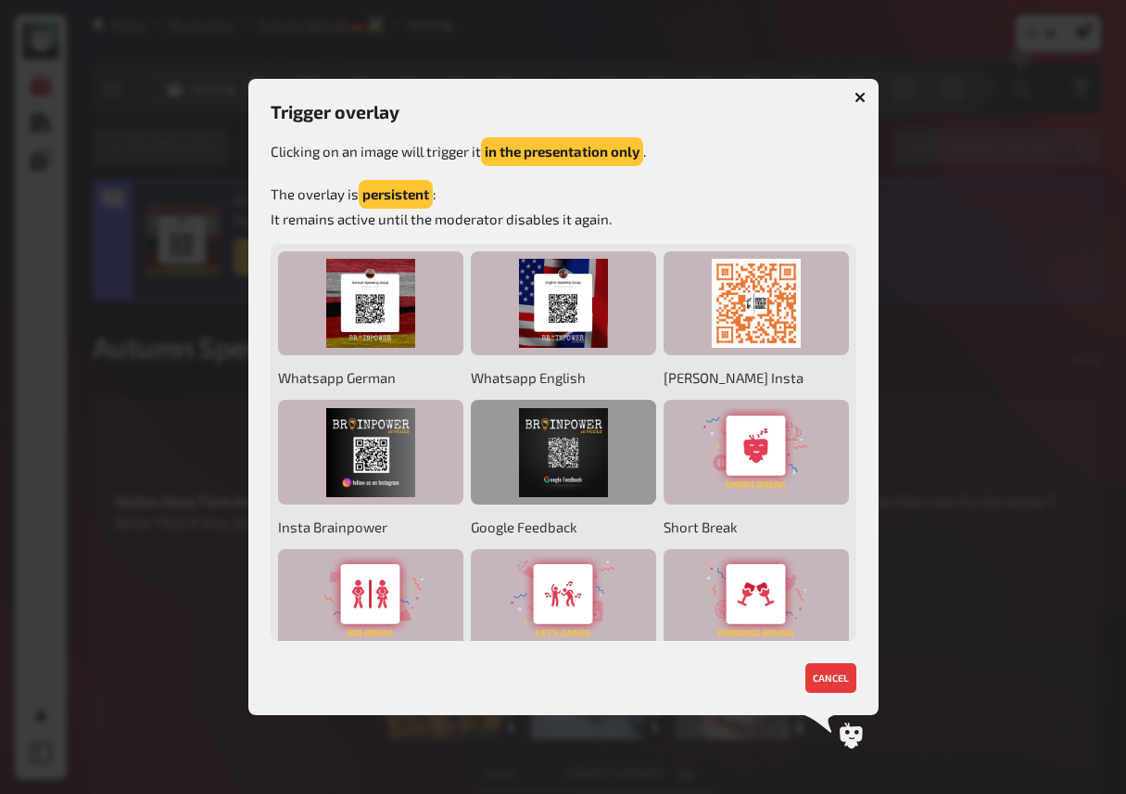
click at [579, 450] on div at bounding box center [563, 452] width 185 height 105
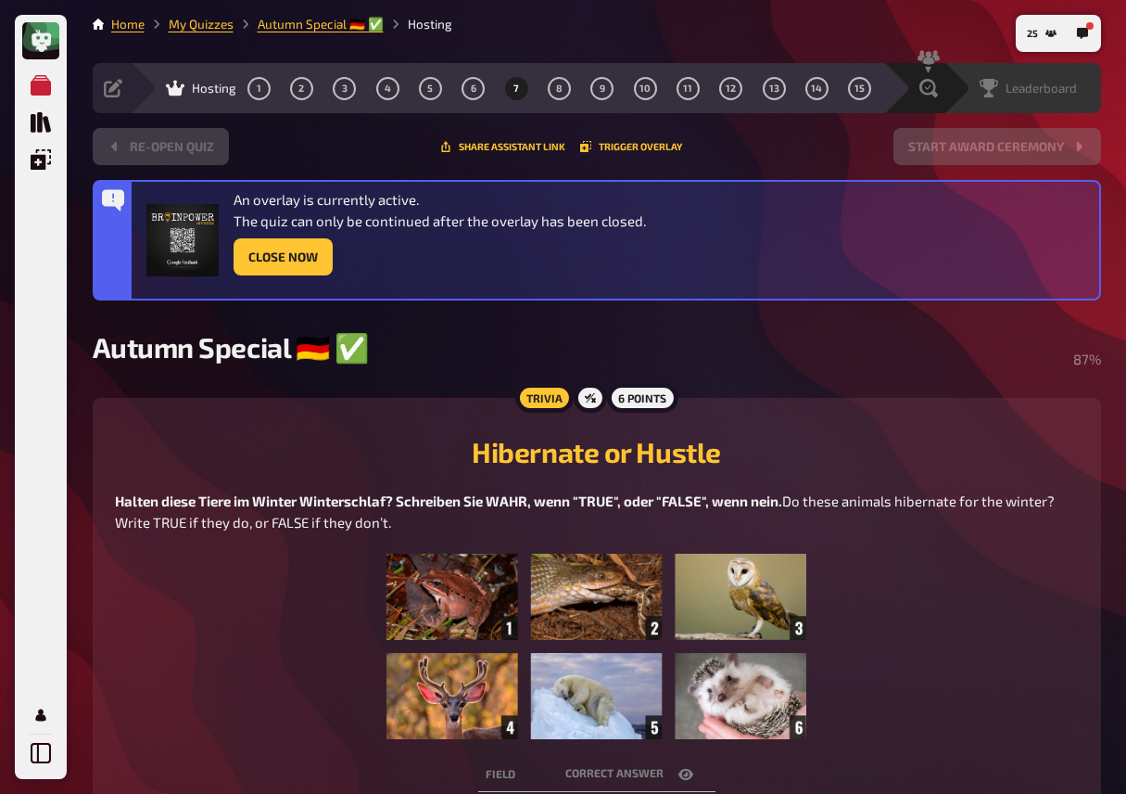
click at [1039, 92] on span "Leaderboard" at bounding box center [1041, 88] width 71 height 15
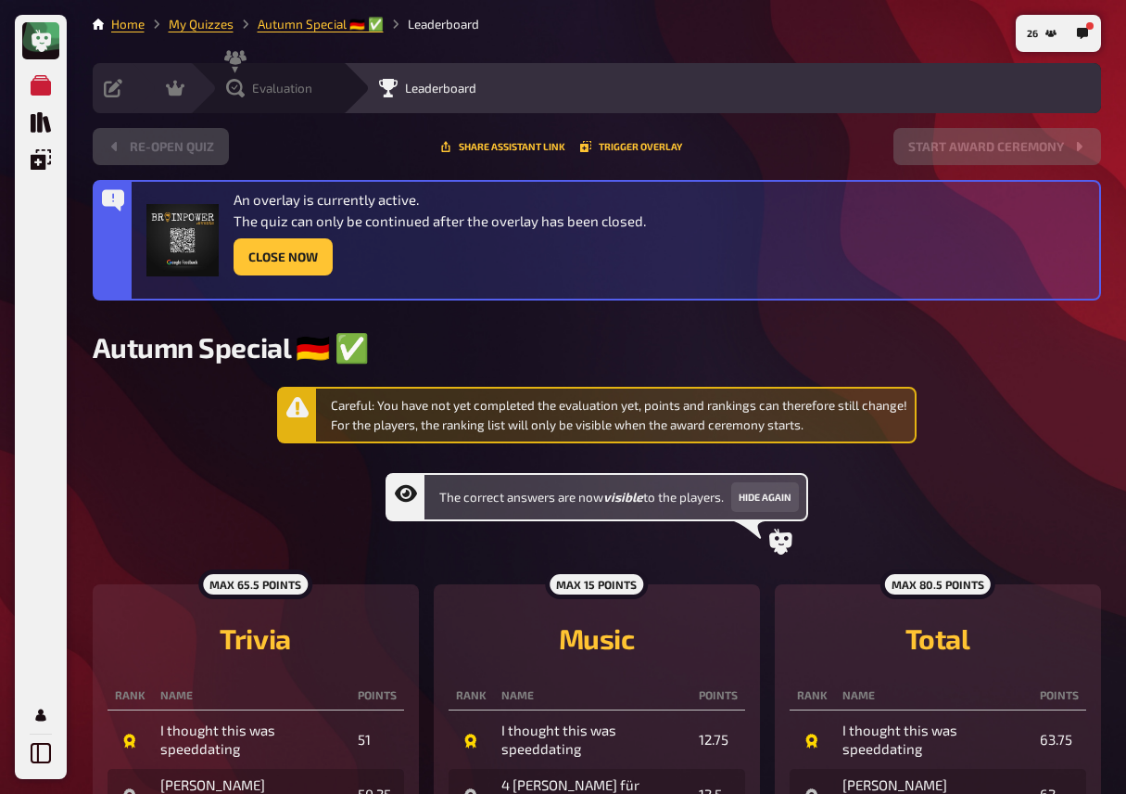
click at [235, 92] on icon at bounding box center [235, 88] width 19 height 19
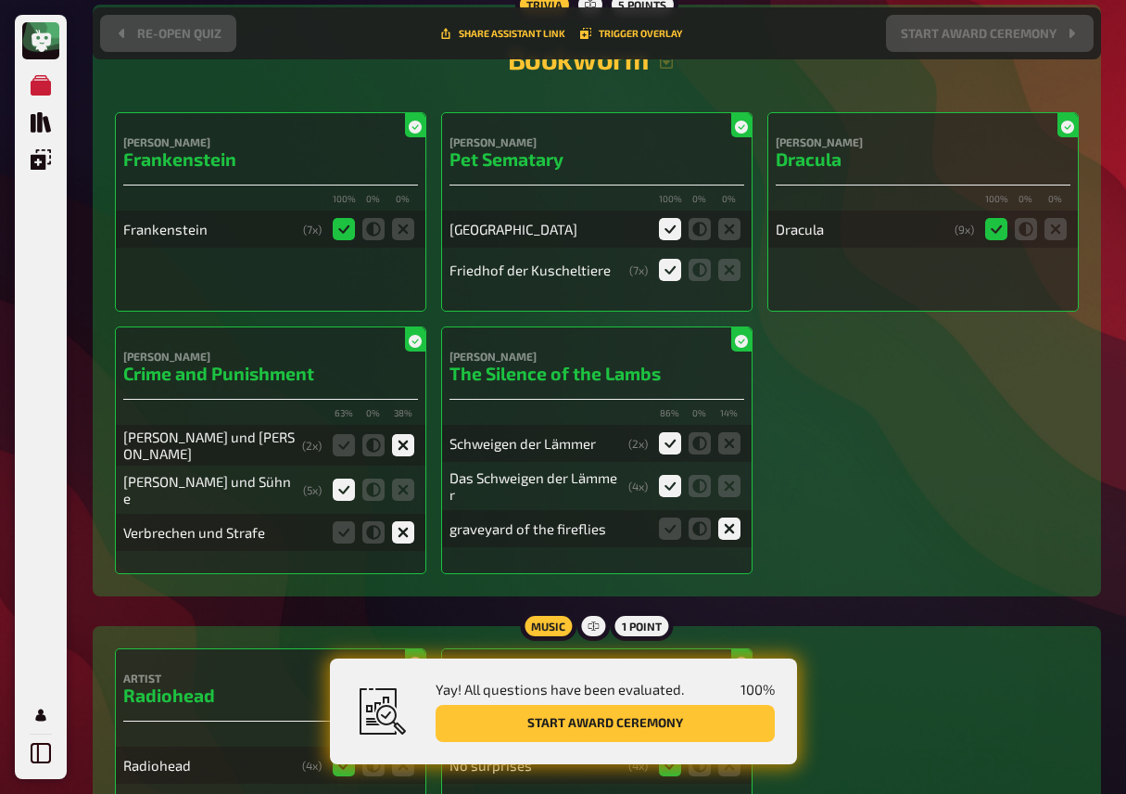
scroll to position [13638, 0]
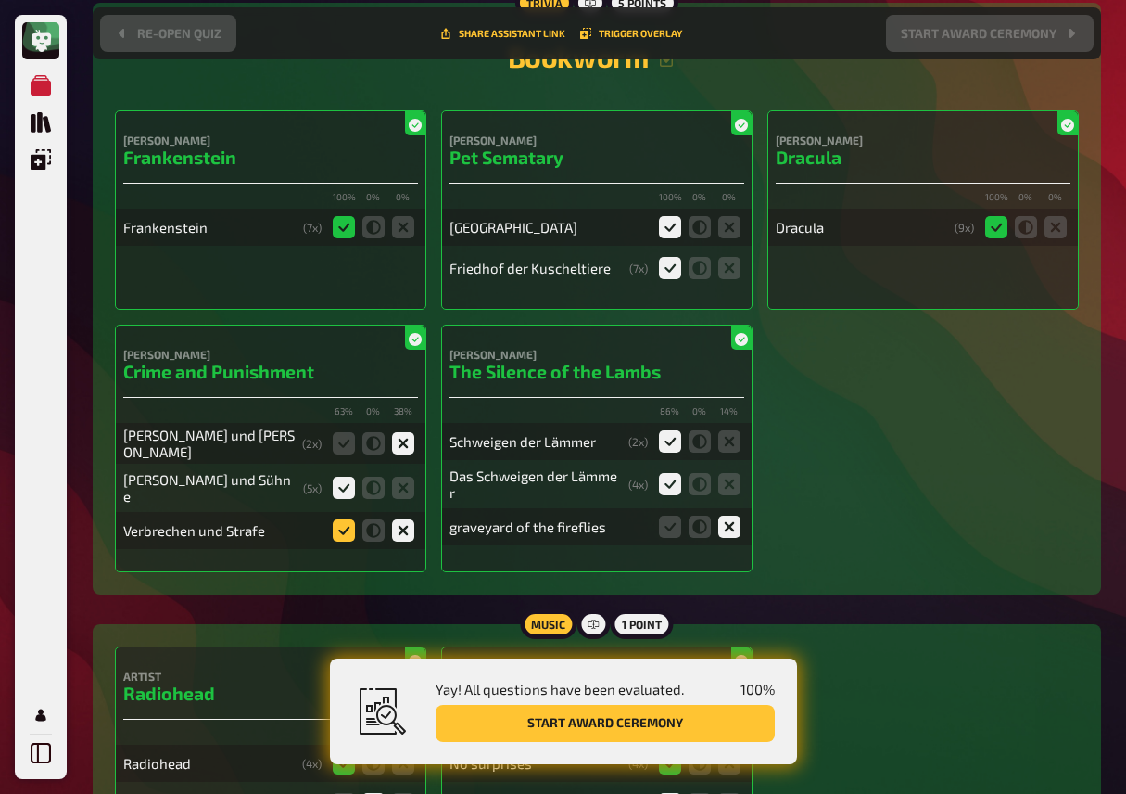
click at [349, 541] on icon at bounding box center [344, 530] width 22 height 22
click at [0, 0] on input "radio" at bounding box center [0, 0] width 0 height 0
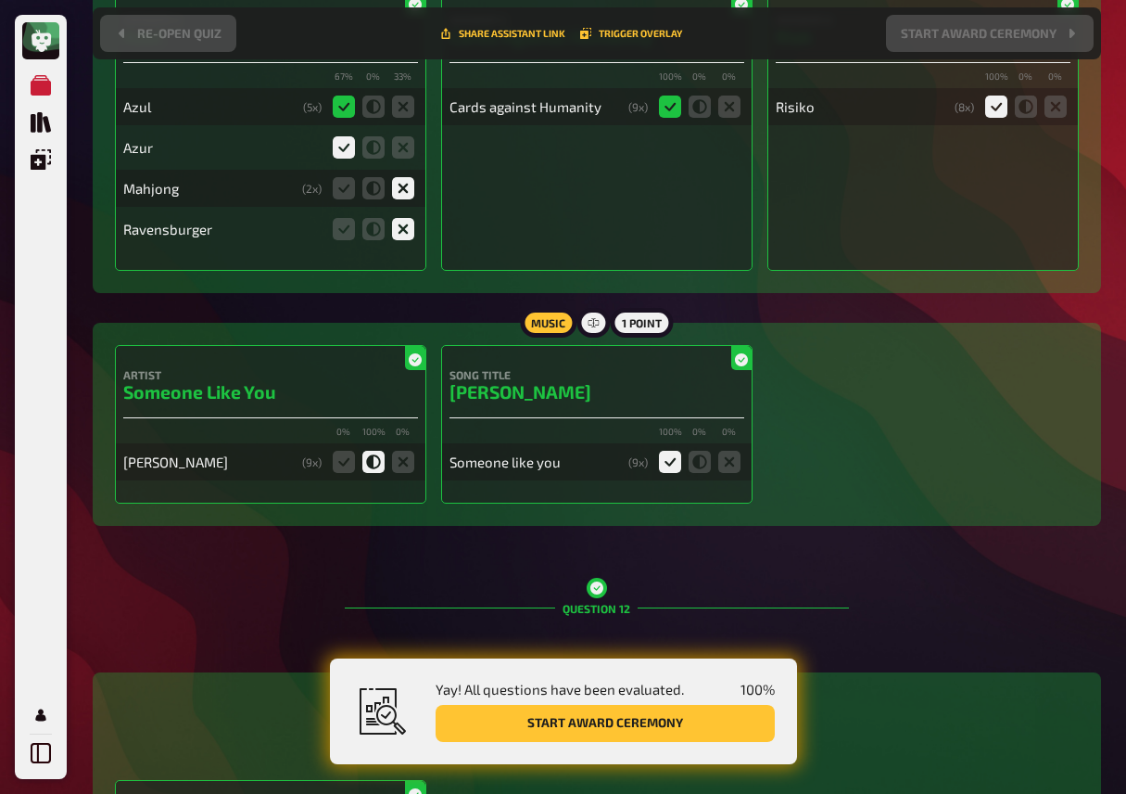
scroll to position [12033, 0]
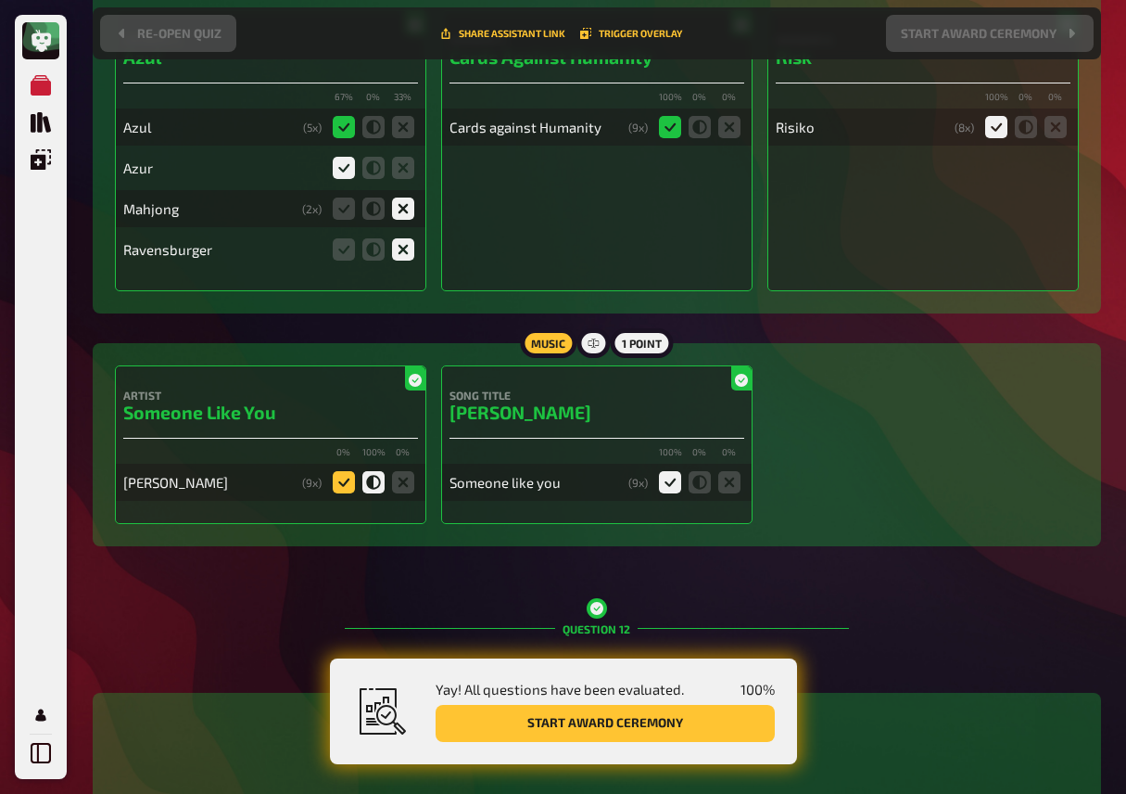
click at [346, 493] on icon at bounding box center [344, 482] width 22 height 22
click at [0, 0] on input "radio" at bounding box center [0, 0] width 0 height 0
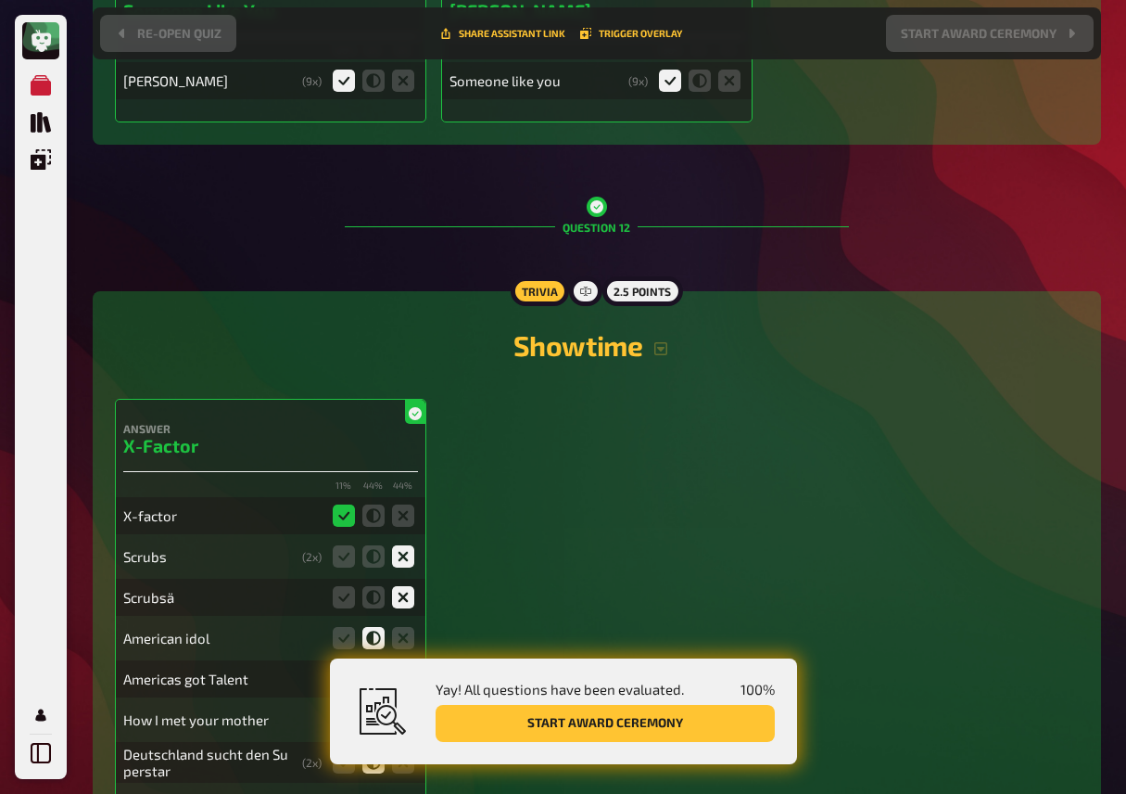
scroll to position [12440, 0]
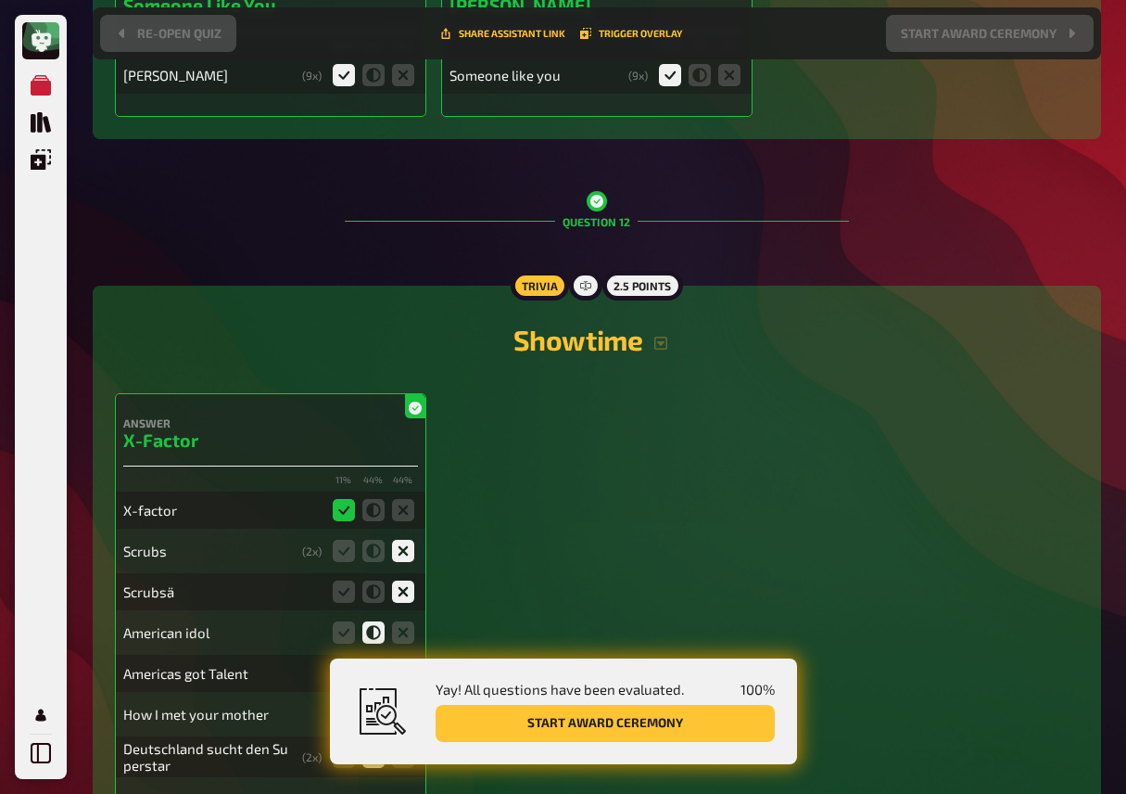
click at [427, 232] on div "Question 12" at bounding box center [597, 222] width 504 height 106
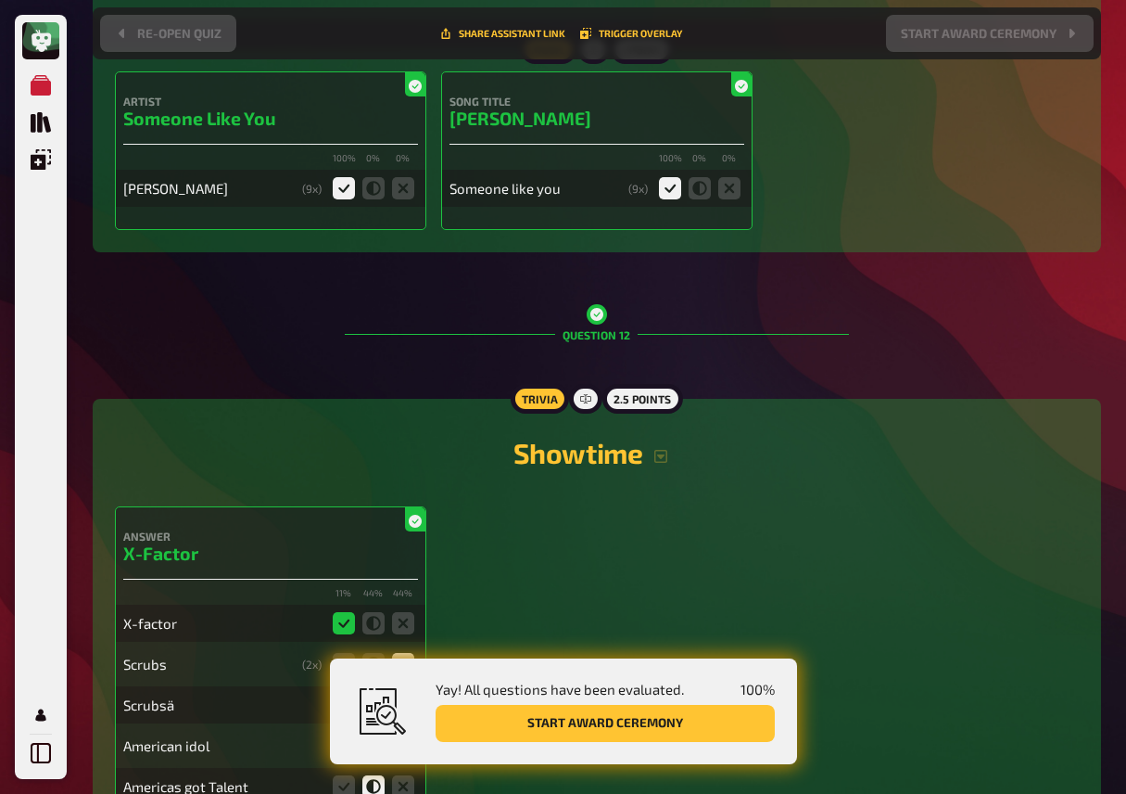
scroll to position [12317, 0]
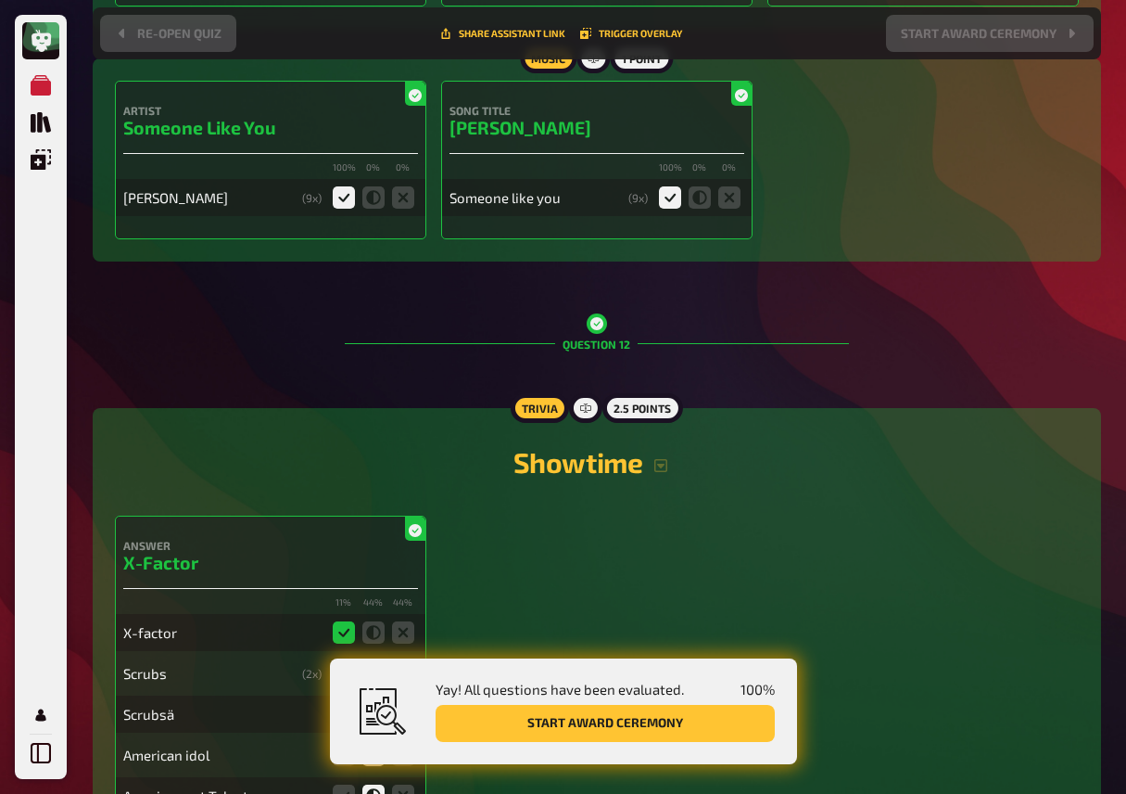
click at [420, 340] on div "Question 12" at bounding box center [597, 344] width 504 height 106
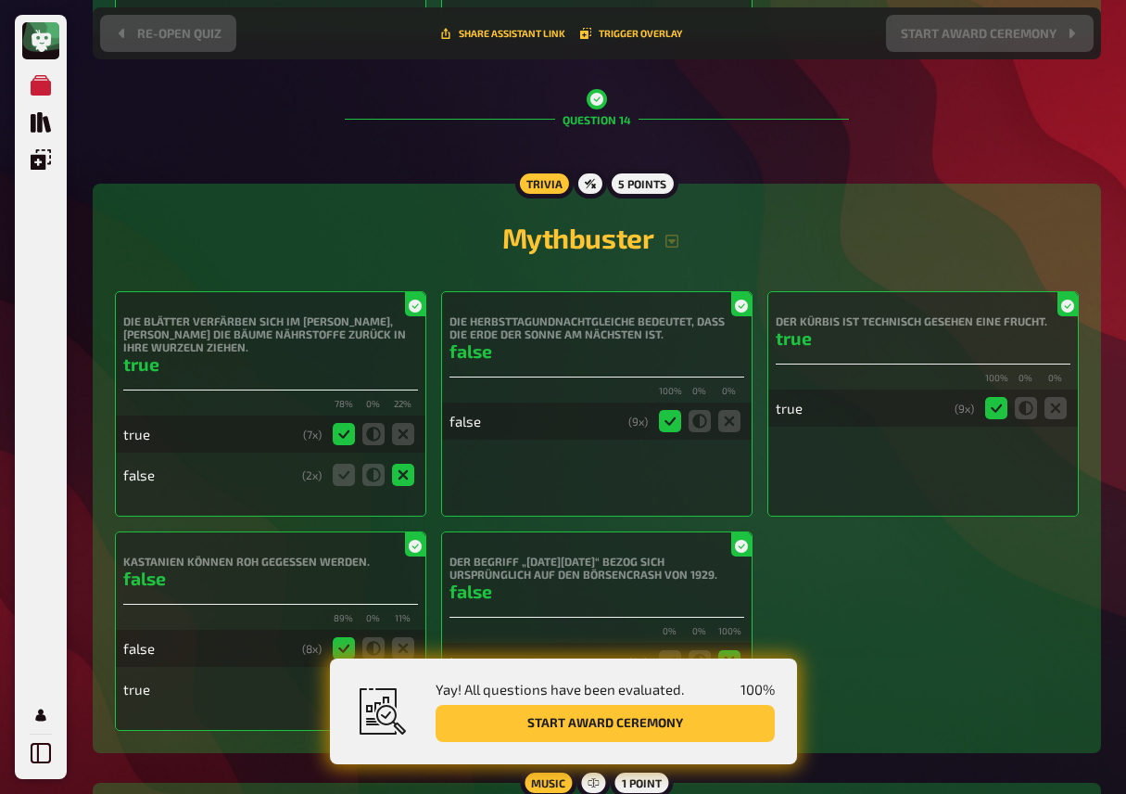
scroll to position [14502, 0]
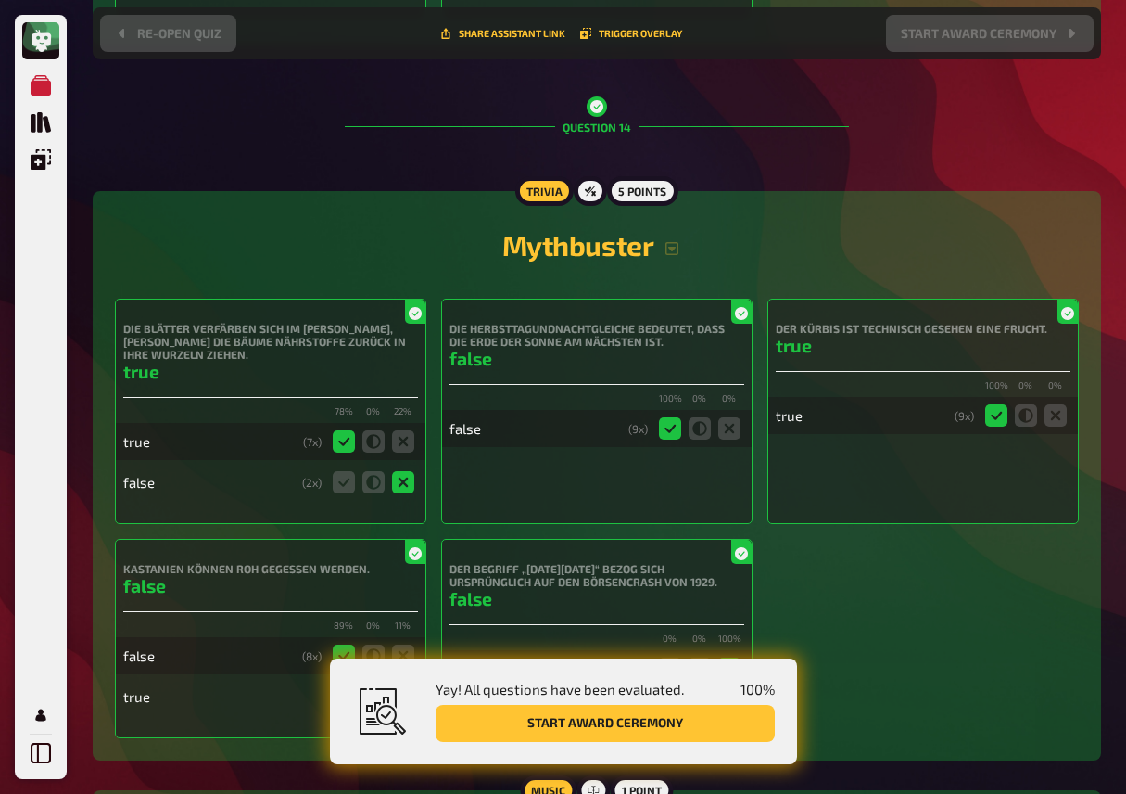
click at [680, 261] on h2 "Mythbuster" at bounding box center [597, 244] width 964 height 33
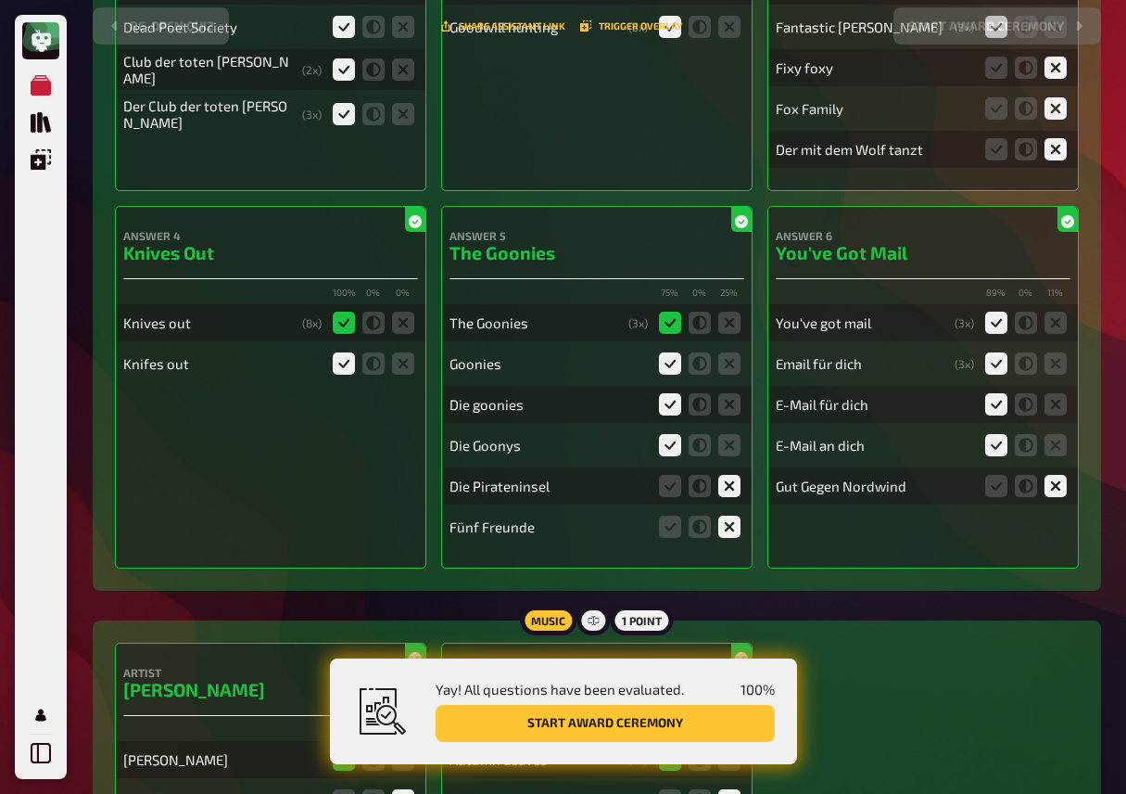
scroll to position [0, 0]
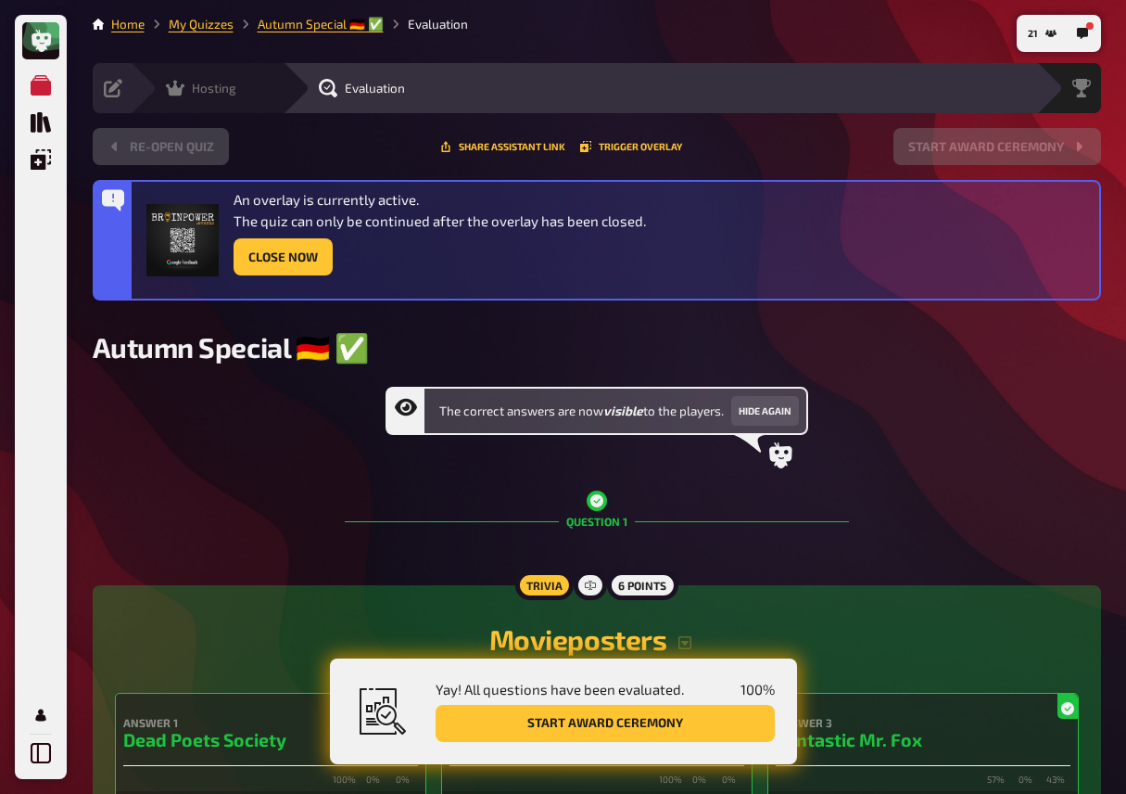
click at [132, 82] on div "Hosting undefined" at bounding box center [206, 88] width 153 height 50
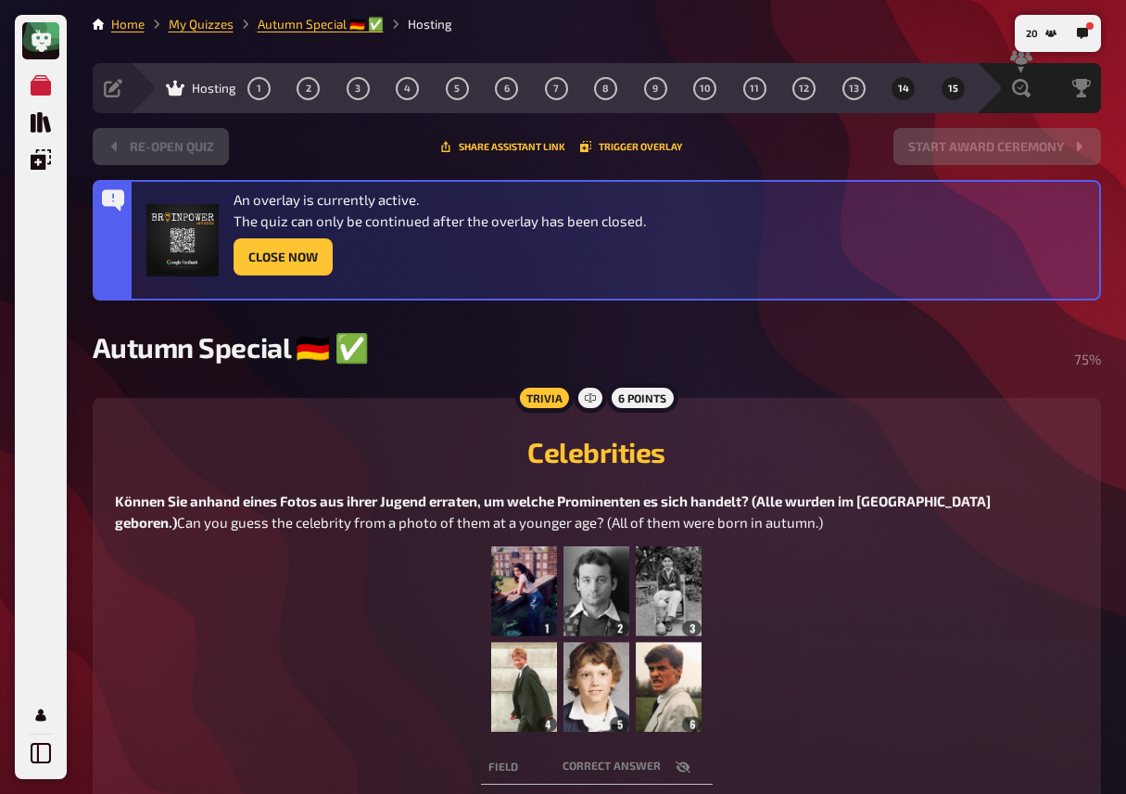
click at [896, 91] on button "14" at bounding box center [904, 88] width 30 height 30
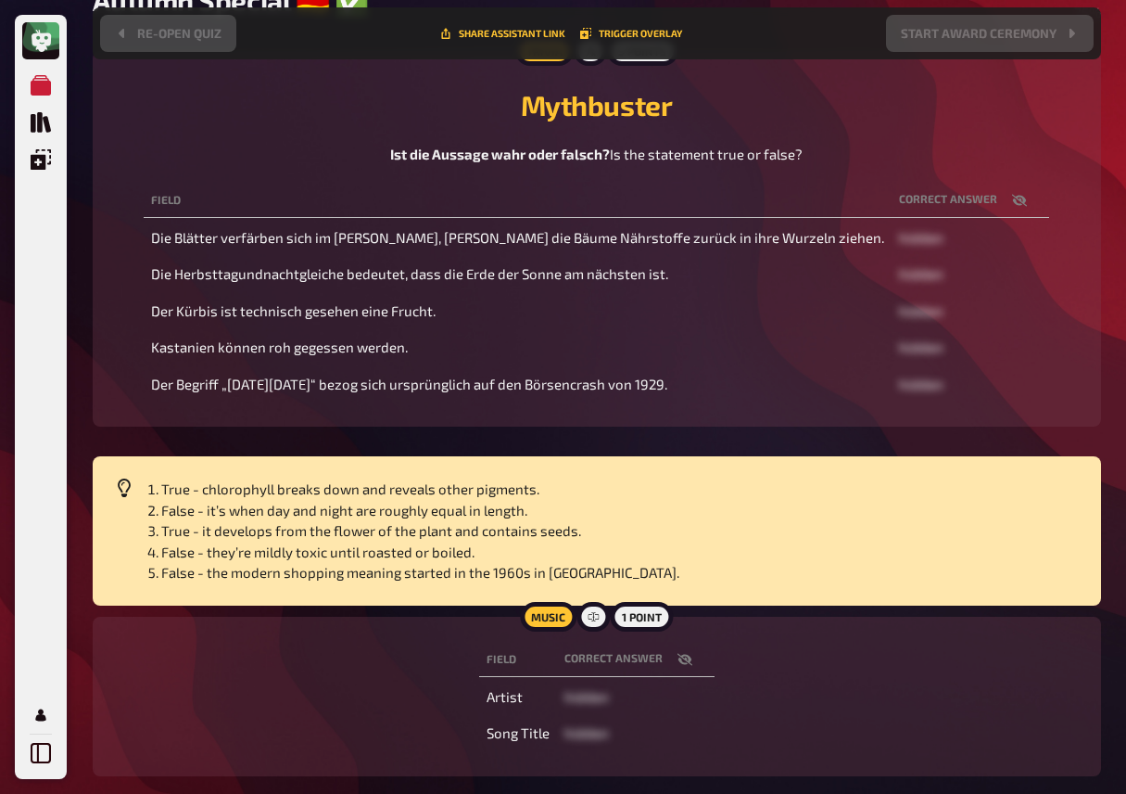
scroll to position [300, 0]
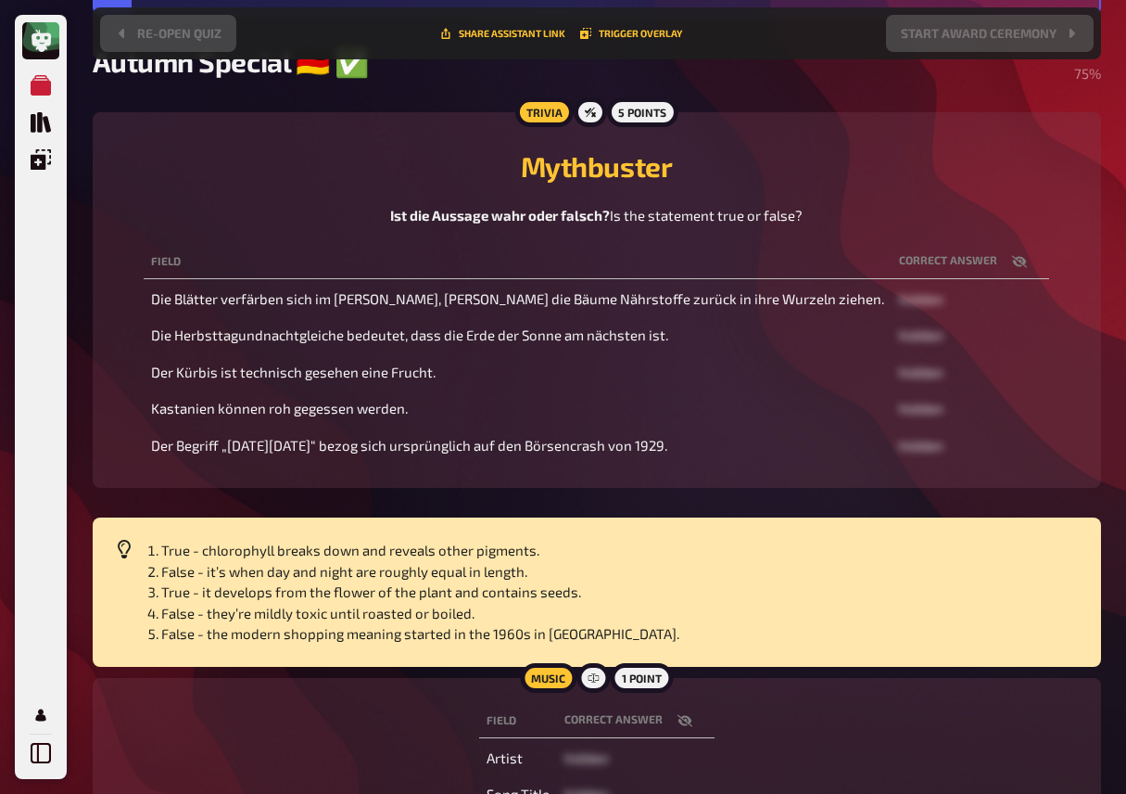
click at [1012, 269] on icon "button" at bounding box center [1019, 261] width 15 height 15
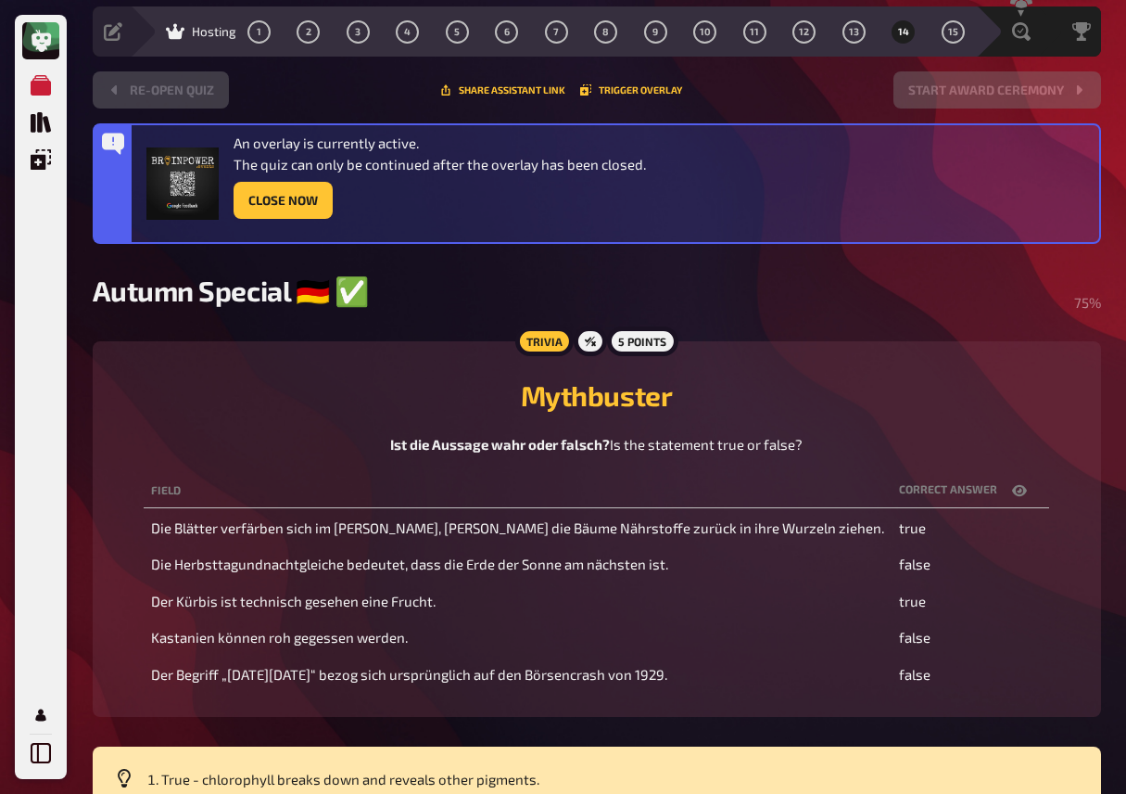
scroll to position [33, 0]
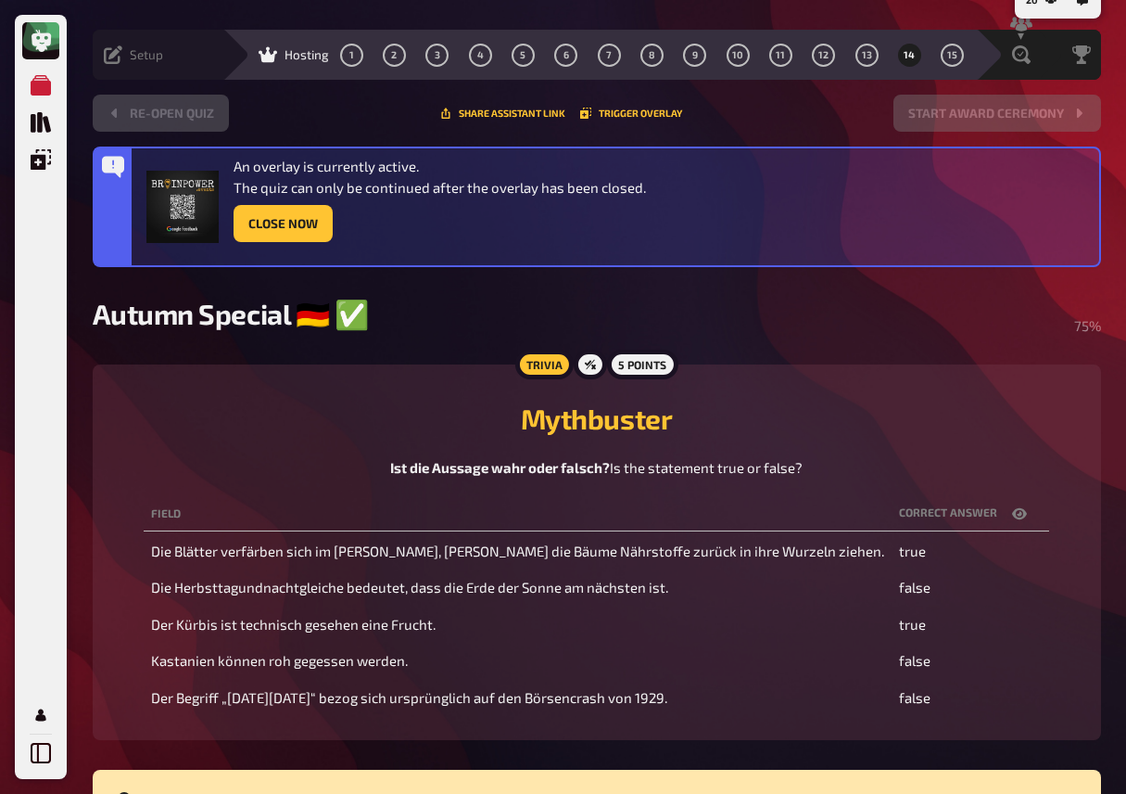
click at [113, 48] on icon at bounding box center [113, 54] width 19 height 19
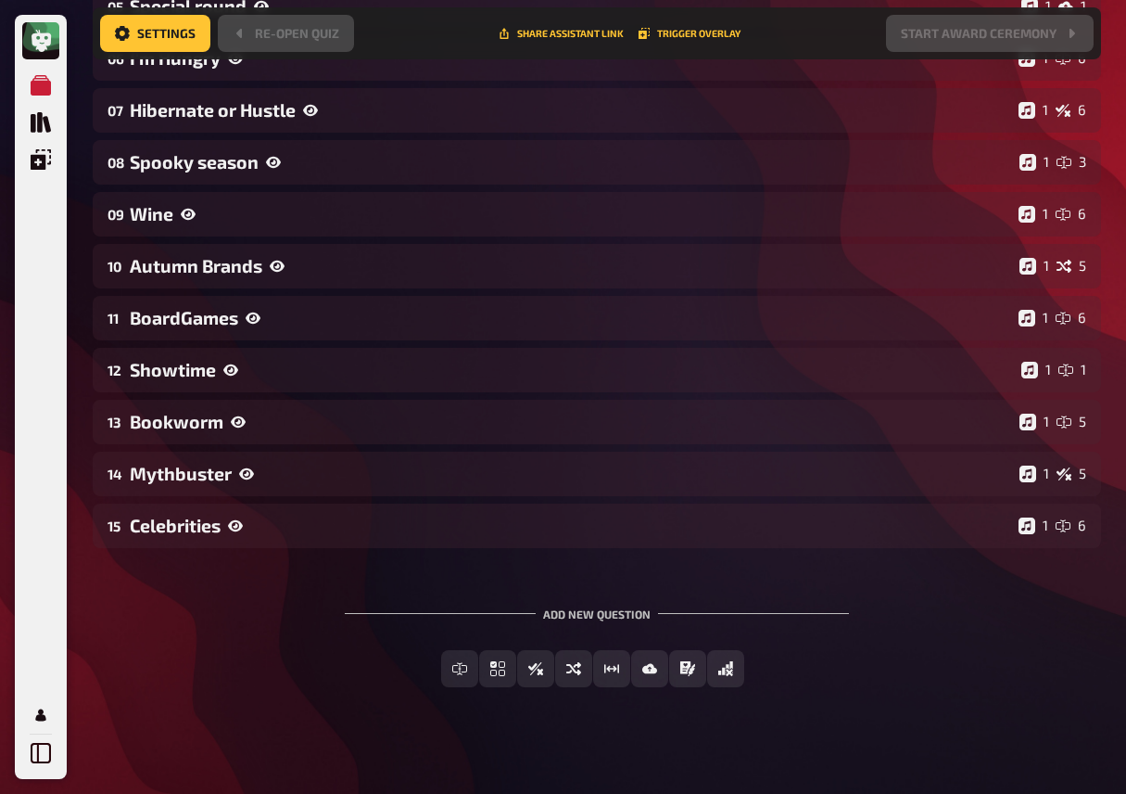
scroll to position [726, 0]
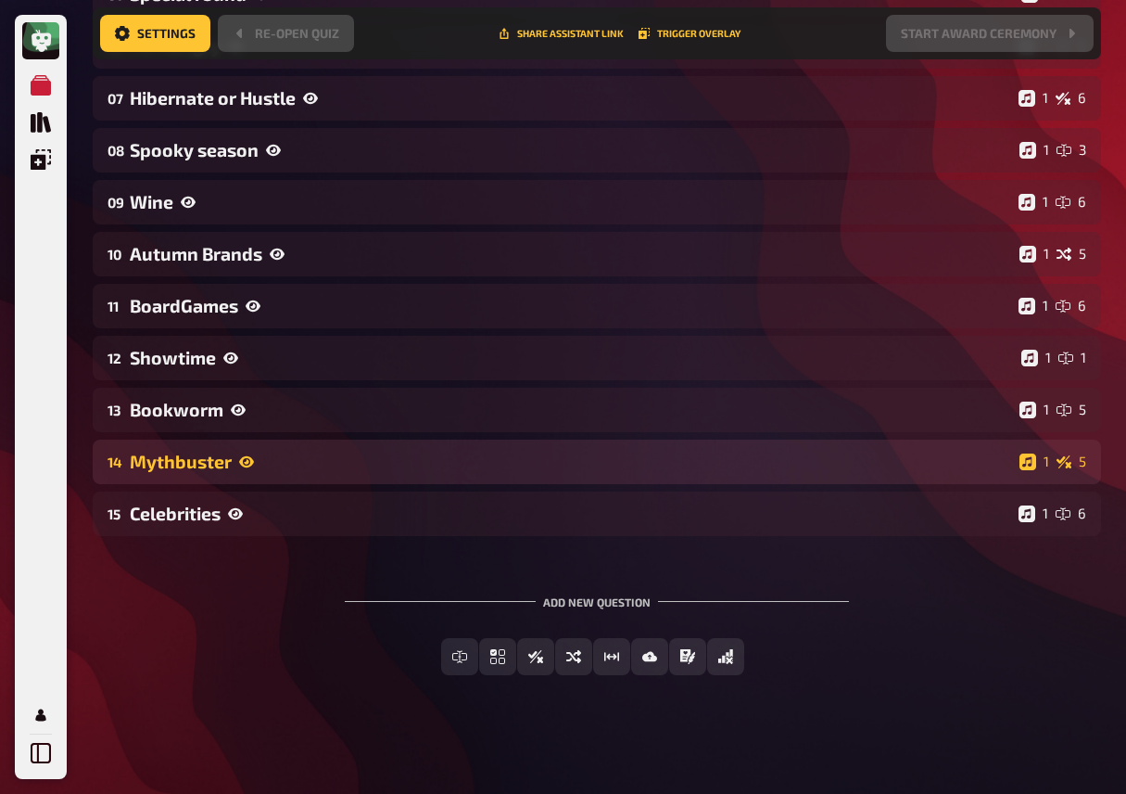
click at [254, 453] on div "Mythbuster" at bounding box center [571, 461] width 883 height 21
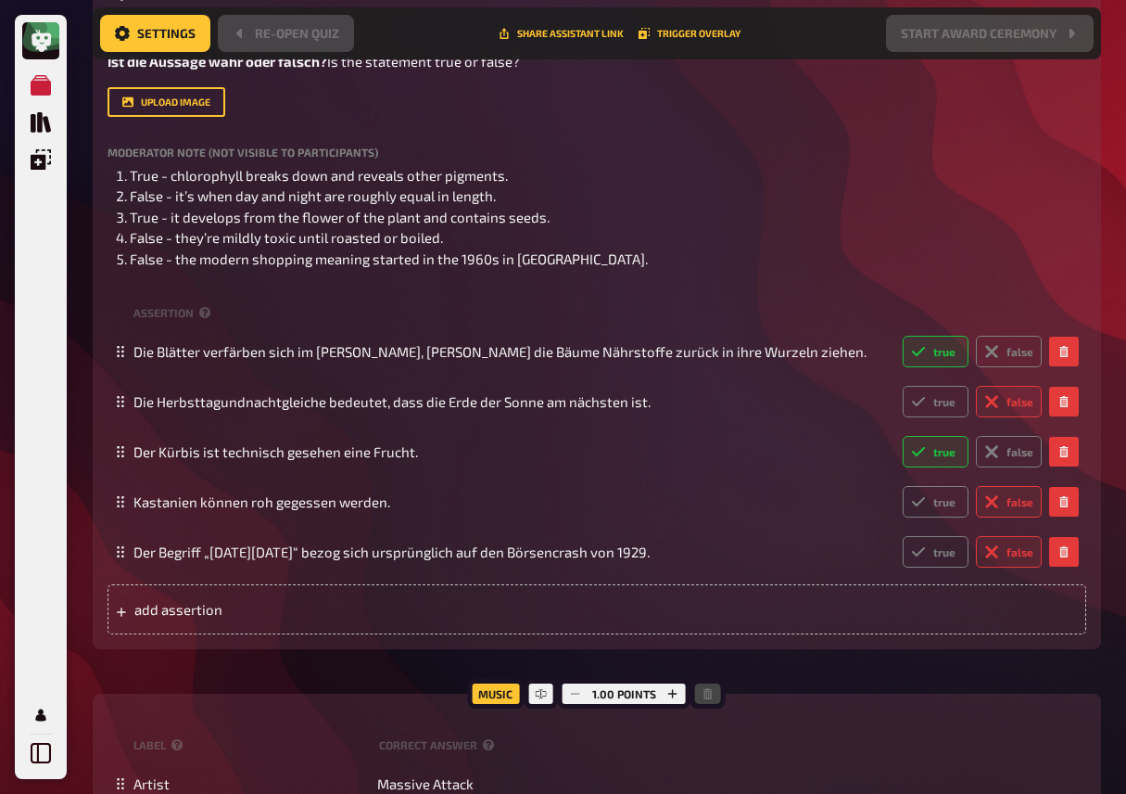
scroll to position [1301, 0]
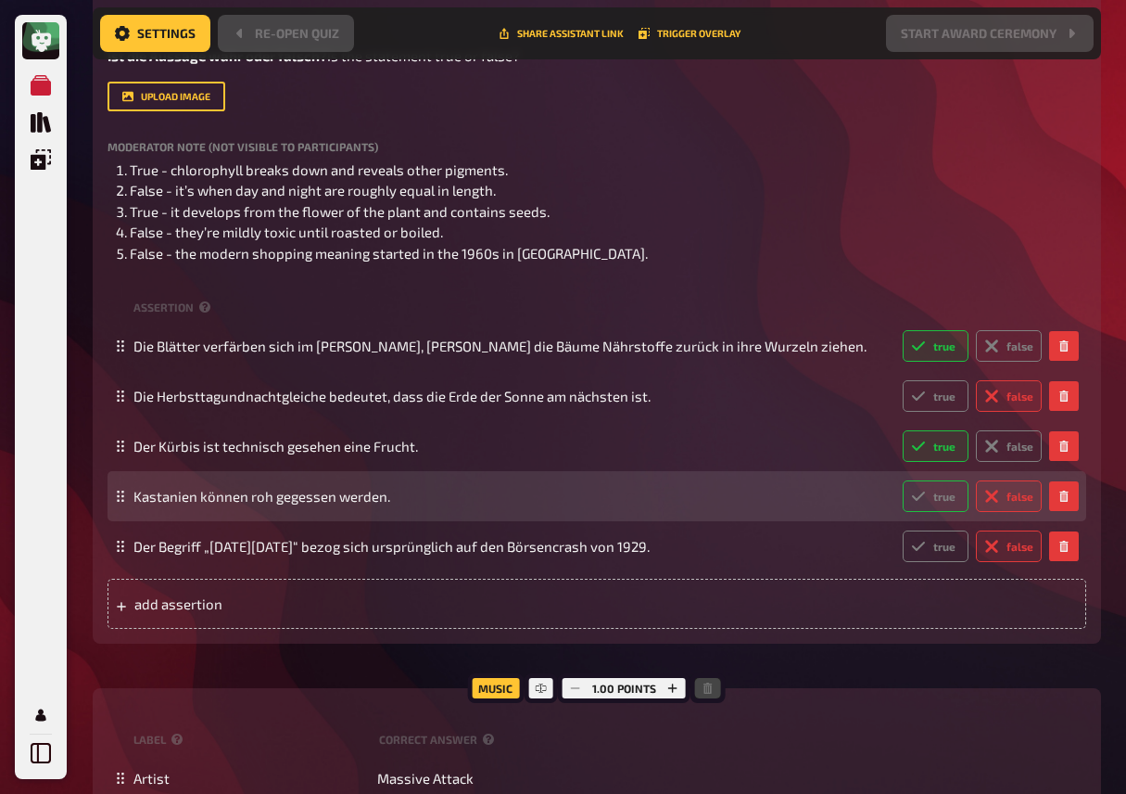
click at [950, 512] on label "true" at bounding box center [936, 496] width 66 height 32
click at [903, 480] on input "true" at bounding box center [902, 479] width 1 height 1
radio input "true"
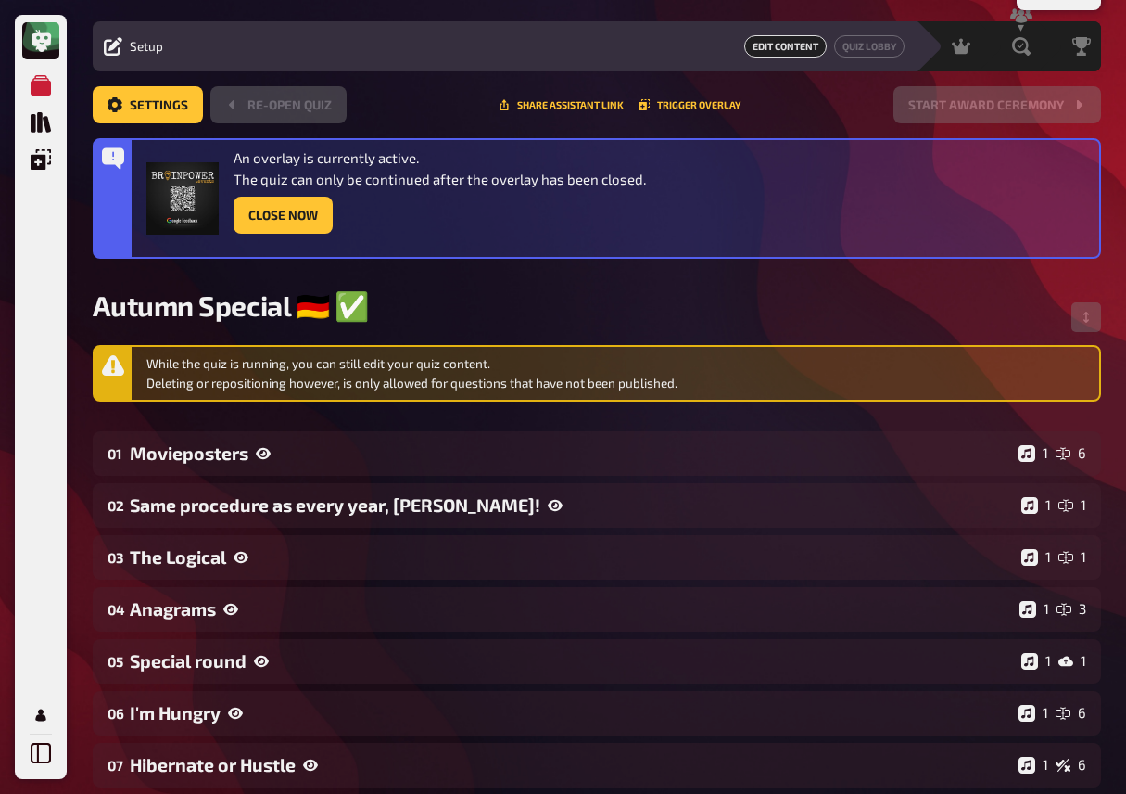
scroll to position [0, 0]
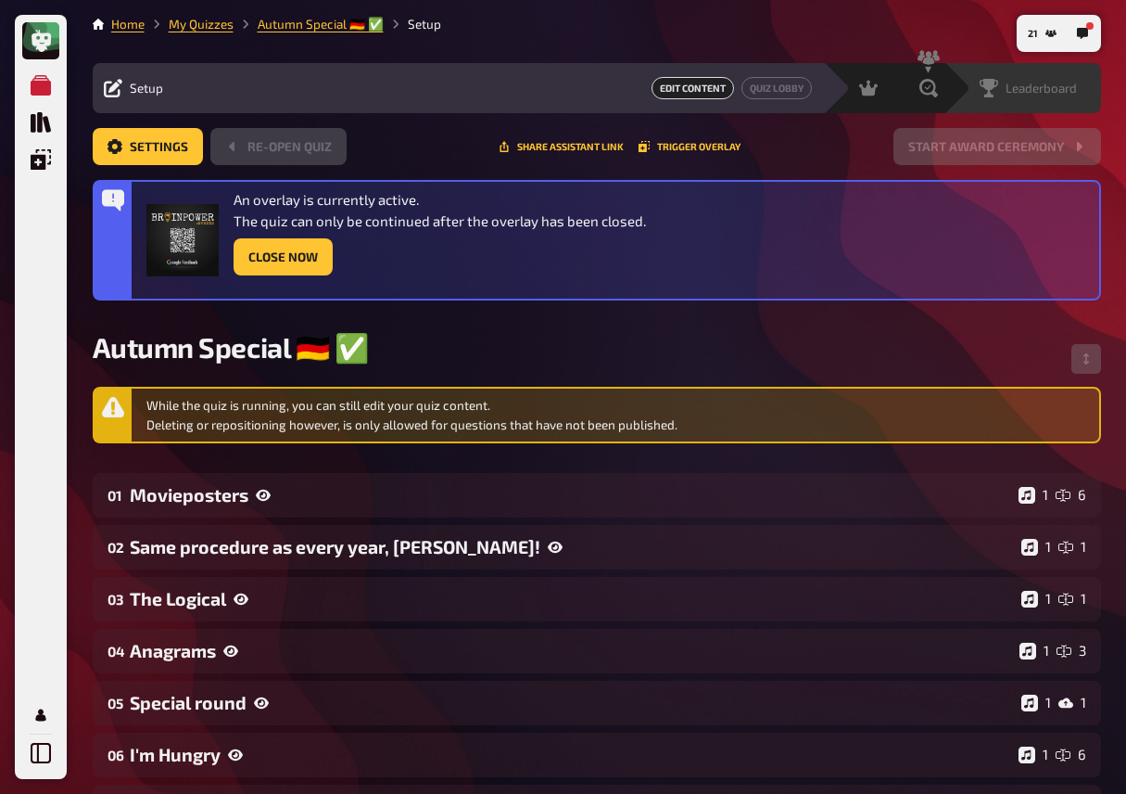
click at [1057, 84] on span "Leaderboard" at bounding box center [1041, 88] width 71 height 15
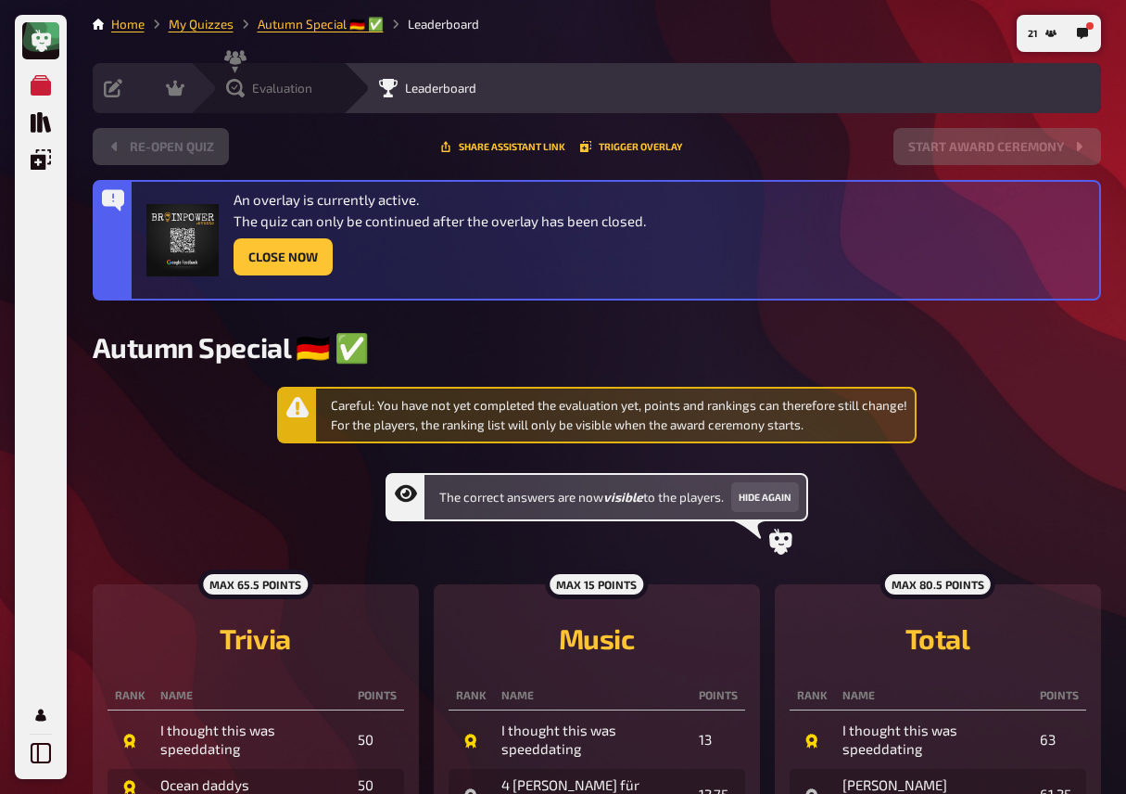
click at [243, 79] on icon at bounding box center [235, 88] width 19 height 19
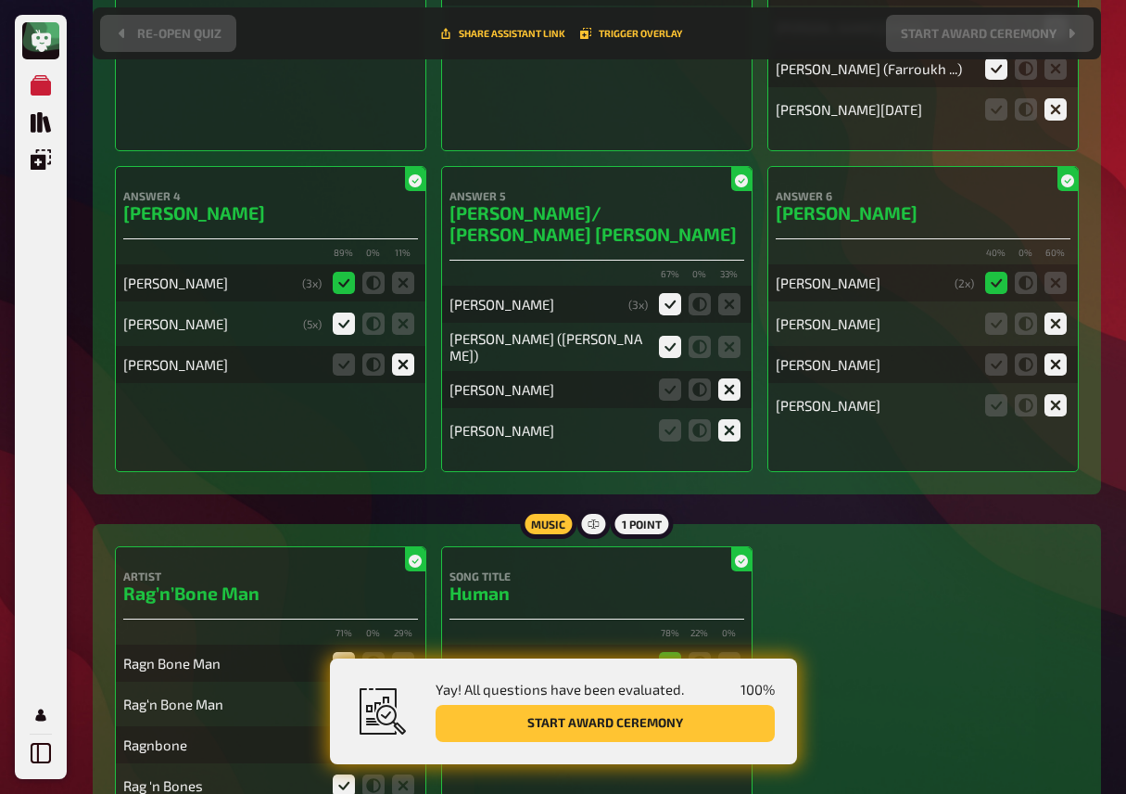
scroll to position [15988, 0]
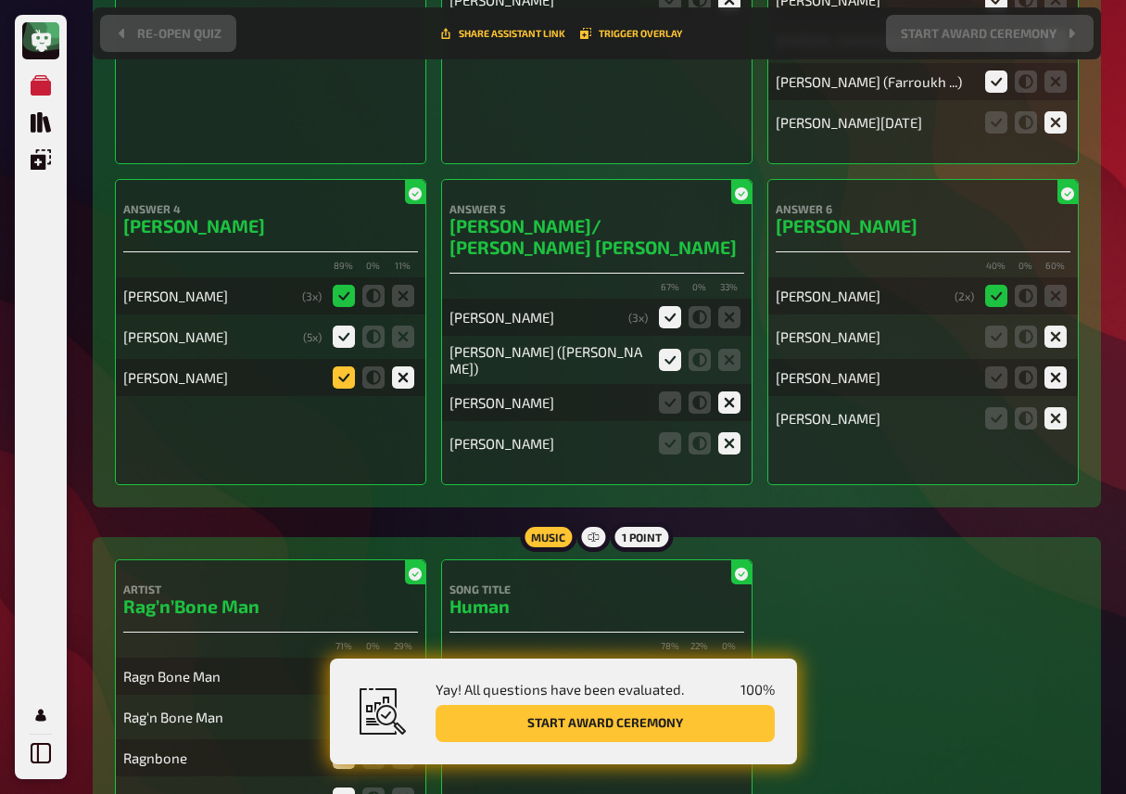
click at [345, 388] on icon at bounding box center [344, 377] width 22 height 22
click at [0, 0] on input "radio" at bounding box center [0, 0] width 0 height 0
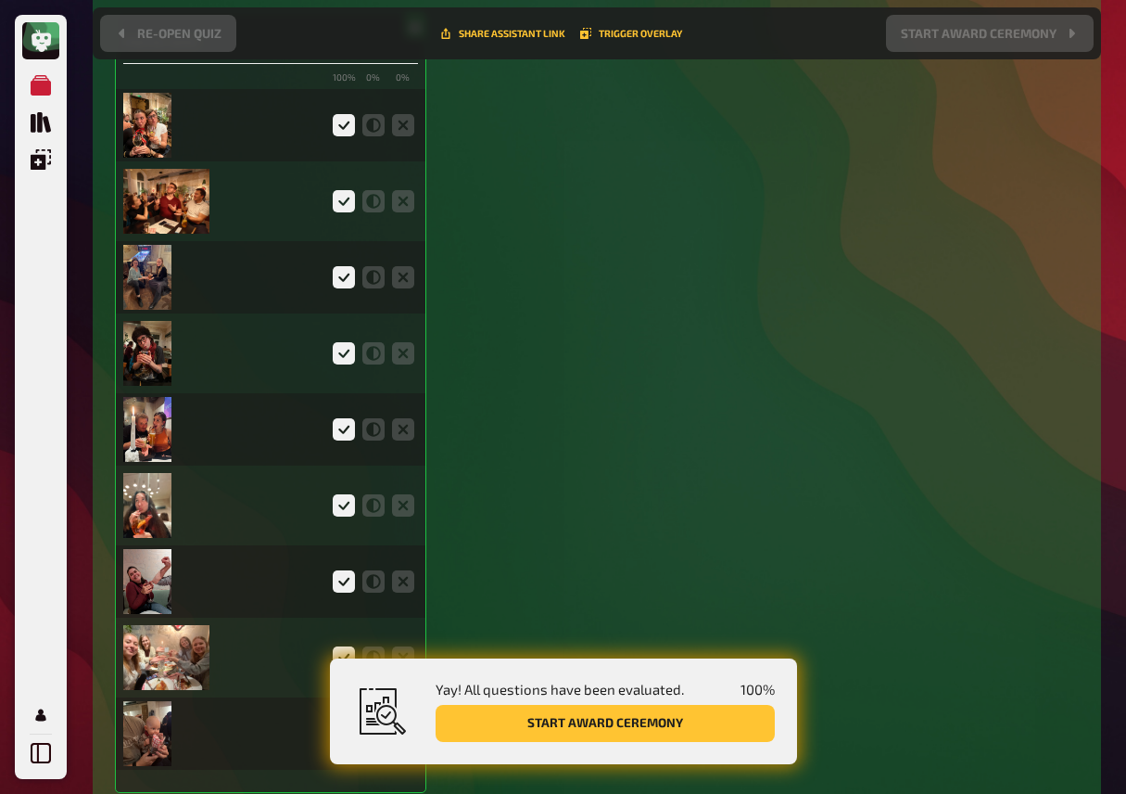
scroll to position [0, 0]
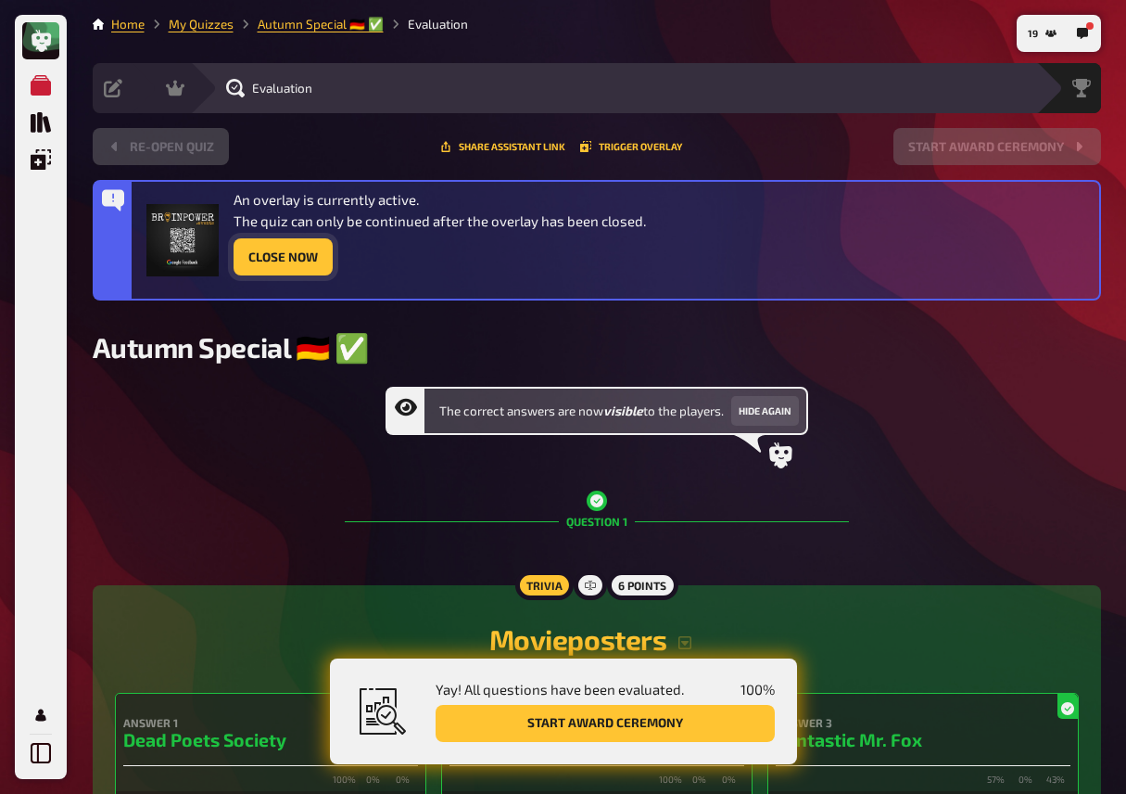
click at [306, 261] on button "Close Now" at bounding box center [283, 256] width 99 height 37
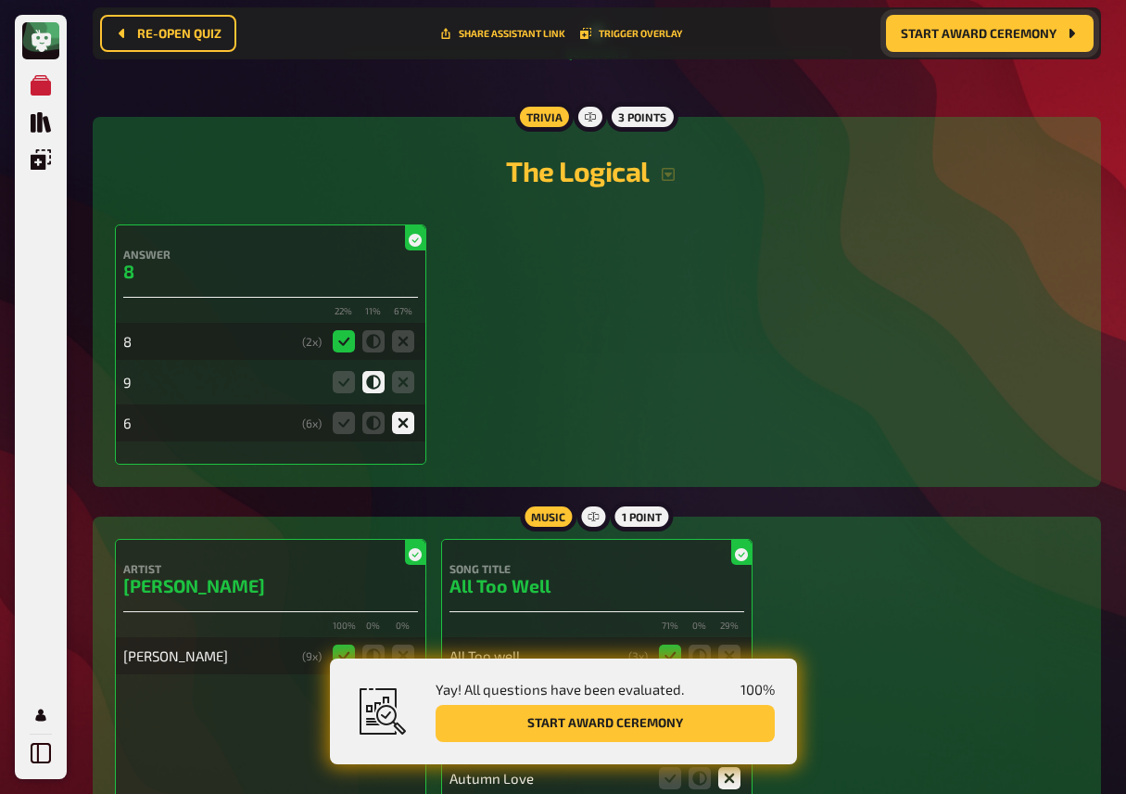
scroll to position [2650, 0]
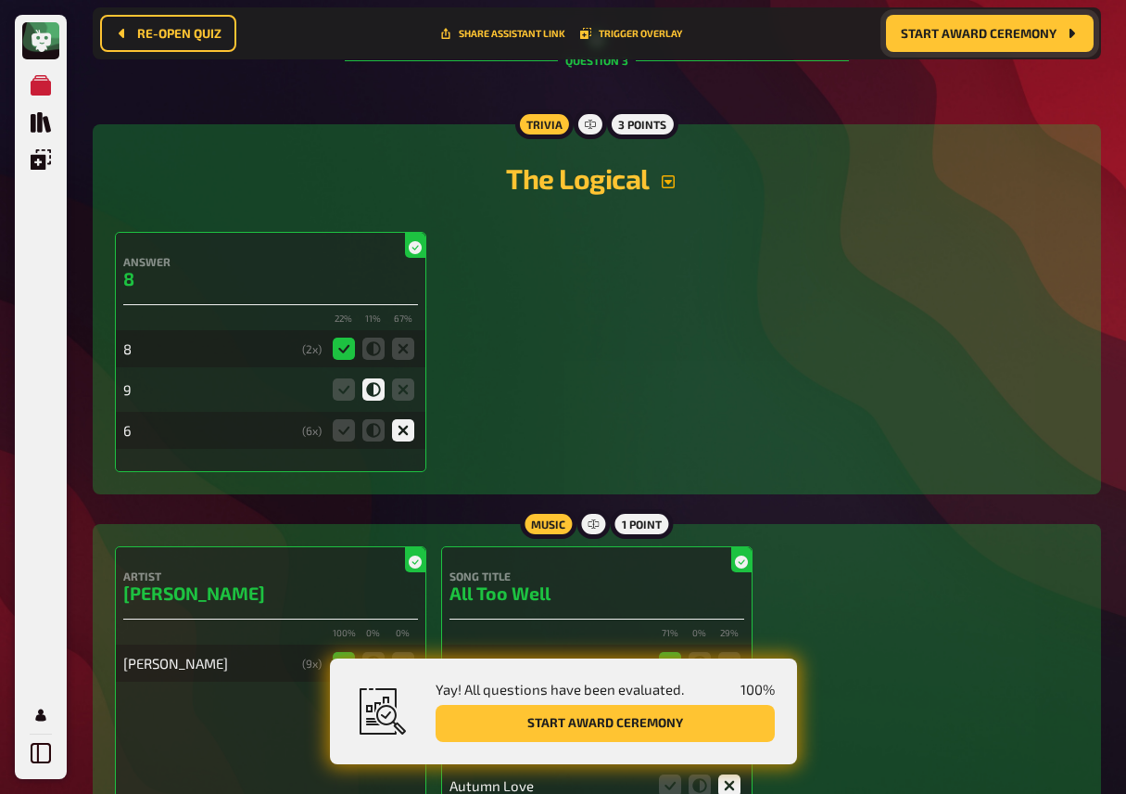
click at [667, 189] on icon "button" at bounding box center [668, 181] width 15 height 15
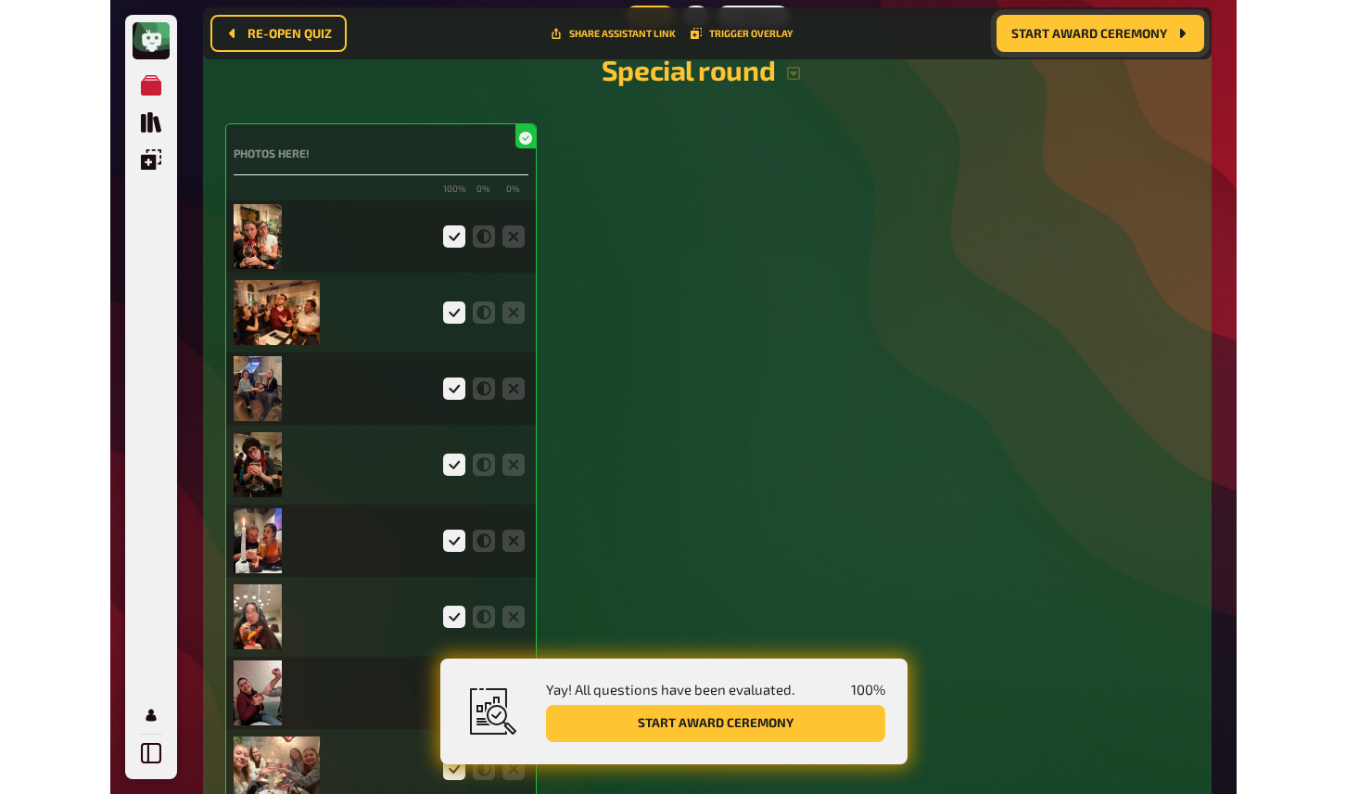
scroll to position [4509, 0]
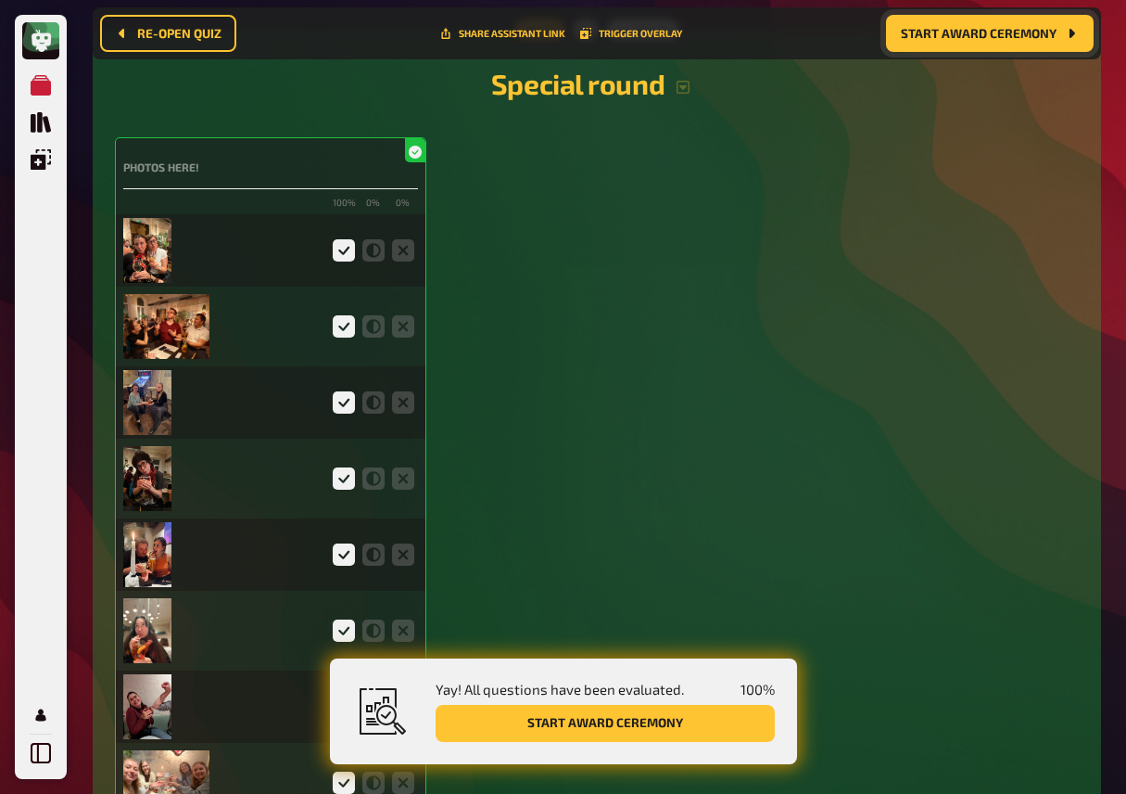
click at [156, 258] on img at bounding box center [147, 250] width 49 height 65
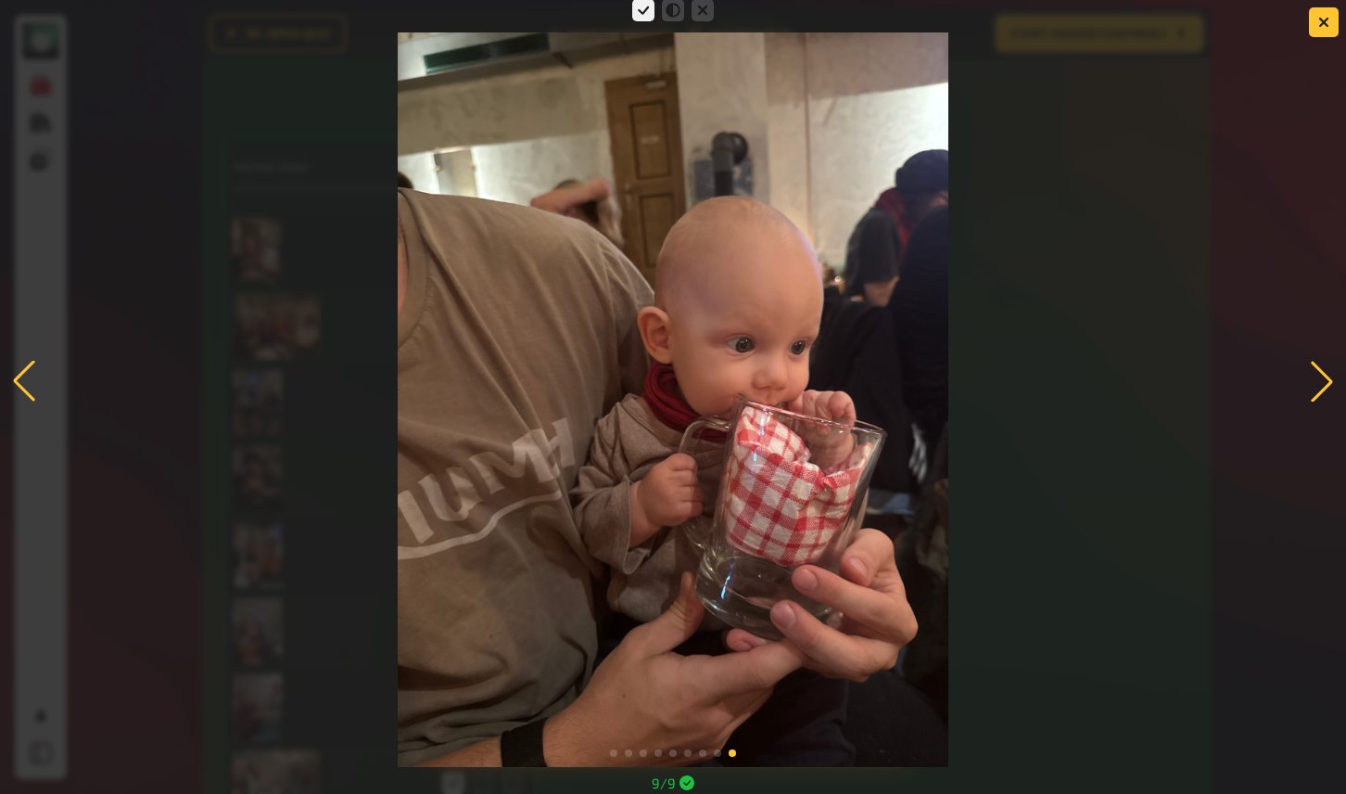
click at [1079, 228] on div at bounding box center [673, 380] width 1346 height 771
click at [1125, 19] on button "button" at bounding box center [1324, 22] width 30 height 30
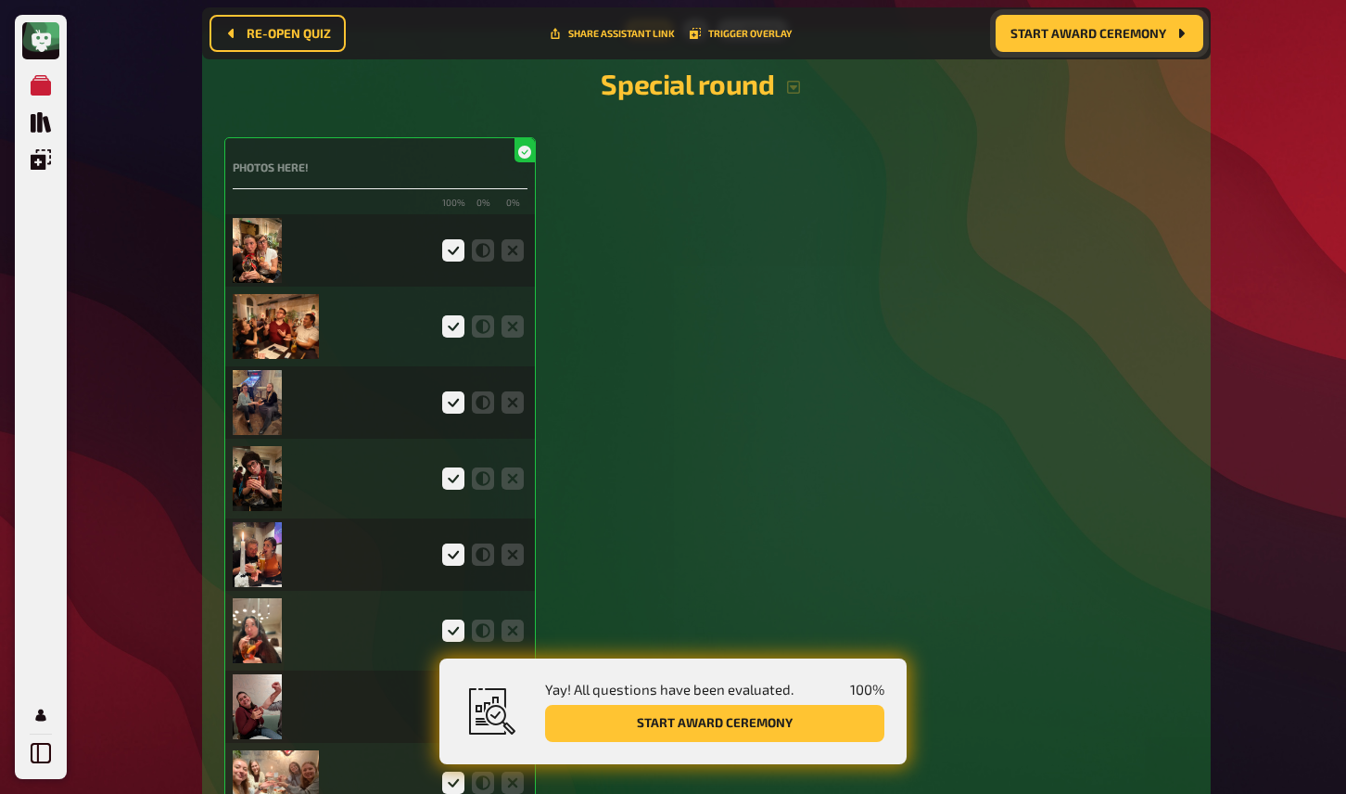
click at [1098, 35] on span "Start award ceremony" at bounding box center [1089, 33] width 156 height 13
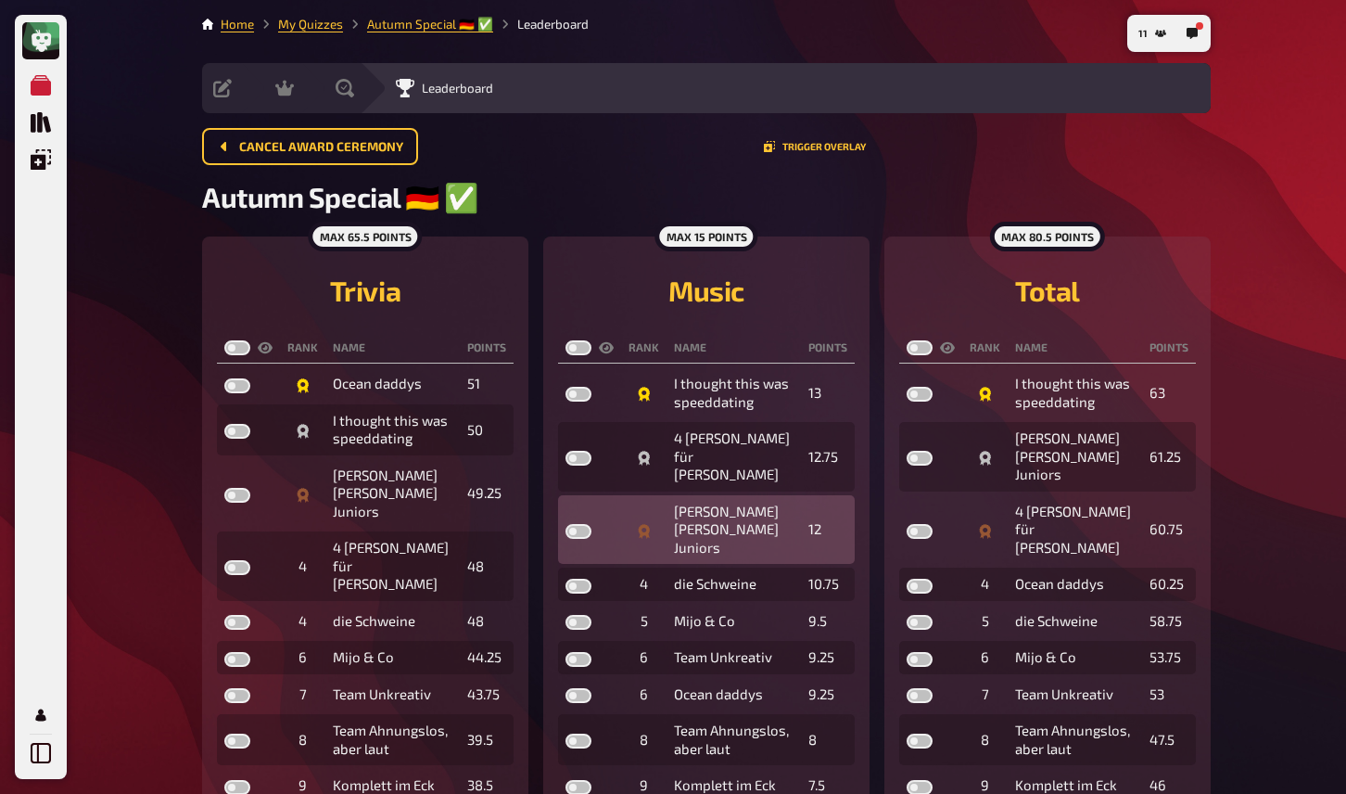
click at [583, 524] on label at bounding box center [579, 531] width 26 height 15
click at [566, 523] on input "checkbox" at bounding box center [565, 523] width 1 height 1
checkbox input "true"
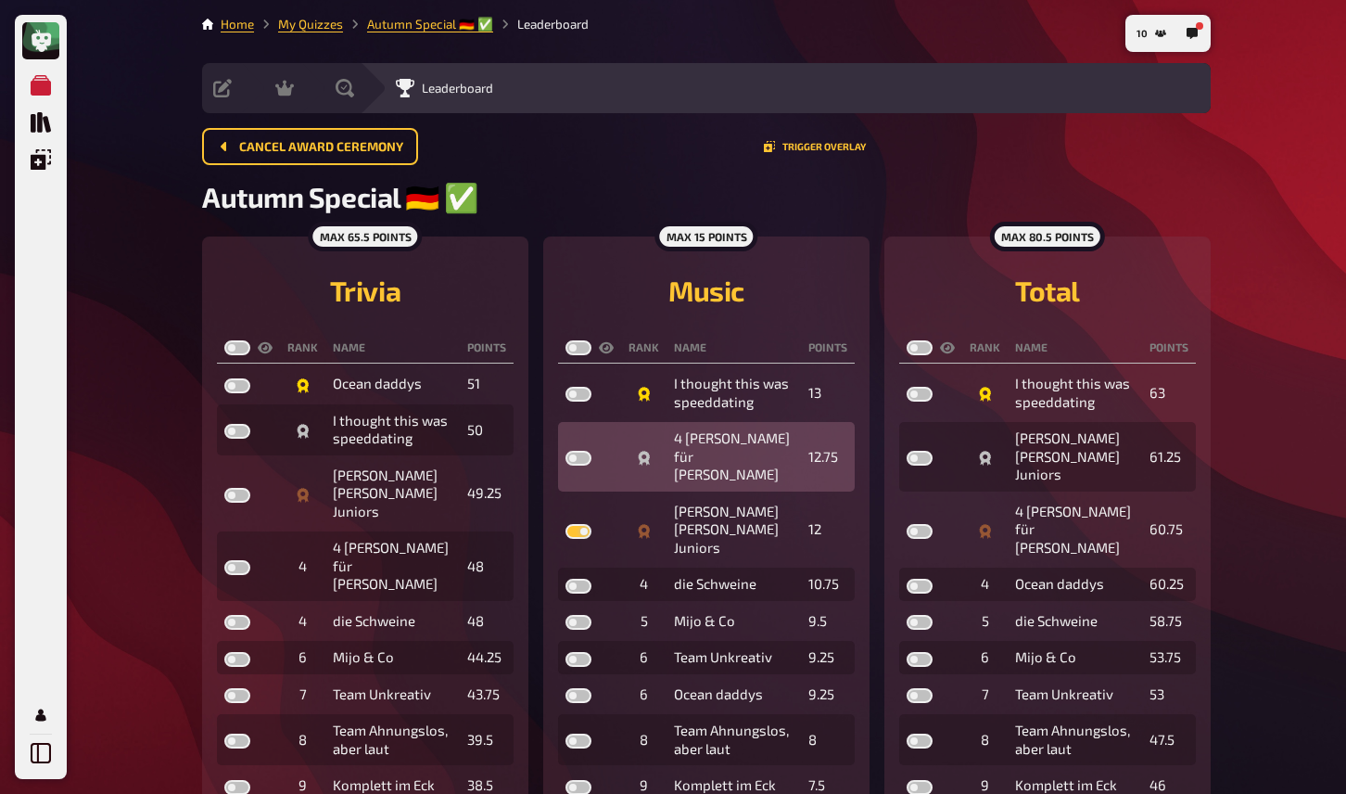
click at [580, 451] on label at bounding box center [579, 458] width 26 height 15
click at [566, 450] on input "checkbox" at bounding box center [565, 450] width 1 height 1
checkbox input "true"
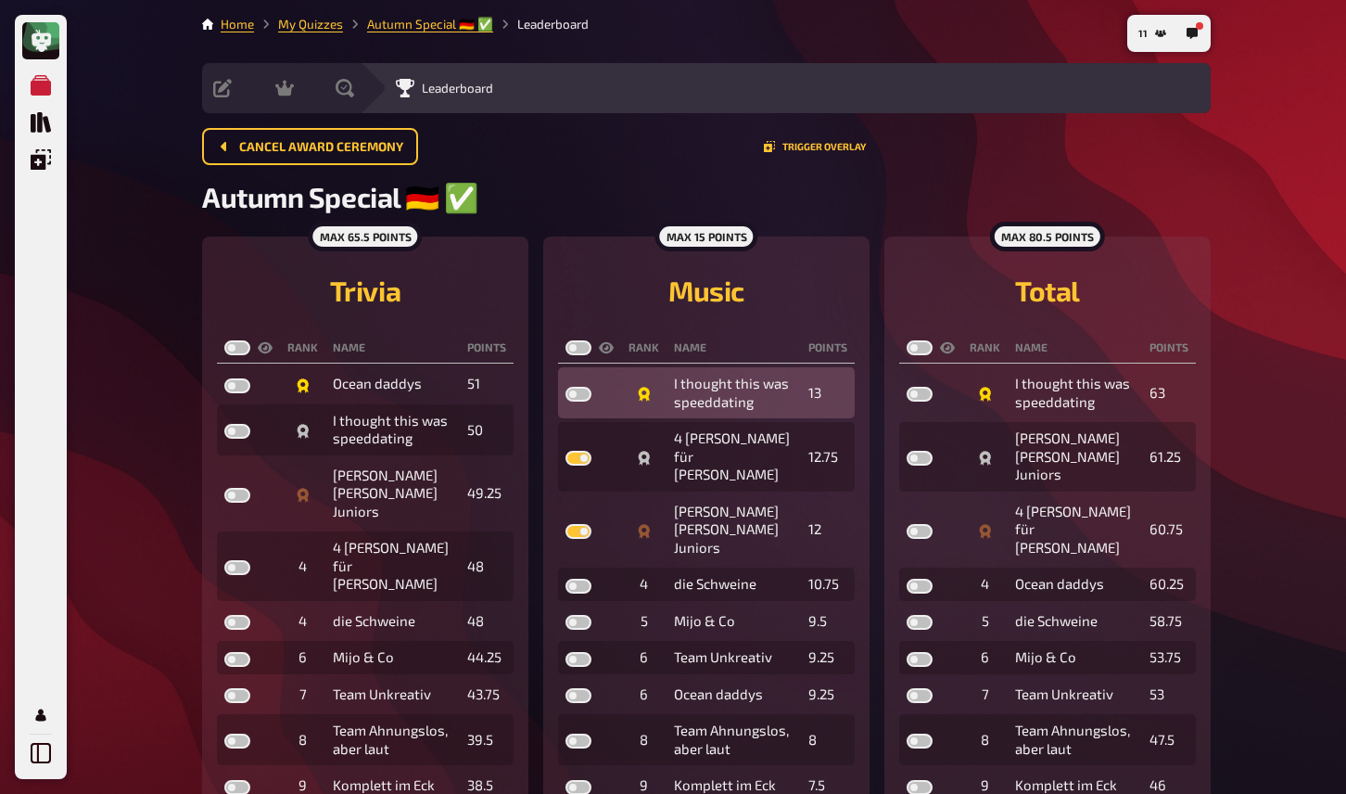
click at [580, 399] on label at bounding box center [579, 394] width 26 height 15
click at [566, 387] on input "checkbox" at bounding box center [565, 386] width 1 height 1
checkbox input "true"
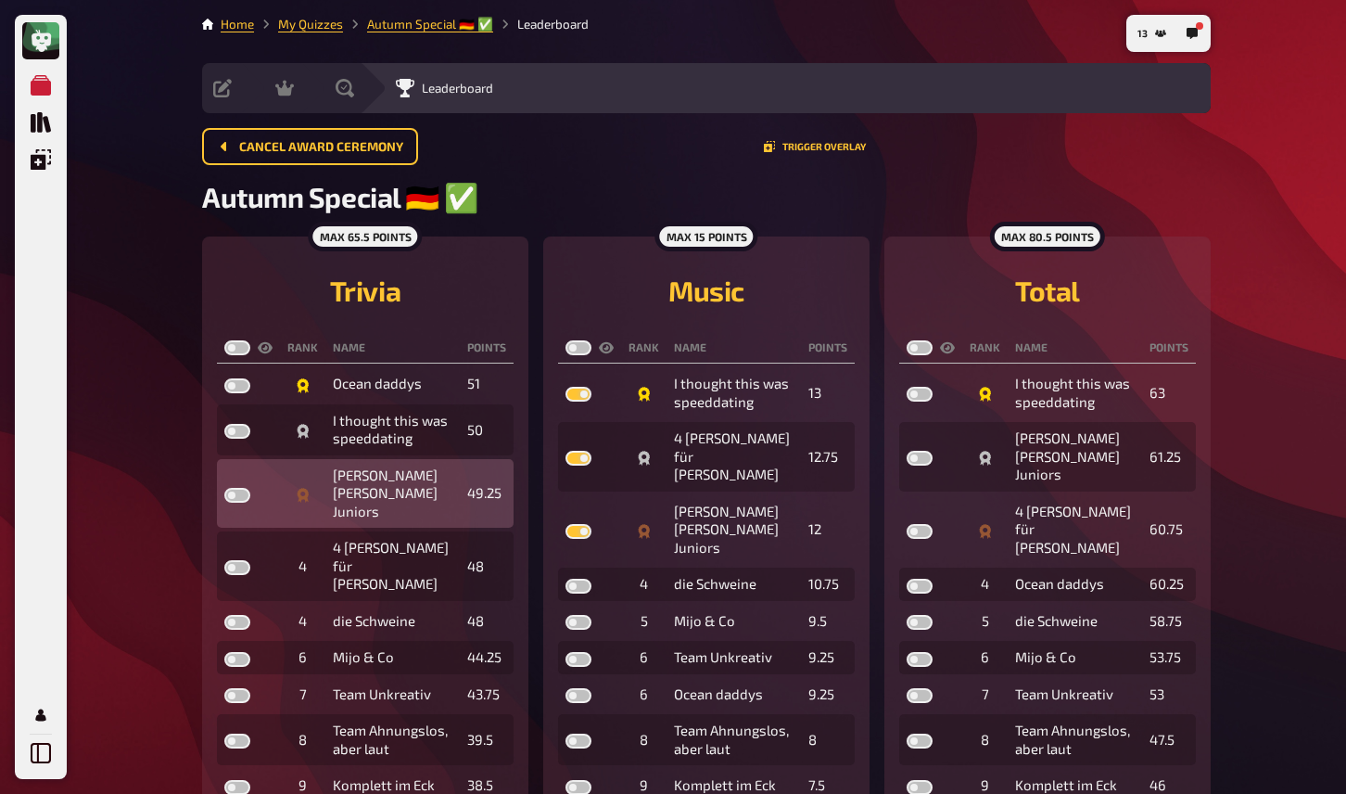
click at [237, 492] on label at bounding box center [237, 495] width 26 height 15
click at [224, 488] on input "checkbox" at bounding box center [223, 487] width 1 height 1
checkbox input "true"
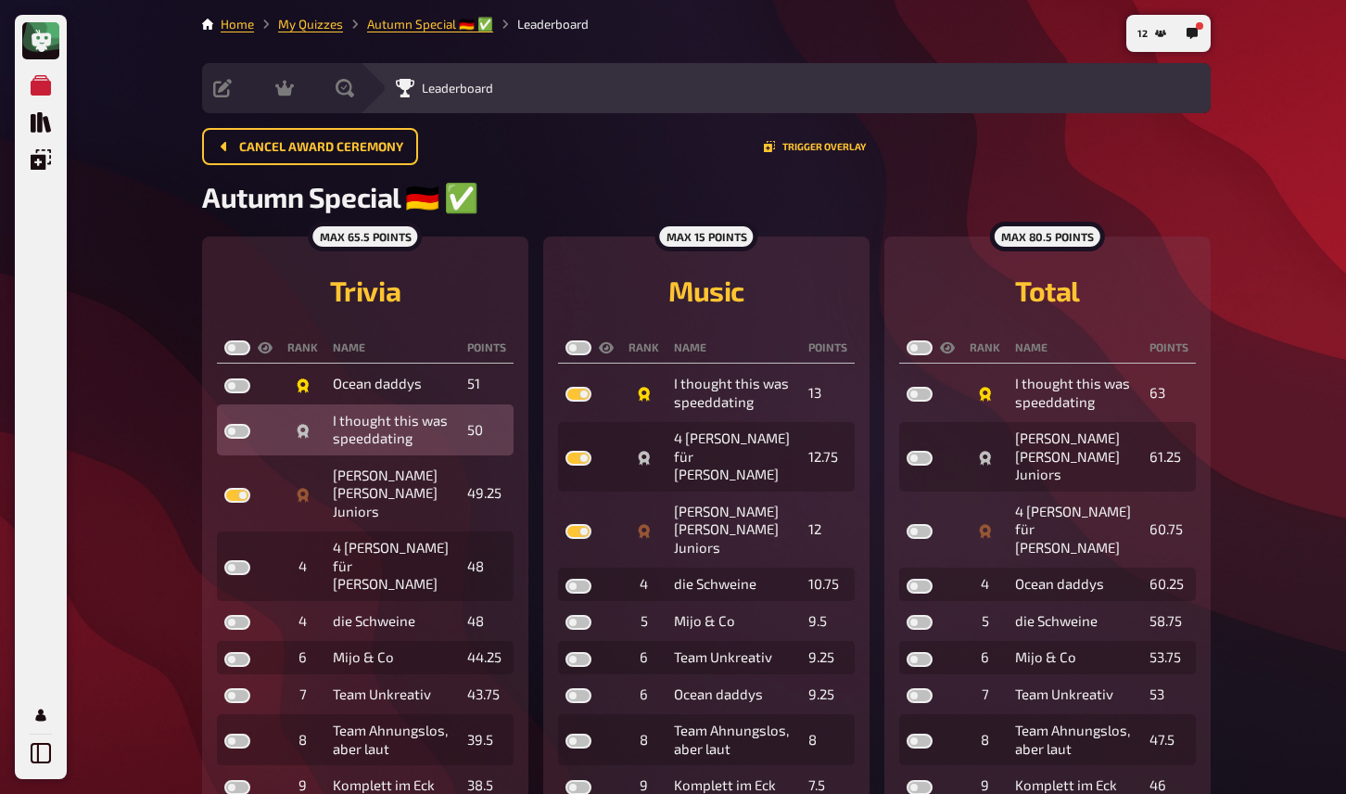
click at [241, 438] on label at bounding box center [237, 431] width 26 height 15
click at [224, 424] on input "checkbox" at bounding box center [223, 423] width 1 height 1
checkbox input "true"
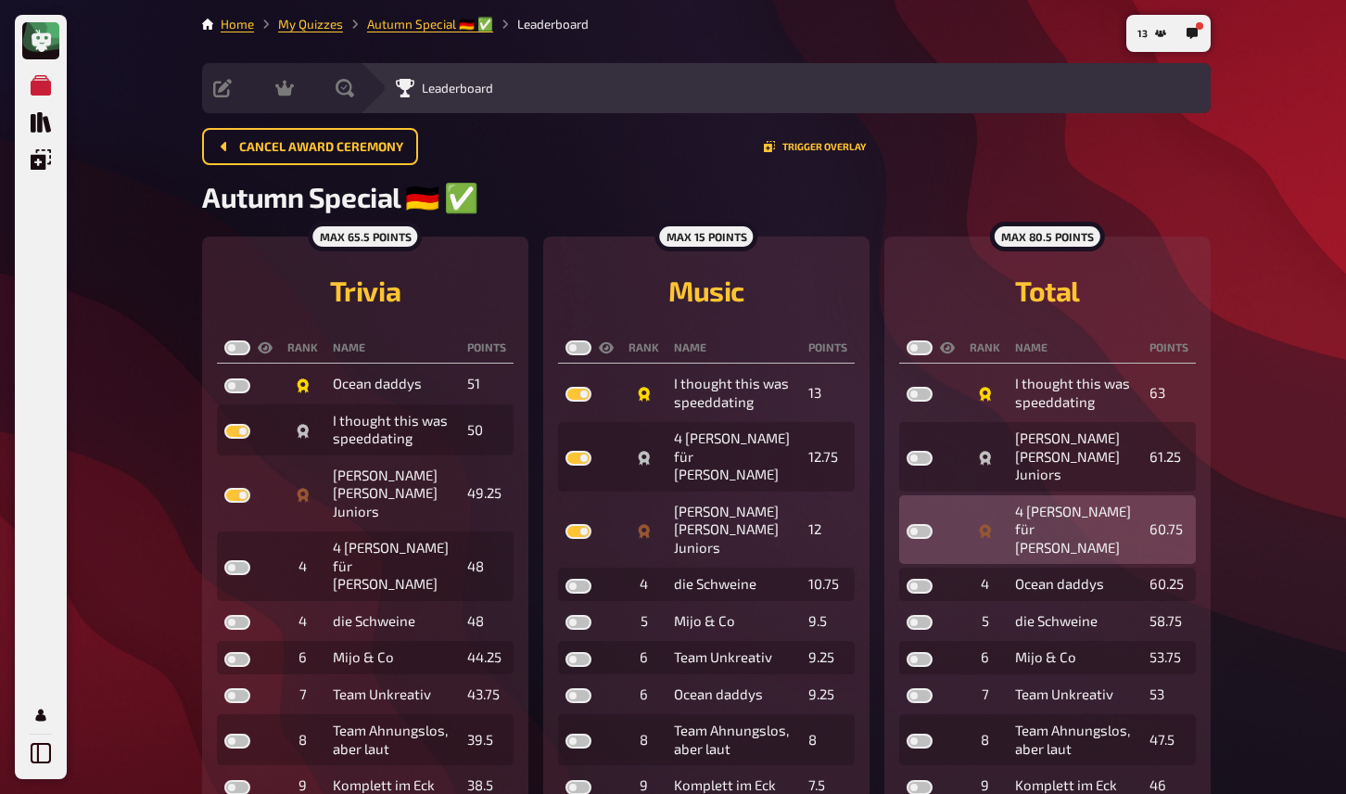
click at [923, 524] on label at bounding box center [920, 531] width 26 height 15
click at [907, 523] on input "checkbox" at bounding box center [906, 523] width 1 height 1
checkbox input "true"
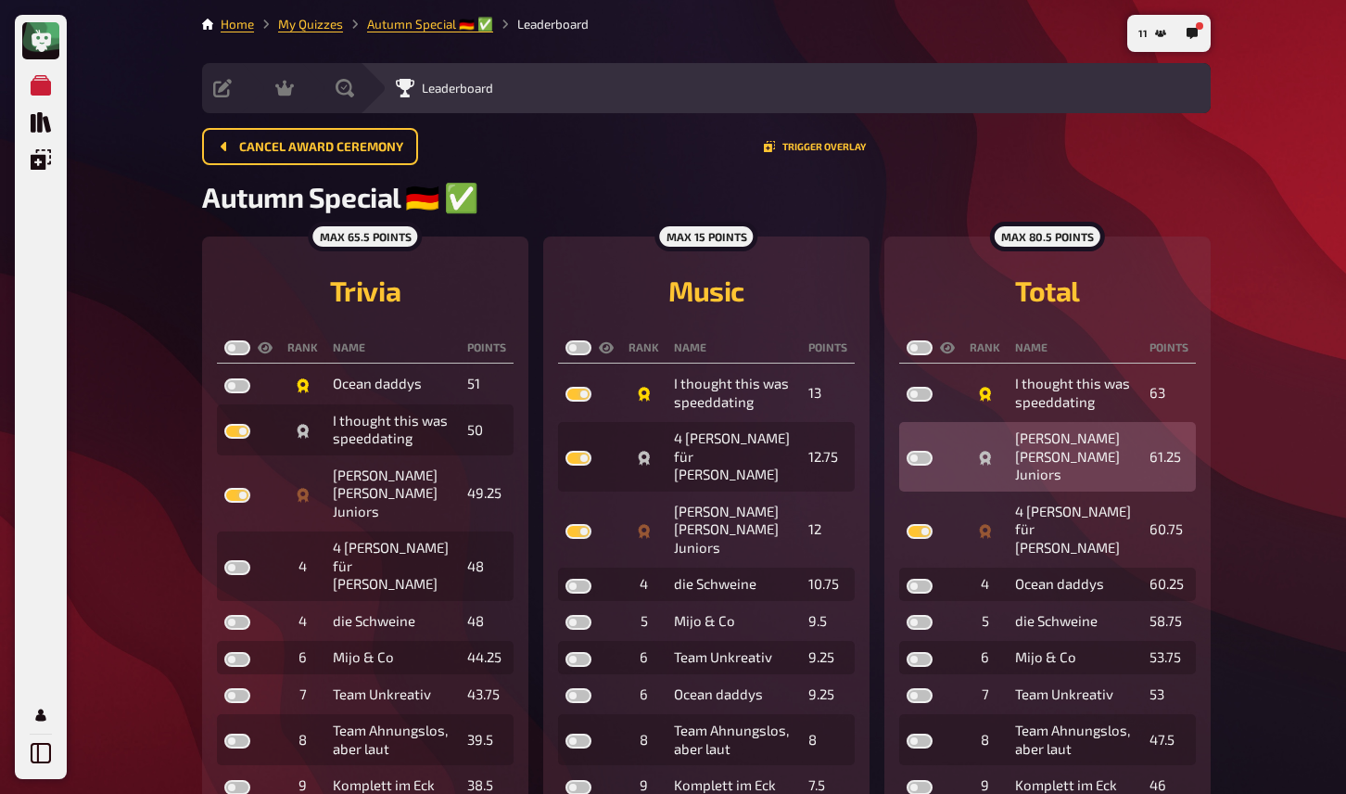
drag, startPoint x: 919, startPoint y: 451, endPoint x: 932, endPoint y: 470, distance: 22.6
click at [932, 470] on td at bounding box center [930, 457] width 63 height 70
click at [919, 460] on td at bounding box center [930, 457] width 63 height 70
click at [919, 452] on label at bounding box center [920, 458] width 26 height 15
click at [907, 451] on input "checkbox" at bounding box center [906, 450] width 1 height 1
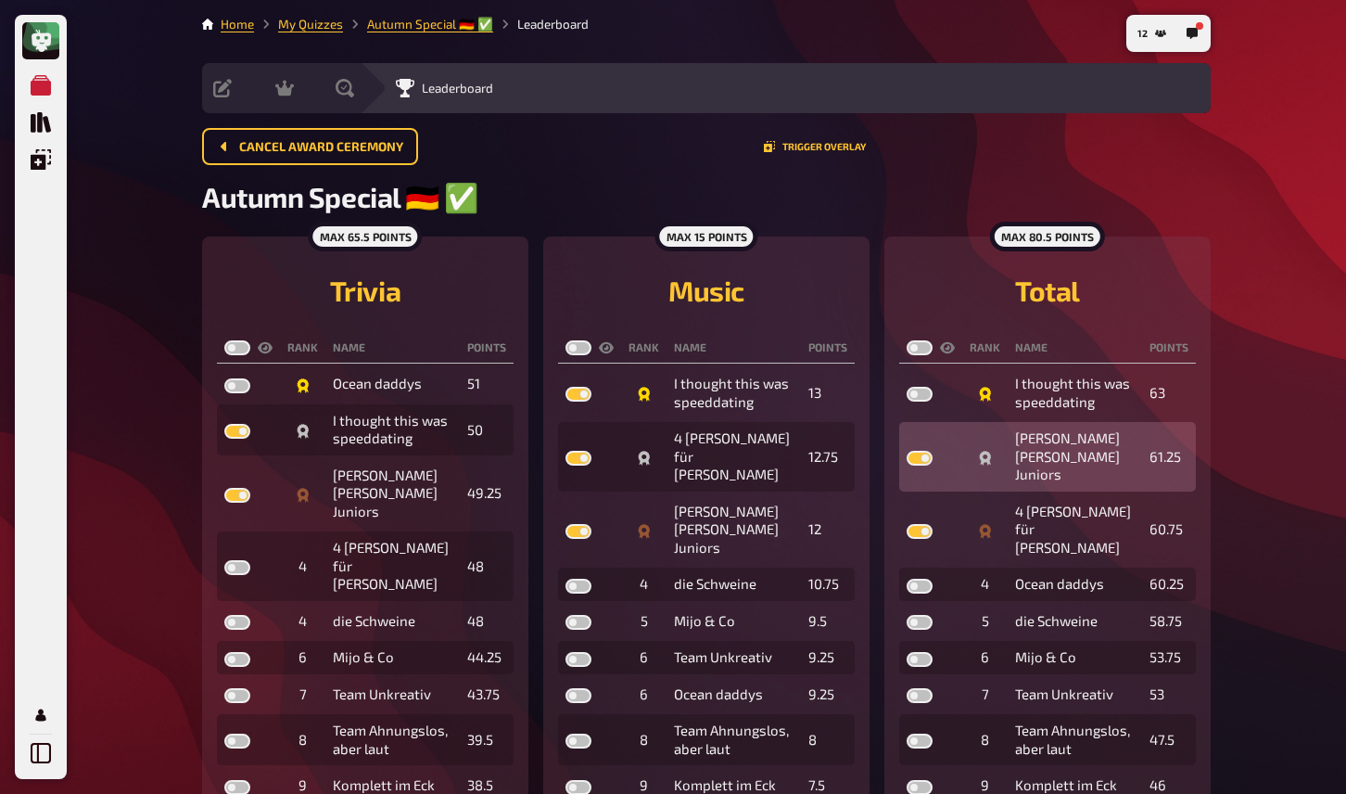
checkbox input "true"
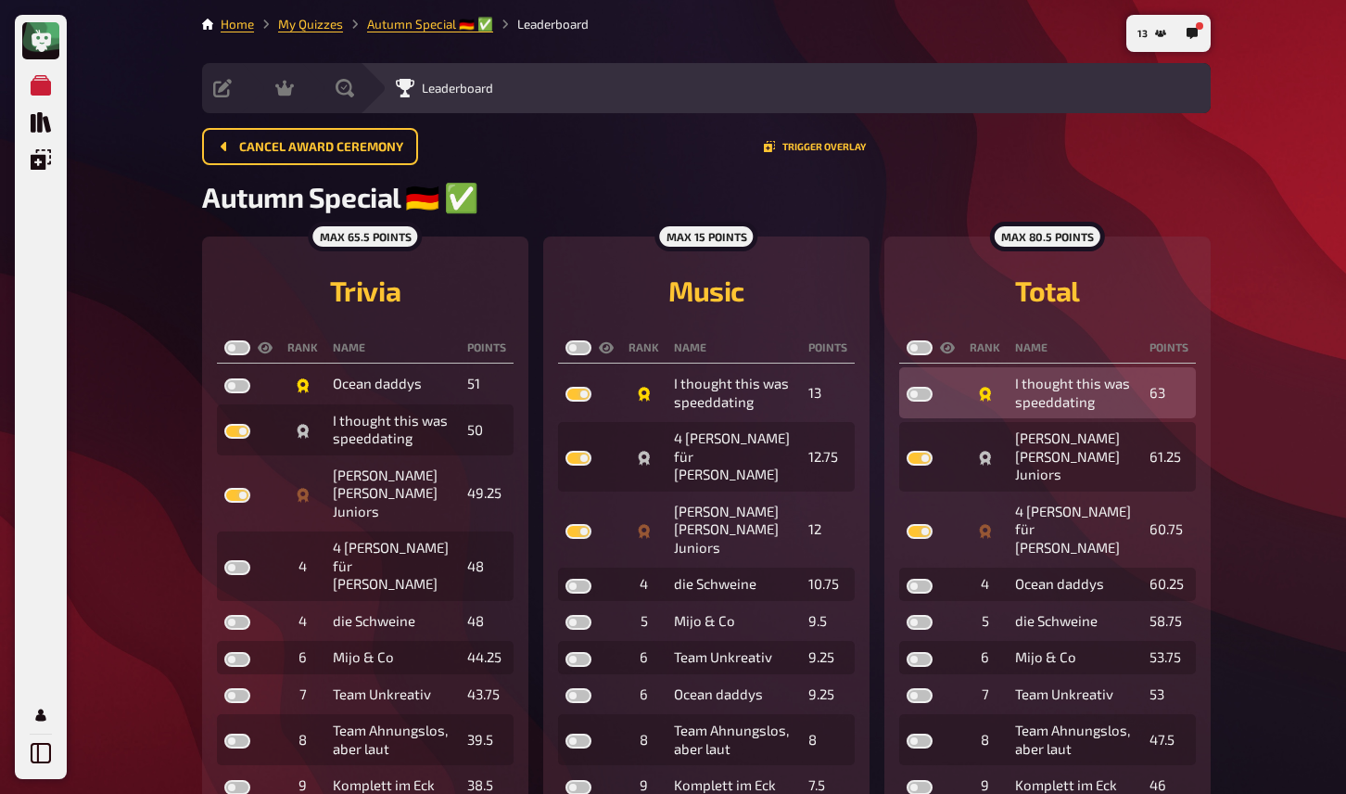
click at [924, 395] on label at bounding box center [920, 394] width 26 height 15
click at [907, 387] on input "checkbox" at bounding box center [906, 386] width 1 height 1
checkbox input "true"
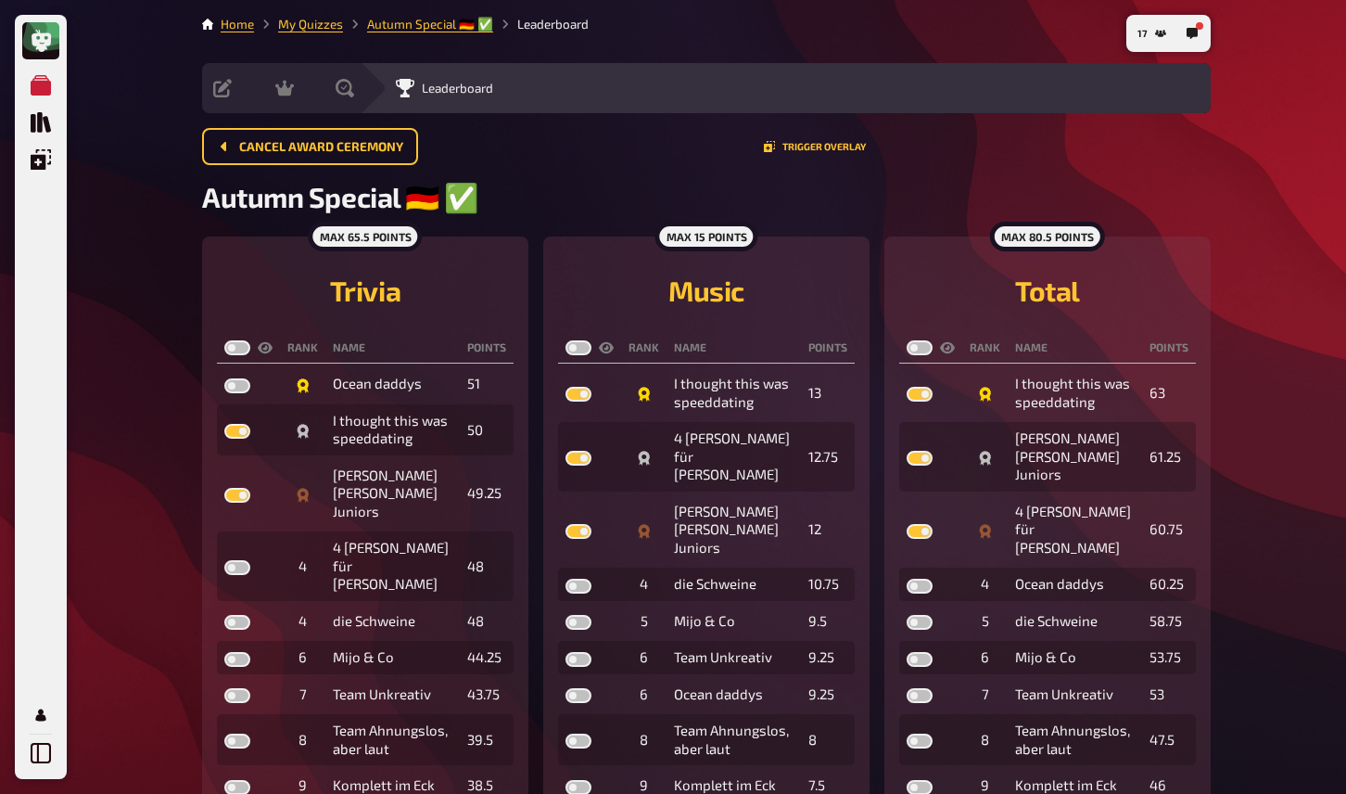
click at [555, 195] on h2 "Autumn Special ​🇩🇪 ​✅" at bounding box center [706, 197] width 1009 height 34
click at [236, 348] on label at bounding box center [237, 347] width 26 height 15
click at [224, 340] on input "checkbox" at bounding box center [223, 339] width 1 height 1
checkbox input "true"
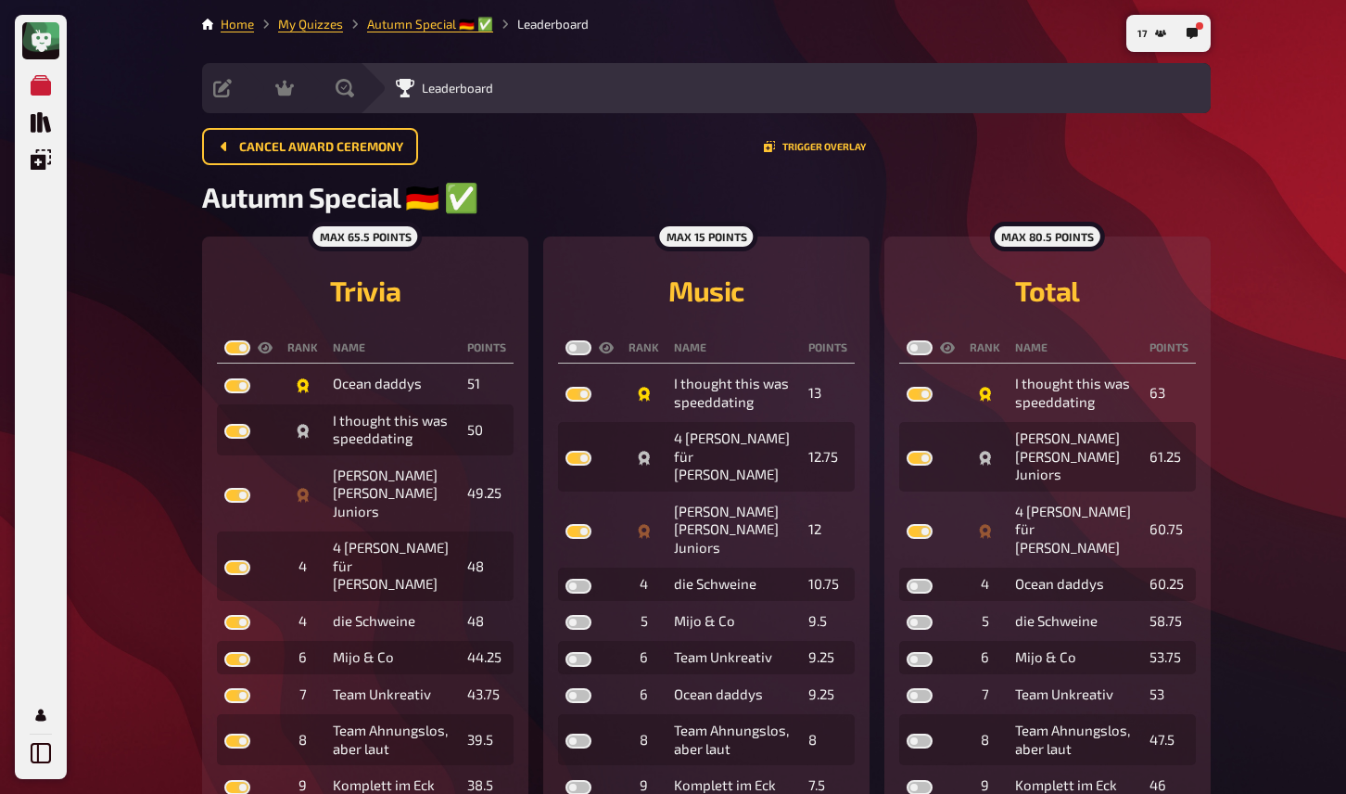
checkbox input "true"
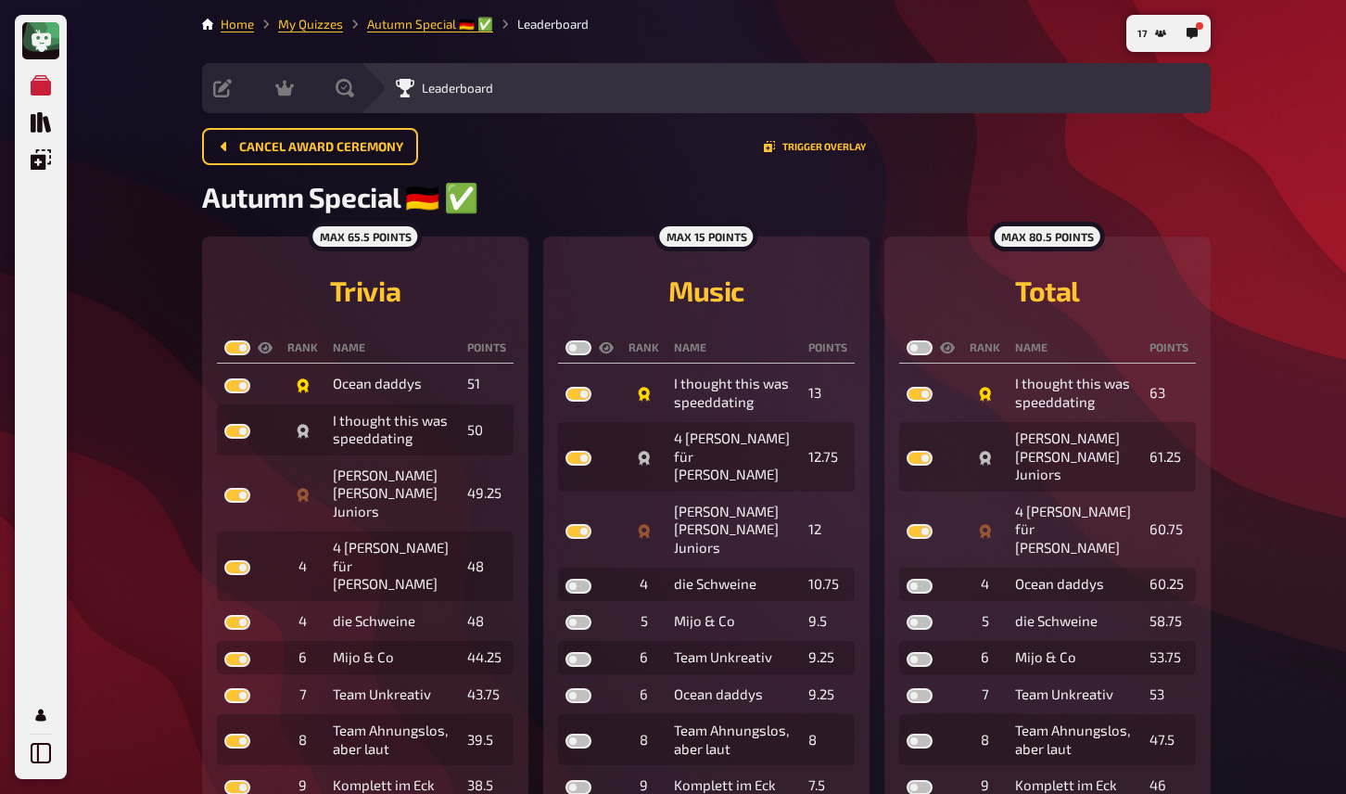
checkbox input "true"
click at [577, 349] on label at bounding box center [579, 347] width 26 height 15
click at [566, 340] on input "checkbox" at bounding box center [565, 339] width 1 height 1
checkbox input "true"
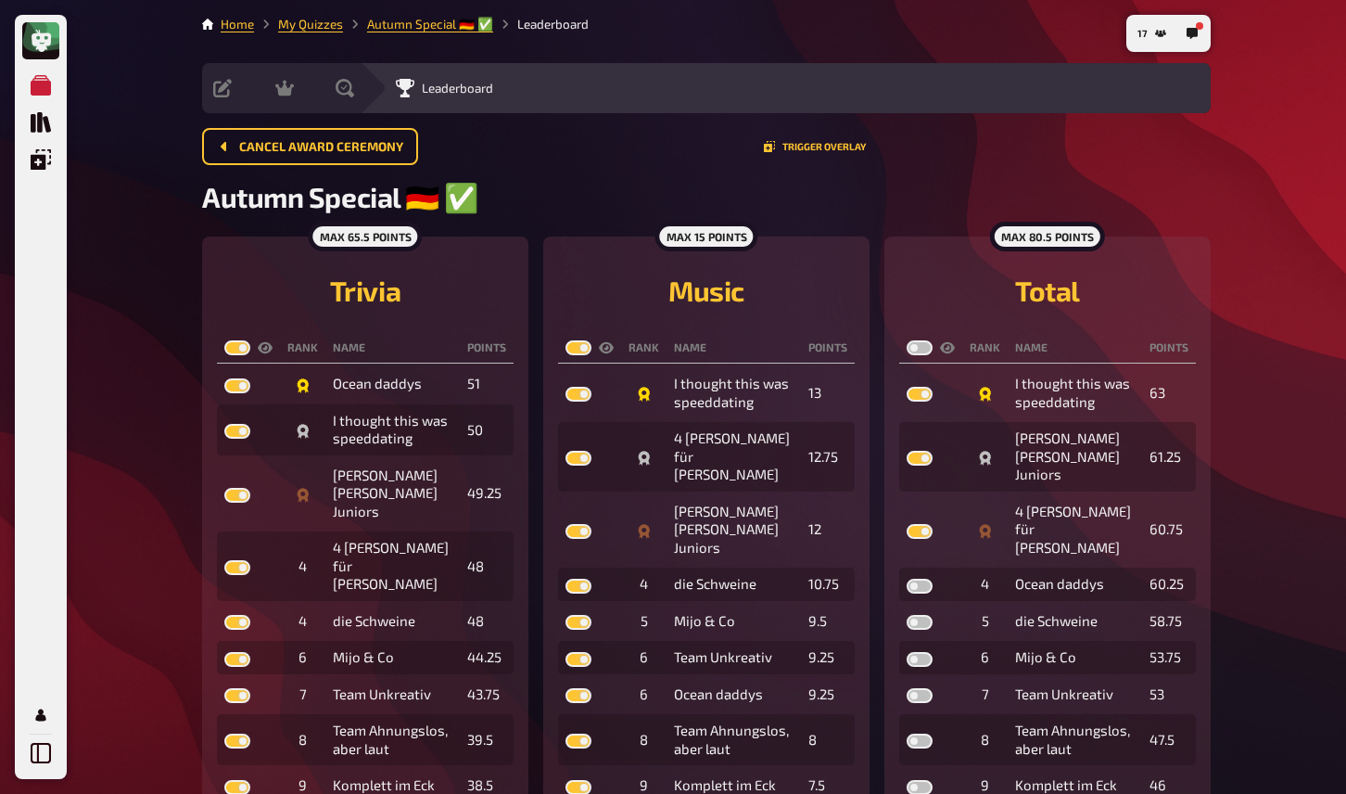
checkbox input "true"
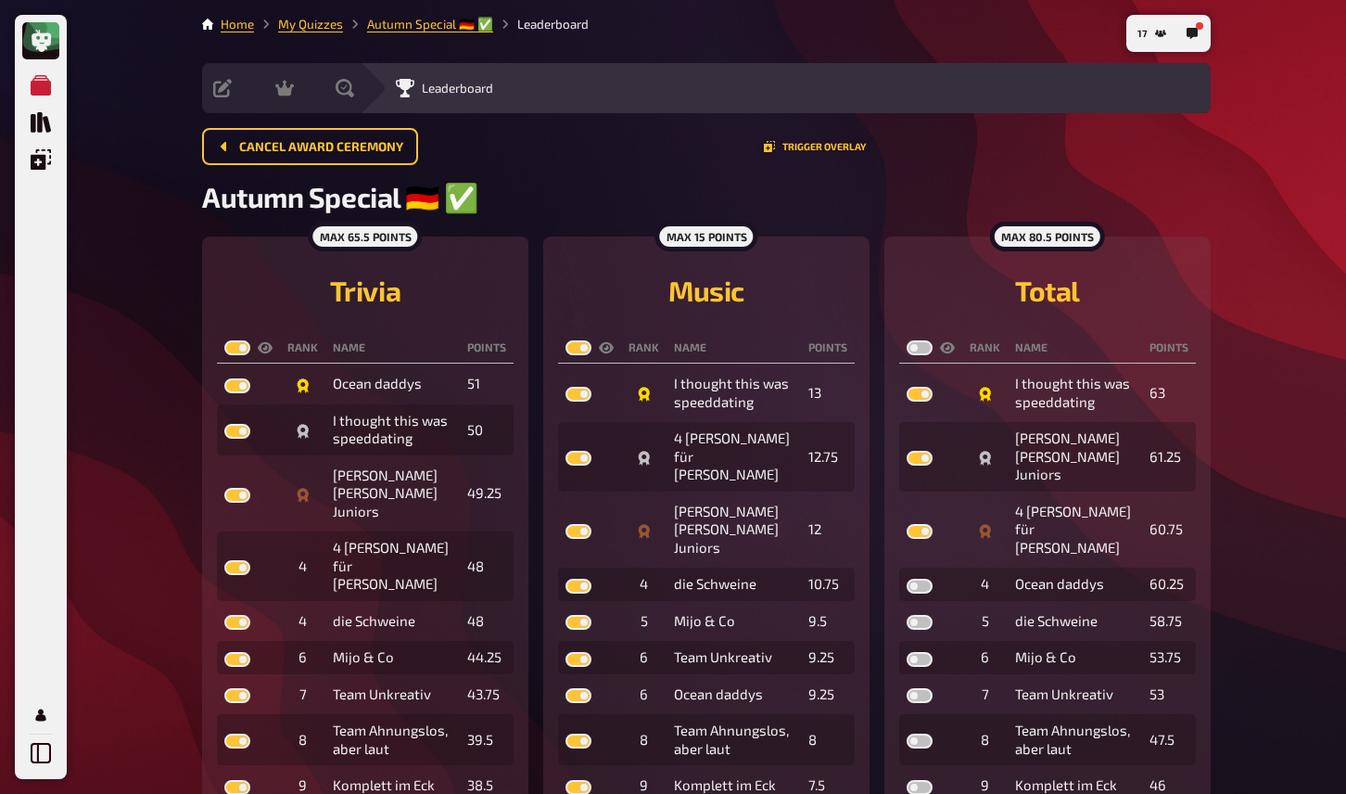
click at [915, 344] on label at bounding box center [920, 347] width 26 height 15
click at [907, 340] on input "checkbox" at bounding box center [906, 339] width 1 height 1
checkbox input "true"
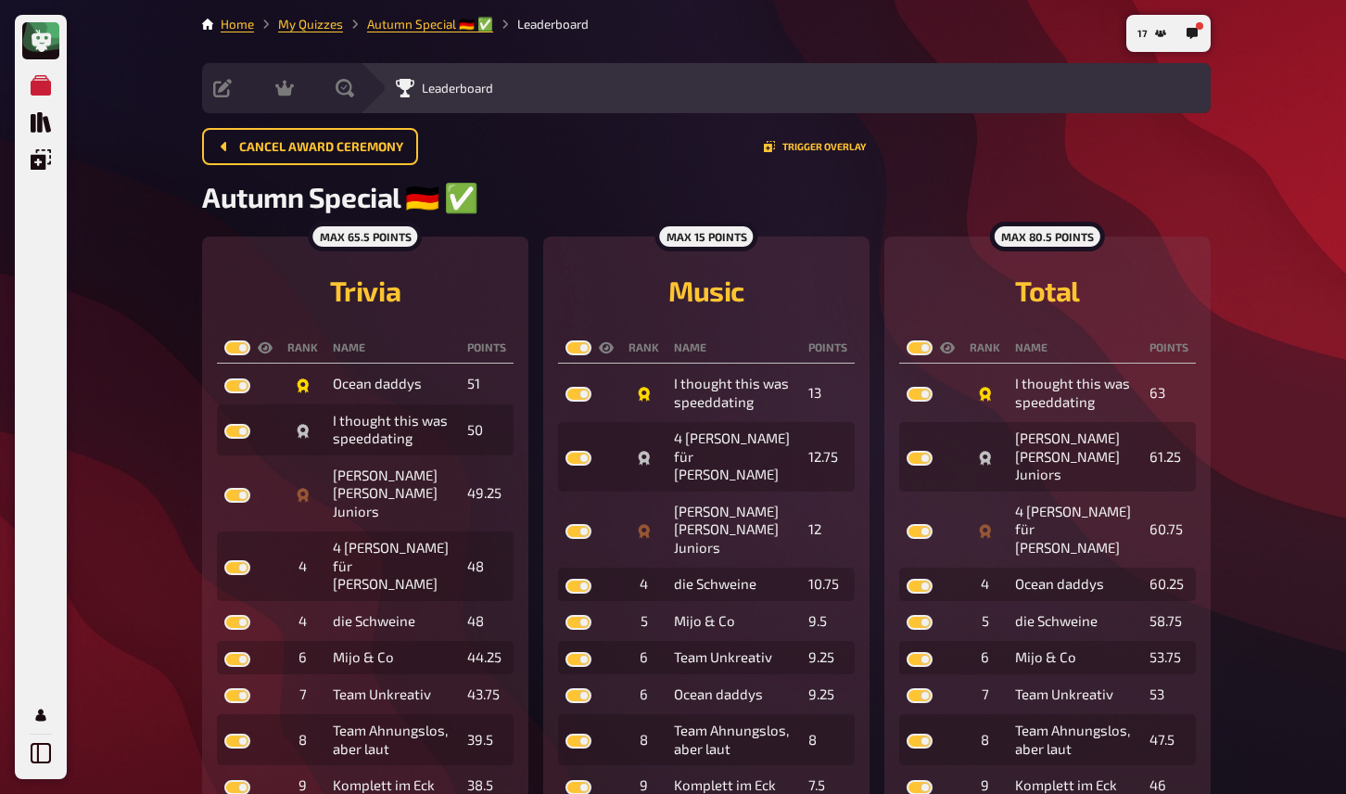
checkbox input "true"
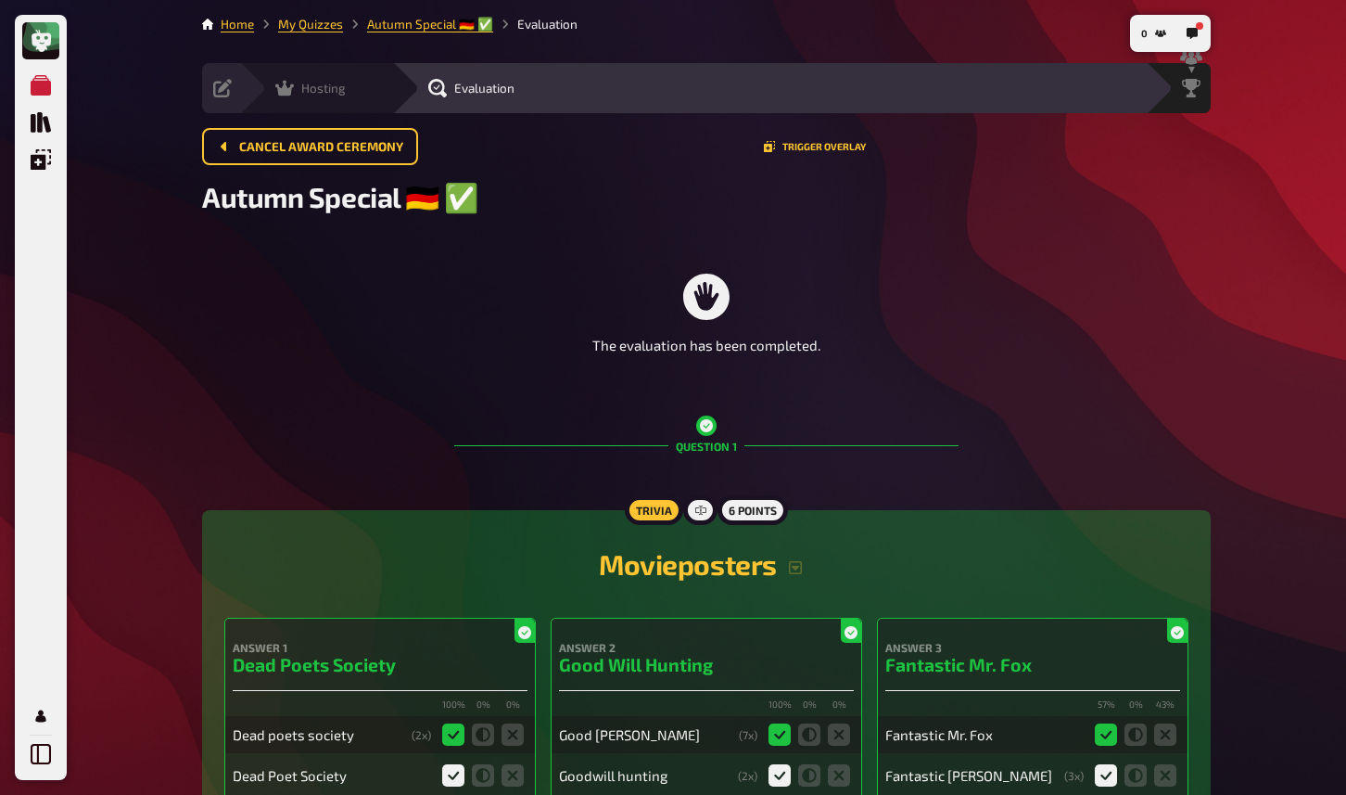
click at [290, 86] on icon at bounding box center [284, 89] width 19 height 16
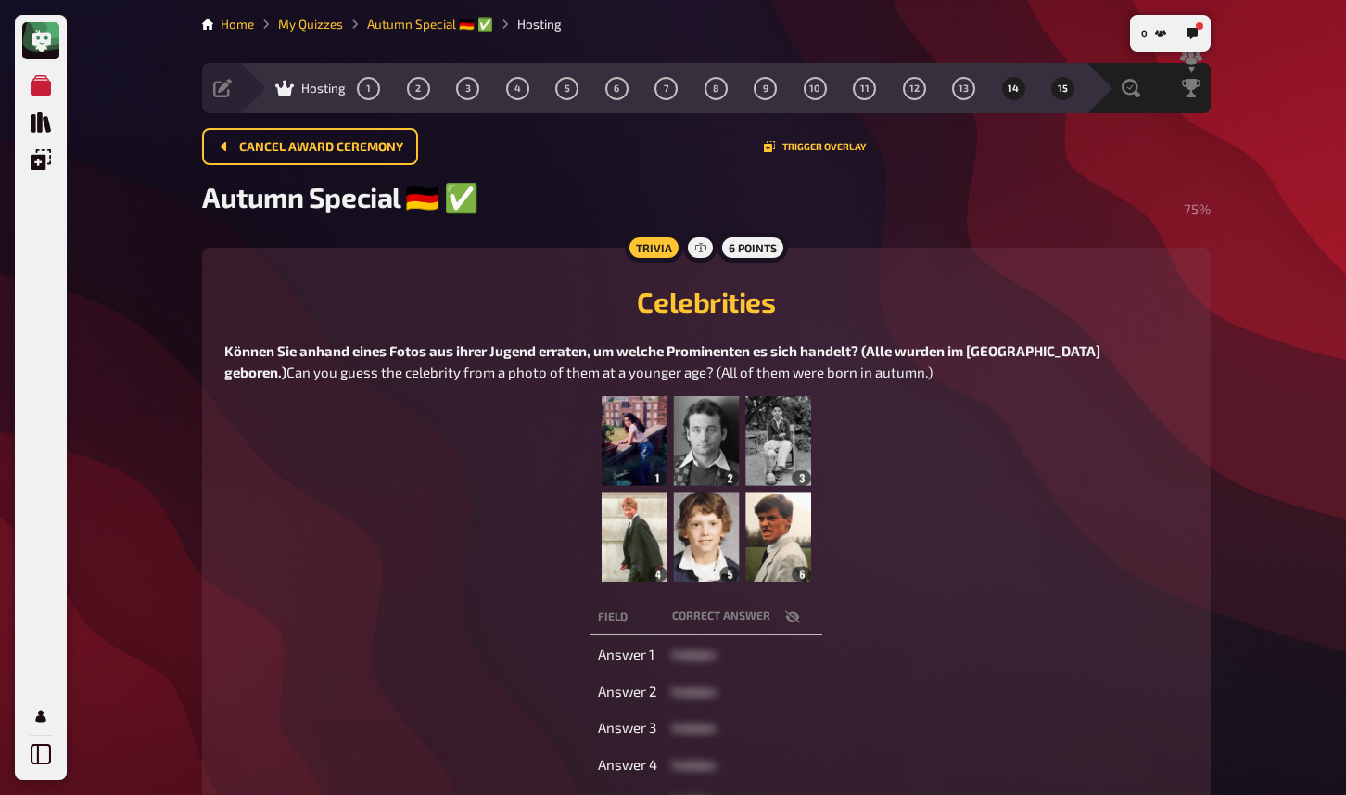
click at [1011, 99] on button "14" at bounding box center [1013, 88] width 30 height 30
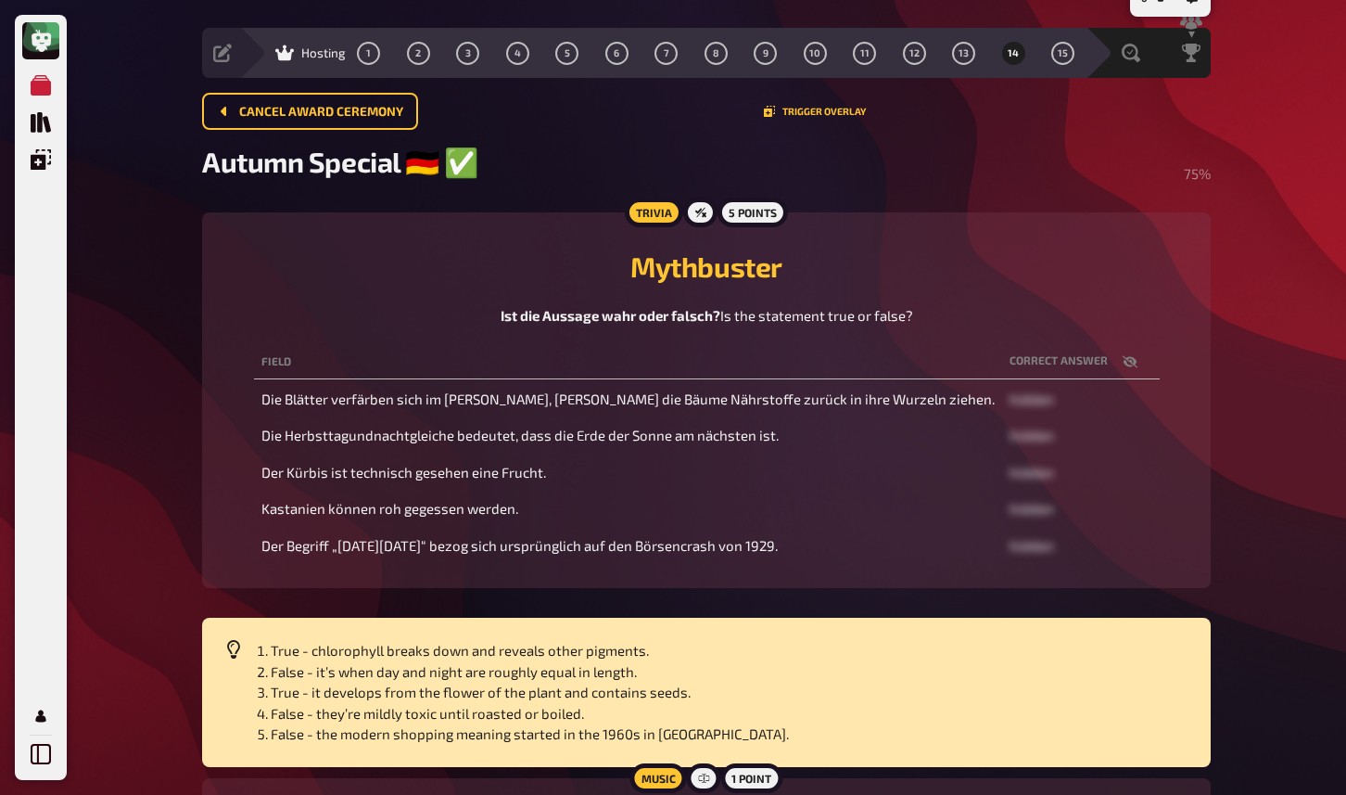
scroll to position [39, 0]
